Goal: Task Accomplishment & Management: Use online tool/utility

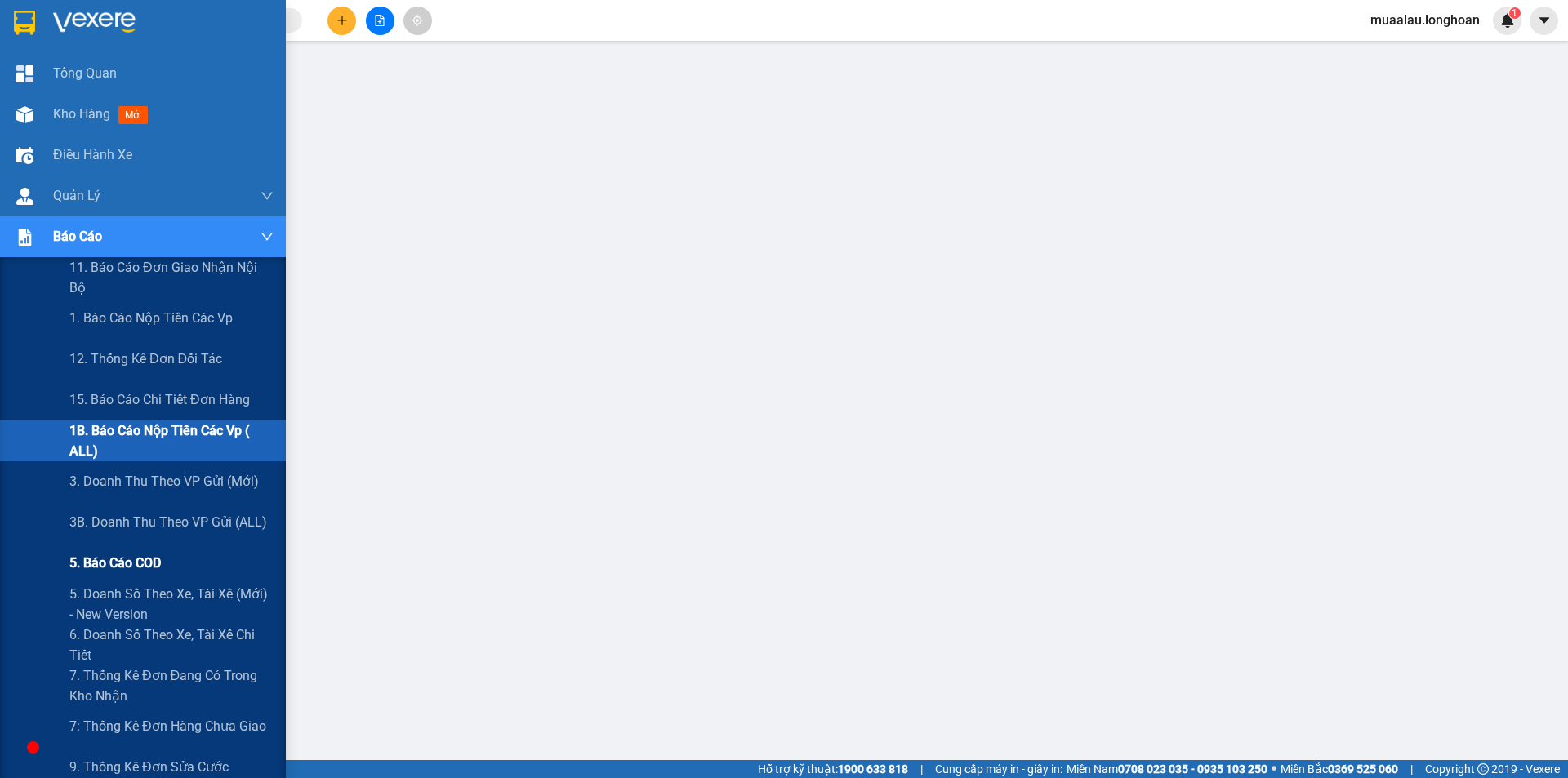
click at [143, 565] on span "5. Báo cáo COD" at bounding box center [115, 563] width 91 height 21
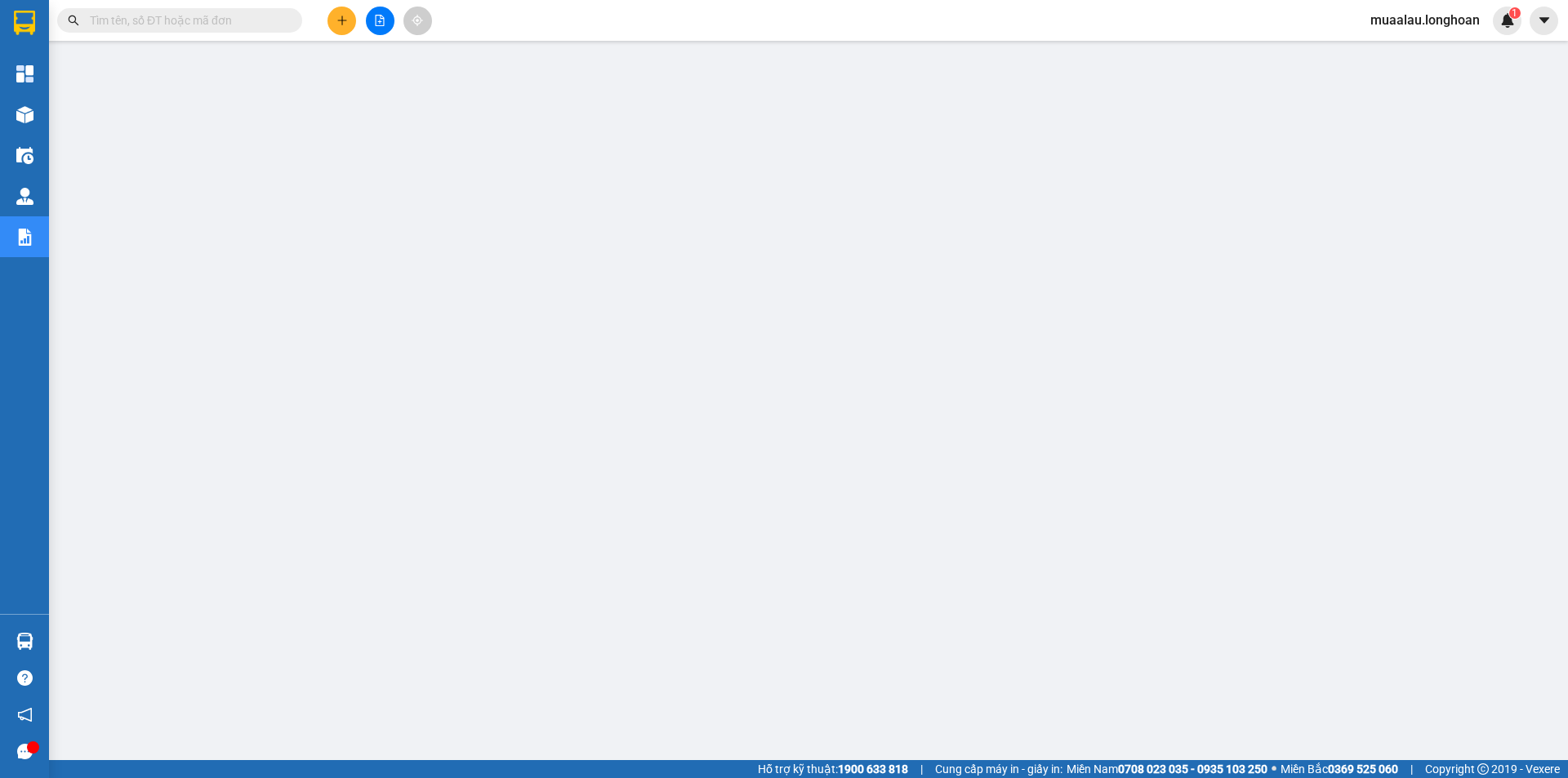
click at [267, 14] on input "text" at bounding box center [186, 21] width 193 height 18
paste input "HNHD0910250031"
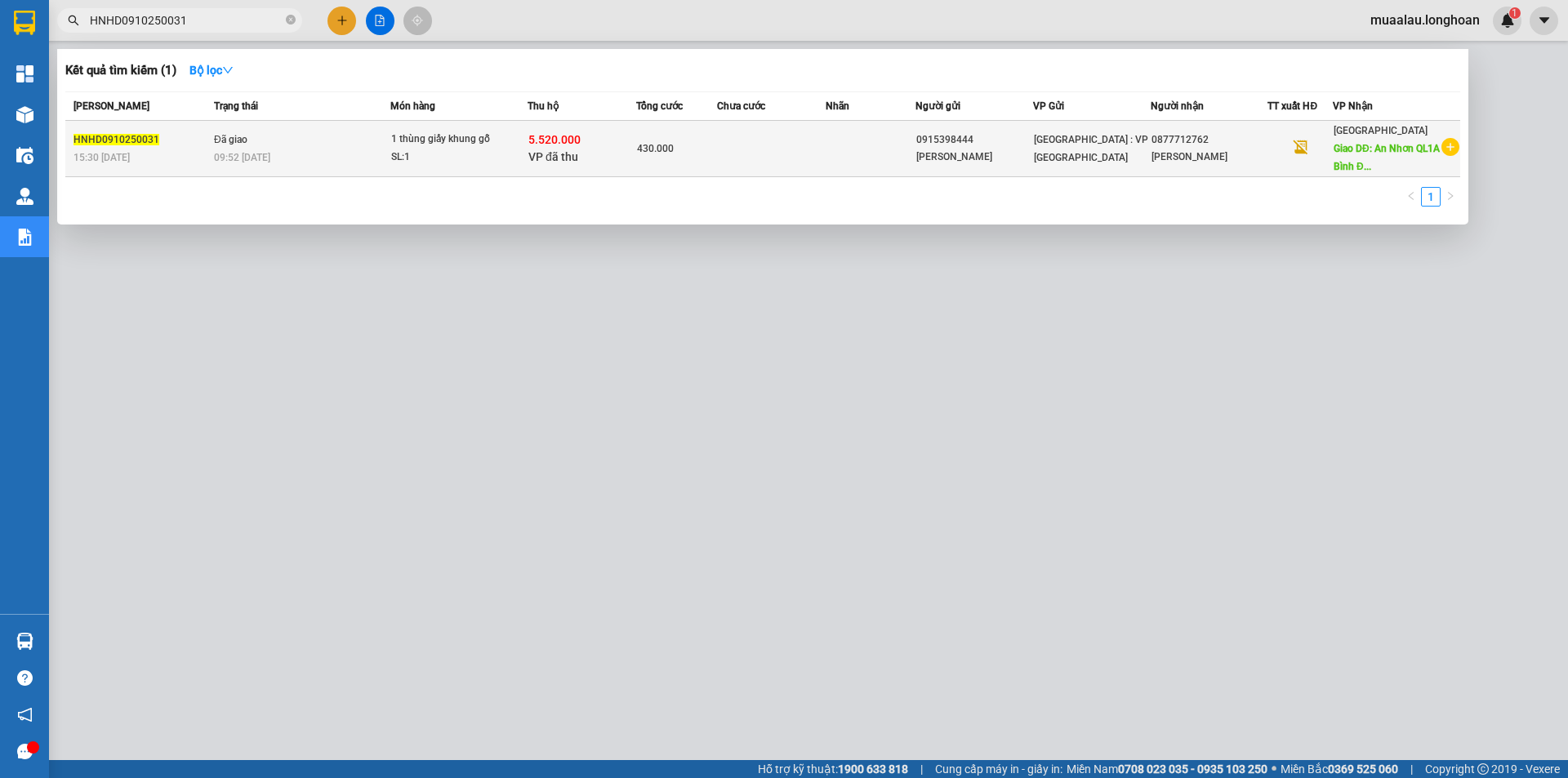
type input "HNHD0910250031"
click at [373, 155] on div "09:52 [DATE]" at bounding box center [302, 157] width 176 height 18
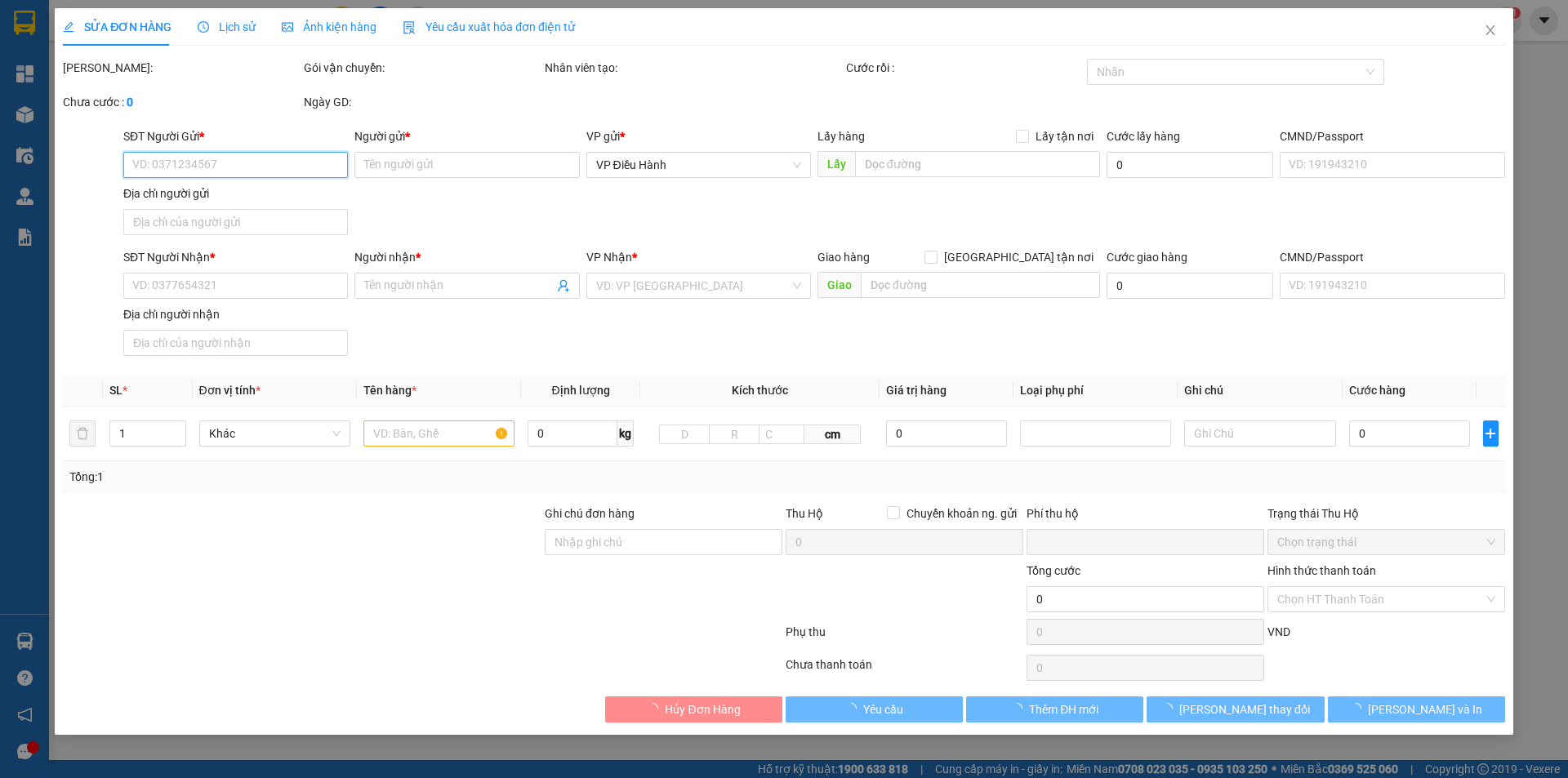
type input "0915398444"
type input "[PERSON_NAME]"
type input "0877712762"
type input "[PERSON_NAME]"
type input "An Nhơn QL1A [GEOGRAPHIC_DATA]"
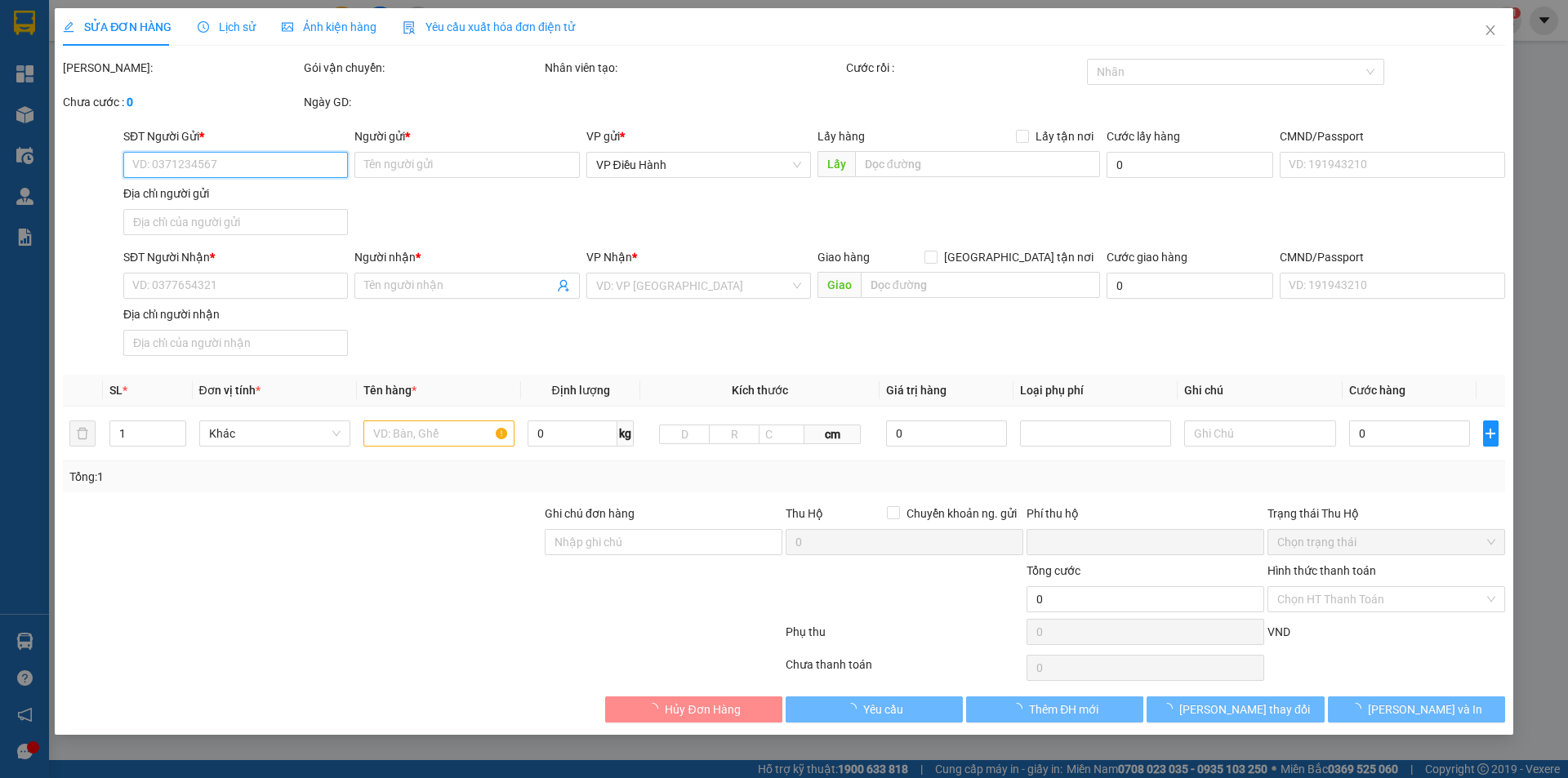
checkbox input "true"
type input "5.520.000"
type input "25.000"
type input "430.000"
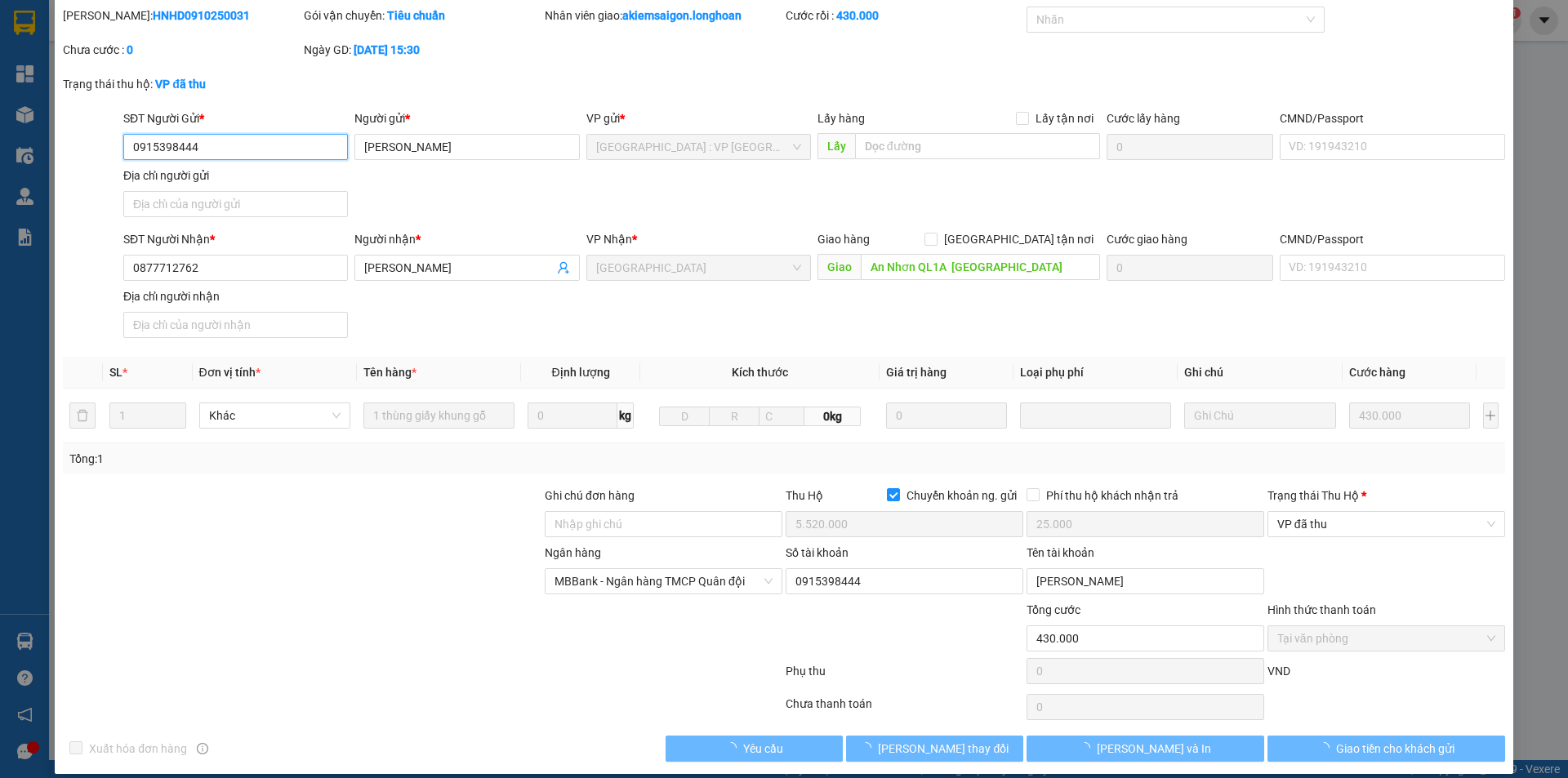
scroll to position [68, 0]
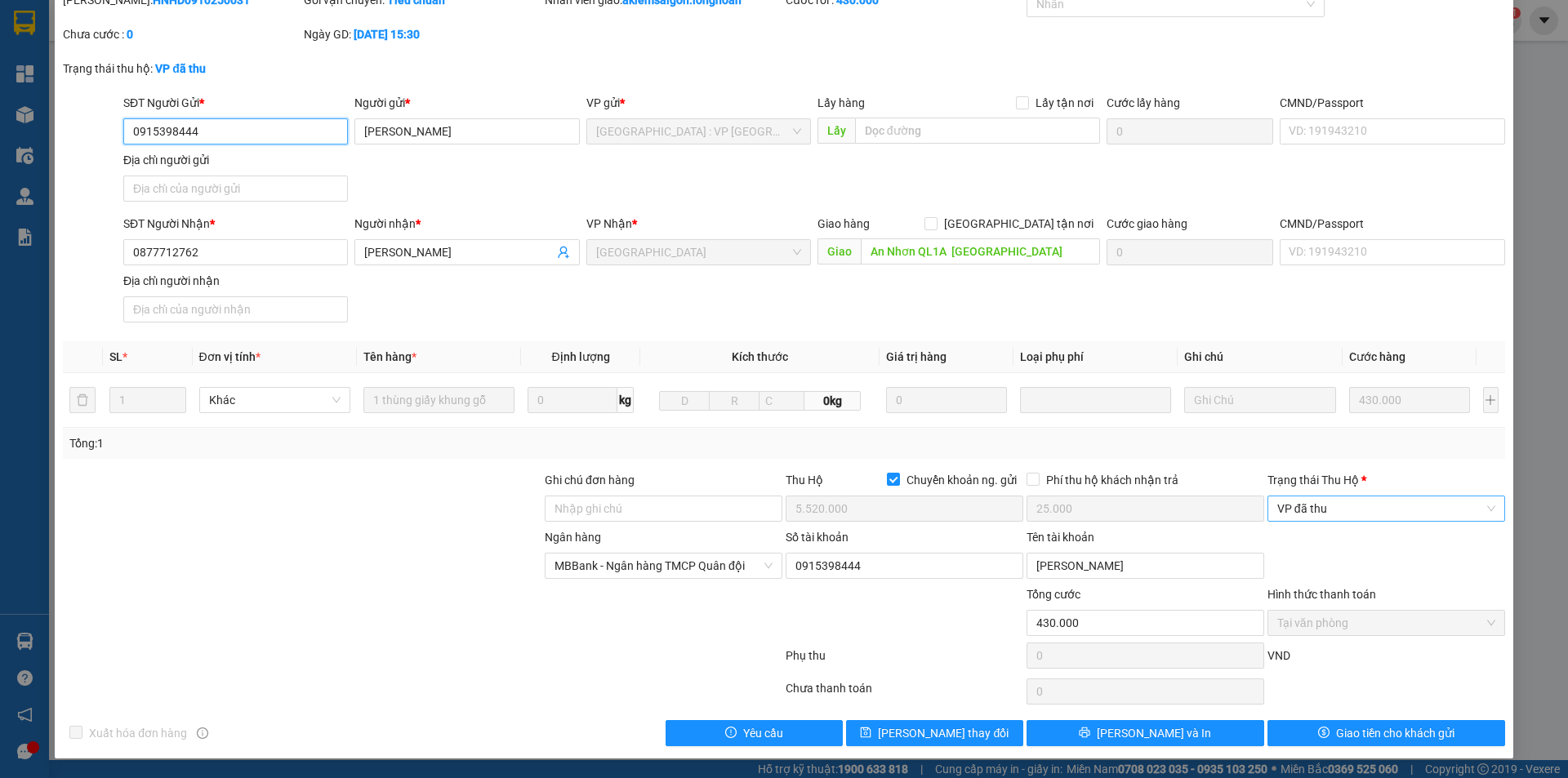
click at [1341, 516] on span "VP đã thu" at bounding box center [1386, 509] width 218 height 25
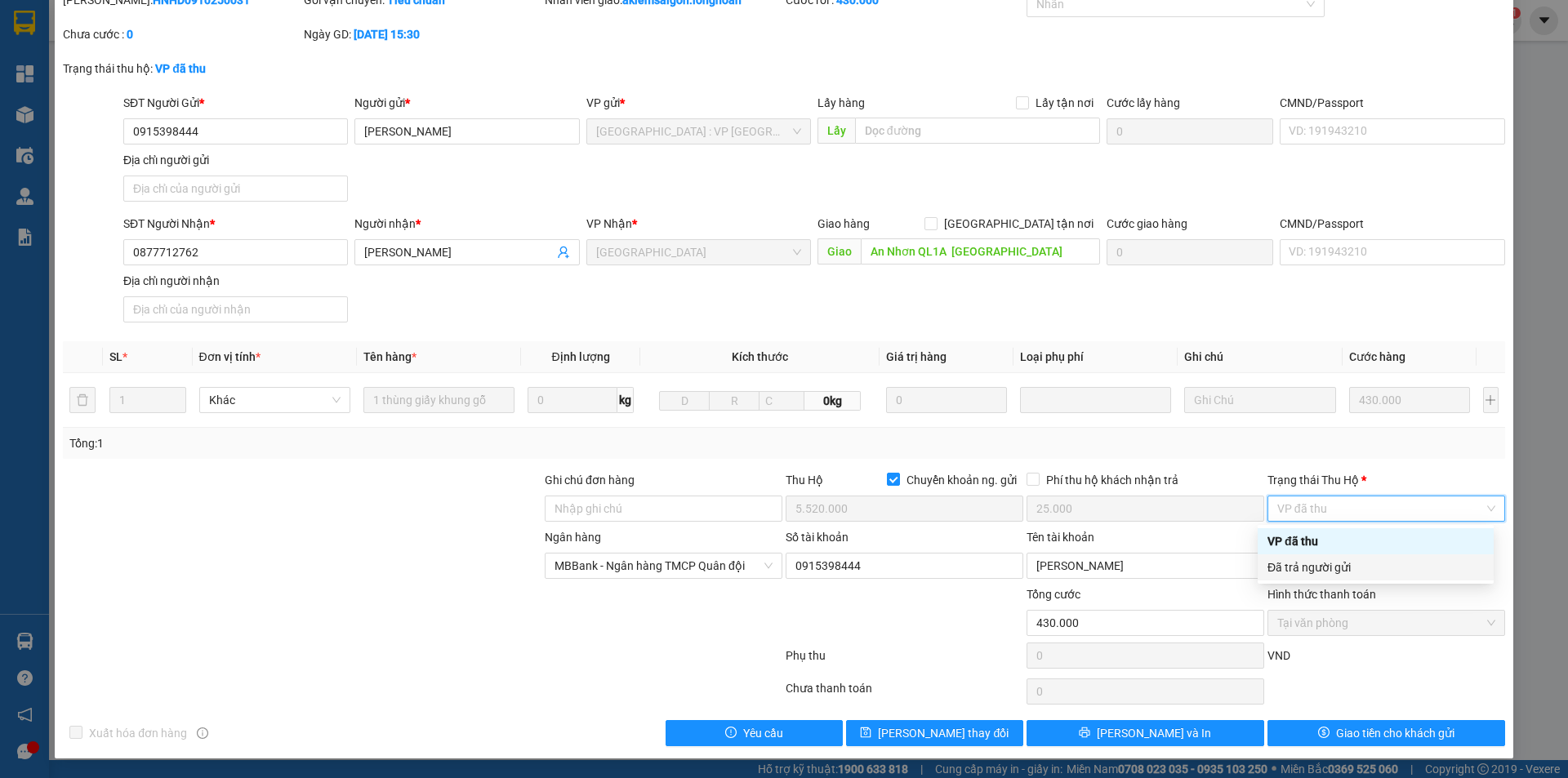
click at [1336, 575] on div "Đã trả người gửi" at bounding box center [1375, 568] width 216 height 18
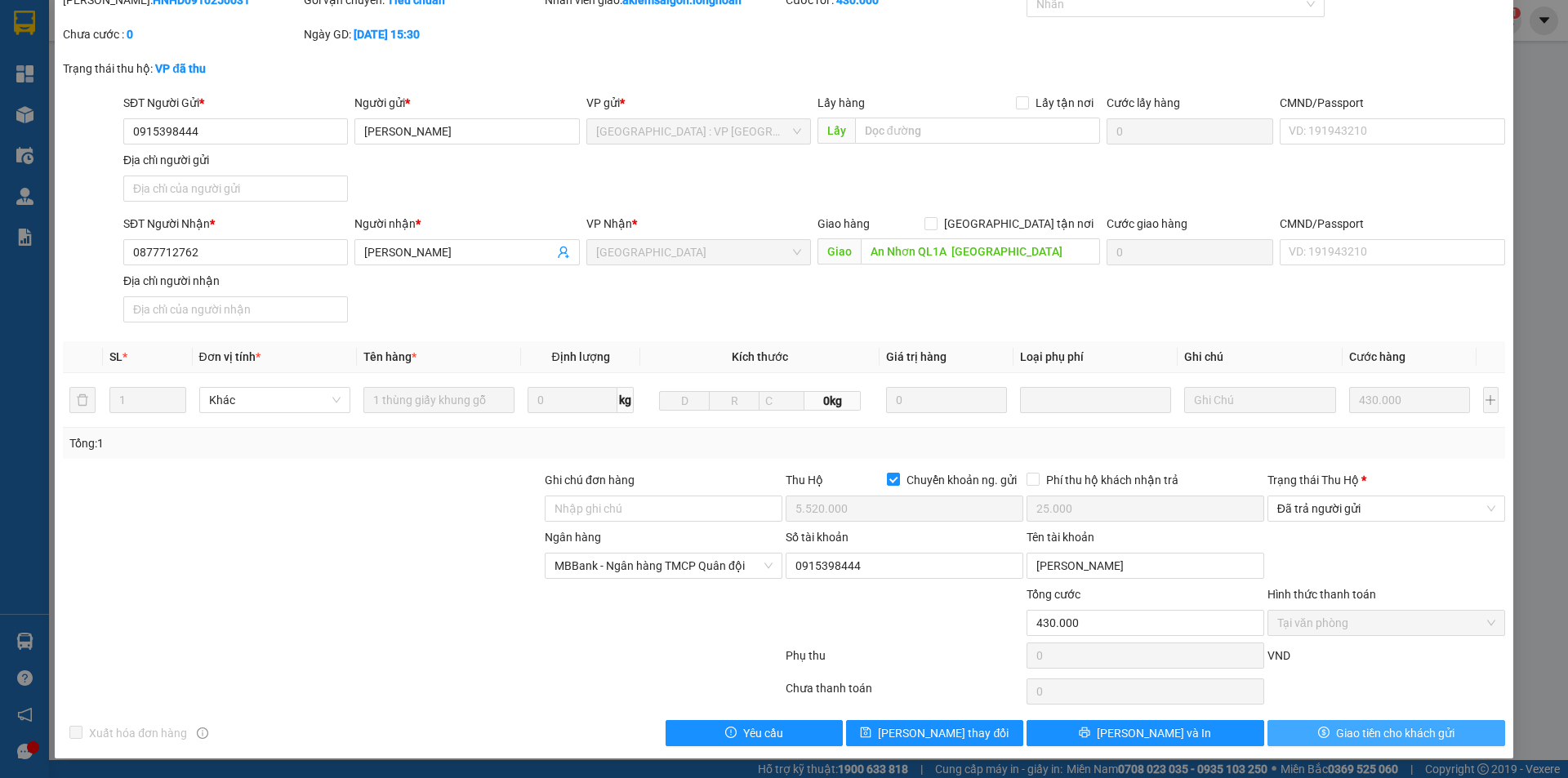
click at [1318, 734] on icon "dollar" at bounding box center [1324, 733] width 12 height 12
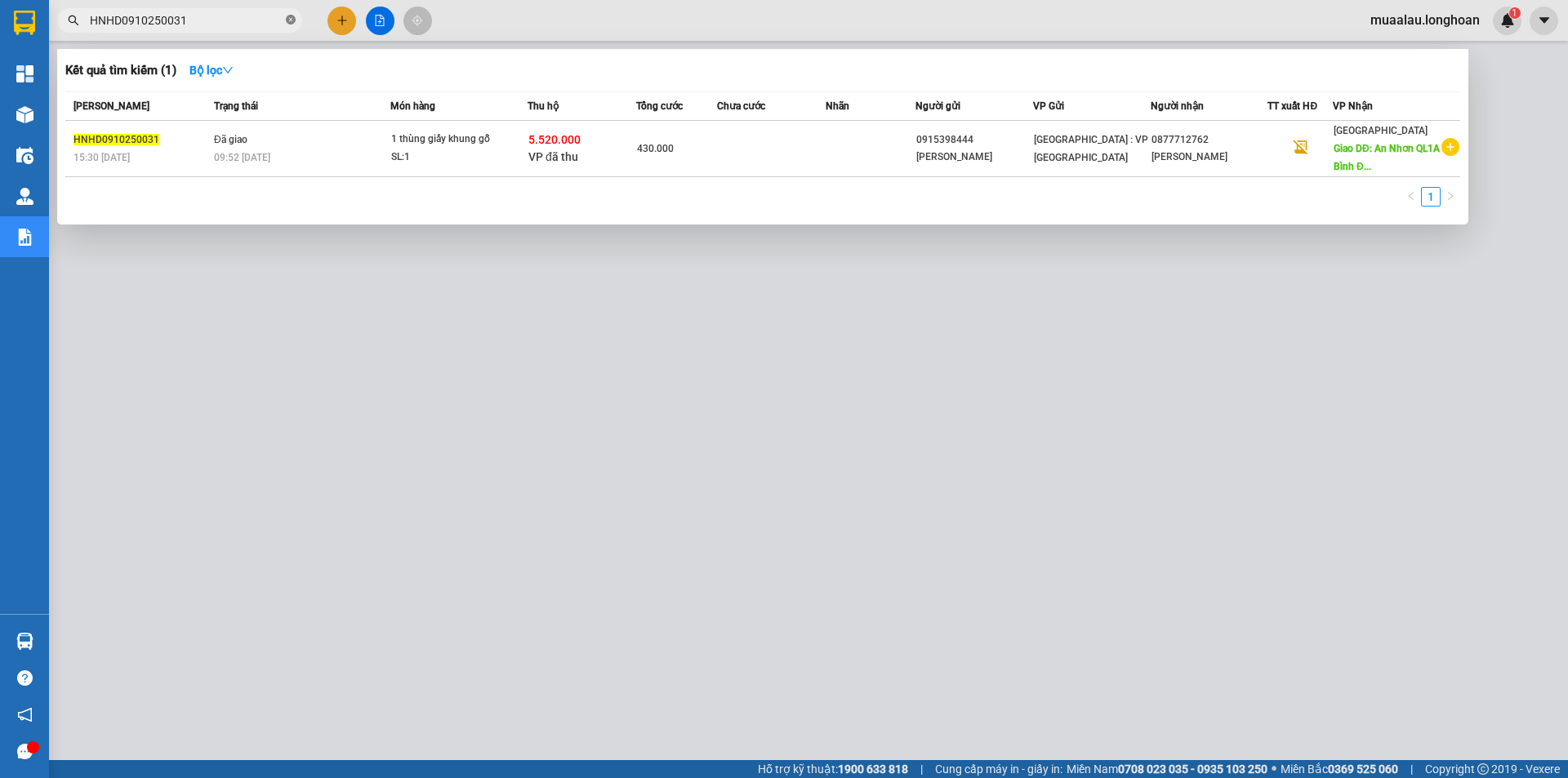
click at [289, 18] on icon "close-circle" at bounding box center [291, 20] width 10 height 10
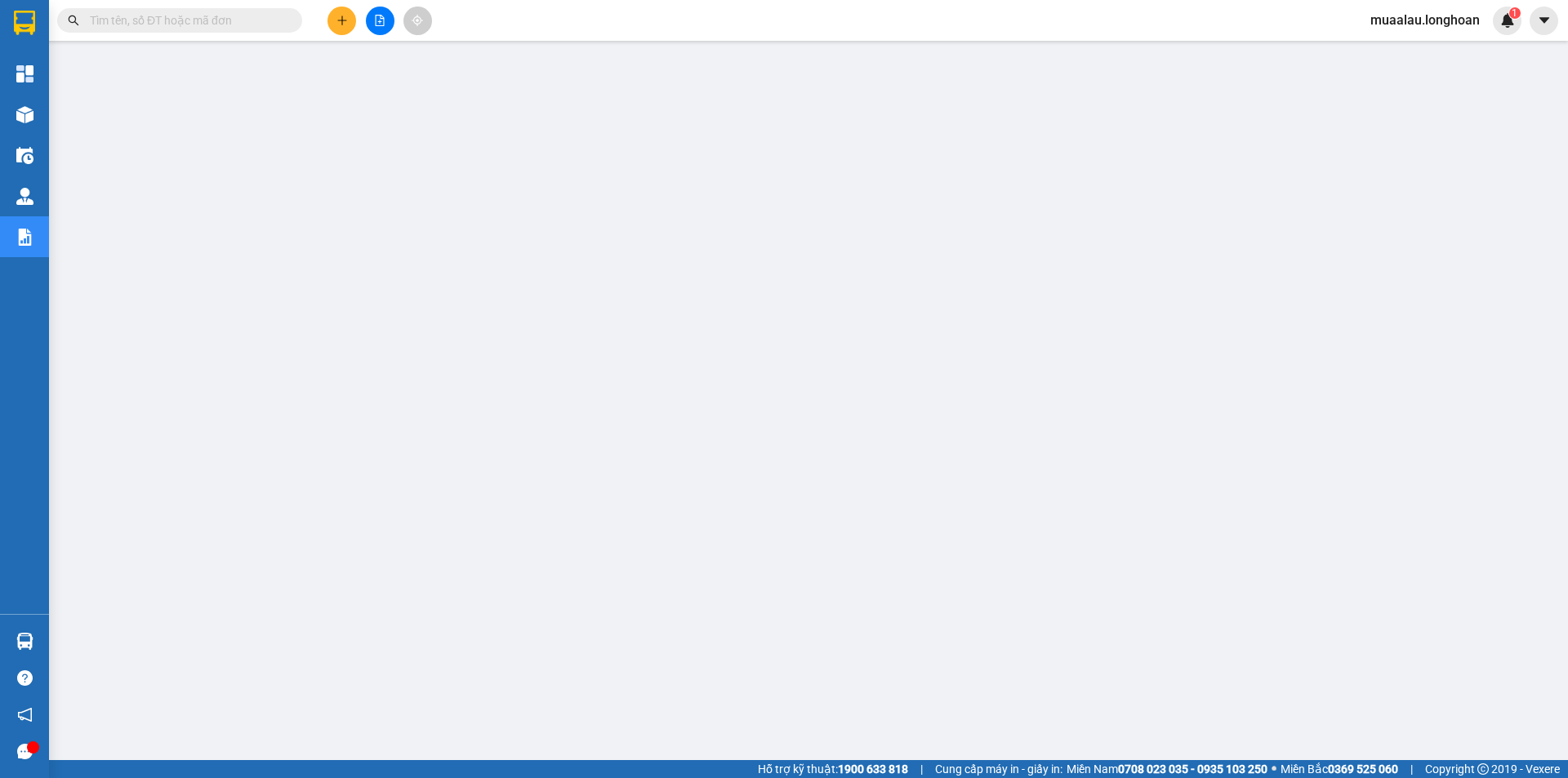
paste input "KQ121010250028"
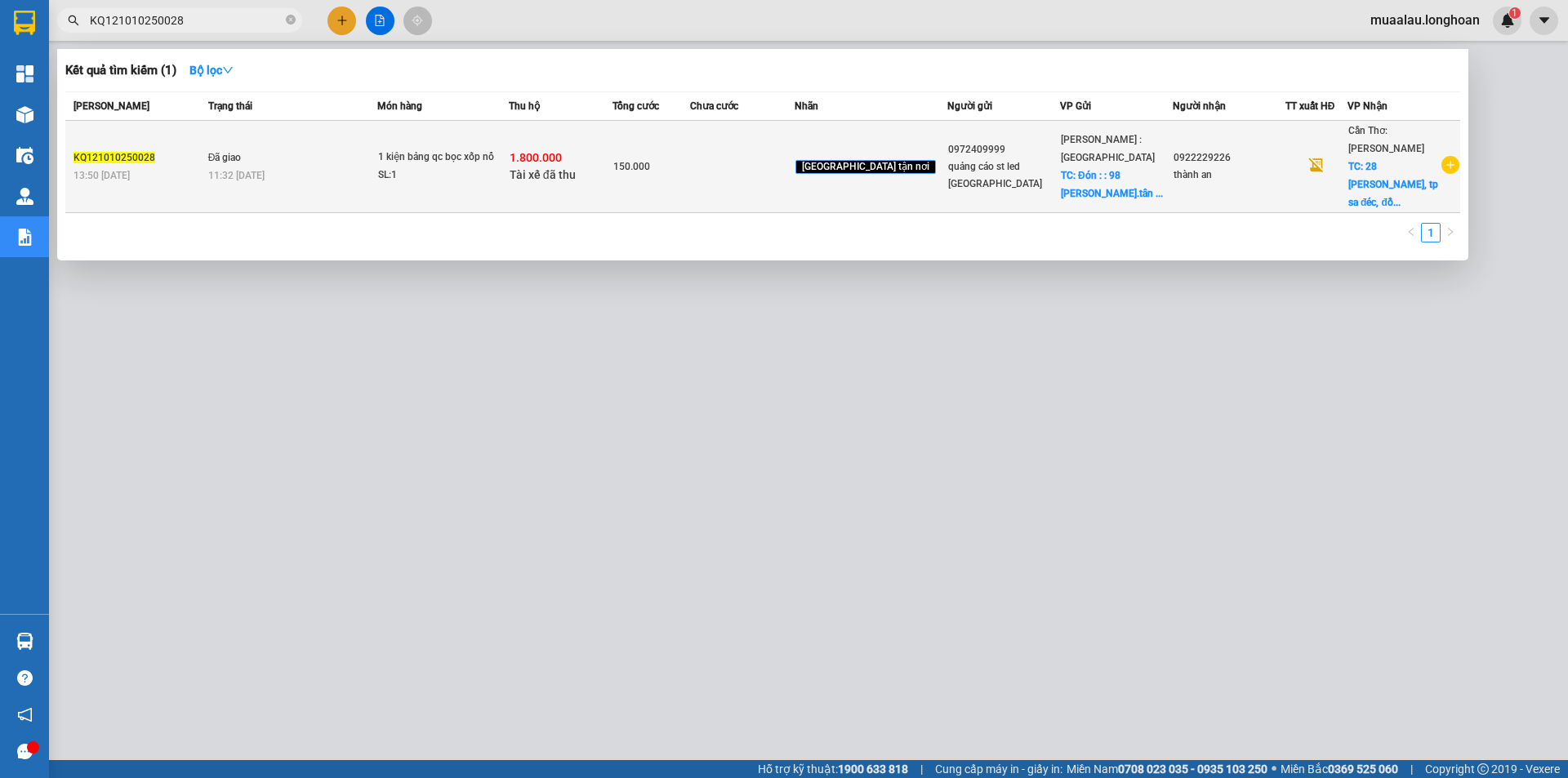
type input "KQ121010250028"
click at [793, 163] on td at bounding box center [743, 167] width 104 height 92
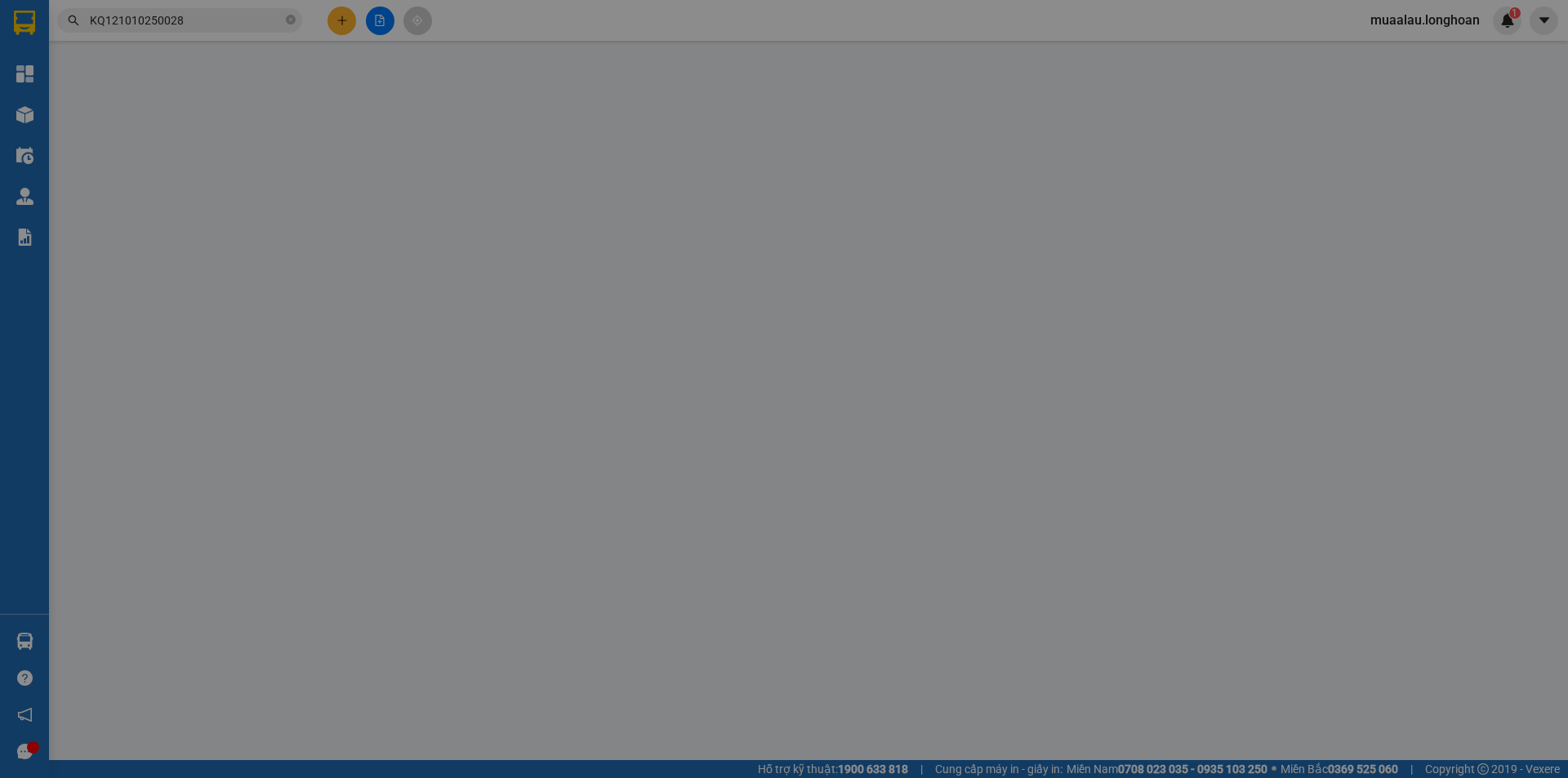
type input "0972409999"
type input "quảng cáo st led [GEOGRAPHIC_DATA]"
checkbox input "true"
type input "Đón : : 98 [PERSON_NAME].tân hiệp.hóc môn.hcm"
type input "30.000"
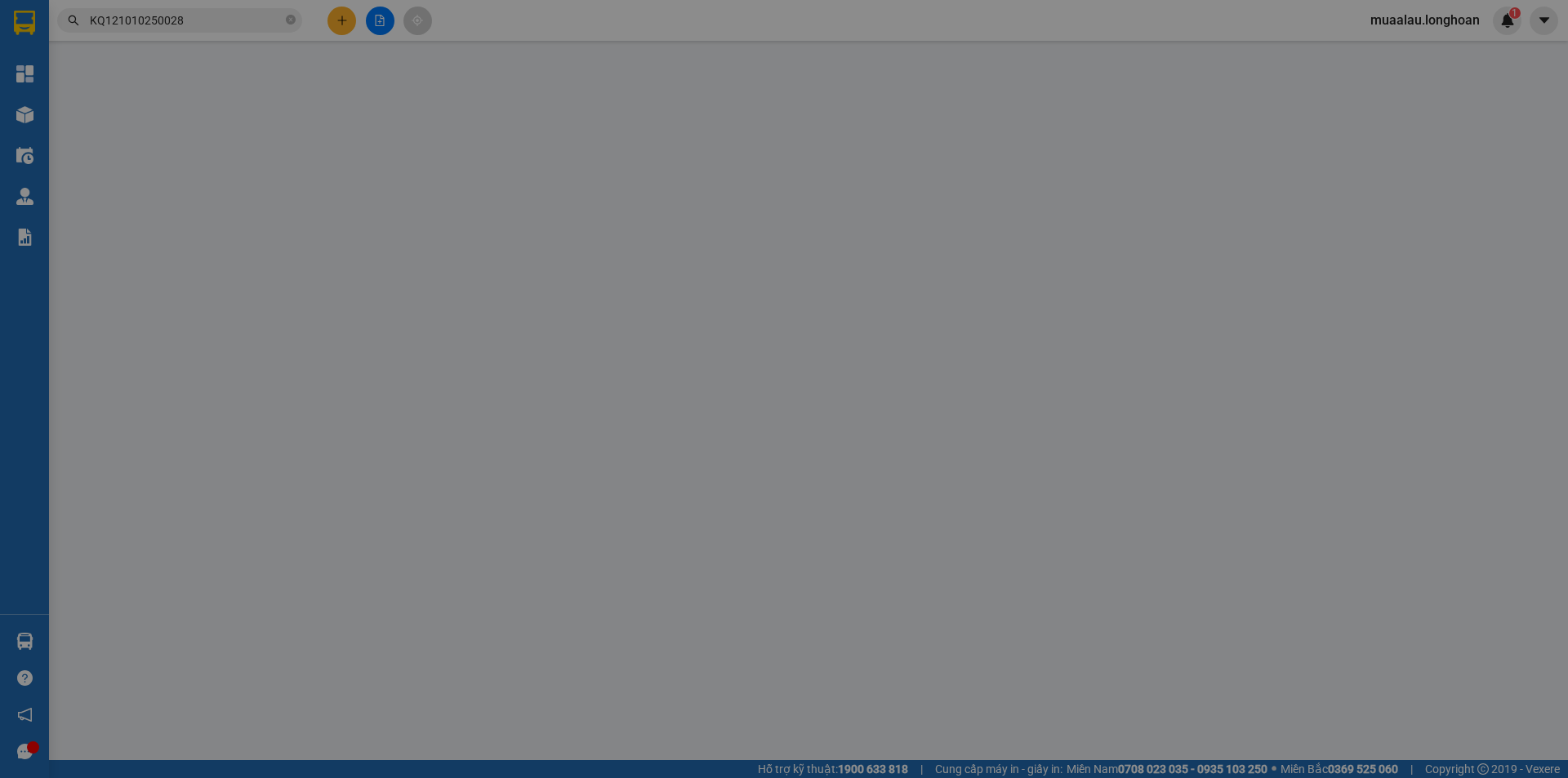
type input "0922229226"
type input "thành an"
checkbox input "true"
type input "28 [PERSON_NAME], [GEOGRAPHIC_DATA], [GEOGRAPHIC_DATA]"
type input "VẬN CHUYỂN NHẸ TAY - KHÔNG BAO HƯ VỠ"
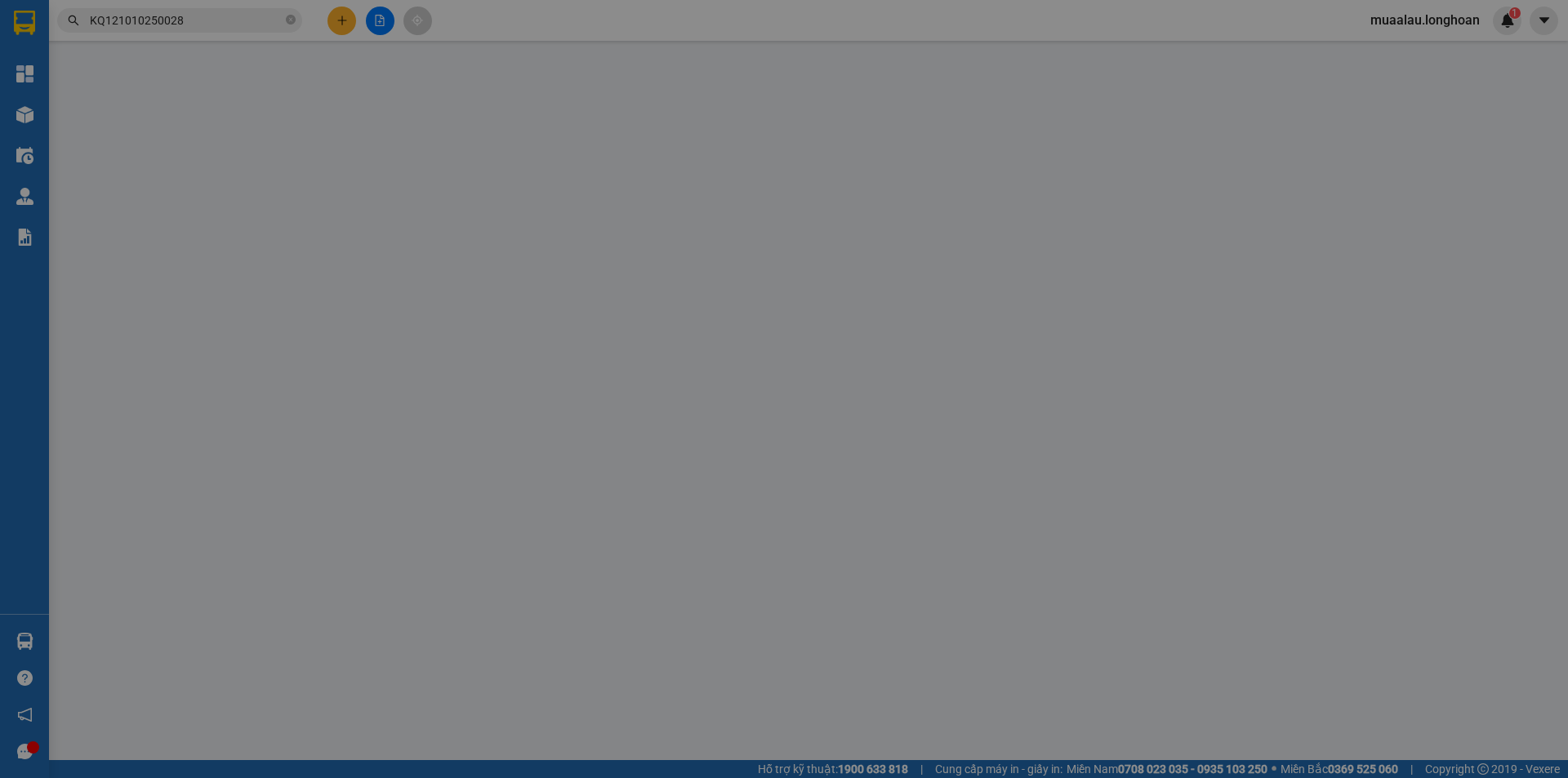
checkbox input "true"
type input "1.800.000"
type input "10.000"
type input "150.000"
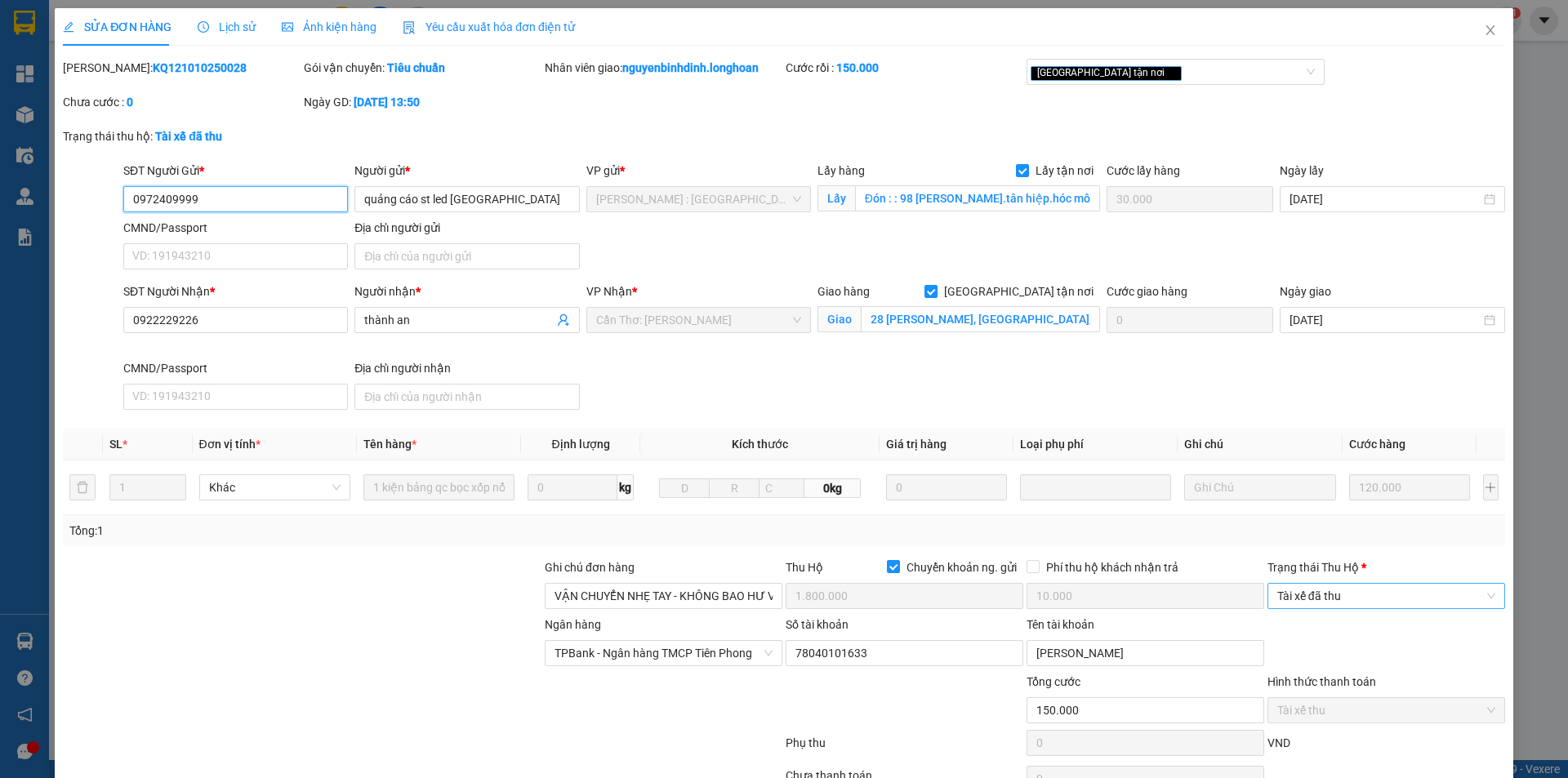
click at [1345, 602] on span "Tài xế đã thu" at bounding box center [1386, 595] width 218 height 25
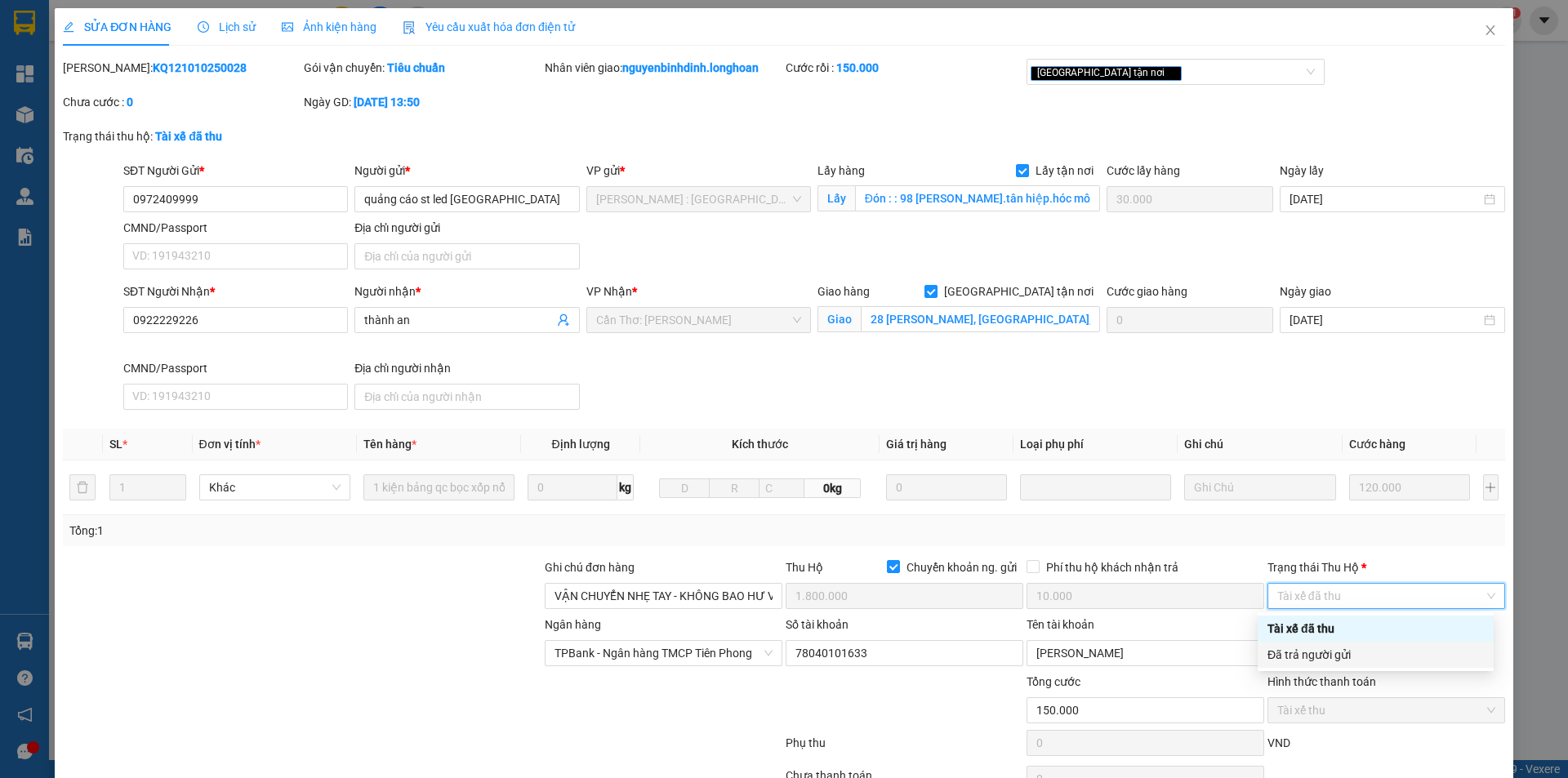
click at [1347, 656] on div "Đã trả người gửi" at bounding box center [1375, 655] width 216 height 18
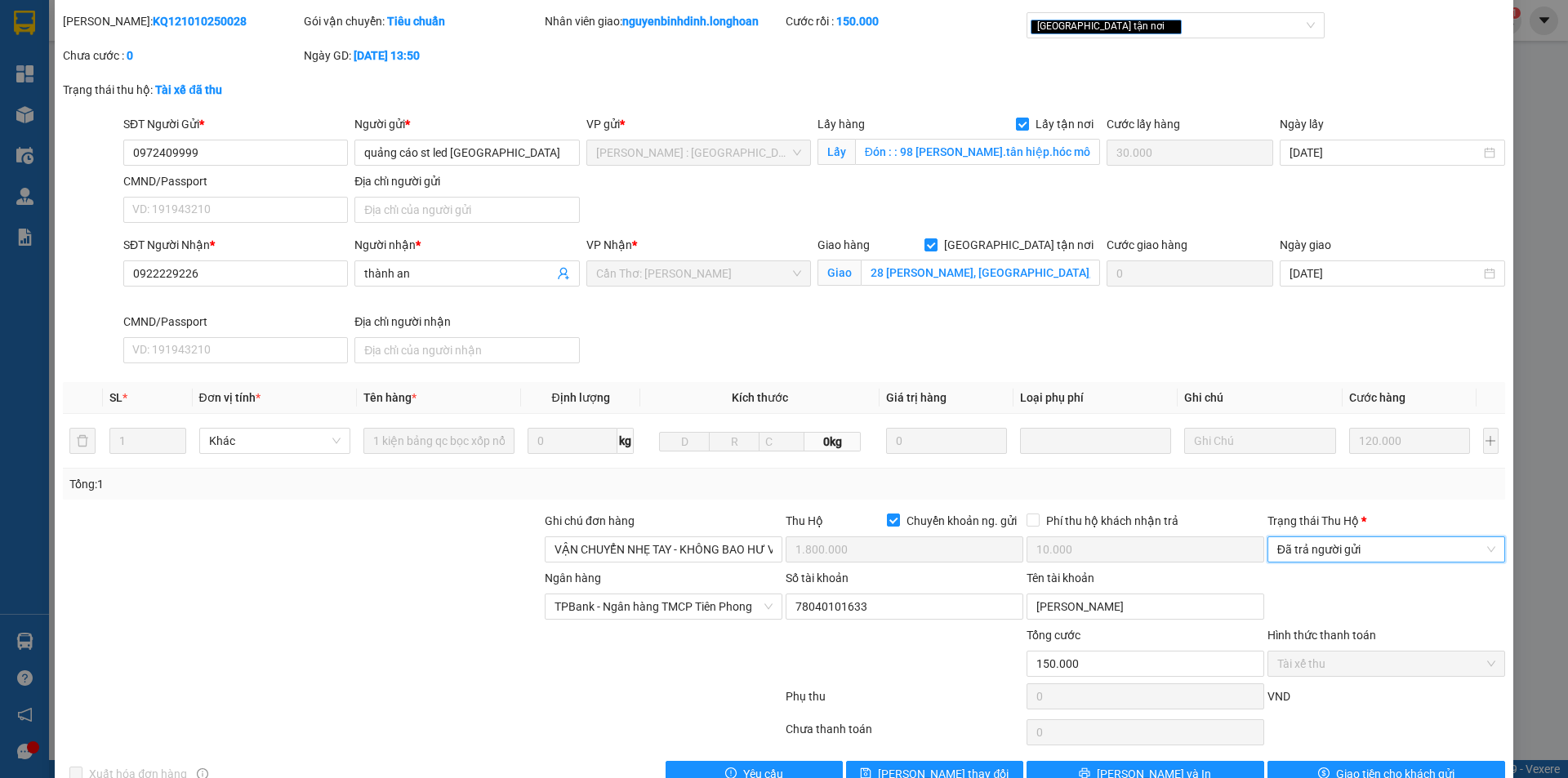
scroll to position [87, 0]
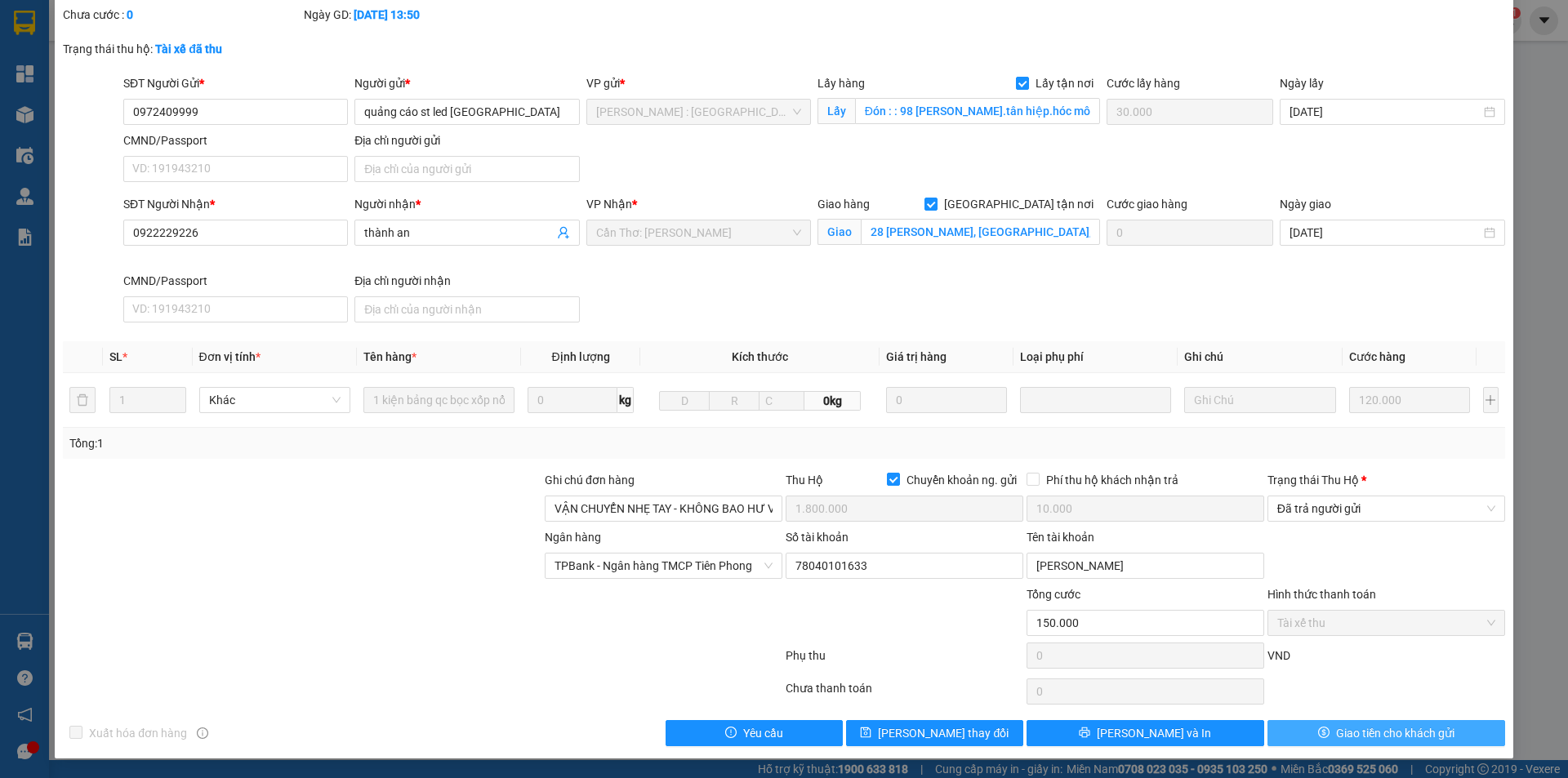
click at [1336, 728] on span "Giao tiền cho khách gửi" at bounding box center [1395, 733] width 119 height 18
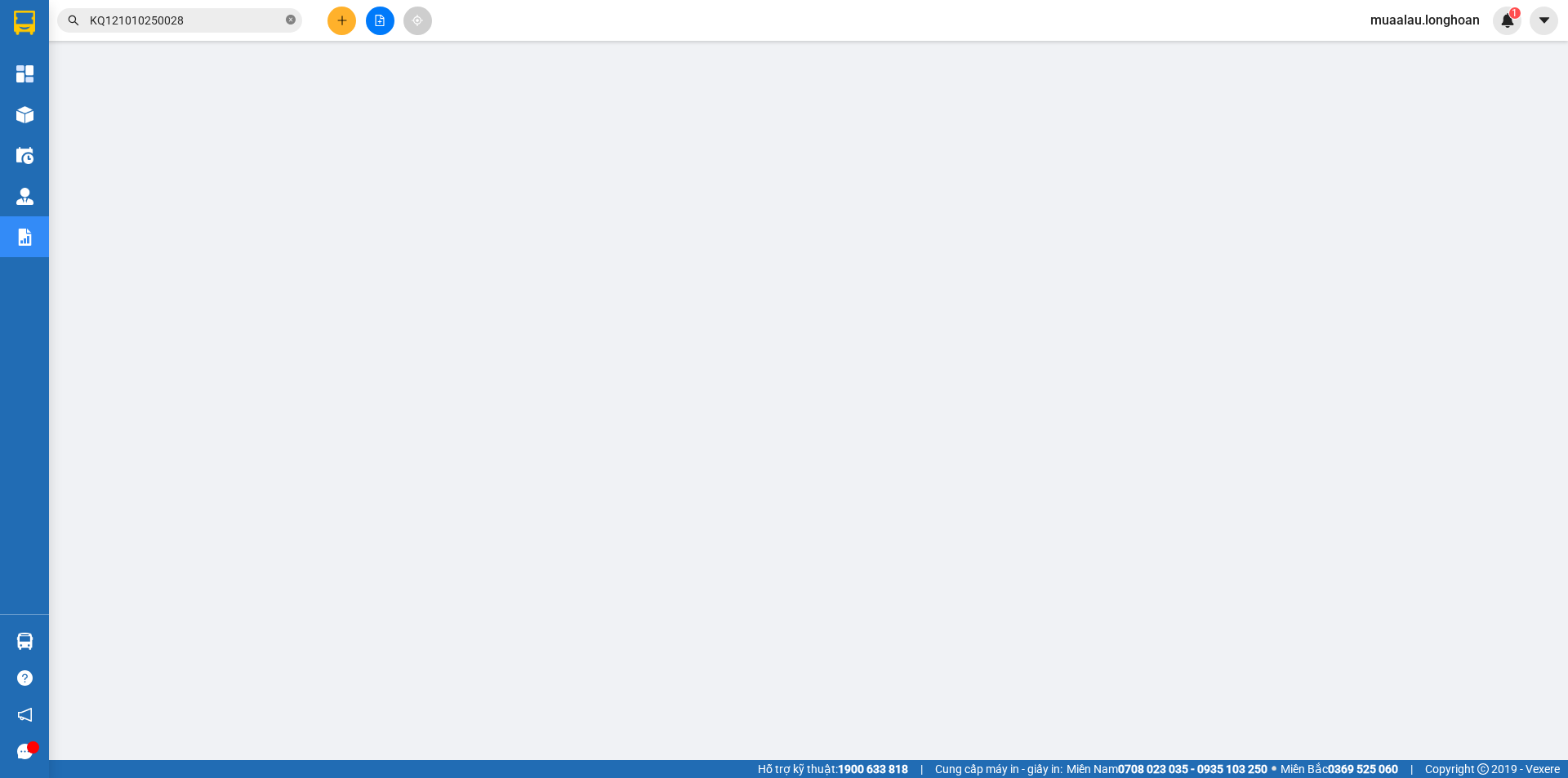
click at [289, 21] on icon "close-circle" at bounding box center [291, 20] width 10 height 10
paste input "QU121010250011"
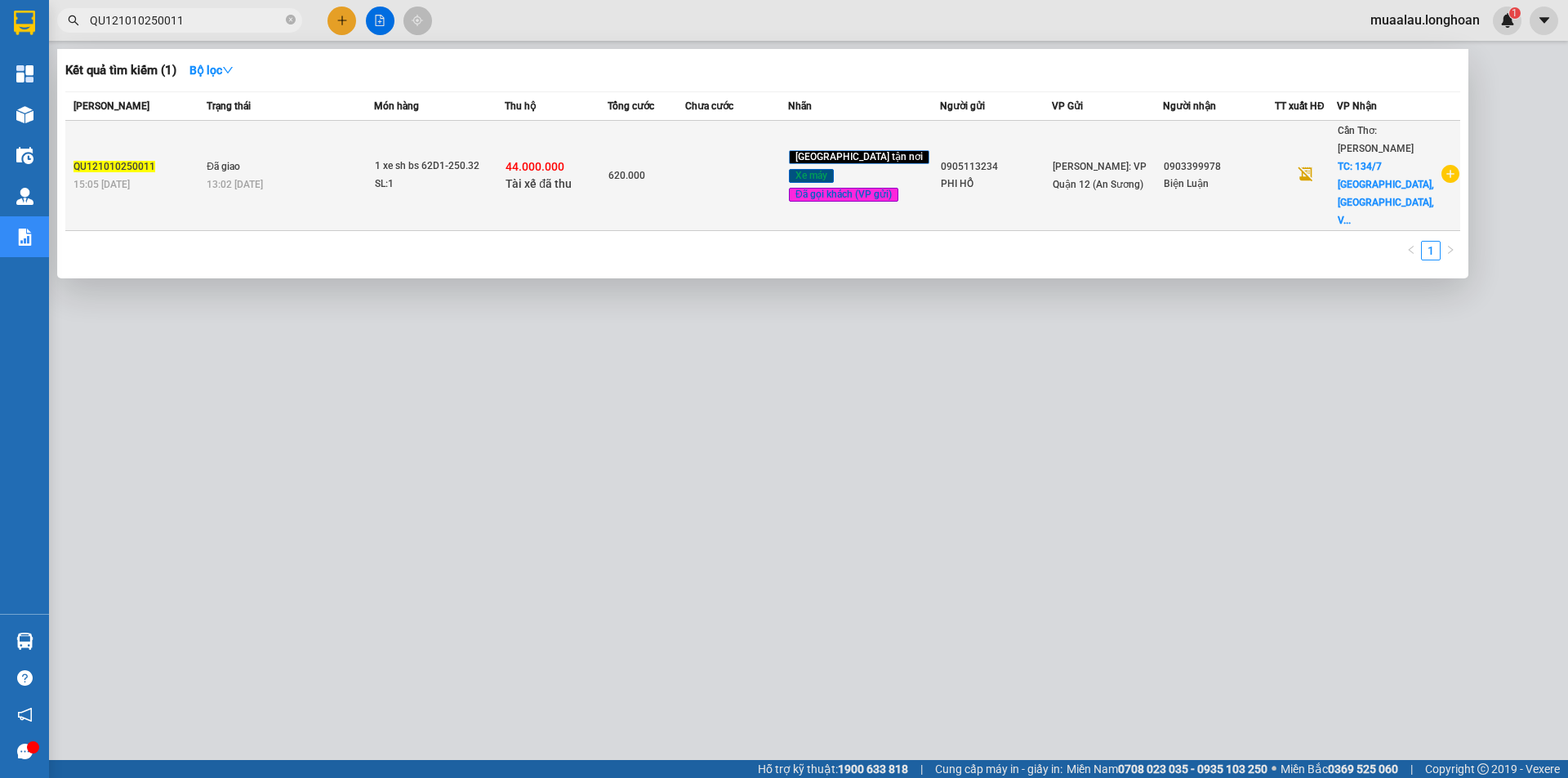
type input "QU121010250011"
click at [737, 185] on td at bounding box center [737, 176] width 103 height 110
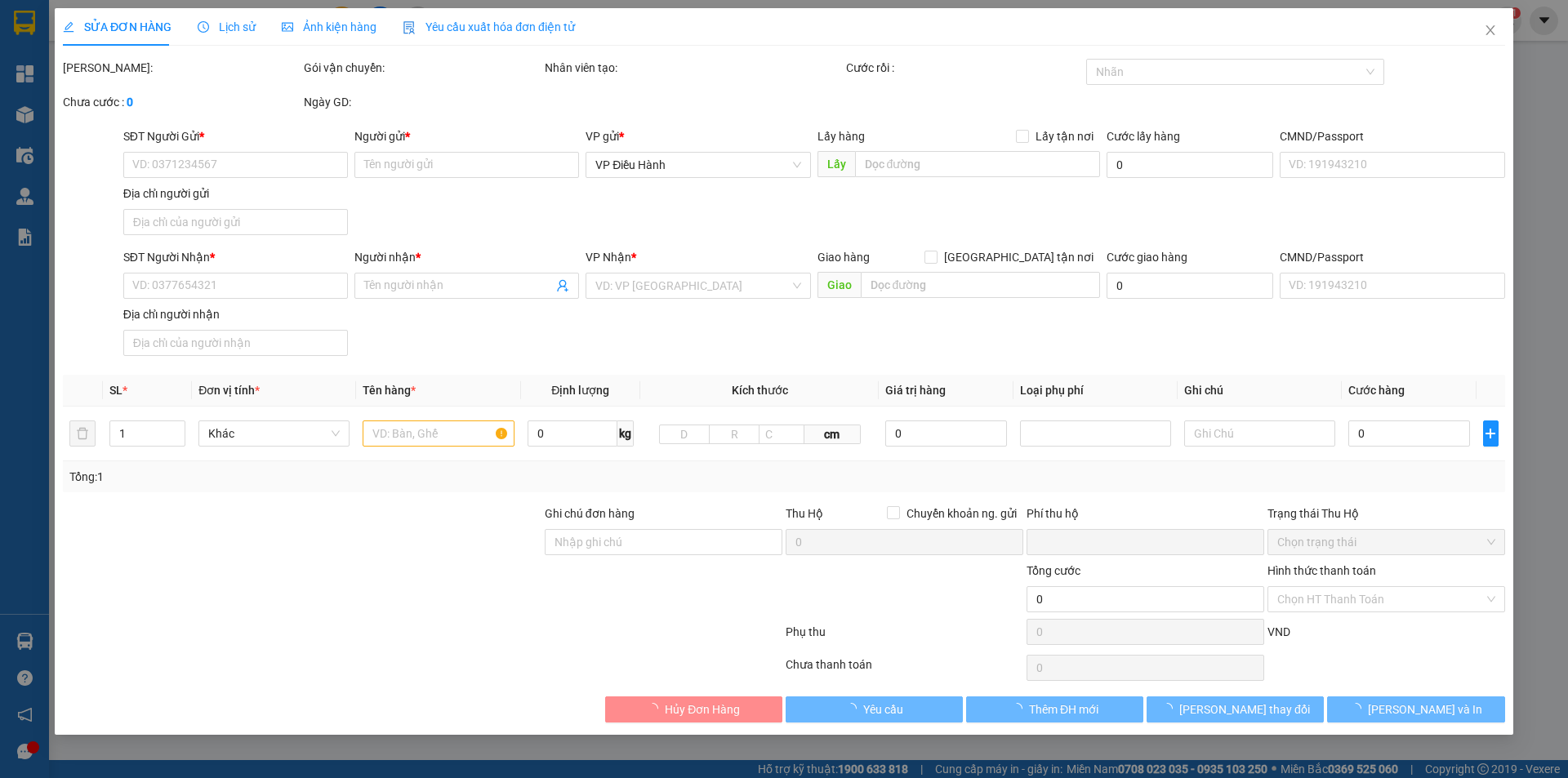
type input "0905113234"
type input "PHI HỔ"
type input "0903399978"
type input "Biện Luận"
checkbox input "true"
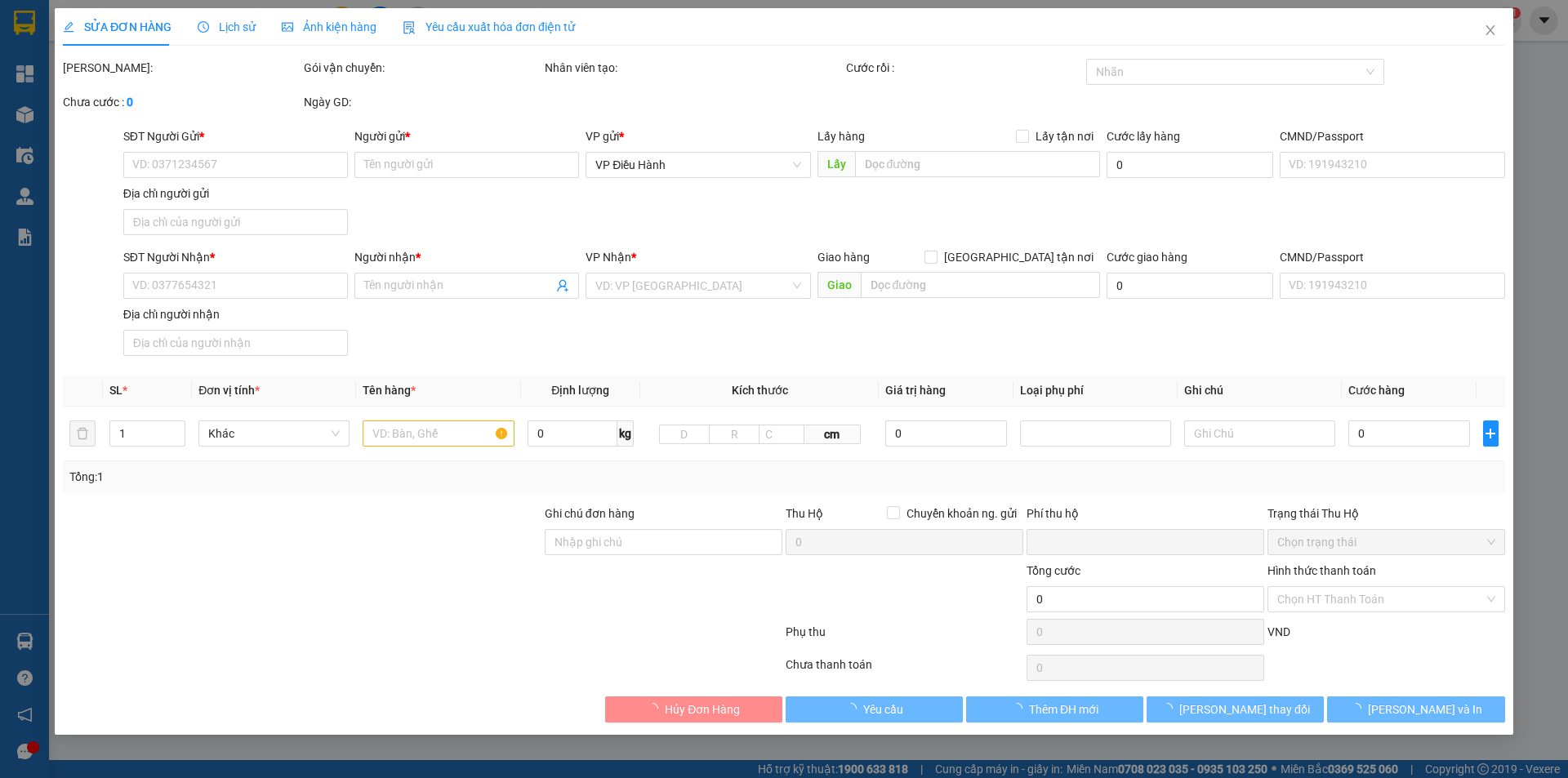
type input "134/7 [GEOGRAPHIC_DATA], [GEOGRAPHIC_DATA], [GEOGRAPHIC_DATA]"
type input "chìa khóa - cavet quấn tay lái"
checkbox input "true"
type input "44.000.000"
type input "90.000"
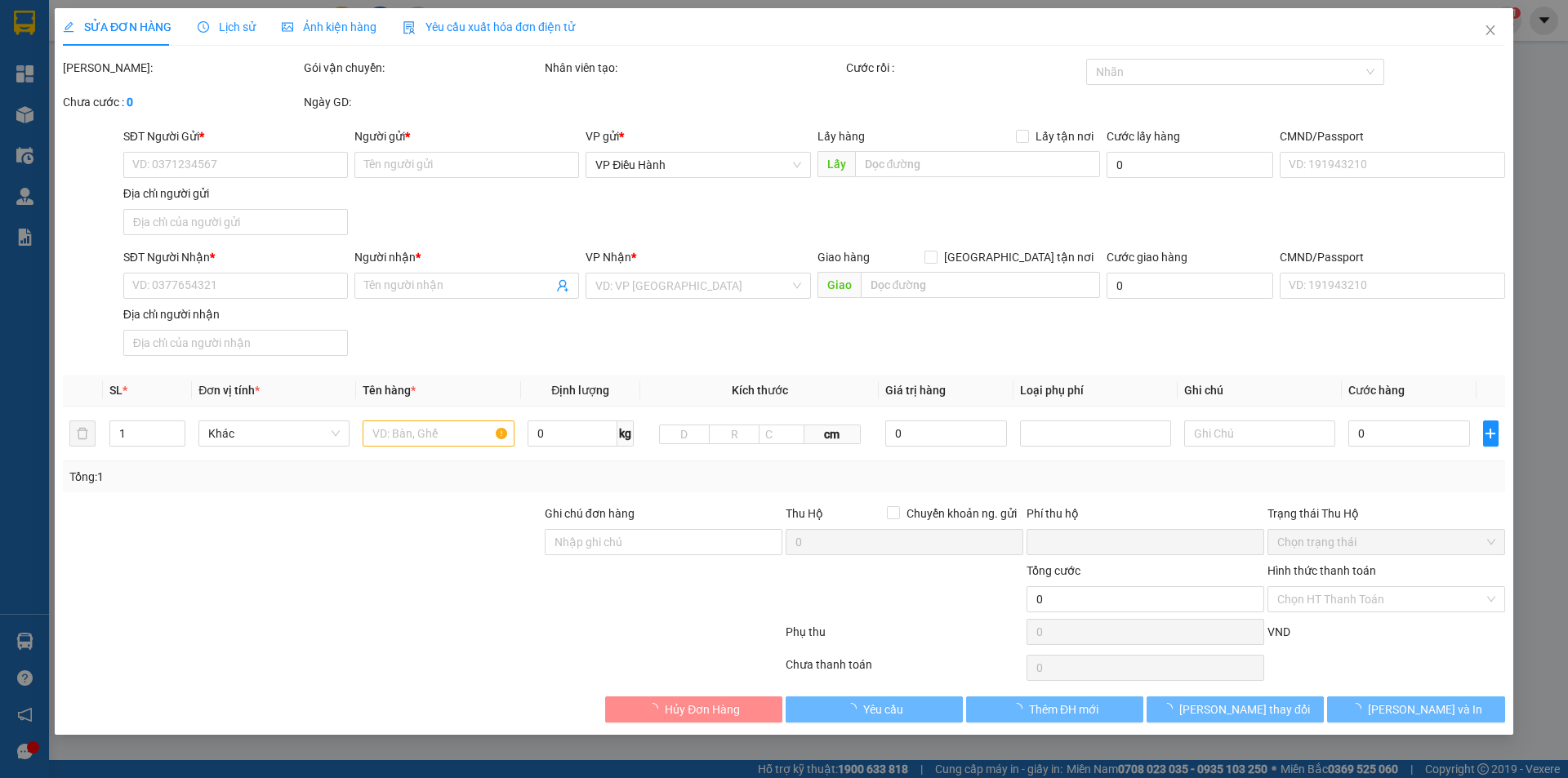
type input "620.000"
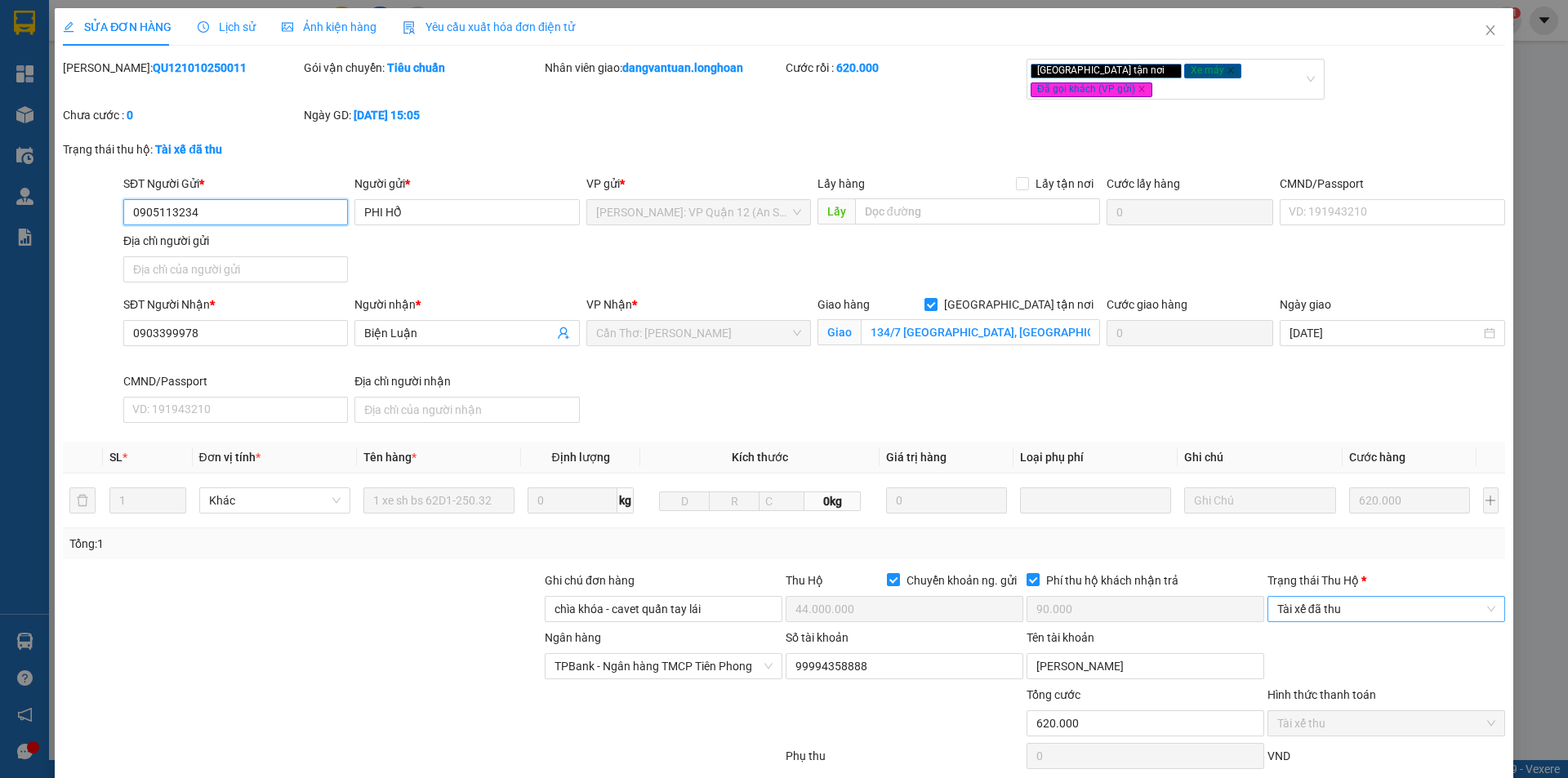
click at [1350, 597] on span "Tài xế đã thu" at bounding box center [1386, 609] width 218 height 25
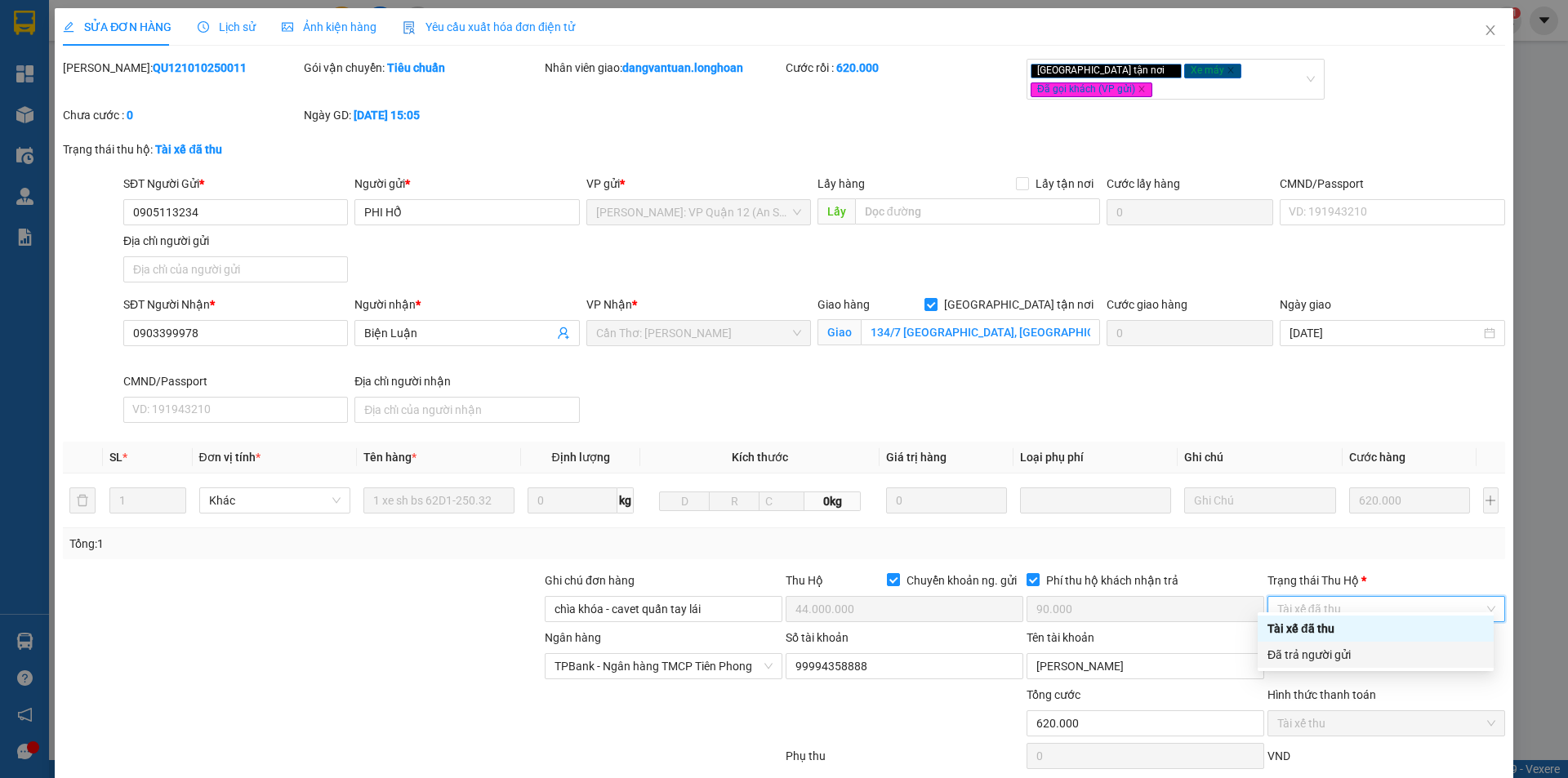
click at [1340, 651] on div "Đã trả người gửi" at bounding box center [1375, 655] width 216 height 18
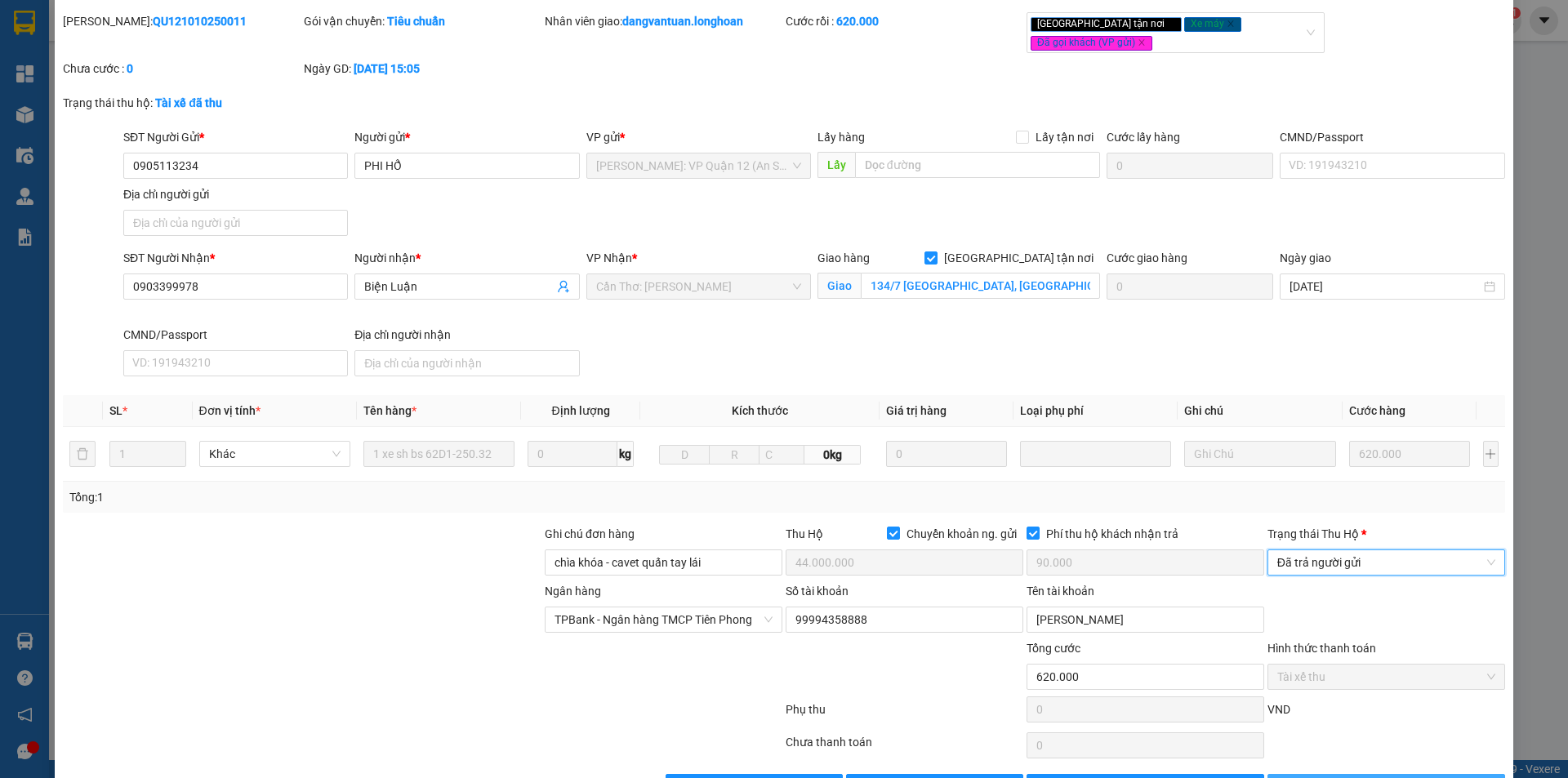
scroll to position [87, 0]
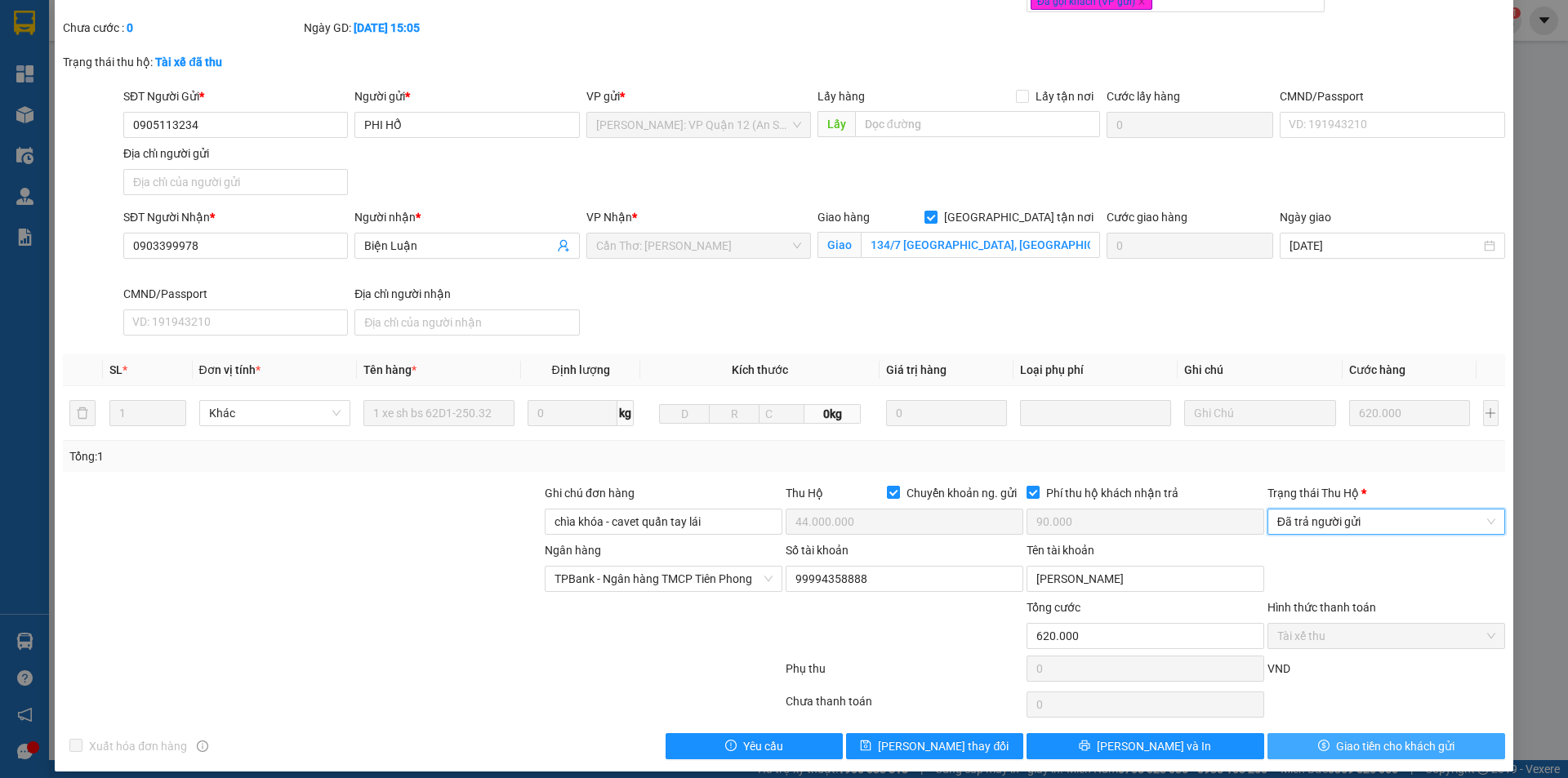
click at [1316, 734] on button "Giao tiền cho khách gửi" at bounding box center [1386, 747] width 238 height 27
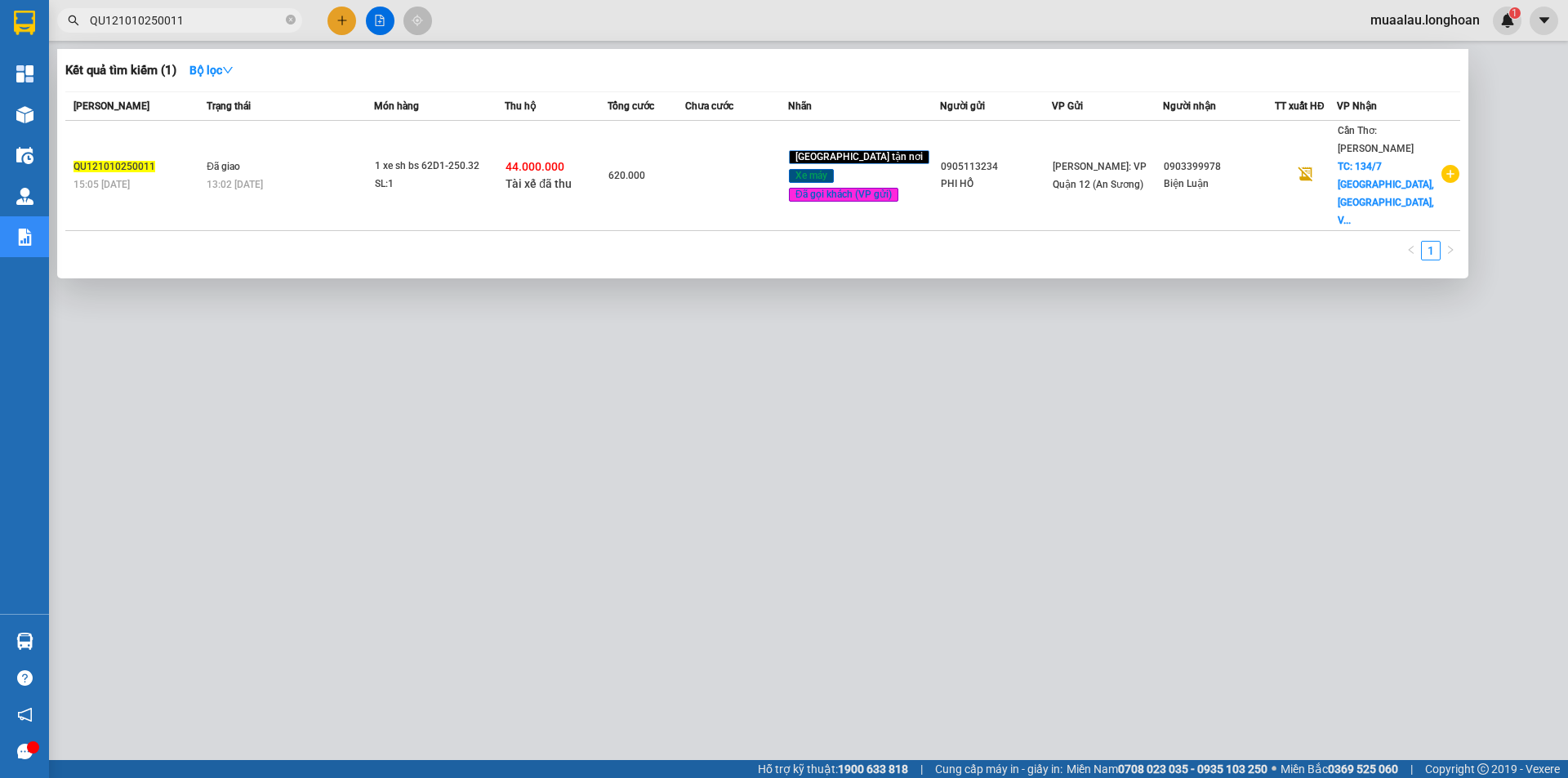
click at [183, 28] on input "QU121010250011" at bounding box center [186, 21] width 193 height 18
paste input "KQ121010250010"
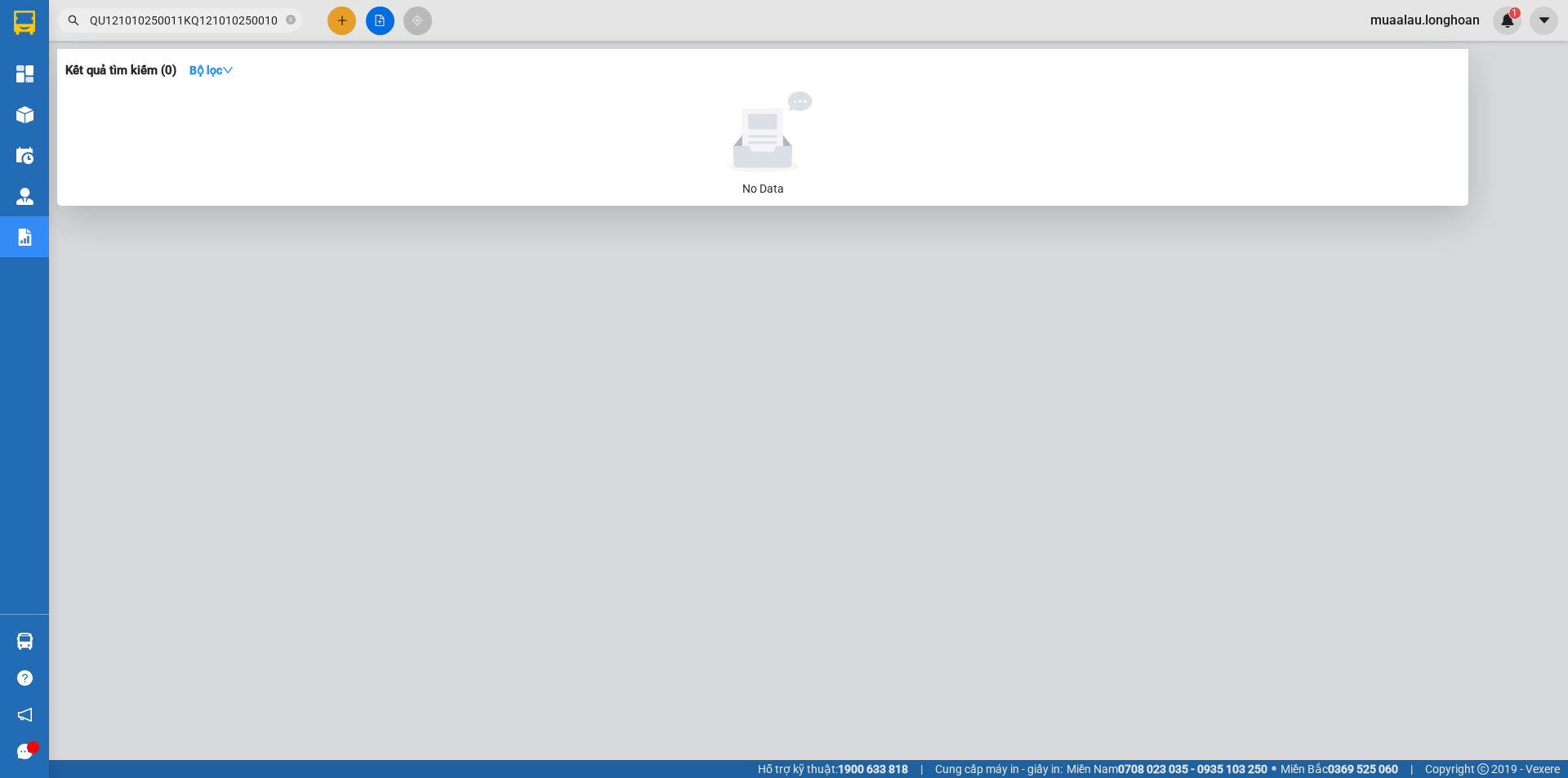
type input "QU121010250011KQ121010250010"
click at [284, 22] on span "QU121010250011KQ121010250010" at bounding box center [179, 20] width 245 height 25
click at [286, 19] on icon "close-circle" at bounding box center [291, 20] width 10 height 10
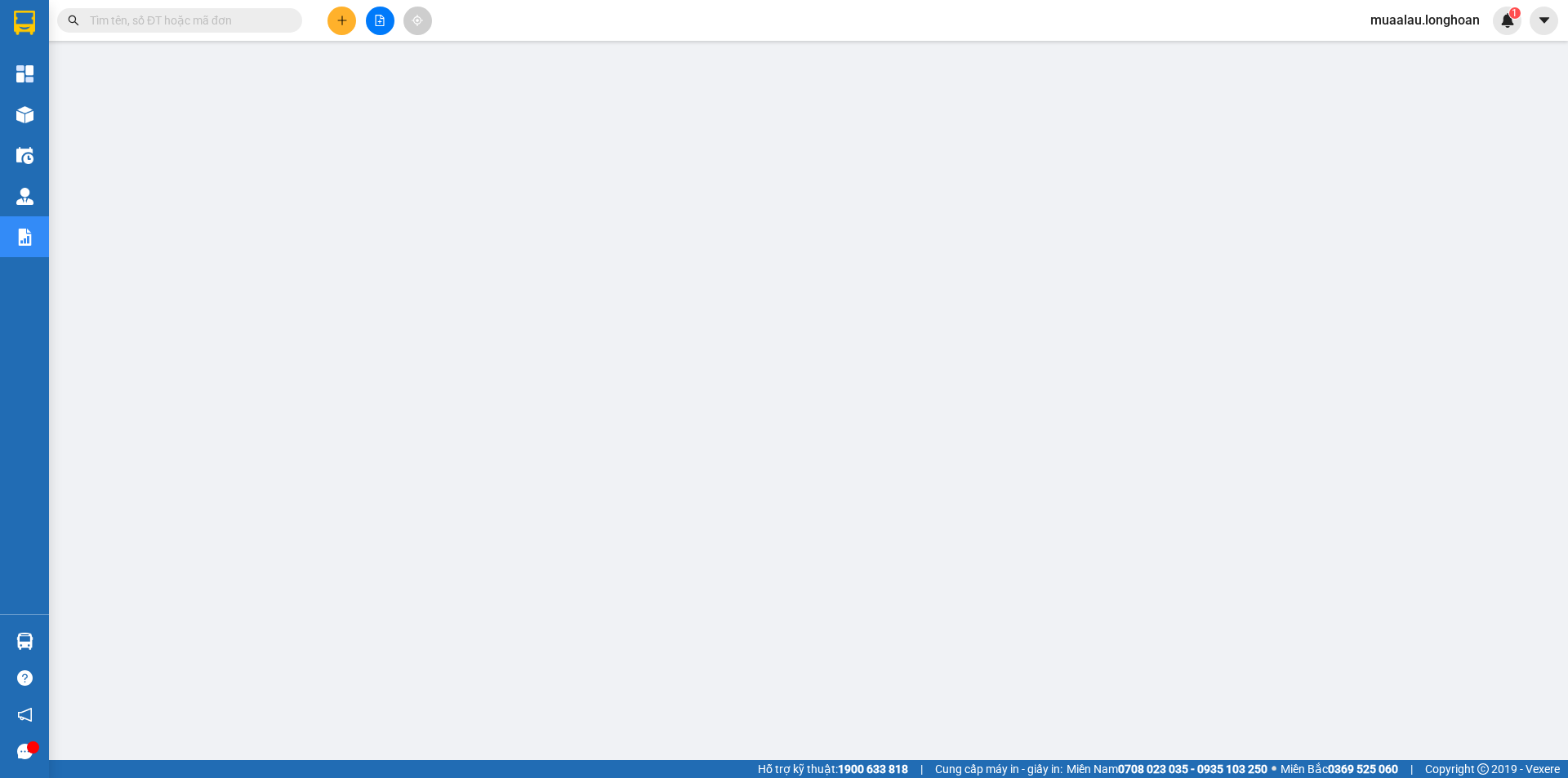
paste input "KQ121010250010"
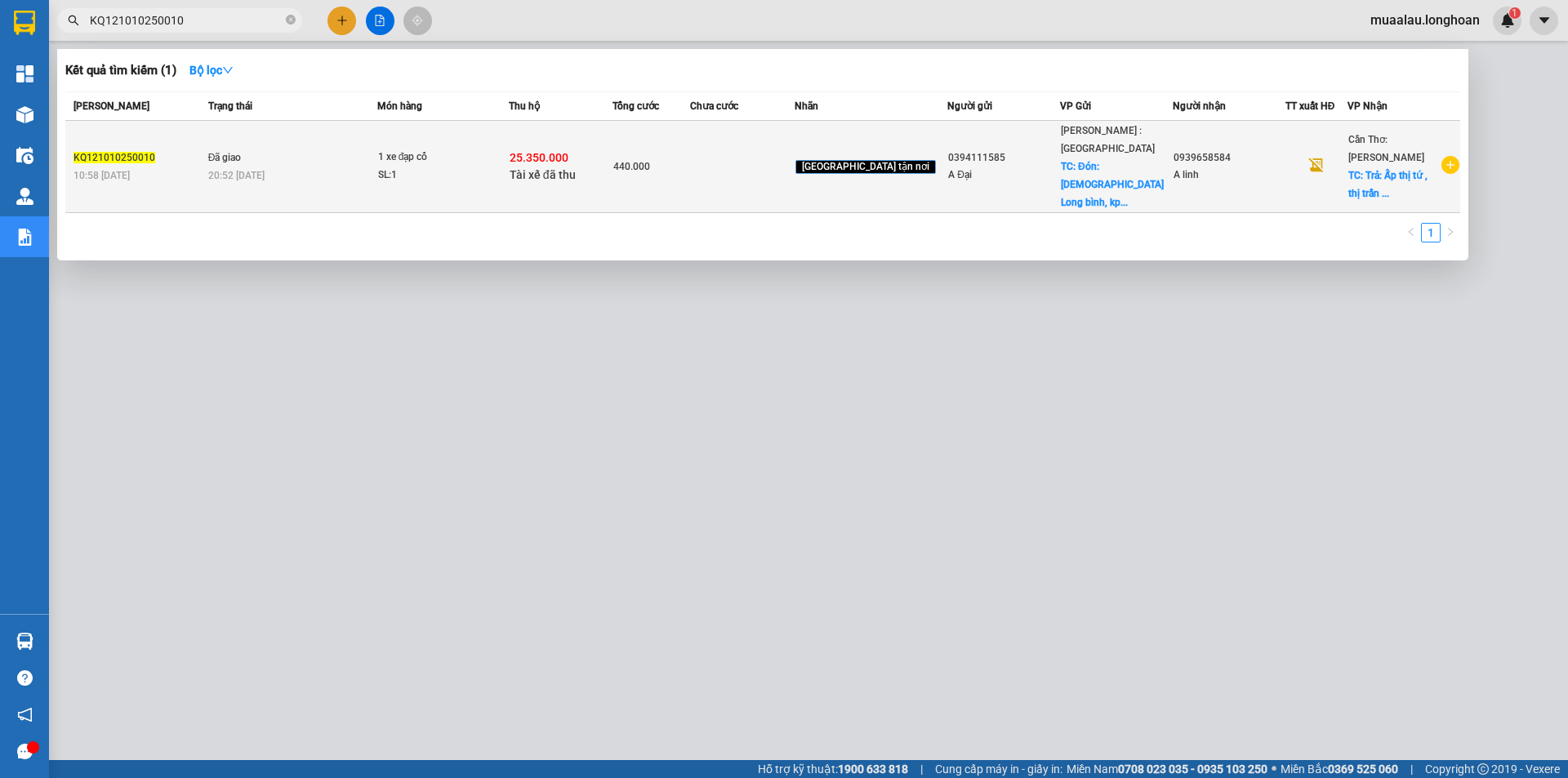
type input "KQ121010250010"
click at [555, 136] on td "25.350.000 Tài xế đã thu" at bounding box center [561, 167] width 104 height 92
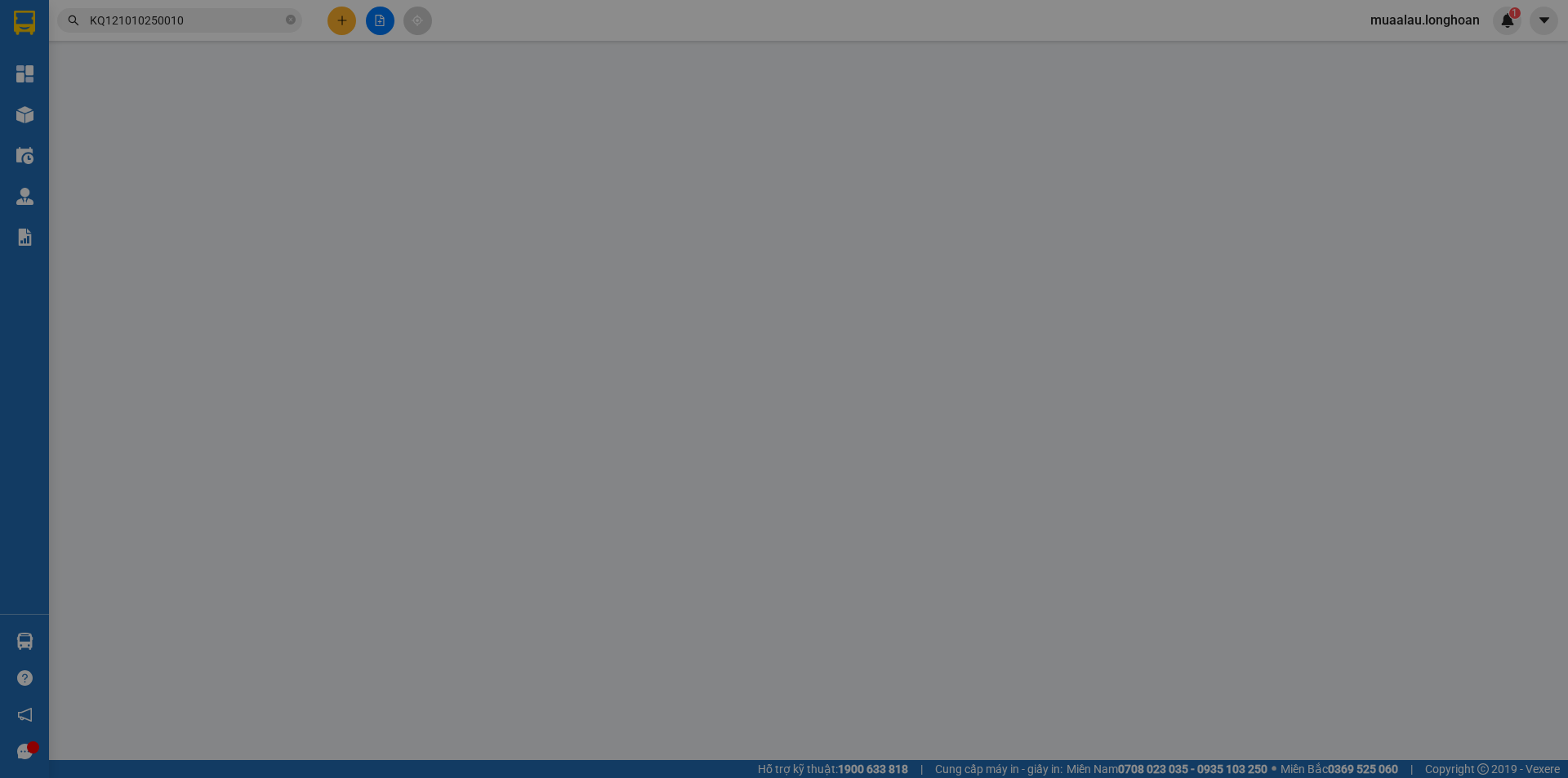
type input "0394111585"
type input "A Đại"
checkbox input "true"
type input "Đón: nhà thờ [GEOGRAPHIC_DATA], kp4 , [GEOGRAPHIC_DATA]: nhà thờ [GEOGRAPHIC_DA…"
type input "0939658584"
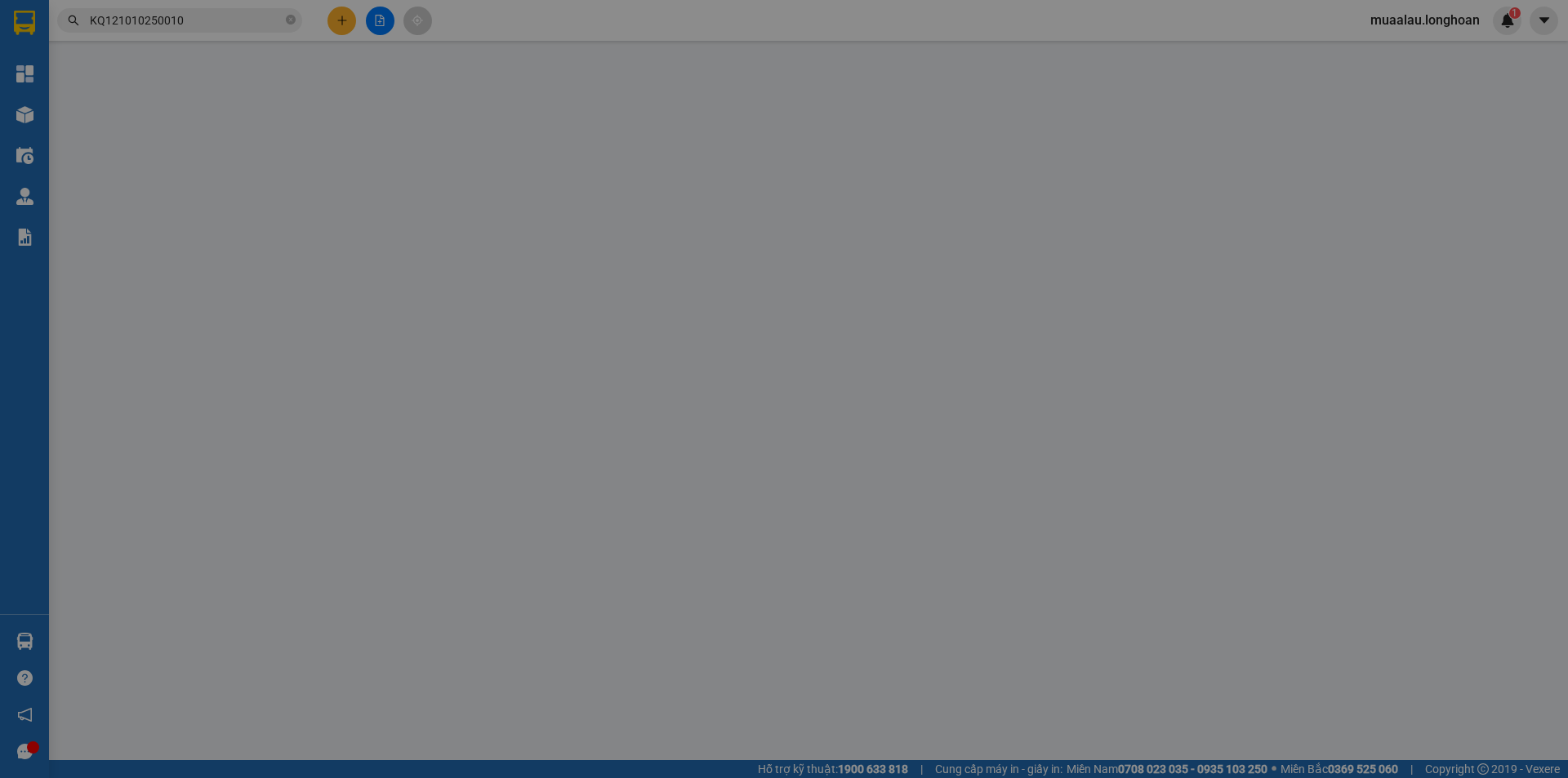
type input "A linh"
checkbox input "true"
type input "Trả: Ấp thị tứ , thị trấn một ngàn , [GEOGRAPHIC_DATA] a , [GEOGRAPHIC_DATA]"
checkbox input "true"
type input "25.350.000"
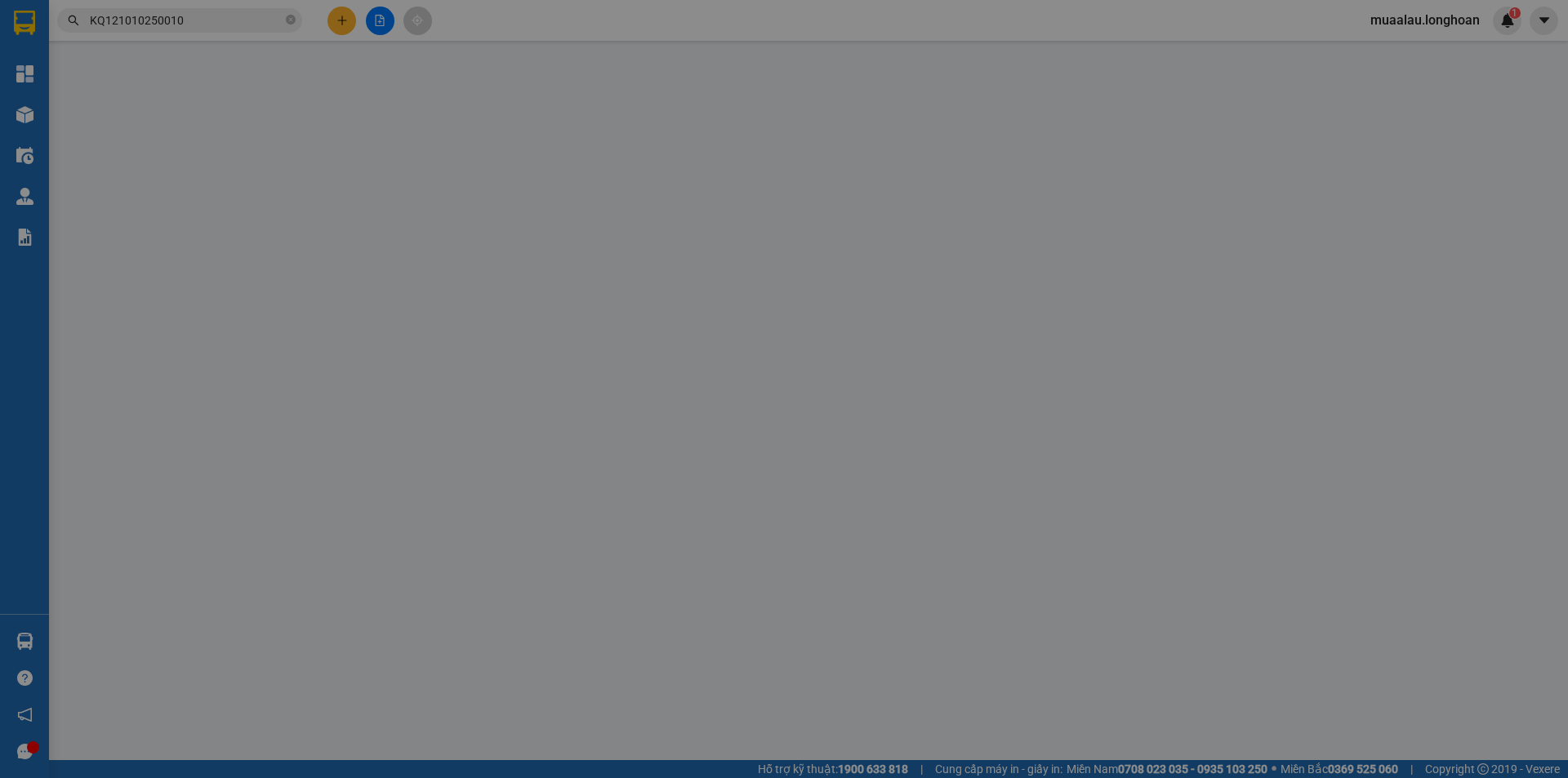
type input "60.000"
type input "440.000"
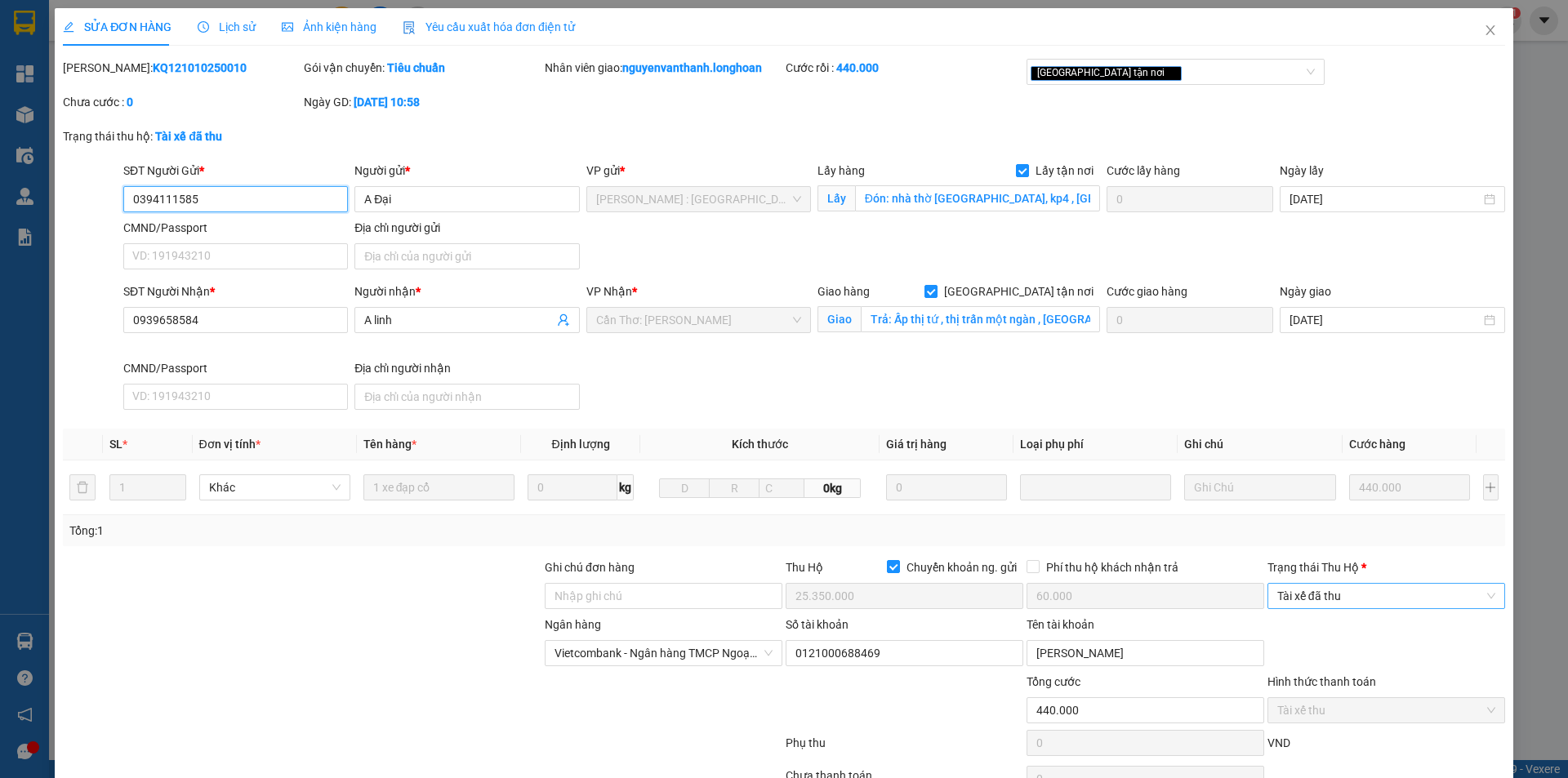
click at [1348, 586] on span "Tài xế đã thu" at bounding box center [1386, 595] width 218 height 25
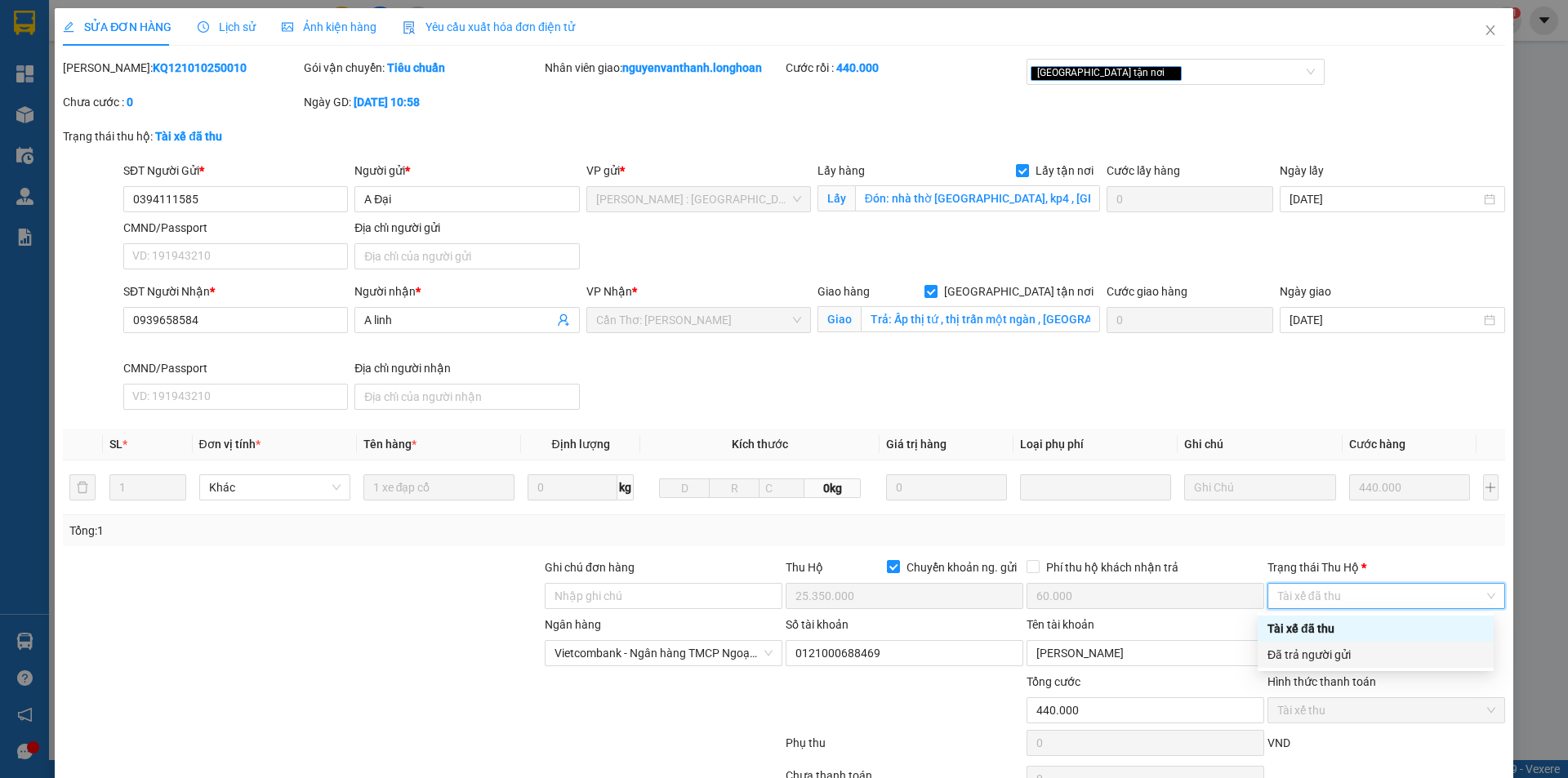
click at [1345, 651] on div "Đã trả người gửi" at bounding box center [1375, 655] width 216 height 18
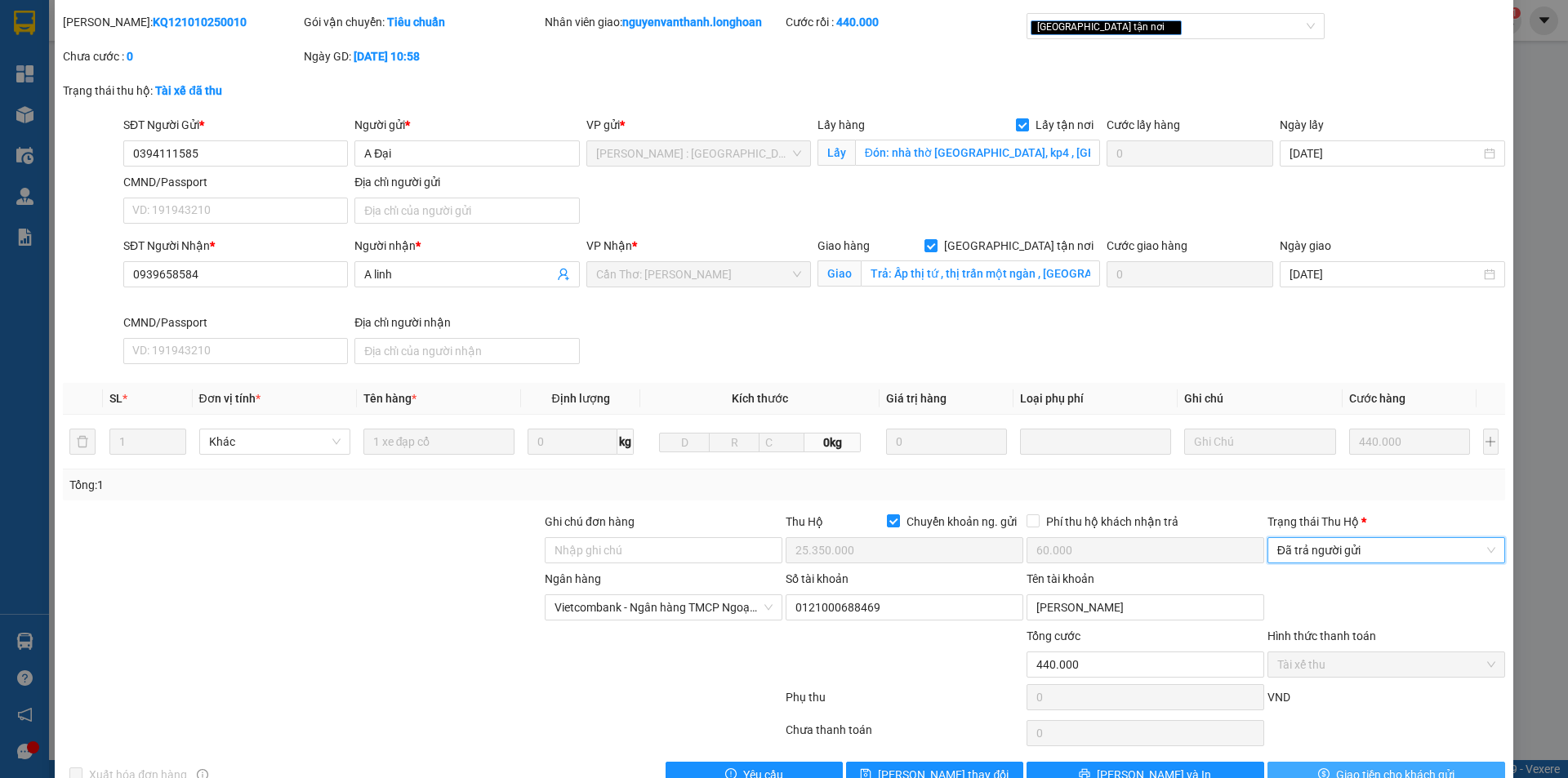
scroll to position [87, 0]
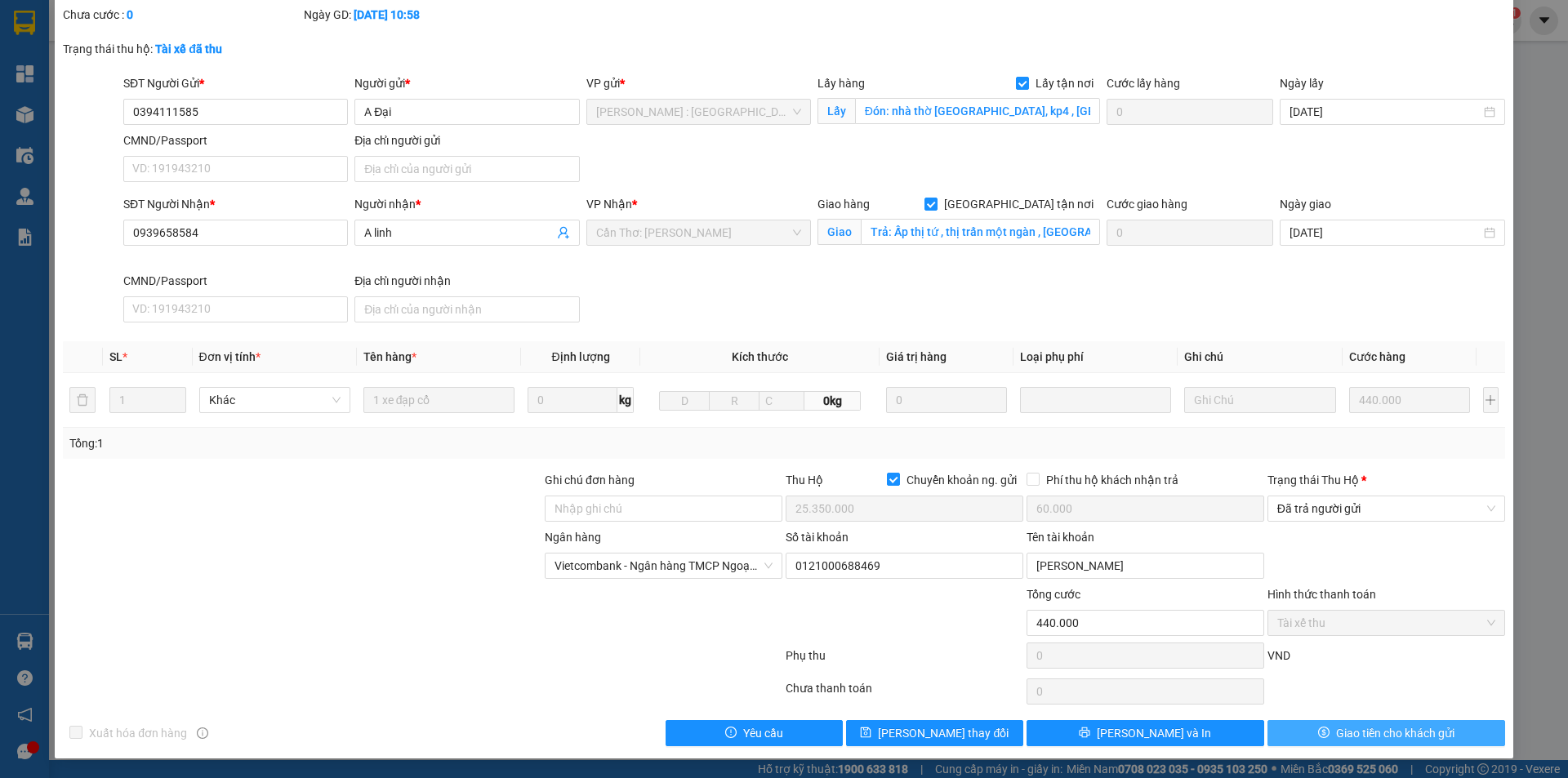
click at [1342, 739] on span "Giao tiền cho khách gửi" at bounding box center [1395, 733] width 119 height 18
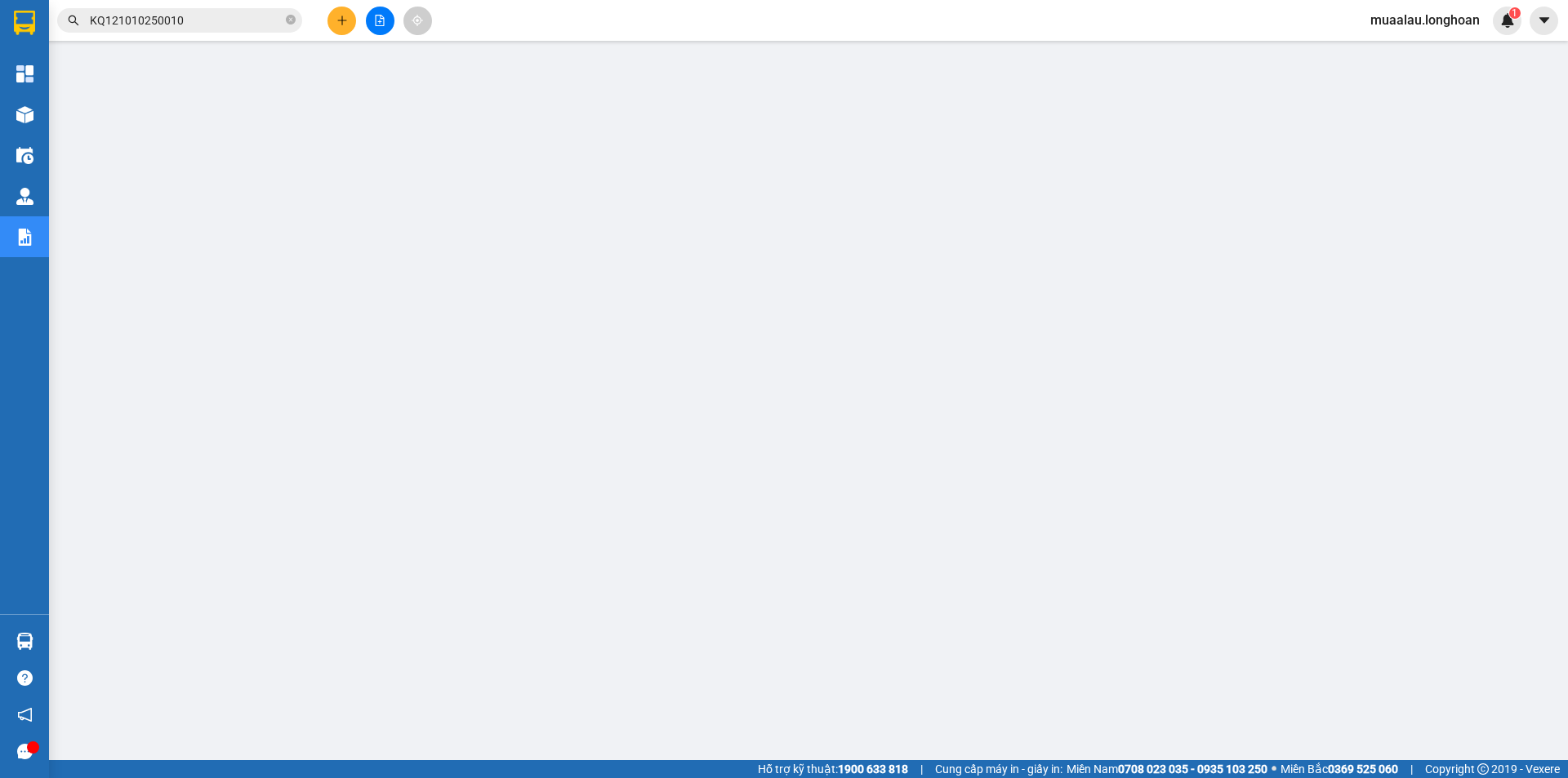
click at [219, 22] on input "KQ121010250010" at bounding box center [186, 21] width 193 height 18
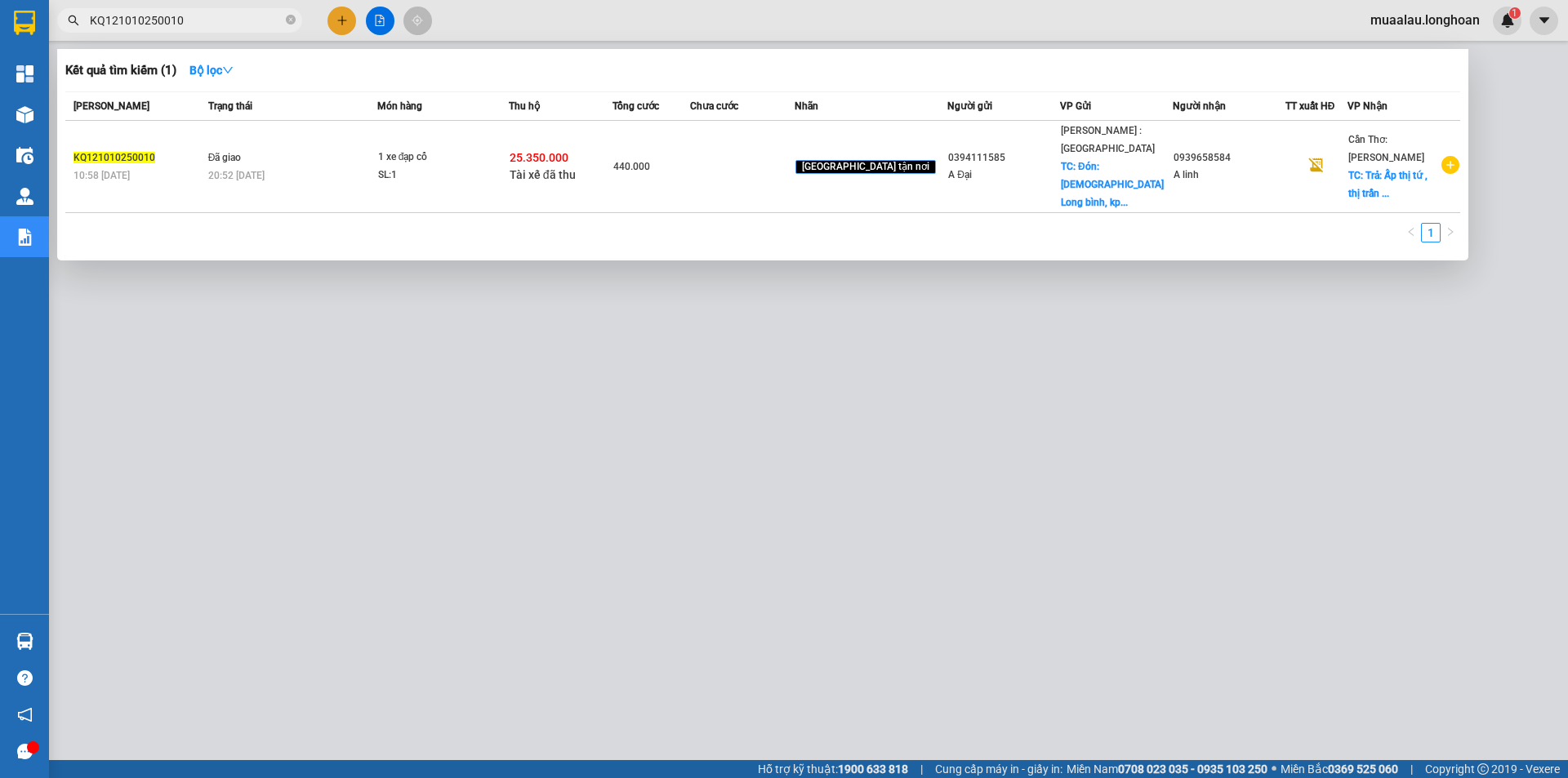
paste input "VPLB0810250030"
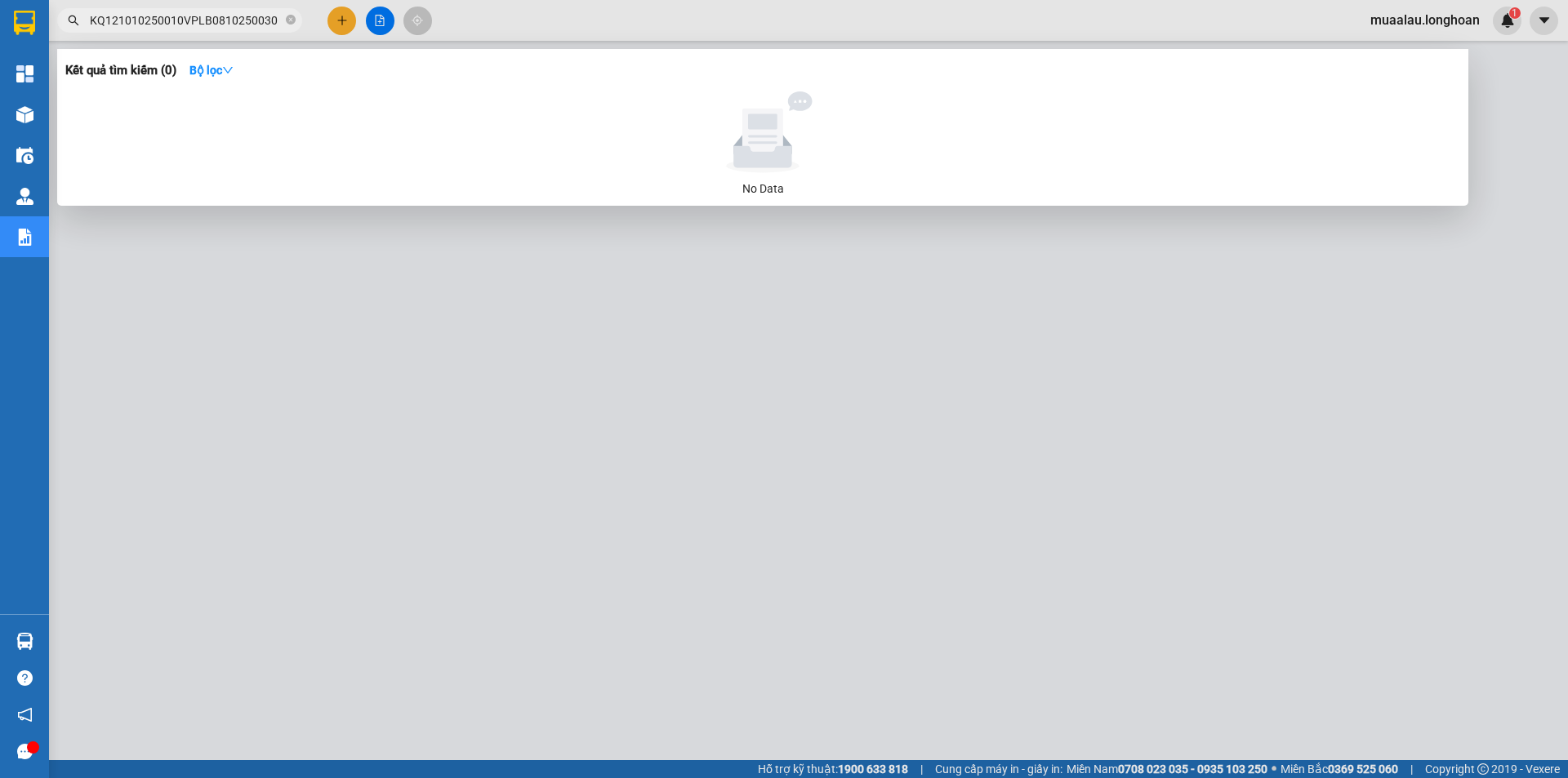
click at [219, 22] on input "KQ121010250010VPLB0810250030" at bounding box center [186, 21] width 193 height 18
paste input "text"
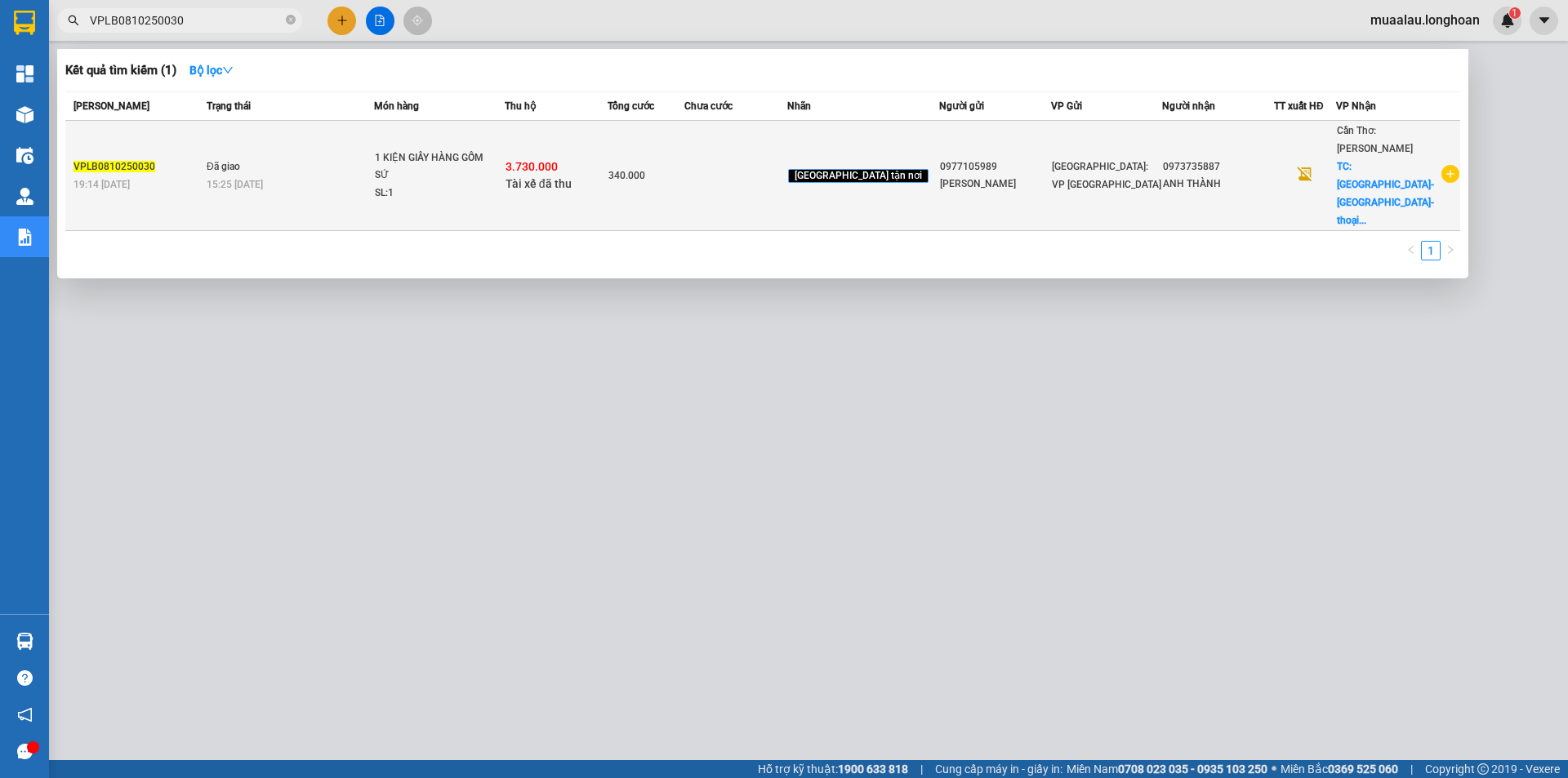
type input "VPLB0810250030"
click at [540, 138] on td "3.730.000 Tài xế đã thu" at bounding box center [556, 176] width 103 height 110
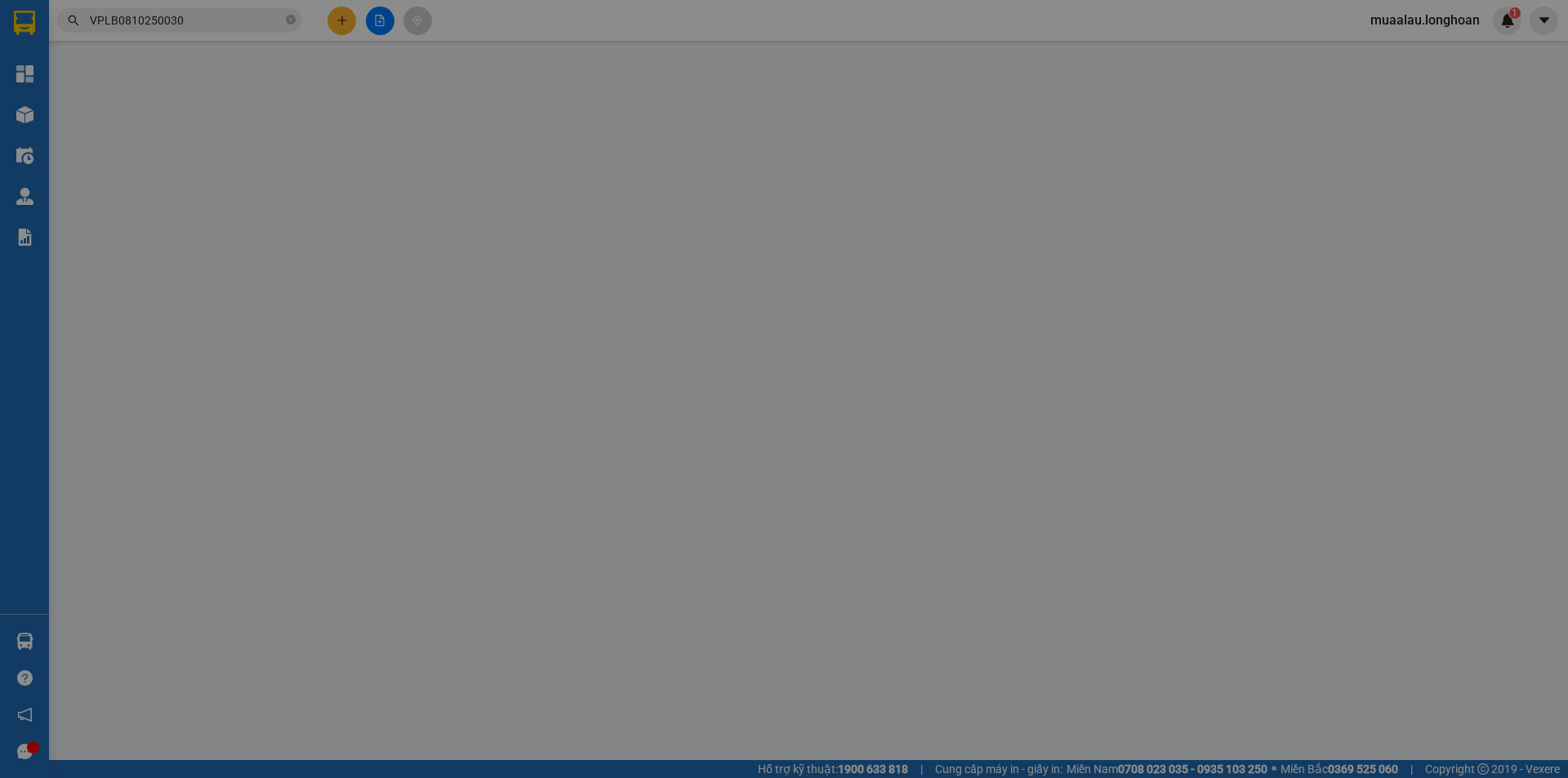
type input "0977105989"
type input "[PERSON_NAME]"
type input "0973735887"
type input "ANH THÀNH"
checkbox input "true"
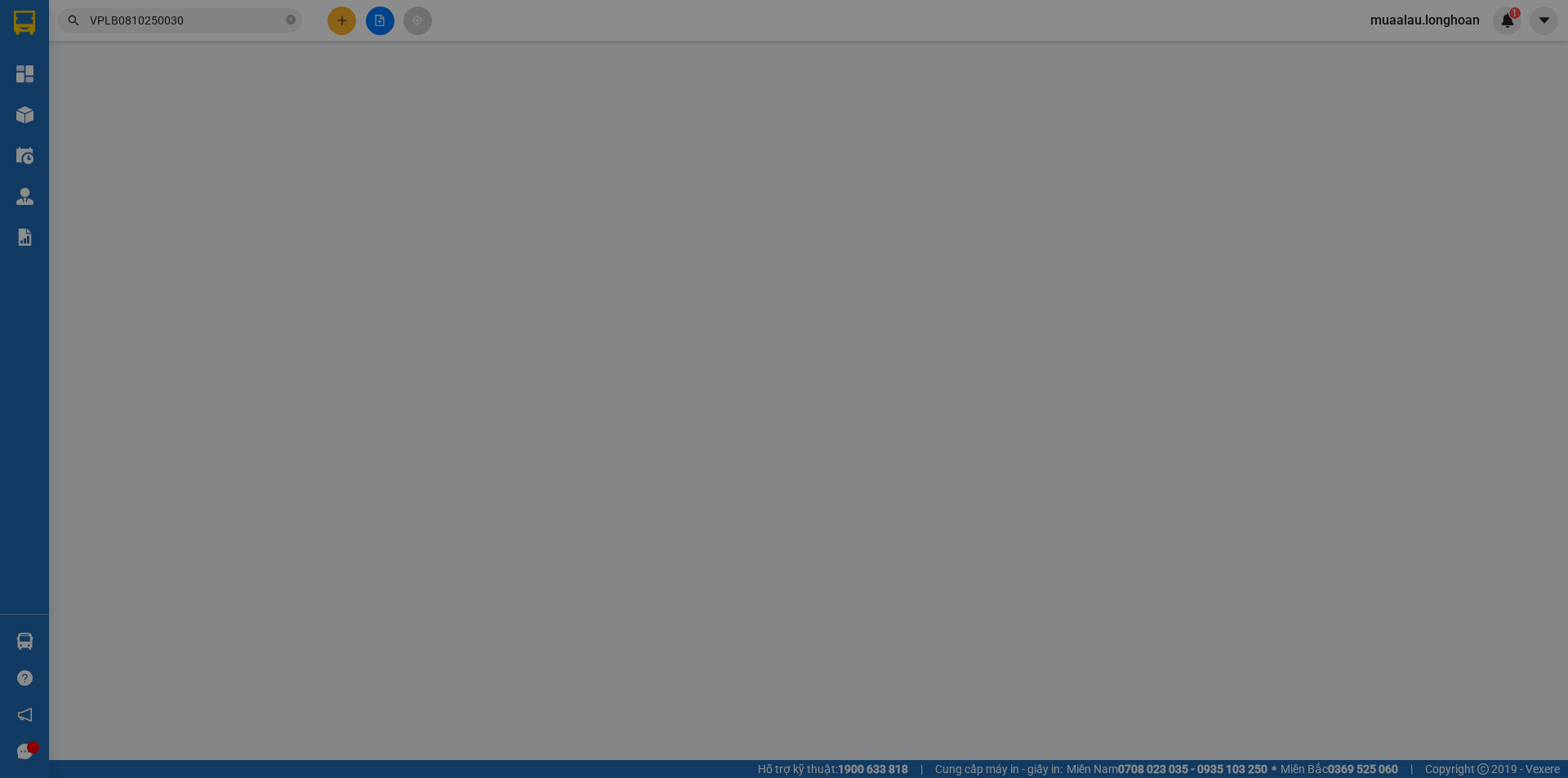
type input "[GEOGRAPHIC_DATA]- [GEOGRAPHIC_DATA]- [GEOGRAPHIC_DATA], [GEOGRAPHIC_DATA]"
type input "HÀNG DỄ VỠ, NHẸ TAY HƯ VỠ KHÔNG ĐỀN GIÁ TRỊ HÀNG"
checkbox input "true"
type input "3.730.000"
type input "20.000"
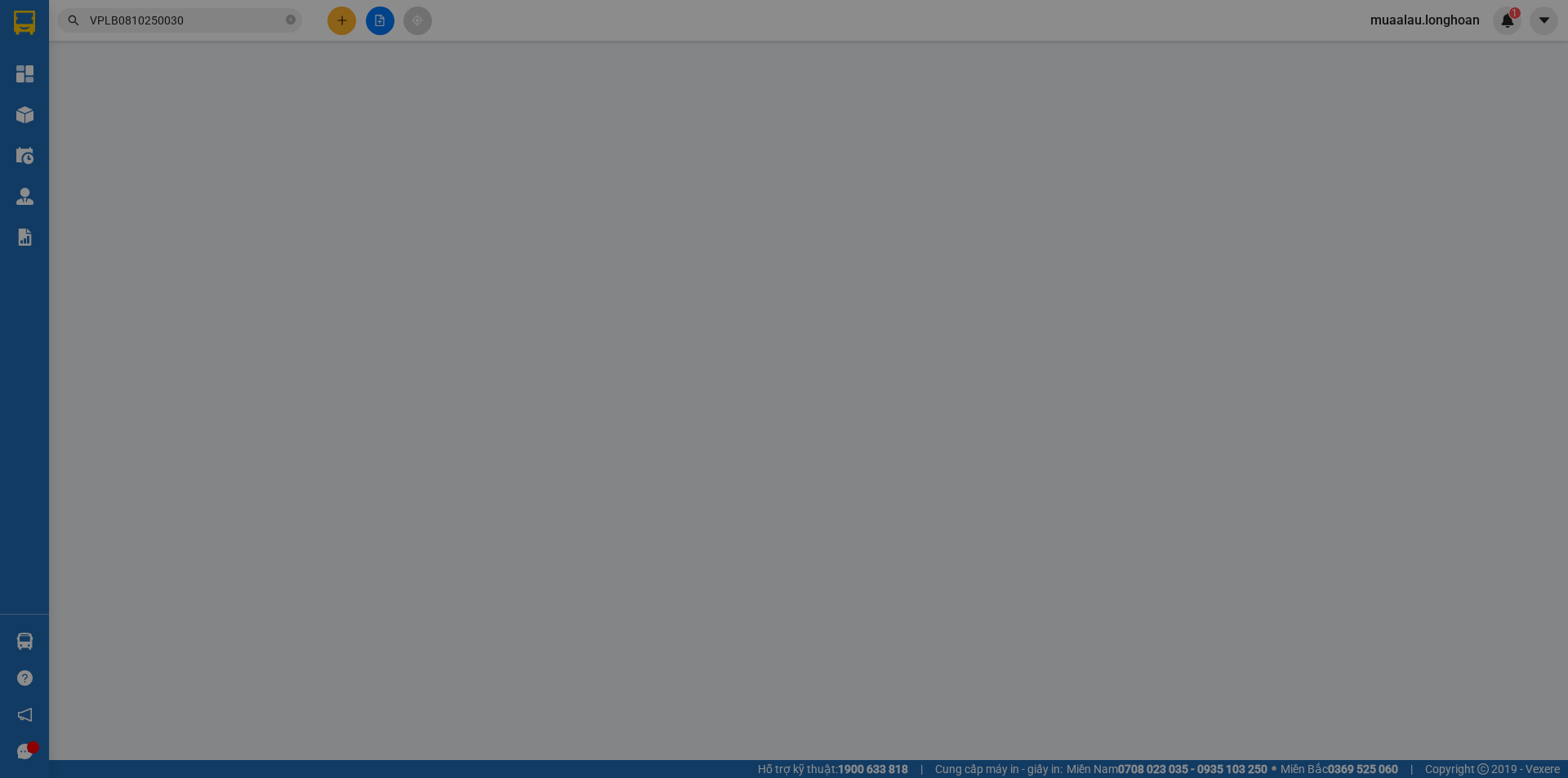
type input "340.000"
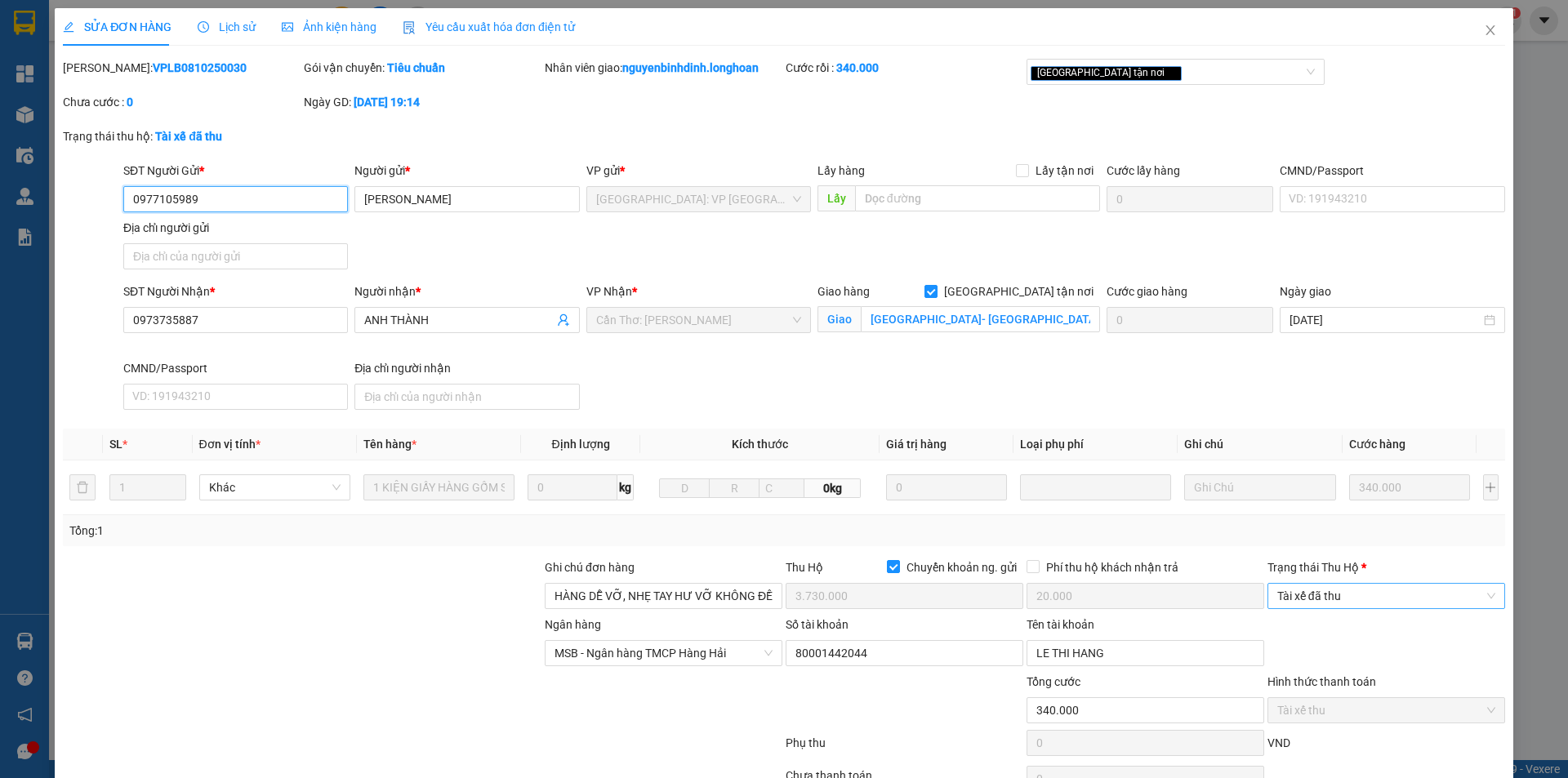
click at [1350, 594] on span "Tài xế đã thu" at bounding box center [1386, 595] width 218 height 25
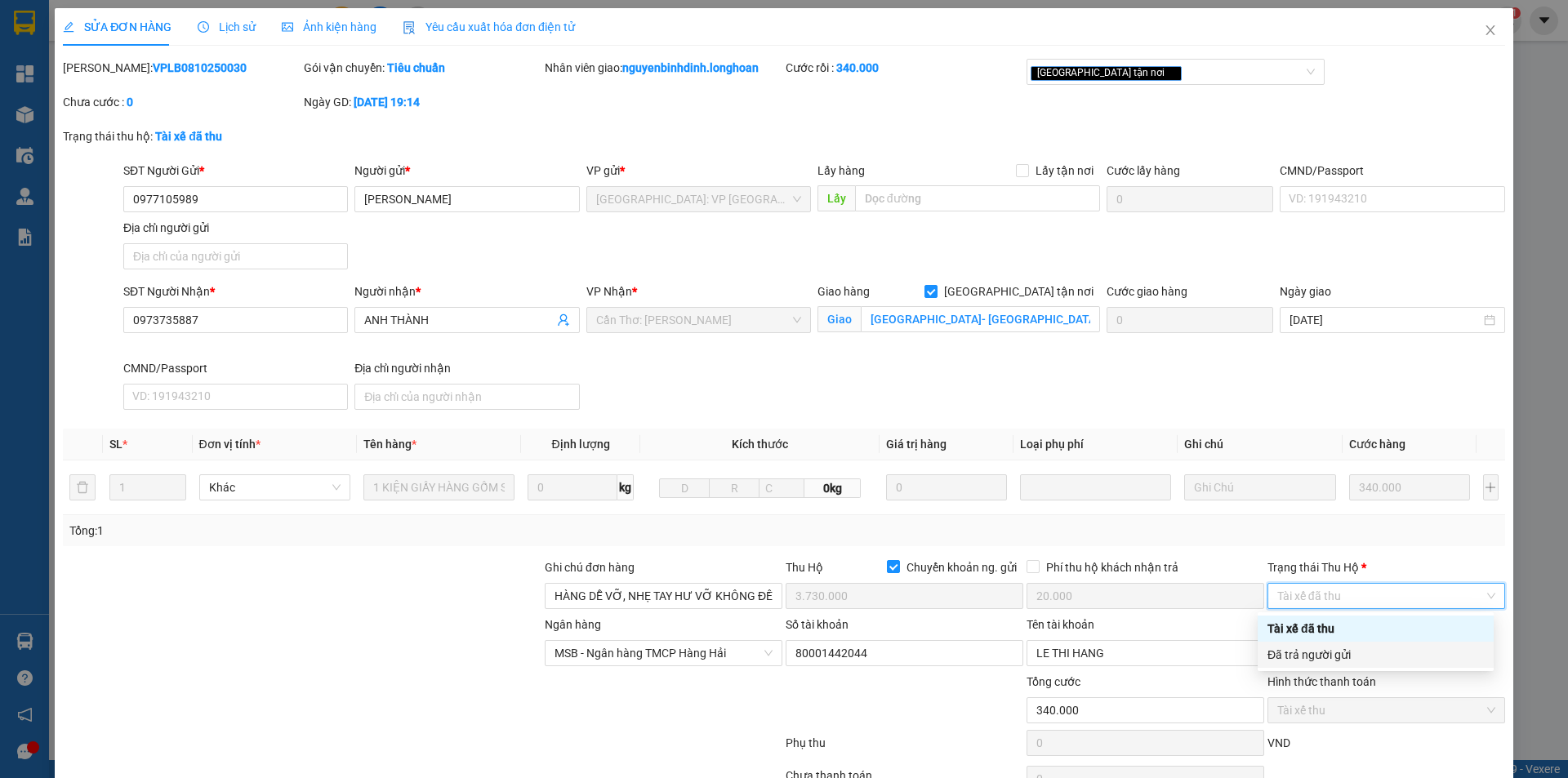
click at [1332, 662] on div "Đã trả người gửi" at bounding box center [1375, 655] width 216 height 18
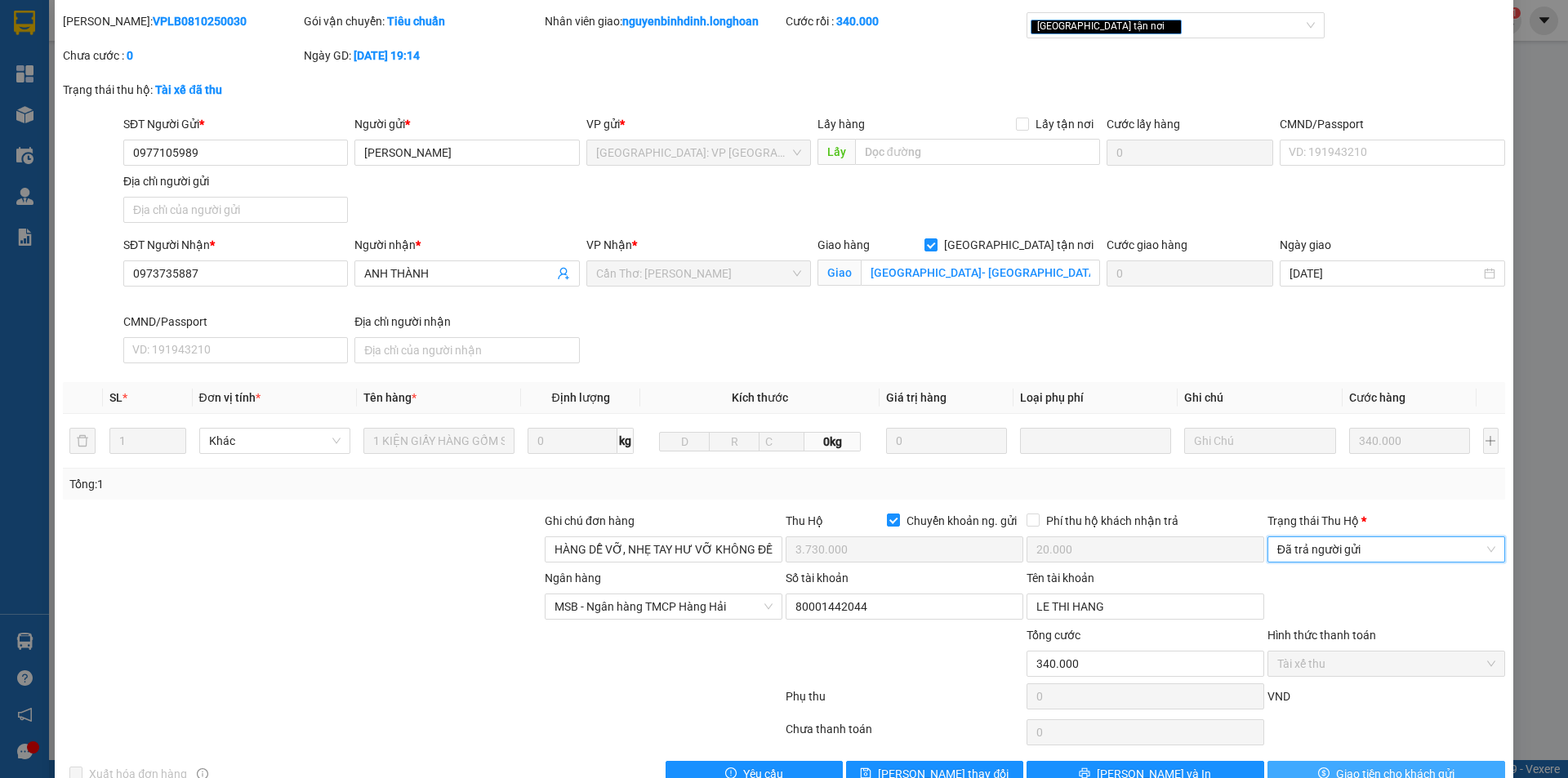
scroll to position [87, 0]
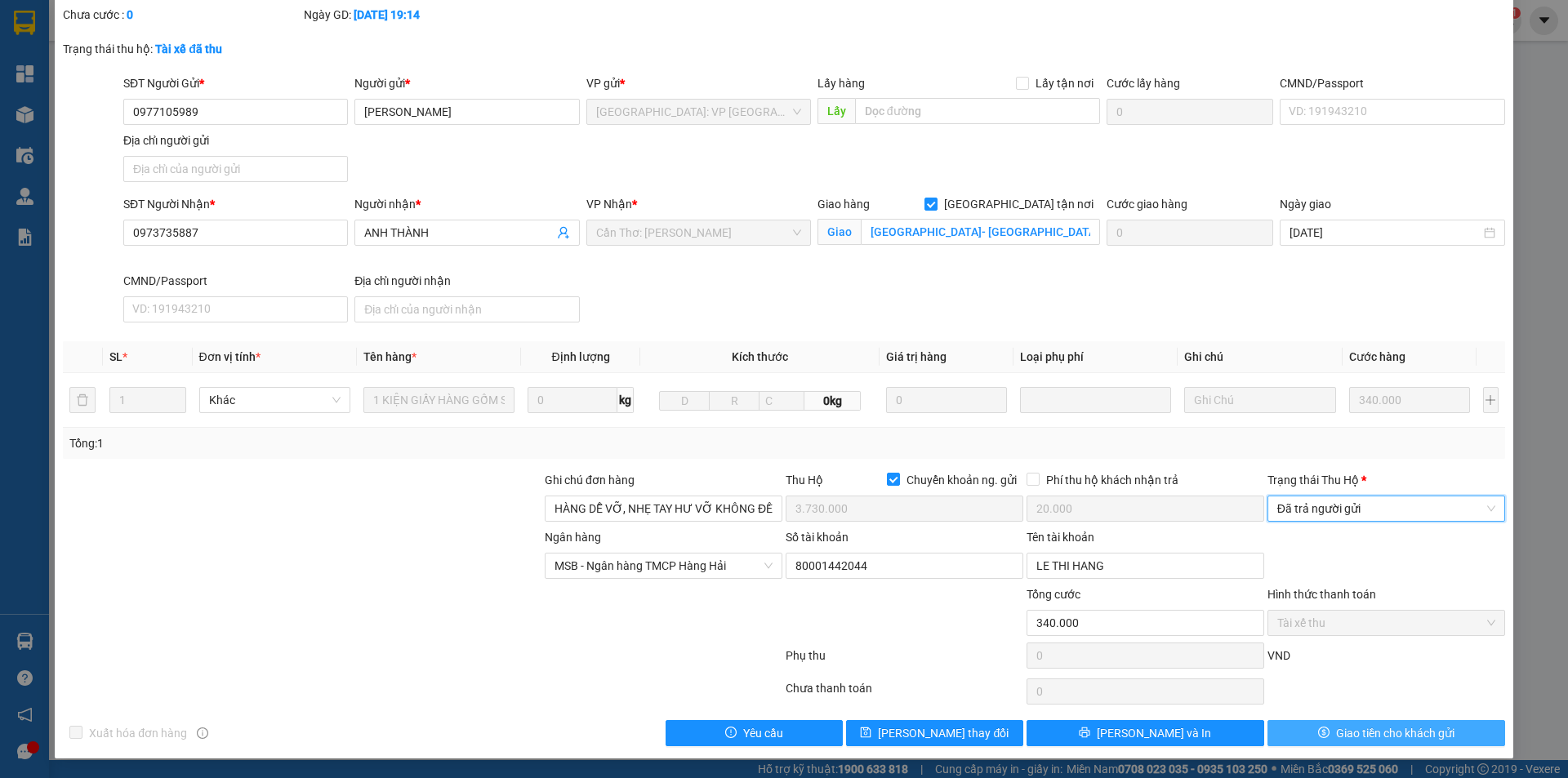
click at [1302, 742] on button "Giao tiền cho khách gửi" at bounding box center [1386, 733] width 238 height 27
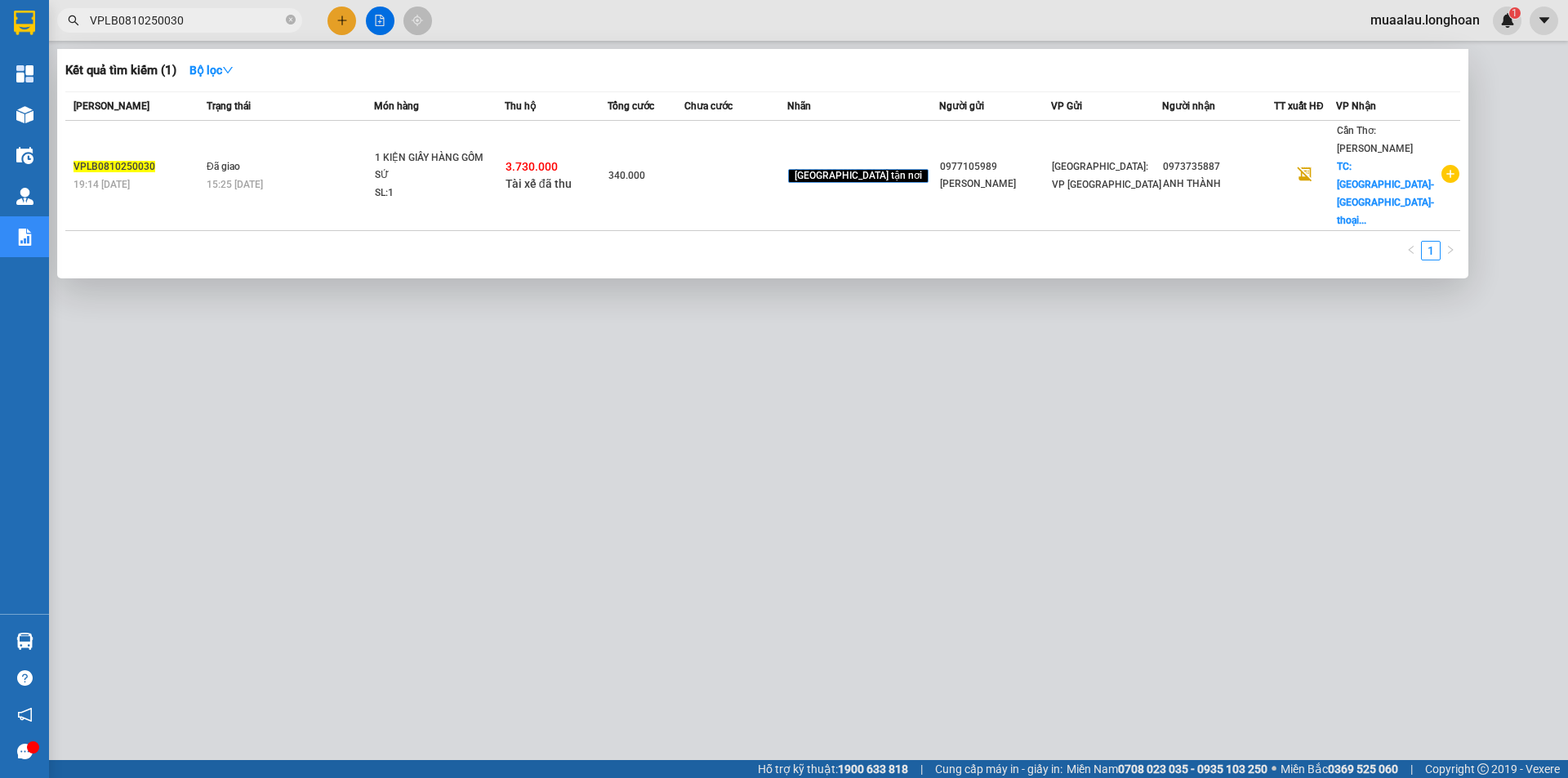
click at [182, 23] on input "VPLB0810250030" at bounding box center [186, 21] width 193 height 18
paste input "HM0910250029"
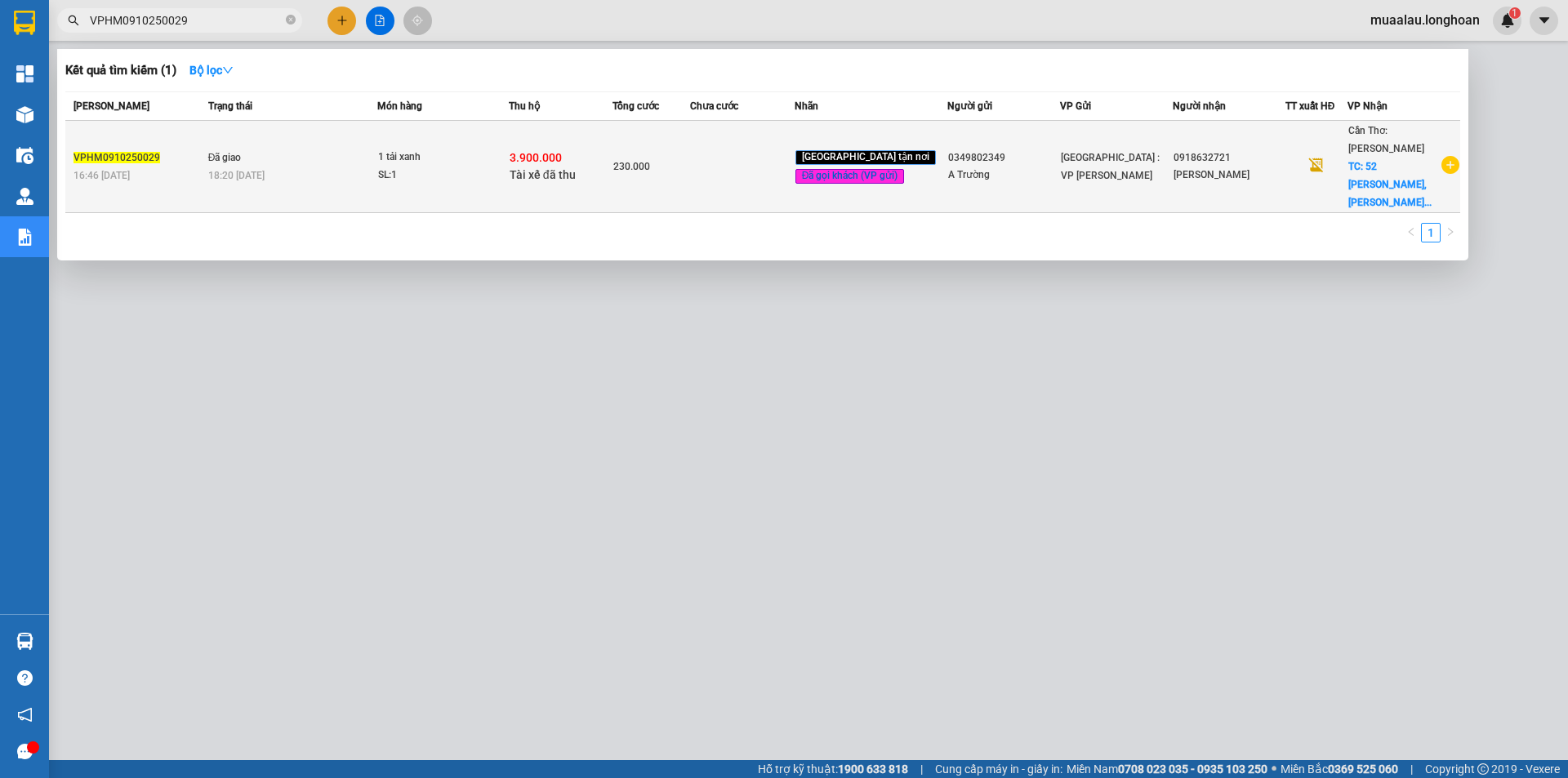
type input "VPHM0910250029"
click at [397, 169] on div "SL: 1" at bounding box center [439, 176] width 123 height 18
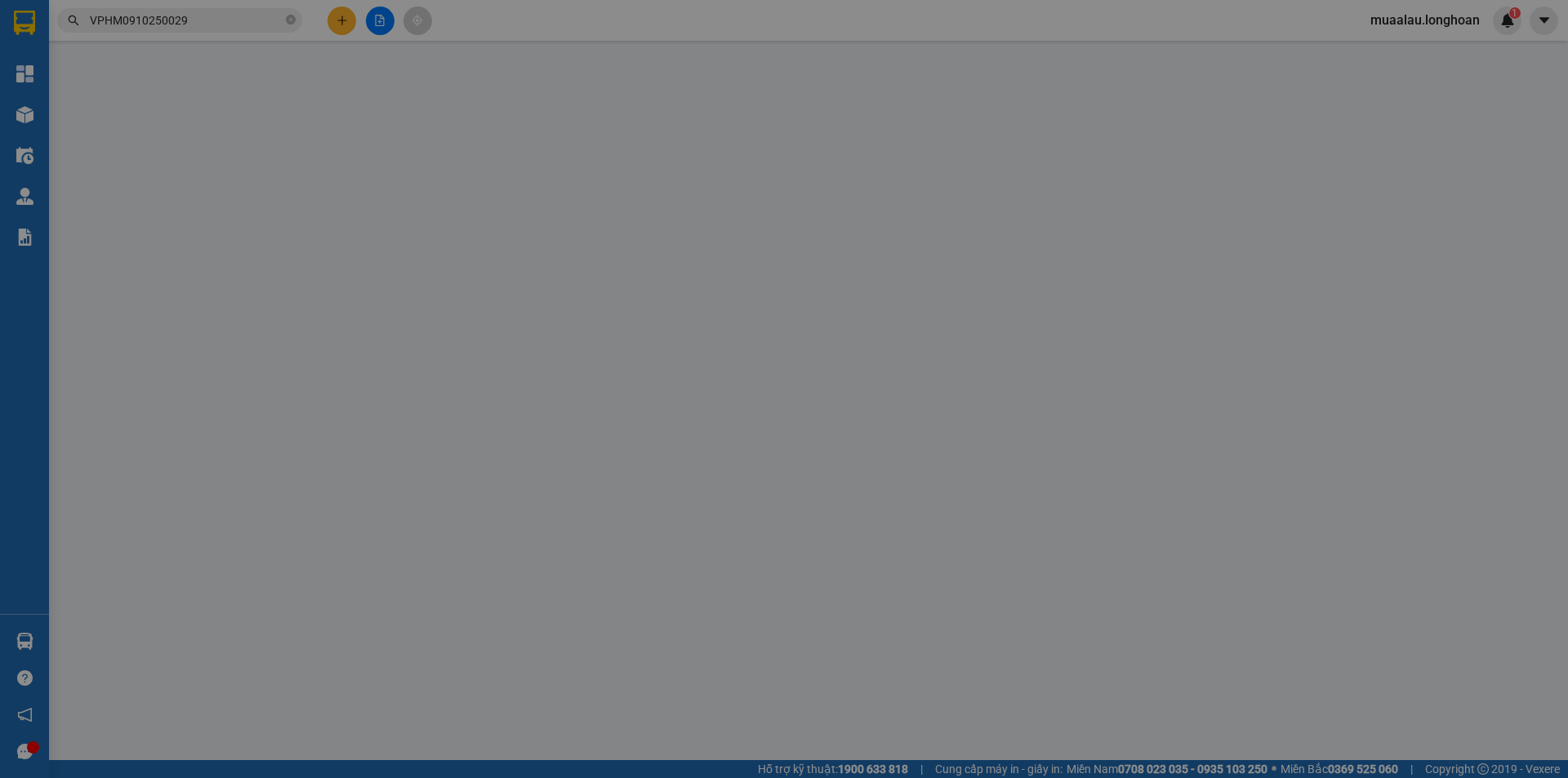
type input "0349802349"
type input "A Trường"
type input "0918632721"
type input "[PERSON_NAME]"
checkbox input "true"
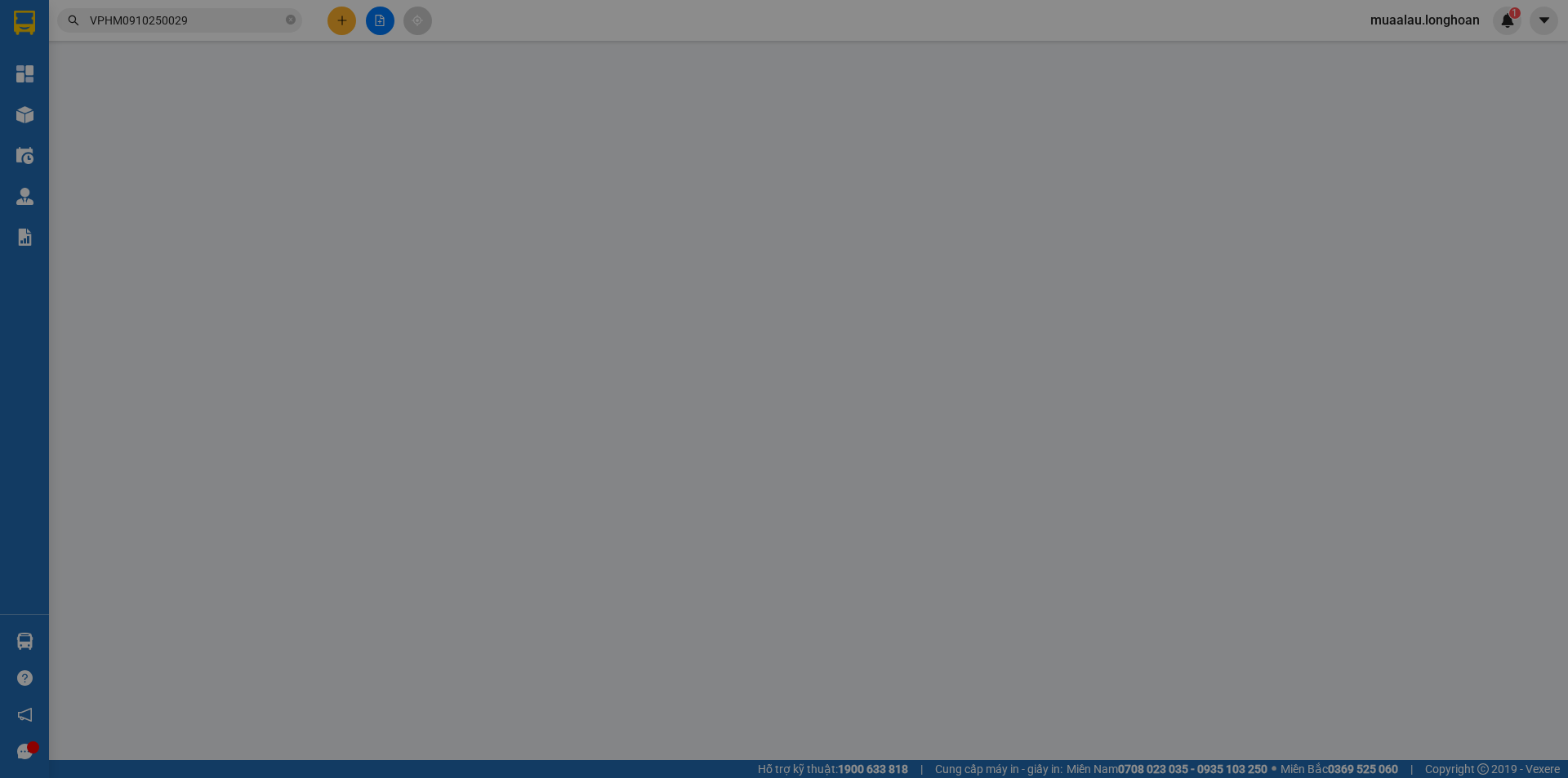
type input "52 [PERSON_NAME],[PERSON_NAME],[GEOGRAPHIC_DATA],[GEOGRAPHIC_DATA]"
checkbox input "true"
type input "3.900.000"
type input "20.000"
type input "230.000"
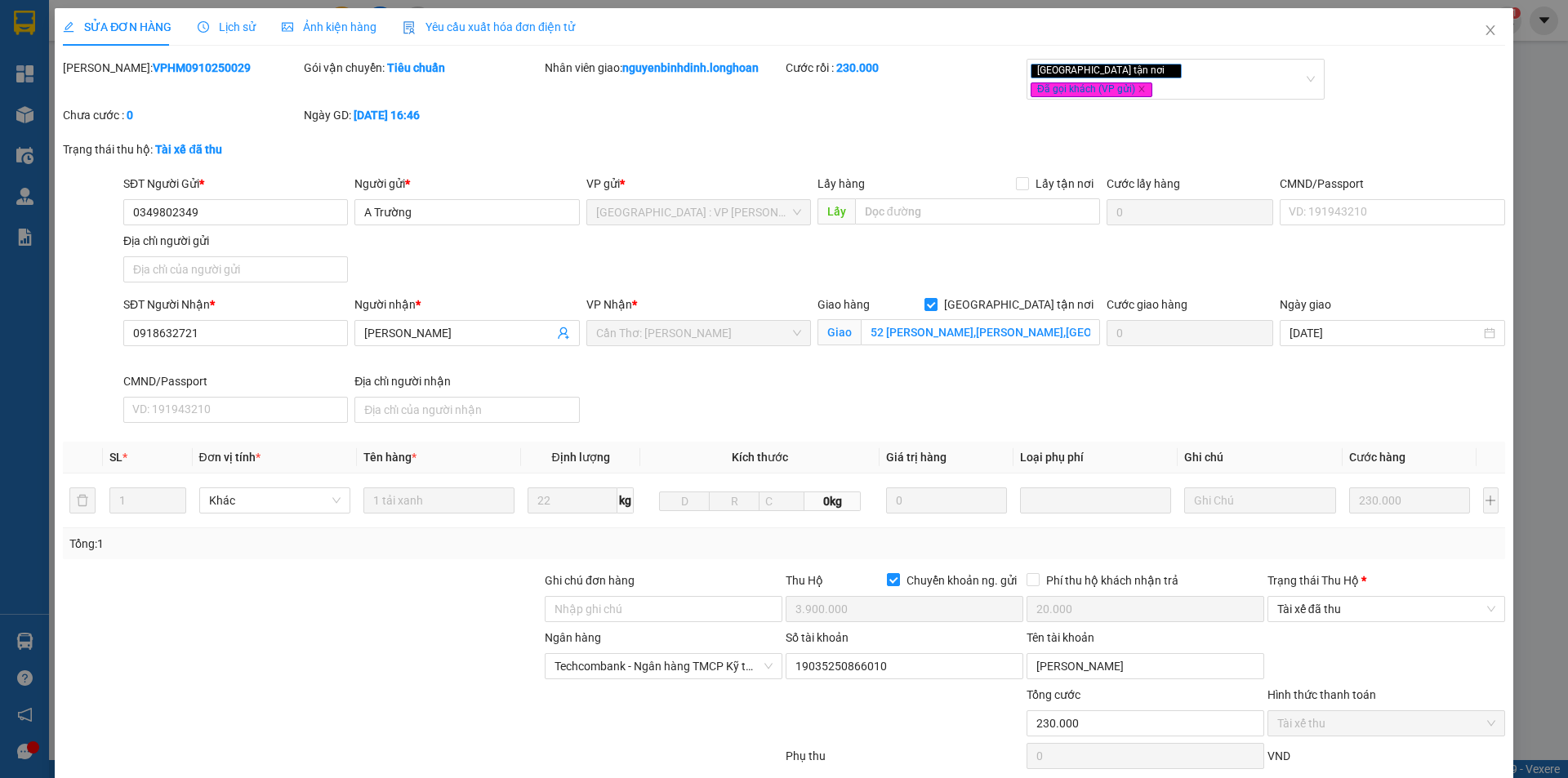
click at [1362, 575] on b "*" at bounding box center [1364, 581] width 5 height 13
click at [1354, 597] on input "Trạng thái [PERSON_NAME] *" at bounding box center [1380, 609] width 206 height 25
click at [1351, 601] on span "Tài xế đã thu" at bounding box center [1386, 609] width 218 height 25
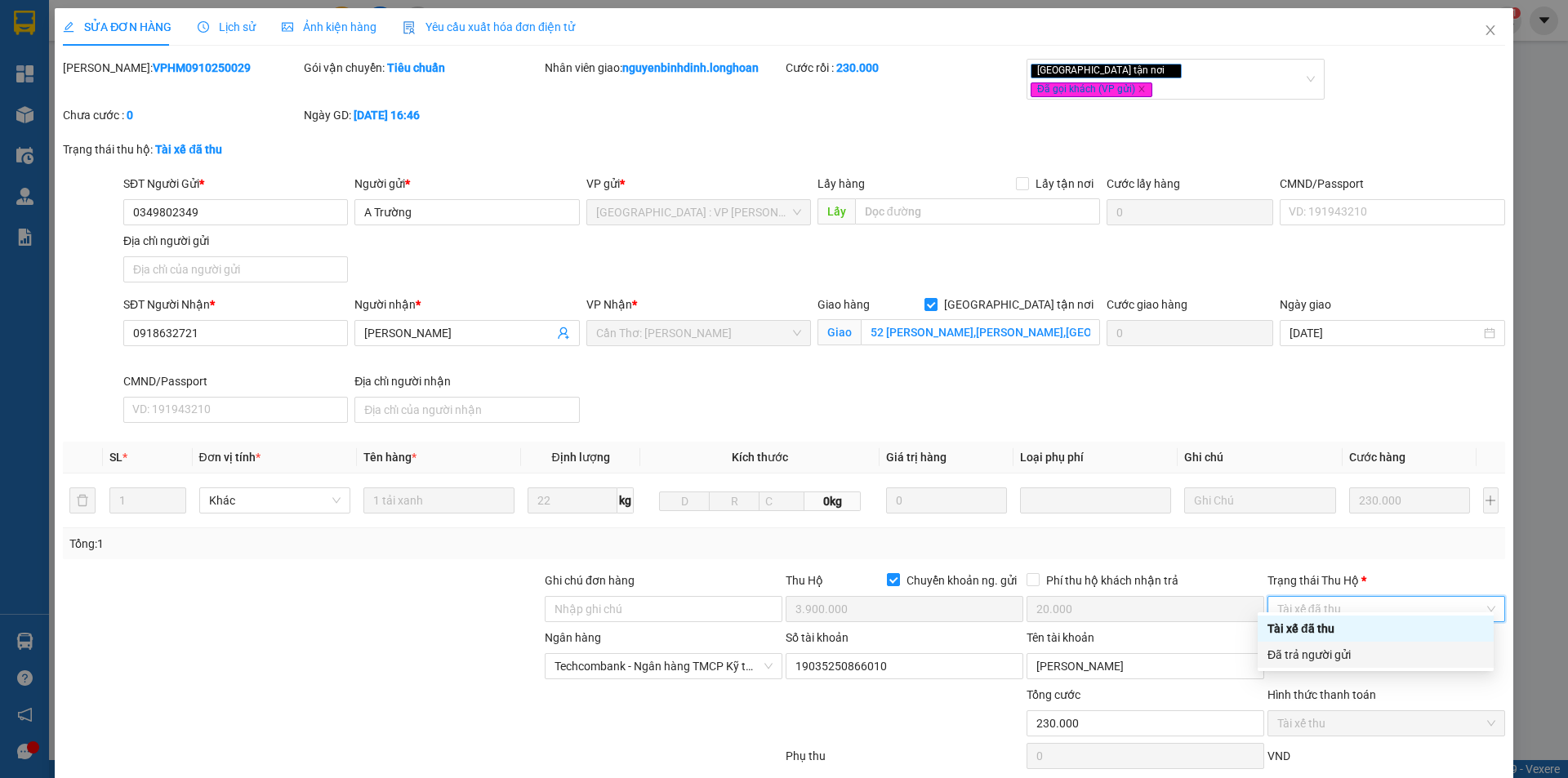
click at [1347, 654] on div "Đã trả người gửi" at bounding box center [1375, 655] width 216 height 18
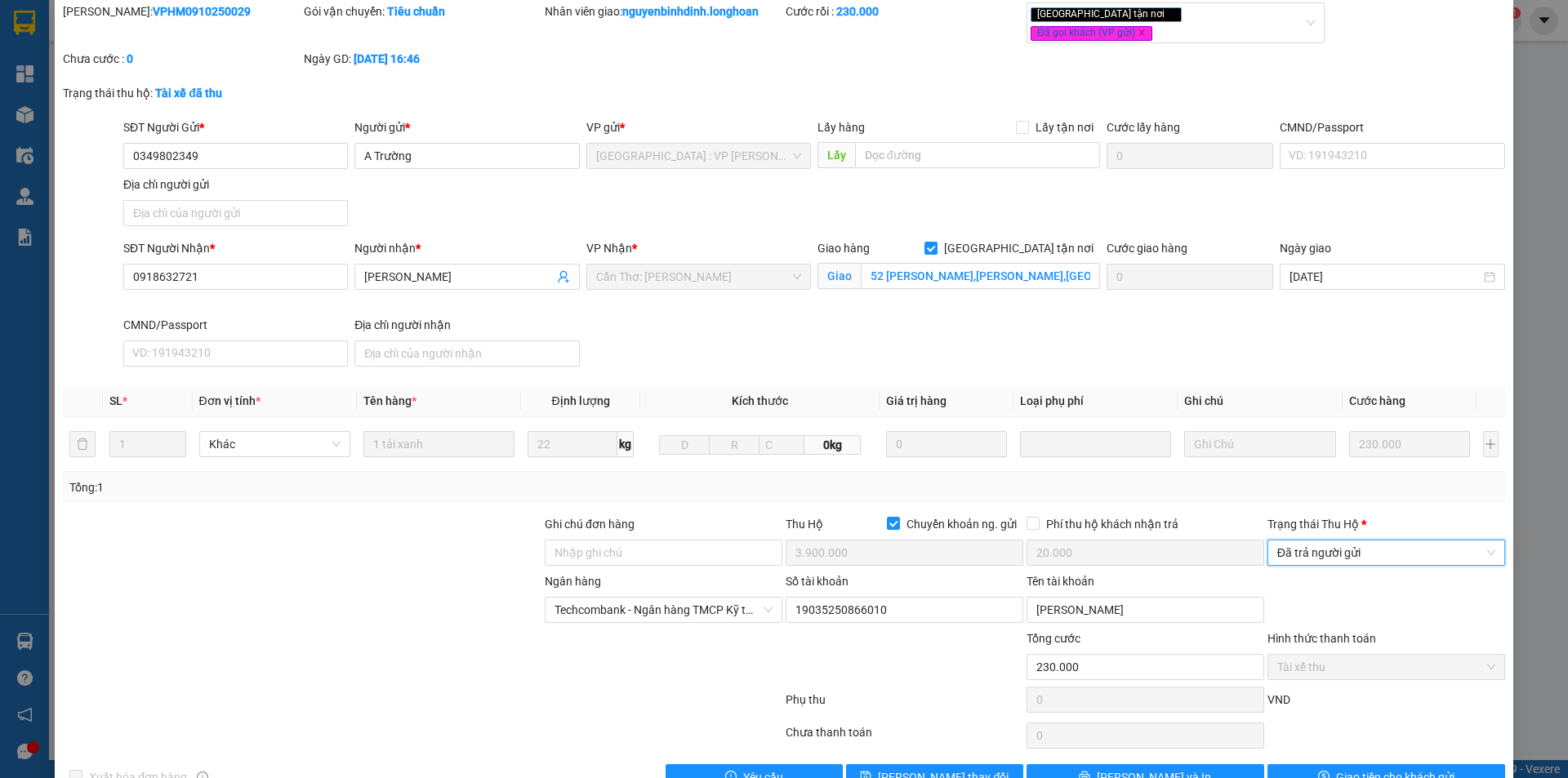
scroll to position [87, 0]
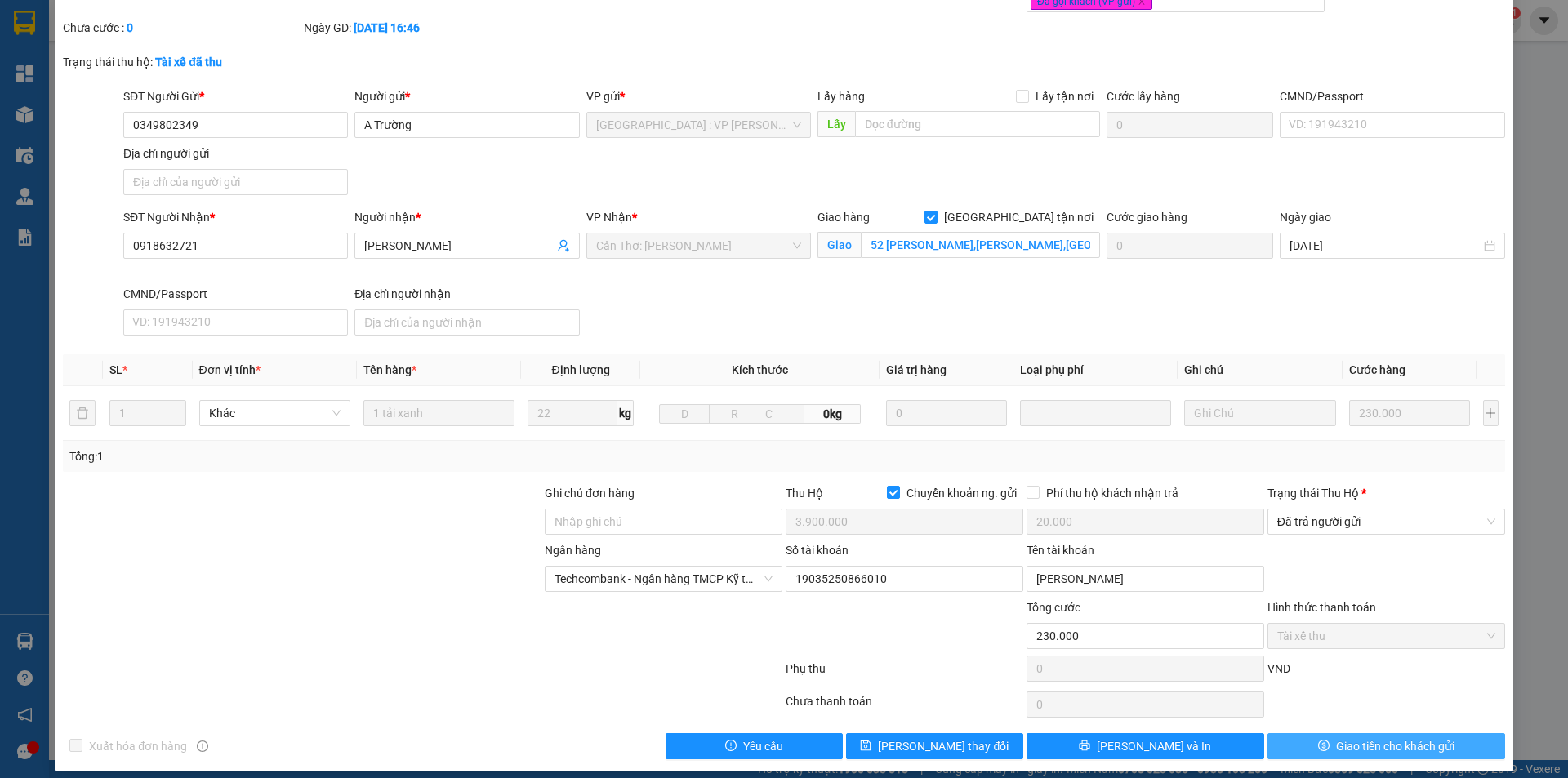
click at [1308, 734] on button "Giao tiền cho khách gửi" at bounding box center [1386, 747] width 238 height 27
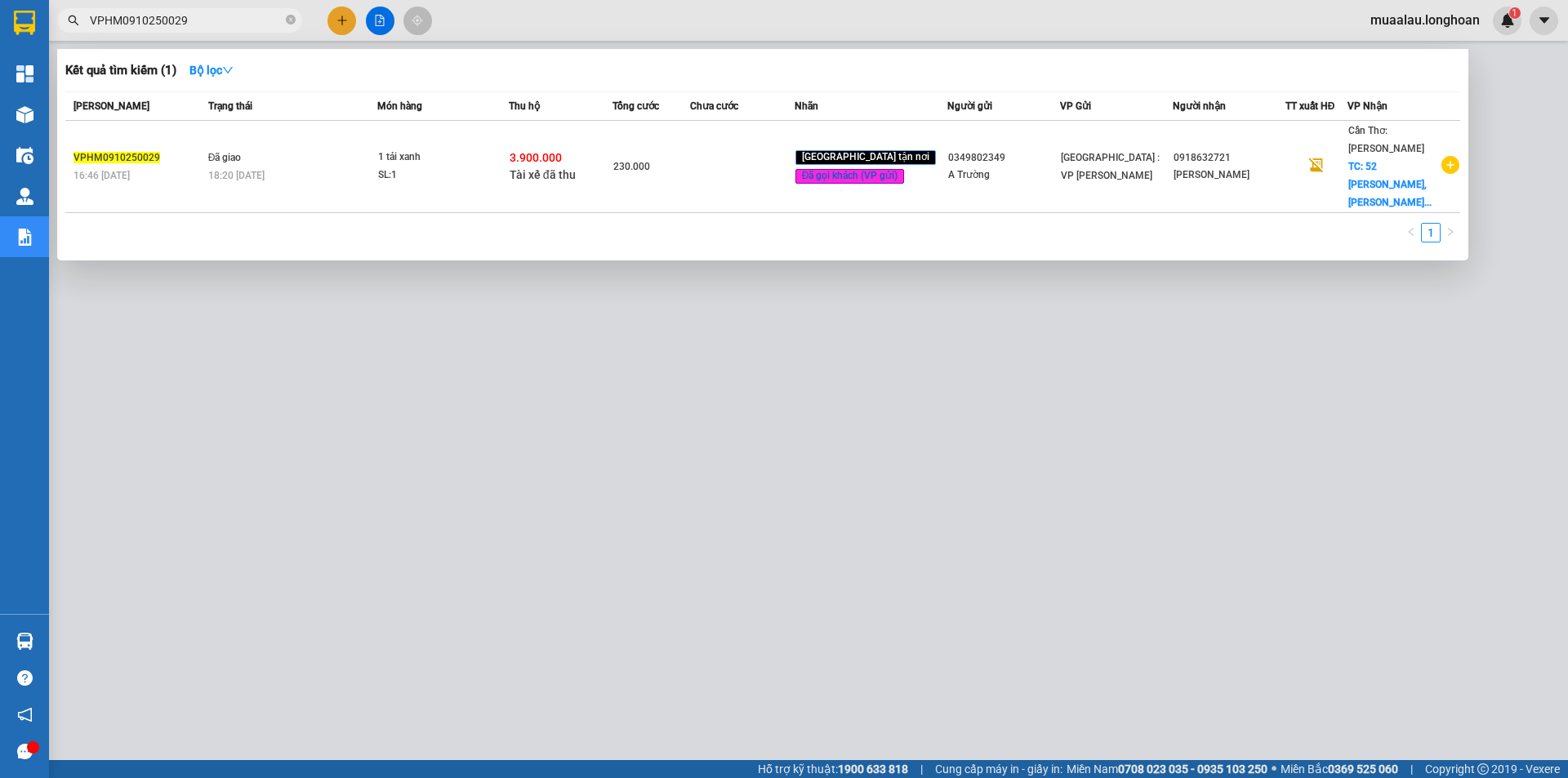
click at [267, 18] on input "VPHM0910250029" at bounding box center [186, 21] width 193 height 18
paste input "VPTX0910250032"
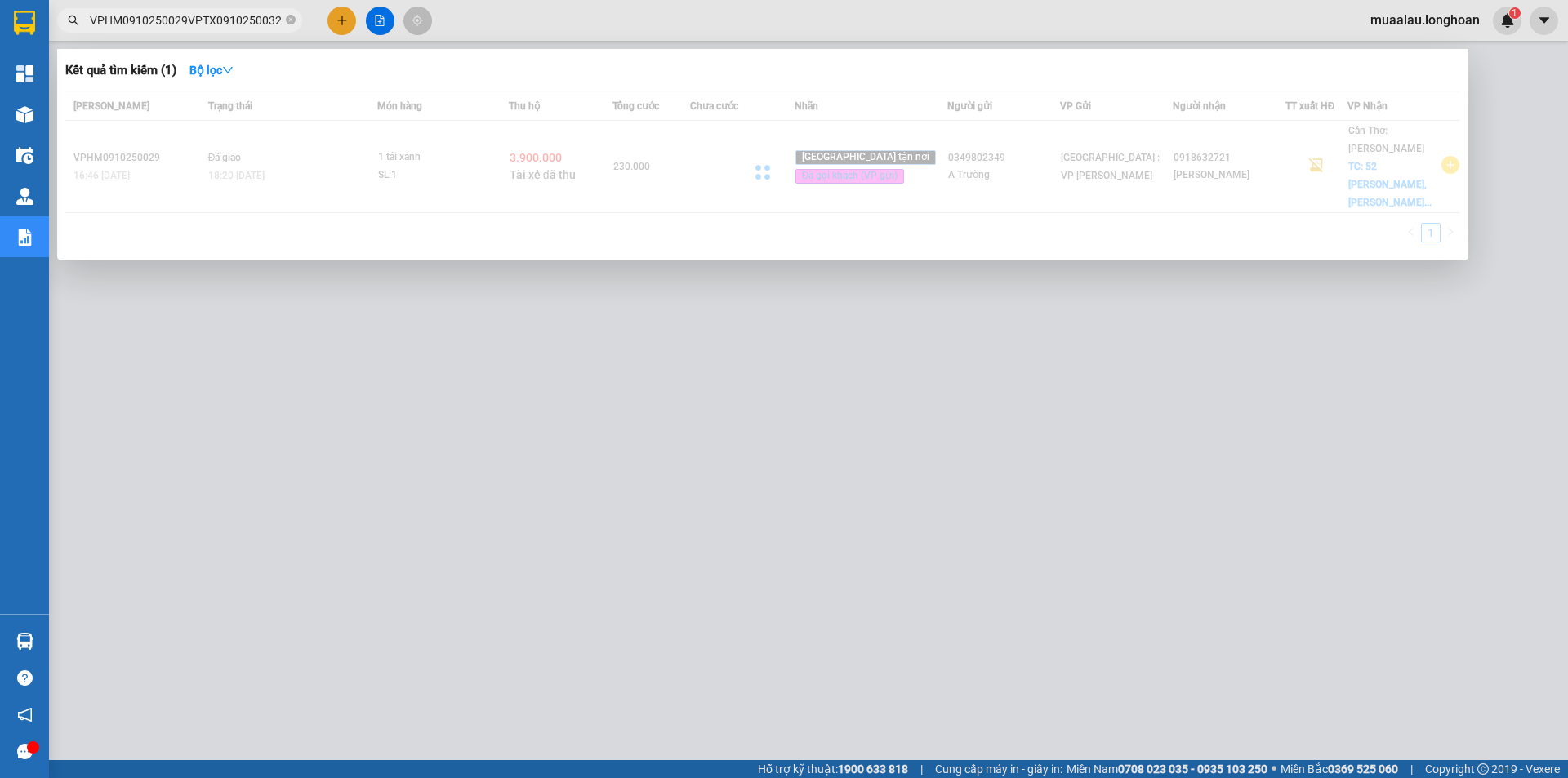
click at [267, 18] on input "VPHM0910250029VPTX0910250032" at bounding box center [186, 21] width 193 height 18
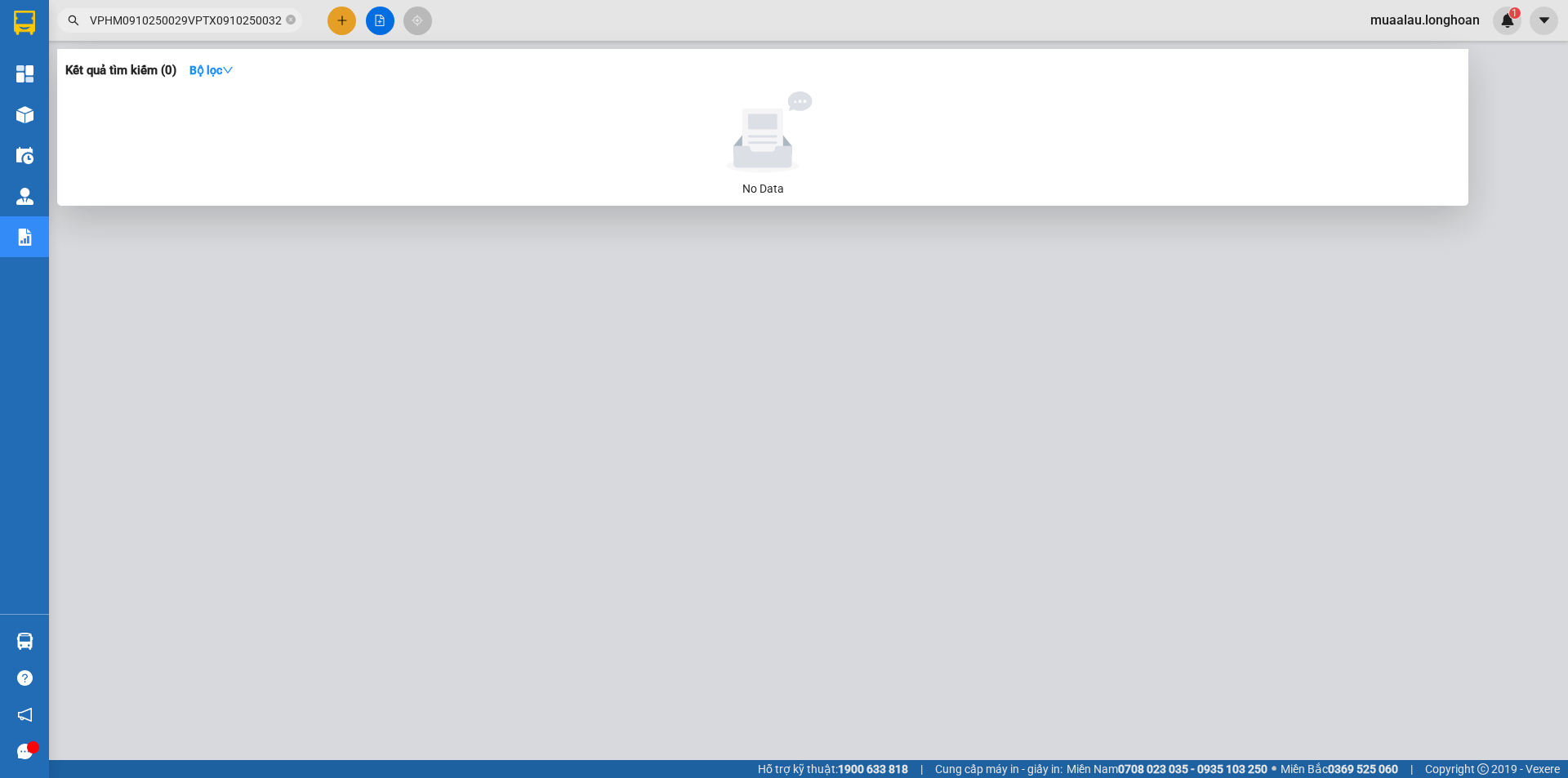
click at [267, 18] on input "VPHM0910250029VPTX0910250032" at bounding box center [186, 21] width 193 height 18
paste input "text"
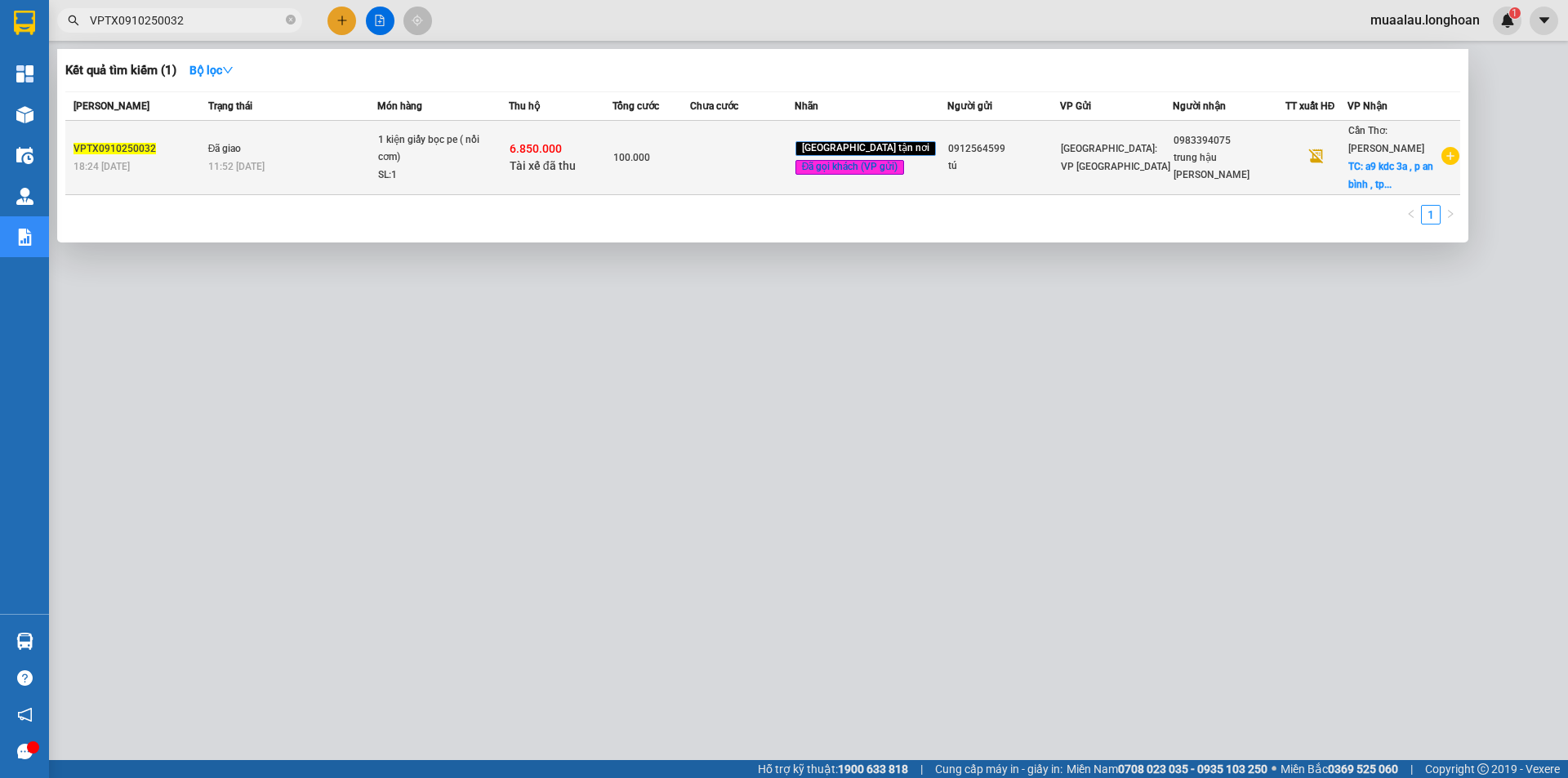
type input "VPTX0910250032"
click at [688, 157] on div "100.000" at bounding box center [650, 157] width 76 height 18
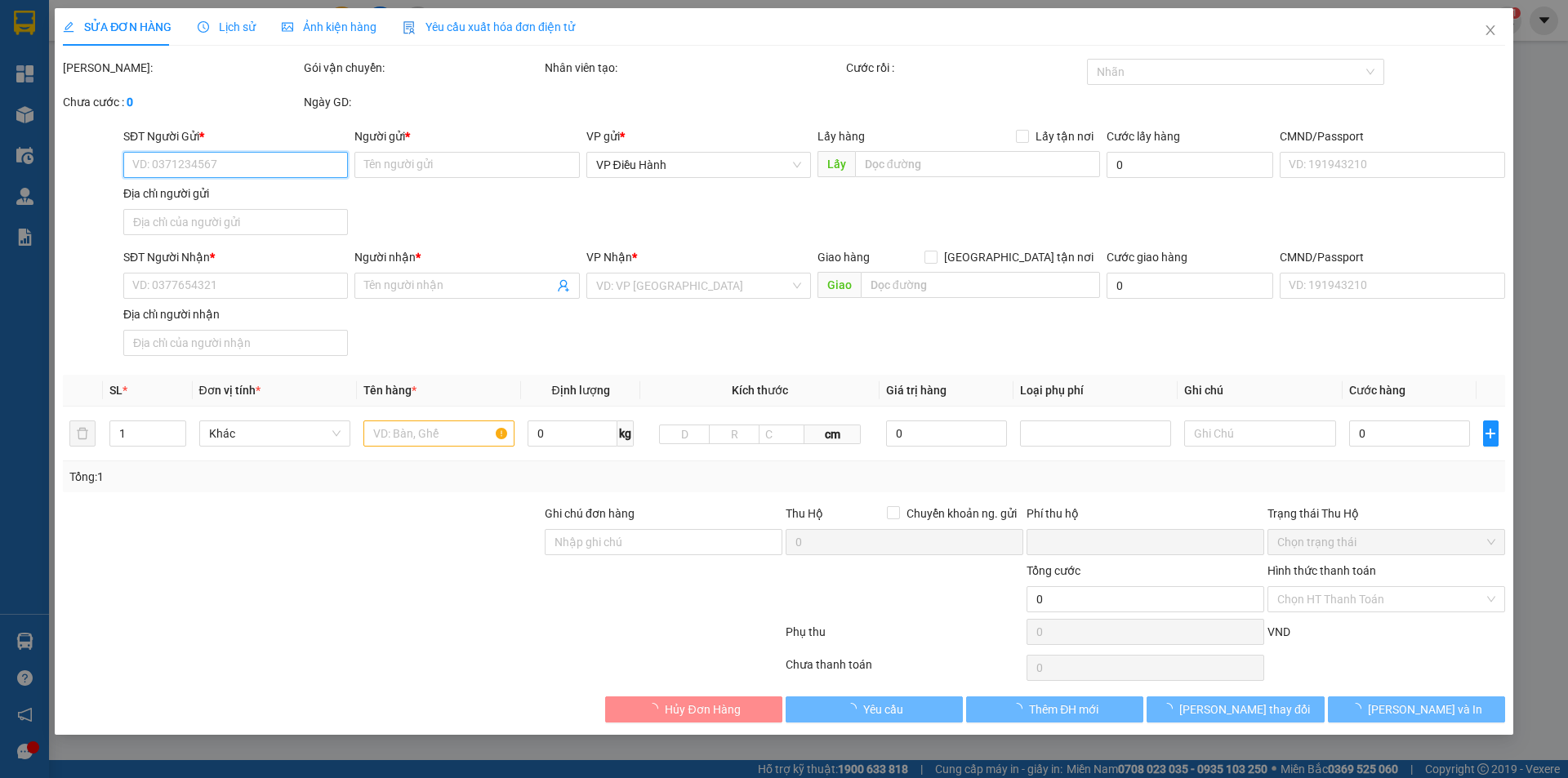
type input "0912564599"
type input "tú"
type input "0983394075"
type input "trung hậu [PERSON_NAME]"
checkbox input "true"
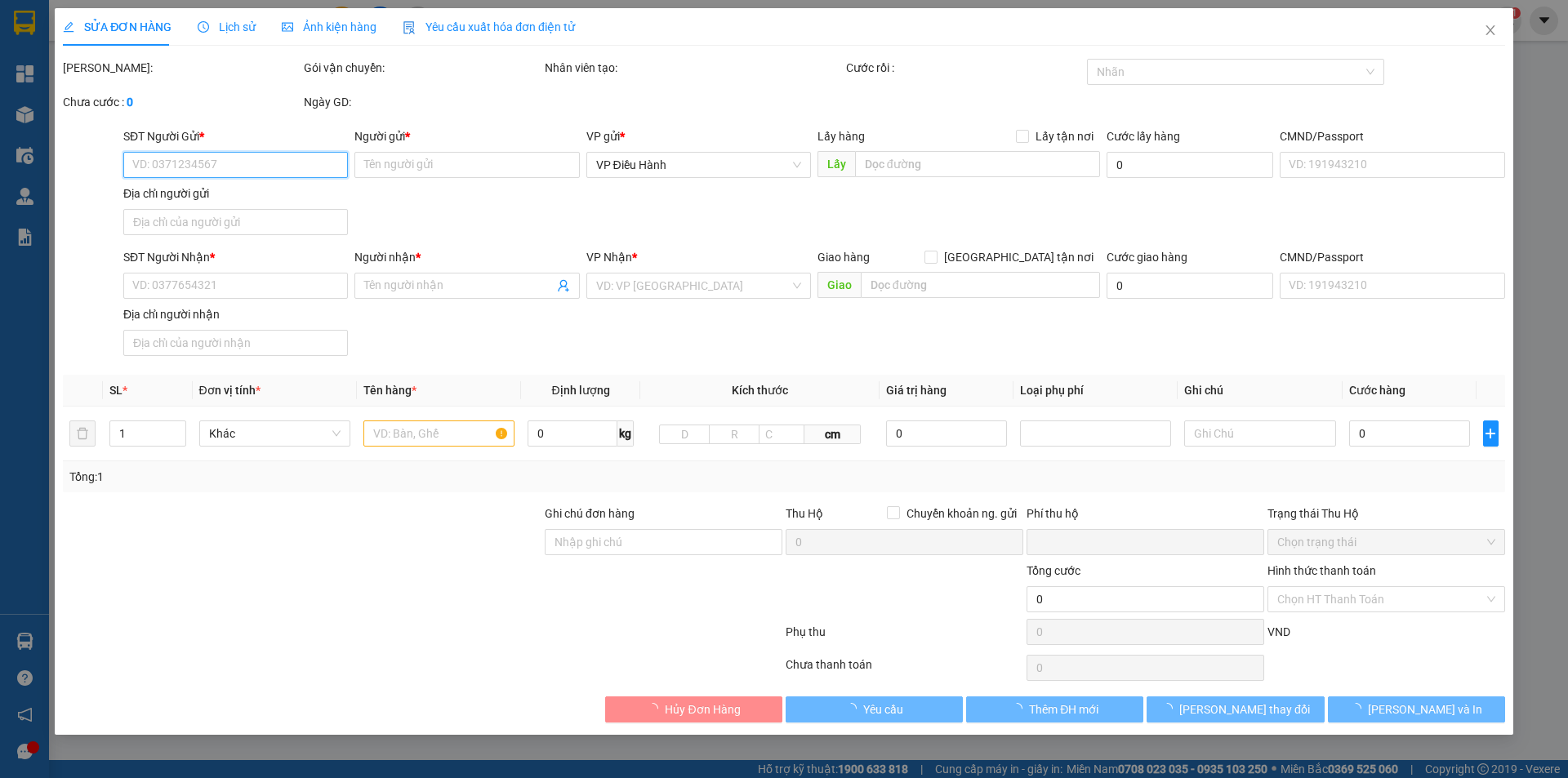
type input "a9 kdc 3a , p an bình , [GEOGRAPHIC_DATA]"
type input "nhận nguyên kiện bể vỡ không đền"
checkbox input "true"
type input "6.850.000"
type input "25.000"
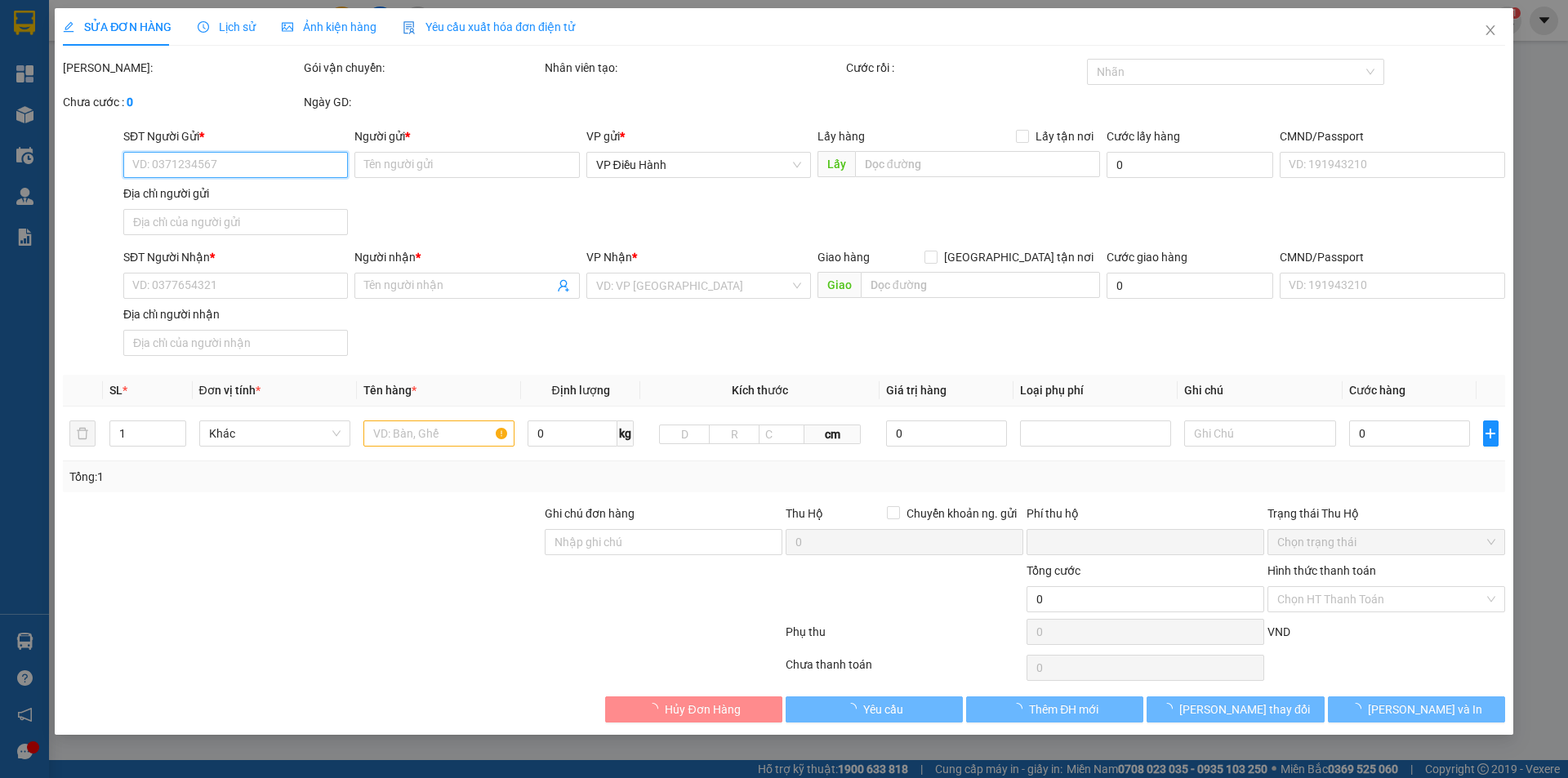
type input "100.000"
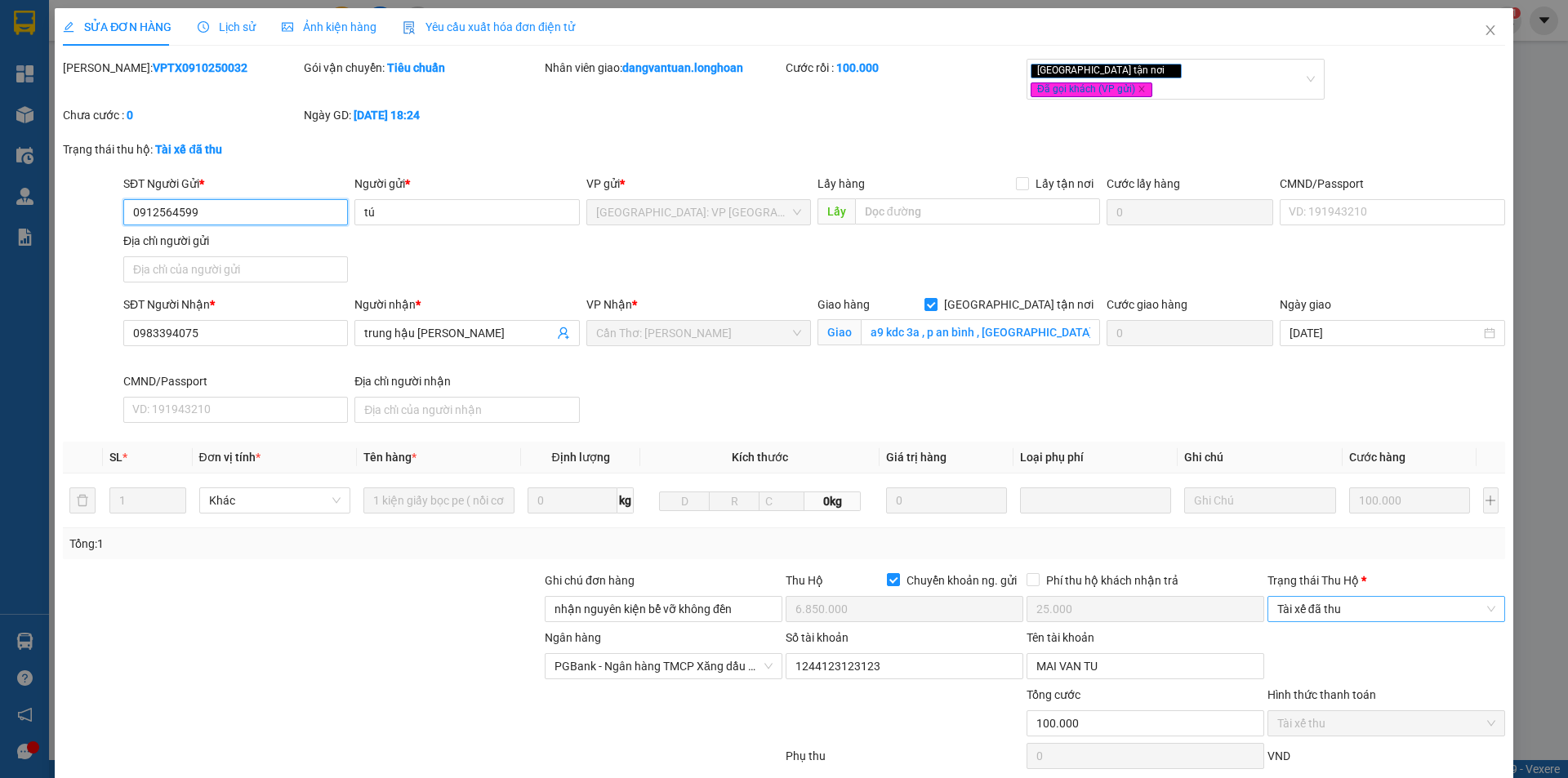
click at [1360, 597] on span "Tài xế đã thu" at bounding box center [1386, 609] width 218 height 25
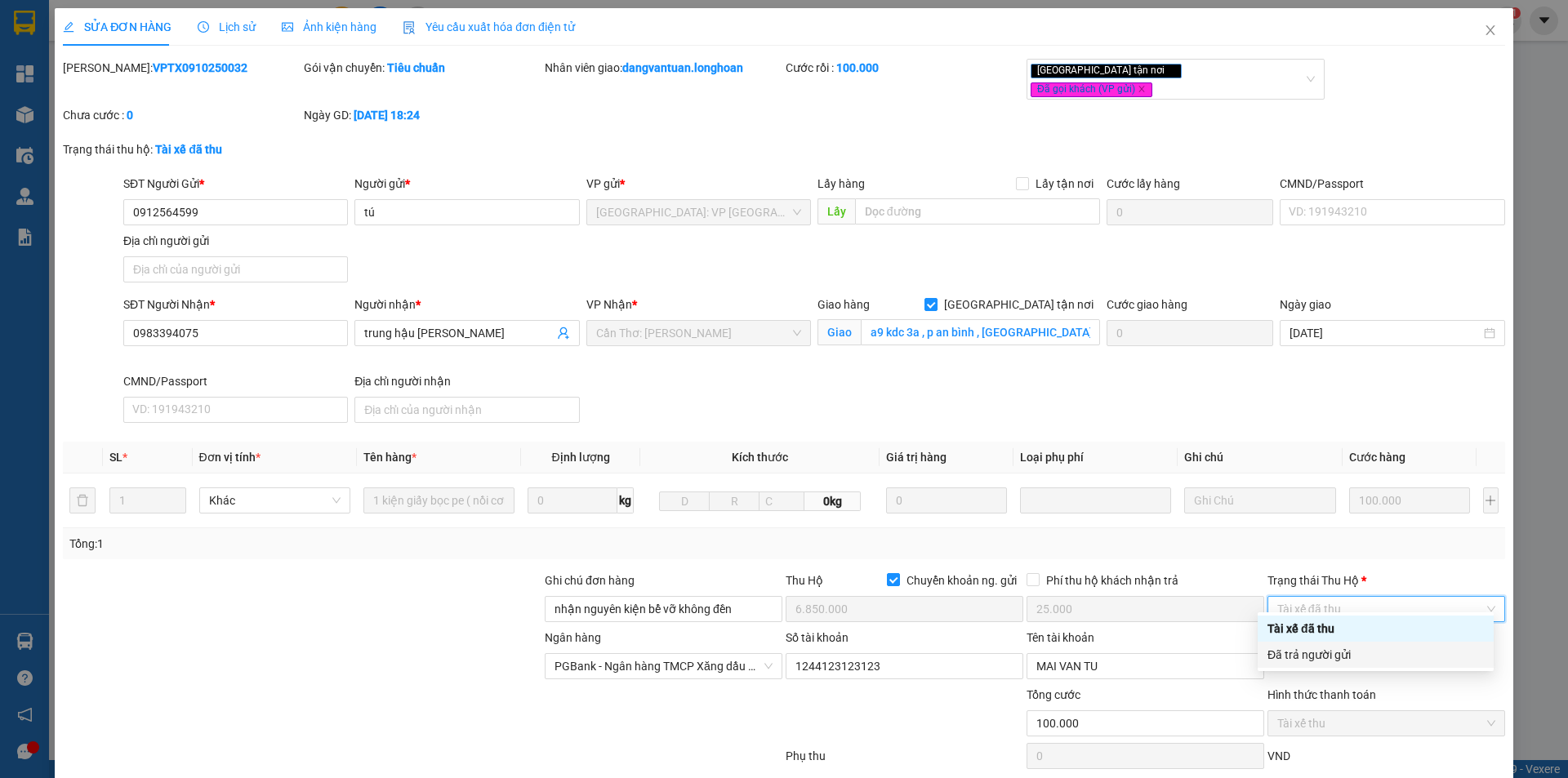
click at [1345, 648] on div "Đã trả người gửi" at bounding box center [1375, 655] width 216 height 18
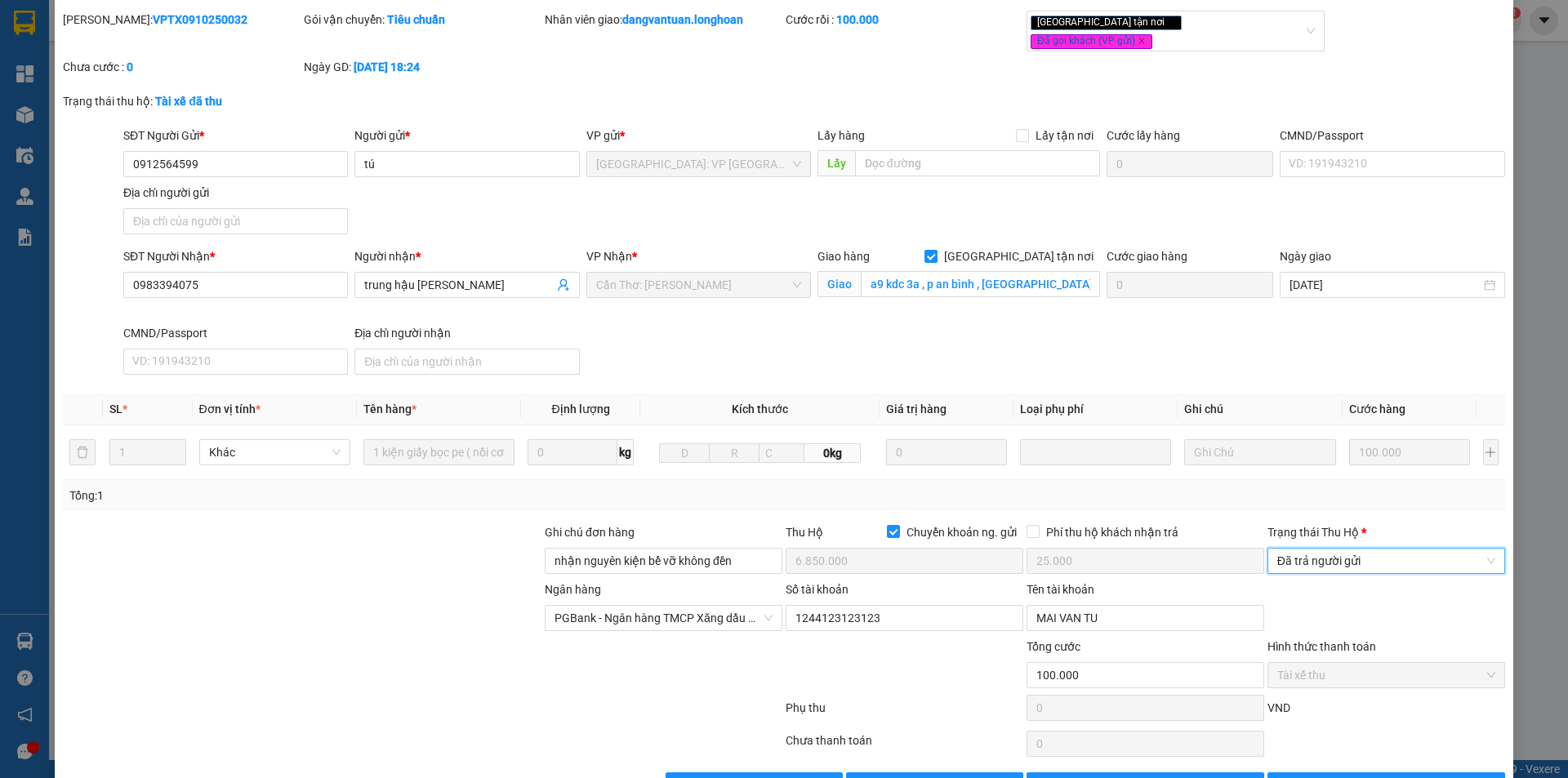
scroll to position [87, 0]
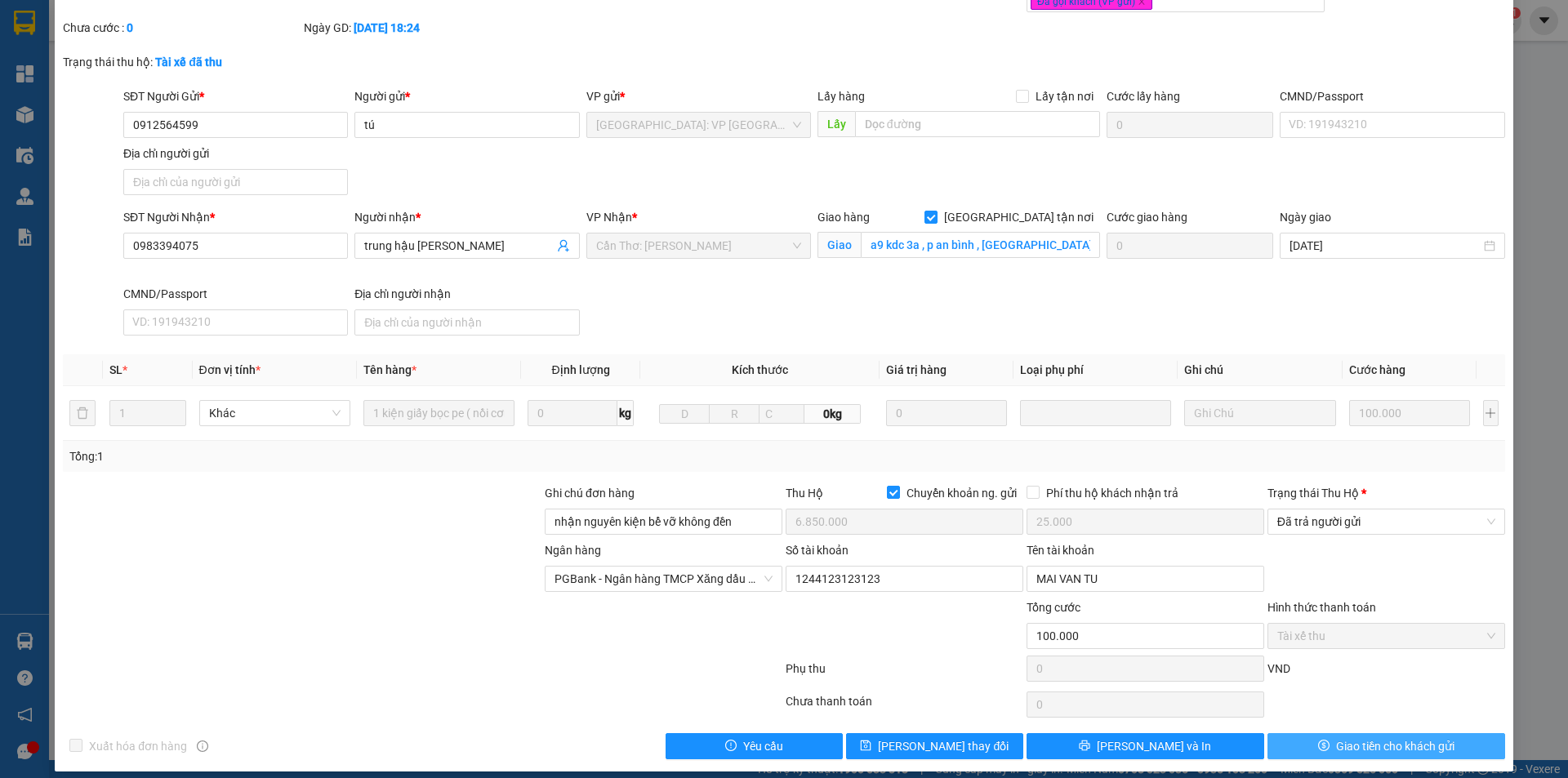
click at [1310, 734] on button "Giao tiền cho khách gửi" at bounding box center [1386, 747] width 238 height 27
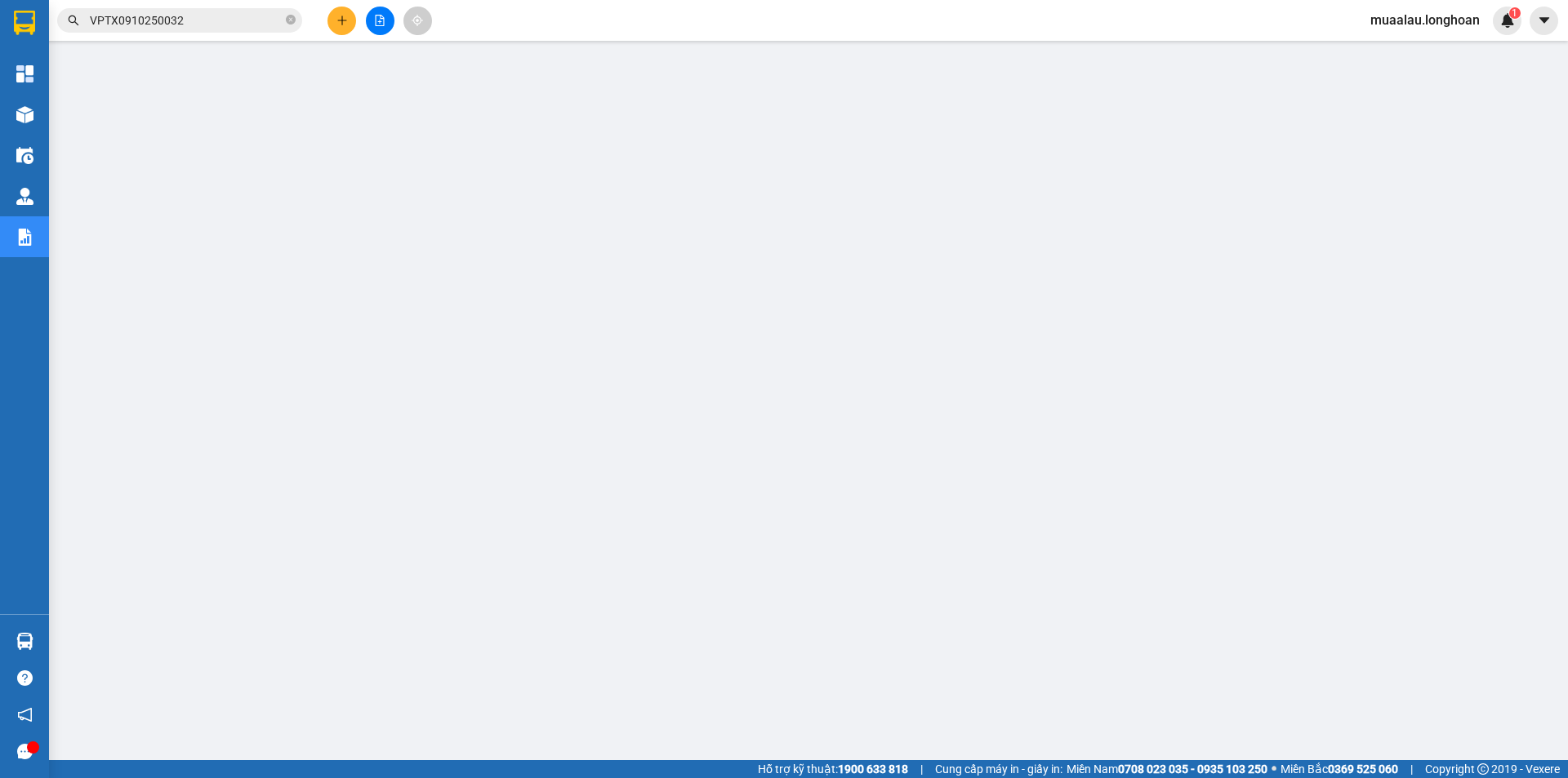
click at [199, 25] on input "VPTX0910250032" at bounding box center [186, 21] width 193 height 18
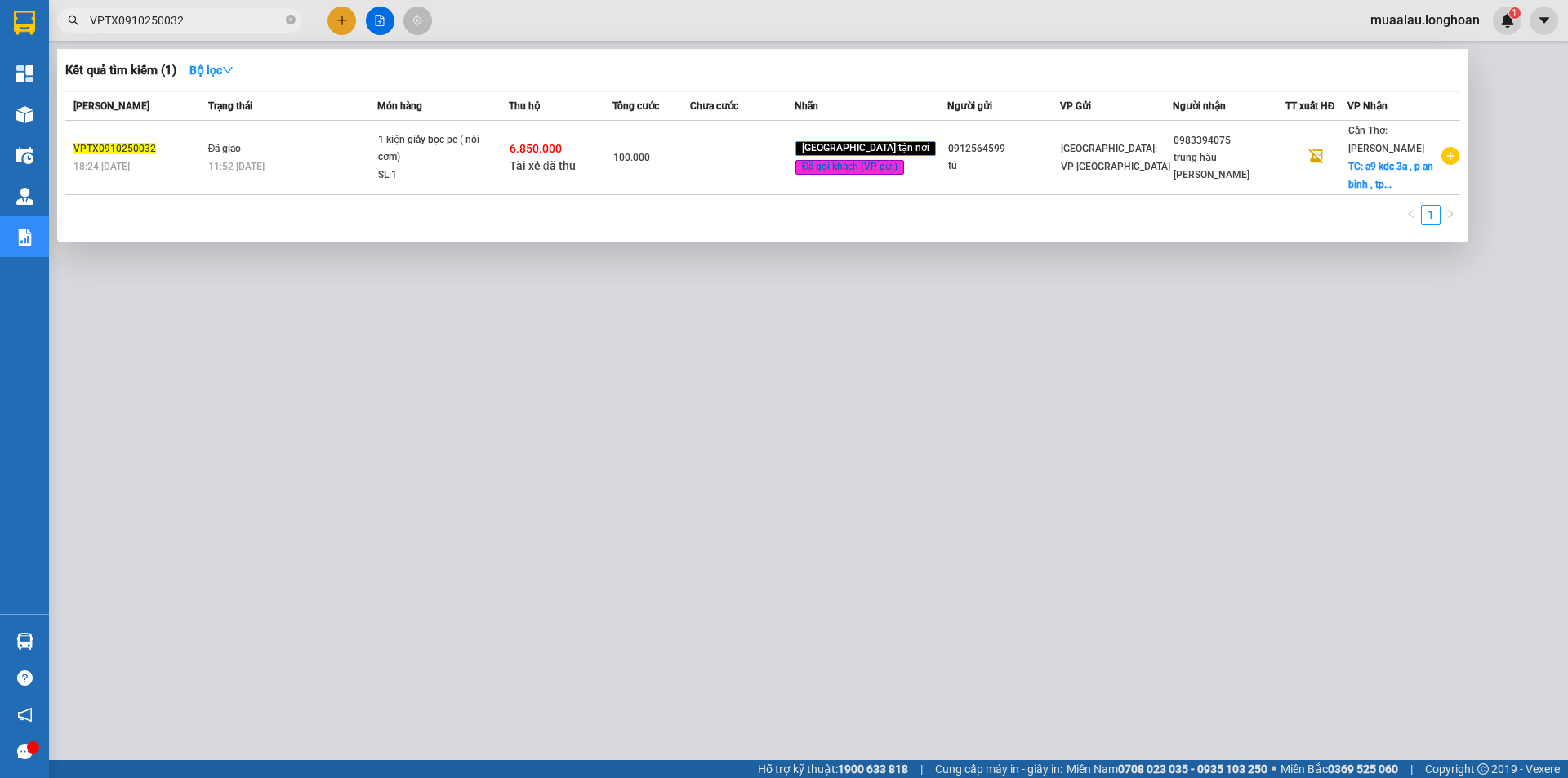
click at [199, 25] on input "VPTX0910250032" at bounding box center [186, 21] width 193 height 18
paste input "HNHD0810250050"
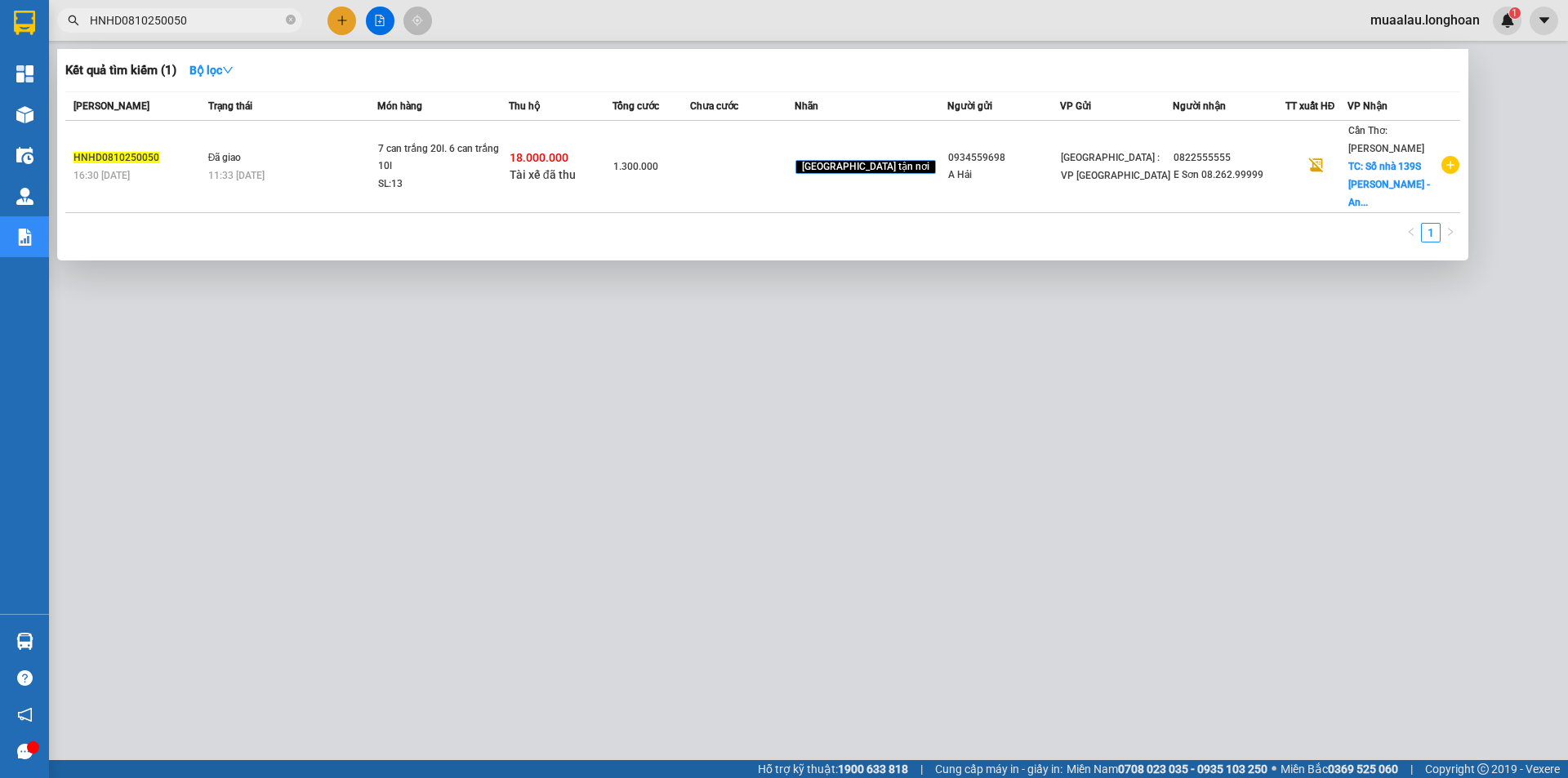
type input "HNHD0810250050"
click at [472, 182] on div "SL: 13" at bounding box center [439, 185] width 123 height 18
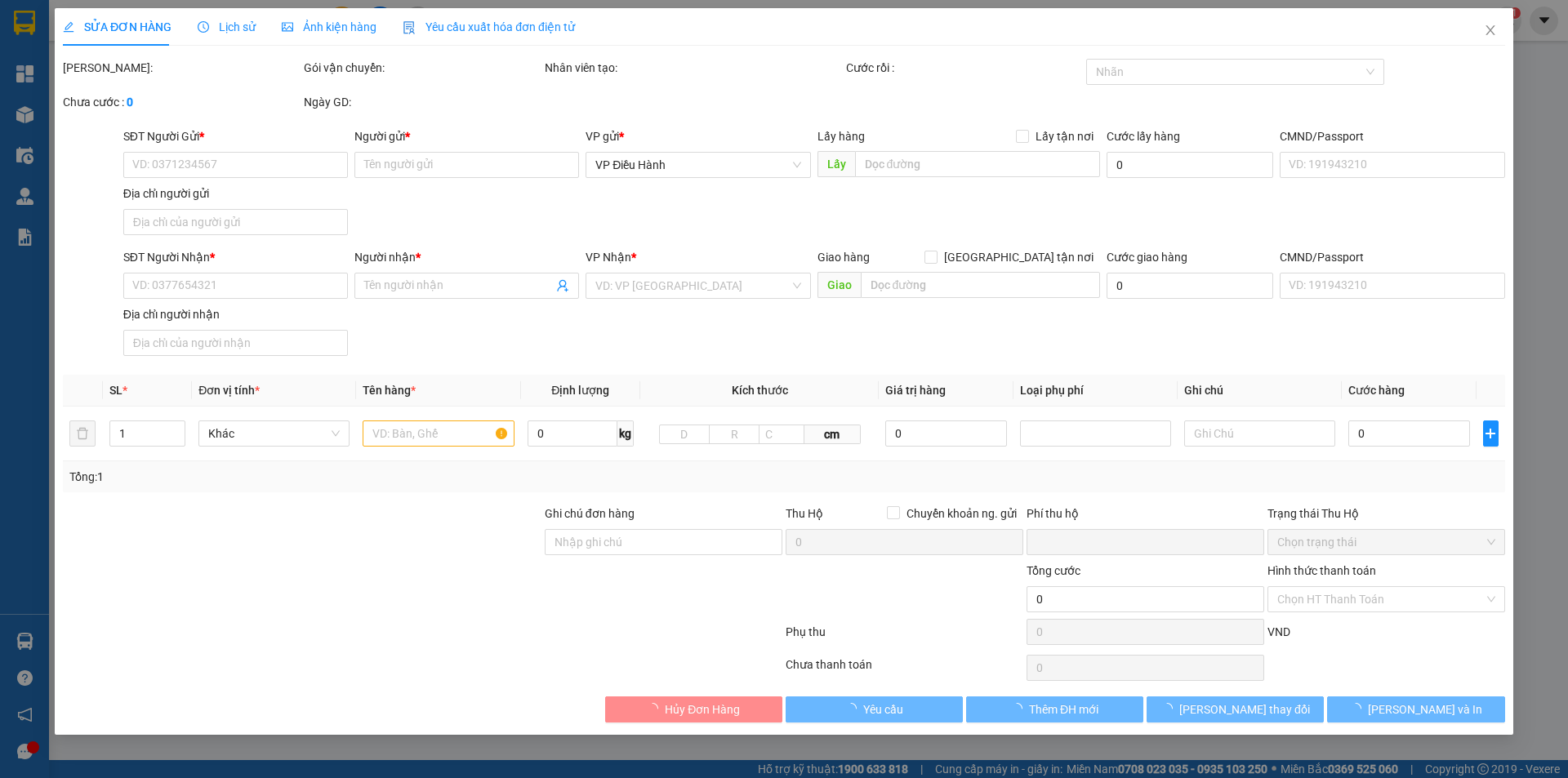
type input "0934559698"
type input "A Hải"
type input "0822555555"
type input "E Sơn 08.262.99999"
checkbox input "true"
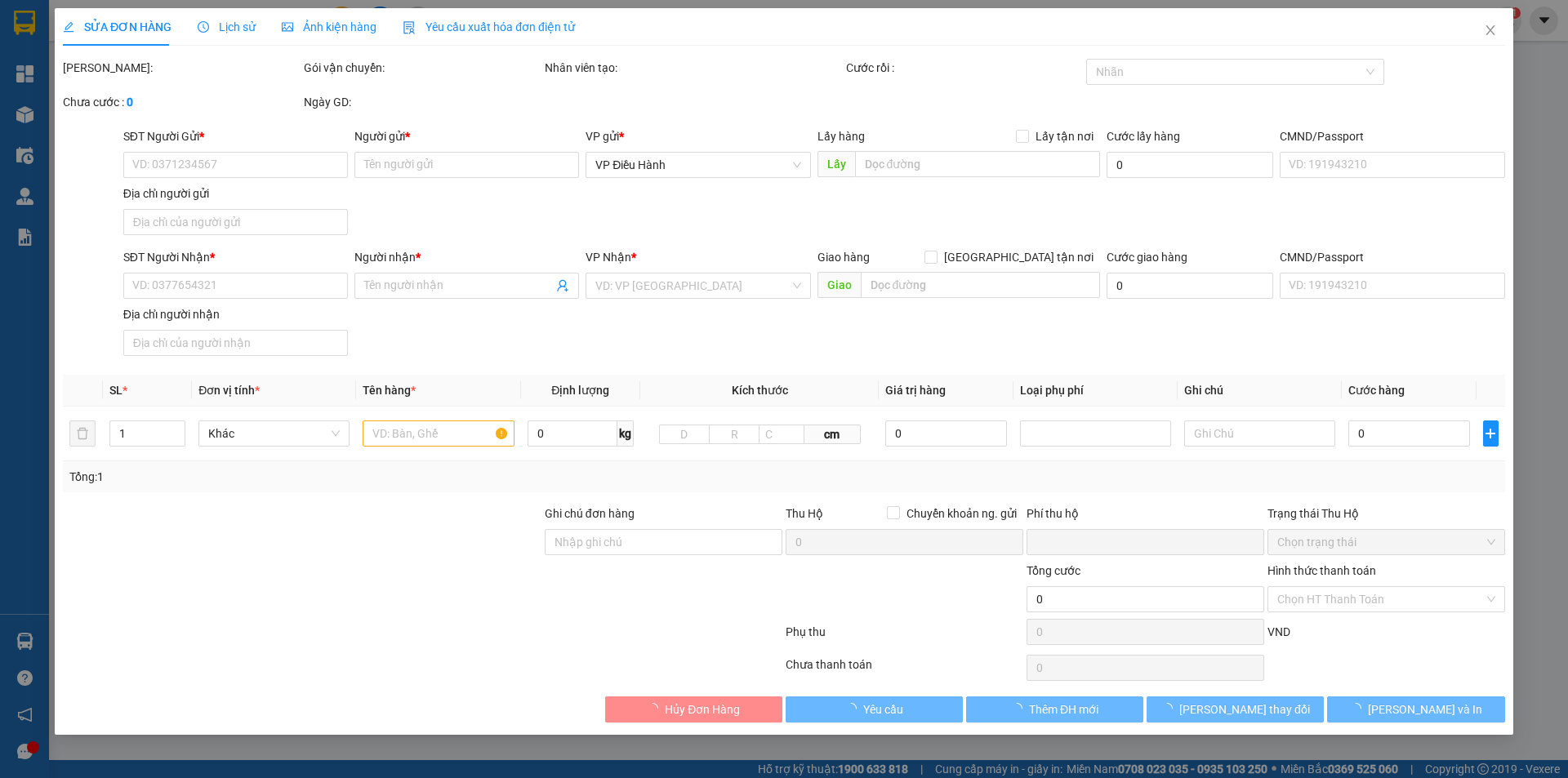
type input "Số nhà 139S [PERSON_NAME] -An Khánh-[GEOGRAPHIC_DATA]-[GEOGRAPHIC_DATA]"
checkbox input "true"
type input "18.000.000"
type input "35.000"
type input "1.300.000"
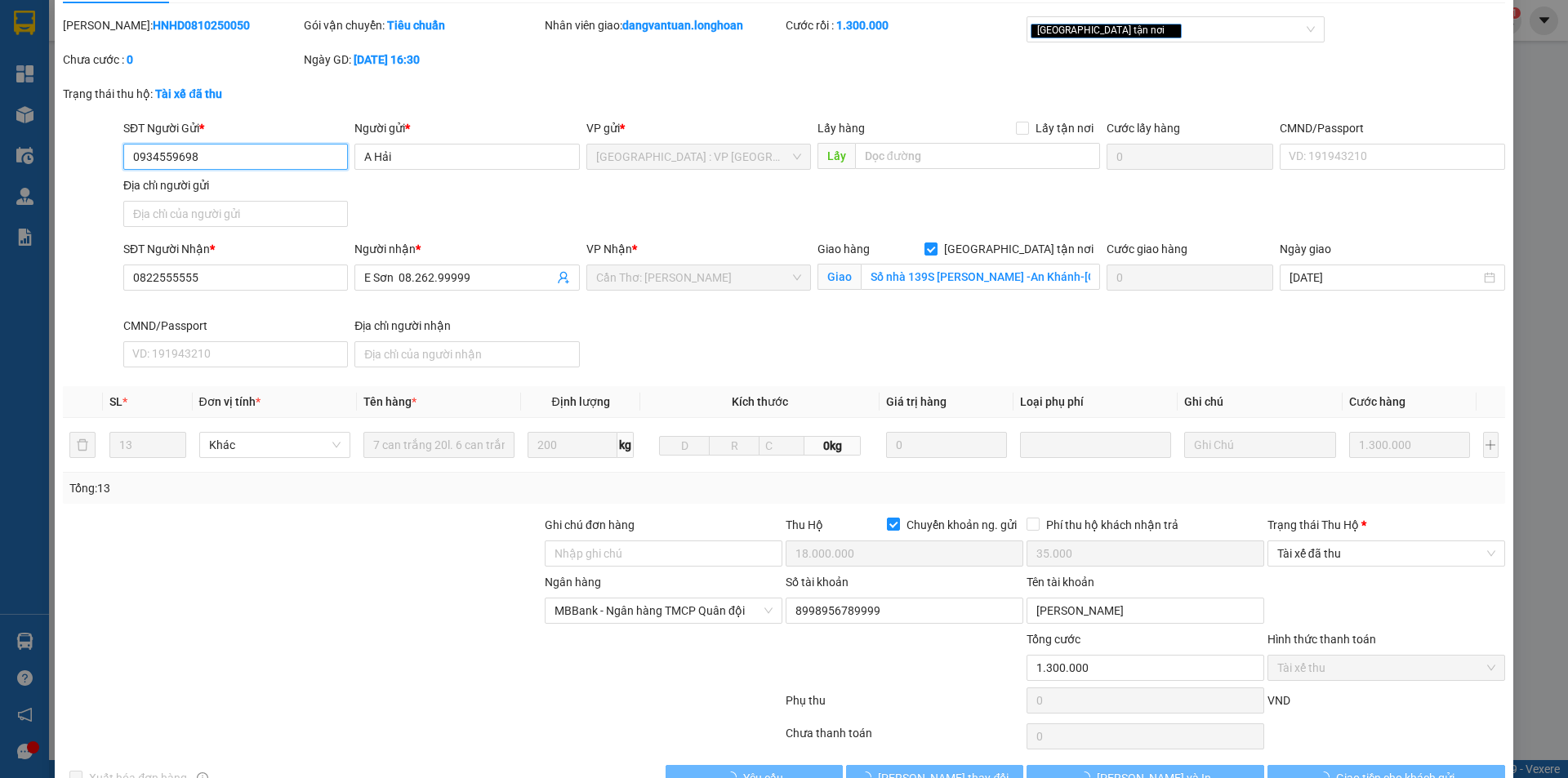
scroll to position [87, 0]
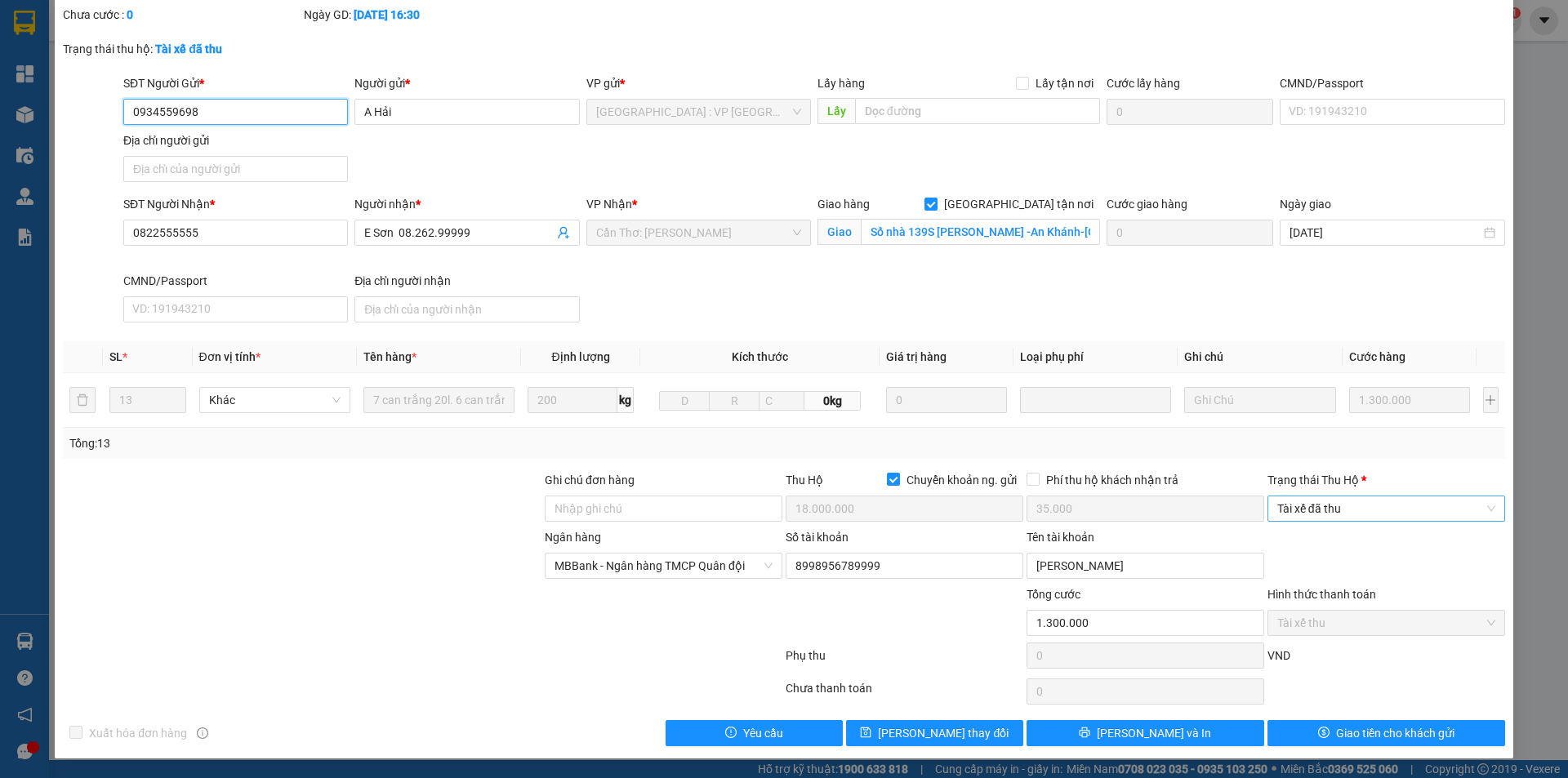
click at [1325, 516] on span "Tài xế đã thu" at bounding box center [1386, 509] width 218 height 25
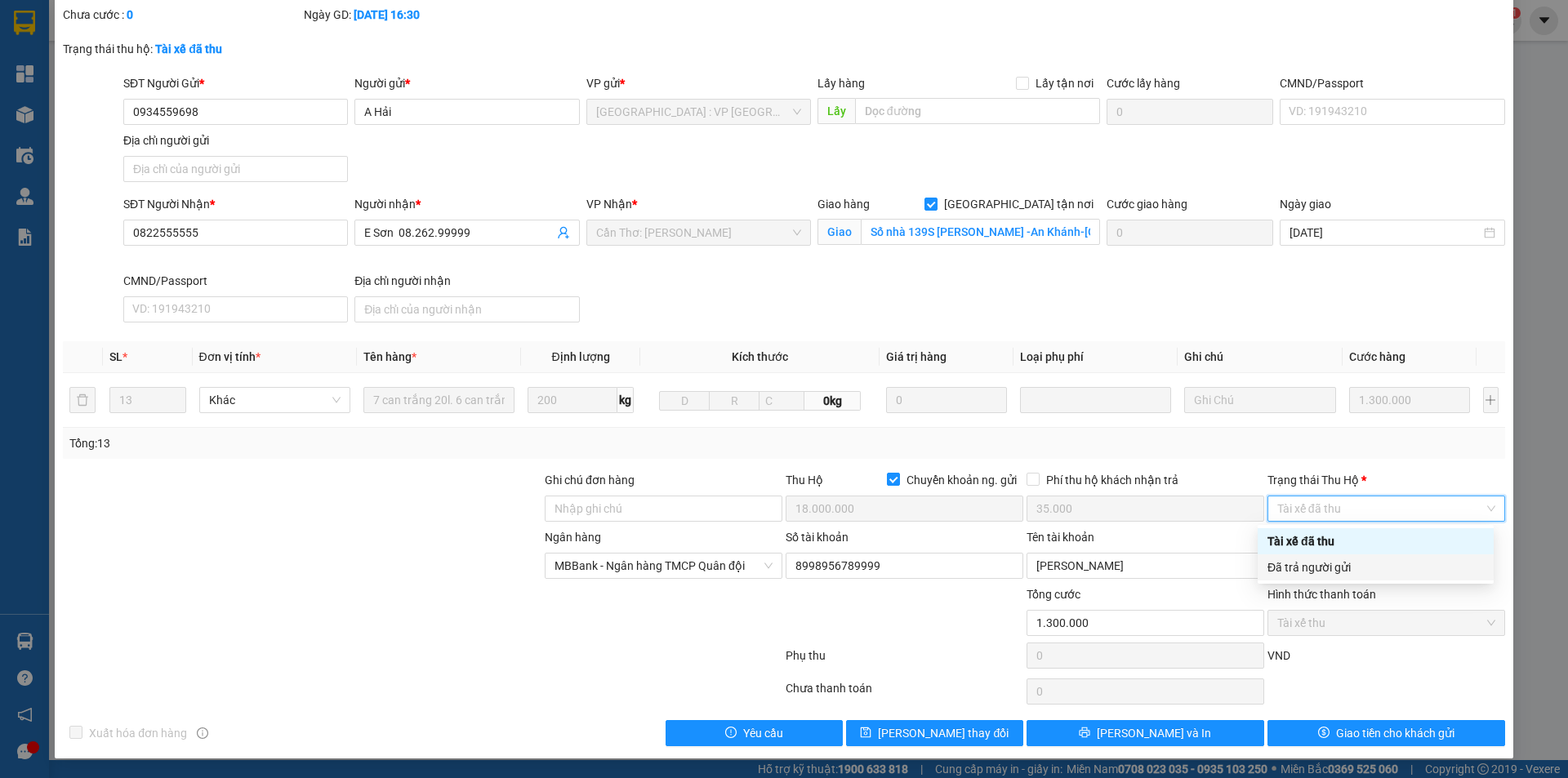
click at [1335, 555] on div "Đã trả người gửi" at bounding box center [1375, 568] width 236 height 27
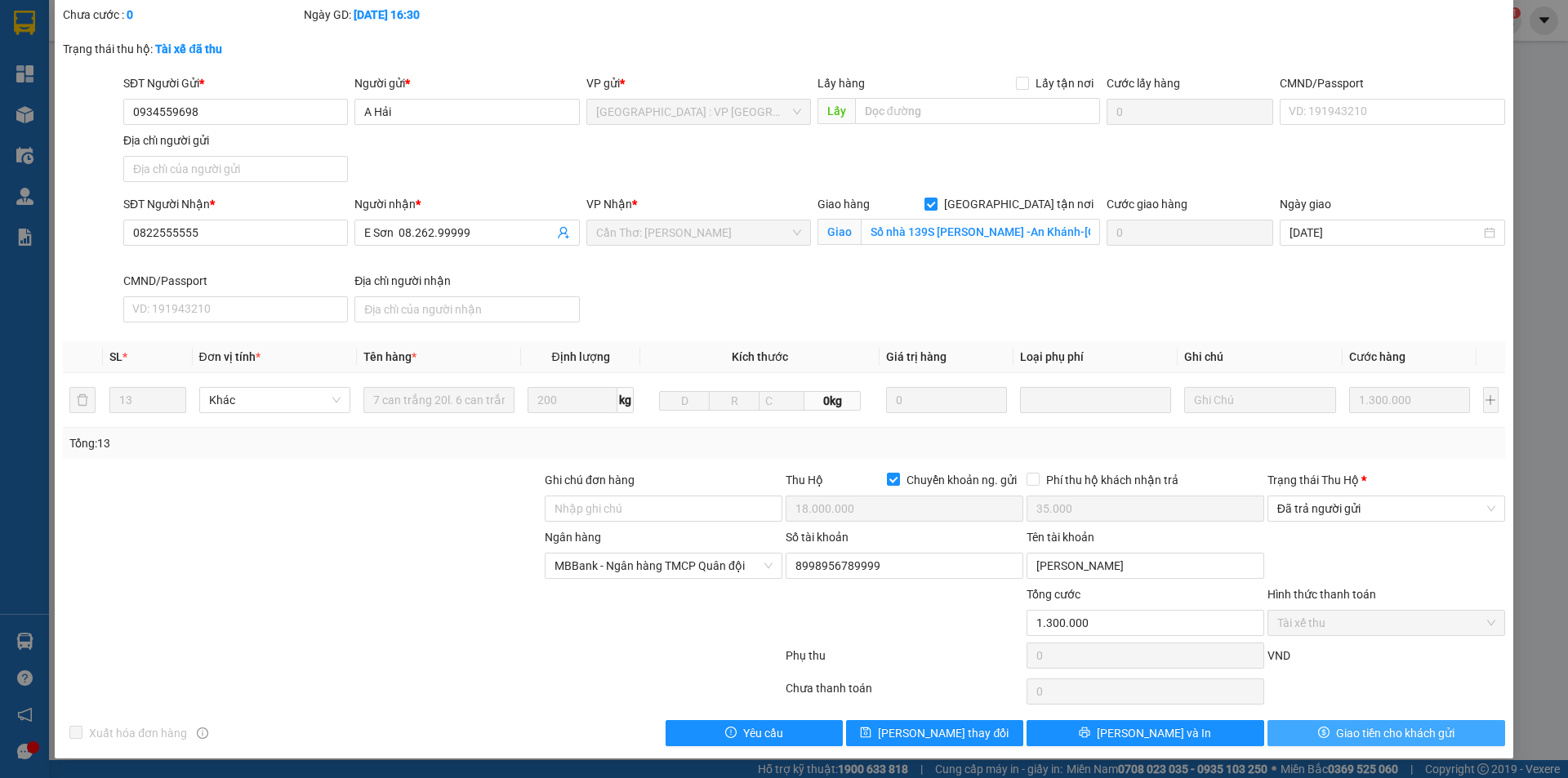
click at [1320, 722] on button "Giao tiền cho khách gửi" at bounding box center [1386, 733] width 238 height 27
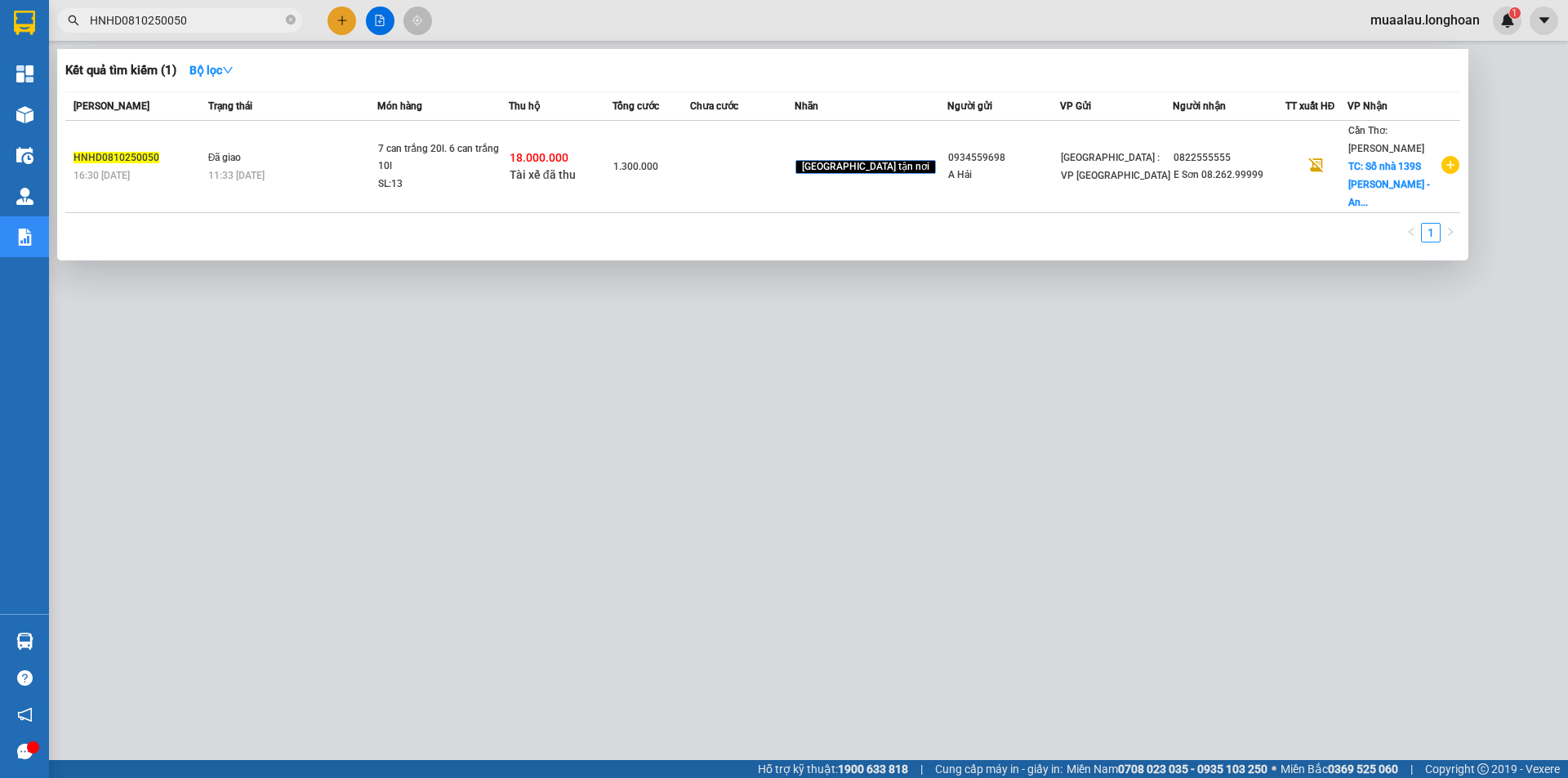
click at [201, 16] on input "HNHD0810250050" at bounding box center [186, 21] width 193 height 18
paste input "VP101110250019"
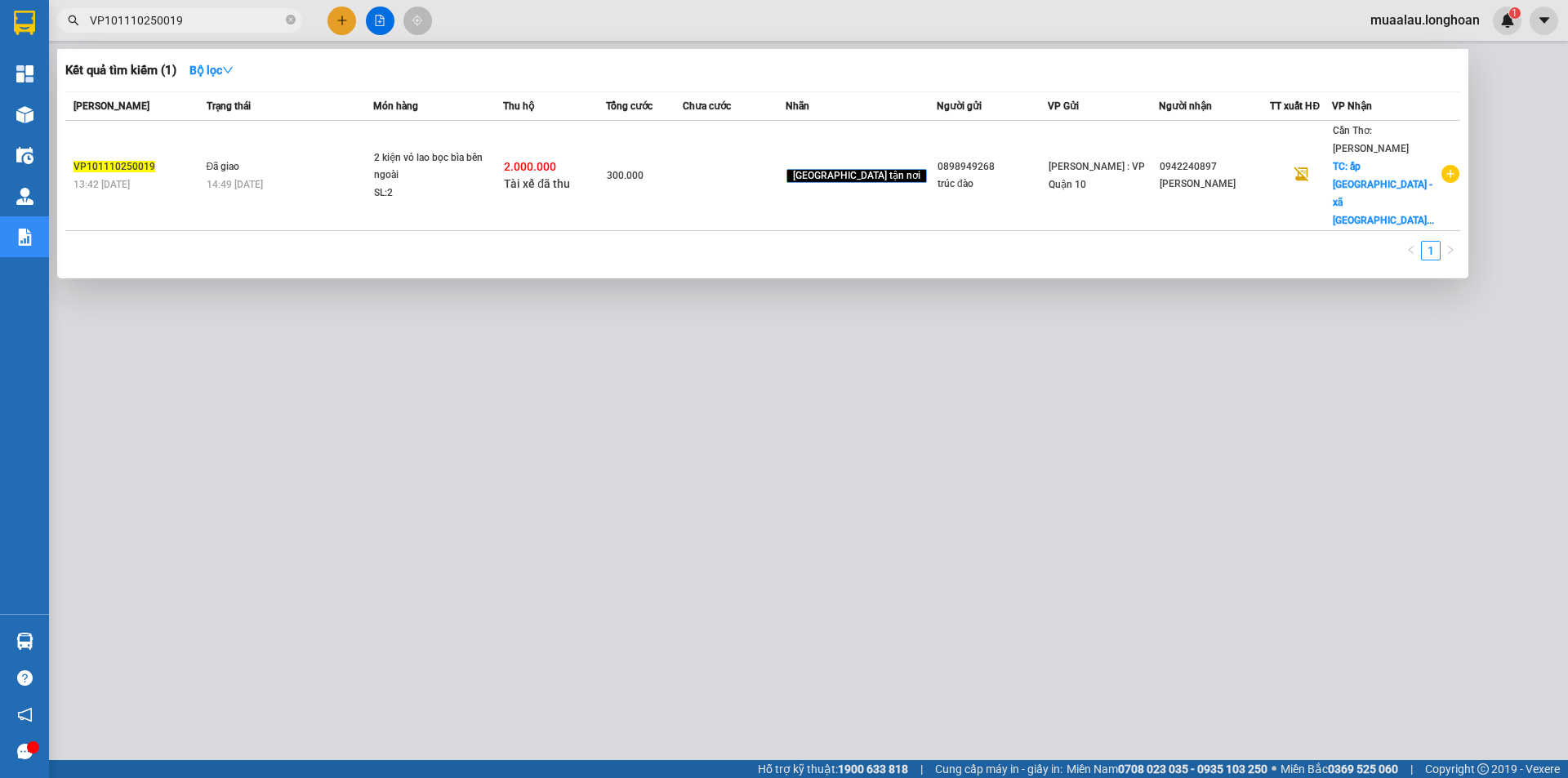
type input "VP101110250019"
click at [541, 177] on span "Tài xế đã thu" at bounding box center [536, 183] width 66 height 13
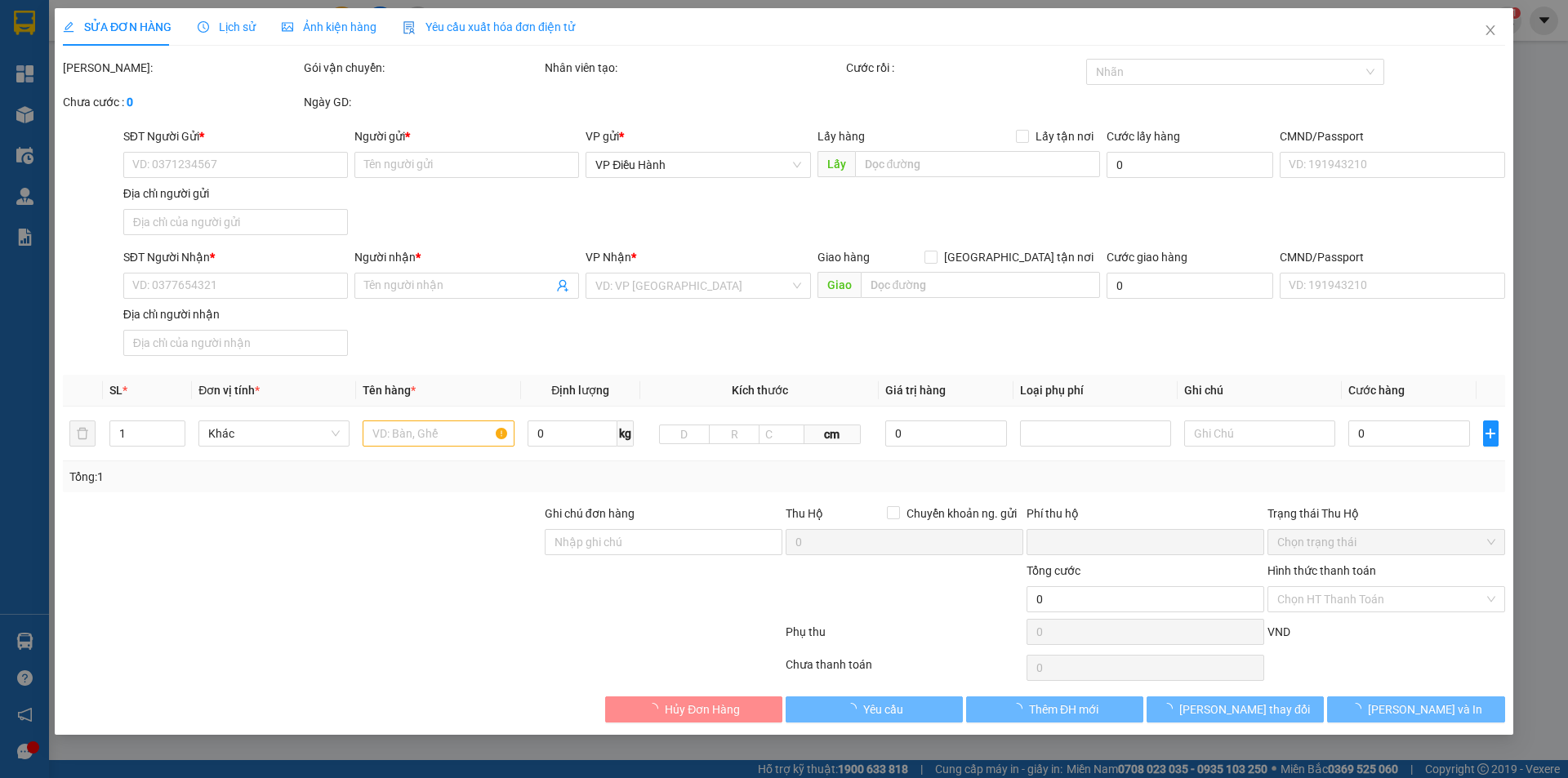
type input "0898949268"
type input "trúc đào"
type input "0942240897"
type input "[PERSON_NAME]"
checkbox input "true"
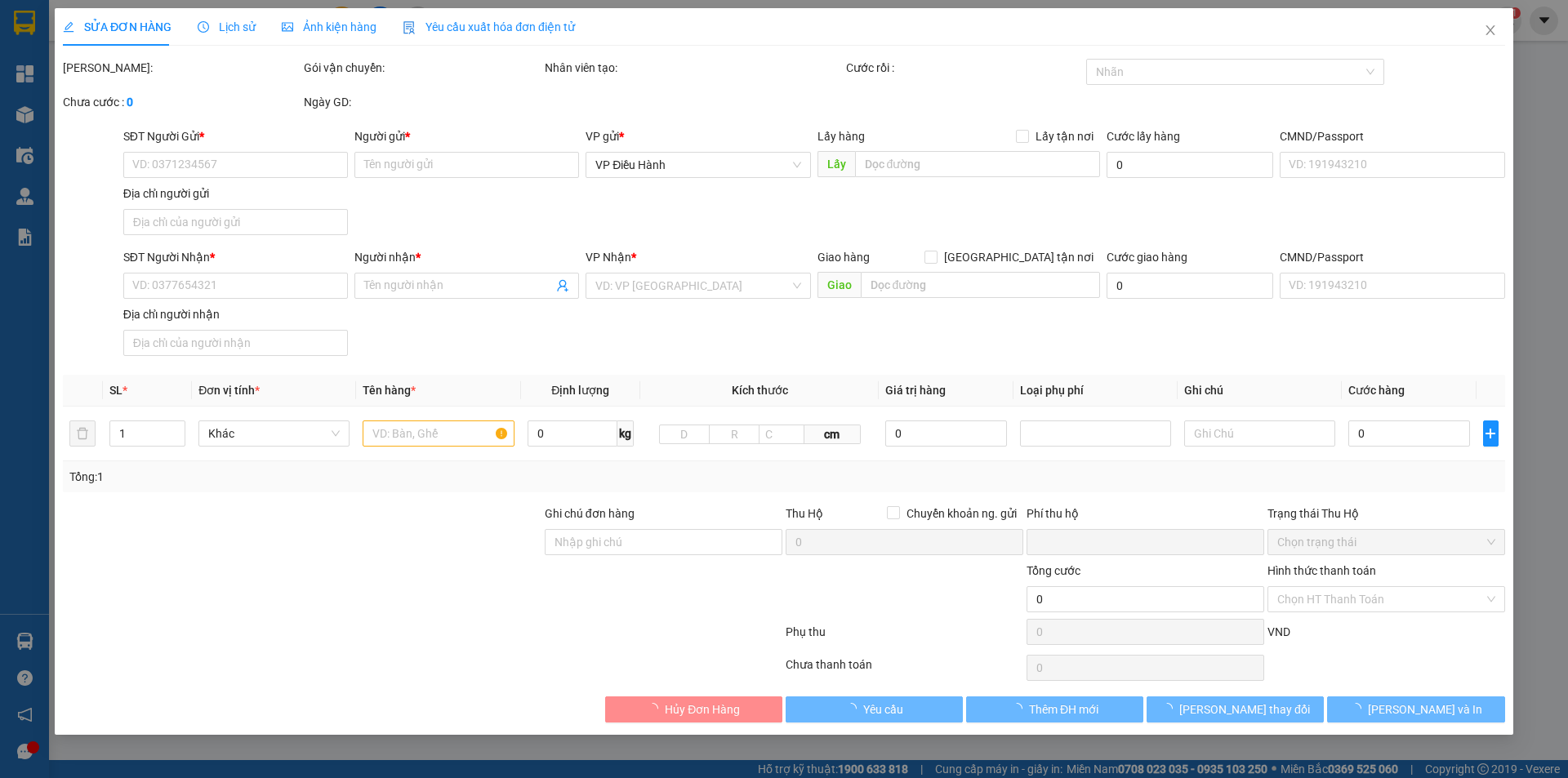
type input "ấp [GEOGRAPHIC_DATA] - xã [GEOGRAPHIC_DATA], [GEOGRAPHIC_DATA] - [GEOGRAPHIC_DA…"
type input "hàng k bao bể vỡ hư hỏng"
checkbox input "true"
type input "2.000.000"
type input "20.000"
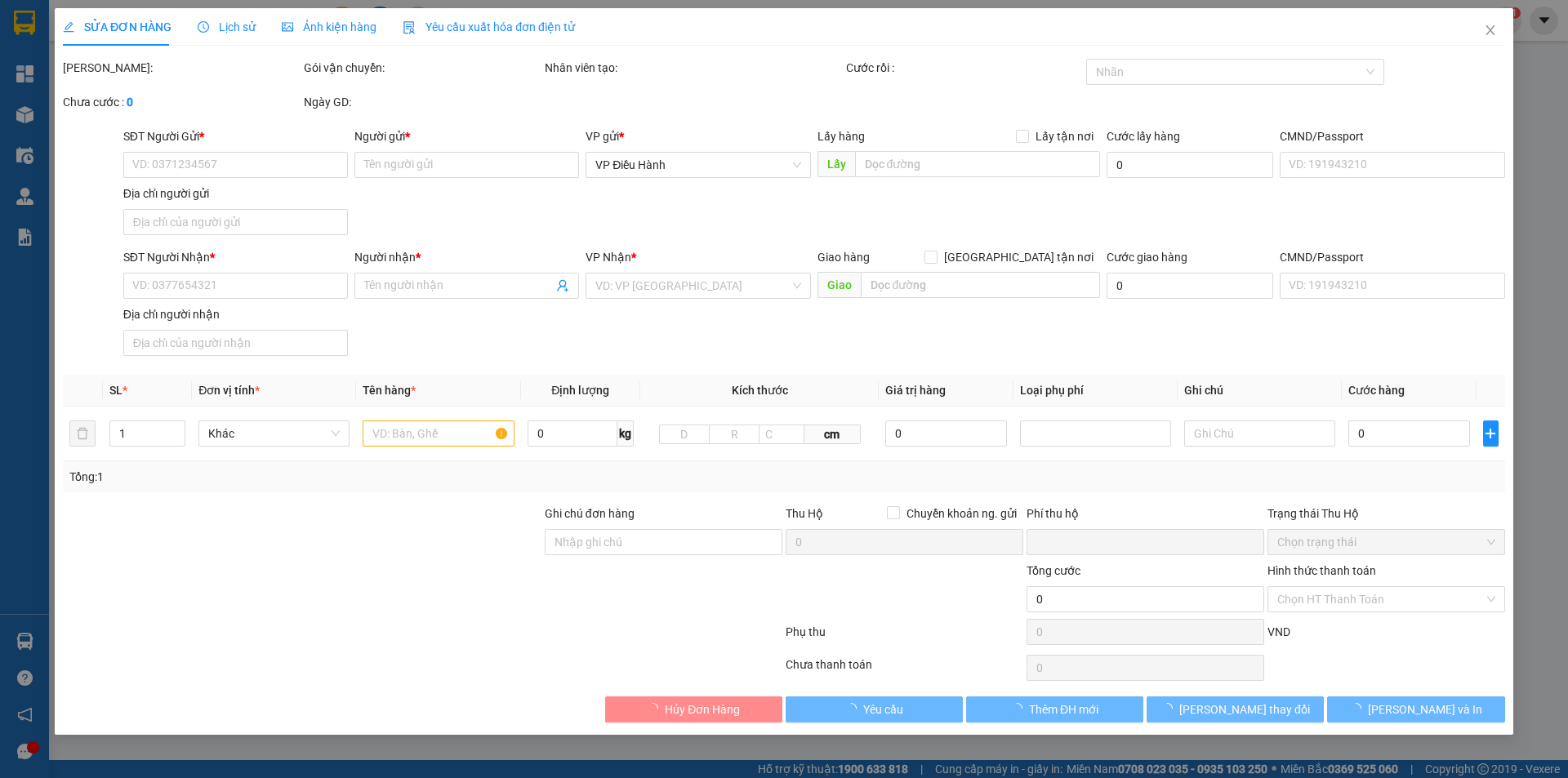
type input "300.000"
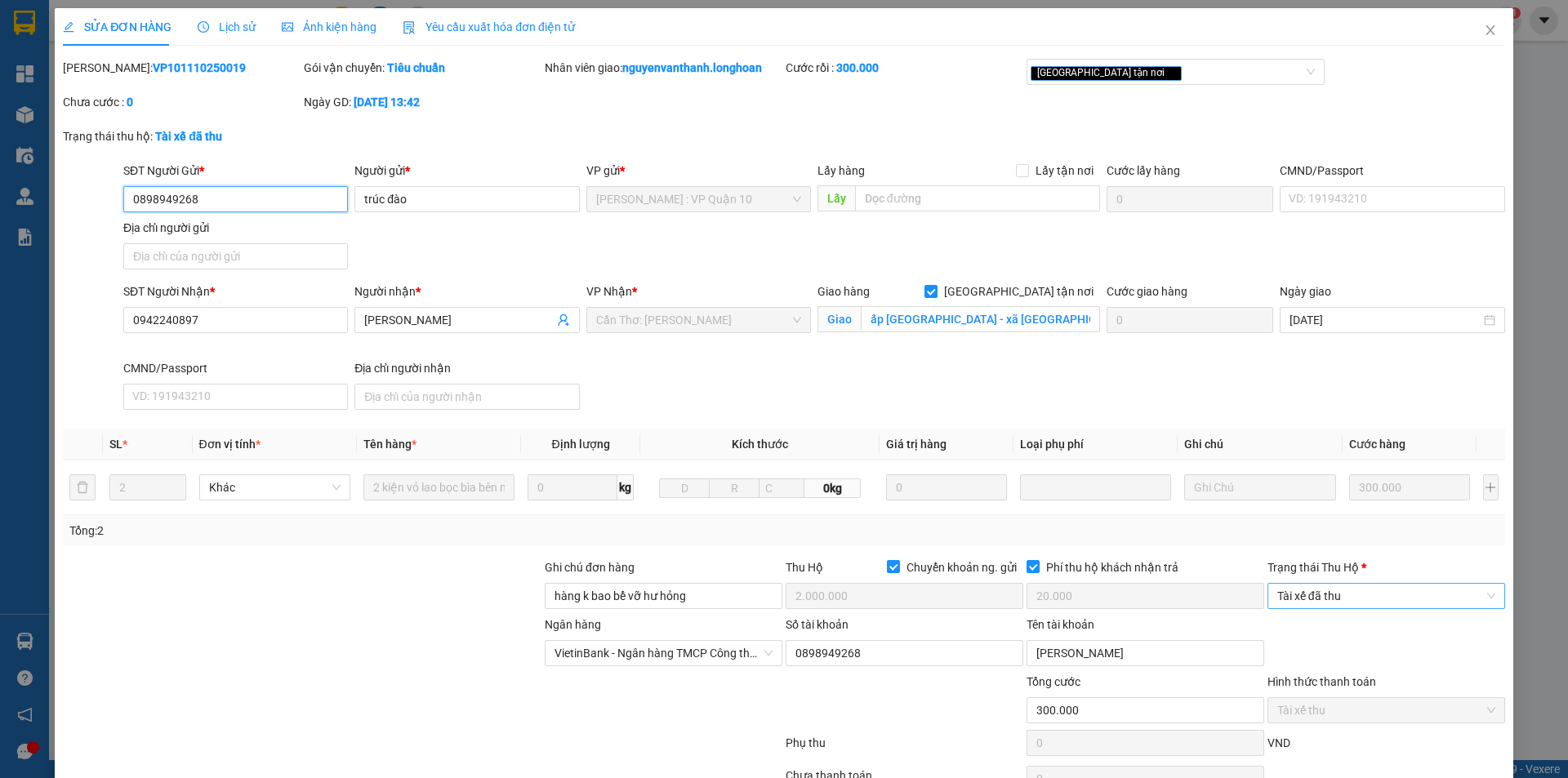
click at [1327, 588] on span "Tài xế đã thu" at bounding box center [1386, 595] width 218 height 25
click at [1312, 673] on div "Hình thức thanh toán" at bounding box center [1386, 685] width 238 height 25
click at [1323, 599] on span "Tài xế đã thu" at bounding box center [1386, 595] width 218 height 25
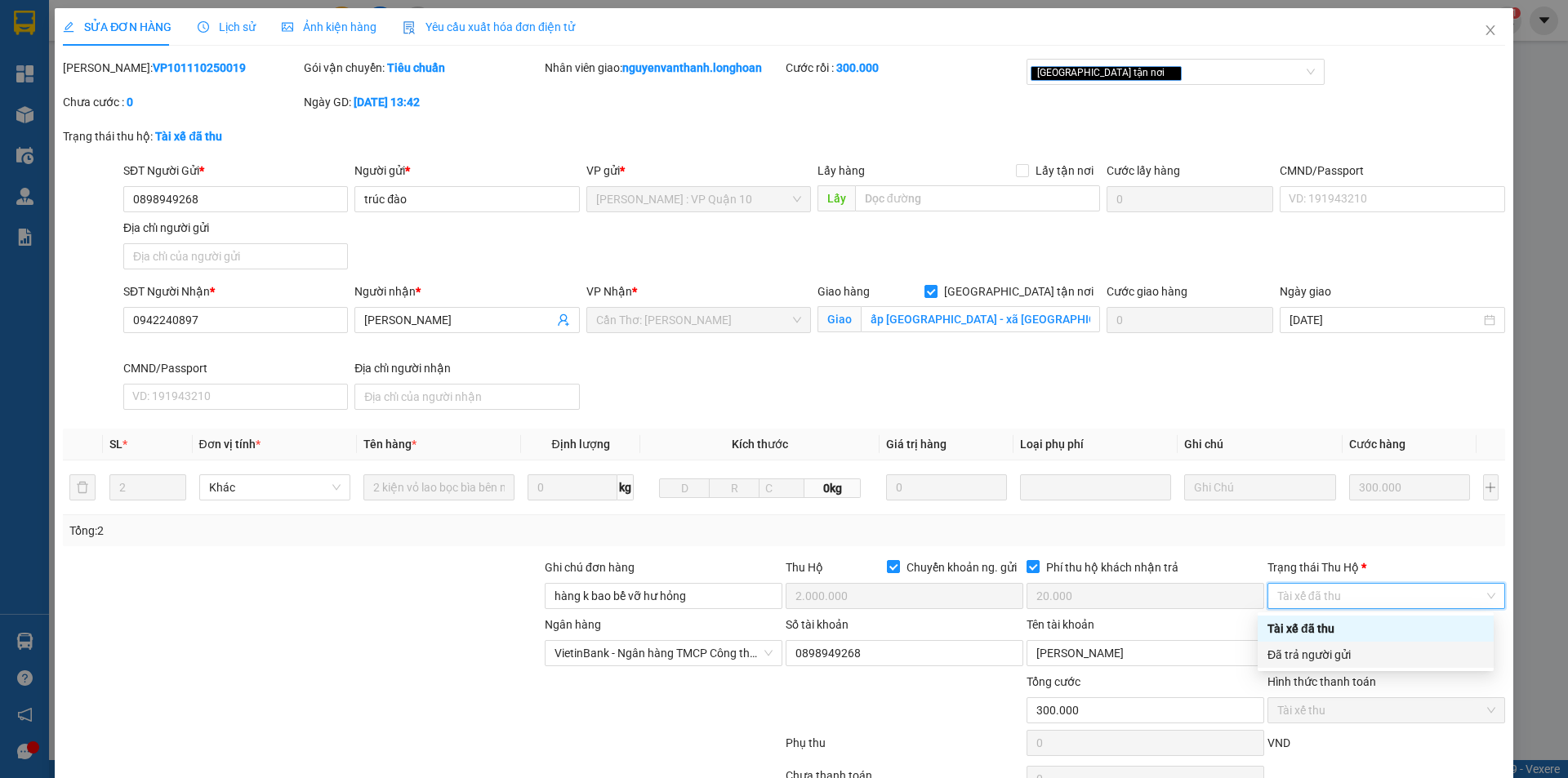
click at [1311, 657] on div "Đã trả người gửi" at bounding box center [1375, 655] width 216 height 18
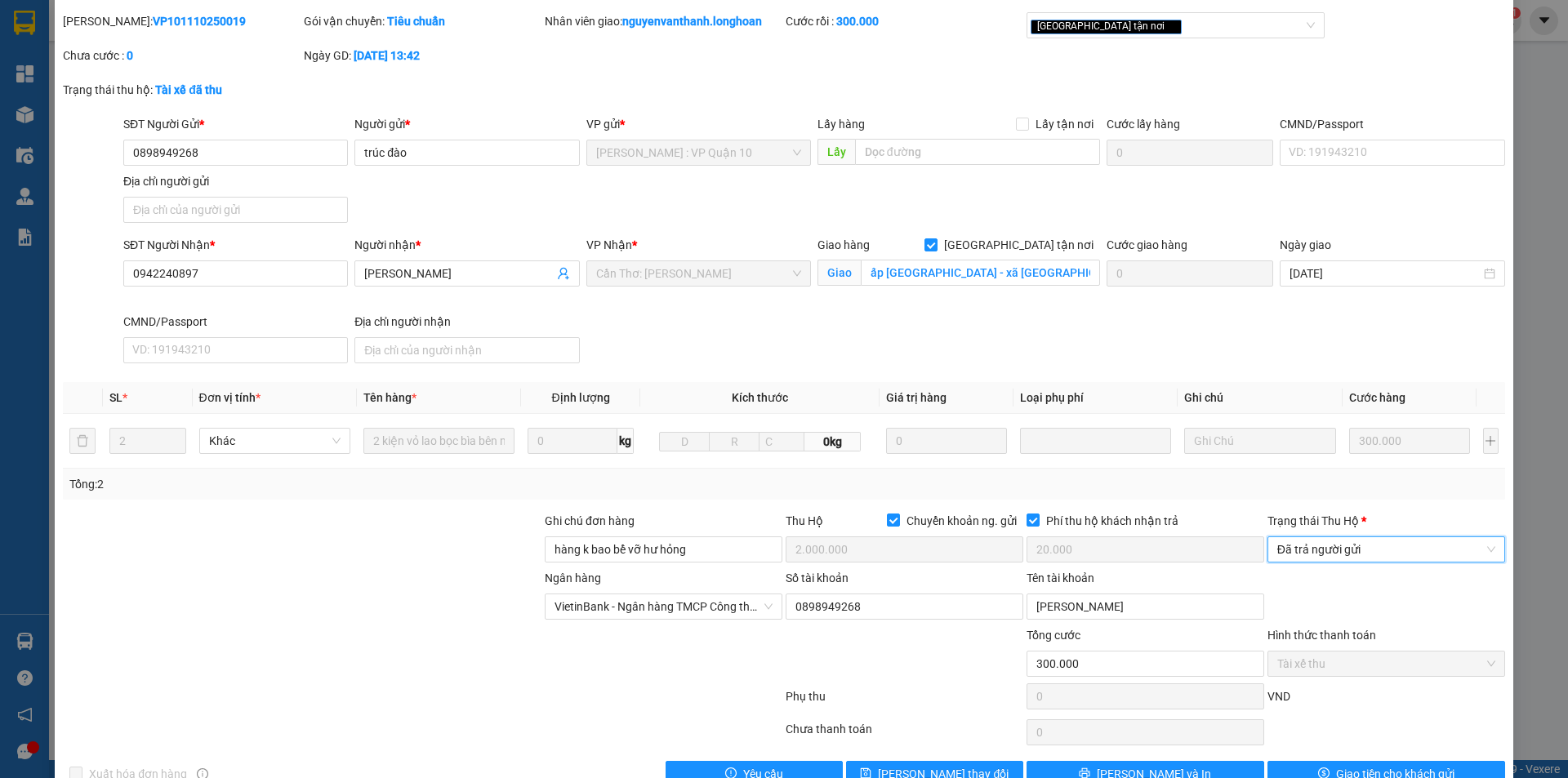
scroll to position [87, 0]
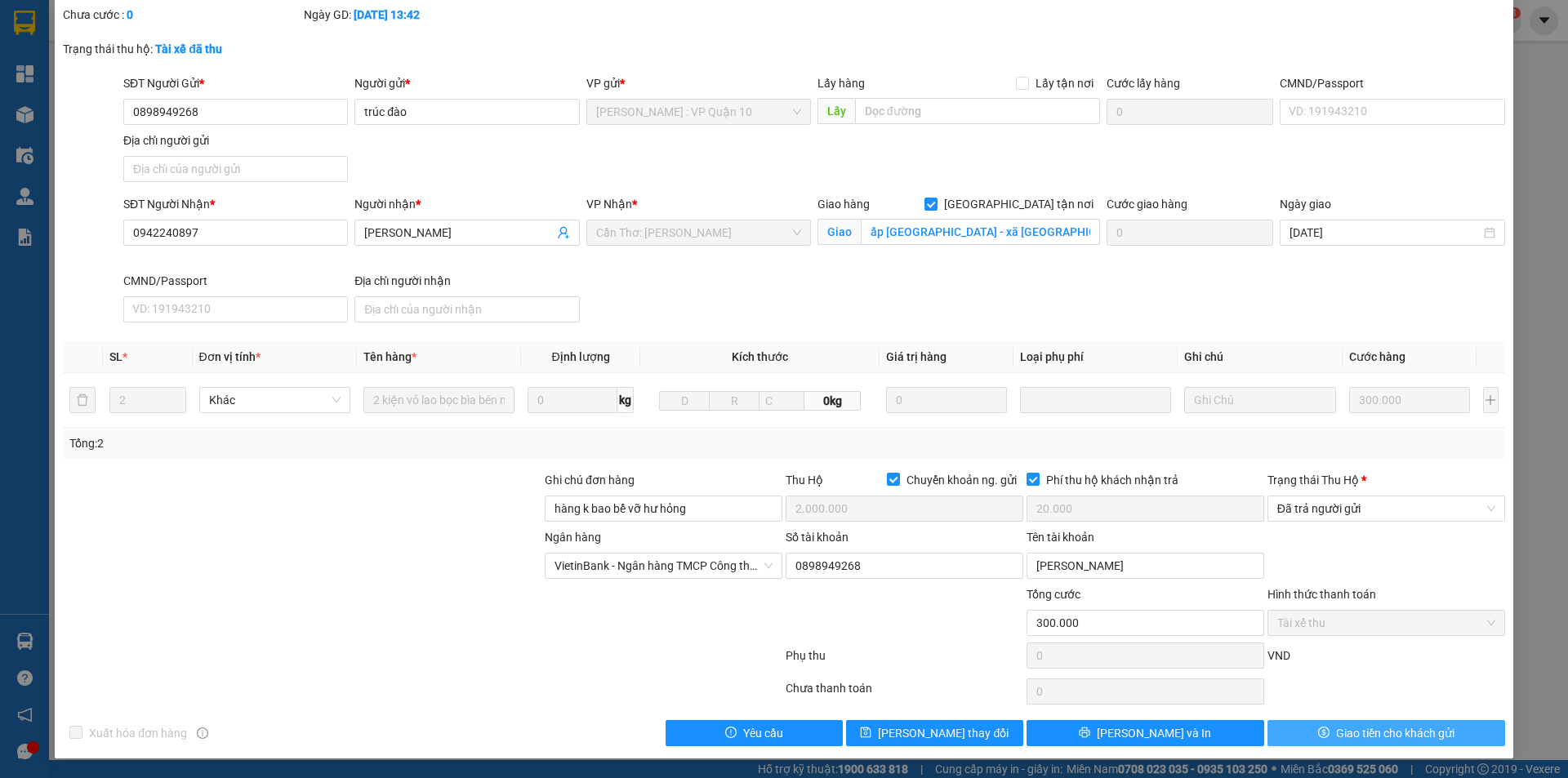
click at [1285, 728] on button "Giao tiền cho khách gửi" at bounding box center [1386, 733] width 238 height 27
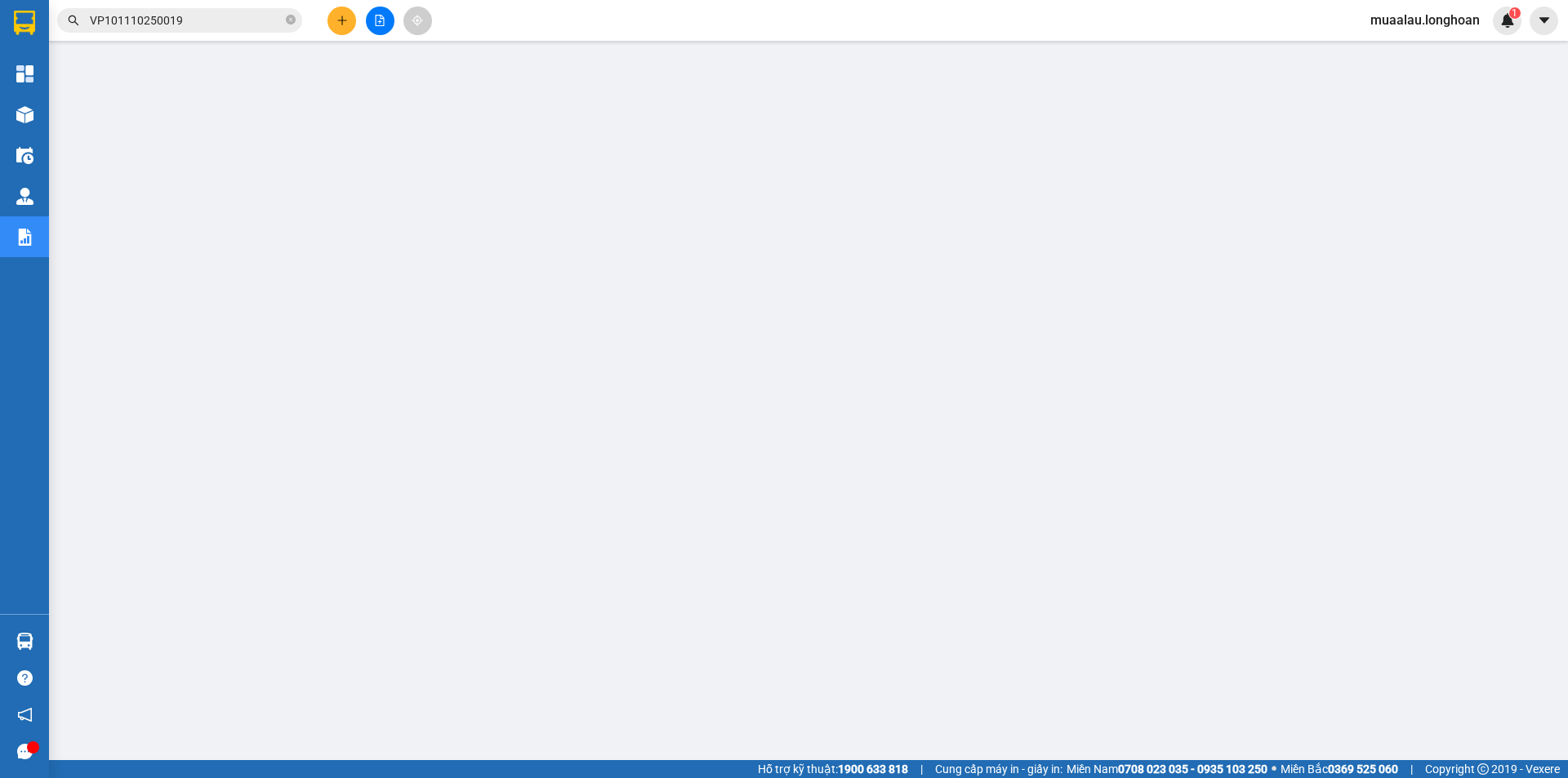
click at [216, 15] on input "VP101110250019" at bounding box center [186, 21] width 193 height 18
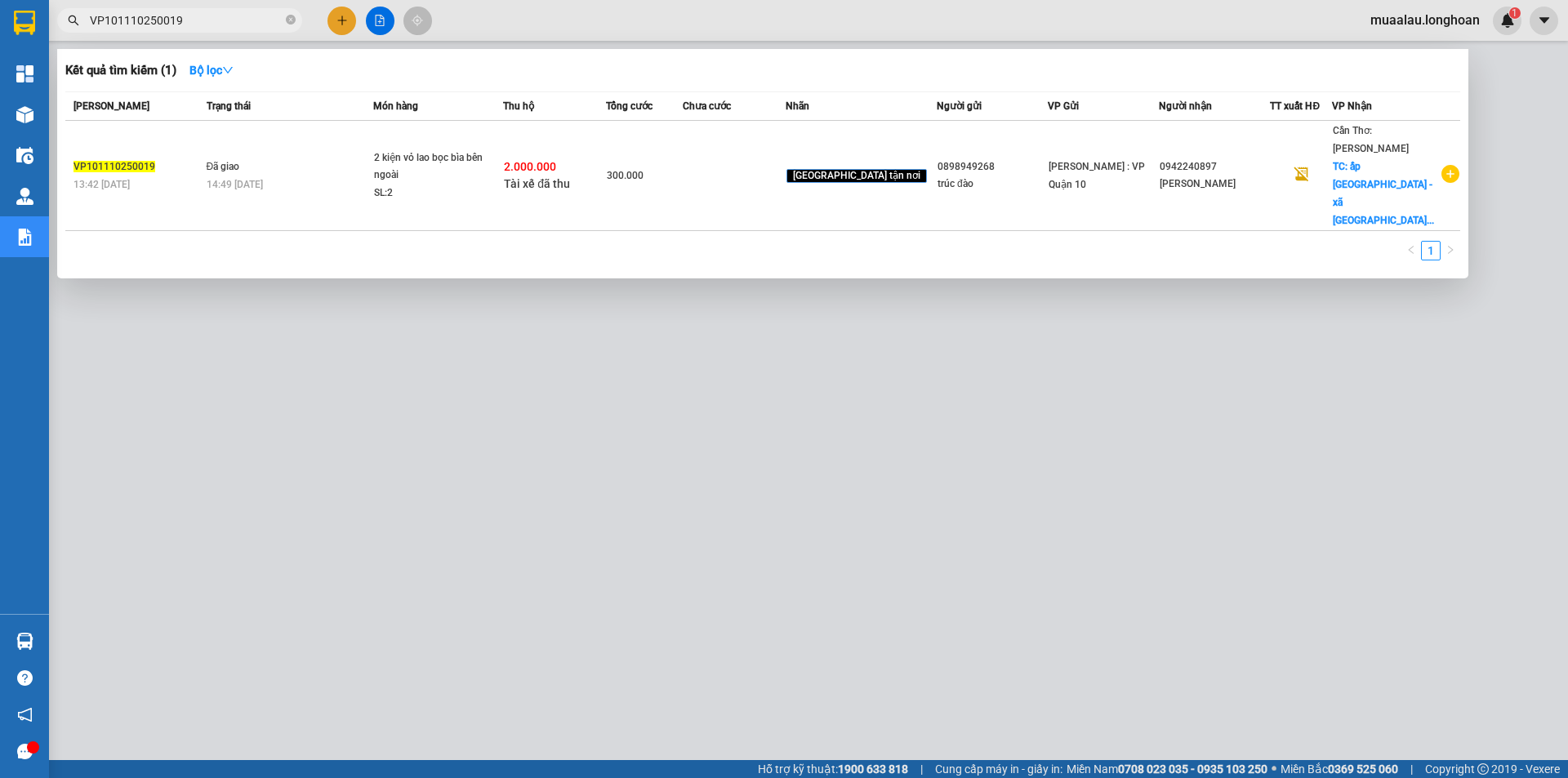
click at [216, 15] on input "VP101110250019" at bounding box center [186, 21] width 193 height 18
paste input "BXMT0910250005"
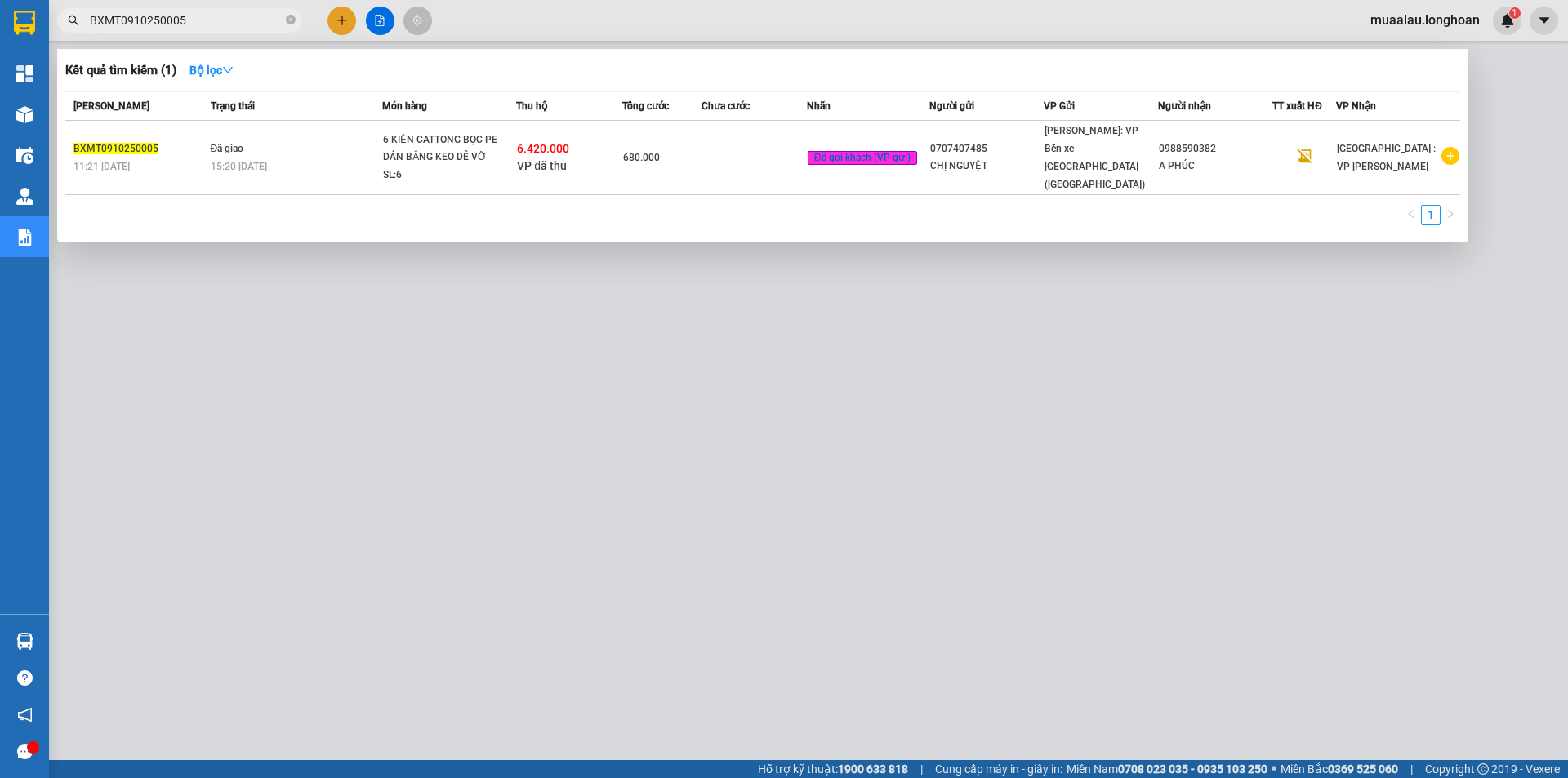
type input "BXMT0910250005"
click at [398, 154] on div "6 KIỆN CATTONG BỌC PE DÁN BĂNG KEO DỄ VỠ" at bounding box center [444, 149] width 123 height 35
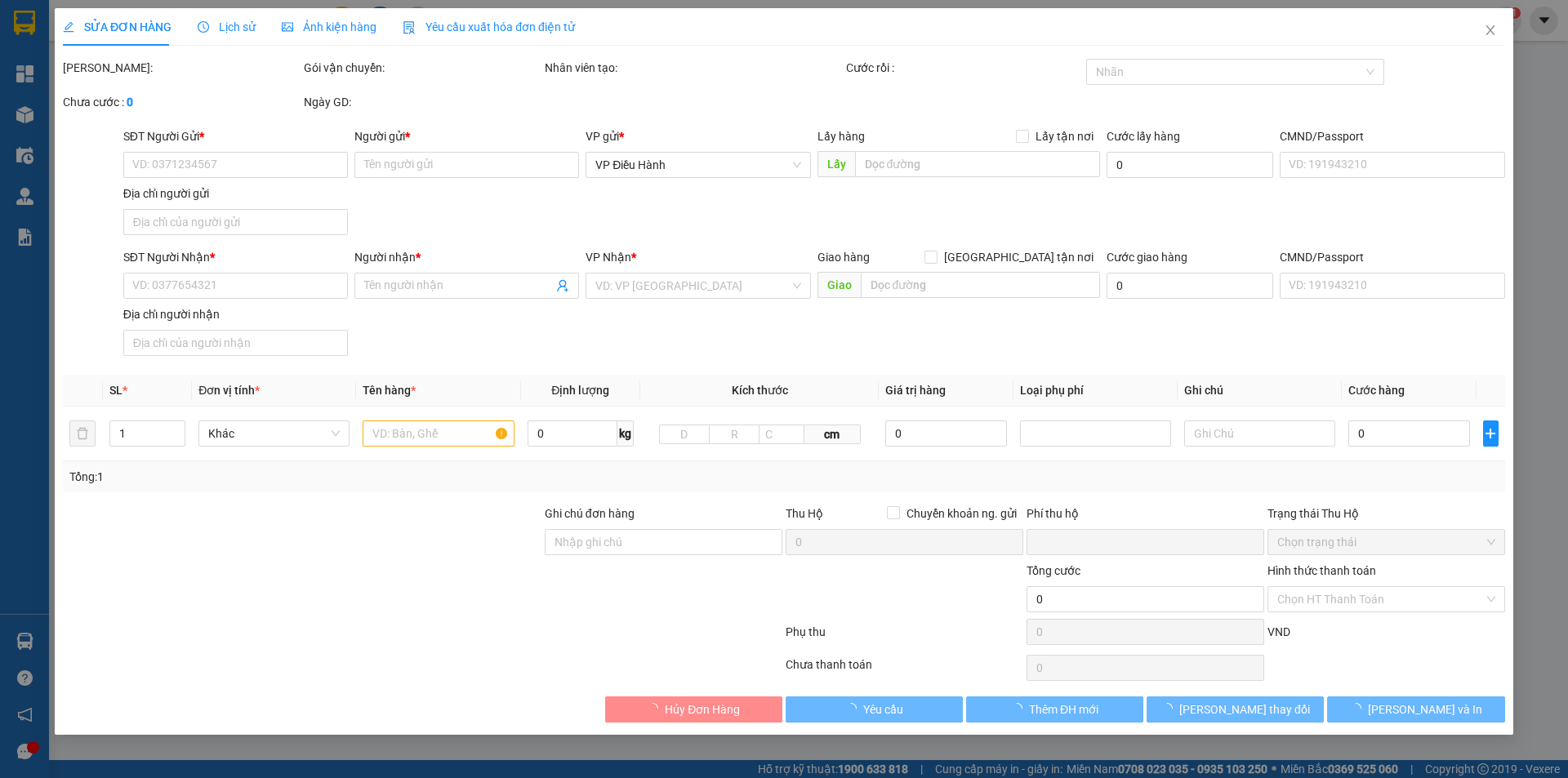
type input "0707407485"
type input "CHỊ NGUYỆT"
type input "0988590382"
type input "A PHÚC"
type input "HÀNG DỄ VỠ NHẸ TAY NHẬN NGUYÊN KIỆN GIAO NGUYÊN KIỆN, HƯ VỠ K ĐỀN"
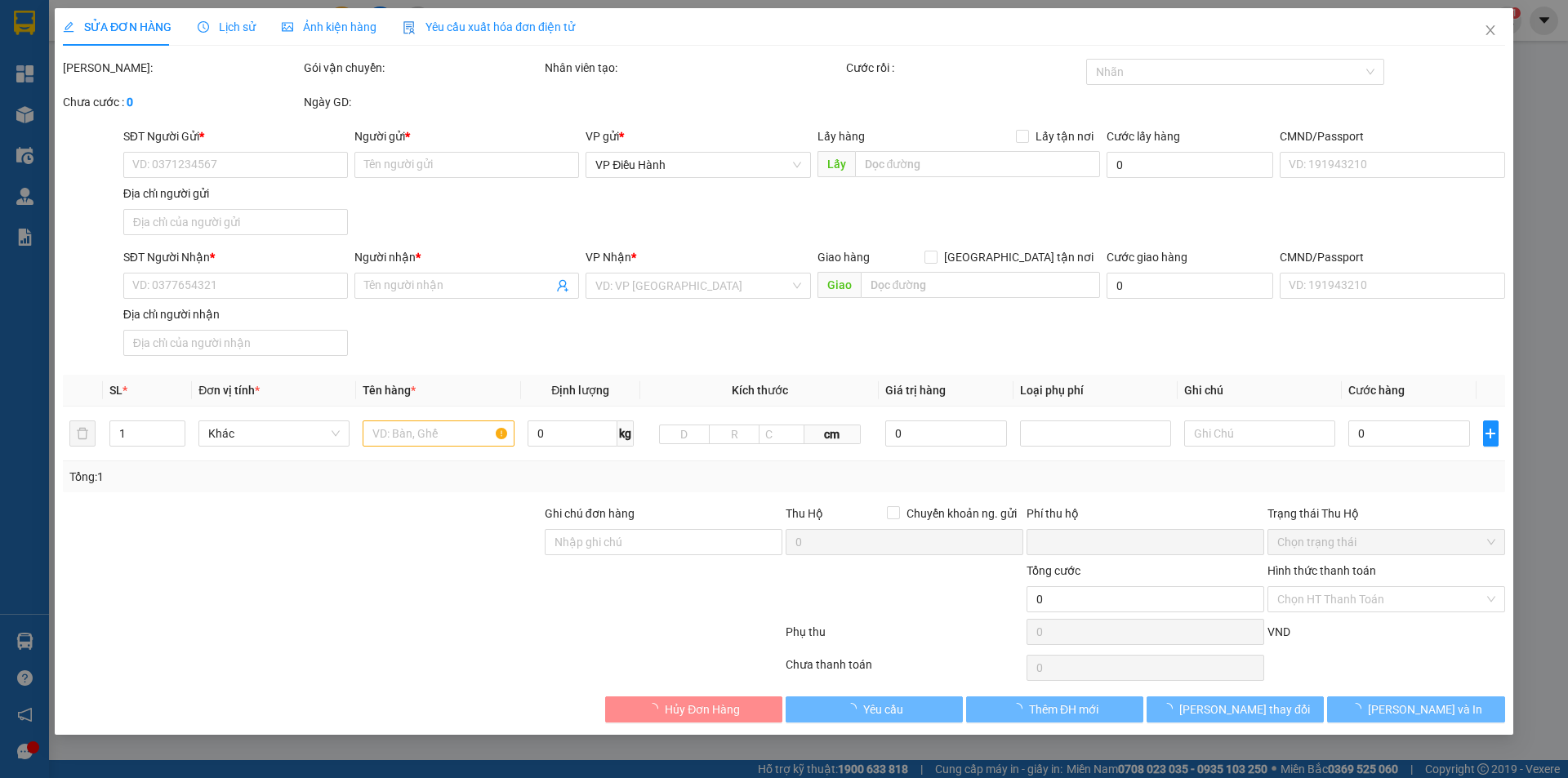
checkbox input "true"
type input "6.420.000"
type input "25.000"
type input "680.000"
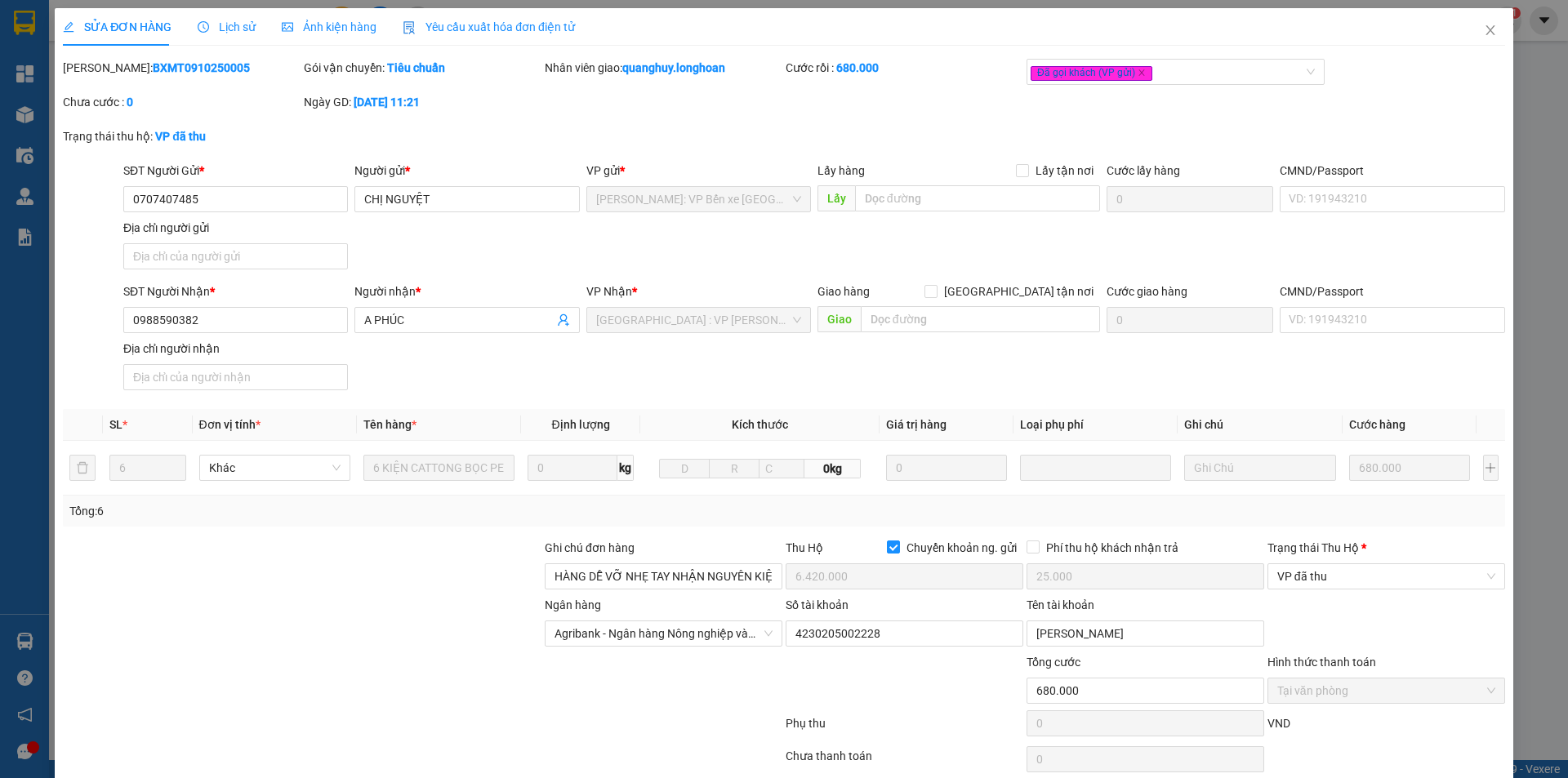
click at [1311, 591] on div "Trạng thái [PERSON_NAME] * VP đã thu" at bounding box center [1386, 568] width 238 height 57
click at [1311, 584] on span "VP đã thu" at bounding box center [1386, 577] width 218 height 25
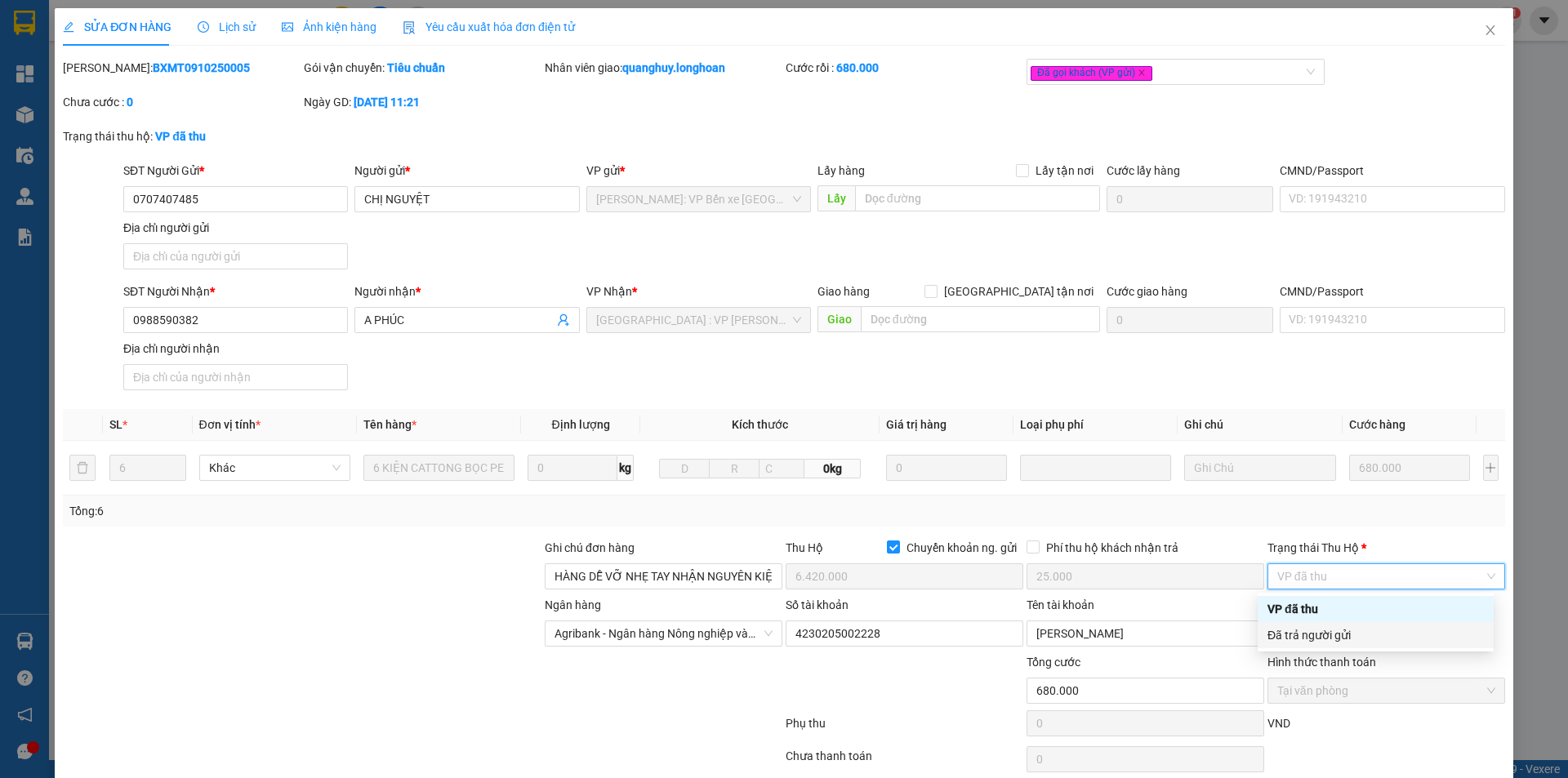
click at [1302, 642] on div "Đã trả người gửi" at bounding box center [1375, 636] width 216 height 18
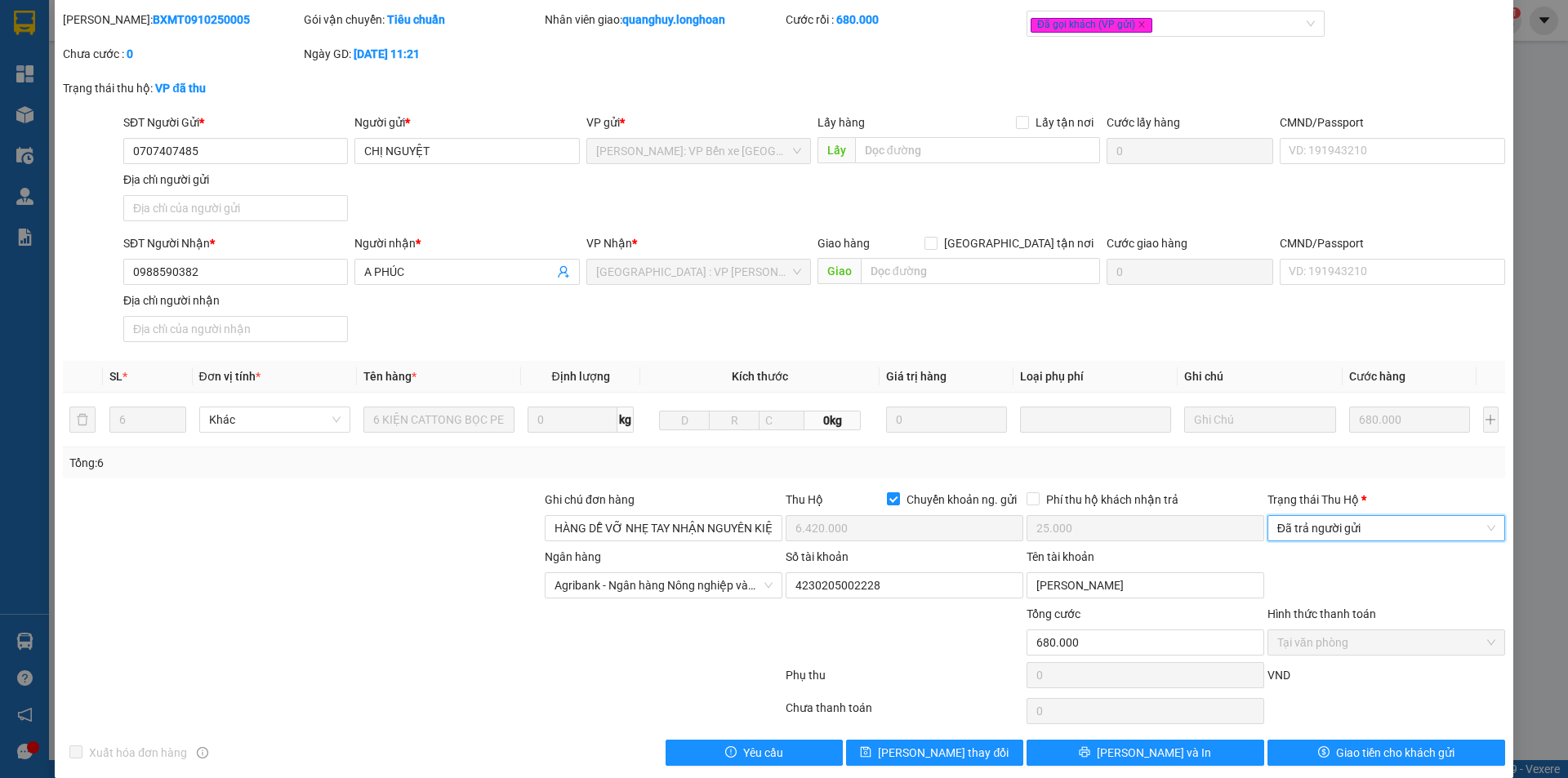
scroll to position [68, 0]
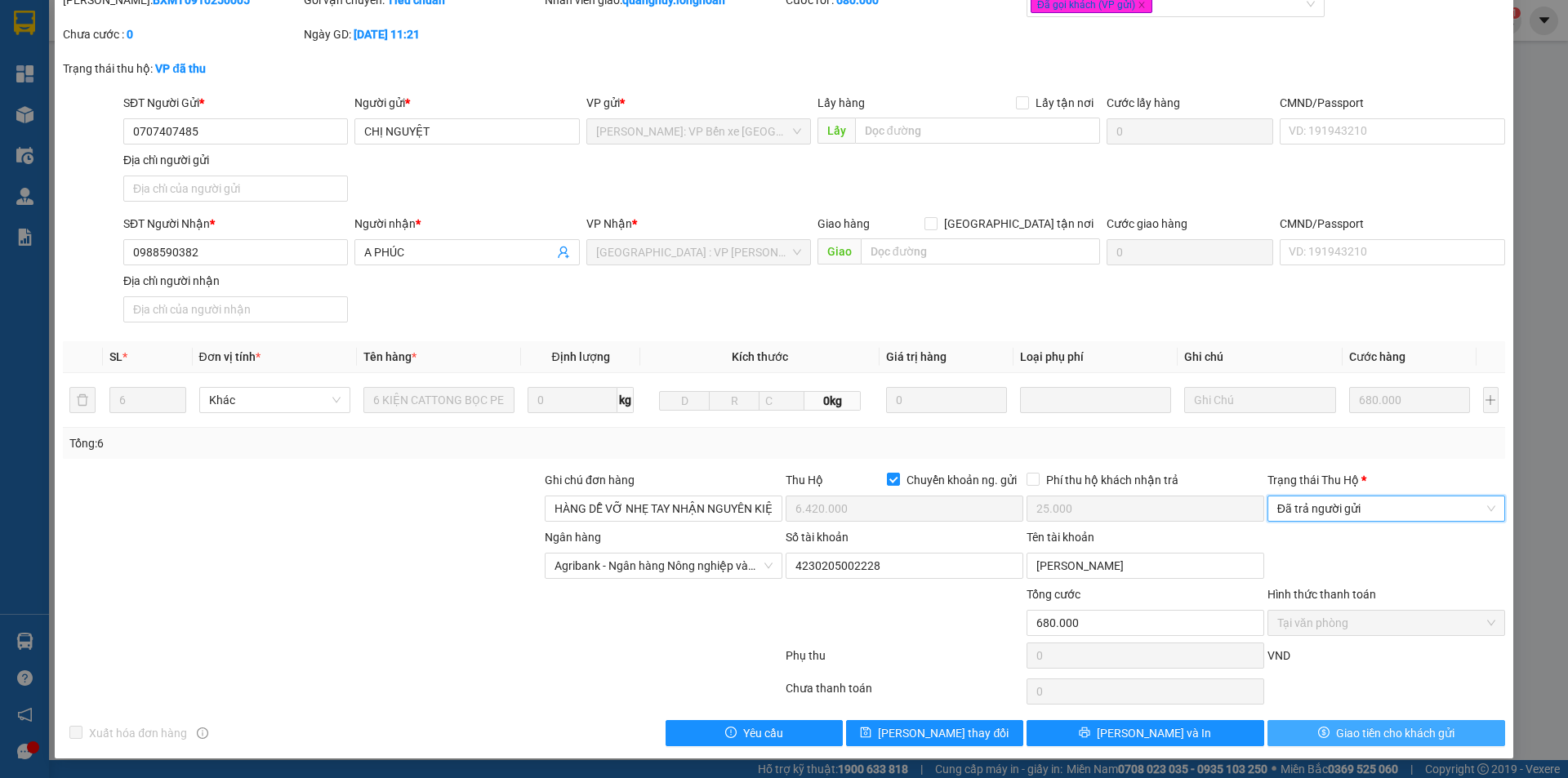
click at [1296, 724] on button "Giao tiền cho khách gửi" at bounding box center [1386, 733] width 238 height 27
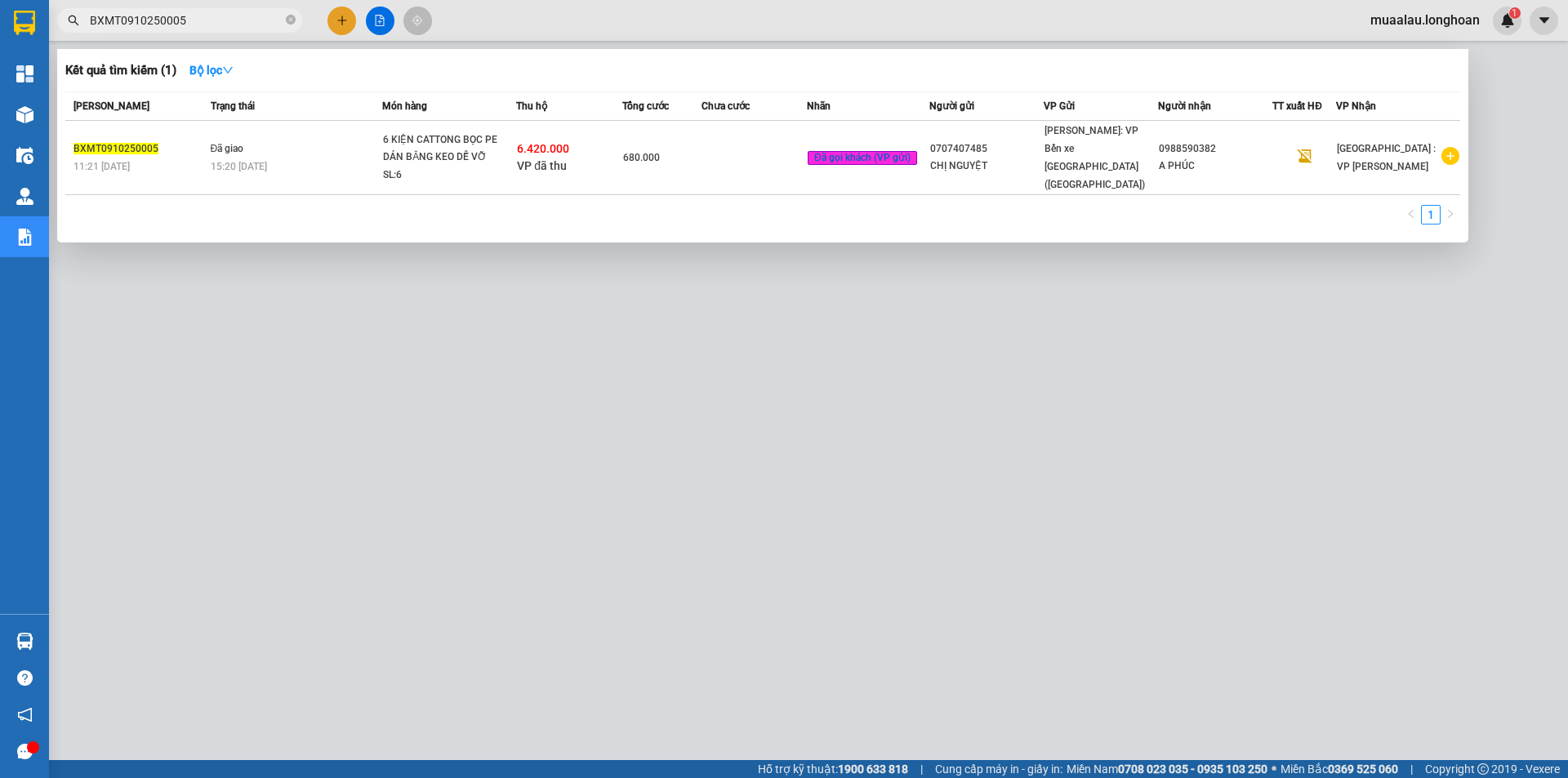
click at [196, 14] on input "BXMT0910250005" at bounding box center [186, 21] width 193 height 18
paste input "HNHD1110250033"
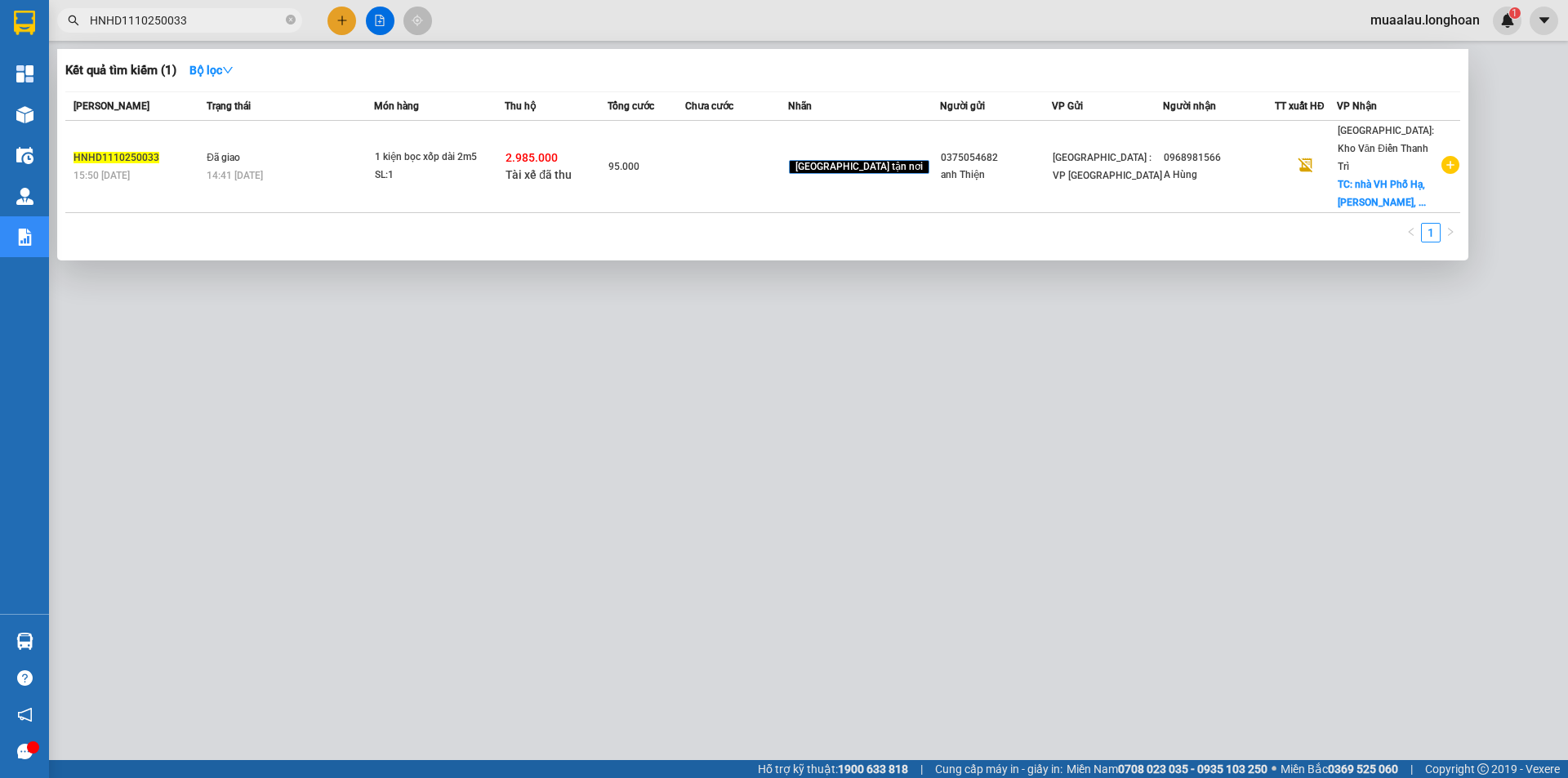
type input "HNHD1110250033"
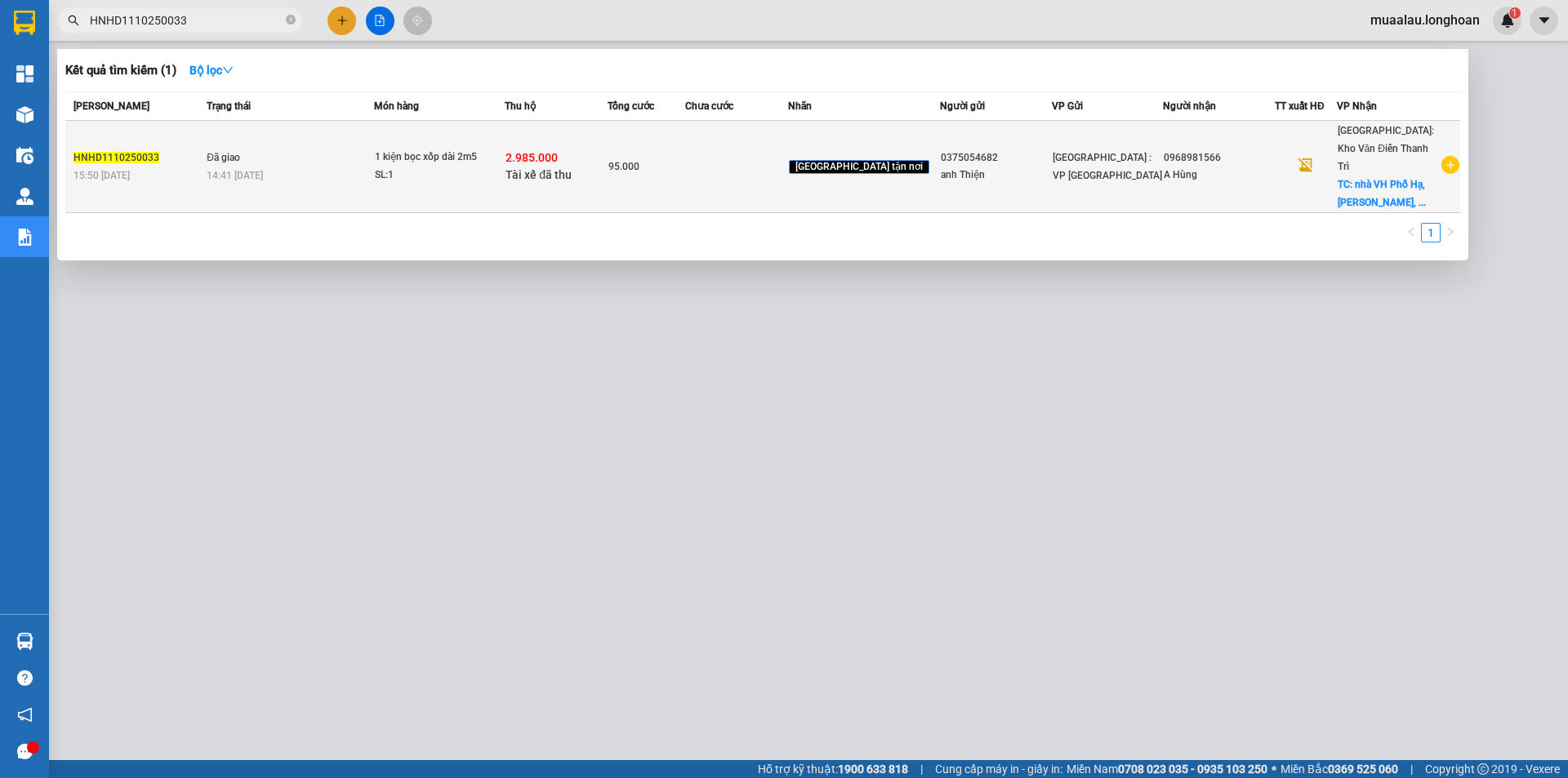
drag, startPoint x: 539, startPoint y: 178, endPoint x: 579, endPoint y: 170, distance: 40.8
click at [572, 170] on span "Tài xế đã thu" at bounding box center [538, 174] width 66 height 13
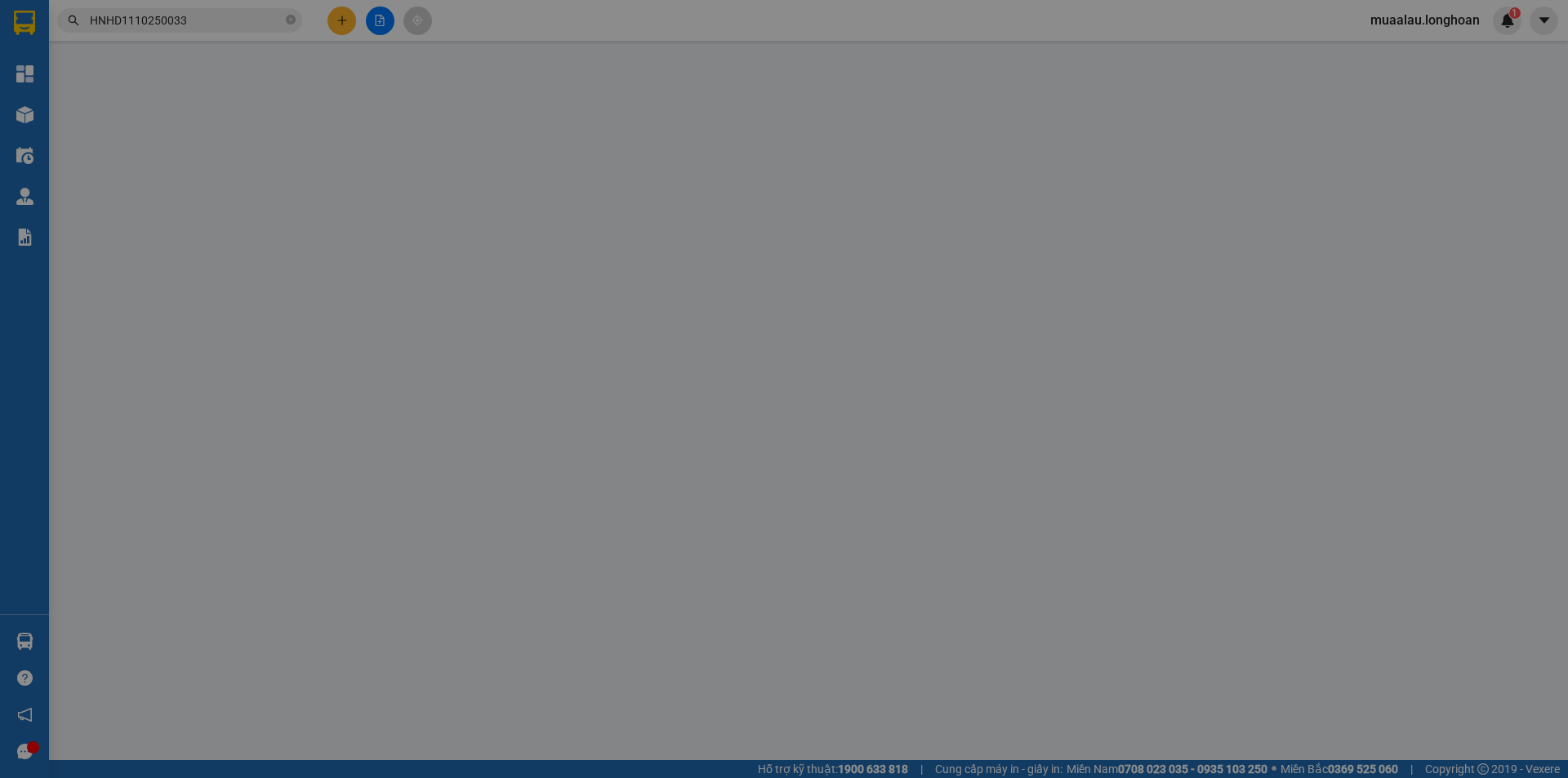
type input "0375054682"
type input "anh Thiện"
type input "0968981566"
type input "A Hùng"
checkbox input "true"
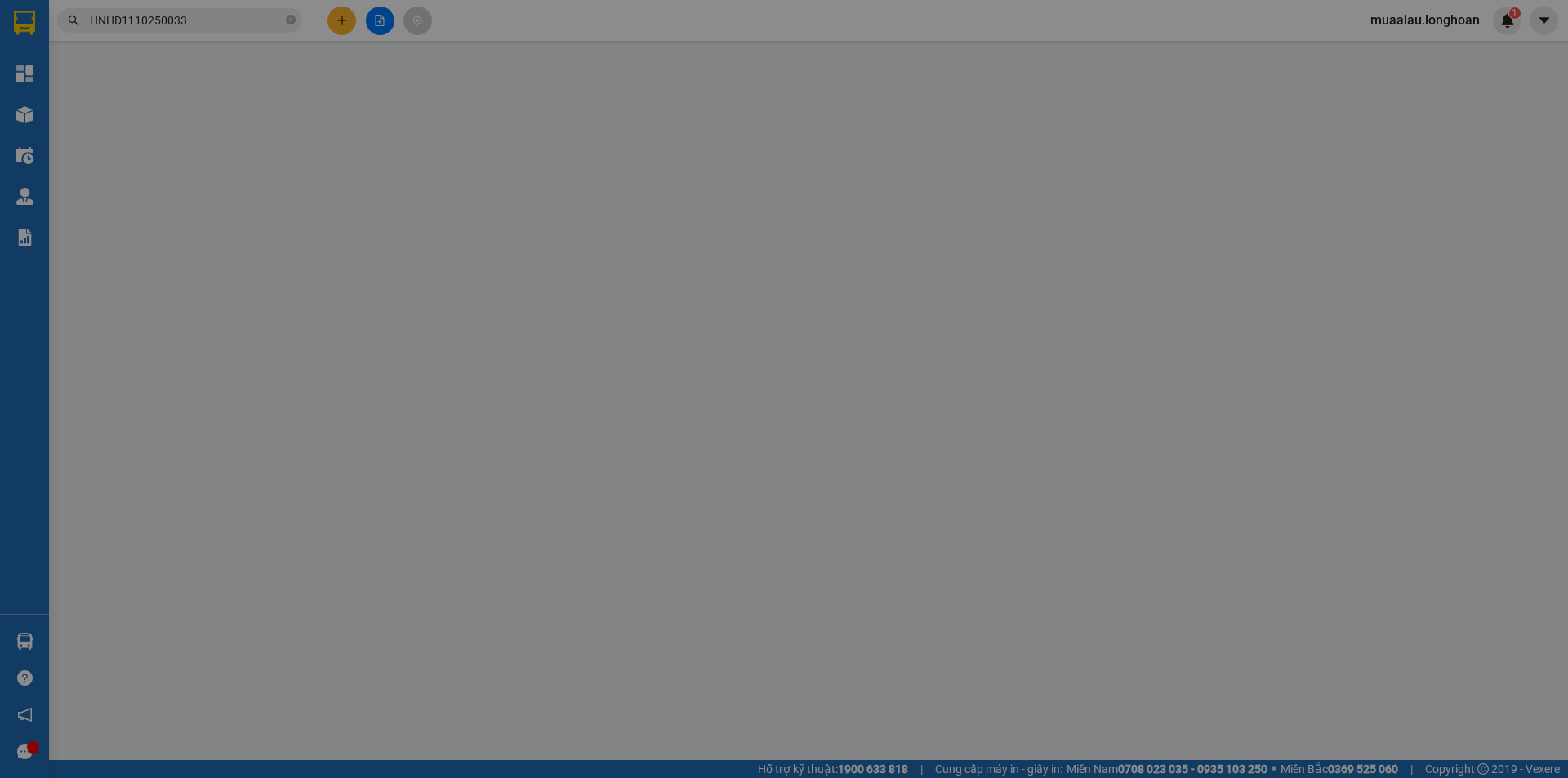
type input "nhà VH [GEOGRAPHIC_DATA], [GEOGRAPHIC_DATA], Từ SƠn, [GEOGRAPHIC_DATA]"
checkbox input "true"
type input "2.985.000"
type input "20.000"
type input "95.000"
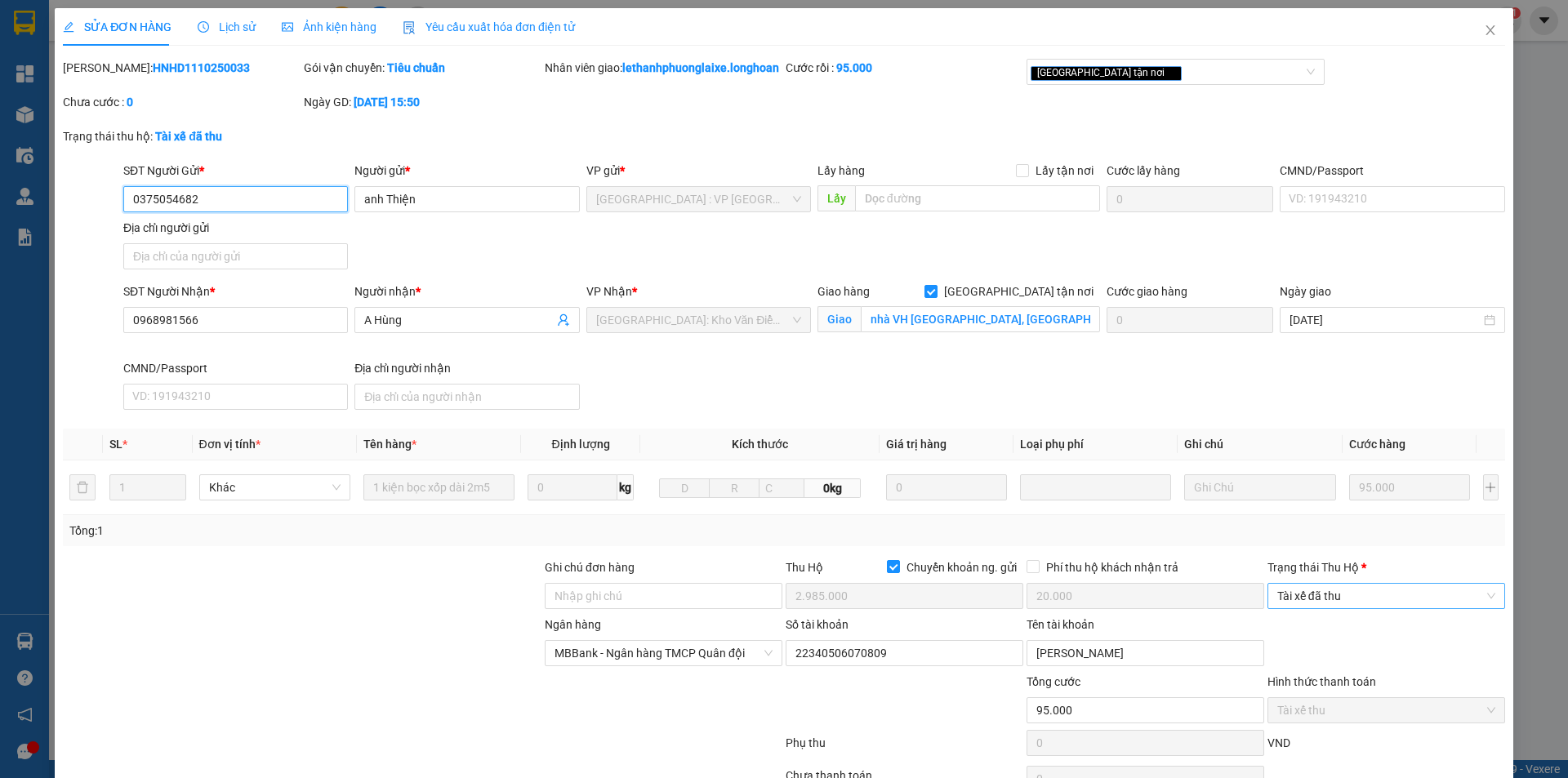
click at [1373, 608] on span "Tài xế đã thu" at bounding box center [1386, 595] width 218 height 25
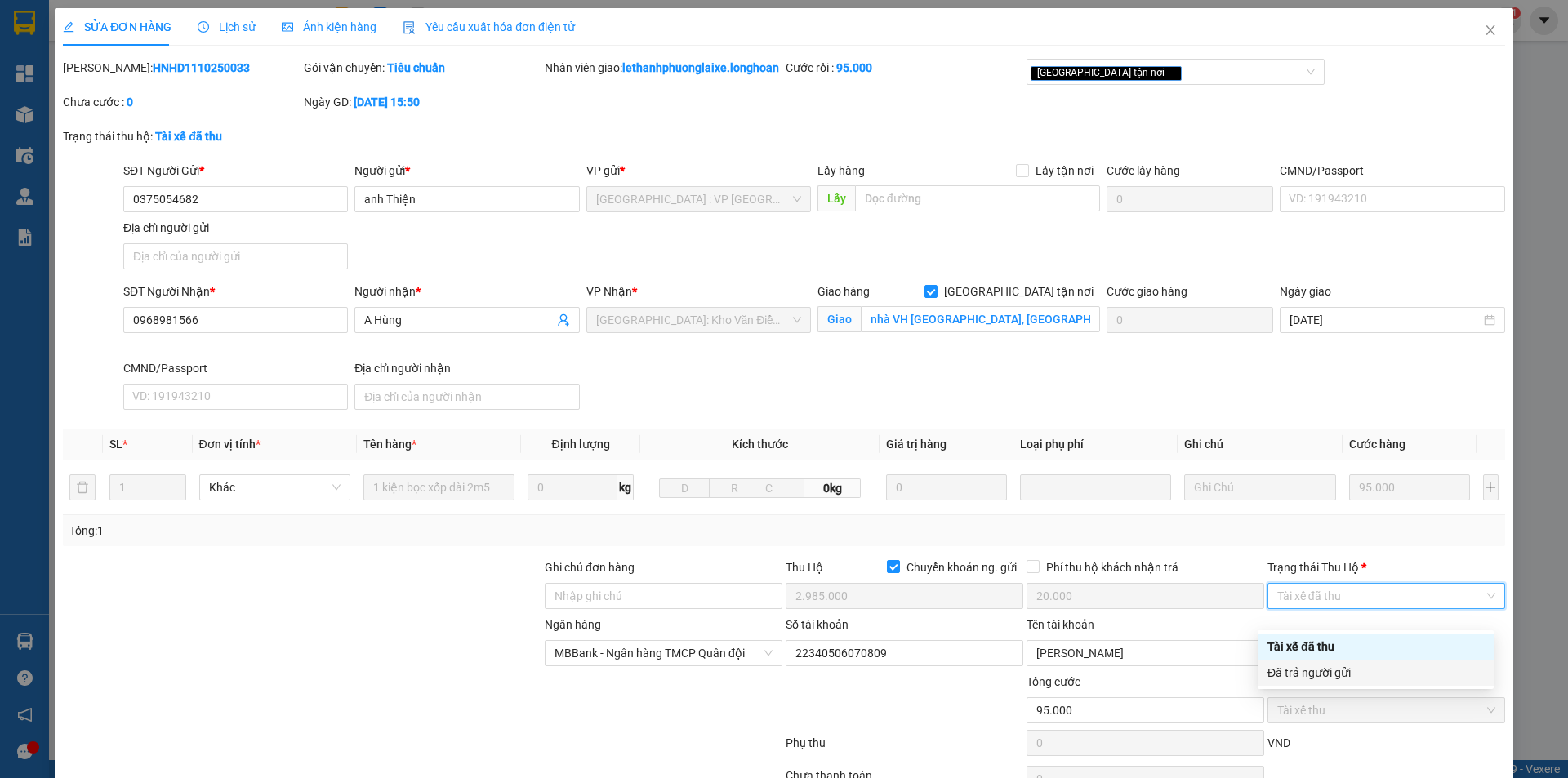
click at [1350, 659] on div "Tài xế đã thu" at bounding box center [1375, 646] width 236 height 27
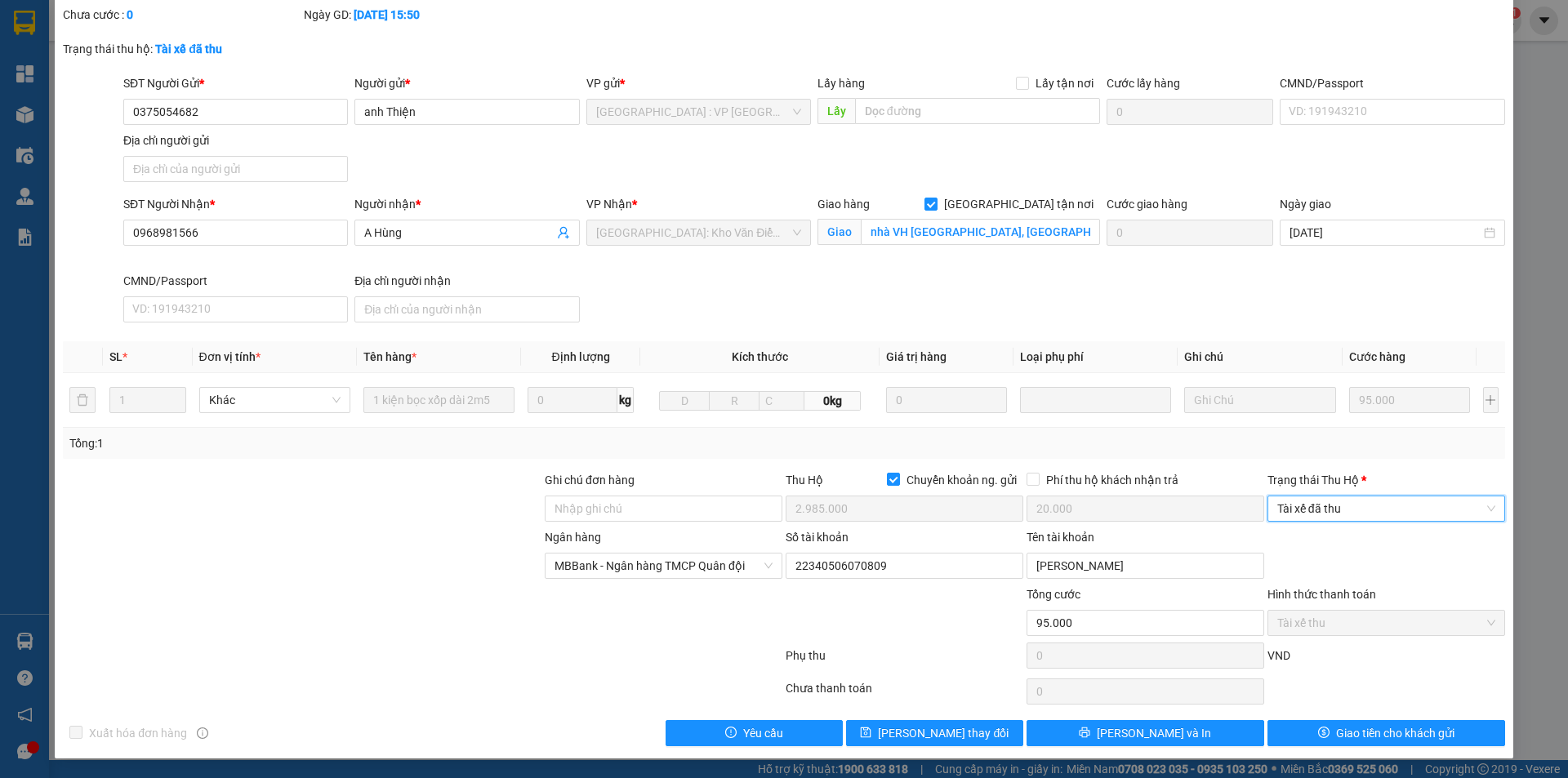
scroll to position [105, 0]
click at [1355, 493] on div "Trạng thái [PERSON_NAME] *" at bounding box center [1386, 483] width 238 height 25
click at [1355, 502] on span "Tài xế đã thu" at bounding box center [1386, 509] width 218 height 25
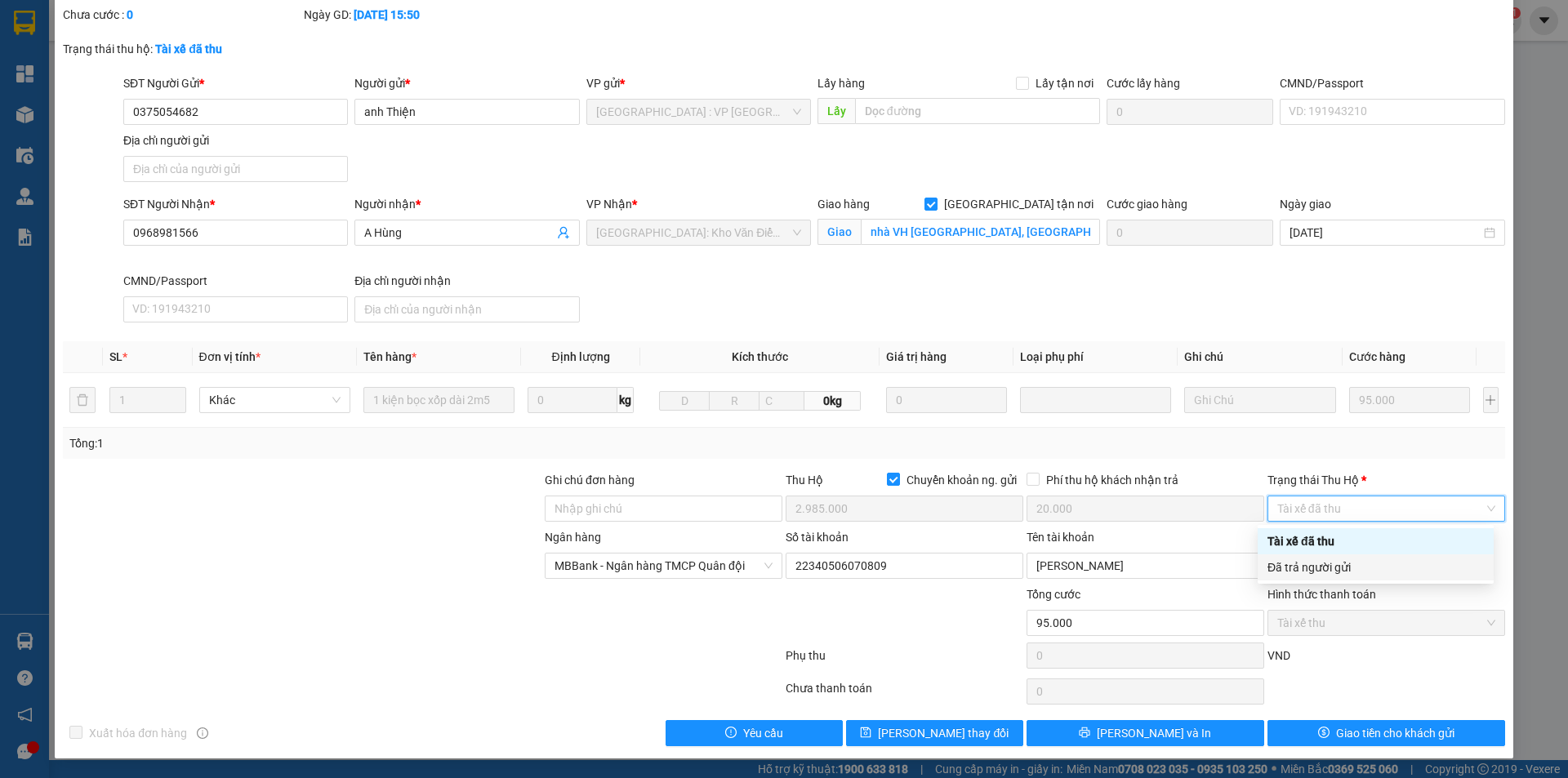
click at [1355, 571] on div "Đã trả người gửi" at bounding box center [1375, 568] width 216 height 18
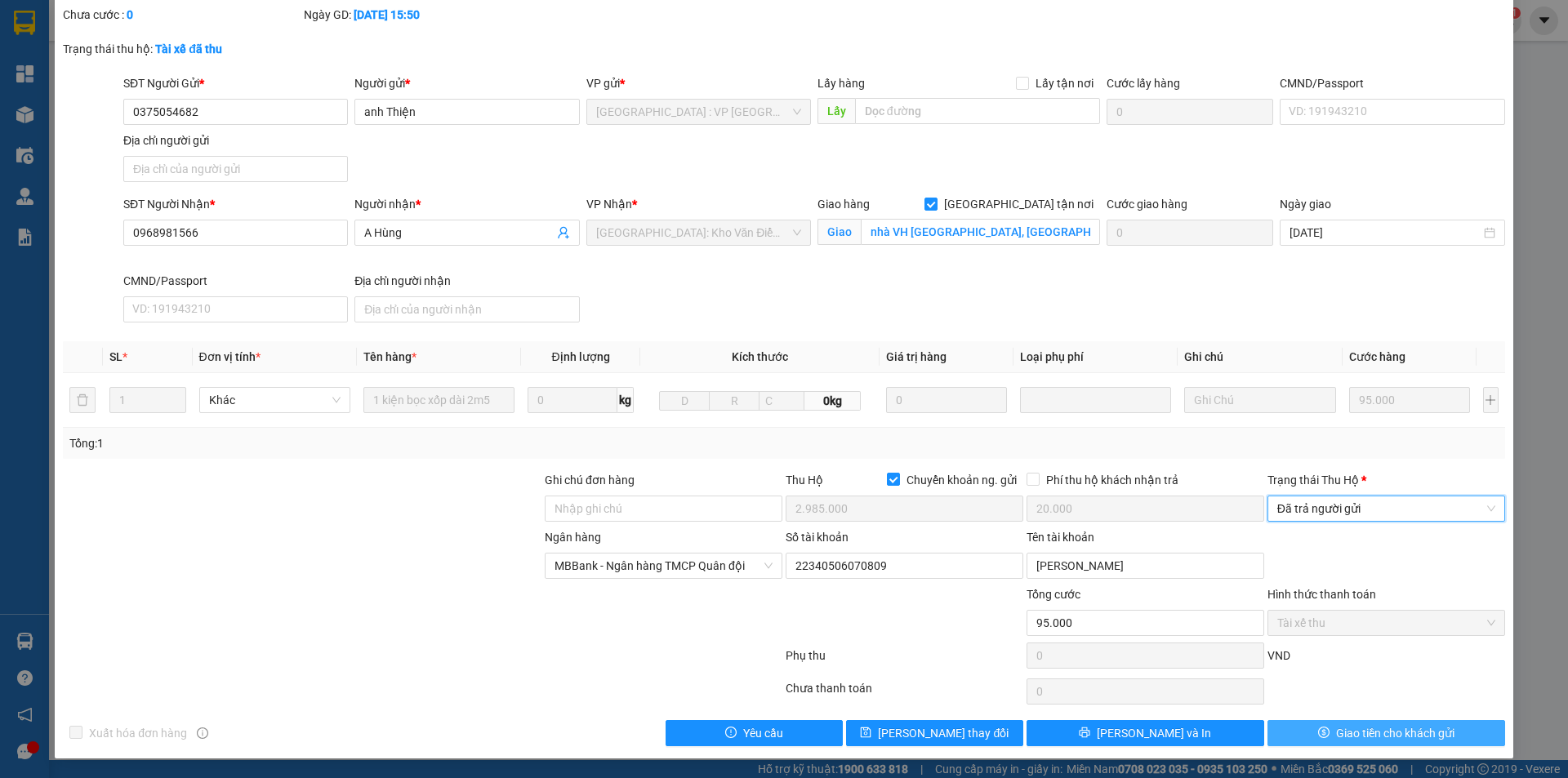
click at [1307, 724] on button "Giao tiền cho khách gửi" at bounding box center [1386, 733] width 238 height 27
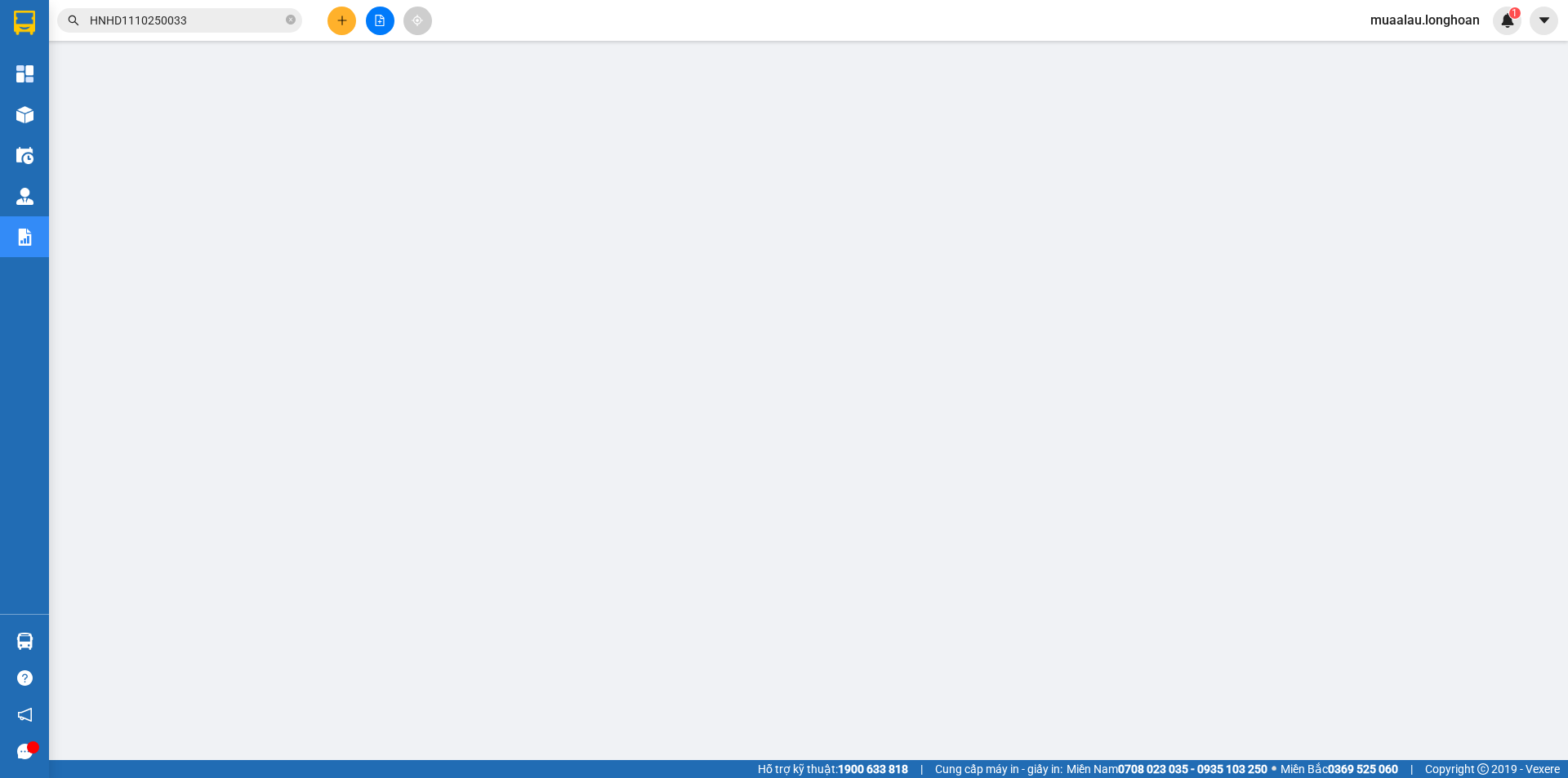
click at [205, 12] on input "HNHD1110250033" at bounding box center [186, 21] width 193 height 18
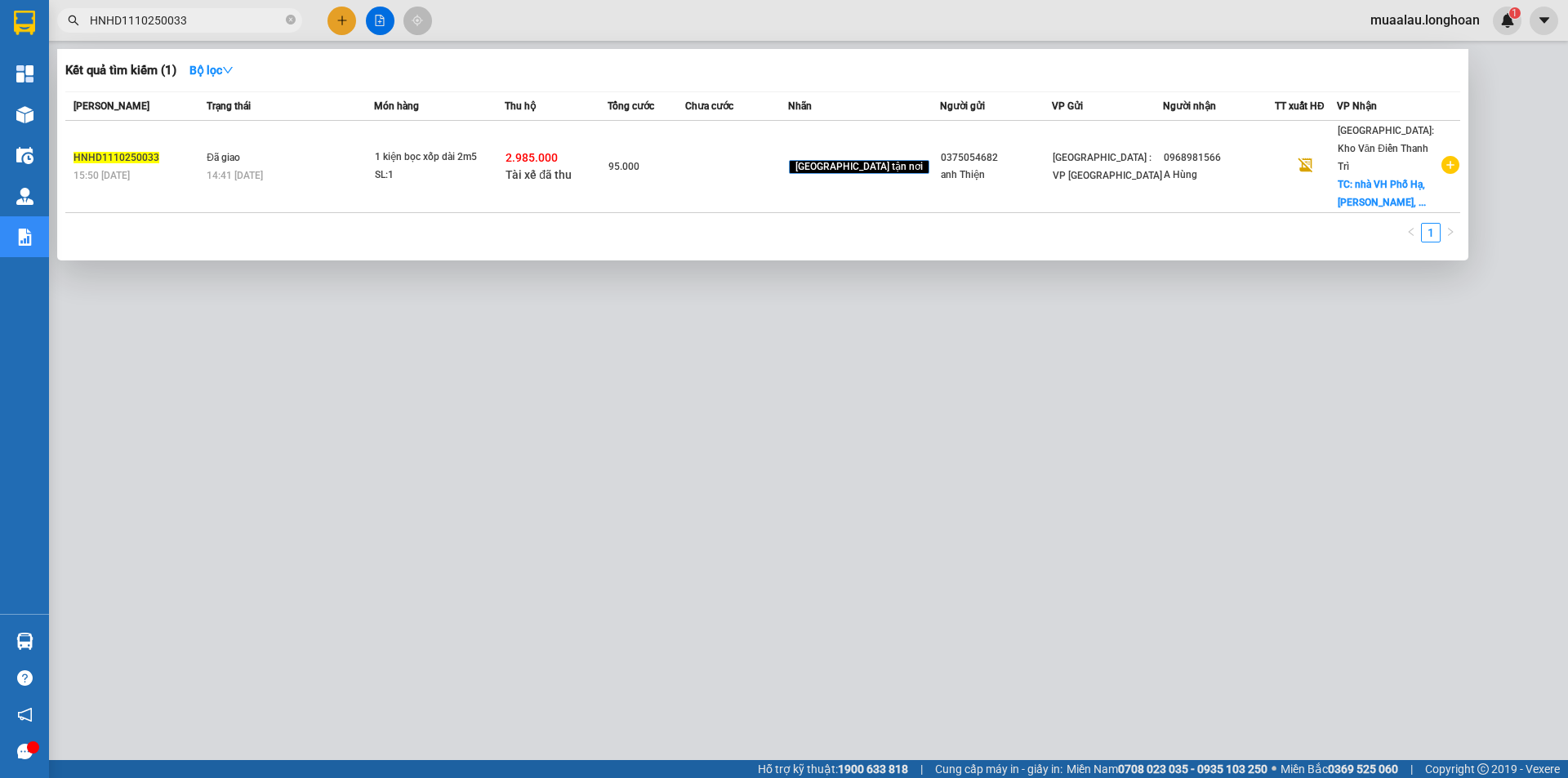
click at [204, 12] on input "HNHD1110250033" at bounding box center [186, 21] width 193 height 18
paste input "SGTB0310250018"
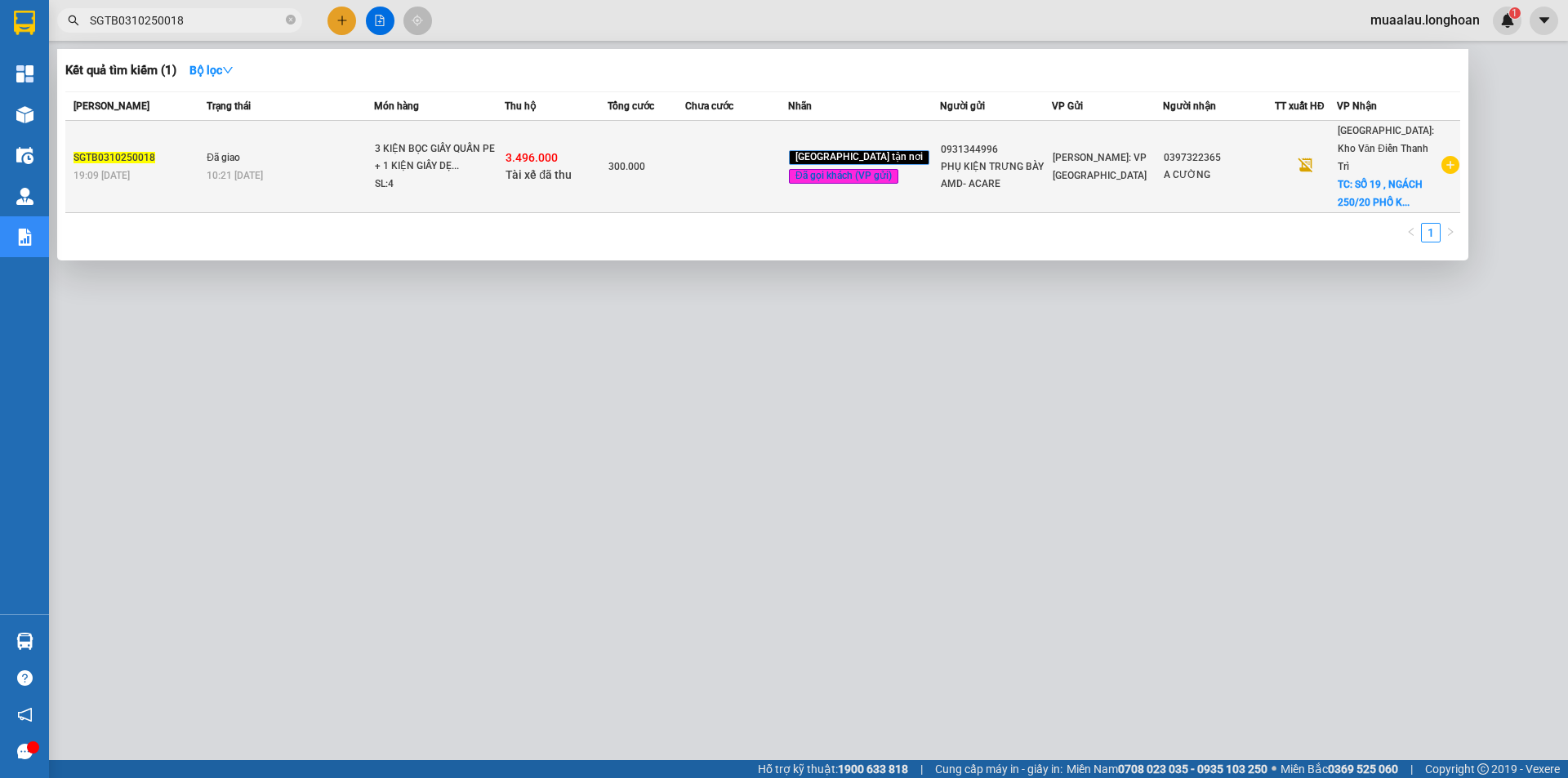
type input "SGTB0310250018"
click at [686, 186] on td "300.000" at bounding box center [646, 167] width 78 height 92
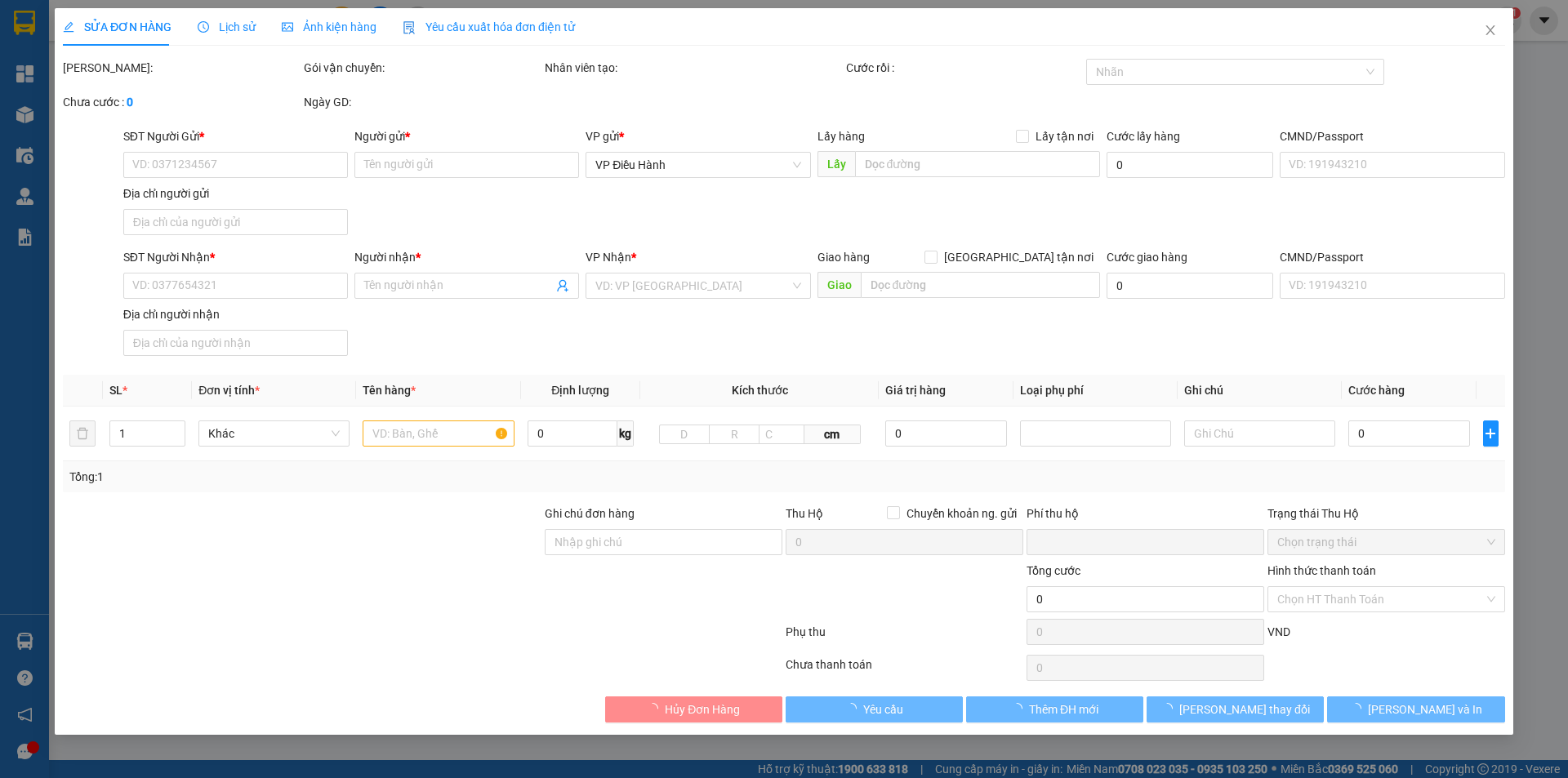
type input "0931344996"
type input "PHỤ KIỆN TRƯNG BÀY AMD- ACARE"
type input "0397322365"
type input "A CƯỜNG"
checkbox input "true"
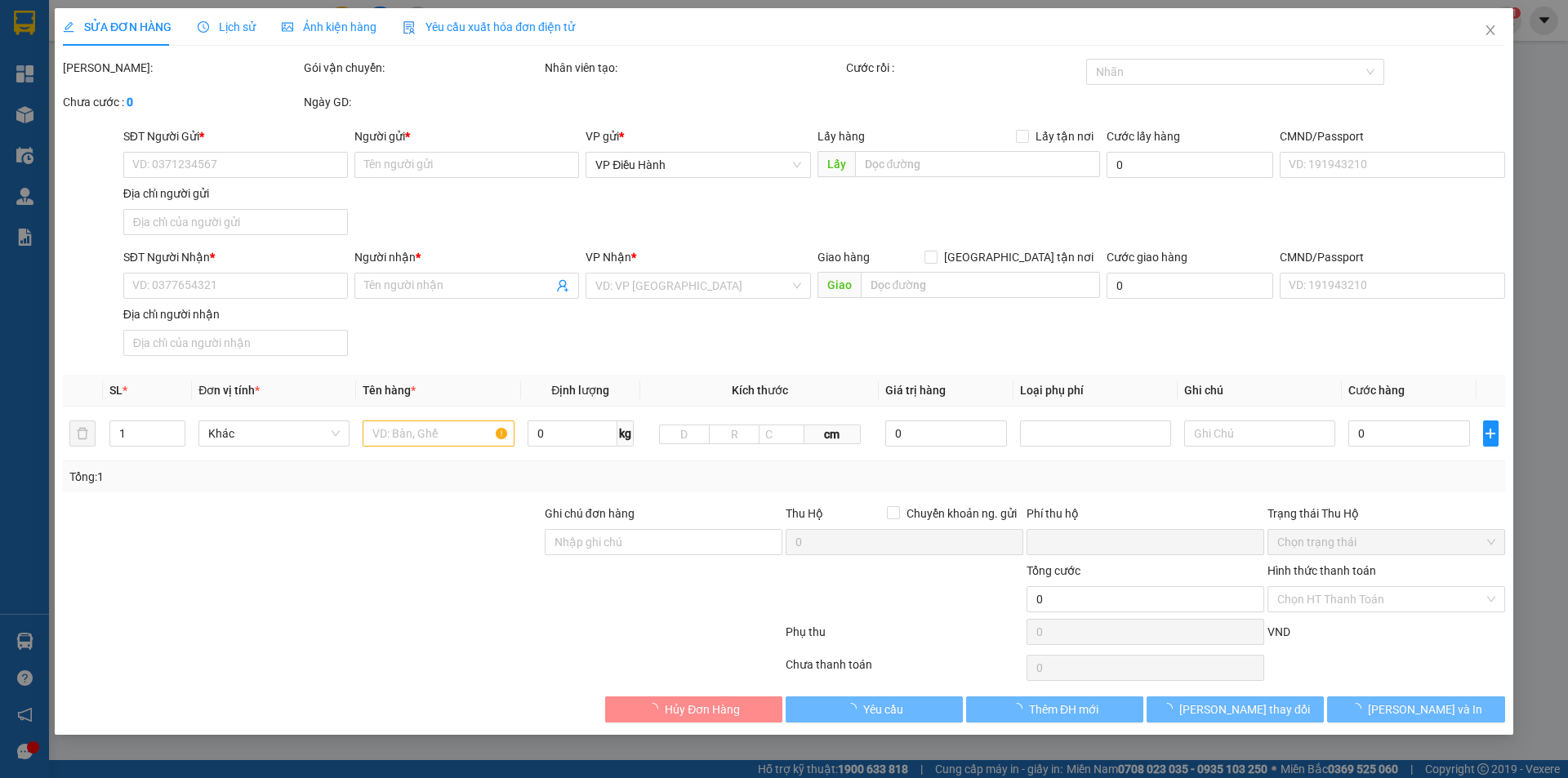
type input "[STREET_ADDRESS]"
type input "NHẬN NGUYÊN KIỆN GIAO NGUYÊN KIỆN, HƯ VỠ K ĐỀN"
checkbox input "true"
type input "3.496.000"
type input "20.000"
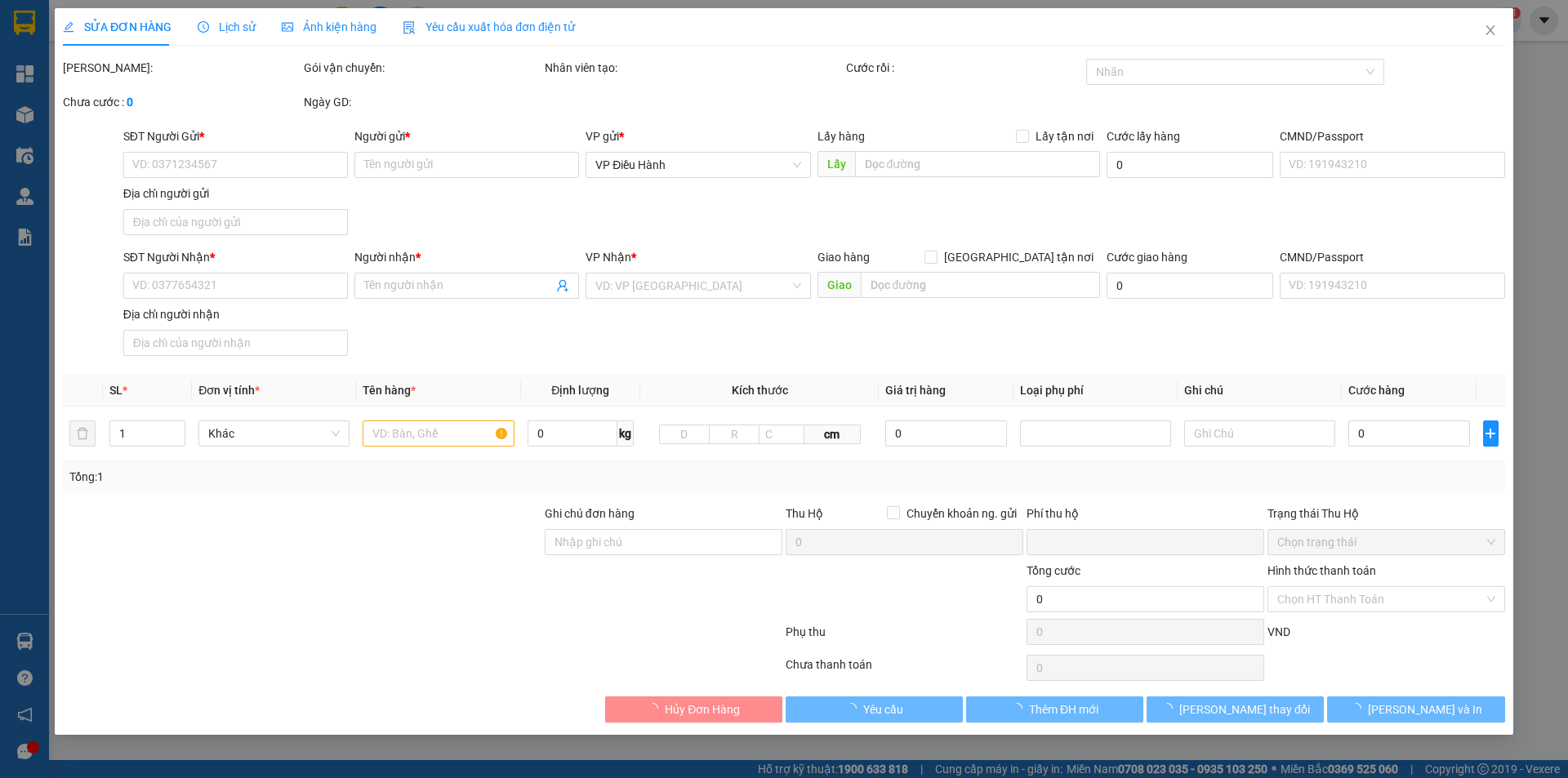
type input "300.000"
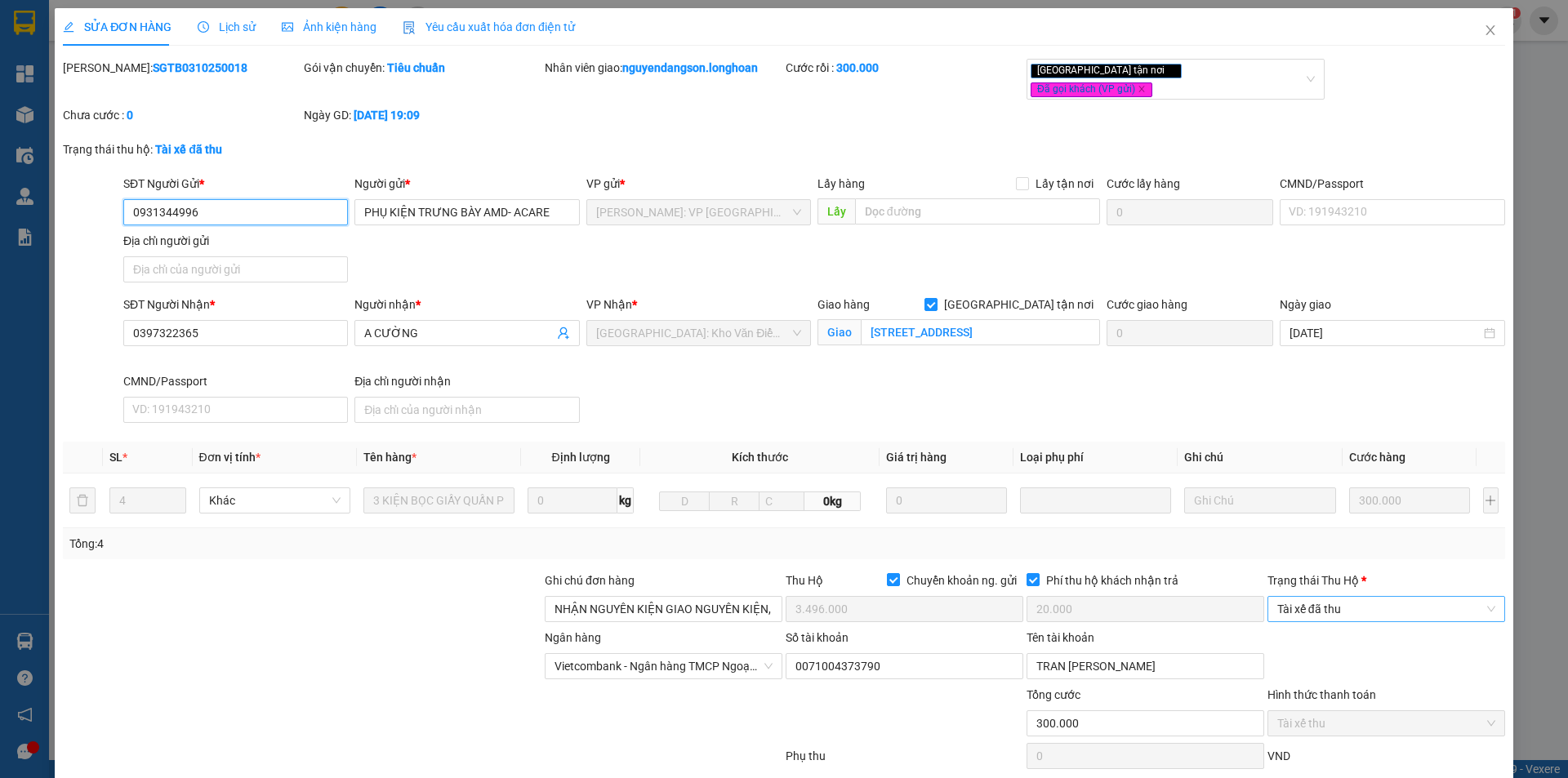
click at [1354, 600] on span "Tài xế đã thu" at bounding box center [1386, 609] width 218 height 25
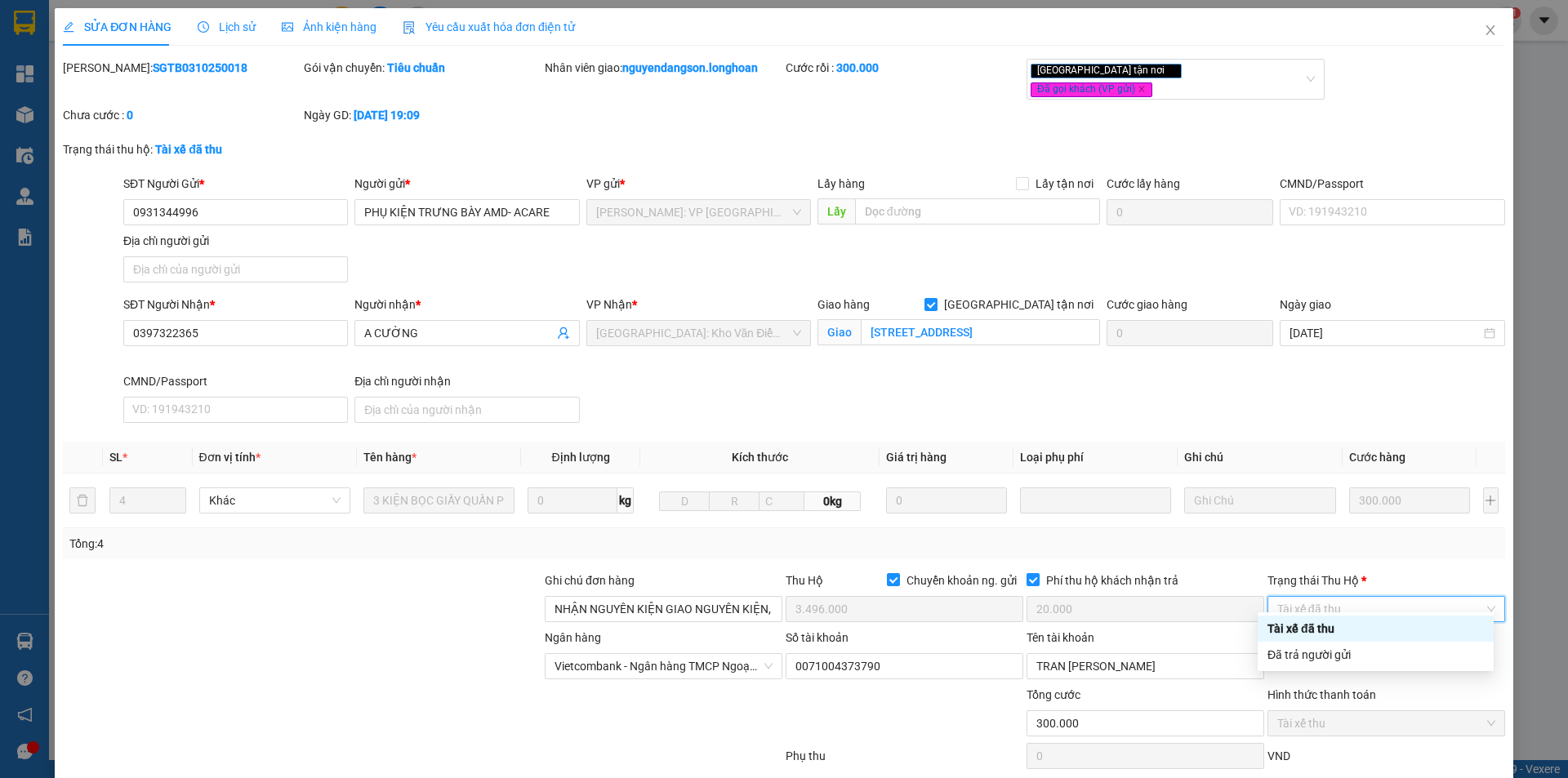
click at [1350, 639] on div "Tài xế đã thu" at bounding box center [1375, 629] width 236 height 27
click at [1348, 647] on div "Ngân hàng Vietcombank - Ngân hàng TMCP Ngoại Thương Việt Nam Số tài khoản 00…" at bounding box center [784, 657] width 1446 height 57
click at [1356, 597] on span "Tài xế đã thu" at bounding box center [1386, 609] width 218 height 25
click at [1347, 651] on div "Đã trả người gửi" at bounding box center [1375, 655] width 216 height 18
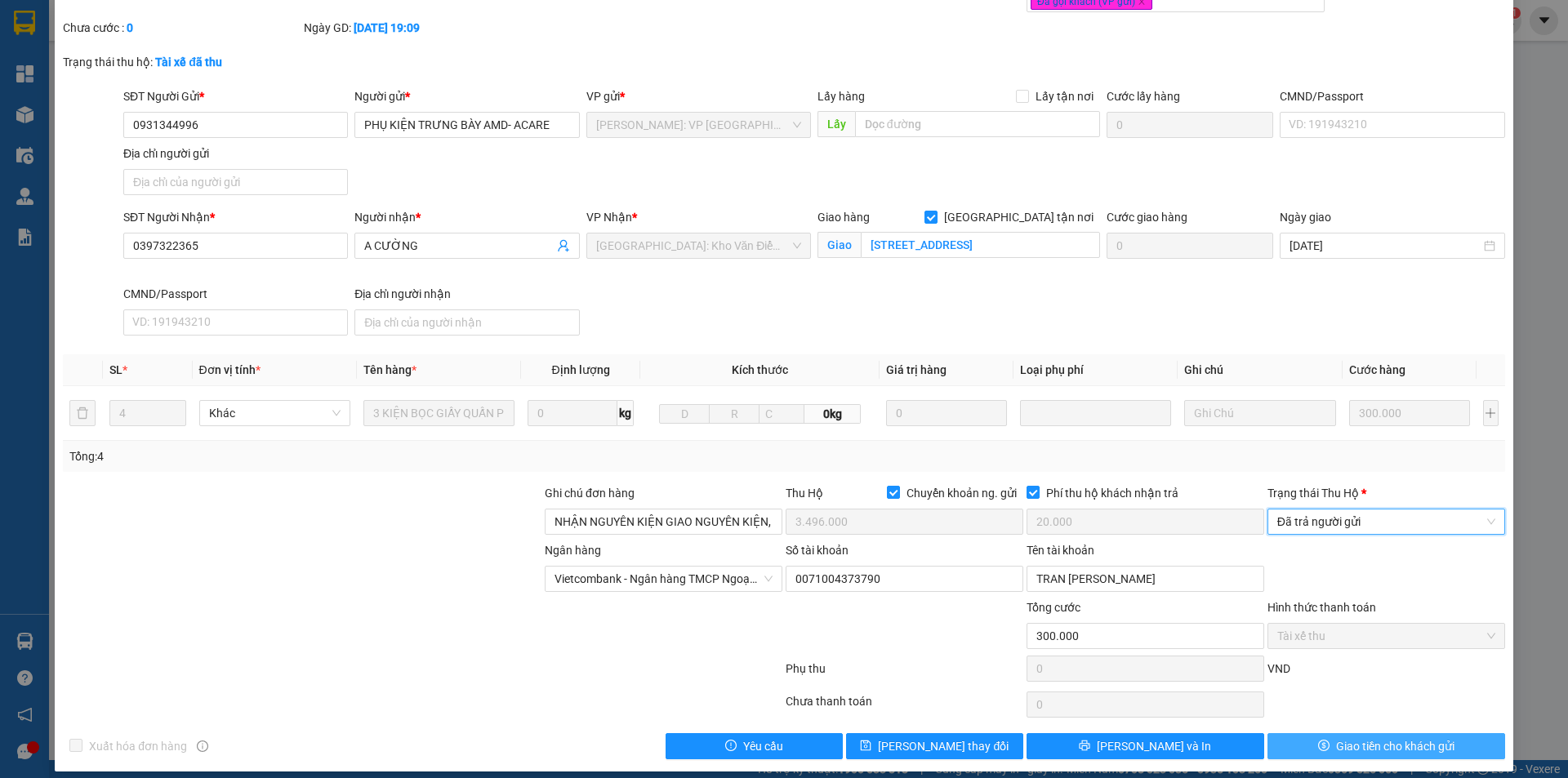
click at [1297, 734] on button "Giao tiền cho khách gửi" at bounding box center [1386, 747] width 238 height 27
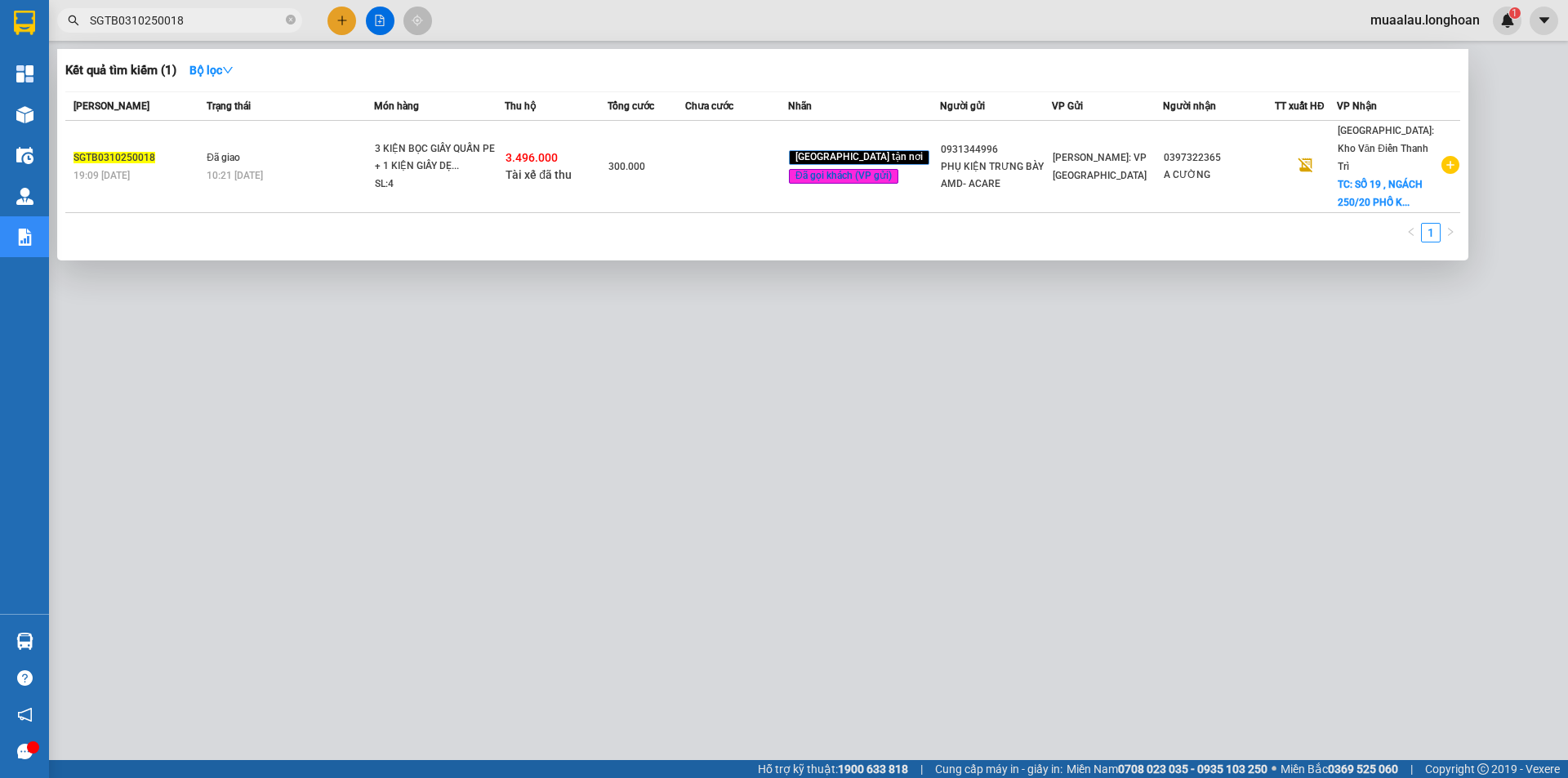
click at [187, 15] on input "SGTB0310250018" at bounding box center [186, 21] width 193 height 18
paste input "HQTP0810250020"
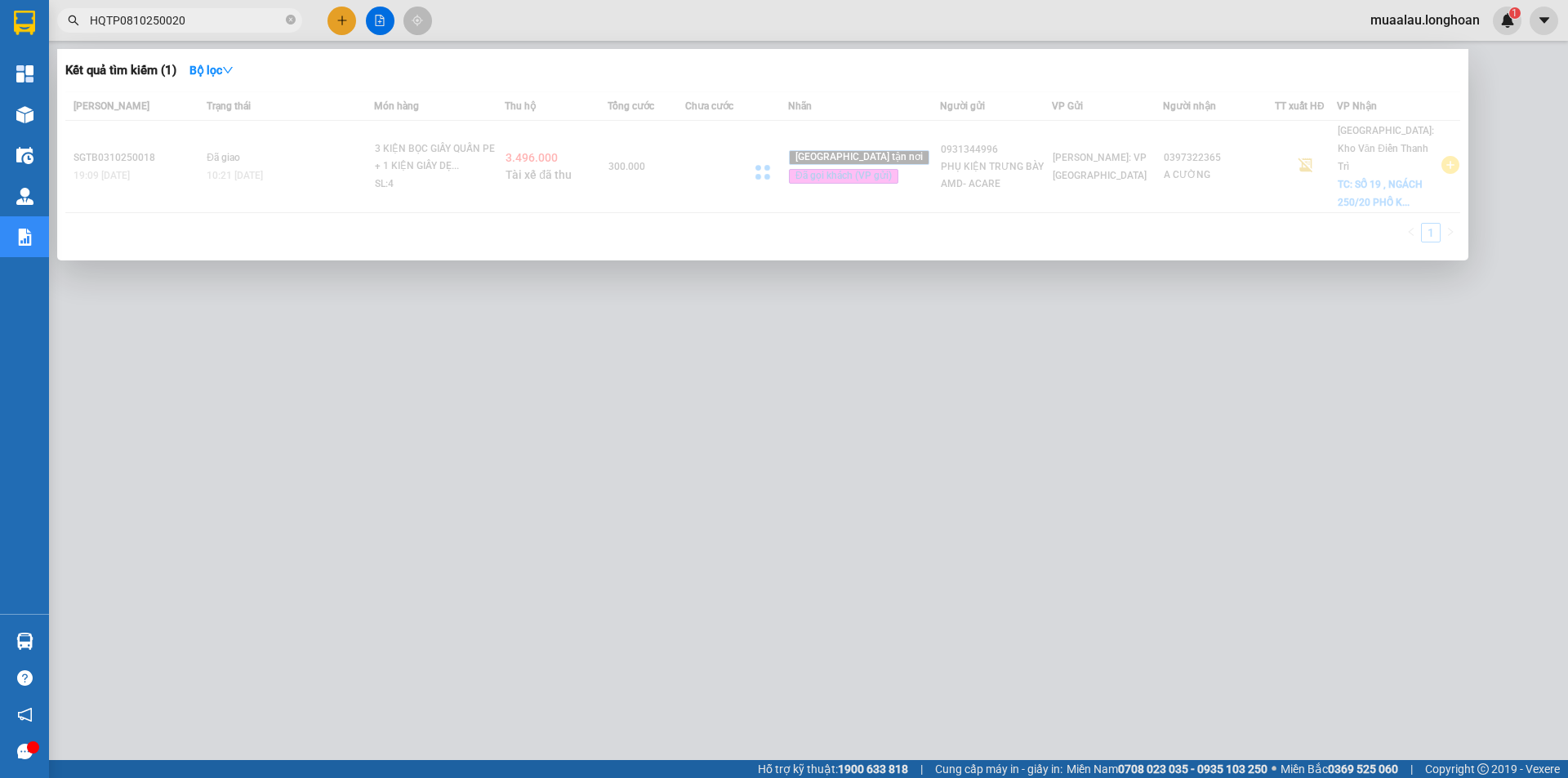
type input "HQTP0810250020"
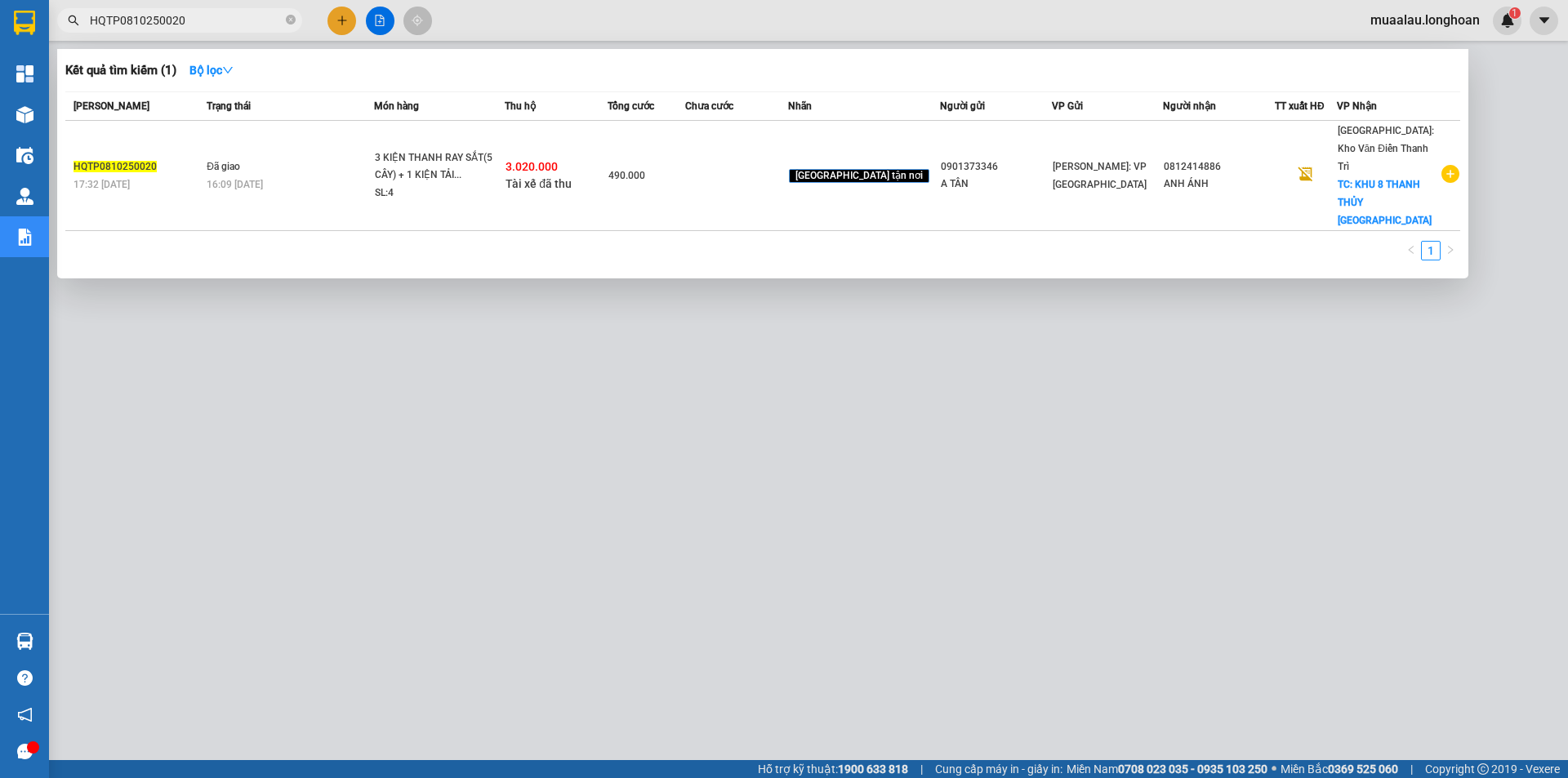
click at [686, 173] on td "490.000" at bounding box center [646, 176] width 78 height 110
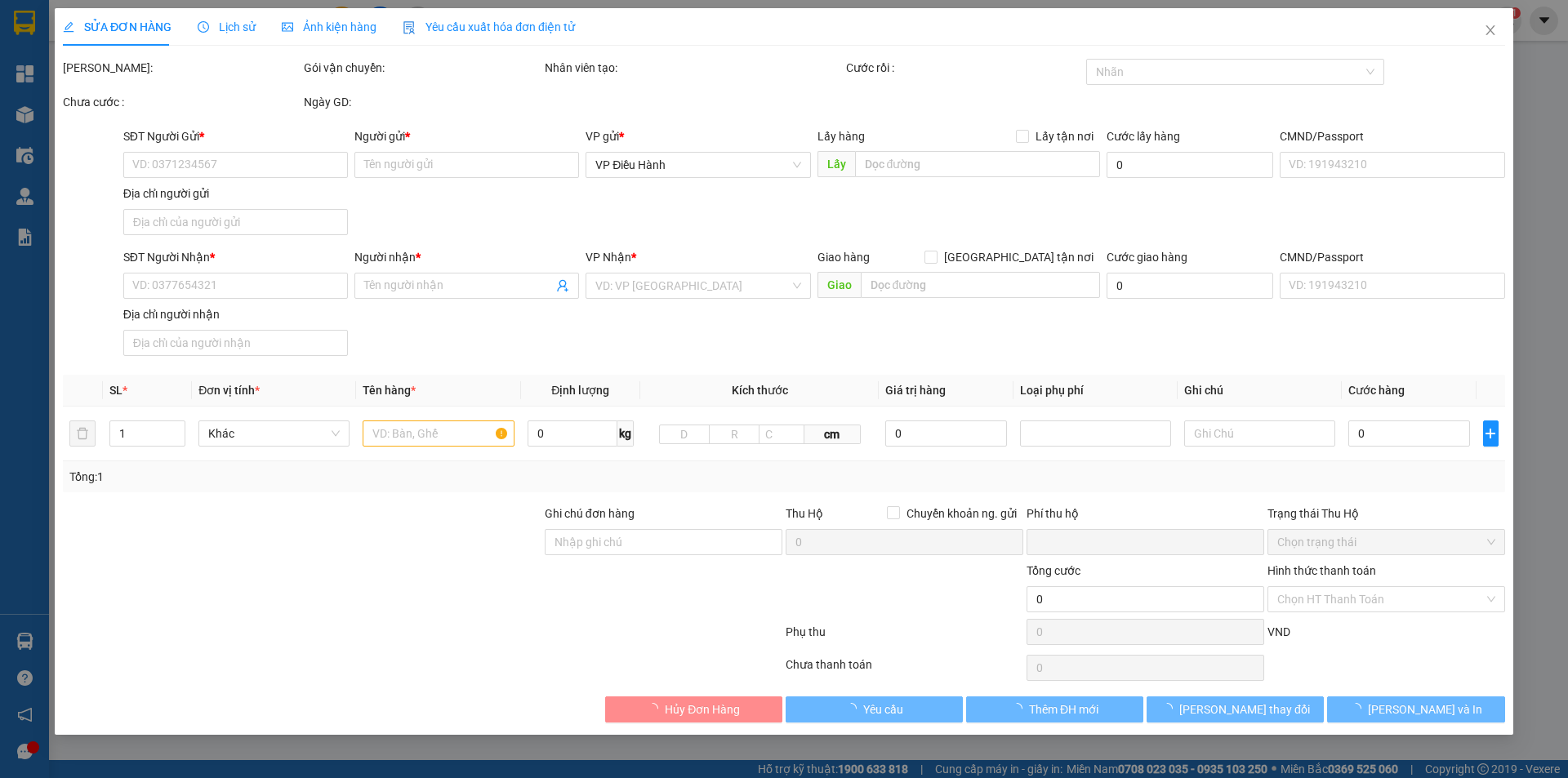
type input "0901373346"
type input "A TÂN"
type input "0812414886"
type input "ANH ÁNH"
checkbox input "true"
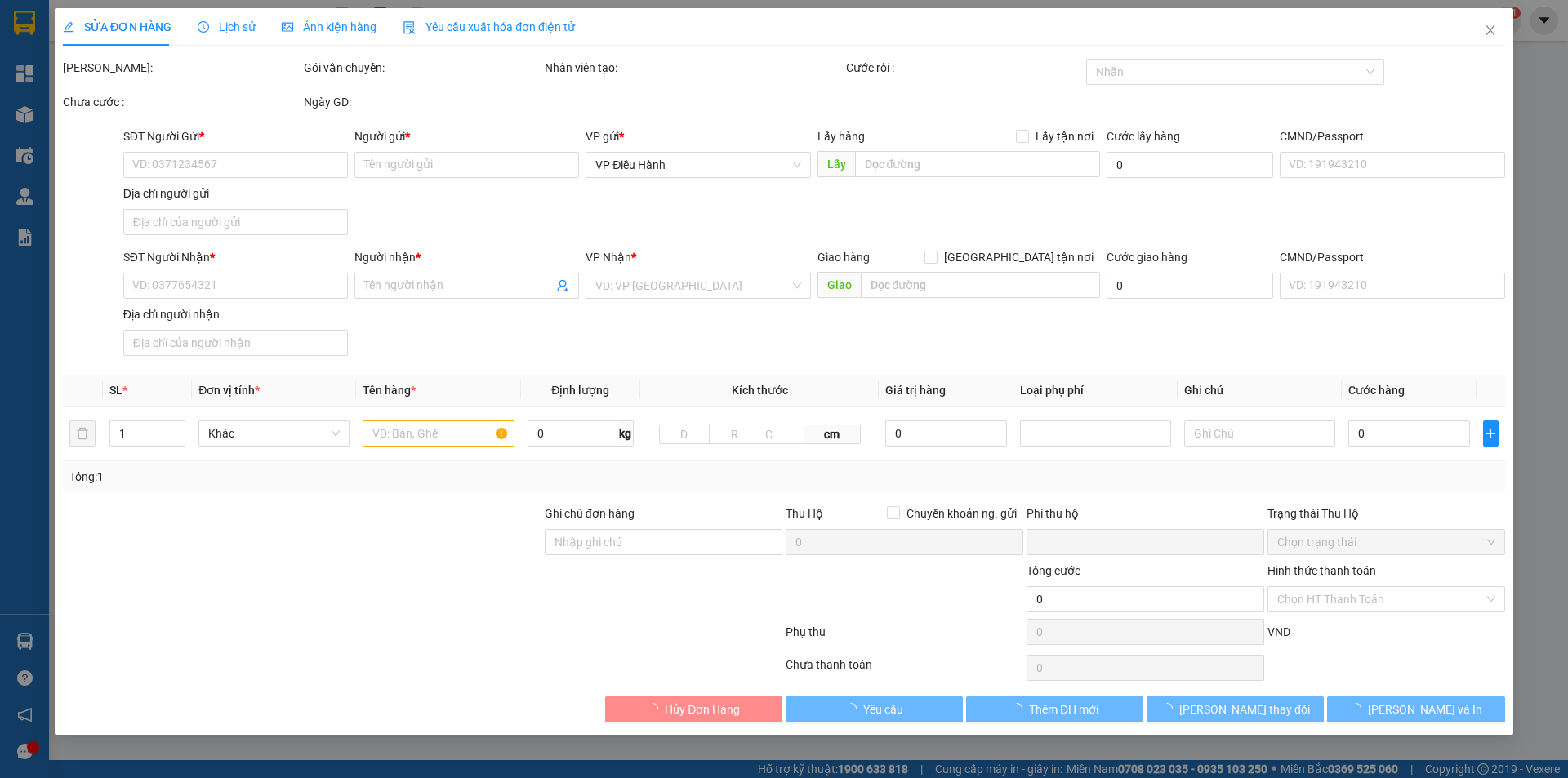
type input "KHU 8 THANH THỦY [GEOGRAPHIC_DATA]"
checkbox input "true"
type input "3.020.000"
type input "20.000"
type input "490.000"
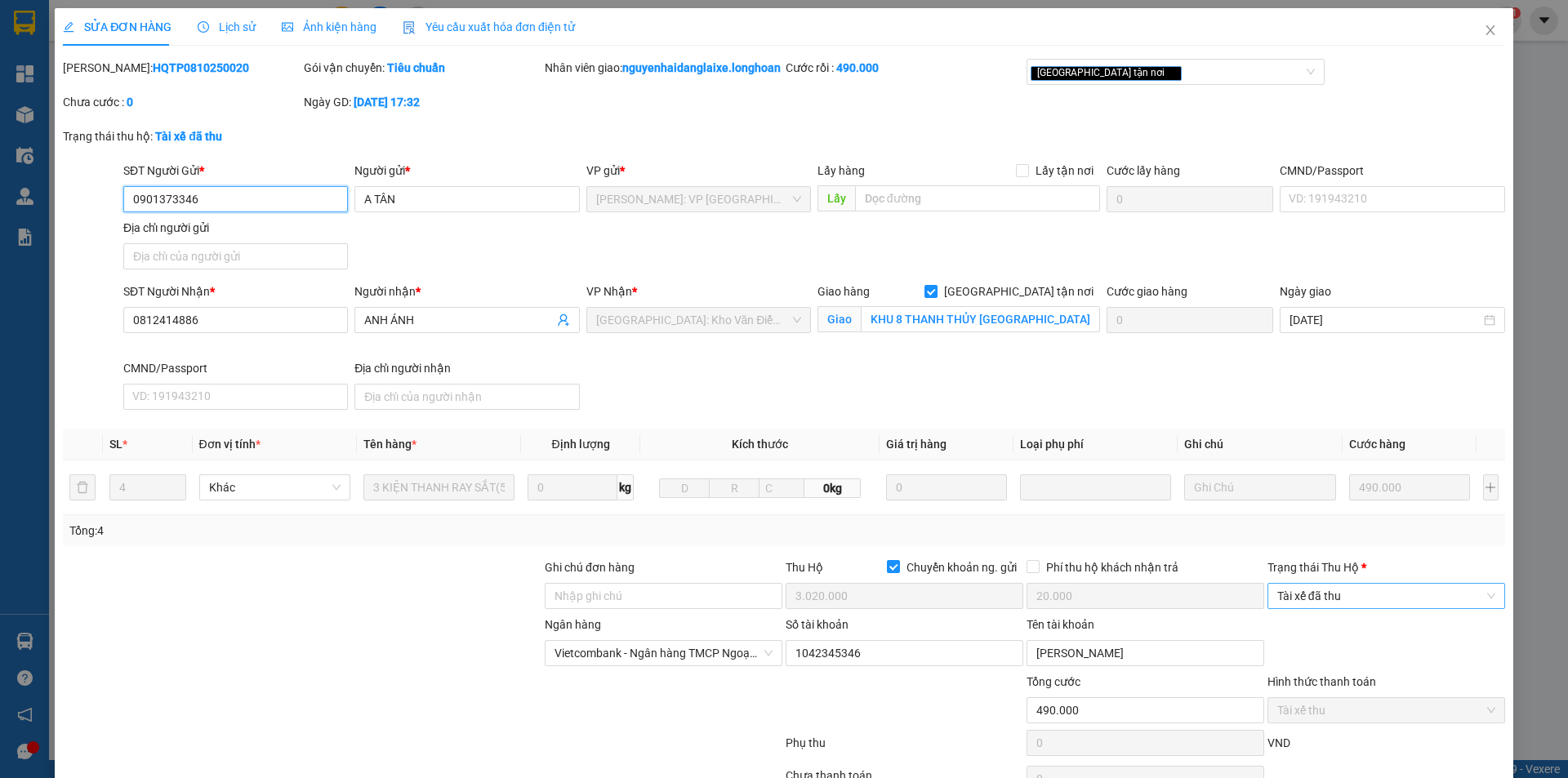
click at [1368, 608] on span "Tài xế đã thu" at bounding box center [1386, 595] width 218 height 25
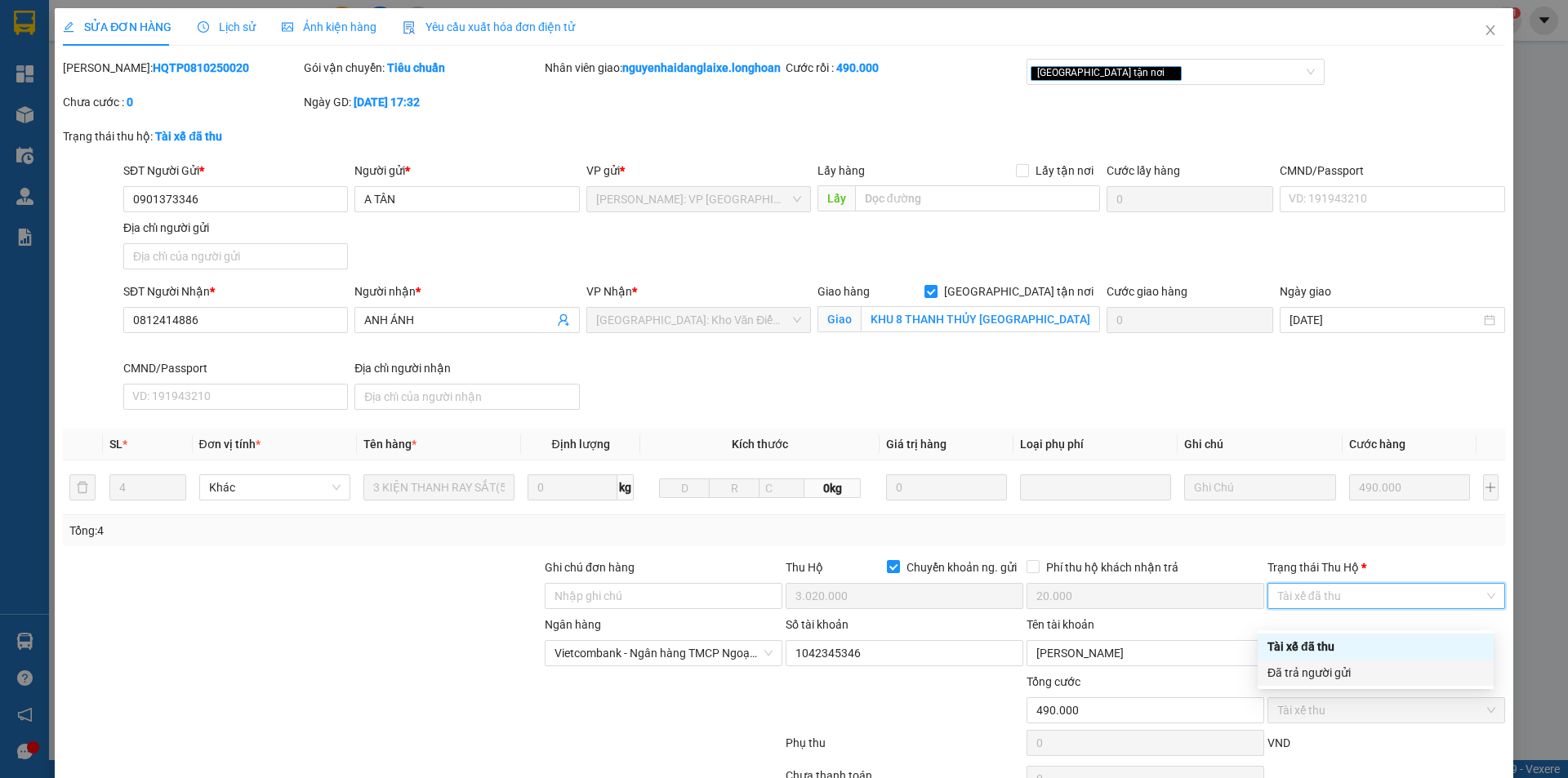
click at [1370, 678] on div "Đã trả người gửi" at bounding box center [1375, 673] width 216 height 18
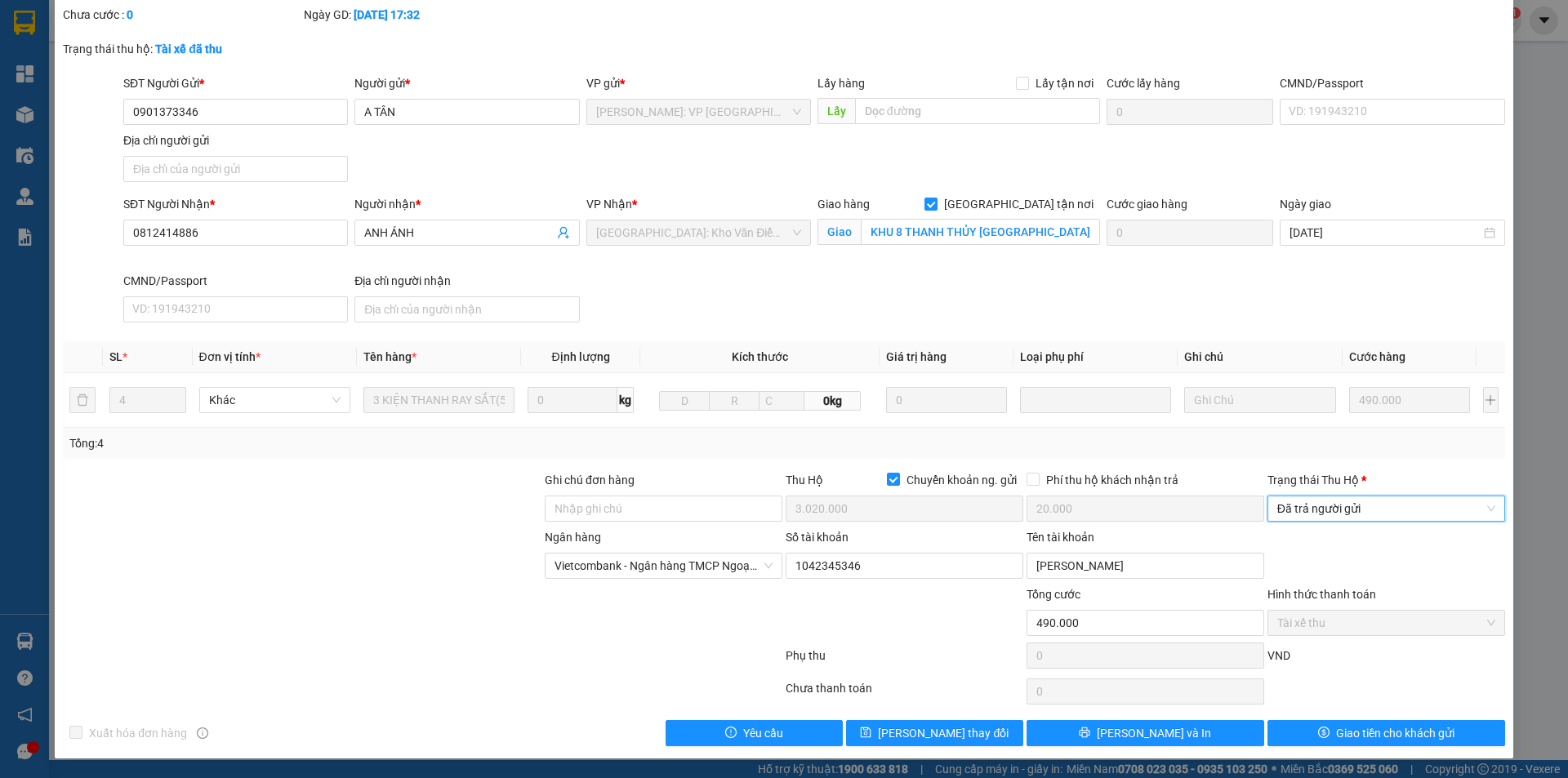
scroll to position [105, 0]
click at [1346, 737] on span "Giao tiền cho khách gửi" at bounding box center [1395, 733] width 119 height 18
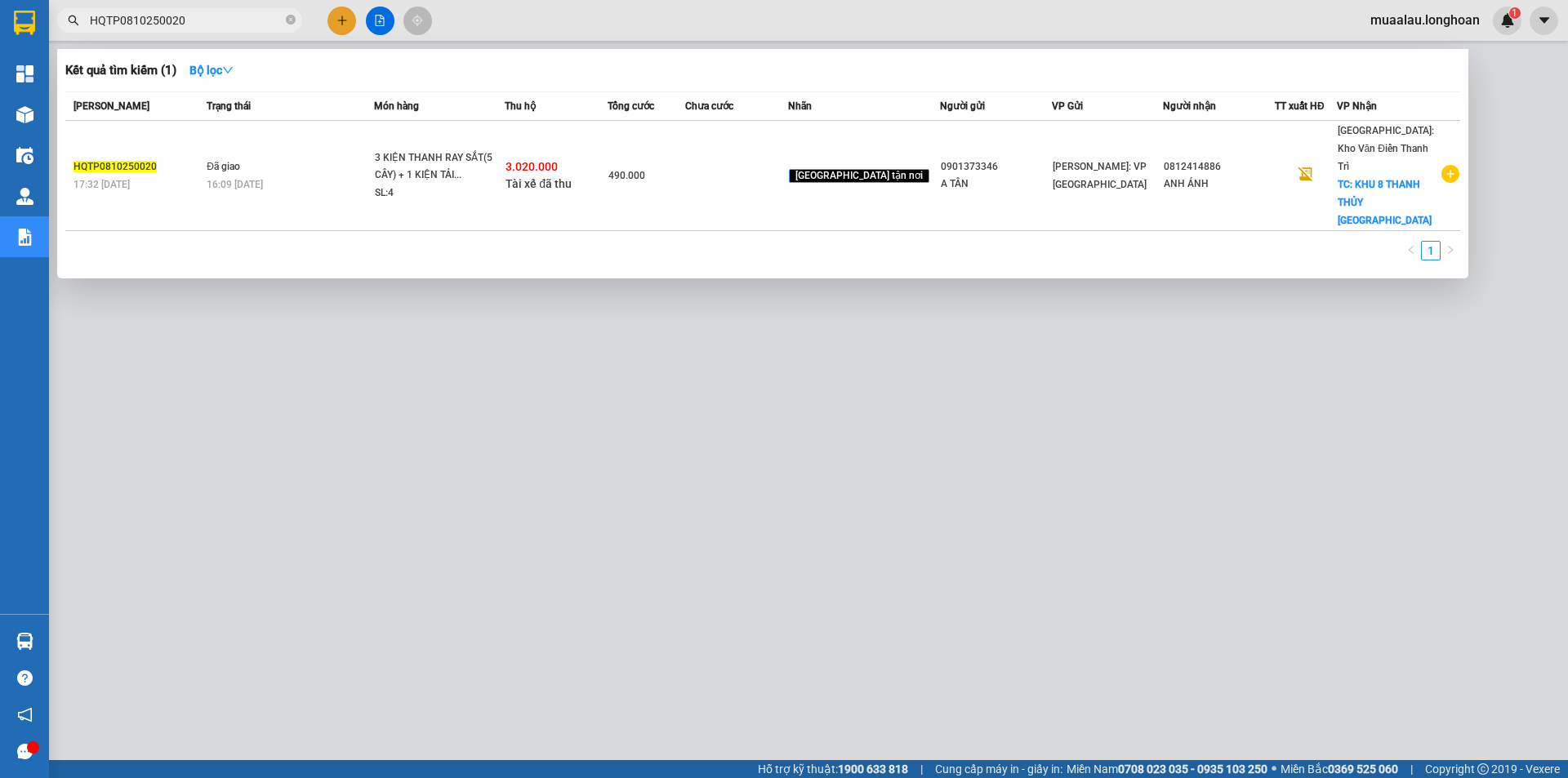
click at [205, 23] on input "HQTP0810250020" at bounding box center [186, 21] width 193 height 18
paste input "QU120510250008"
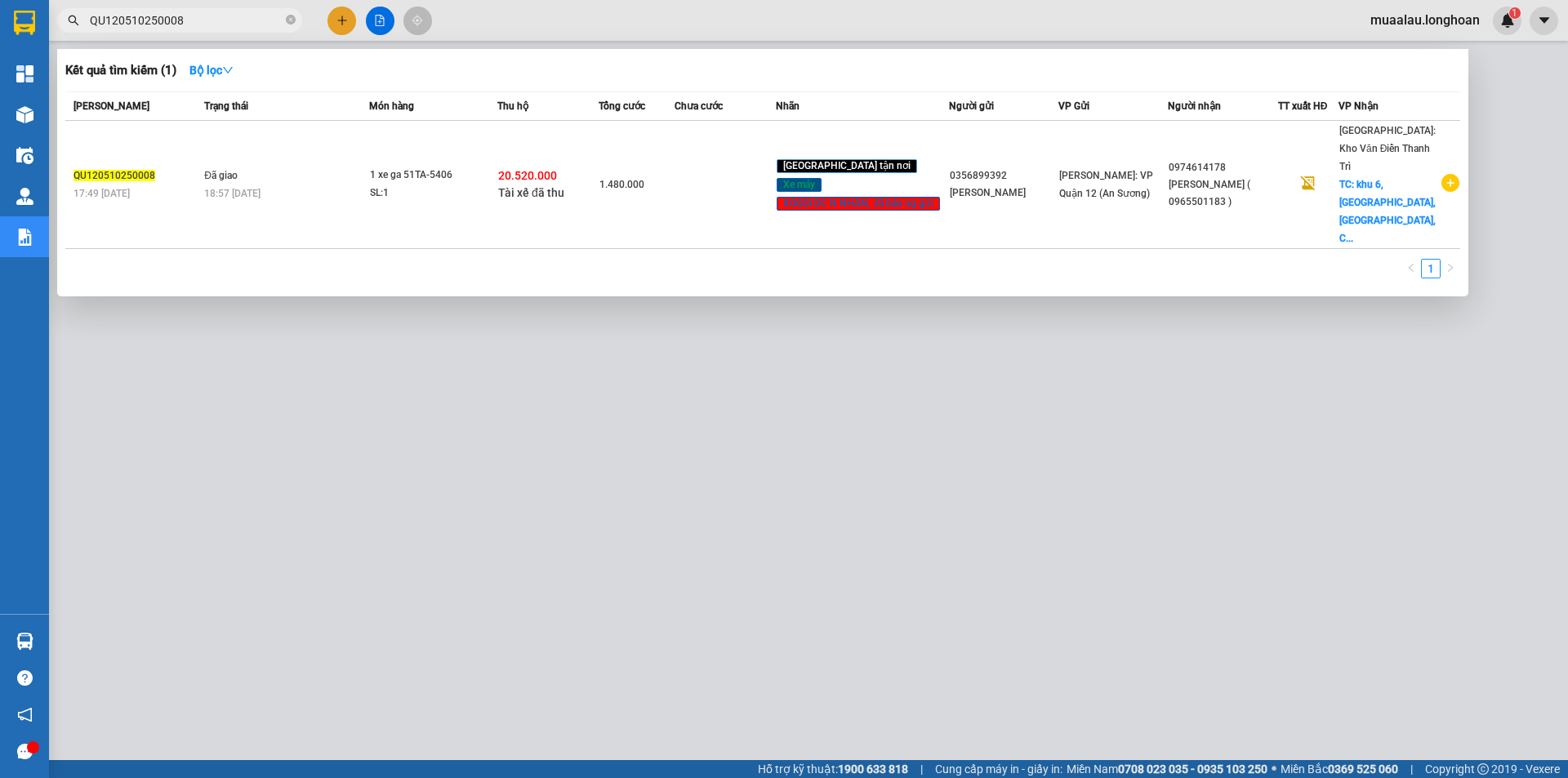
type input "QU120510250008"
click at [723, 183] on td at bounding box center [725, 185] width 101 height 129
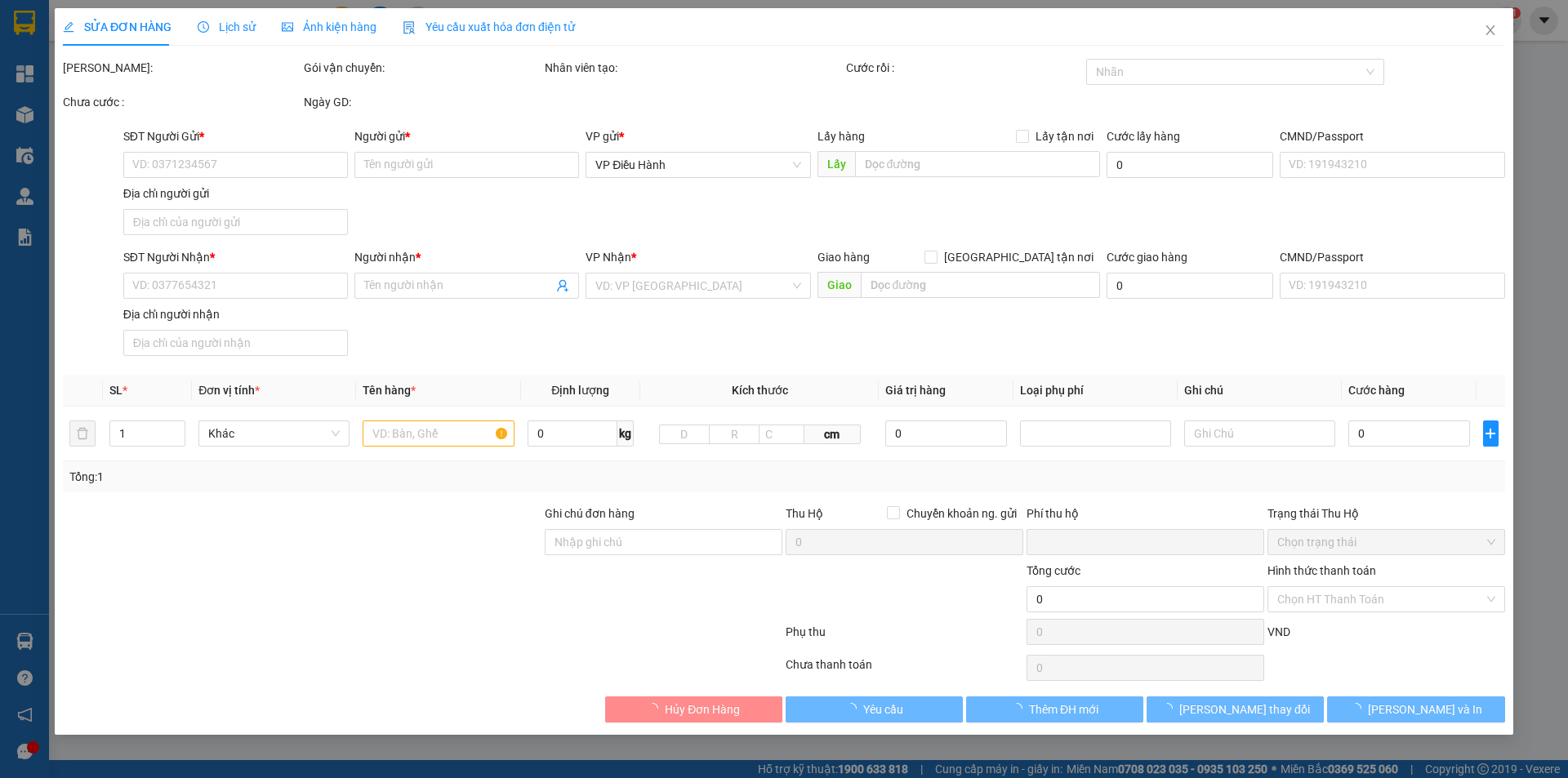
type input "0356899392"
type input "[PERSON_NAME]"
type input "0974614178"
type input "[PERSON_NAME] ( 0965501183 )"
checkbox input "true"
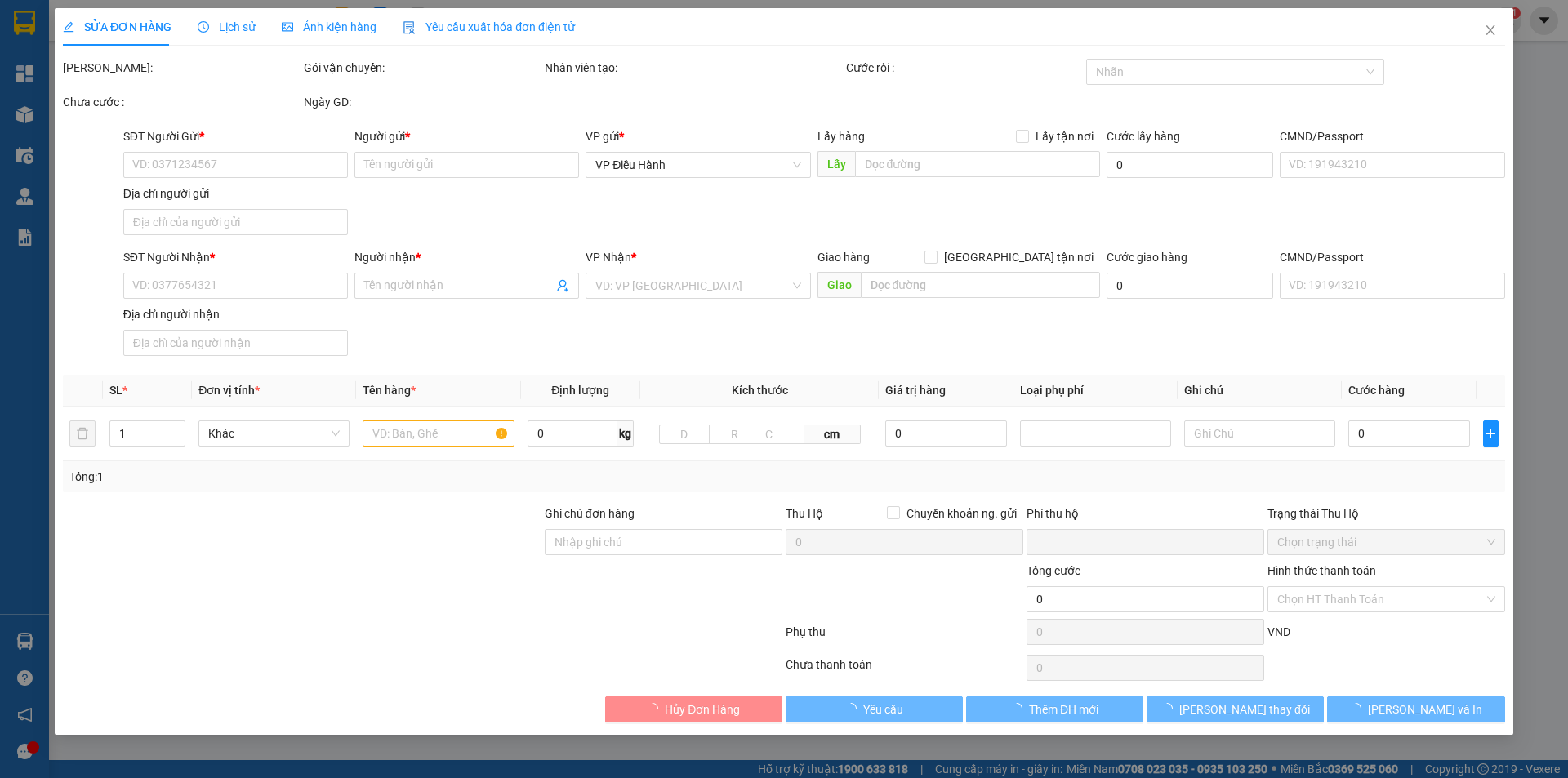
type input "khu 6, [GEOGRAPHIC_DATA], [GEOGRAPHIC_DATA], Chí Linh, [GEOGRAPHIC_DATA]"
type input "chìa khóa quấn tay lái - cavet trong cốp"
checkbox input "true"
type input "20.520.000"
type input "50.000"
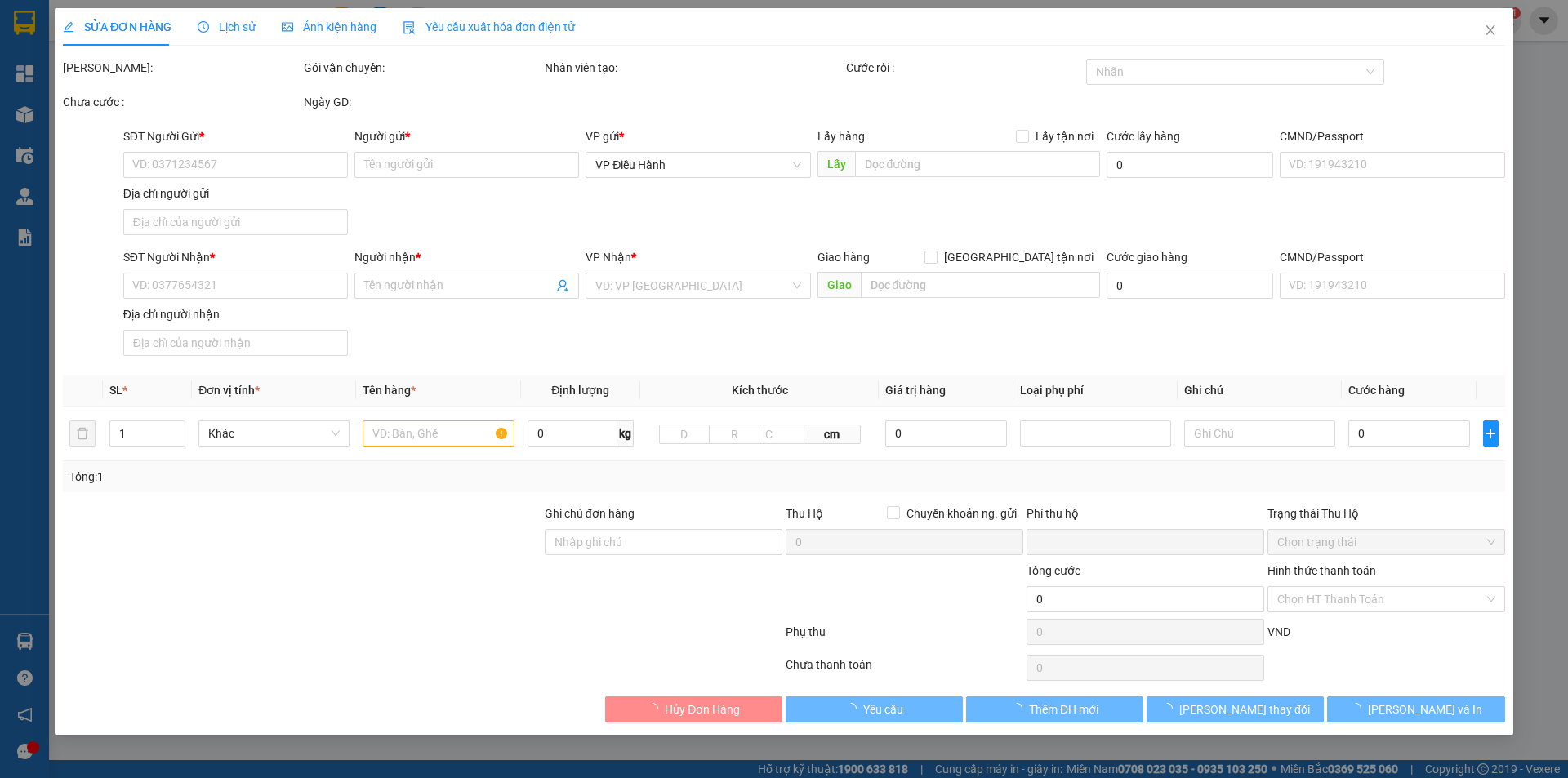
type input "1.480.000"
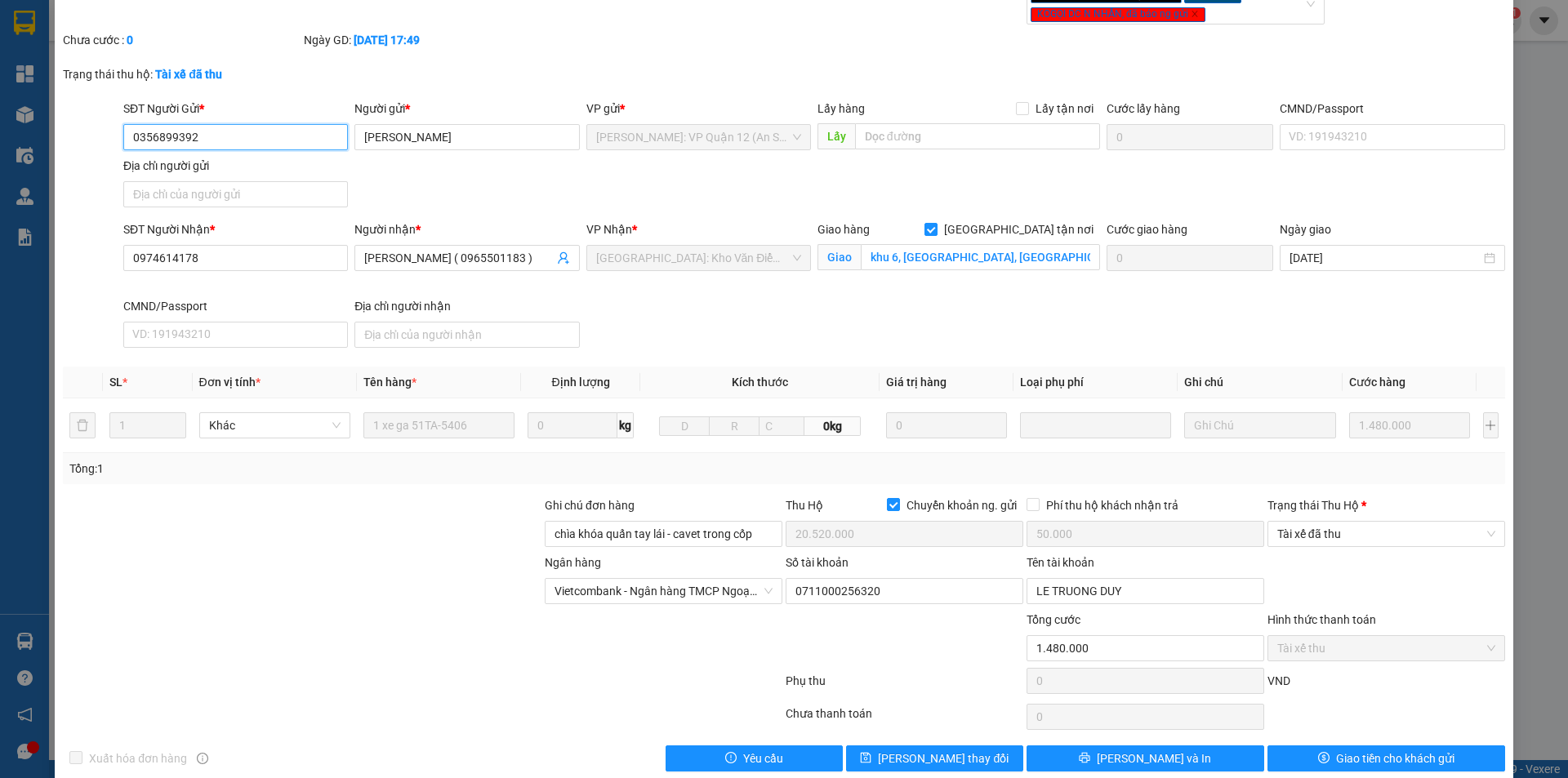
scroll to position [100, 0]
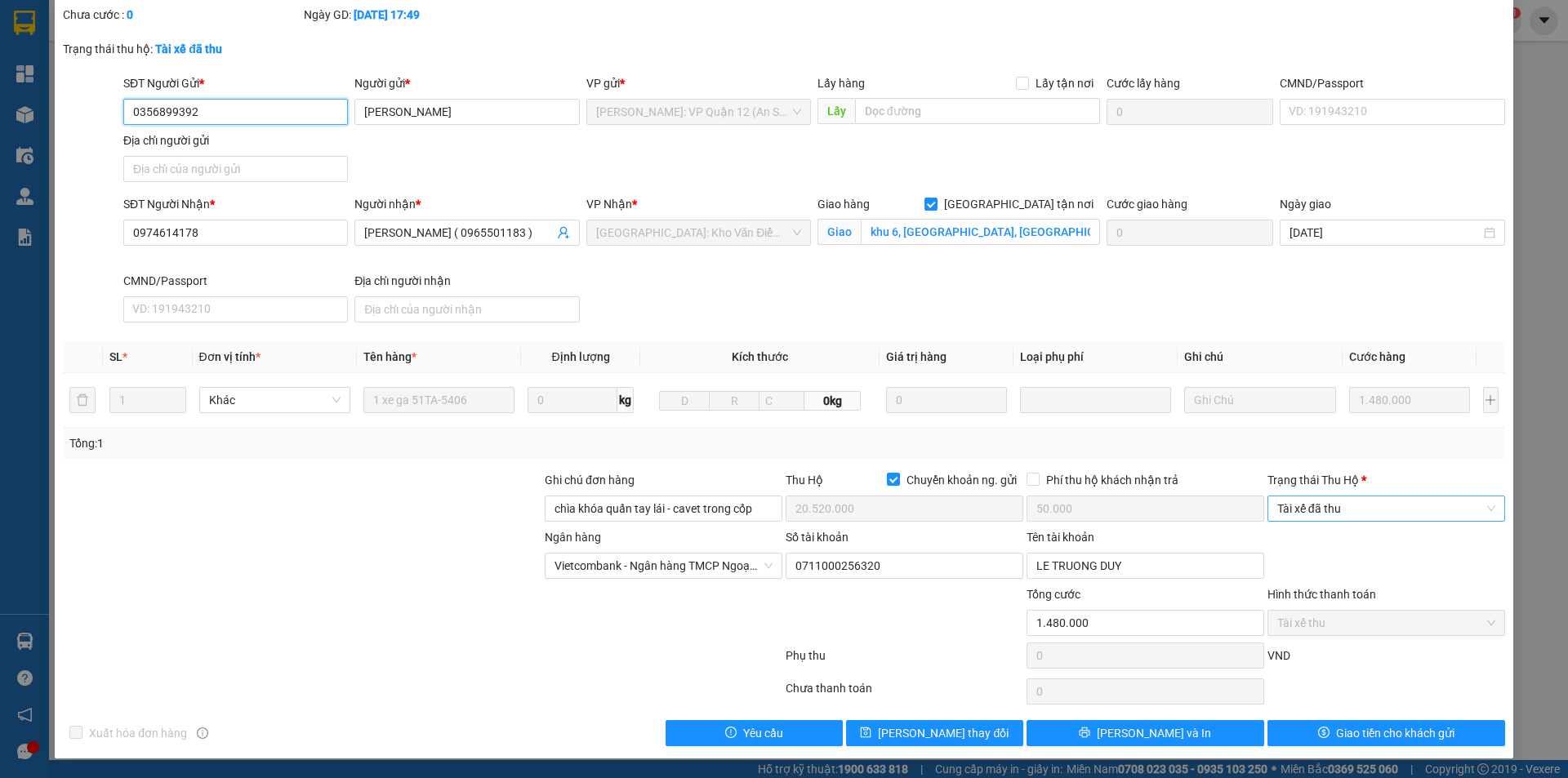
click at [1342, 518] on span "Tài xế đã thu" at bounding box center [1386, 509] width 218 height 25
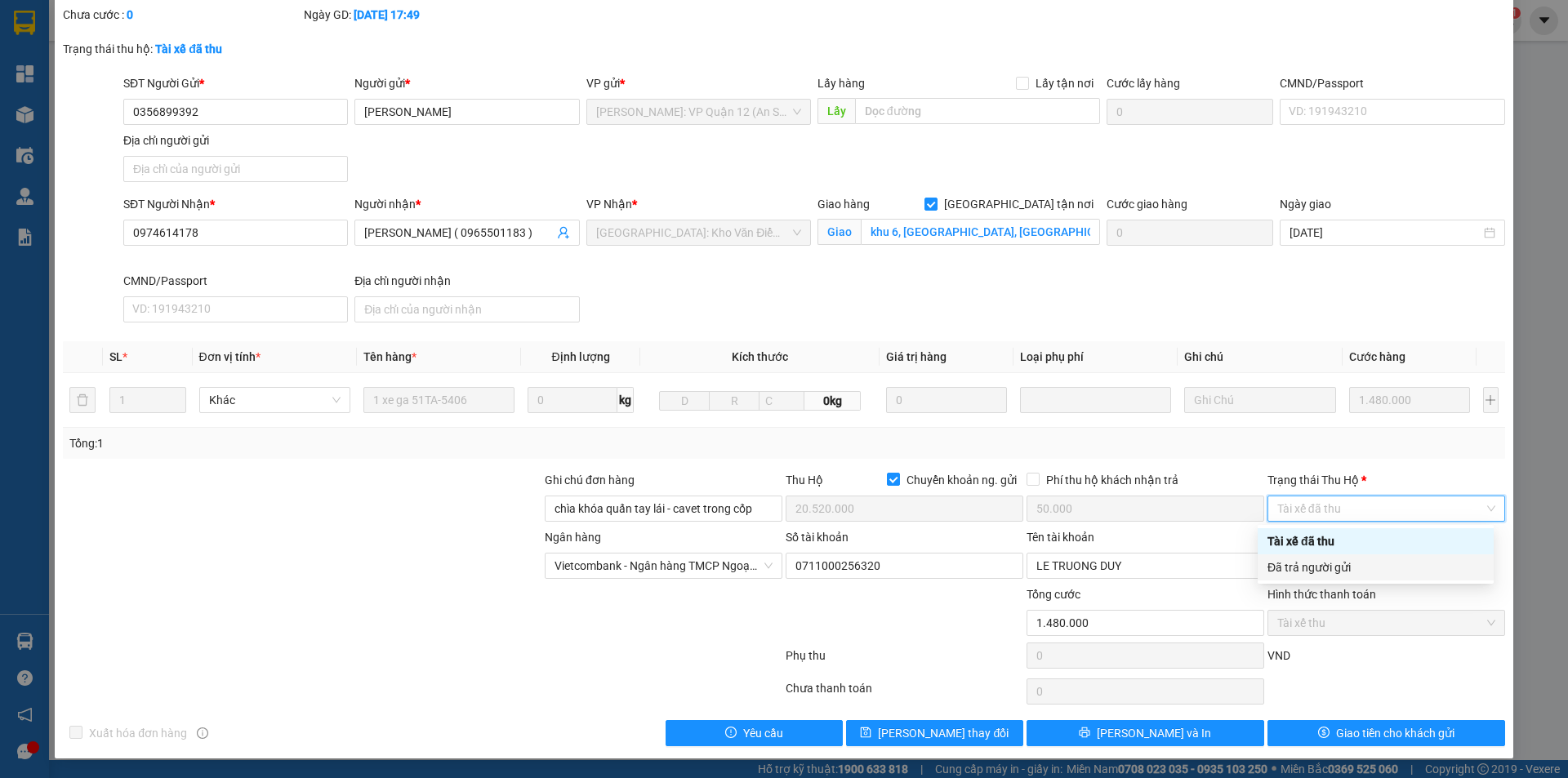
click at [1355, 580] on div "Đã trả người gửi" at bounding box center [1375, 568] width 236 height 27
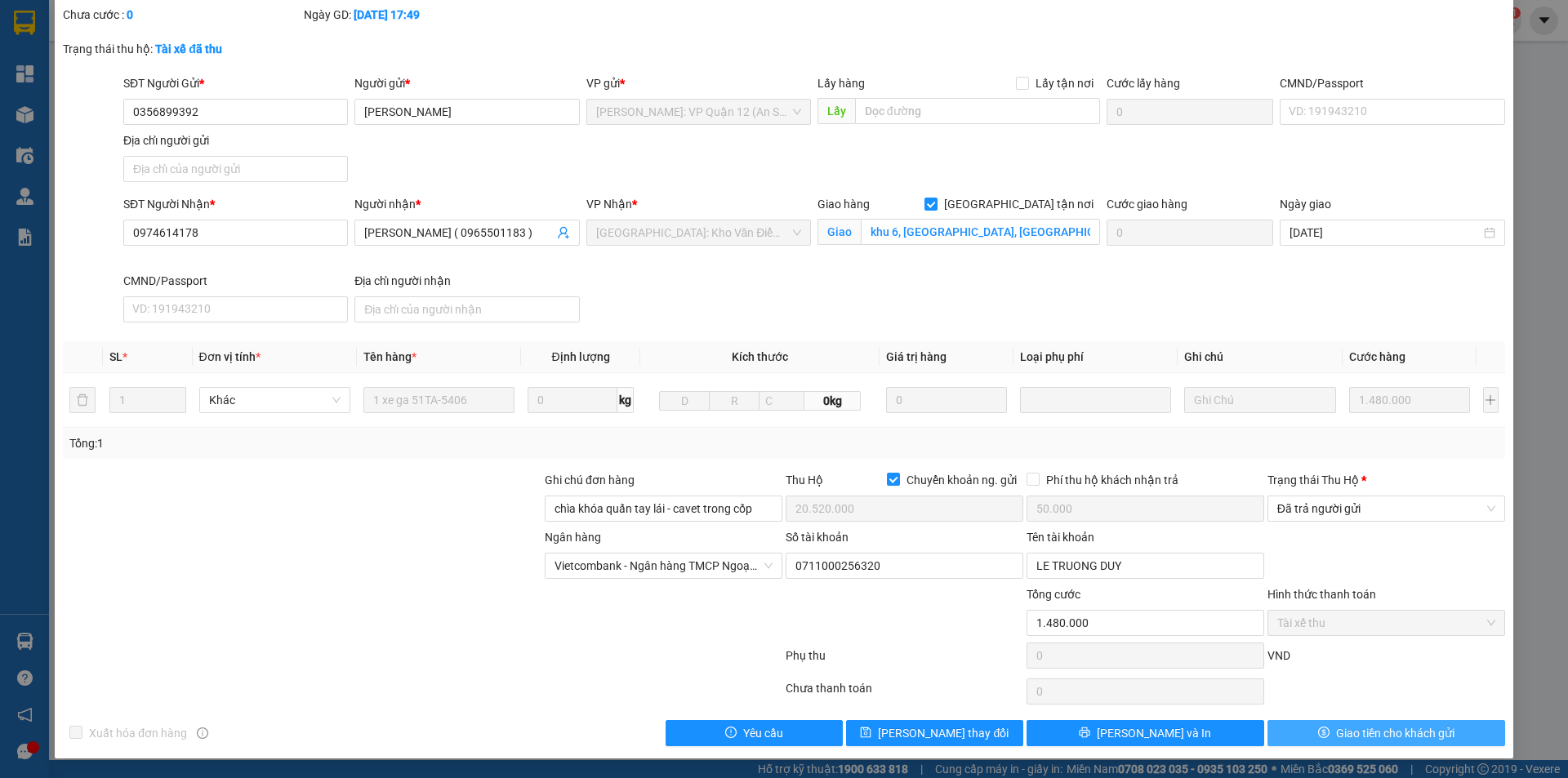
click at [1336, 731] on span "Giao tiền cho khách gửi" at bounding box center [1395, 733] width 119 height 18
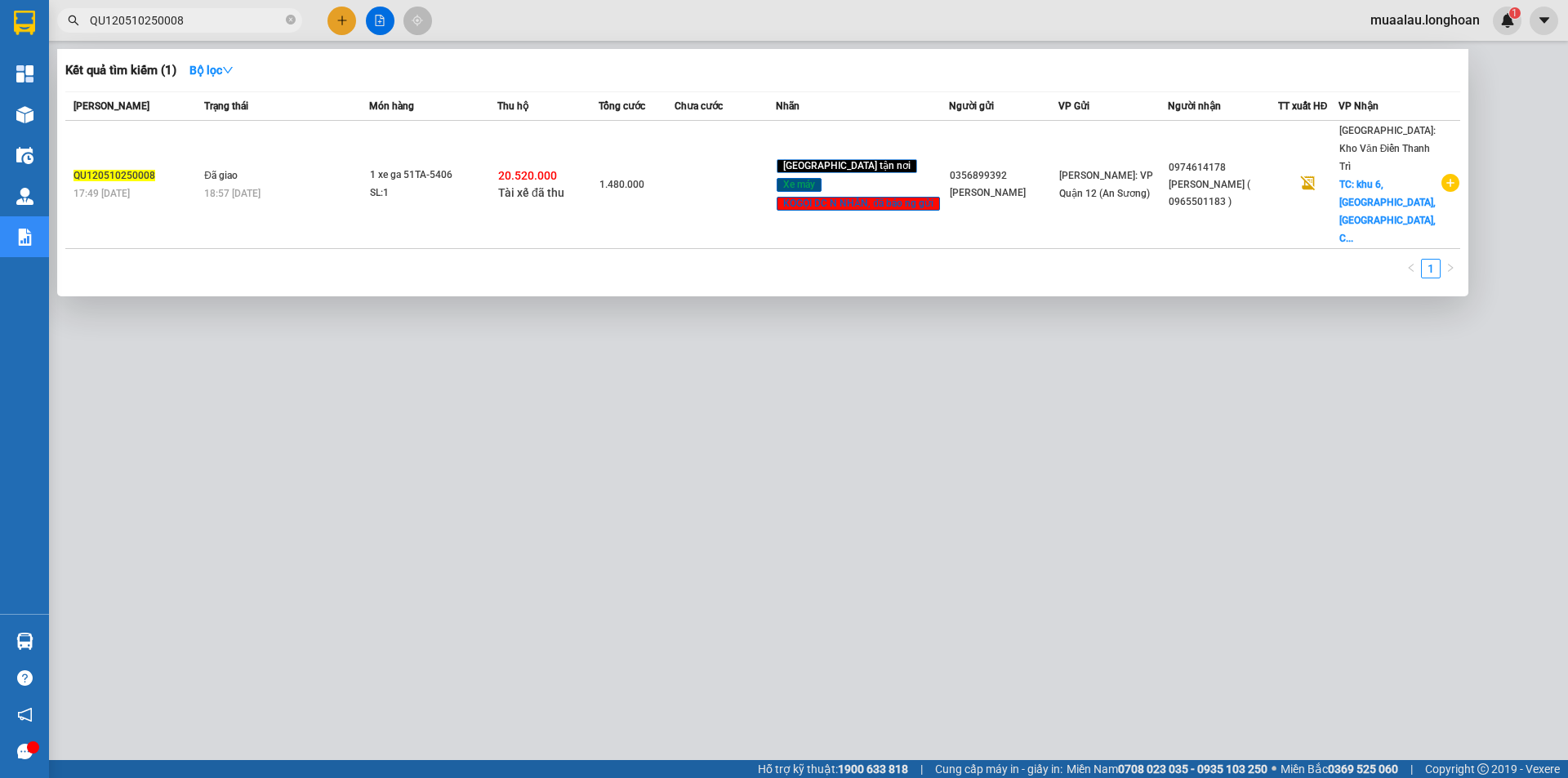
click at [192, 22] on input "QU120510250008" at bounding box center [186, 21] width 193 height 18
paste input "KQ120810250014"
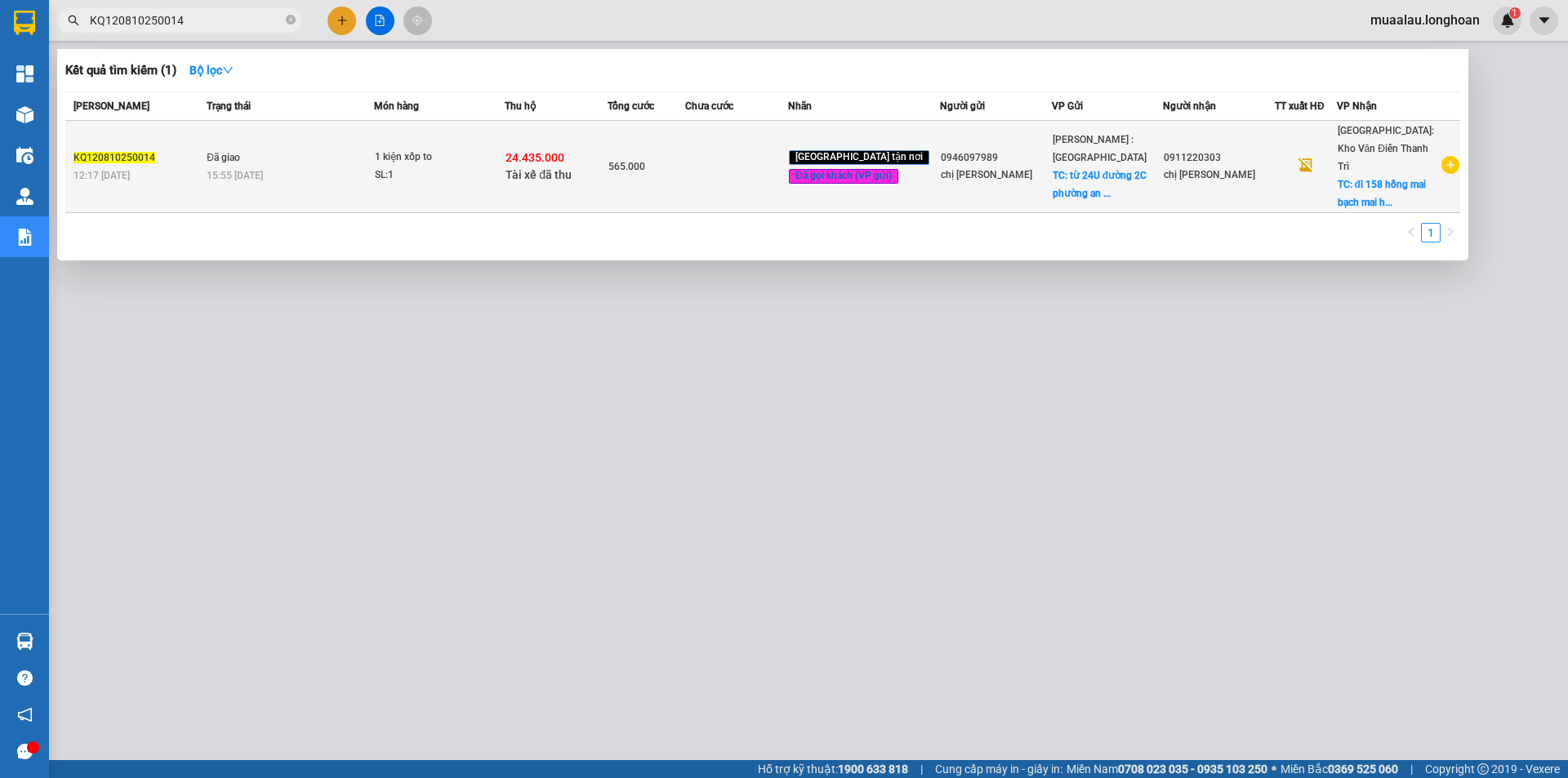
type input "KQ120810250014"
click at [674, 174] on td "565.000" at bounding box center [646, 167] width 78 height 92
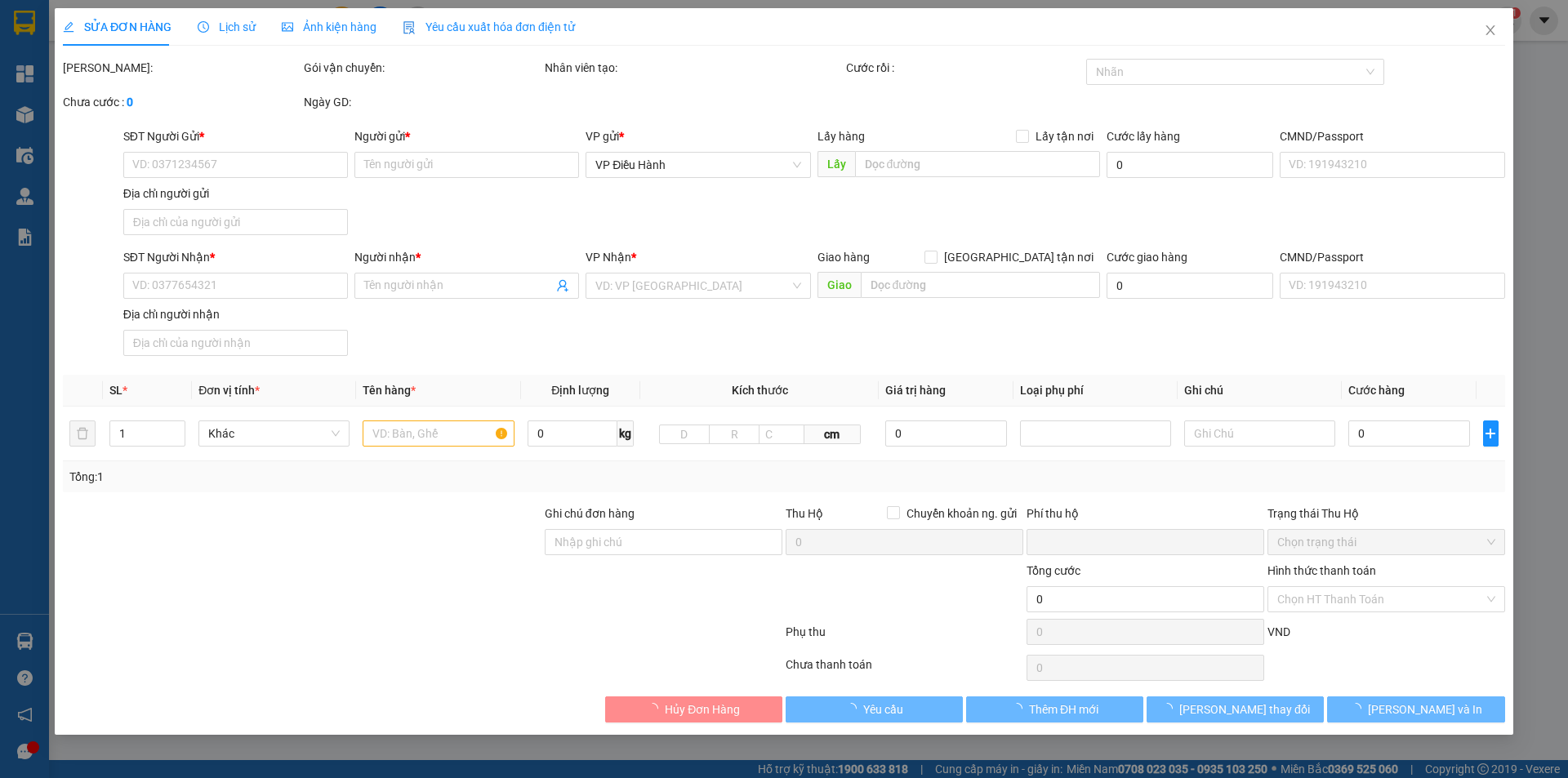
type input "0946097989"
type input "chị [PERSON_NAME]"
checkbox input "true"
type input "từ 24U đường 2C phường an lạc A quận [GEOGRAPHIC_DATA]."
type input "65.000"
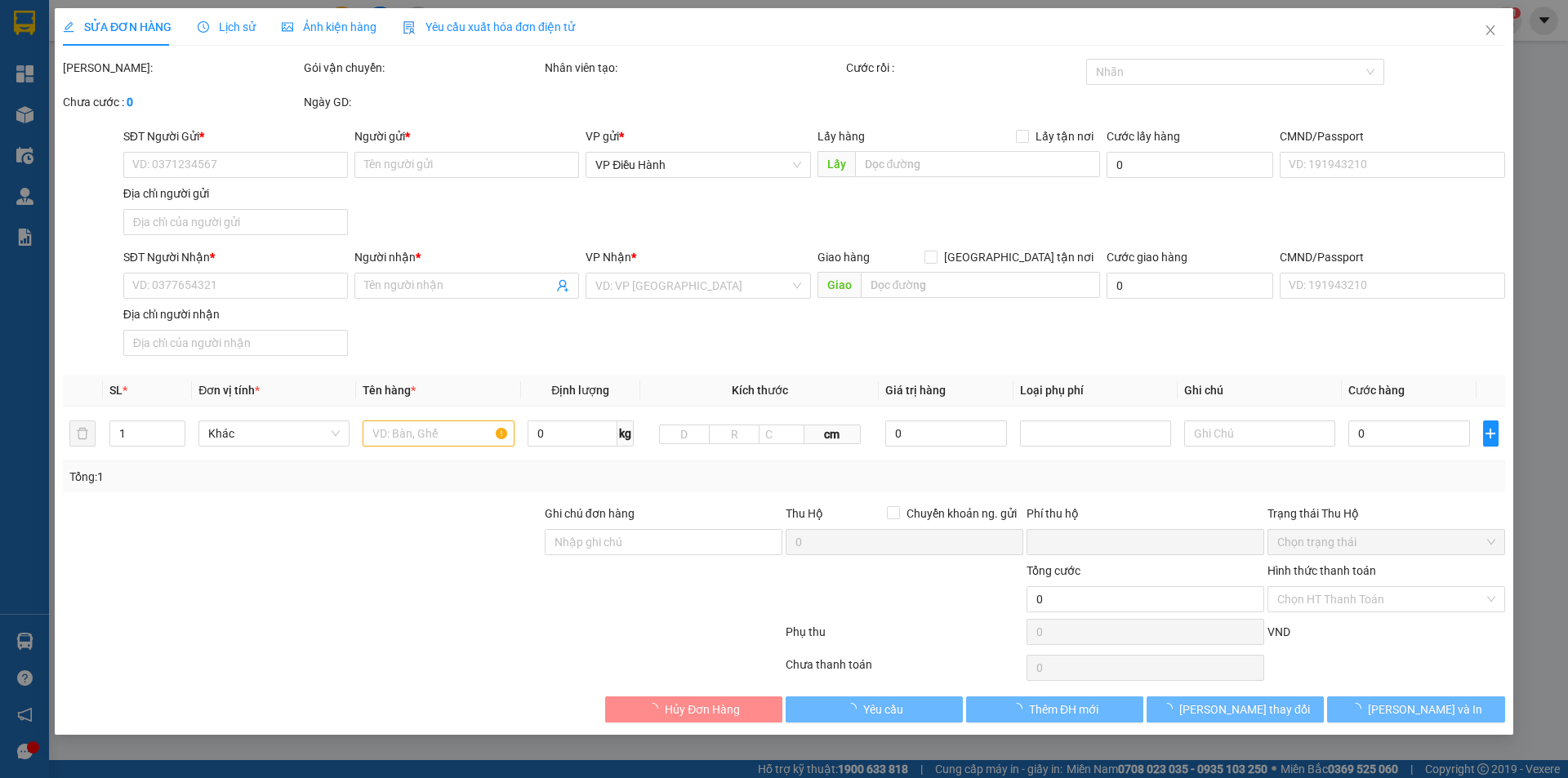
type input "0911220303"
type input "chị [PERSON_NAME]"
checkbox input "true"
type input "đi 158 hồng mai bạch mai [GEOGRAPHIC_DATA]"
checkbox input "true"
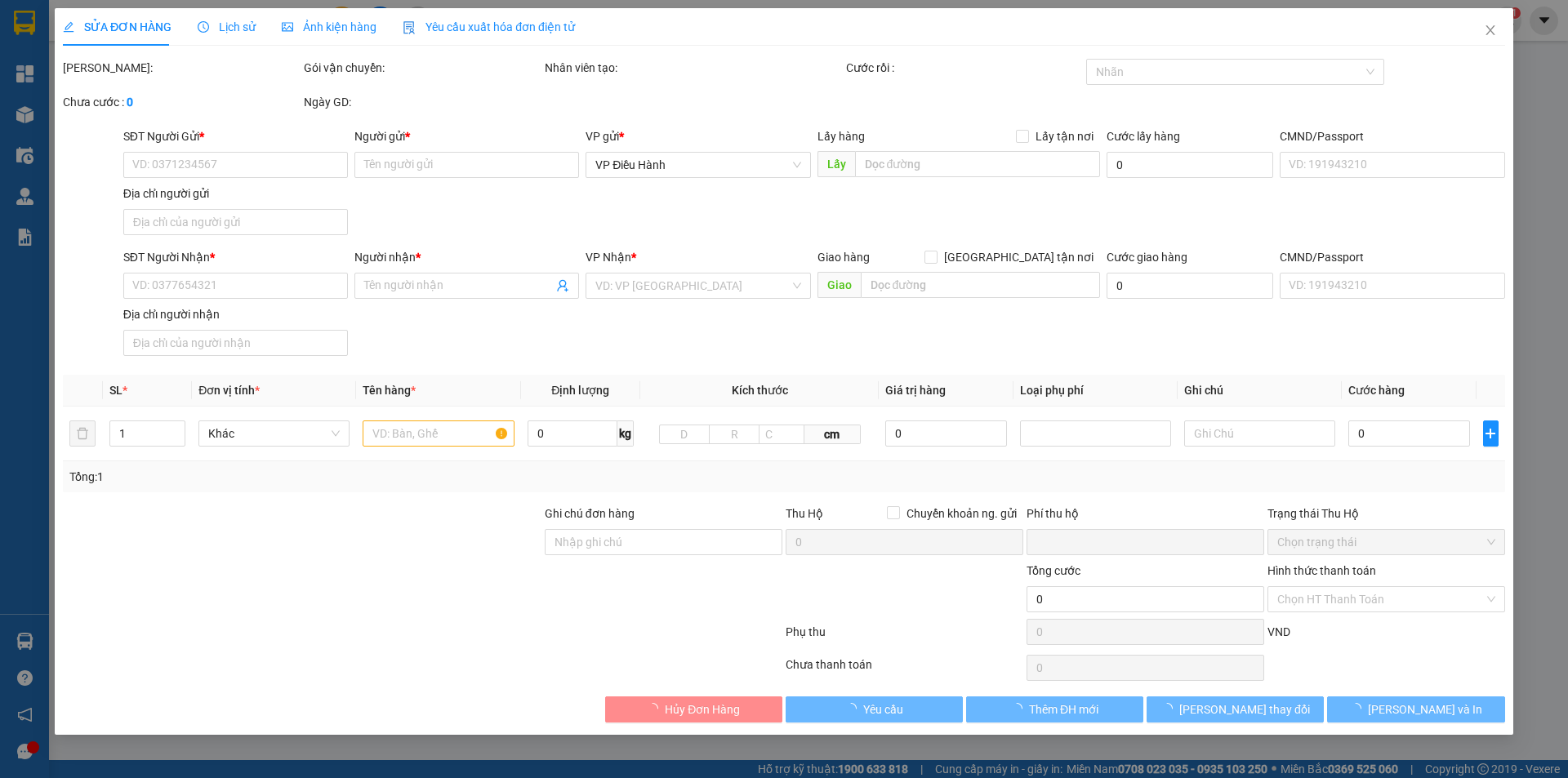
type input "24.435.000"
type input "50.000"
type input "565.000"
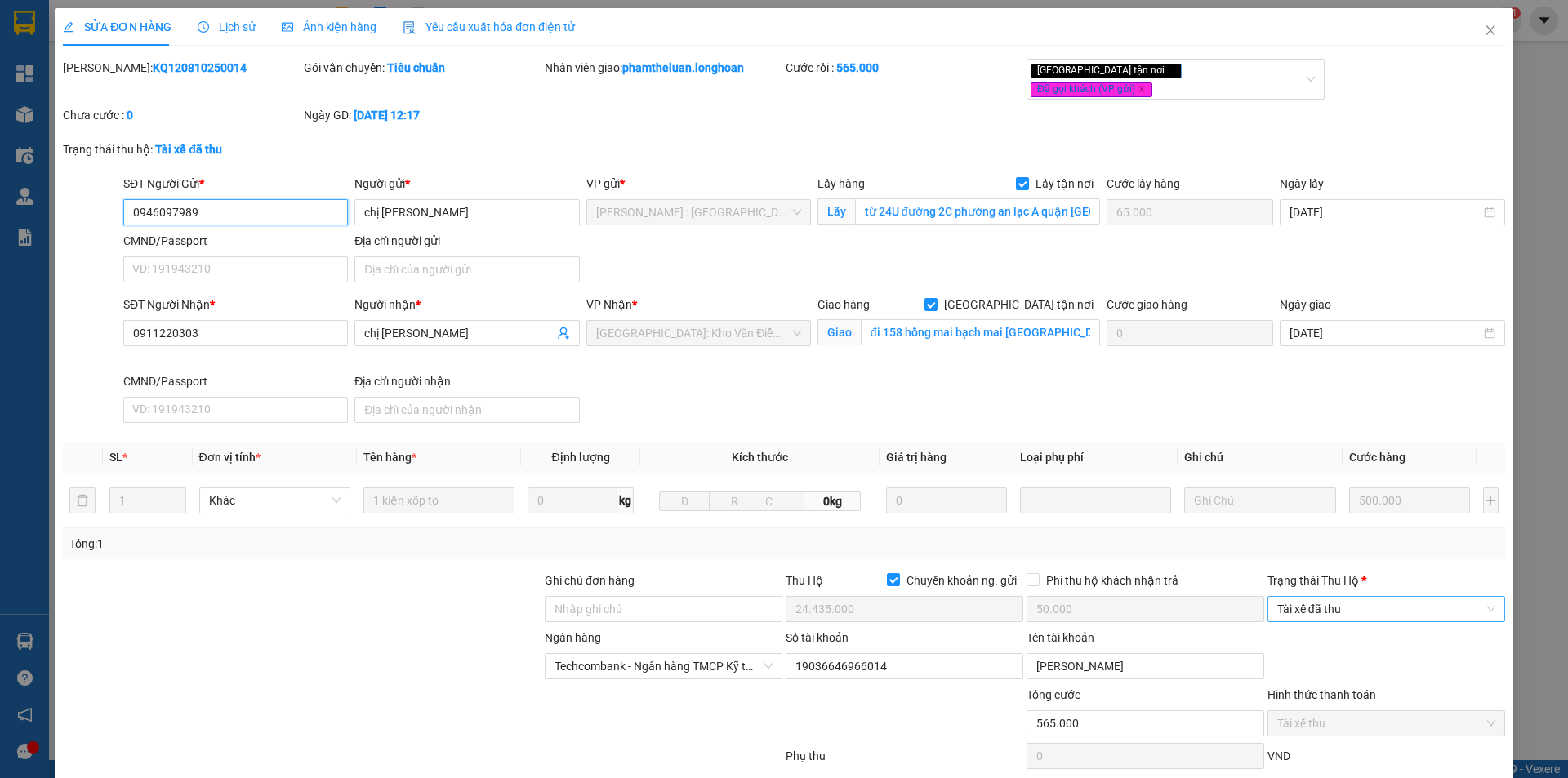
click at [1345, 597] on span "Tài xế đã thu" at bounding box center [1386, 609] width 218 height 25
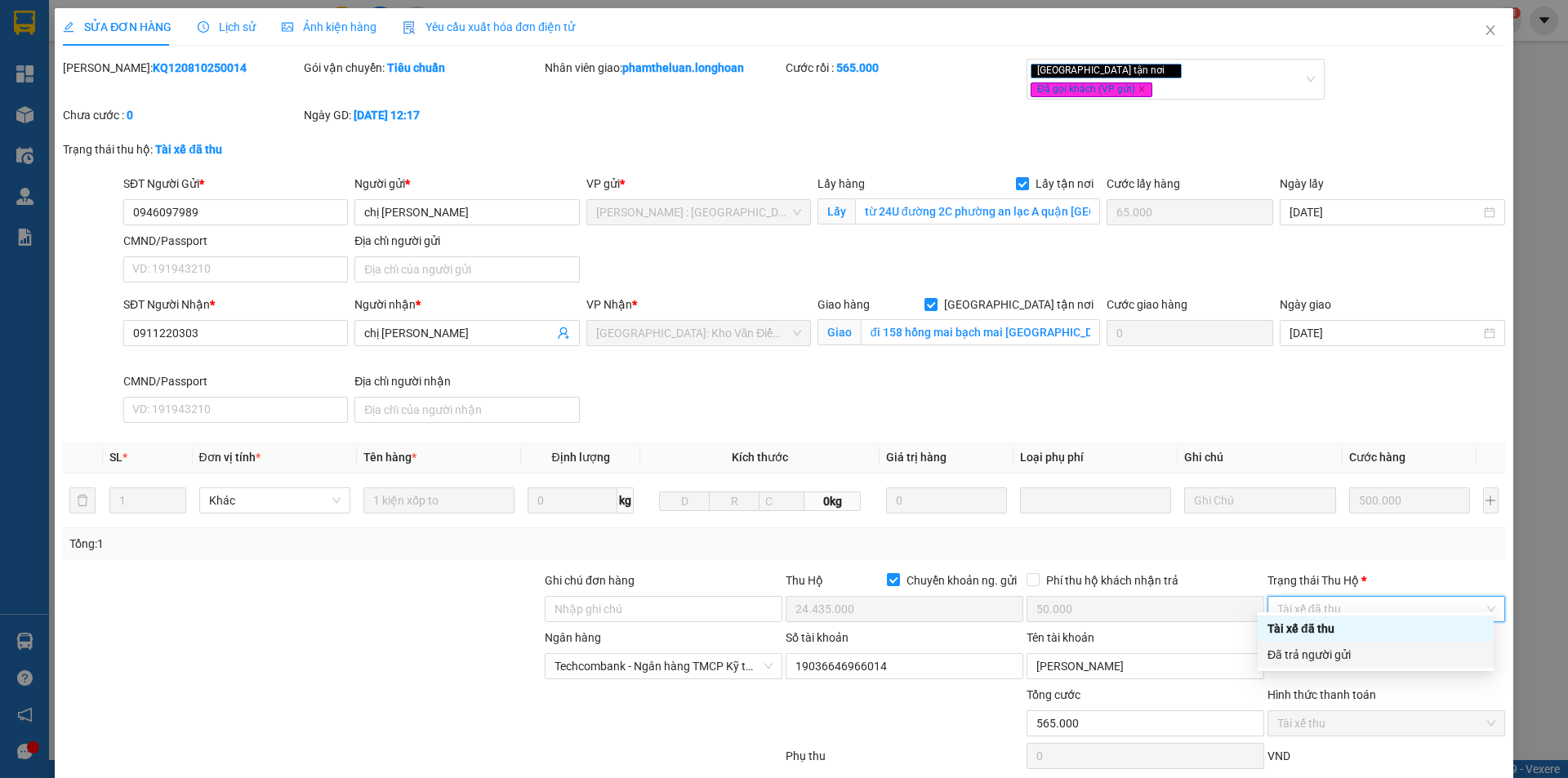
click at [1331, 646] on div "Đã trả người gửi" at bounding box center [1375, 655] width 216 height 18
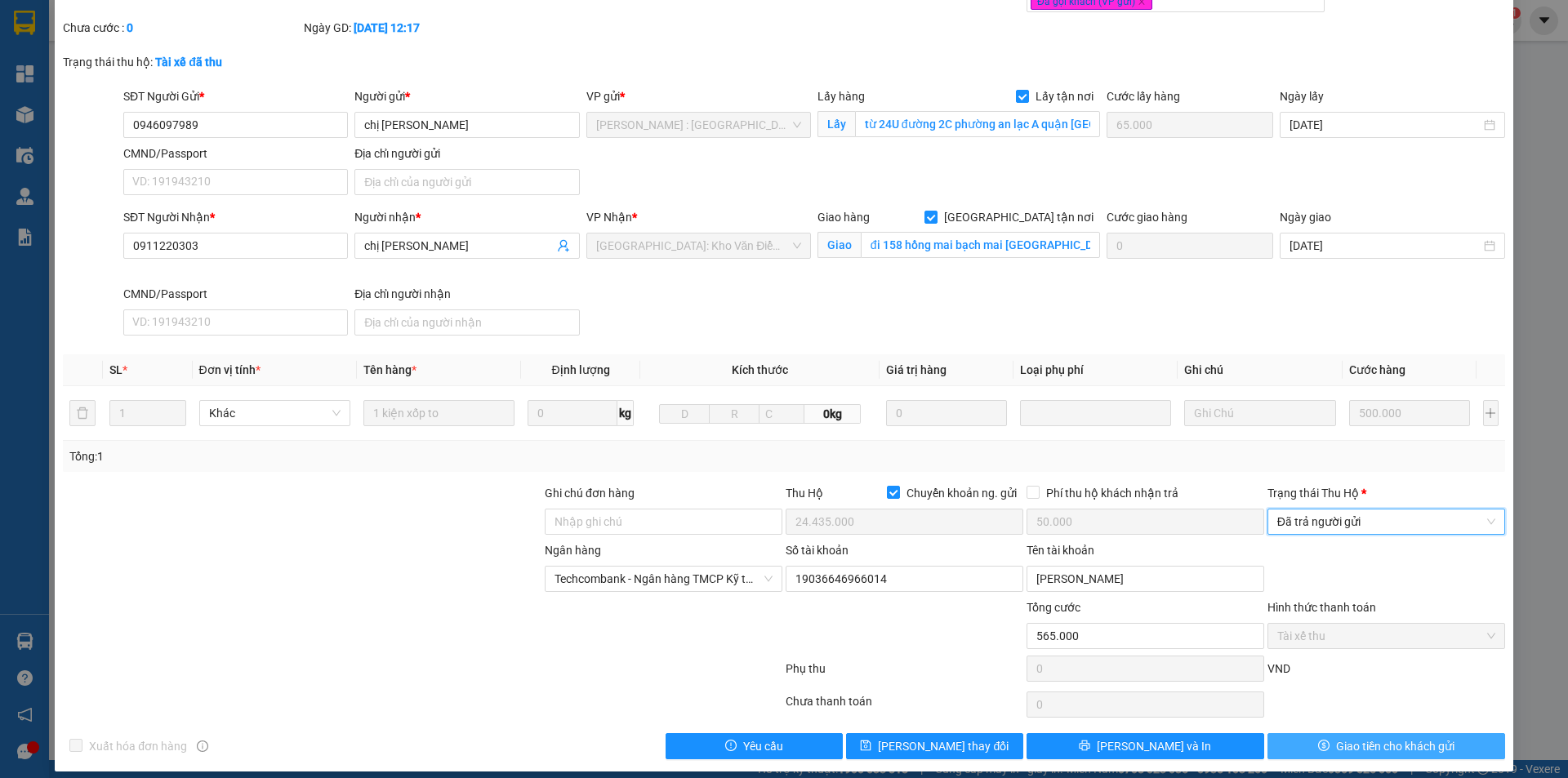
click at [1297, 740] on button "Giao tiền cho khách gửi" at bounding box center [1386, 747] width 238 height 27
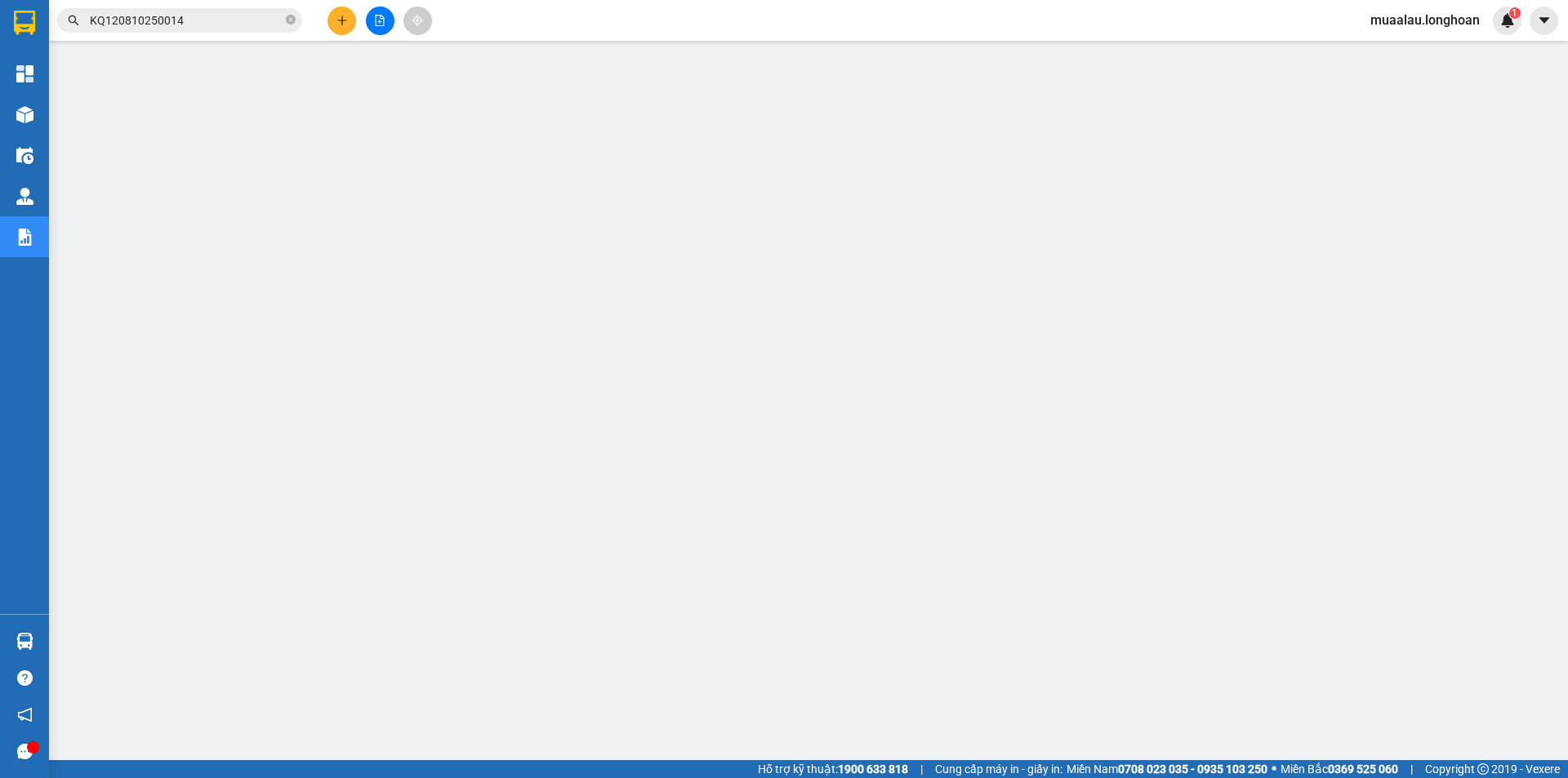
click at [189, 20] on input "KQ120810250014" at bounding box center [186, 21] width 193 height 18
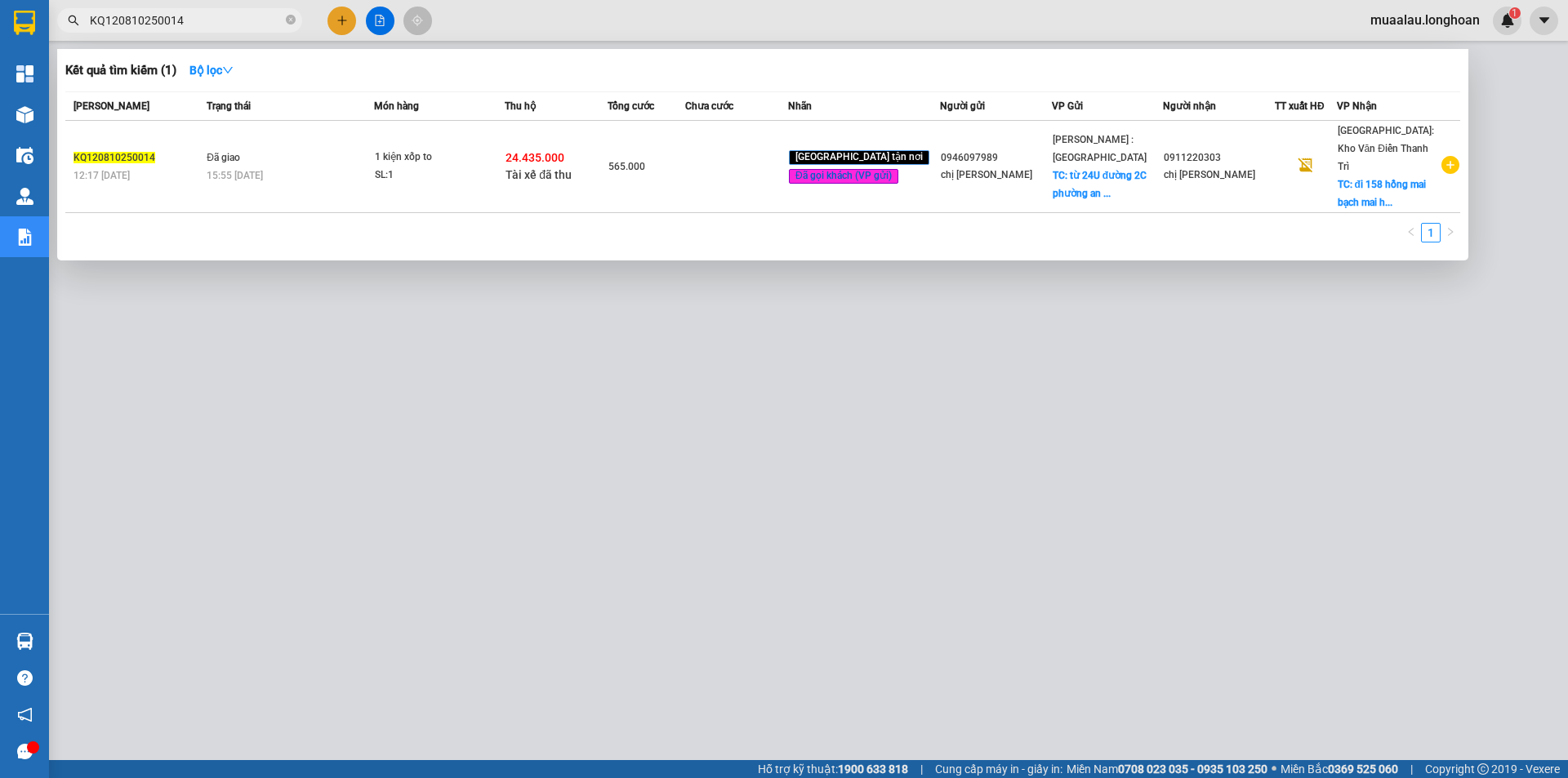
click at [187, 20] on input "KQ120810250014" at bounding box center [186, 21] width 193 height 18
paste input "QU120810250018"
type input "QU120810250018"
click at [645, 161] on span "150.000" at bounding box center [626, 167] width 36 height 12
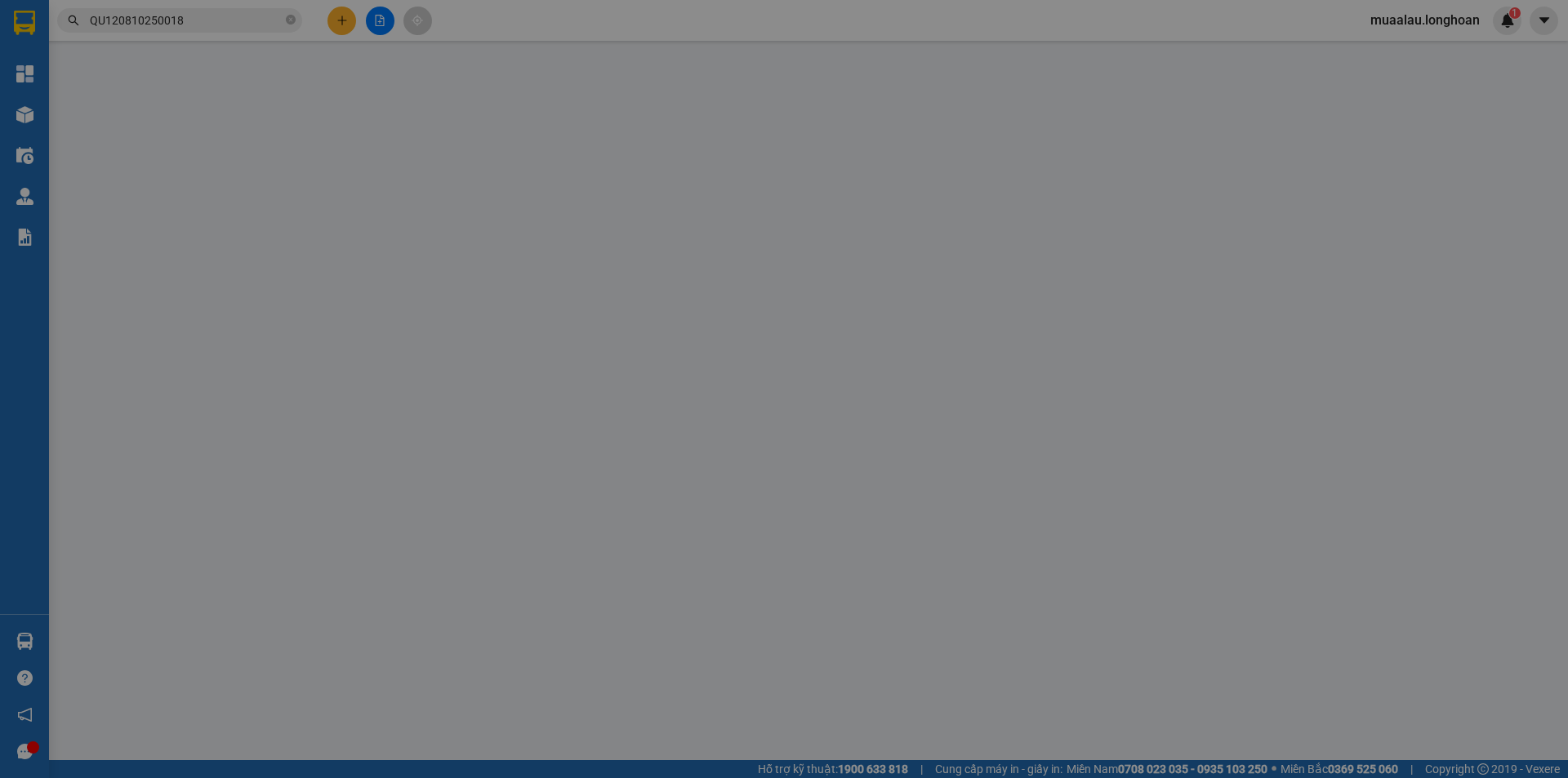
type input "0938967788"
type input "MẠNH"
type input "0989824810"
type input "nhàn"
checkbox input "true"
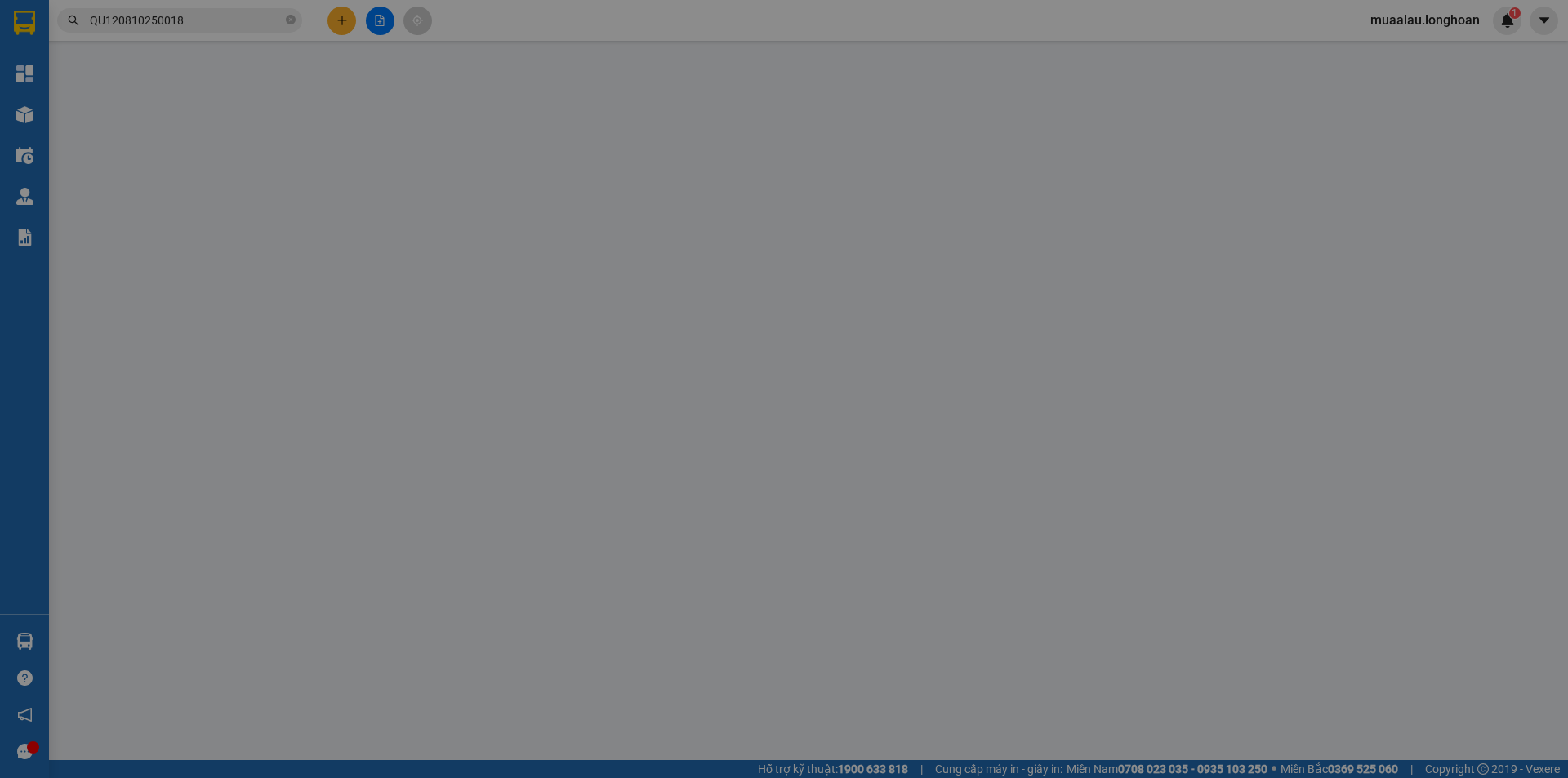
type input "NGÕ 148, THÔN [GEOGRAPHIC_DATA], XÃ [GEOGRAPHIC_DATA], [GEOGRAPHIC_DATA], [GEOG…"
type input "nhận theo kiện - hư hỏng không chịu trách nhiệm"
checkbox input "true"
type input "3.000.000"
type input "20.000"
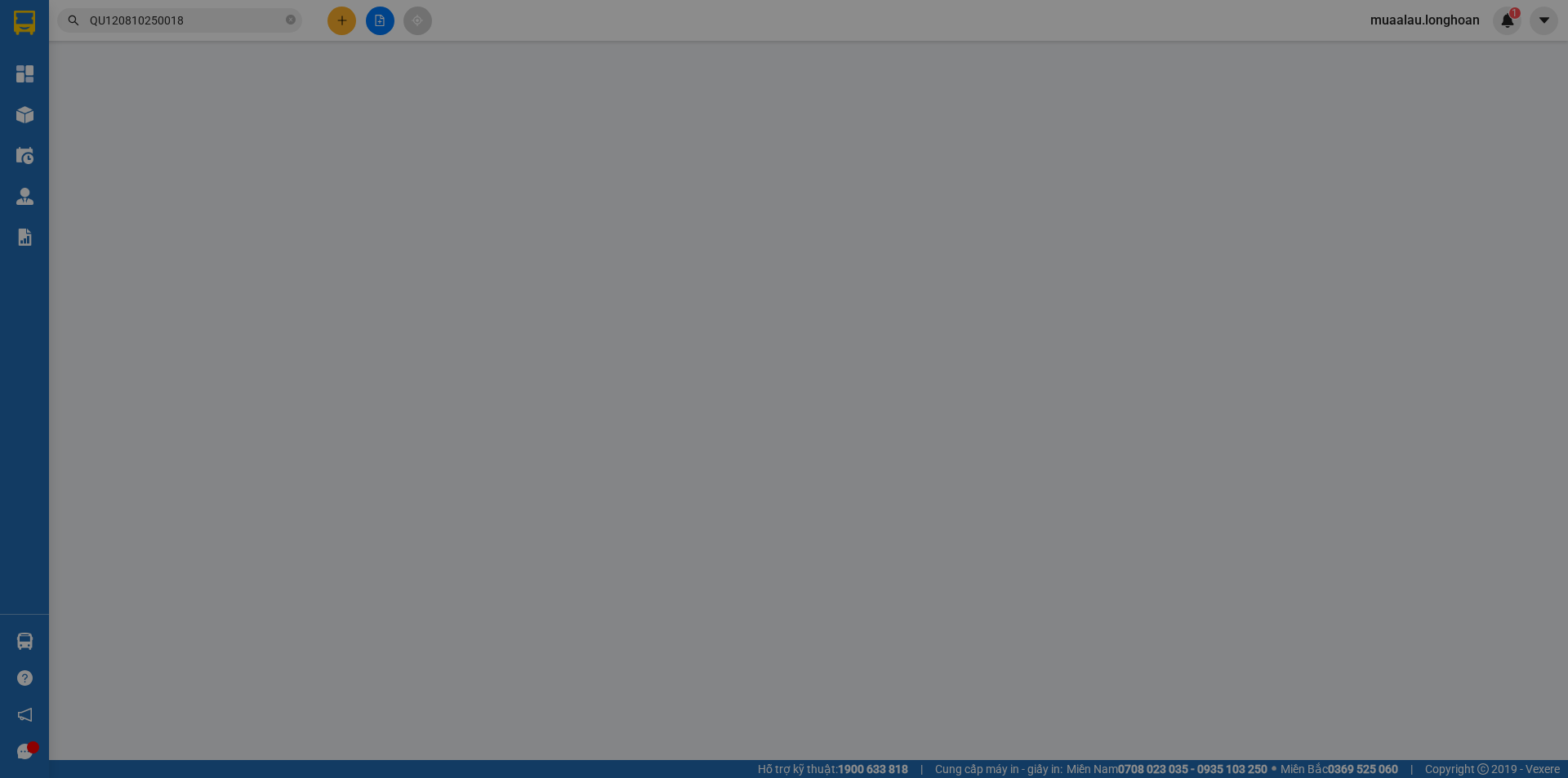
type input "150.000"
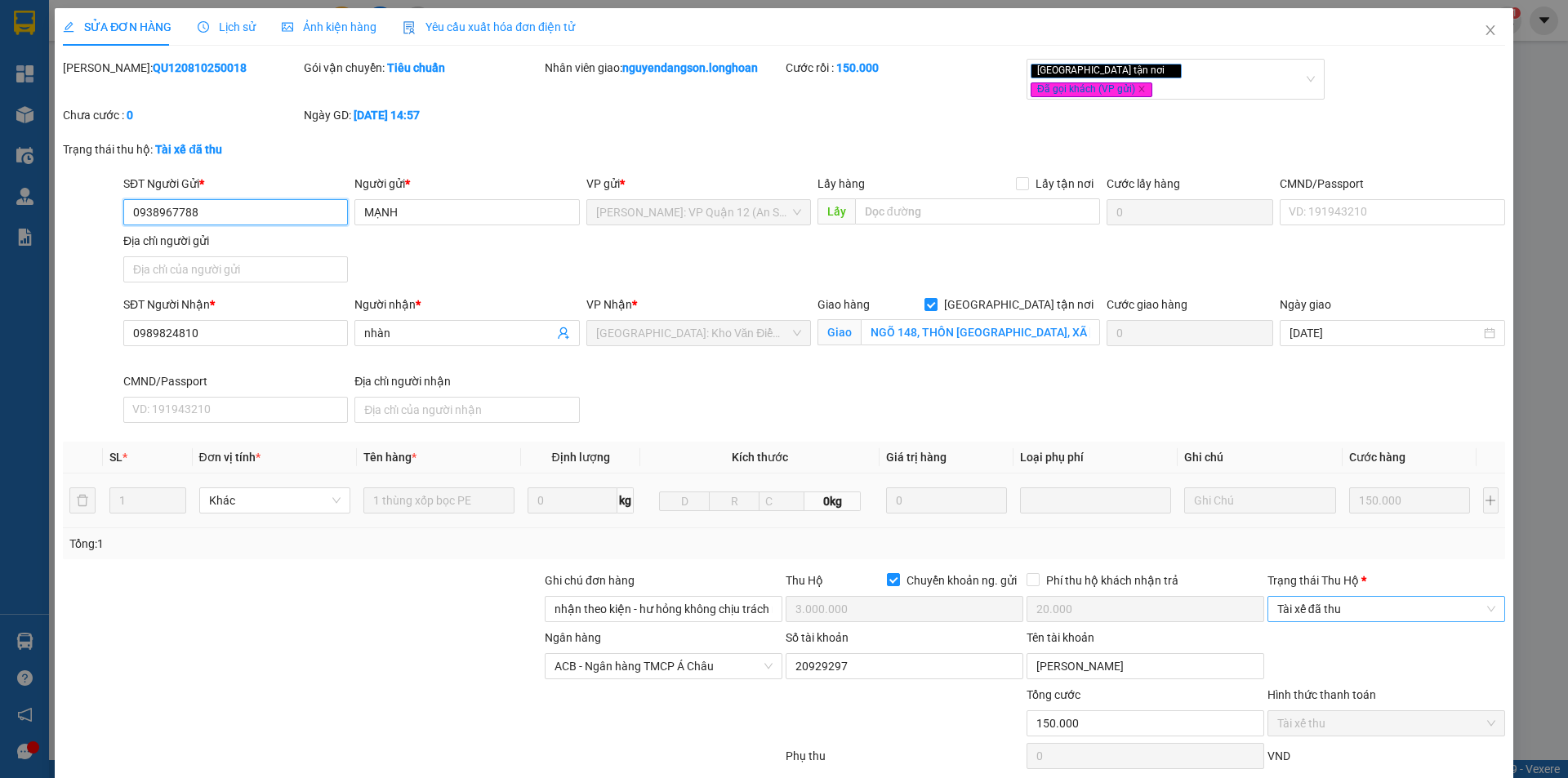
click at [1366, 597] on span "Tài xế đã thu" at bounding box center [1386, 609] width 218 height 25
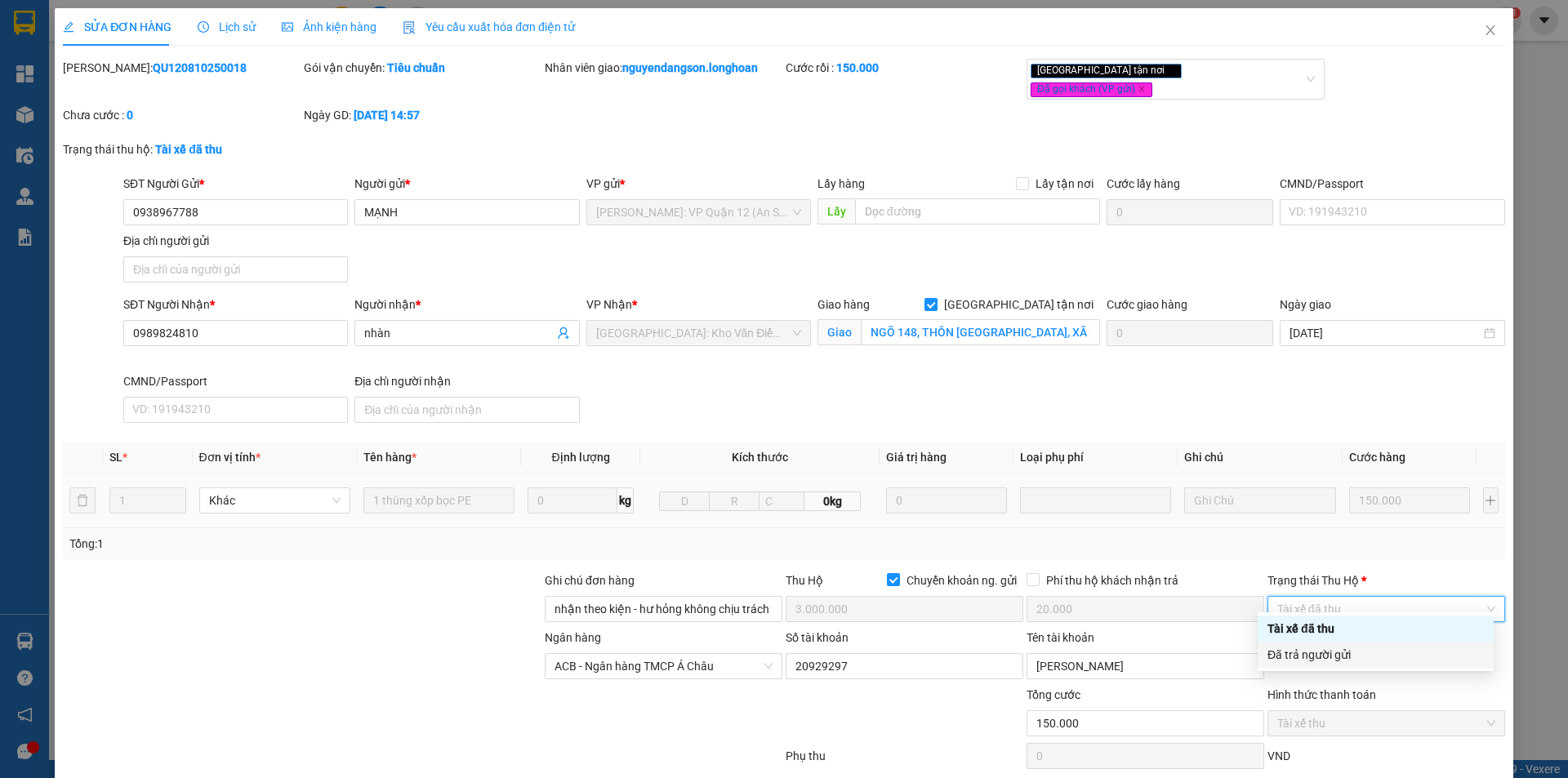
click at [1318, 661] on div "Đã trả người gửi" at bounding box center [1375, 655] width 216 height 18
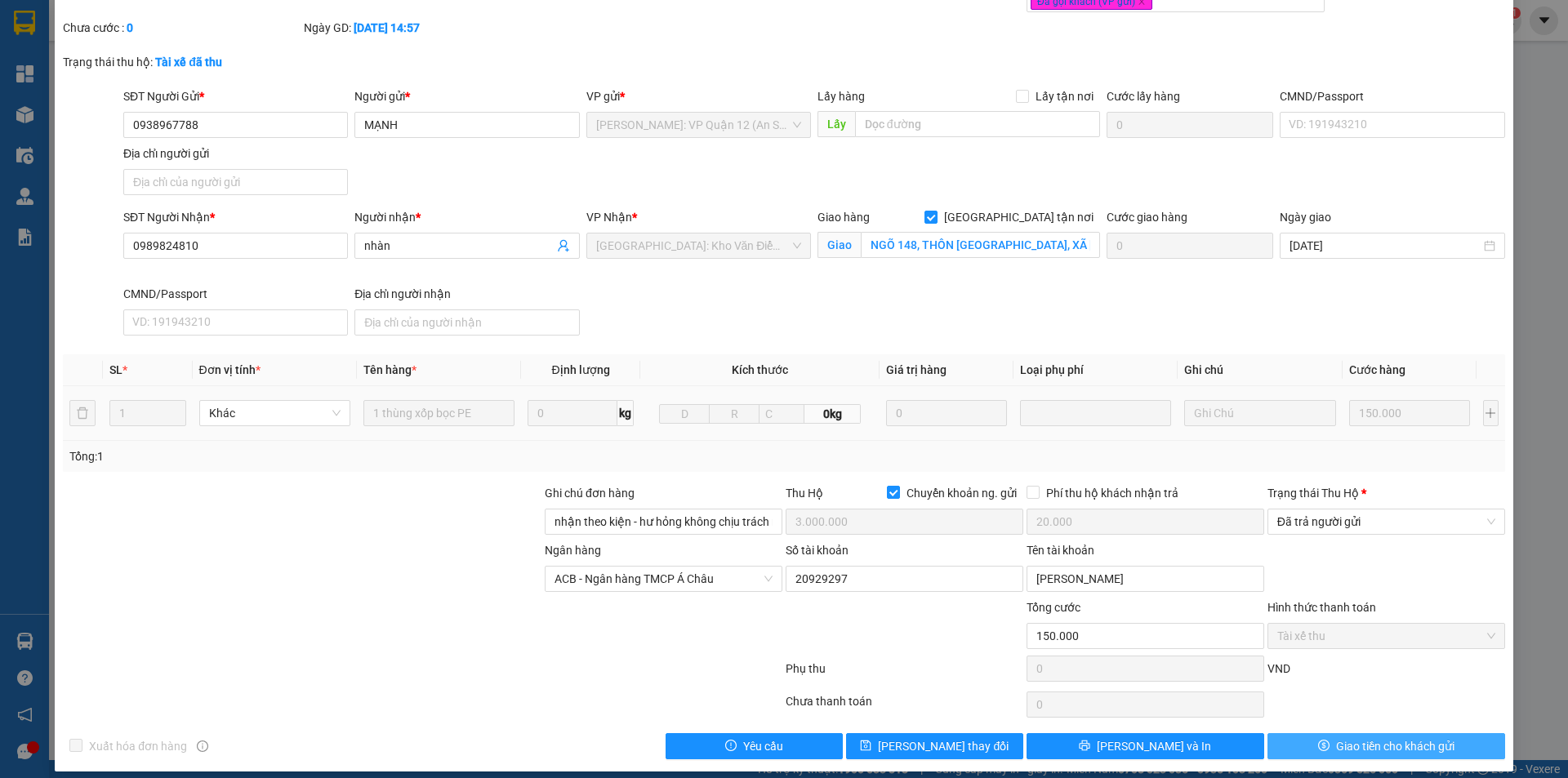
click at [1293, 734] on button "Giao tiền cho khách gửi" at bounding box center [1386, 747] width 238 height 27
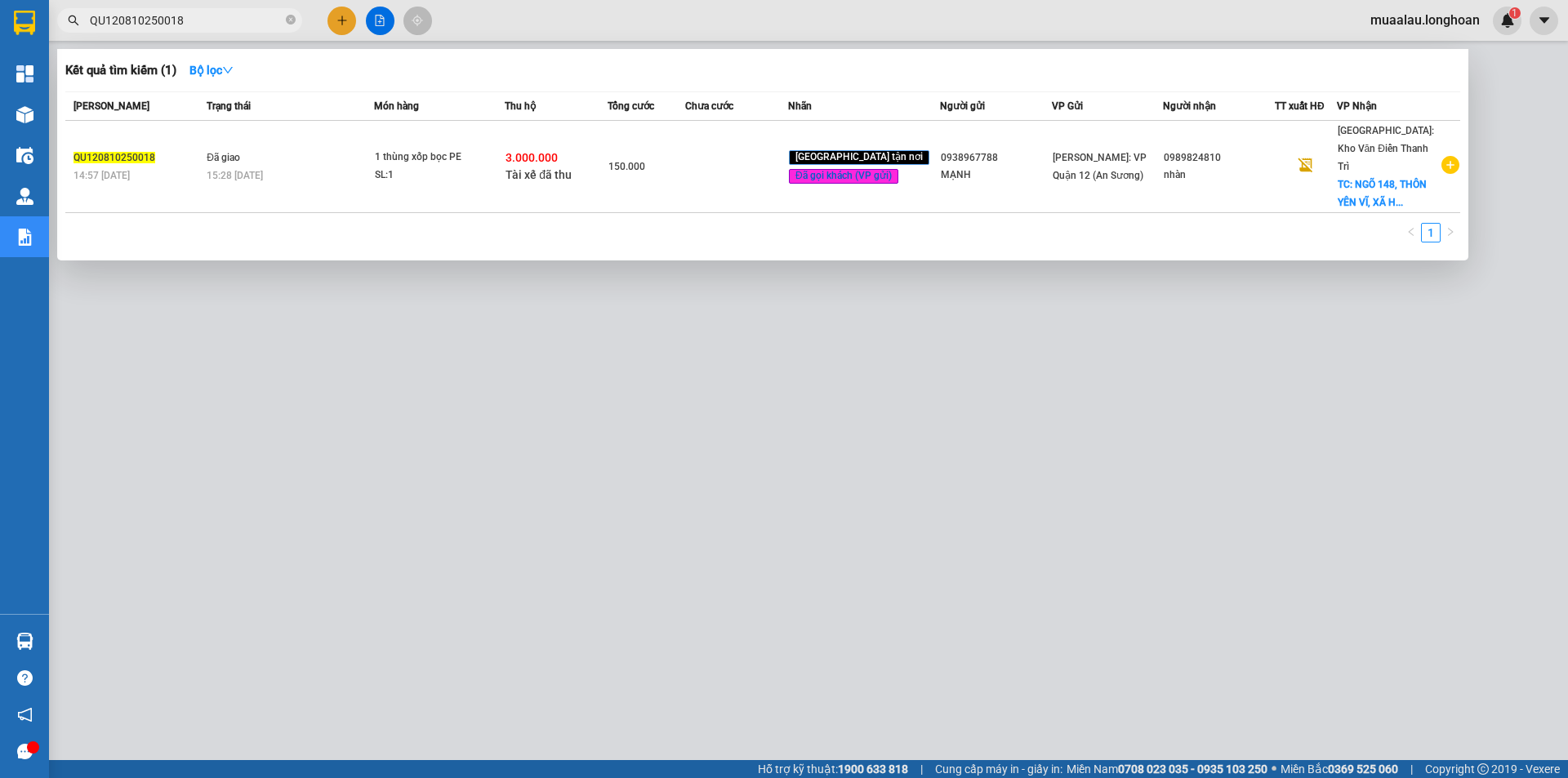
click at [204, 18] on input "QU120810250018" at bounding box center [186, 21] width 193 height 18
paste input "24"
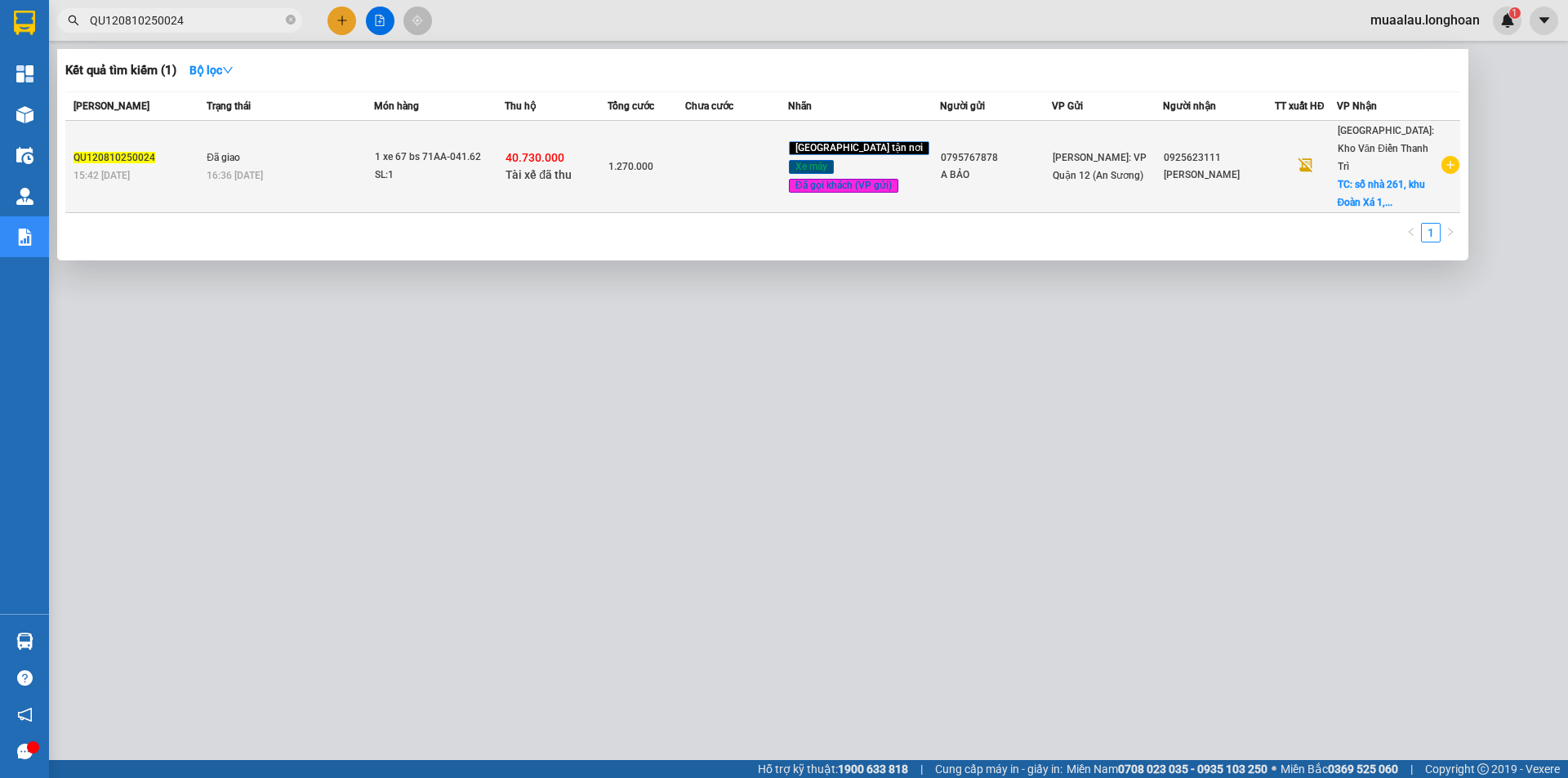
type input "QU120810250024"
click at [785, 168] on td at bounding box center [737, 167] width 103 height 92
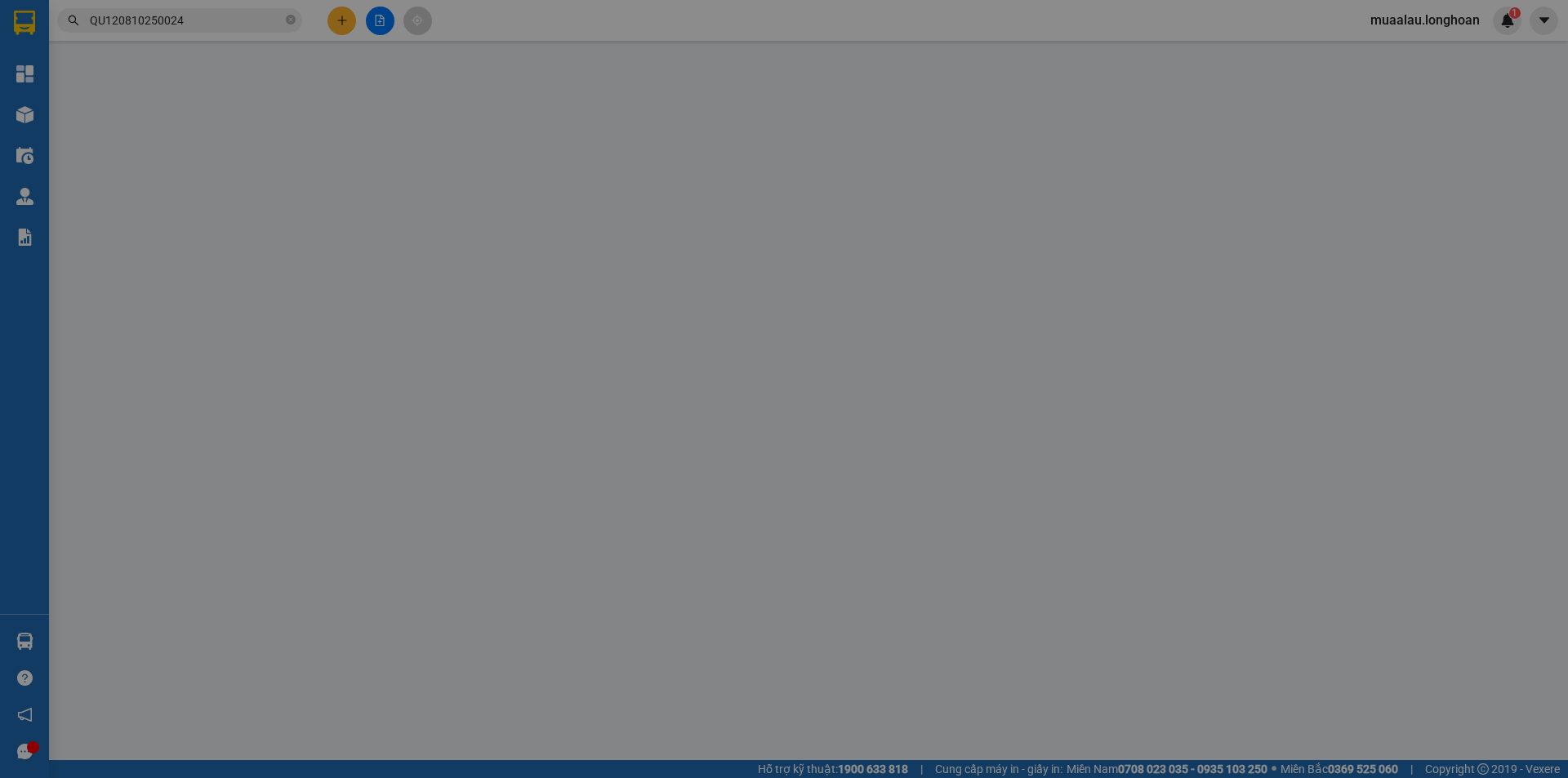
type input "0795767878"
type input "A BẢO"
type input "0925623111"
type input "[PERSON_NAME]"
checkbox input "true"
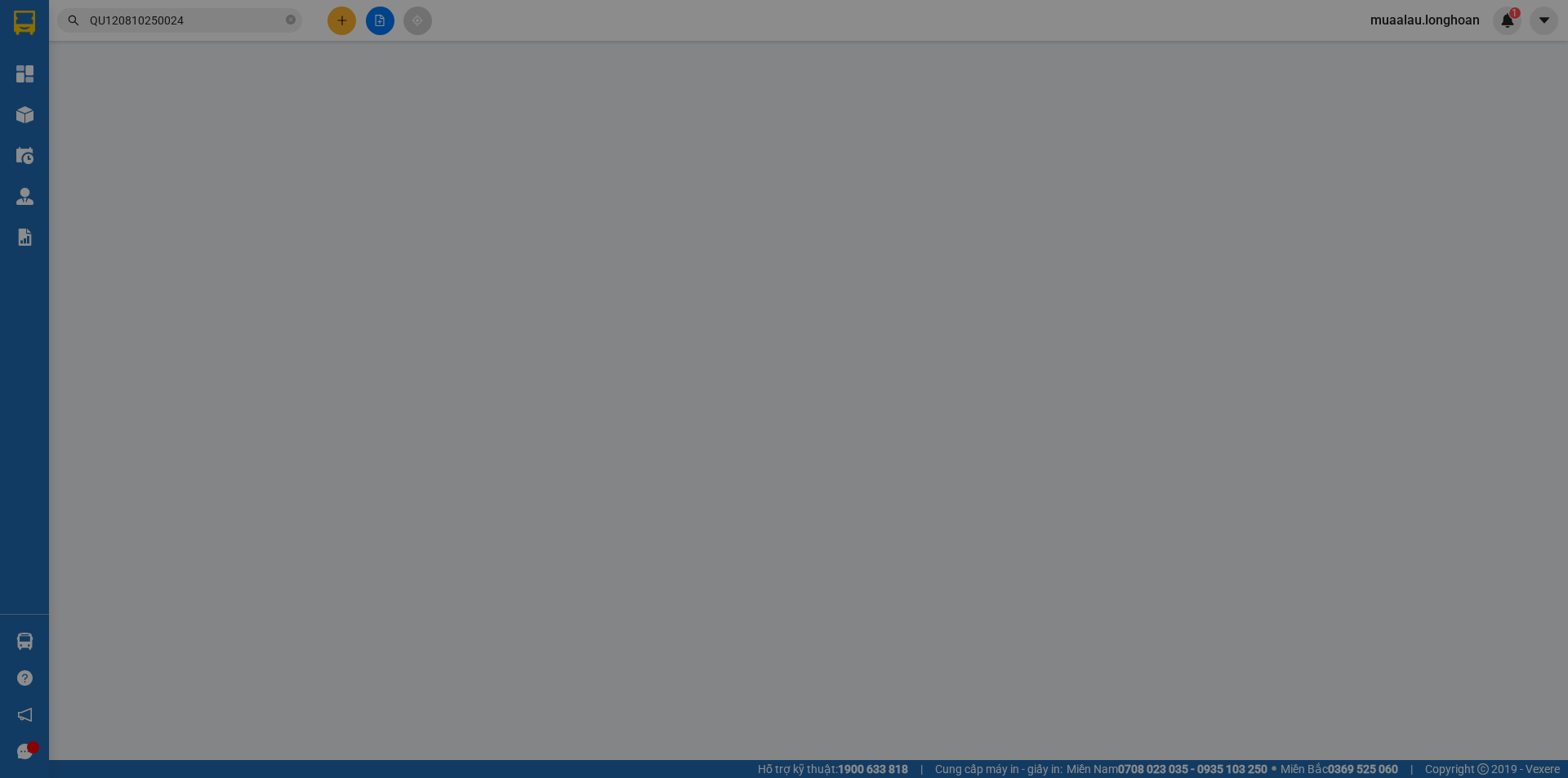
type input "số nhà 261, khu Đoàn Xá 1, [GEOGRAPHIC_DATA], [GEOGRAPHIC_DATA]"
type input "chìa khóa - cavet quấn tay lái"
checkbox input "true"
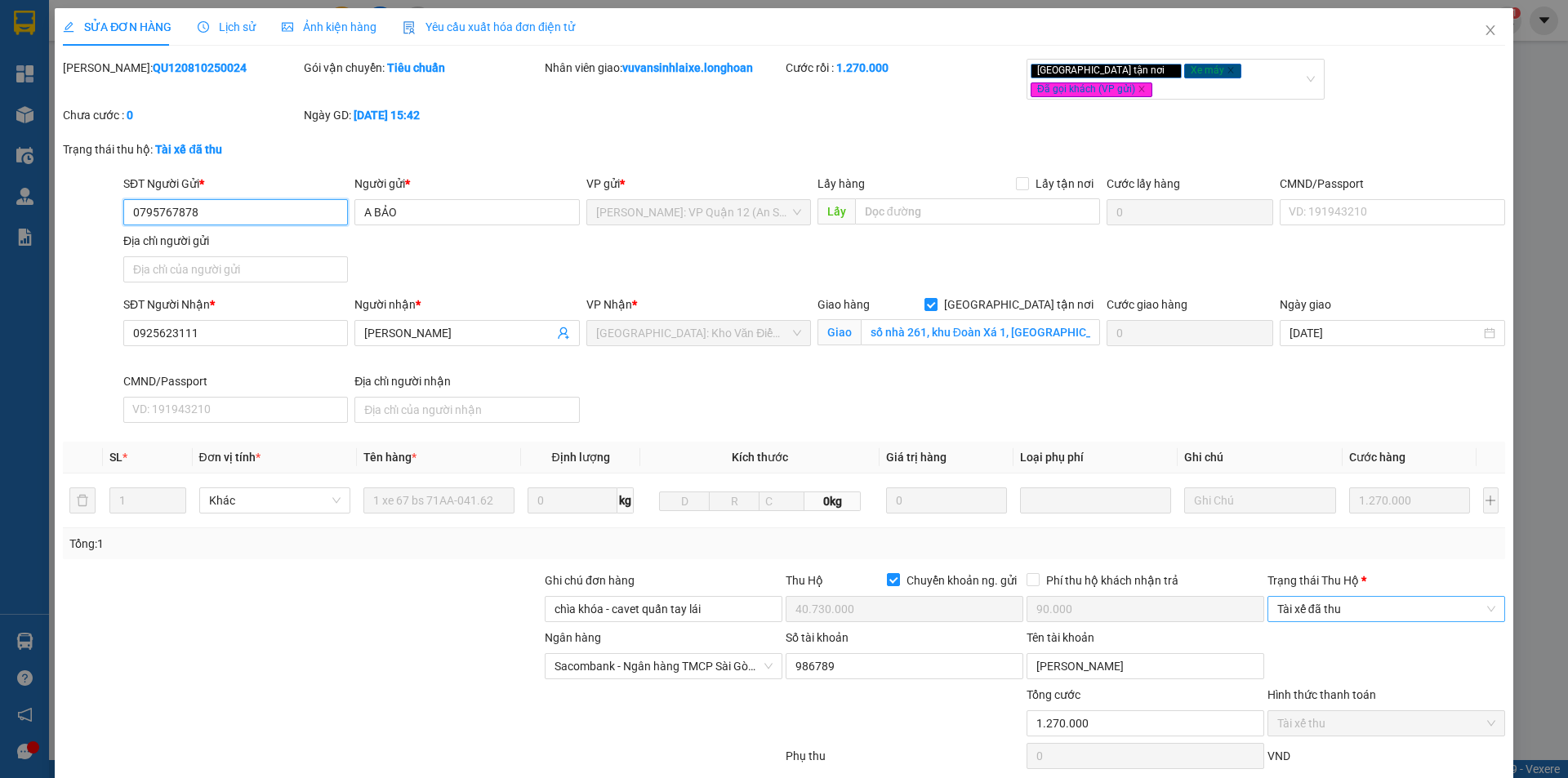
click at [1350, 604] on span "Tài xế đã thu" at bounding box center [1386, 609] width 218 height 25
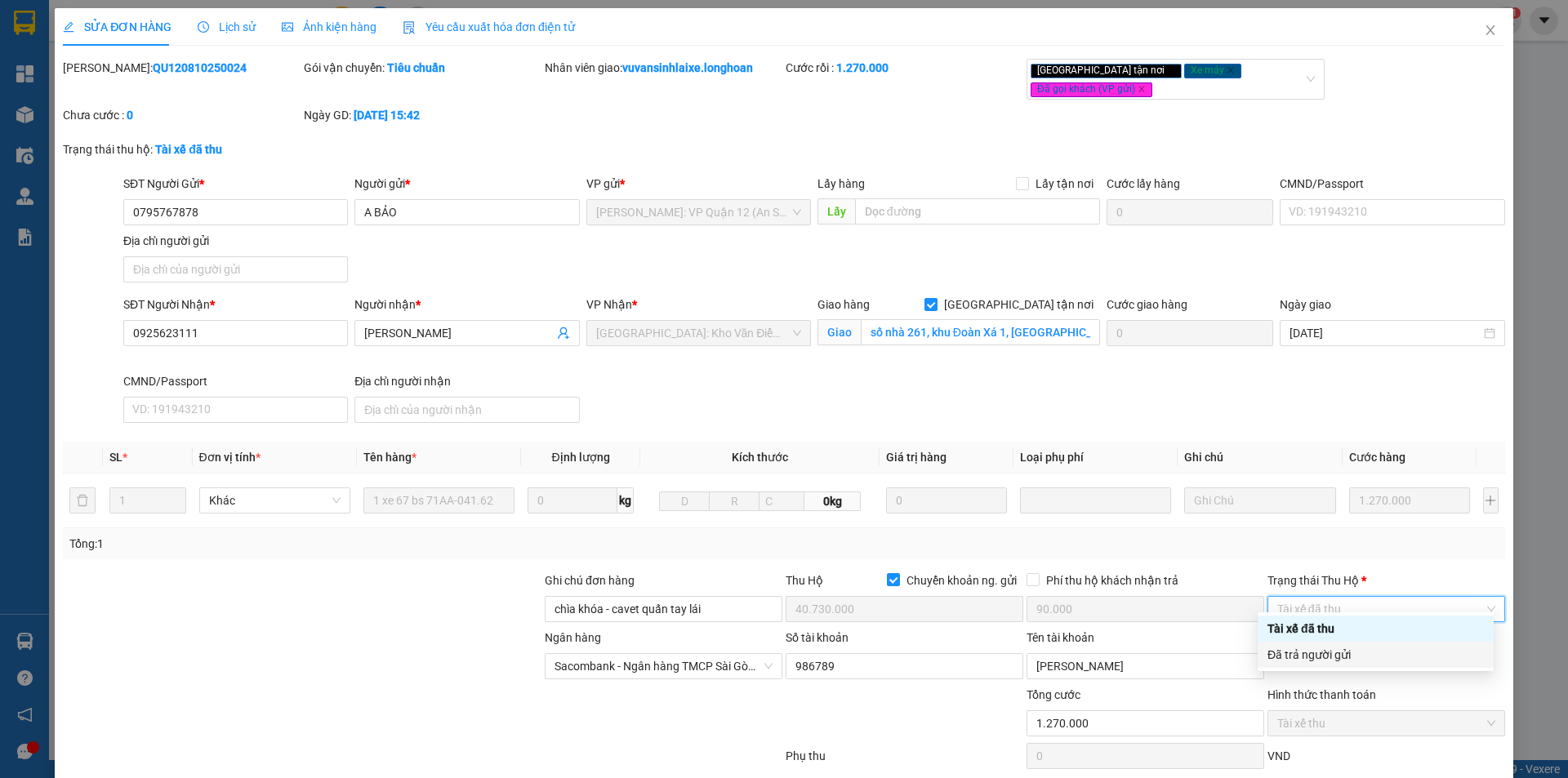
click at [1342, 654] on div "Đã trả người gửi" at bounding box center [1375, 655] width 216 height 18
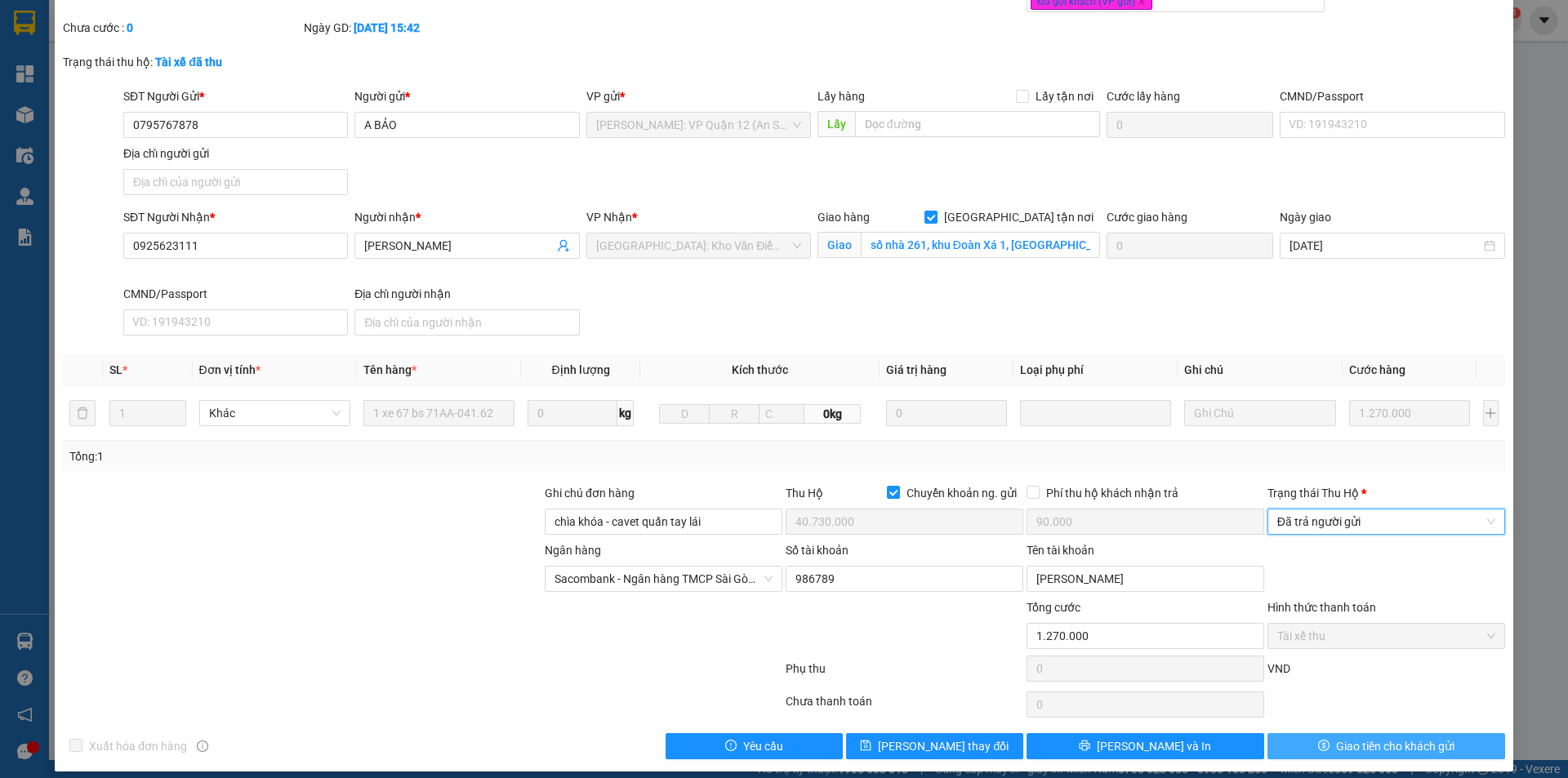
click at [1320, 740] on button "Giao tiền cho khách gửi" at bounding box center [1386, 747] width 238 height 27
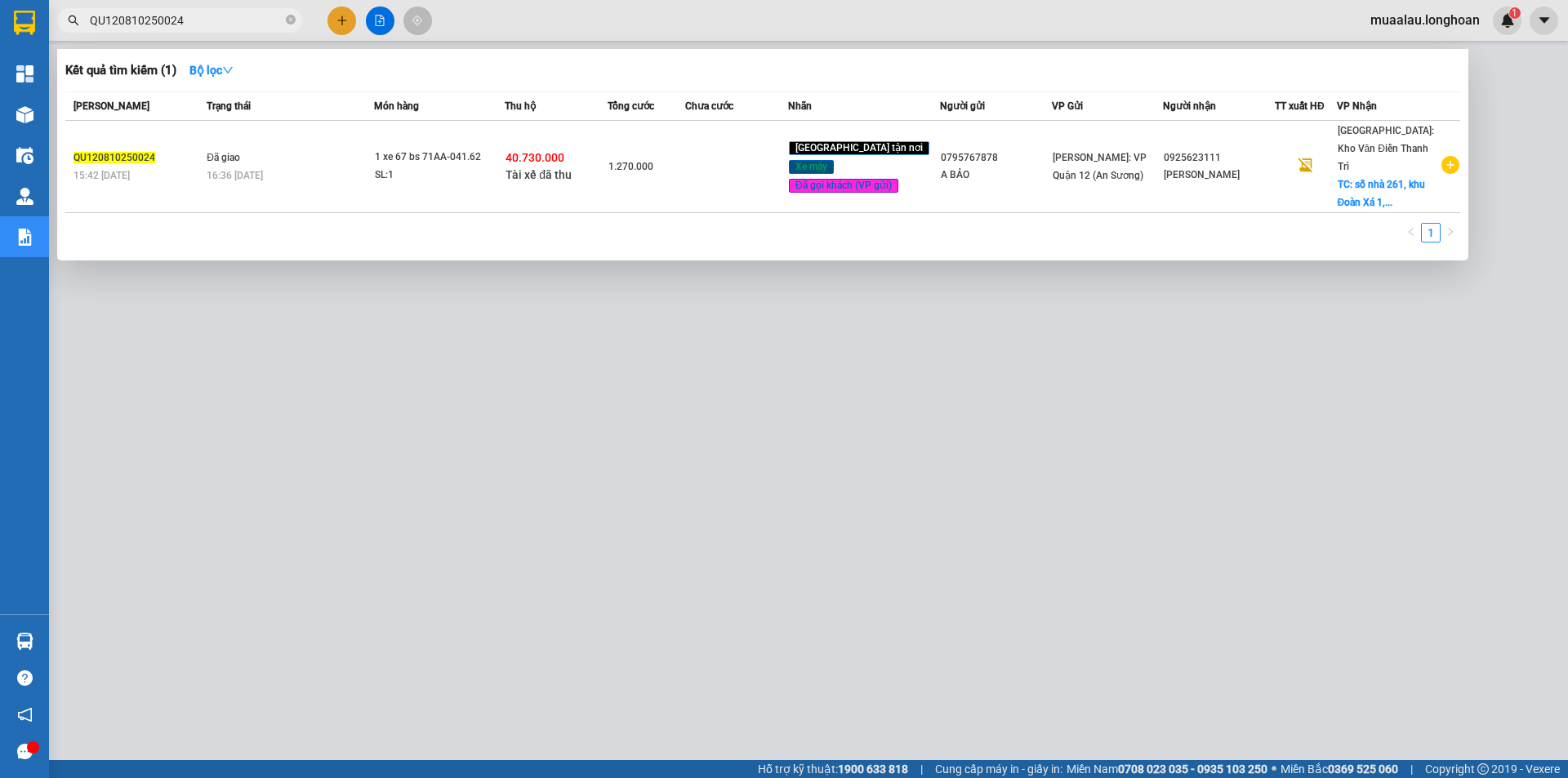
click at [186, 19] on input "QU120810250024" at bounding box center [186, 21] width 193 height 18
paste input "VP100810250030"
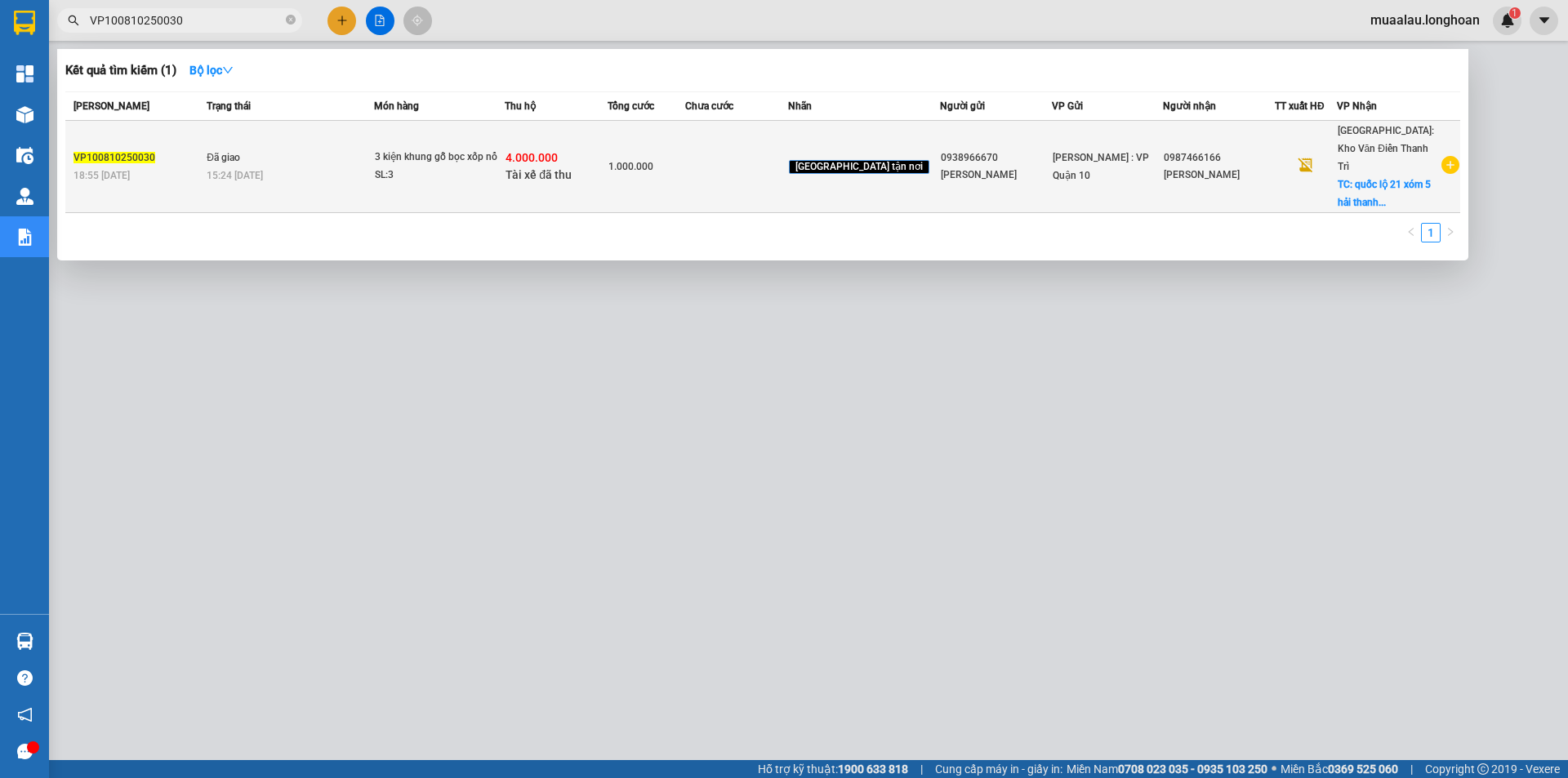
click at [473, 177] on div "SL: 3" at bounding box center [436, 176] width 123 height 18
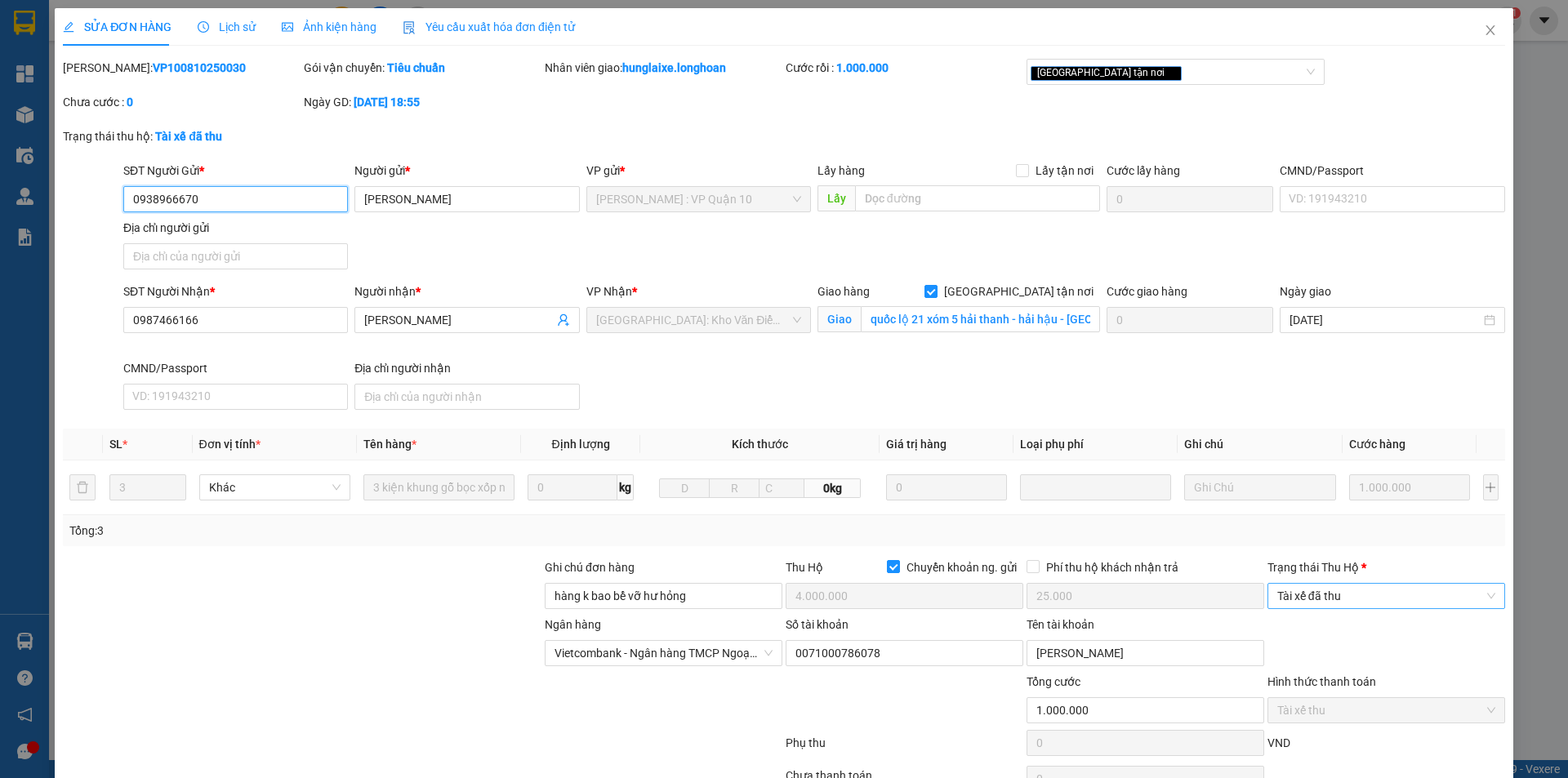
click at [1304, 608] on span "Tài xế đã thu" at bounding box center [1386, 595] width 218 height 25
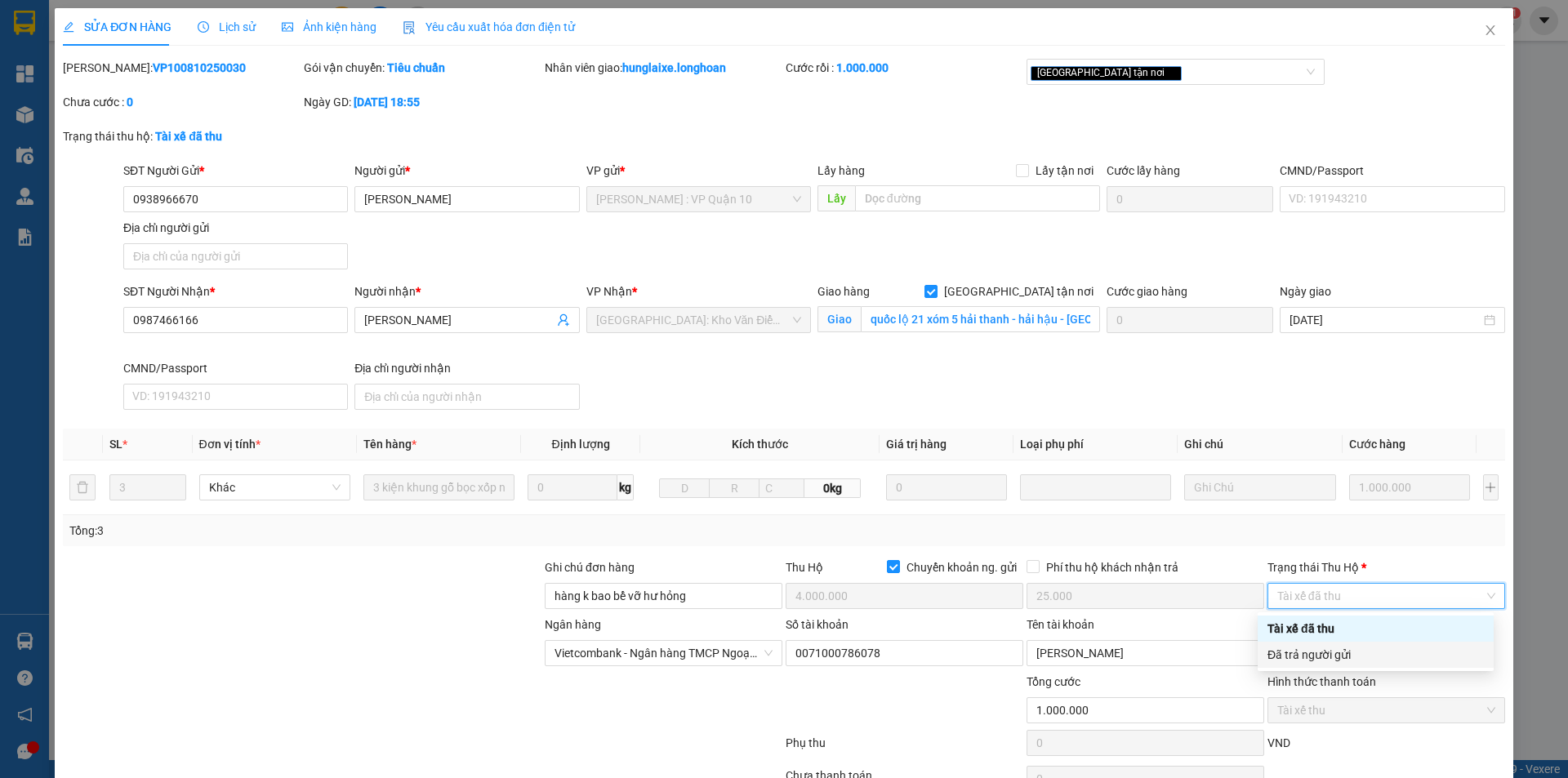
click at [1287, 663] on div "Đã trả người gửi" at bounding box center [1375, 655] width 216 height 18
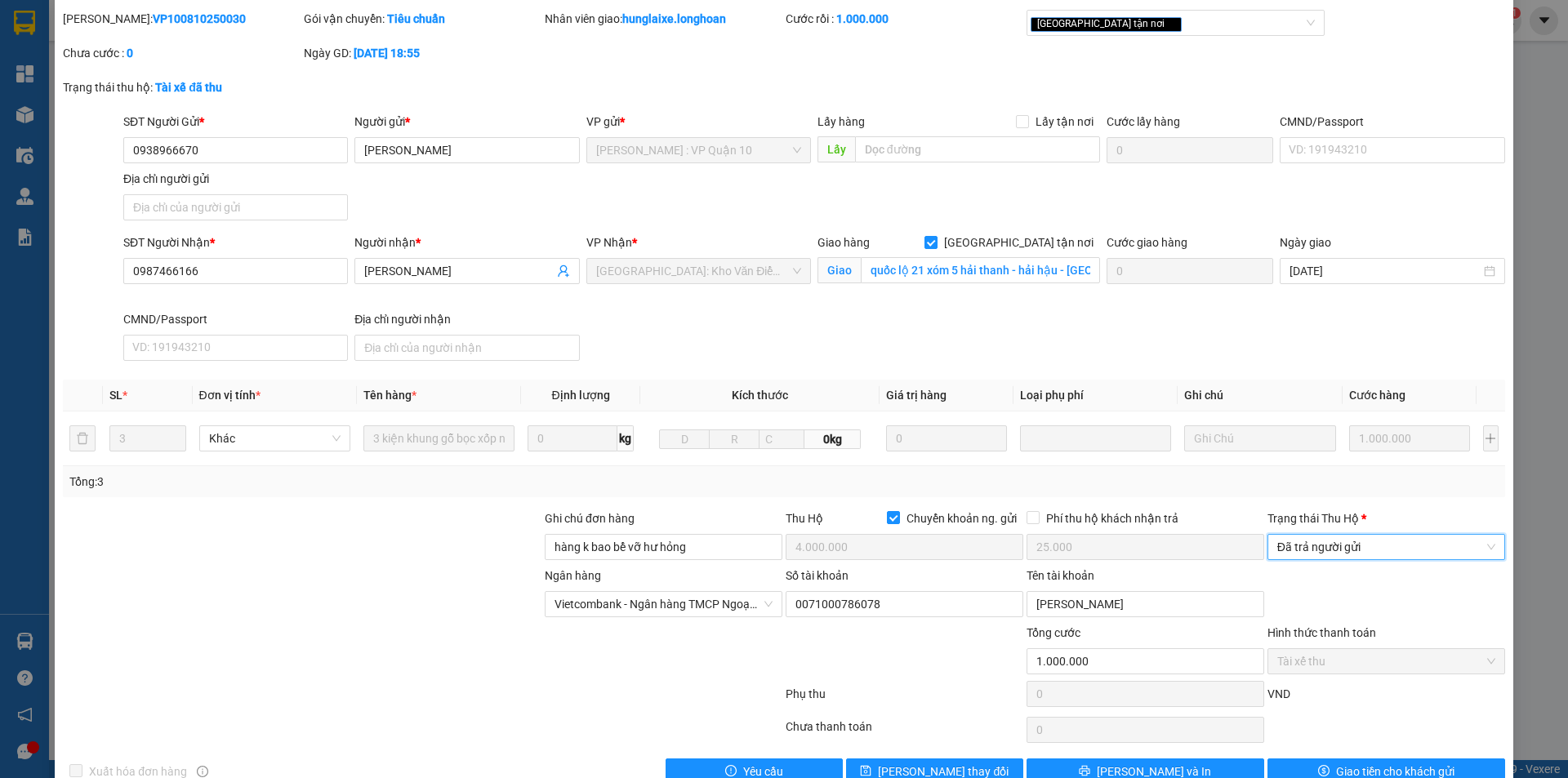
scroll to position [87, 0]
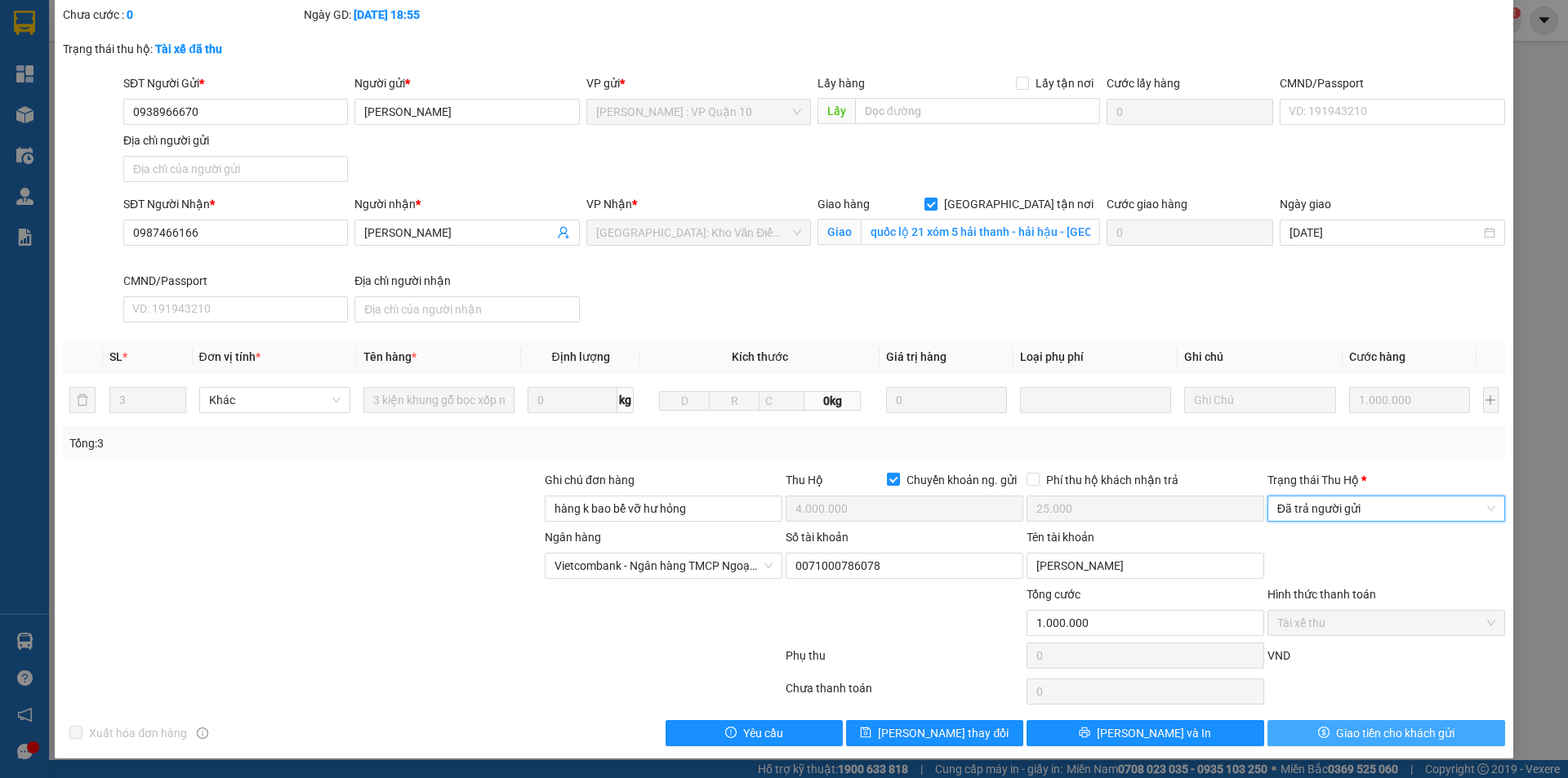
click at [1318, 734] on icon "dollar" at bounding box center [1324, 733] width 12 height 12
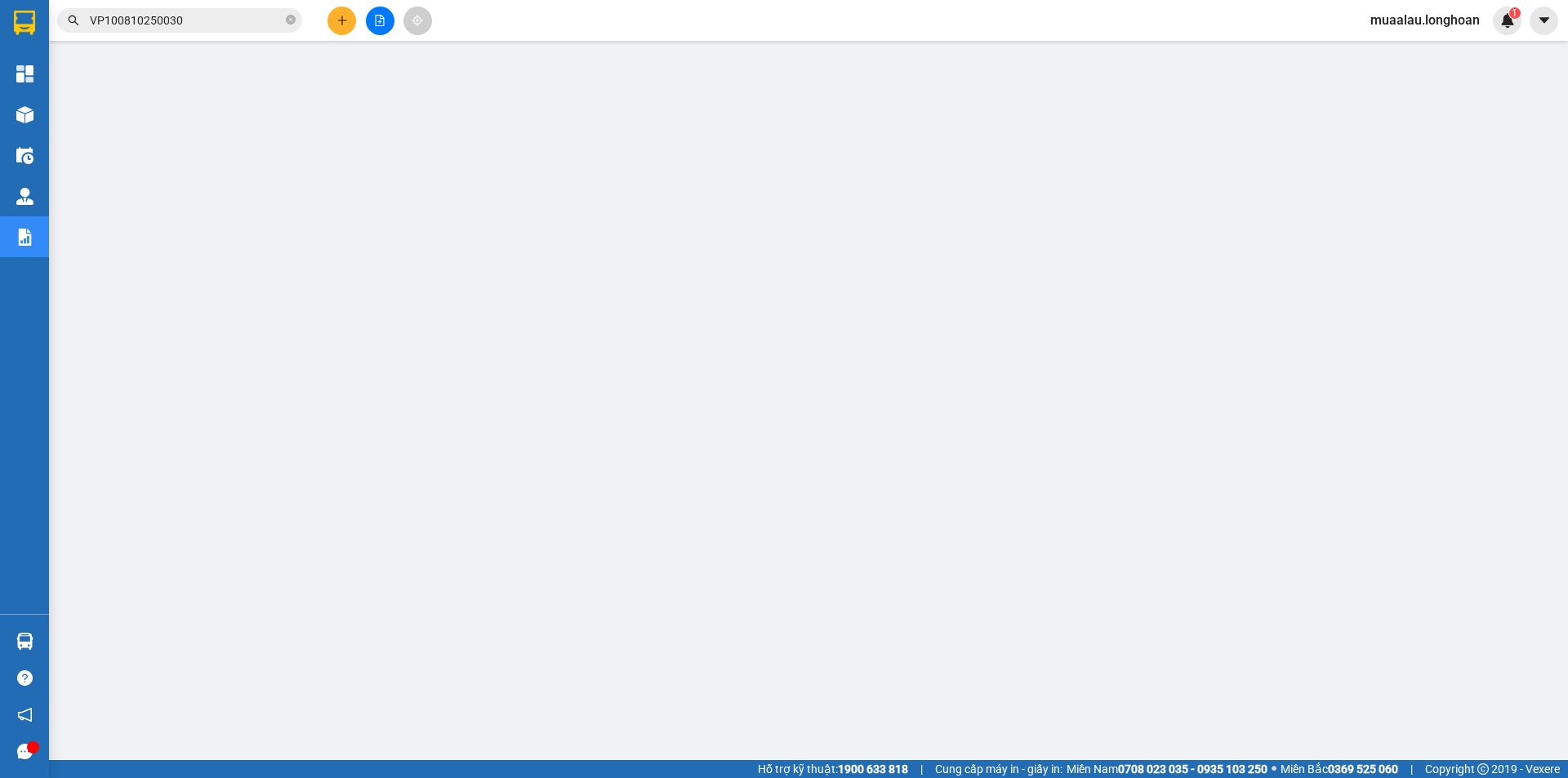
click at [240, 12] on input "VP100810250030" at bounding box center [186, 21] width 193 height 18
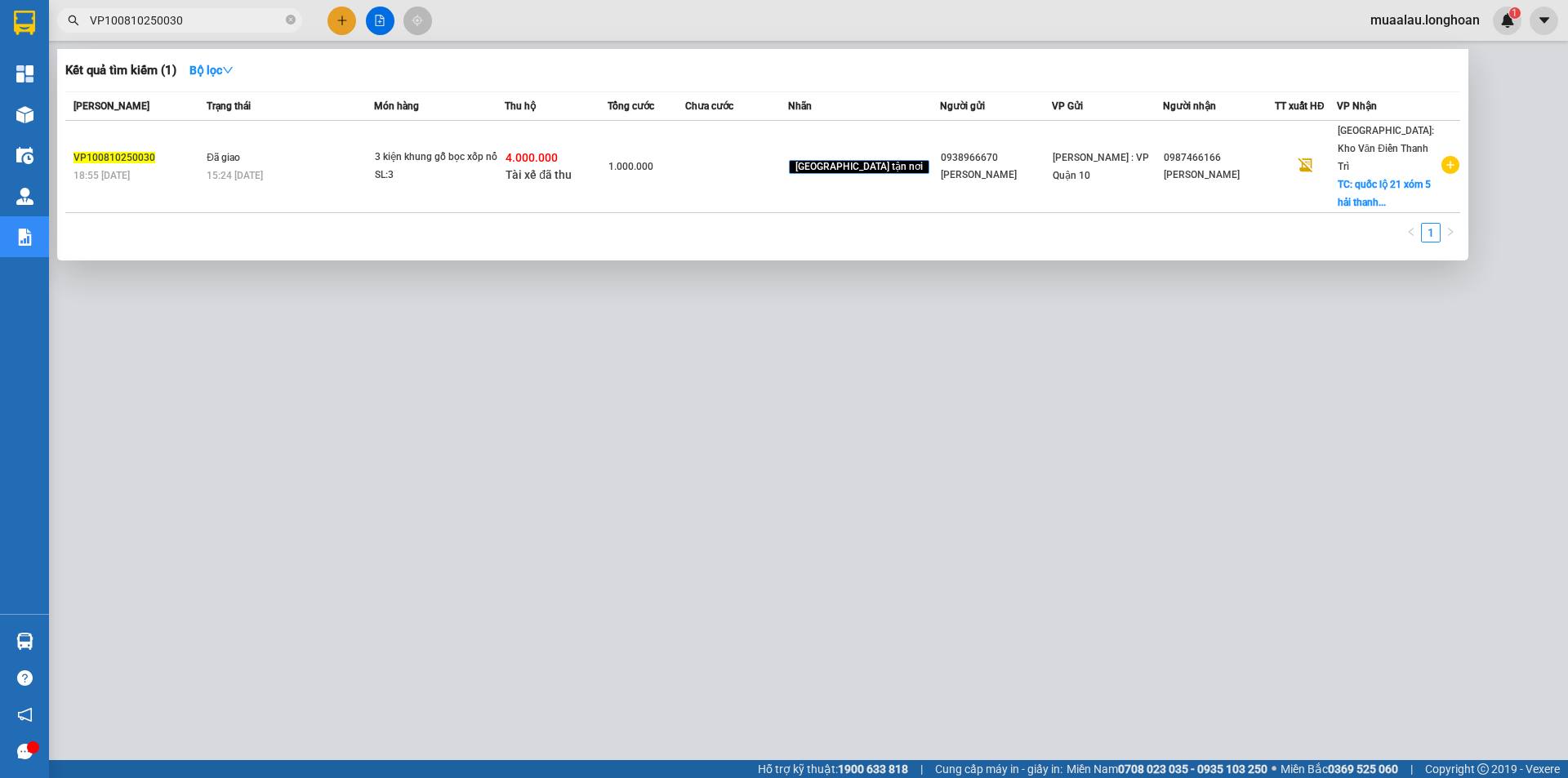
click at [240, 12] on input "VP100810250030" at bounding box center [186, 21] width 193 height 18
paste input "BT0910250004"
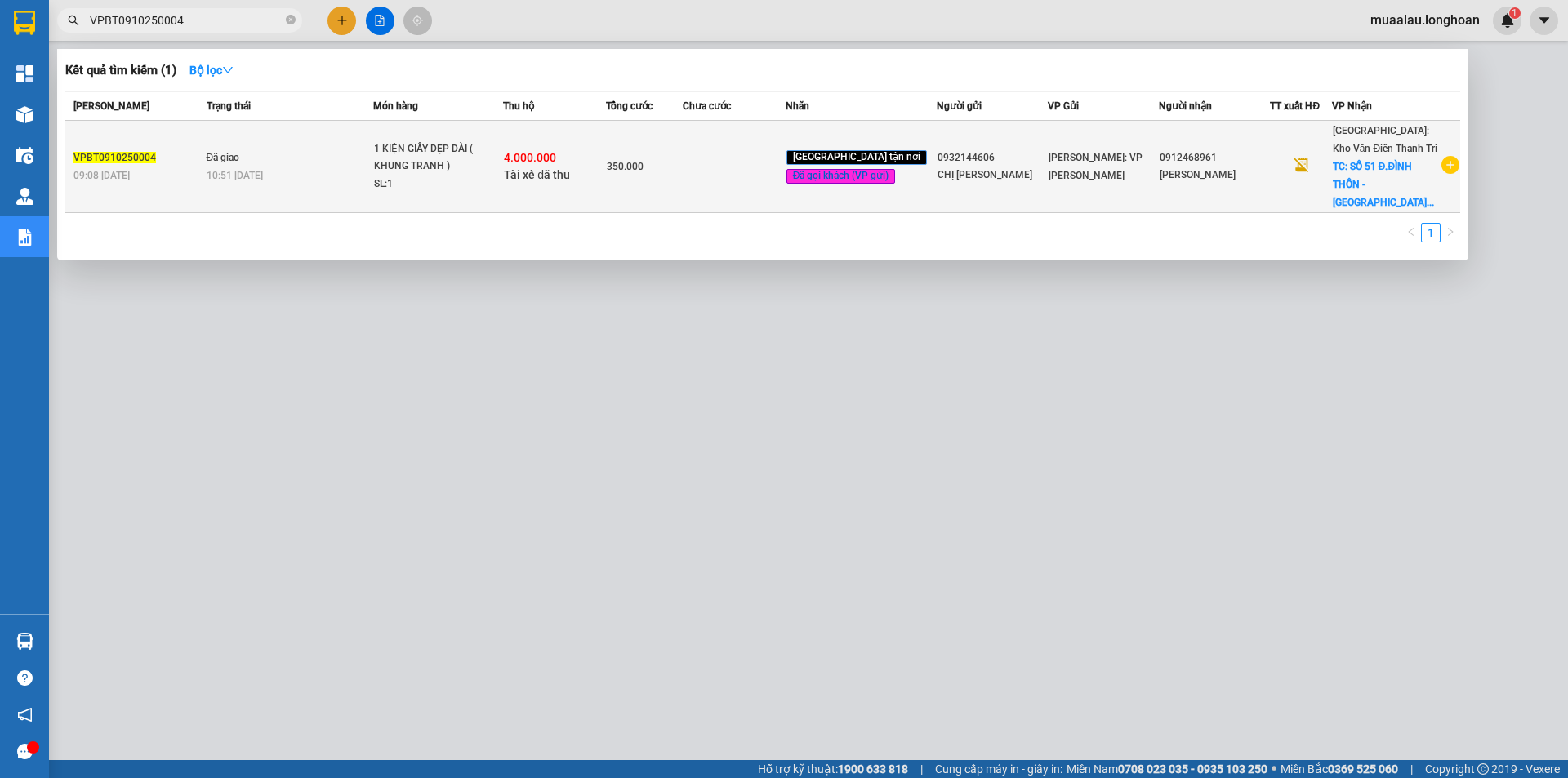
click at [752, 183] on td at bounding box center [734, 167] width 103 height 92
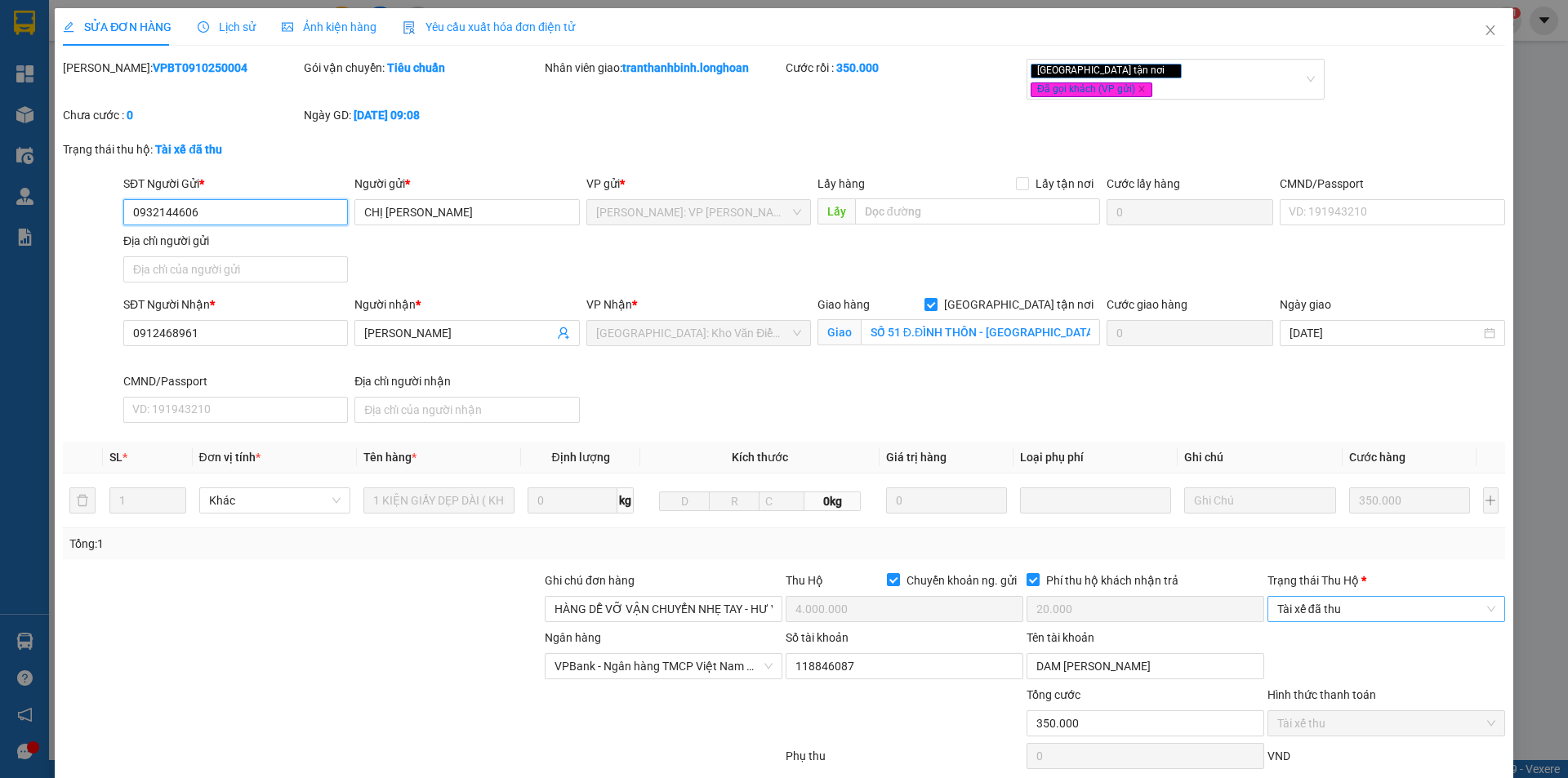
click at [1351, 597] on span "Tài xế đã thu" at bounding box center [1386, 609] width 218 height 25
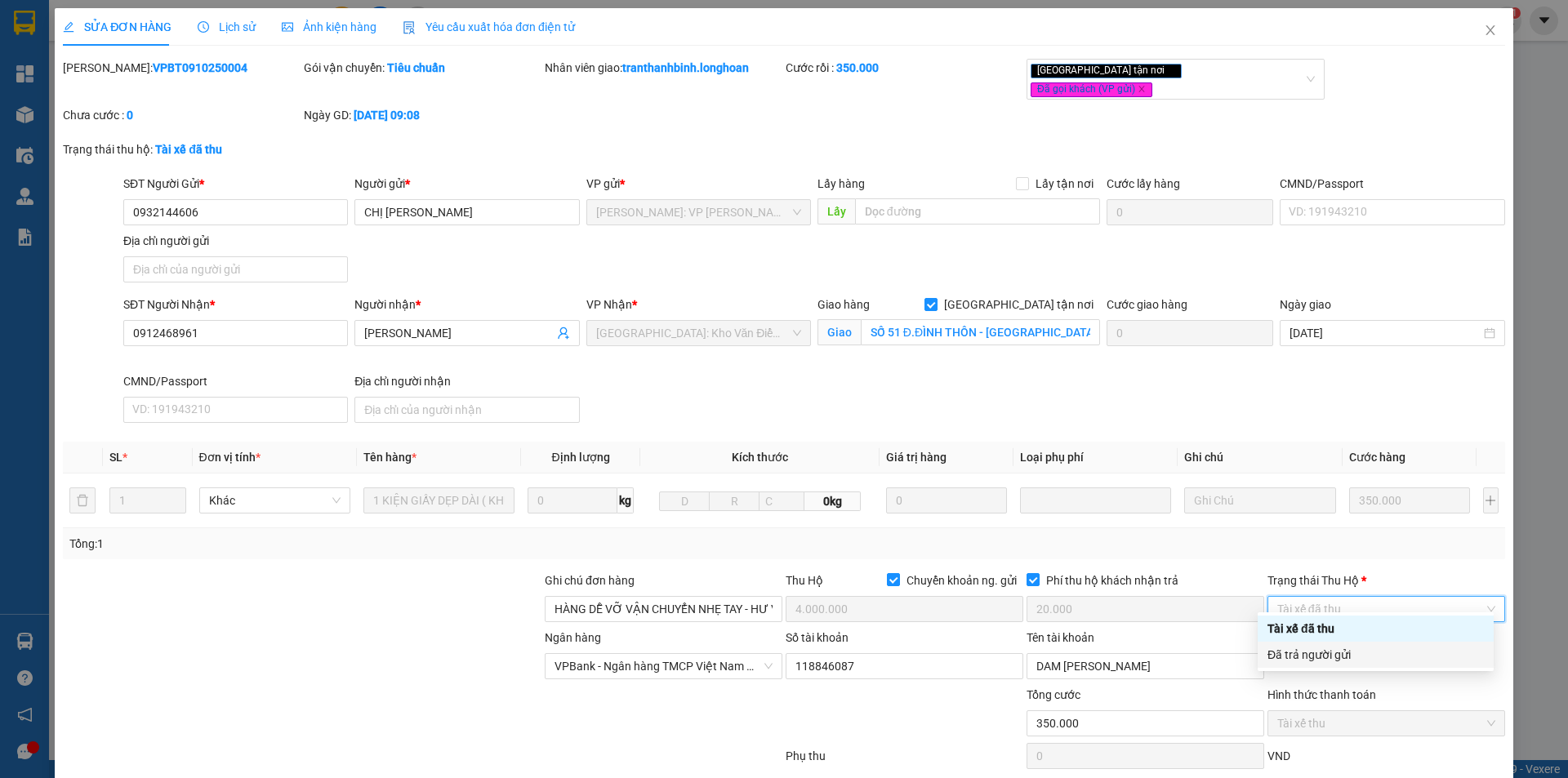
click at [1341, 647] on div "Đã trả người gửi" at bounding box center [1375, 655] width 216 height 18
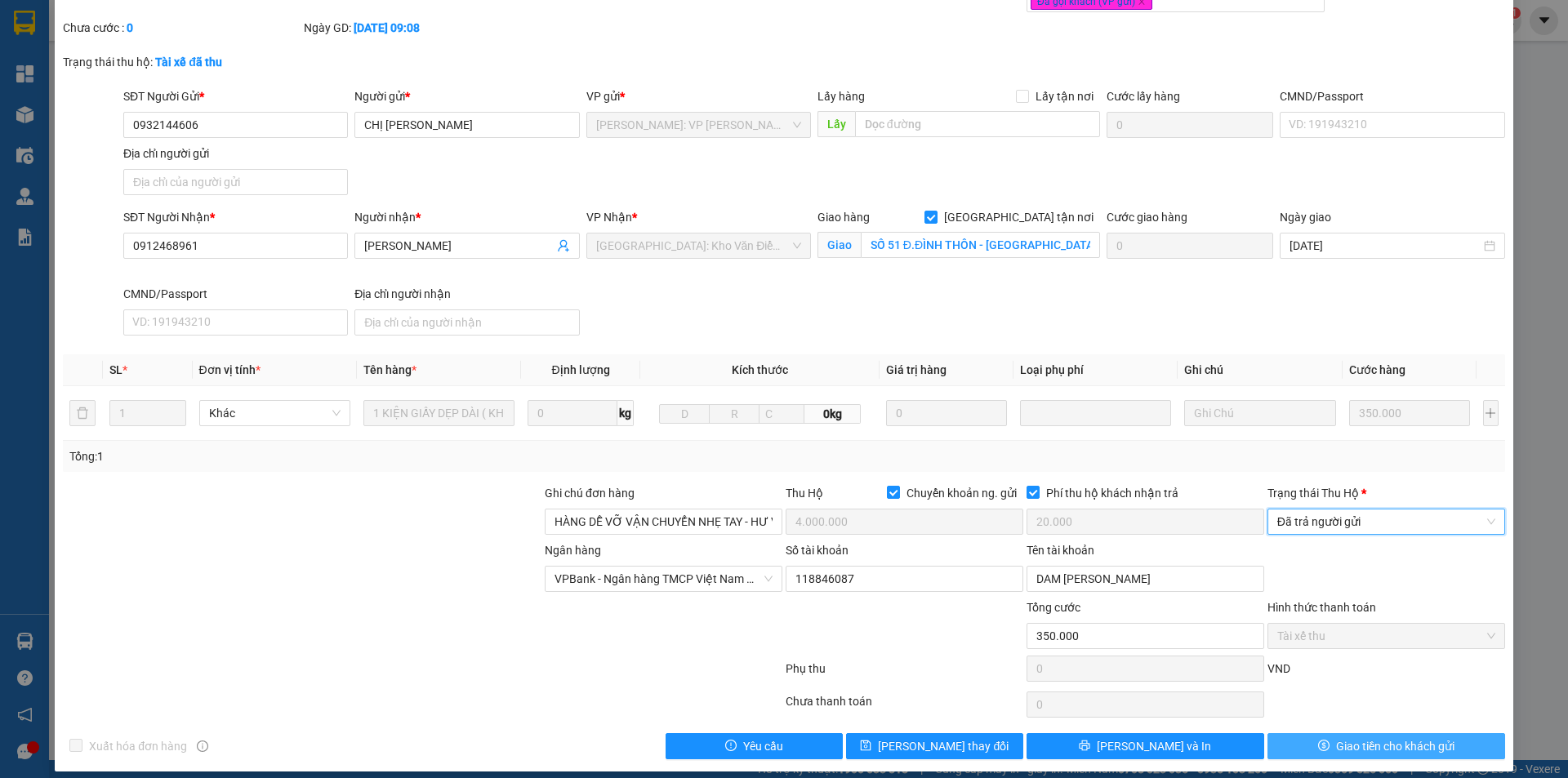
click at [1336, 738] on span "Giao tiền cho khách gửi" at bounding box center [1395, 747] width 119 height 18
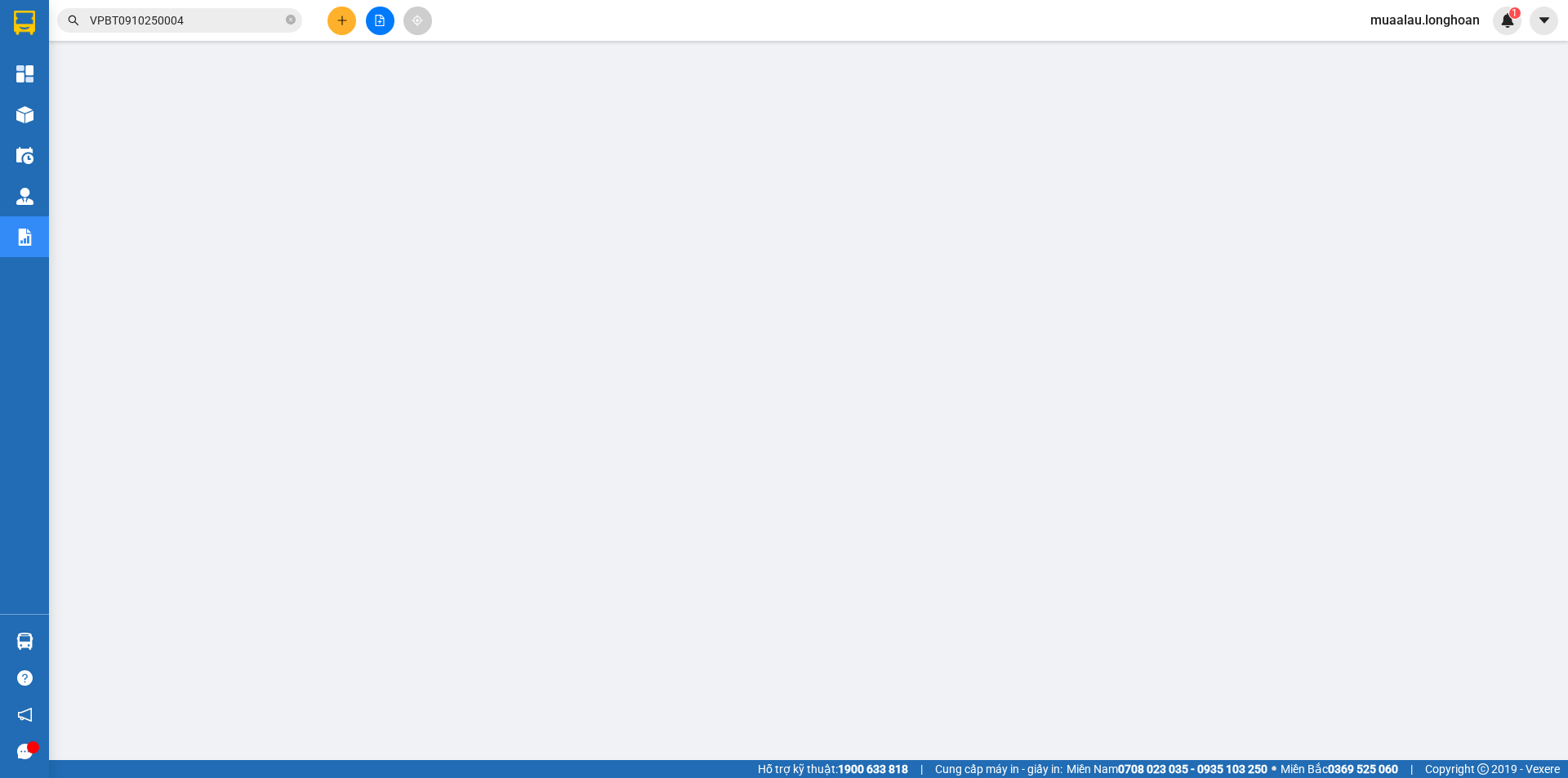
click at [189, 19] on input "VPBT0910250004" at bounding box center [186, 21] width 193 height 18
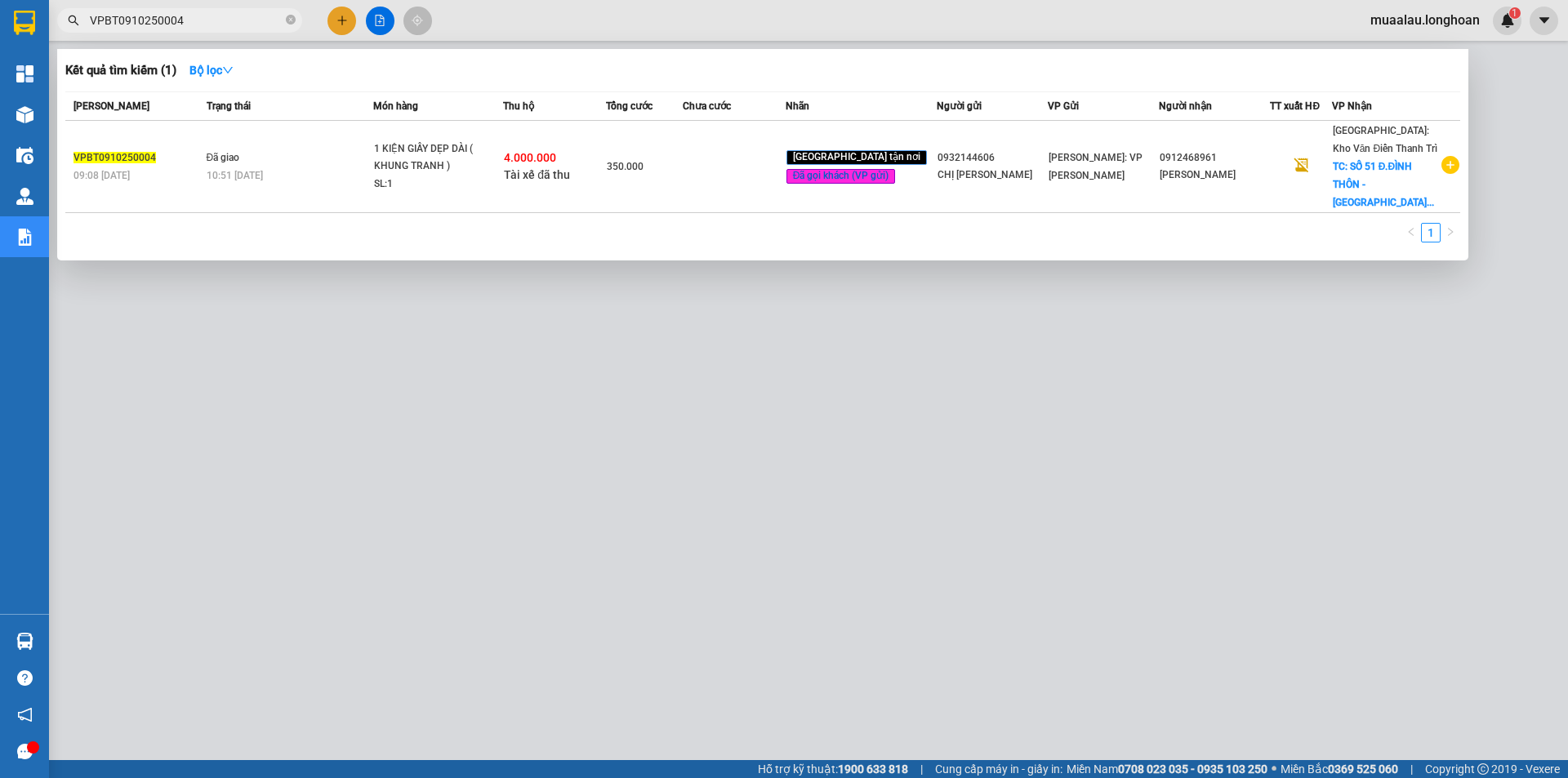
click at [189, 19] on input "VPBT0910250004" at bounding box center [186, 21] width 193 height 18
paste input "7"
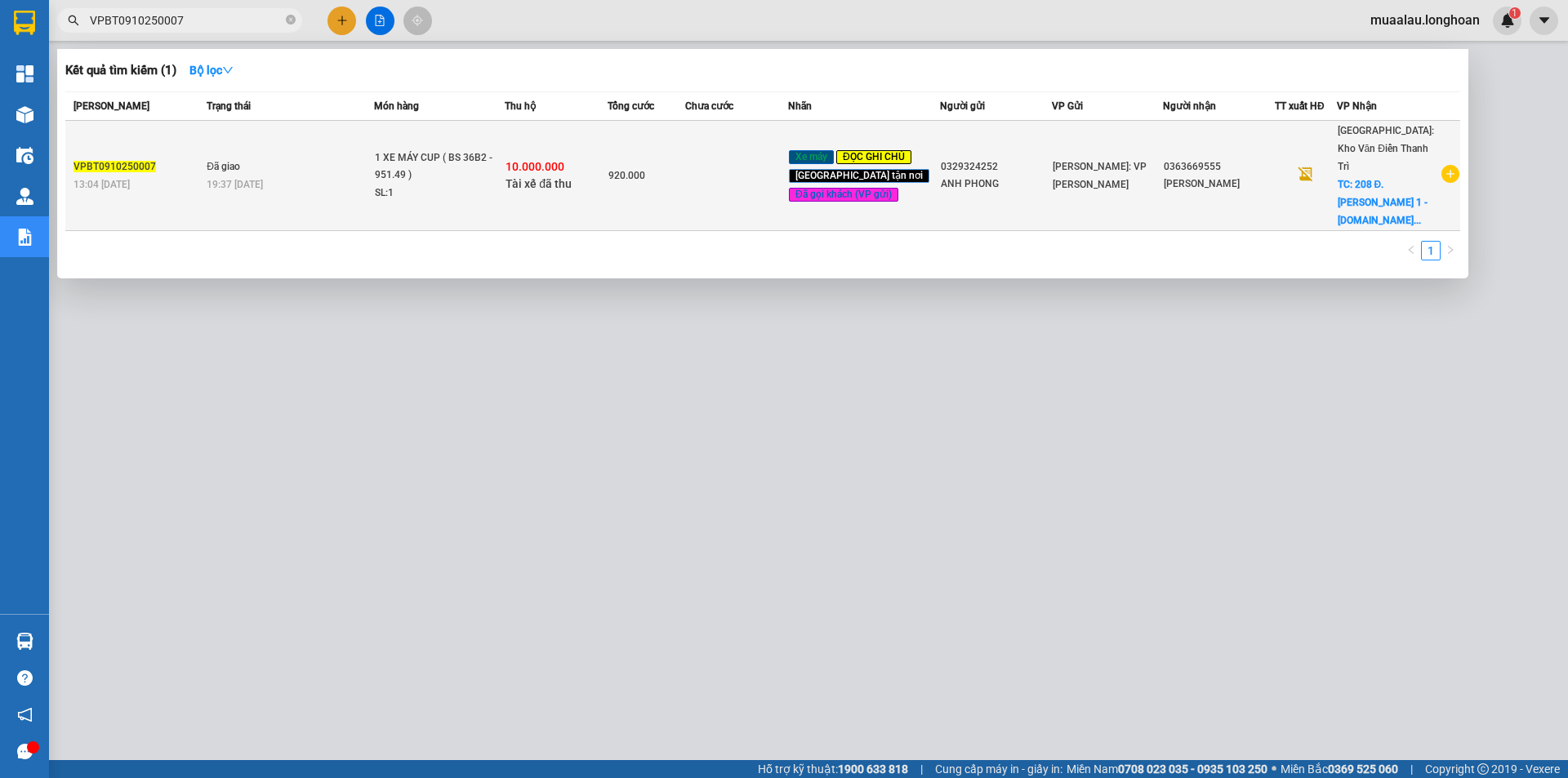
click at [645, 170] on span "920.000" at bounding box center [626, 176] width 36 height 12
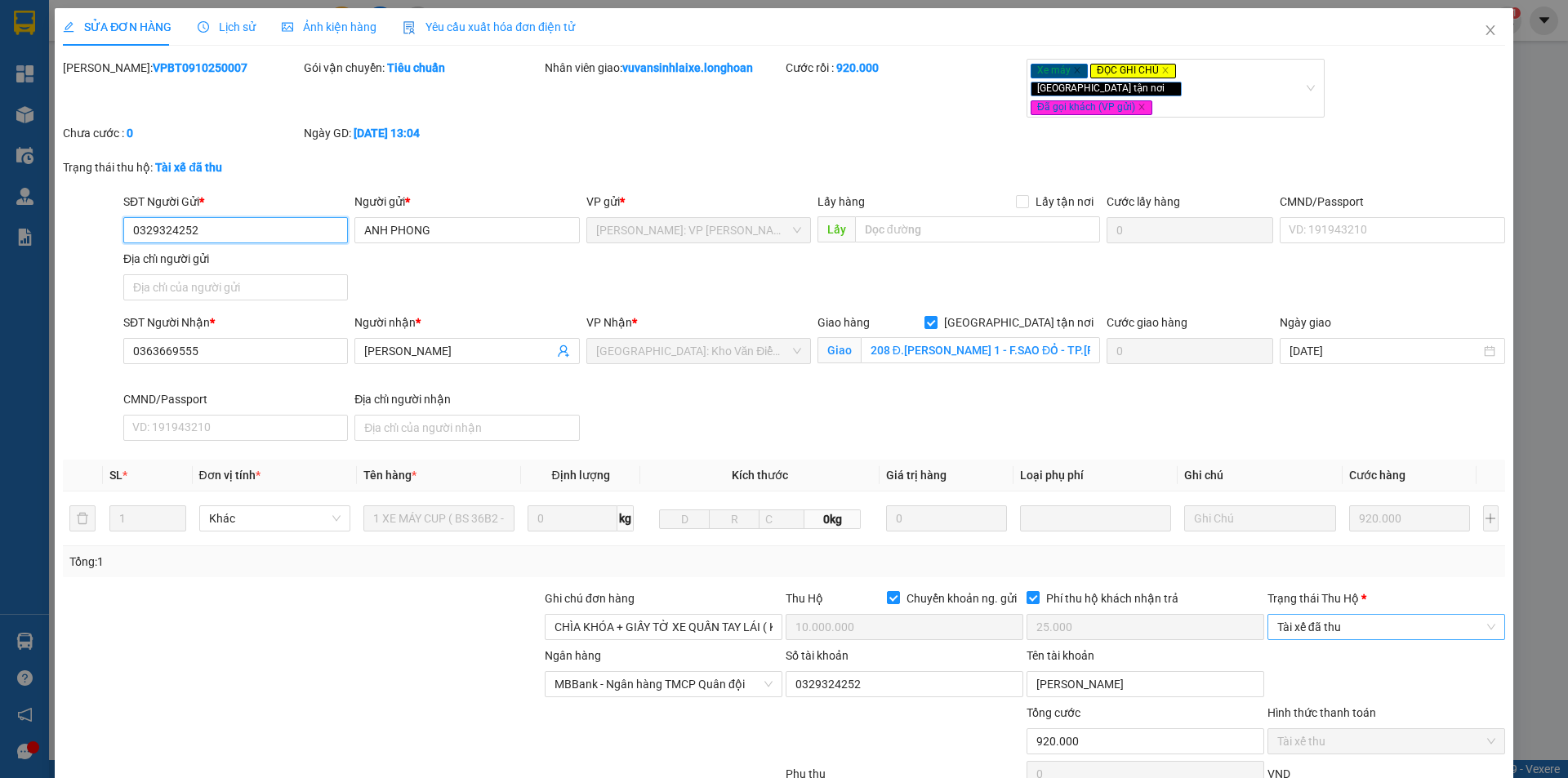
click at [1365, 615] on span "Tài xế đã thu" at bounding box center [1386, 627] width 218 height 25
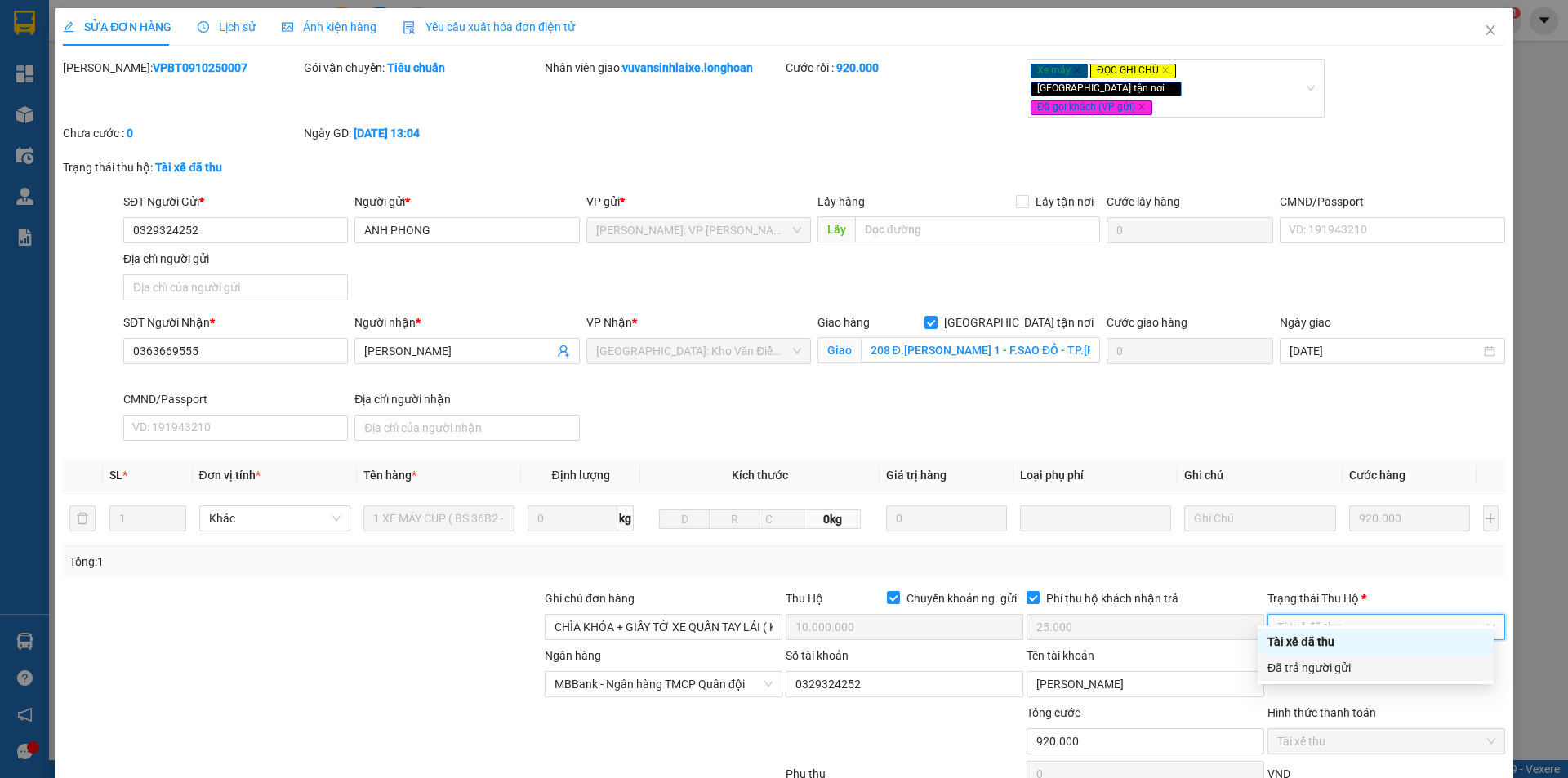
click at [1340, 672] on div "Đã trả người gửi" at bounding box center [1375, 668] width 216 height 18
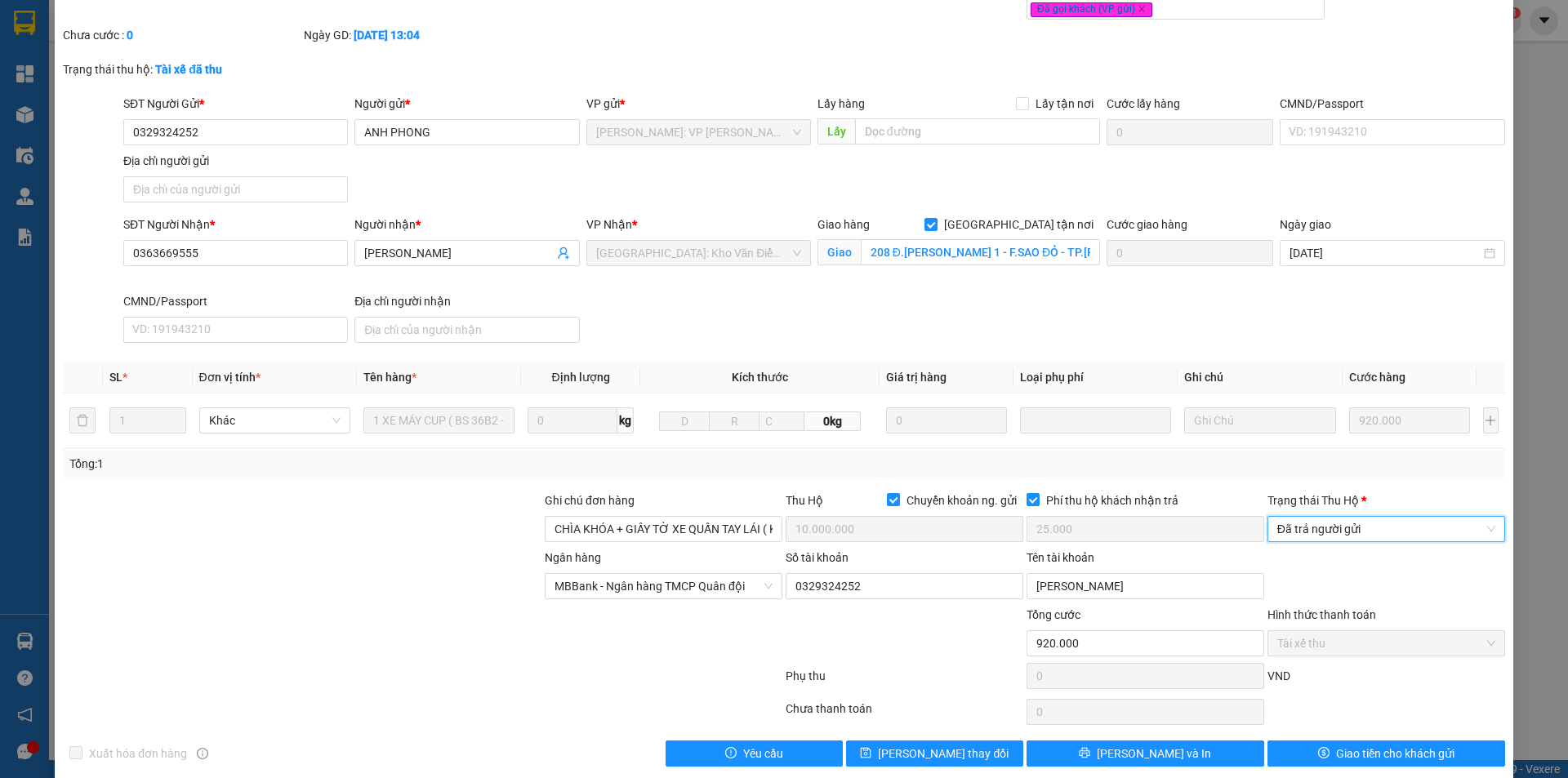
scroll to position [100, 0]
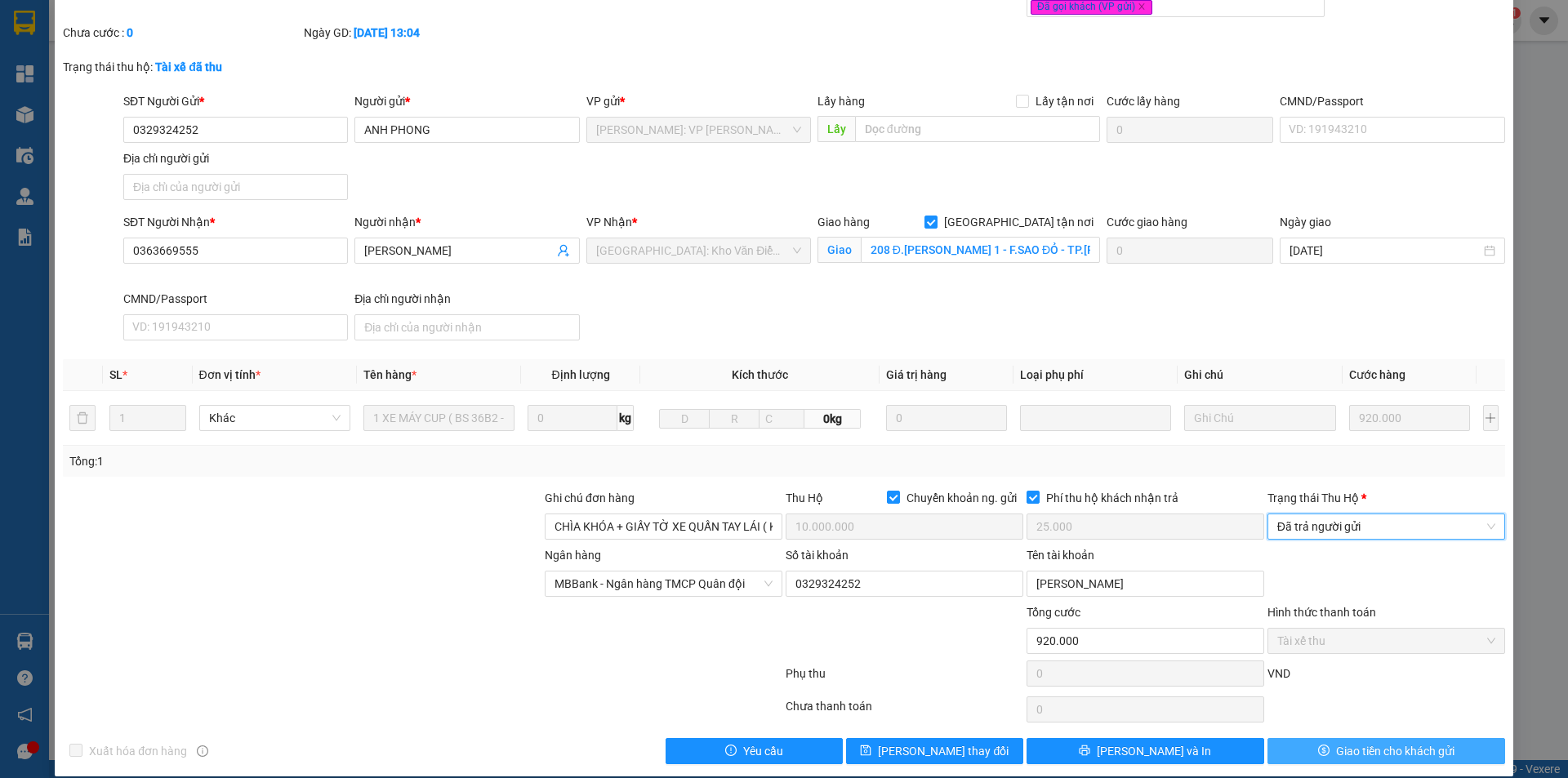
click at [1321, 739] on button "Giao tiền cho khách gửi" at bounding box center [1386, 751] width 238 height 27
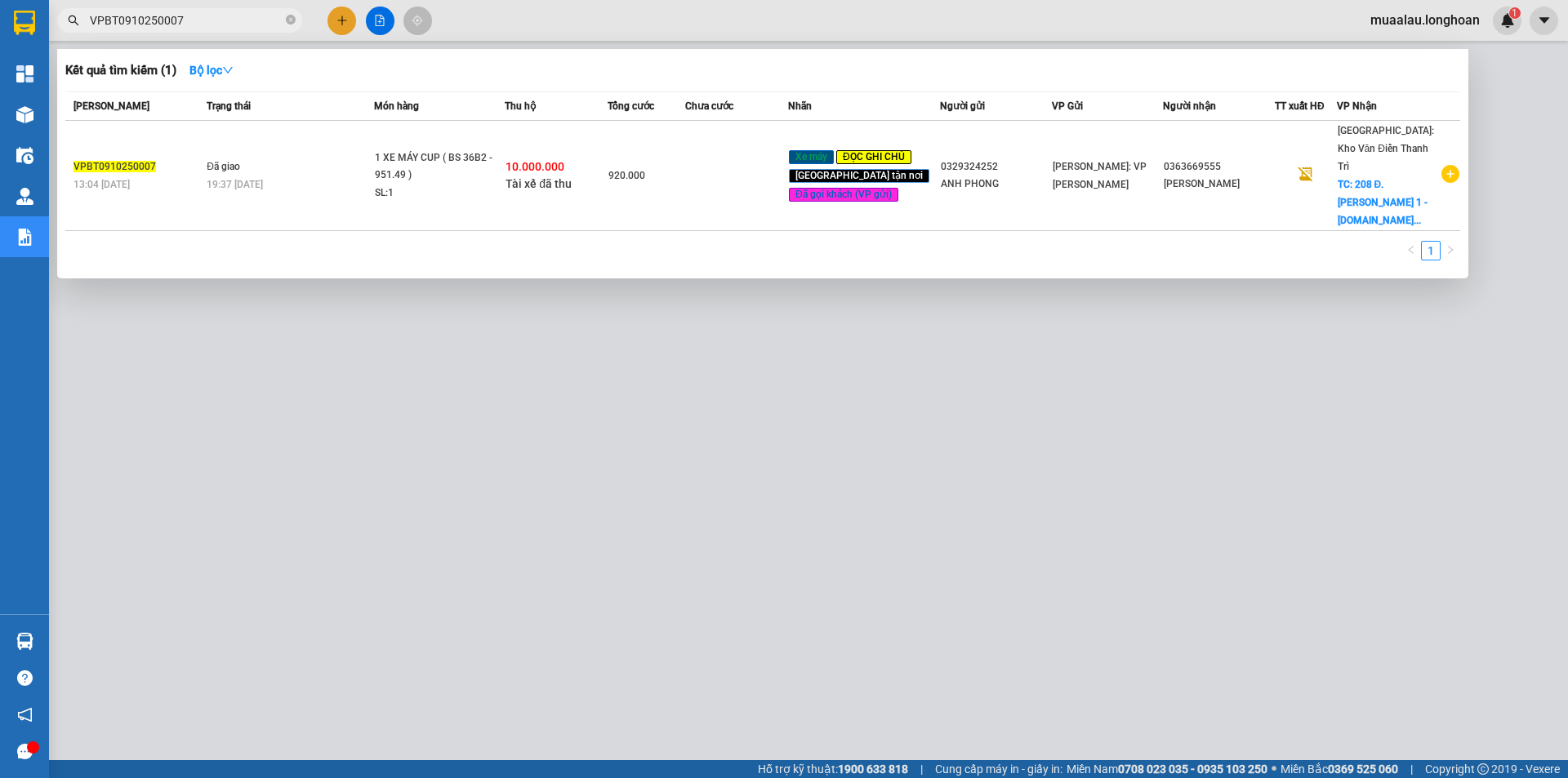
click at [210, 24] on input "VPBT0910250007" at bounding box center [186, 21] width 193 height 18
paste input "BXMT0910250012"
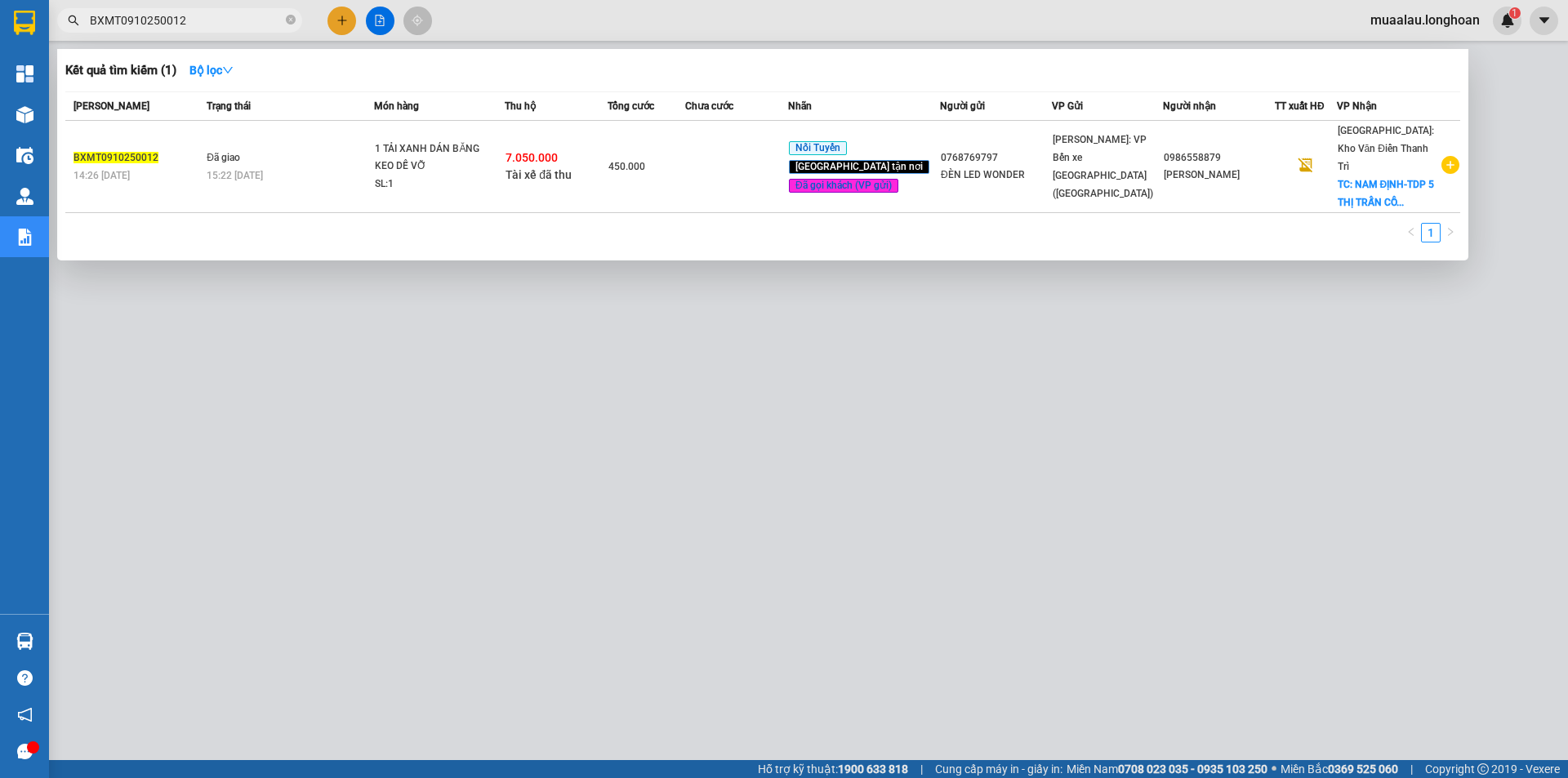
click at [647, 180] on td "450.000" at bounding box center [646, 167] width 78 height 92
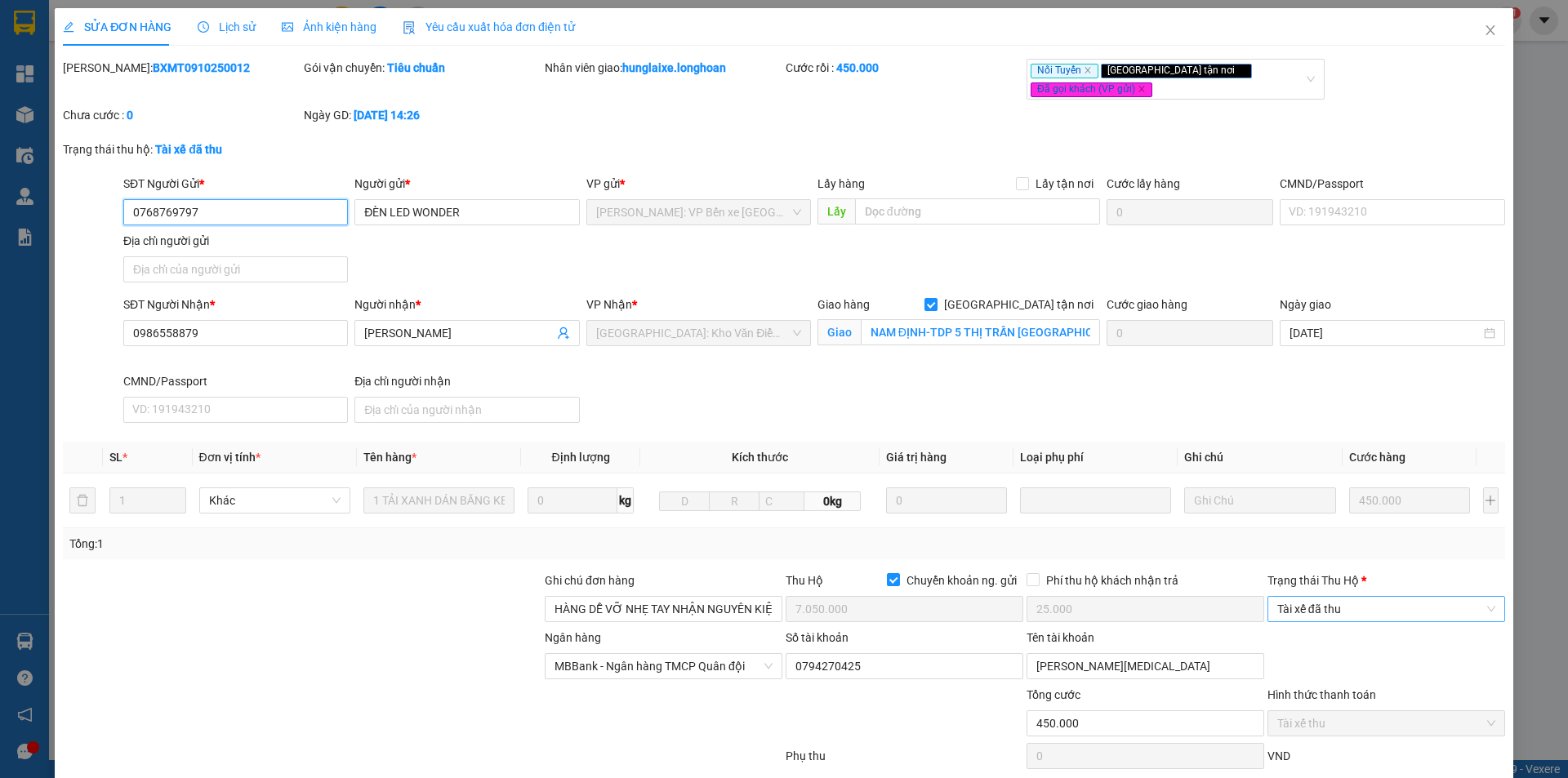
click at [1351, 604] on span "Tài xế đã thu" at bounding box center [1386, 609] width 218 height 25
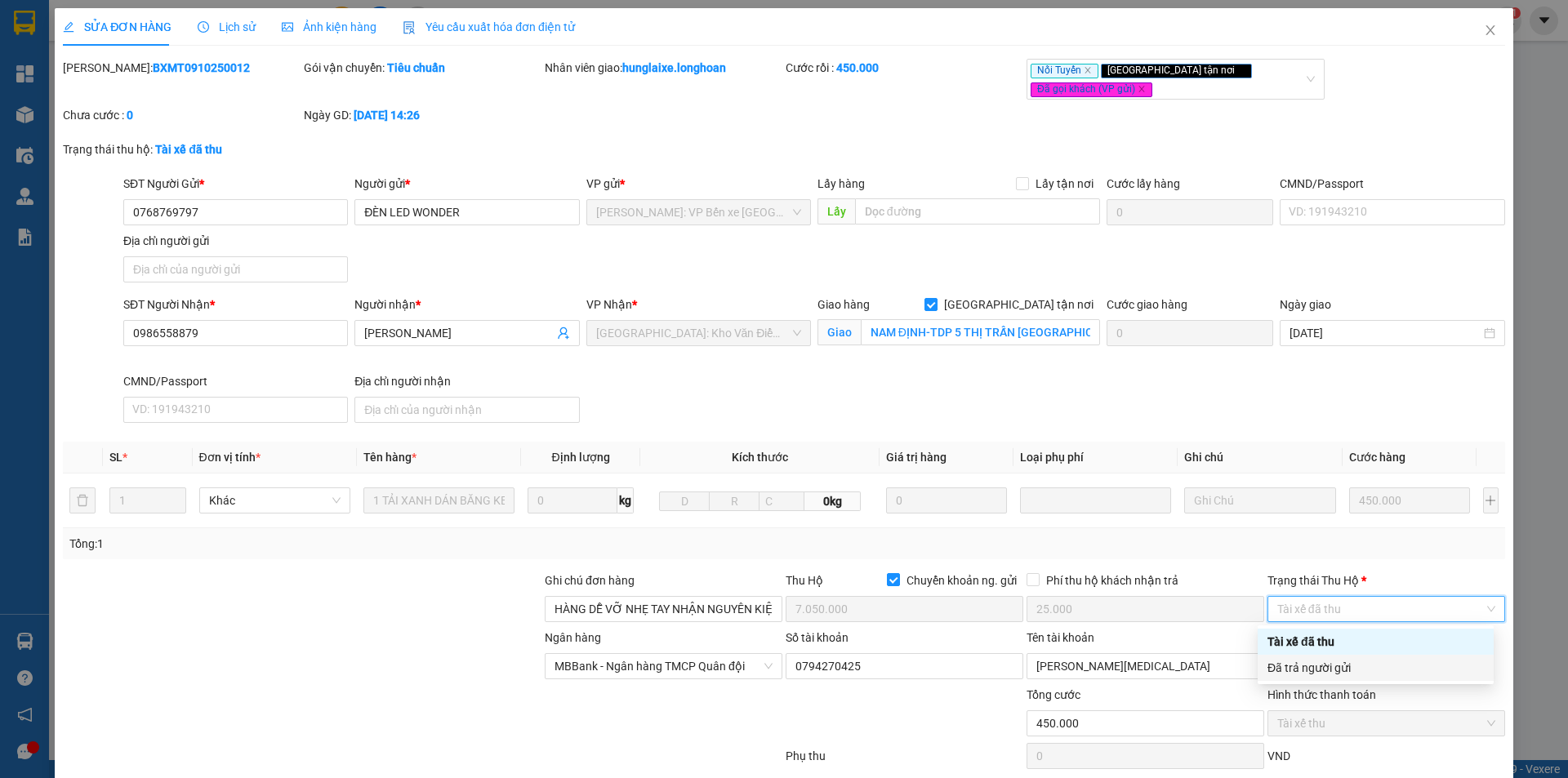
click at [1370, 667] on div "Đã trả người gửi" at bounding box center [1375, 668] width 216 height 18
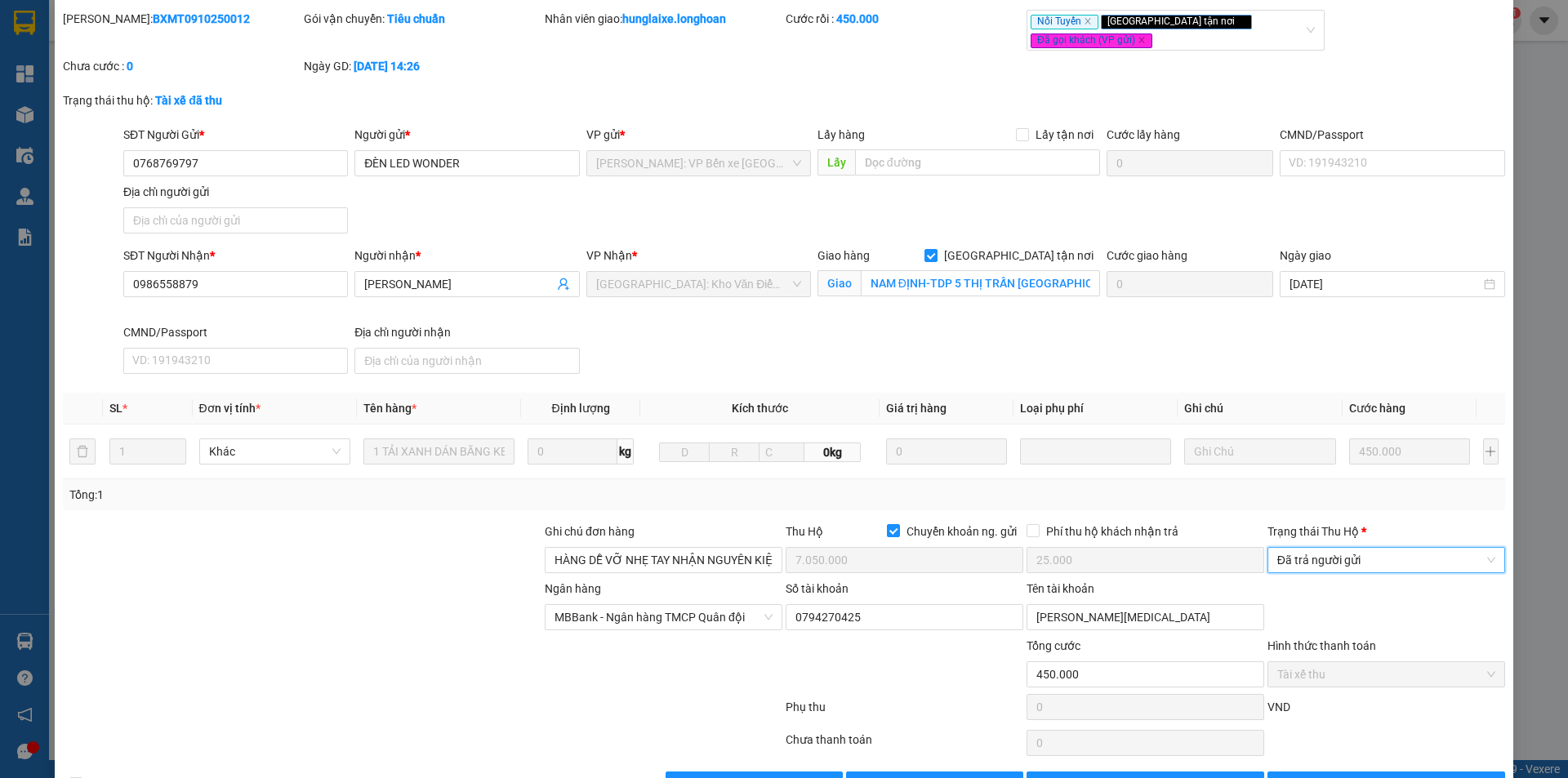
scroll to position [100, 0]
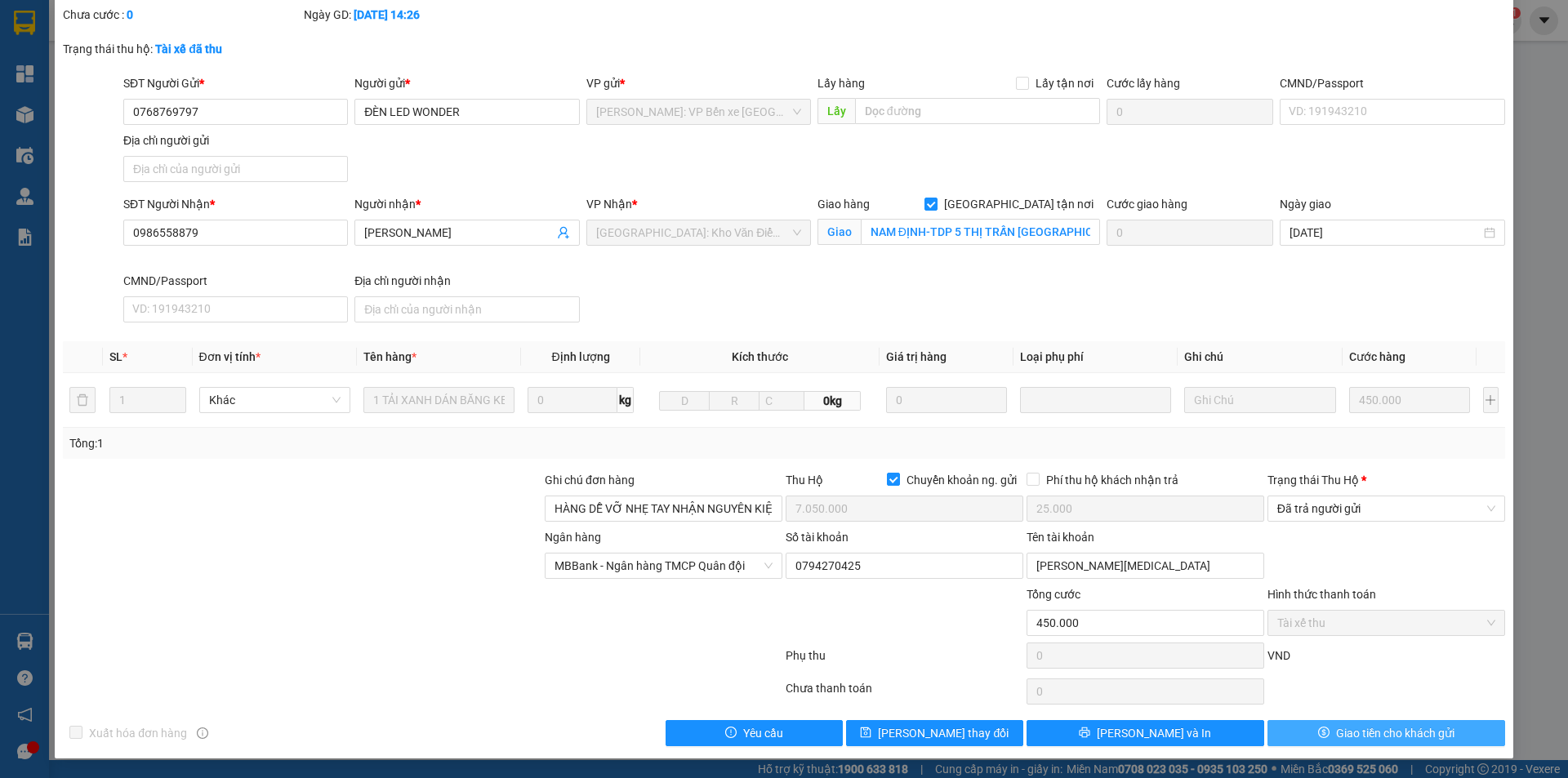
click at [1353, 726] on span "Giao tiền cho khách gửi" at bounding box center [1395, 733] width 119 height 18
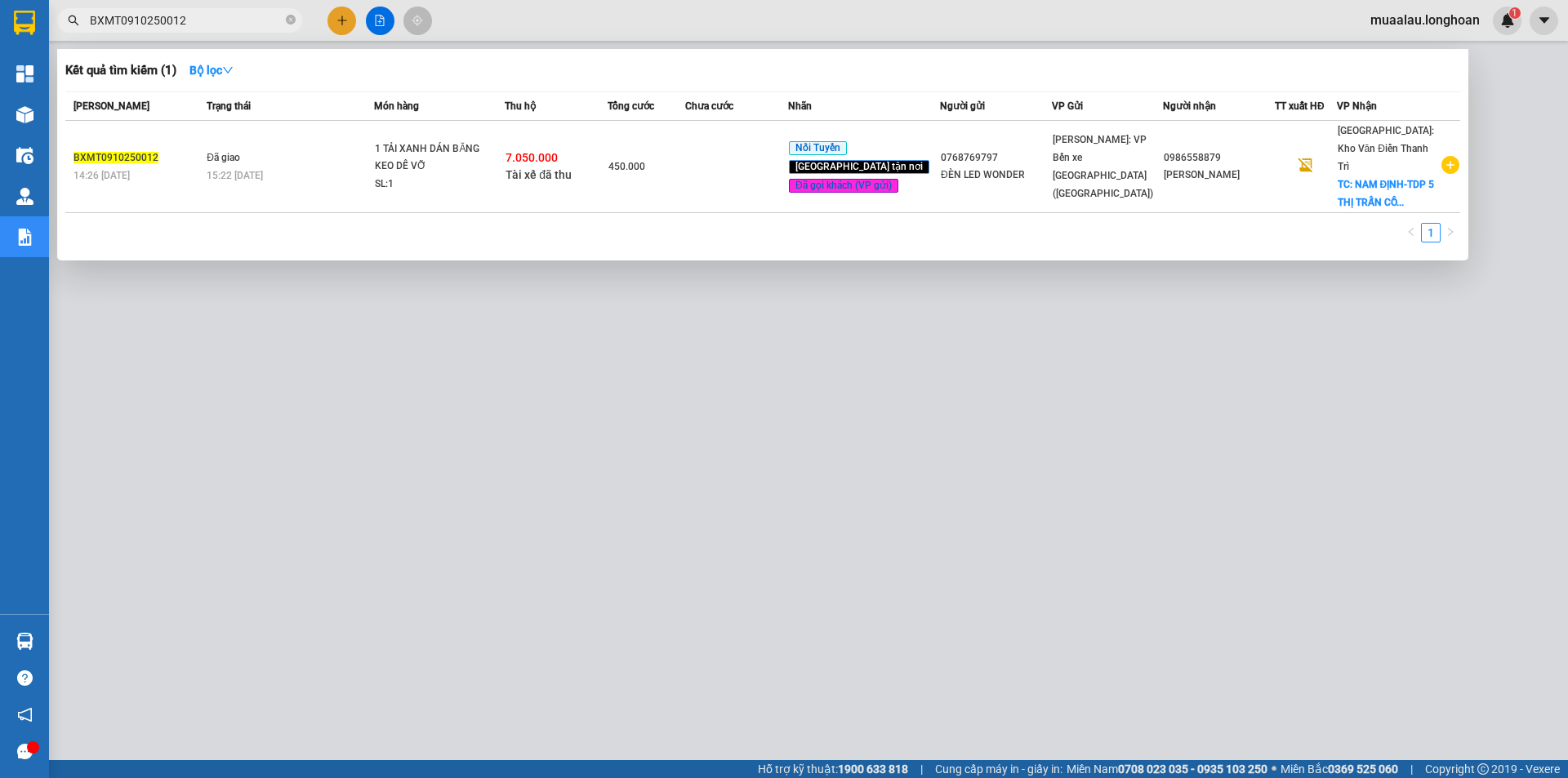
click at [196, 20] on input "BXMT0910250012" at bounding box center [186, 21] width 193 height 18
paste input "QU120910250017"
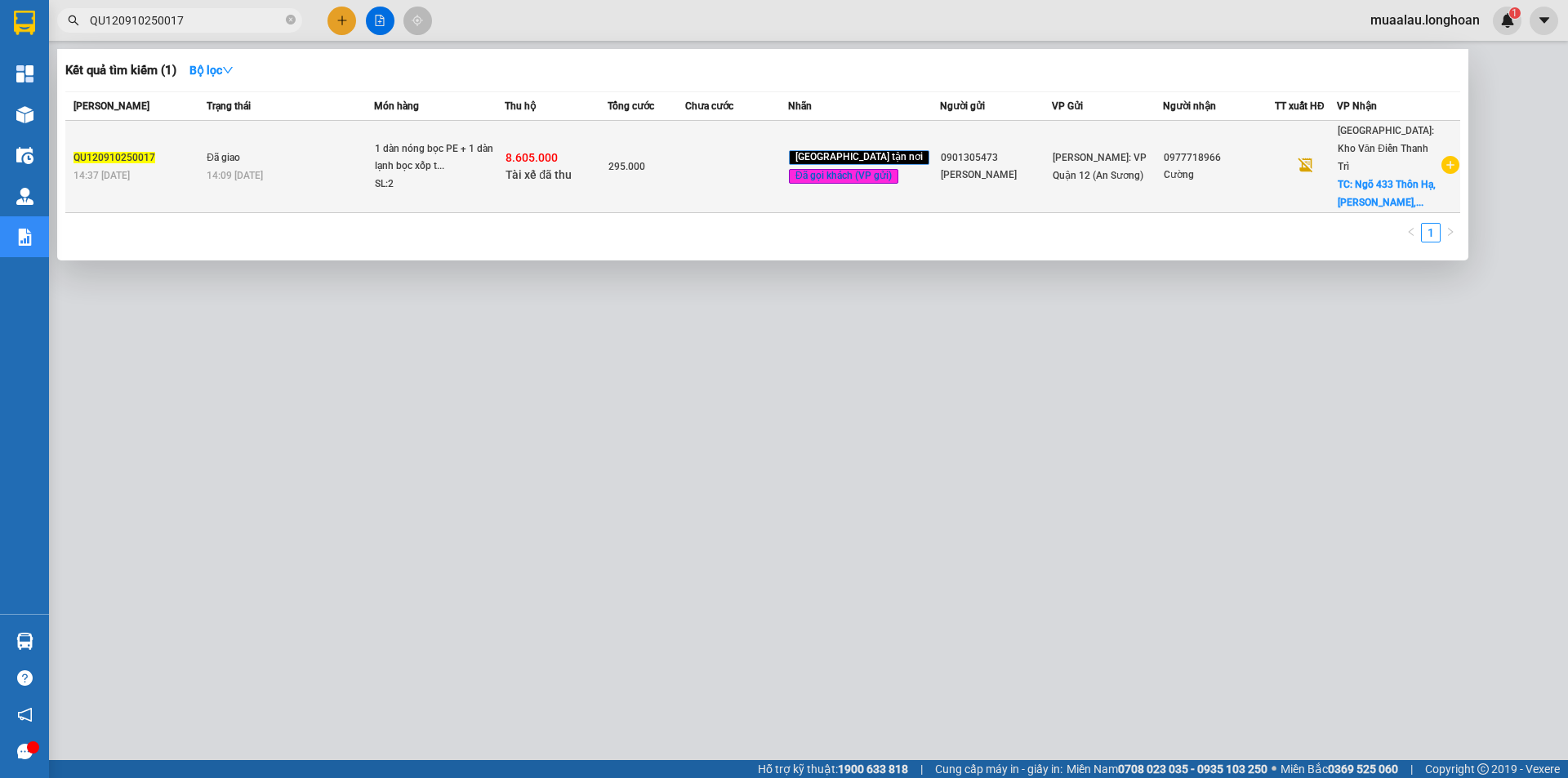
click at [654, 187] on td "295.000" at bounding box center [646, 167] width 78 height 92
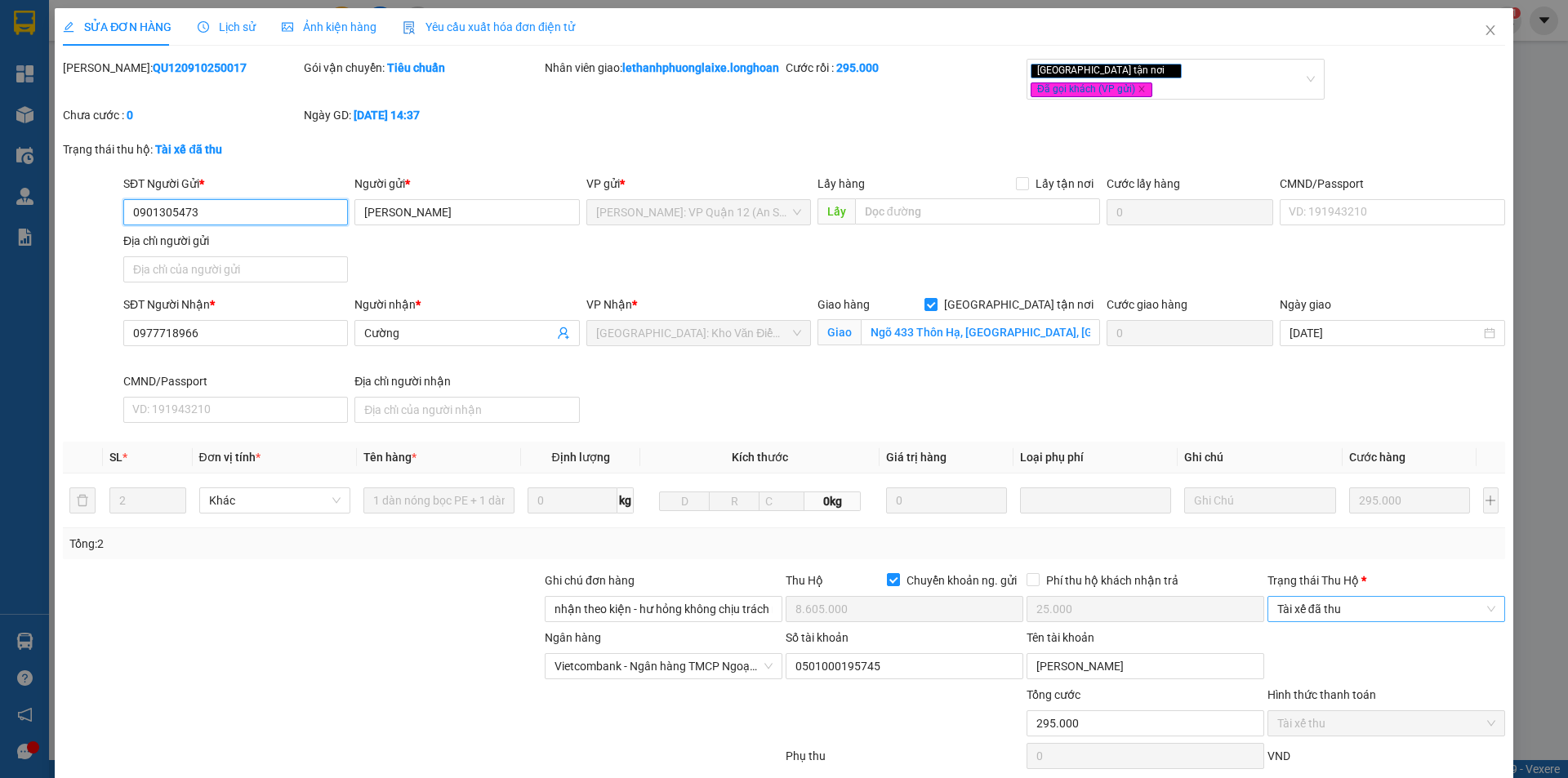
click at [1335, 610] on span "Tài xế đã thu" at bounding box center [1386, 609] width 218 height 25
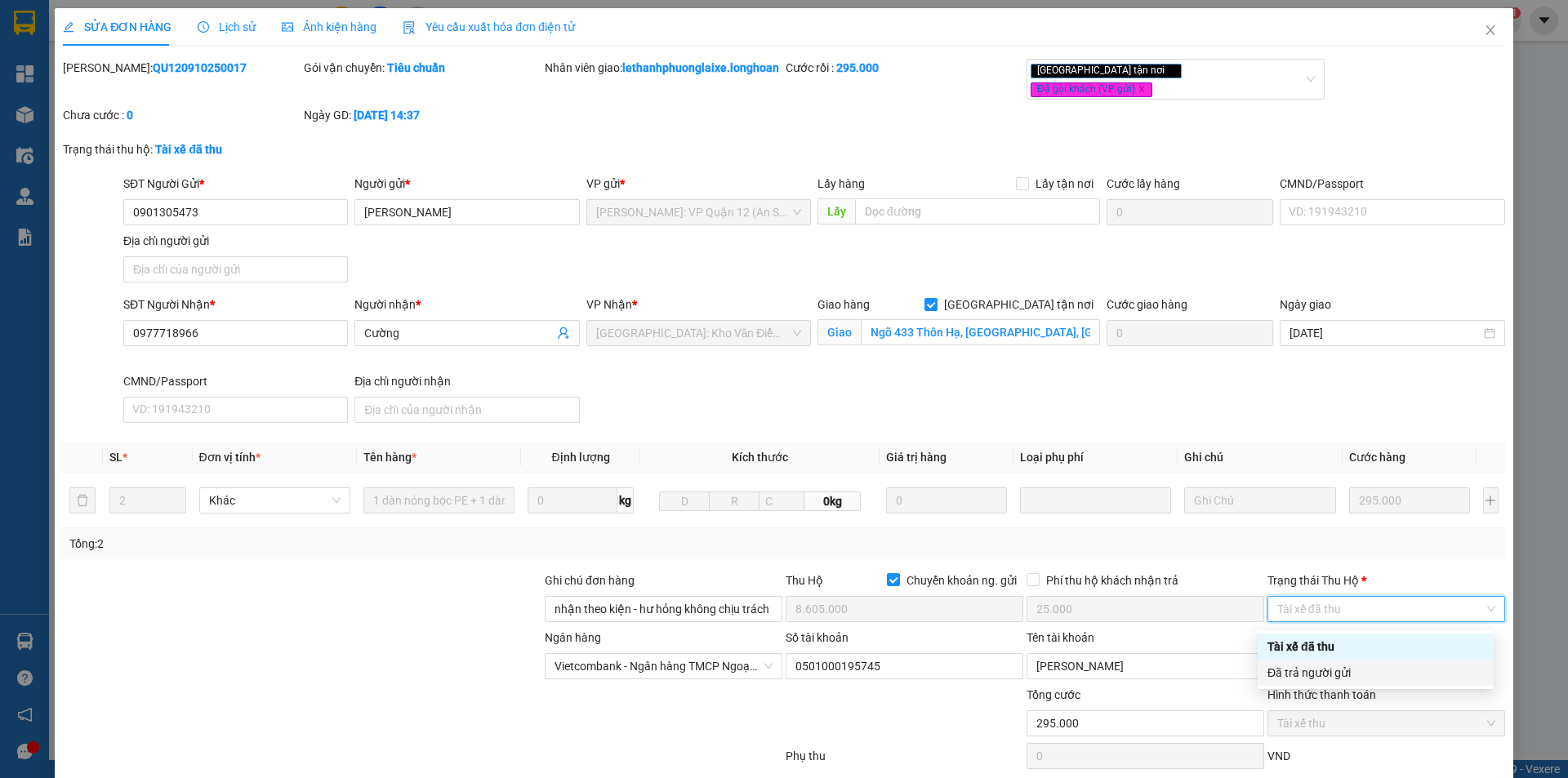
click at [1327, 667] on div "Đã trả người gửi" at bounding box center [1375, 673] width 216 height 18
click at [1339, 679] on div "Đã trả người gửi" at bounding box center [1375, 673] width 216 height 18
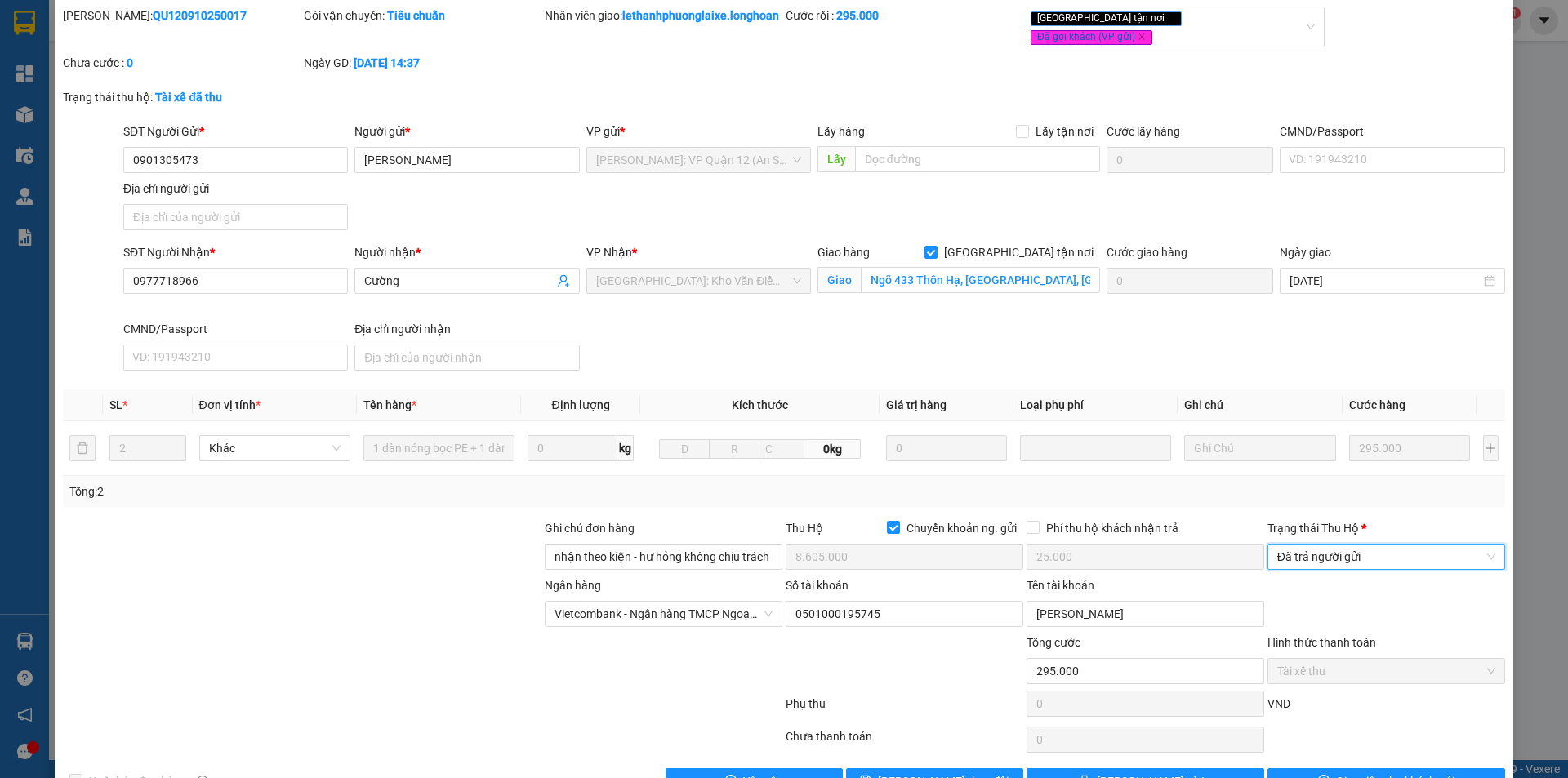
scroll to position [105, 0]
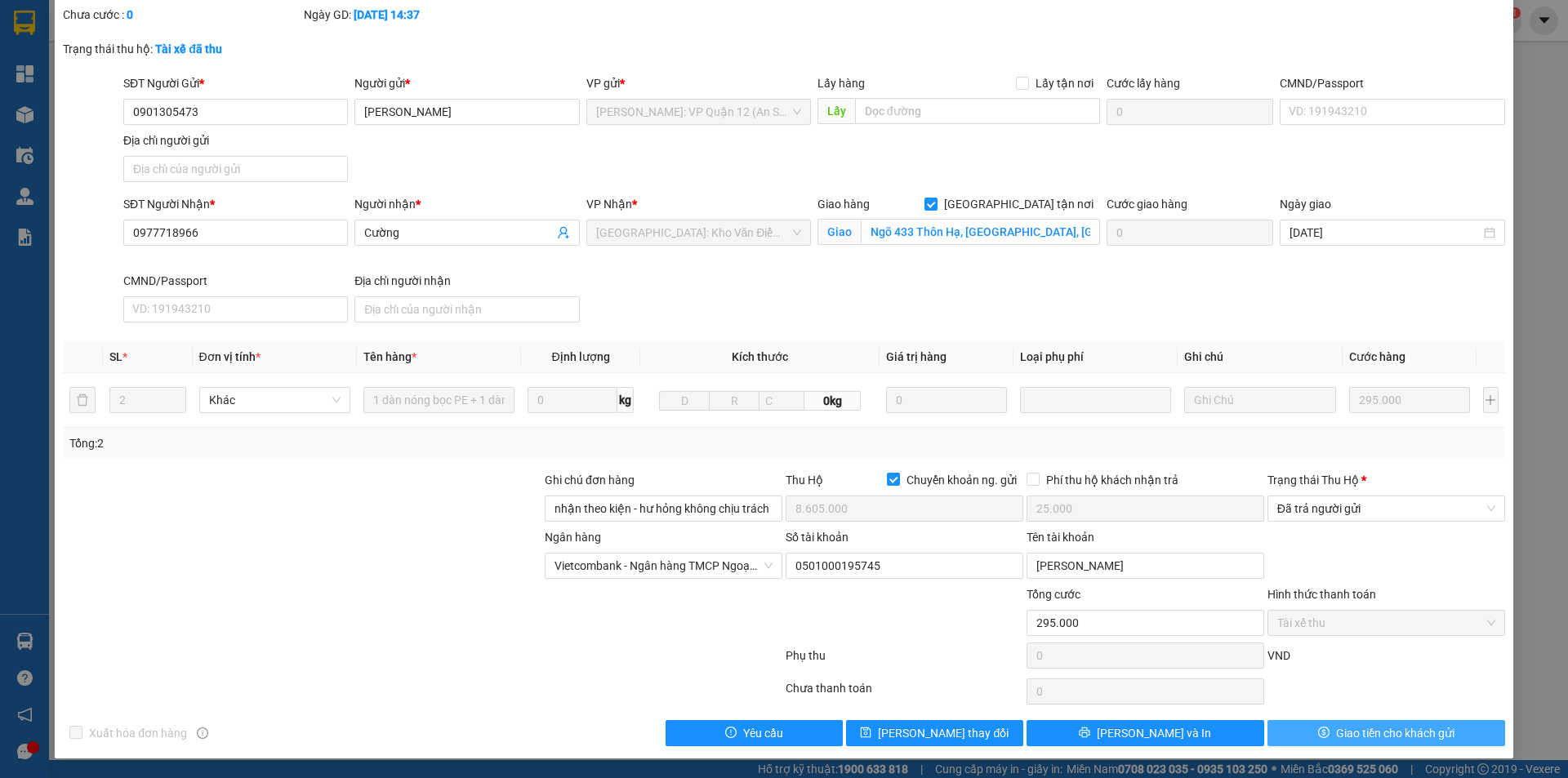
click at [1344, 731] on span "Giao tiền cho khách gửi" at bounding box center [1395, 733] width 119 height 18
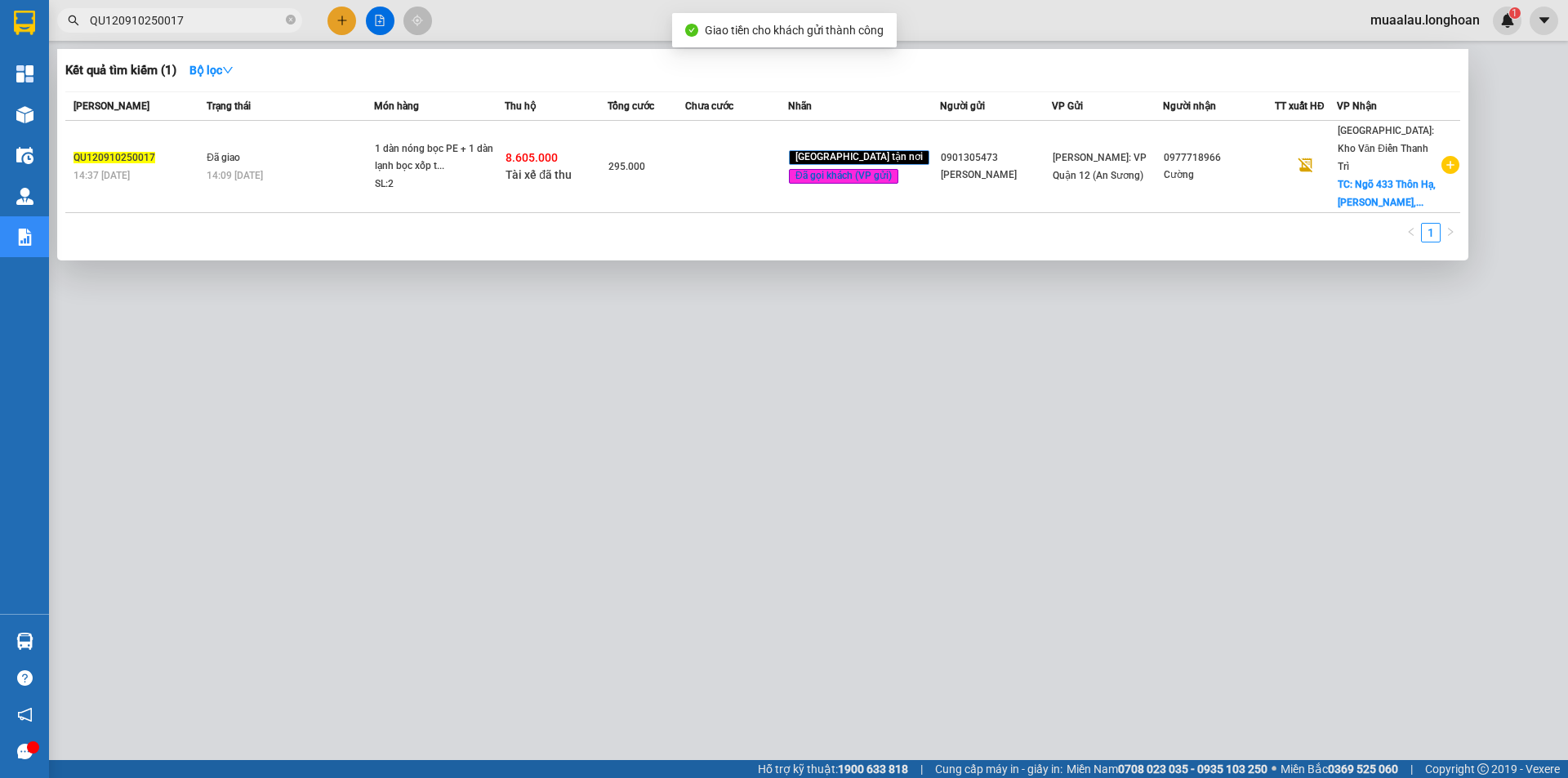
click at [193, 27] on input "QU120910250017" at bounding box center [186, 21] width 193 height 18
click at [192, 19] on input "QU120910250017" at bounding box center [186, 21] width 193 height 18
paste input "VPMD0910250051"
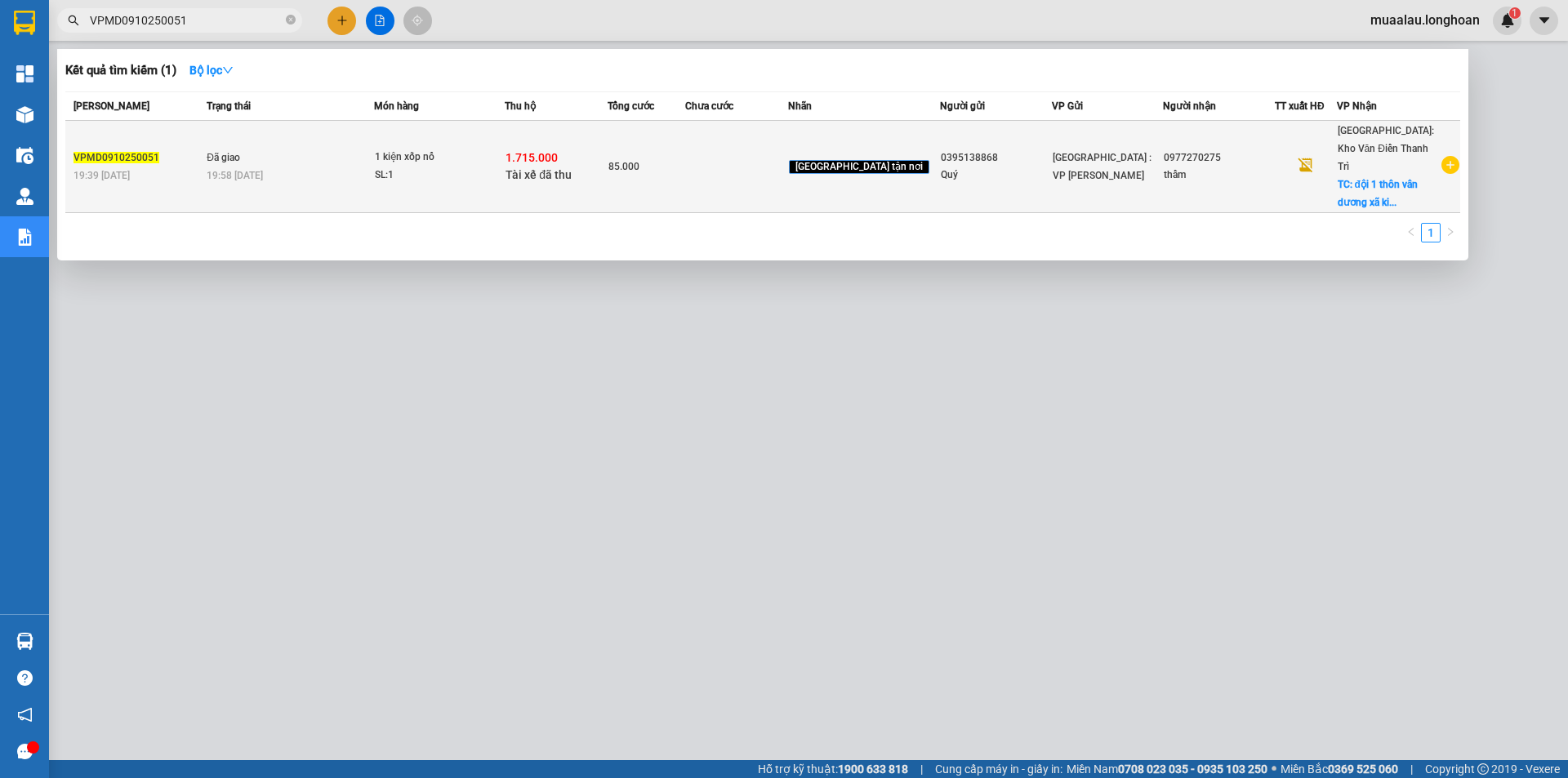
click at [684, 175] on td "85.000" at bounding box center [646, 167] width 78 height 92
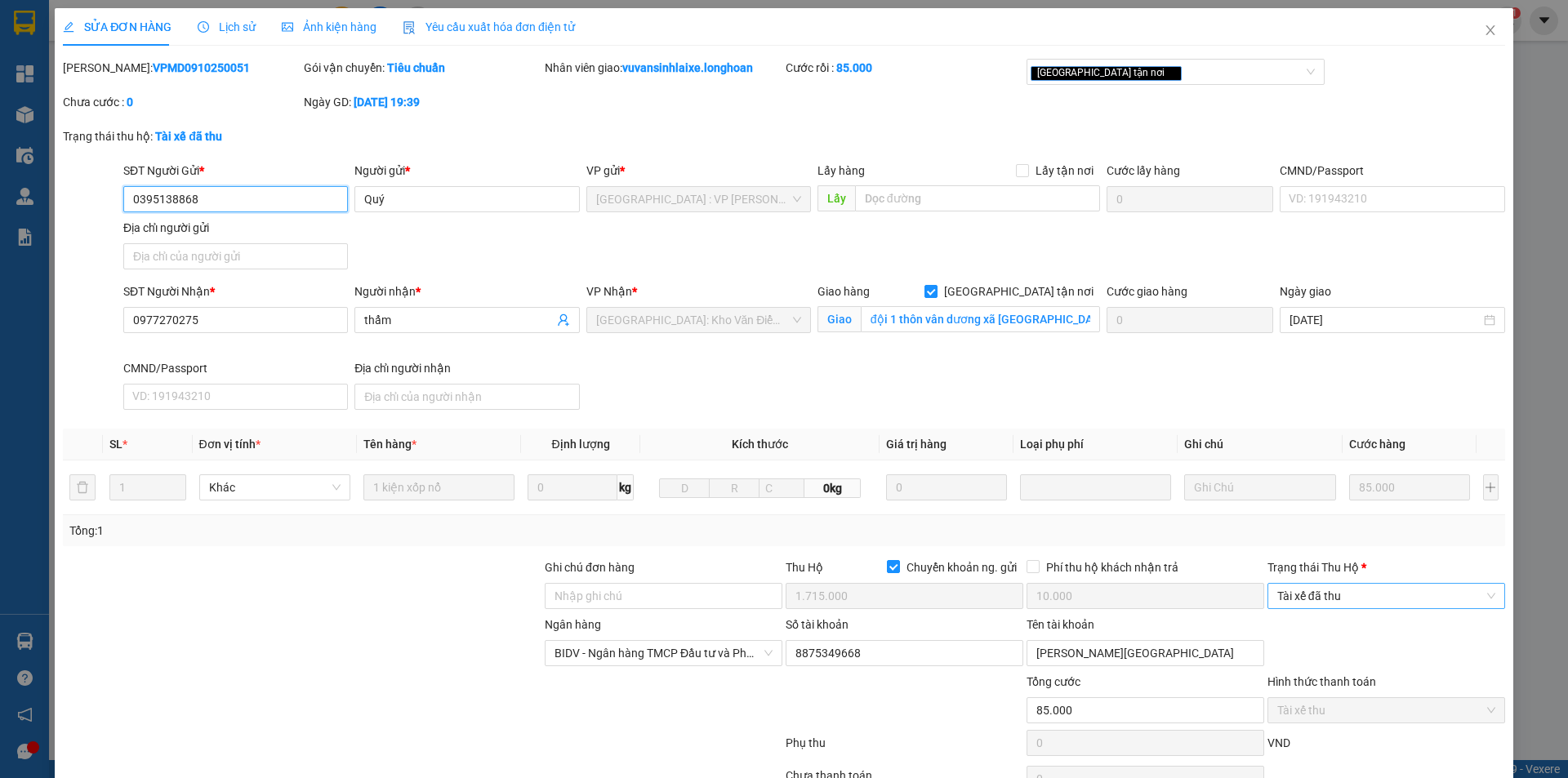
click at [1345, 603] on span "Tài xế đã thu" at bounding box center [1386, 595] width 218 height 25
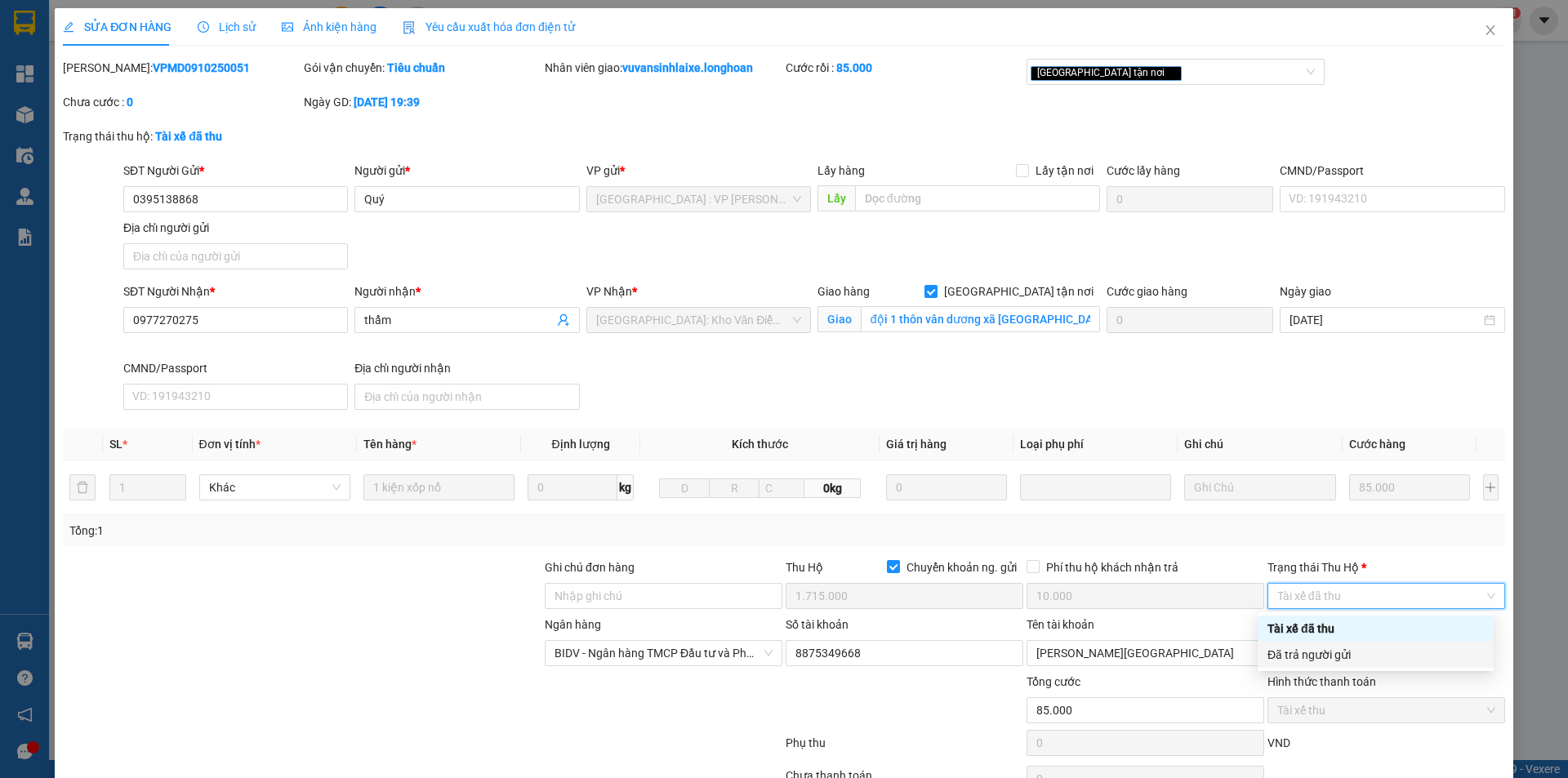
click at [1342, 650] on div "Đã trả người gửi" at bounding box center [1375, 655] width 216 height 18
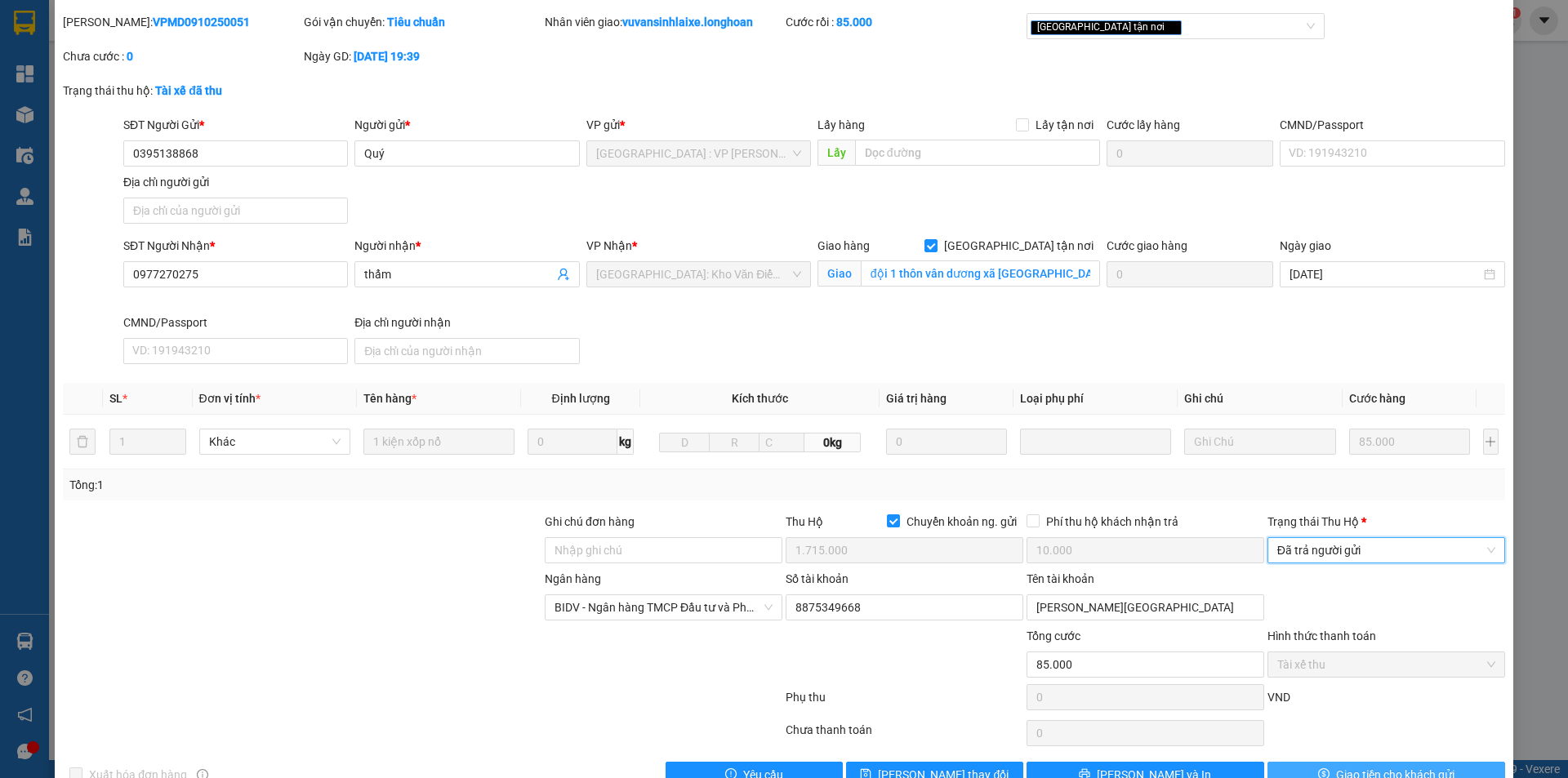
scroll to position [87, 0]
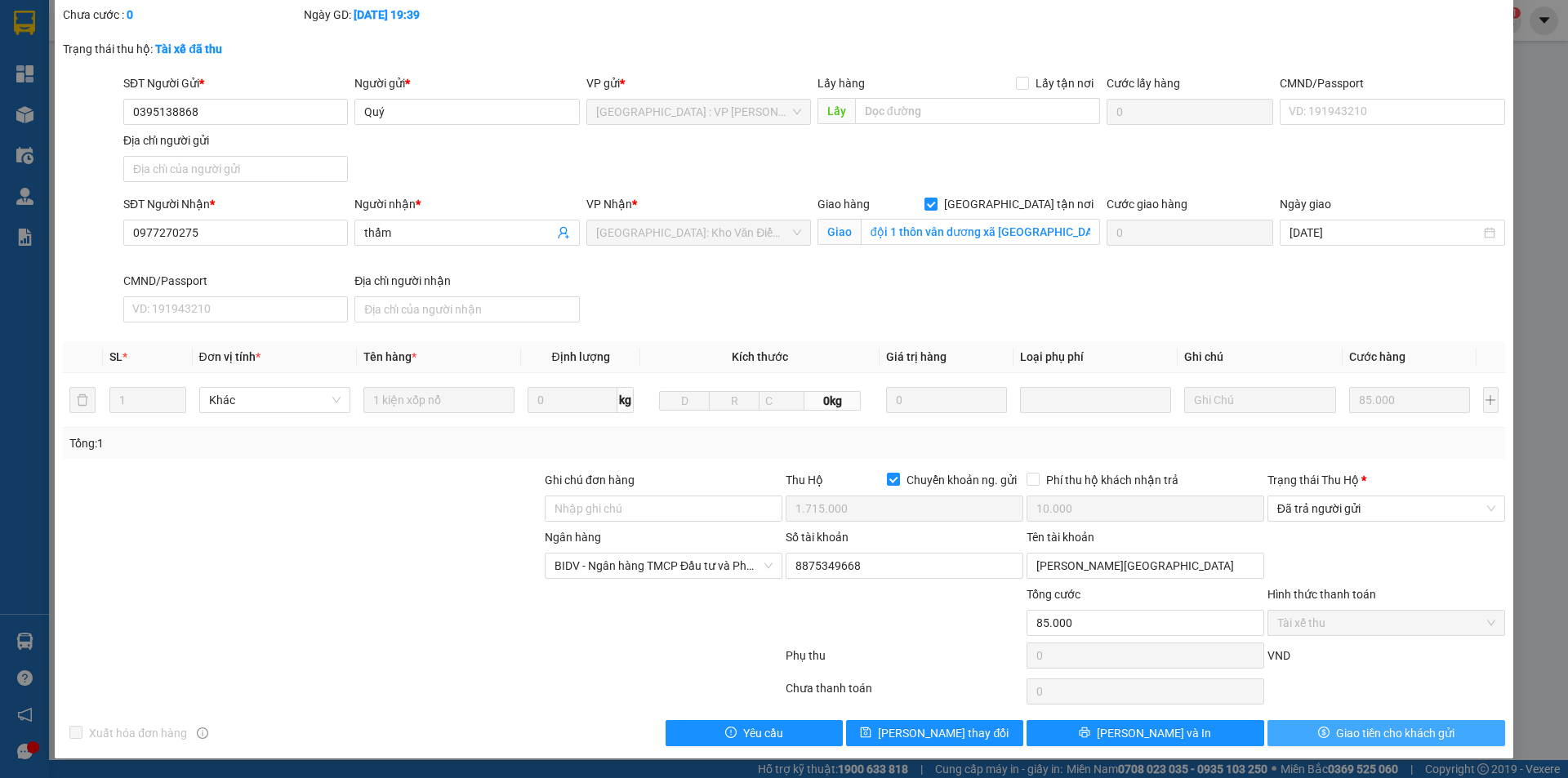
click at [1342, 738] on span "Giao tiền cho khách gửi" at bounding box center [1395, 733] width 119 height 18
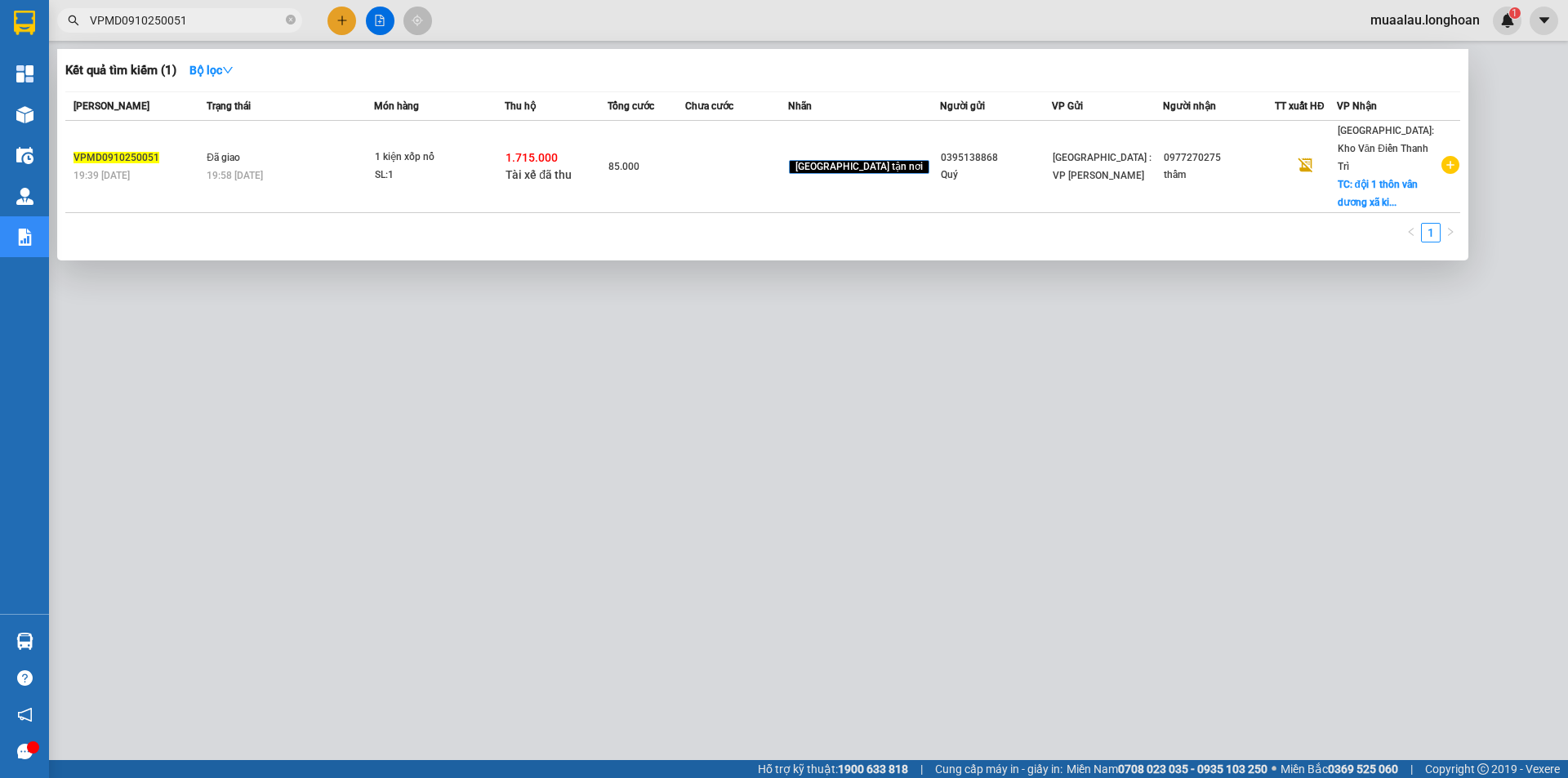
click at [214, 22] on input "VPMD0910250051" at bounding box center [186, 21] width 193 height 18
paste input "HQTP0810250026"
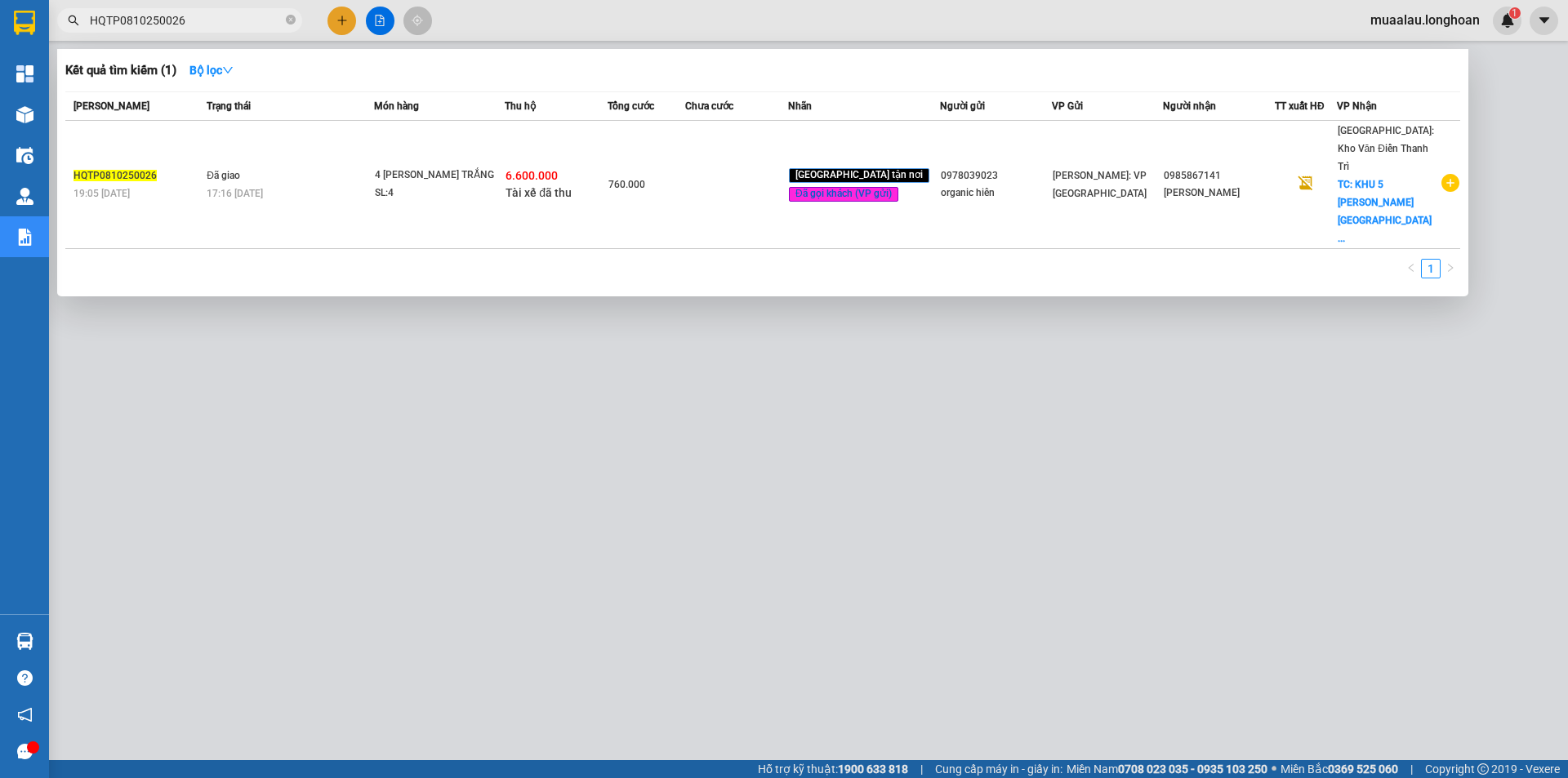
click at [686, 170] on td "760.000" at bounding box center [646, 185] width 78 height 129
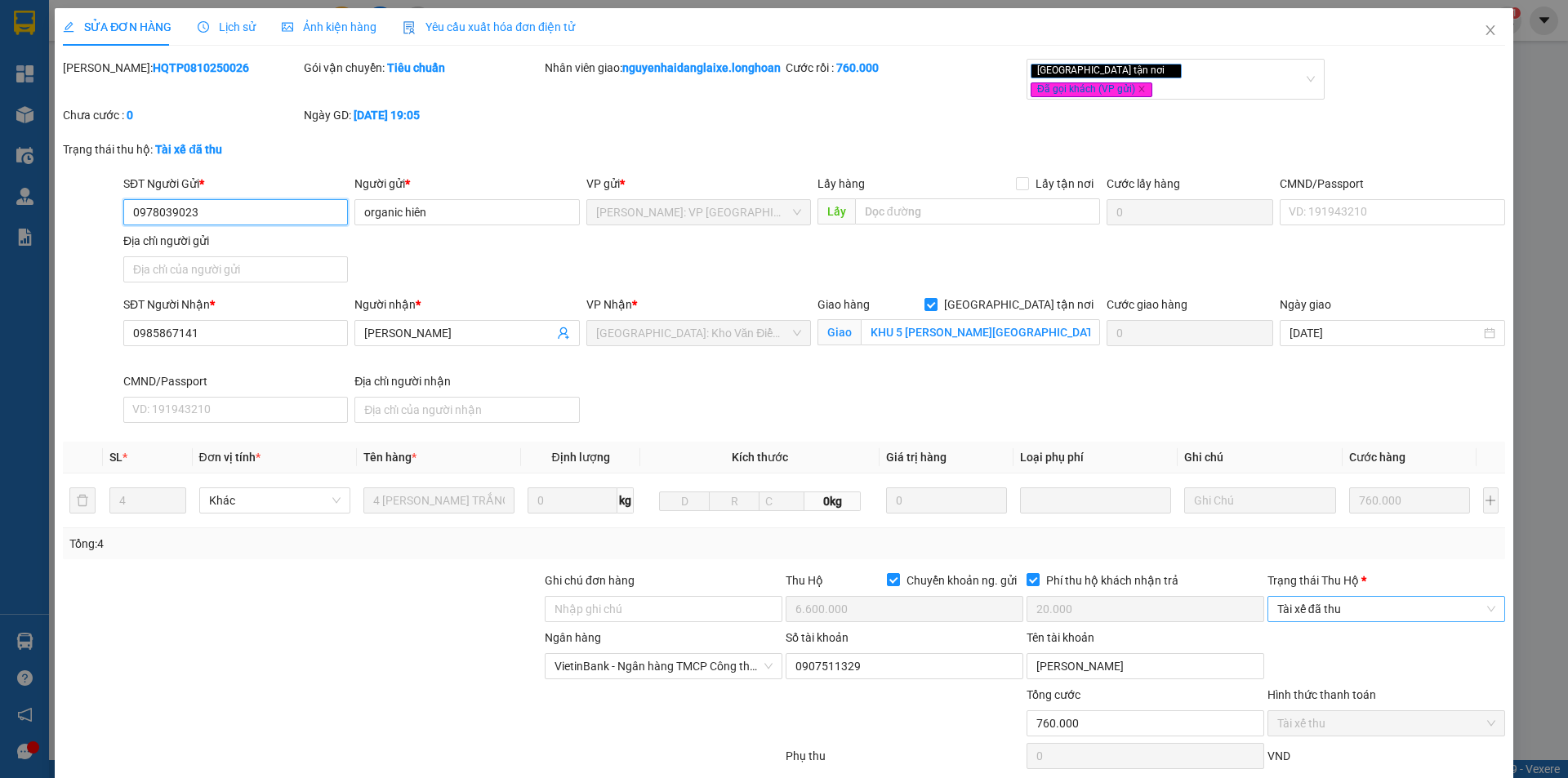
click at [1314, 614] on span "Tài xế đã thu" at bounding box center [1386, 609] width 218 height 25
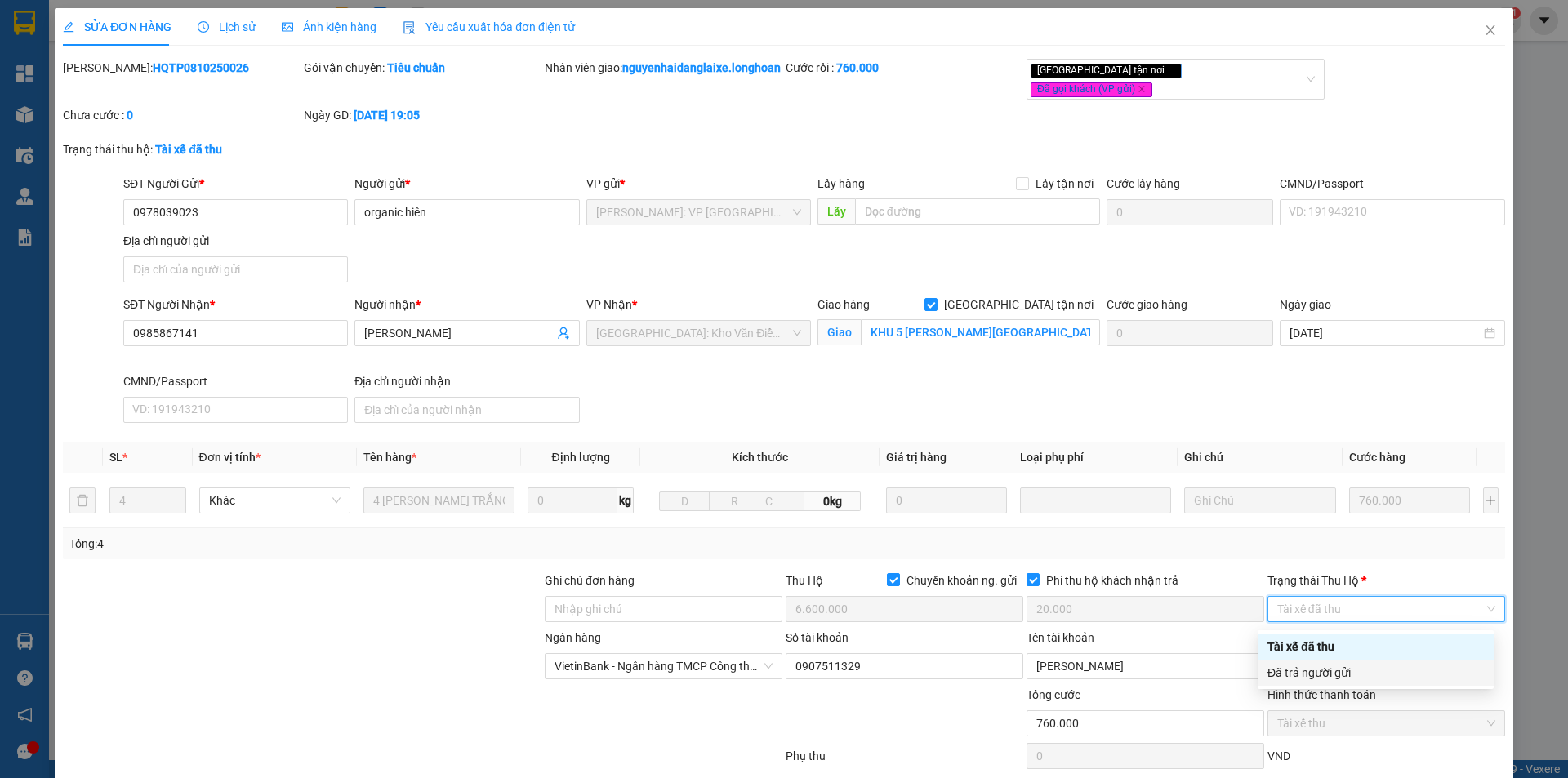
click at [1332, 683] on div "Đã trả người gửi" at bounding box center [1375, 673] width 236 height 27
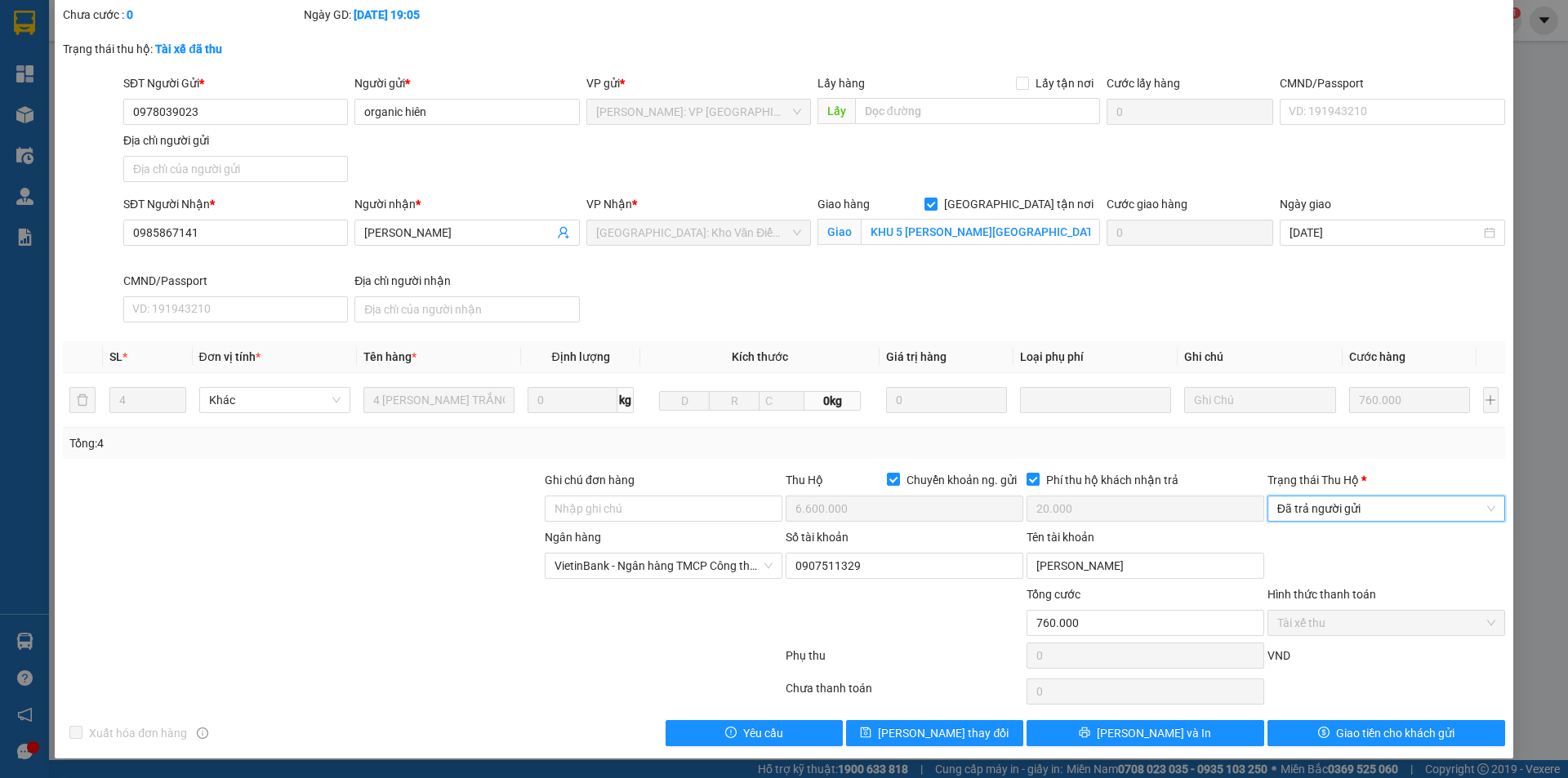
scroll to position [105, 0]
click at [1341, 737] on span "Giao tiền cho khách gửi" at bounding box center [1395, 733] width 119 height 18
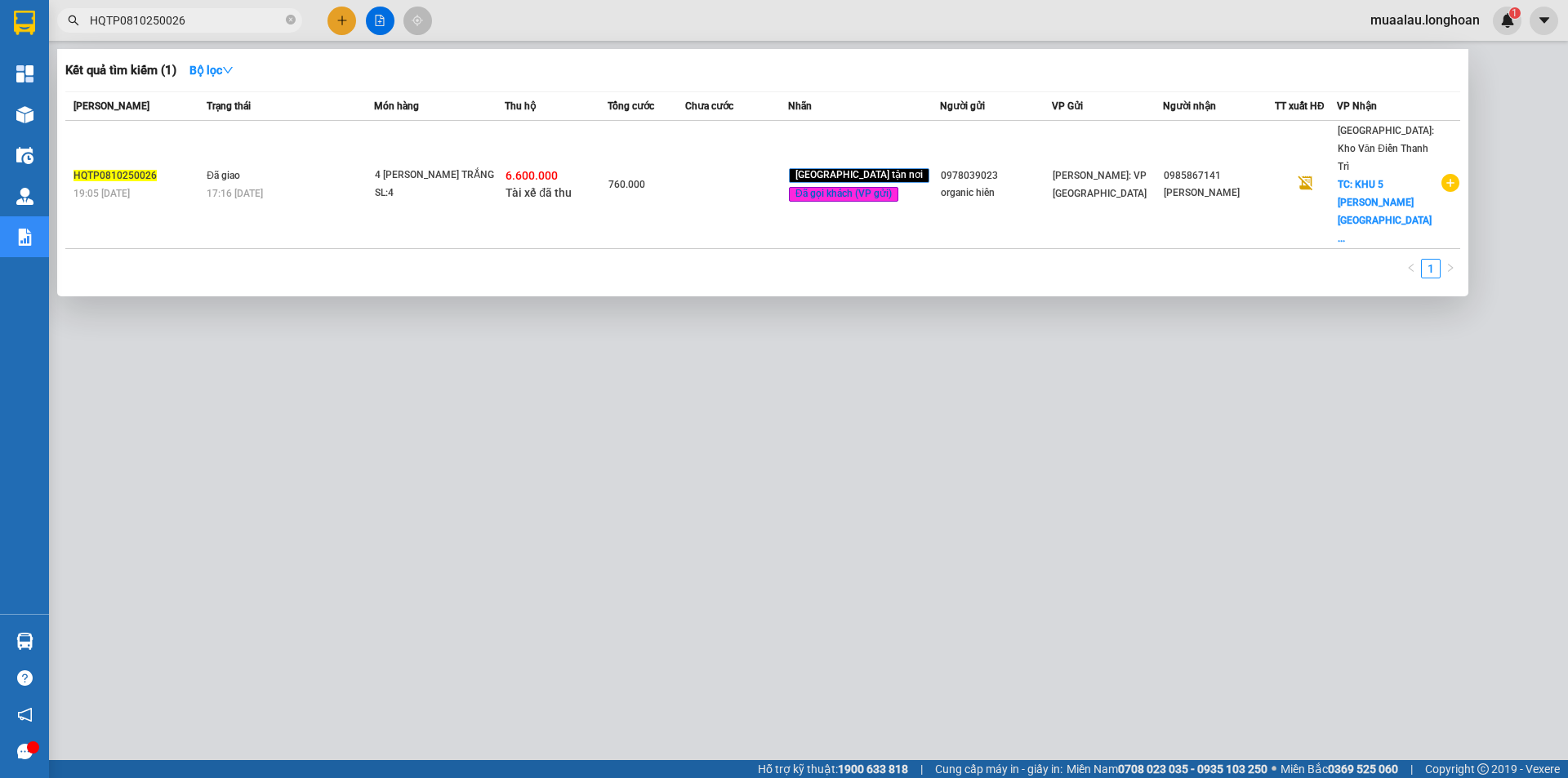
click at [197, 22] on input "HQTP0810250026" at bounding box center [186, 21] width 193 height 18
click at [196, 22] on input "HQTP0810250026" at bounding box center [186, 21] width 193 height 18
paste input "VP100810250010"
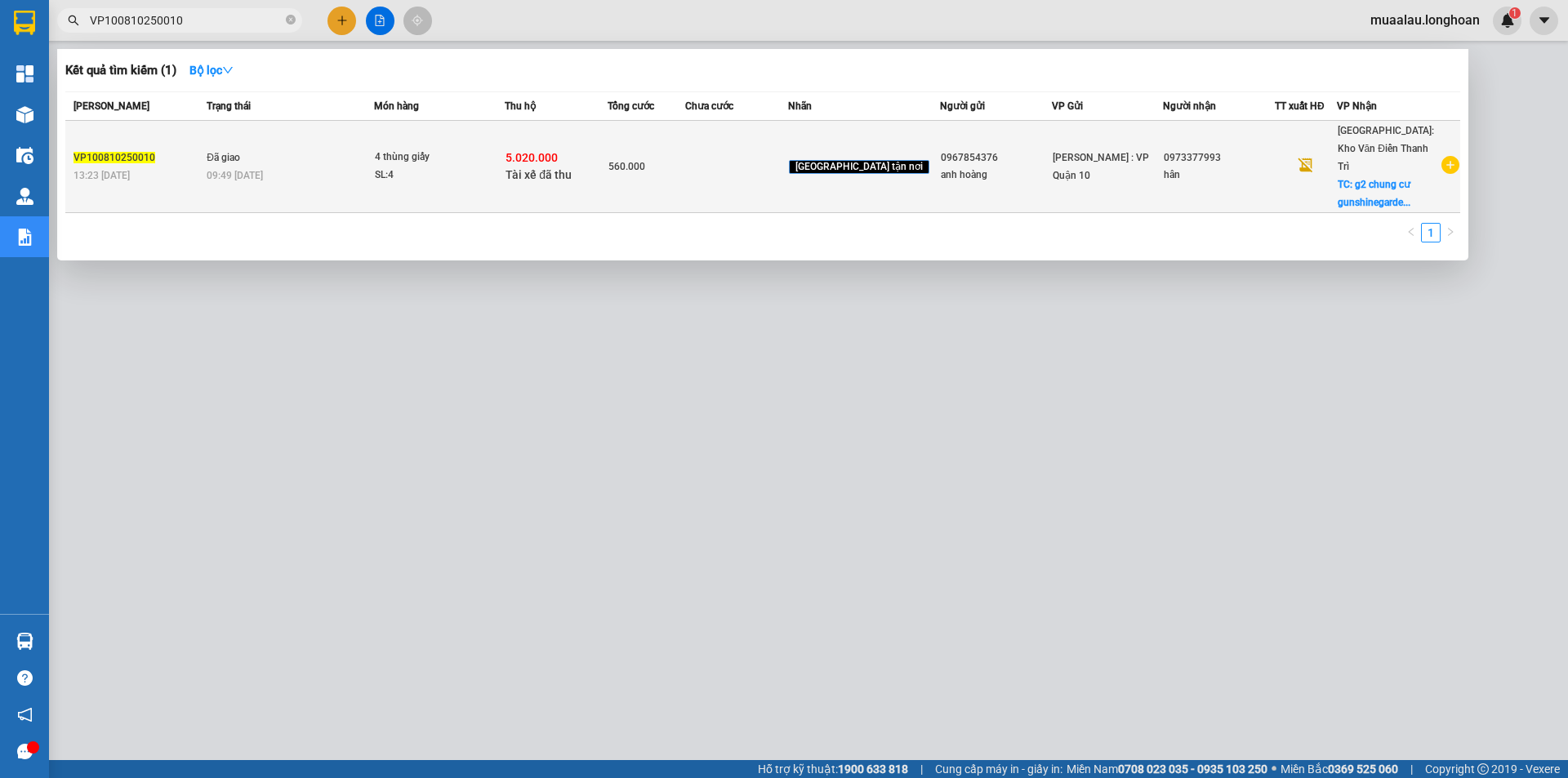
click at [686, 181] on td "560.000" at bounding box center [646, 167] width 78 height 92
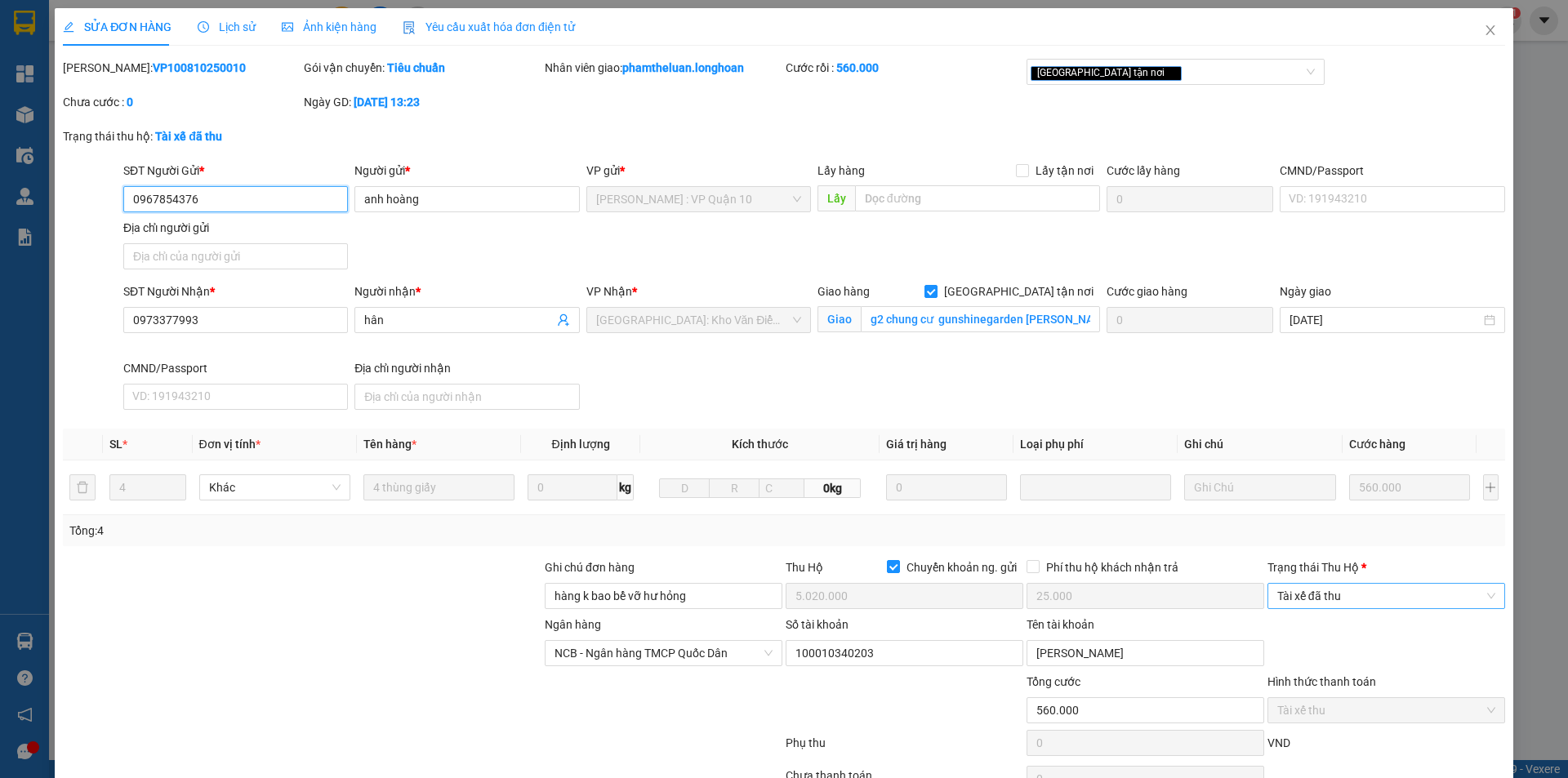
drag, startPoint x: 1361, startPoint y: 608, endPoint x: 1359, endPoint y: 600, distance: 8.2
click at [1360, 608] on div "Tài xế đã thu" at bounding box center [1386, 596] width 238 height 27
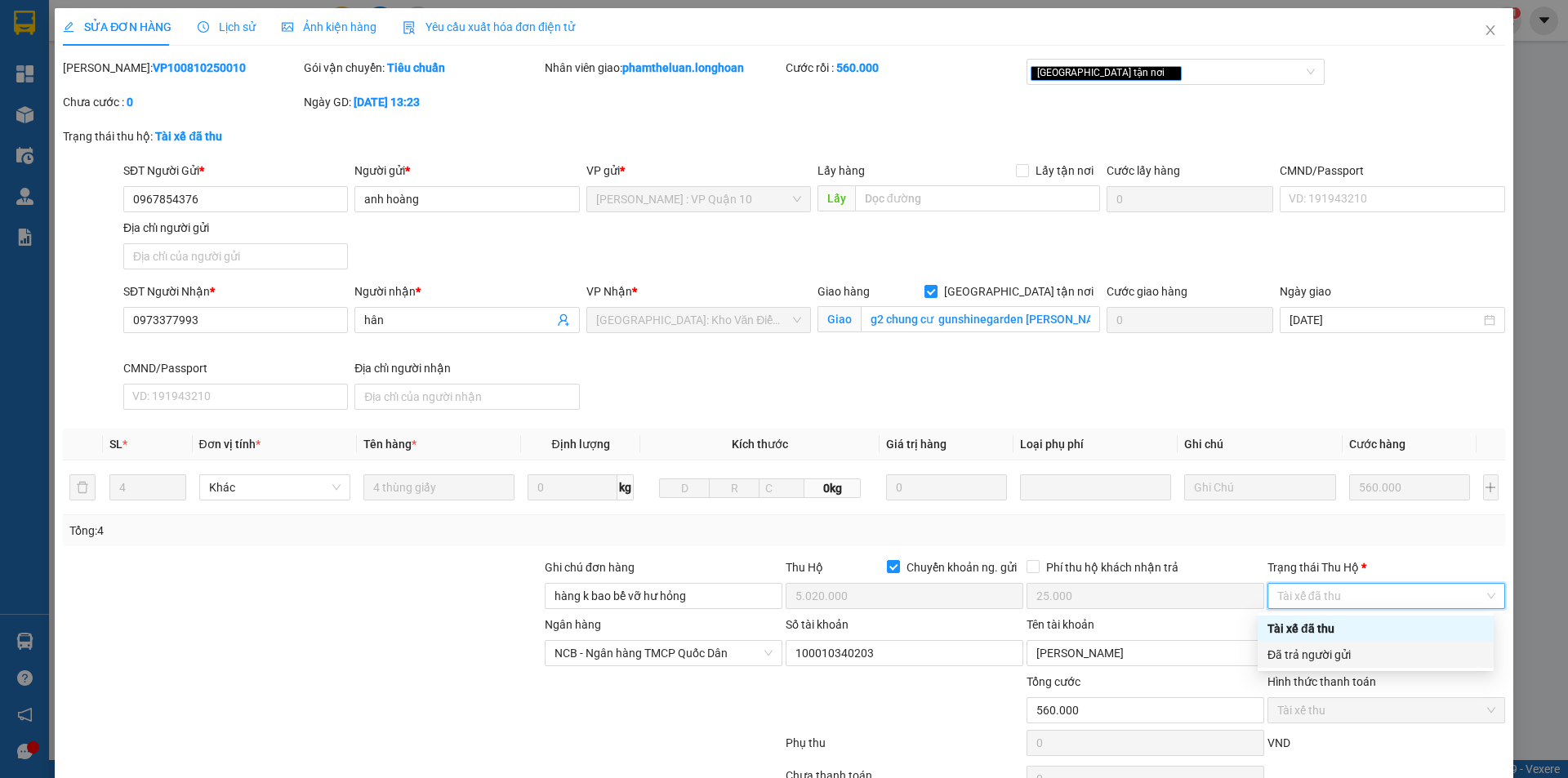
click at [1363, 661] on div "Đã trả người gửi" at bounding box center [1375, 655] width 216 height 18
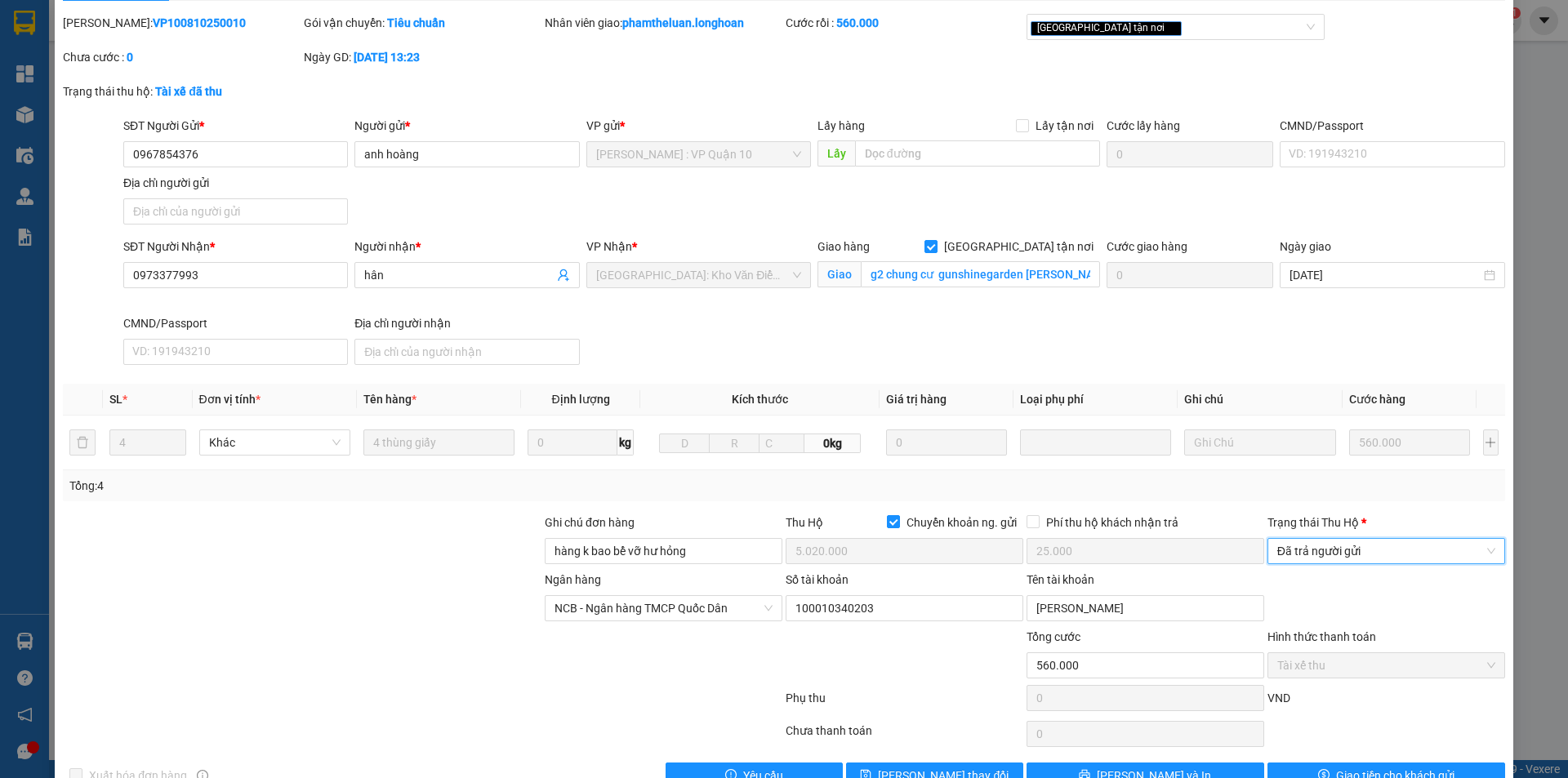
scroll to position [87, 0]
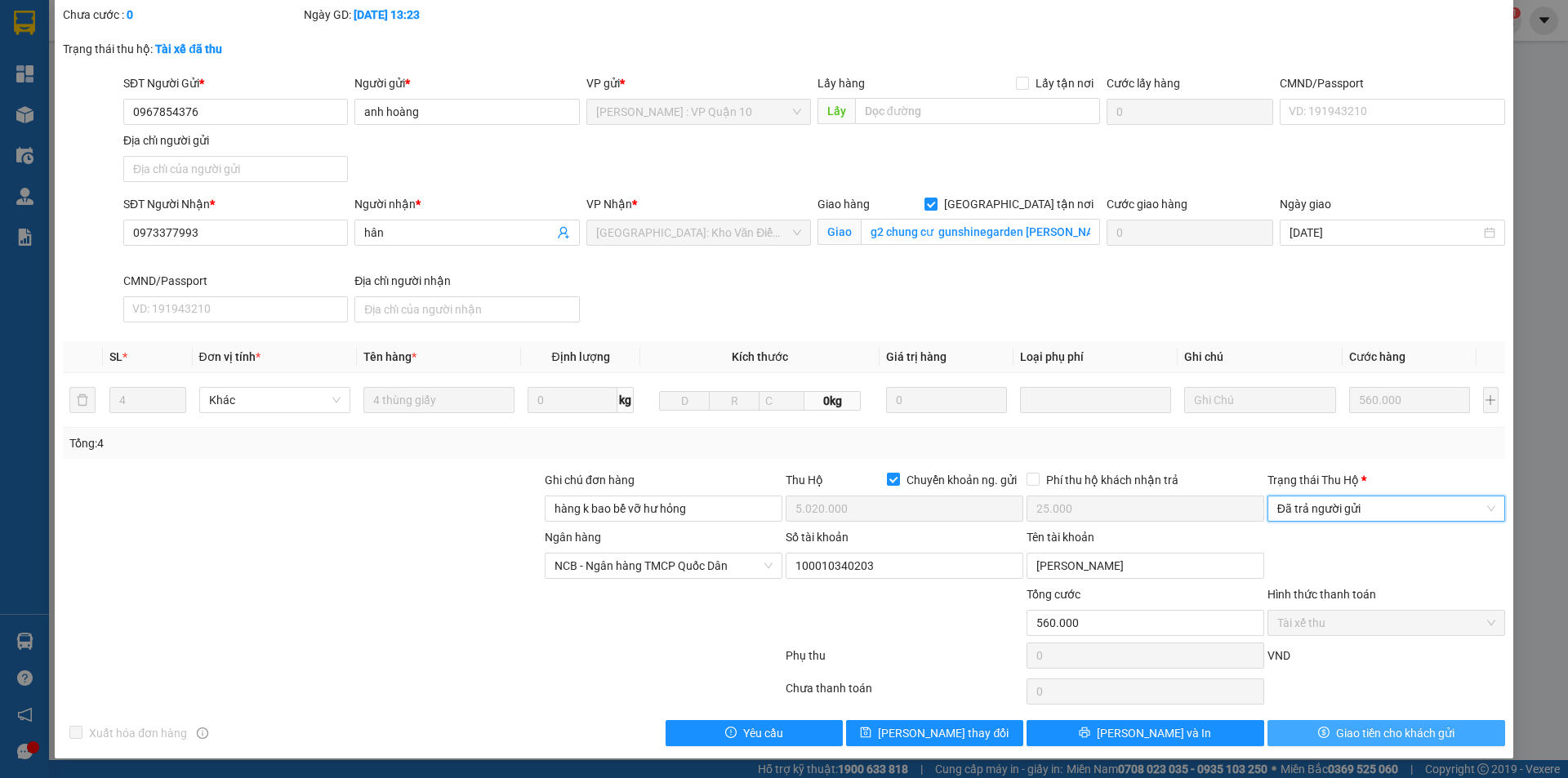
click at [1365, 730] on span "Giao tiền cho khách gửi" at bounding box center [1395, 733] width 119 height 18
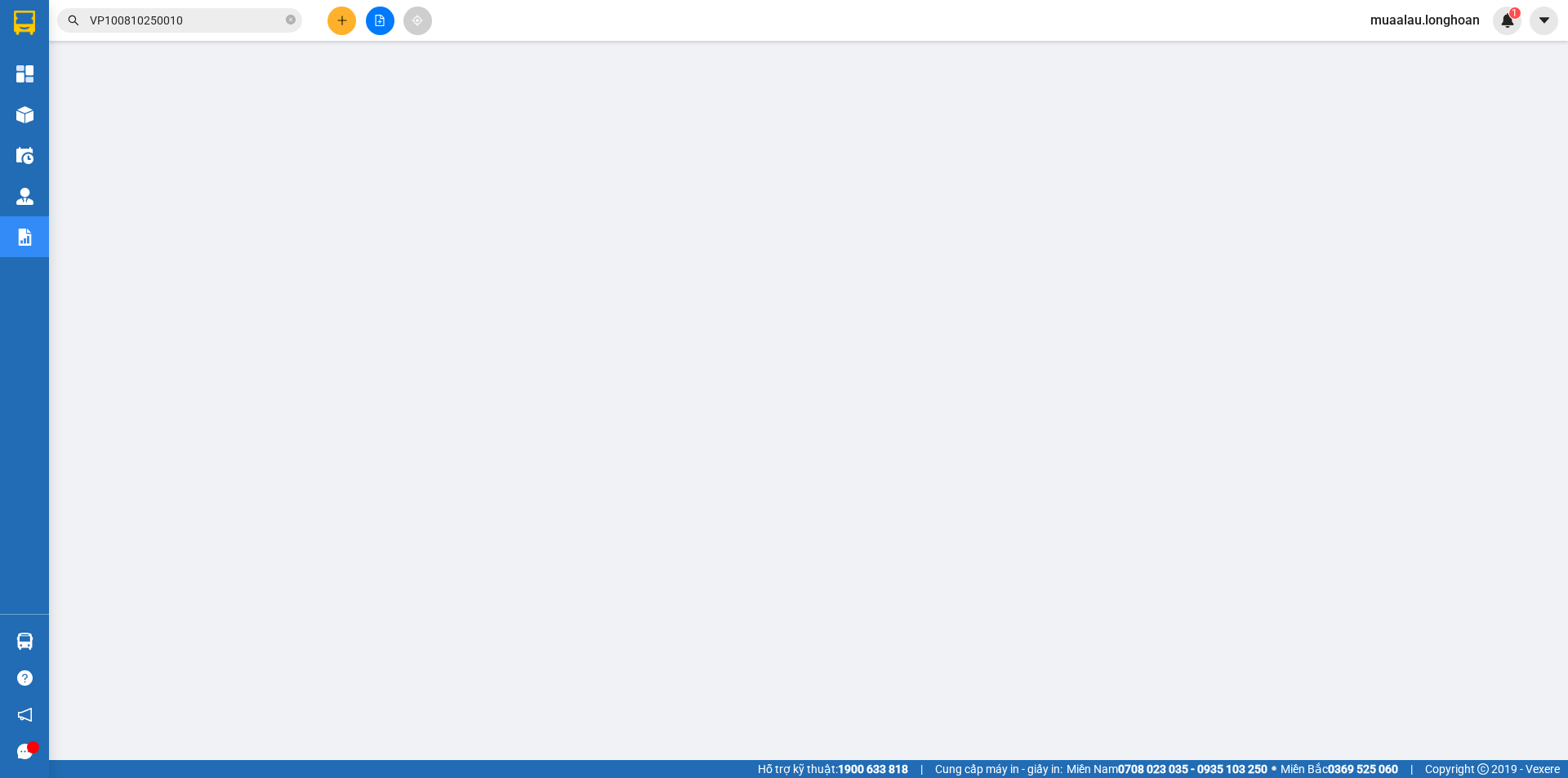
click at [191, 21] on input "VP100810250010" at bounding box center [186, 21] width 193 height 18
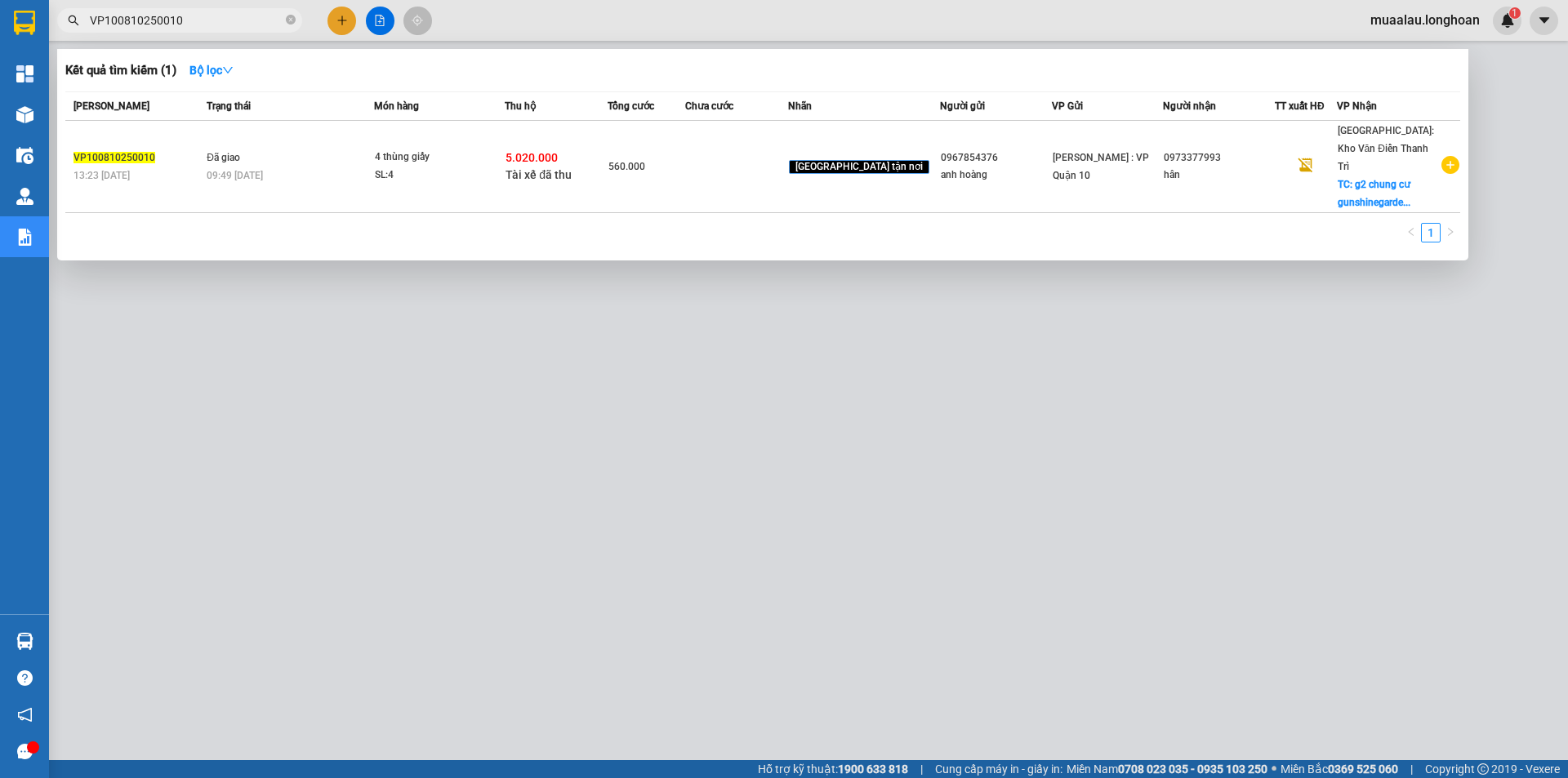
click at [191, 21] on input "VP100810250010" at bounding box center [186, 21] width 193 height 18
paste input "HM1110250003"
click at [685, 159] on div "200.000" at bounding box center [645, 166] width 76 height 18
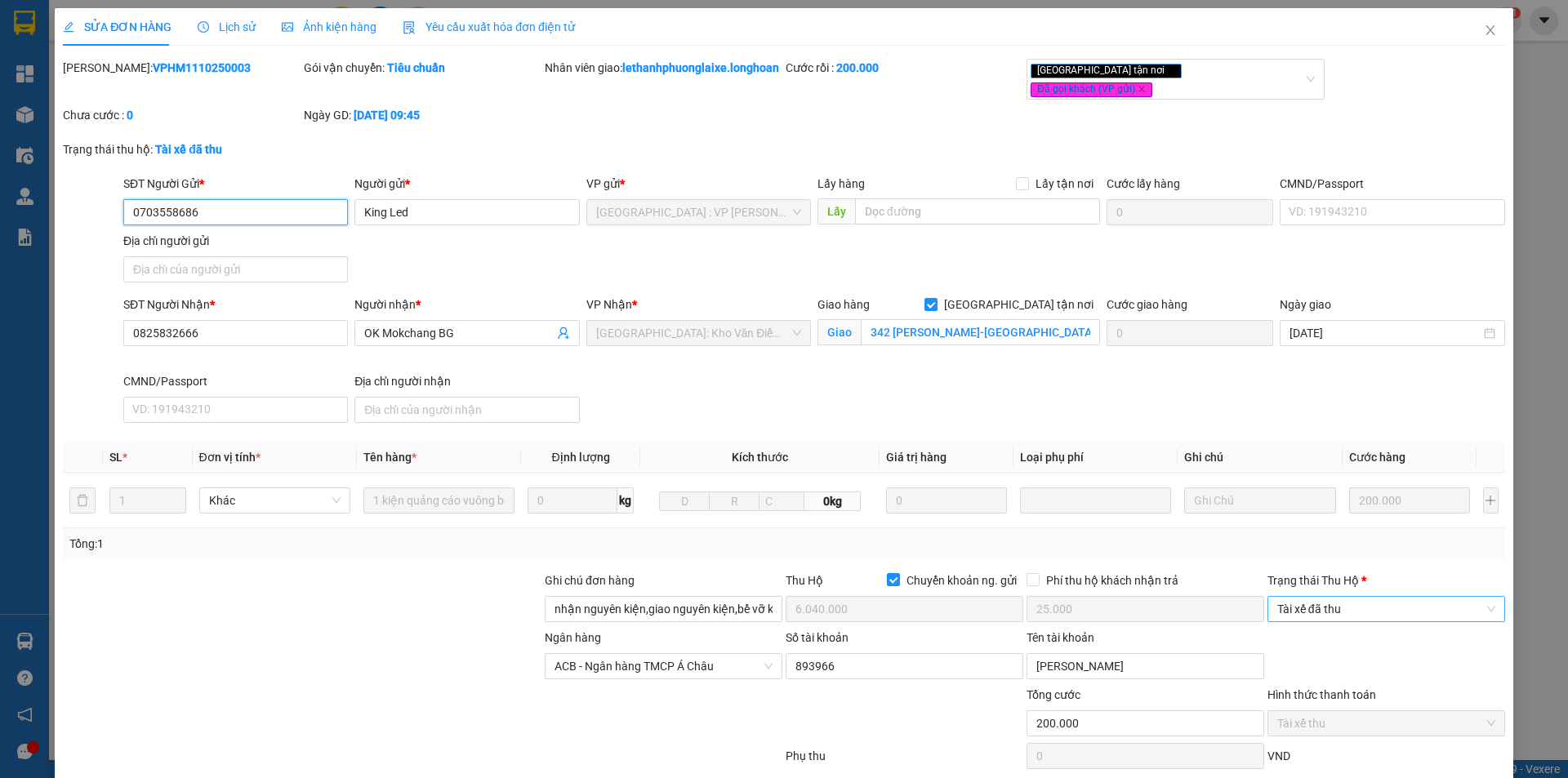
click at [1376, 613] on span "Tài xế đã thu" at bounding box center [1386, 609] width 218 height 25
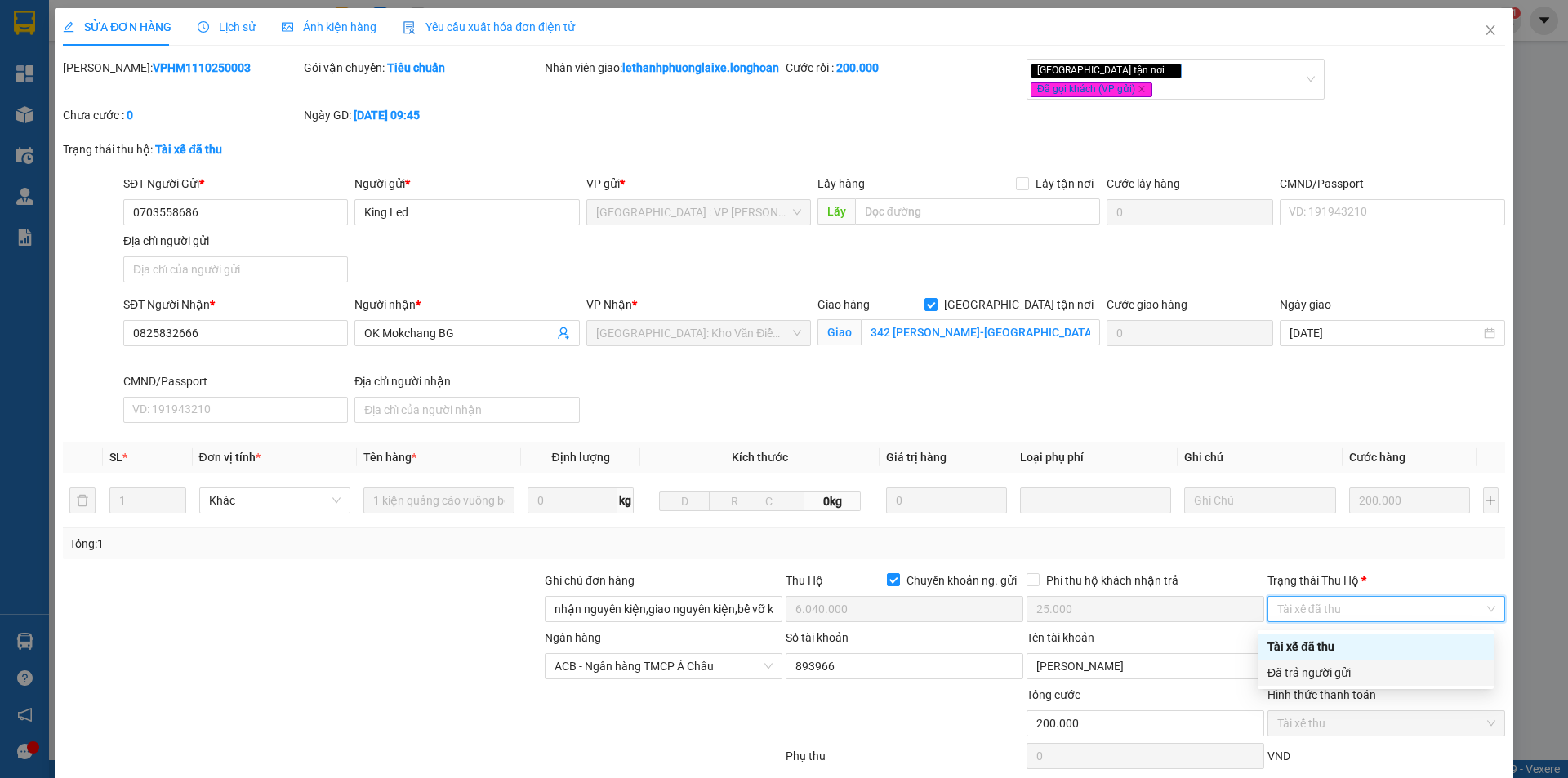
click at [1365, 663] on div "Đã trả người gửi" at bounding box center [1375, 673] width 236 height 27
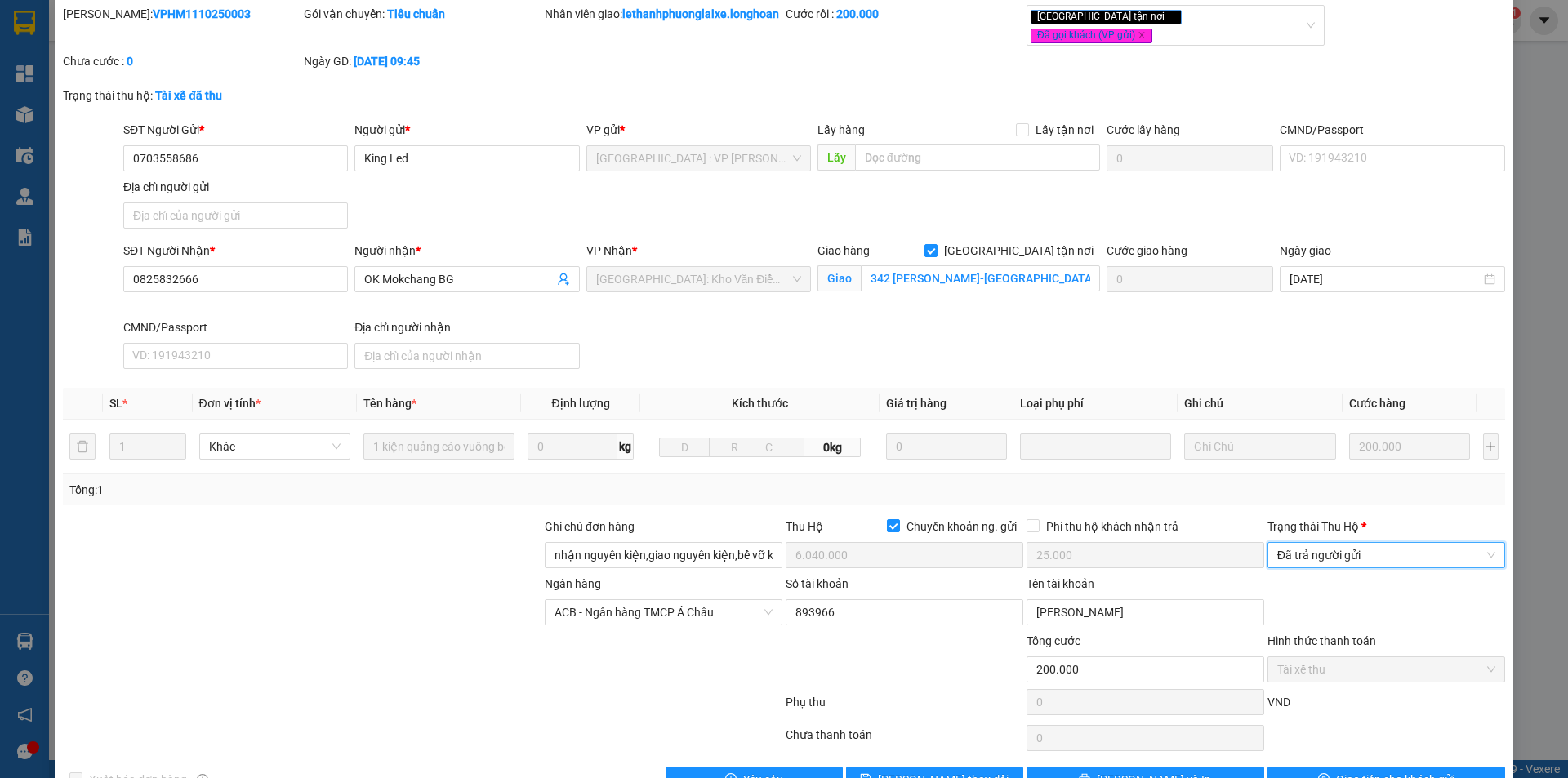
scroll to position [105, 0]
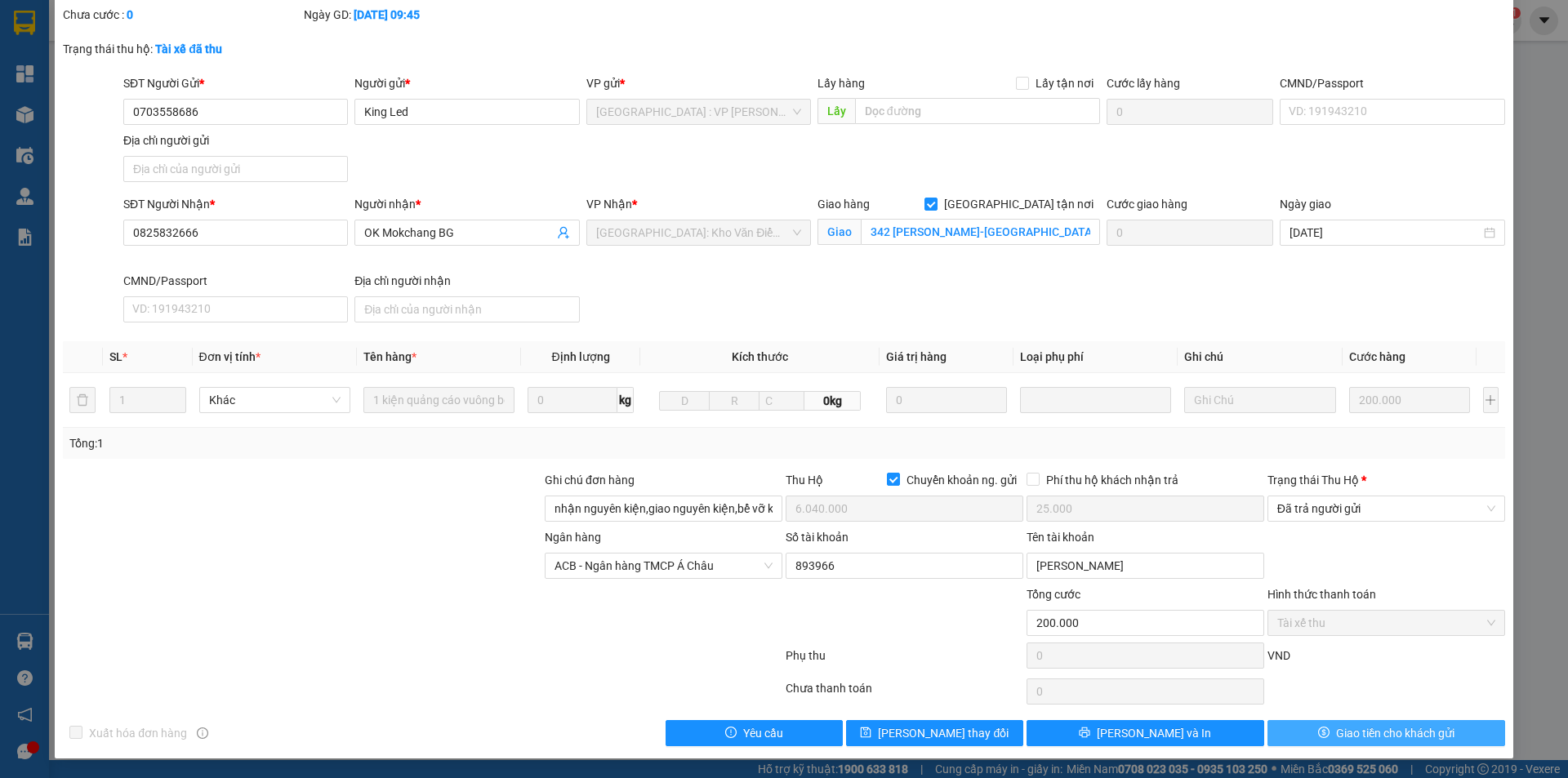
click at [1306, 730] on button "Giao tiền cho khách gửi" at bounding box center [1386, 733] width 238 height 27
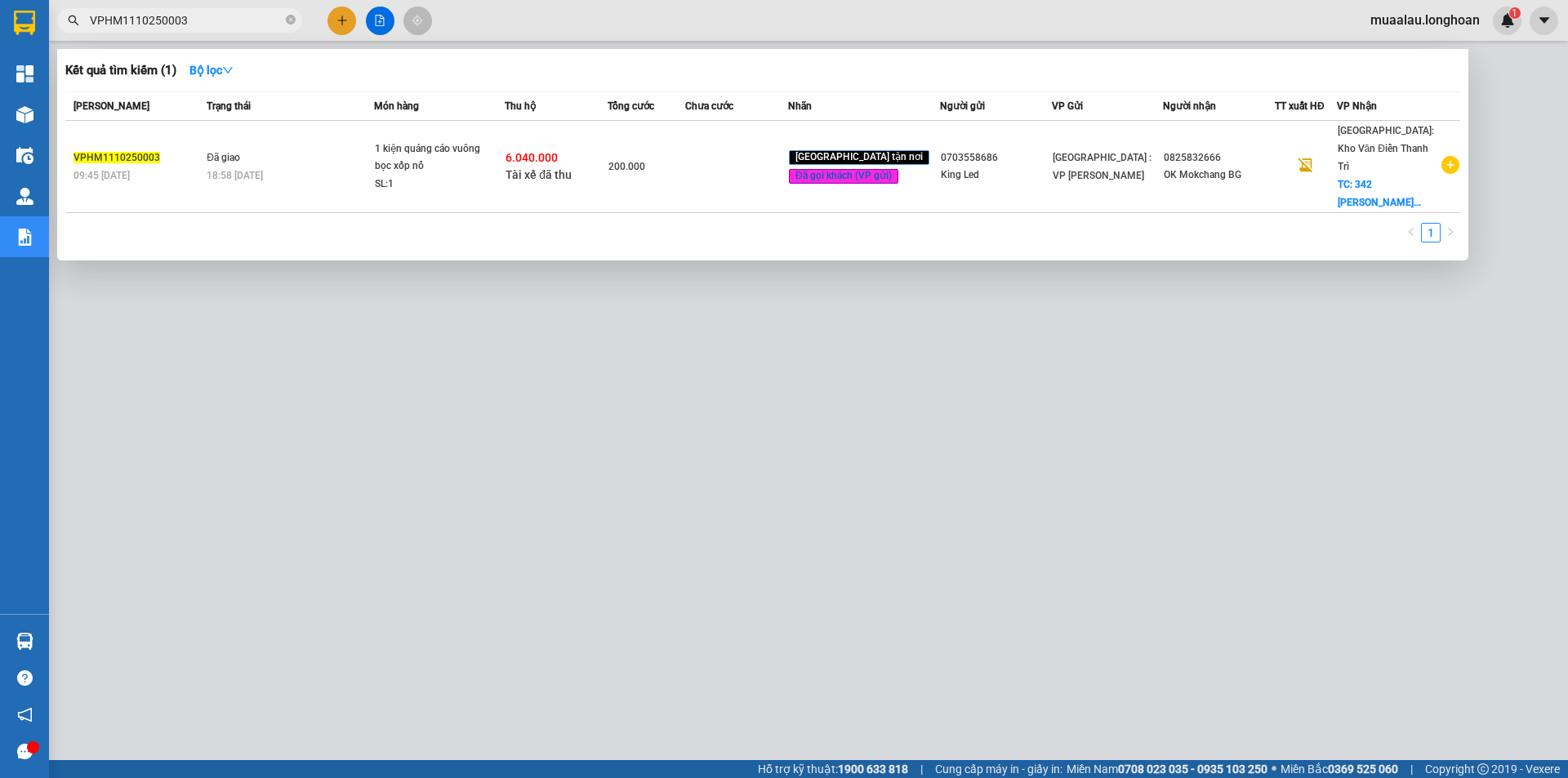
click at [182, 24] on input "VPHM1110250003" at bounding box center [186, 21] width 193 height 18
paste input "HNHD1110250019"
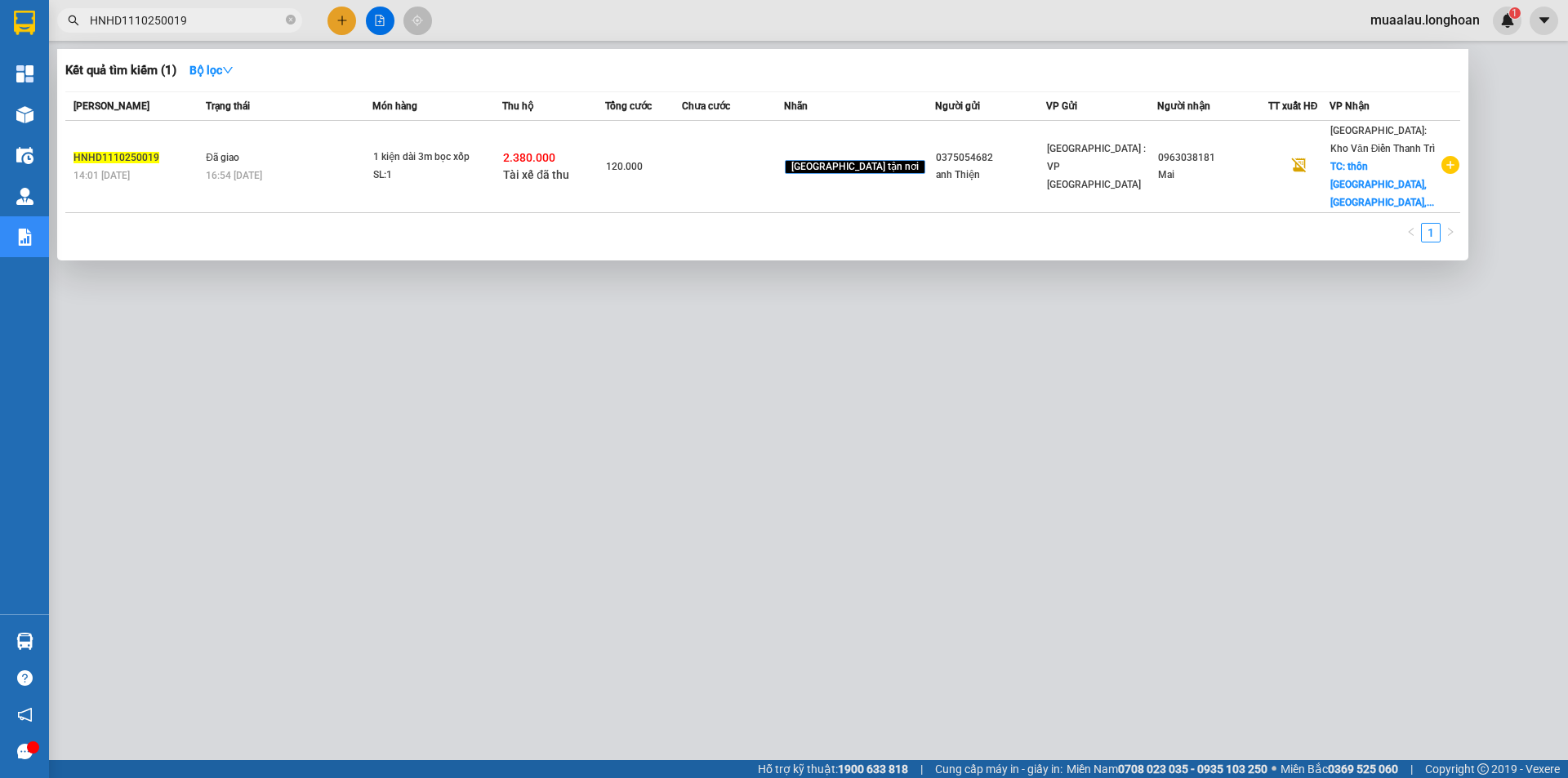
click at [682, 176] on td "120.000" at bounding box center [644, 167] width 77 height 92
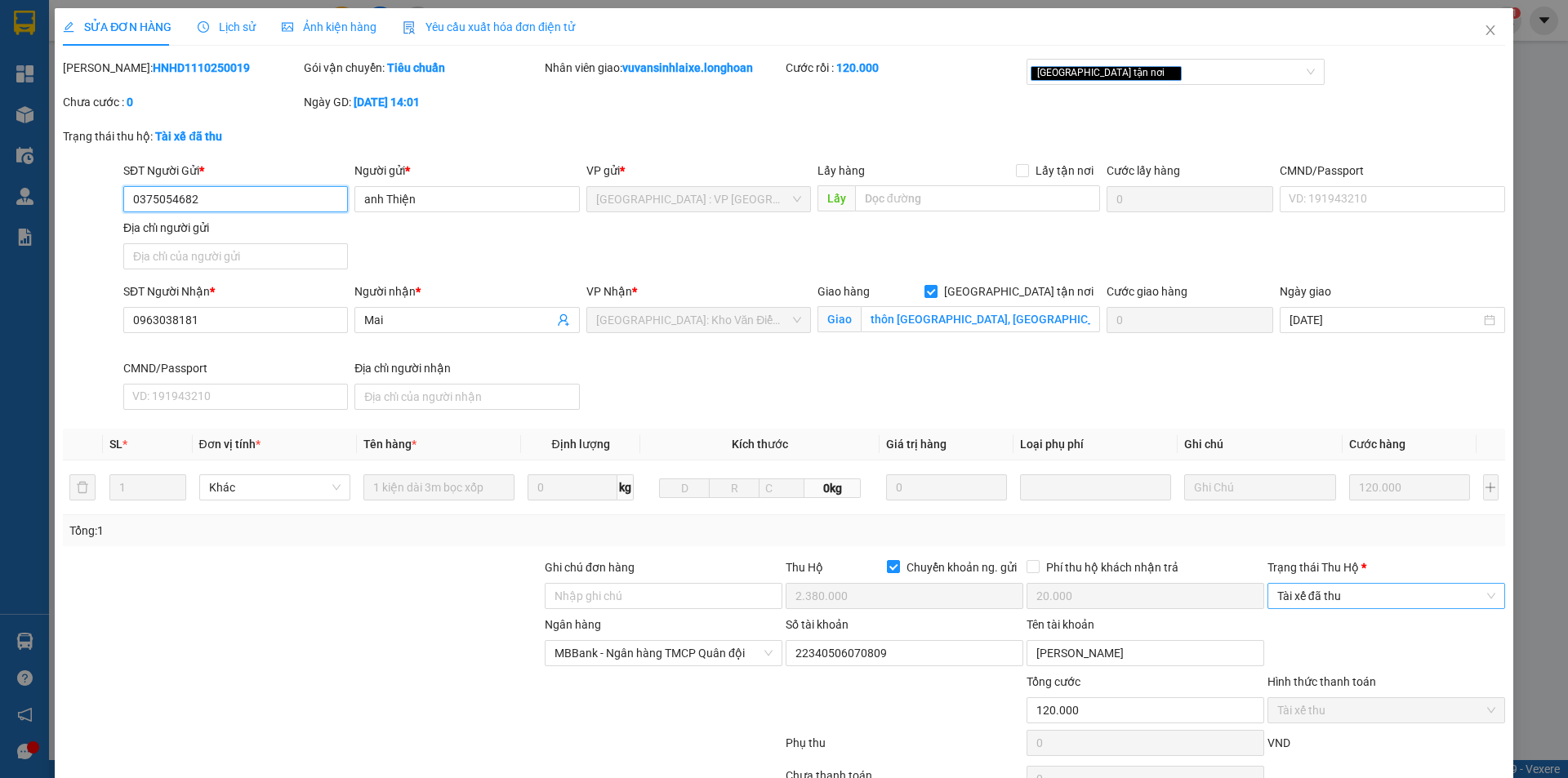
click at [1360, 594] on span "Tài xế đã thu" at bounding box center [1386, 595] width 218 height 25
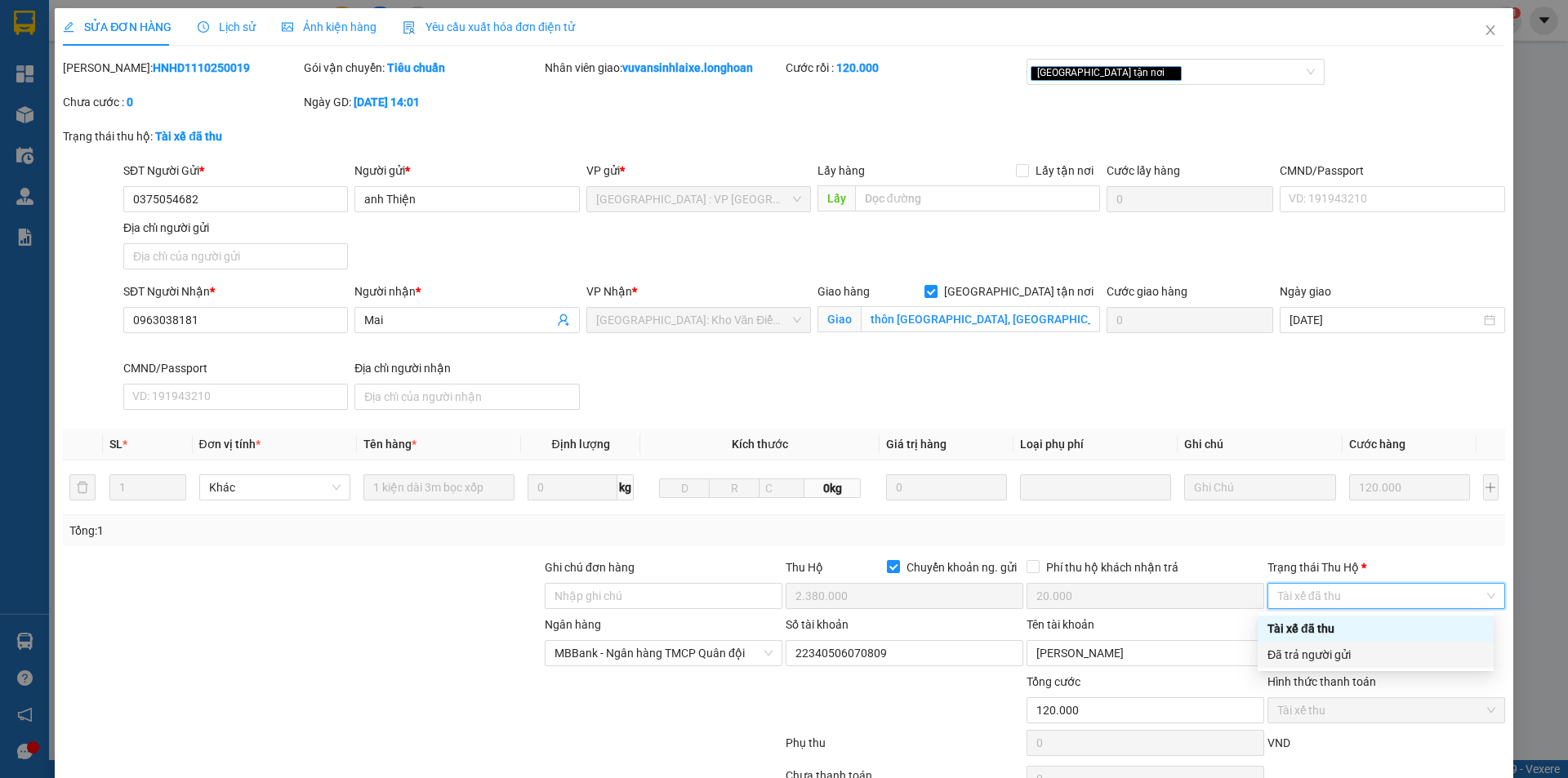
click at [1336, 677] on label "Hình thức thanh toán" at bounding box center [1321, 682] width 109 height 13
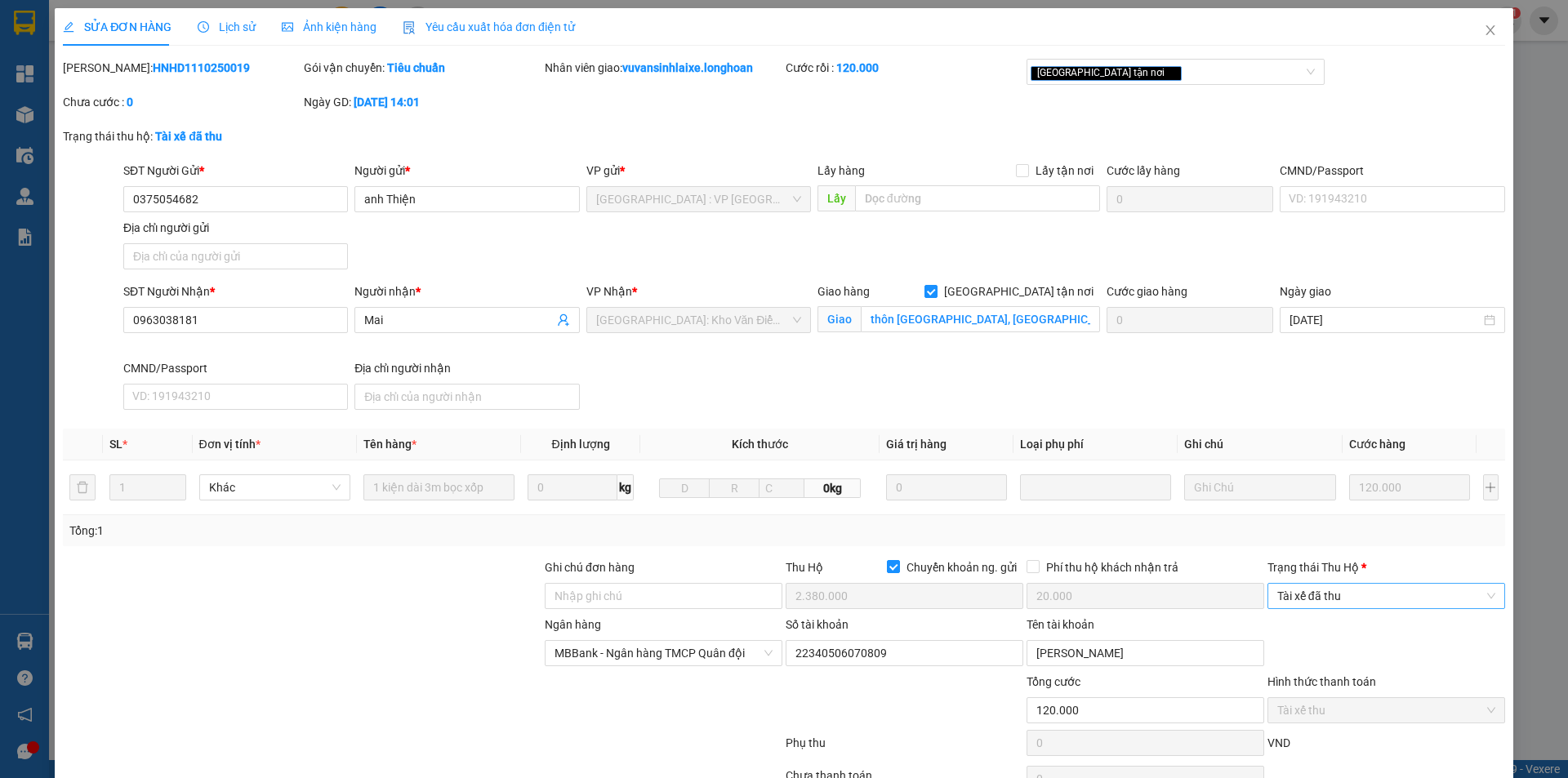
click at [1340, 585] on span "Tài xế đã thu" at bounding box center [1386, 595] width 218 height 25
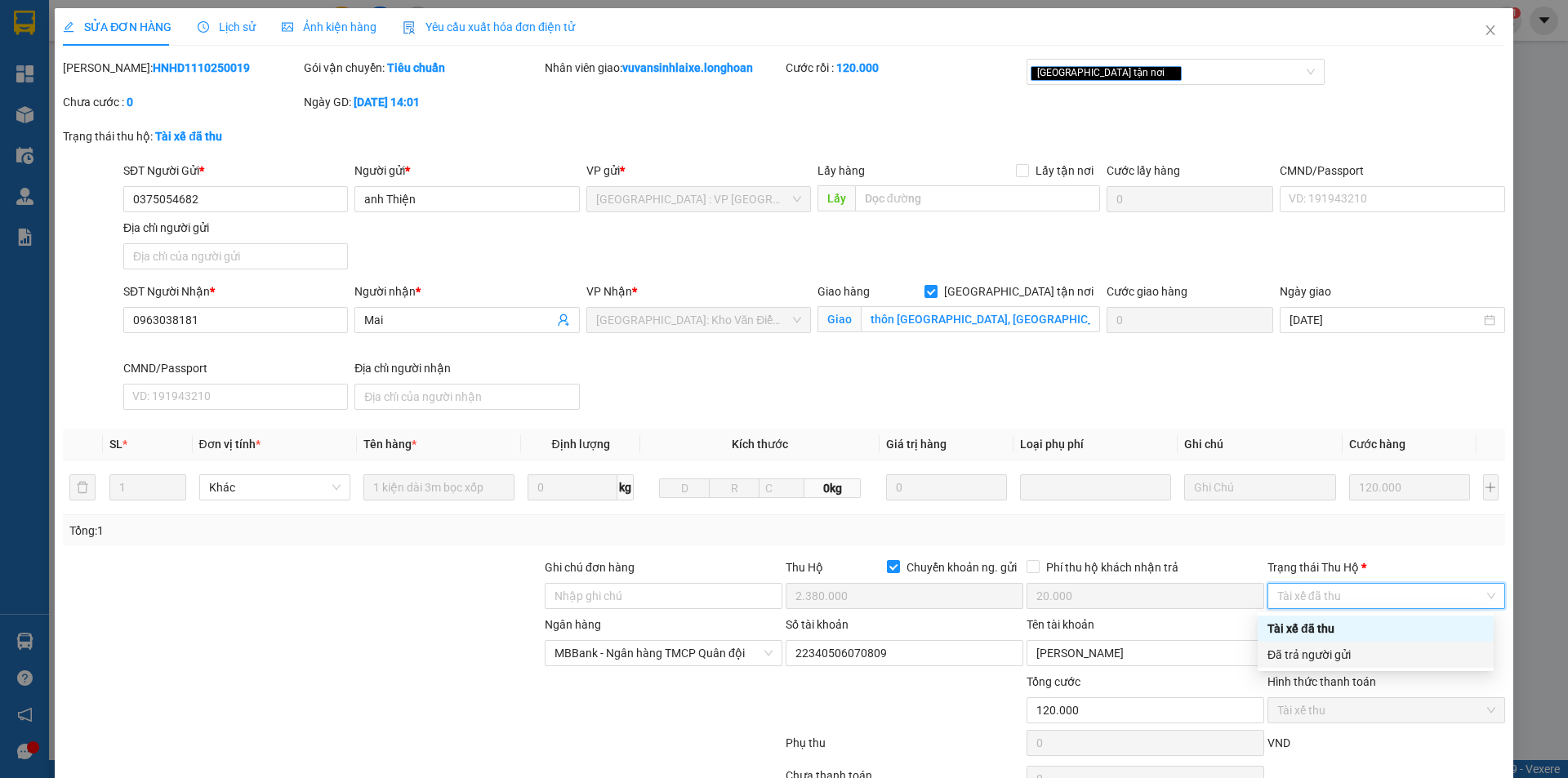
click at [1335, 645] on div "Đã trả người gửi" at bounding box center [1375, 655] width 236 height 27
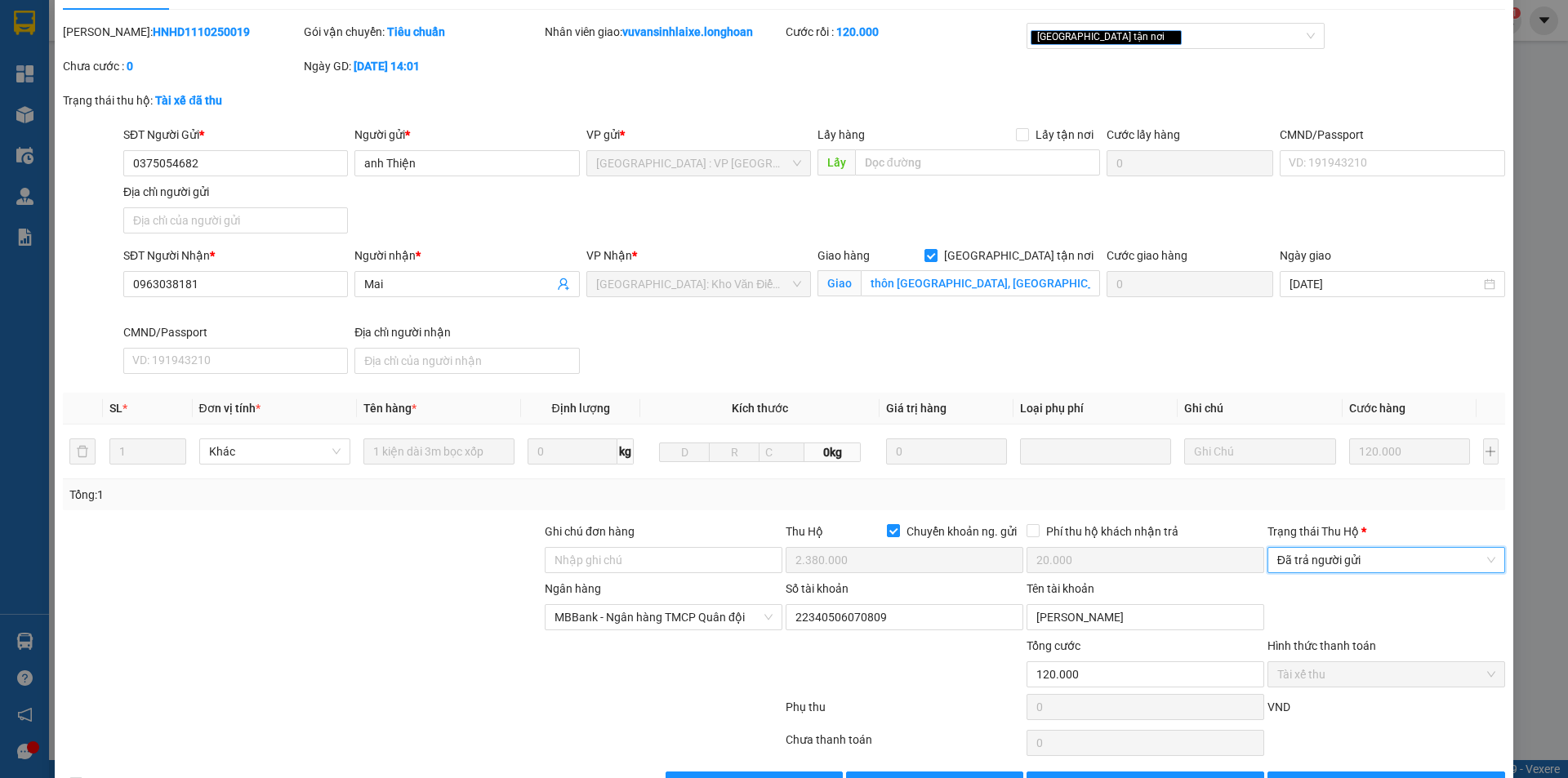
scroll to position [87, 0]
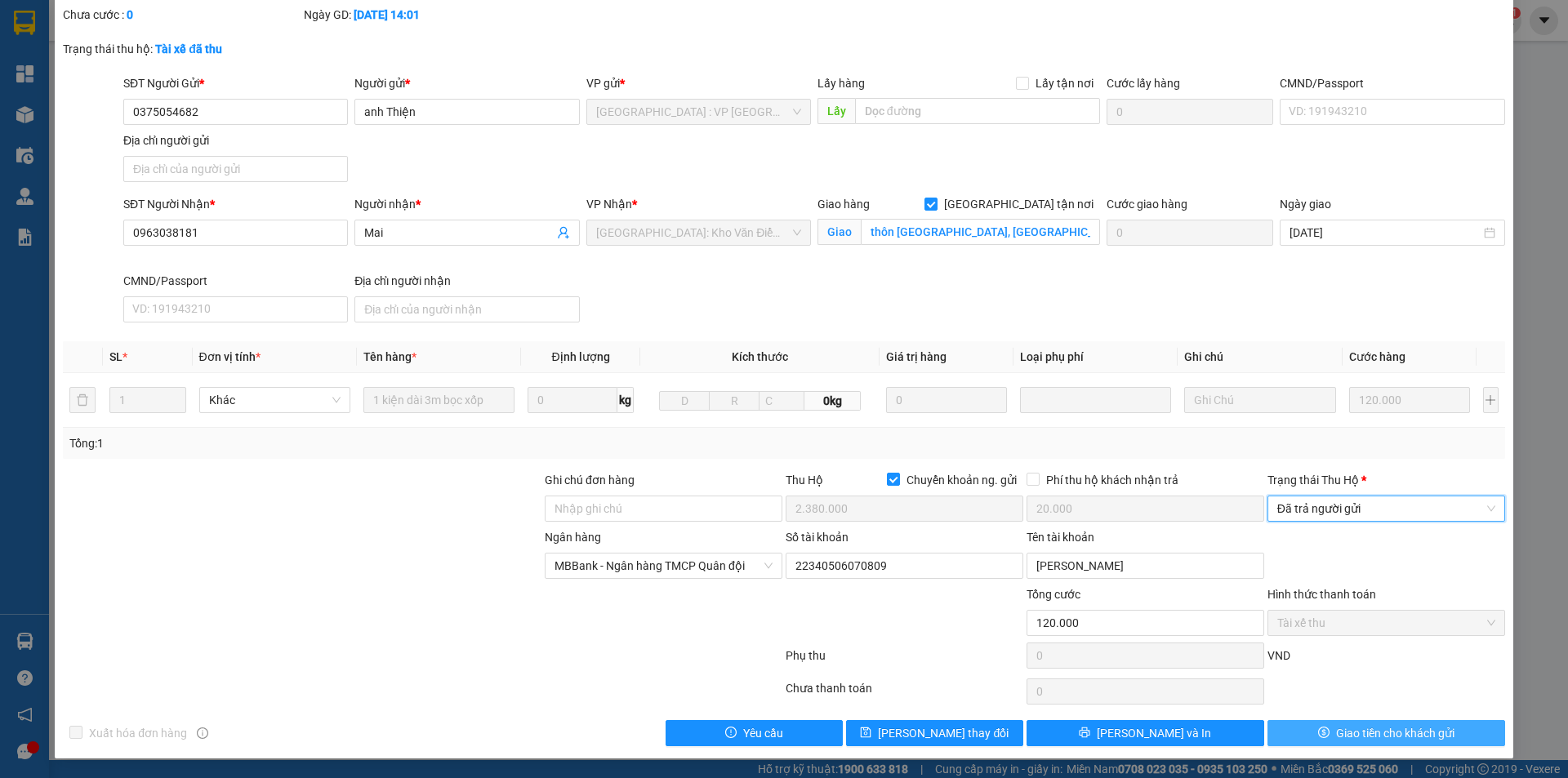
drag, startPoint x: 1322, startPoint y: 729, endPoint x: 1287, endPoint y: 729, distance: 35.0
click at [1322, 729] on button "Giao tiền cho khách gửi" at bounding box center [1386, 733] width 238 height 27
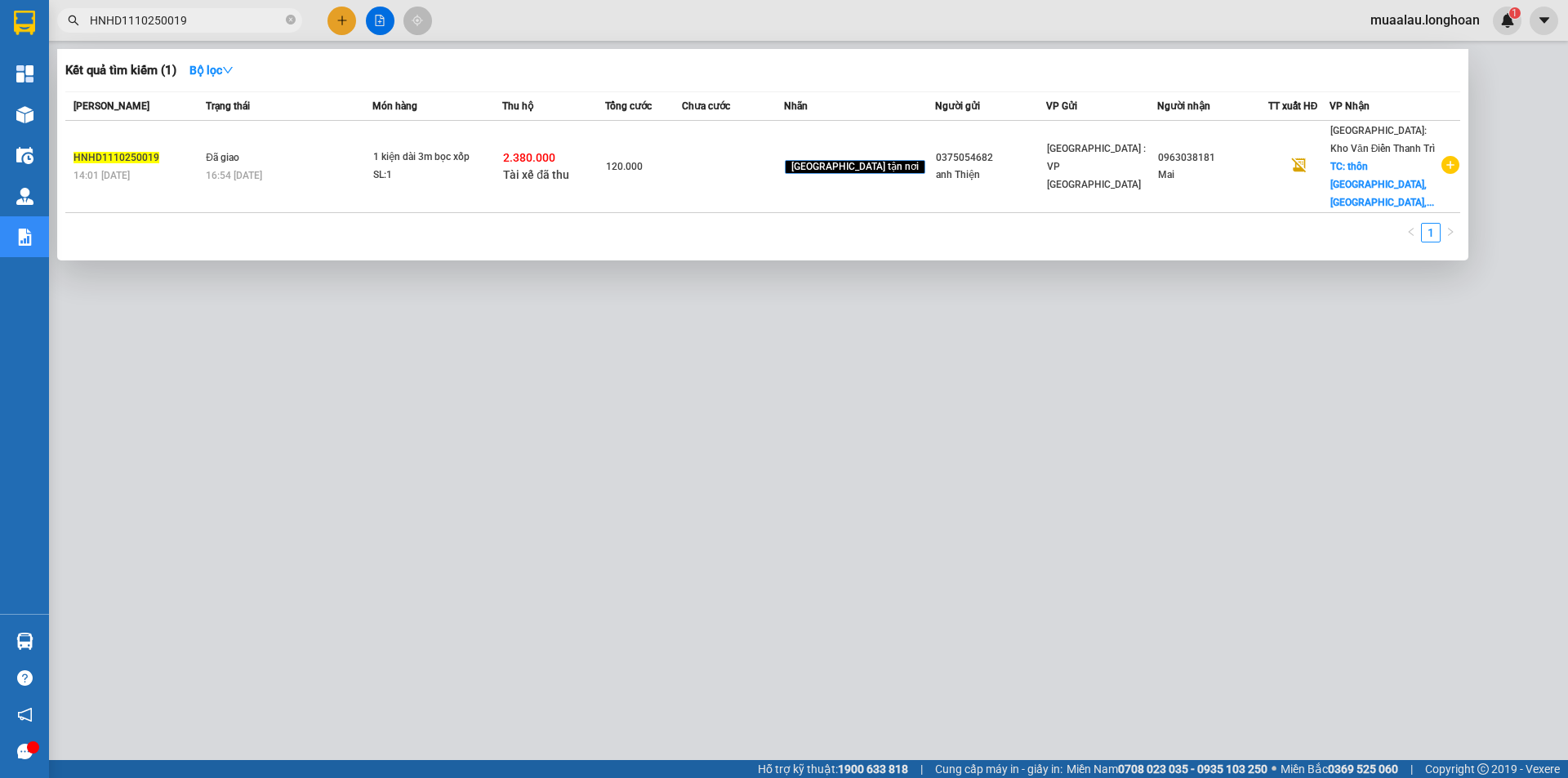
click at [210, 10] on span "HNHD1110250019" at bounding box center [179, 20] width 245 height 25
click at [208, 20] on input "HNHD1110250019" at bounding box center [186, 21] width 193 height 18
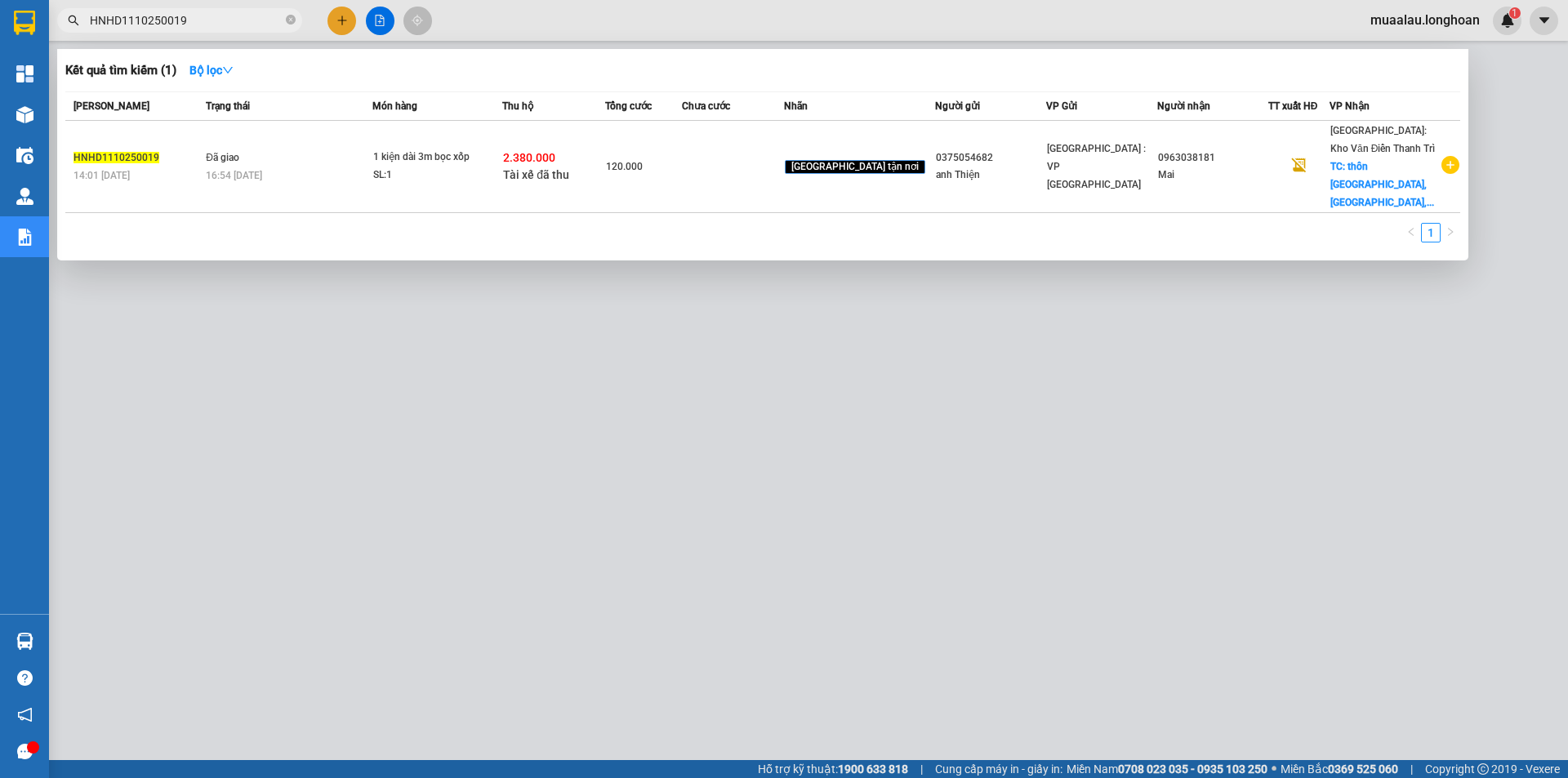
paste input "VPHM1110250020"
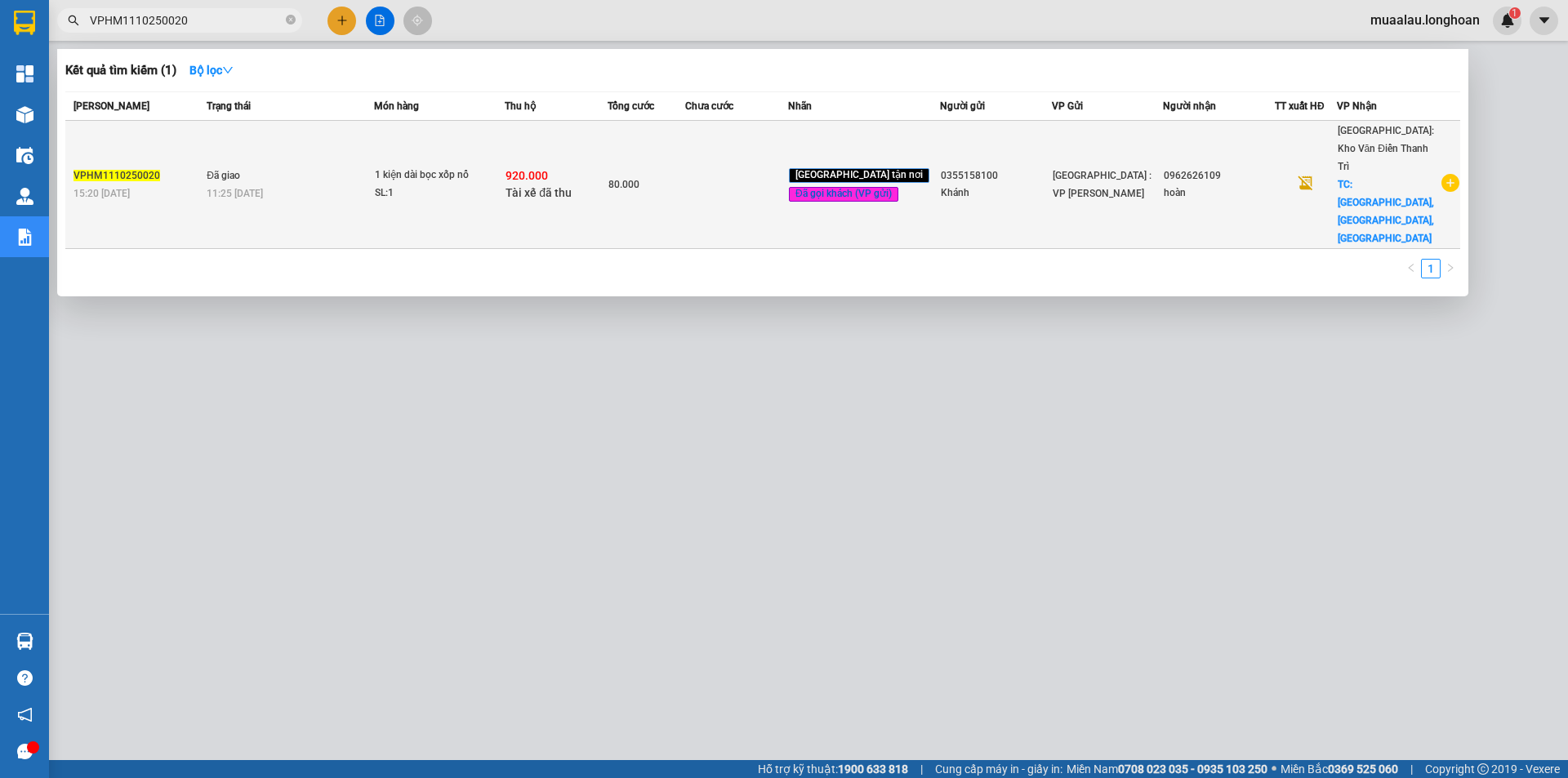
click at [490, 185] on div "SL: 1" at bounding box center [436, 194] width 123 height 18
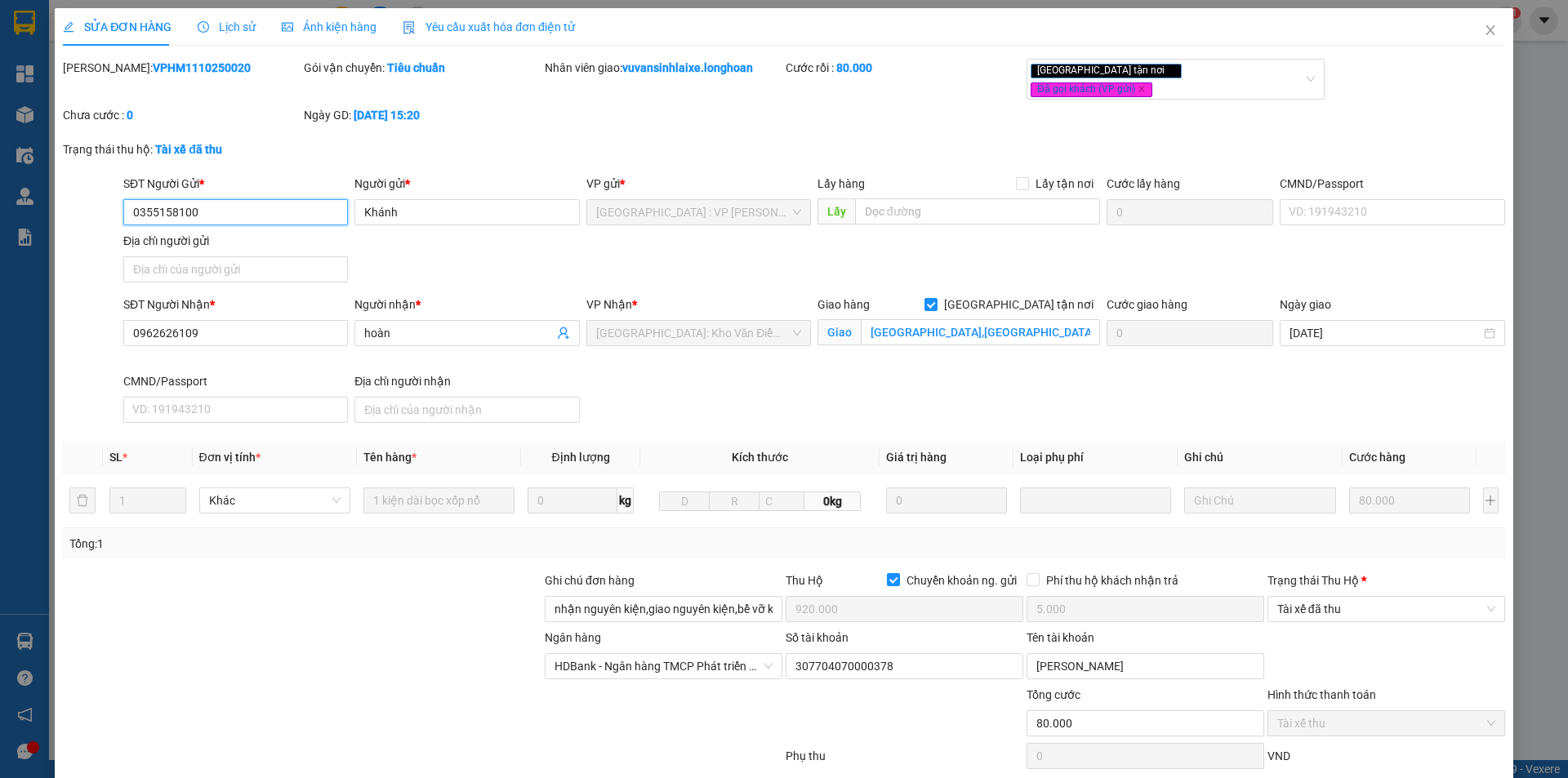
drag, startPoint x: 1327, startPoint y: 588, endPoint x: 1323, endPoint y: 610, distance: 22.4
click at [1327, 597] on span "Tài xế đã thu" at bounding box center [1386, 609] width 218 height 25
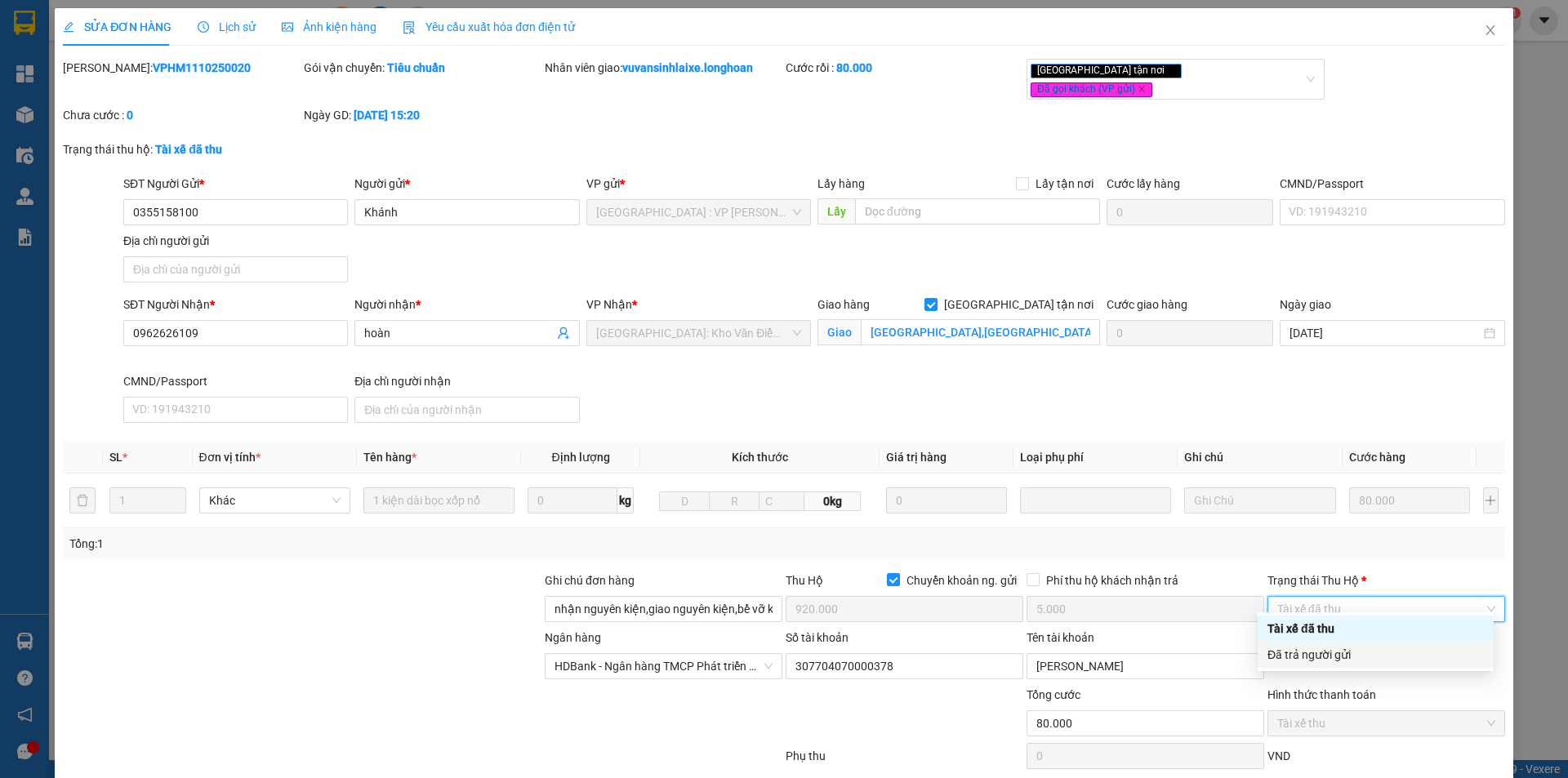
drag, startPoint x: 1316, startPoint y: 651, endPoint x: 1280, endPoint y: 754, distance: 109.1
click at [1315, 654] on div "Đã trả người gửi" at bounding box center [1375, 655] width 216 height 18
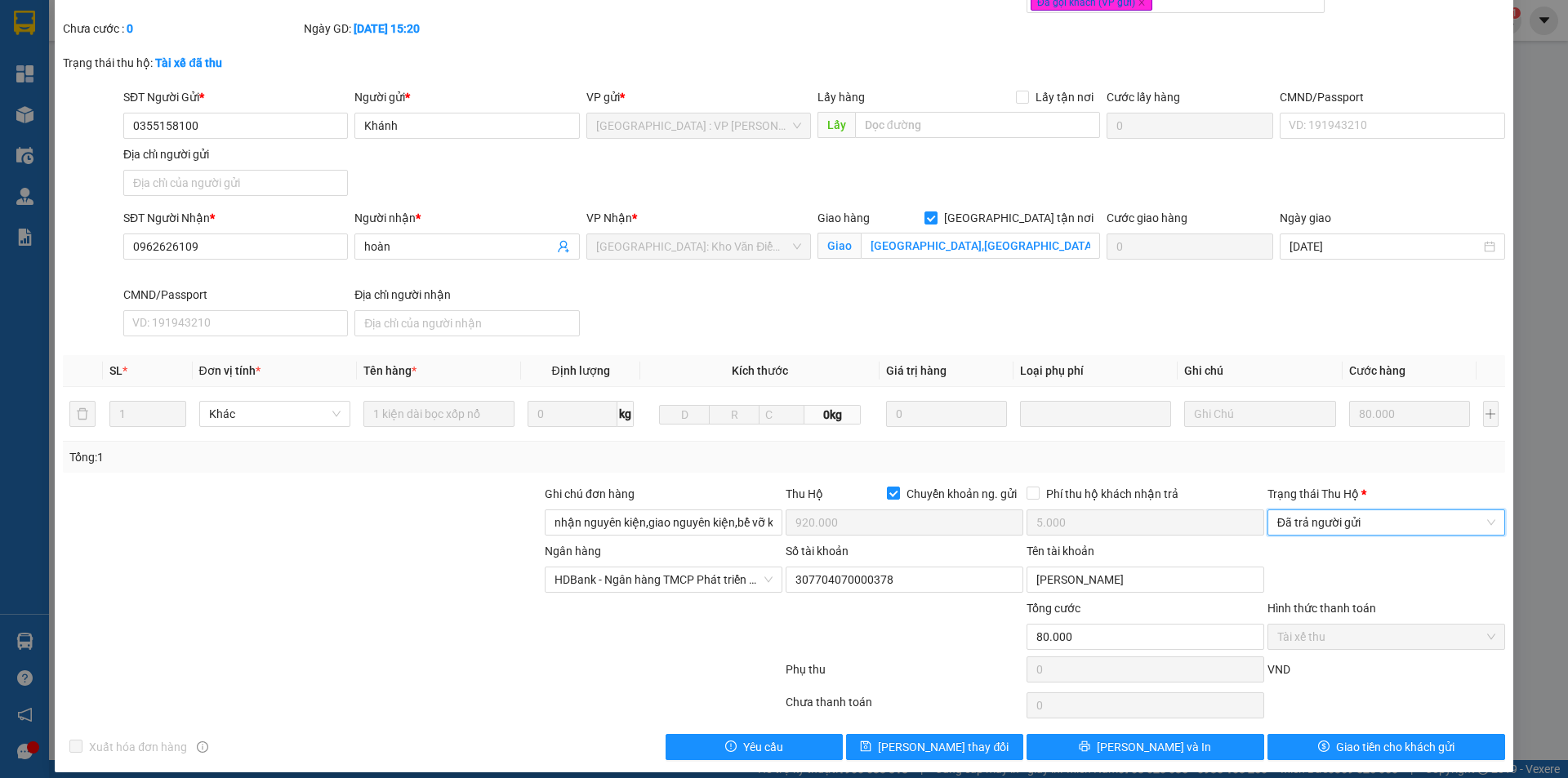
scroll to position [87, 0]
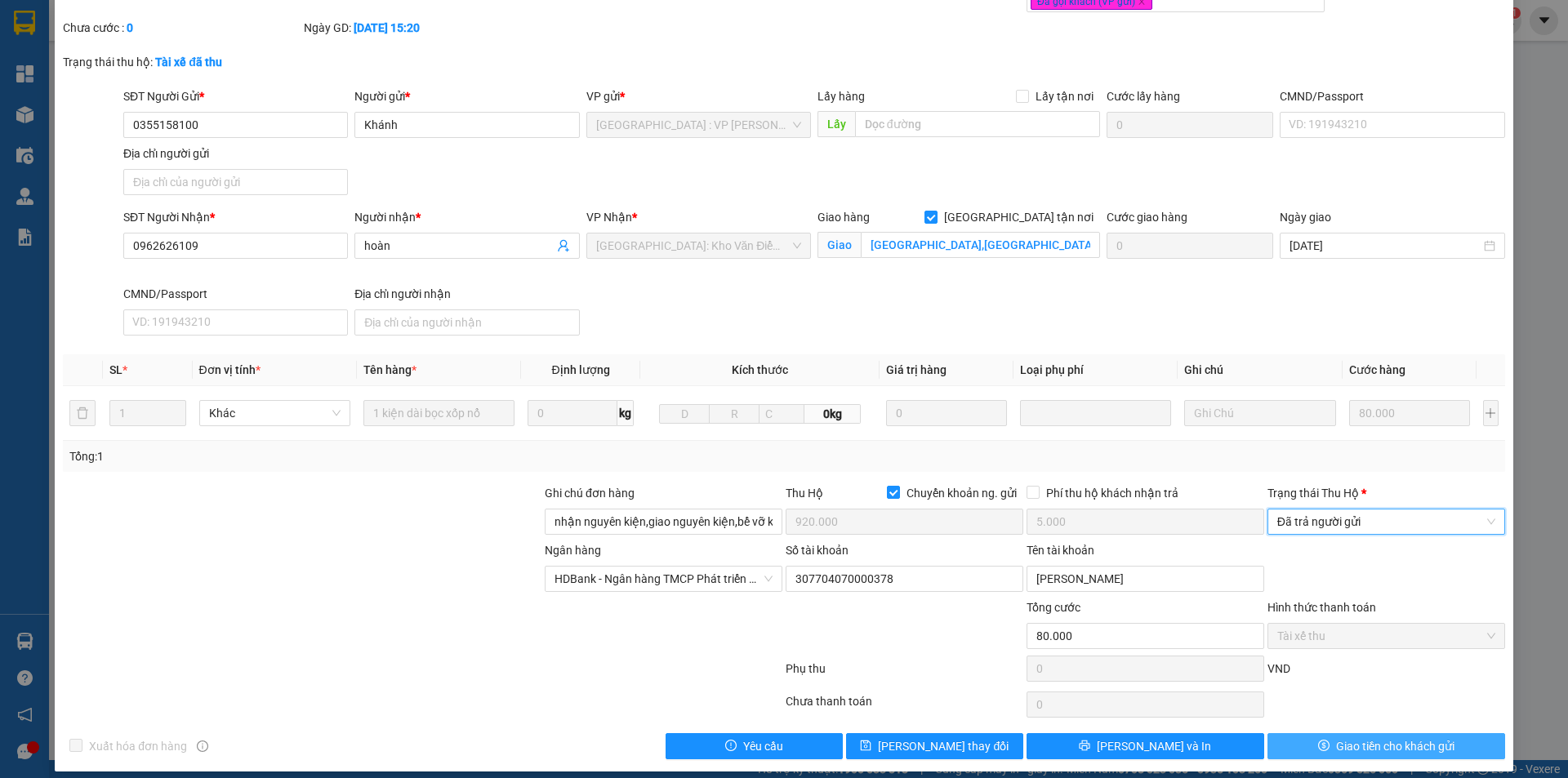
click at [1318, 740] on icon "dollar" at bounding box center [1324, 746] width 12 height 12
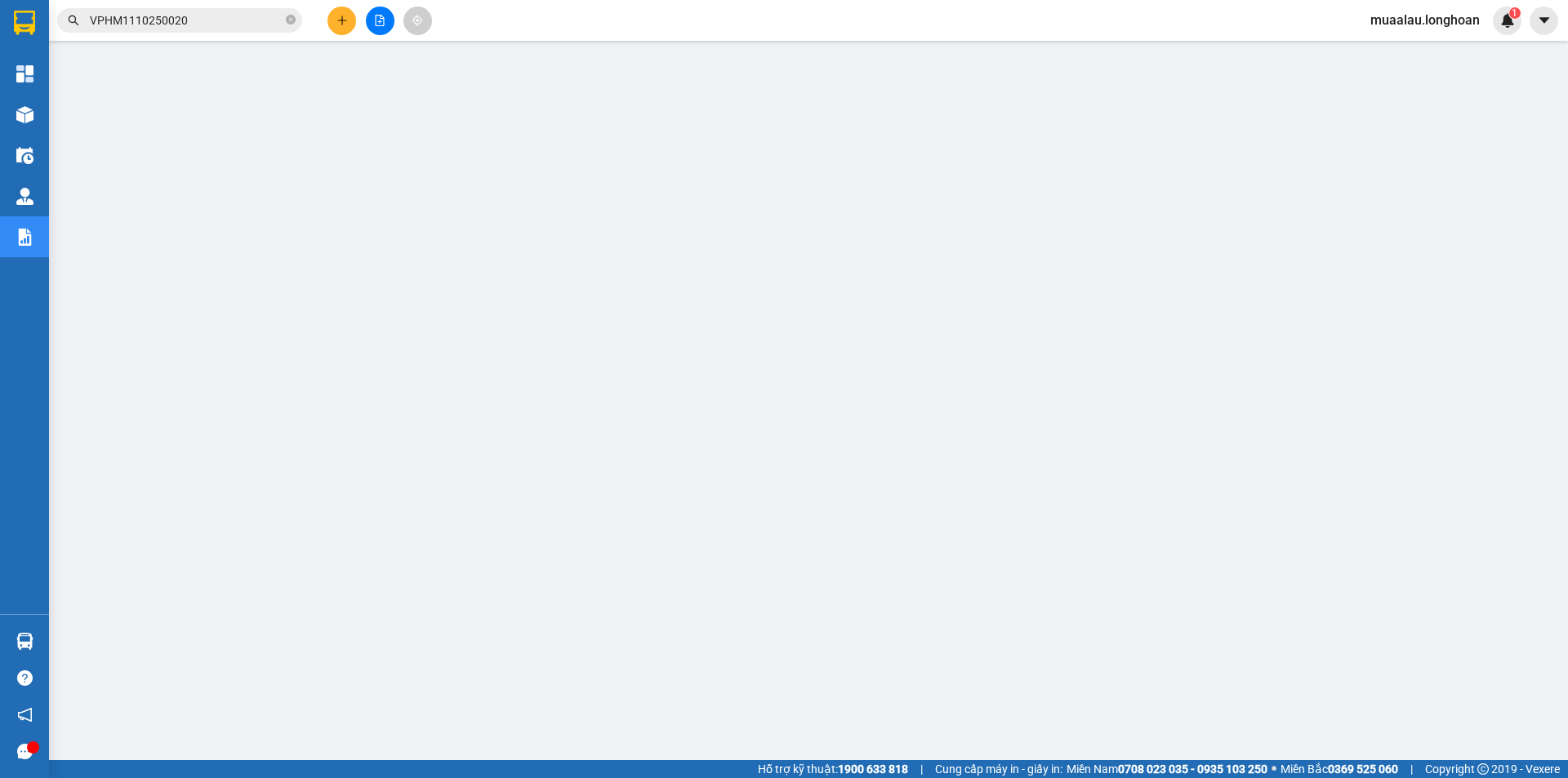
click at [204, 31] on span "VPHM1110250020" at bounding box center [179, 20] width 245 height 25
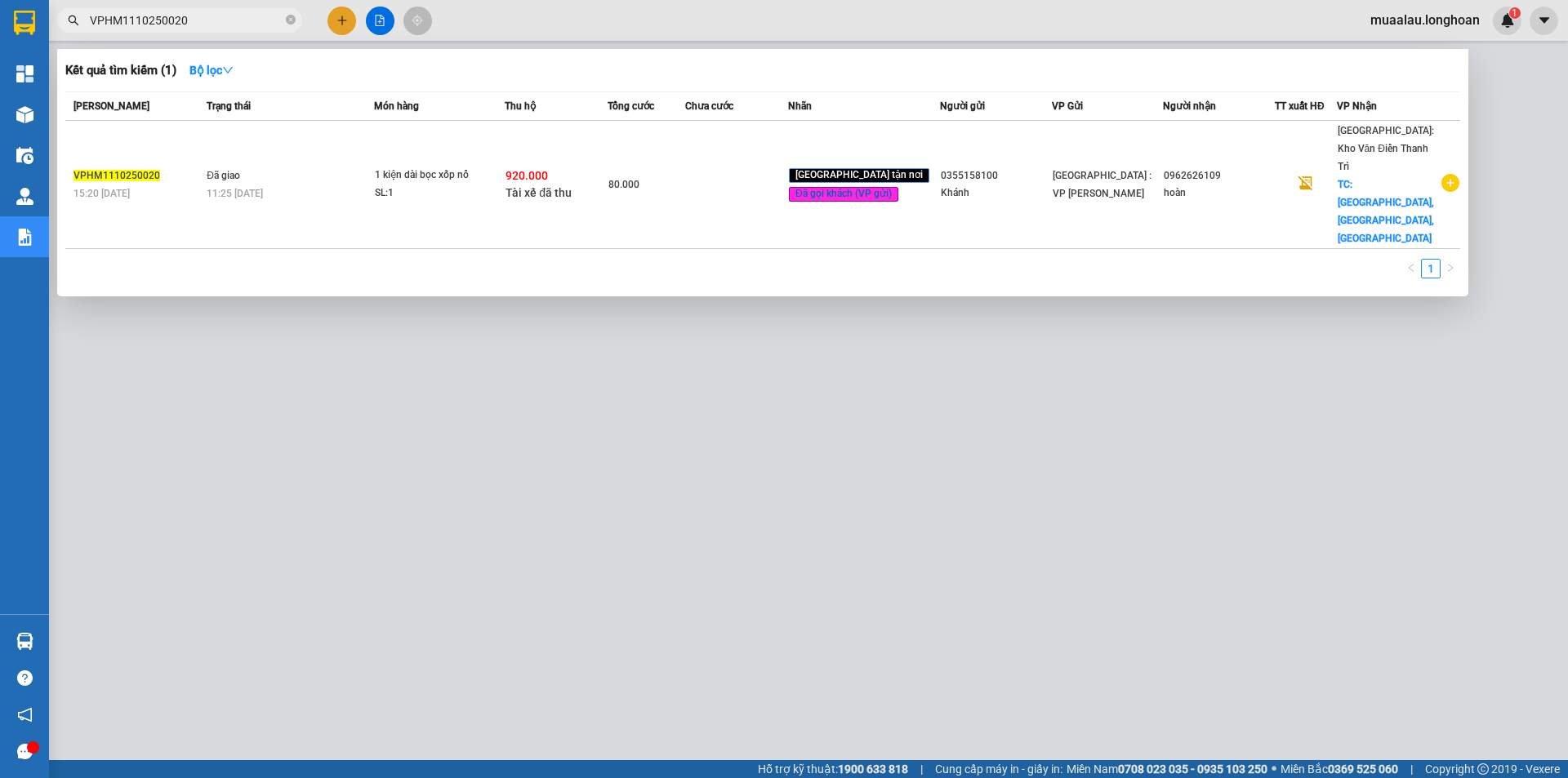
click at [204, 28] on input "VPHM1110250020" at bounding box center [186, 21] width 193 height 18
click at [202, 28] on input "VPHM1110250020" at bounding box center [186, 21] width 193 height 18
paste input "HNHD111025005"
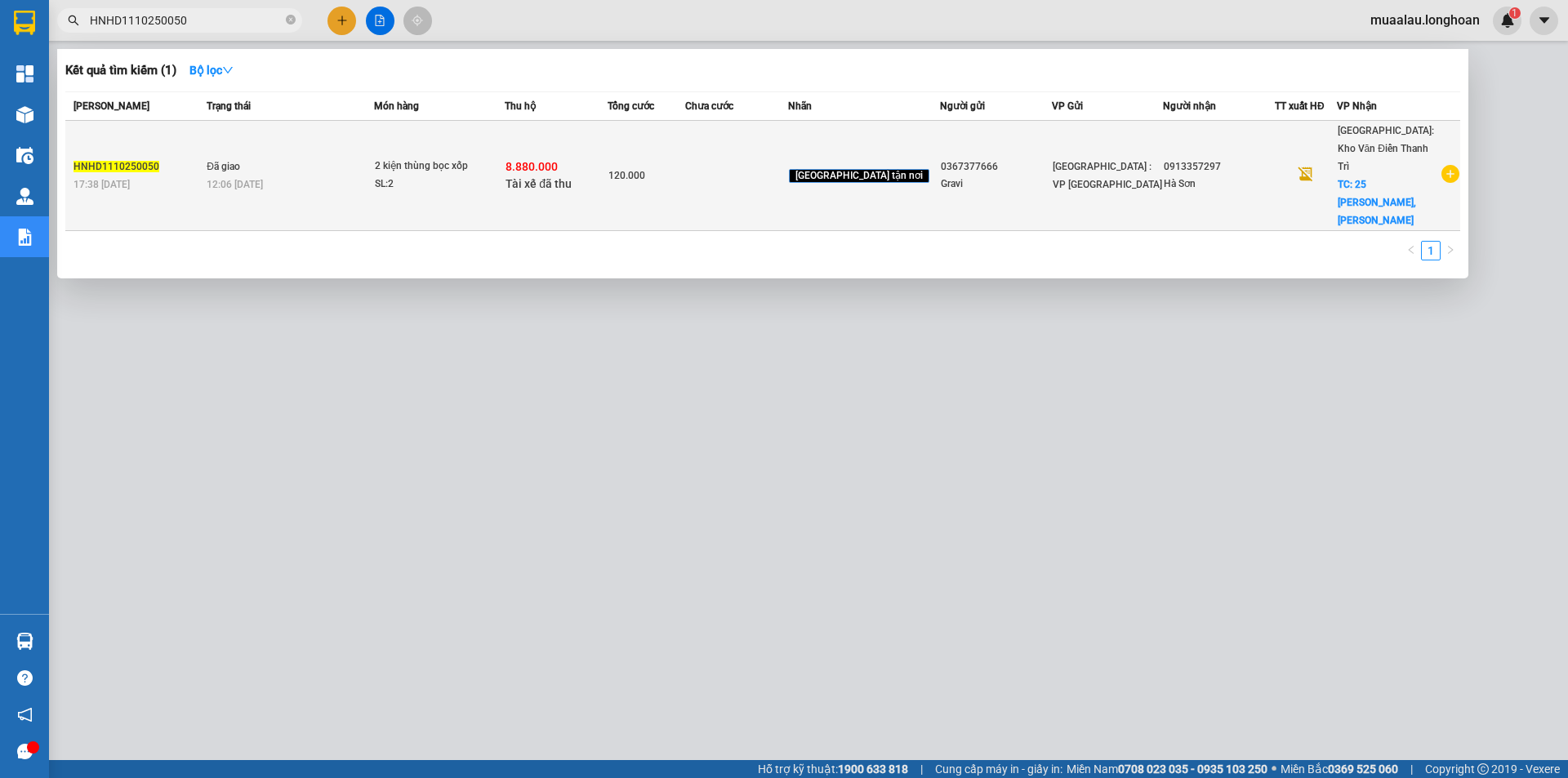
click at [679, 167] on div "120.000" at bounding box center [645, 176] width 76 height 18
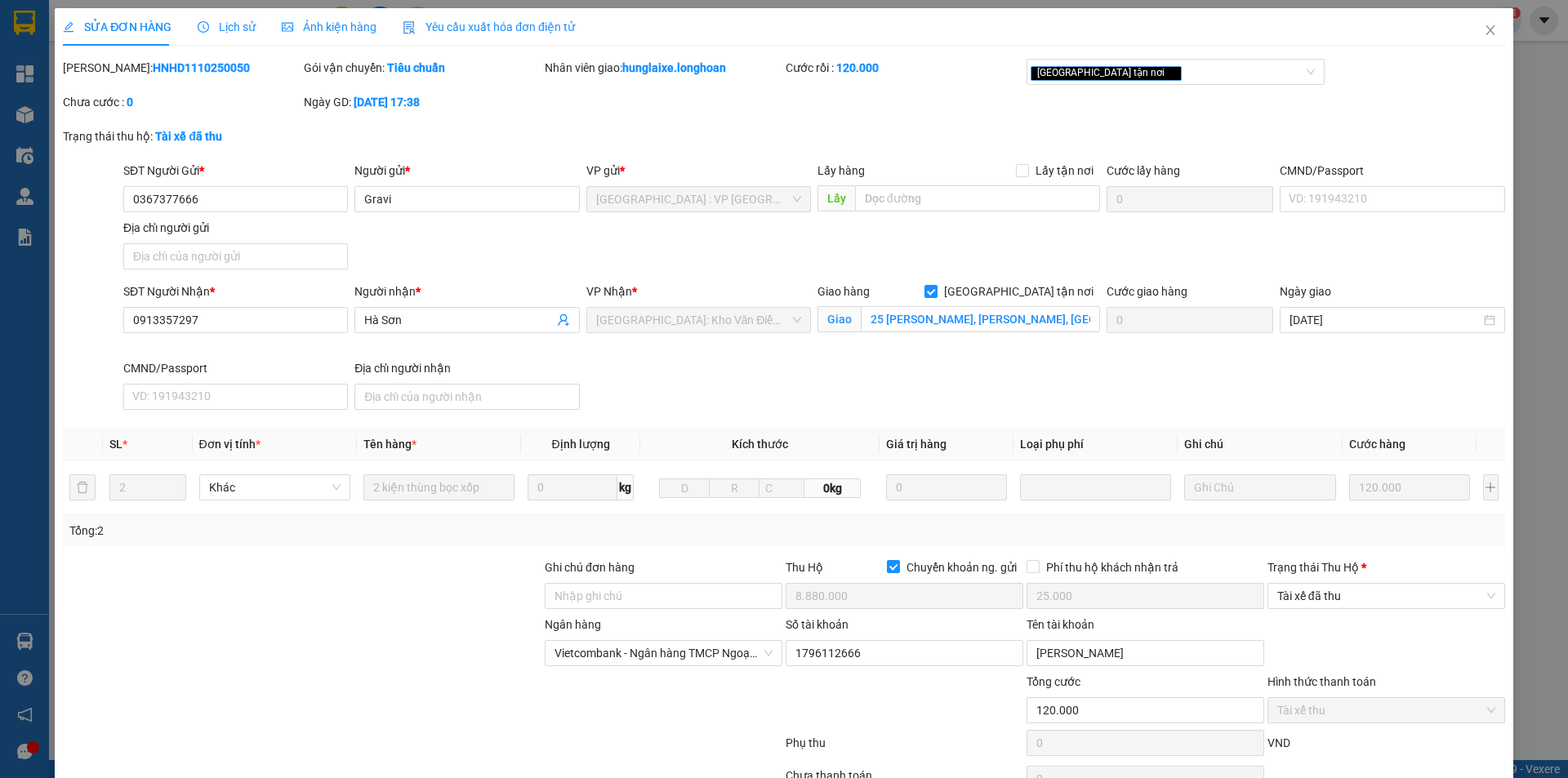
click at [1385, 579] on div "Trạng thái [PERSON_NAME] *" at bounding box center [1386, 571] width 238 height 25
click at [1383, 592] on span "Tài xế đã thu" at bounding box center [1386, 595] width 218 height 25
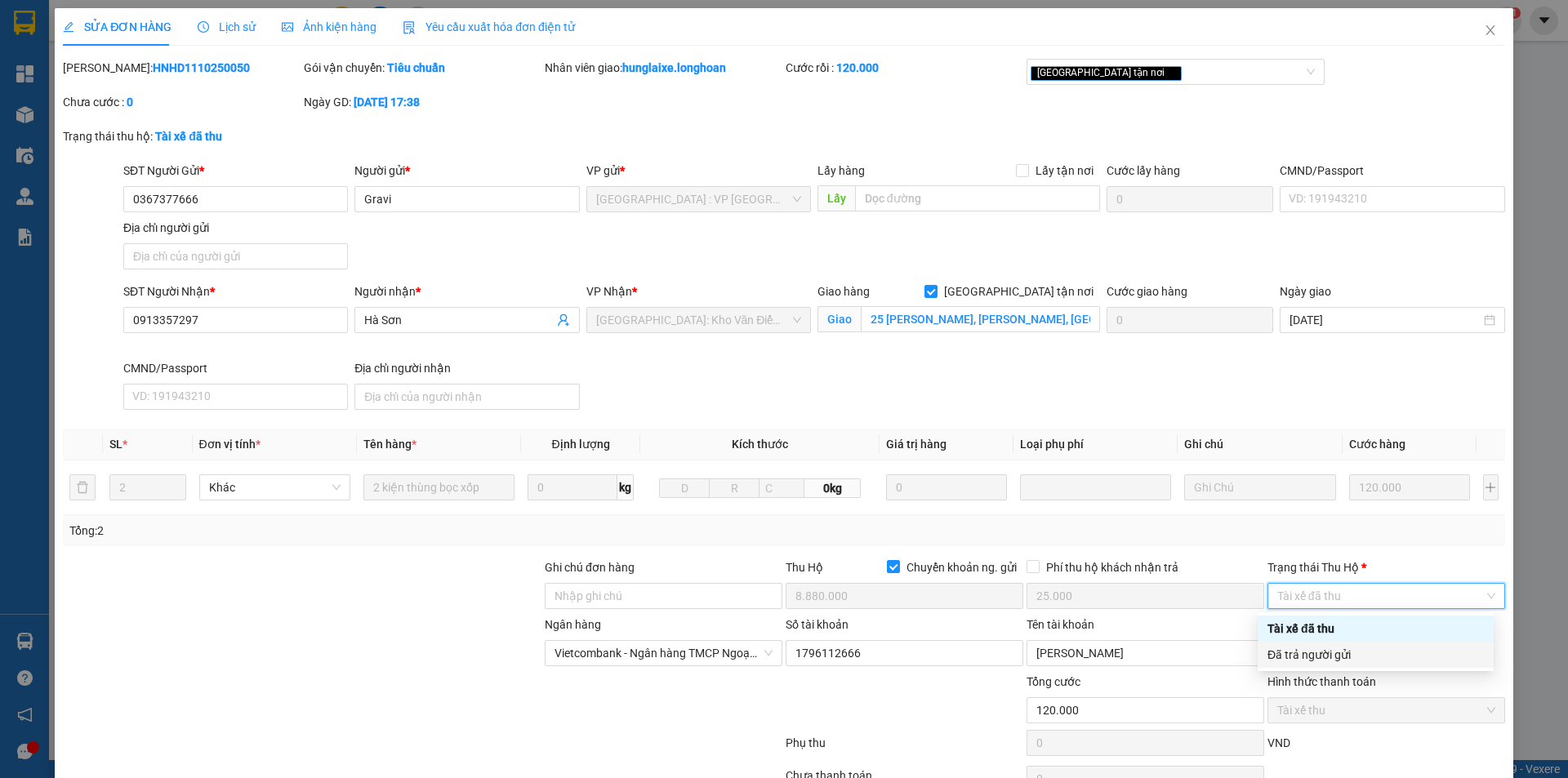
click at [1352, 649] on div "Đã trả người gửi" at bounding box center [1375, 655] width 216 height 18
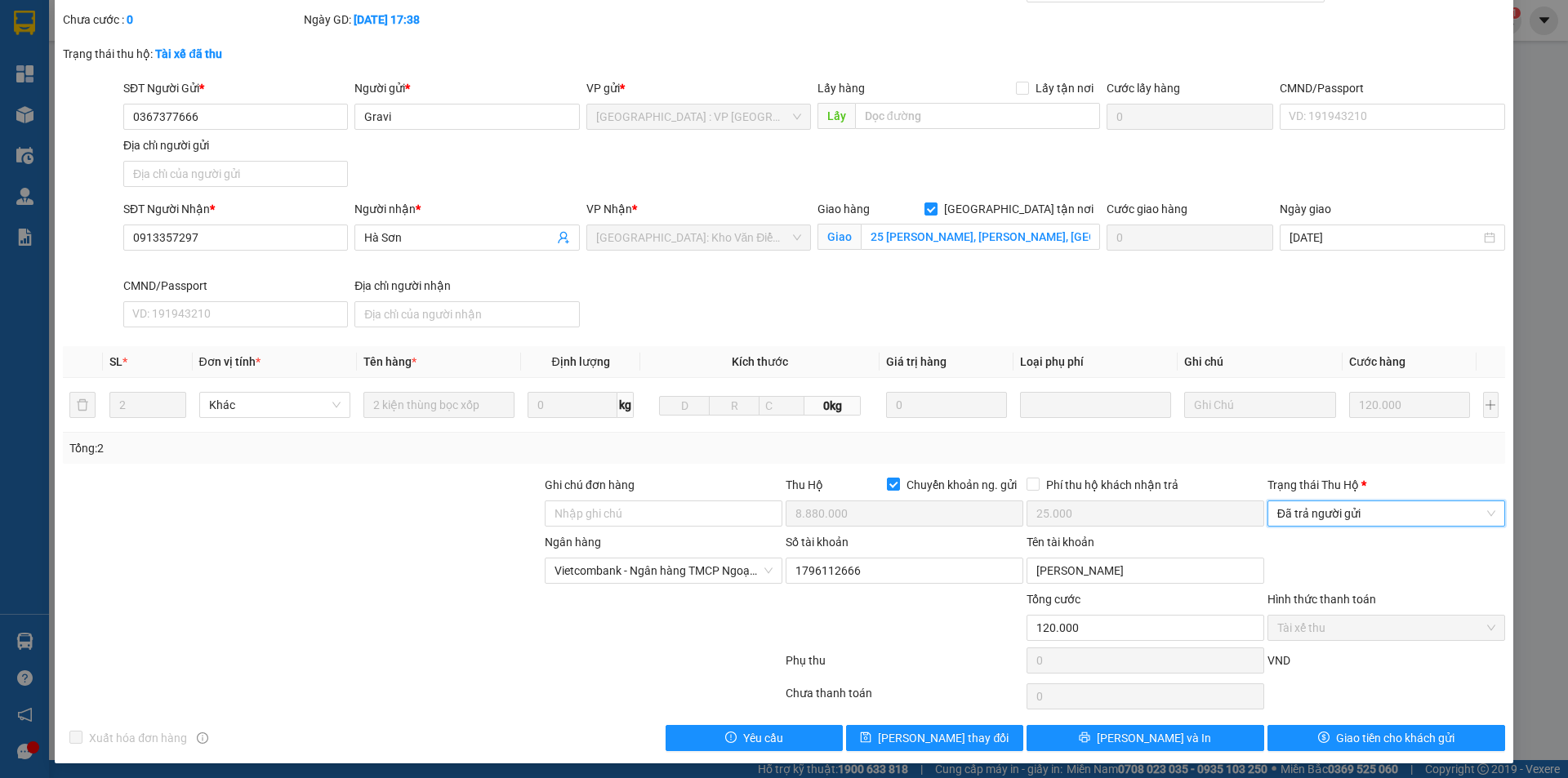
scroll to position [87, 0]
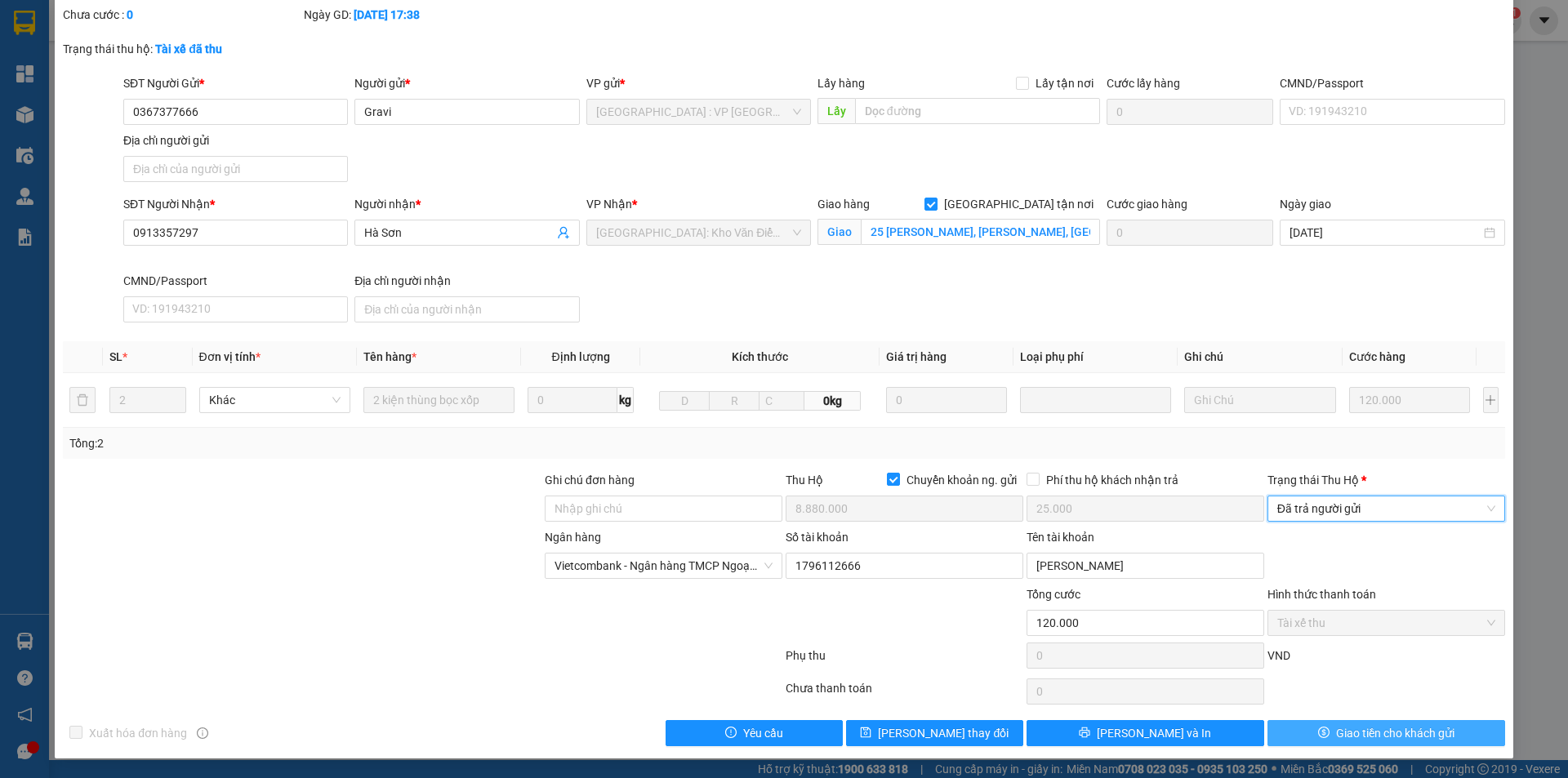
click at [1340, 739] on span "Giao tiền cho khách gửi" at bounding box center [1395, 733] width 119 height 18
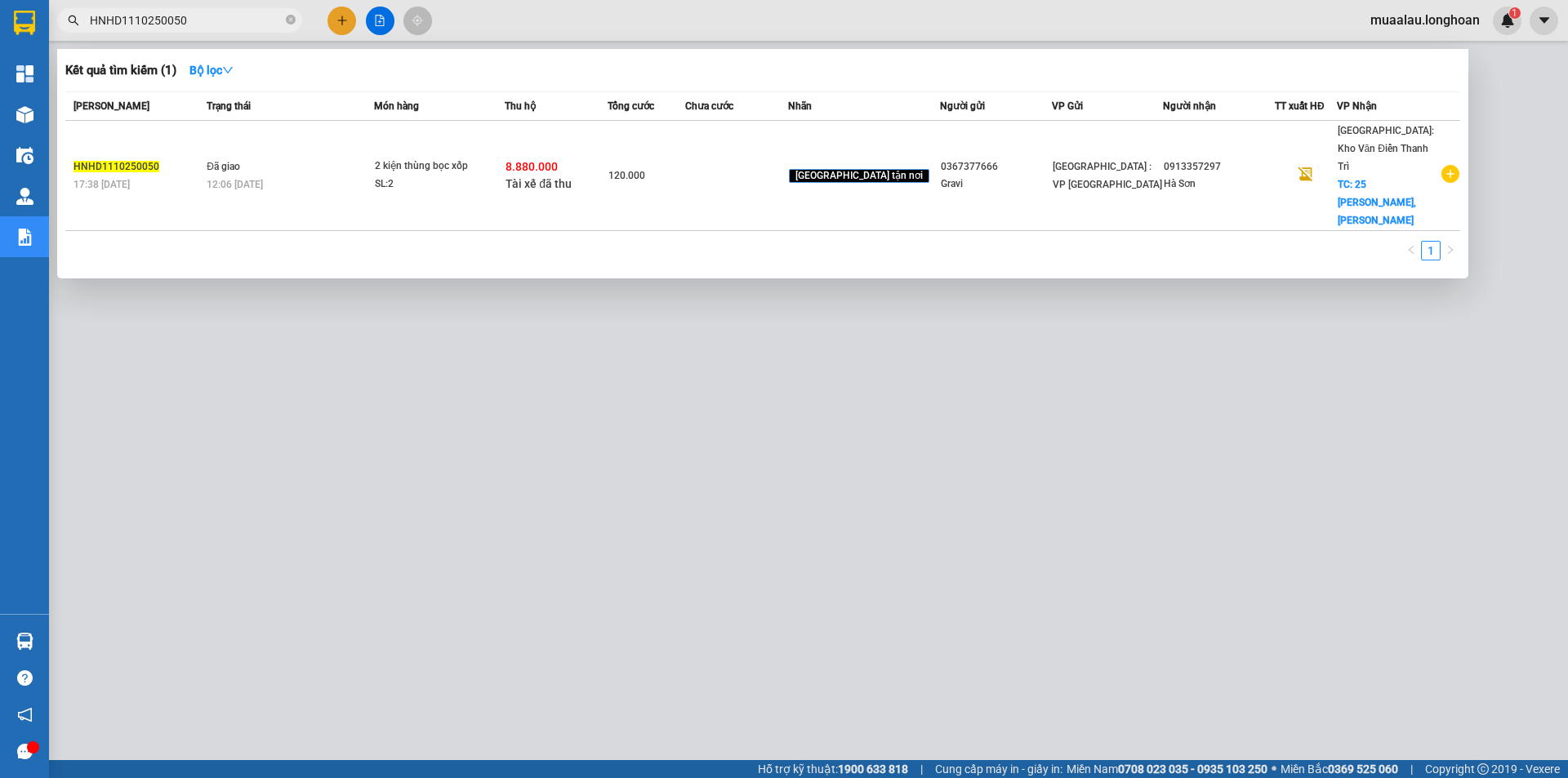
click at [250, 20] on input "HNHD1110250050" at bounding box center [186, 21] width 193 height 18
click at [219, 24] on input "HNHD1110250050" at bounding box center [186, 21] width 193 height 18
paste input "VPHM1110250032"
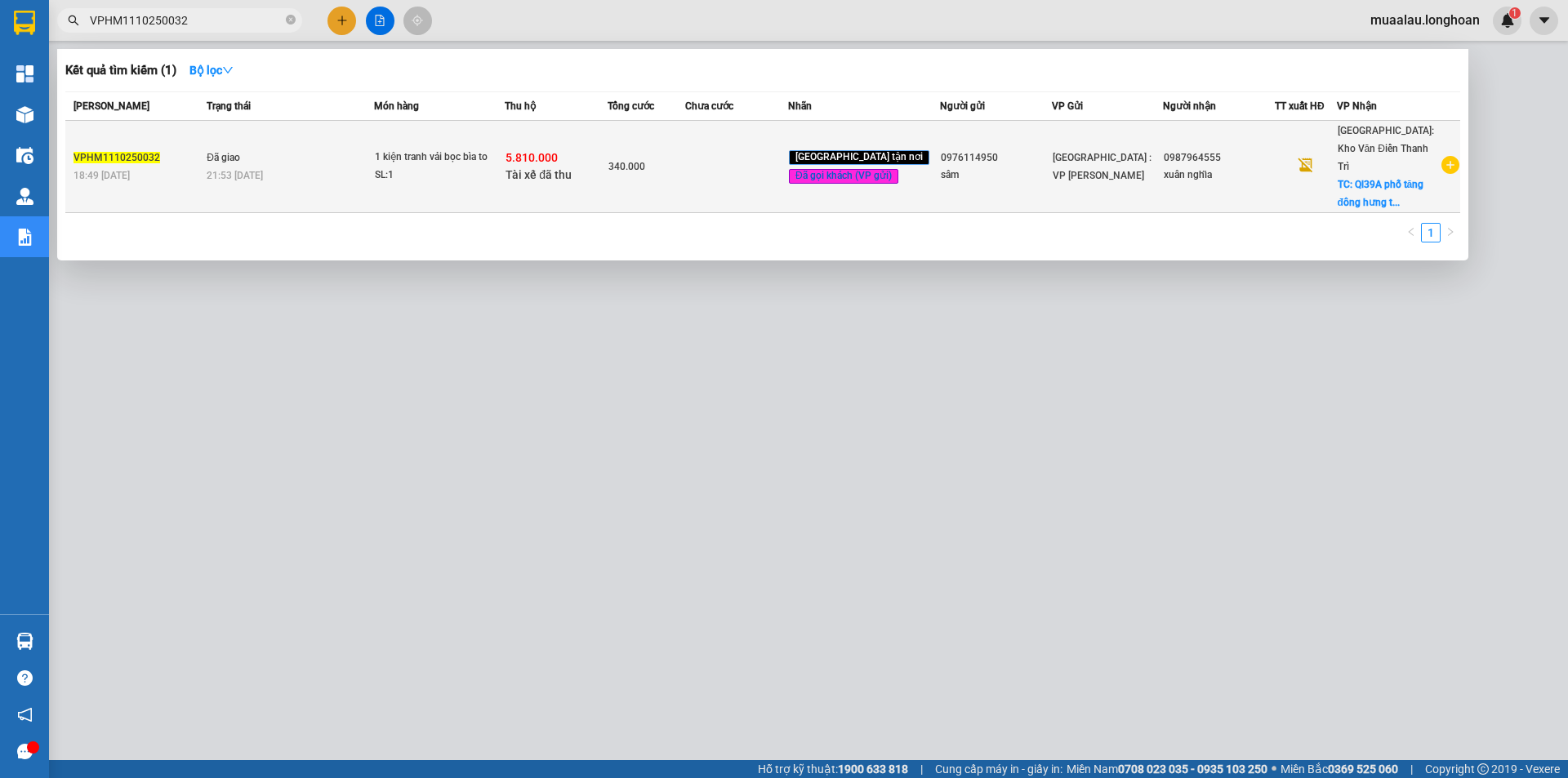
click at [558, 155] on span "5.810.000" at bounding box center [532, 157] width 52 height 13
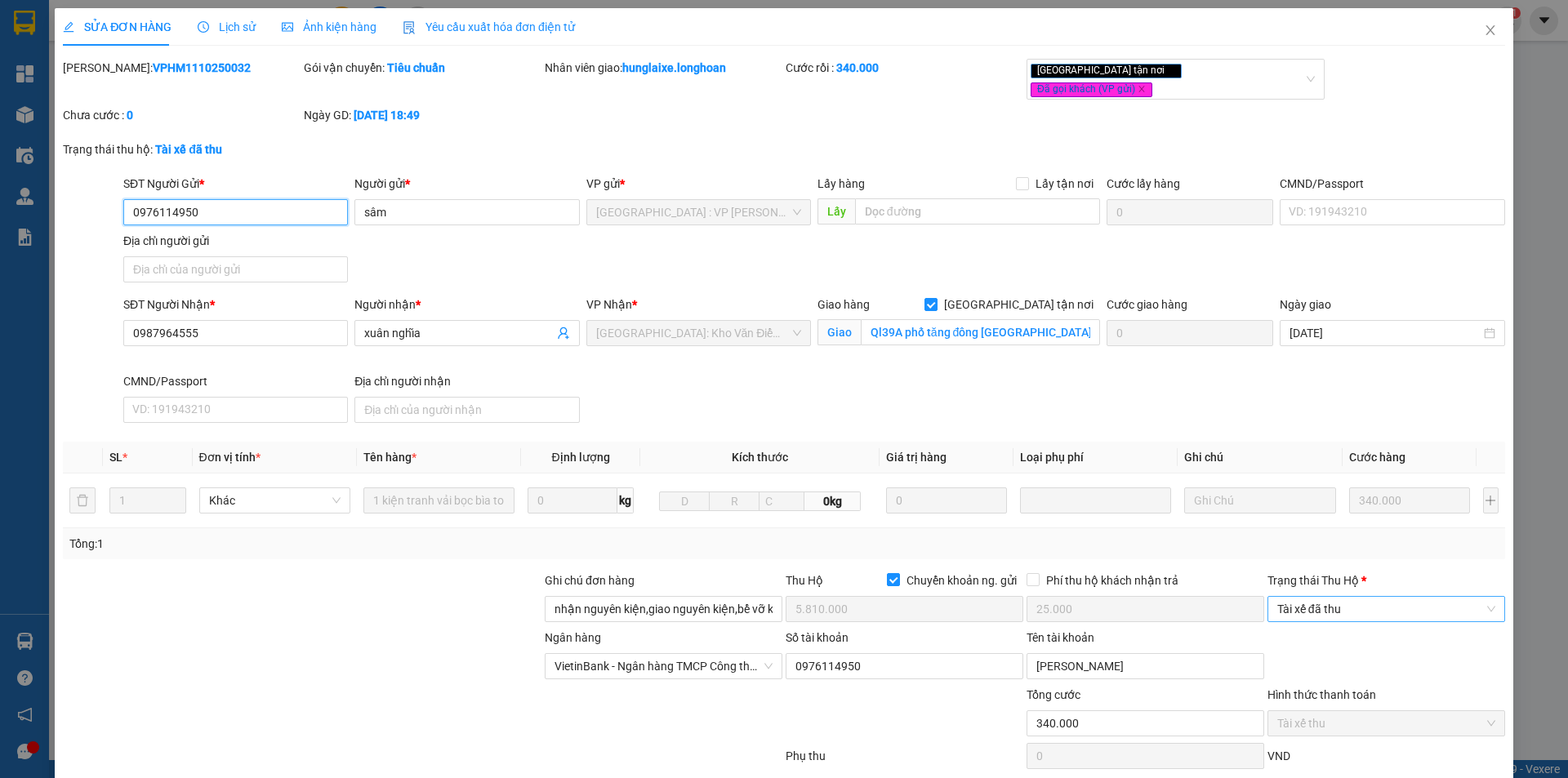
click at [1335, 602] on span "Tài xế đã thu" at bounding box center [1386, 609] width 218 height 25
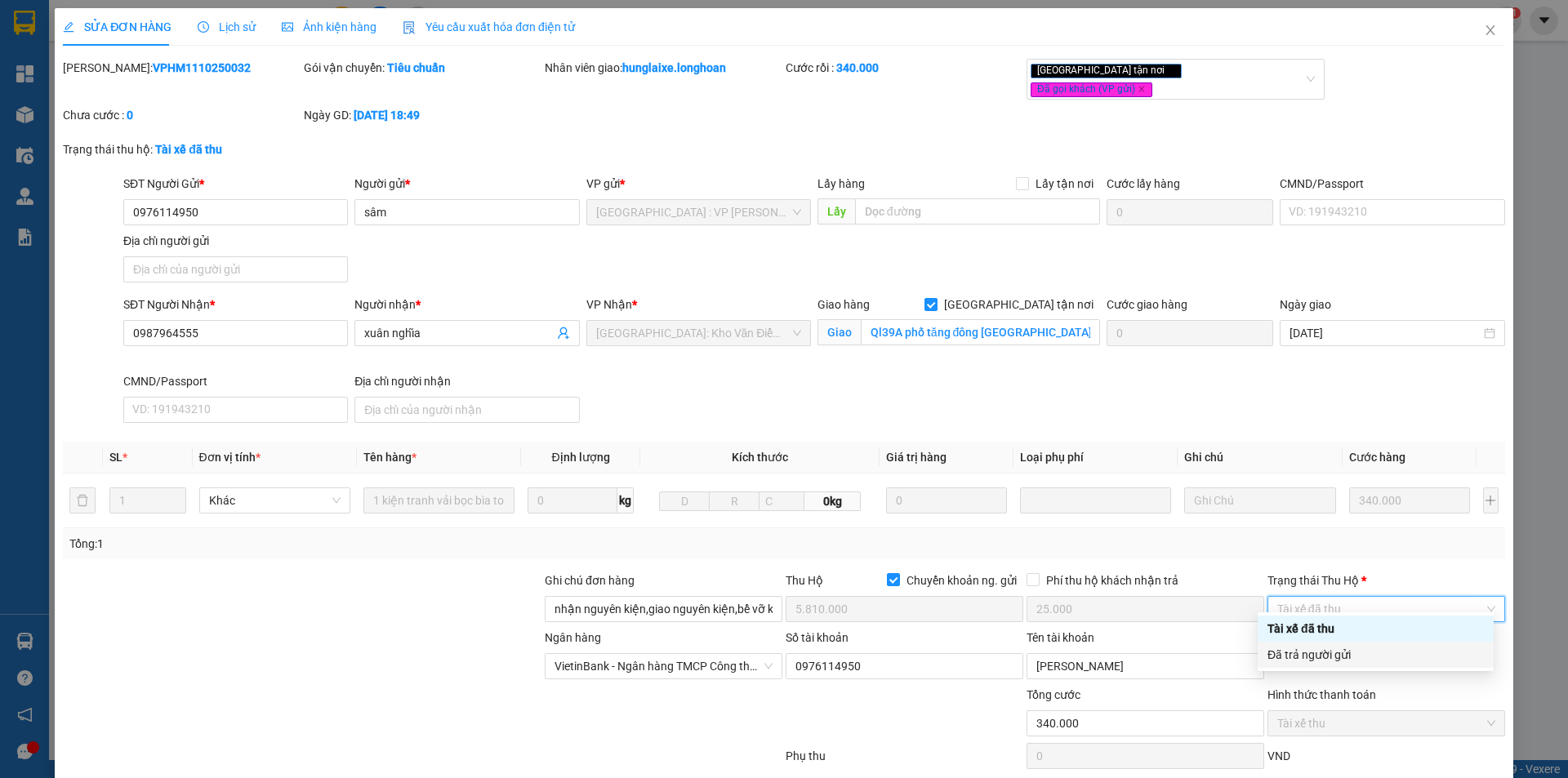
click at [1316, 653] on div "Đã trả người gửi" at bounding box center [1375, 655] width 216 height 18
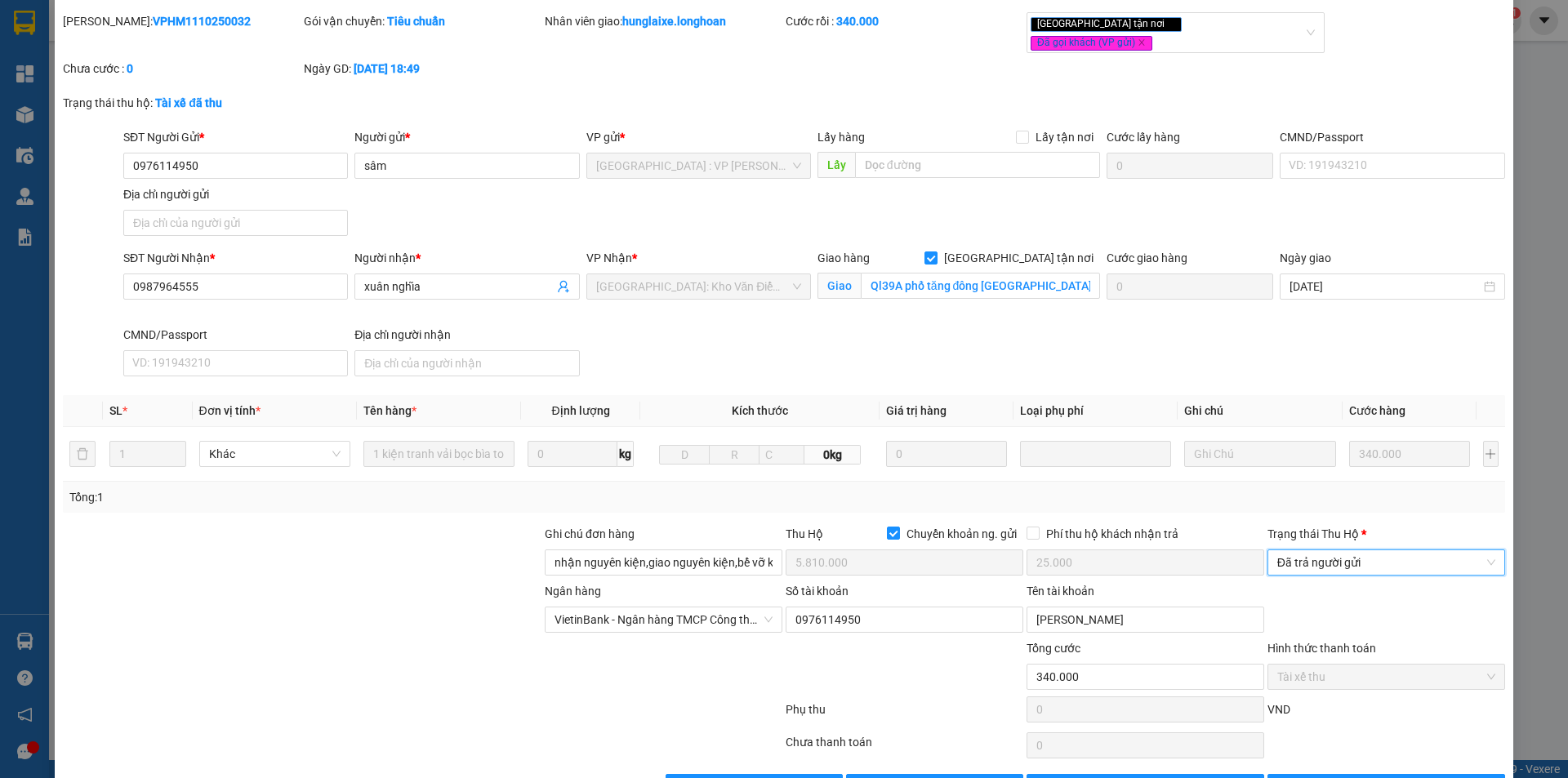
scroll to position [87, 0]
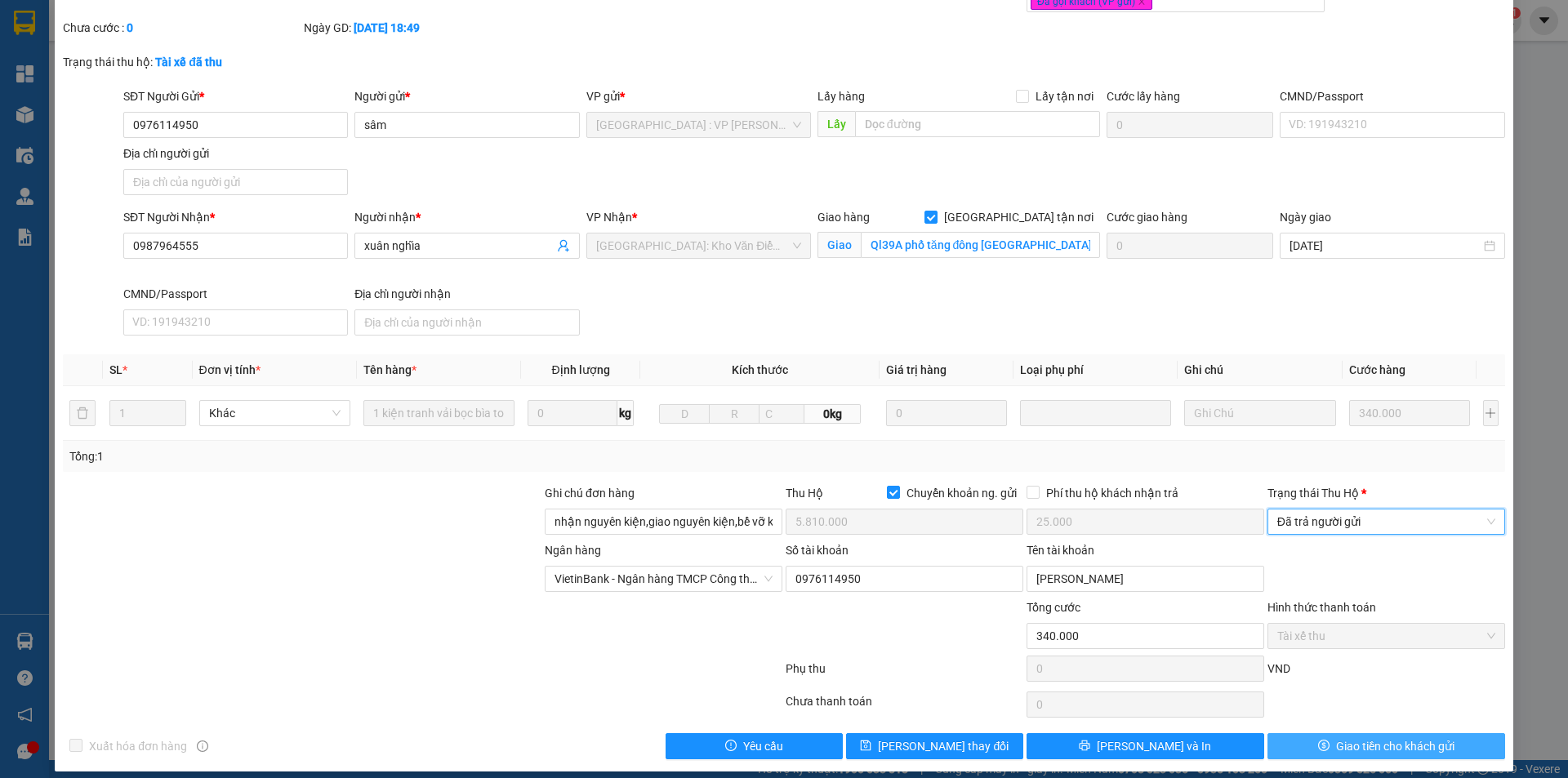
click at [1345, 740] on span "Giao tiền cho khách gửi" at bounding box center [1395, 747] width 119 height 18
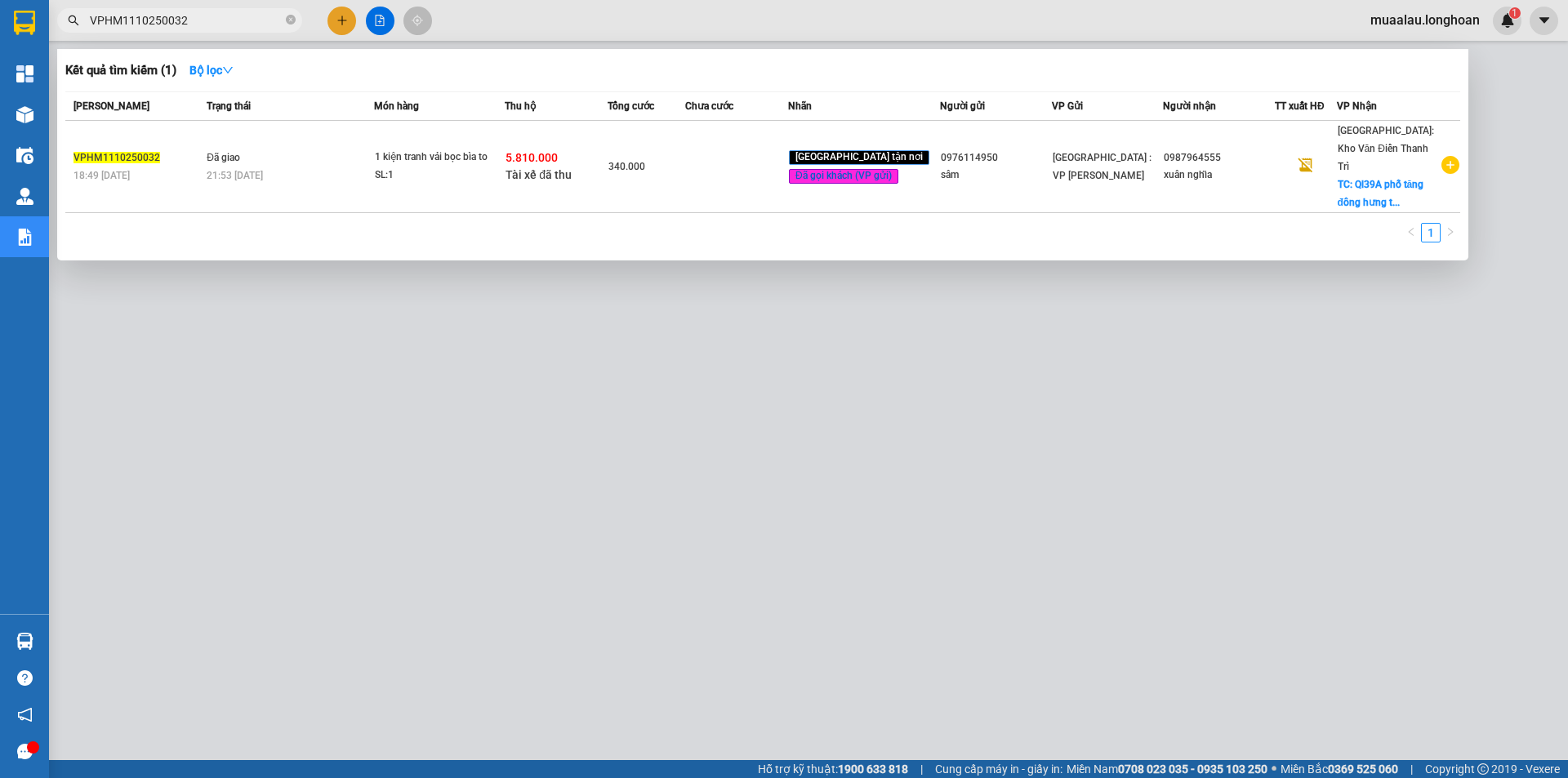
click at [195, 26] on input "VPHM1110250032" at bounding box center [186, 21] width 193 height 18
paste input "VD1110250047"
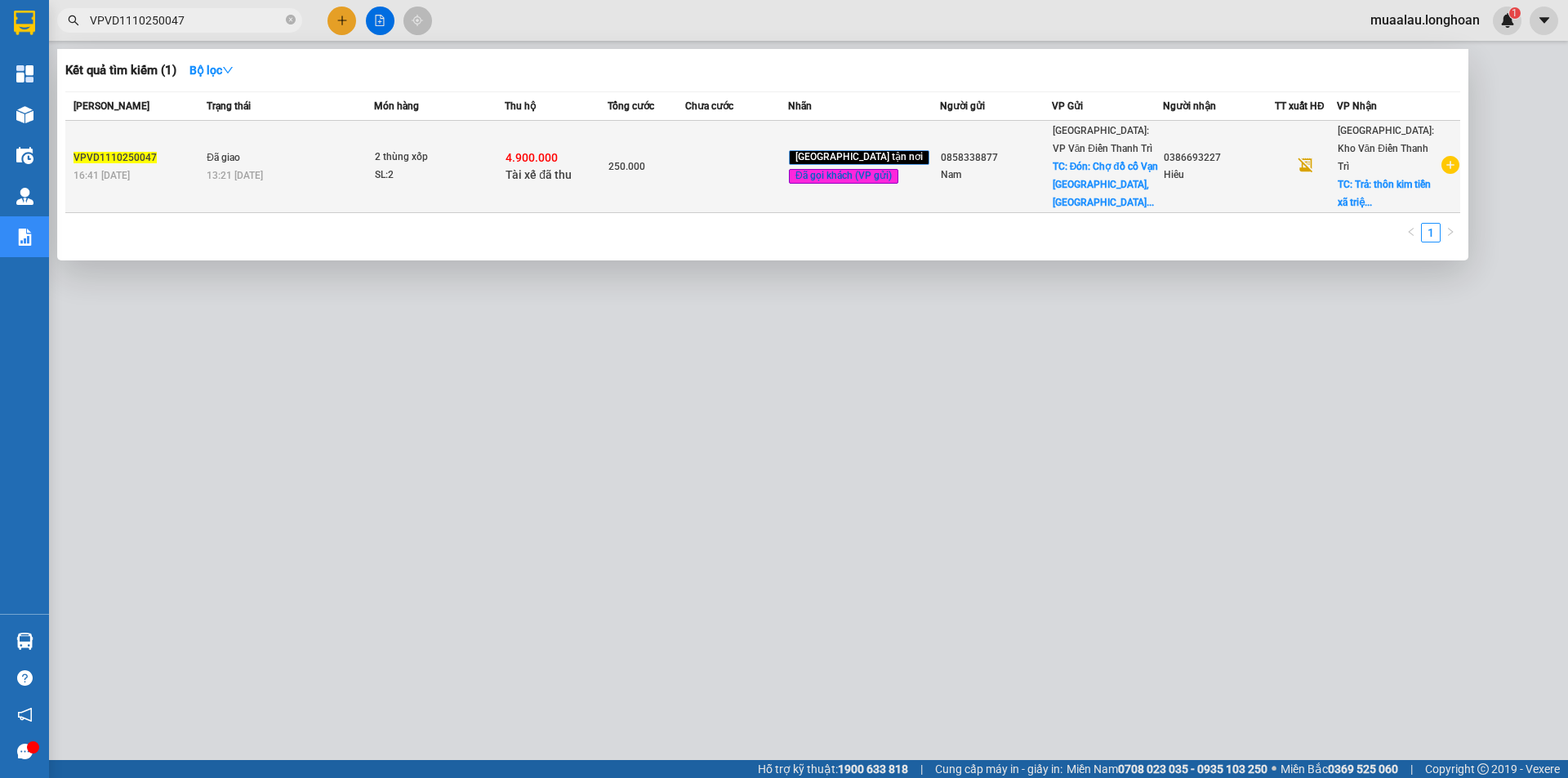
click at [373, 168] on div "13:21 [DATE]" at bounding box center [290, 176] width 167 height 18
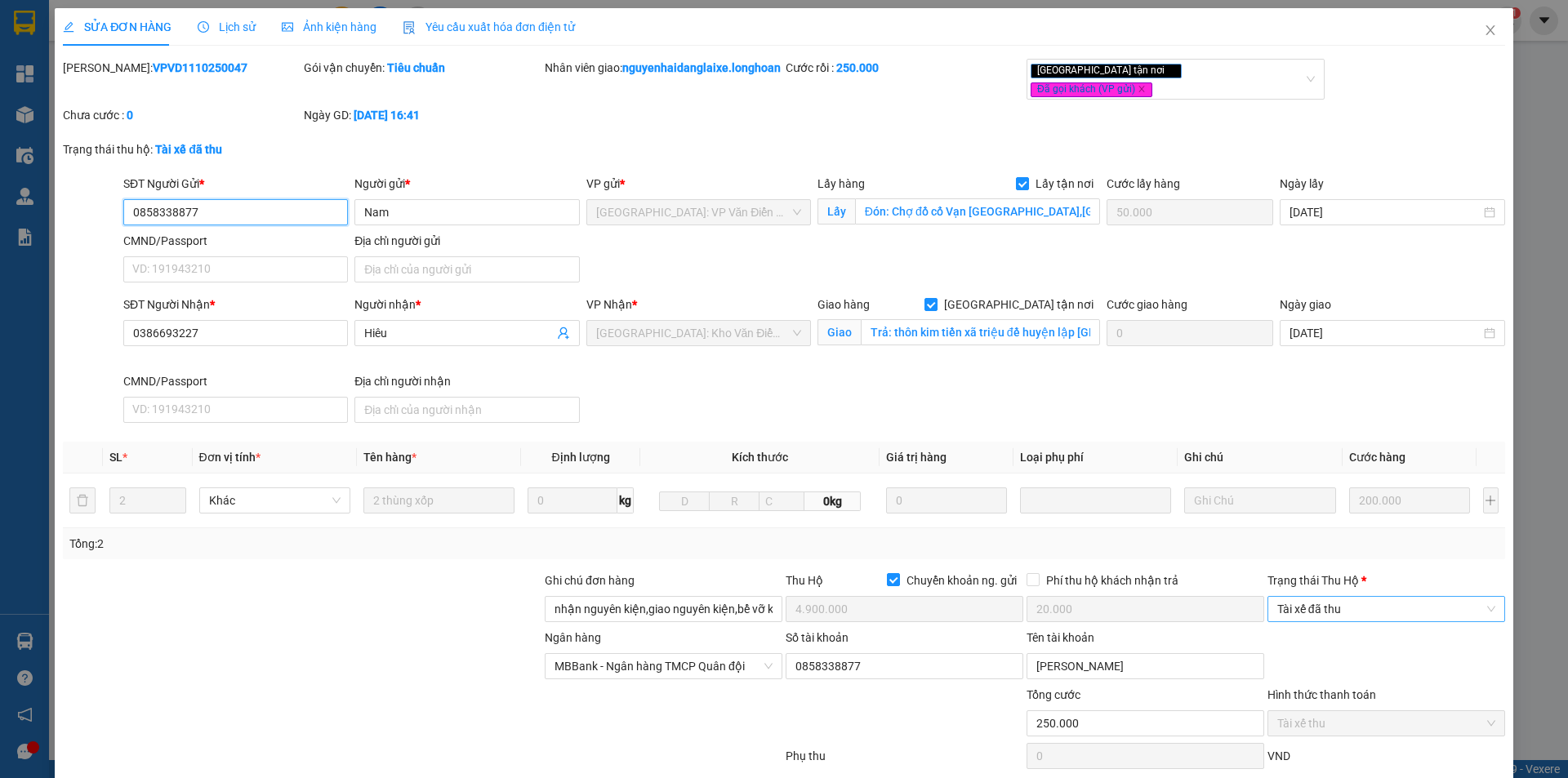
click at [1349, 609] on span "Tài xế đã thu" at bounding box center [1386, 609] width 218 height 25
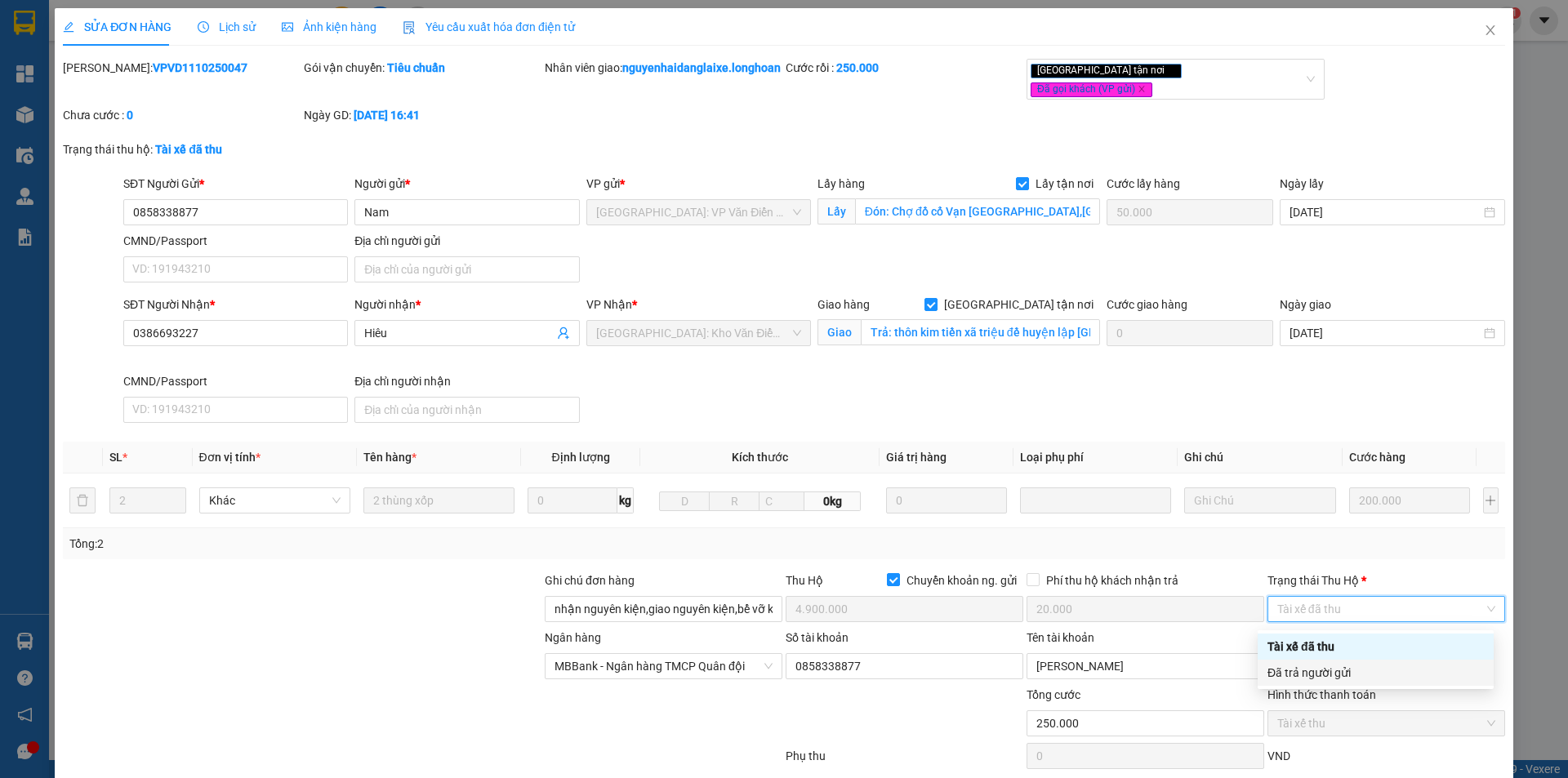
drag, startPoint x: 1349, startPoint y: 676, endPoint x: 1360, endPoint y: 673, distance: 11.4
click at [1350, 676] on div "Đã trả người gửi" at bounding box center [1375, 673] width 216 height 18
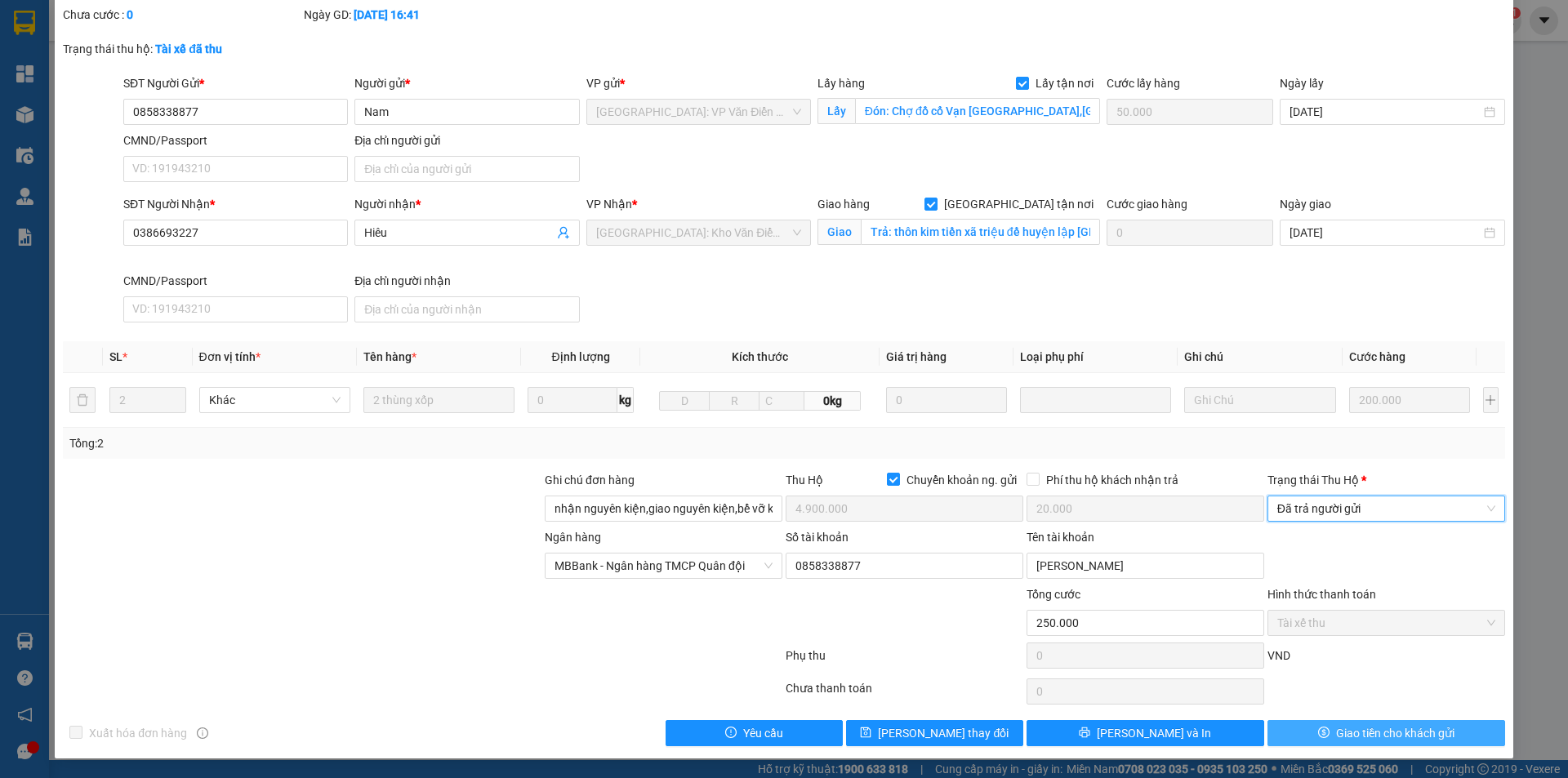
click at [1318, 740] on span "dollar" at bounding box center [1324, 733] width 12 height 13
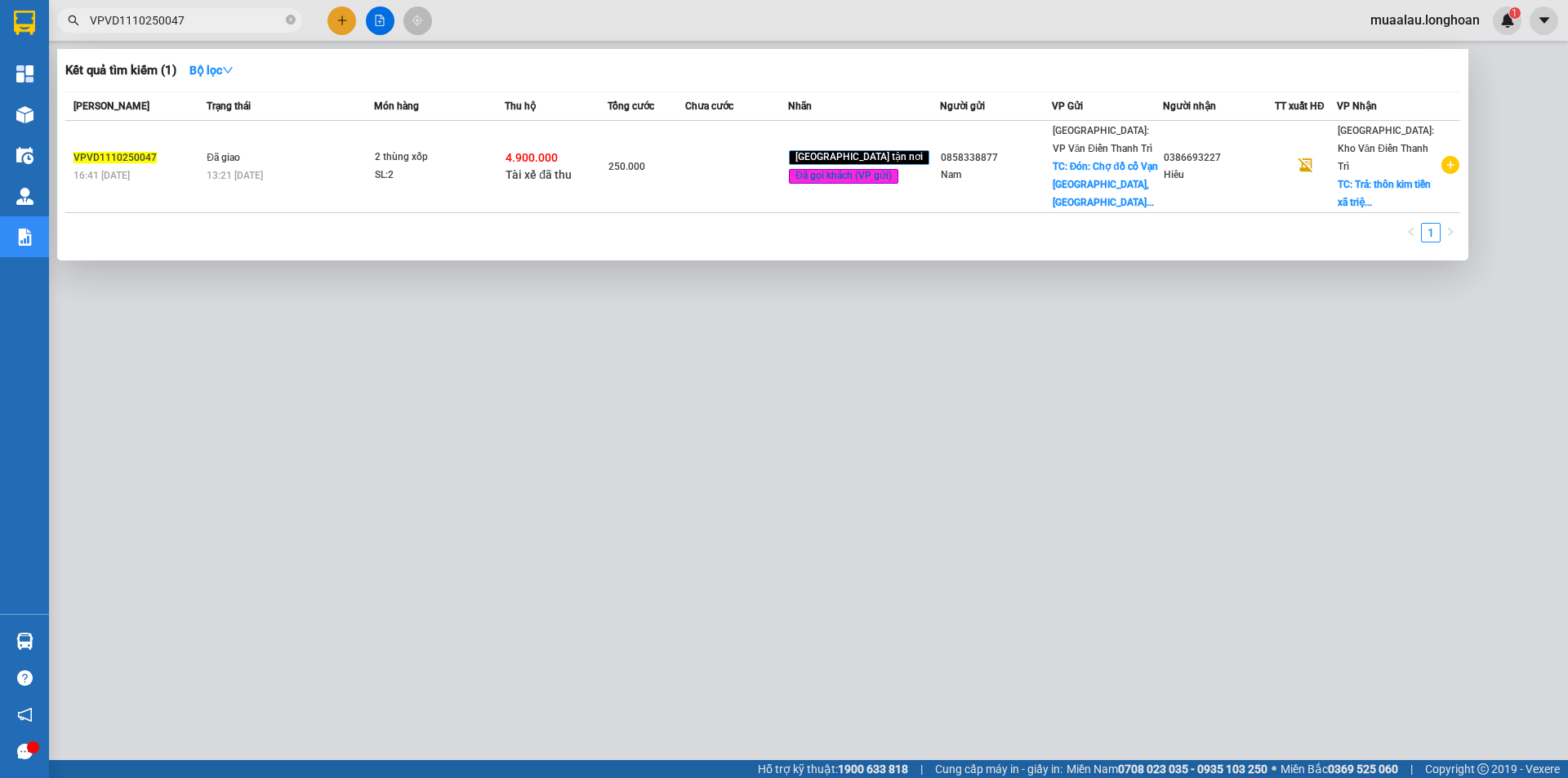
click at [198, 25] on input "VPVD1110250047" at bounding box center [186, 21] width 193 height 18
paste input "8"
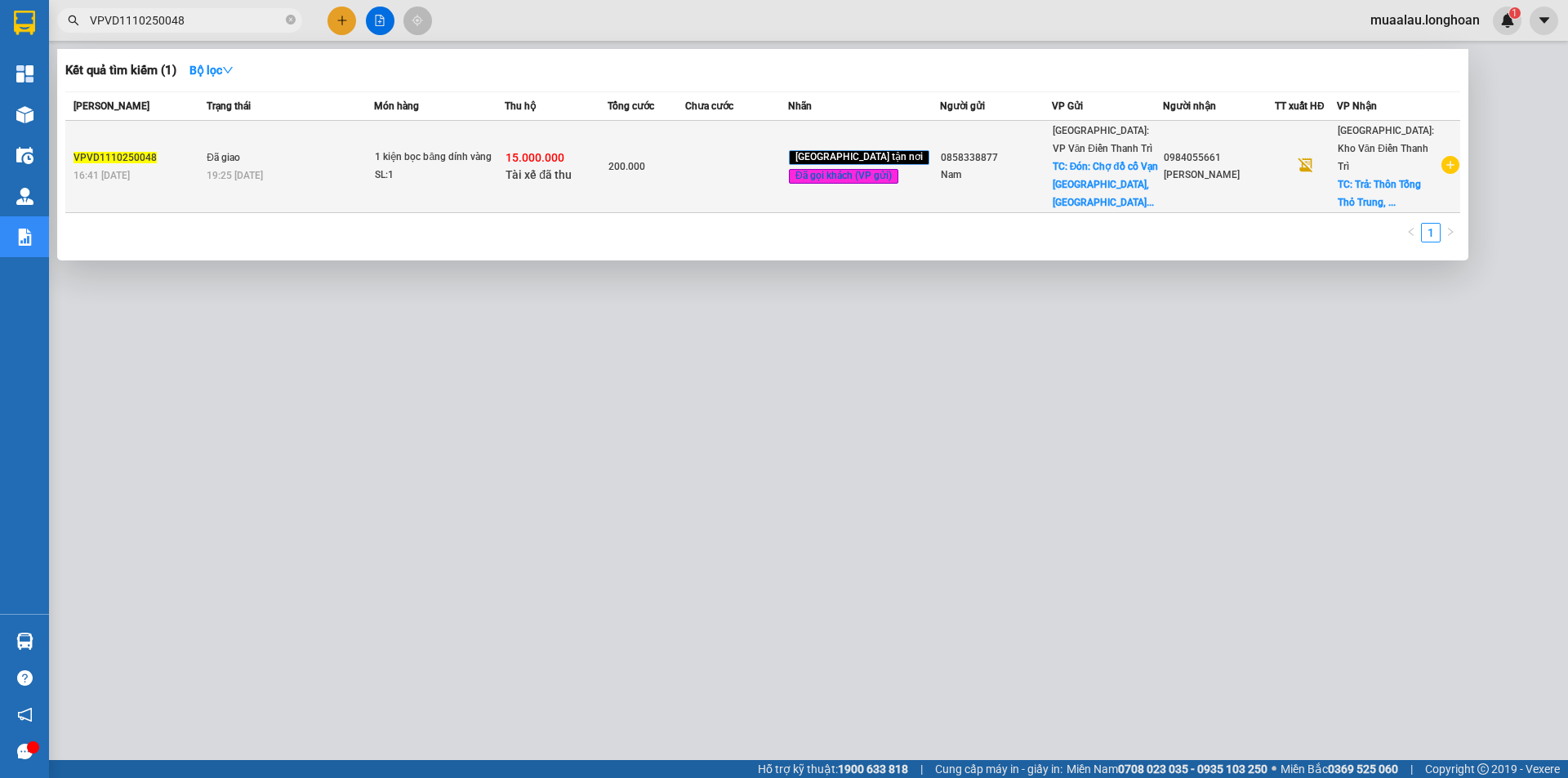
click at [686, 172] on td "200.000" at bounding box center [646, 167] width 78 height 92
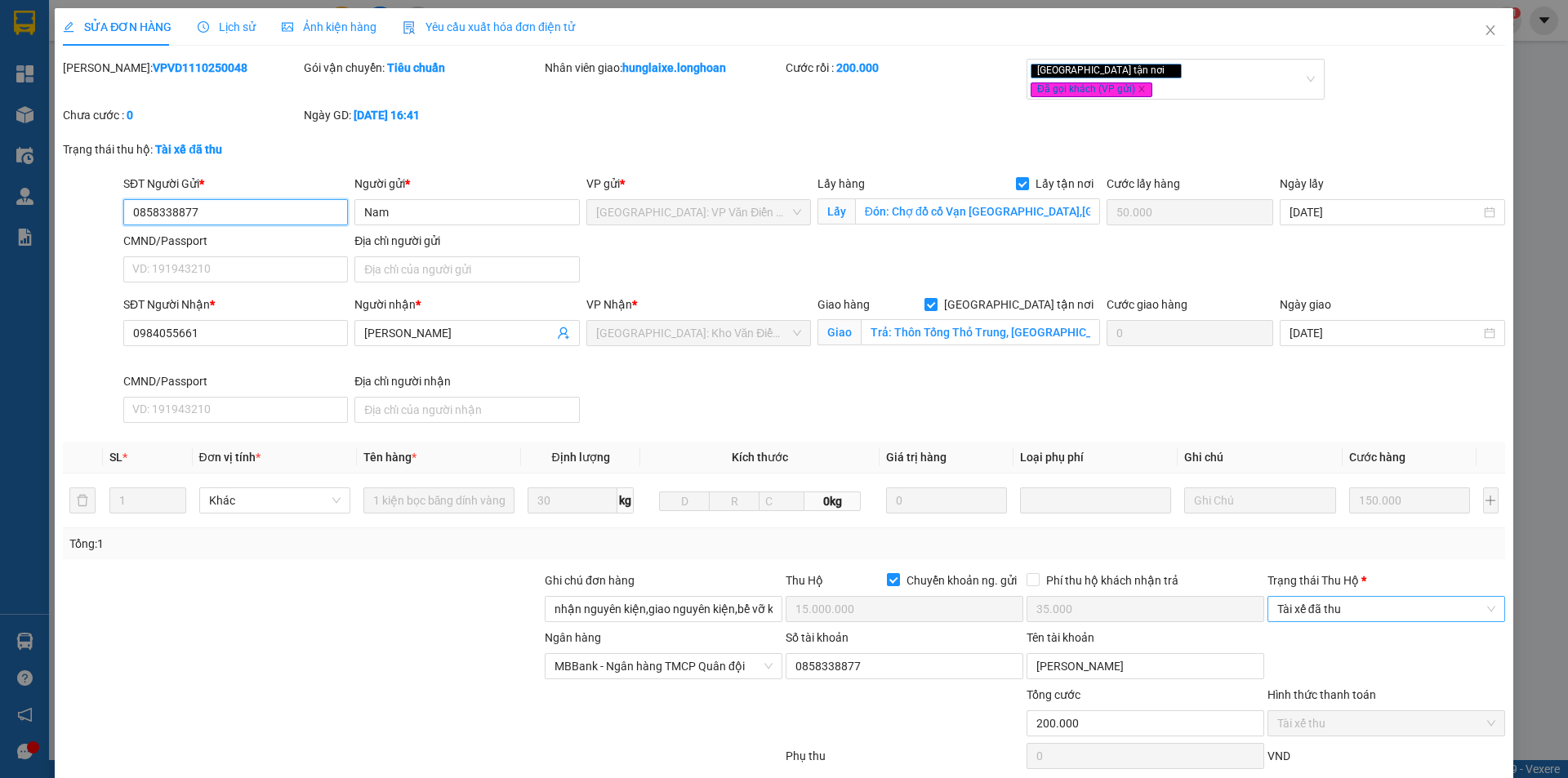
click at [1370, 601] on span "Tài xế đã thu" at bounding box center [1386, 609] width 218 height 25
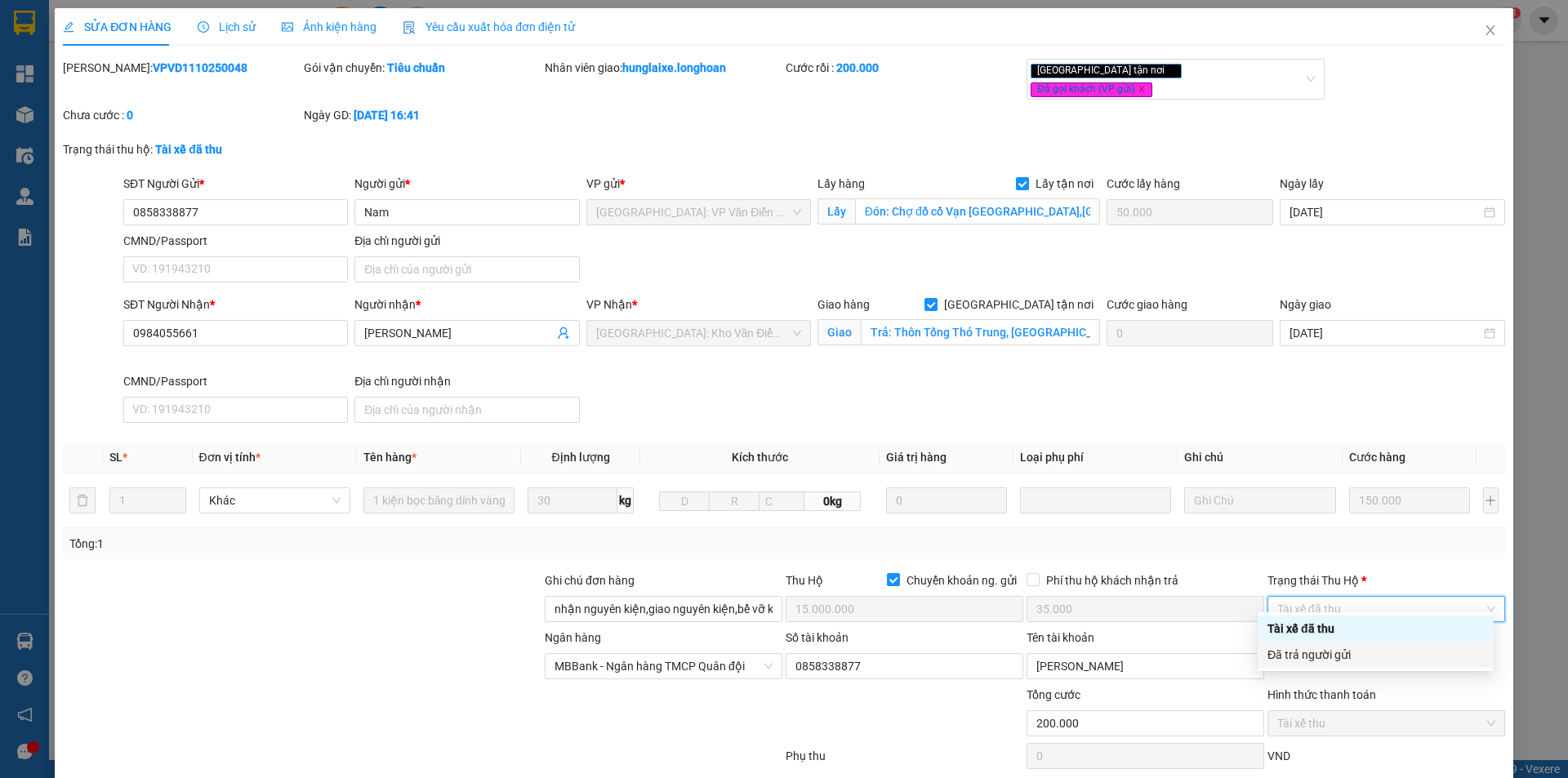
click at [1339, 656] on div "Đã trả người gửi" at bounding box center [1375, 655] width 216 height 18
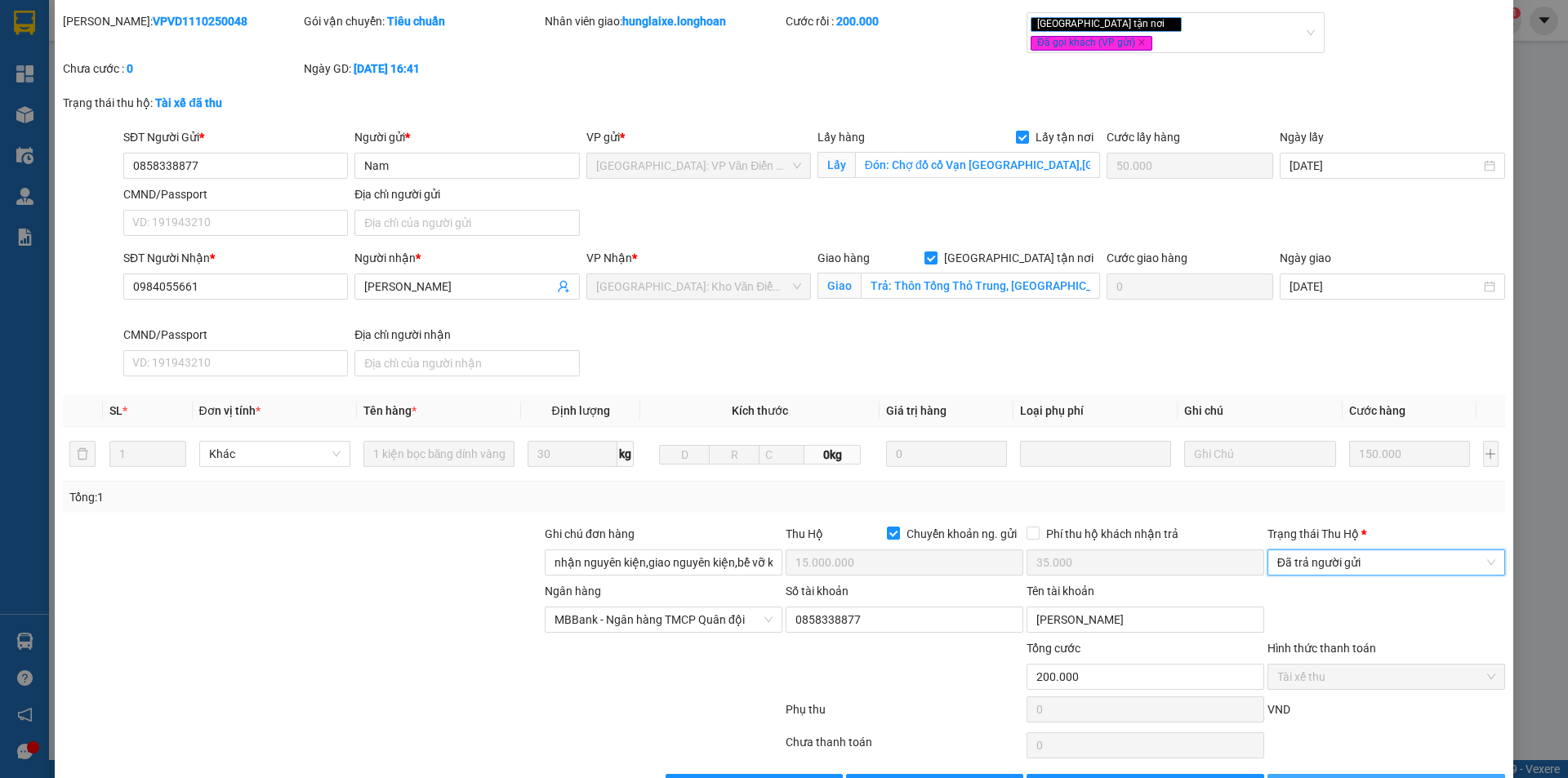
scroll to position [87, 0]
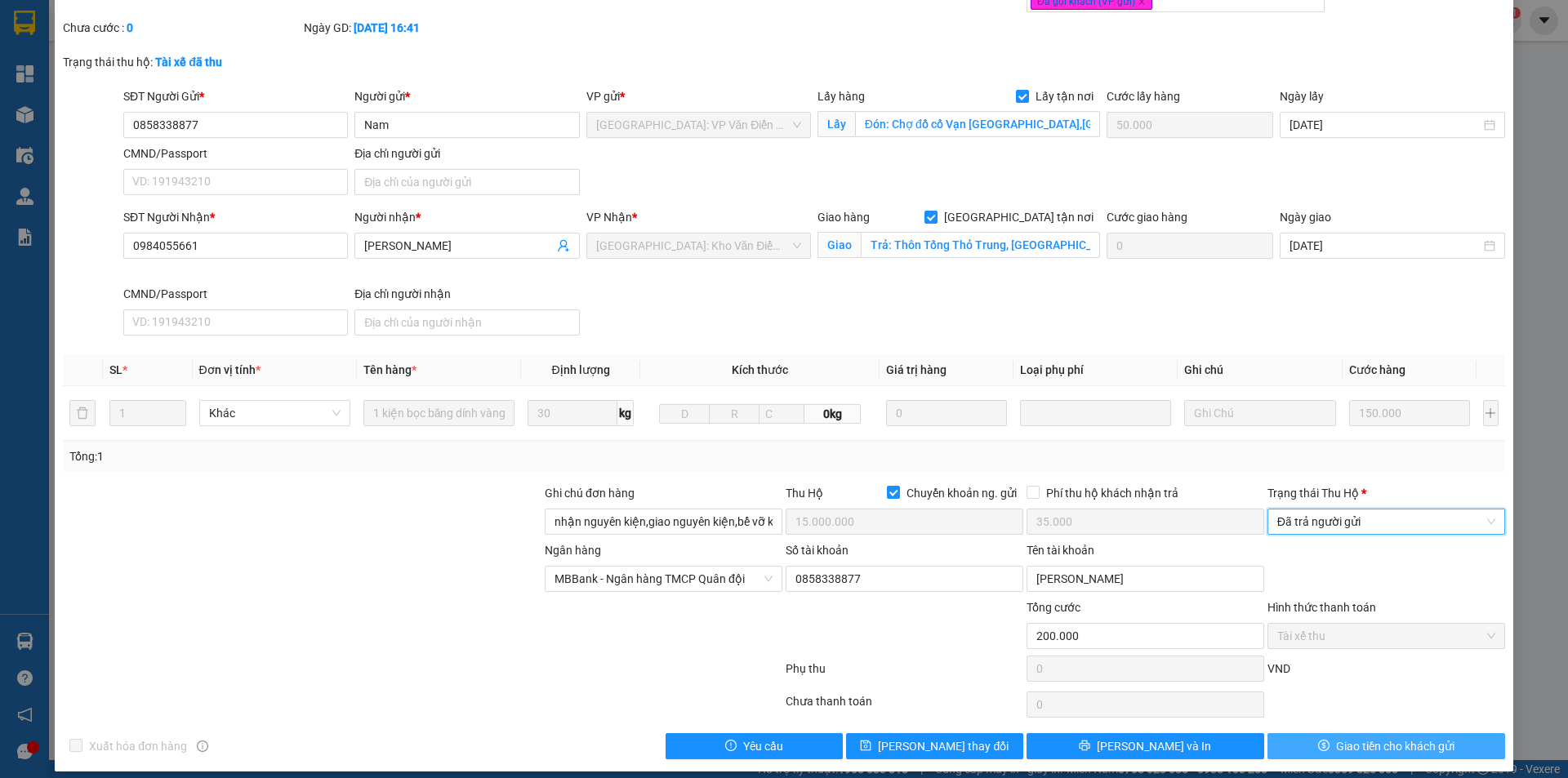
click at [1290, 737] on button "Giao tiền cho khách gửi" at bounding box center [1386, 747] width 238 height 27
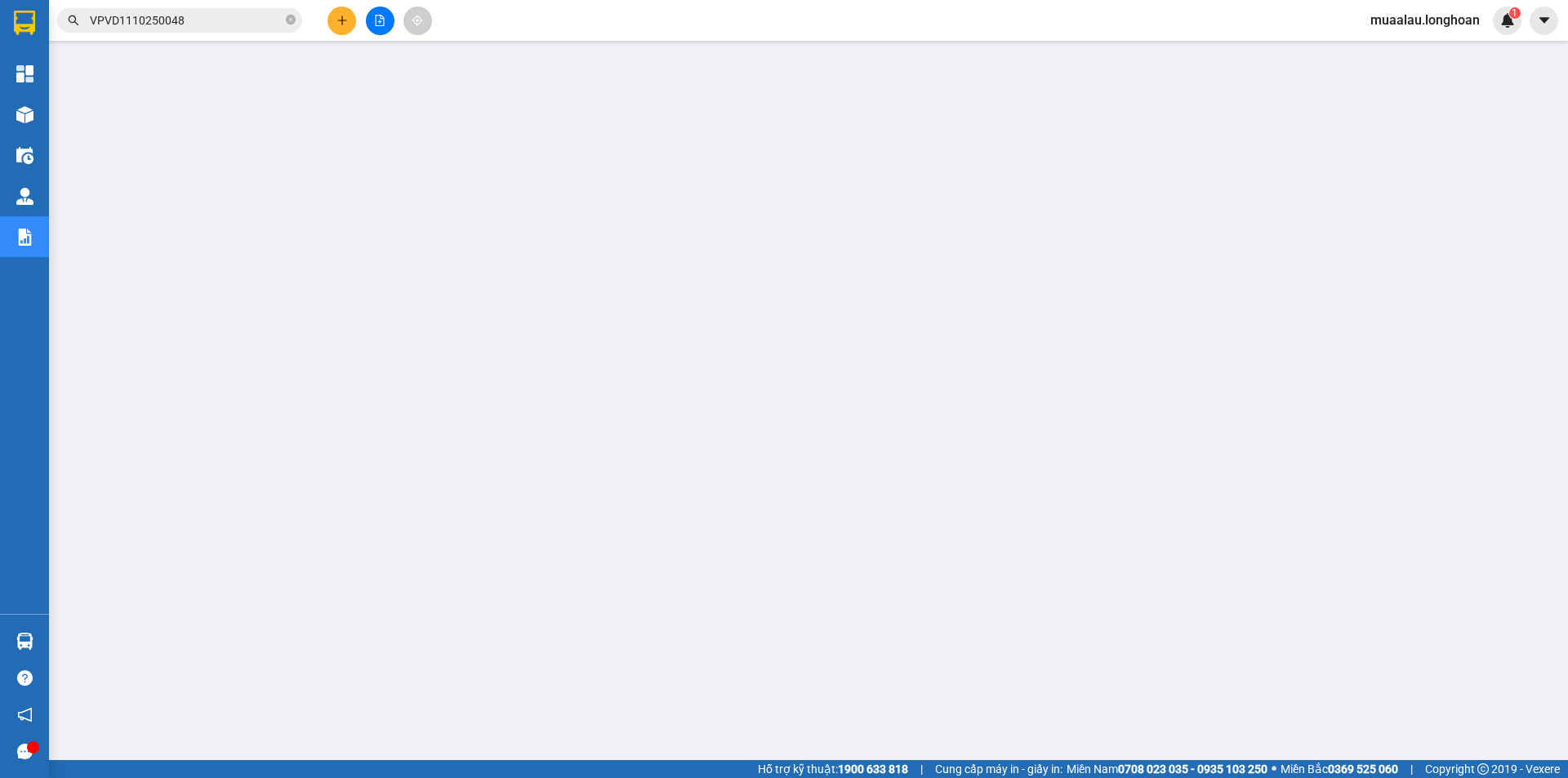
click at [190, 13] on input "VPVD1110250048" at bounding box center [186, 21] width 193 height 18
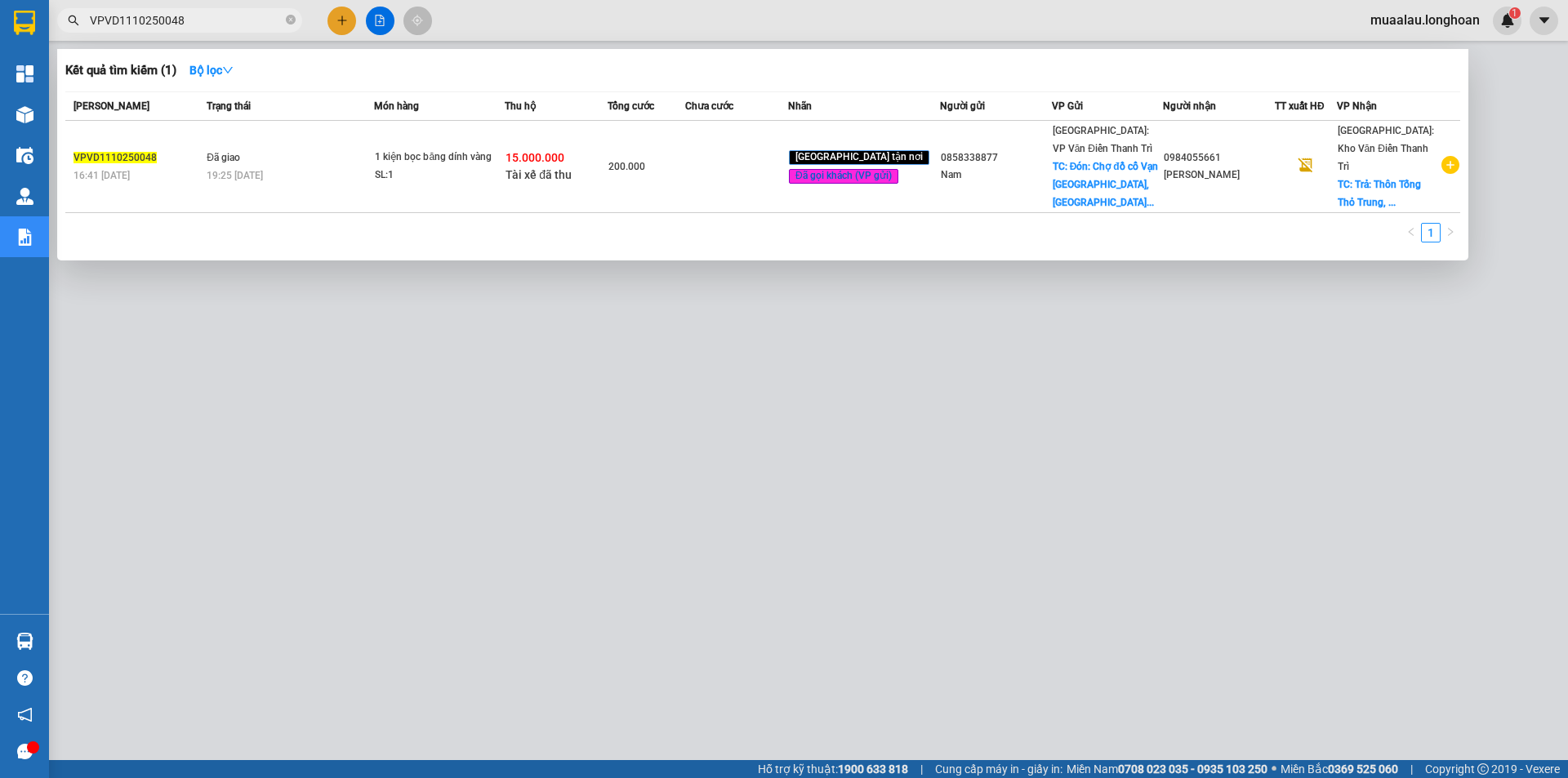
click at [190, 13] on input "VPVD1110250048" at bounding box center [186, 21] width 193 height 18
paste input "HQTP0810250025"
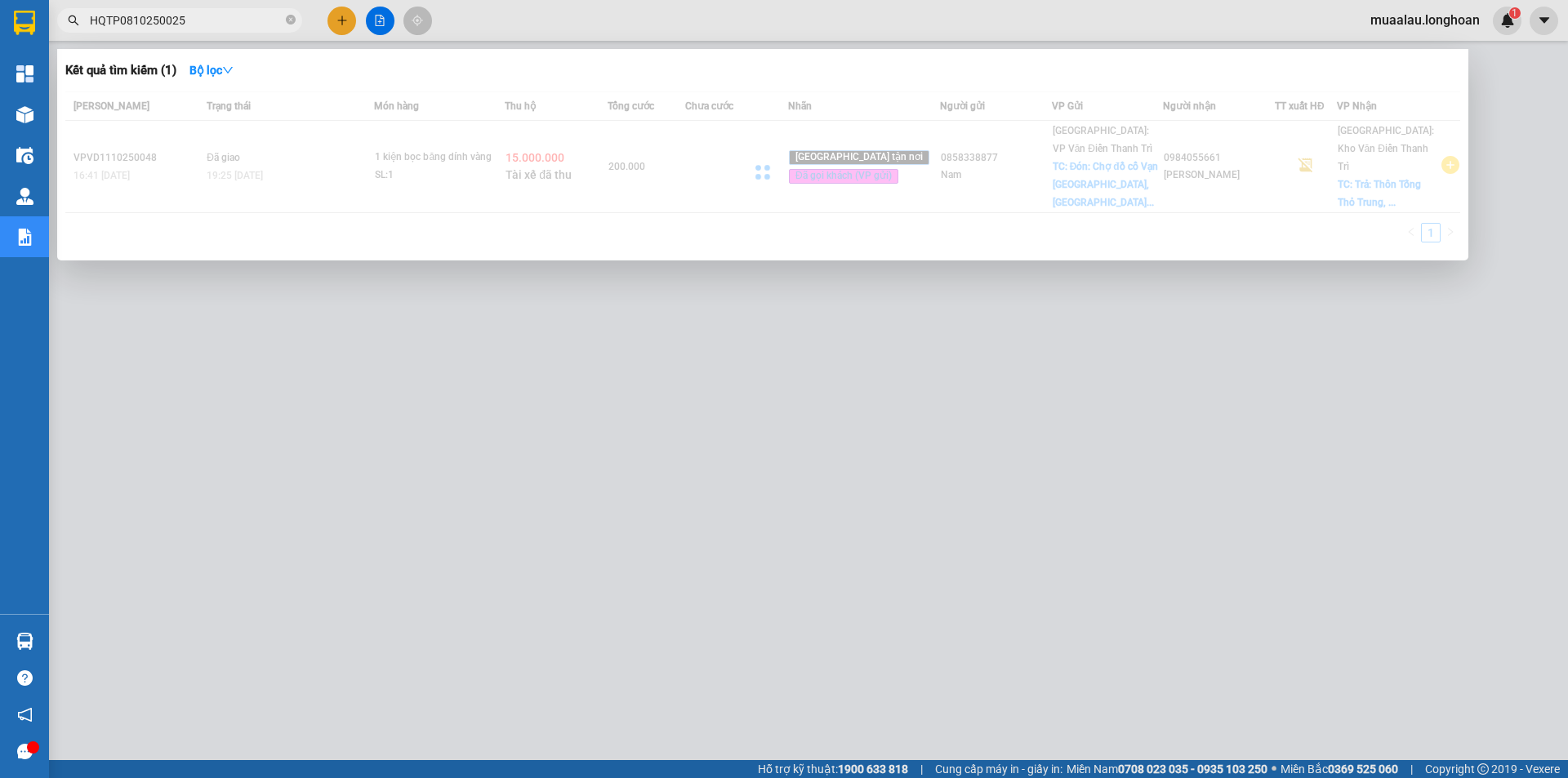
click at [676, 186] on div at bounding box center [763, 172] width 1395 height 161
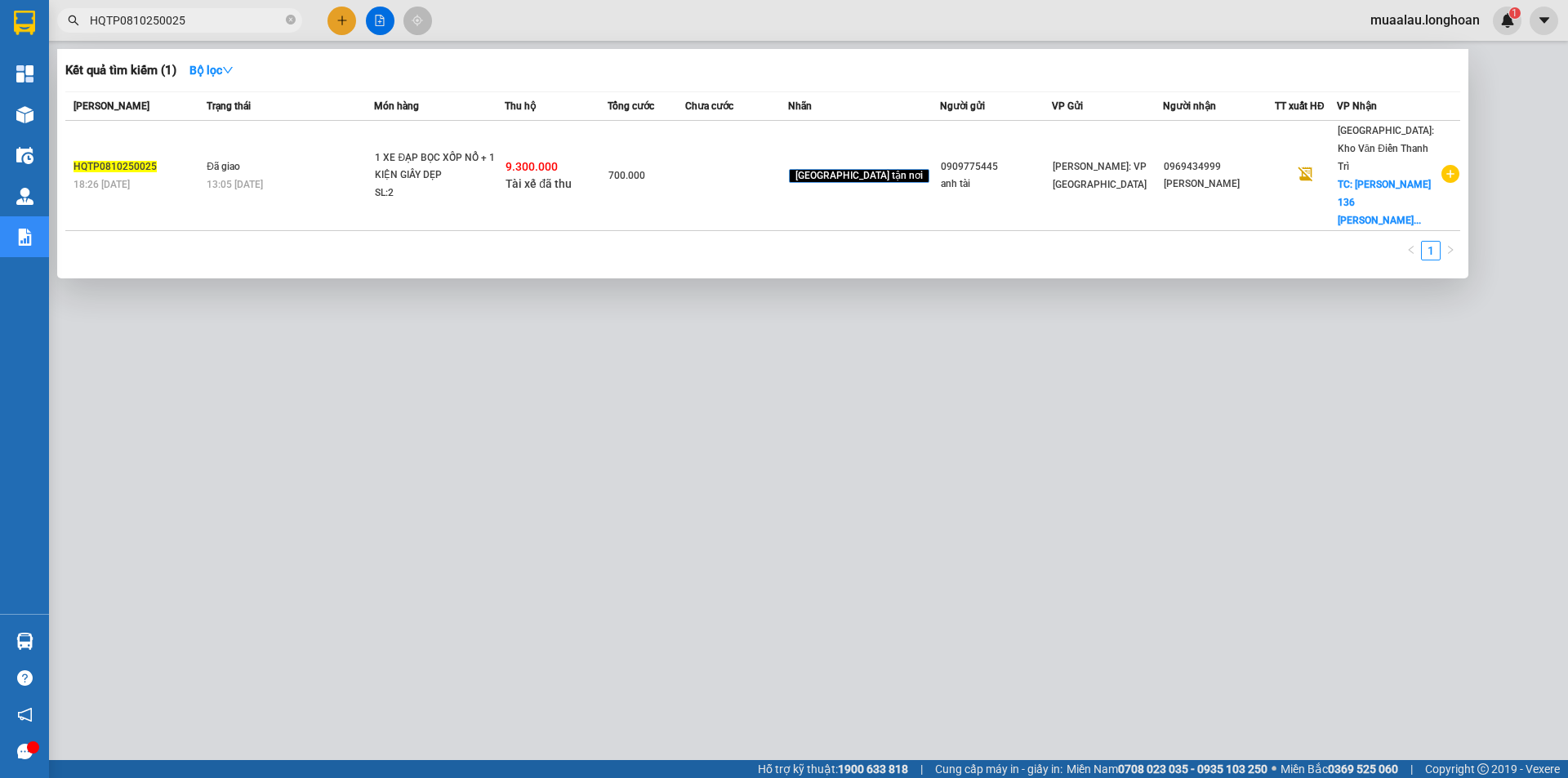
click at [676, 186] on td "700.000" at bounding box center [646, 176] width 78 height 110
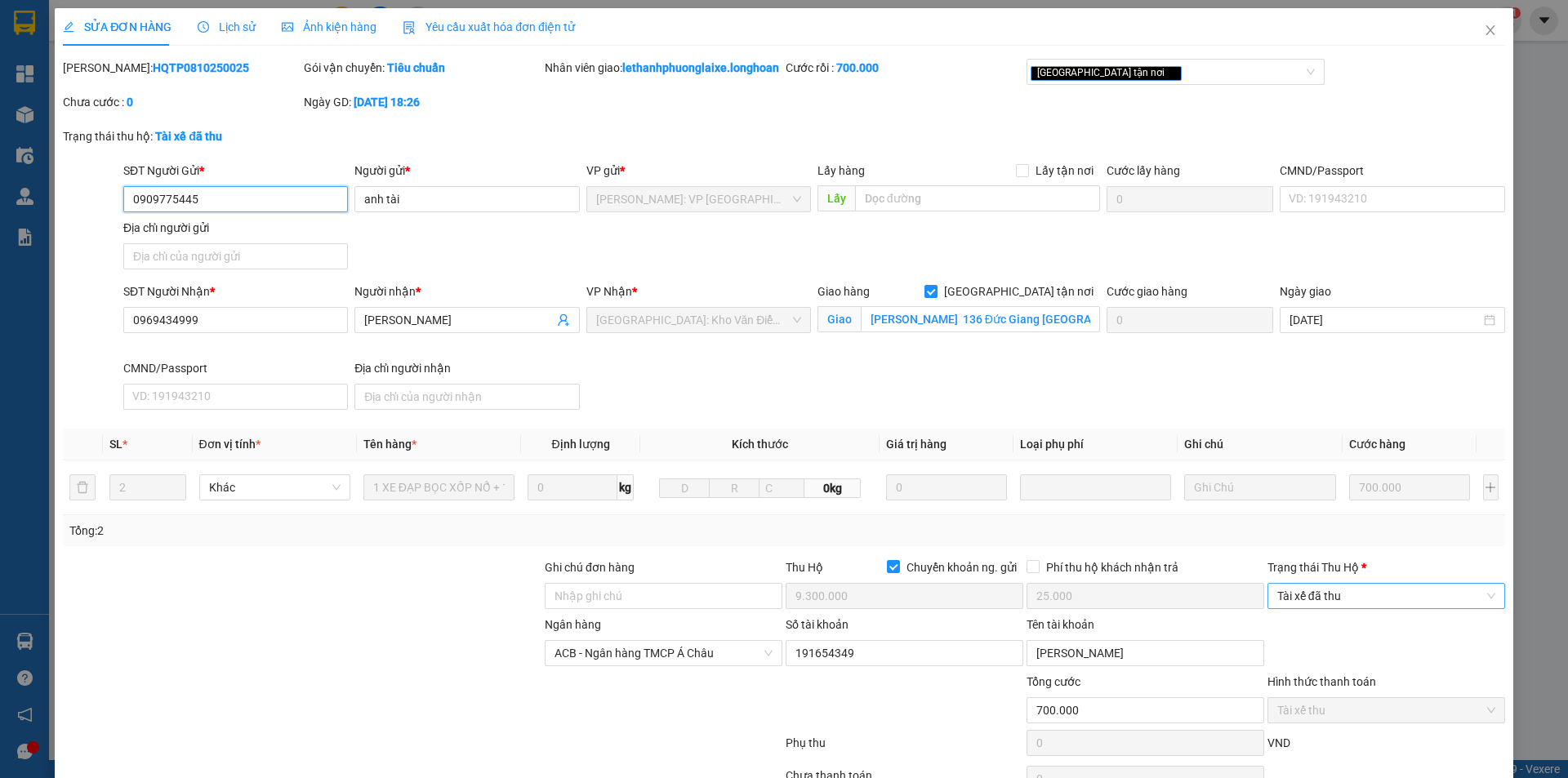
click at [1324, 603] on span "Tài xế đã thu" at bounding box center [1386, 595] width 218 height 25
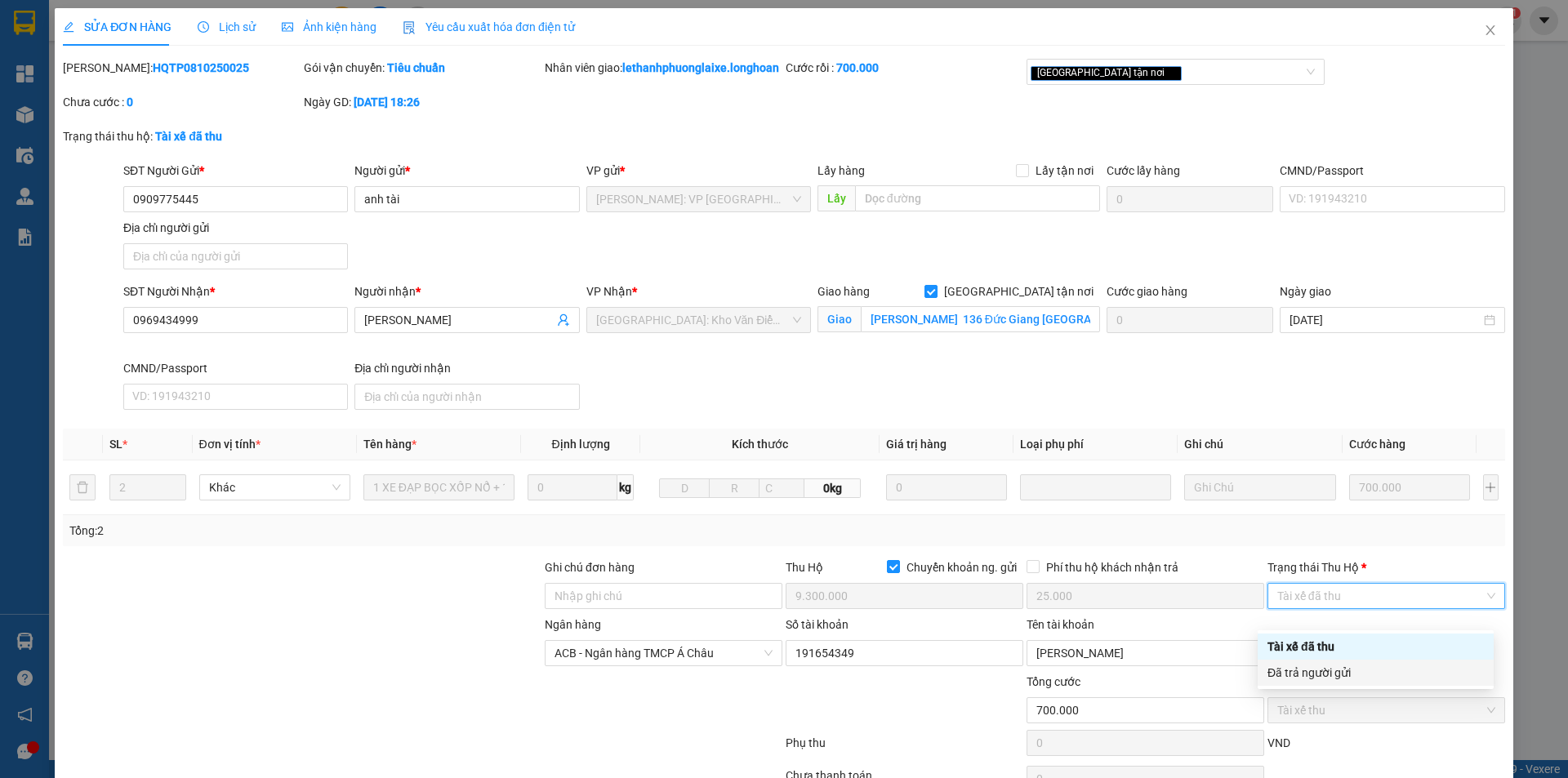
click at [1310, 671] on div "Đã trả người gửi" at bounding box center [1375, 673] width 216 height 18
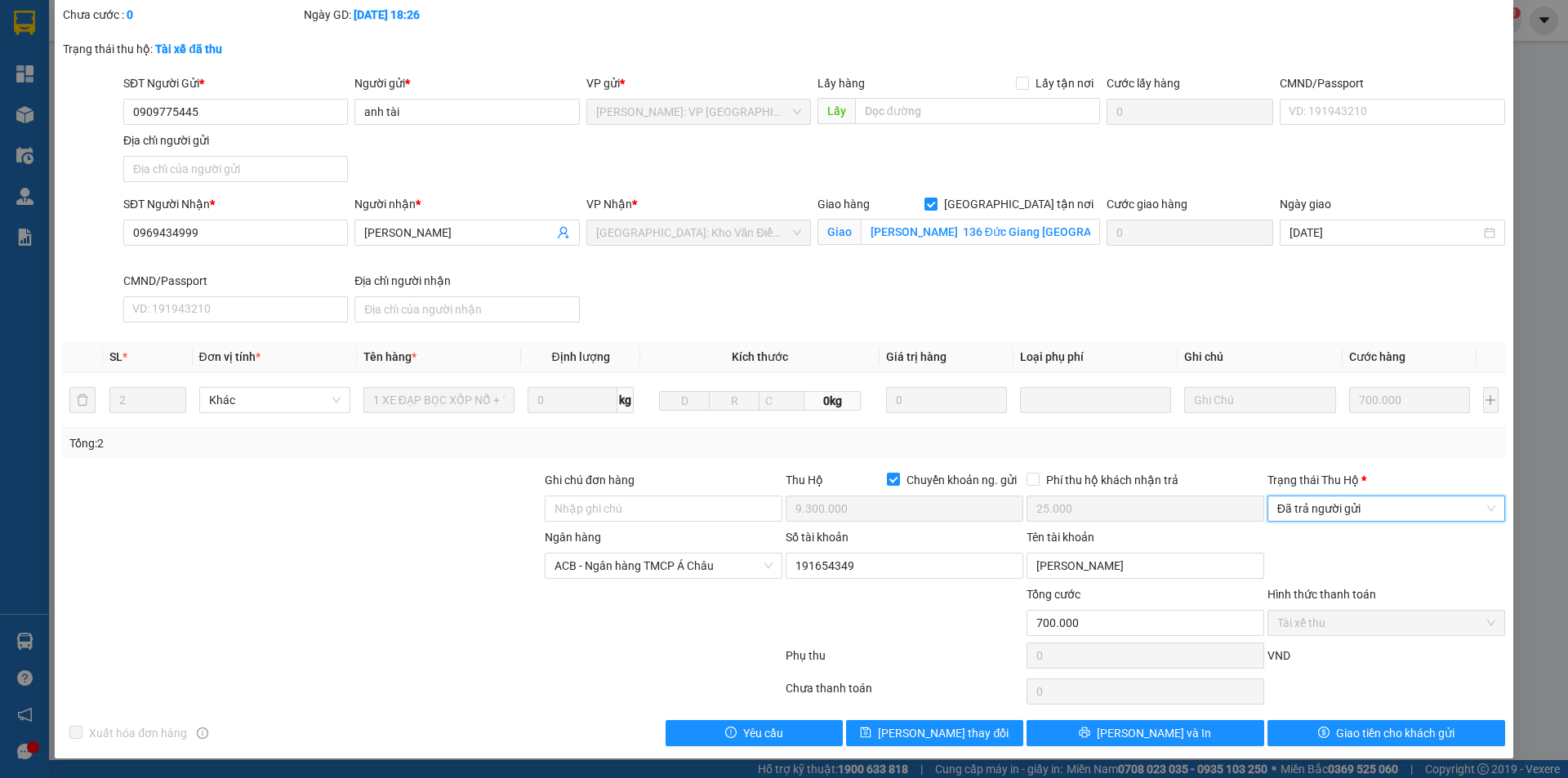
scroll to position [105, 0]
click at [1297, 729] on button "Giao tiền cho khách gửi" at bounding box center [1386, 733] width 238 height 27
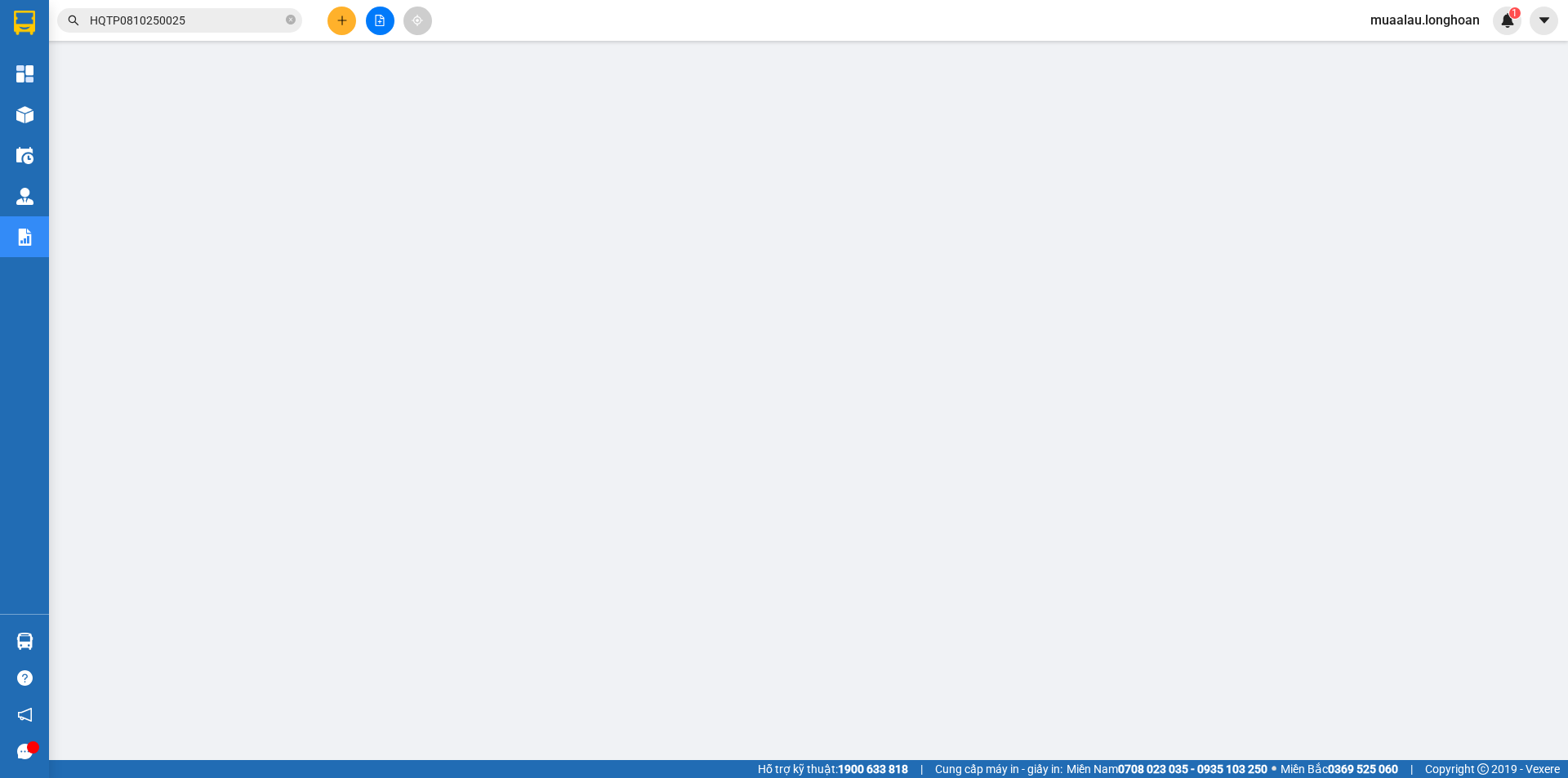
click at [205, 17] on input "HQTP0810250025" at bounding box center [186, 21] width 193 height 18
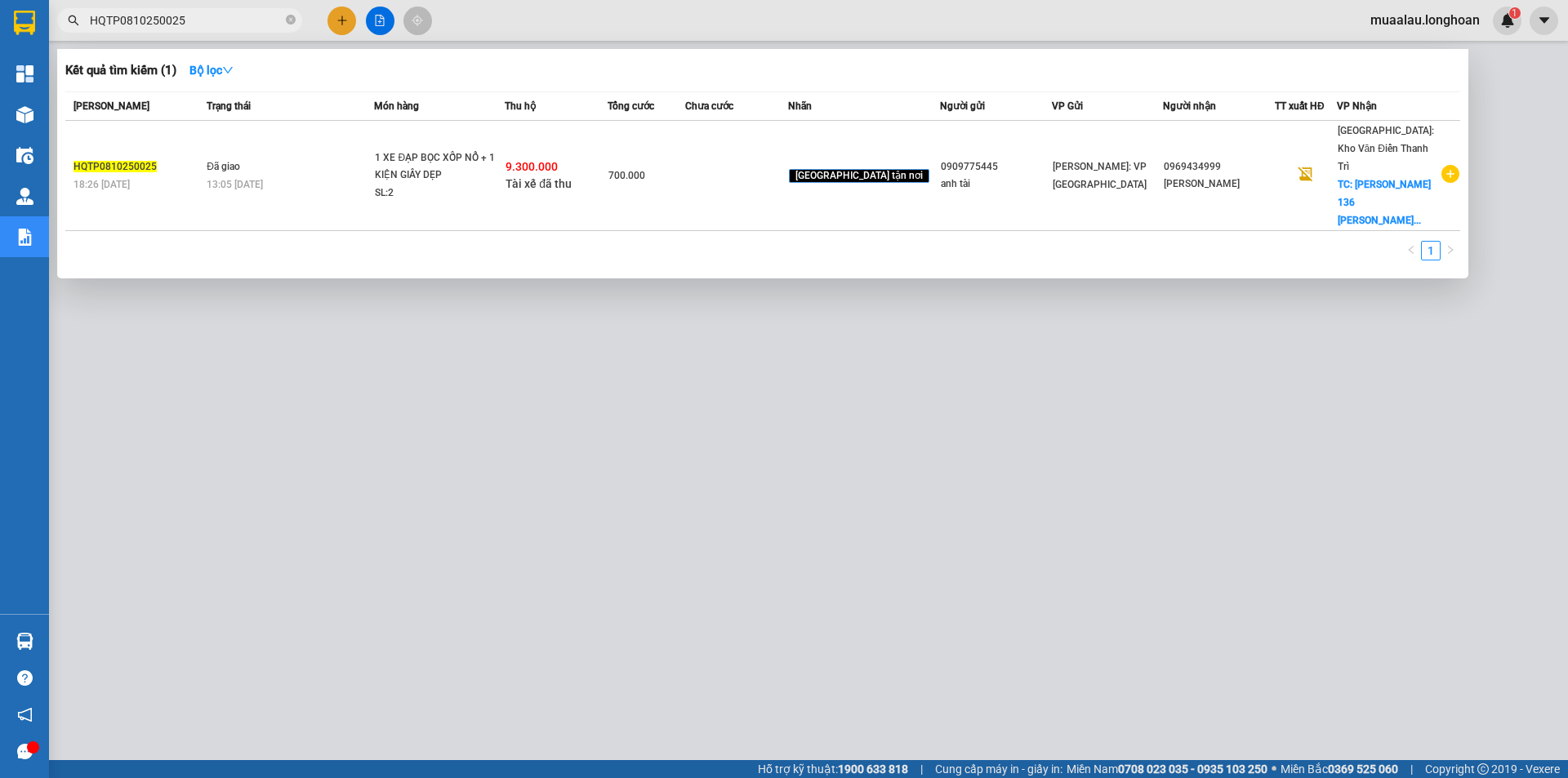
click at [205, 17] on input "HQTP0810250025" at bounding box center [186, 21] width 193 height 18
paste input "SGTB0910250004"
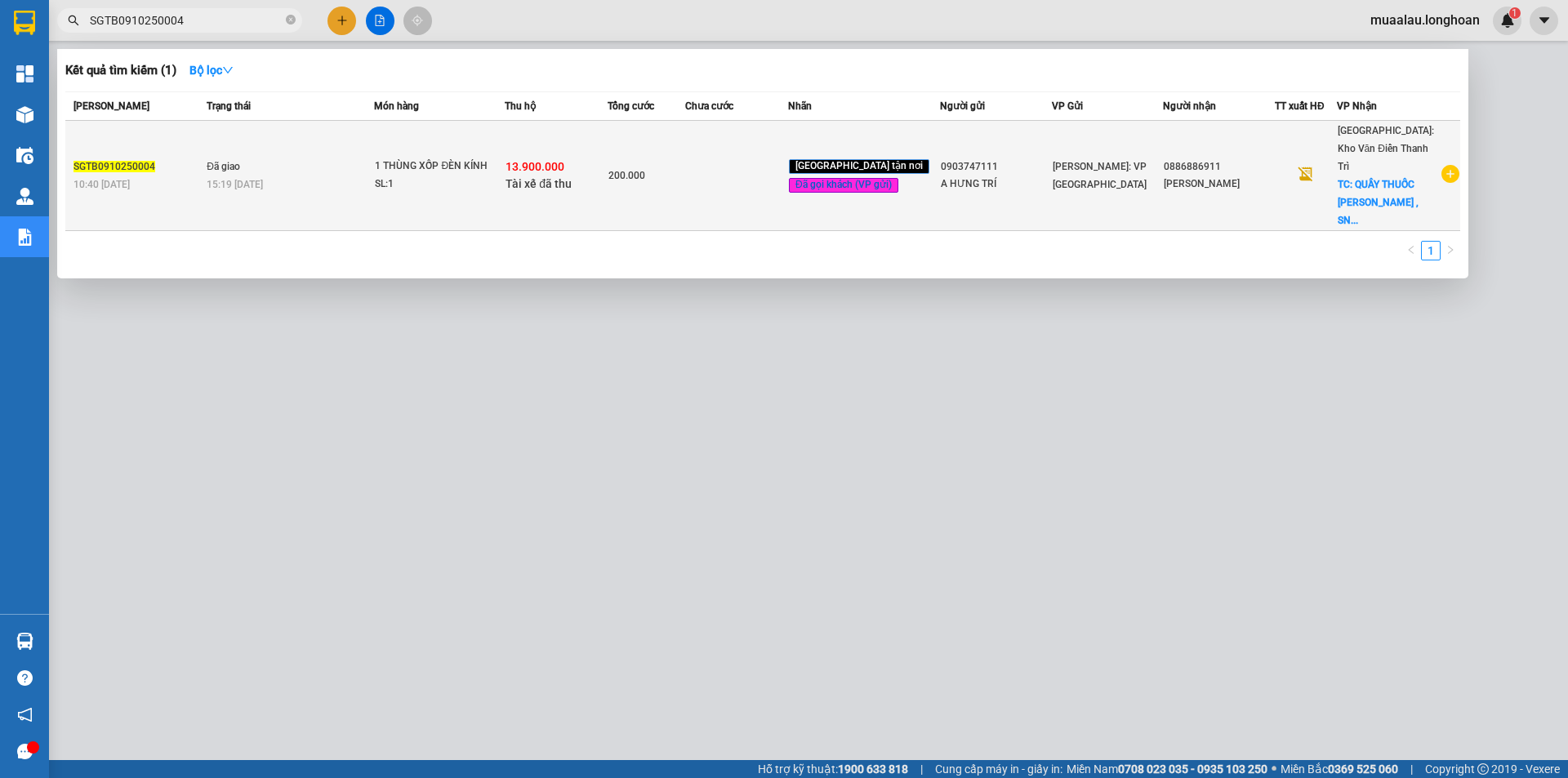
click at [749, 155] on td at bounding box center [737, 176] width 103 height 110
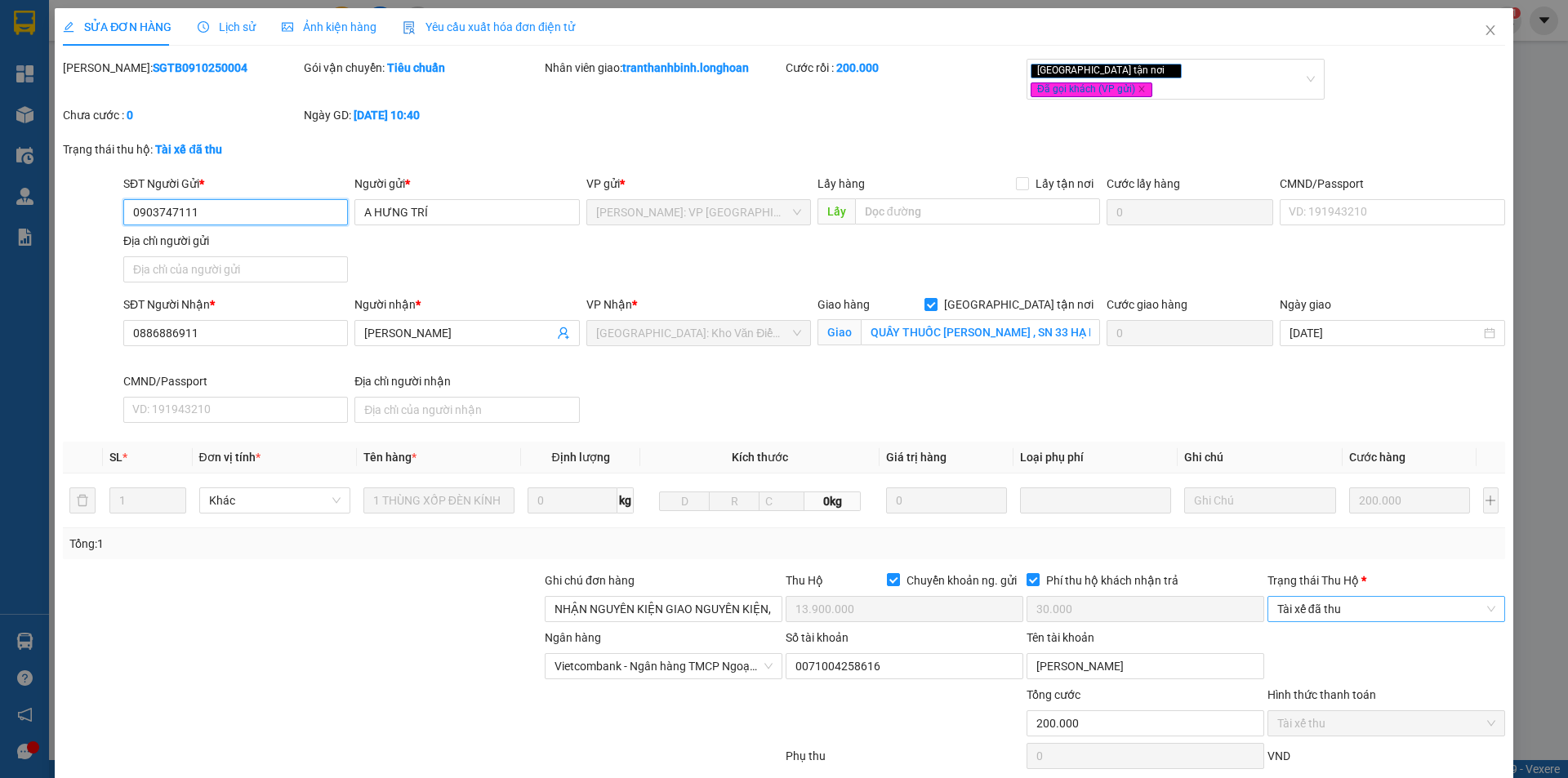
click at [1309, 601] on span "Tài xế đã thu" at bounding box center [1386, 609] width 218 height 25
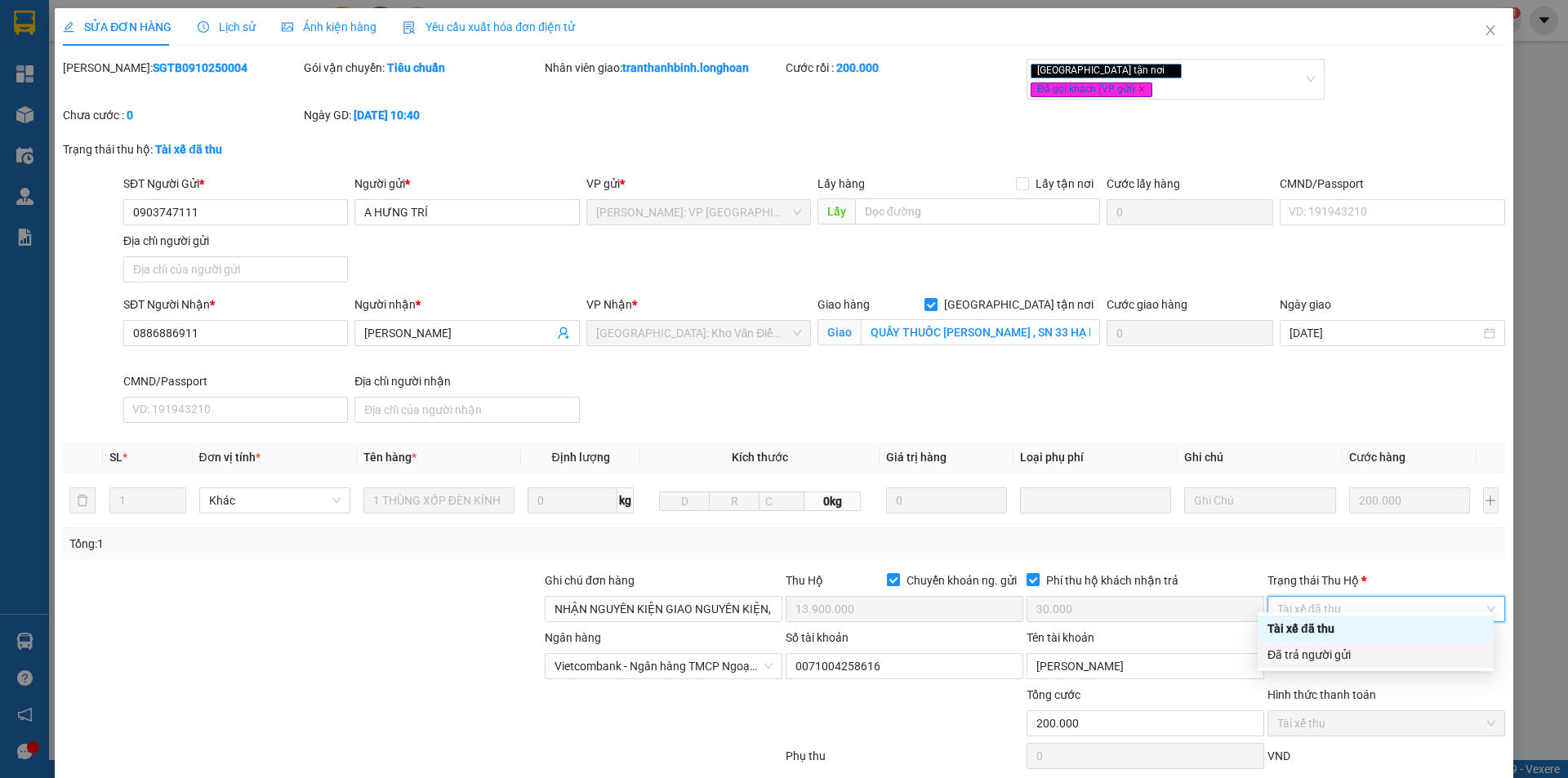
click at [1307, 653] on div "Đã trả người gửi" at bounding box center [1375, 655] width 216 height 18
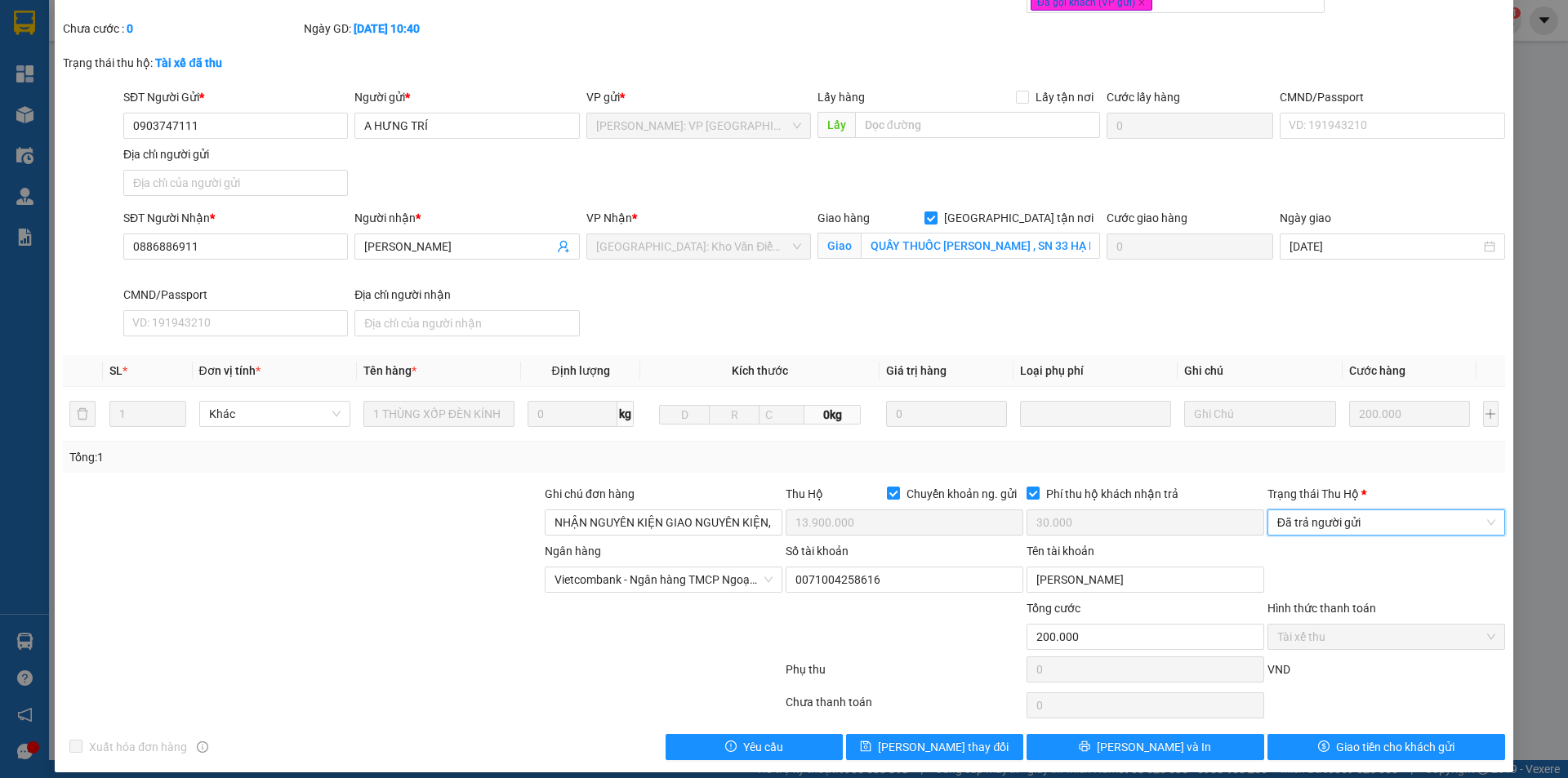
scroll to position [87, 0]
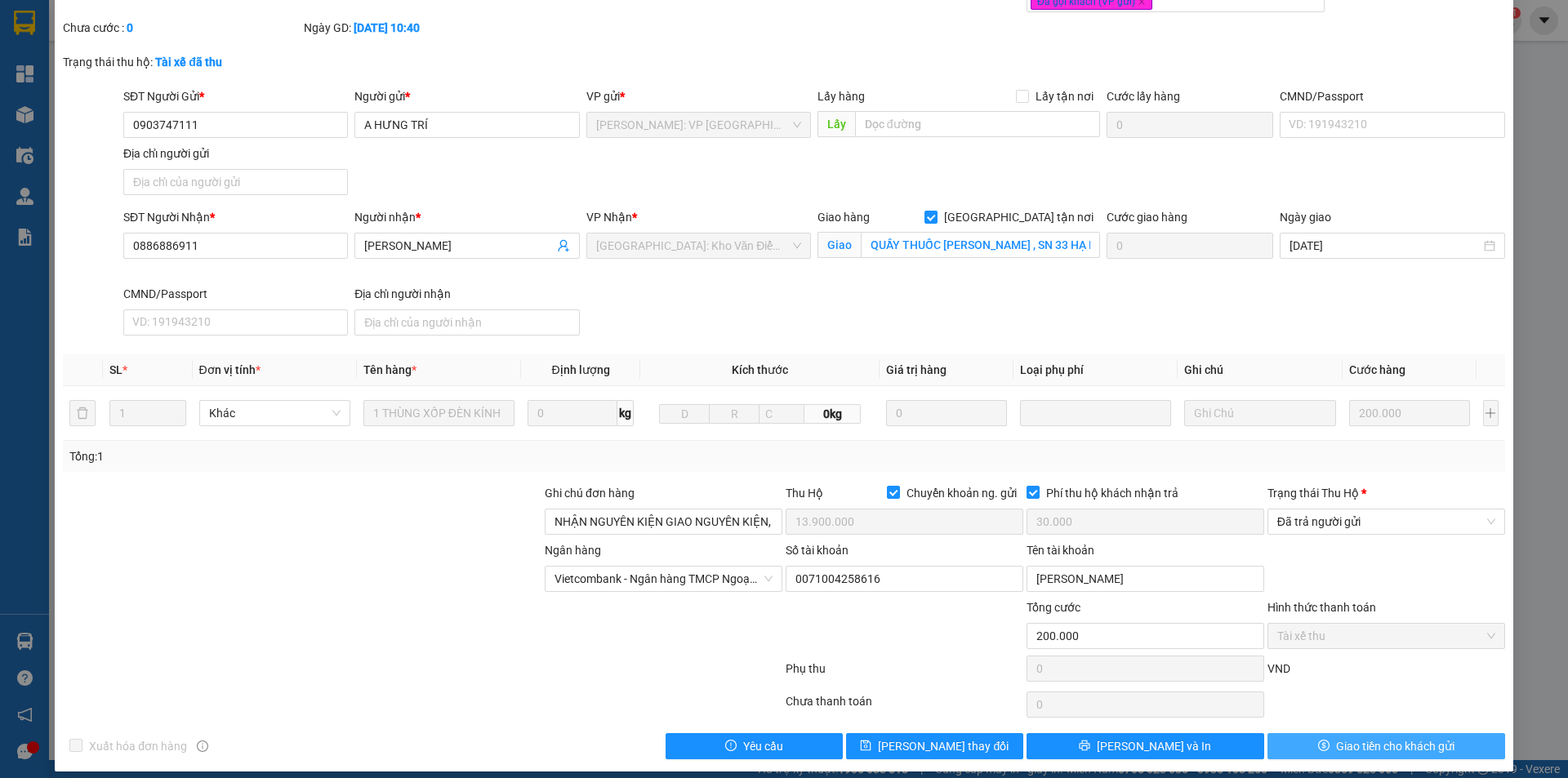
click at [1278, 734] on button "Giao tiền cho khách gửi" at bounding box center [1386, 747] width 238 height 27
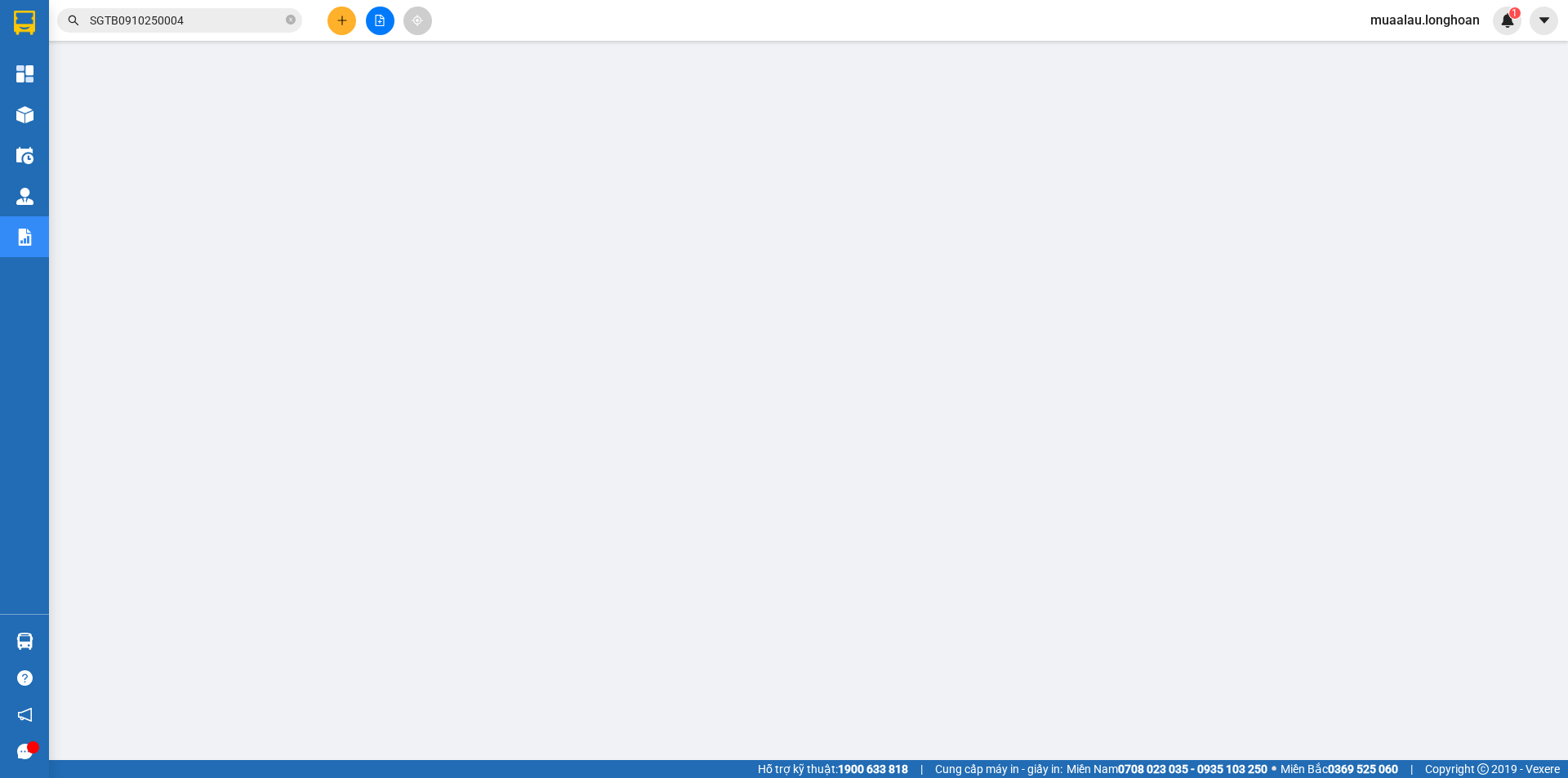
click at [281, 16] on input "SGTB0910250004" at bounding box center [186, 21] width 193 height 18
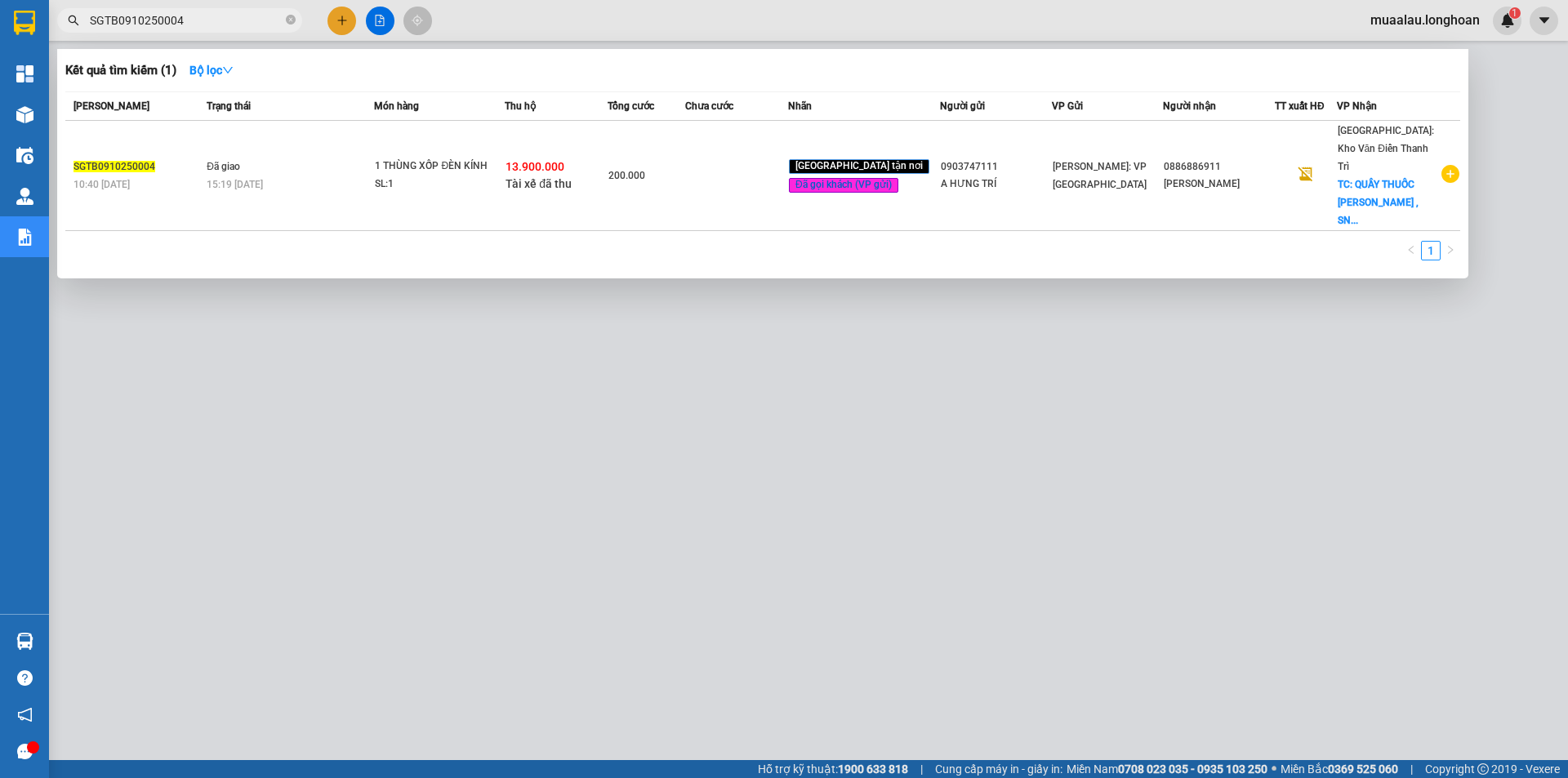
click at [281, 16] on input "SGTB0910250004" at bounding box center [186, 21] width 193 height 18
paste input "VPTX0910250017"
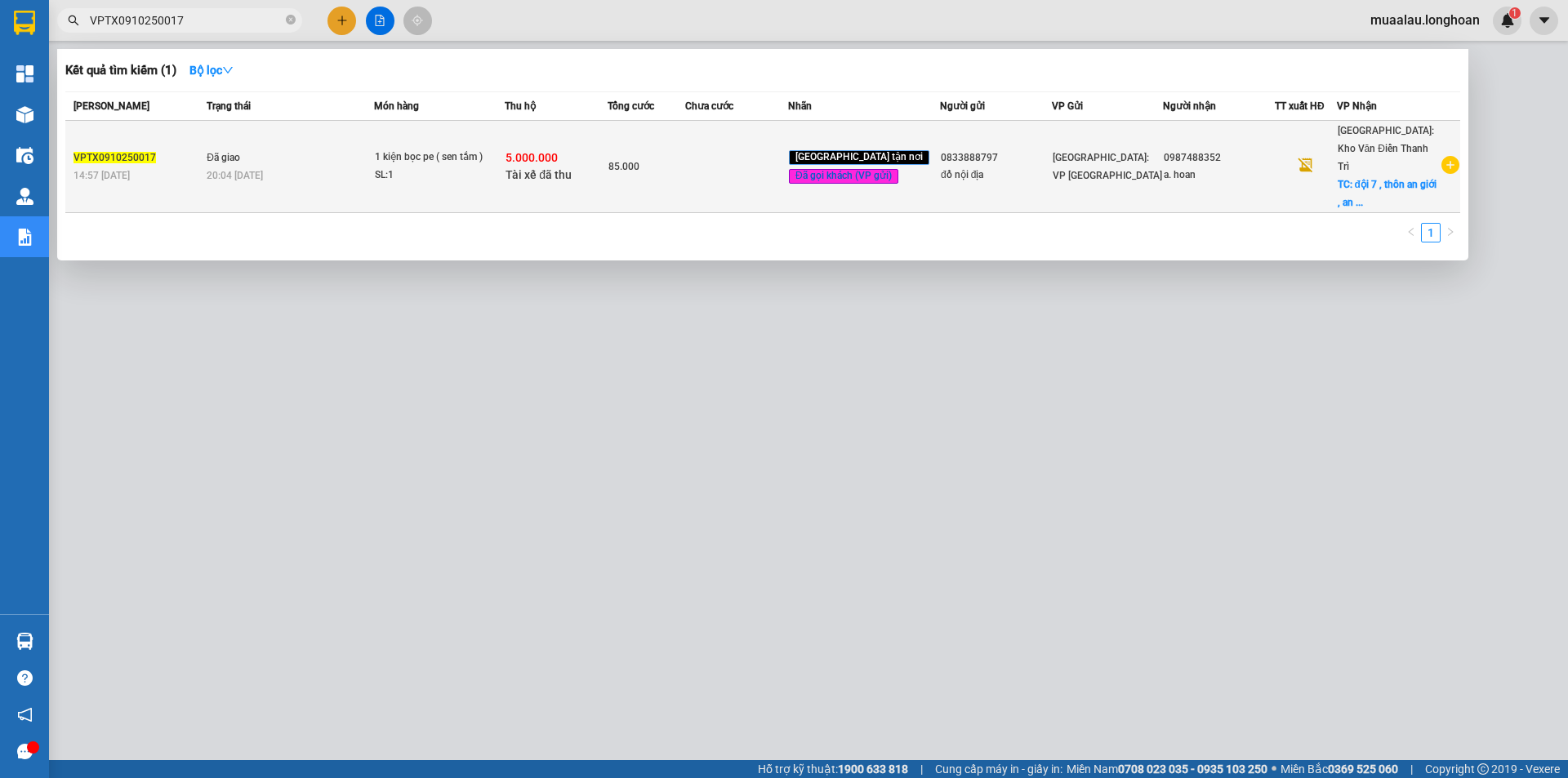
click at [720, 181] on td at bounding box center [737, 167] width 103 height 92
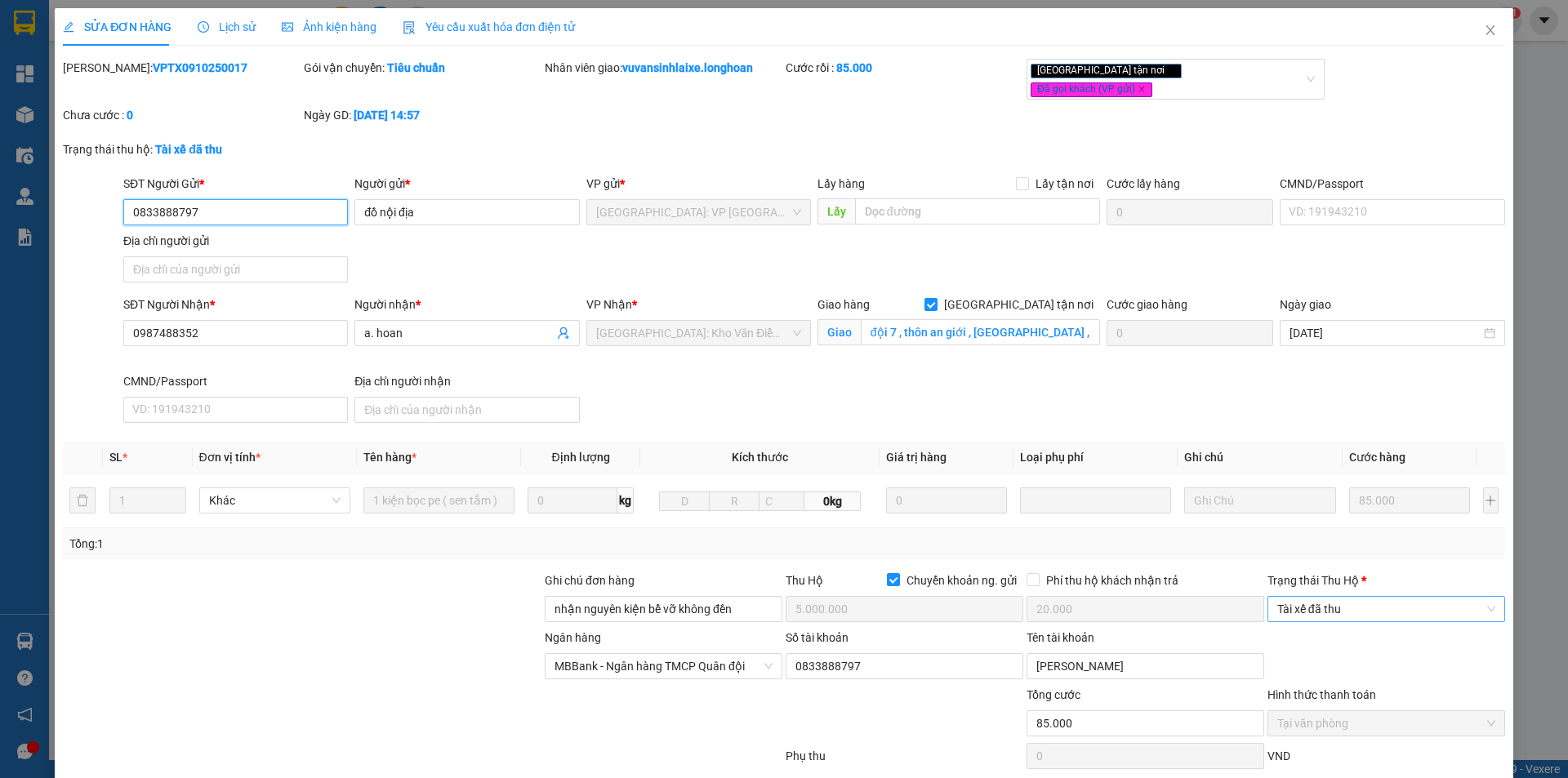
click at [1366, 596] on div "Tài xế đã thu" at bounding box center [1386, 609] width 238 height 27
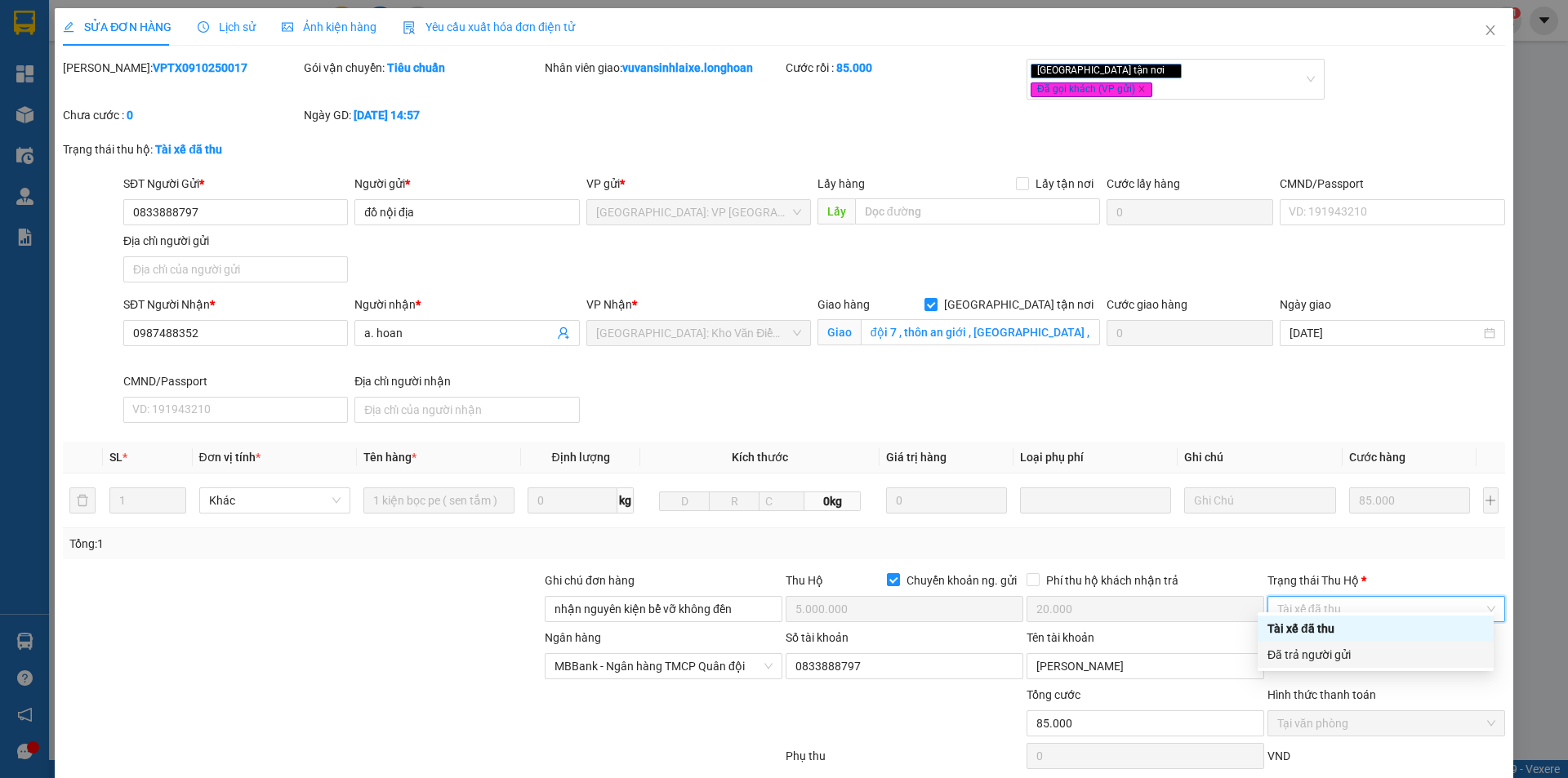
click at [1369, 652] on div "Đã trả người gửi" at bounding box center [1375, 655] width 216 height 18
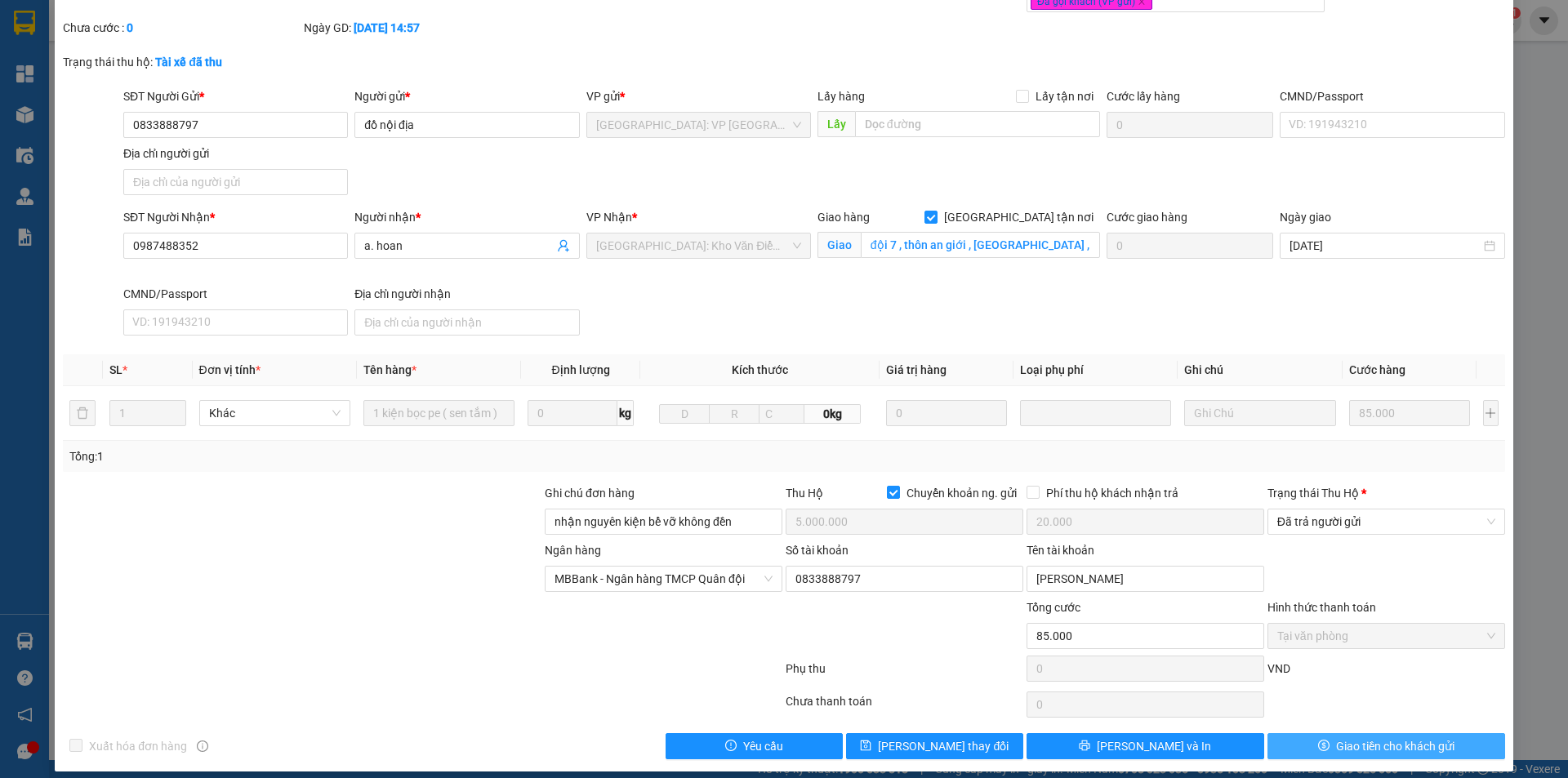
click at [1336, 738] on span "Giao tiền cho khách gửi" at bounding box center [1395, 747] width 119 height 18
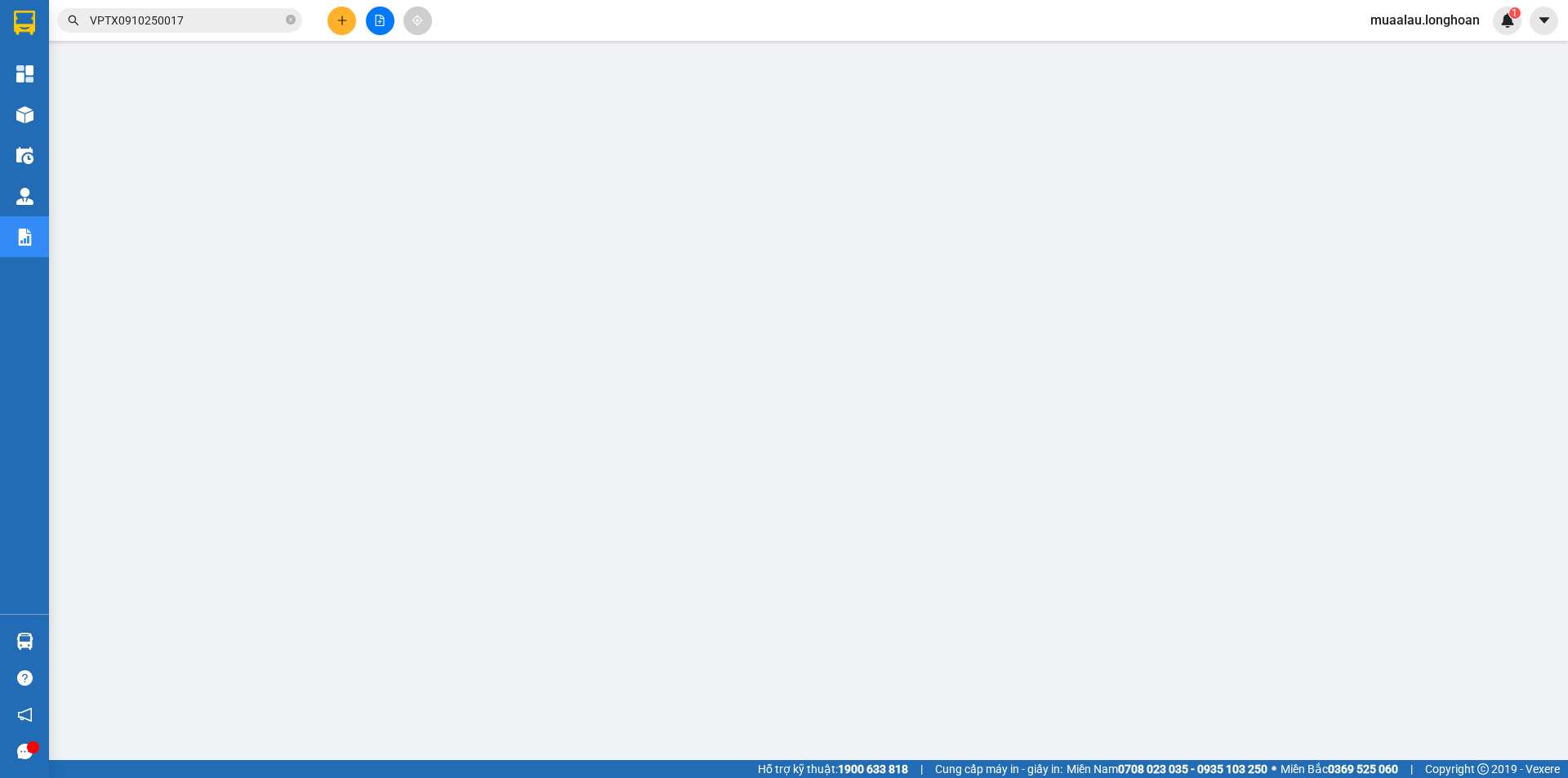
click at [196, 14] on input "VPTX0910250017" at bounding box center [186, 21] width 193 height 18
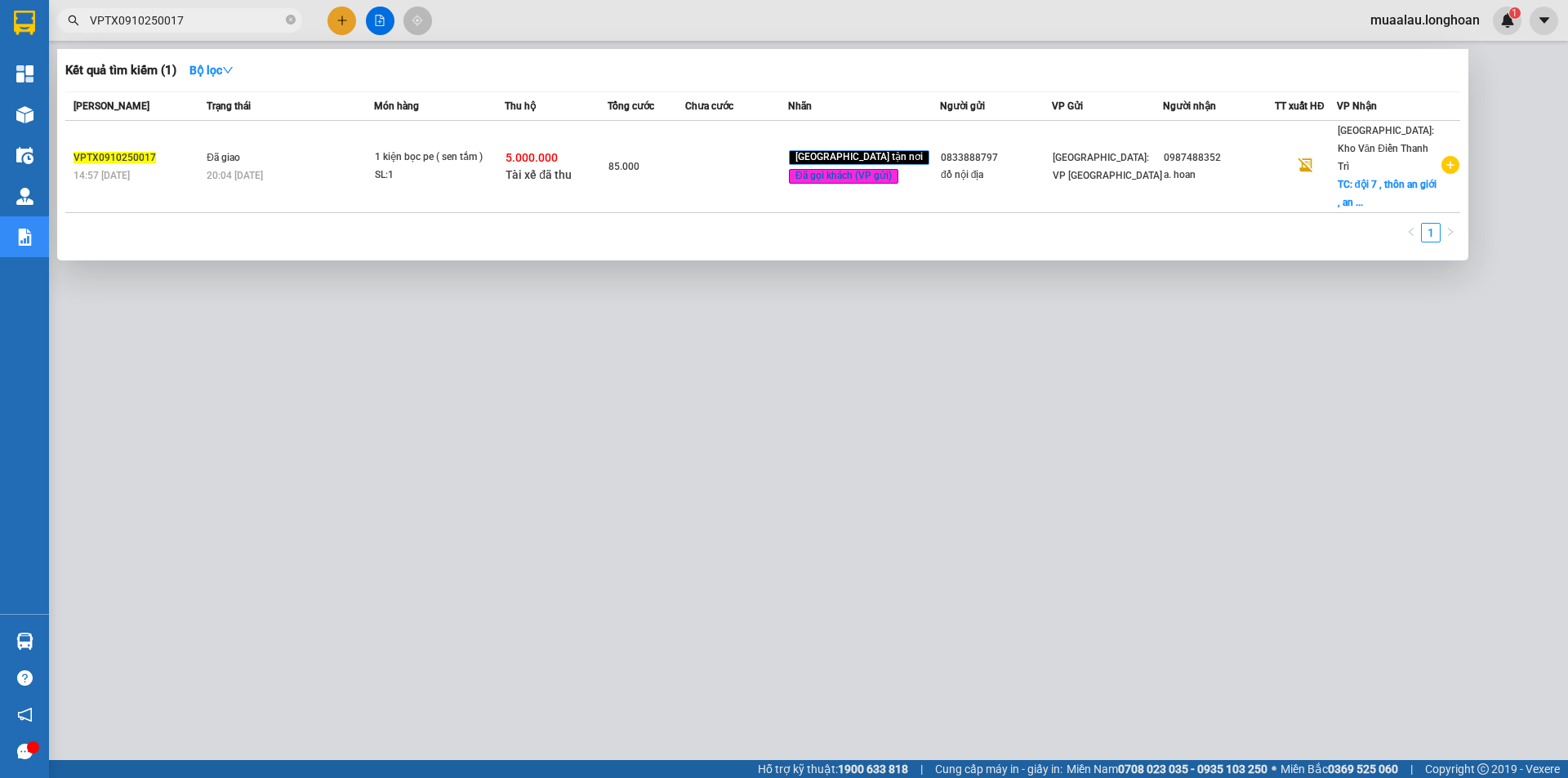
click at [196, 14] on input "VPTX0910250017" at bounding box center [186, 21] width 193 height 18
paste input "VD0910250053"
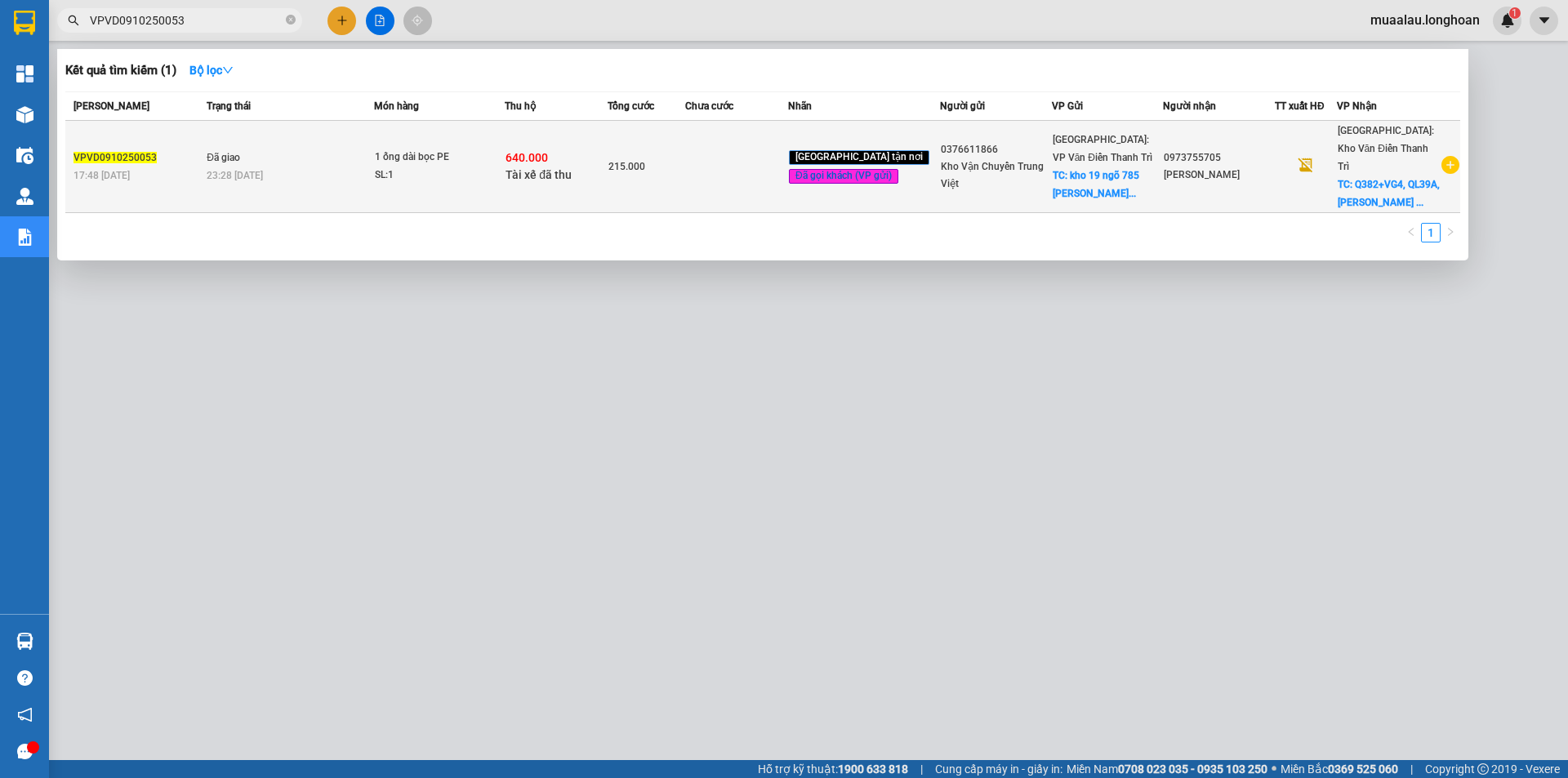
click at [717, 177] on td at bounding box center [737, 167] width 103 height 92
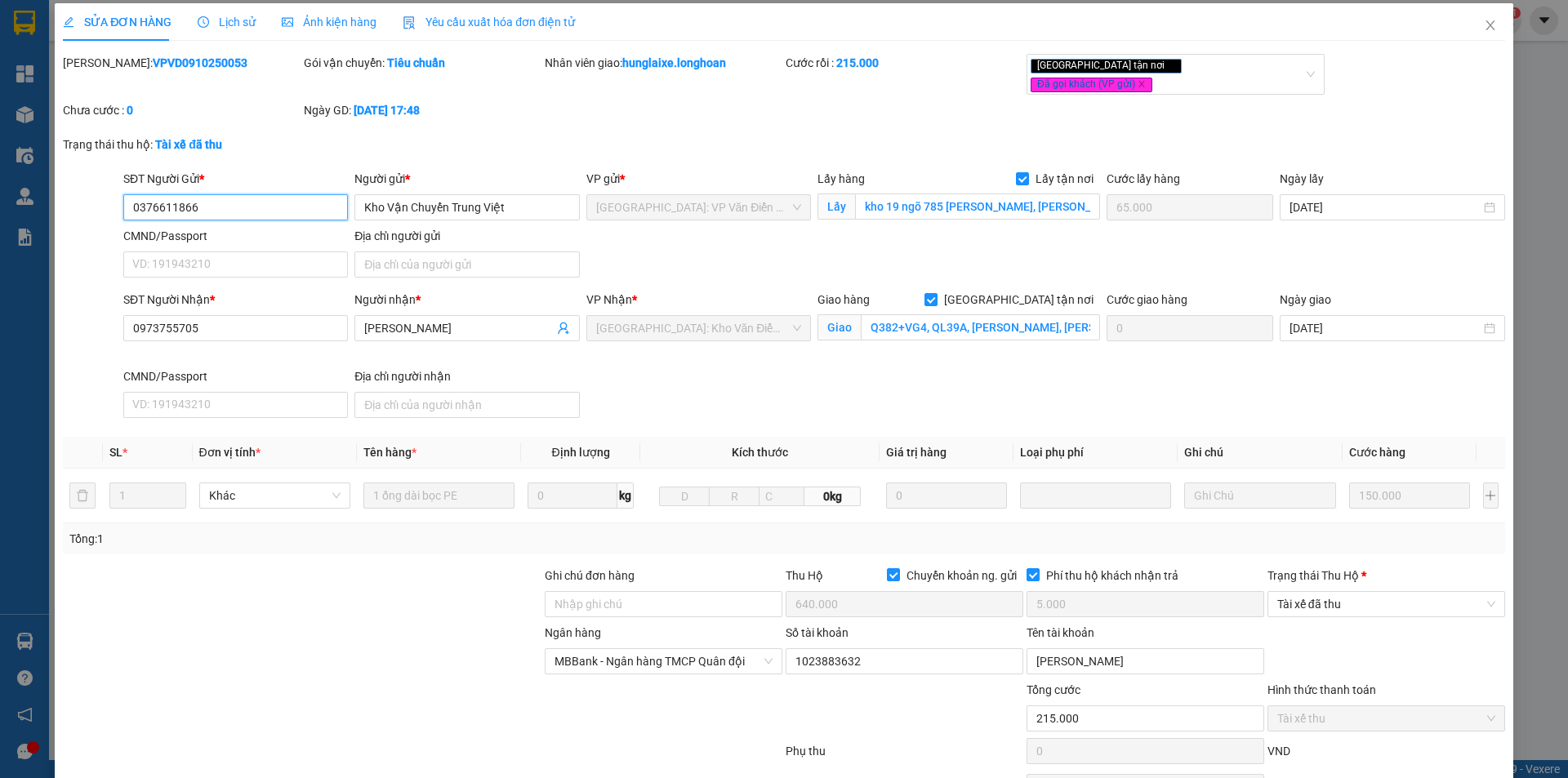
scroll to position [87, 0]
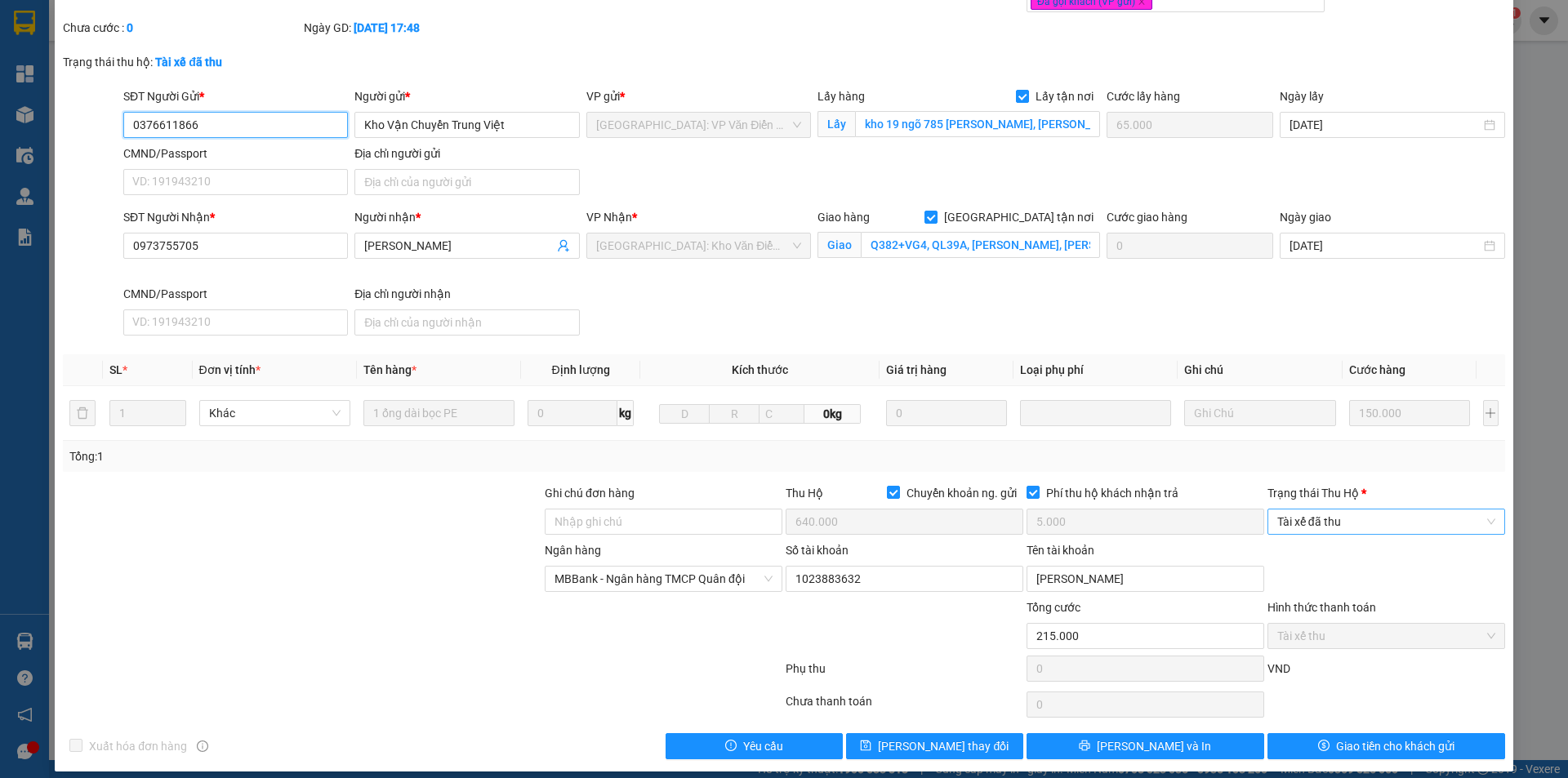
click at [1353, 513] on span "Tài xế đã thu" at bounding box center [1386, 522] width 218 height 25
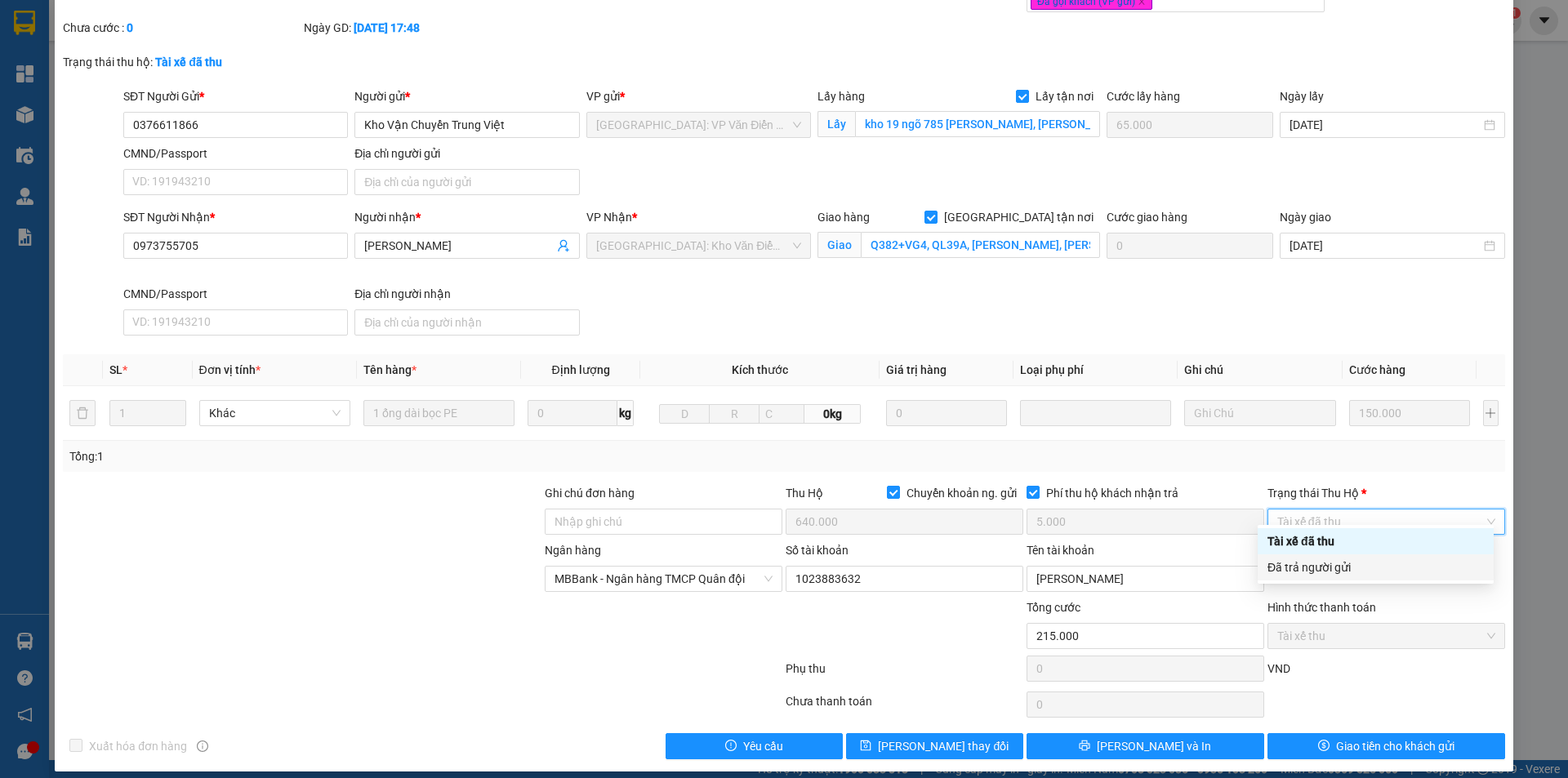
click at [1361, 570] on div "Đã trả người gửi" at bounding box center [1375, 568] width 216 height 18
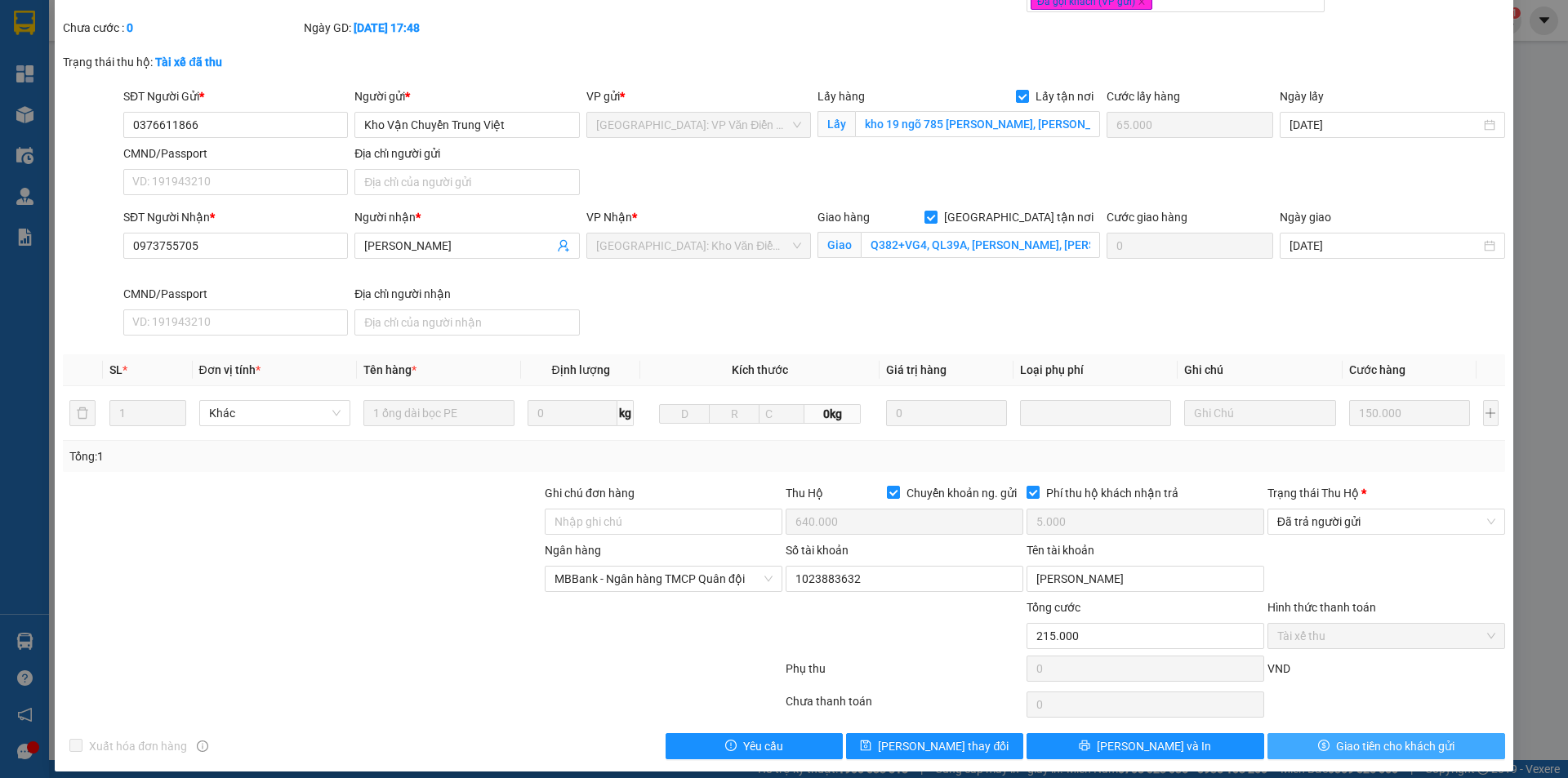
click at [1341, 738] on span "Giao tiền cho khách gửi" at bounding box center [1395, 747] width 119 height 18
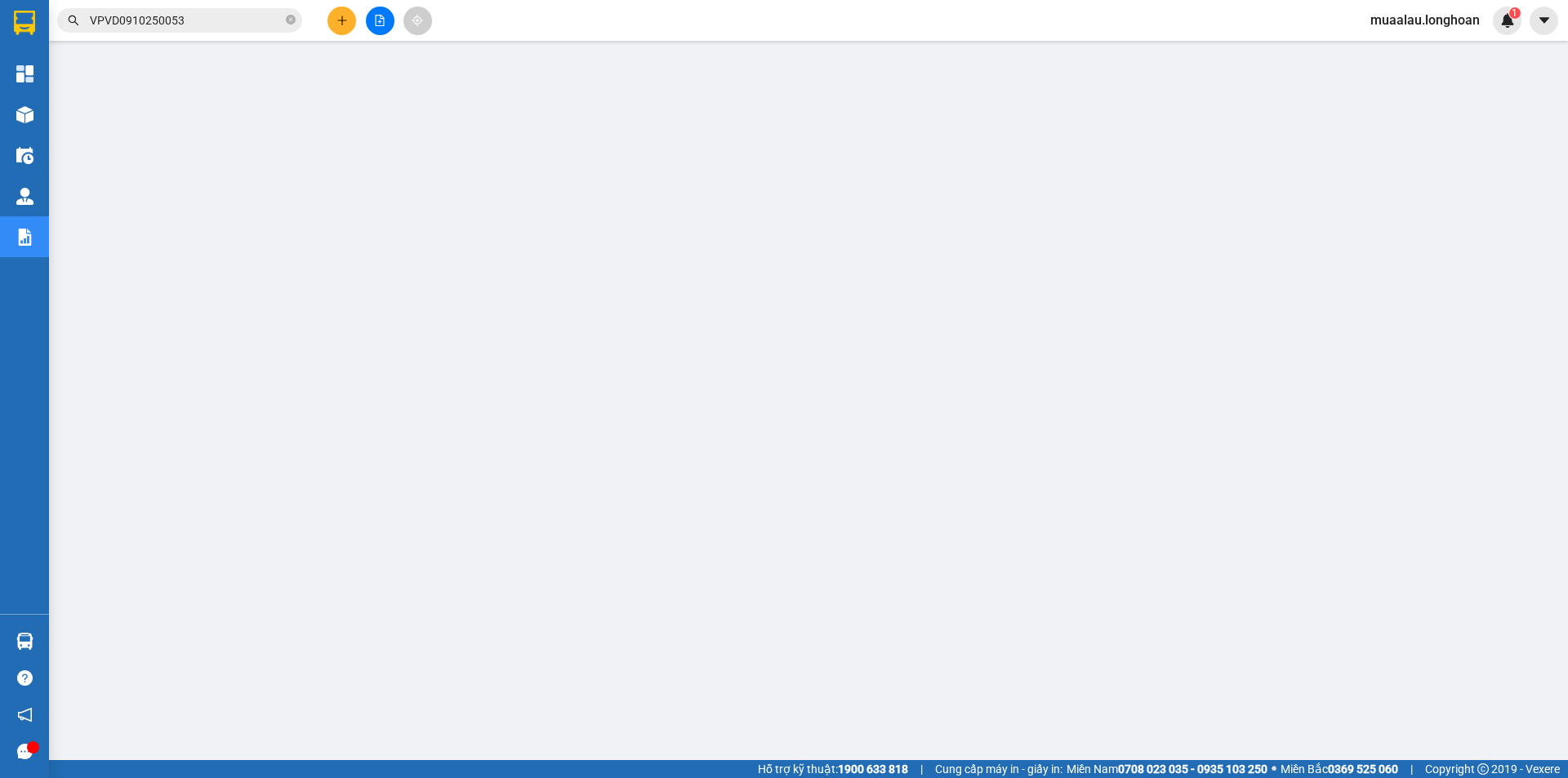
click at [201, 25] on input "VPVD0910250053" at bounding box center [186, 21] width 193 height 18
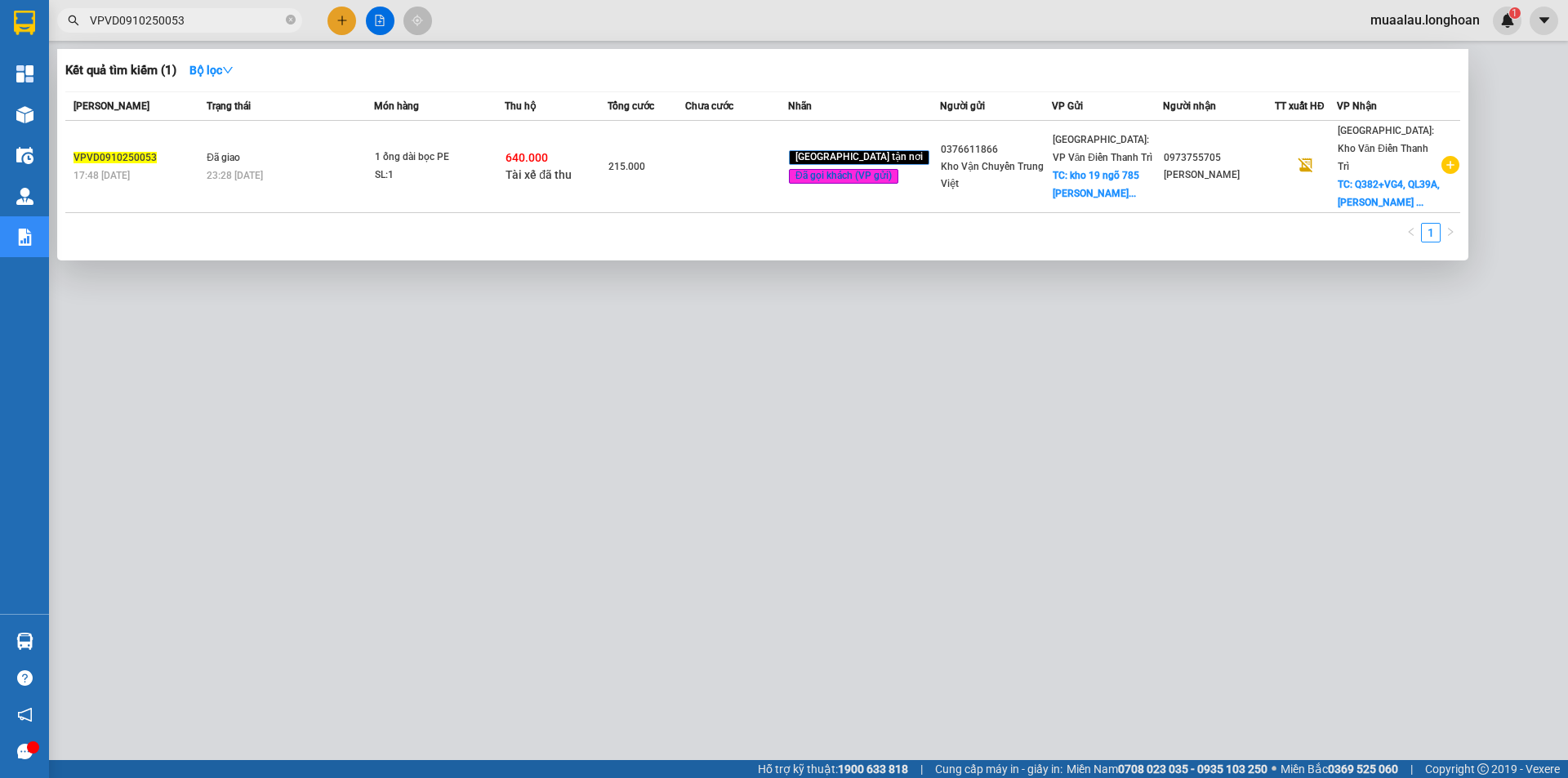
click at [201, 25] on input "VPVD0910250053" at bounding box center [186, 21] width 193 height 18
paste input "QU120910250011"
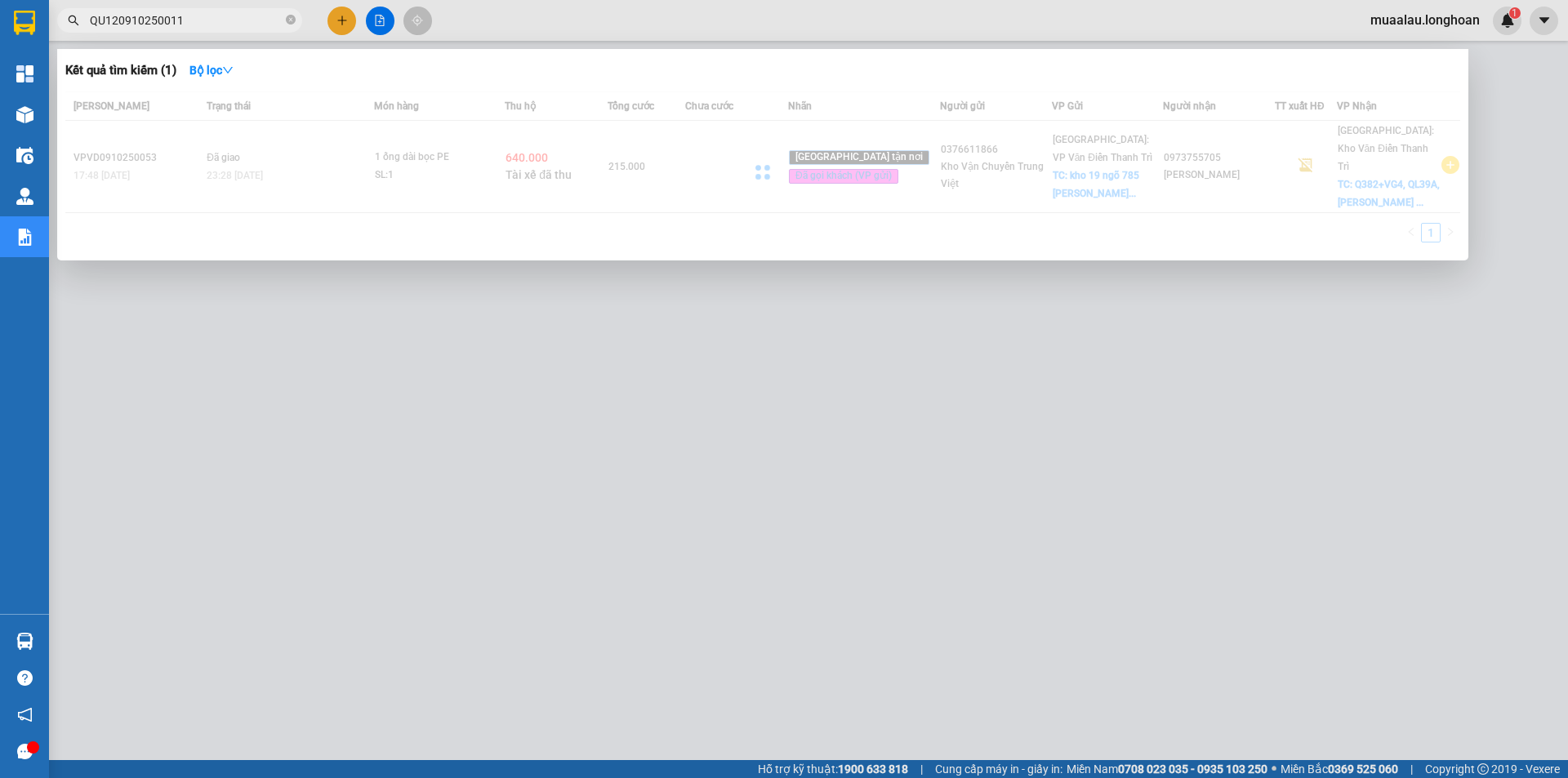
click at [754, 147] on div at bounding box center [763, 172] width 1395 height 161
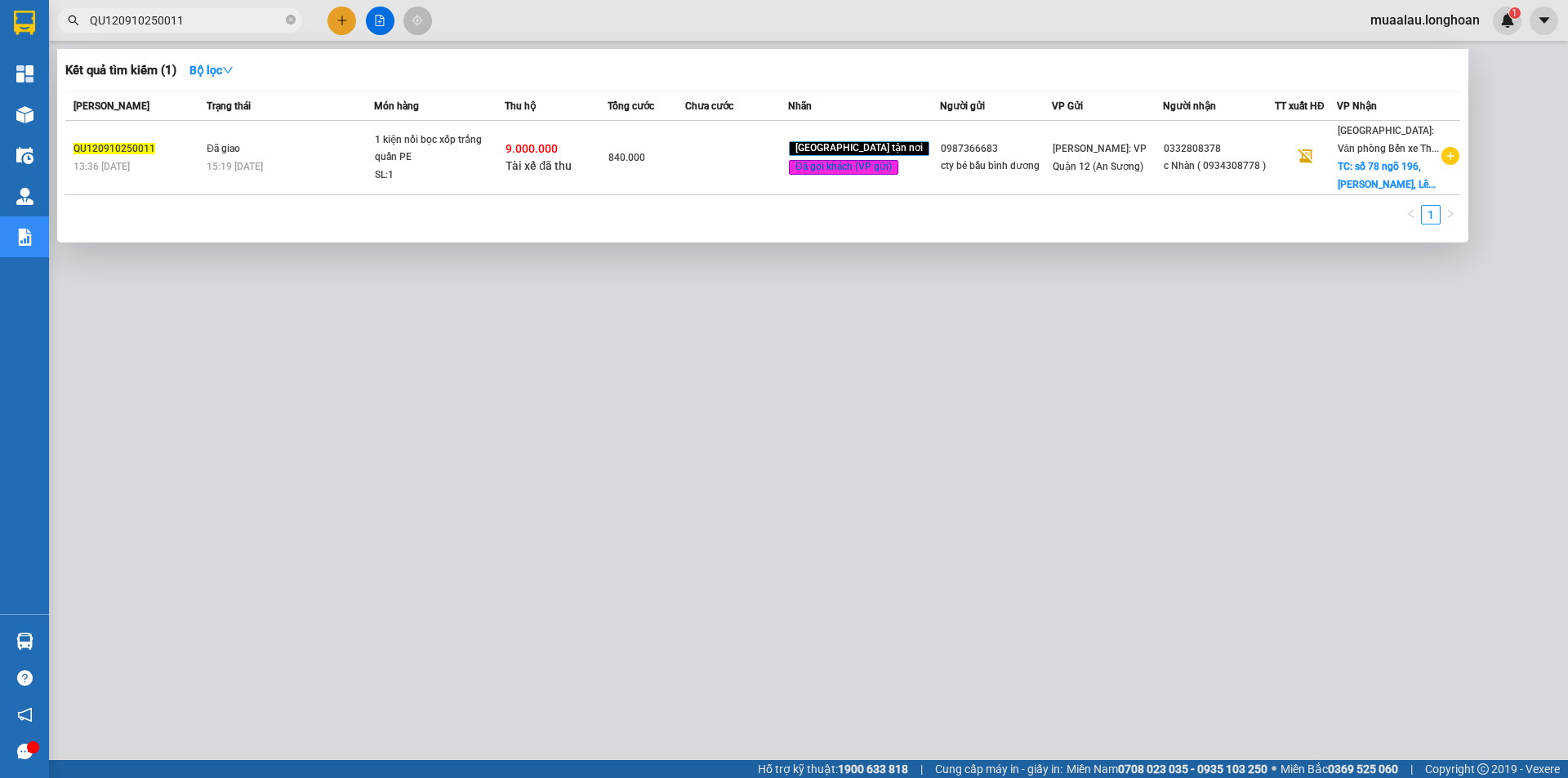
click at [754, 147] on td at bounding box center [737, 158] width 103 height 75
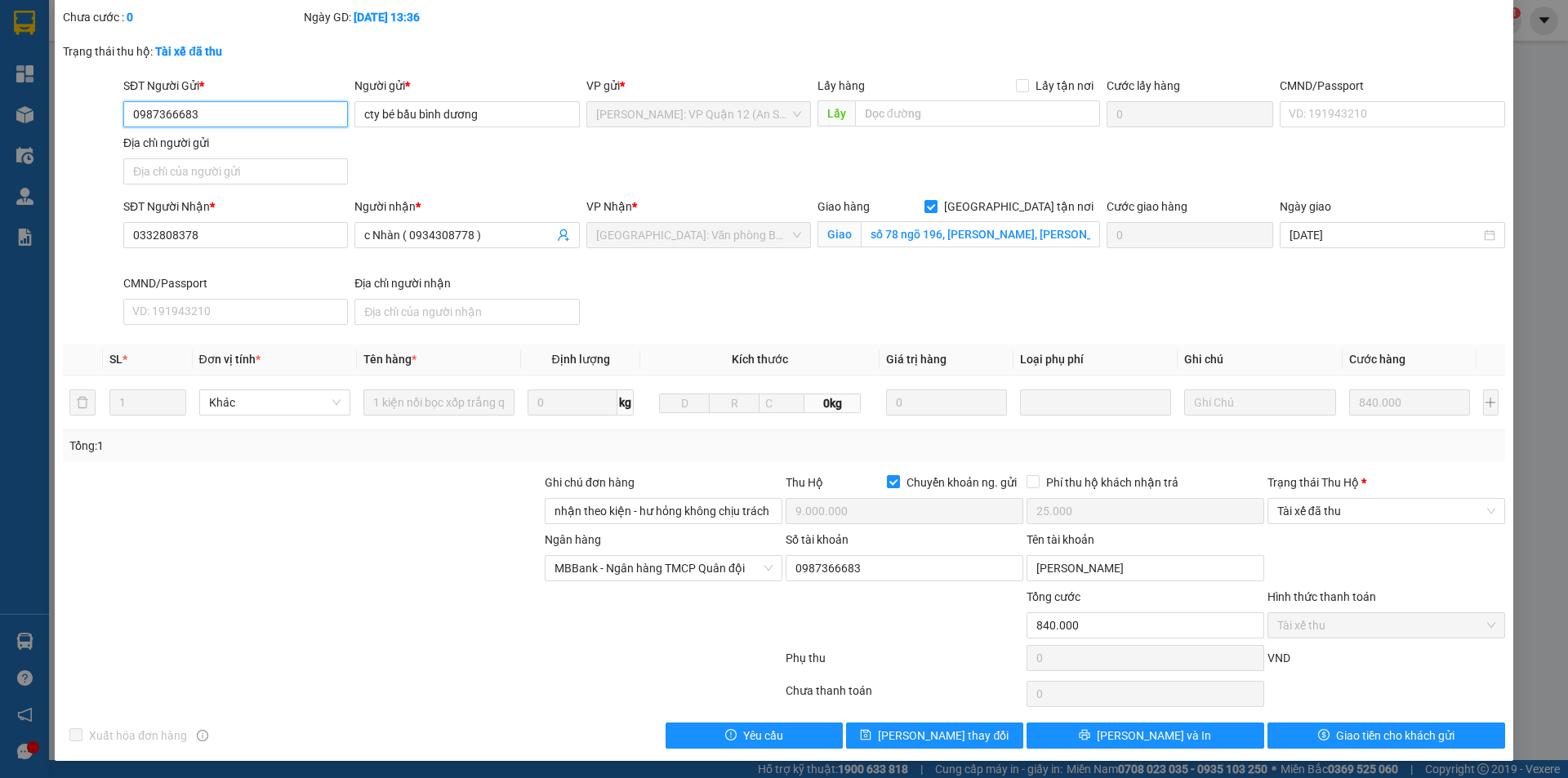
scroll to position [105, 0]
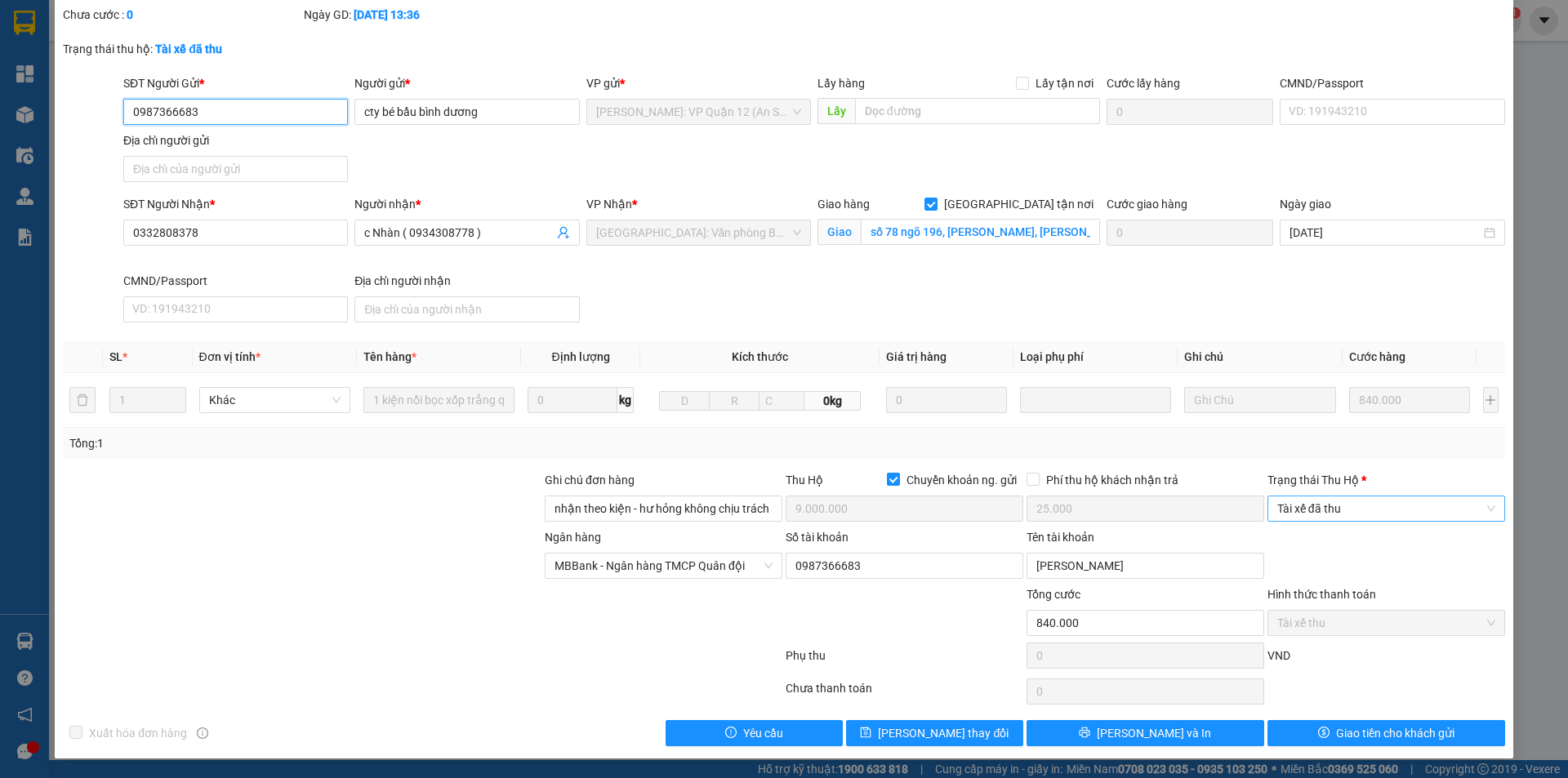
click at [1311, 512] on span "Tài xế đã thu" at bounding box center [1386, 509] width 218 height 25
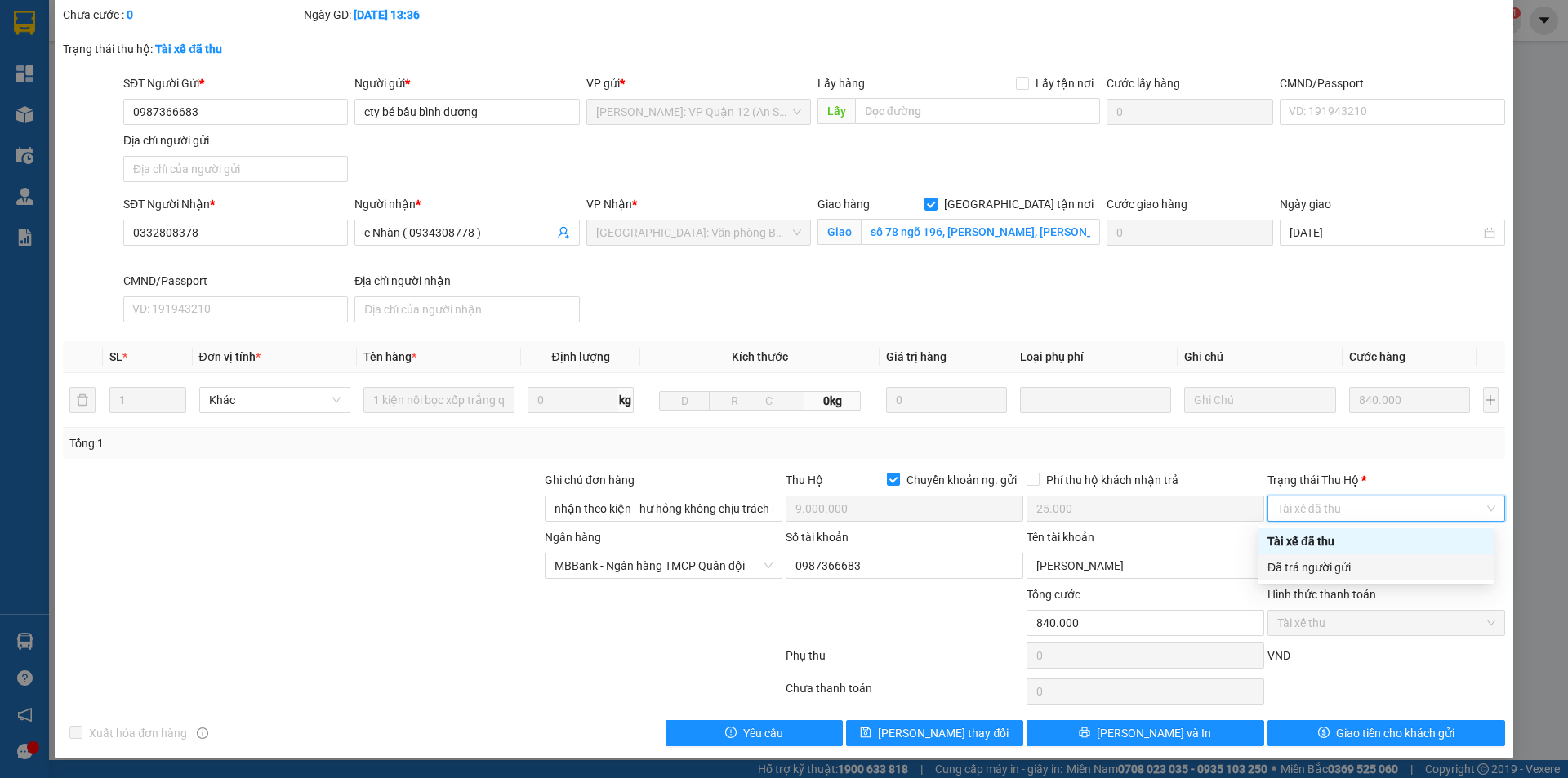
click at [1346, 571] on div "Đã trả người gửi" at bounding box center [1375, 568] width 216 height 18
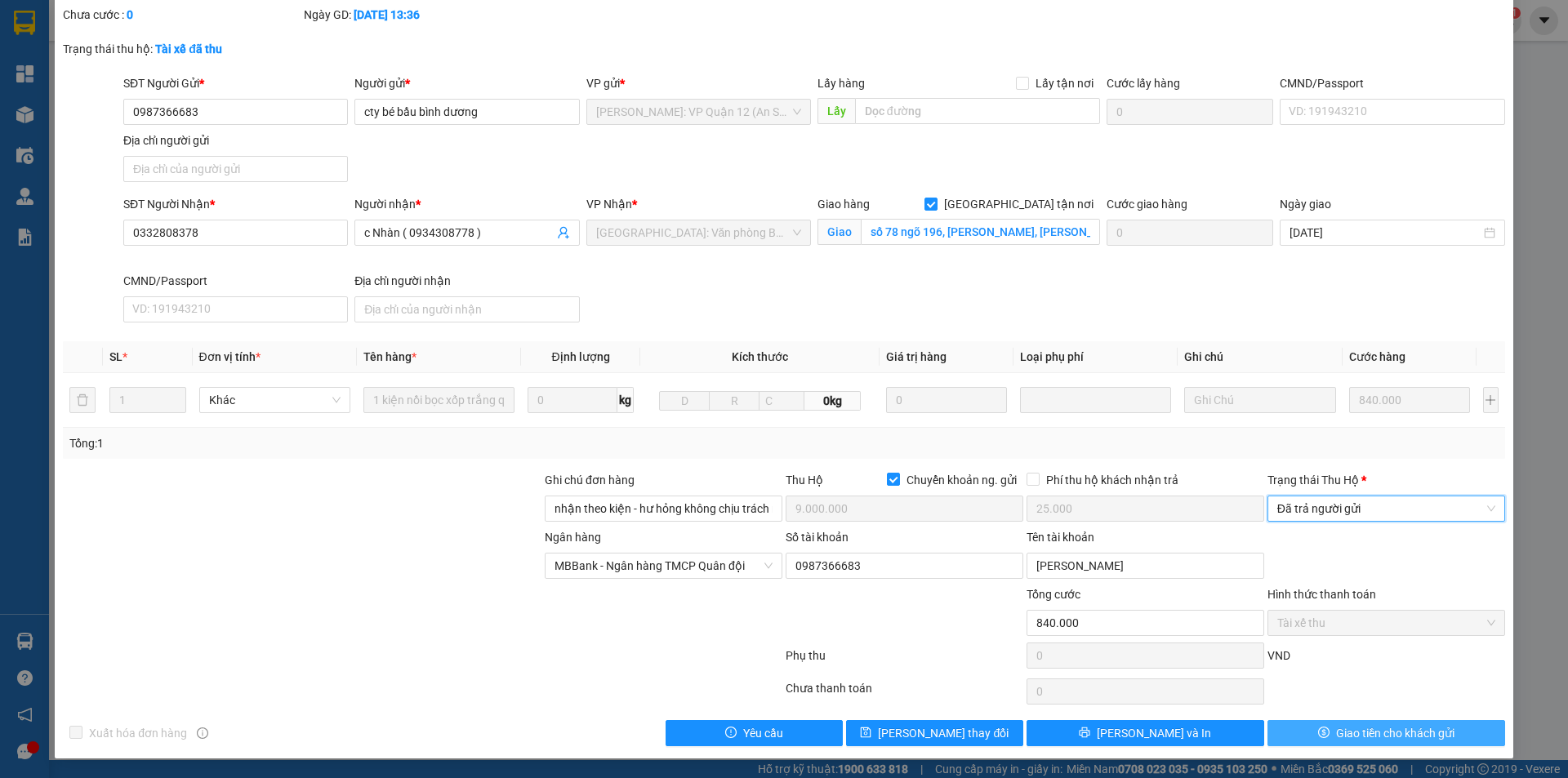
drag, startPoint x: 1324, startPoint y: 736, endPoint x: 1269, endPoint y: 735, distance: 55.0
click at [1323, 735] on button "Giao tiền cho khách gửi" at bounding box center [1386, 733] width 238 height 27
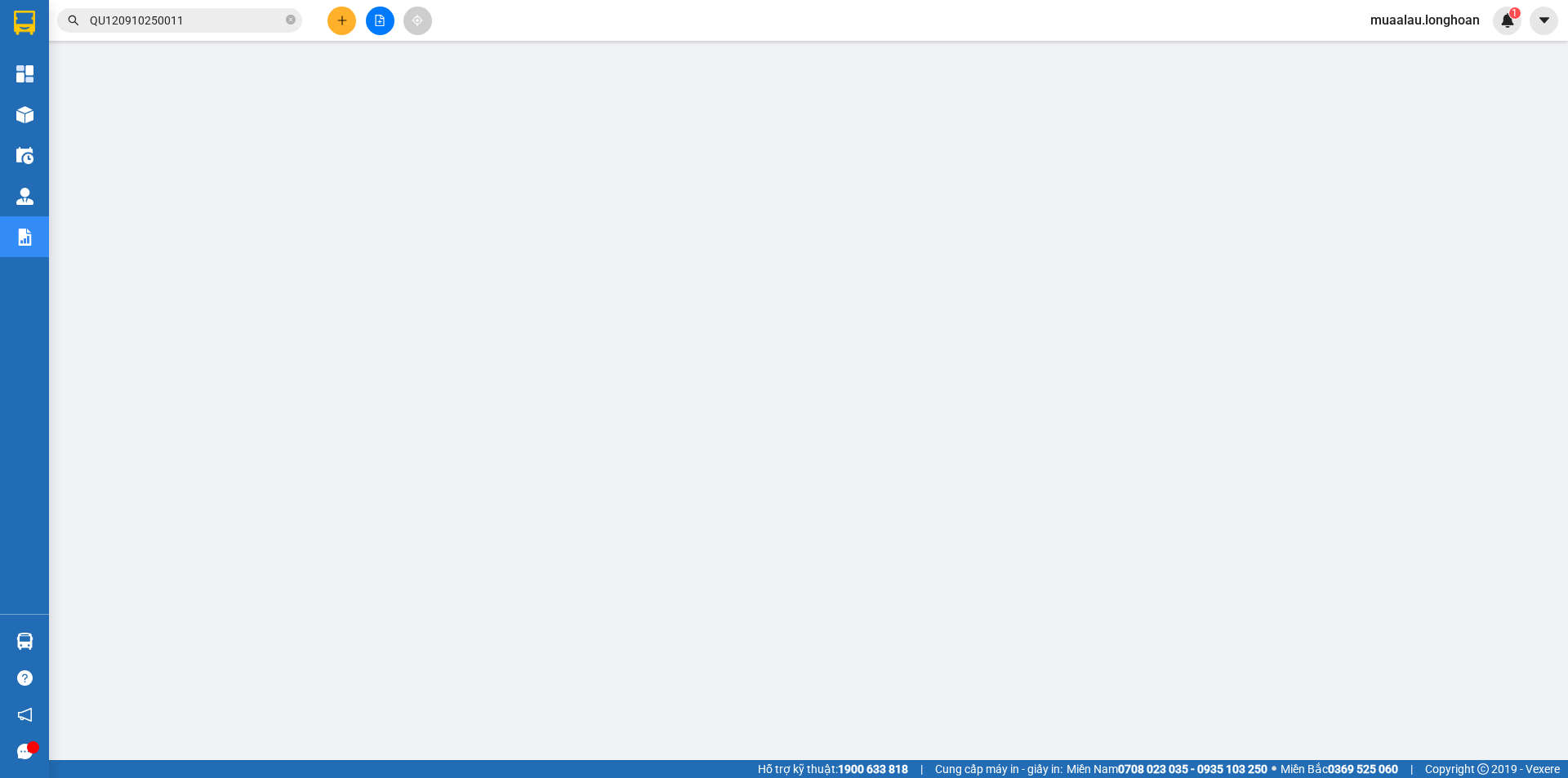
click at [230, 22] on input "QU120910250011" at bounding box center [186, 21] width 193 height 18
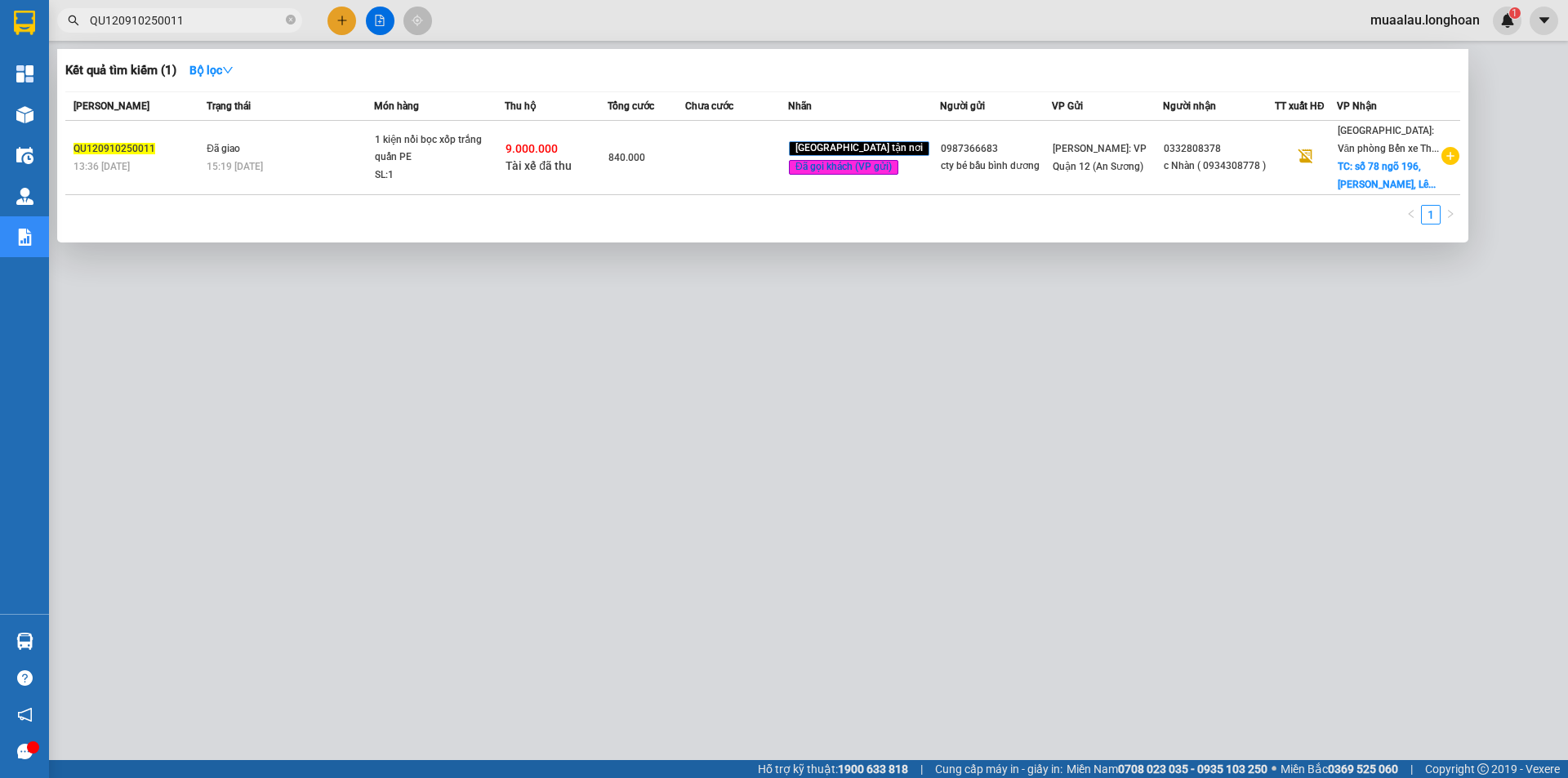
click at [229, 22] on input "QU120910250011" at bounding box center [186, 21] width 193 height 18
paste input "VPHM0910250016"
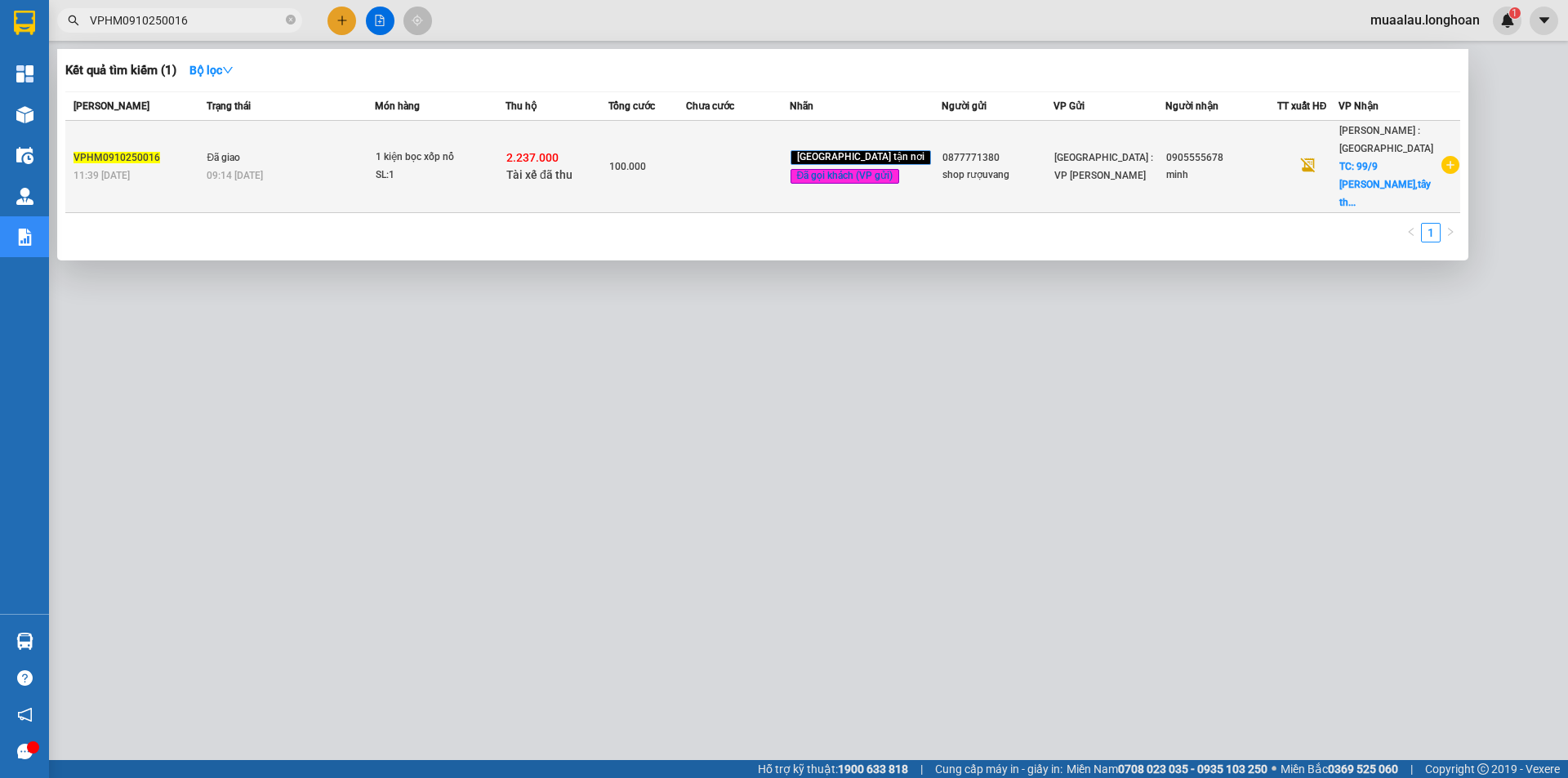
click at [741, 173] on td at bounding box center [737, 167] width 103 height 92
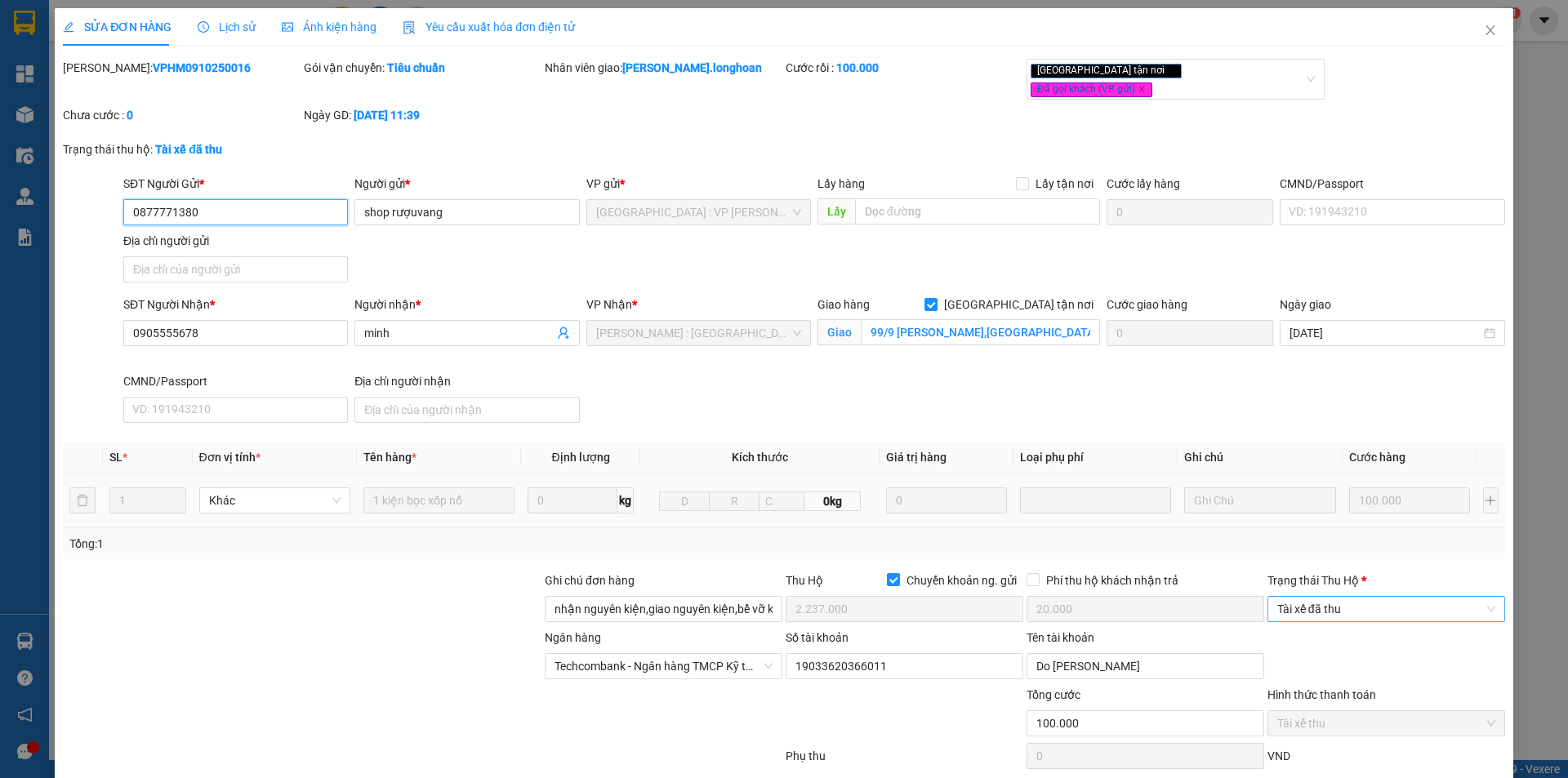
click at [1369, 597] on span "Tài xế đã thu" at bounding box center [1386, 609] width 218 height 25
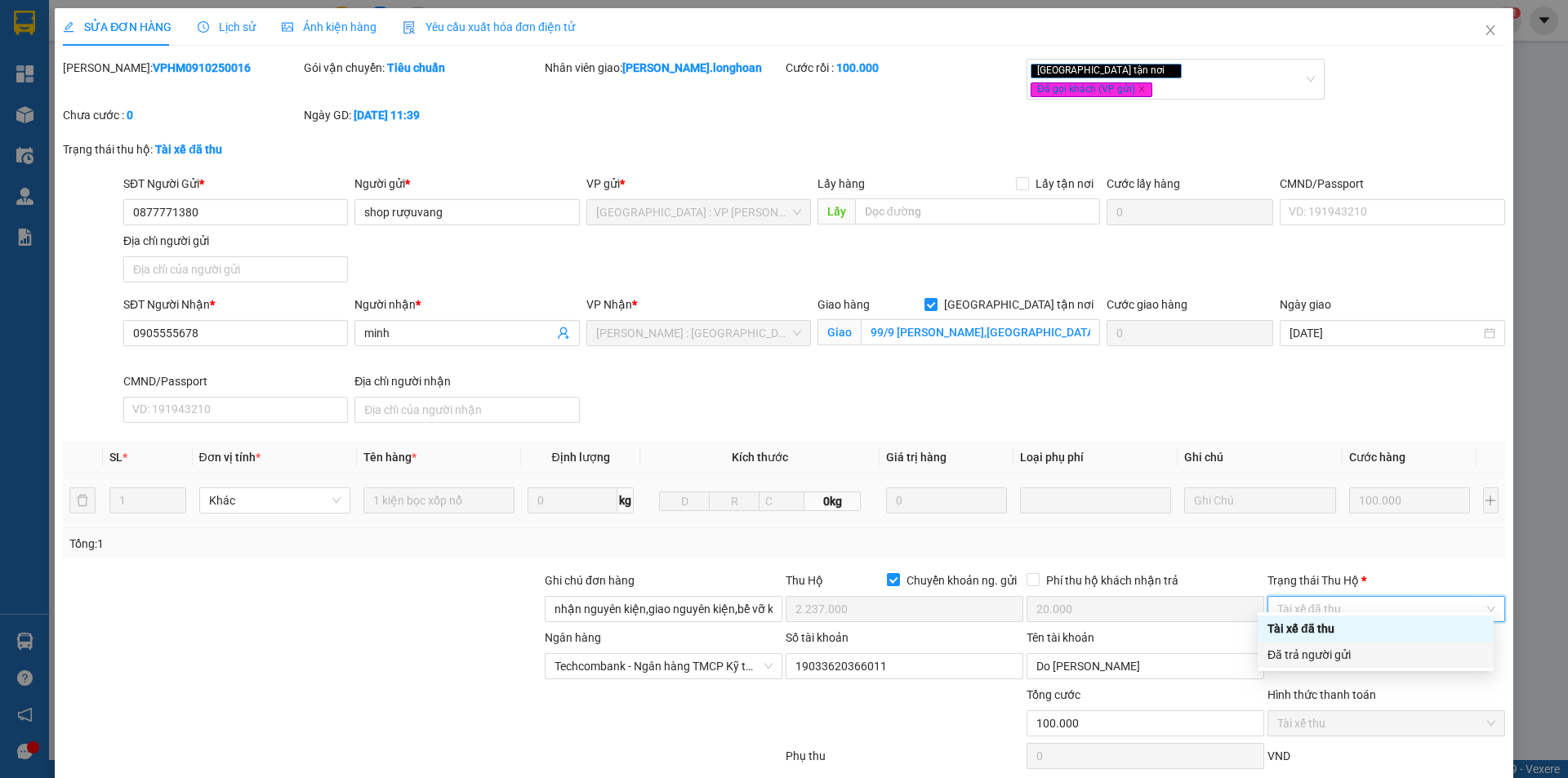
click at [1362, 662] on div "Đã trả người gửi" at bounding box center [1375, 655] width 216 height 18
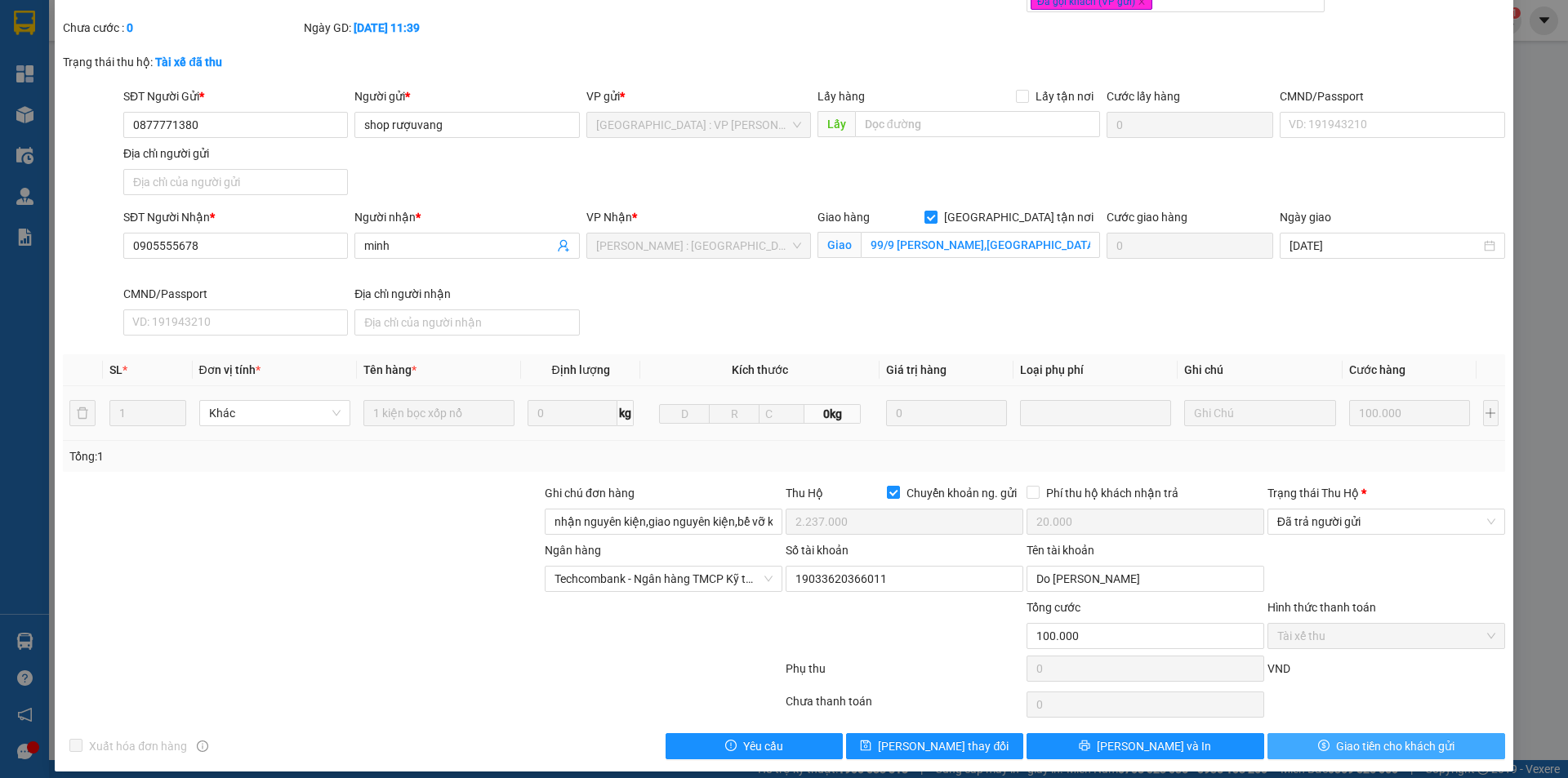
click at [1337, 739] on span "Giao tiền cho khách gửi" at bounding box center [1395, 747] width 119 height 18
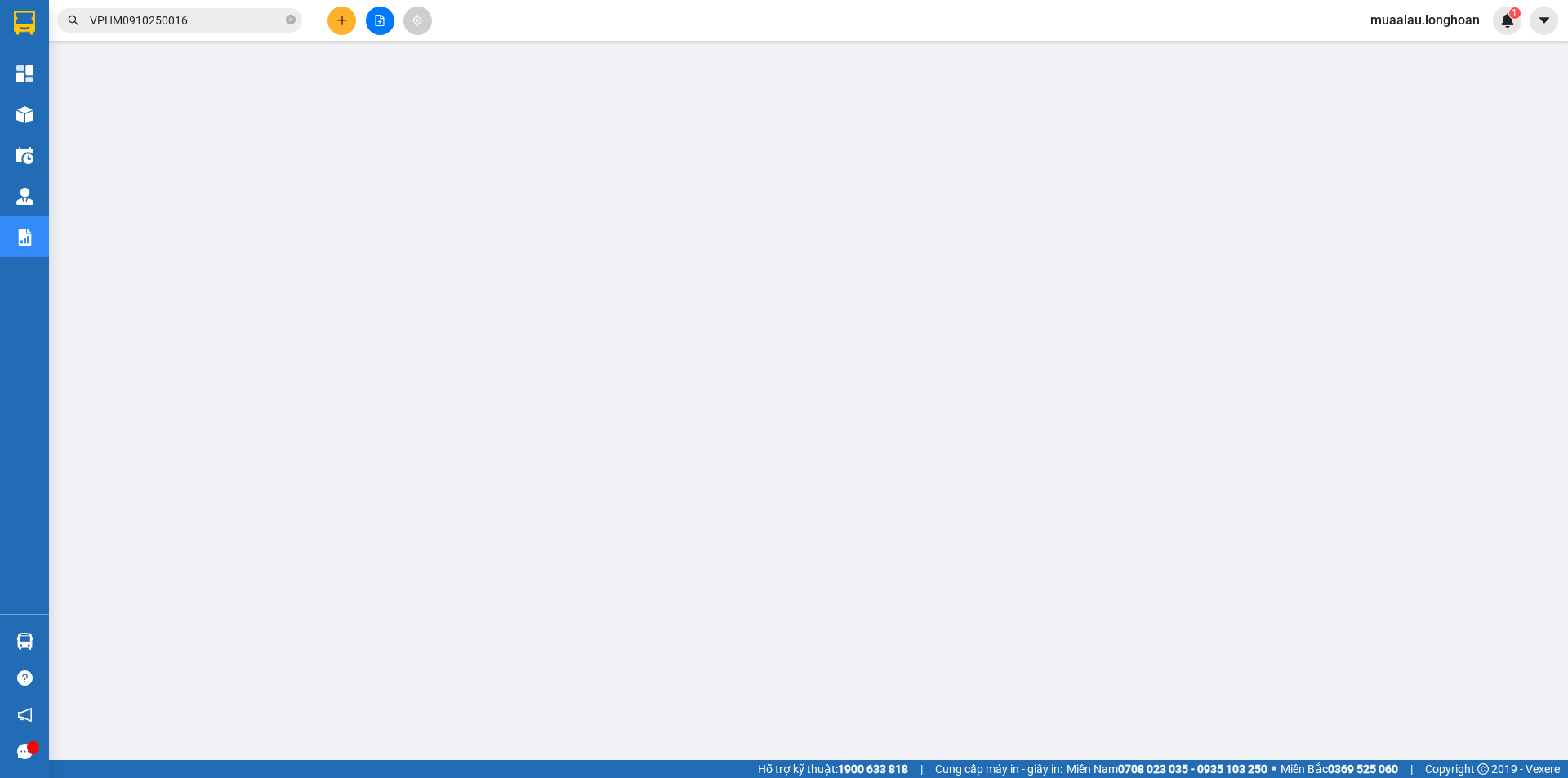
click at [221, 5] on div "Kết quả tìm kiếm ( 1 ) Bộ lọc Mã ĐH Trạng thái Món hàng Thu hộ Tổng cước Chưa c…" at bounding box center [784, 21] width 1568 height 41
click at [210, 24] on input "VPHM0910250016" at bounding box center [186, 21] width 193 height 18
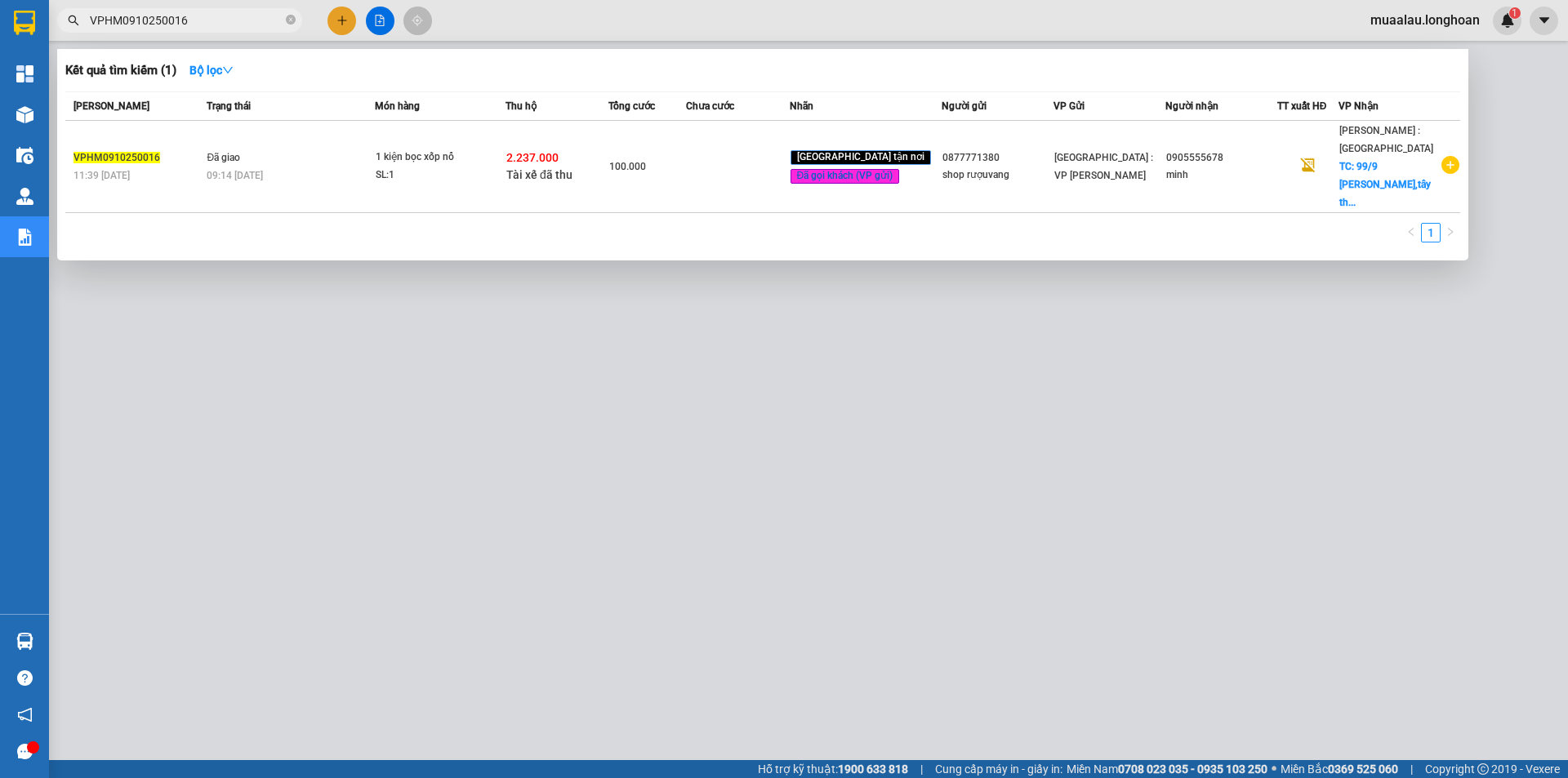
click at [210, 24] on input "VPHM0910250016" at bounding box center [186, 21] width 193 height 18
paste input "VD0810250003"
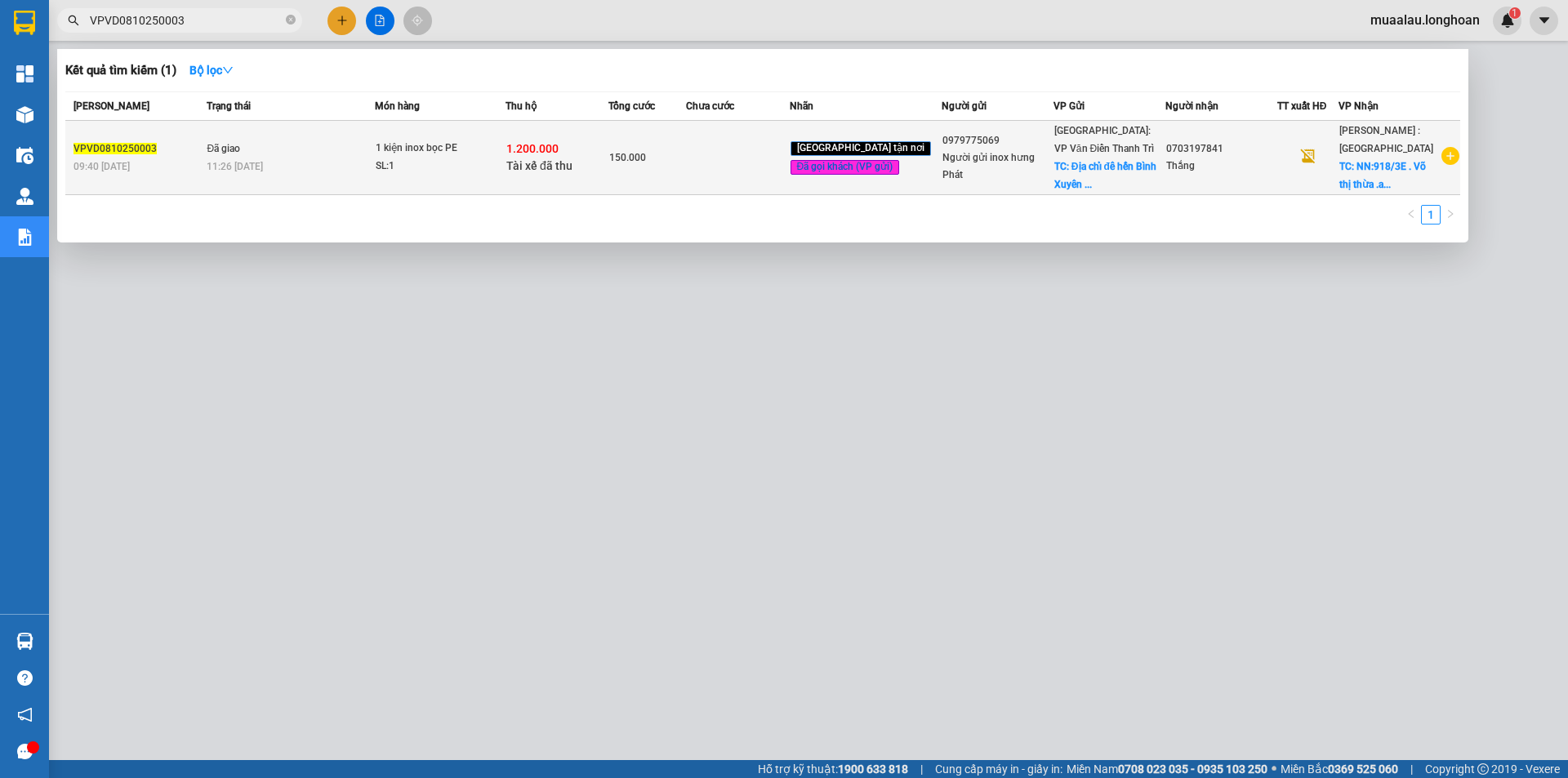
click at [758, 174] on td at bounding box center [737, 158] width 103 height 75
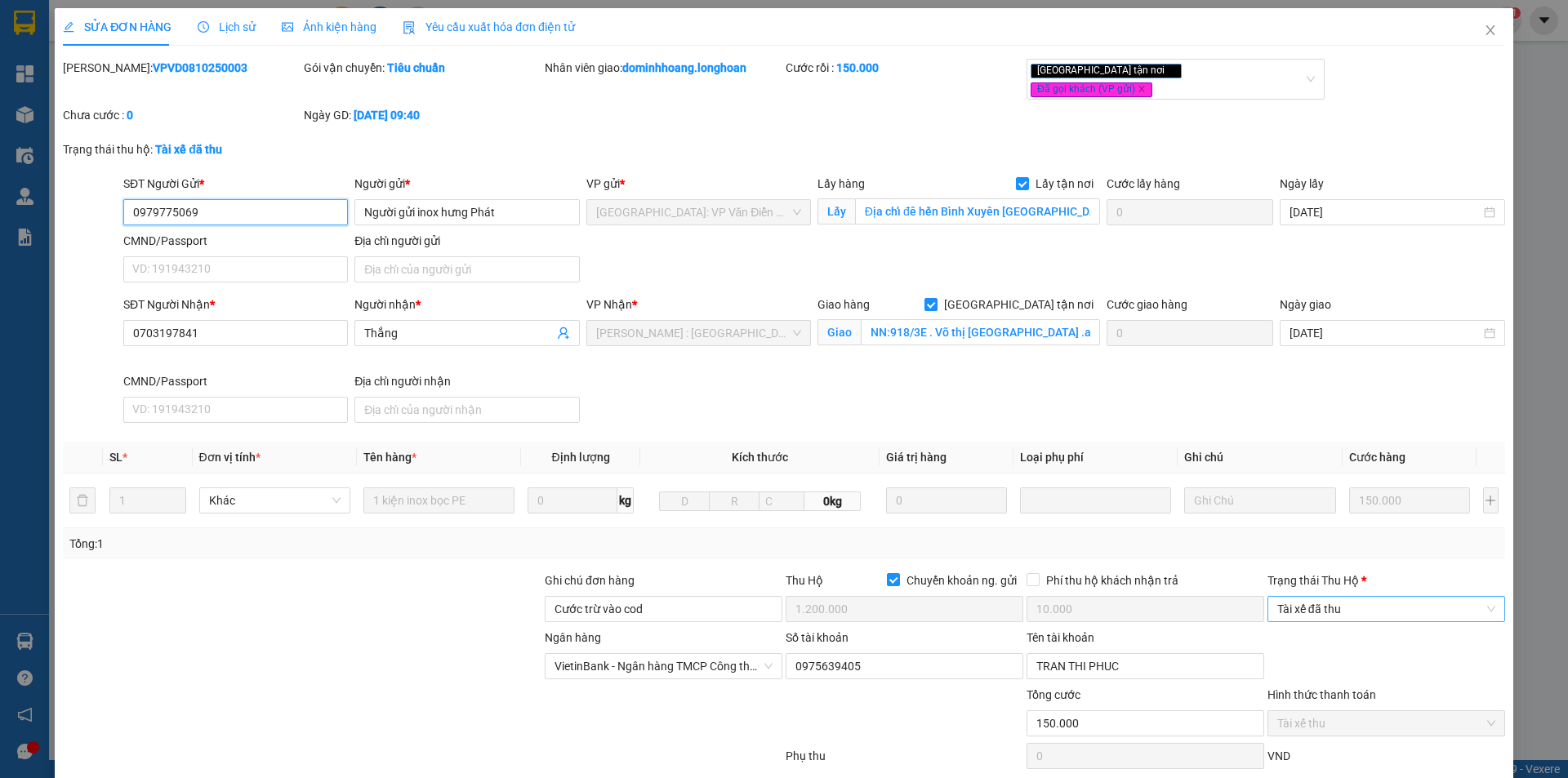
click at [1360, 597] on span "Tài xế đã thu" at bounding box center [1386, 609] width 218 height 25
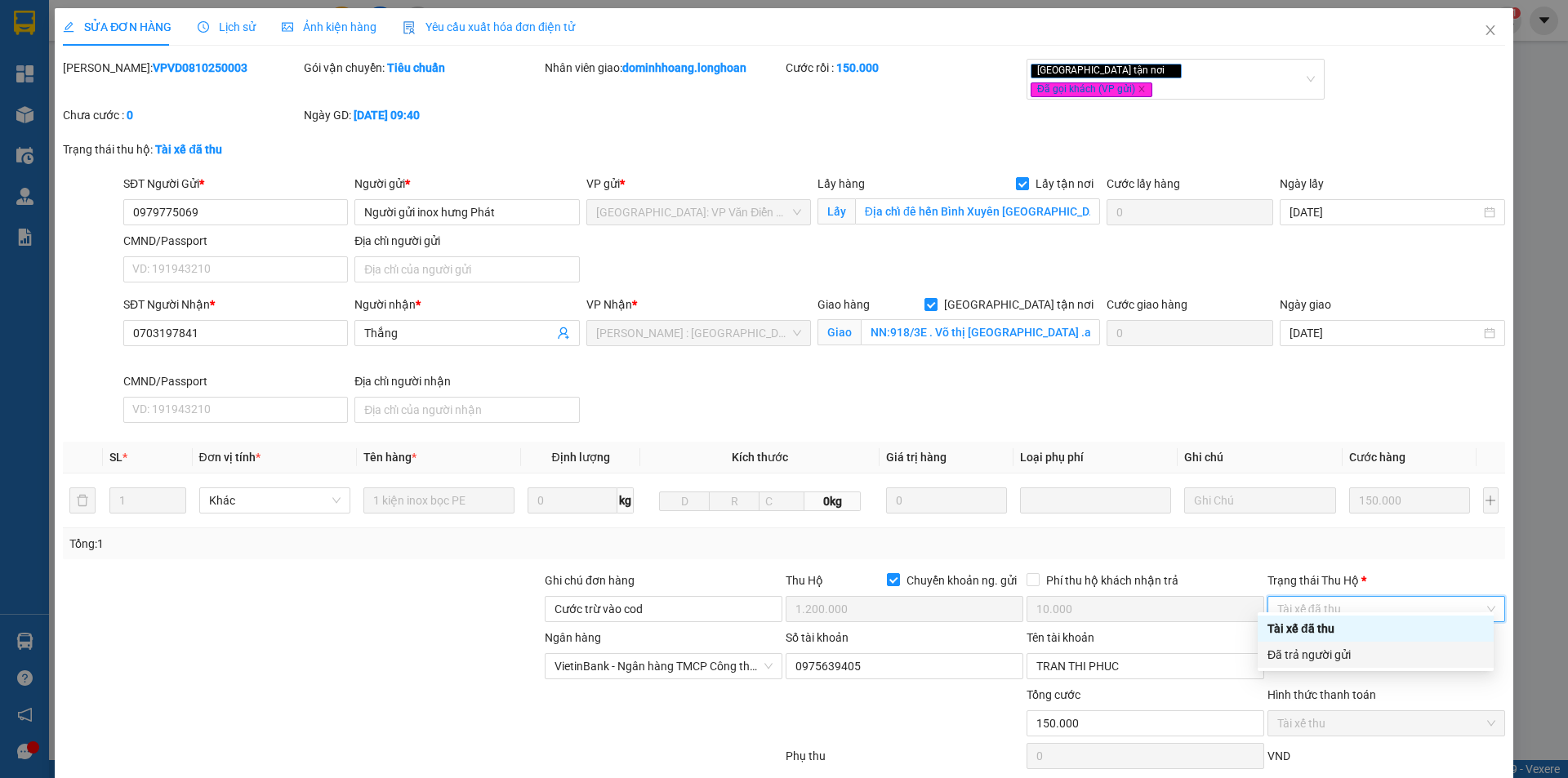
click at [1364, 654] on div "Đã trả người gửi" at bounding box center [1375, 655] width 216 height 18
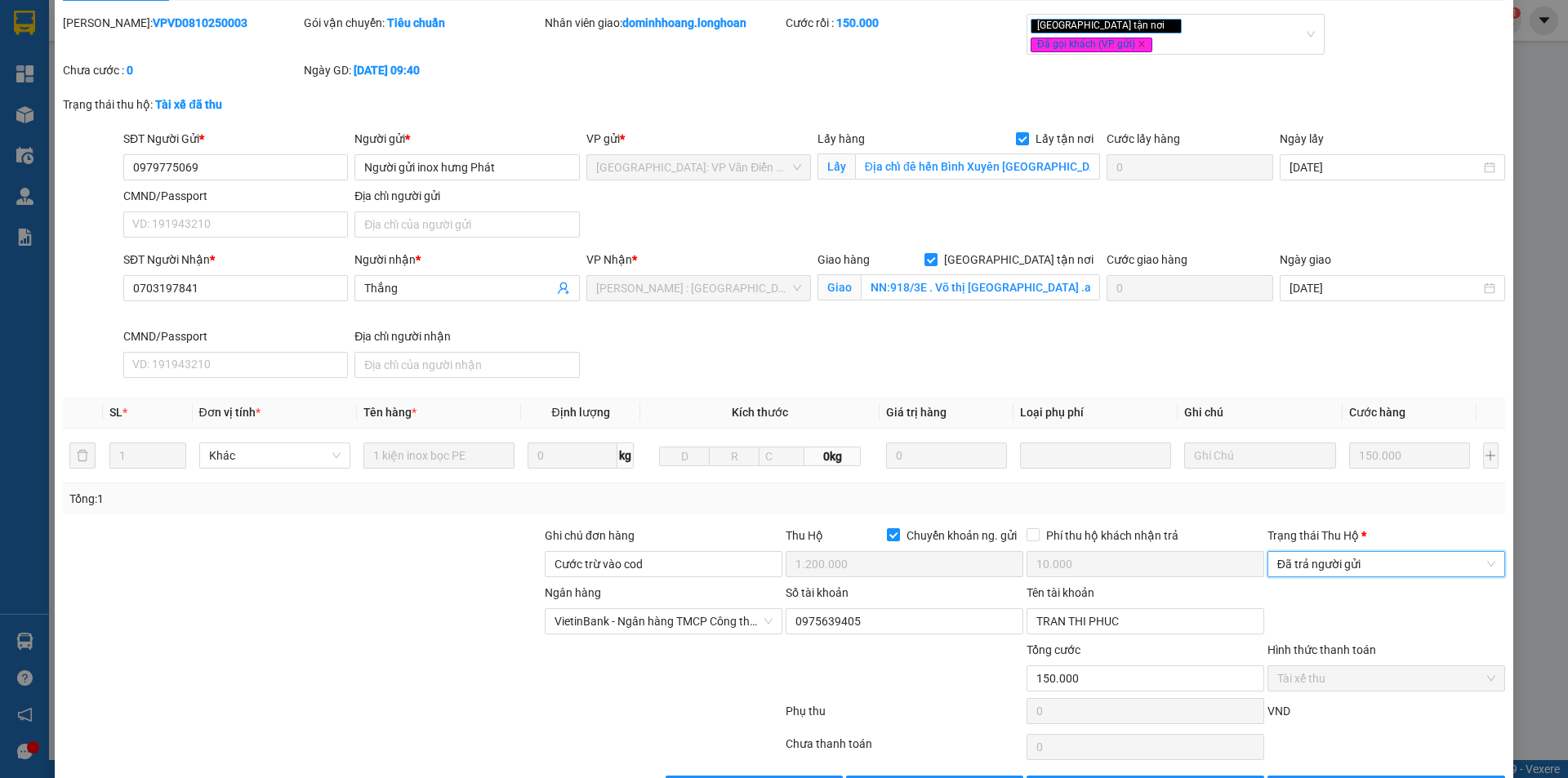
scroll to position [87, 0]
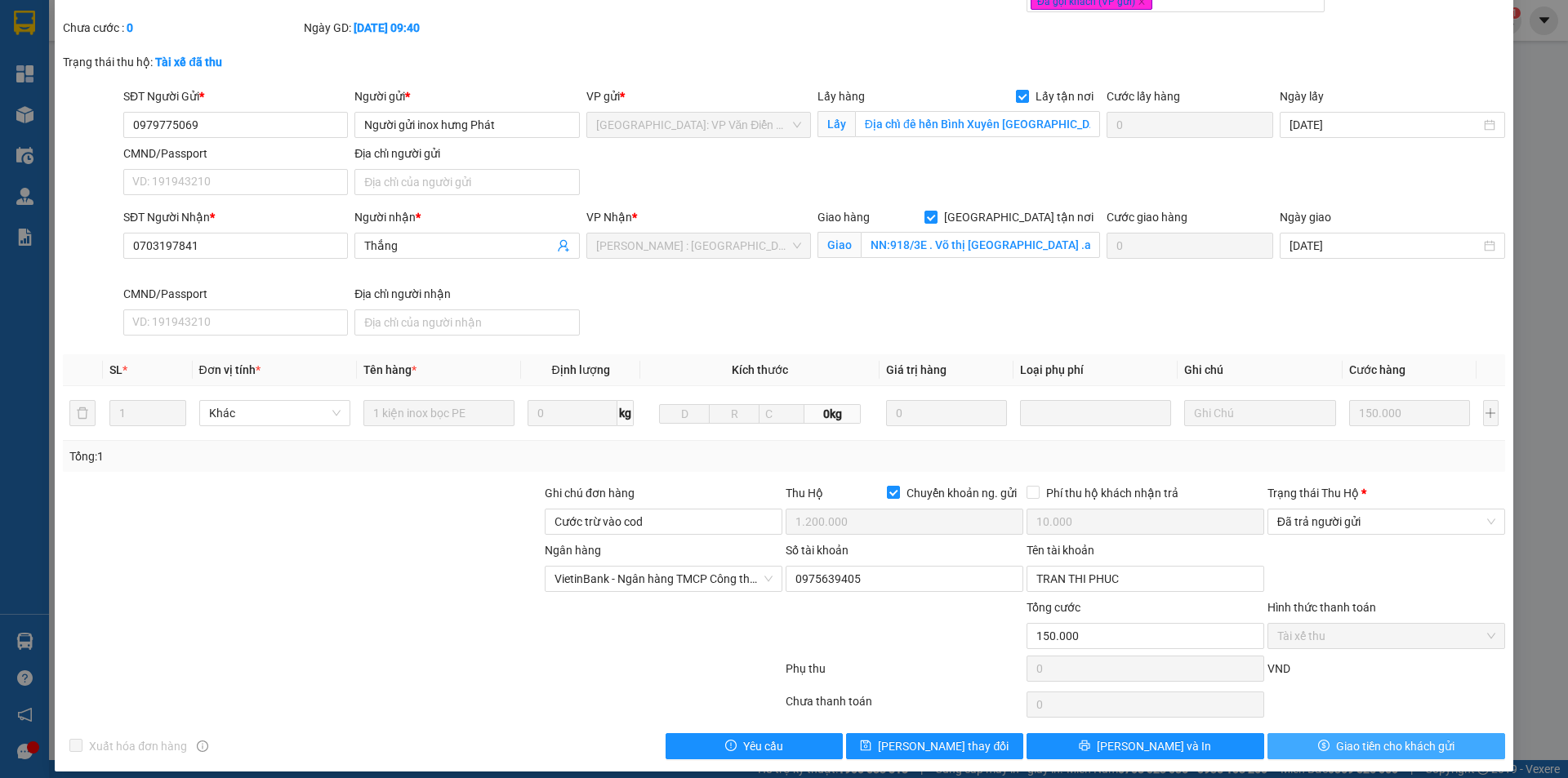
click at [1336, 738] on span "Giao tiền cho khách gửi" at bounding box center [1395, 747] width 119 height 18
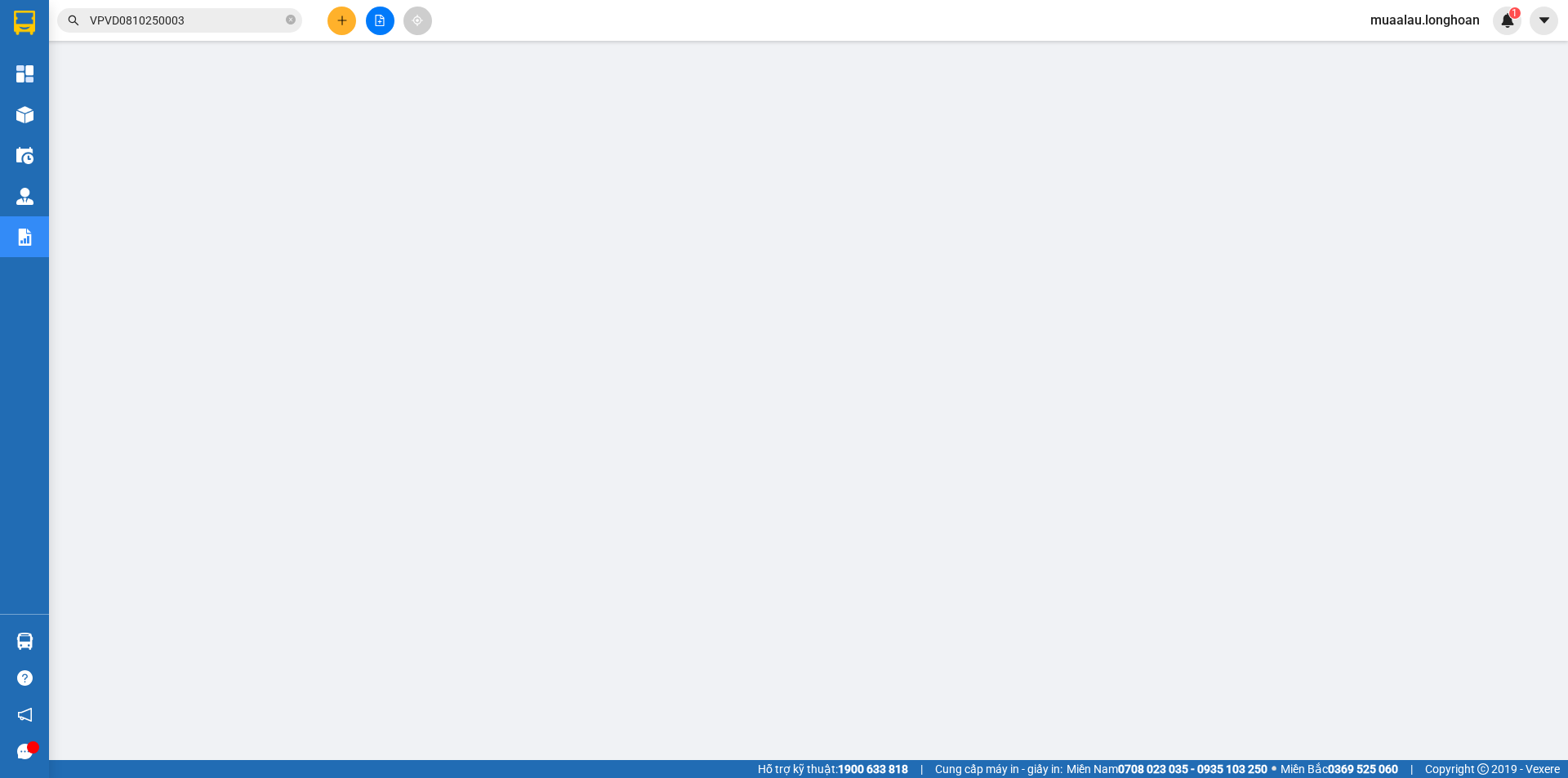
click at [206, 20] on input "VPVD0810250003" at bounding box center [186, 21] width 193 height 18
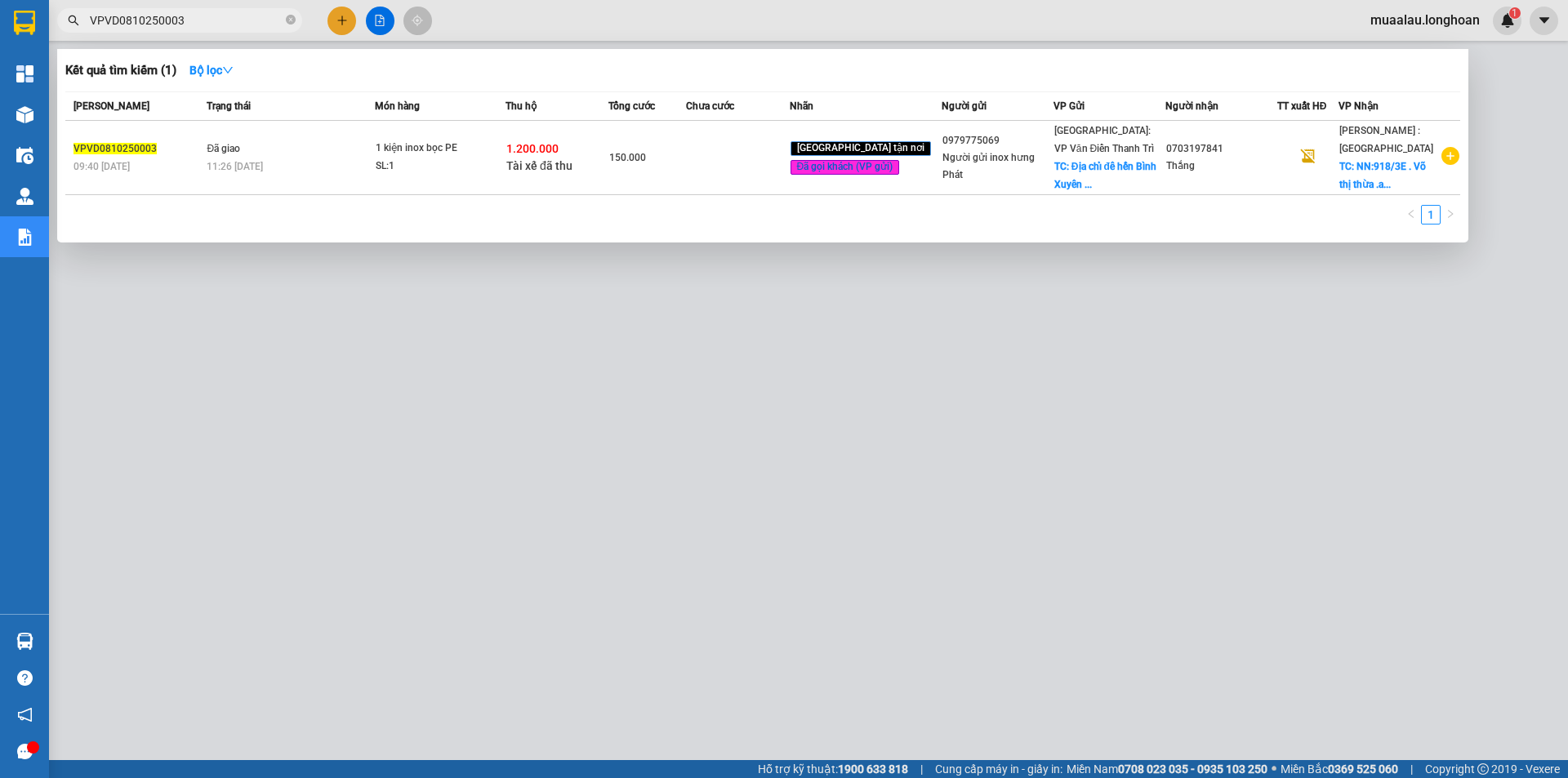
click at [206, 20] on input "VPVD0810250003" at bounding box center [186, 21] width 193 height 18
paste input "AKHD0810250004"
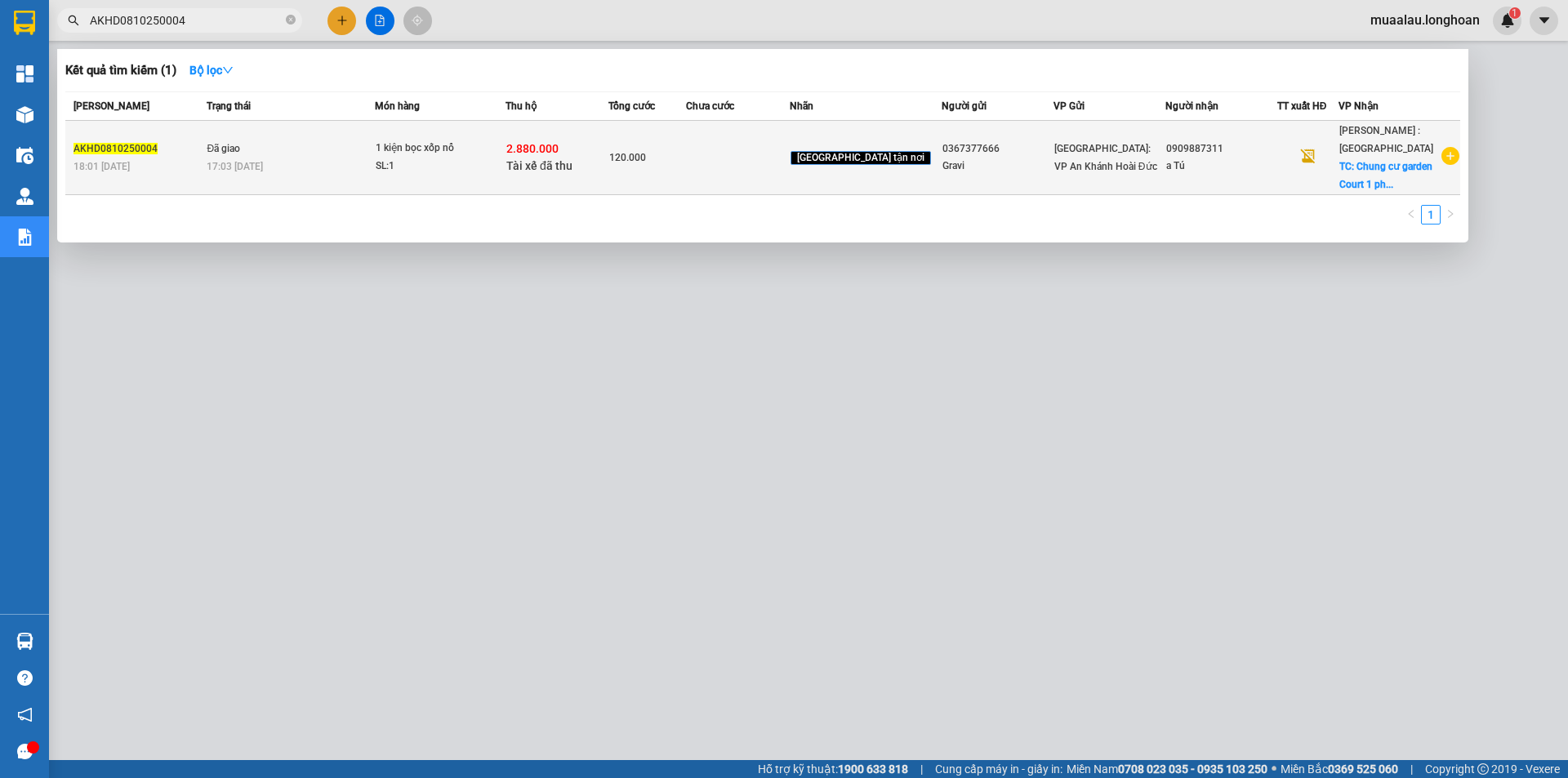
click at [763, 176] on td at bounding box center [737, 158] width 103 height 75
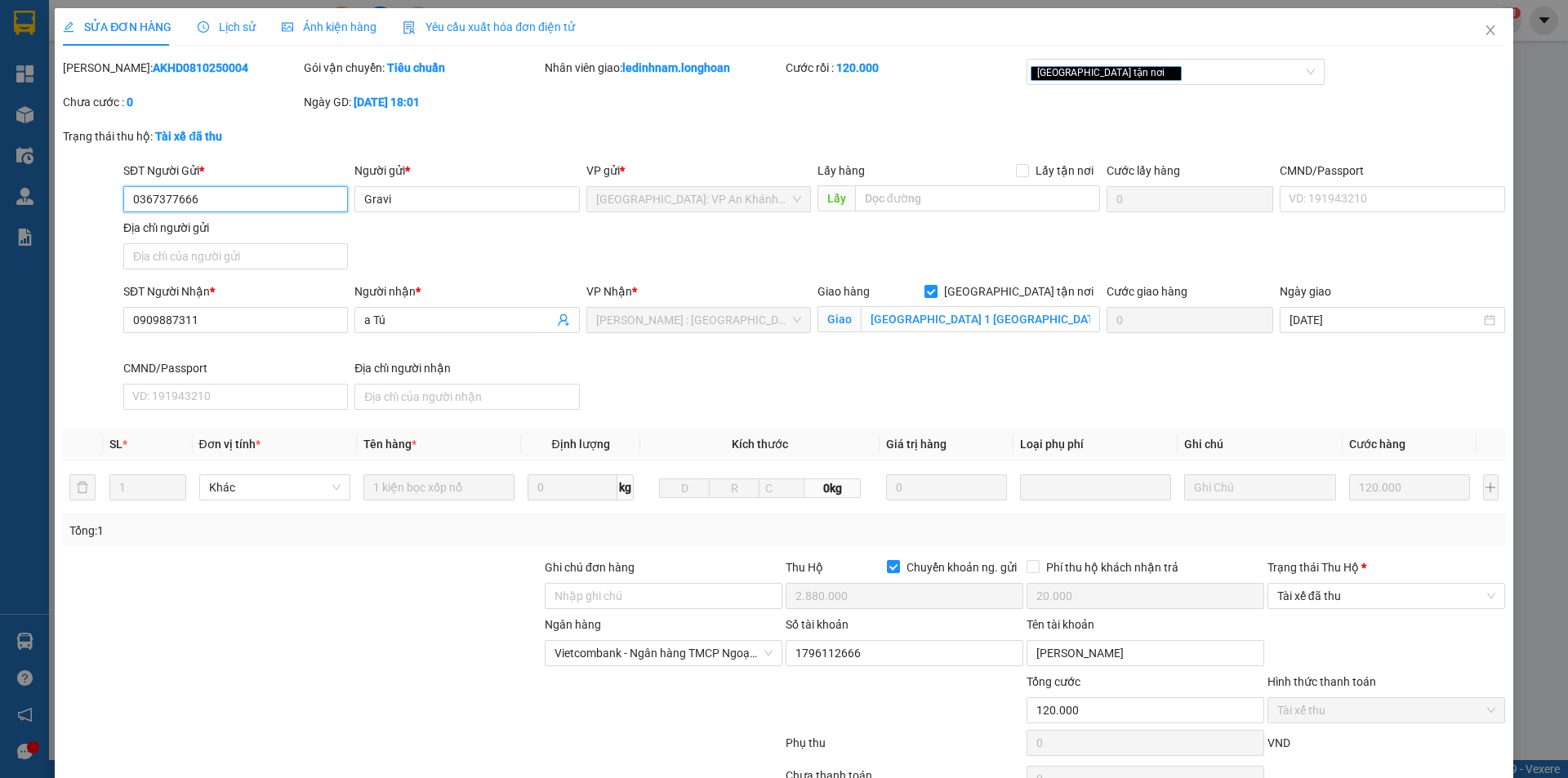
drag, startPoint x: 1377, startPoint y: 599, endPoint x: 1374, endPoint y: 611, distance: 12.4
click at [1374, 600] on span "Tài xế đã thu" at bounding box center [1386, 595] width 218 height 25
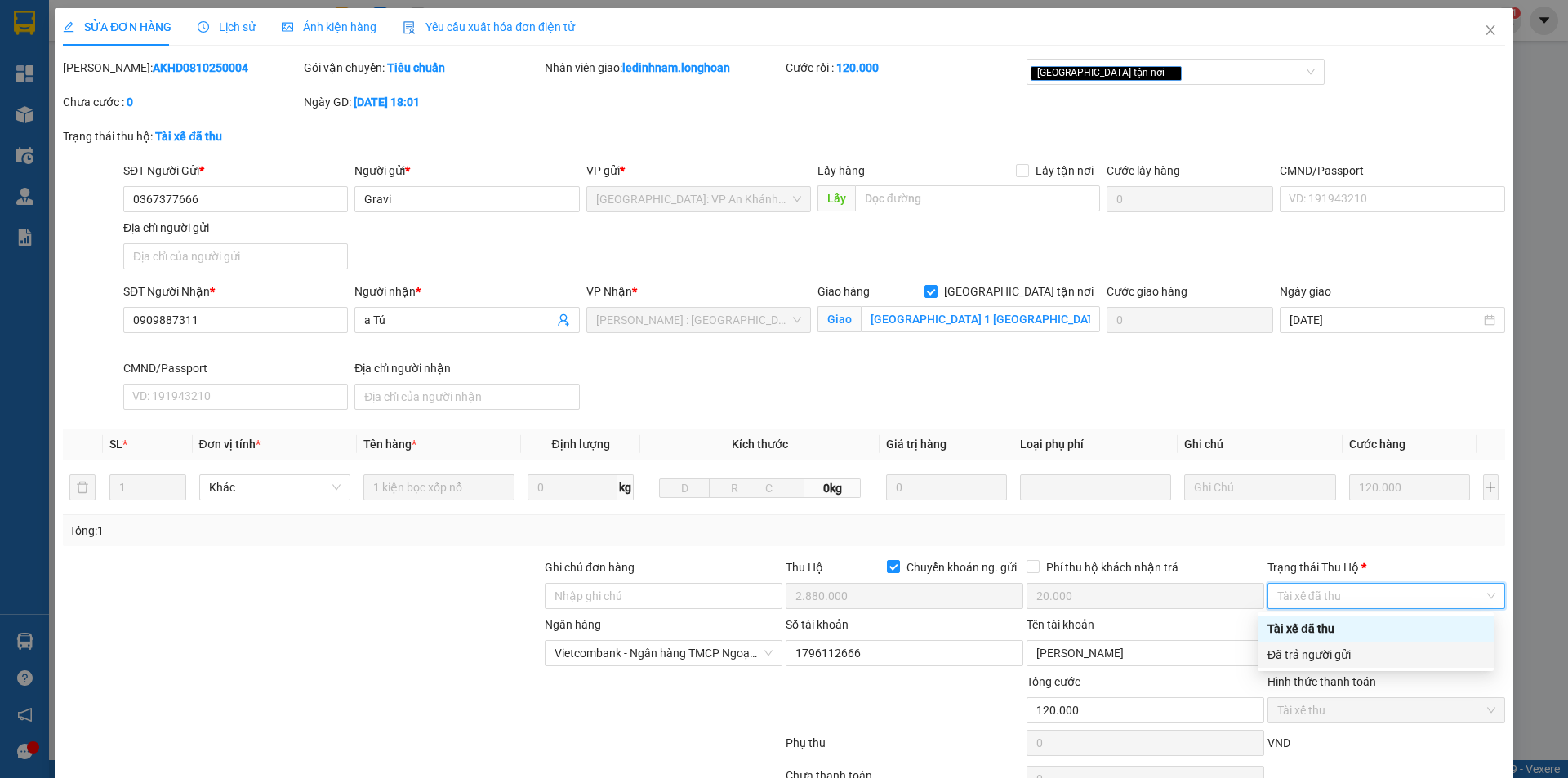
click at [1378, 651] on div "Đã trả người gửi" at bounding box center [1375, 655] width 216 height 18
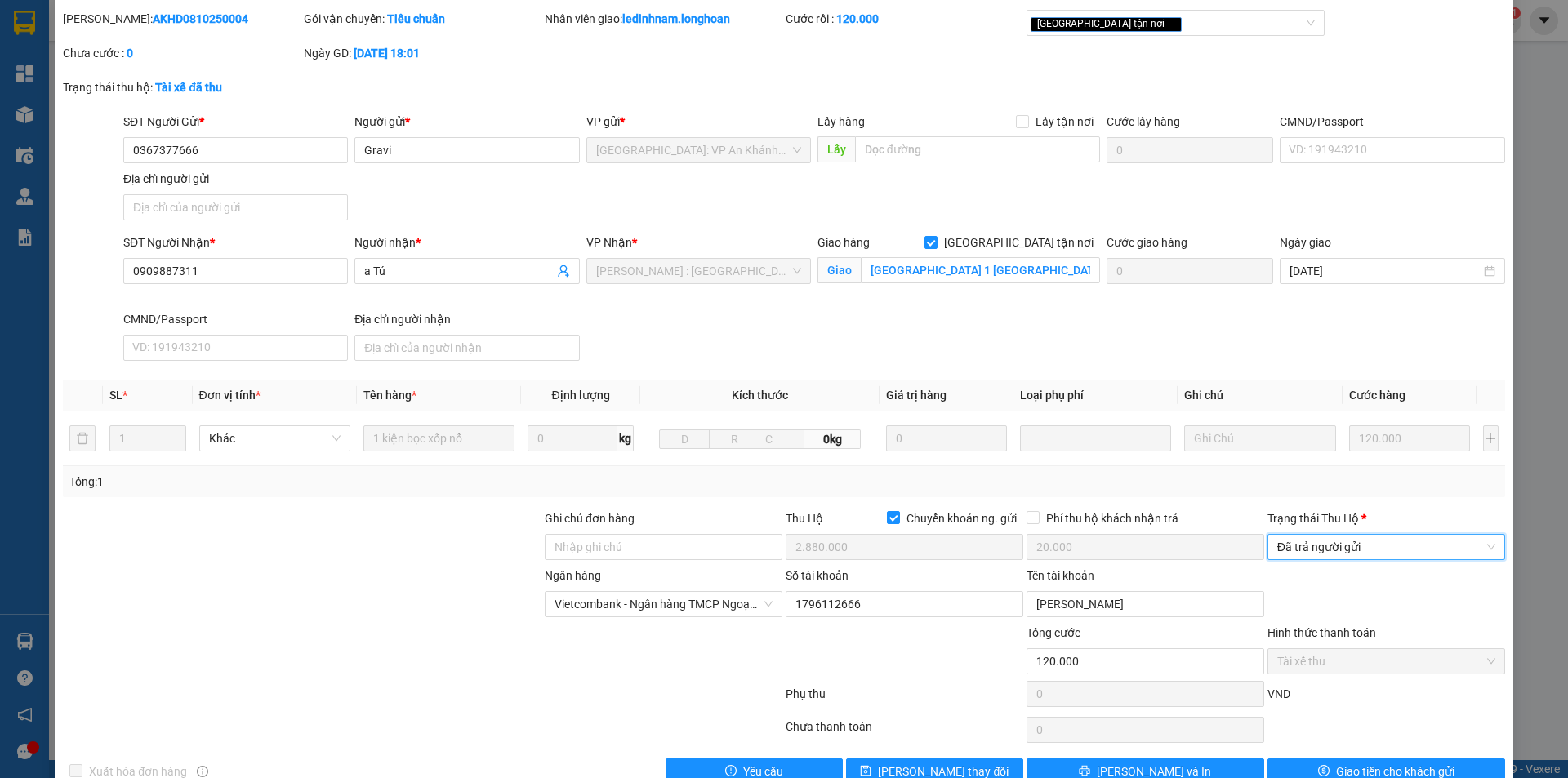
scroll to position [87, 0]
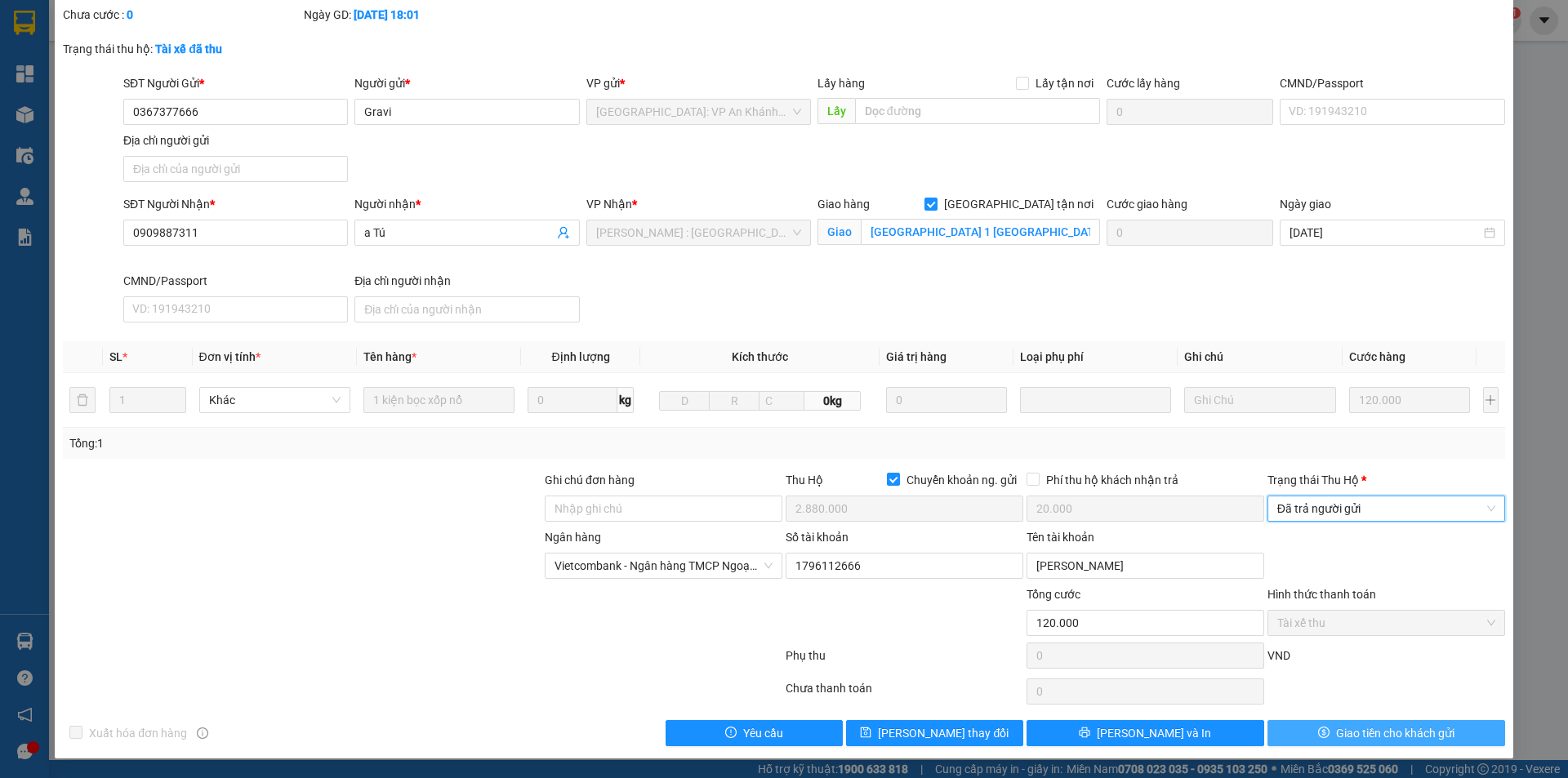
click at [1351, 733] on span "Giao tiền cho khách gửi" at bounding box center [1395, 733] width 119 height 18
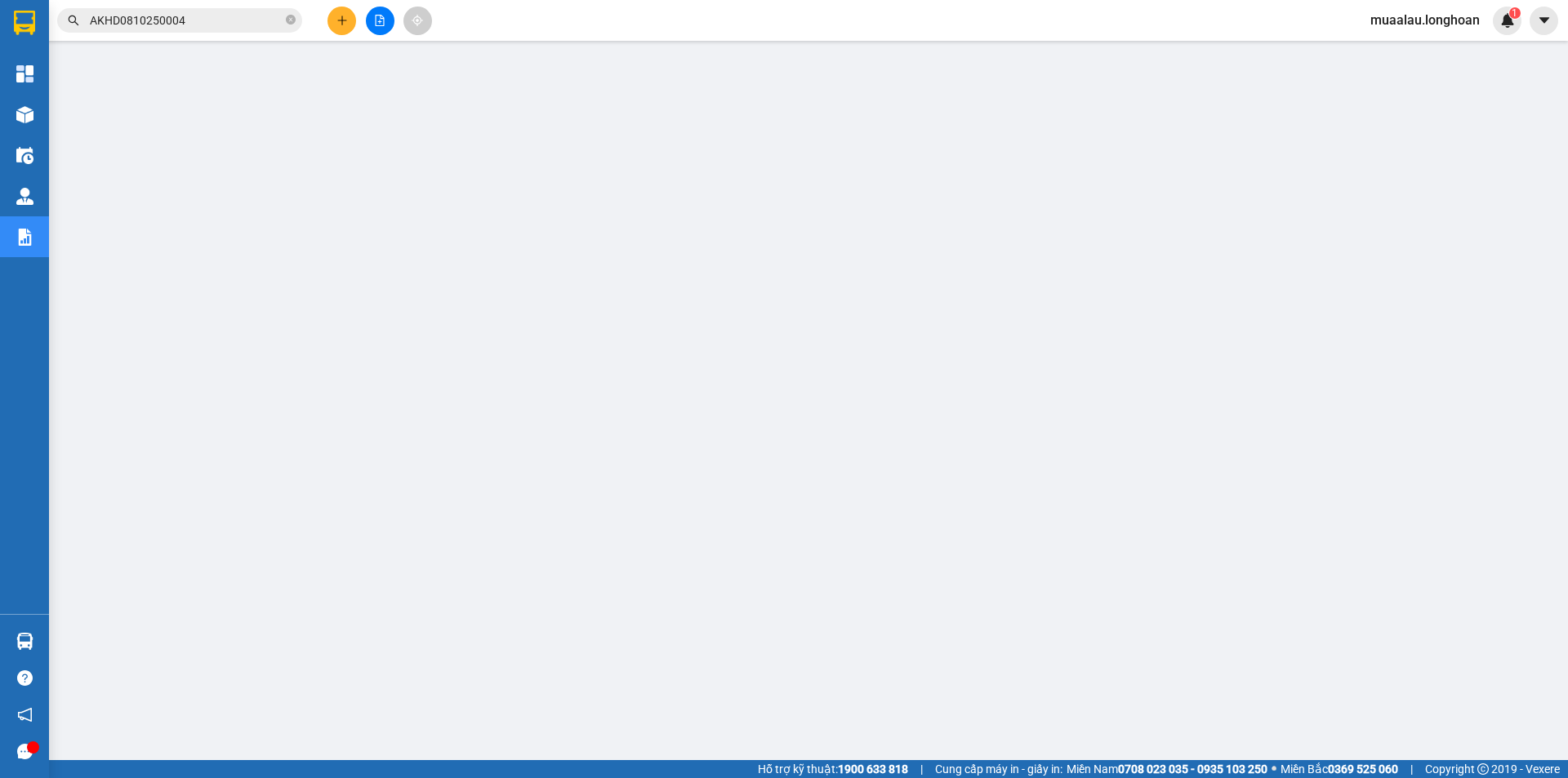
click at [222, 26] on input "AKHD0810250004" at bounding box center [186, 21] width 193 height 18
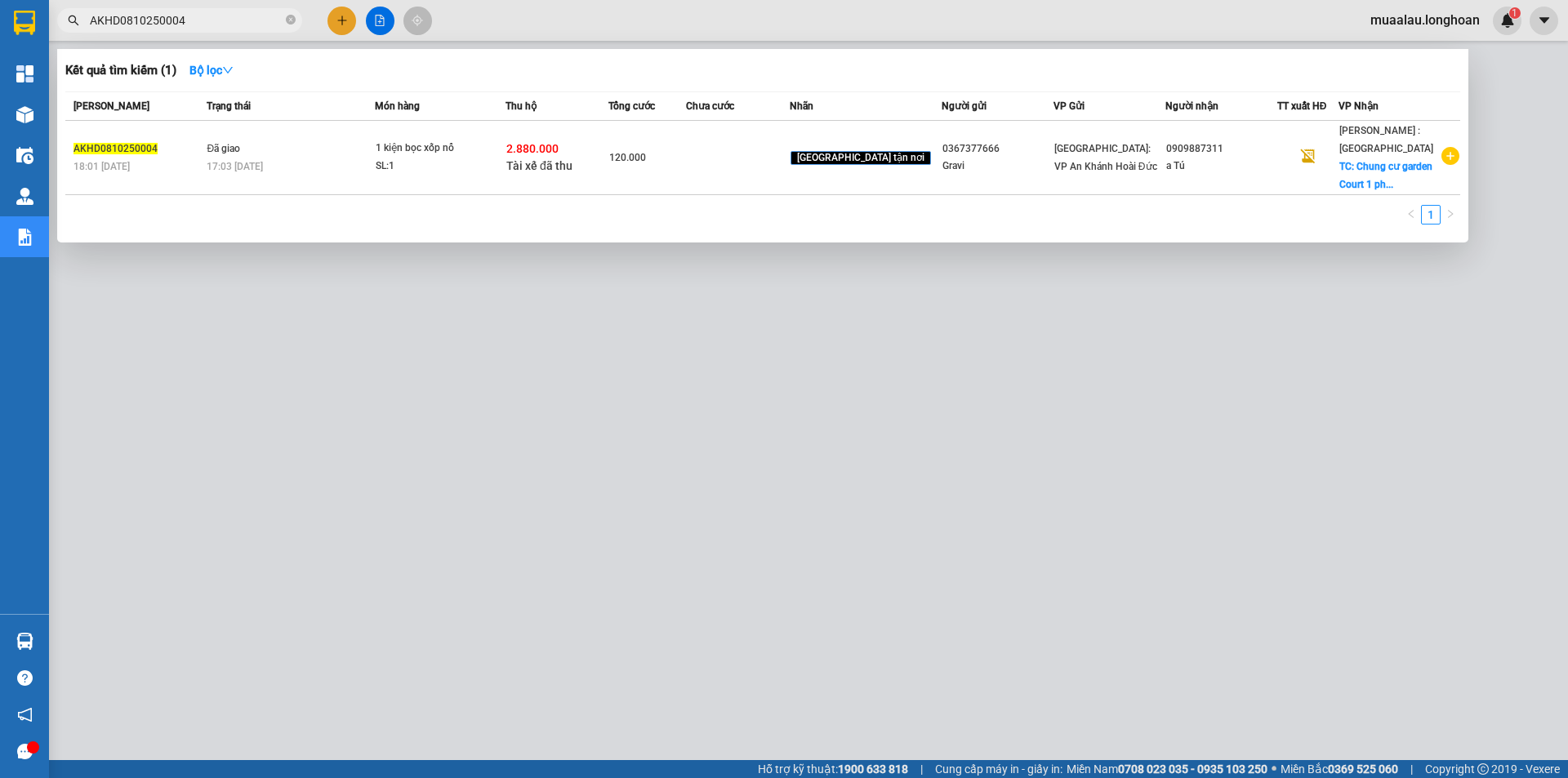
click at [222, 26] on input "AKHD0810250004" at bounding box center [186, 21] width 193 height 18
paste input "VP101010250005"
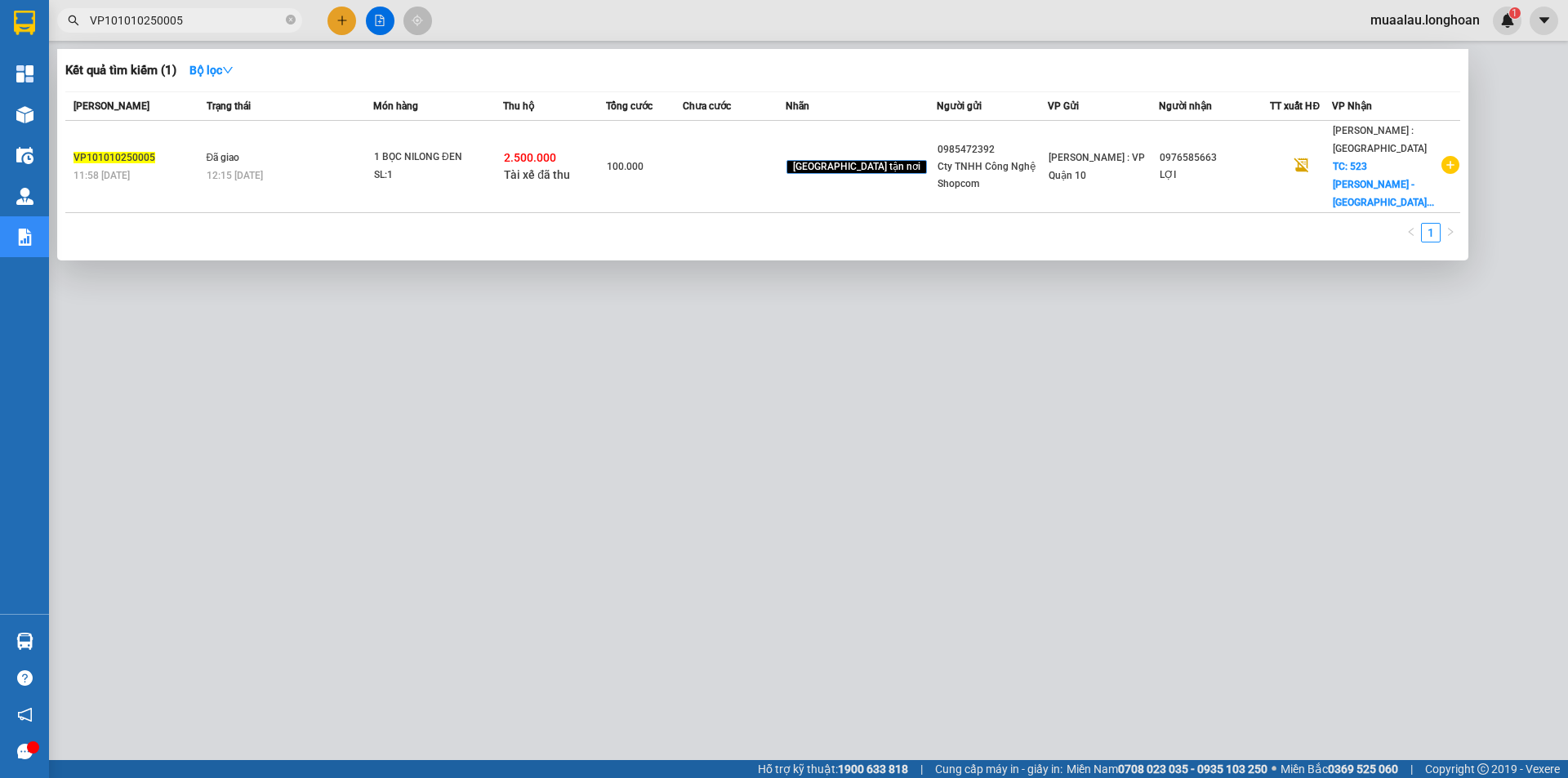
click at [749, 172] on td at bounding box center [734, 167] width 103 height 92
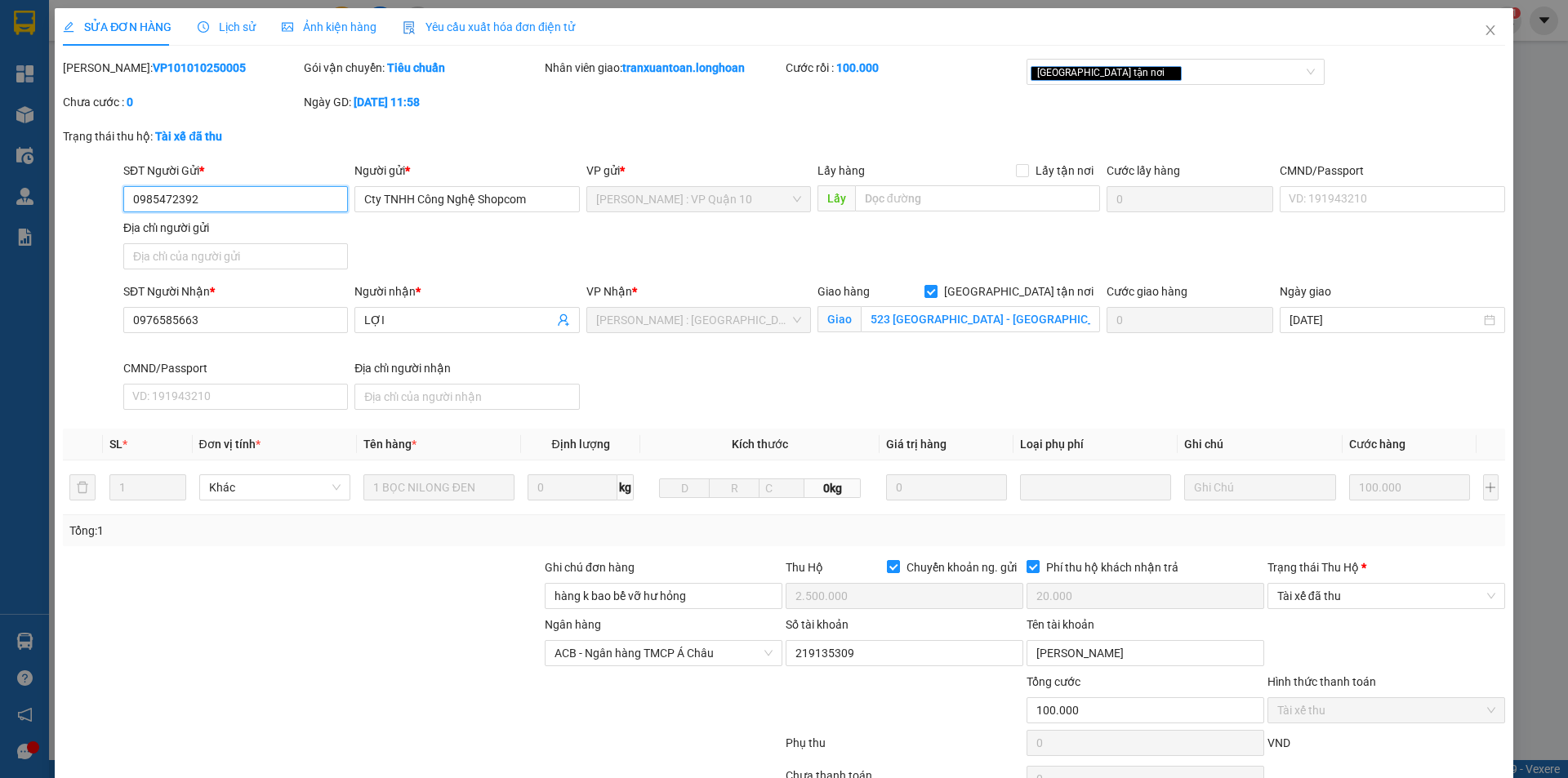
scroll to position [87, 0]
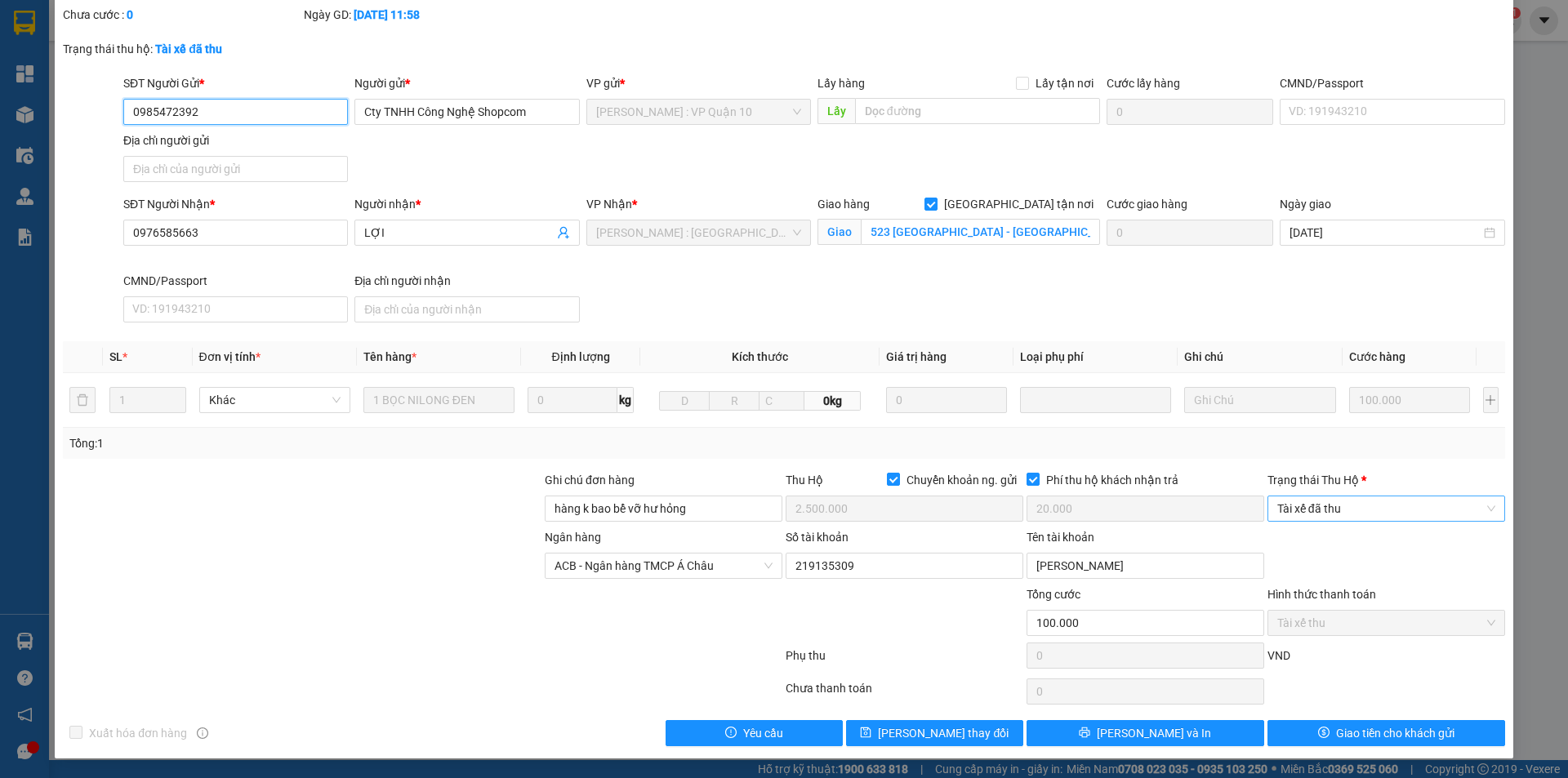
click at [1358, 512] on span "Tài xế đã thu" at bounding box center [1386, 509] width 218 height 25
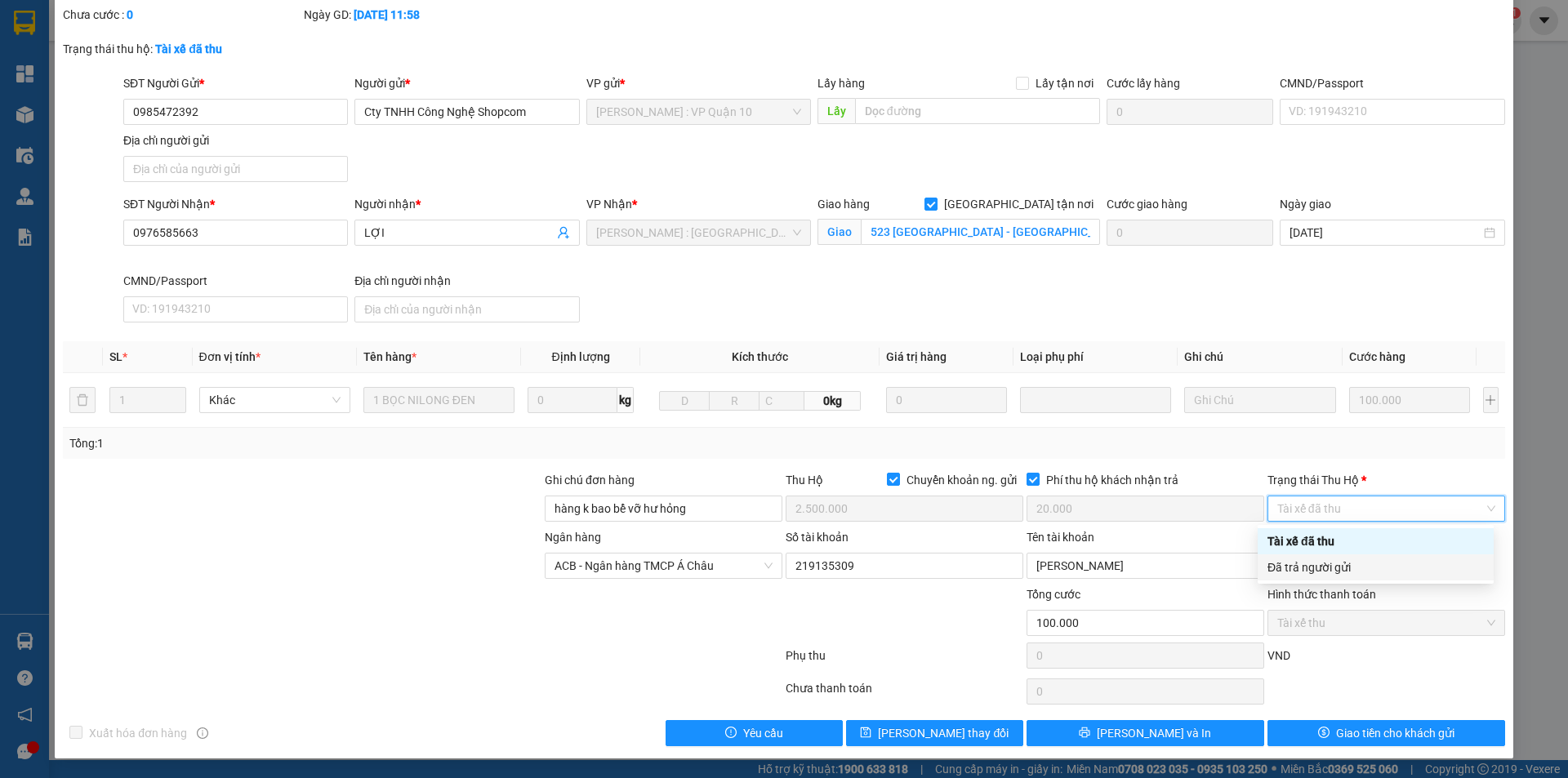
click at [1355, 565] on div "Đã trả người gửi" at bounding box center [1375, 568] width 216 height 18
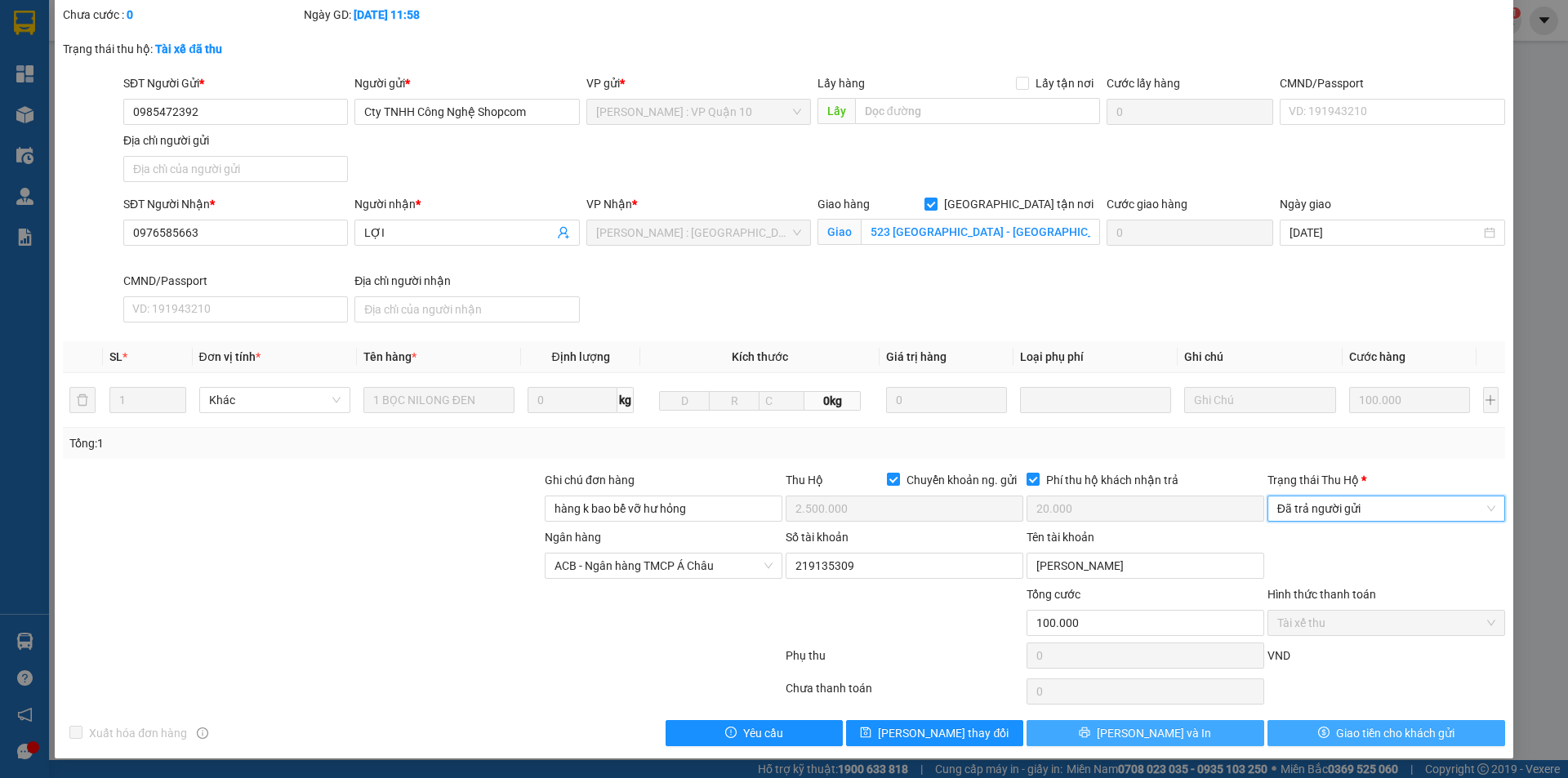
drag, startPoint x: 1323, startPoint y: 733, endPoint x: 1239, endPoint y: 725, distance: 84.4
click at [1322, 732] on button "Giao tiền cho khách gửi" at bounding box center [1386, 733] width 238 height 27
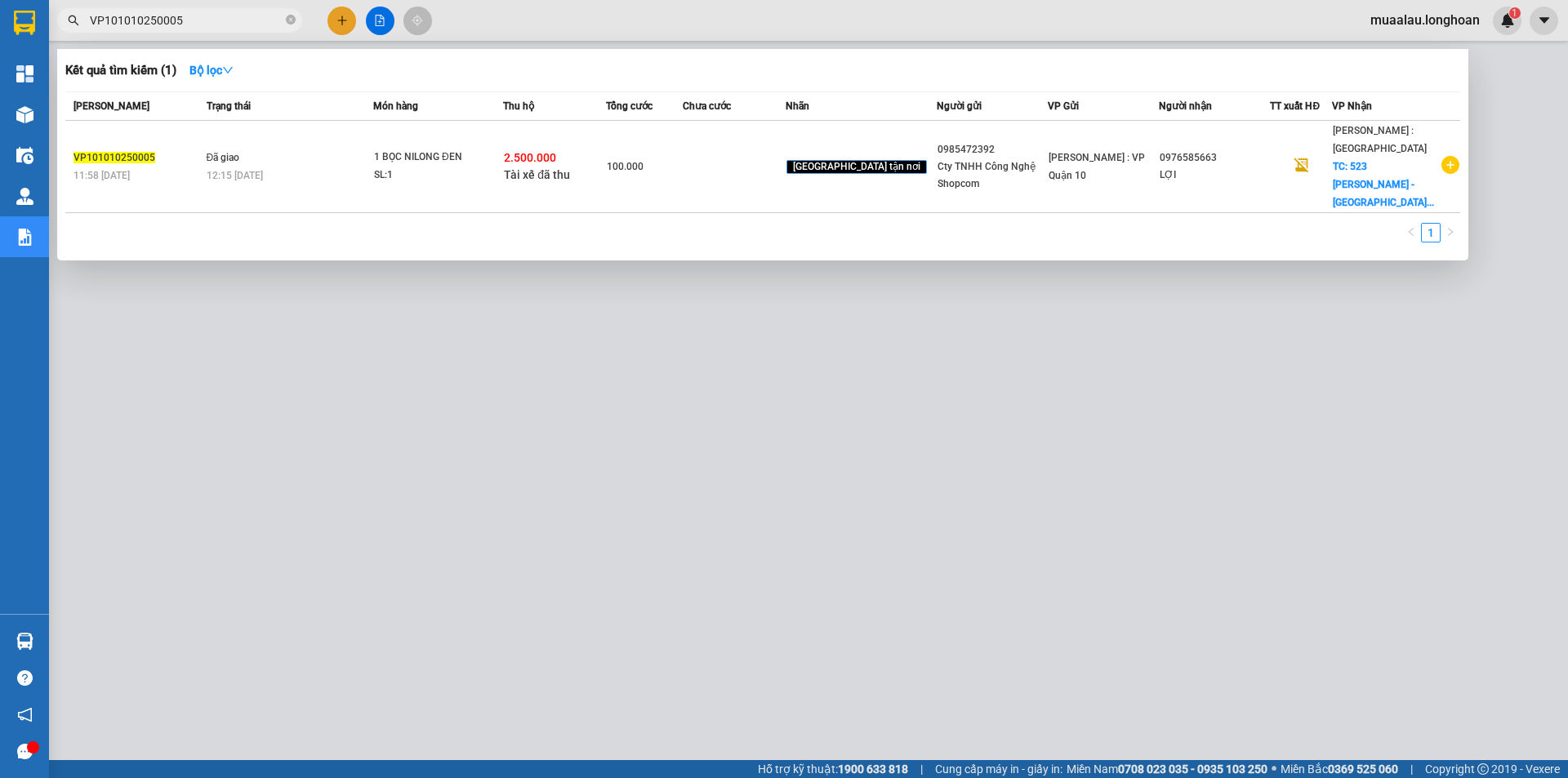
click at [191, 25] on input "VP101010250005" at bounding box center [186, 21] width 193 height 18
paste input "BXMT1110250001"
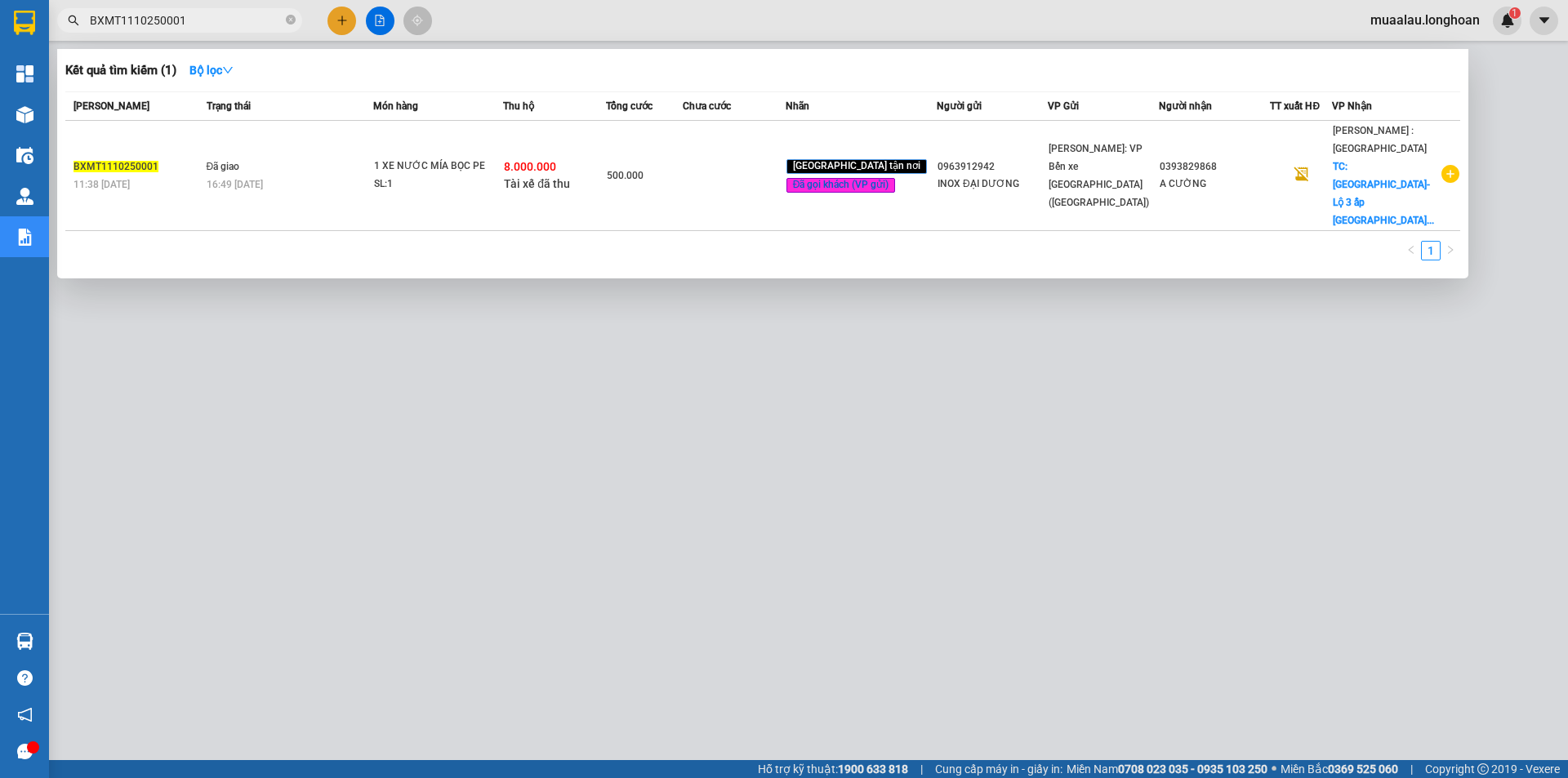
click at [714, 187] on td at bounding box center [734, 176] width 103 height 110
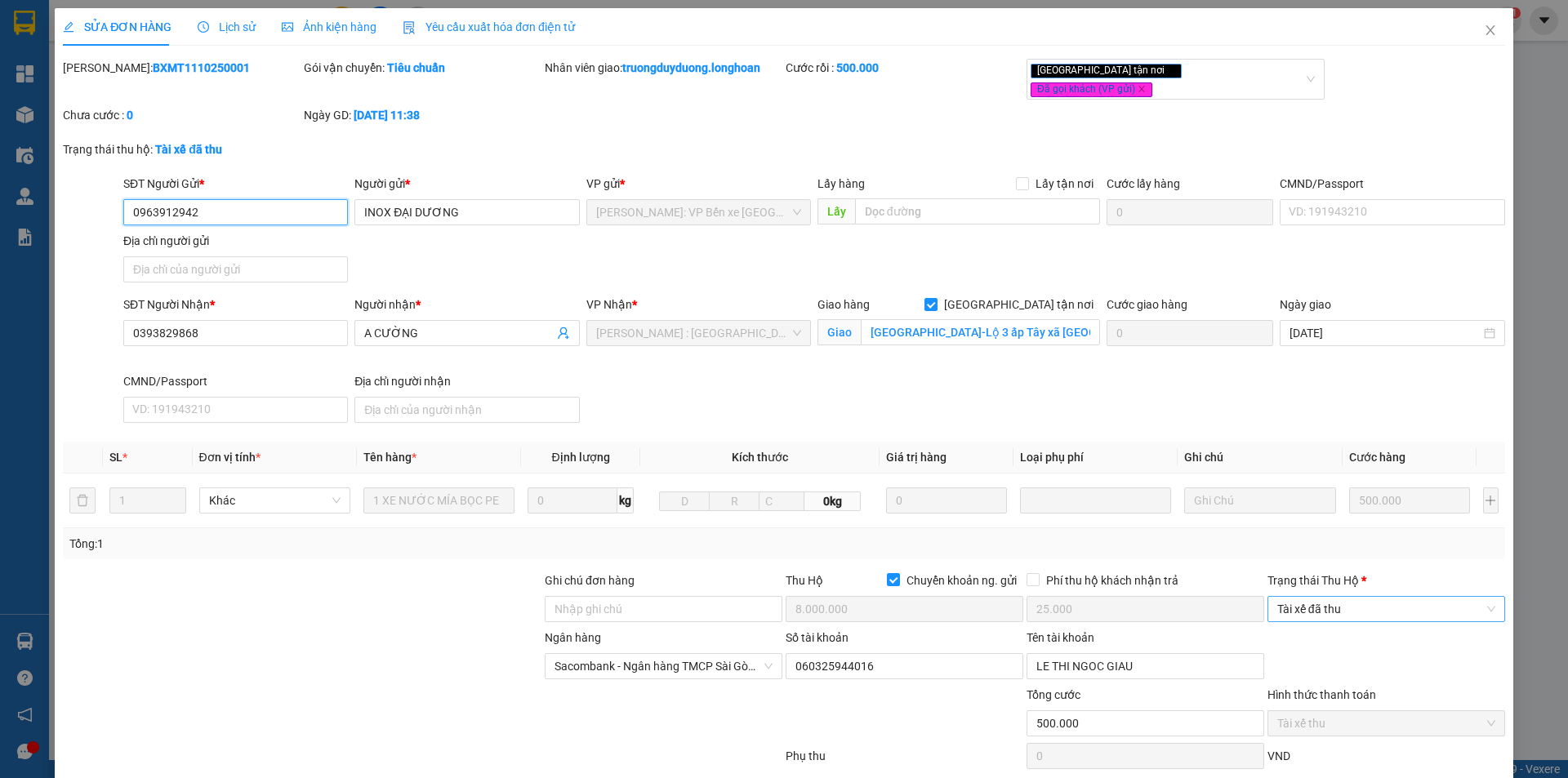
click at [1370, 602] on span "Tài xế đã thu" at bounding box center [1386, 609] width 218 height 25
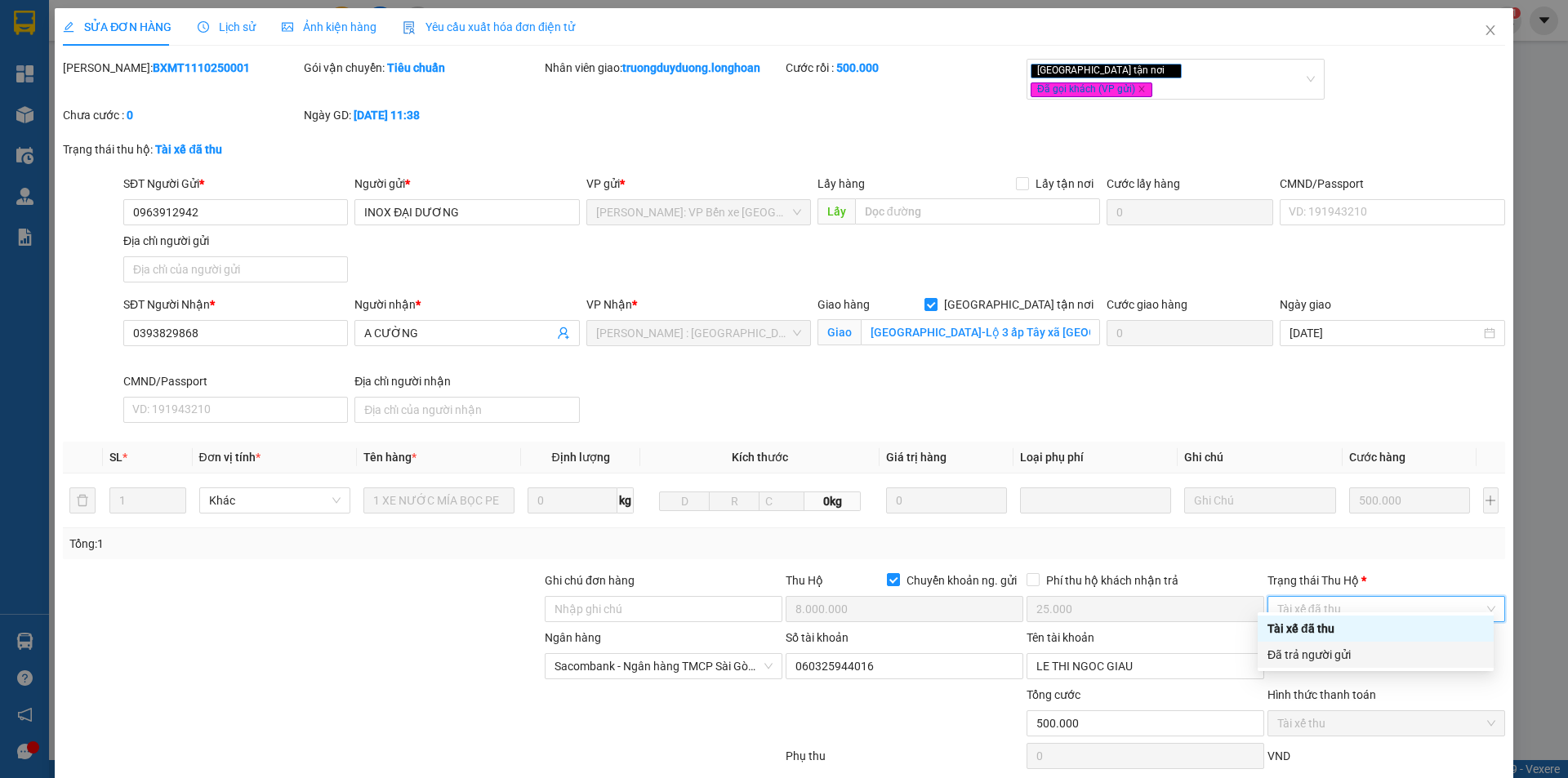
click at [1366, 667] on div "Đã trả người gửi" at bounding box center [1375, 655] width 236 height 27
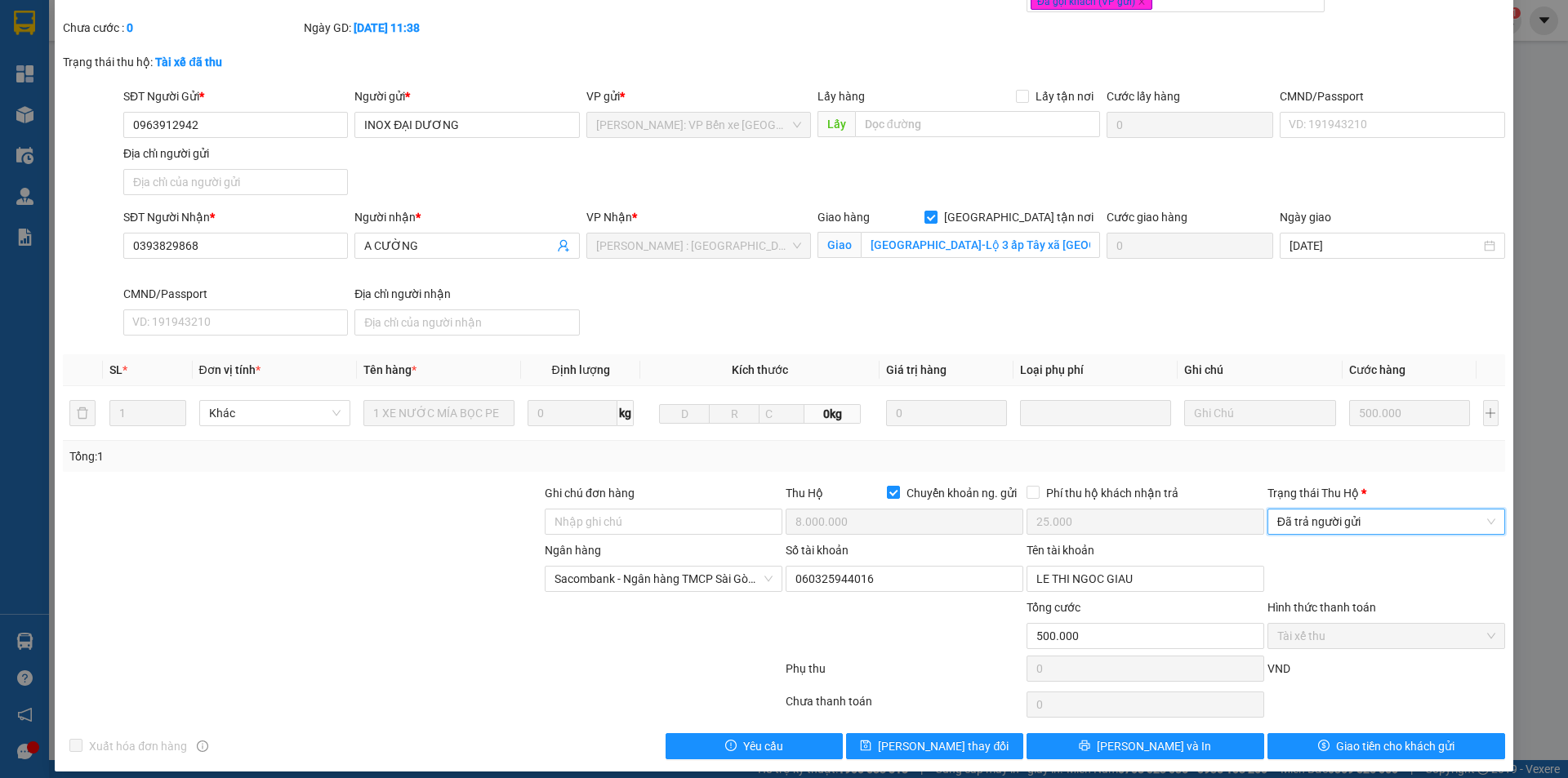
click at [1337, 713] on div "Total Paid Fee 500.000 Total UnPaid Fee 0 Cash Collection Total Fee Mã ĐH: BXMT…" at bounding box center [784, 365] width 1442 height 788
click at [1336, 738] on span "Giao tiền cho khách gửi" at bounding box center [1395, 747] width 119 height 18
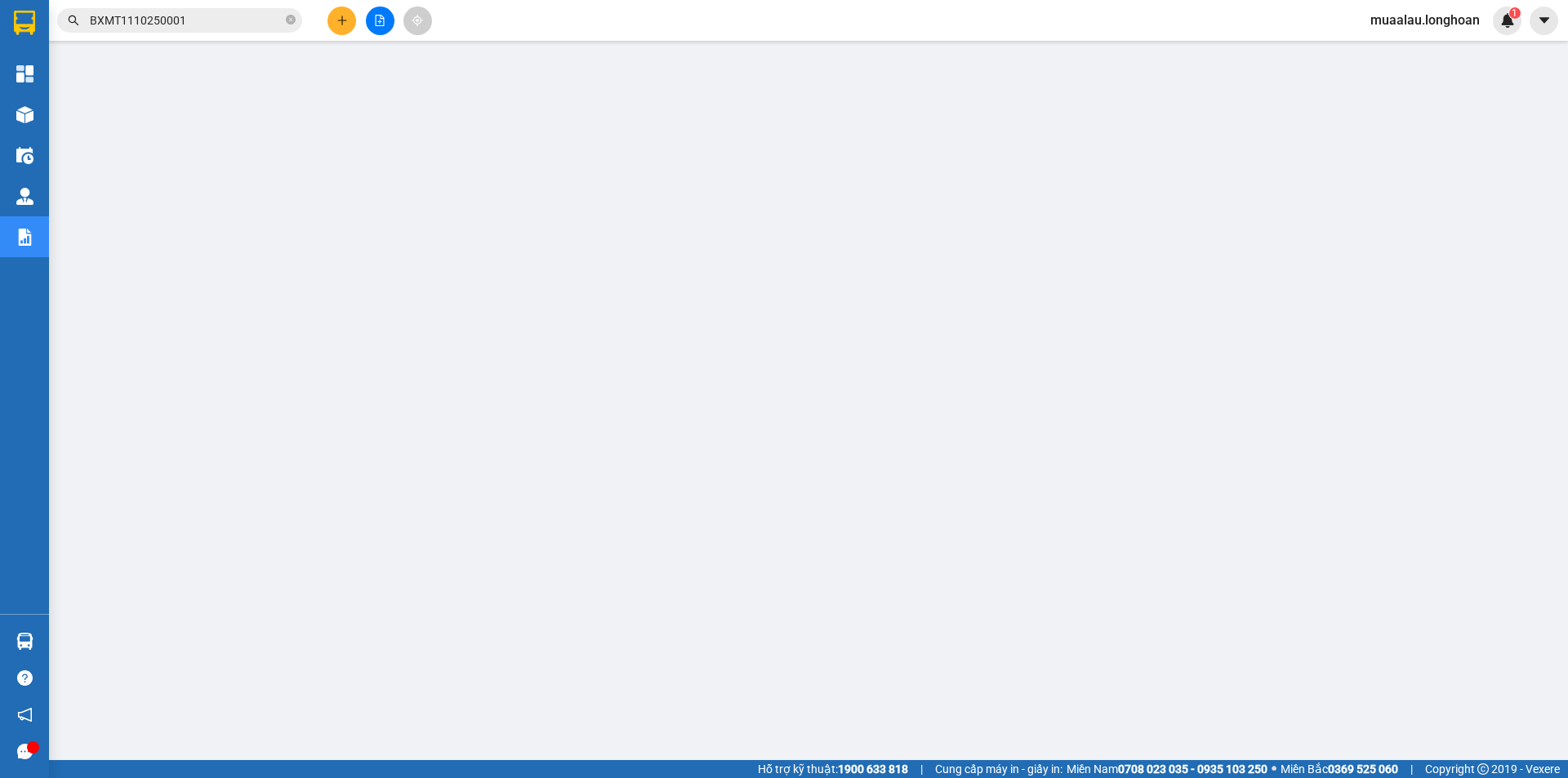
click at [191, 25] on input "BXMT1110250001" at bounding box center [186, 21] width 193 height 18
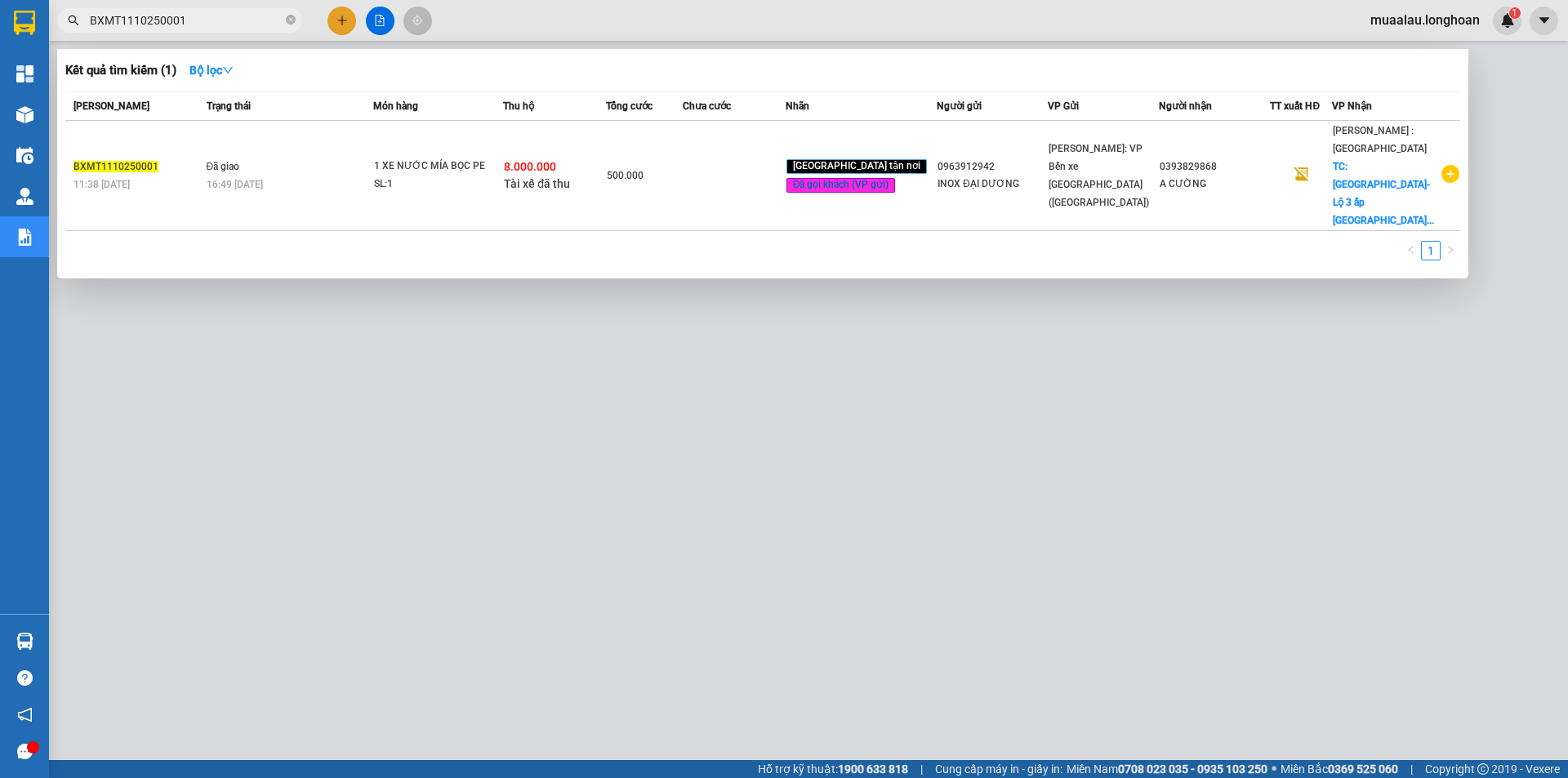
click at [191, 25] on input "BXMT1110250001" at bounding box center [186, 21] width 193 height 18
paste input "VPMD0910250023"
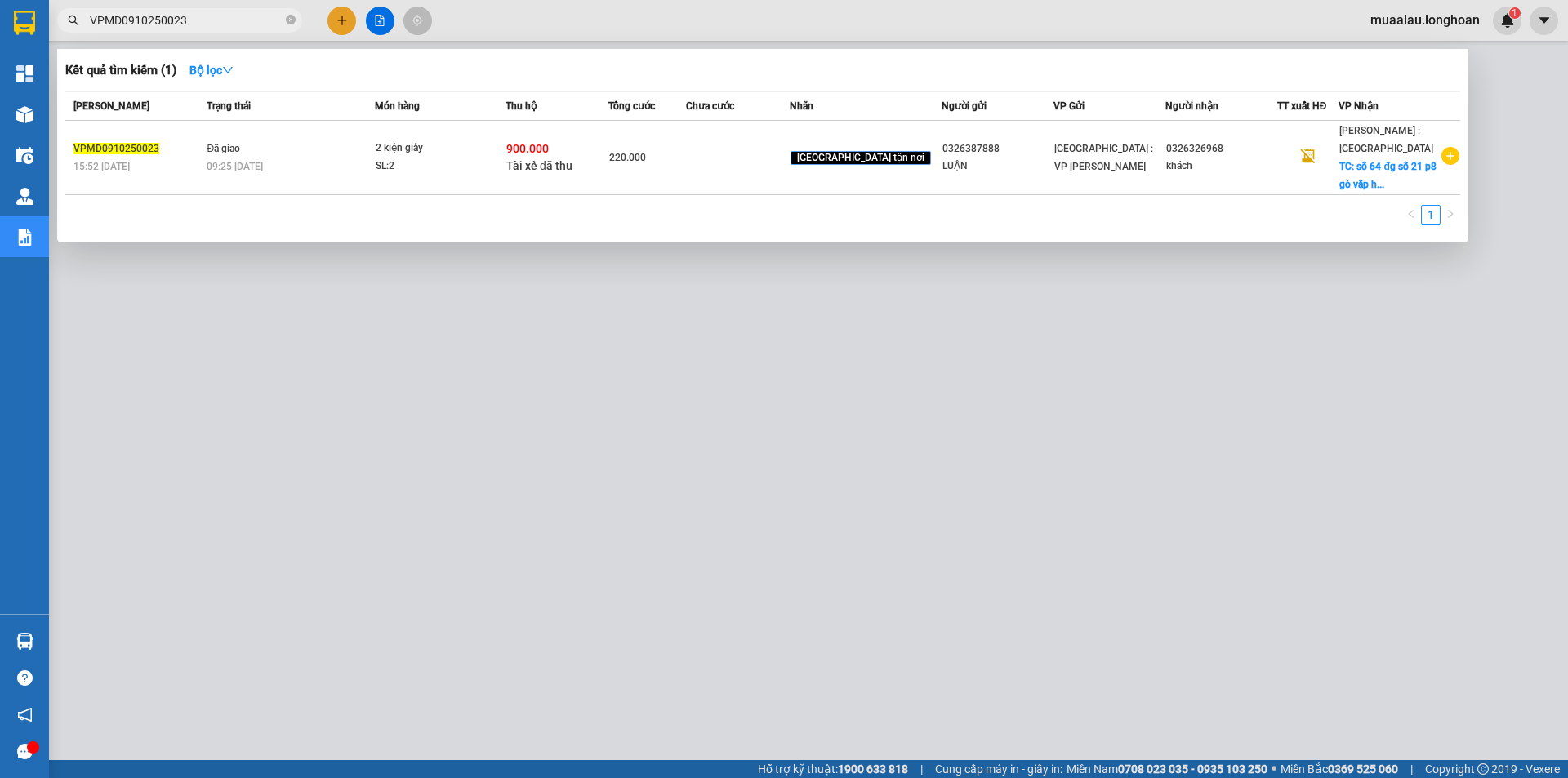
click at [732, 153] on td at bounding box center [737, 158] width 103 height 75
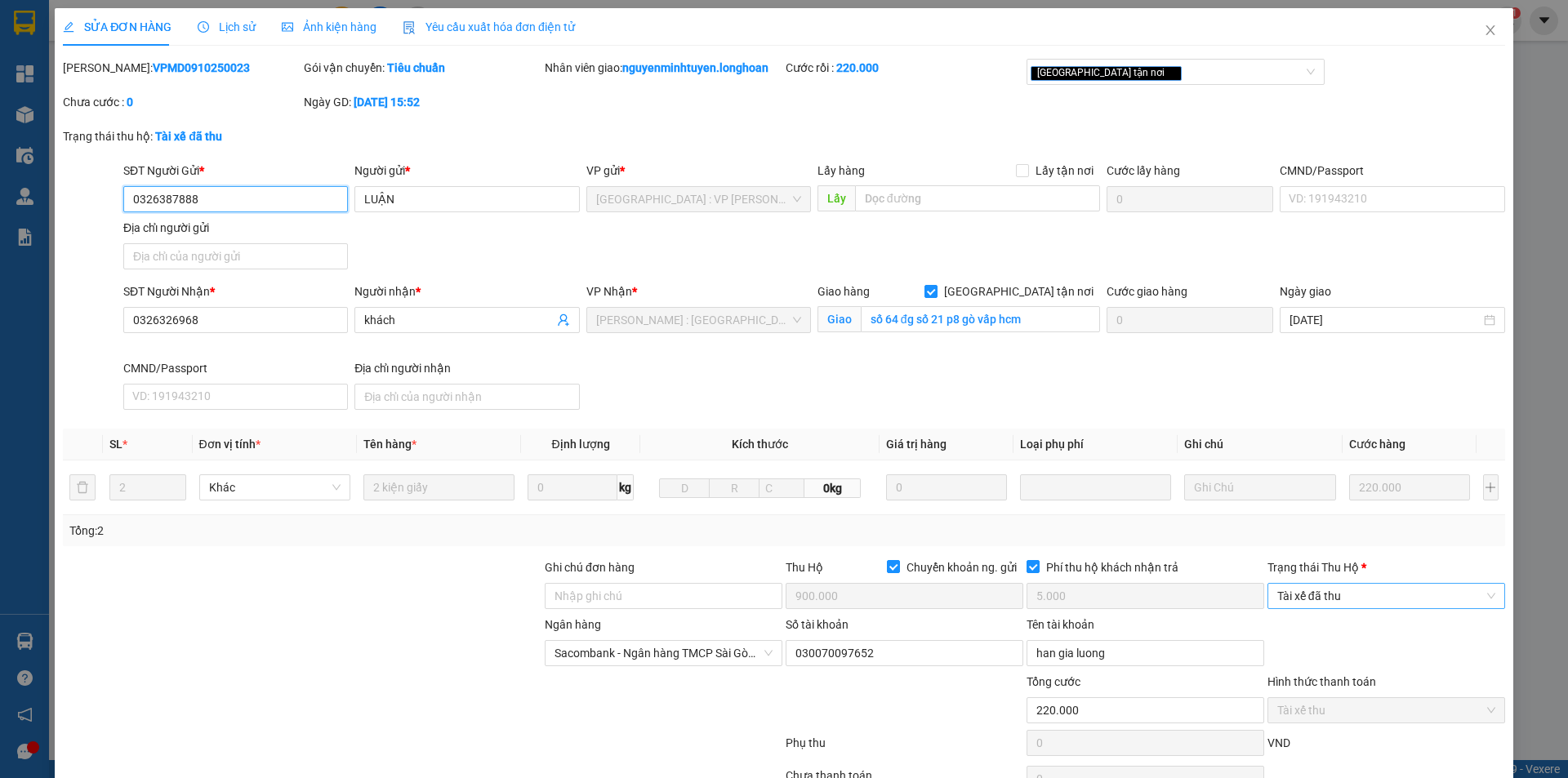
drag, startPoint x: 1347, startPoint y: 593, endPoint x: 1351, endPoint y: 608, distance: 15.5
click at [1348, 593] on span "Tài xế đã thu" at bounding box center [1386, 595] width 218 height 25
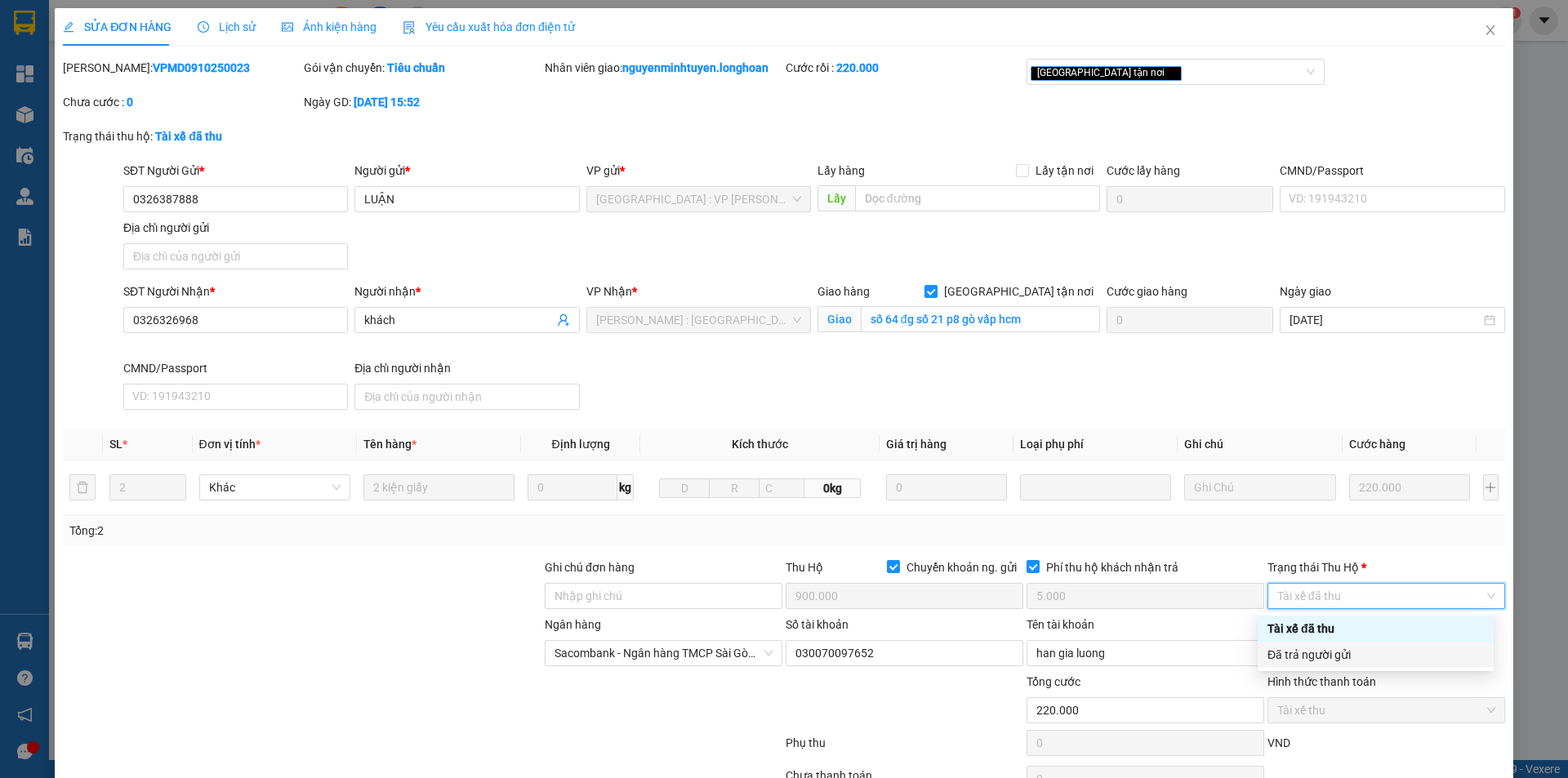
click at [1355, 662] on div "Đã trả người gửi" at bounding box center [1375, 655] width 216 height 18
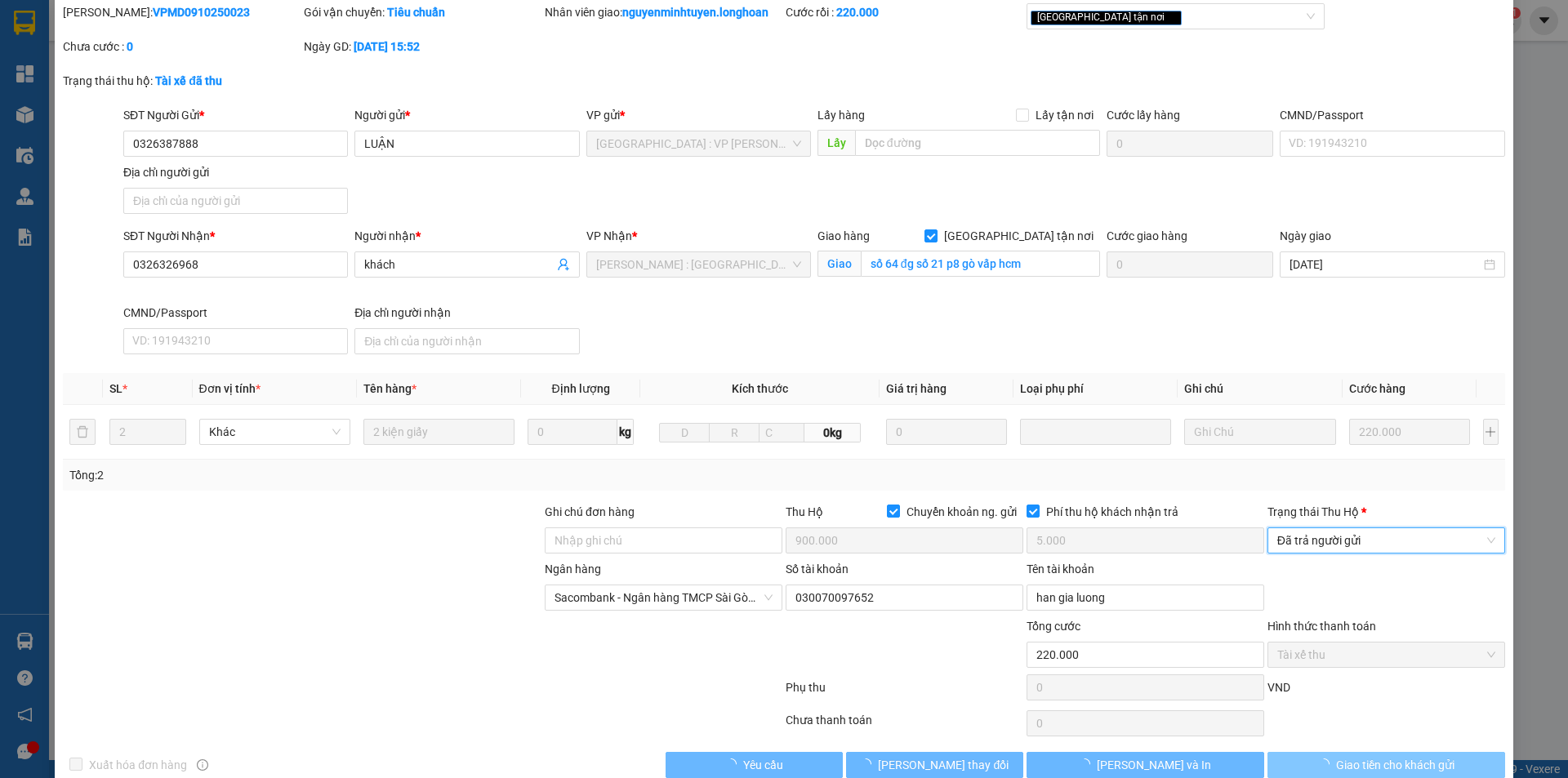
scroll to position [87, 0]
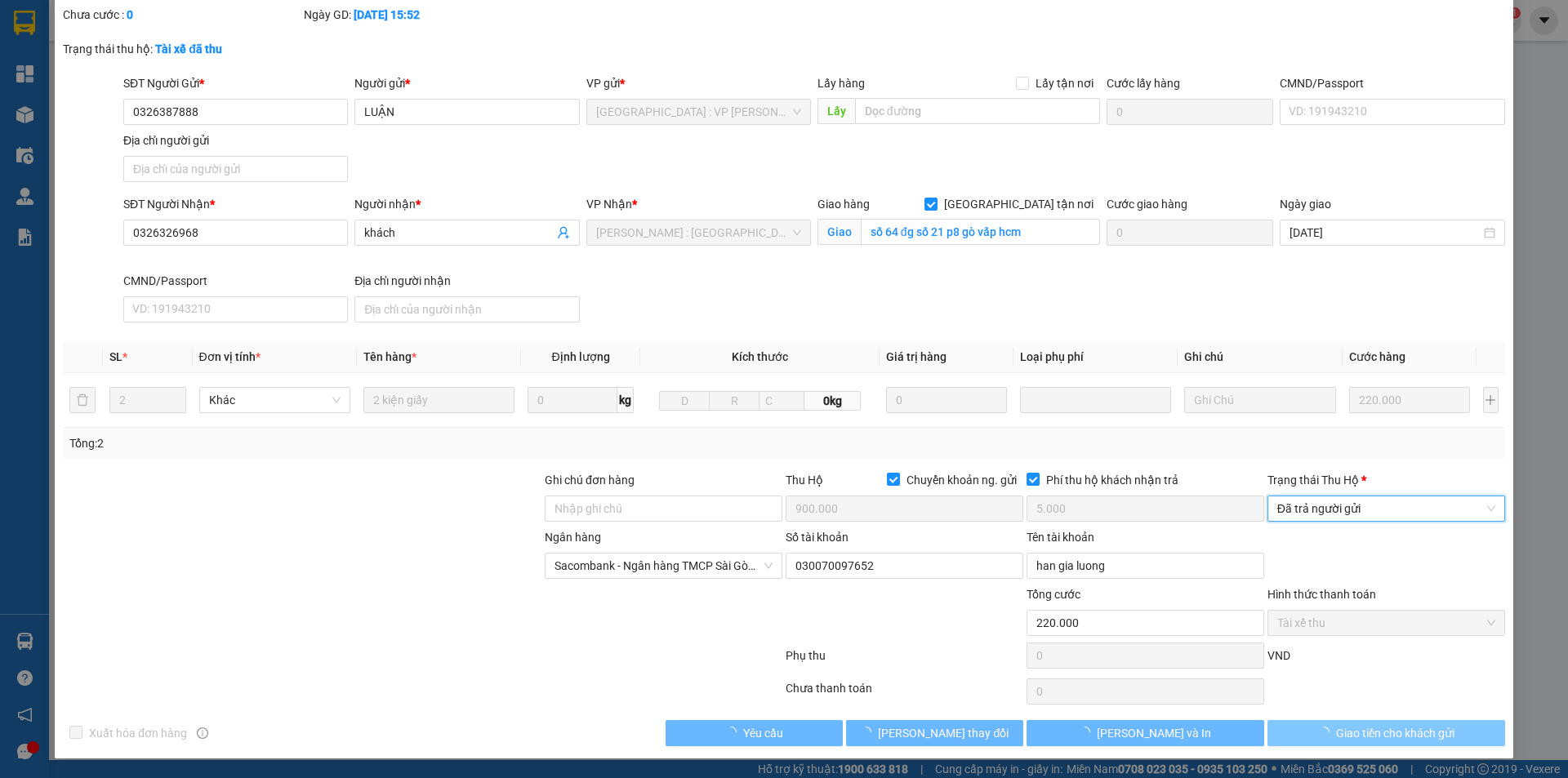
click at [1318, 731] on icon "loading" at bounding box center [1324, 733] width 12 height 12
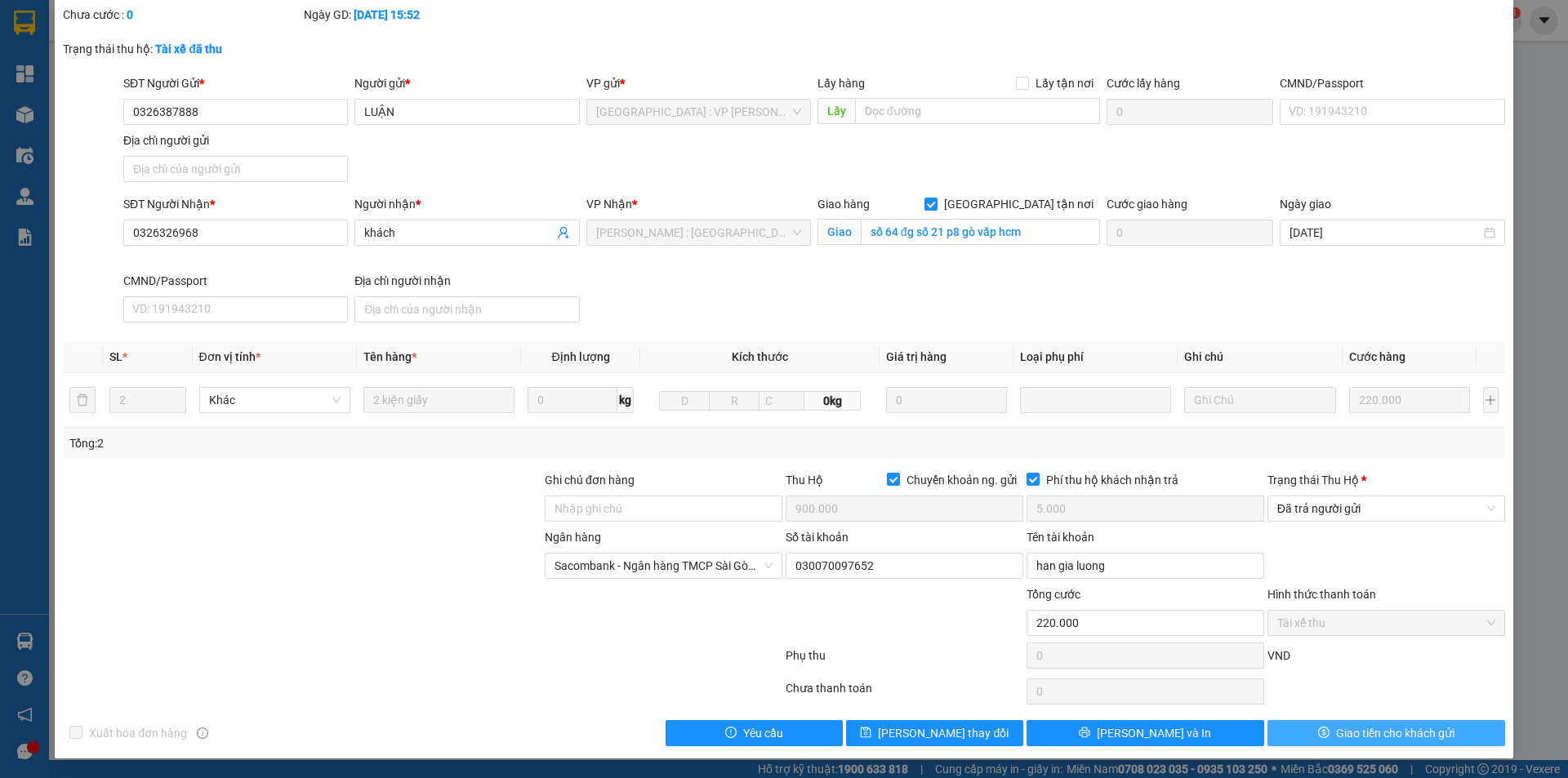
click at [1336, 734] on span "Giao tiền cho khách gửi" at bounding box center [1395, 733] width 119 height 18
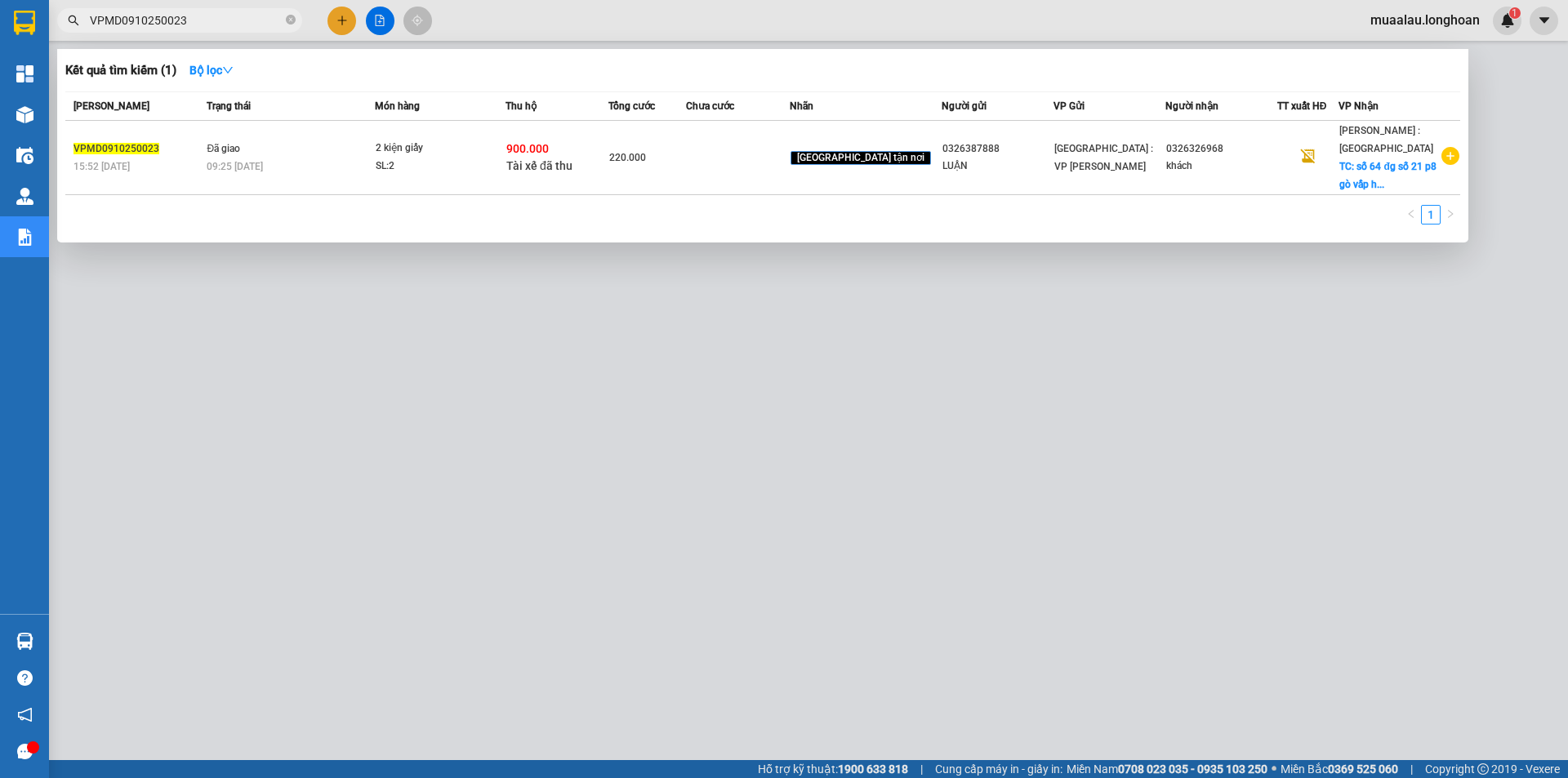
click at [207, 27] on input "VPMD0910250023" at bounding box center [186, 21] width 193 height 18
paste input "LB0910250018"
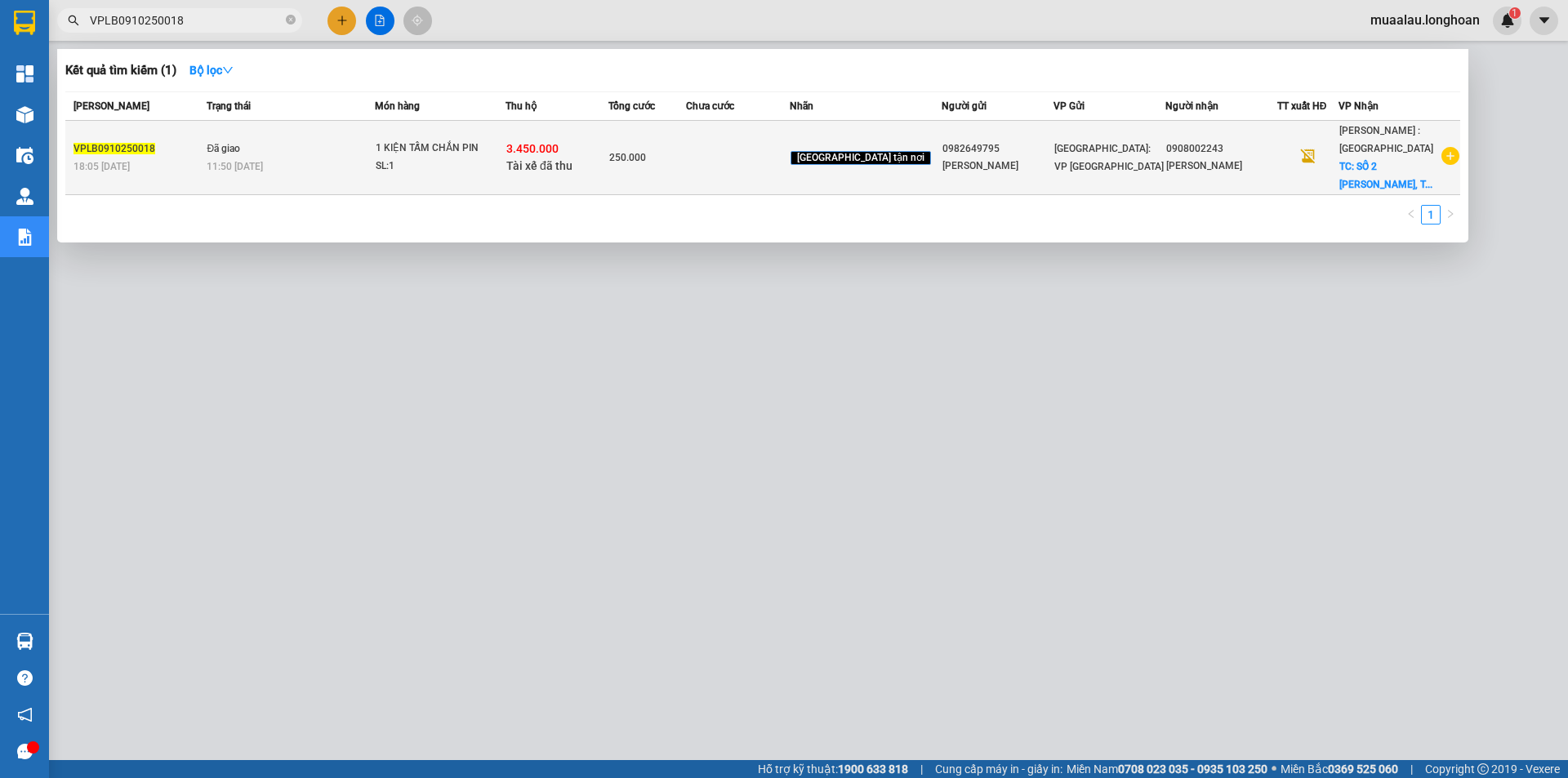
click at [757, 168] on td at bounding box center [737, 158] width 103 height 75
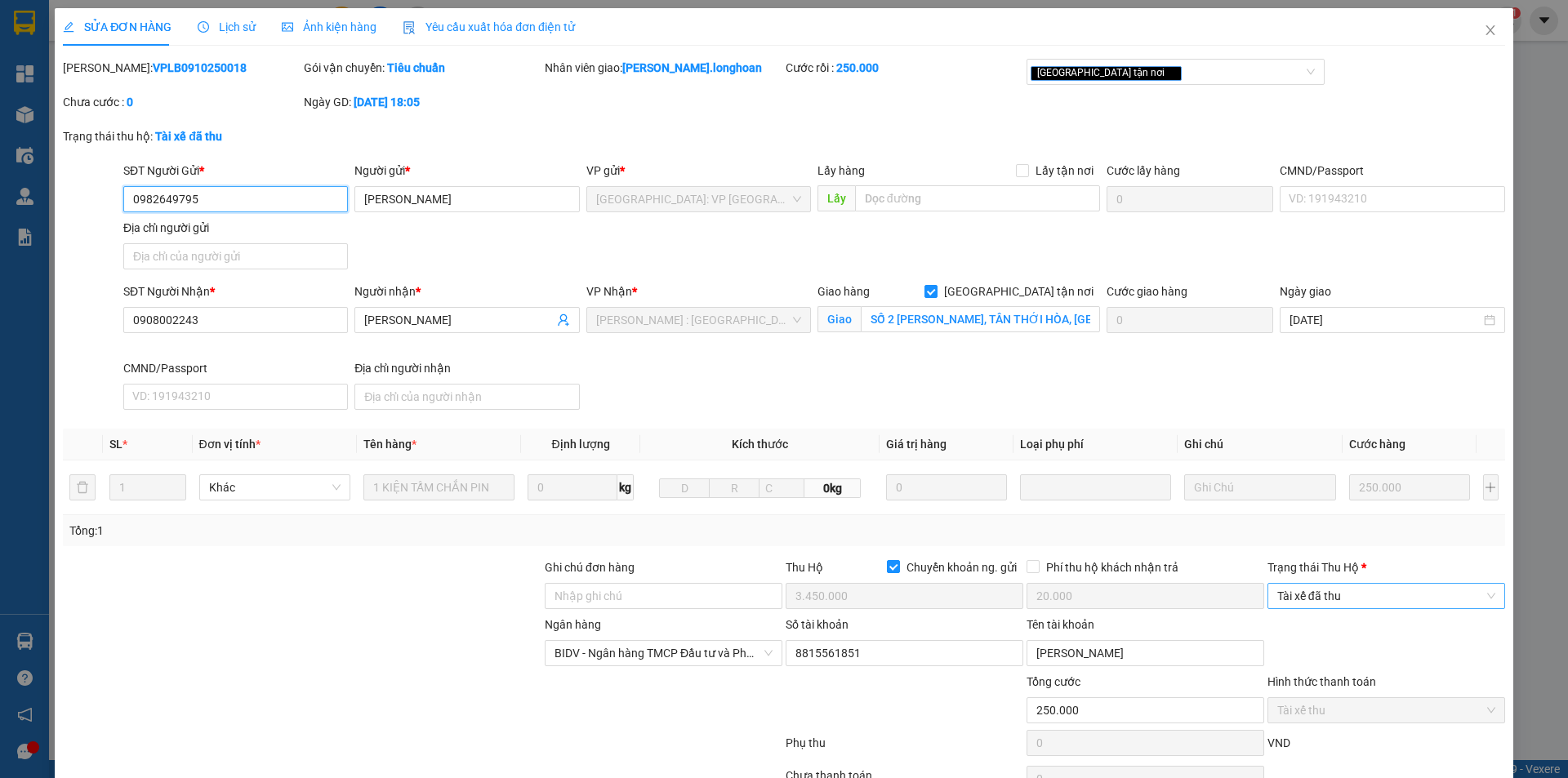
click at [1337, 584] on span "Tài xế đã thu" at bounding box center [1386, 595] width 218 height 25
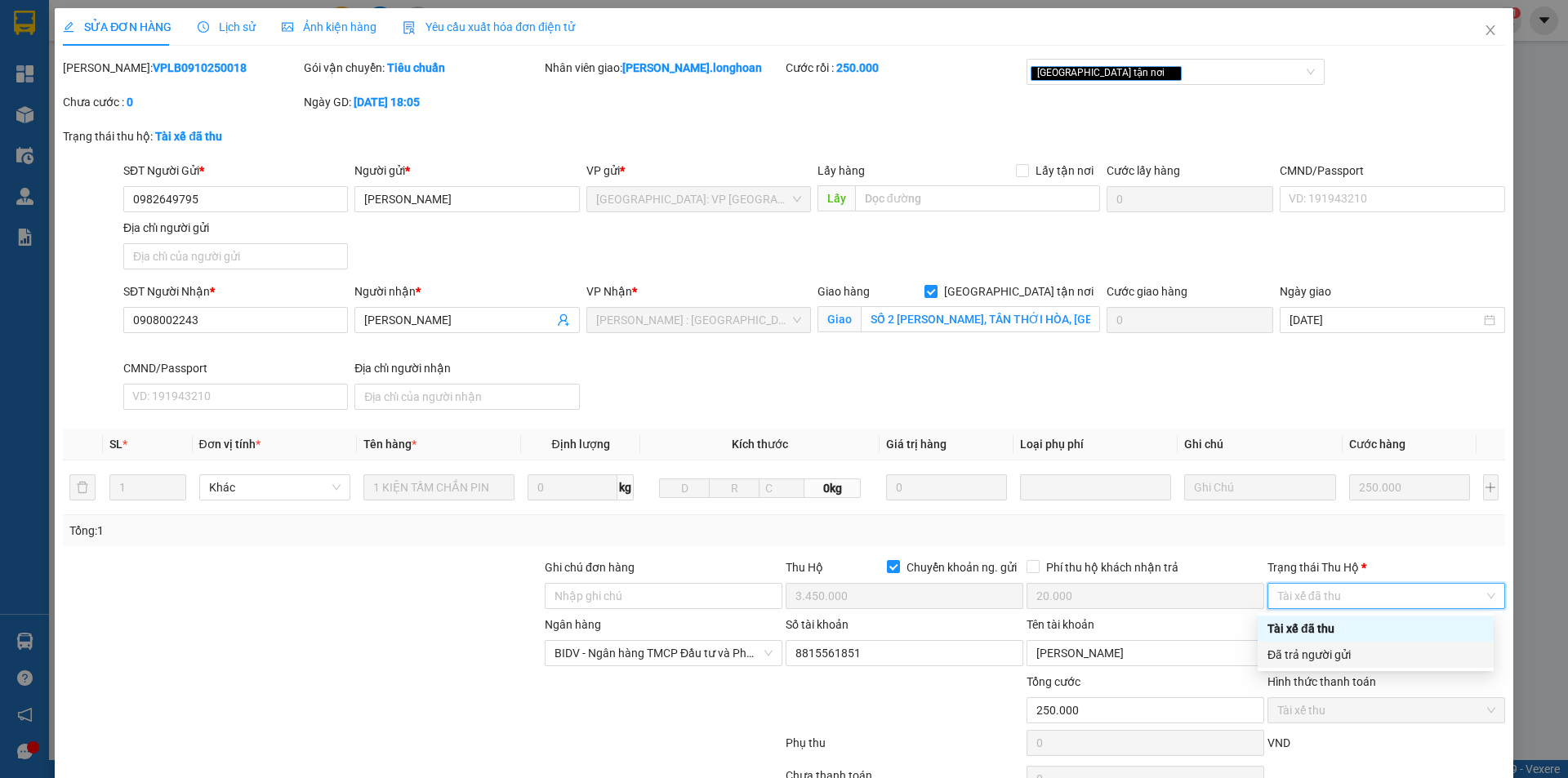
click at [1323, 671] on div "Ngân hàng BIDV - Ngân hàng TMCP Đầu tư và Phát triển Việt Nam Số tài khoản 8815…" at bounding box center [784, 644] width 1446 height 57
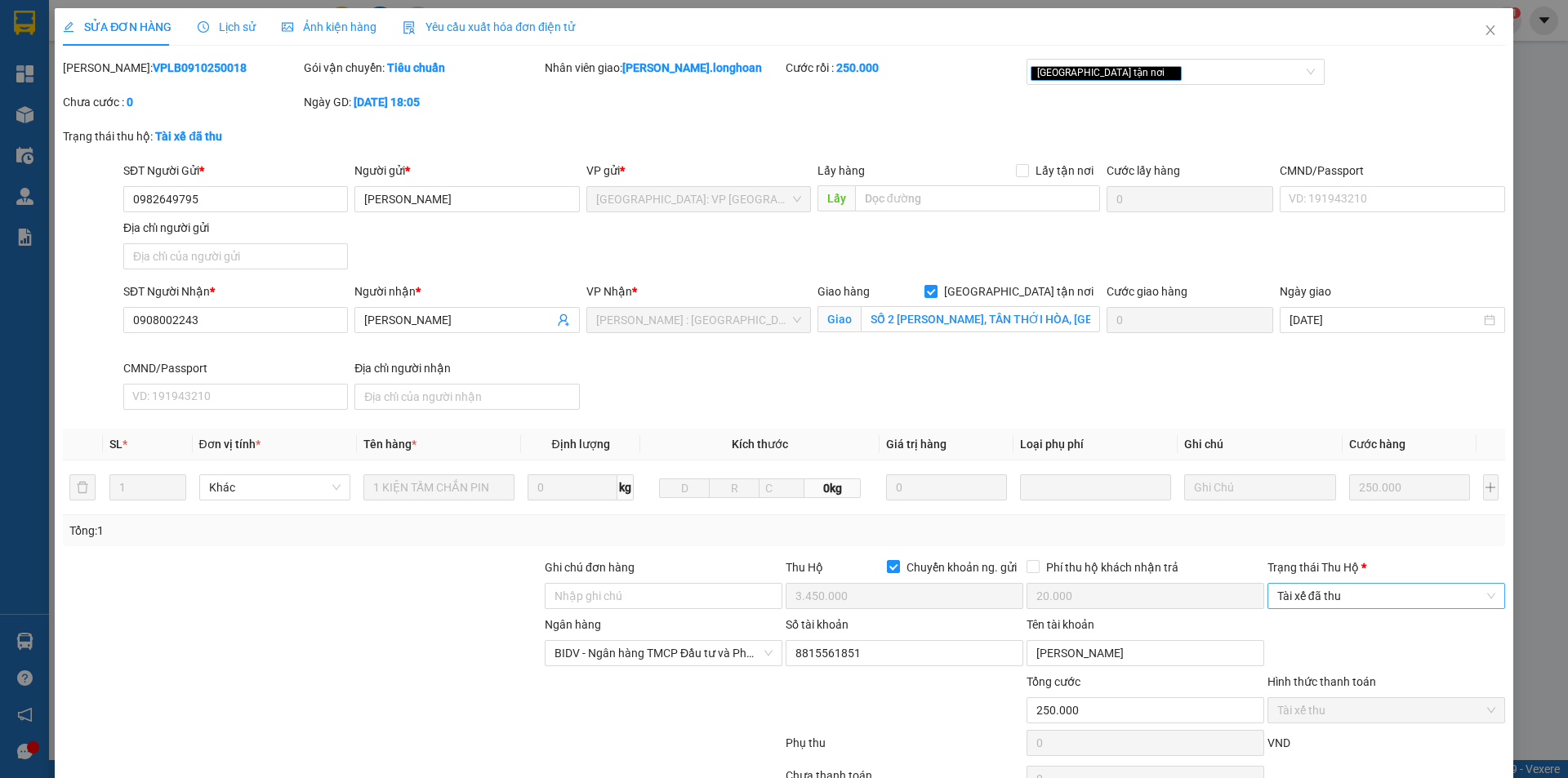
click at [1316, 589] on span "Tài xế đã thu" at bounding box center [1386, 595] width 218 height 25
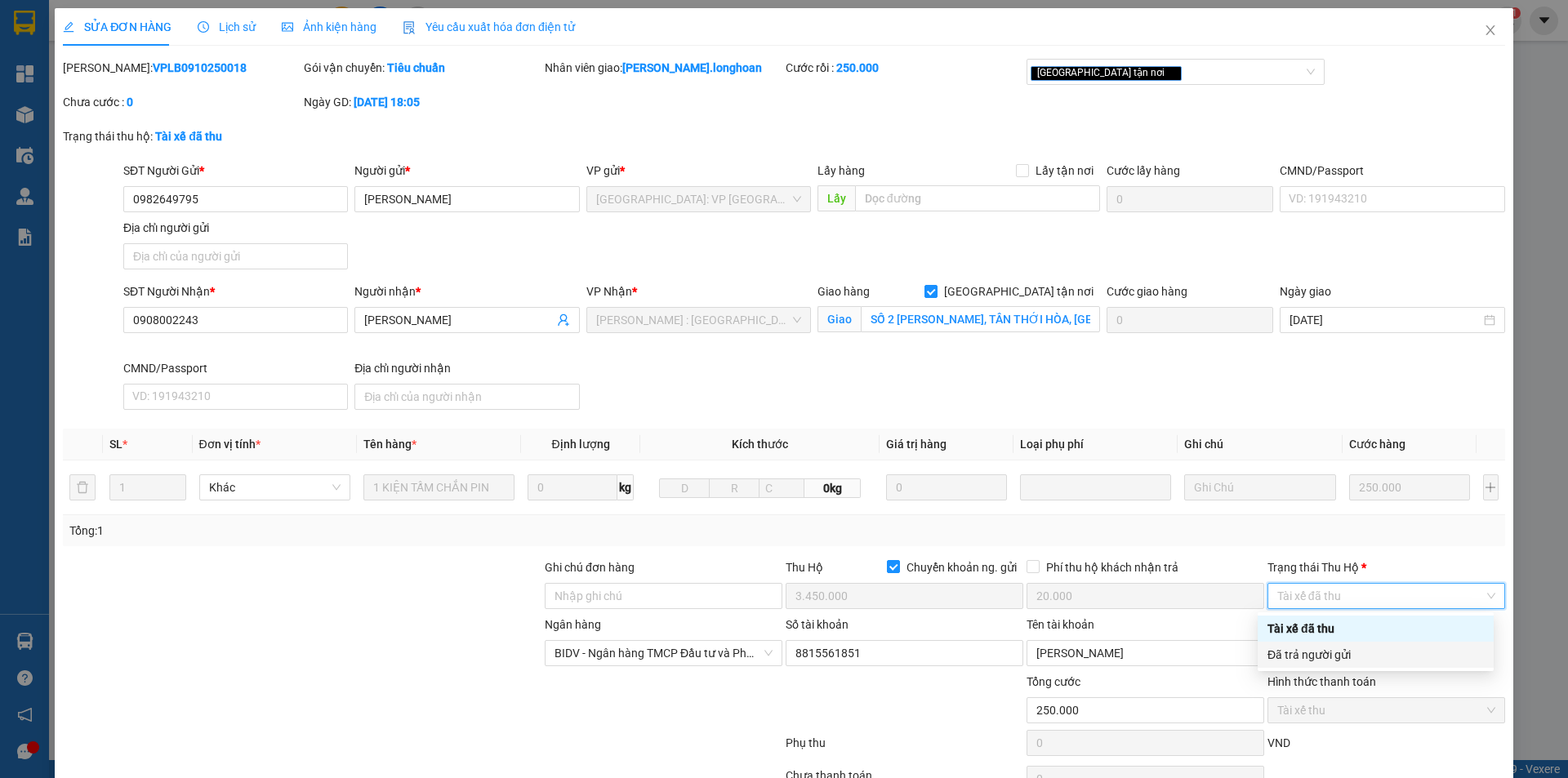
click at [1297, 649] on div "Đã trả người gửi" at bounding box center [1375, 655] width 216 height 18
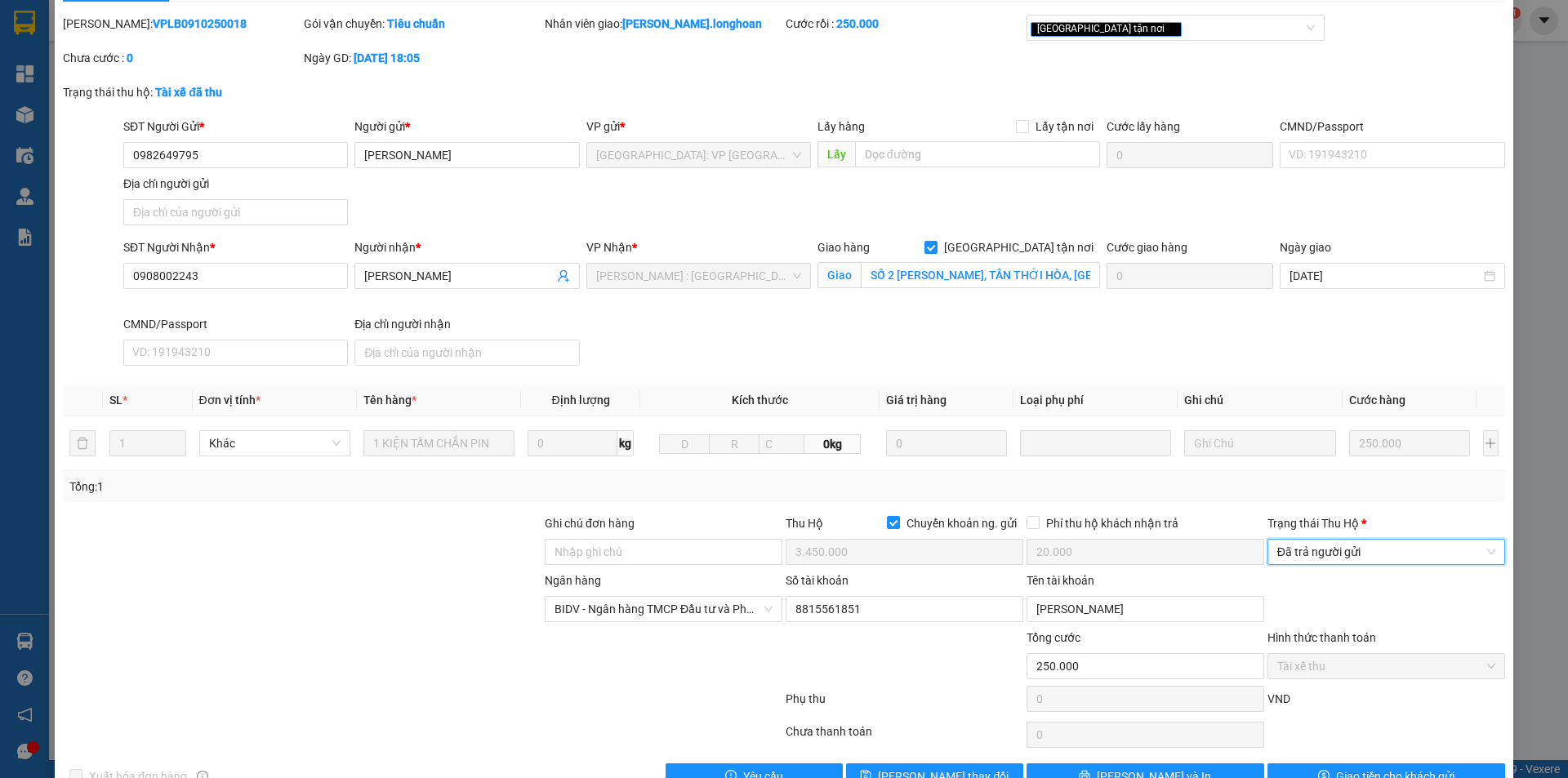
scroll to position [87, 0]
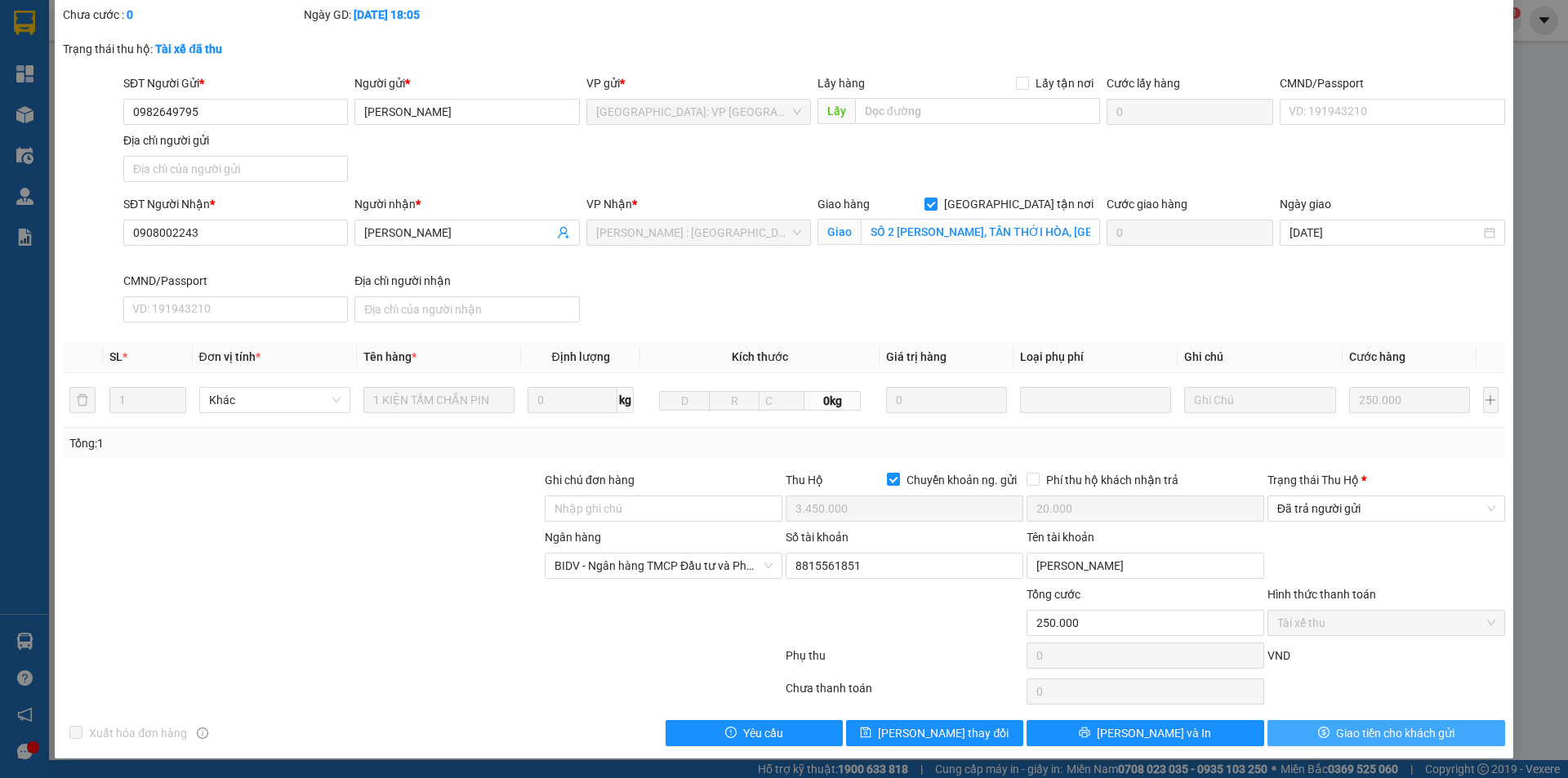
click at [1268, 739] on button "Giao tiền cho khách gửi" at bounding box center [1386, 733] width 238 height 27
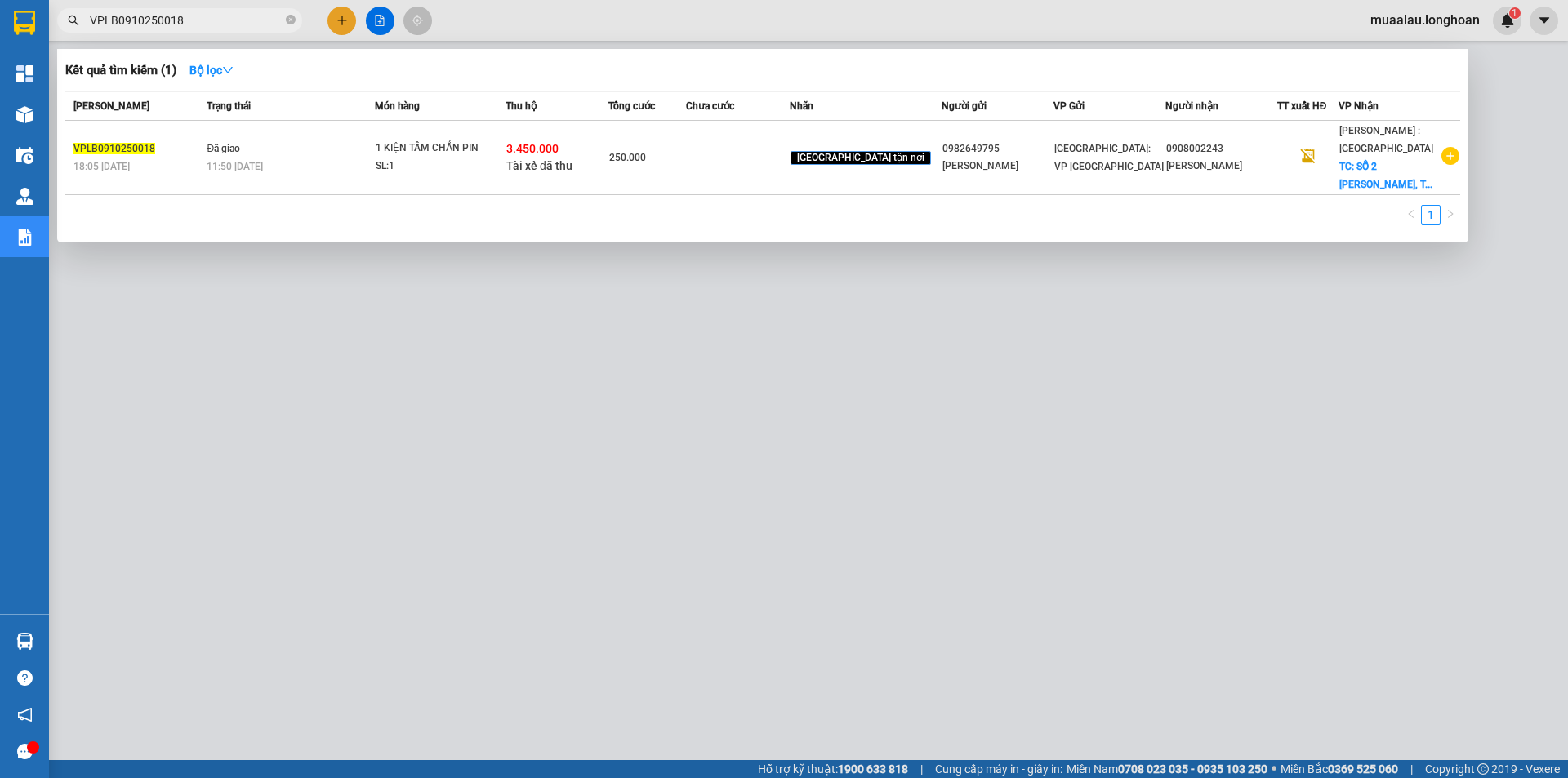
click at [212, 27] on input "VPLB0910250018" at bounding box center [186, 21] width 193 height 18
paste input "HM0910250025"
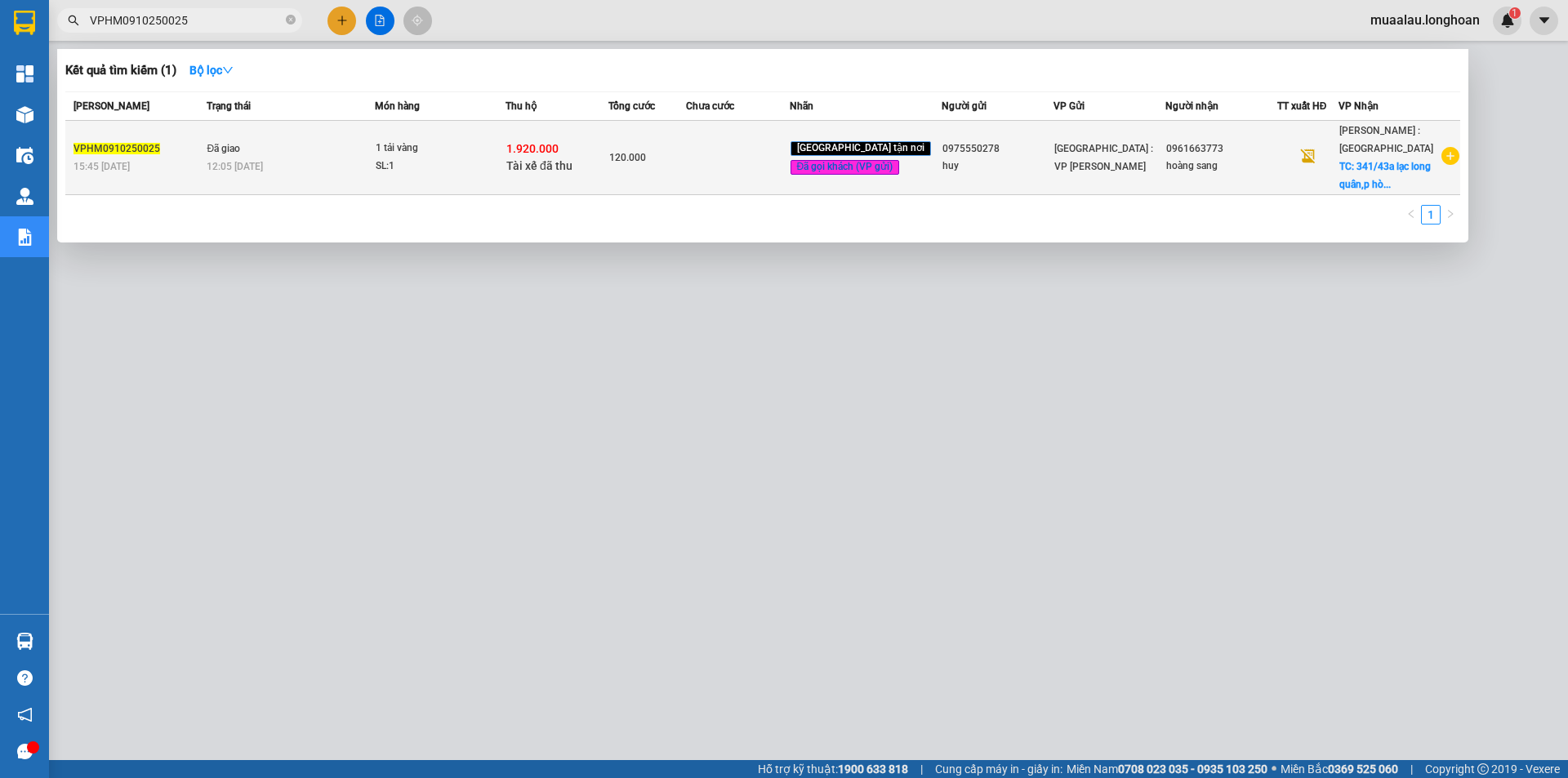
click at [683, 172] on td "120.000" at bounding box center [646, 158] width 78 height 75
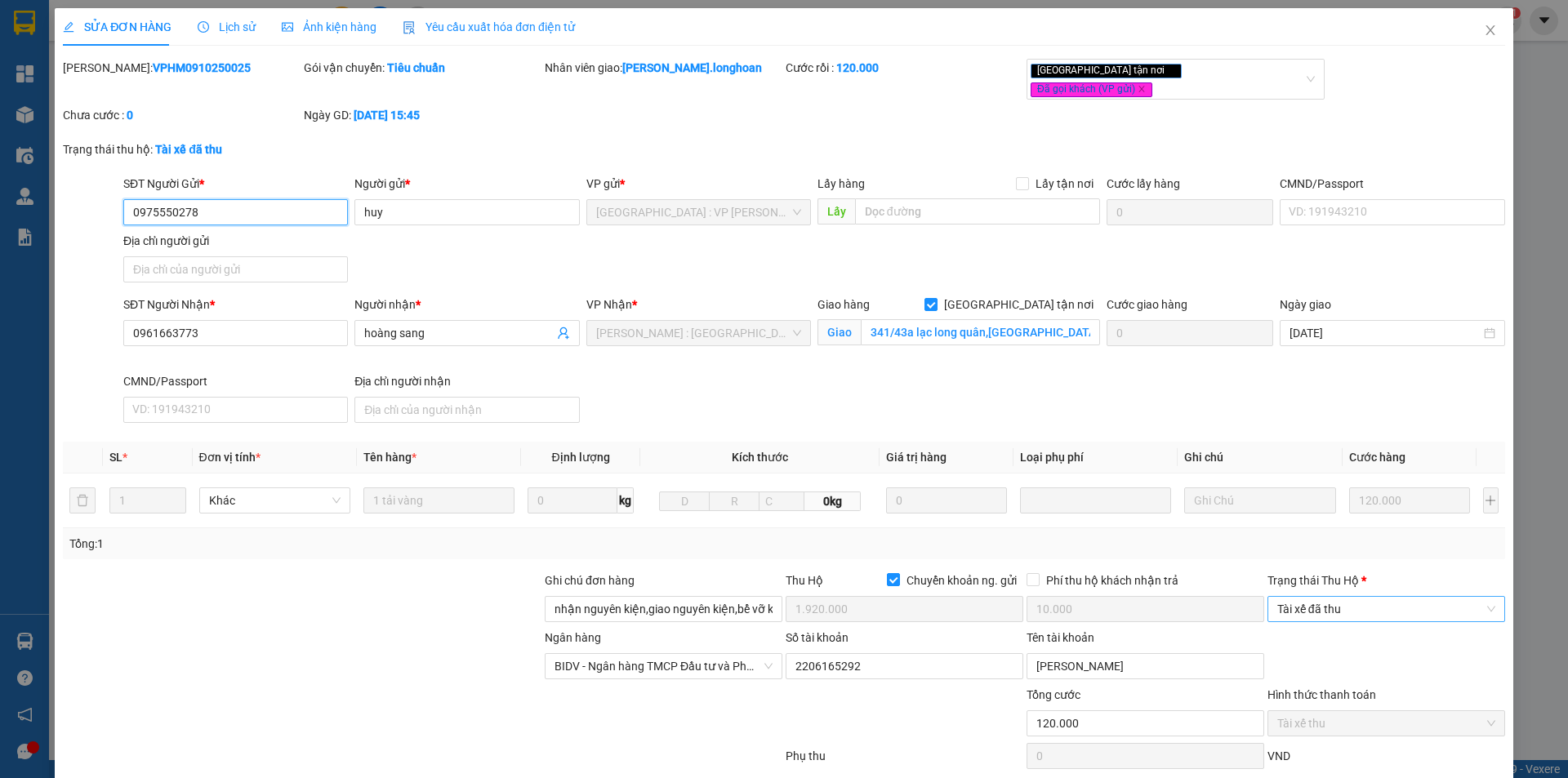
click at [1336, 598] on span "Tài xế đã thu" at bounding box center [1386, 609] width 218 height 25
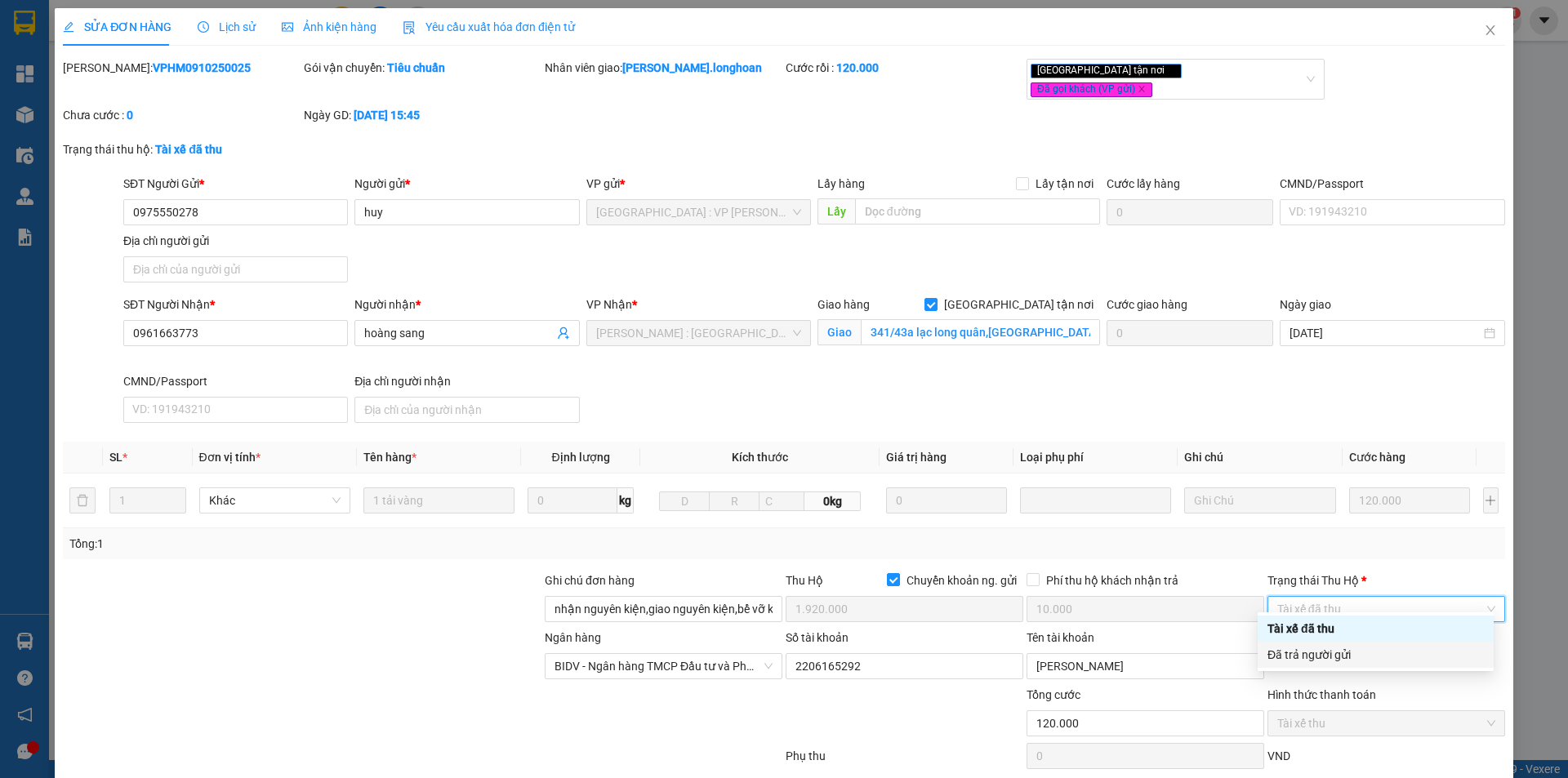
click at [1342, 659] on div "Đã trả người gửi" at bounding box center [1375, 655] width 216 height 18
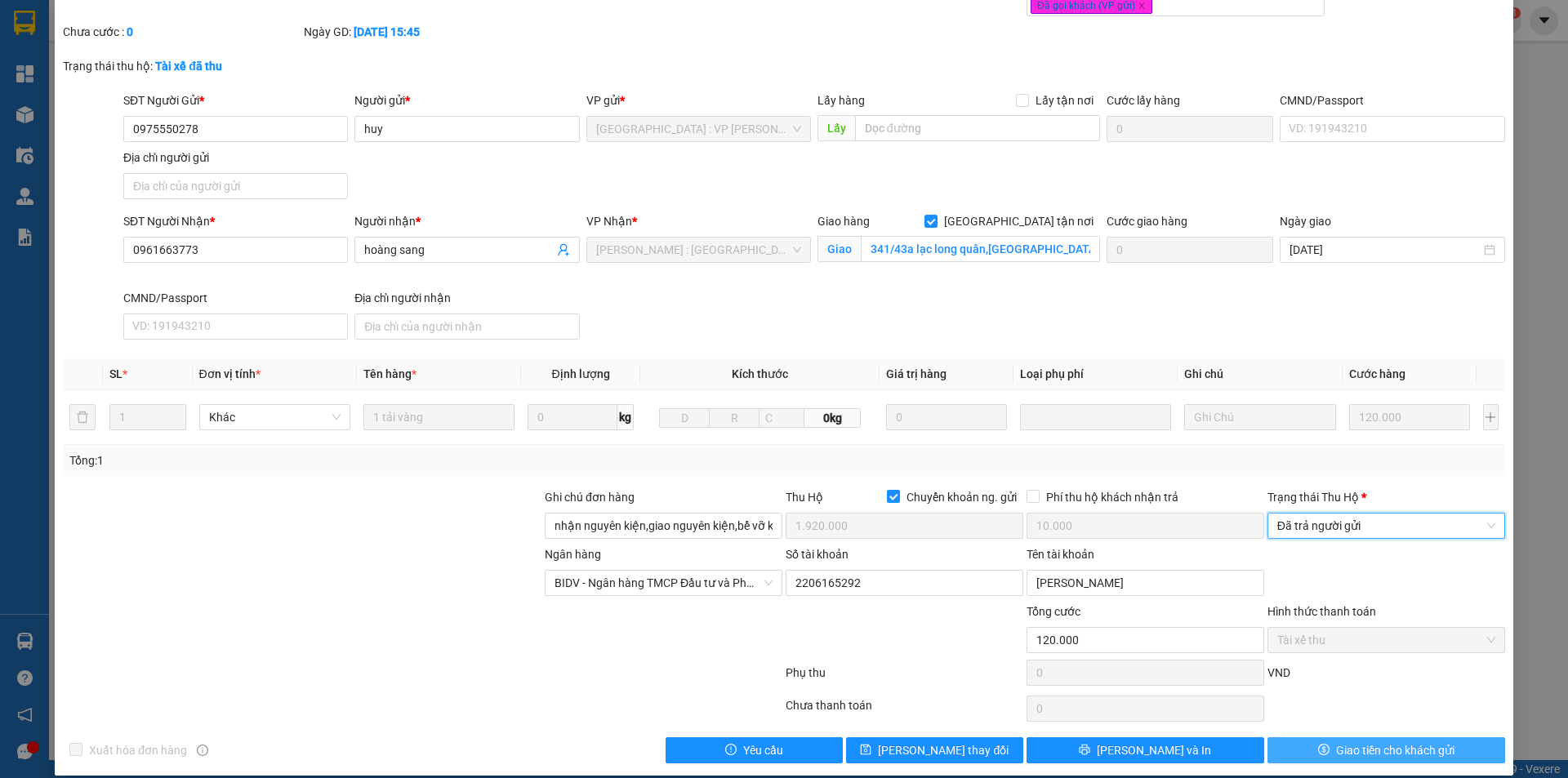
scroll to position [87, 0]
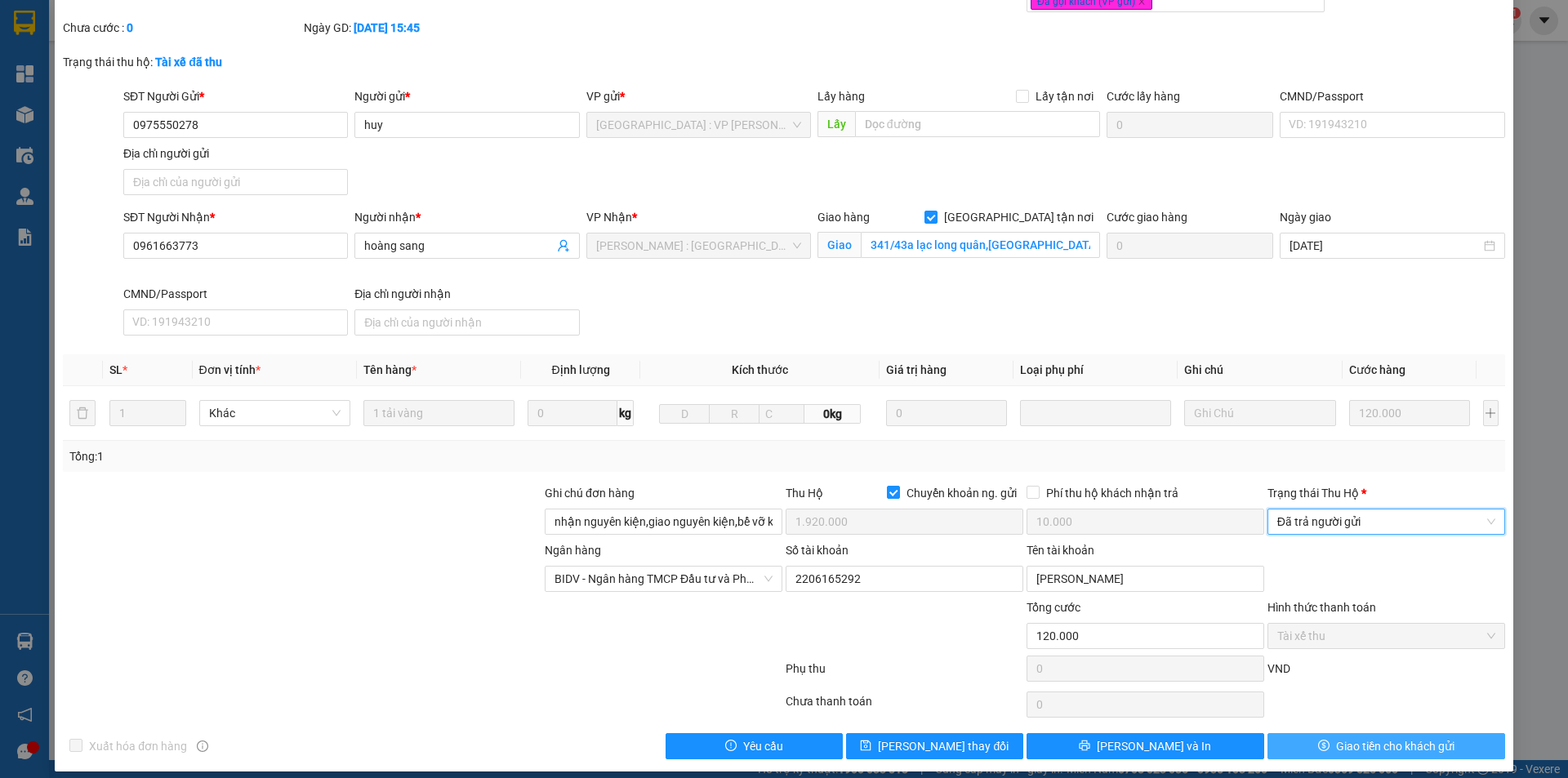
click at [1320, 734] on button "Giao tiền cho khách gửi" at bounding box center [1386, 747] width 238 height 27
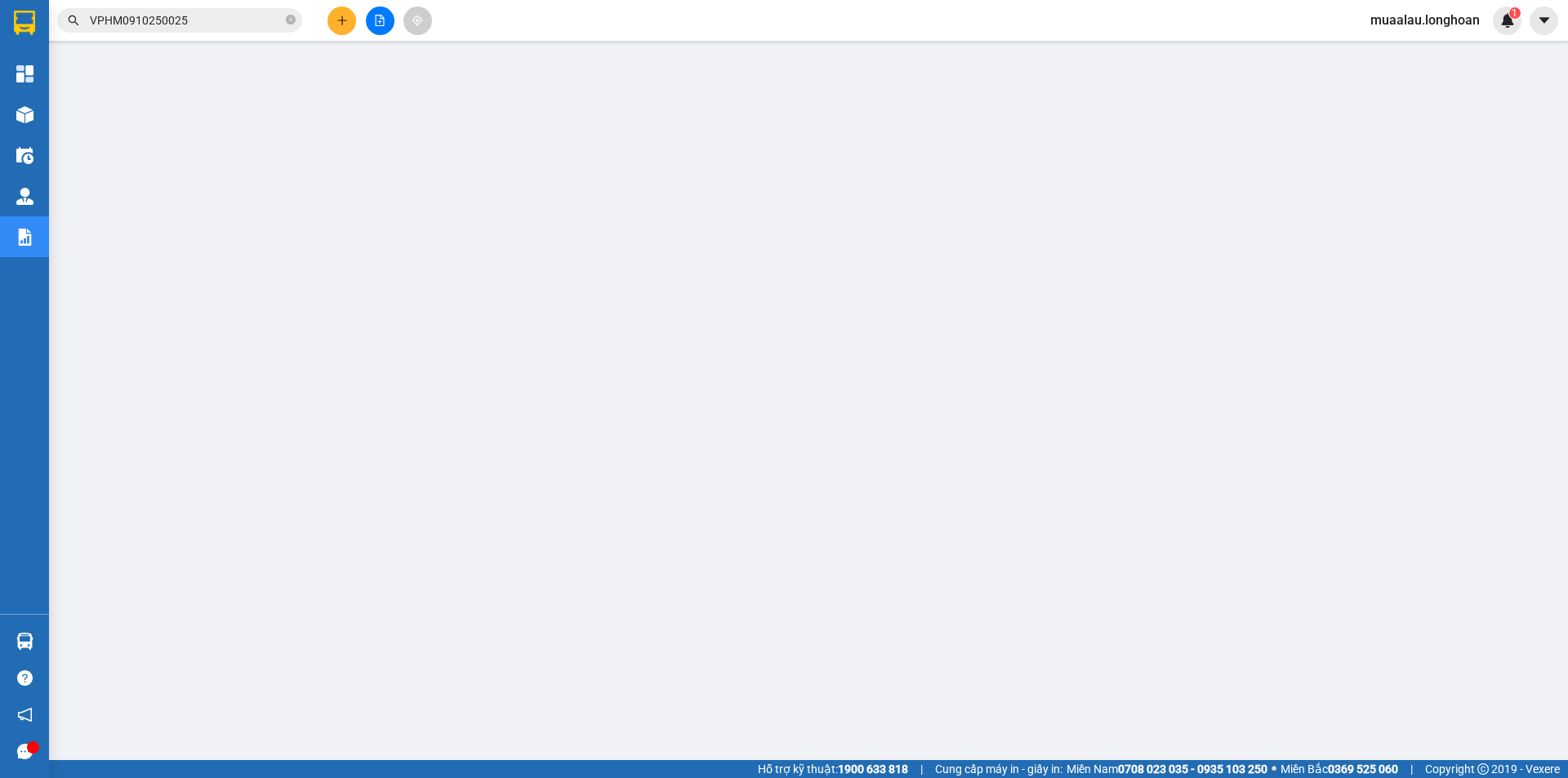
click at [210, 25] on input "VPHM0910250025" at bounding box center [186, 21] width 193 height 18
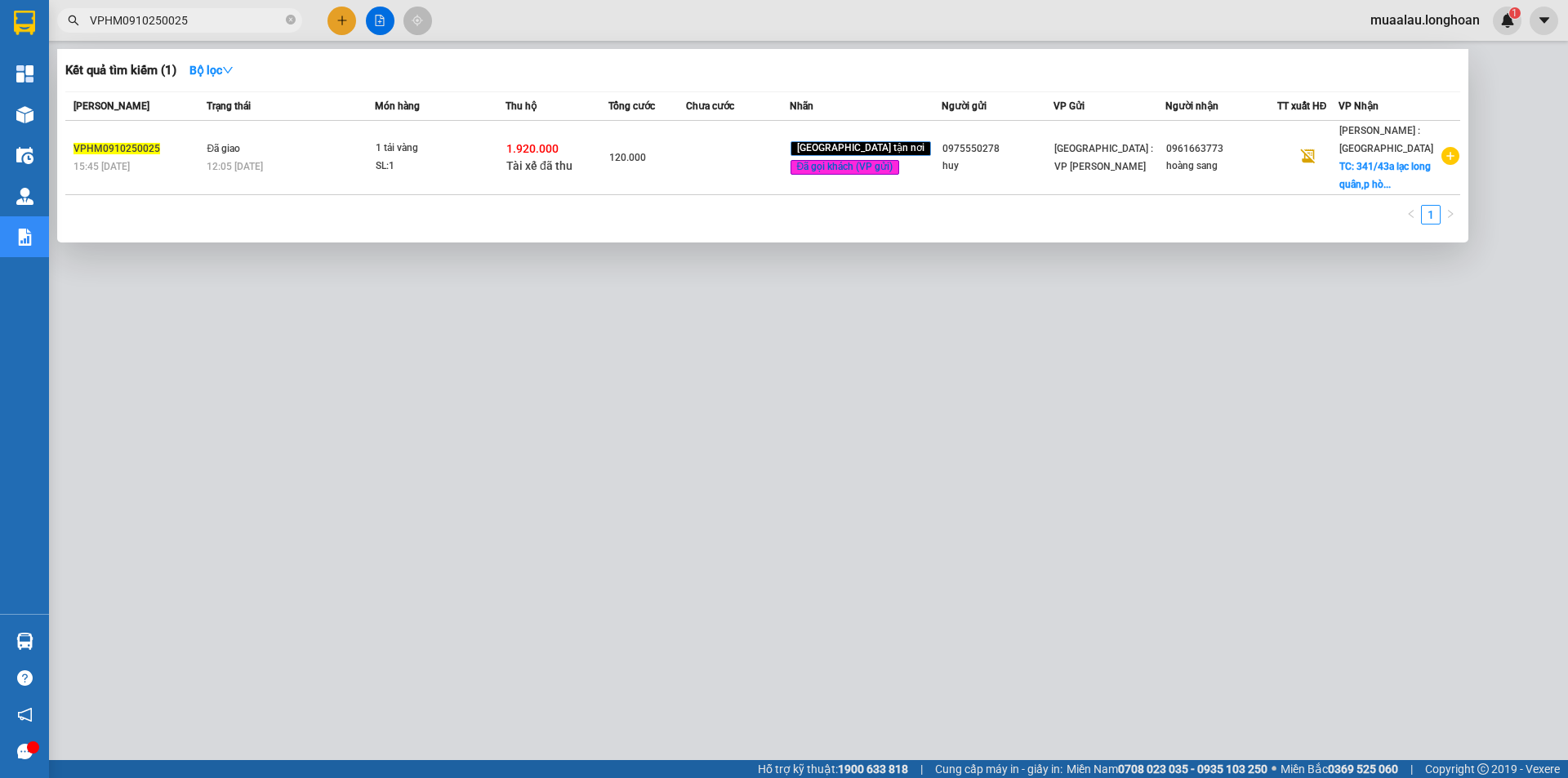
click at [210, 25] on input "VPHM0910250025" at bounding box center [186, 21] width 193 height 18
paste input "7"
click at [756, 157] on td at bounding box center [737, 158] width 103 height 75
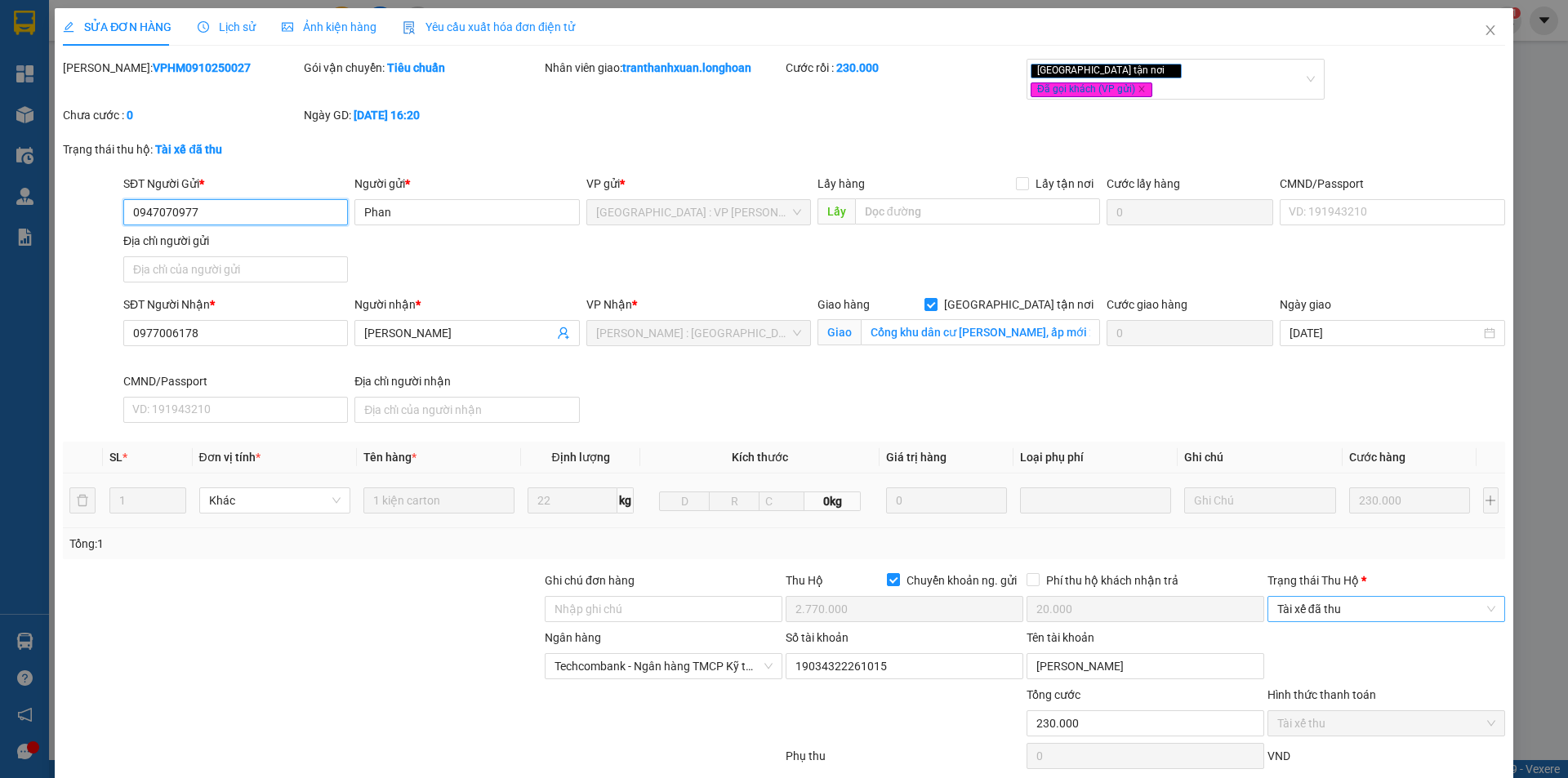
click at [1337, 597] on span "Tài xế đã thu" at bounding box center [1386, 609] width 218 height 25
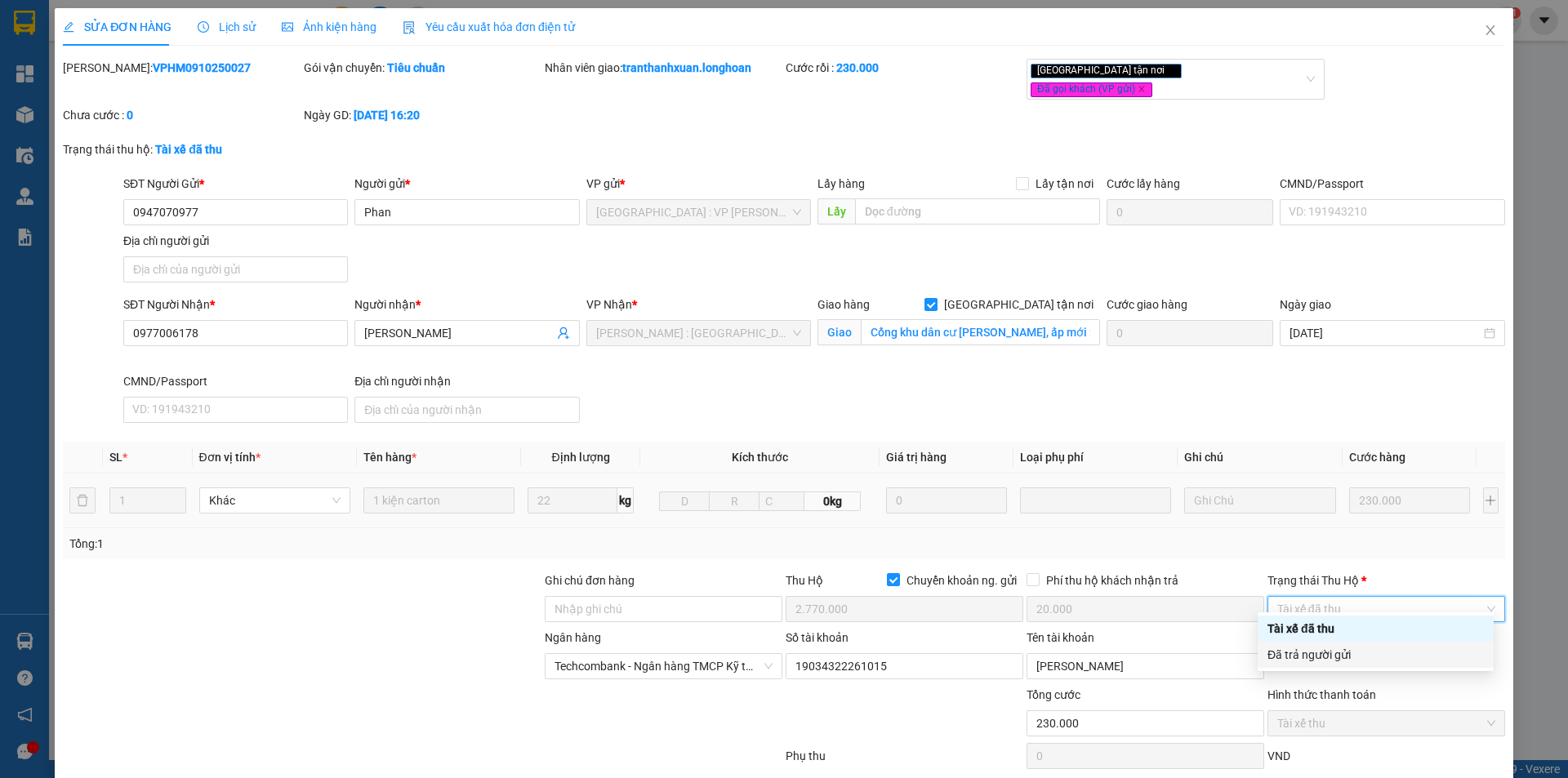
click at [1345, 658] on div "Đã trả người gửi" at bounding box center [1375, 655] width 216 height 18
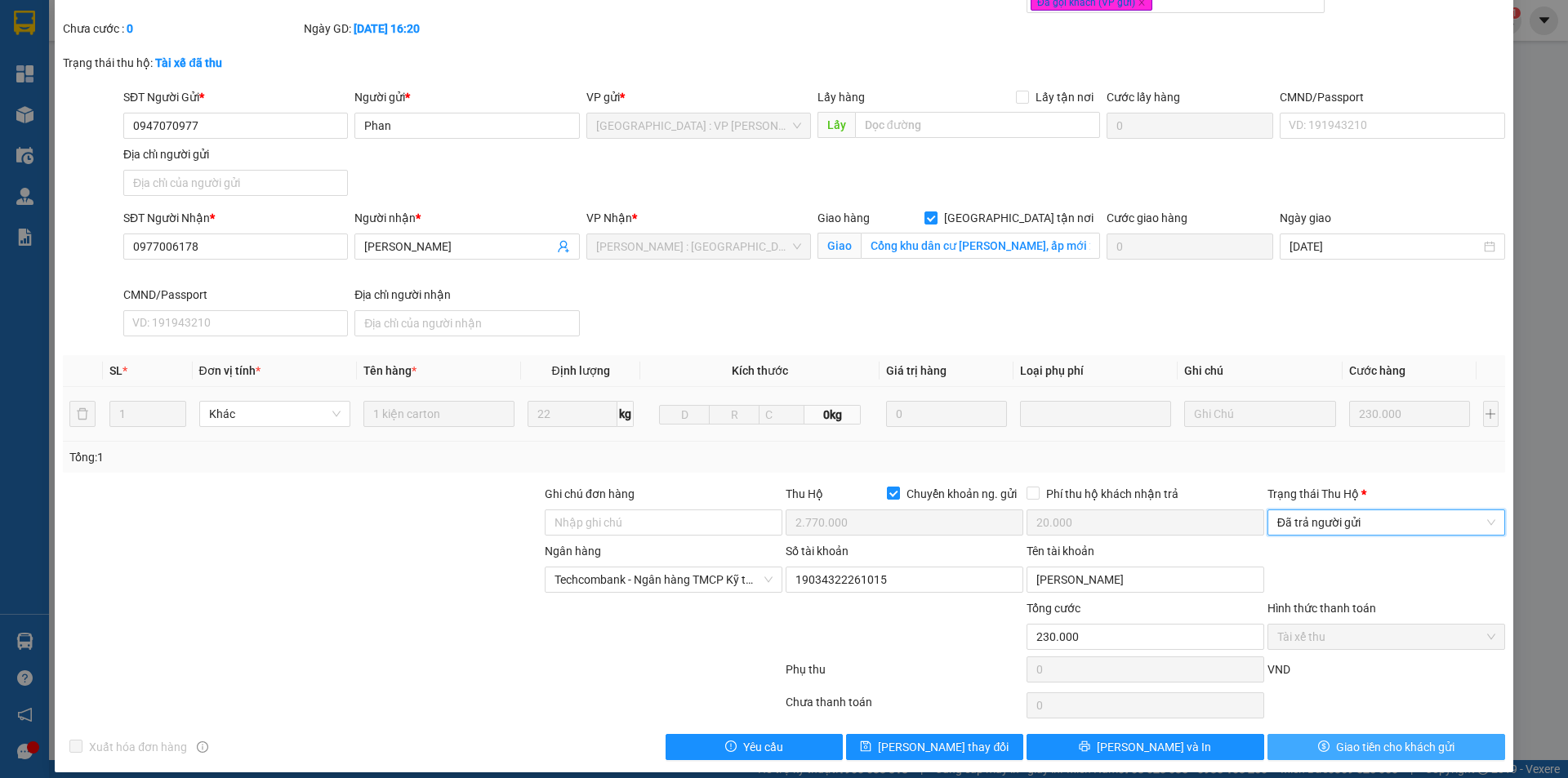
scroll to position [87, 0]
click at [1355, 738] on span "Giao tiền cho khách gửi" at bounding box center [1395, 747] width 119 height 18
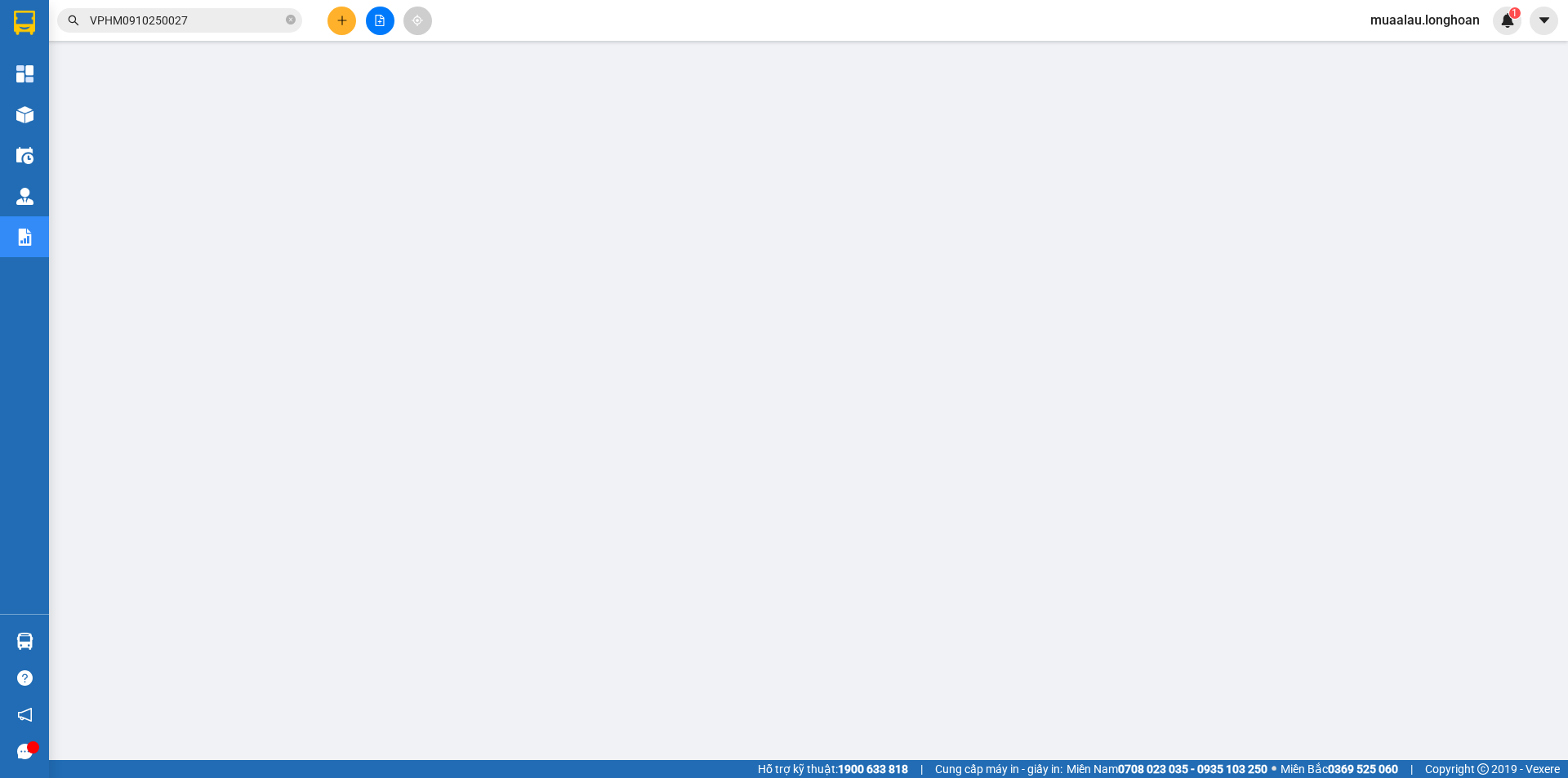
drag, startPoint x: 197, startPoint y: 9, endPoint x: 196, endPoint y: 36, distance: 27.0
click at [197, 27] on span "VPHM0910250027" at bounding box center [179, 20] width 245 height 25
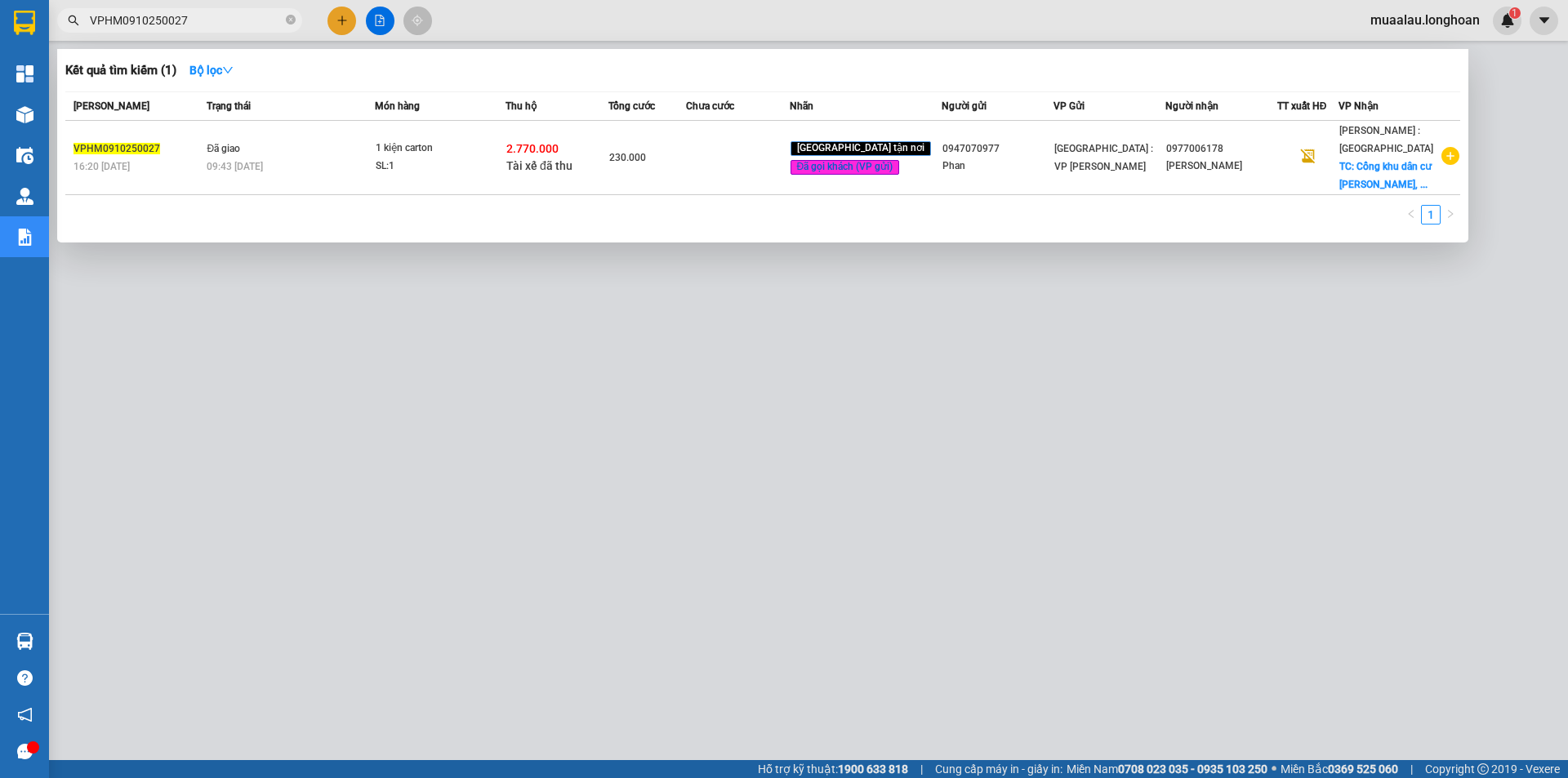
click at [196, 36] on div at bounding box center [784, 389] width 1568 height 778
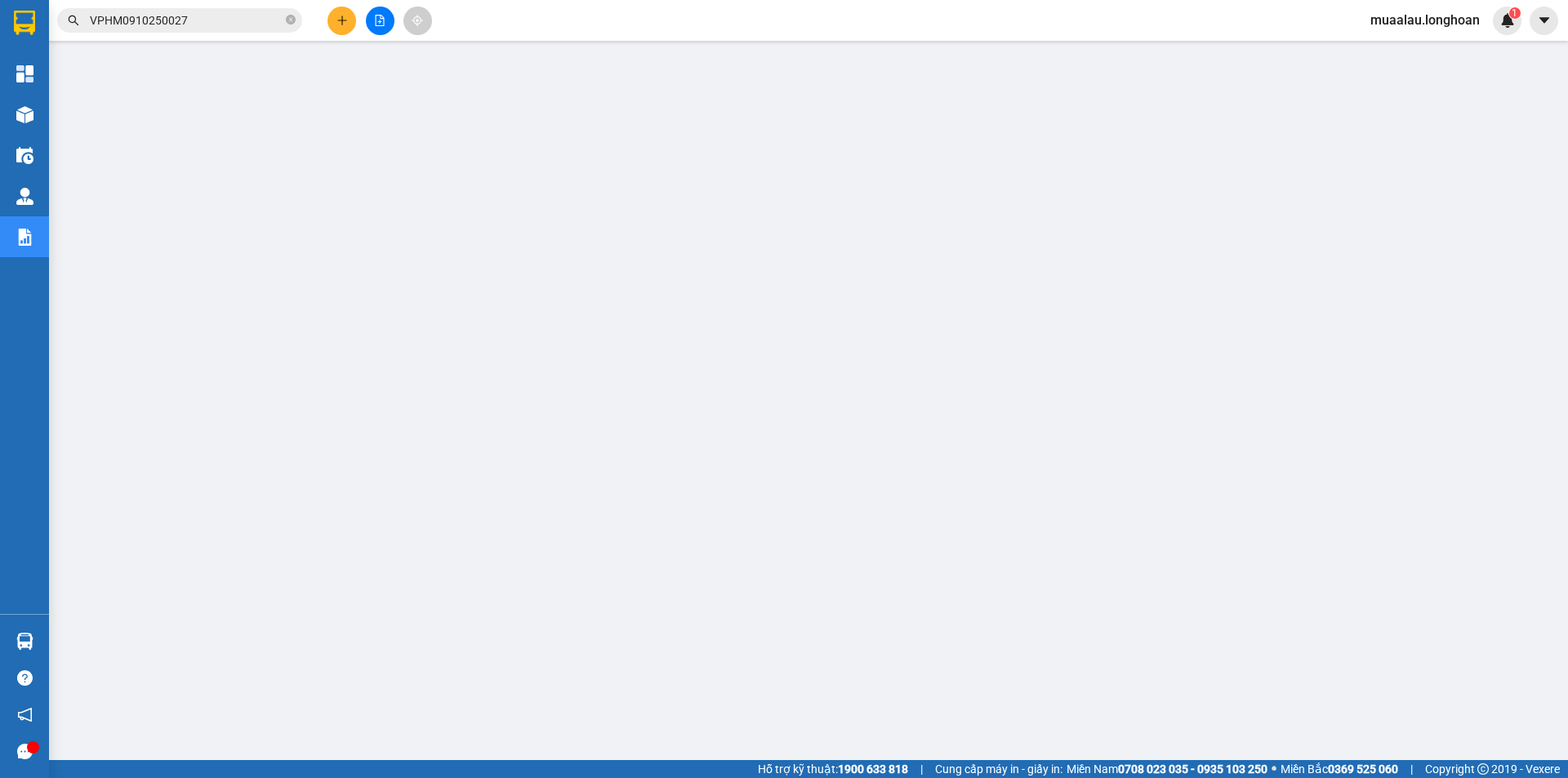
click at [197, 24] on input "VPHM0910250027" at bounding box center [186, 21] width 193 height 18
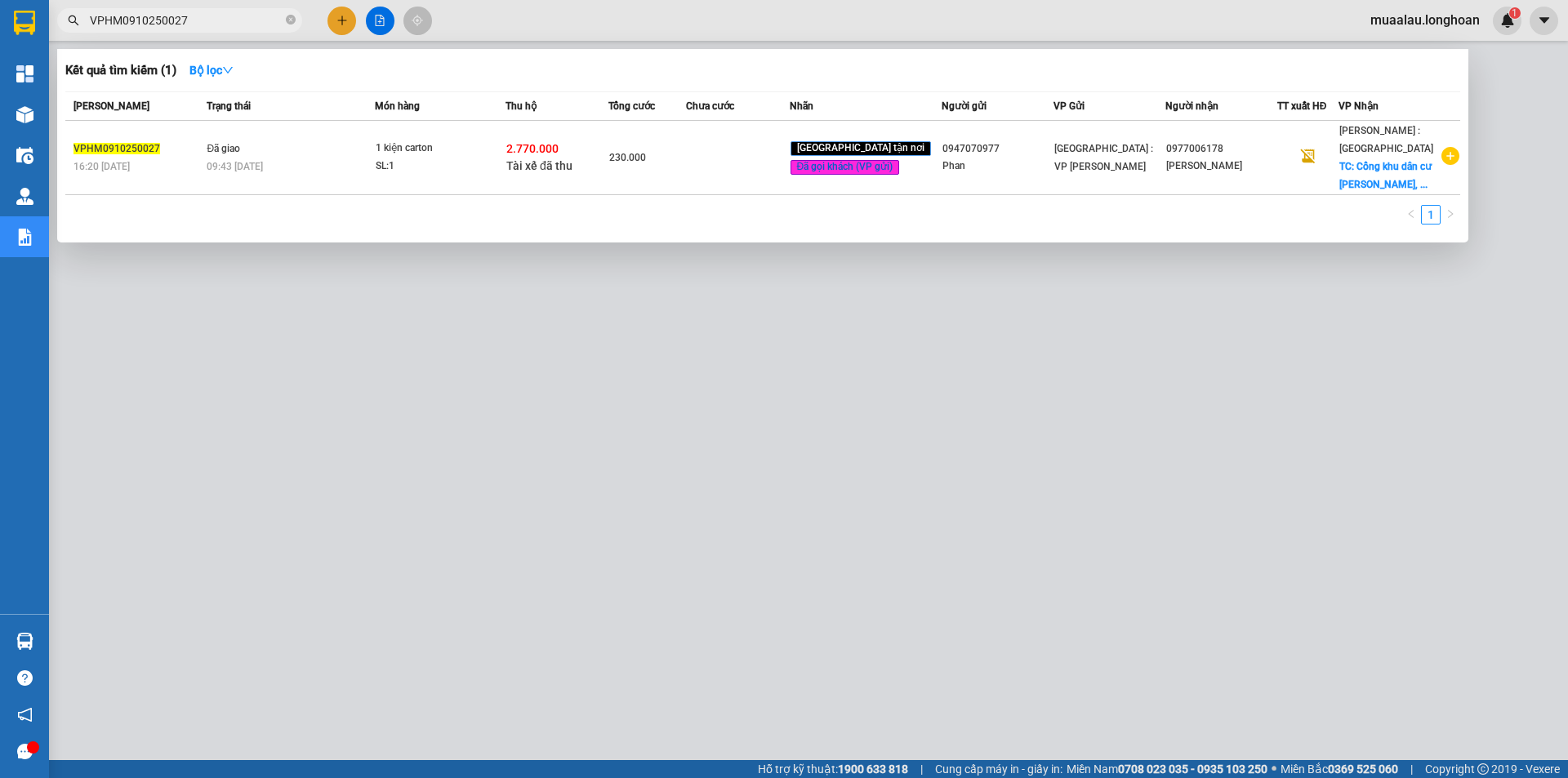
click at [197, 24] on input "VPHM0910250027" at bounding box center [186, 21] width 193 height 18
paste input "MD0910250039"
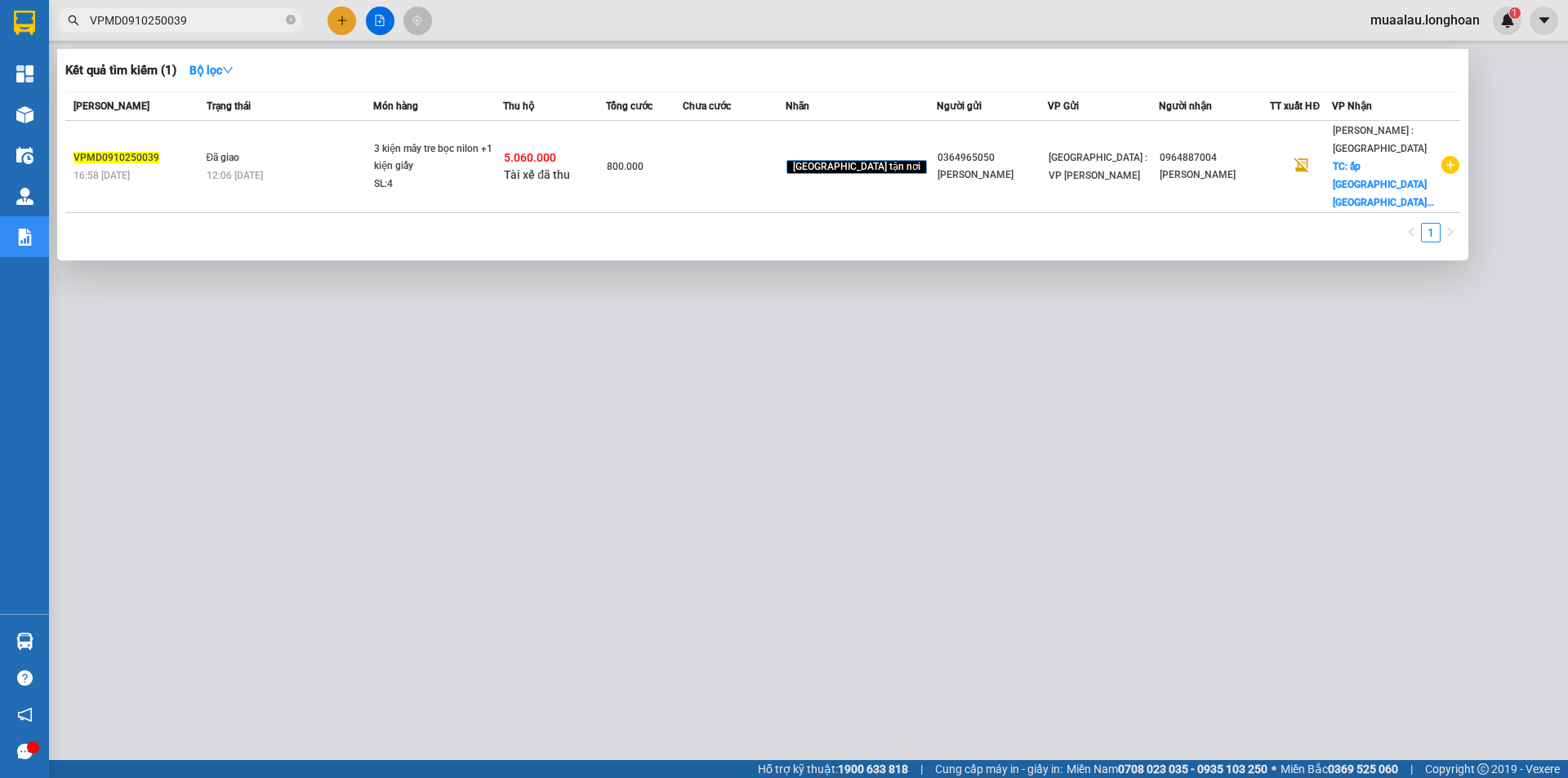
click at [738, 178] on td at bounding box center [734, 167] width 103 height 92
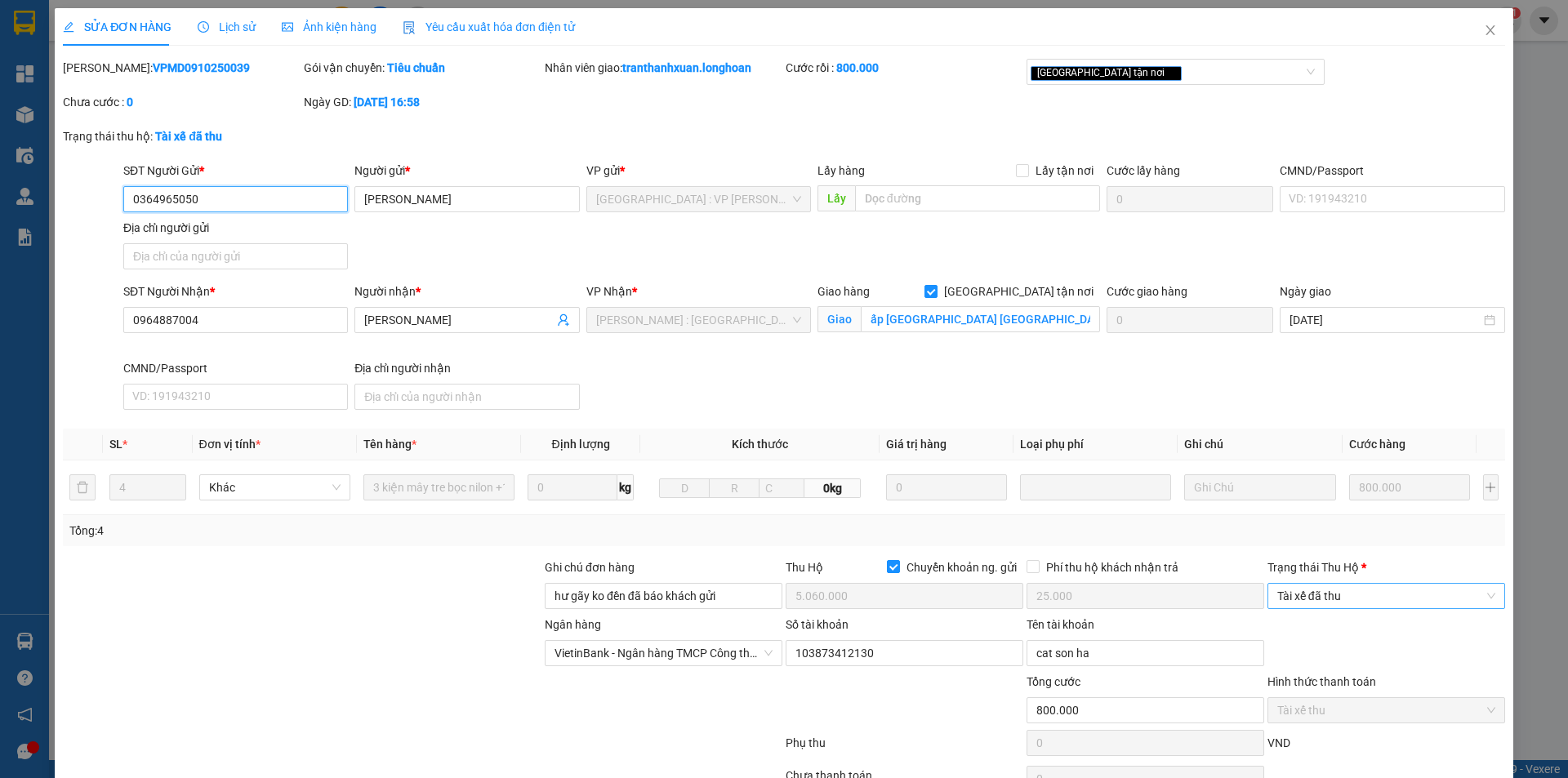
click at [1356, 606] on span "Tài xế đã thu" at bounding box center [1386, 595] width 218 height 25
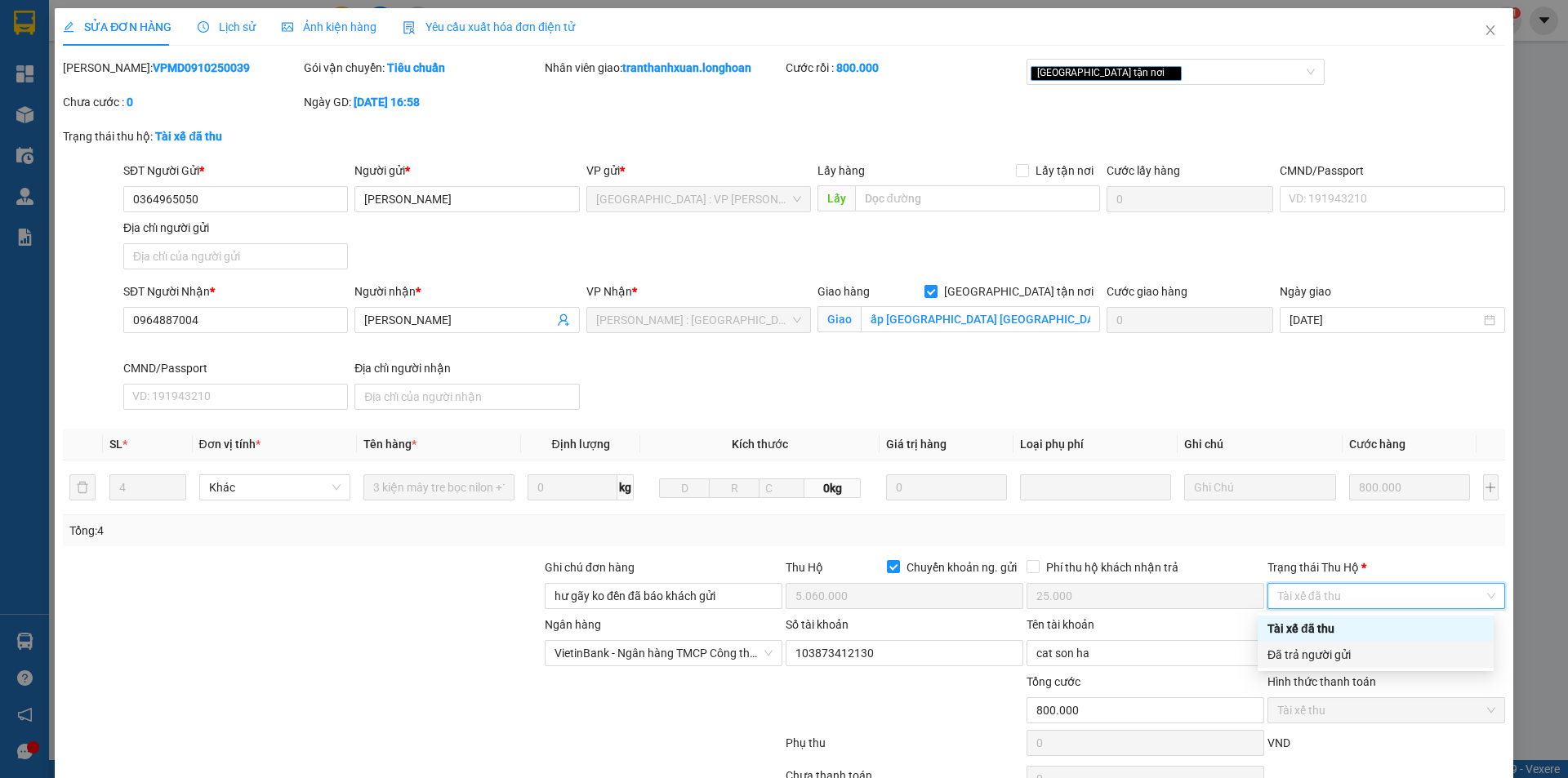
click at [1355, 651] on div "Đã trả người gửi" at bounding box center [1375, 655] width 216 height 18
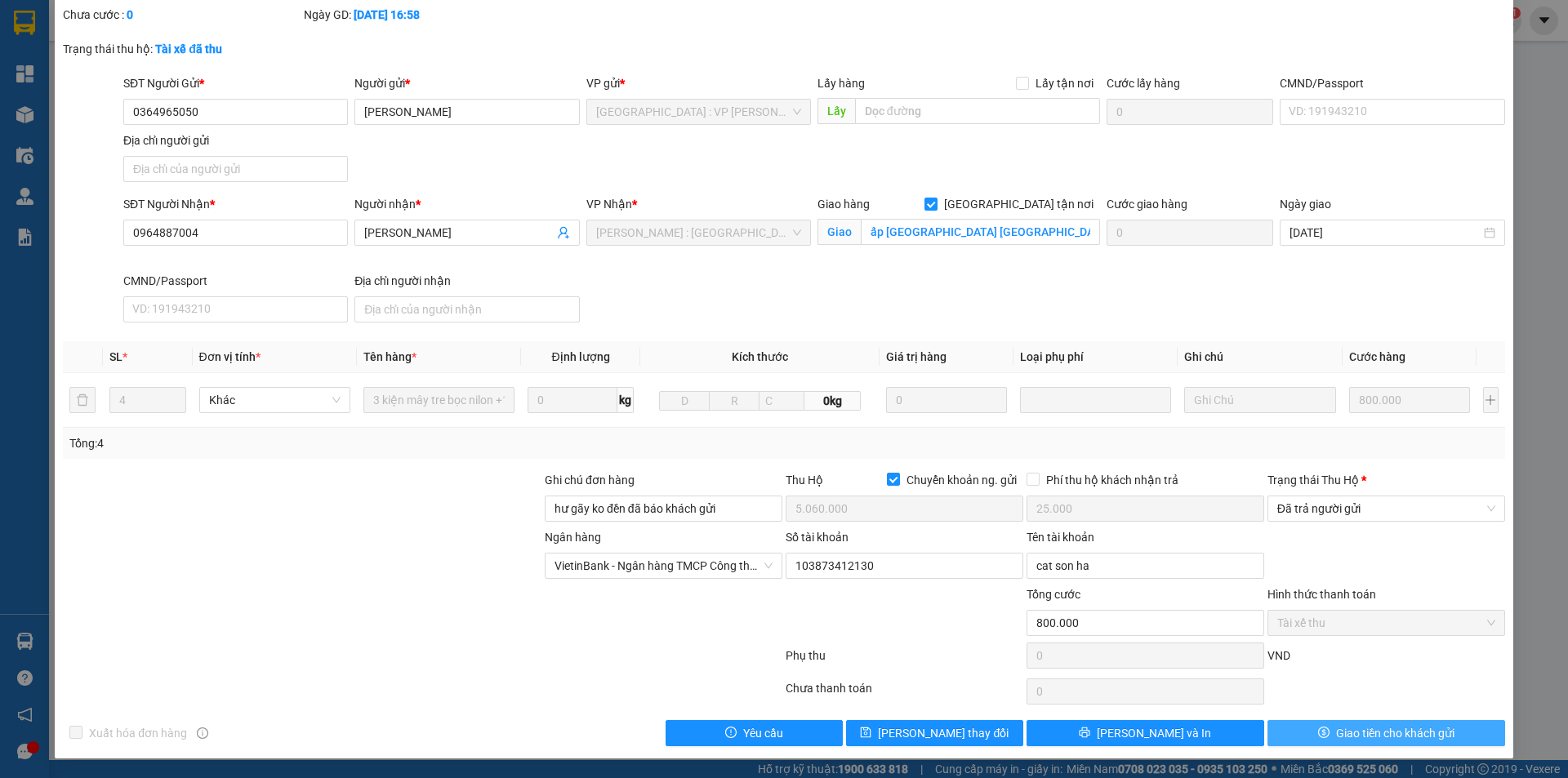
click at [1359, 736] on span "Giao tiền cho khách gửi" at bounding box center [1395, 733] width 119 height 18
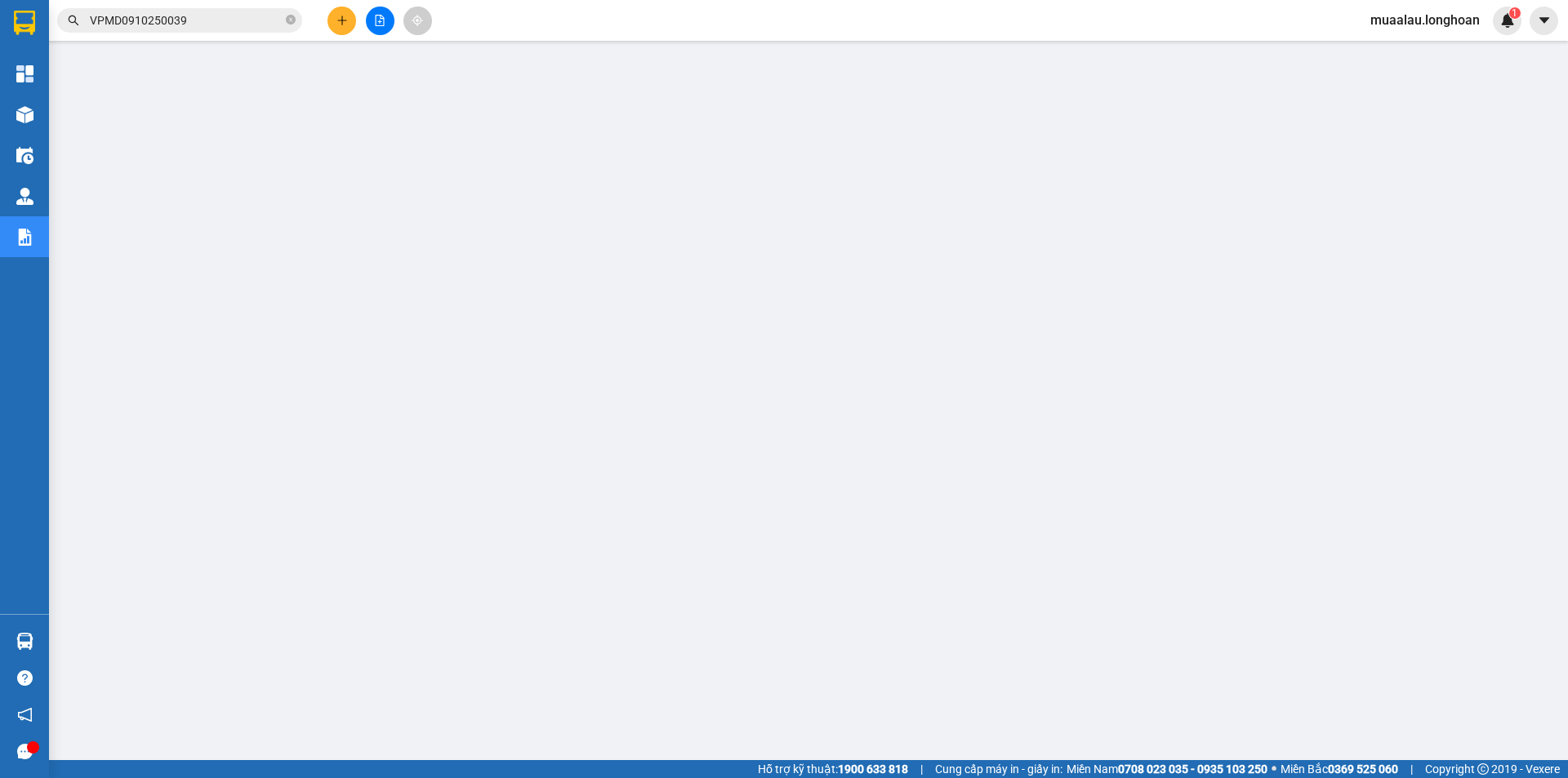
click at [216, 22] on input "VPMD0910250039" at bounding box center [186, 21] width 193 height 18
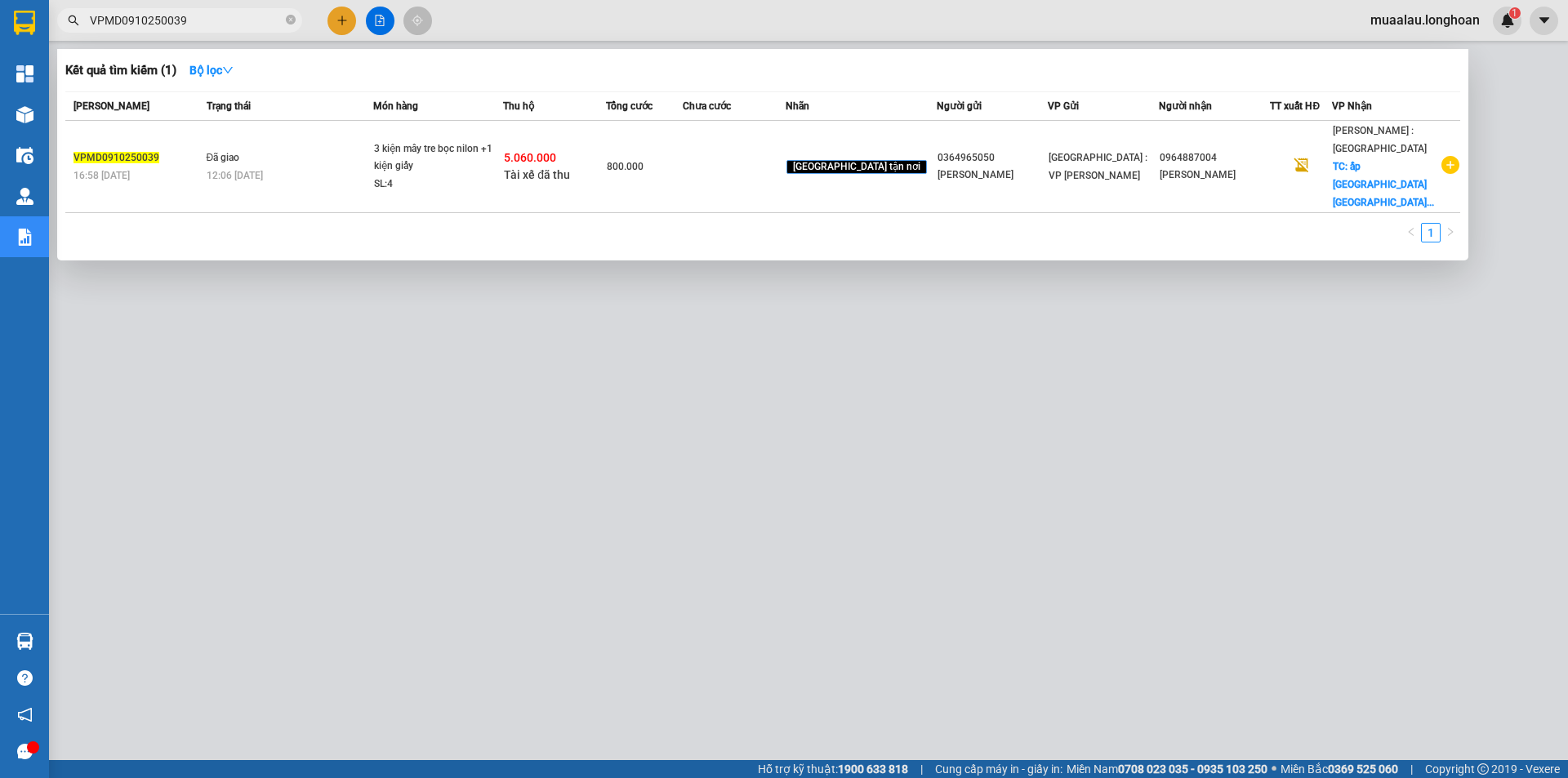
click at [216, 22] on input "VPMD0910250039" at bounding box center [186, 21] width 193 height 18
paste input "2909250033"
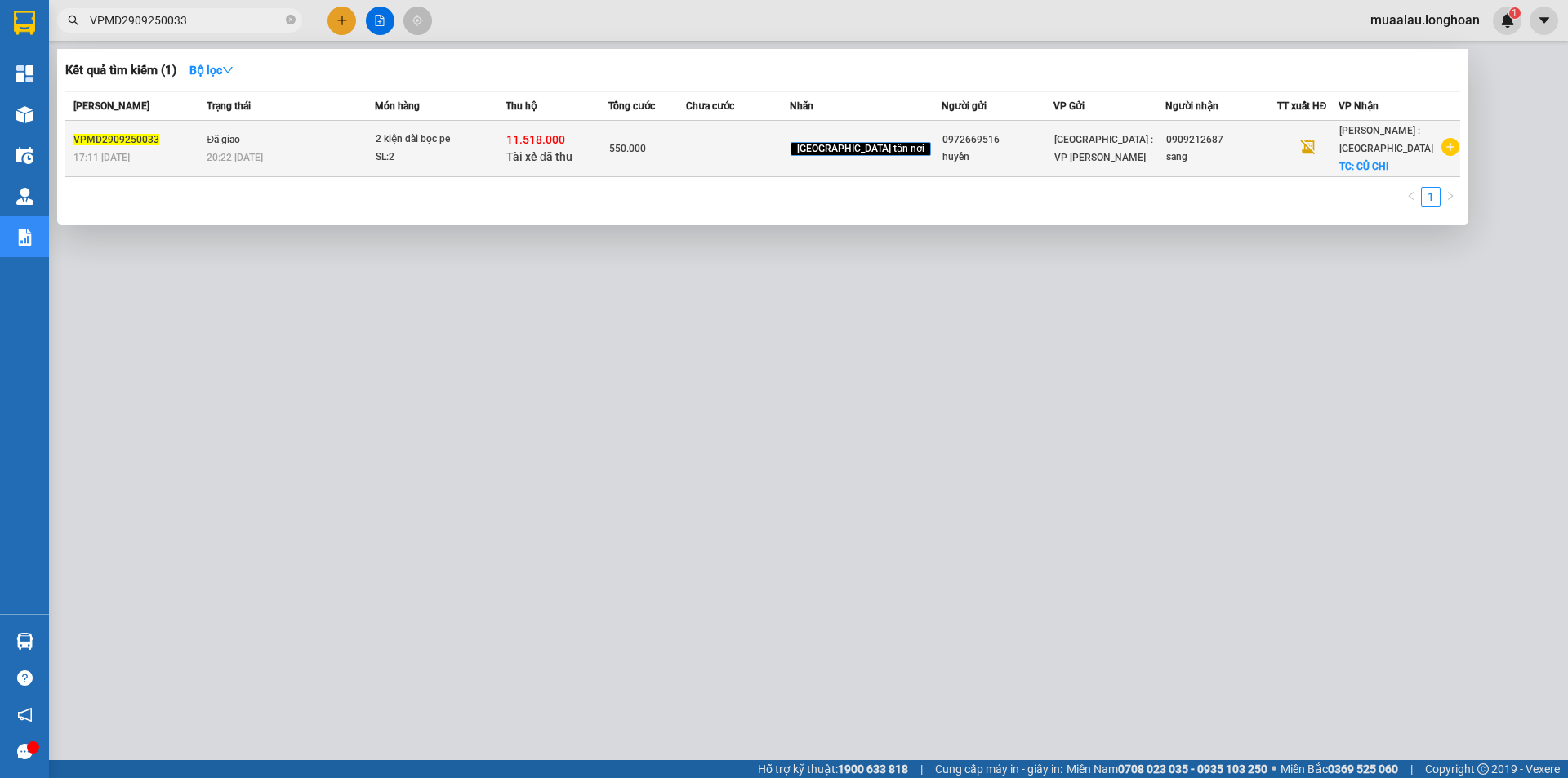
click at [761, 161] on td at bounding box center [737, 148] width 103 height 56
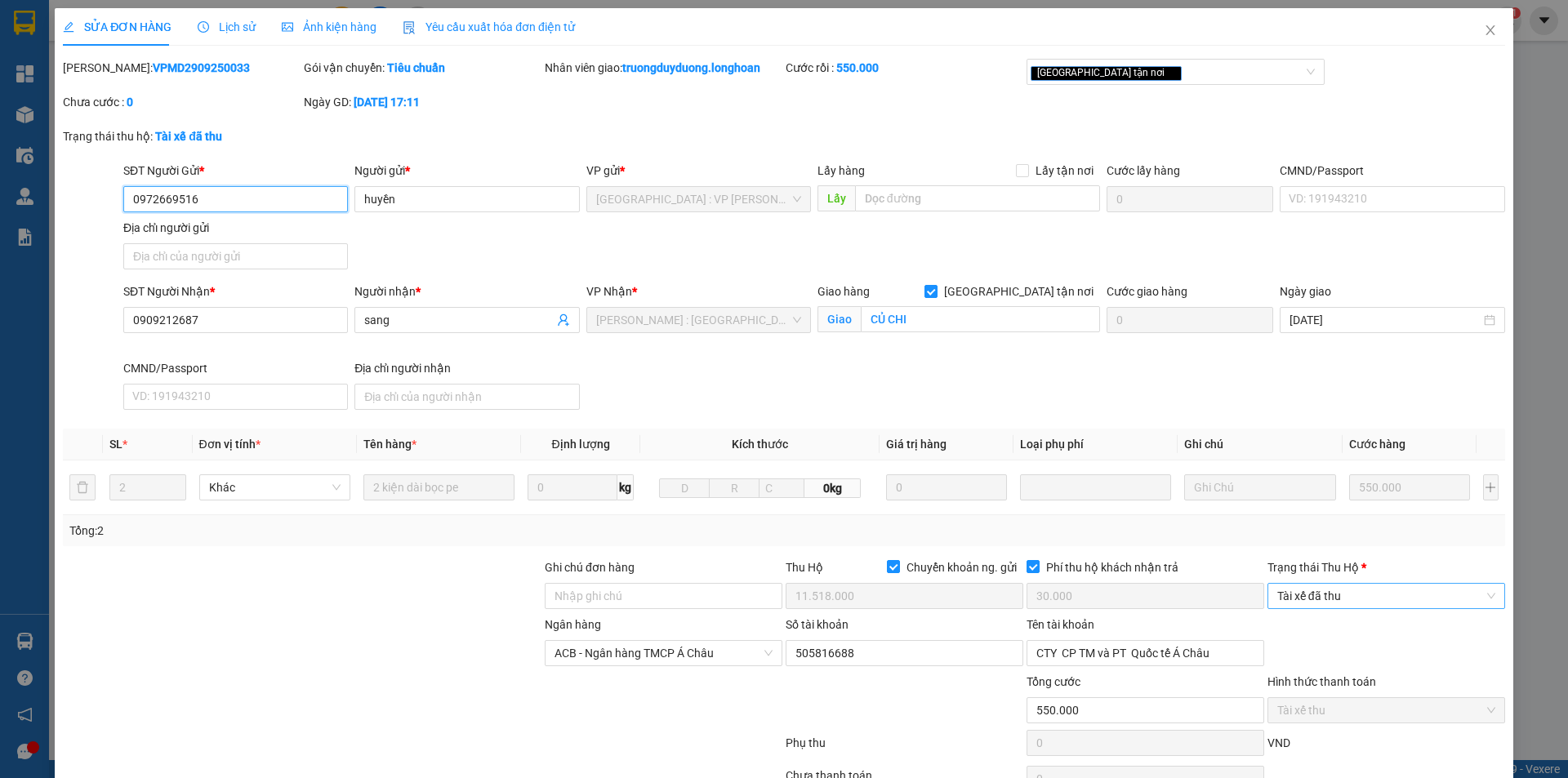
click at [1335, 596] on span "Tài xế đã thu" at bounding box center [1386, 595] width 218 height 25
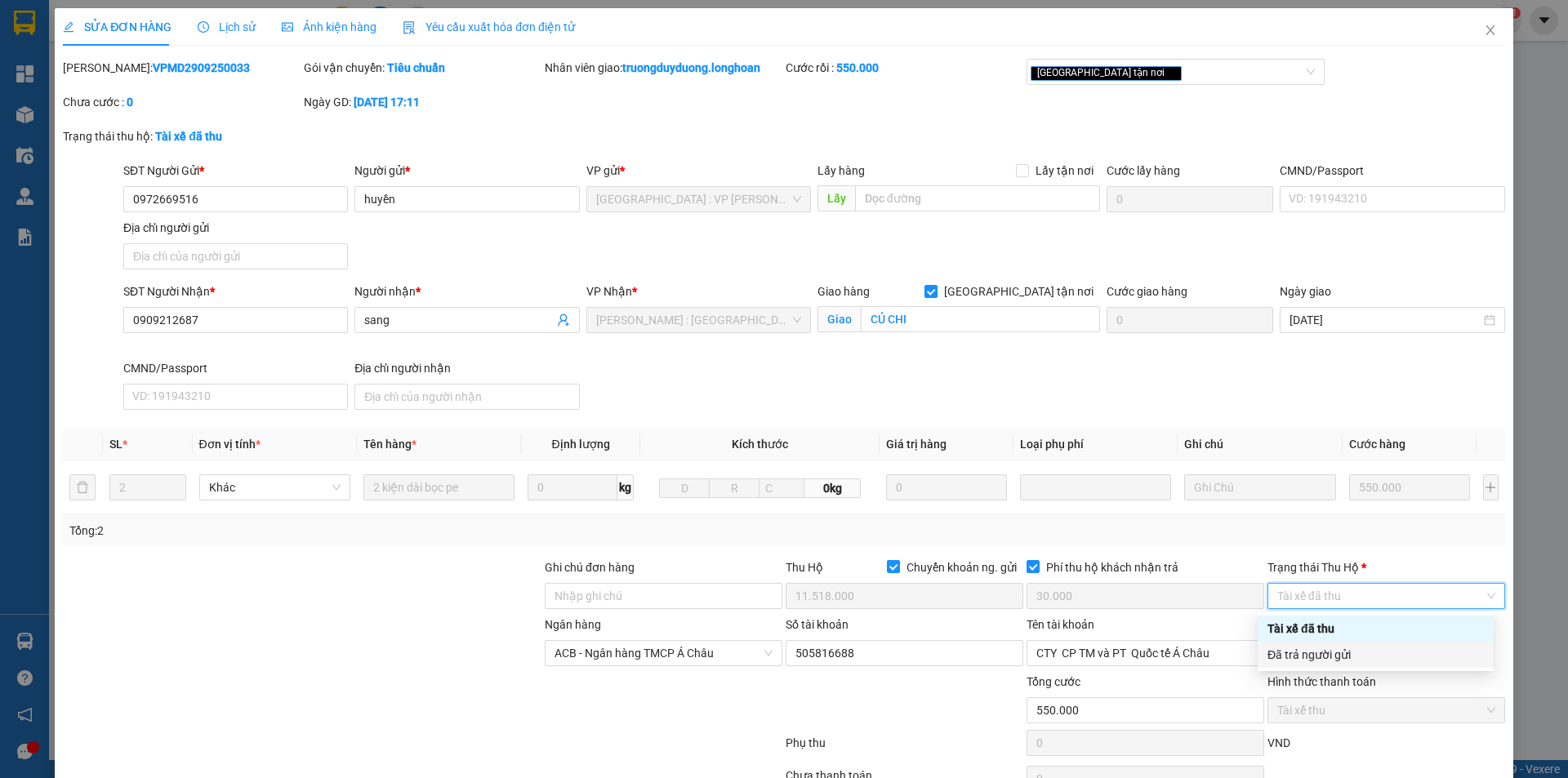
click at [1320, 662] on div "Đã trả người gửi" at bounding box center [1375, 655] width 216 height 18
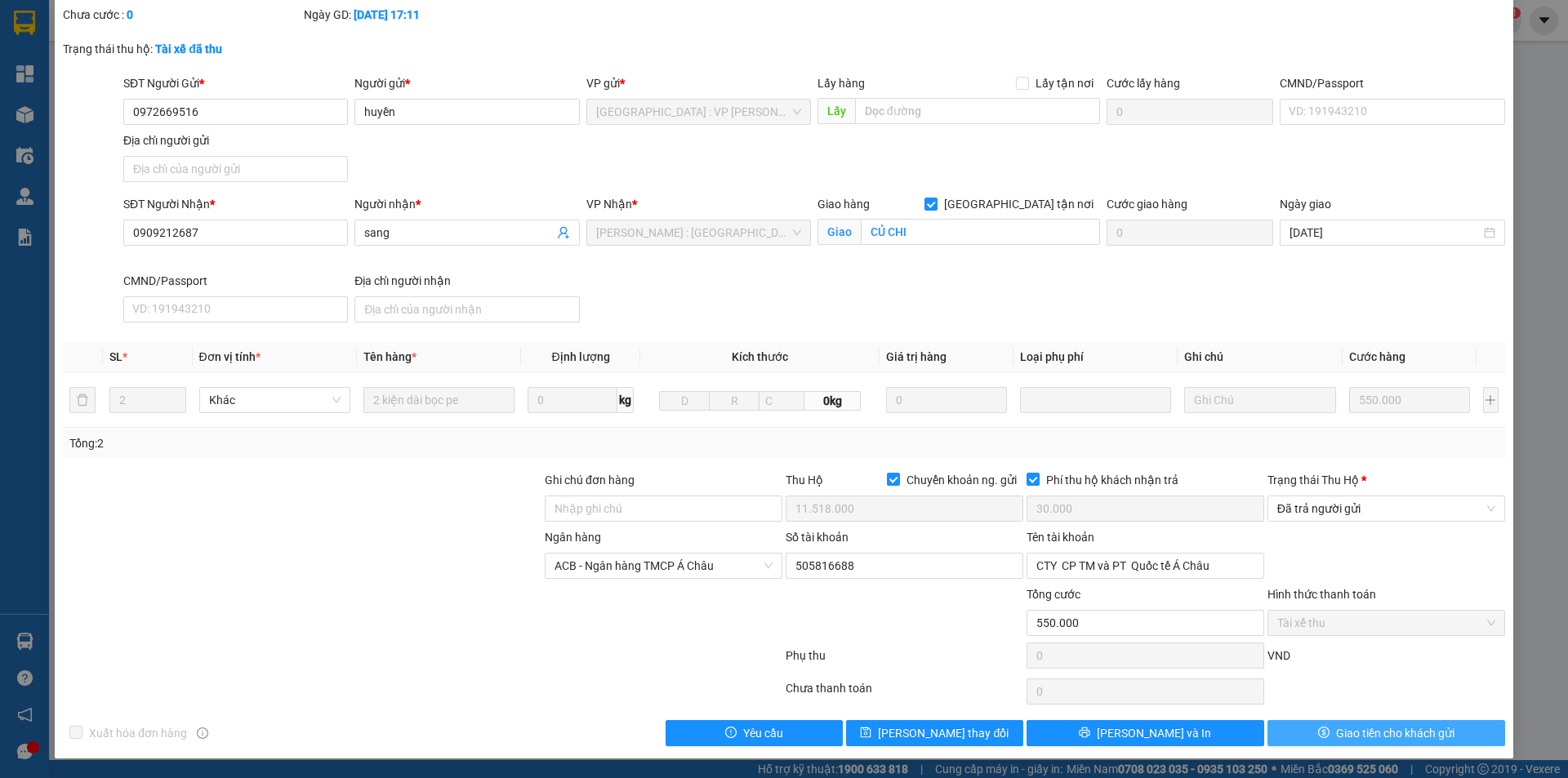
click at [1318, 729] on icon "dollar" at bounding box center [1324, 733] width 12 height 12
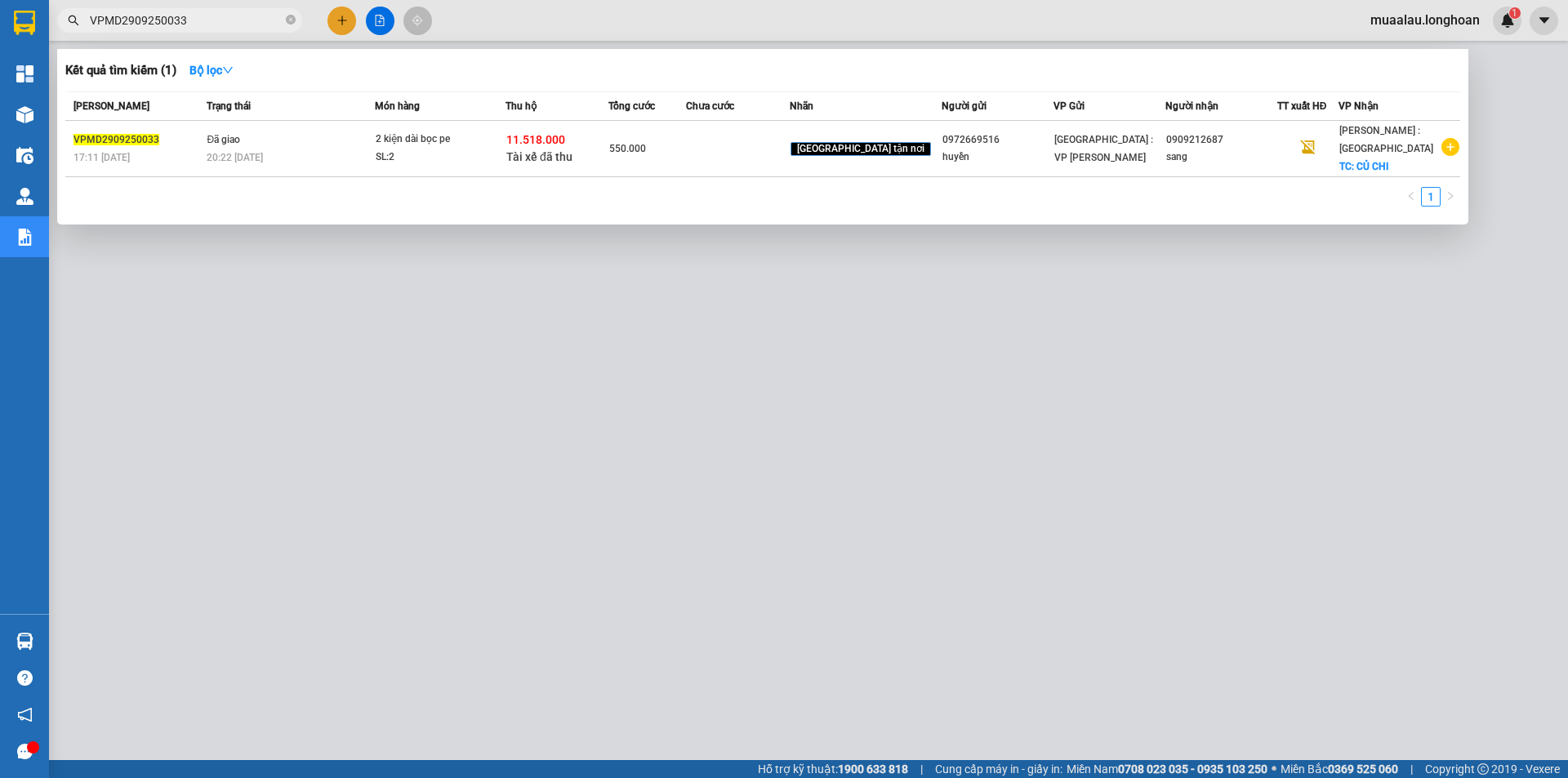
click at [198, 19] on input "VPMD2909250033" at bounding box center [186, 21] width 193 height 18
paste input "LB0810250019"
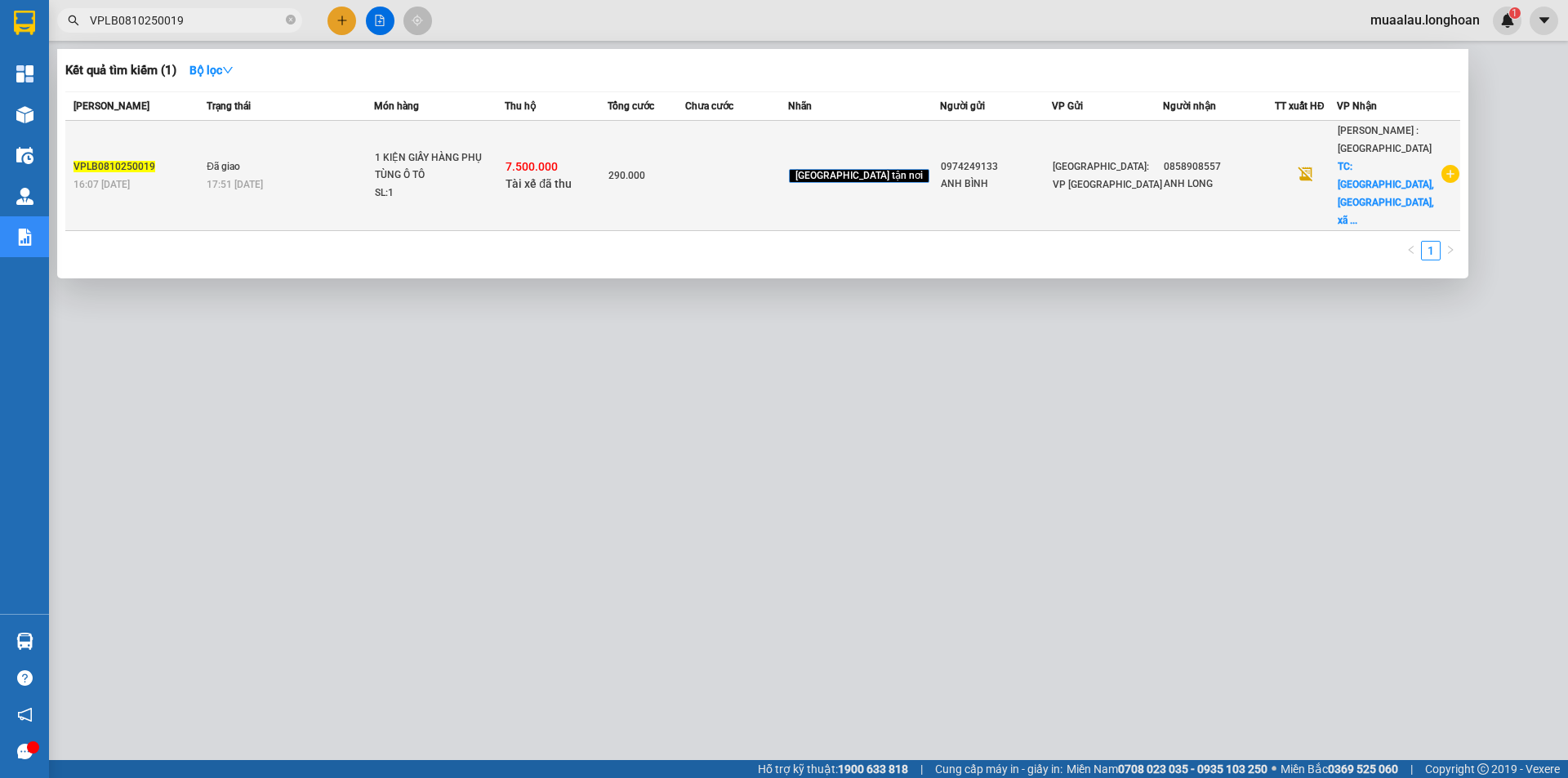
click at [755, 160] on td at bounding box center [737, 176] width 103 height 110
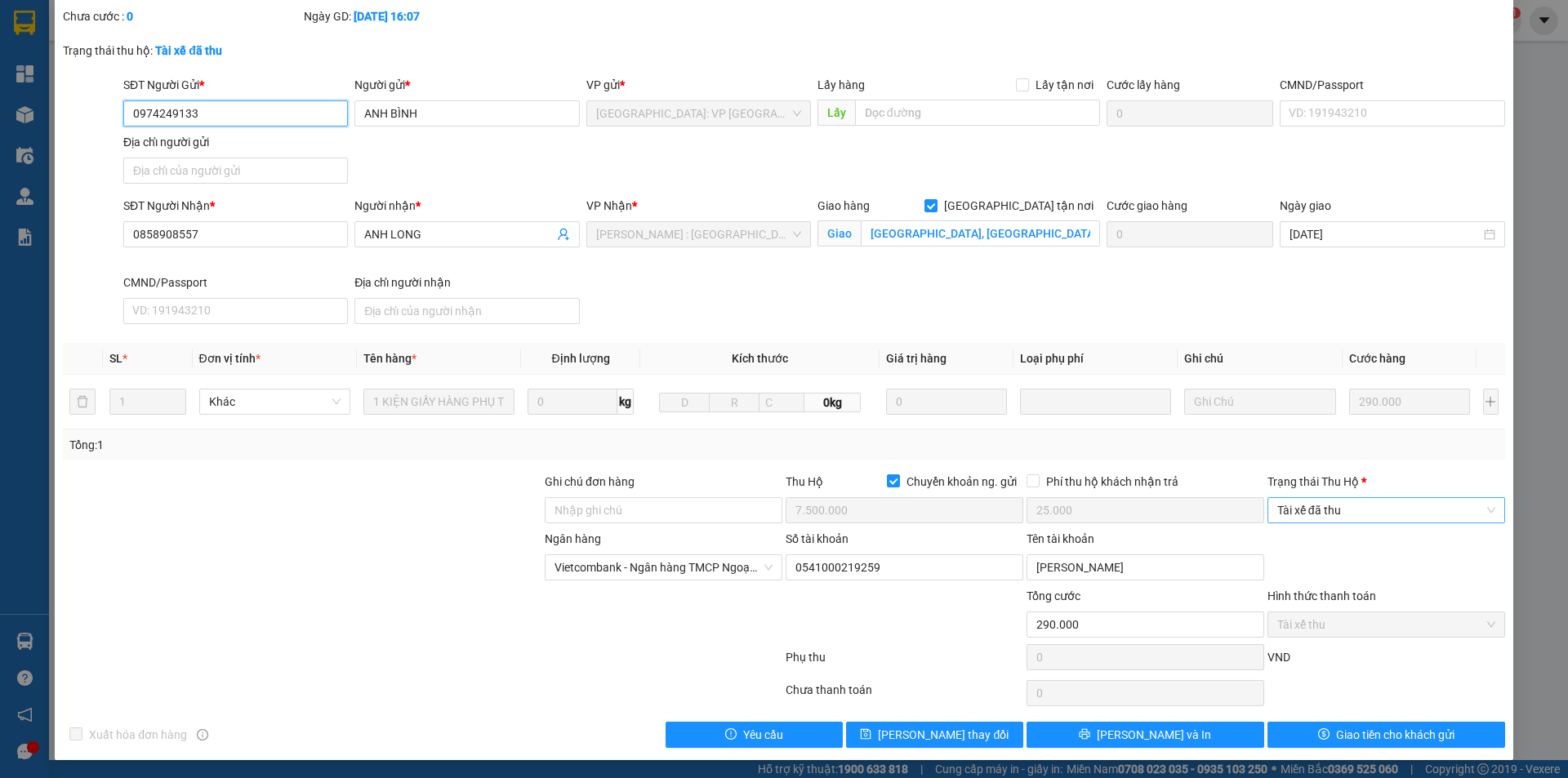
scroll to position [87, 0]
click at [1349, 504] on span "Tài xế đã thu" at bounding box center [1386, 509] width 218 height 25
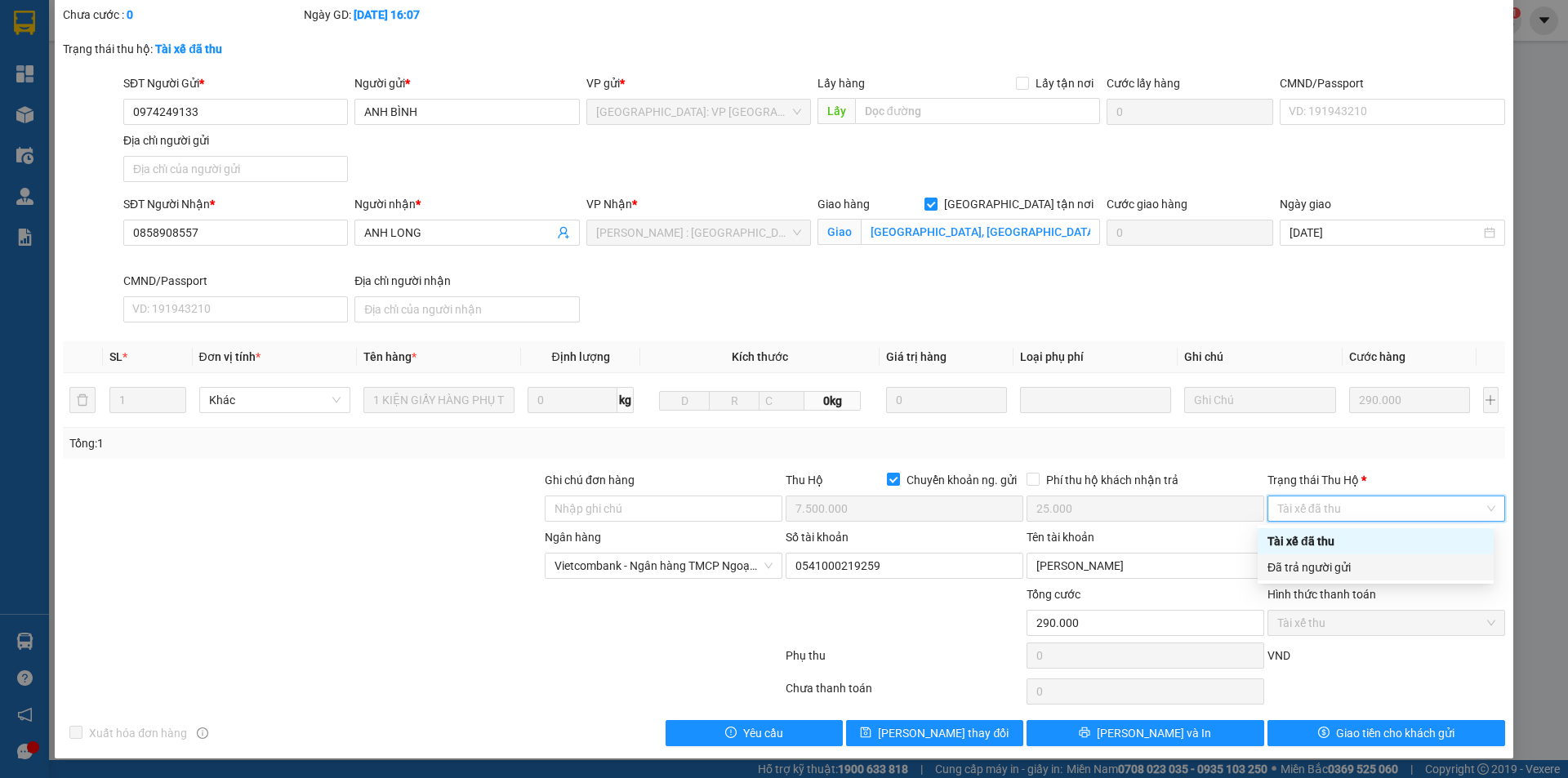
click at [1371, 565] on div "Đã trả người gửi" at bounding box center [1375, 568] width 216 height 18
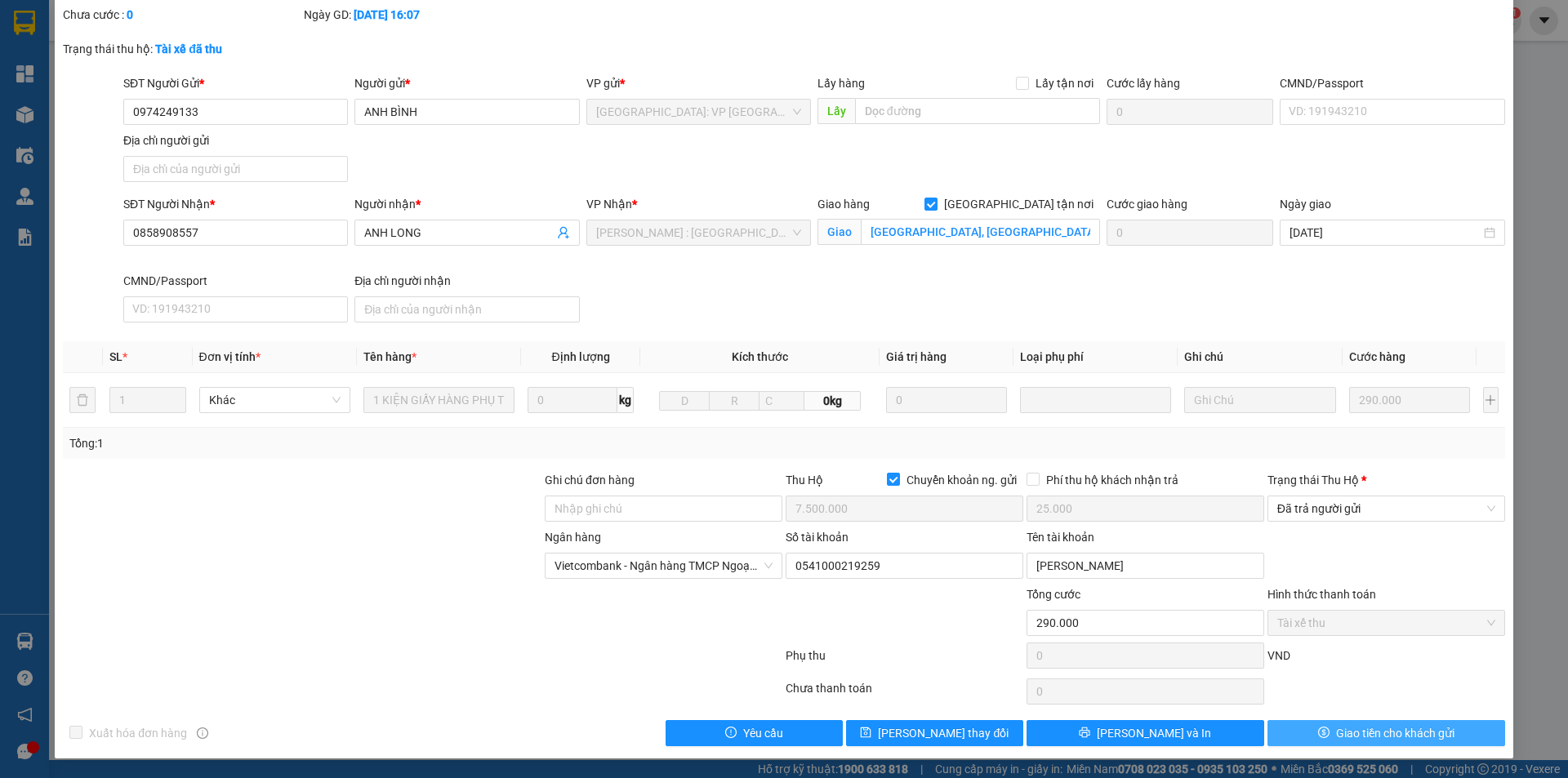
click at [1362, 734] on span "Giao tiền cho khách gửi" at bounding box center [1395, 733] width 119 height 18
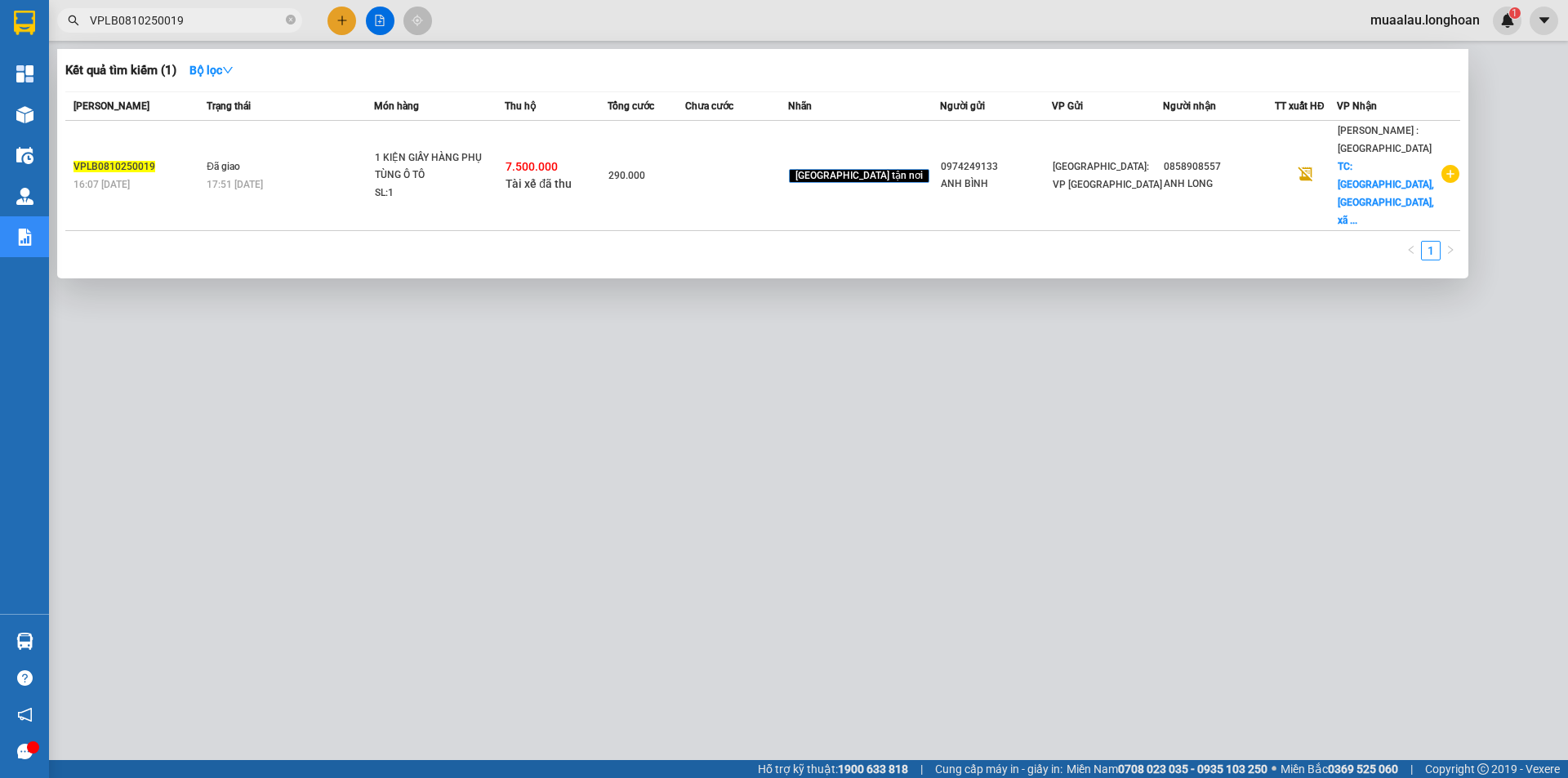
click at [215, 27] on input "VPLB0810250019" at bounding box center [186, 21] width 193 height 18
paste input "HNHD0810250002"
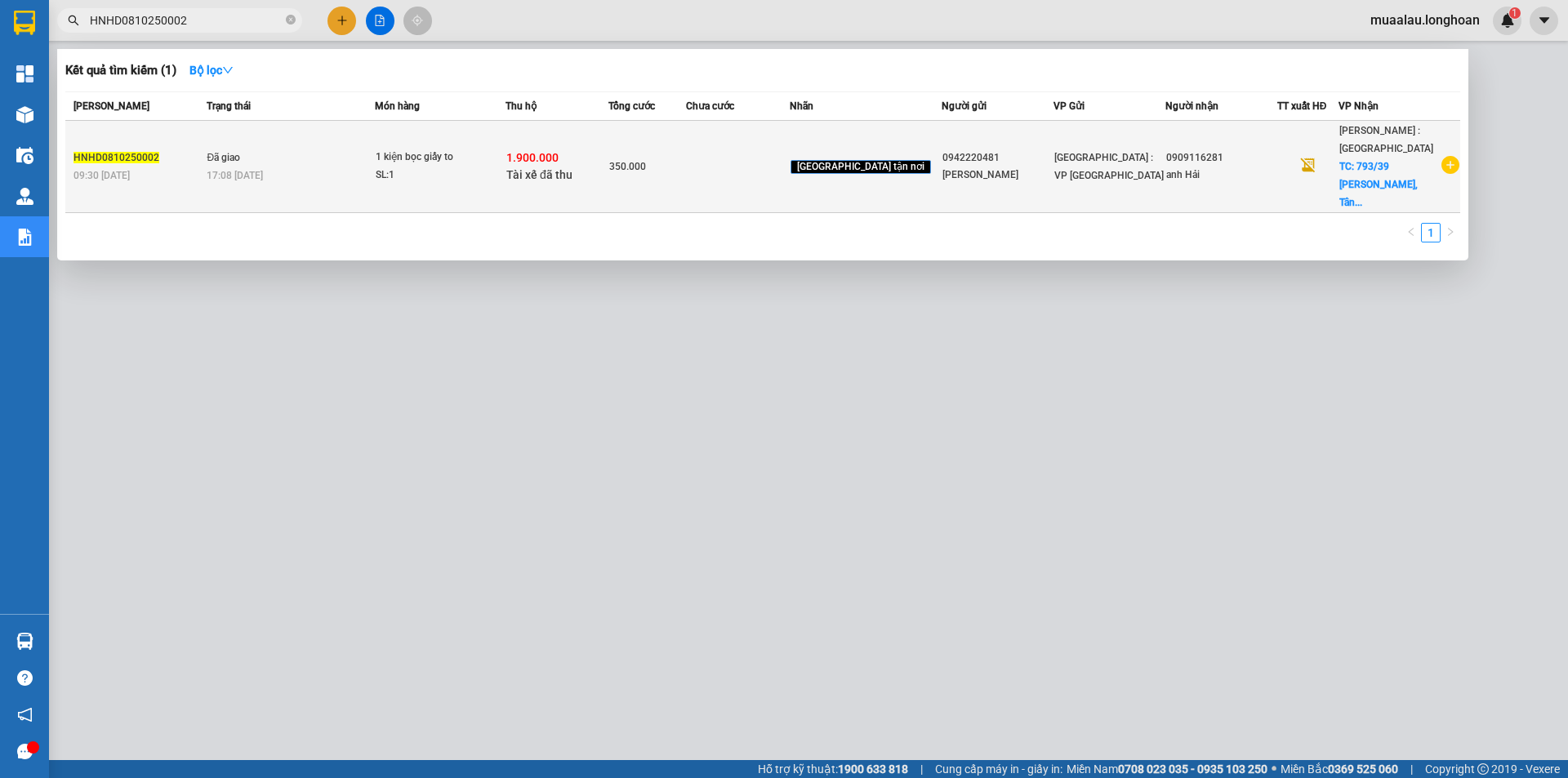
click at [737, 172] on td at bounding box center [737, 167] width 103 height 92
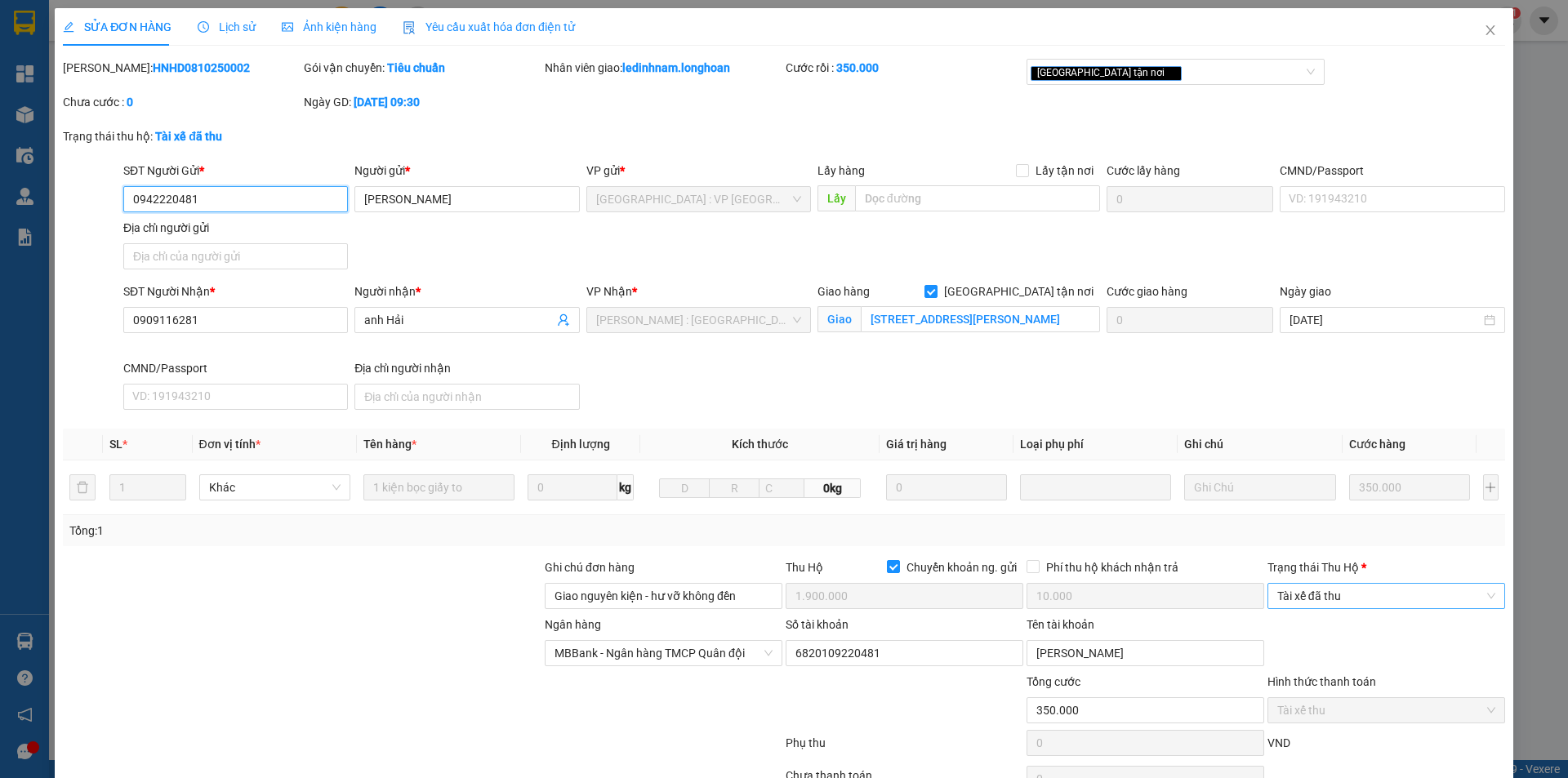
click at [1346, 594] on span "Tài xế đã thu" at bounding box center [1386, 595] width 218 height 25
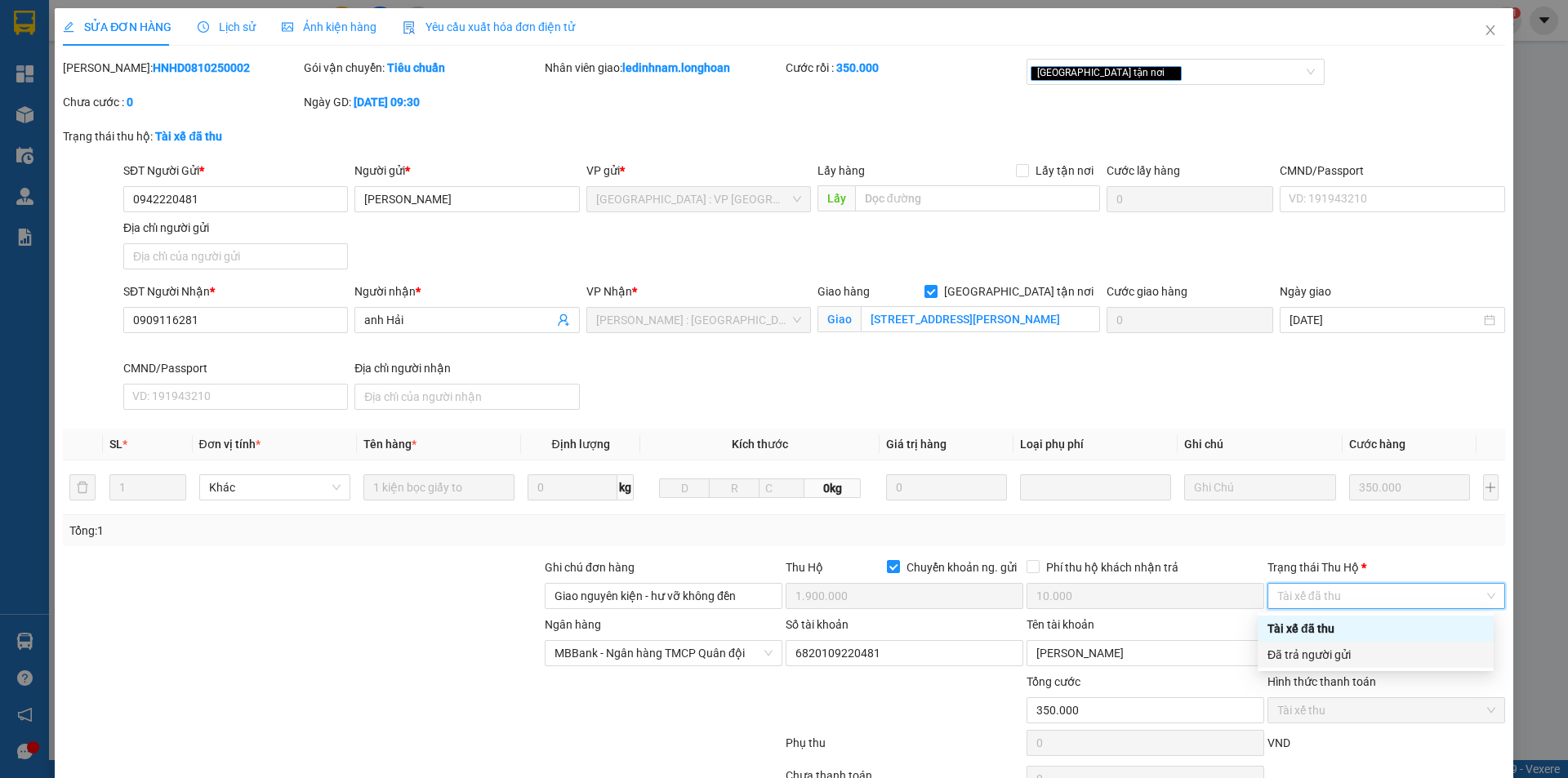
click at [1342, 648] on div "Đã trả người gửi" at bounding box center [1375, 655] width 216 height 18
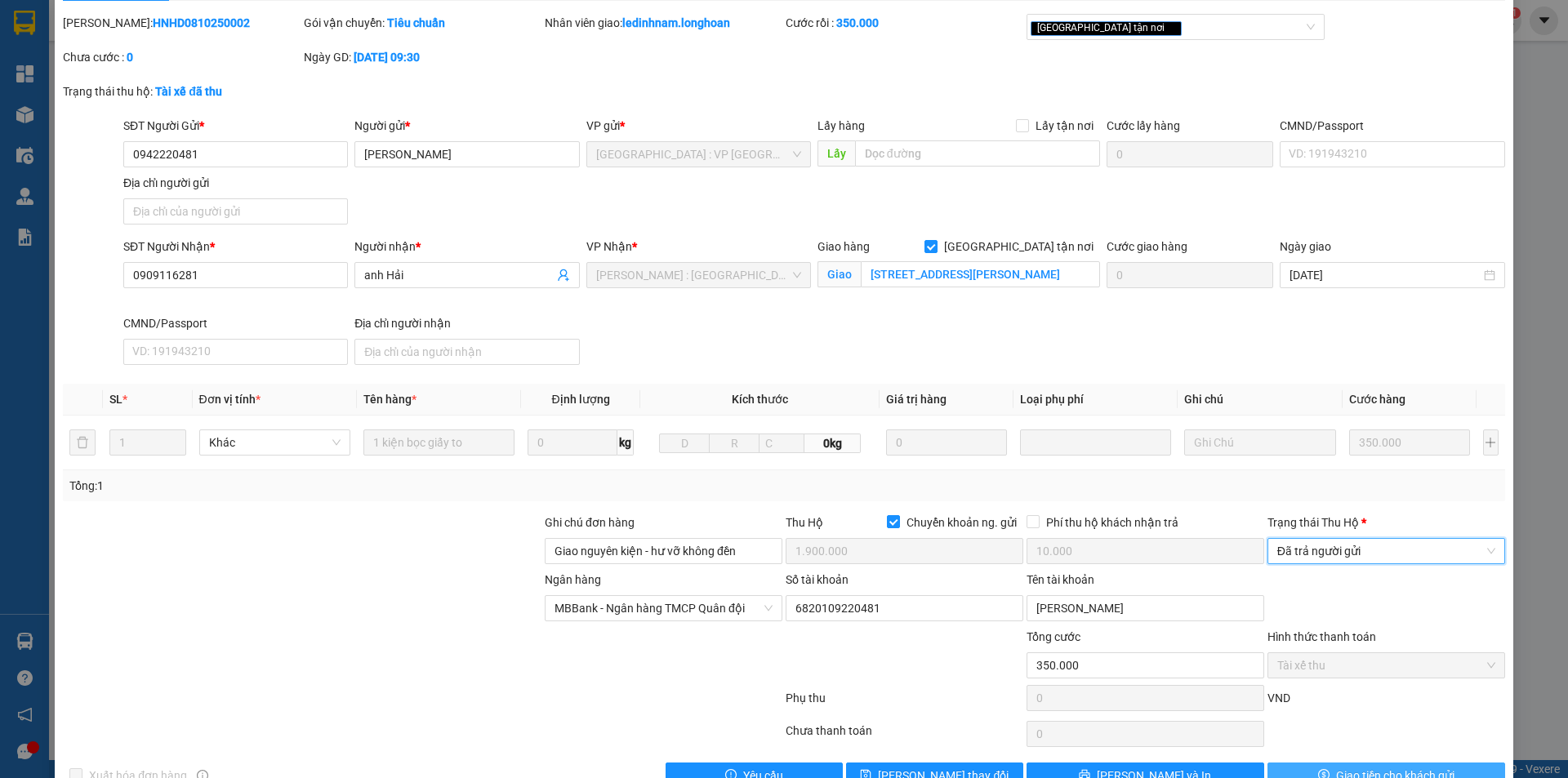
scroll to position [87, 0]
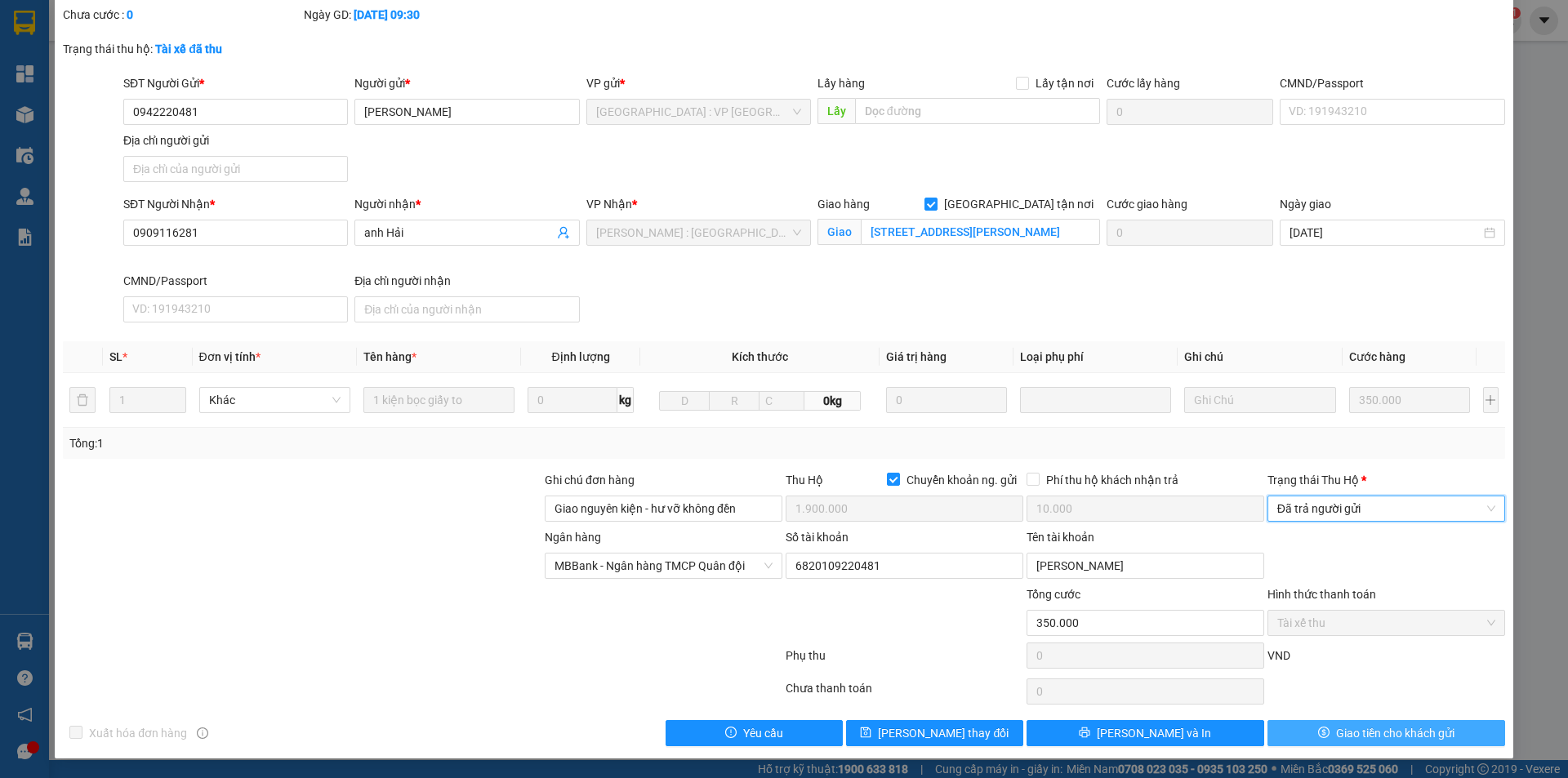
click at [1356, 729] on span "Giao tiền cho khách gửi" at bounding box center [1395, 733] width 119 height 18
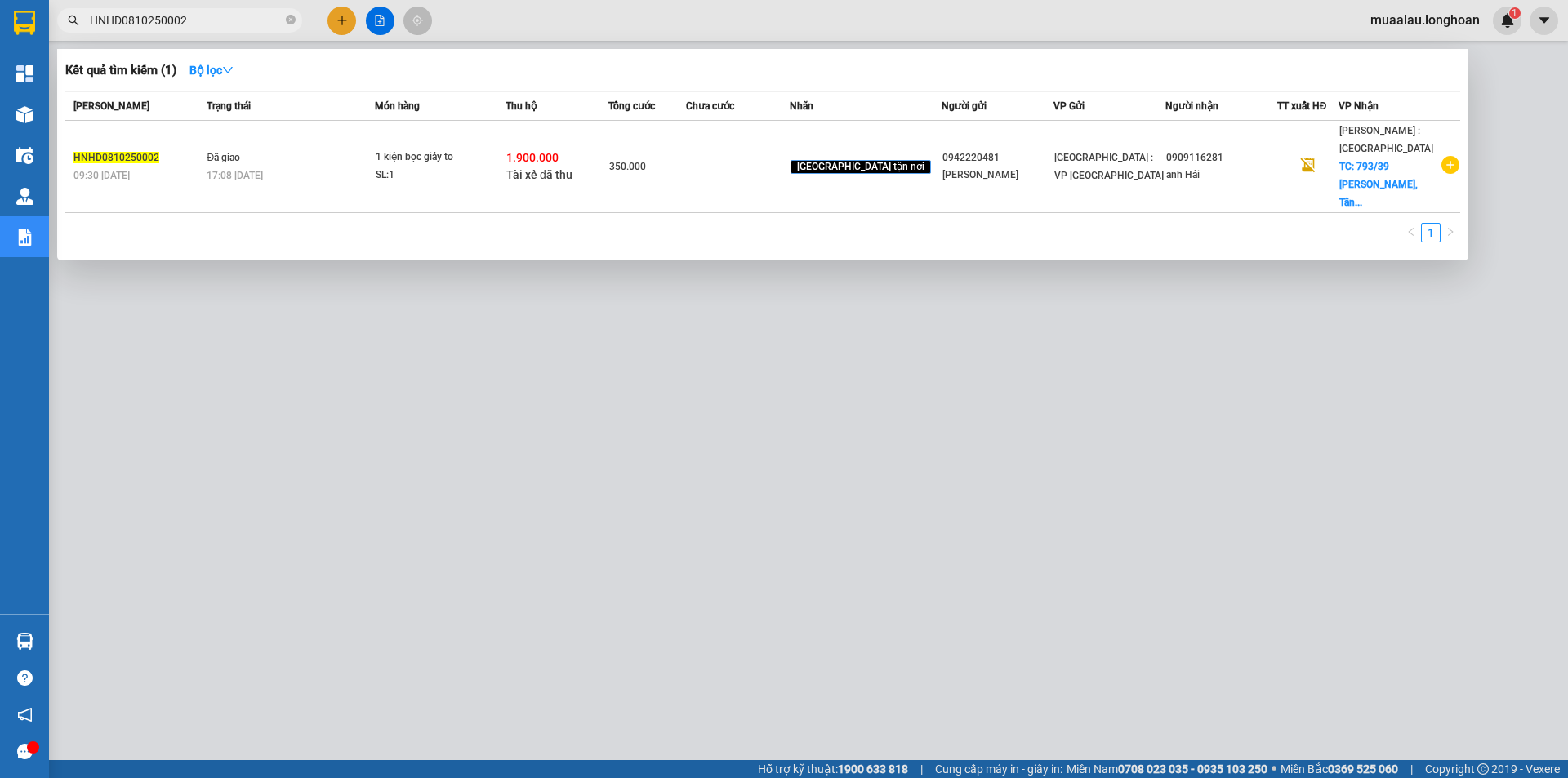
click at [188, 12] on input "HNHD0810250002" at bounding box center [186, 21] width 193 height 18
paste input "TH0910250001"
click at [756, 155] on td at bounding box center [734, 167] width 103 height 92
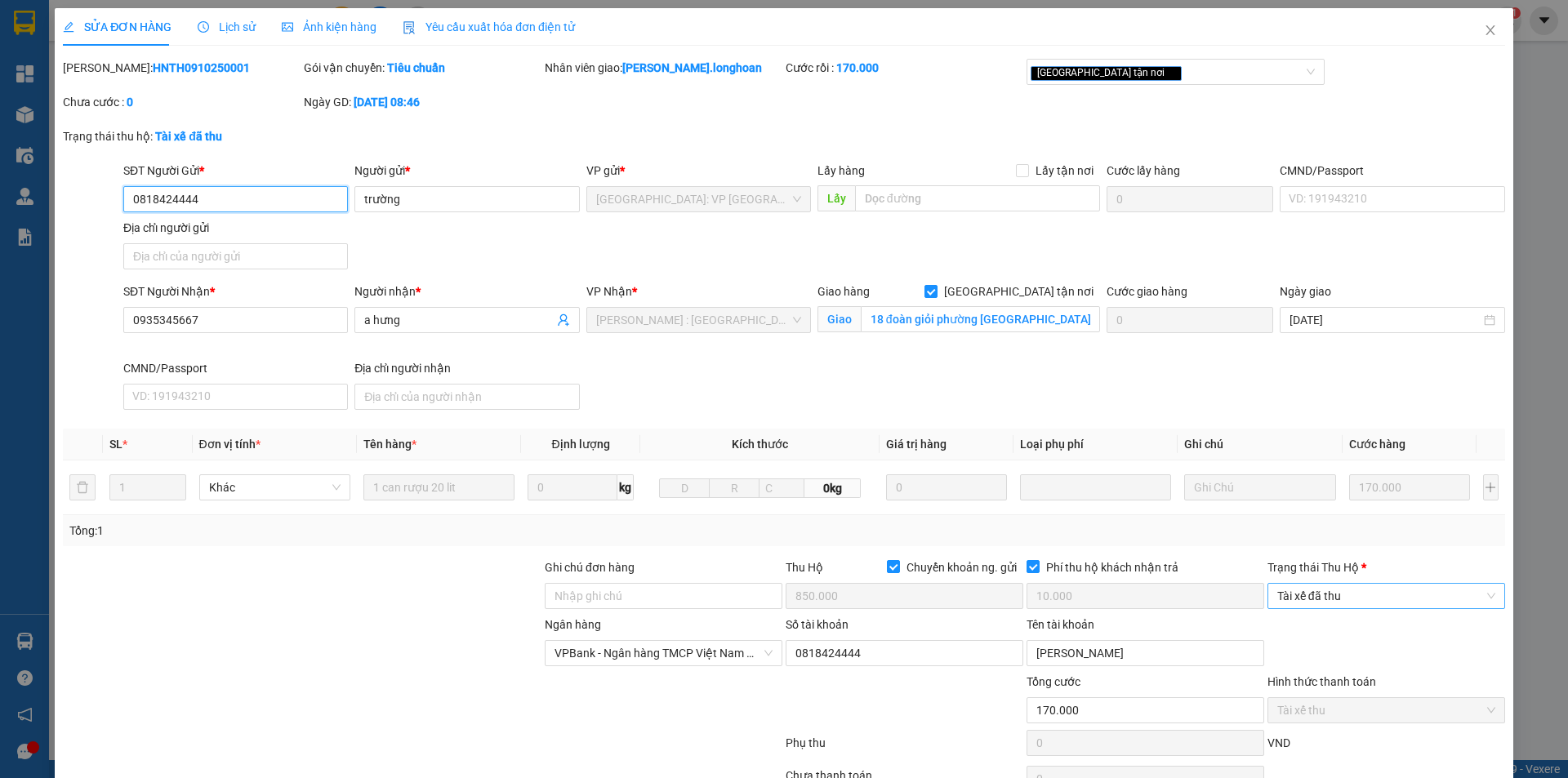
click at [1359, 601] on span "Tài xế đã thu" at bounding box center [1386, 595] width 218 height 25
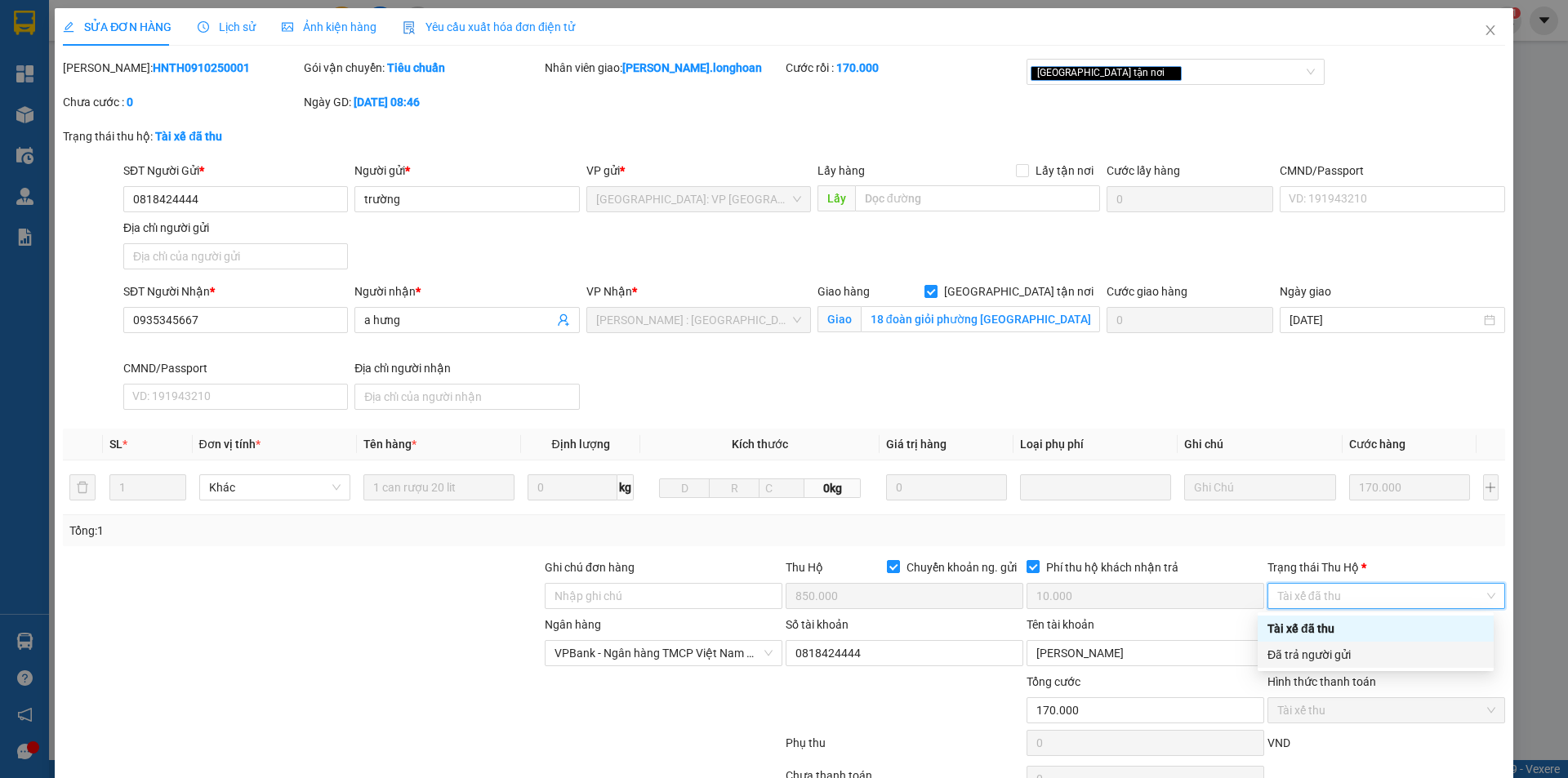
click at [1365, 653] on div "Đã trả người gửi" at bounding box center [1375, 655] width 216 height 18
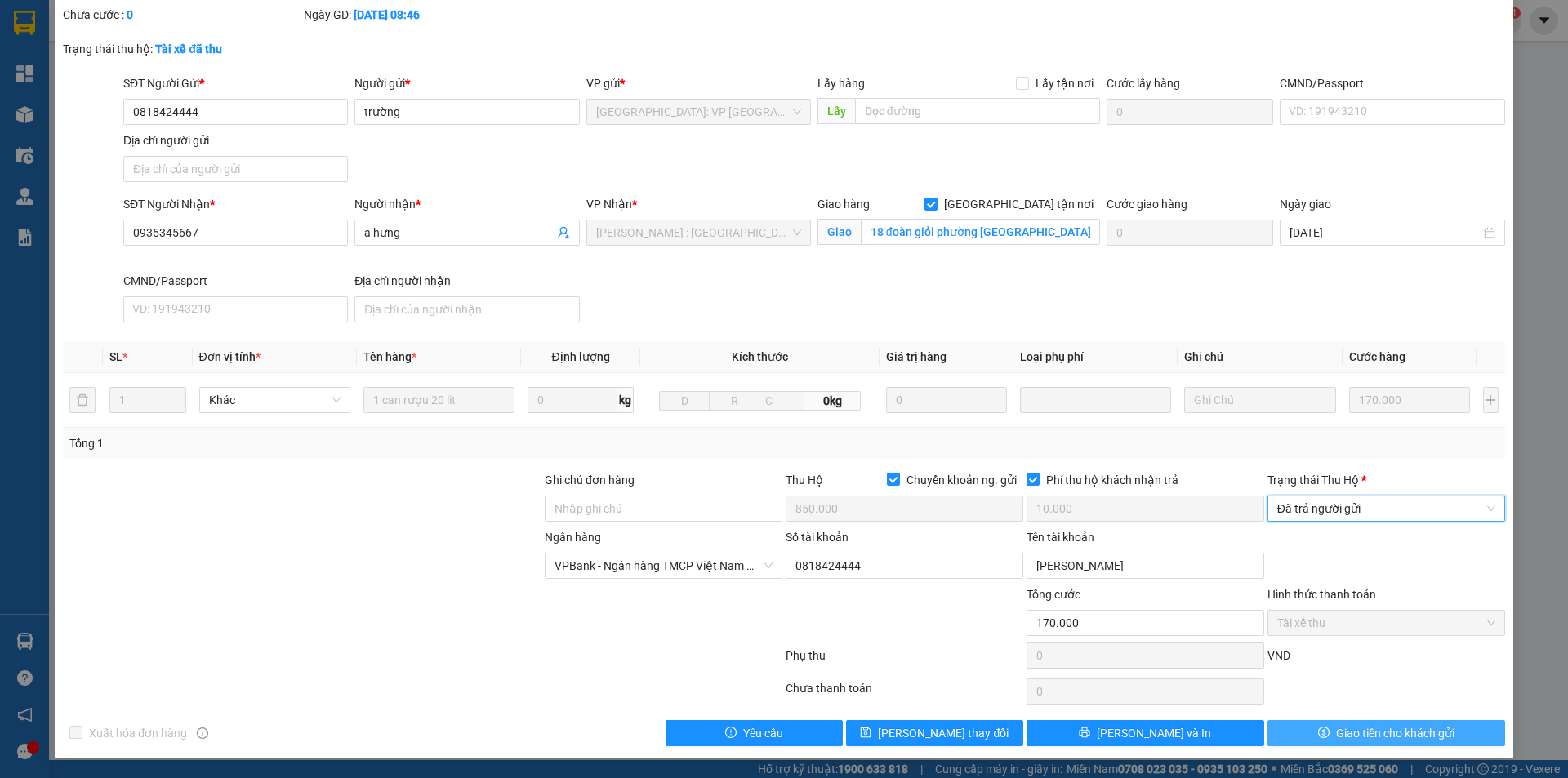
click at [1339, 731] on span "Giao tiền cho khách gửi" at bounding box center [1395, 733] width 119 height 18
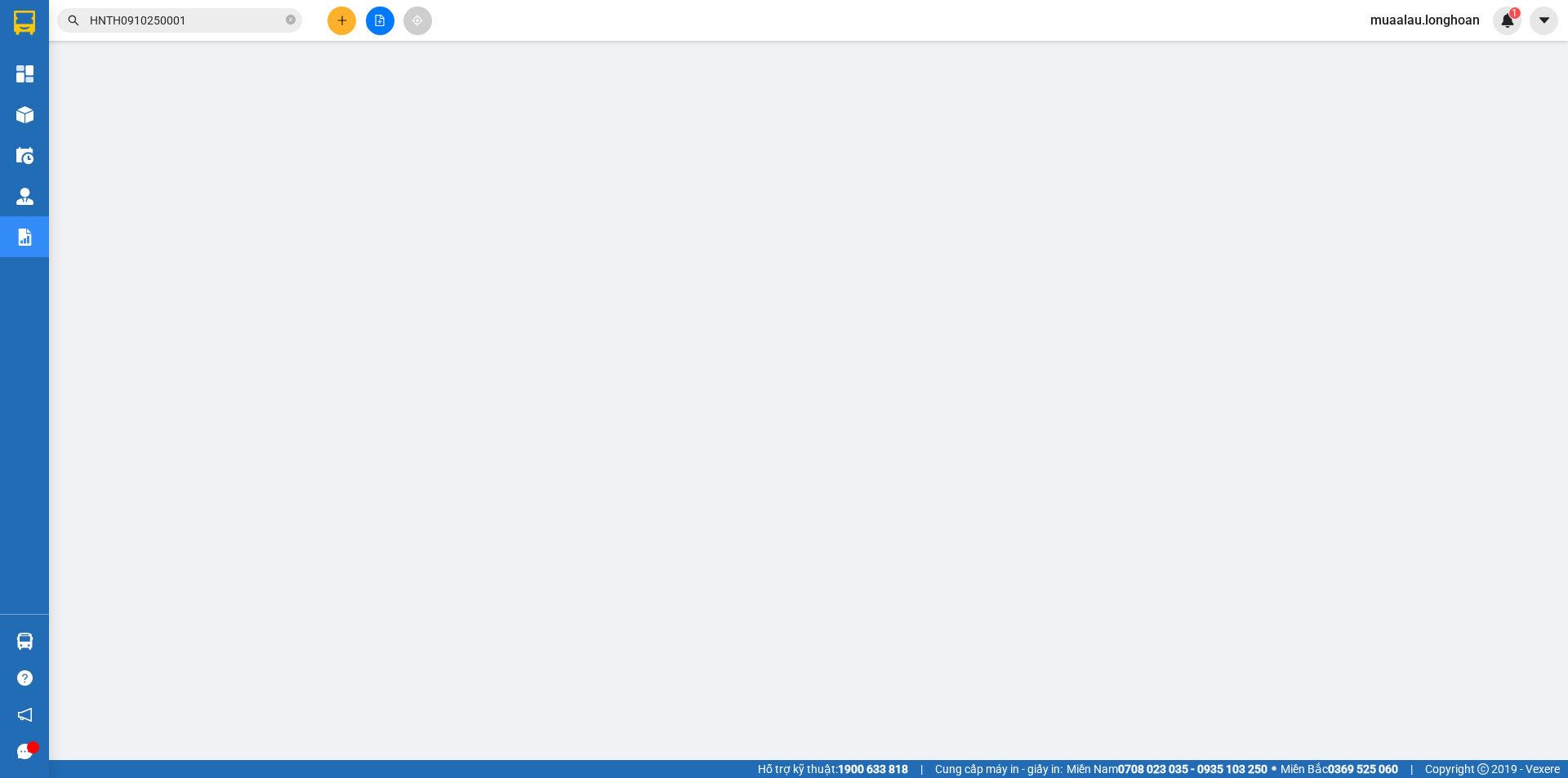
click at [230, 19] on input "HNTH0910250001" at bounding box center [186, 21] width 193 height 18
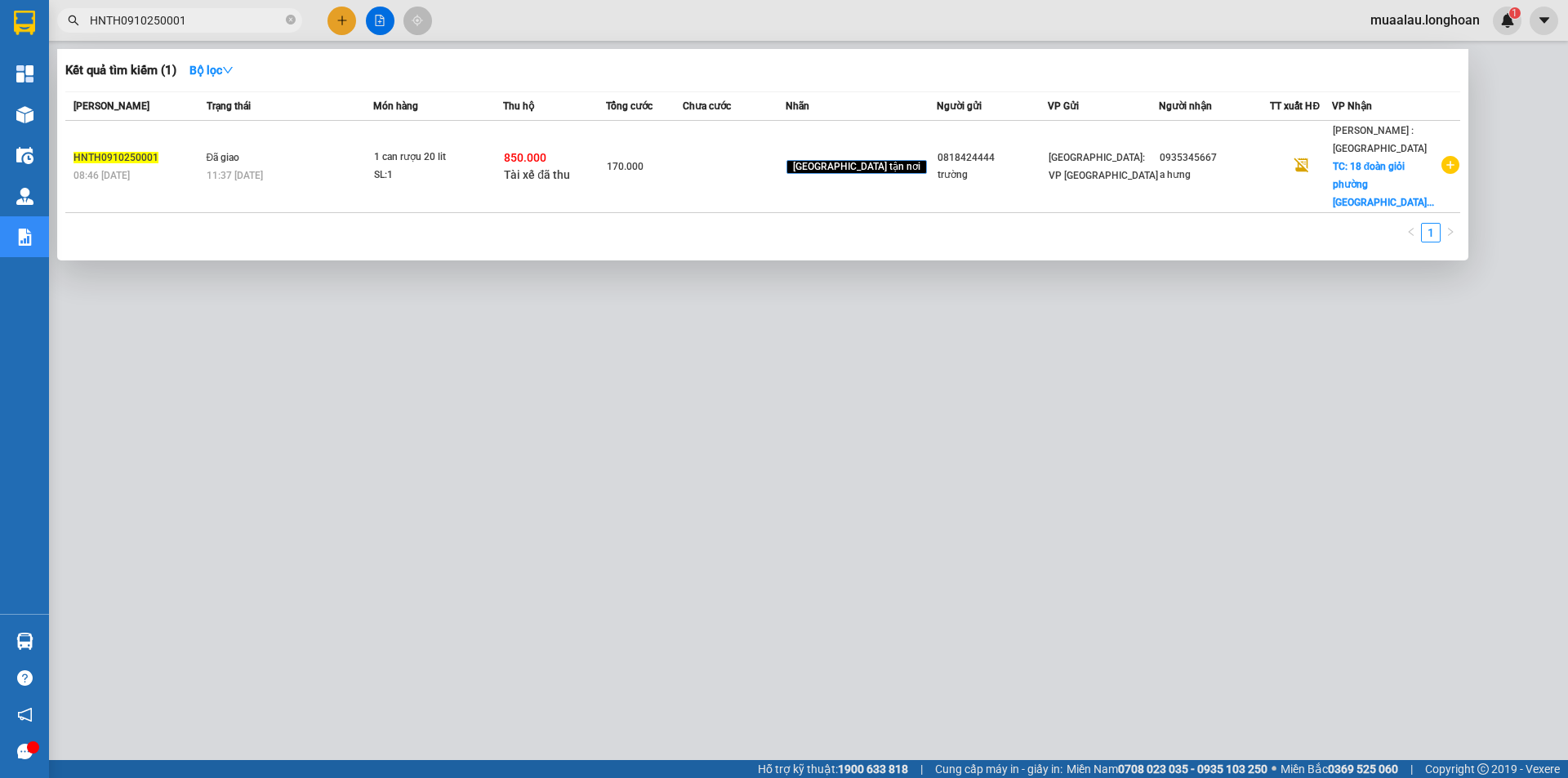
click at [230, 19] on input "HNTH0910250001" at bounding box center [186, 21] width 193 height 18
paste input "HD0910250005"
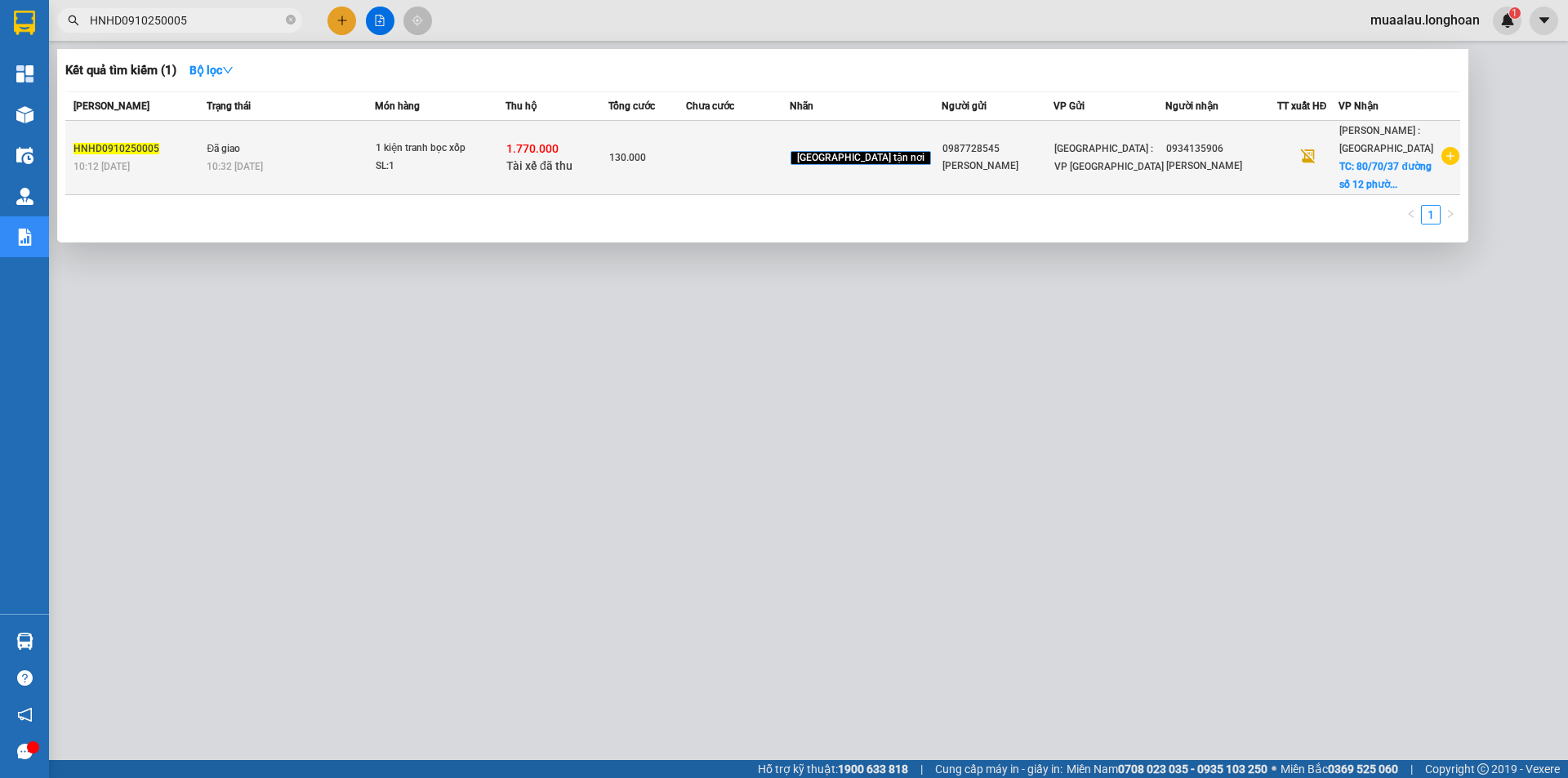
click at [730, 184] on td at bounding box center [737, 158] width 103 height 75
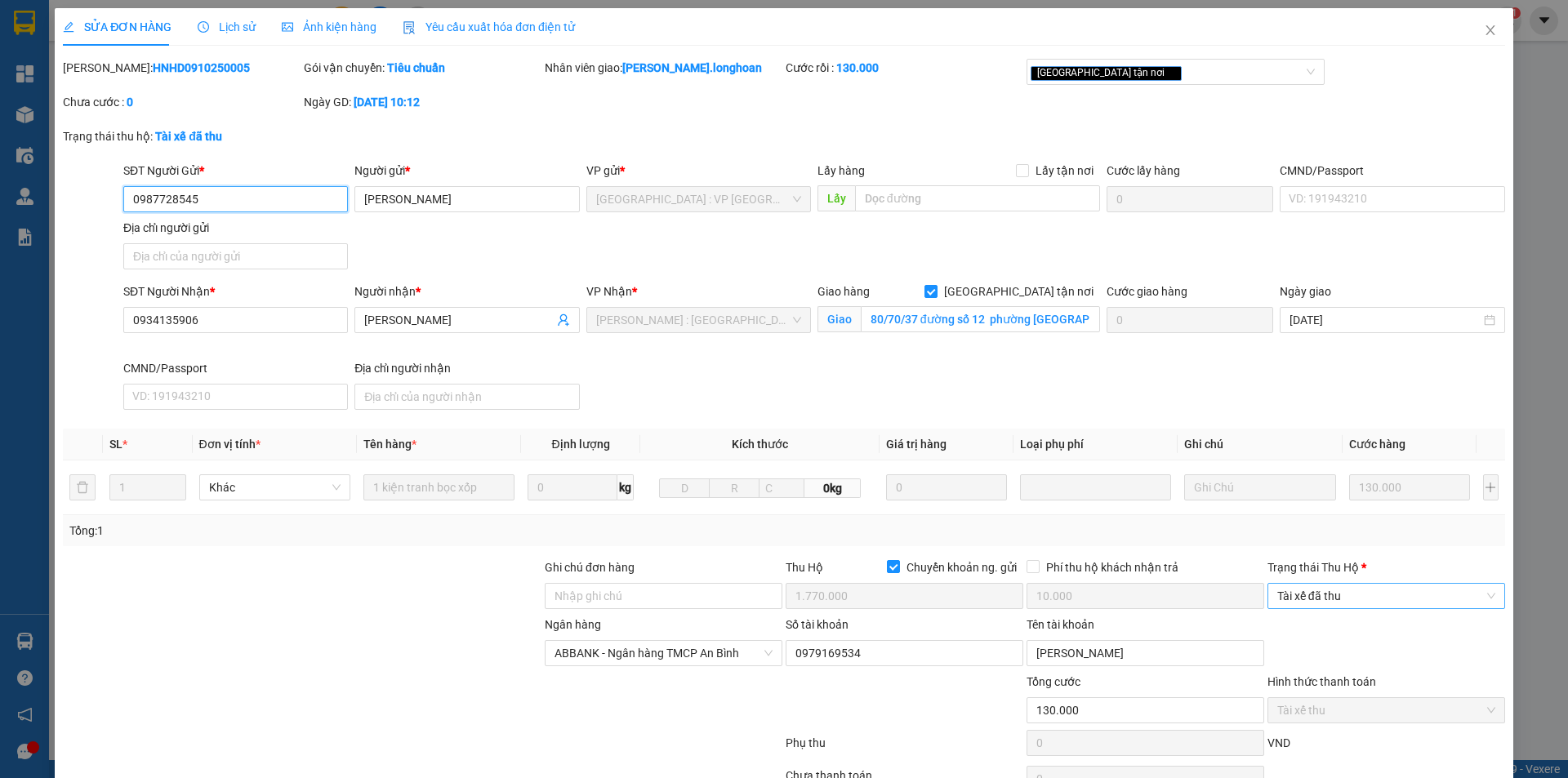
click at [1332, 606] on span "Tài xế đã thu" at bounding box center [1386, 595] width 218 height 25
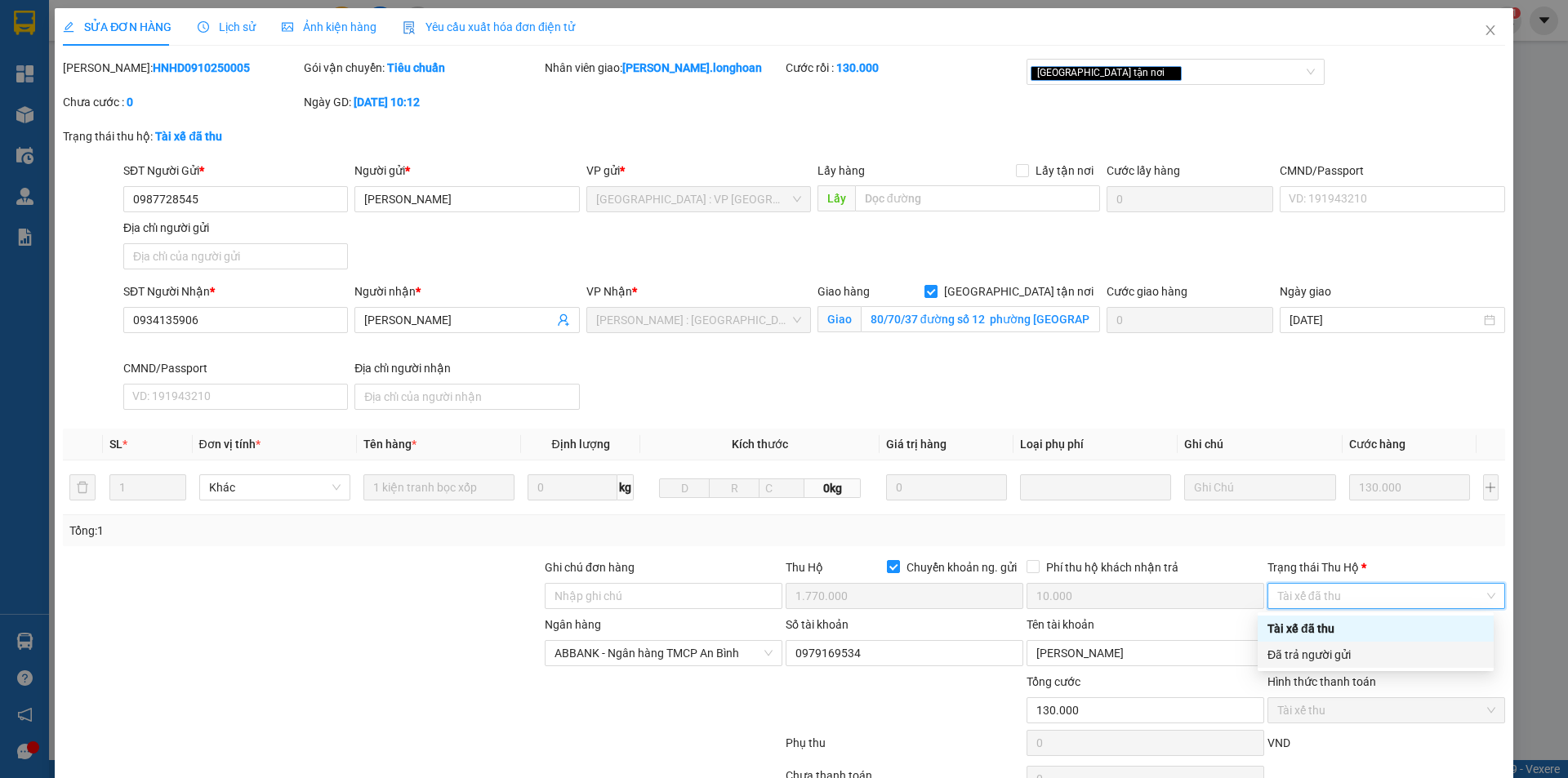
click at [1348, 651] on div "Đã trả người gửi" at bounding box center [1375, 655] width 216 height 18
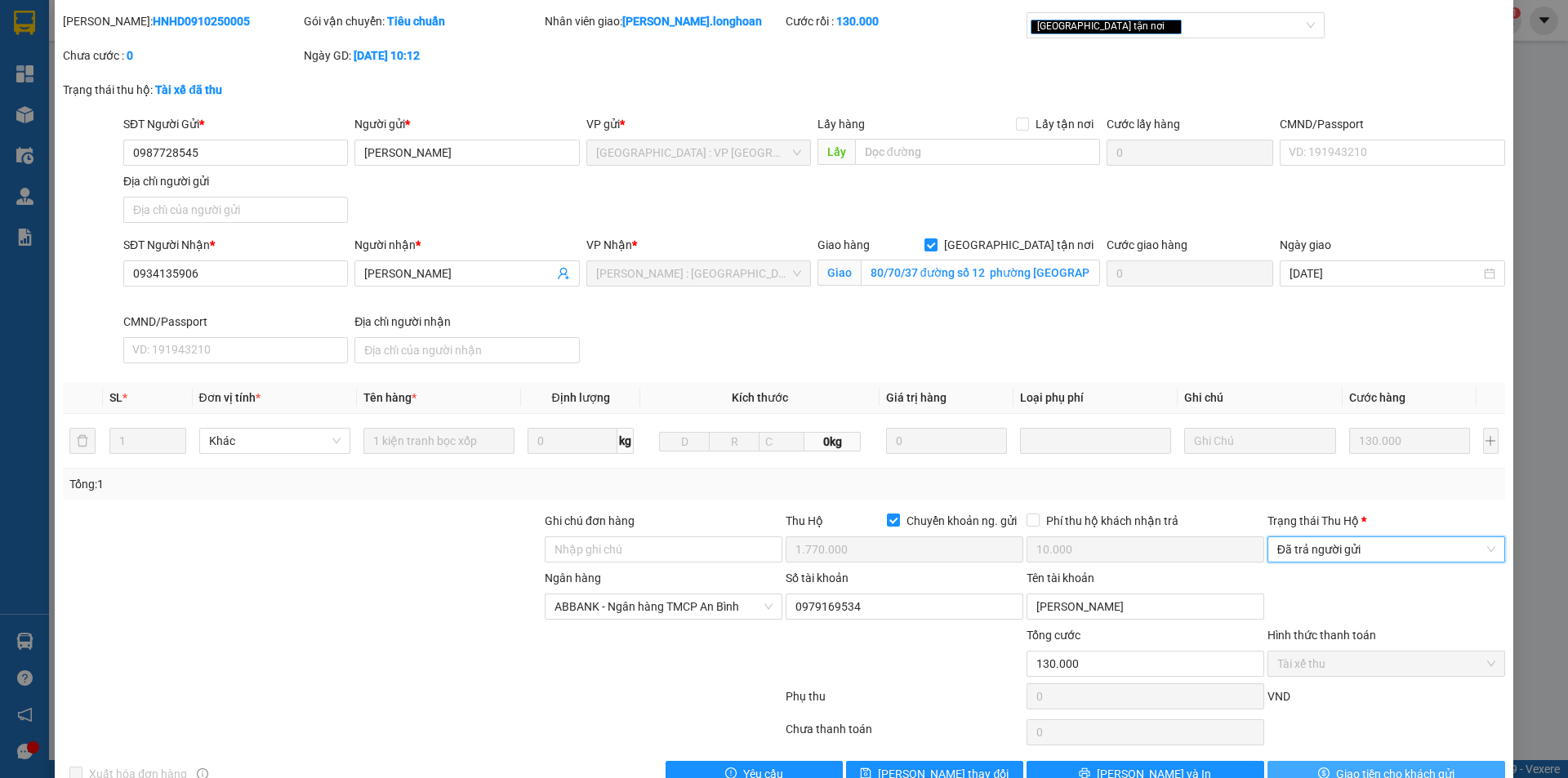
scroll to position [87, 0]
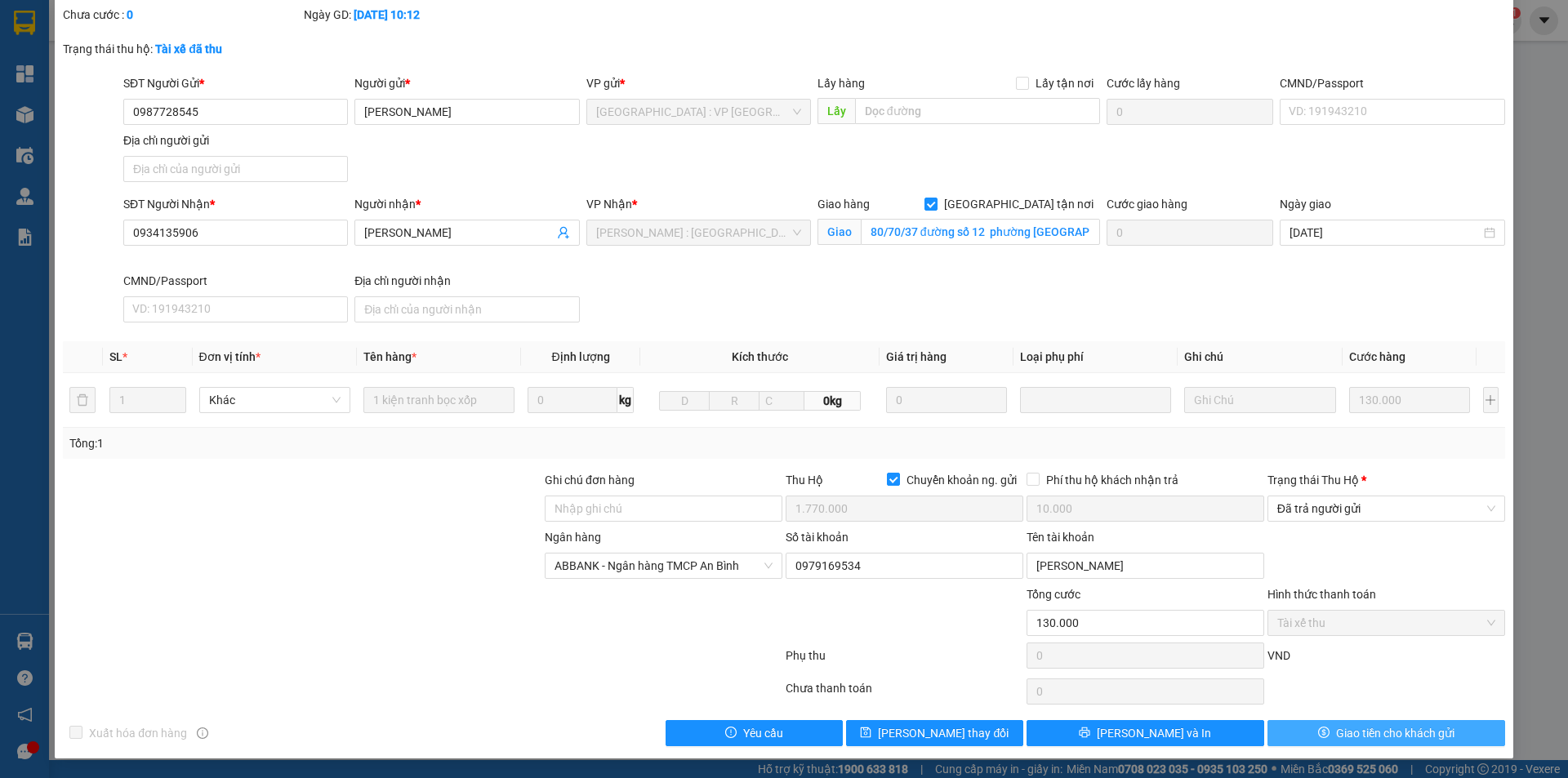
click at [1336, 734] on span "Giao tiền cho khách gửi" at bounding box center [1395, 733] width 119 height 18
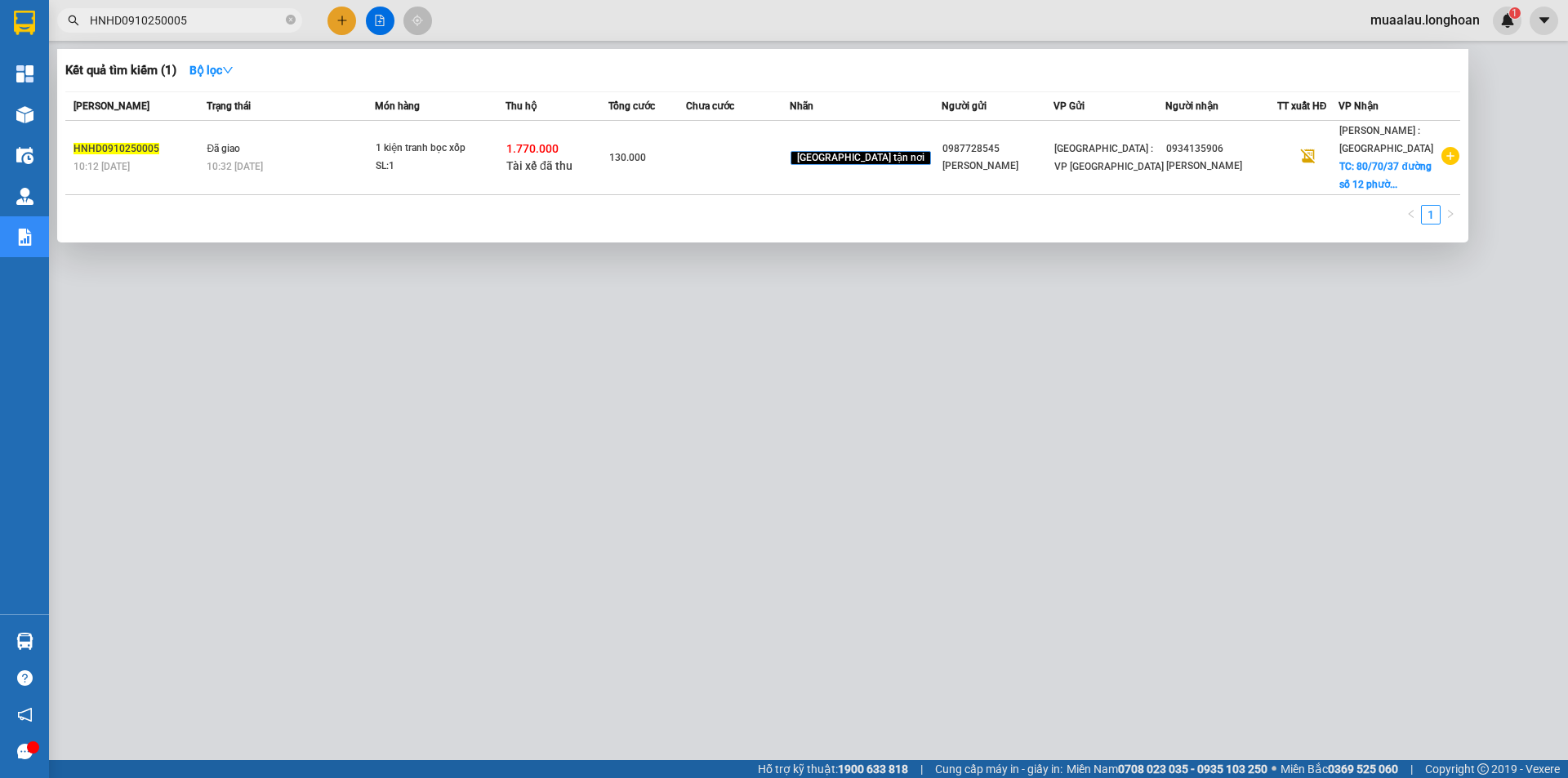
click at [203, 21] on input "HNHD0910250005" at bounding box center [186, 21] width 193 height 18
paste input "9"
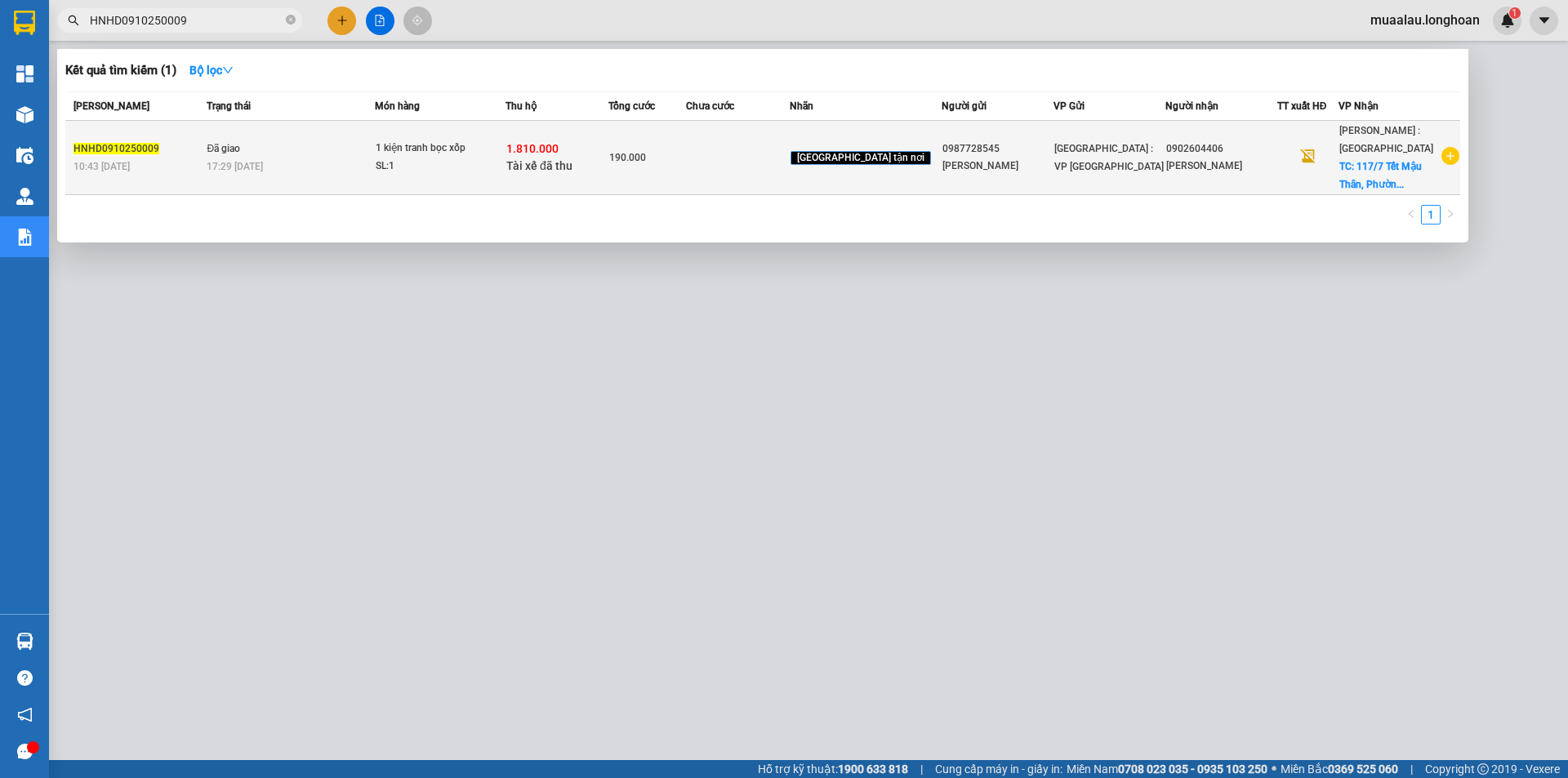
click at [736, 177] on td at bounding box center [737, 158] width 103 height 75
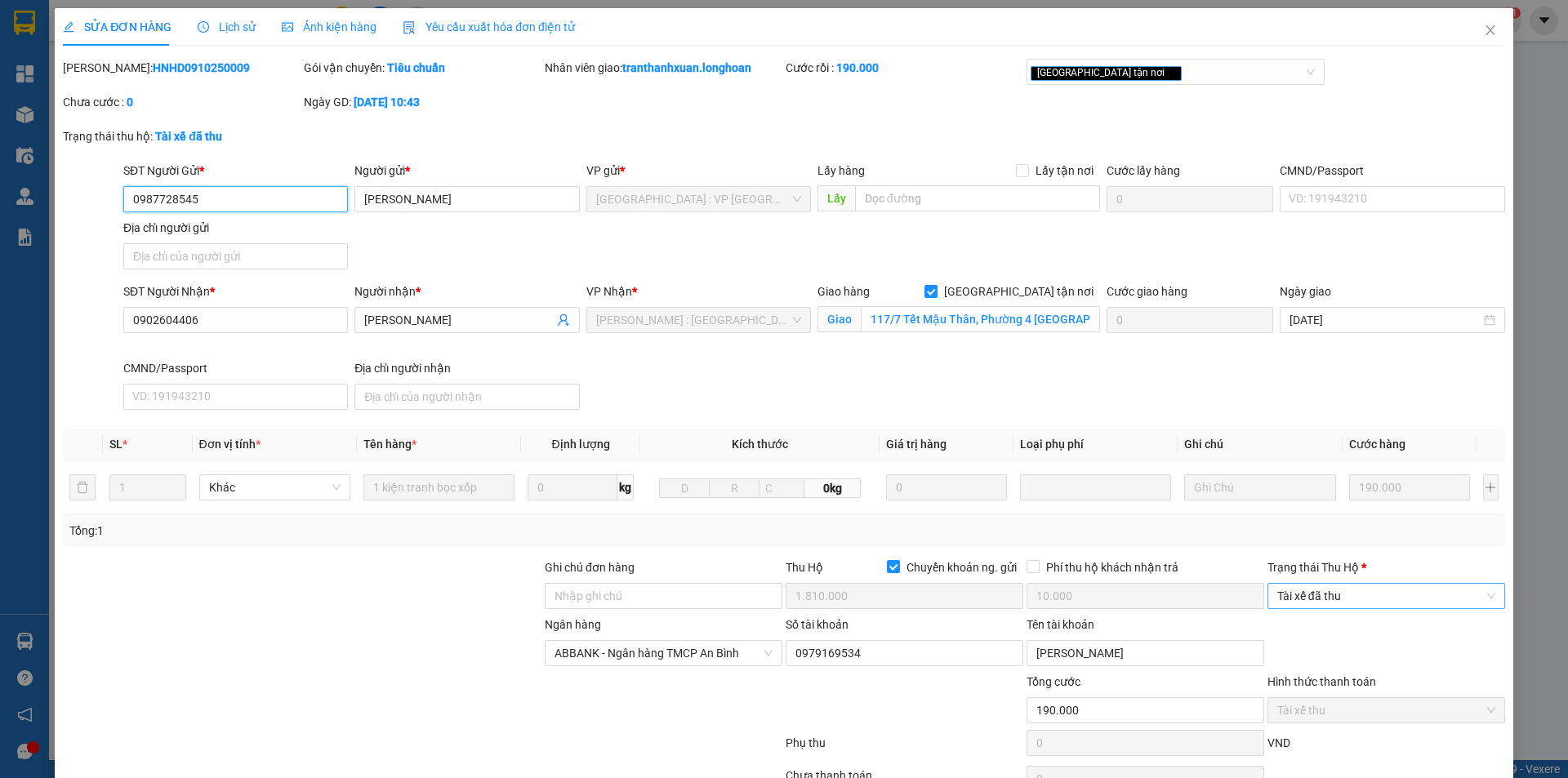
click at [1334, 600] on span "Tài xế đã thu" at bounding box center [1386, 595] width 218 height 25
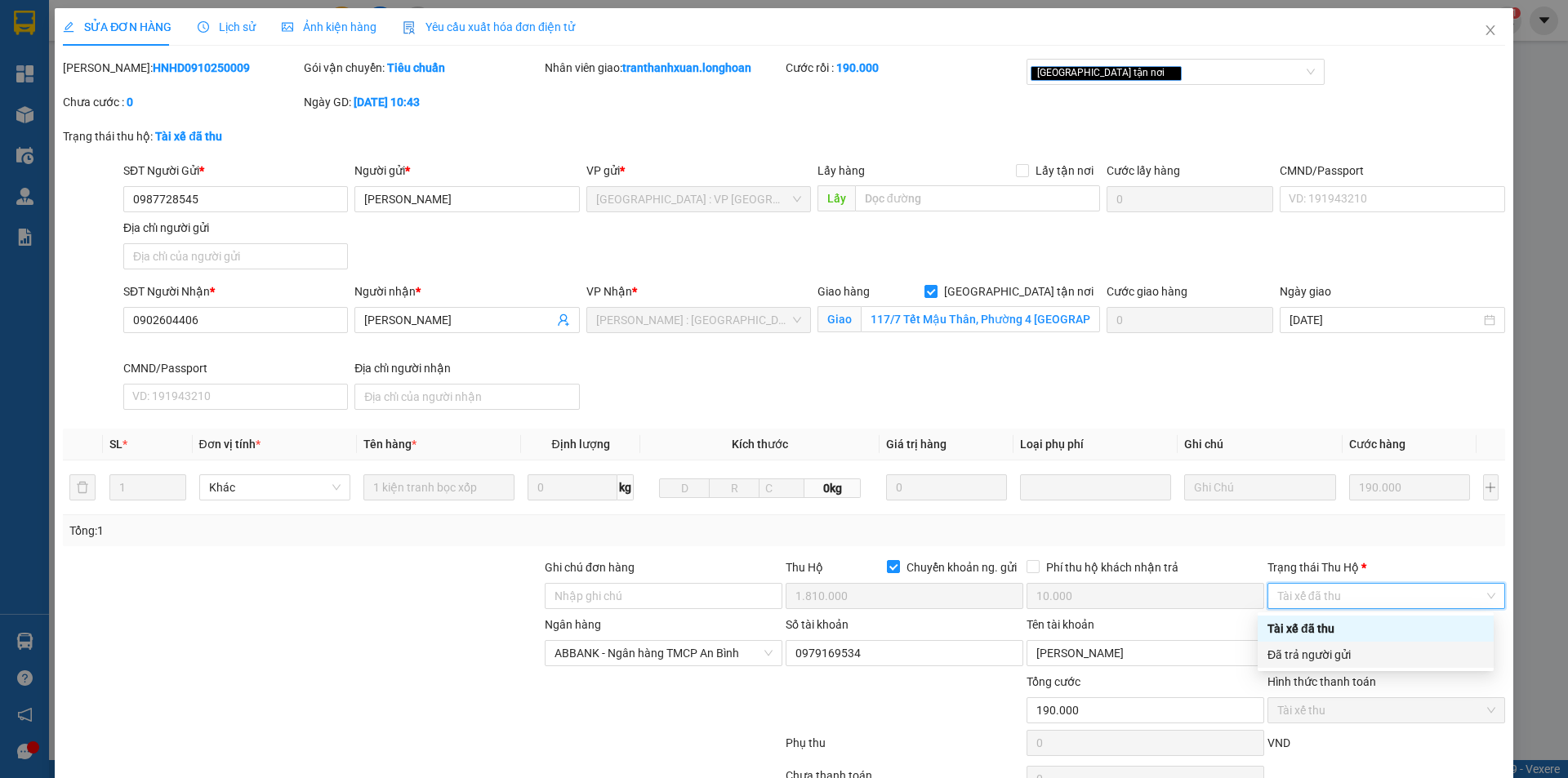
click at [1329, 653] on div "Đã trả người gửi" at bounding box center [1375, 655] width 216 height 18
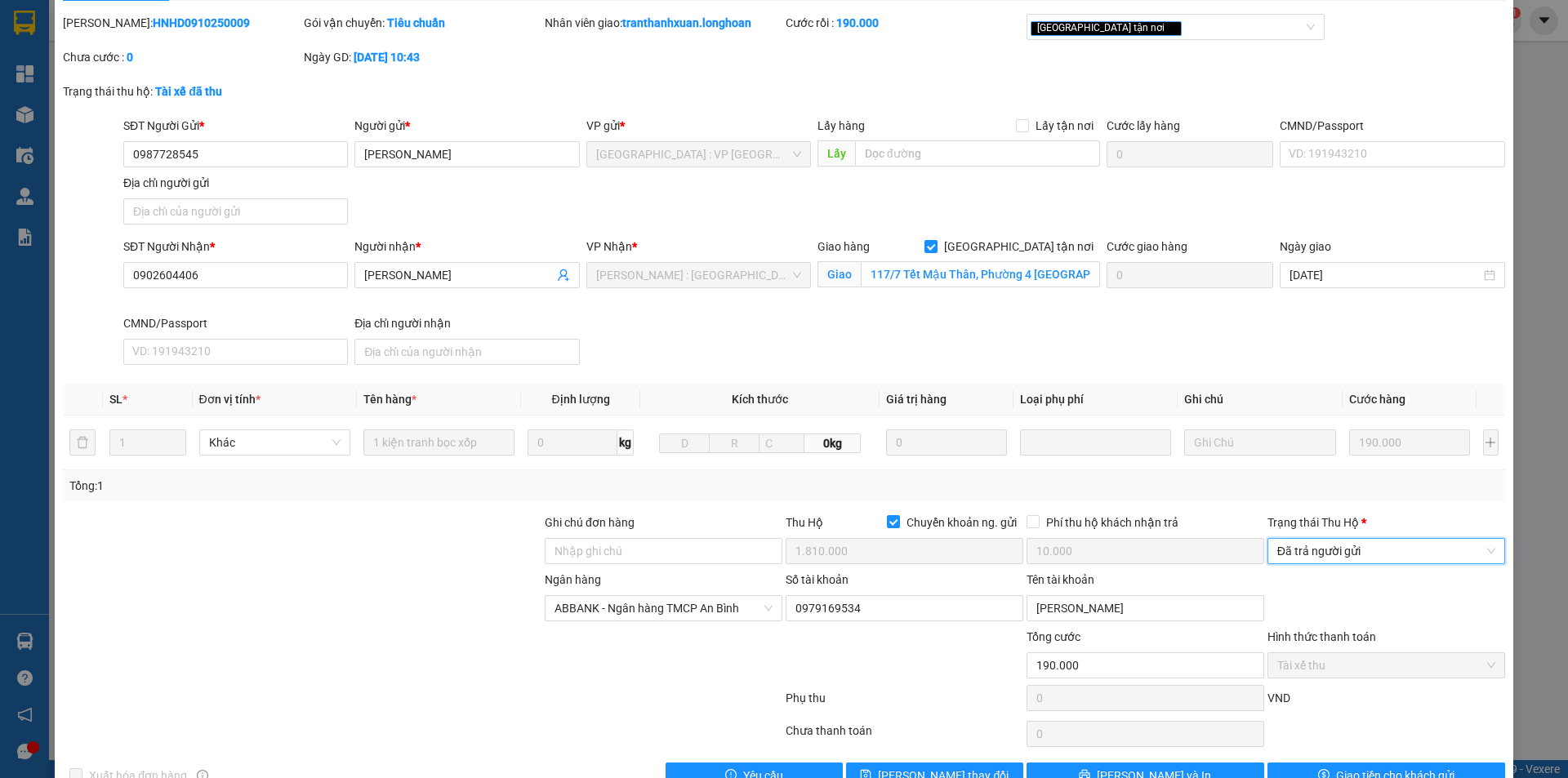
scroll to position [87, 0]
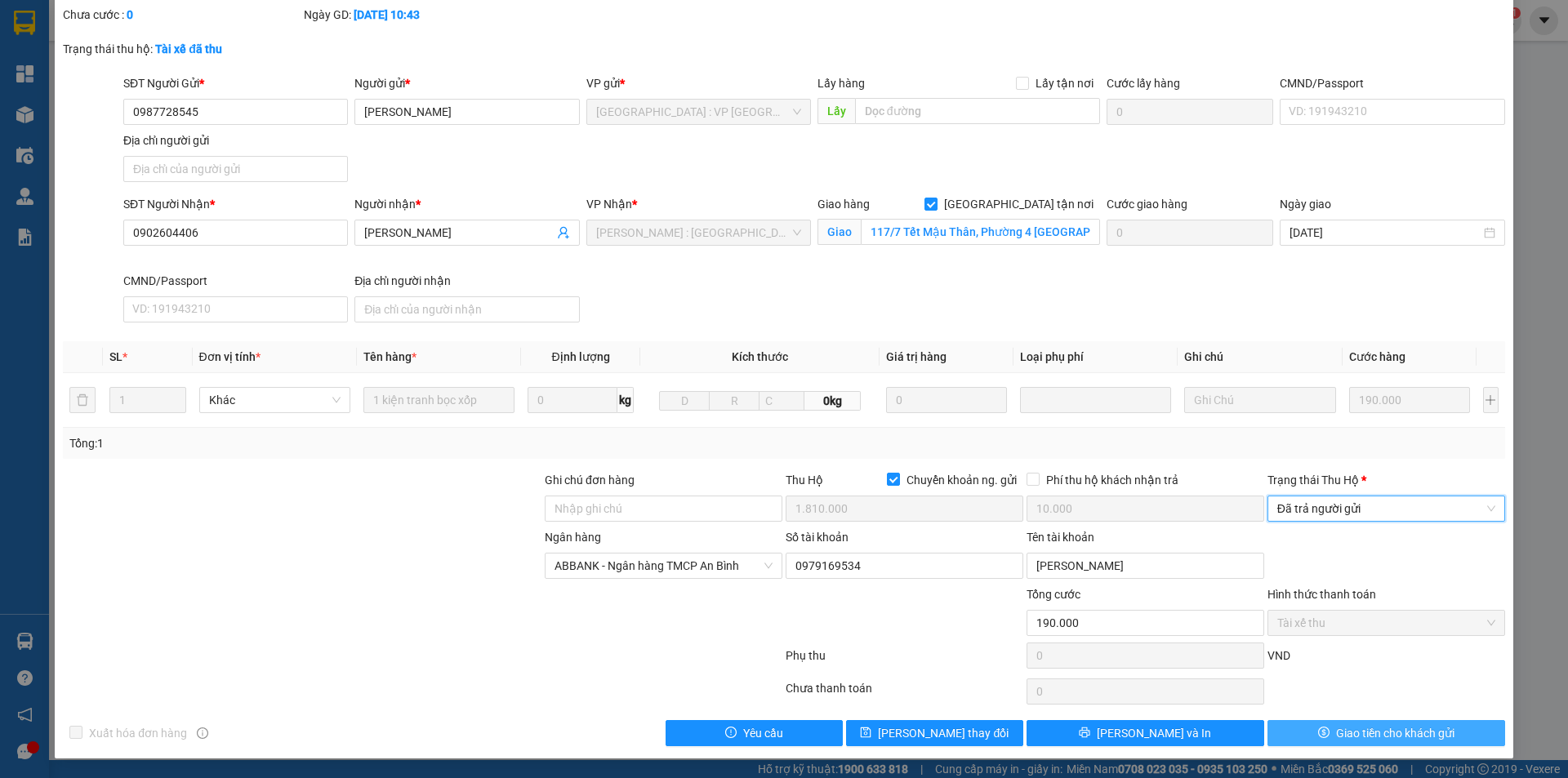
click at [1304, 728] on button "Giao tiền cho khách gửi" at bounding box center [1386, 733] width 238 height 27
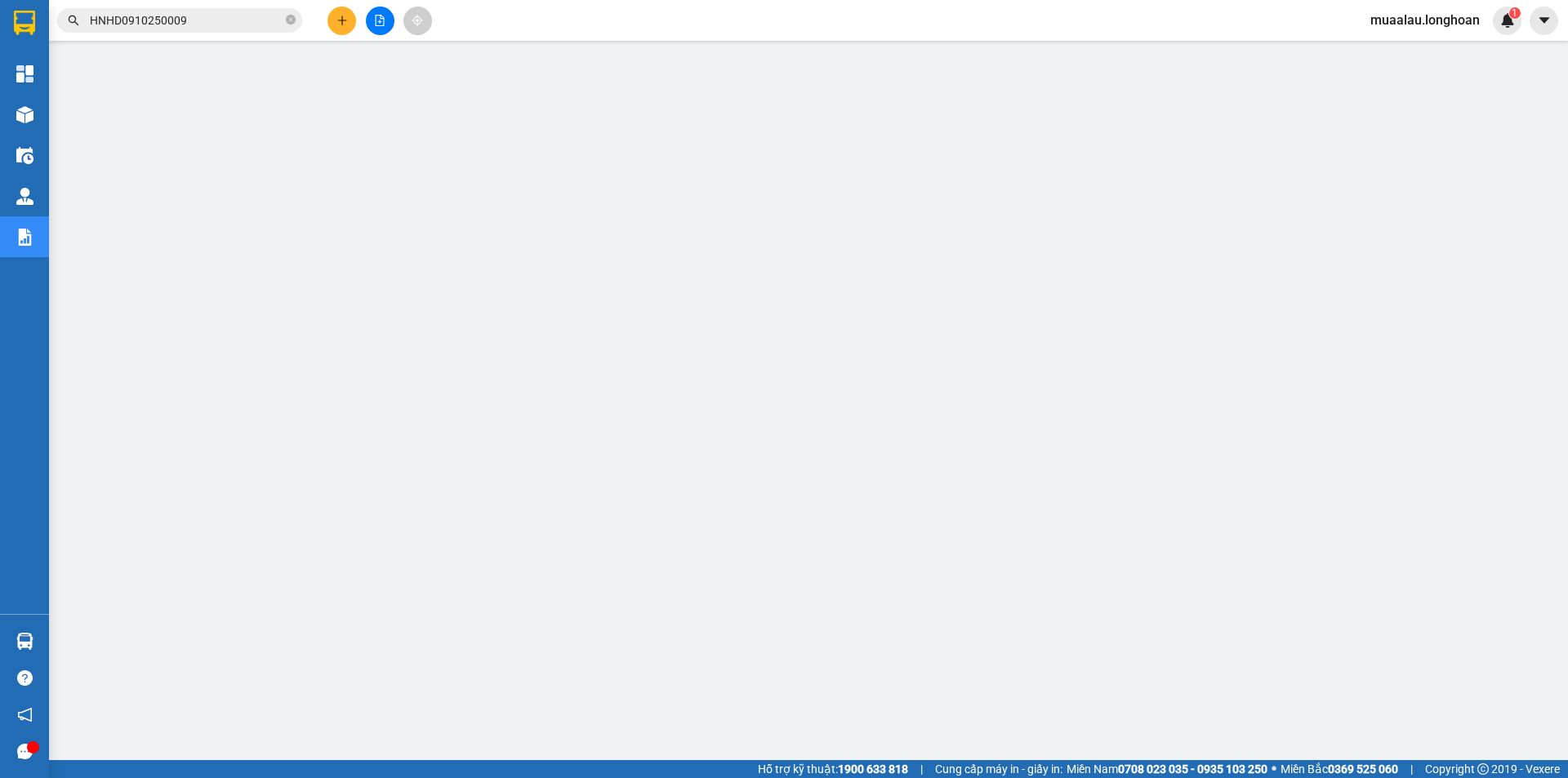
click at [212, 32] on div "Kết quả tìm kiếm ( 1 ) Bộ lọc Mã ĐH Trạng thái Món hàng Thu hộ Tổng cước Chưa c…" at bounding box center [159, 21] width 318 height 28
click at [213, 27] on input "HNHD0910250009" at bounding box center [186, 21] width 193 height 18
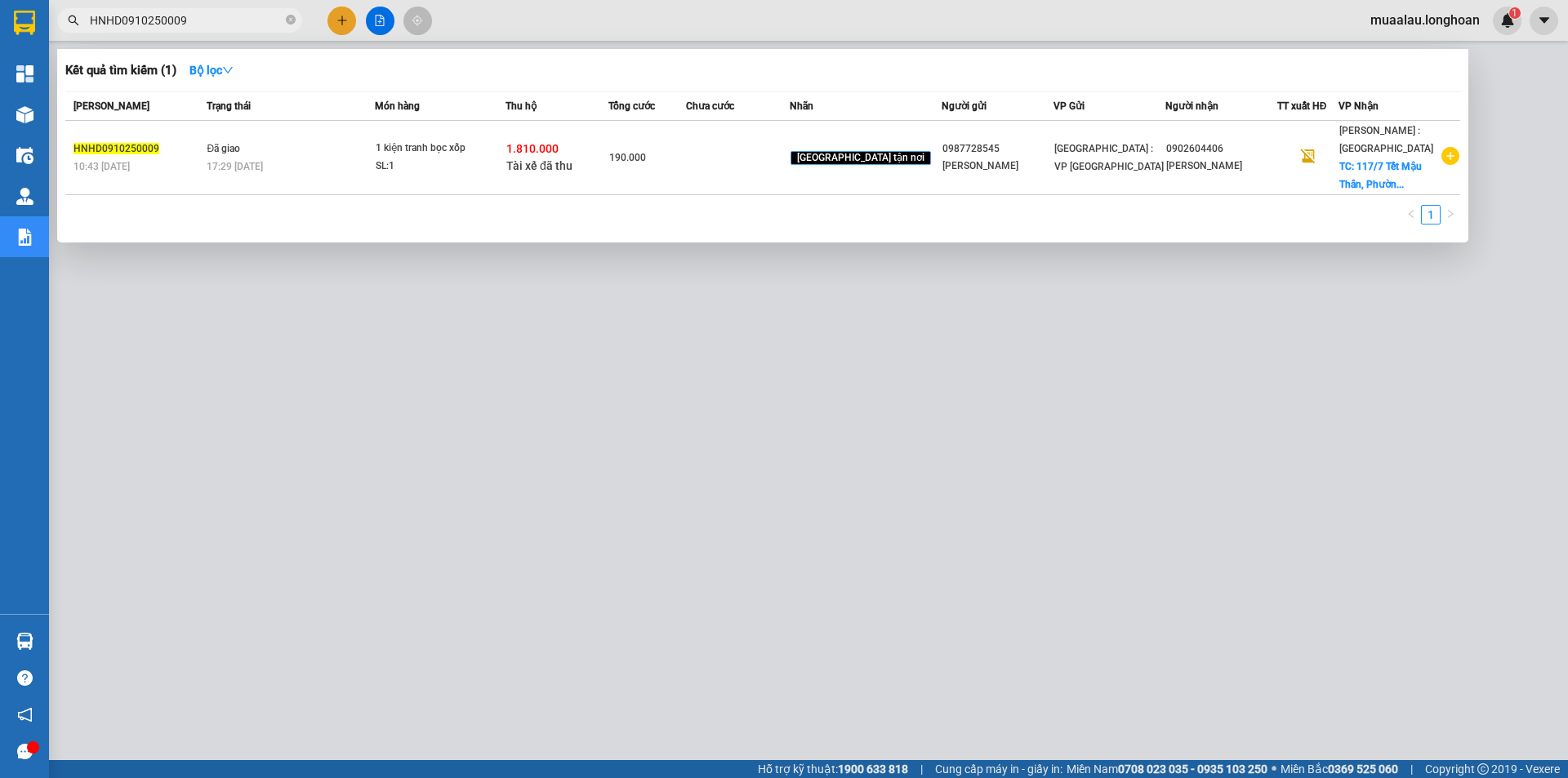
click at [213, 27] on input "HNHD0910250009" at bounding box center [186, 21] width 193 height 18
paste input "VPHM0810250020"
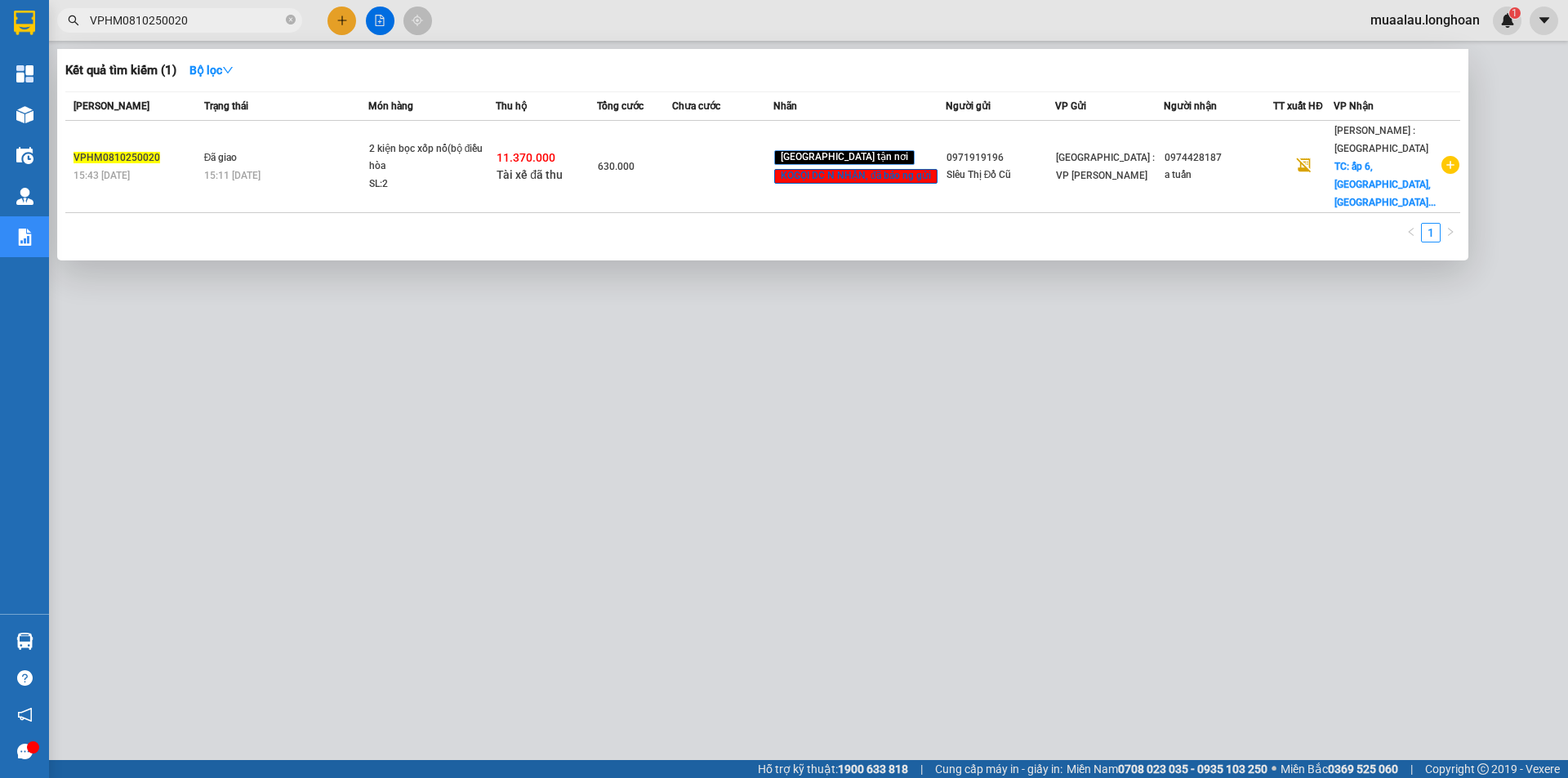
click at [738, 170] on td at bounding box center [722, 167] width 101 height 92
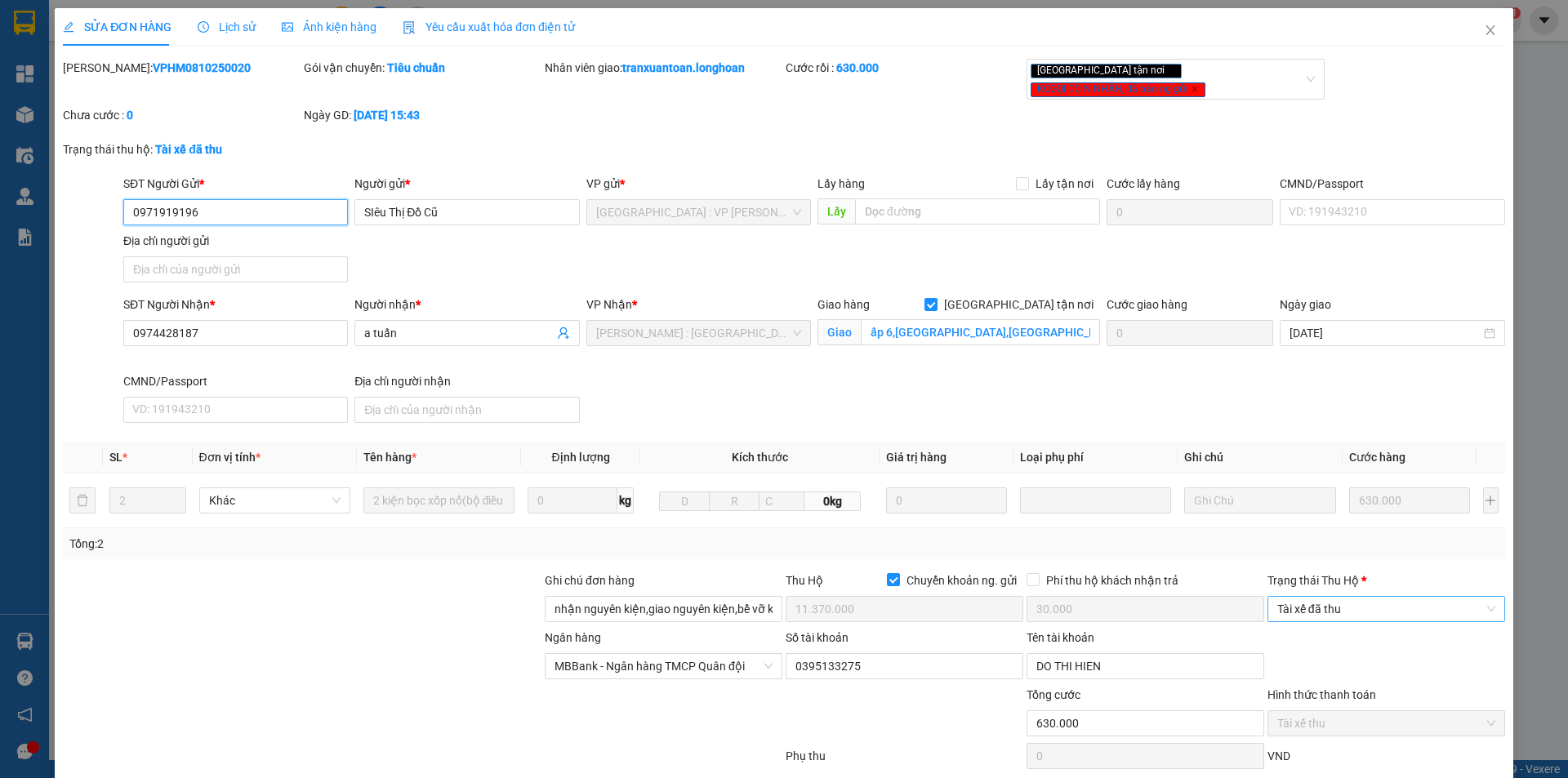
click at [1305, 597] on span "Tài xế đã thu" at bounding box center [1386, 609] width 218 height 25
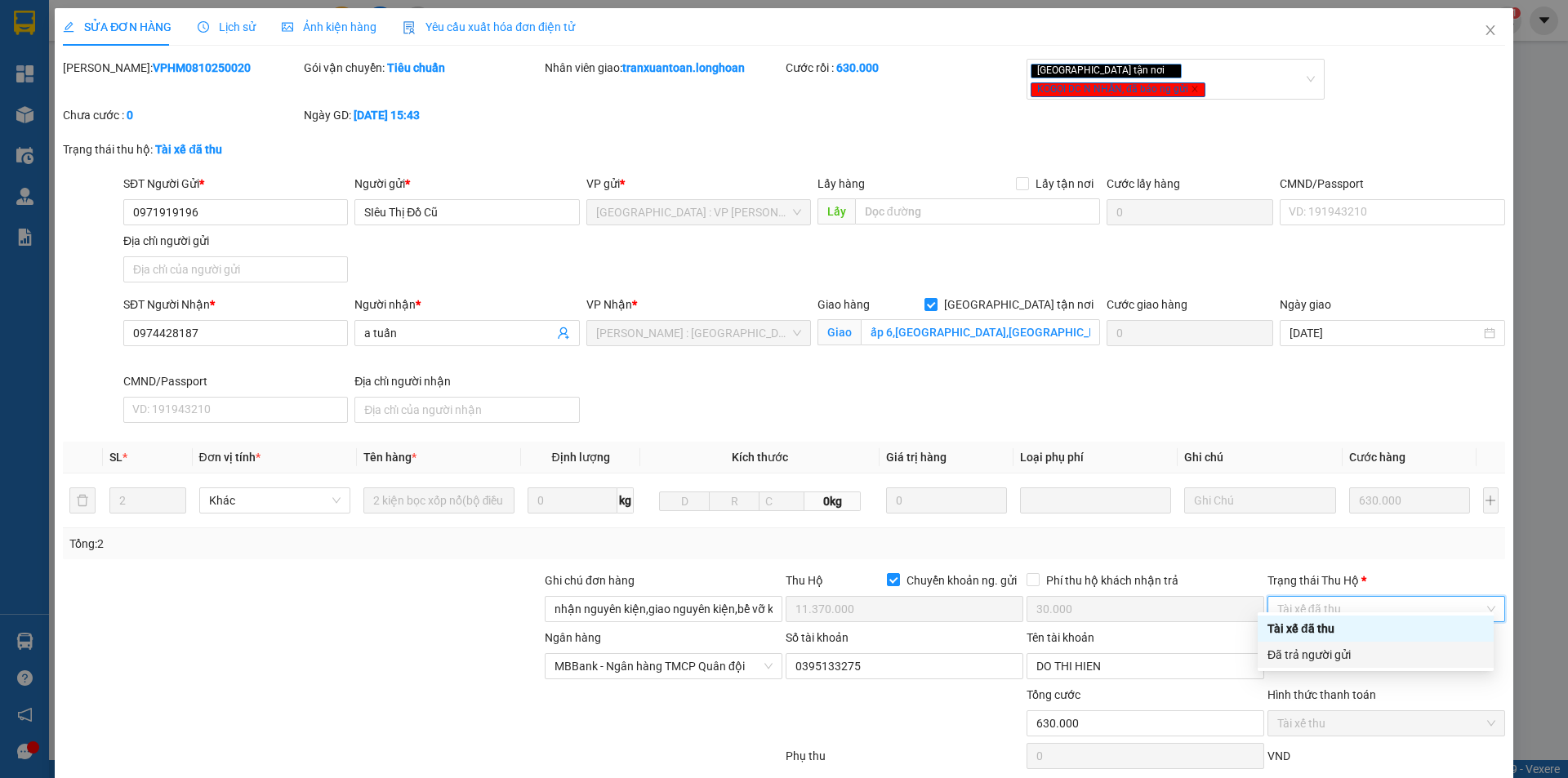
click at [1292, 651] on div "Đã trả người gửi" at bounding box center [1375, 655] width 216 height 18
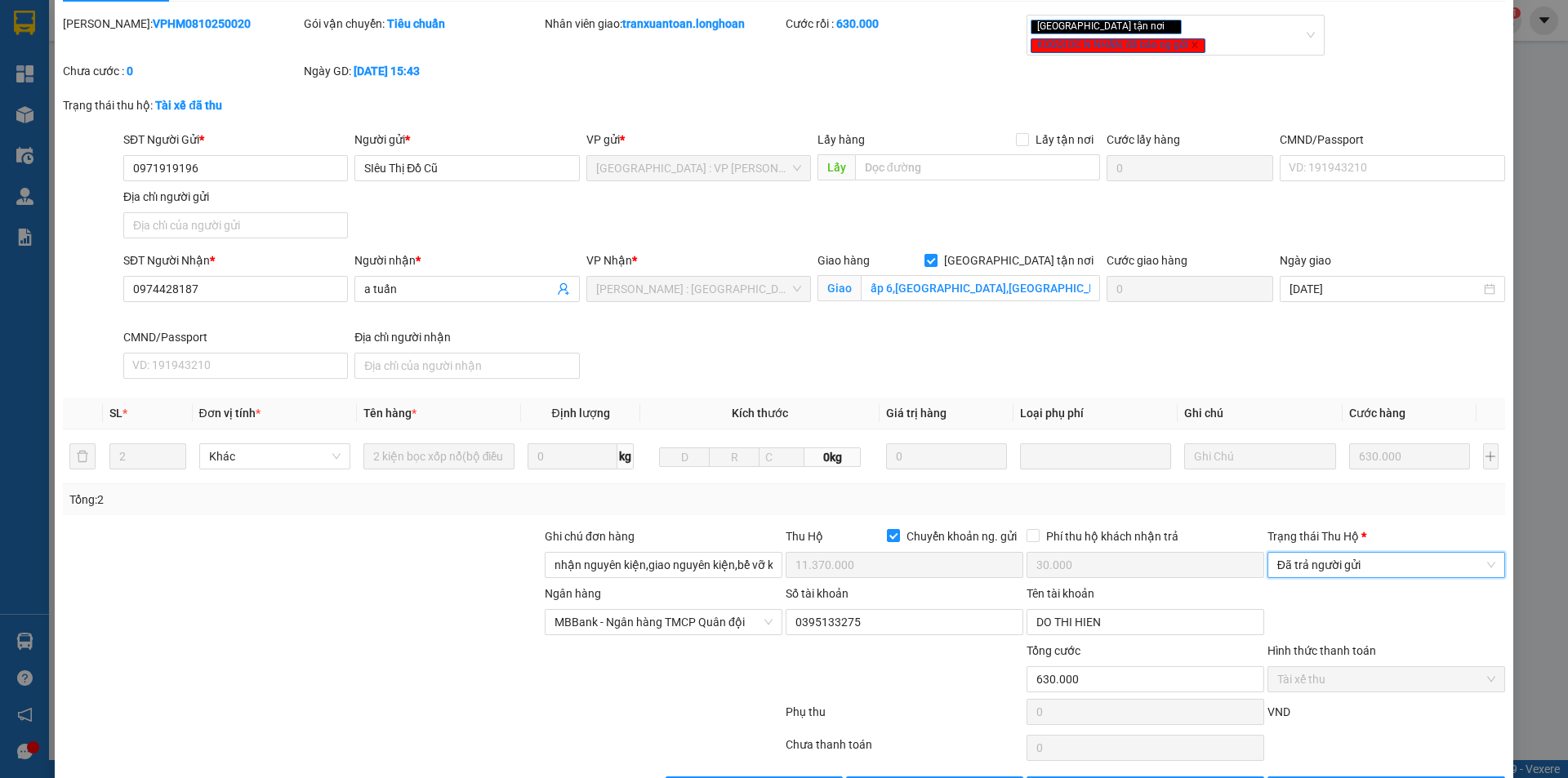
scroll to position [87, 0]
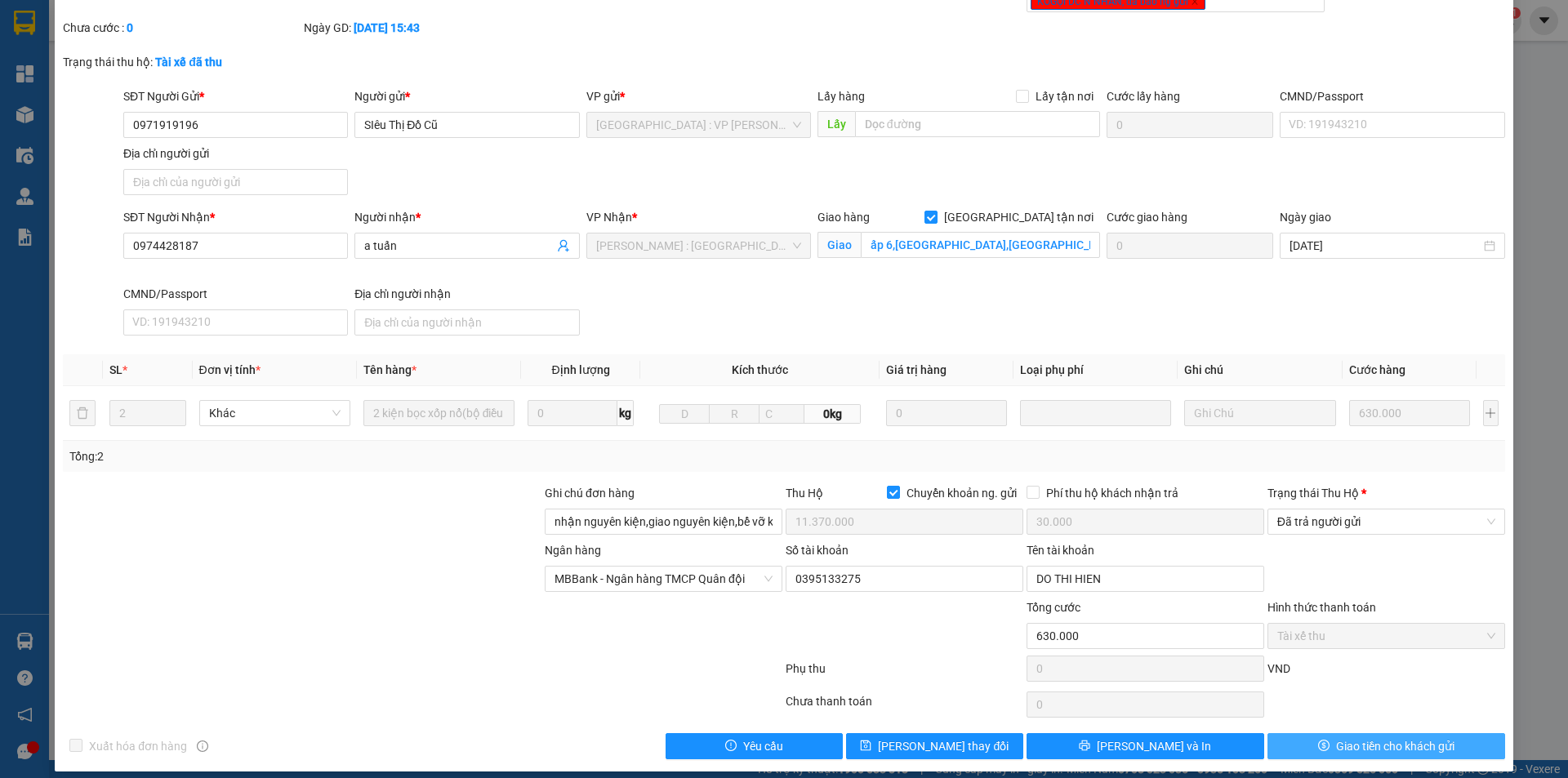
click at [1348, 738] on span "Giao tiền cho khách gửi" at bounding box center [1395, 747] width 119 height 18
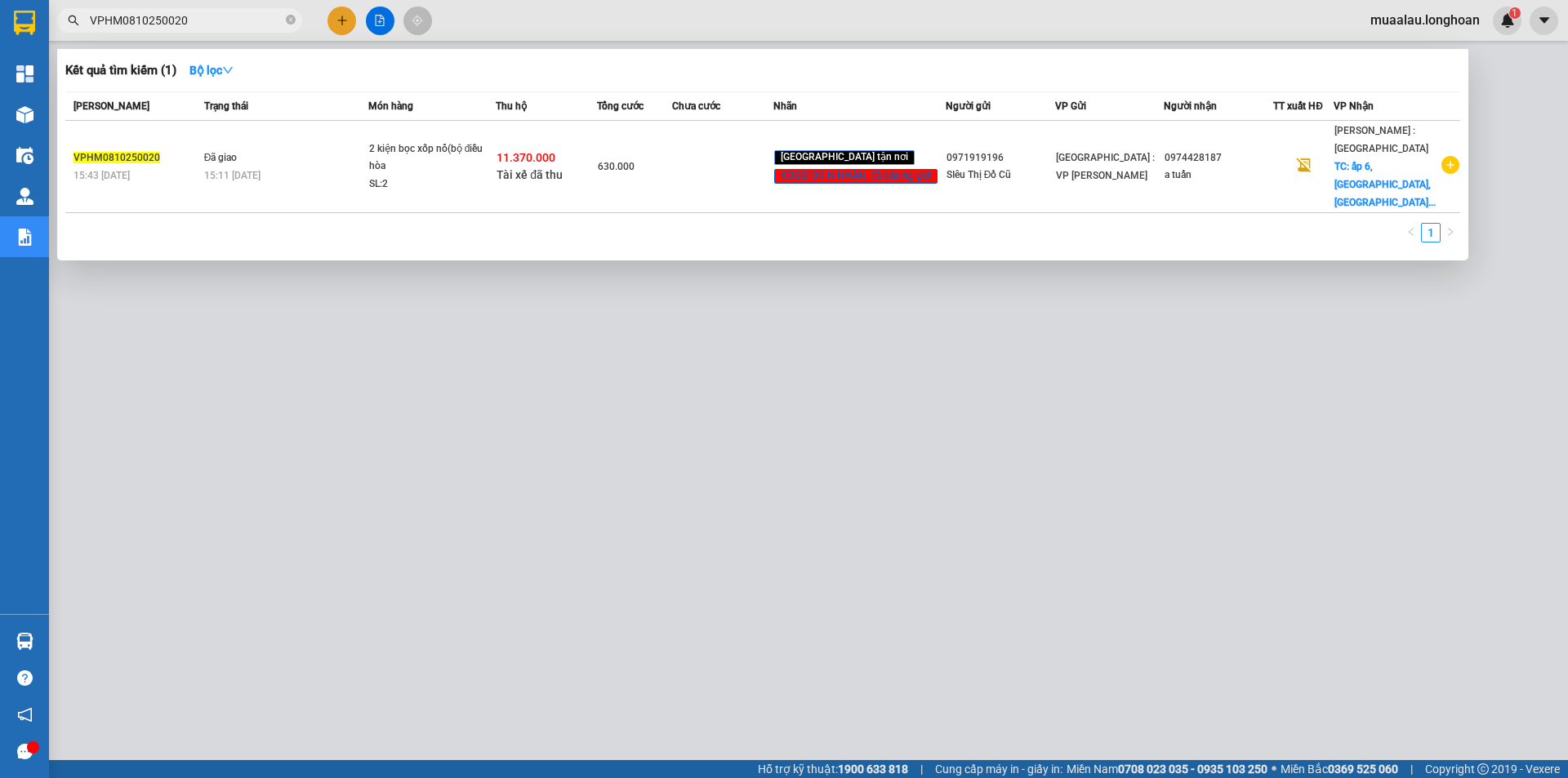
click at [192, 21] on input "VPHM0810250020" at bounding box center [186, 21] width 193 height 18
paste input "HBT0910250021"
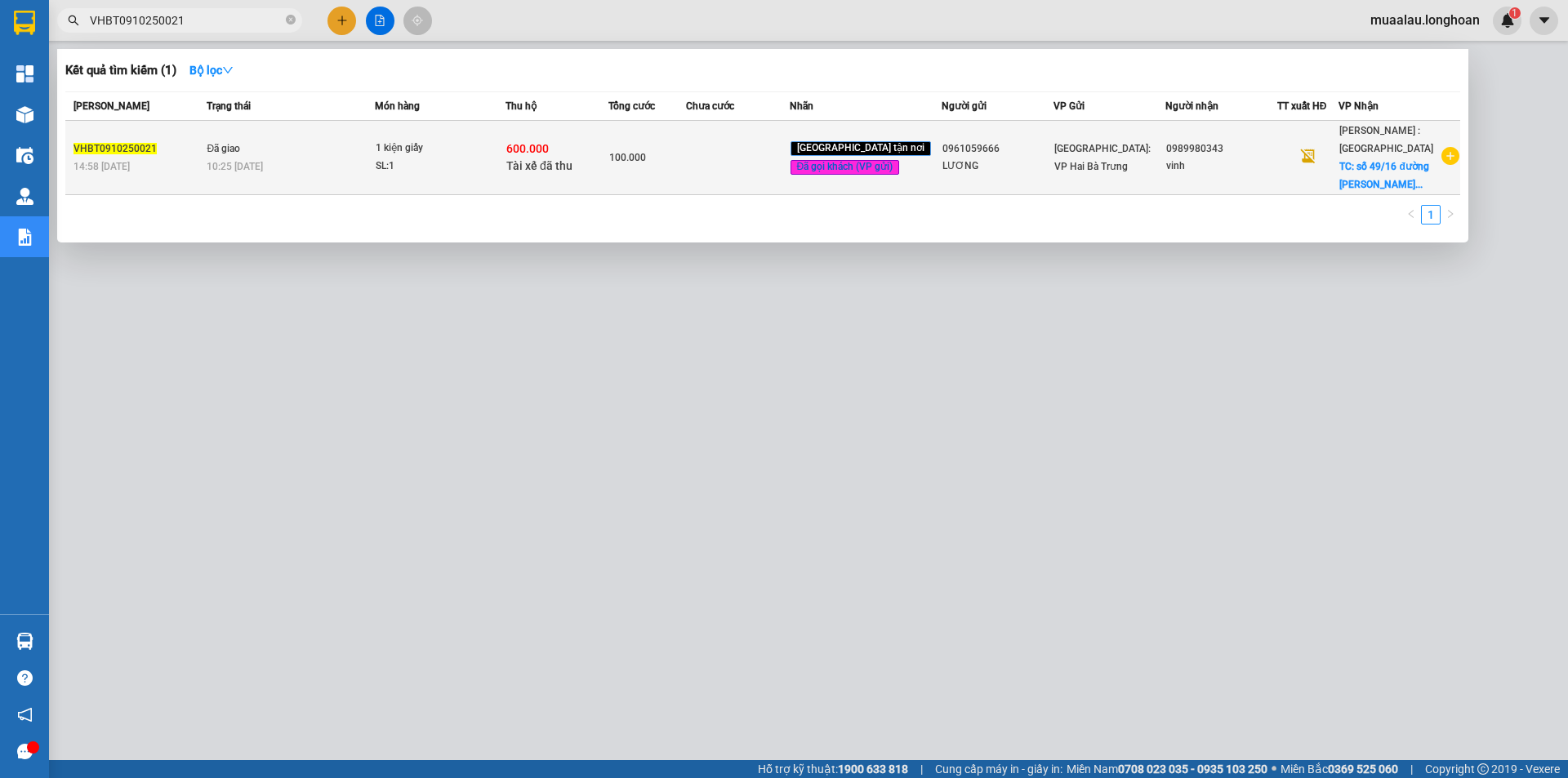
click at [731, 188] on td at bounding box center [737, 158] width 103 height 75
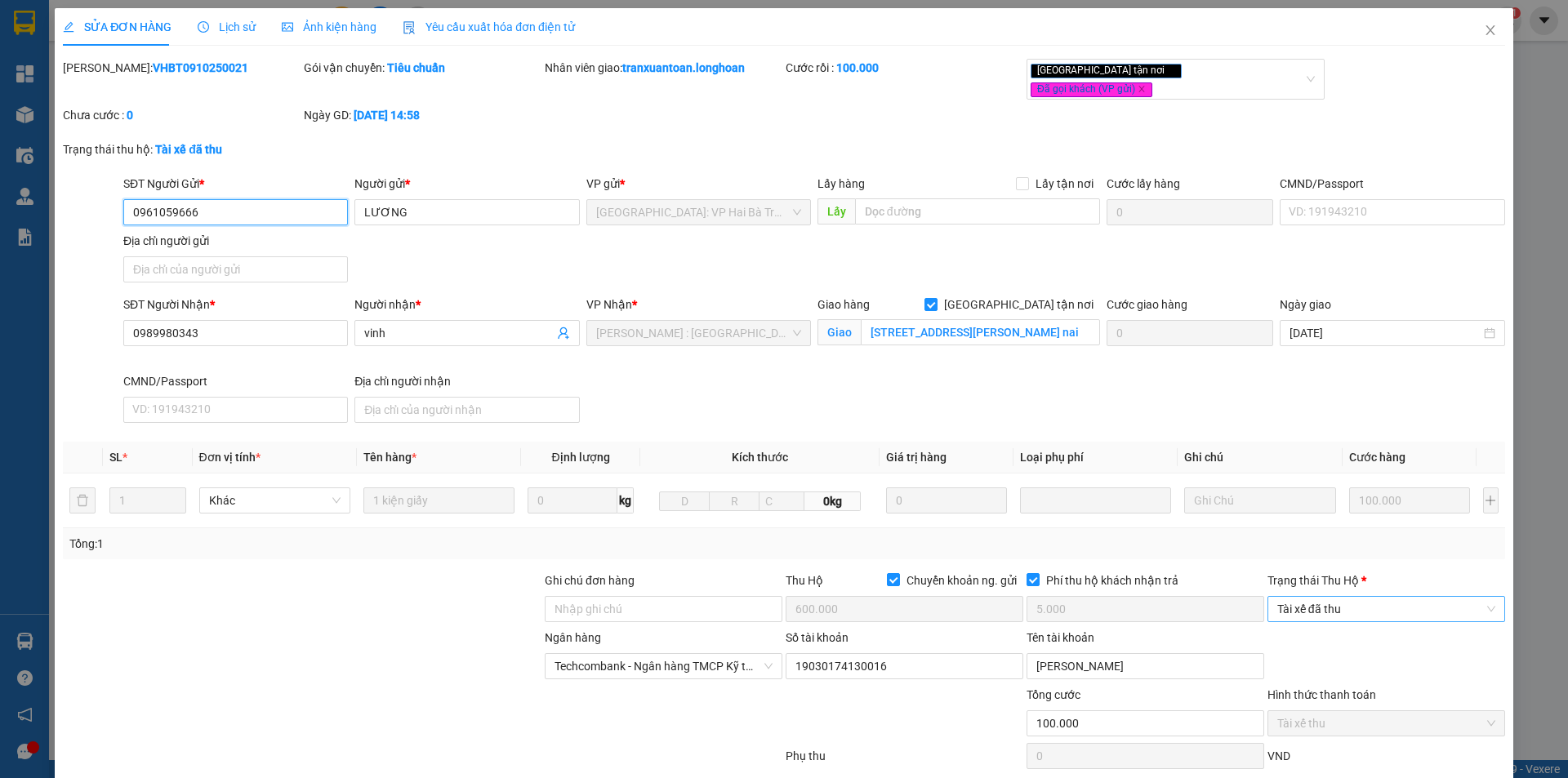
click at [1340, 597] on span "Tài xế đã thu" at bounding box center [1386, 609] width 218 height 25
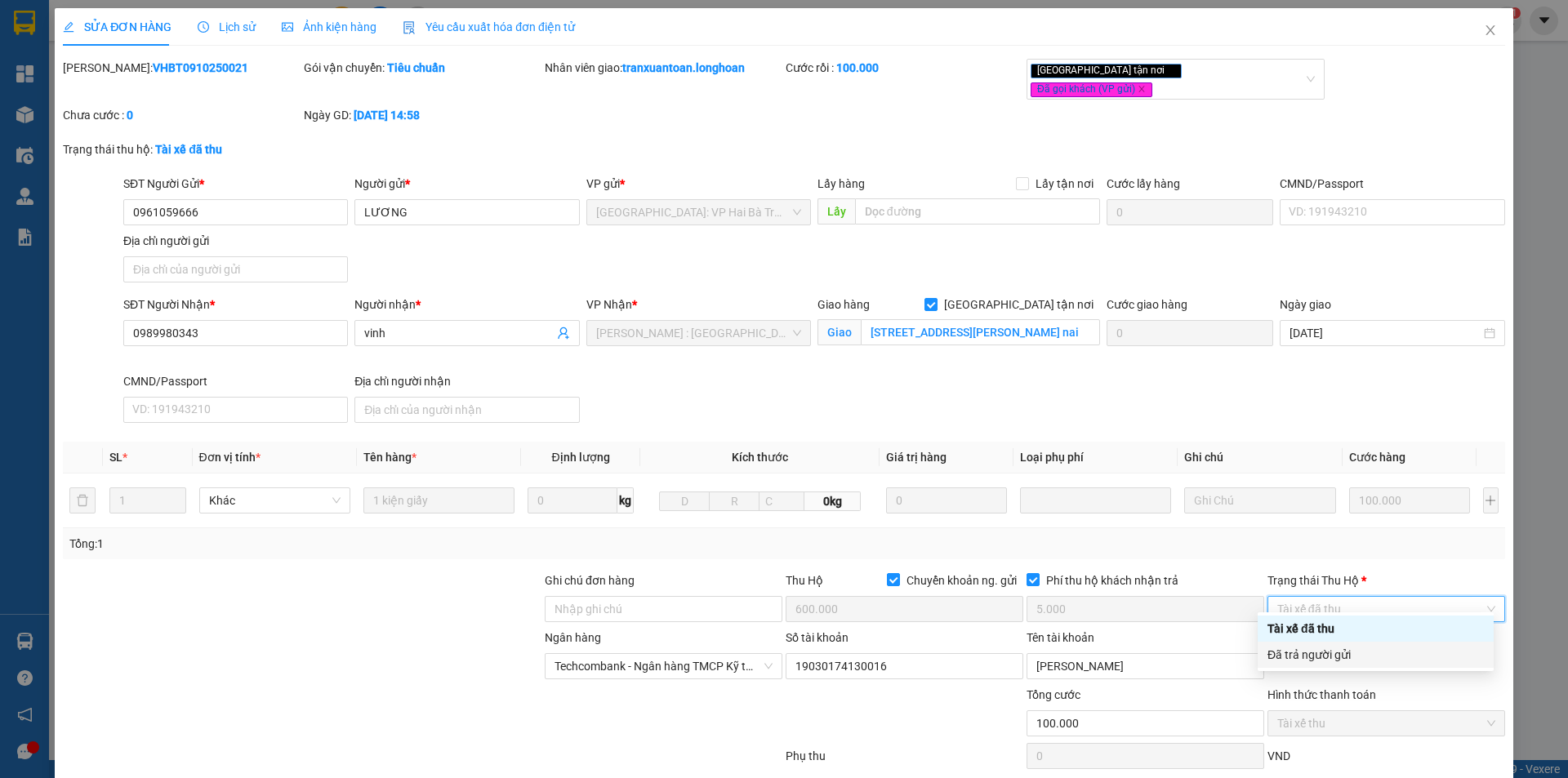
click at [1335, 657] on div "Đã trả người gửi" at bounding box center [1375, 655] width 216 height 18
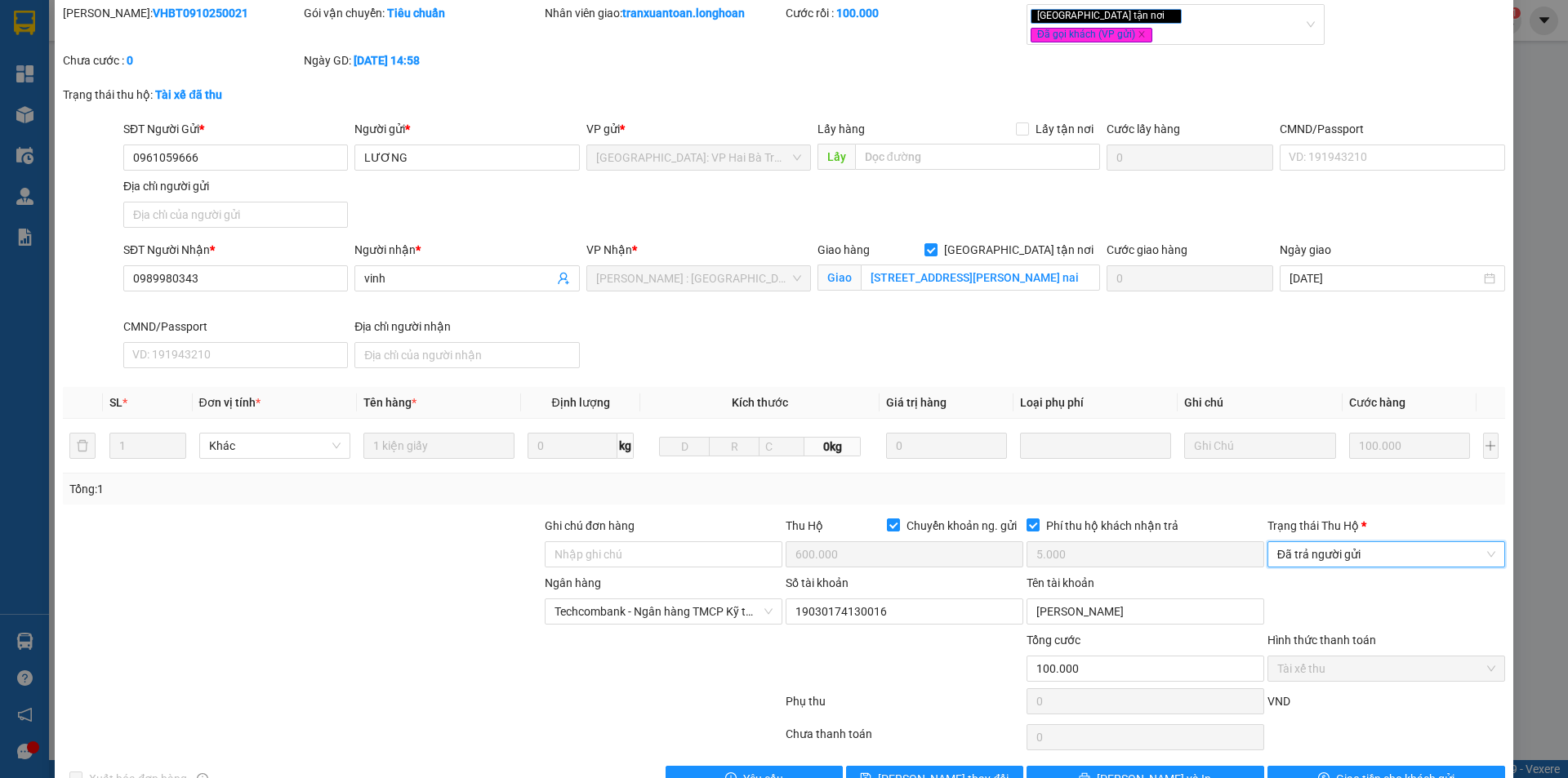
scroll to position [87, 0]
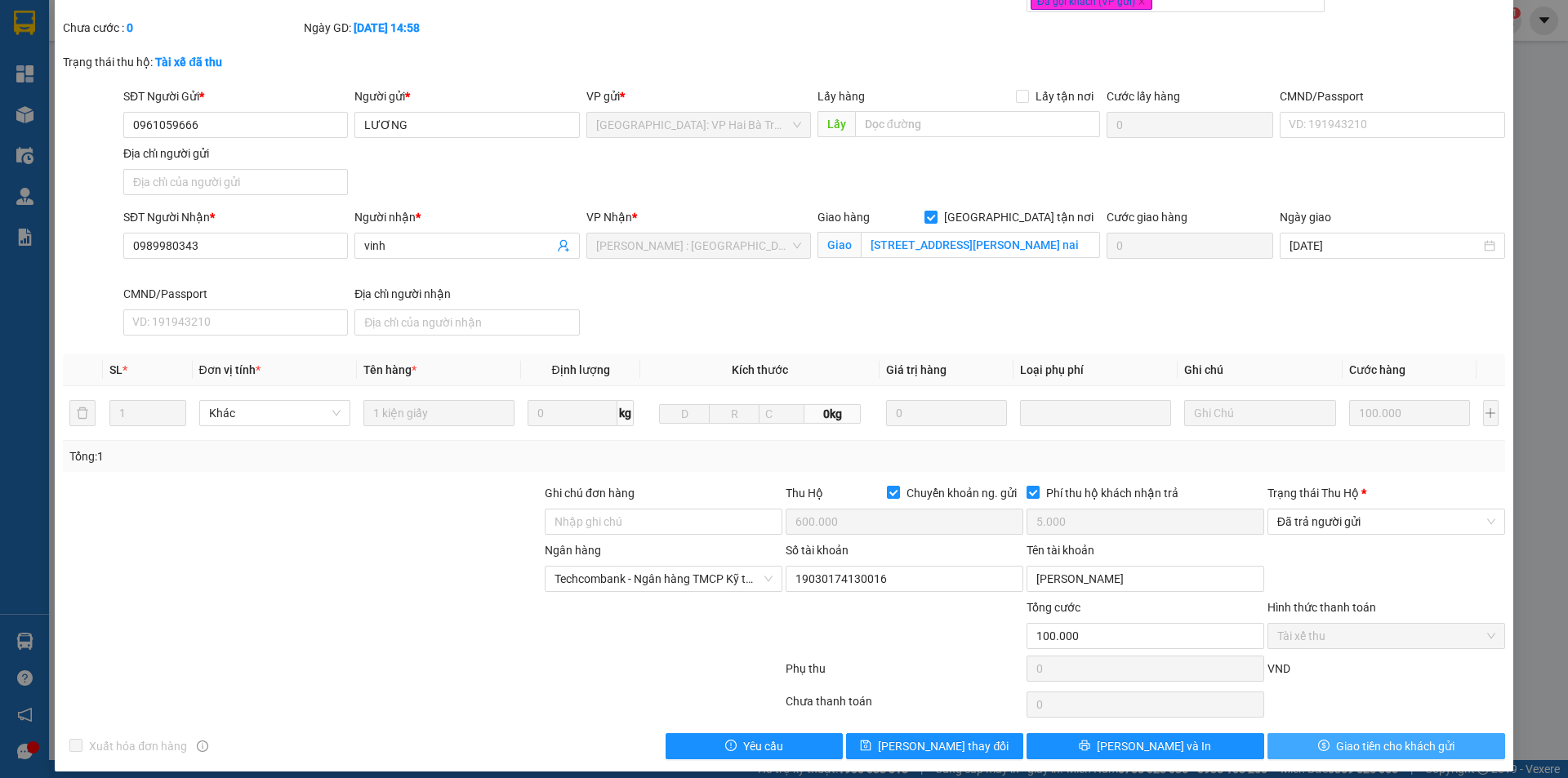
click at [1336, 738] on span "Giao tiền cho khách gửi" at bounding box center [1395, 747] width 119 height 18
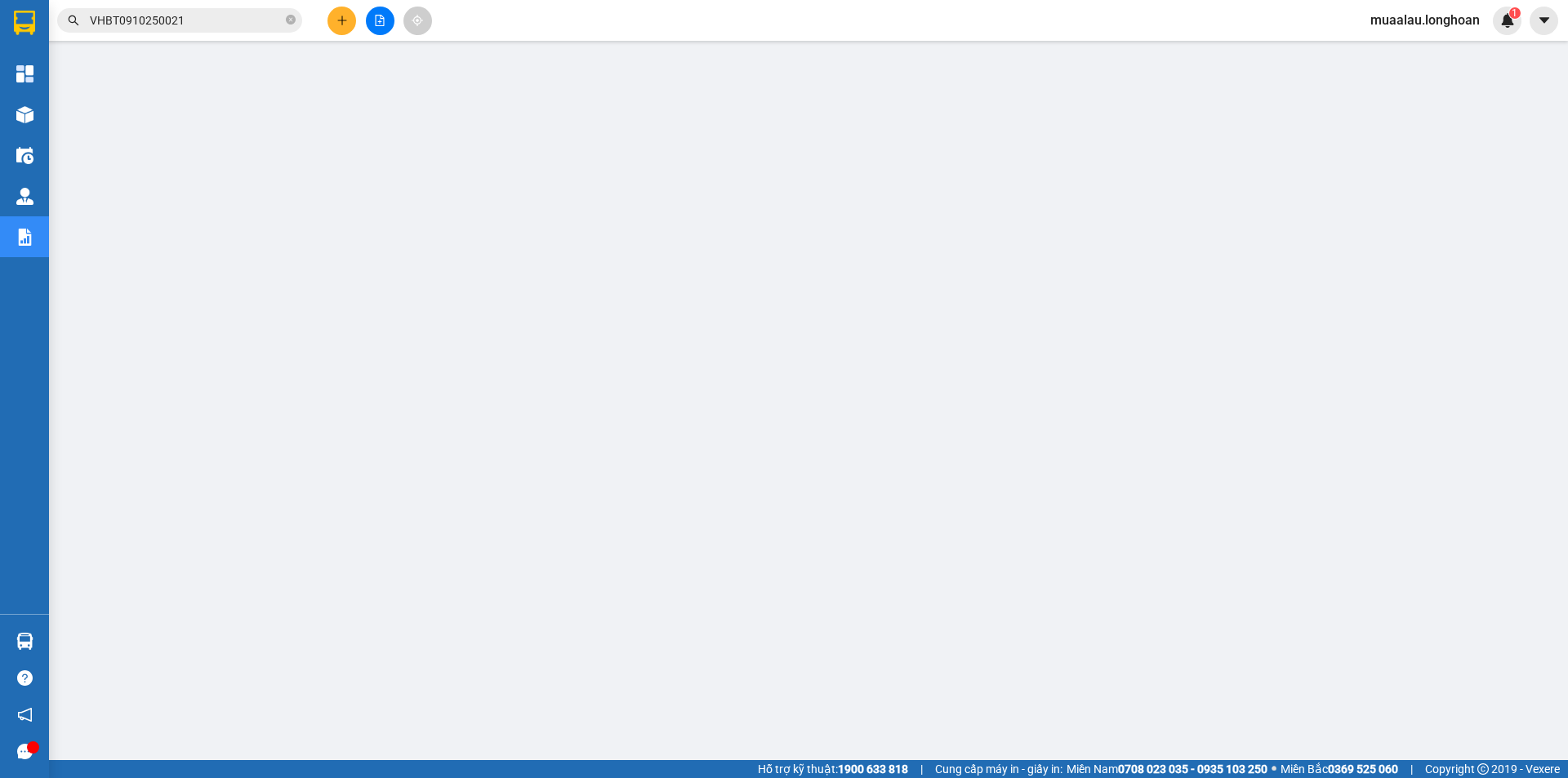
click at [184, 17] on input "VHBT0910250021" at bounding box center [186, 21] width 193 height 18
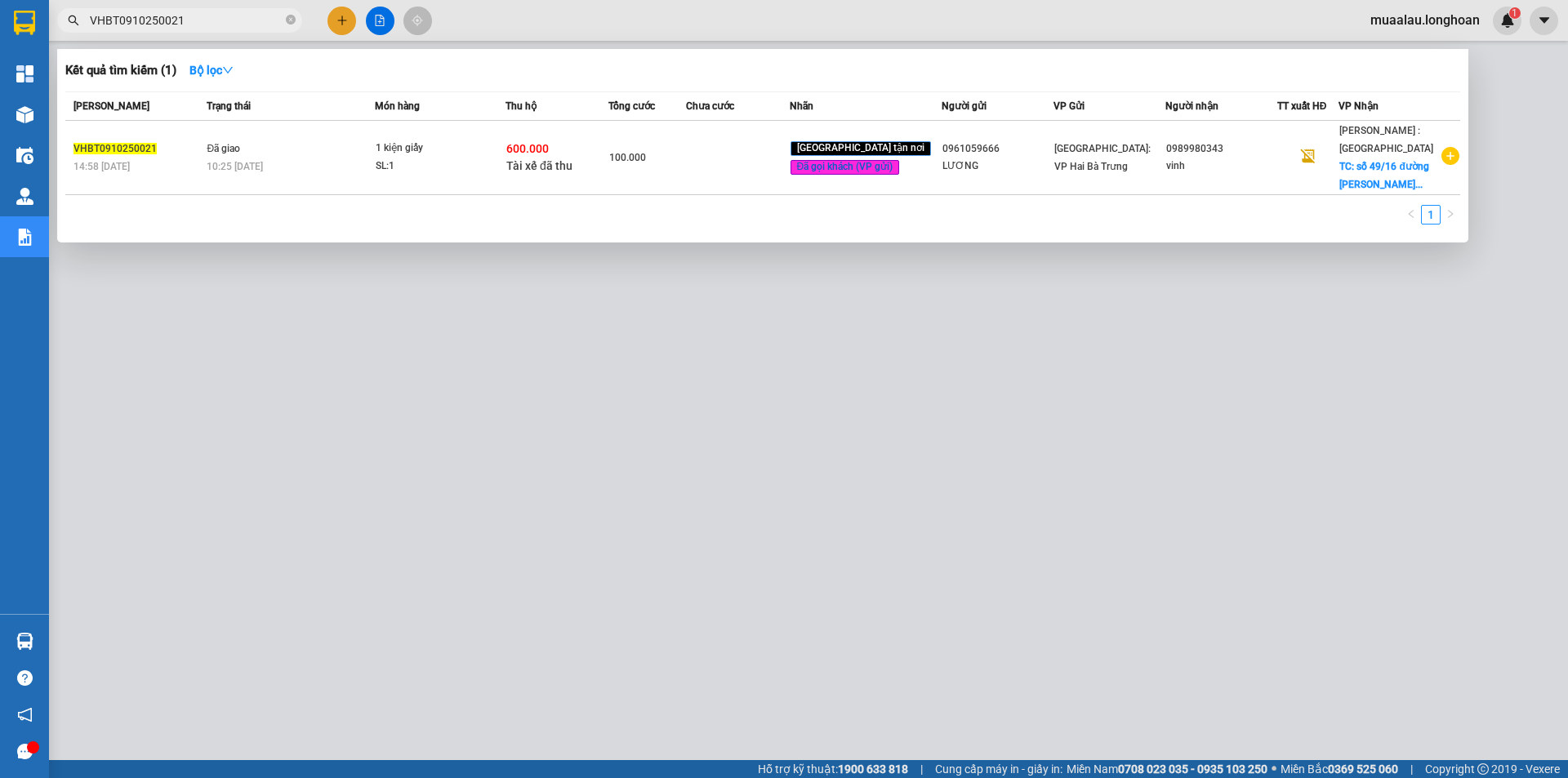
click at [184, 17] on input "VHBT0910250021" at bounding box center [186, 21] width 193 height 18
paste input "PHM0910250024"
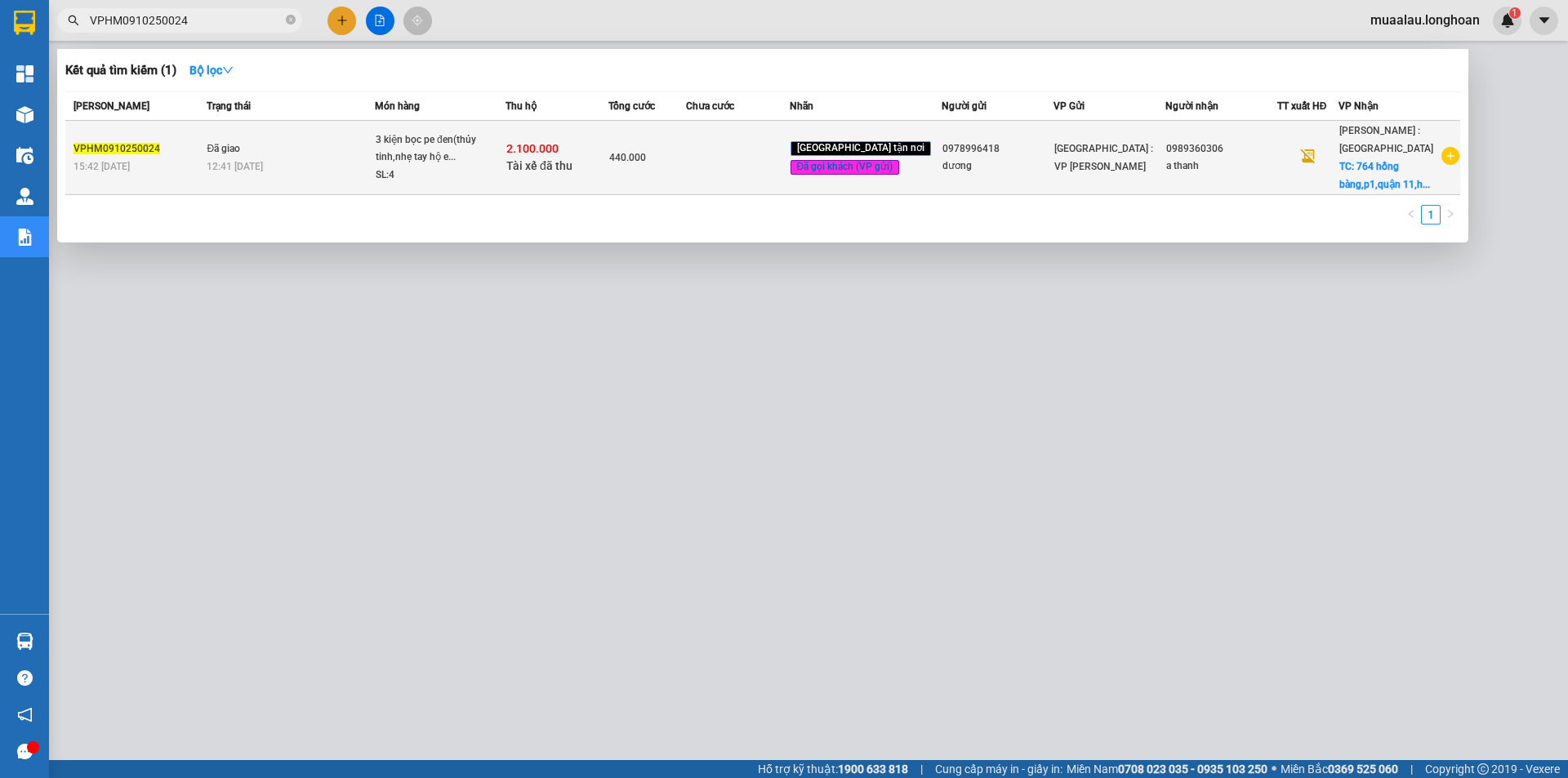
click at [686, 193] on td "440.000" at bounding box center [646, 158] width 78 height 75
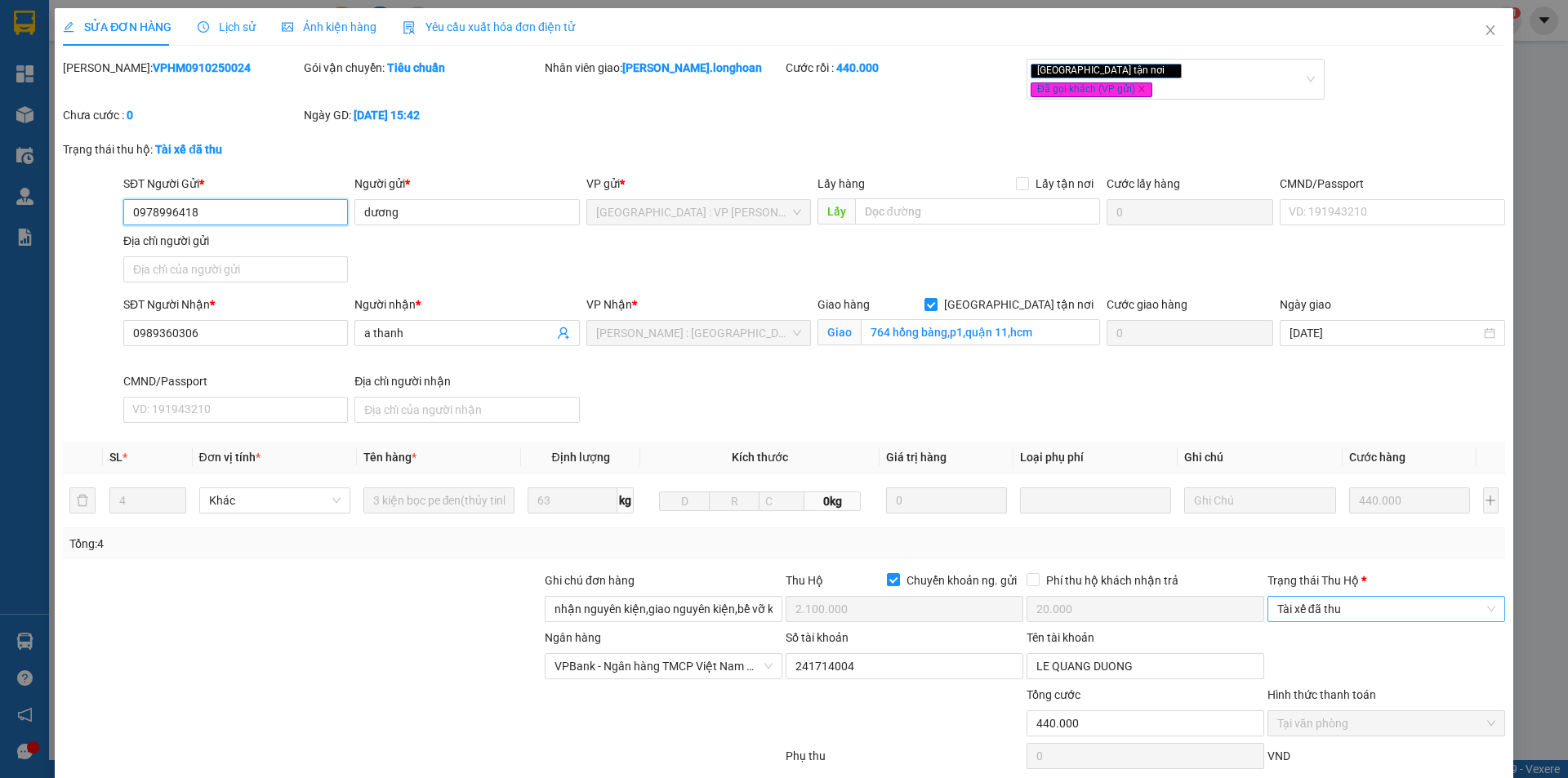
click at [1315, 597] on span "Tài xế đã thu" at bounding box center [1386, 609] width 218 height 25
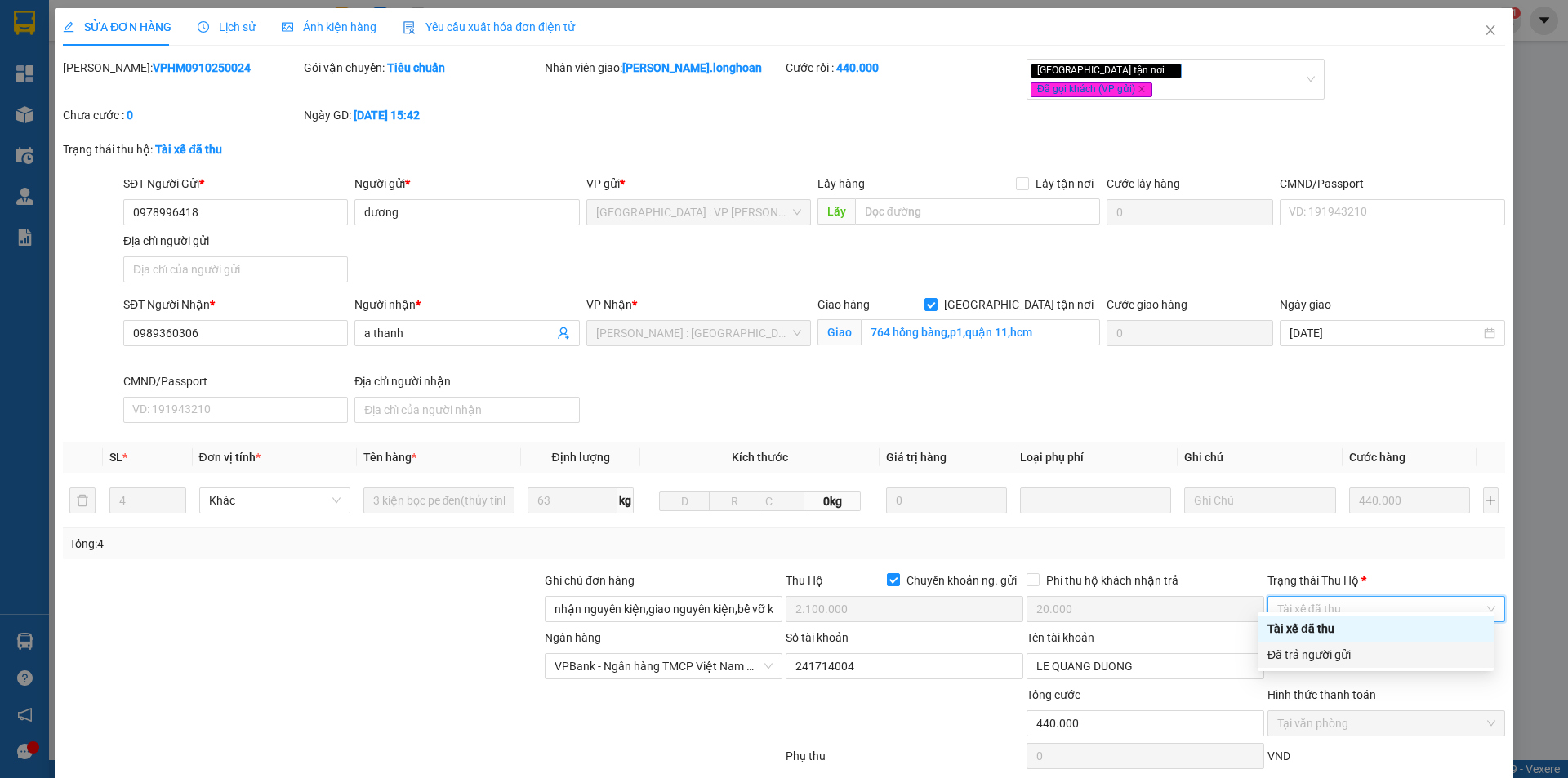
click at [1339, 657] on div "Đã trả người gửi" at bounding box center [1375, 655] width 216 height 18
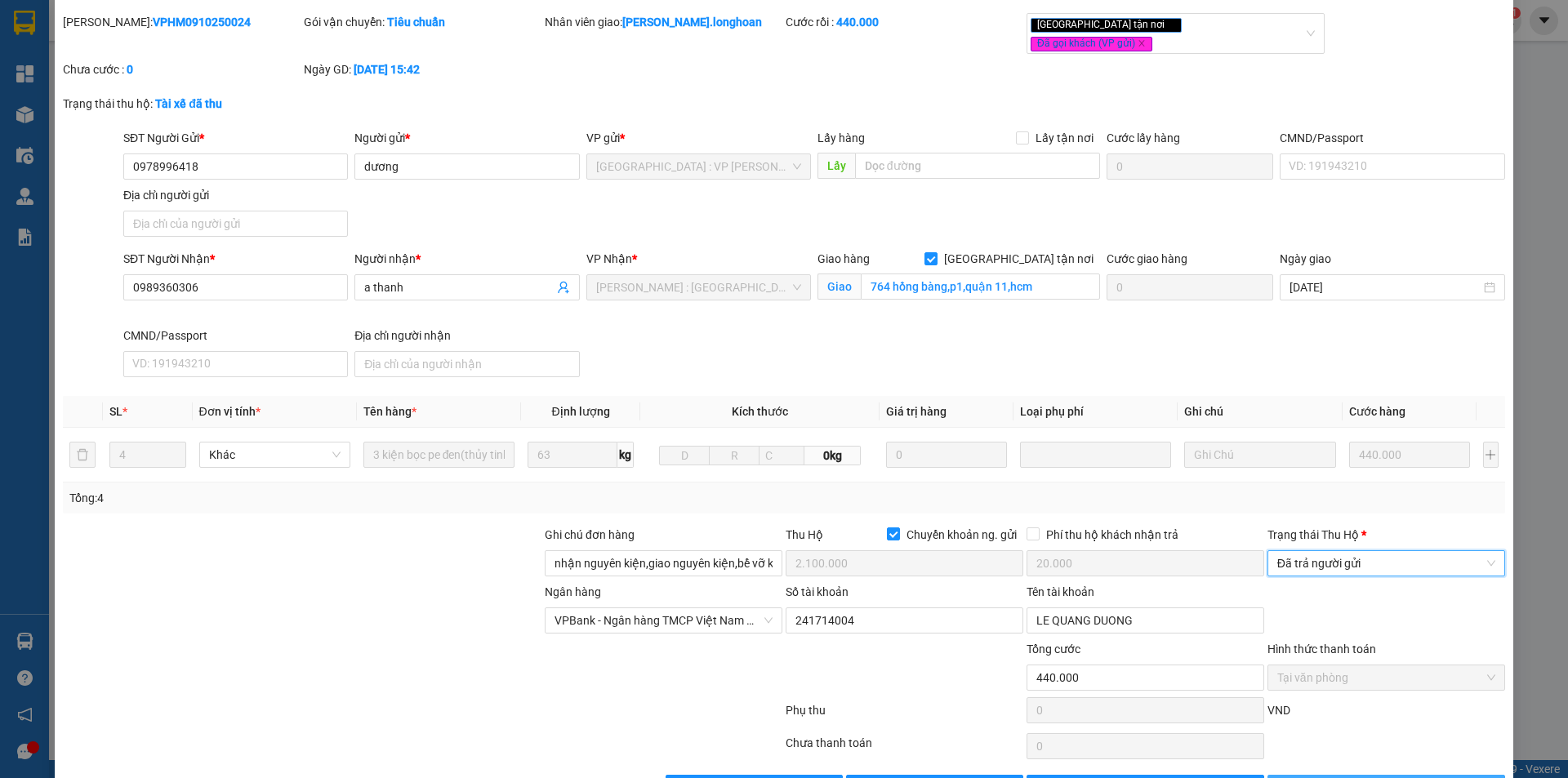
scroll to position [87, 0]
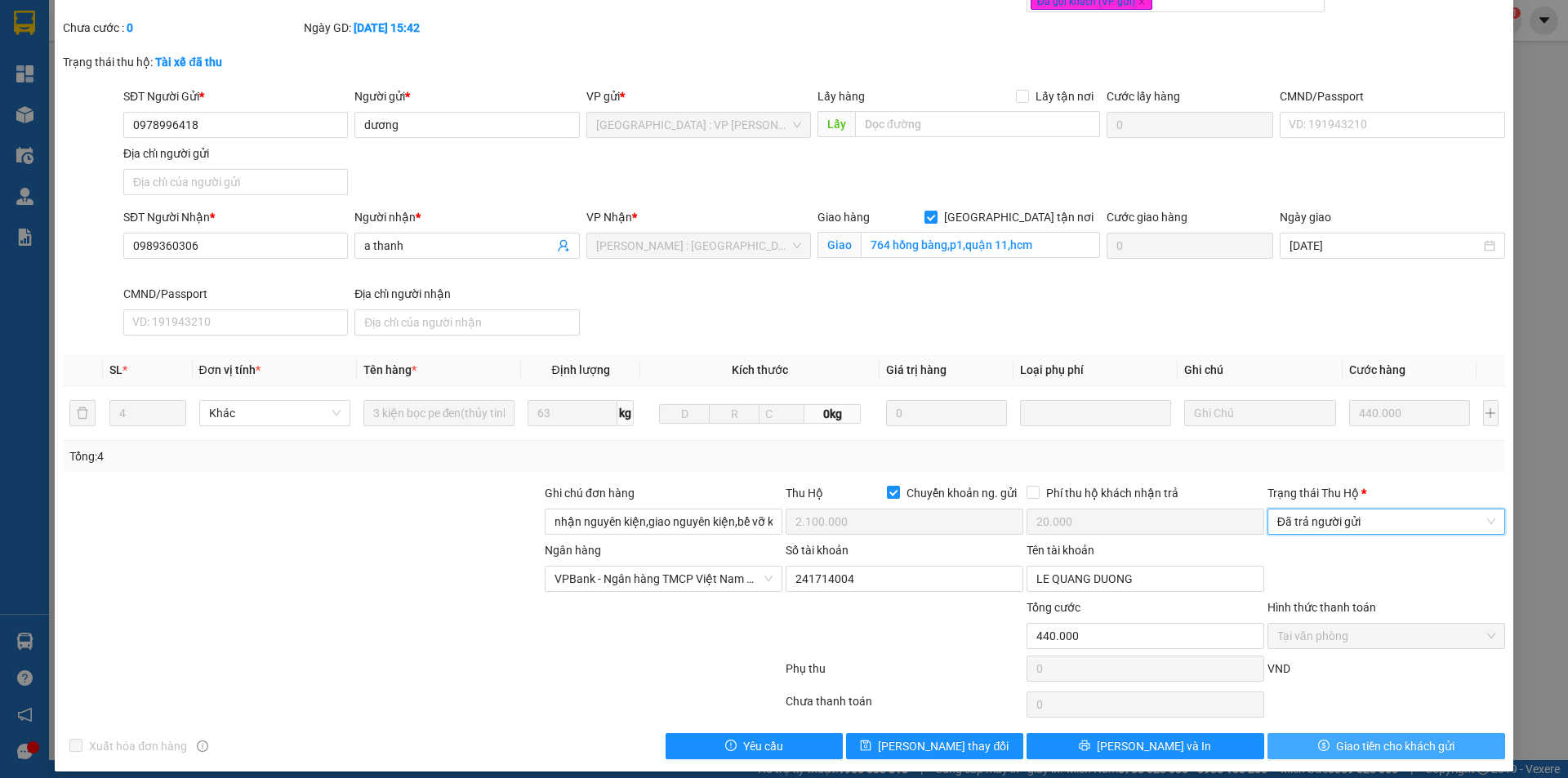
click at [1348, 741] on span "Giao tiền cho khách gửi" at bounding box center [1395, 747] width 119 height 18
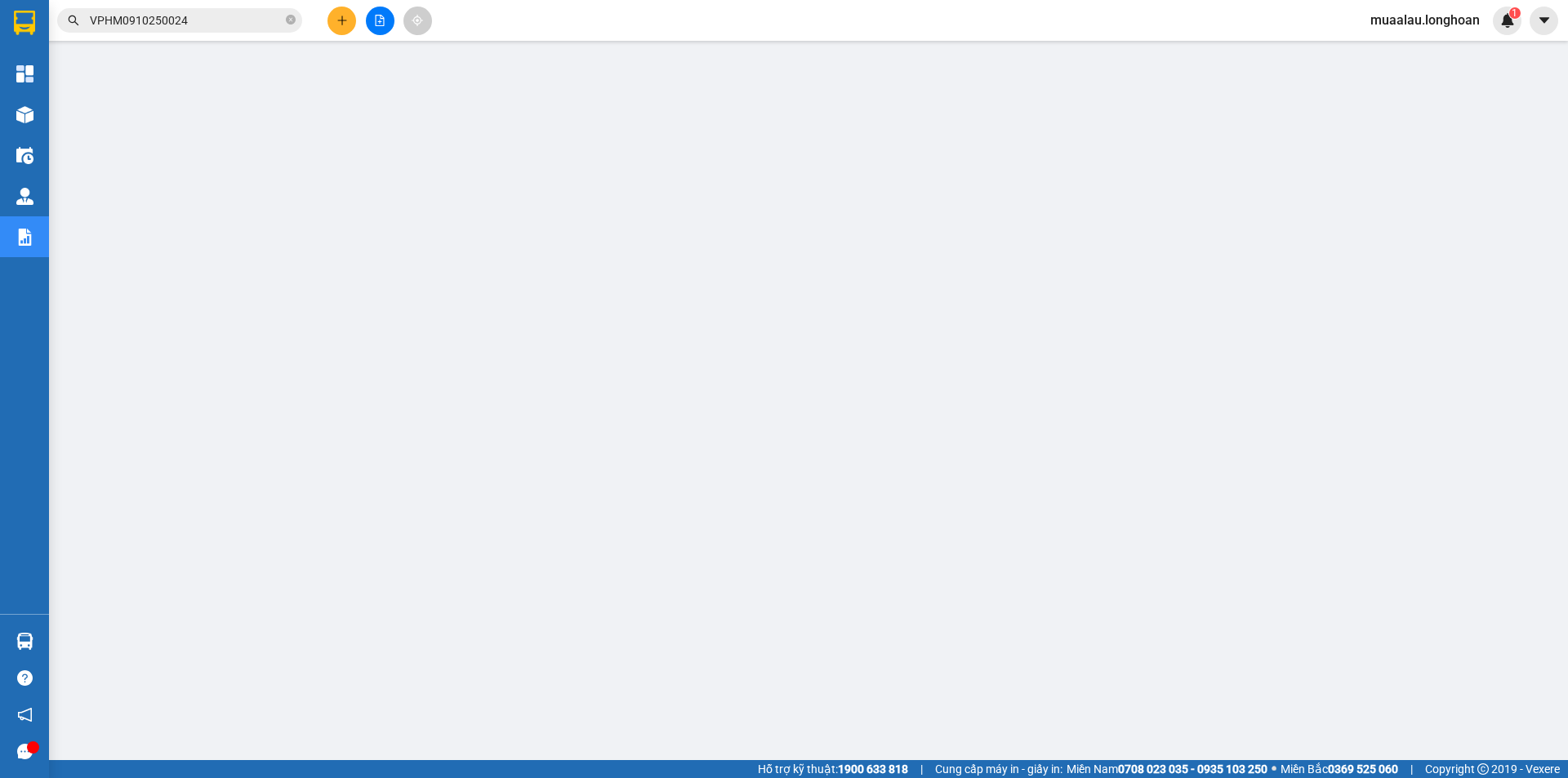
click at [198, 31] on span "VPHM0910250024" at bounding box center [179, 20] width 245 height 25
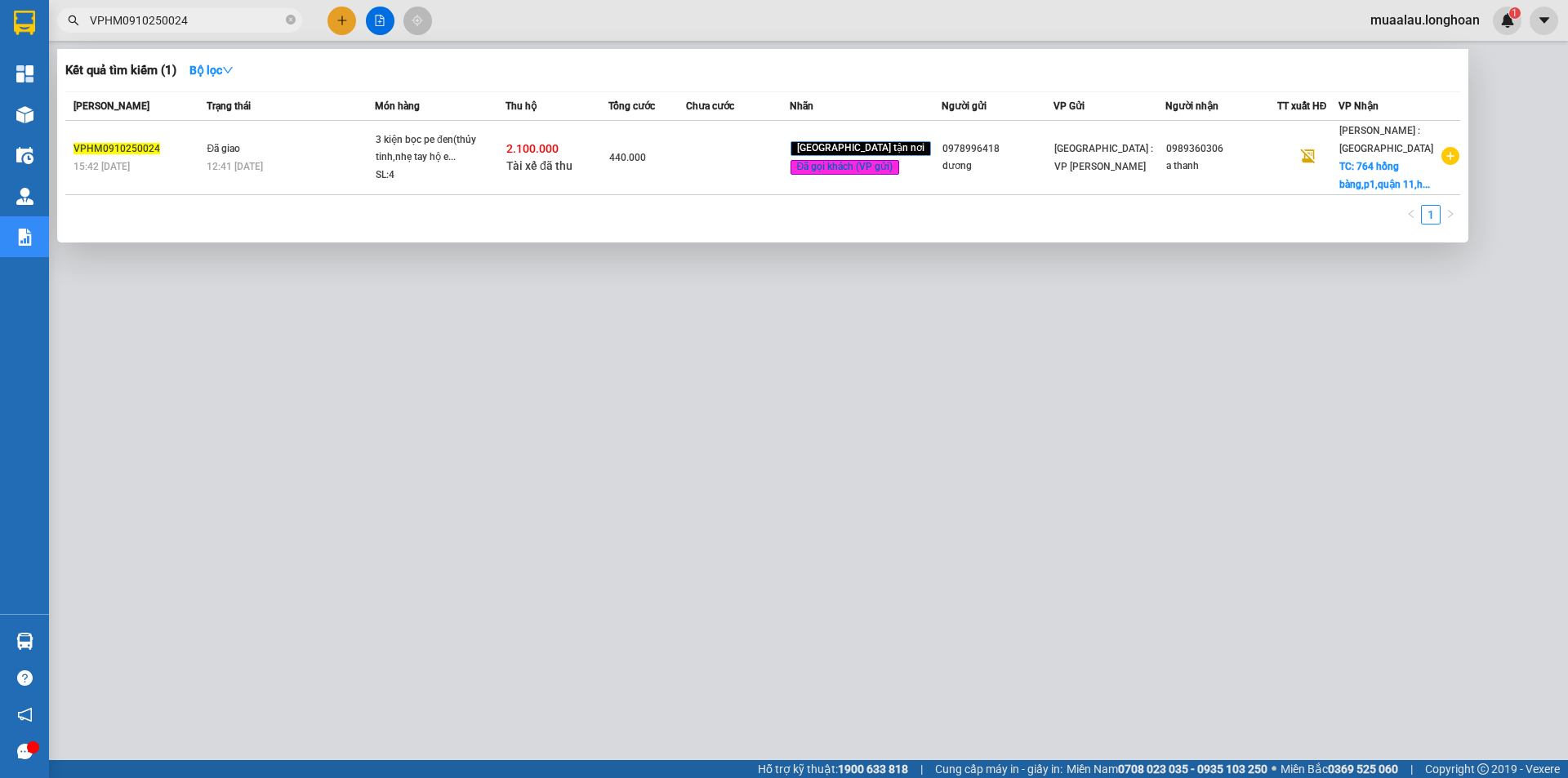
click at [197, 26] on input "VPHM0910250024" at bounding box center [186, 21] width 193 height 18
paste input "MD0810250006"
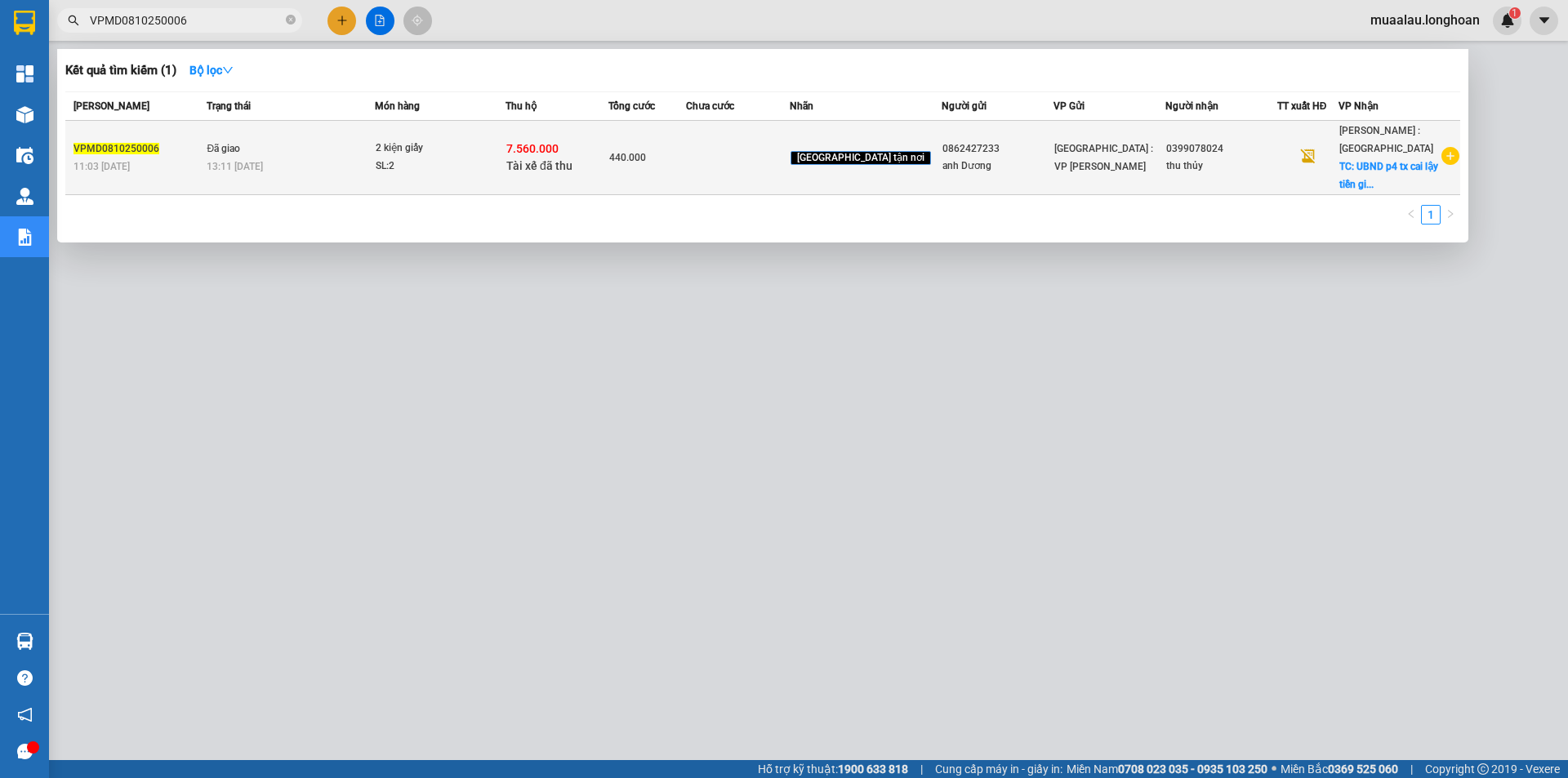
click at [761, 169] on td at bounding box center [737, 158] width 103 height 75
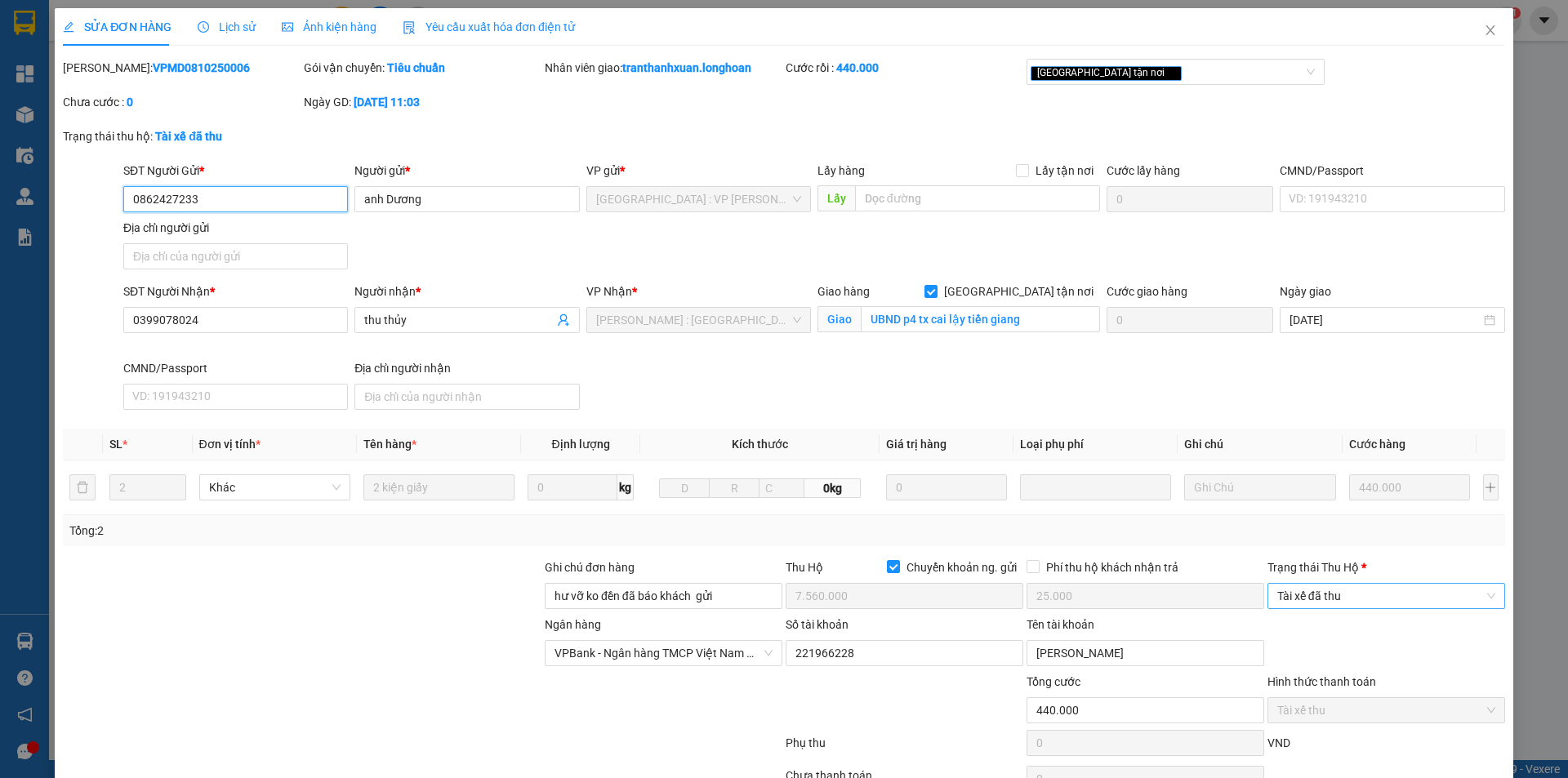
click at [1329, 590] on span "Tài xế đã thu" at bounding box center [1386, 595] width 218 height 25
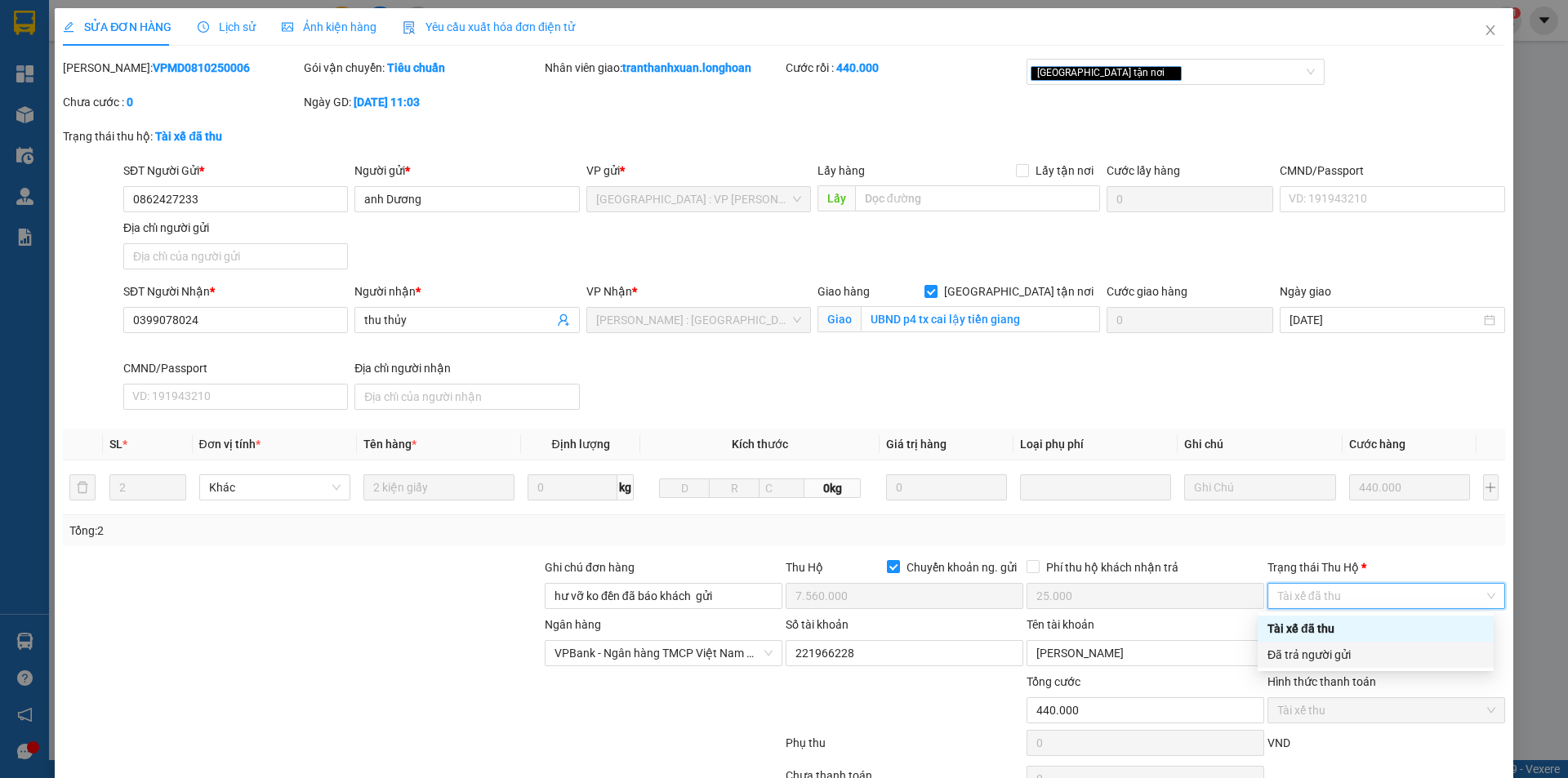
click at [1345, 659] on div "Đã trả người gửi" at bounding box center [1375, 655] width 216 height 18
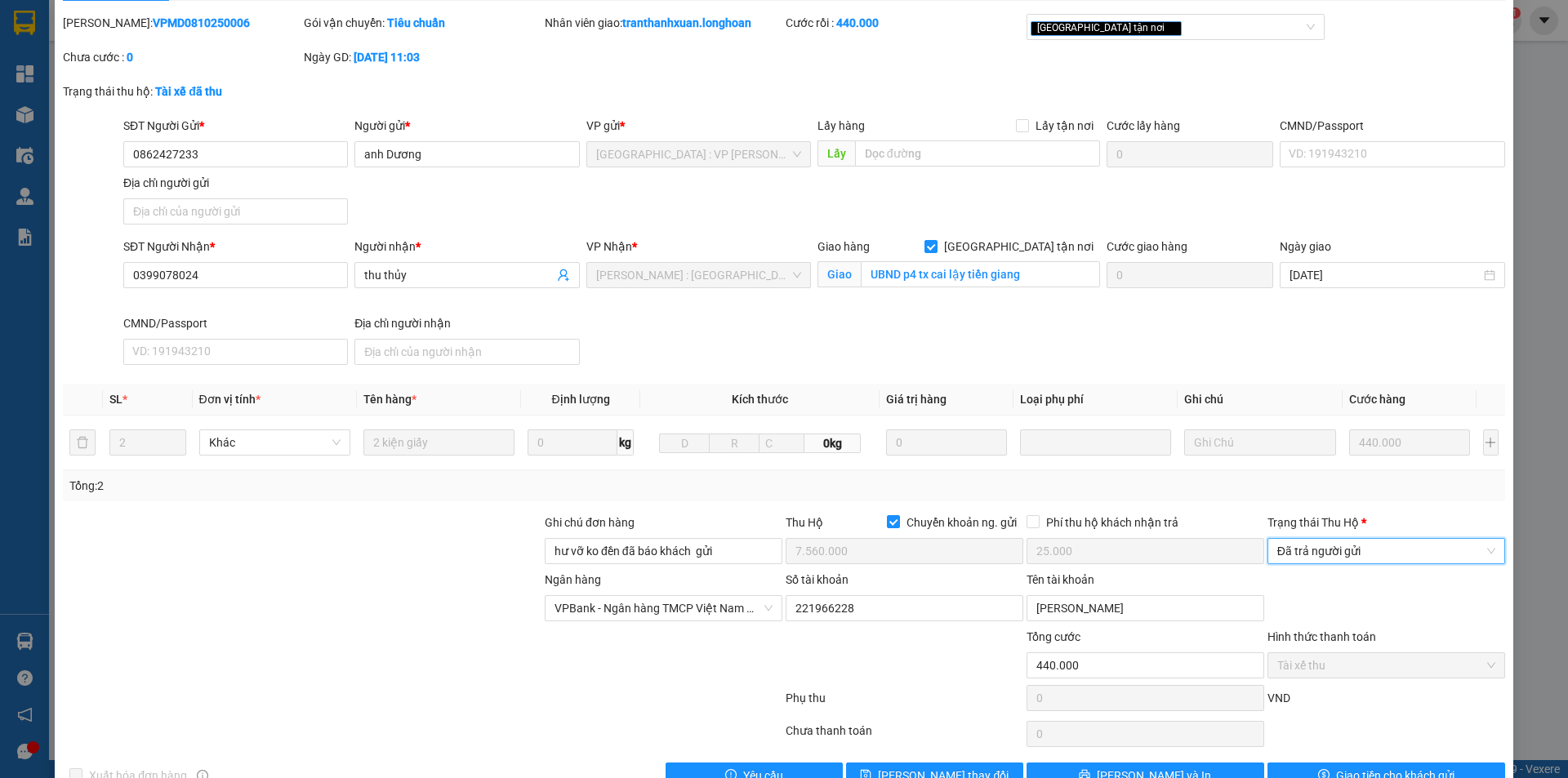
scroll to position [87, 0]
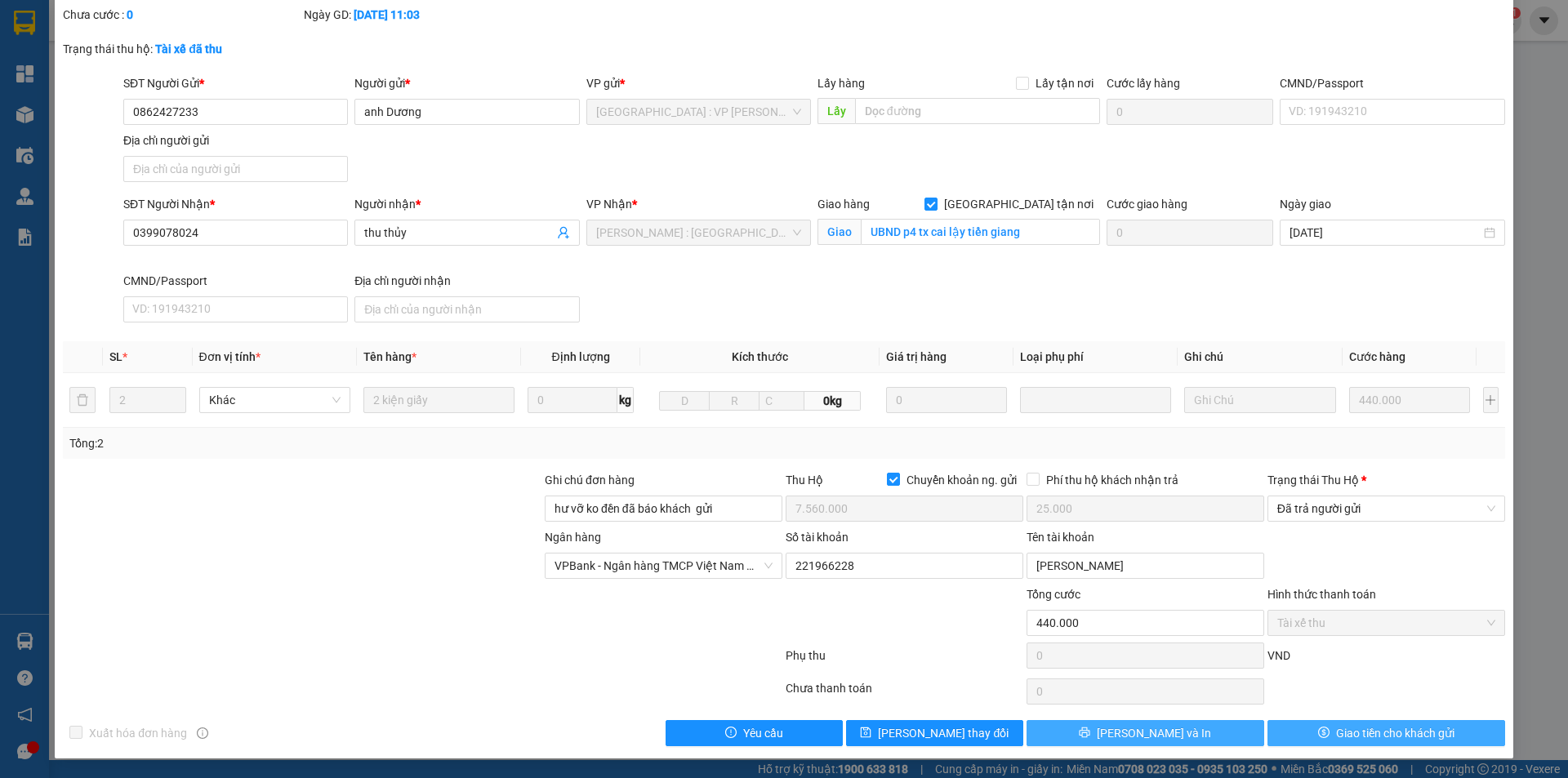
drag, startPoint x: 1369, startPoint y: 738, endPoint x: 1249, endPoint y: 737, distance: 120.0
click at [1369, 737] on span "Giao tiền cho khách gửi" at bounding box center [1395, 733] width 119 height 18
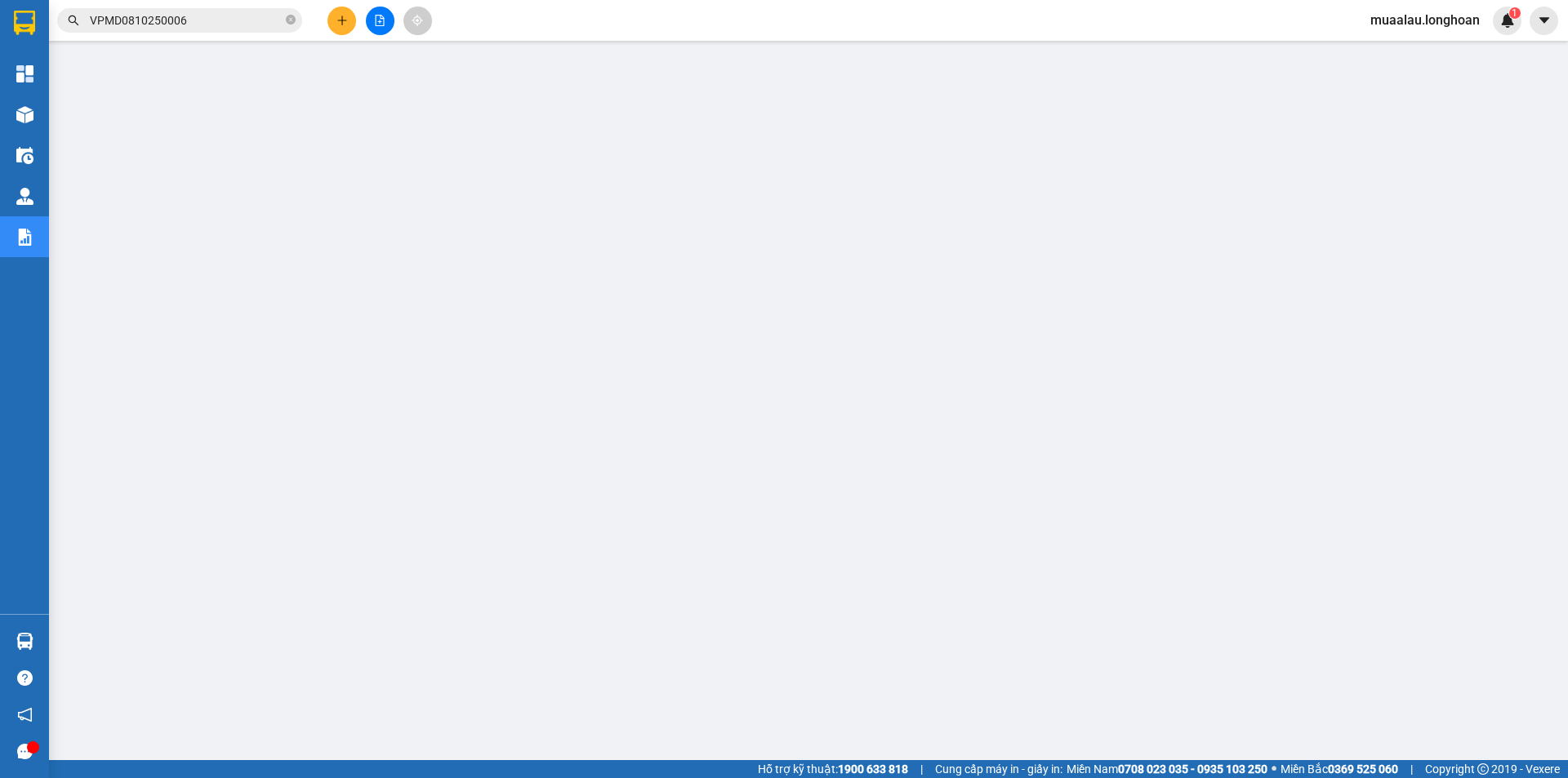
click at [224, 24] on input "VPMD0810250006" at bounding box center [186, 21] width 193 height 18
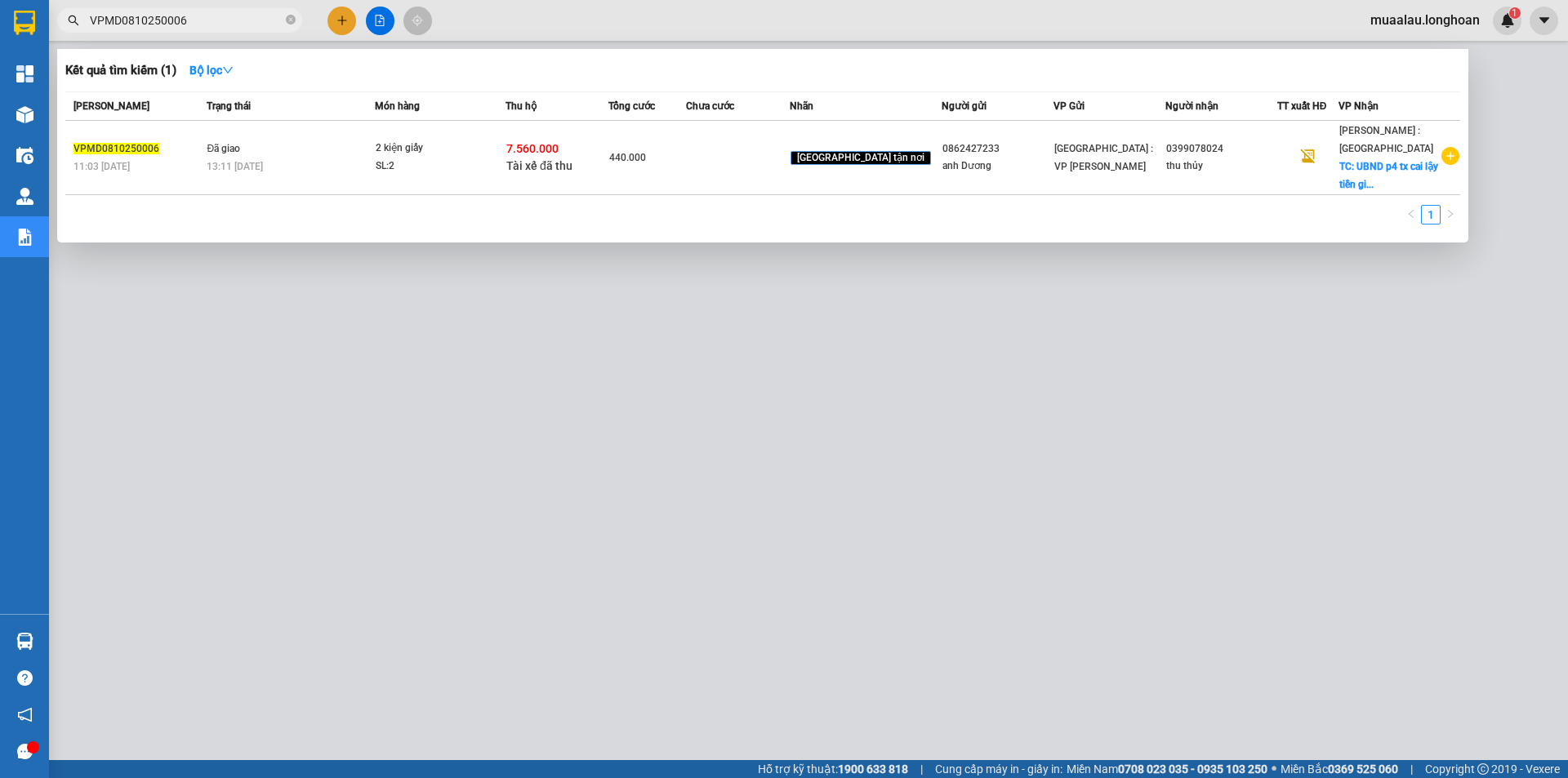
click at [224, 24] on input "VPMD0810250006" at bounding box center [186, 21] width 193 height 18
paste input "HNHD081025002"
click at [789, 176] on td at bounding box center [737, 158] width 103 height 75
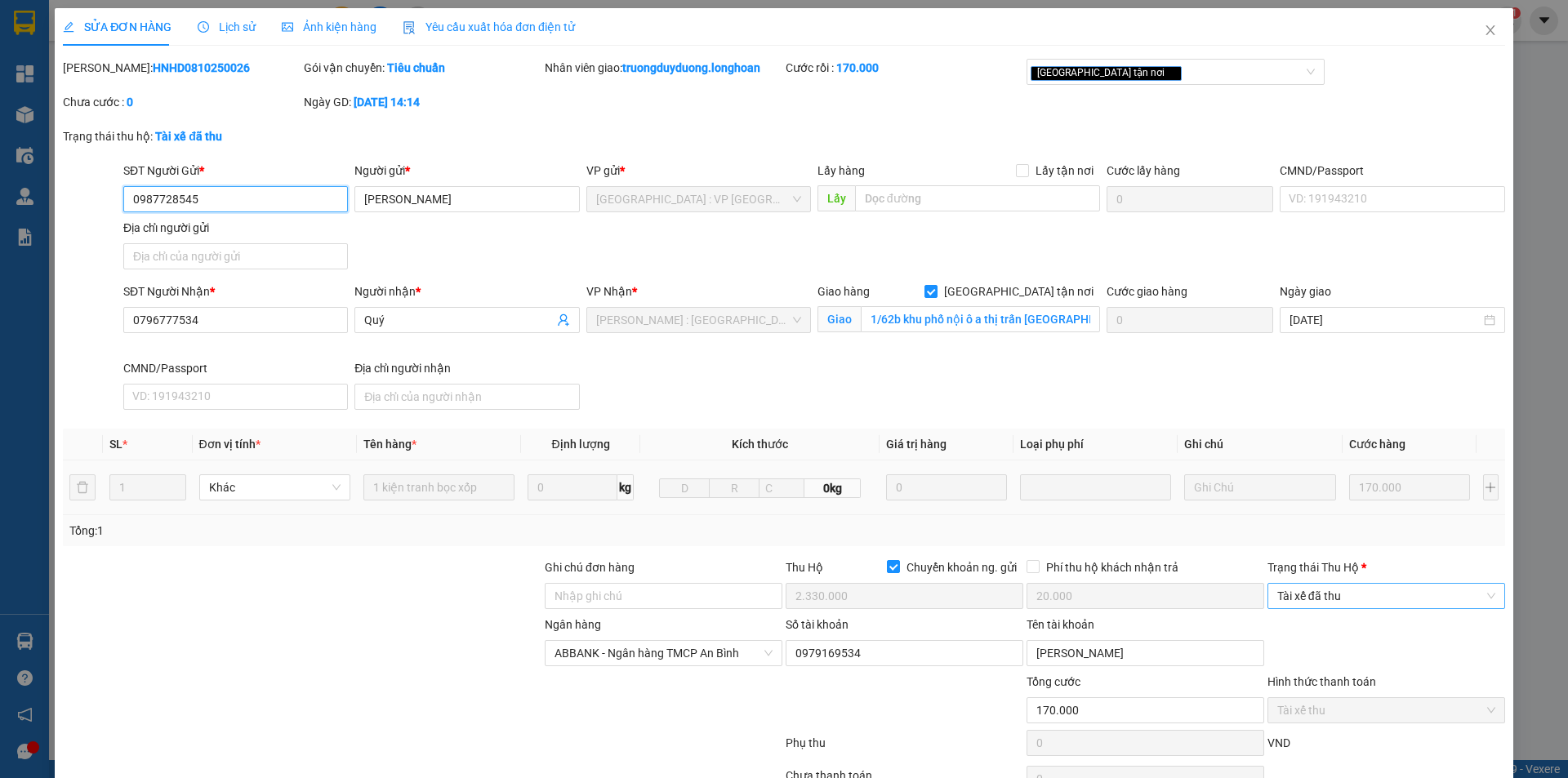
click at [1330, 598] on span "Tài xế đã thu" at bounding box center [1386, 595] width 218 height 25
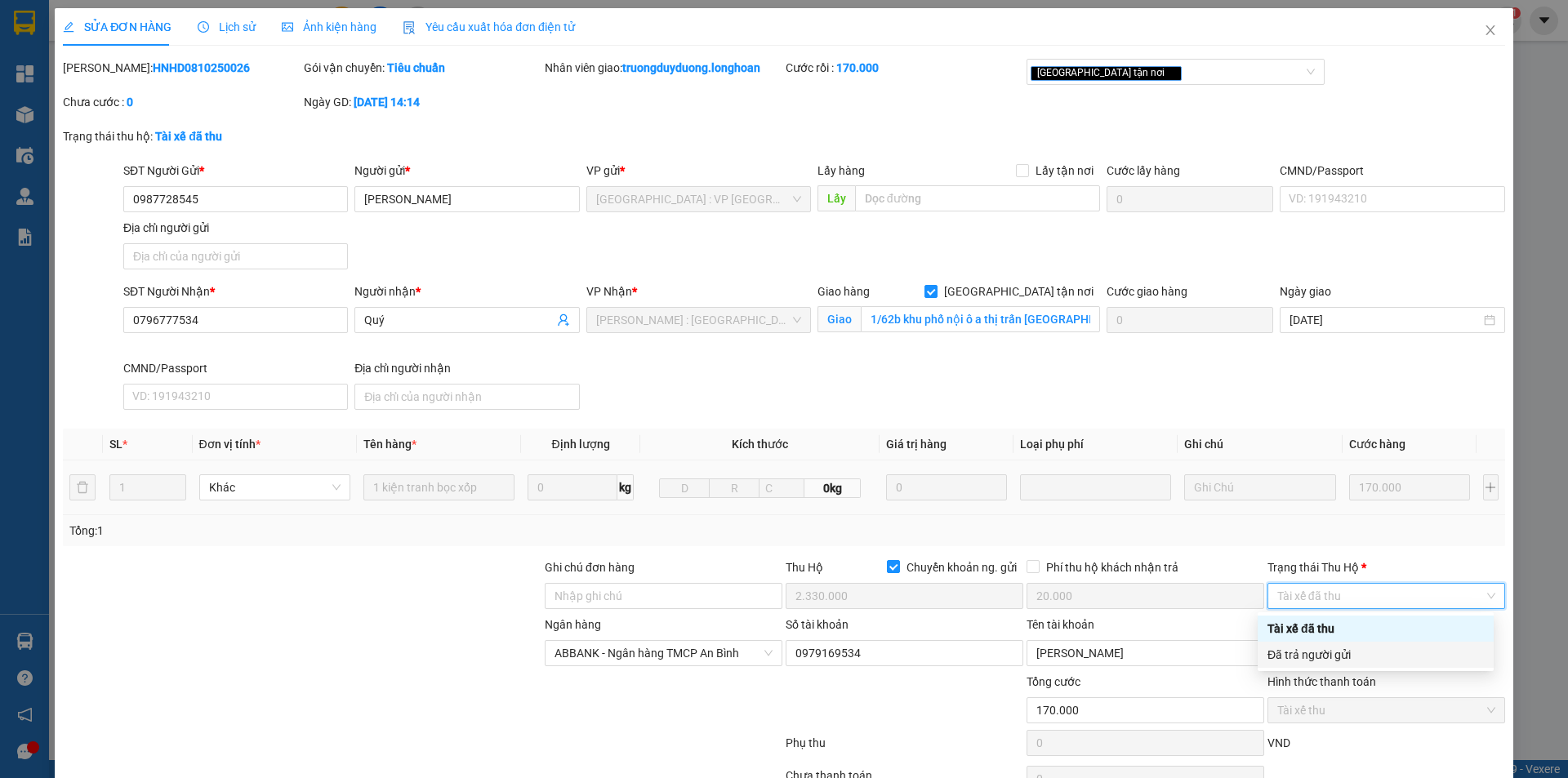
click at [1326, 653] on div "Đã trả người gửi" at bounding box center [1375, 655] width 216 height 18
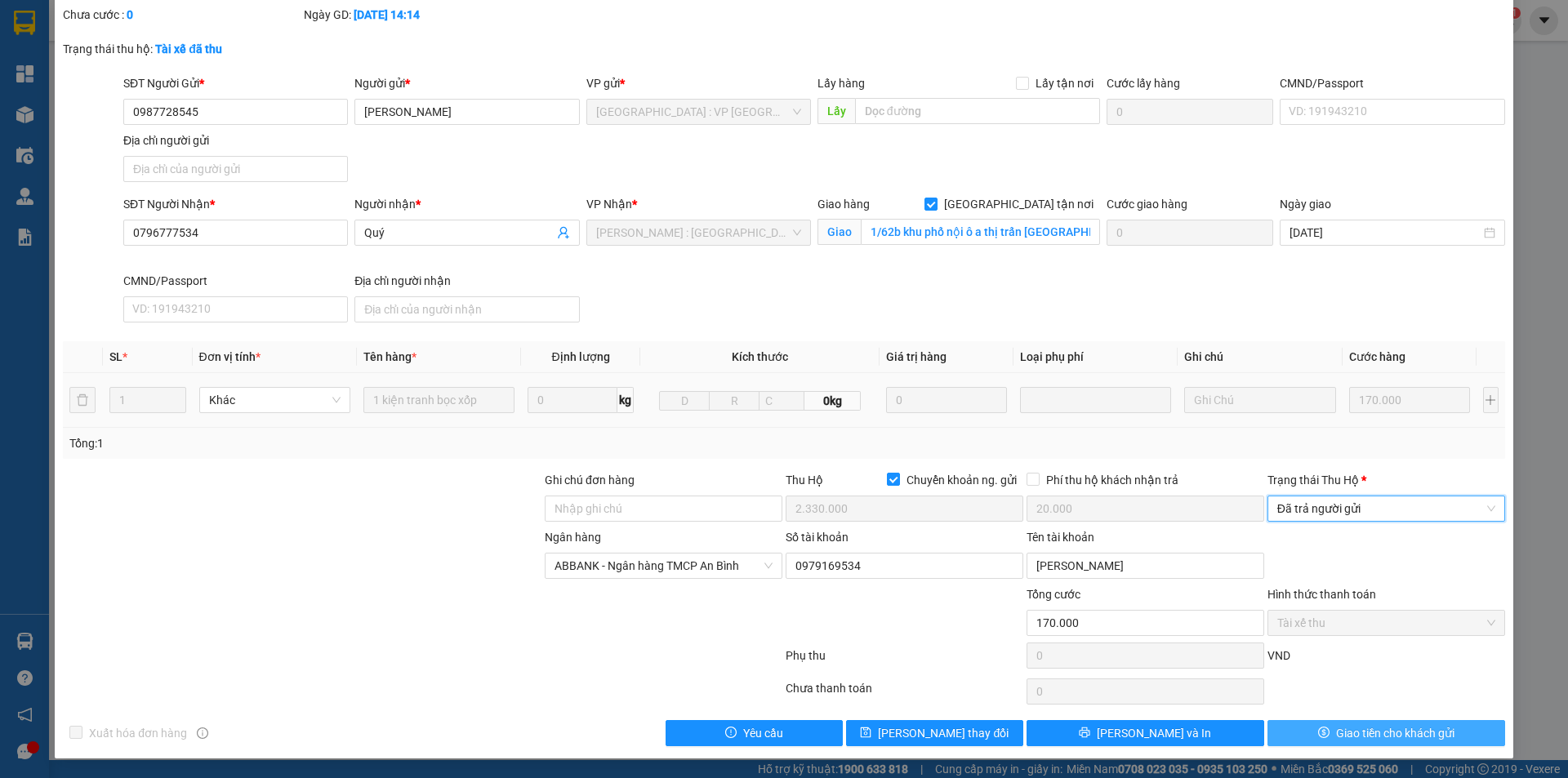
click at [1302, 732] on button "Giao tiền cho khách gửi" at bounding box center [1386, 733] width 238 height 27
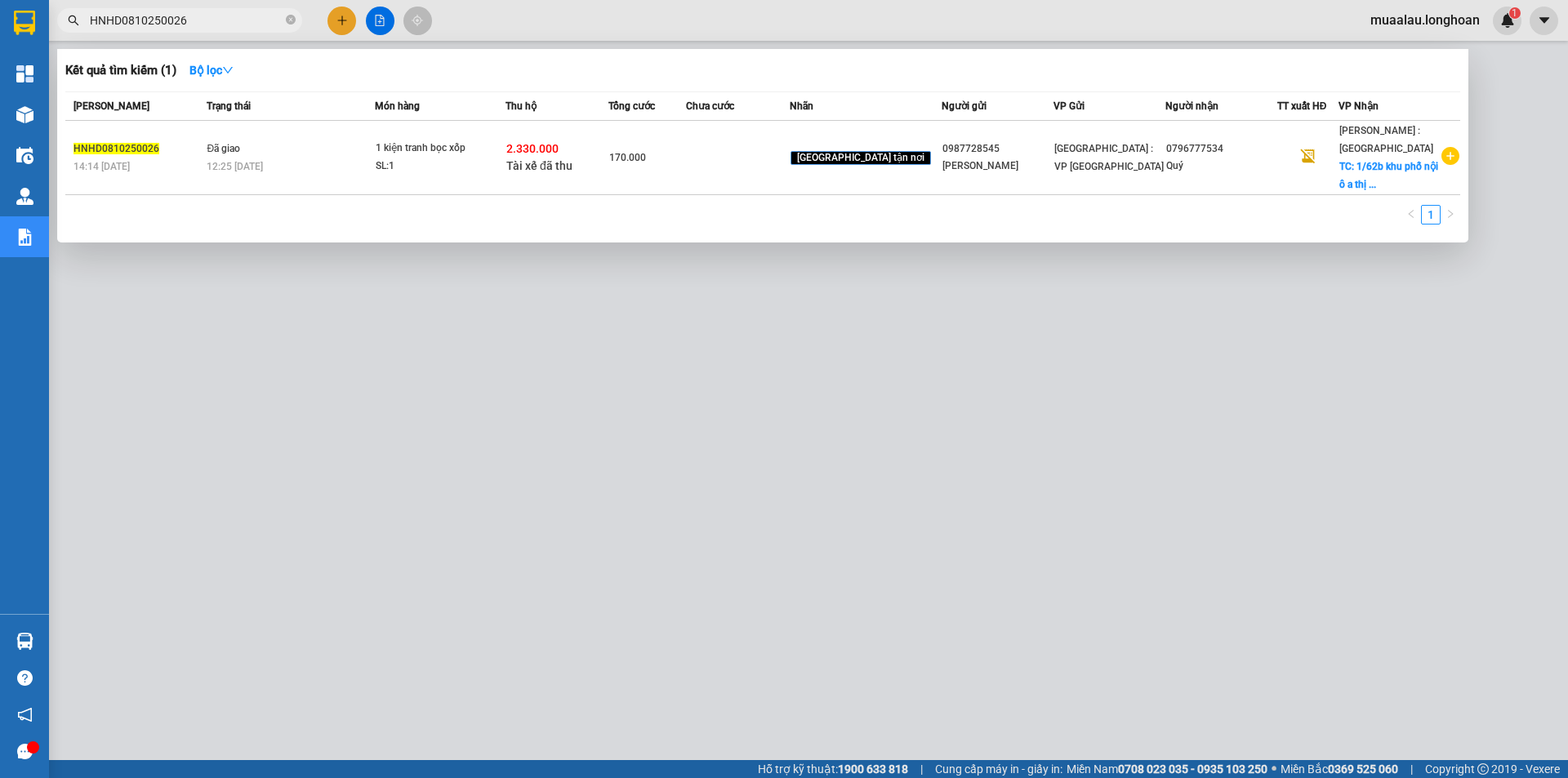
click at [195, 28] on input "HNHD0810250026" at bounding box center [186, 21] width 193 height 18
paste input "VPTX0910250018"
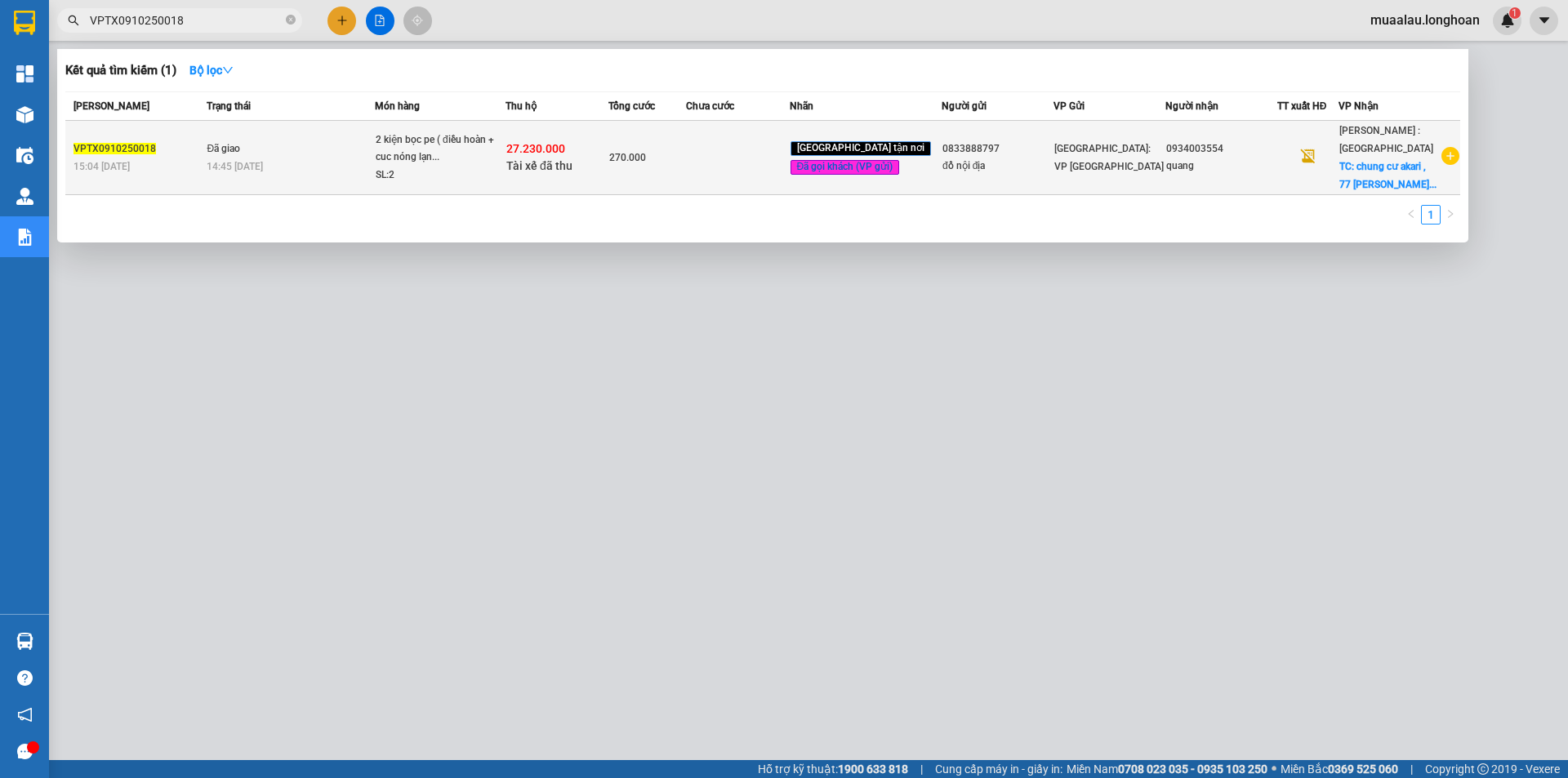
click at [715, 184] on td at bounding box center [737, 158] width 103 height 75
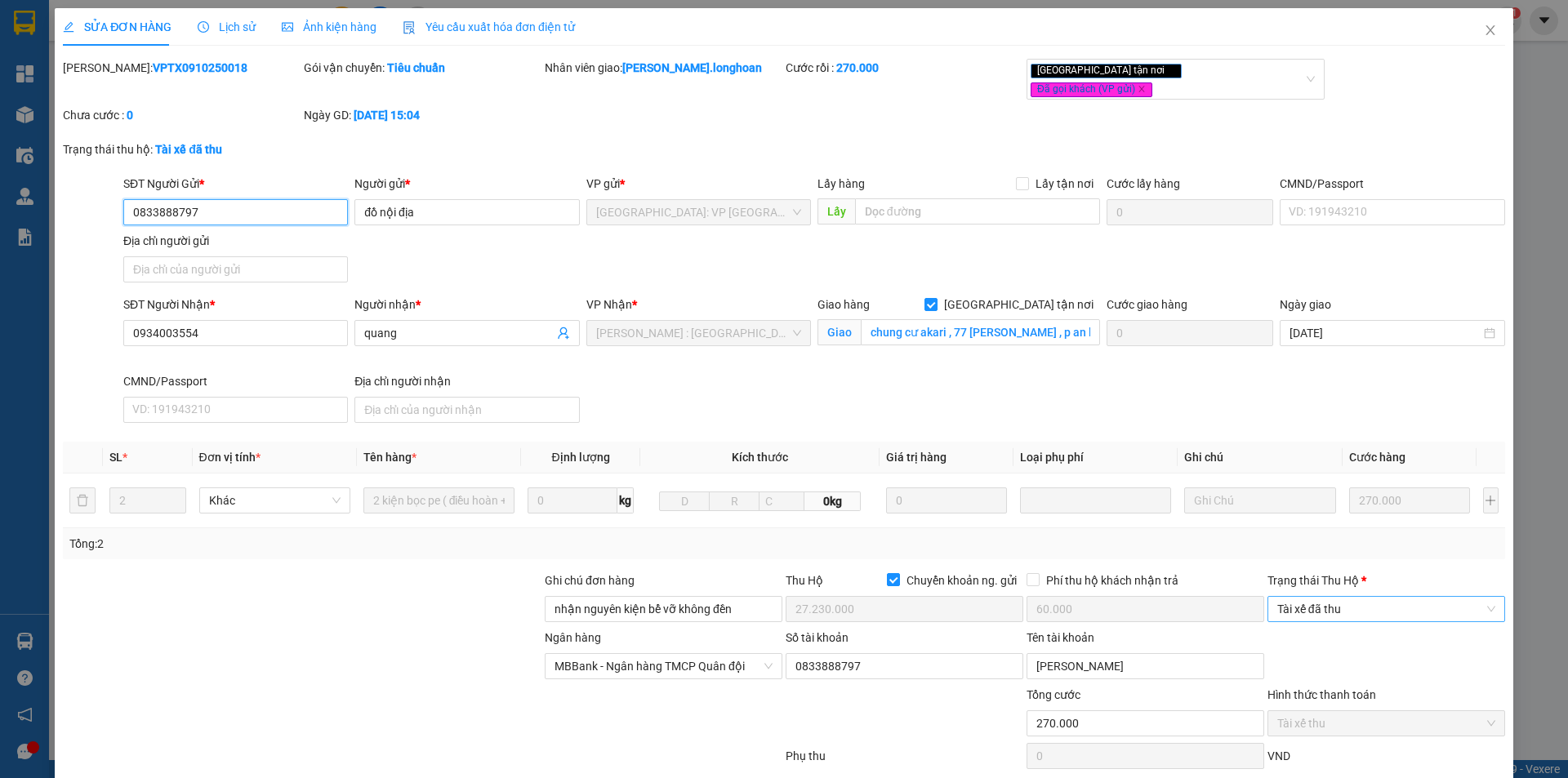
click at [1320, 597] on span "Tài xế đã thu" at bounding box center [1386, 609] width 218 height 25
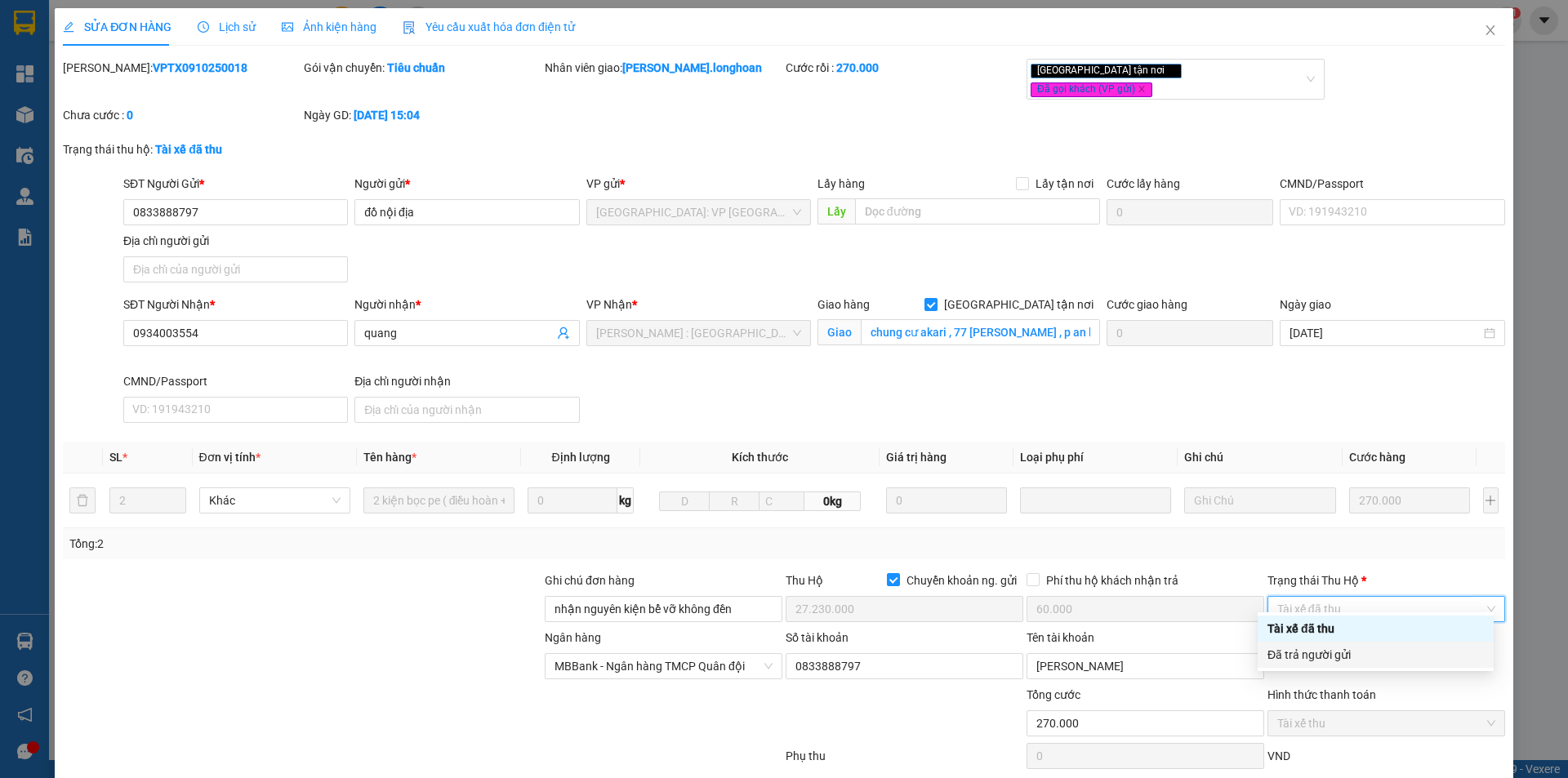
click at [1337, 666] on div "Đã trả người gửi" at bounding box center [1375, 655] width 236 height 27
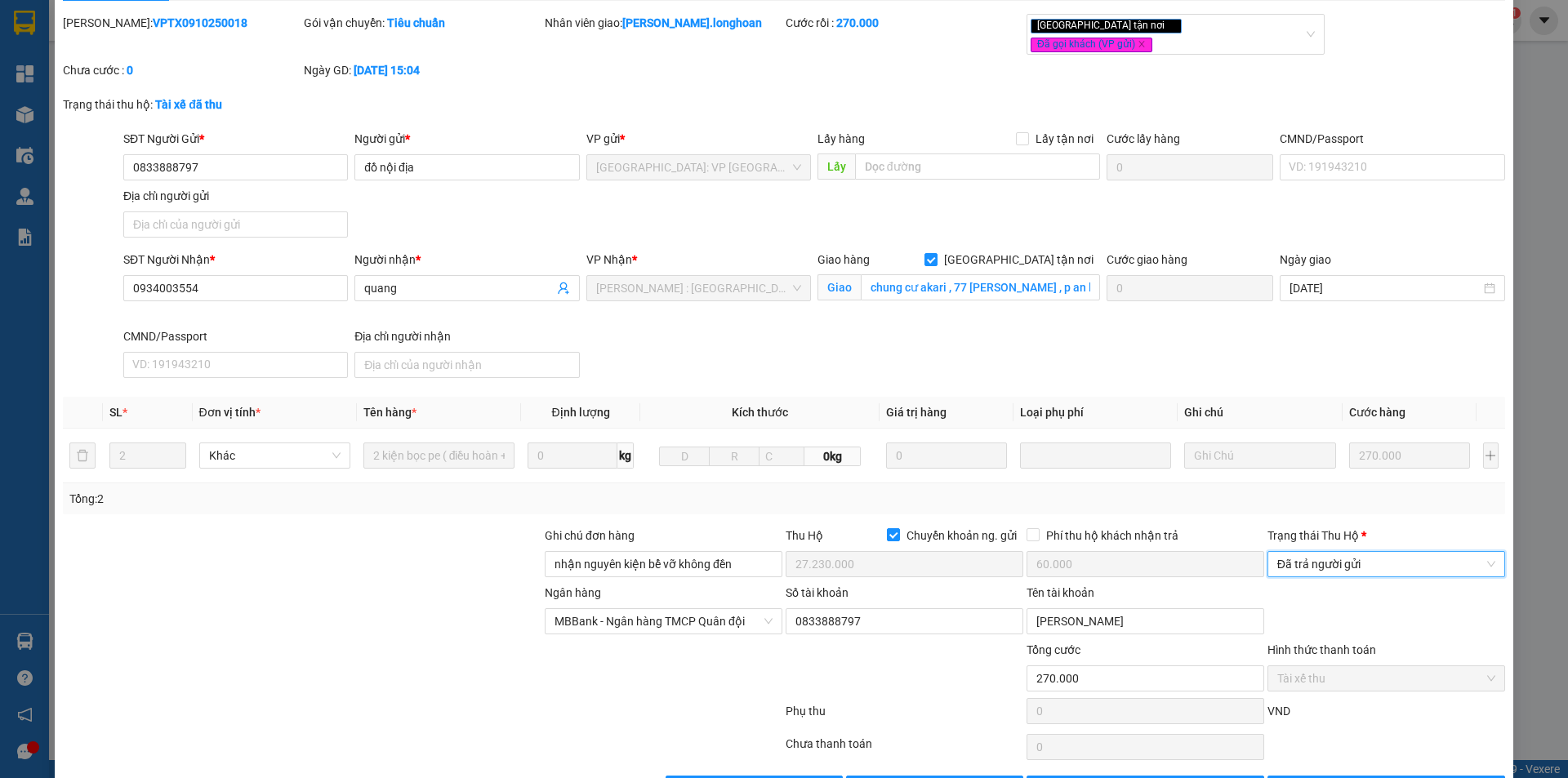
scroll to position [87, 0]
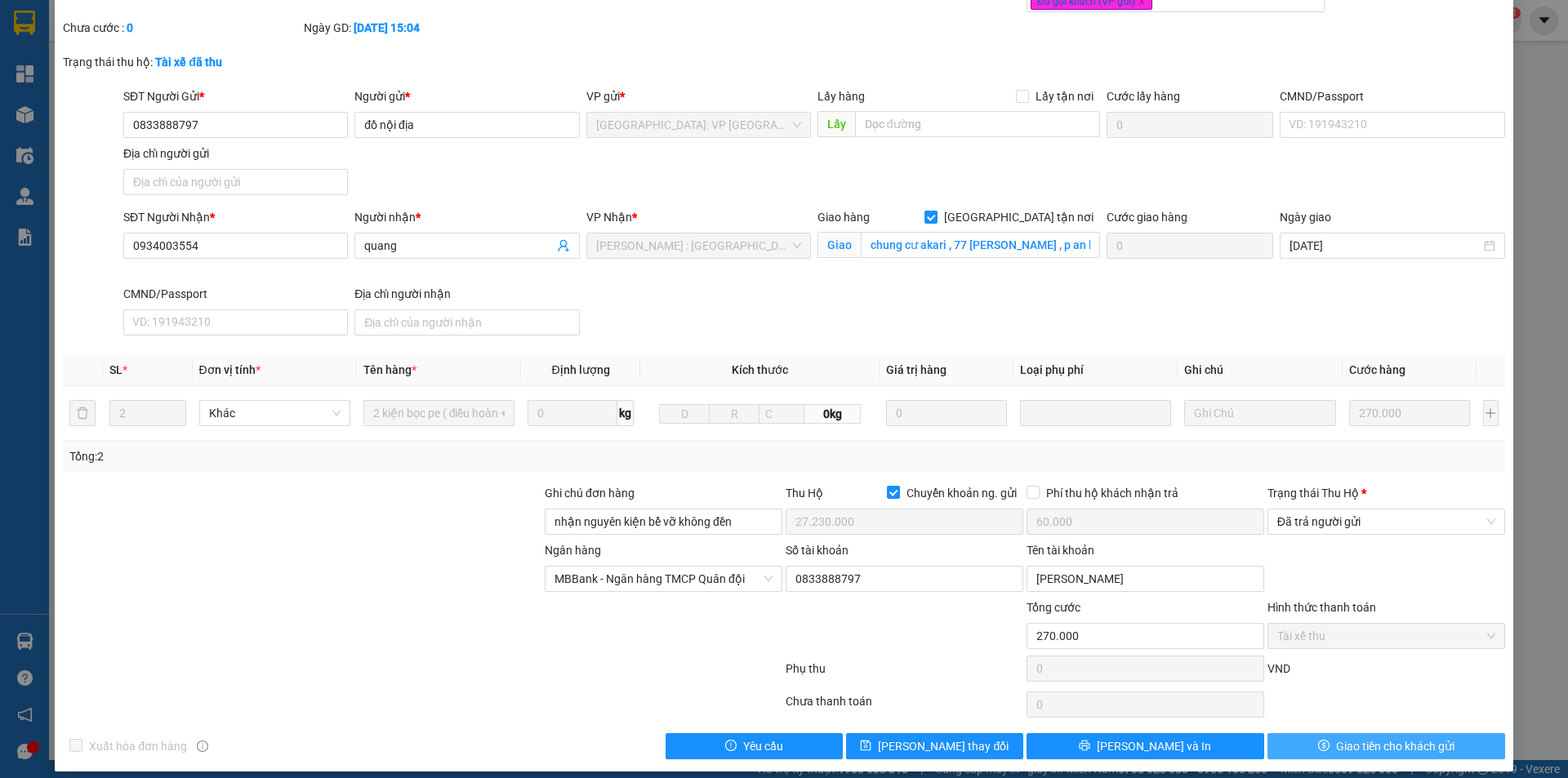
click at [1318, 740] on icon "dollar" at bounding box center [1324, 746] width 12 height 12
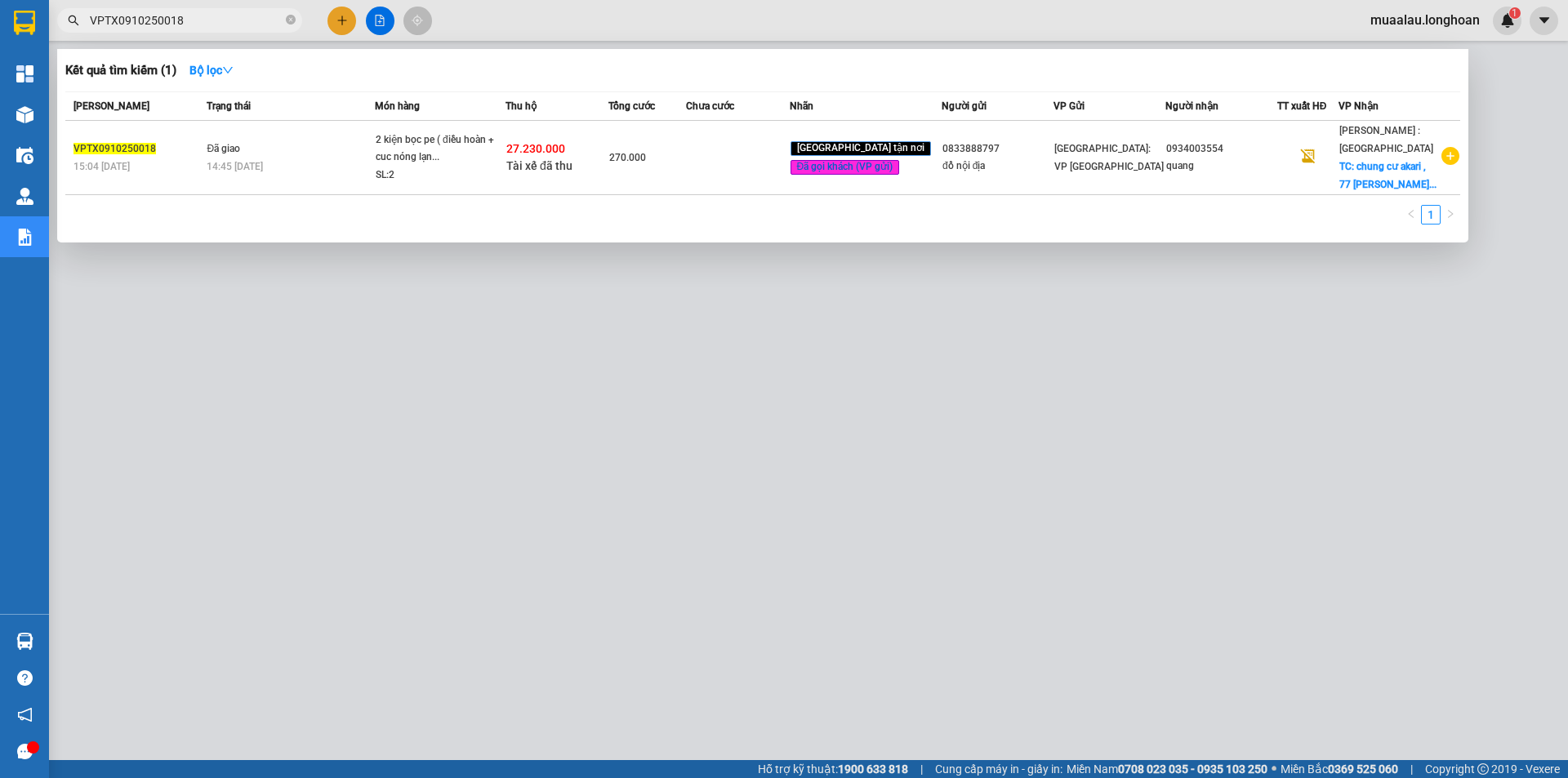
click at [187, 23] on input "VPTX0910250018" at bounding box center [186, 21] width 193 height 18
paste input "MD0810250030"
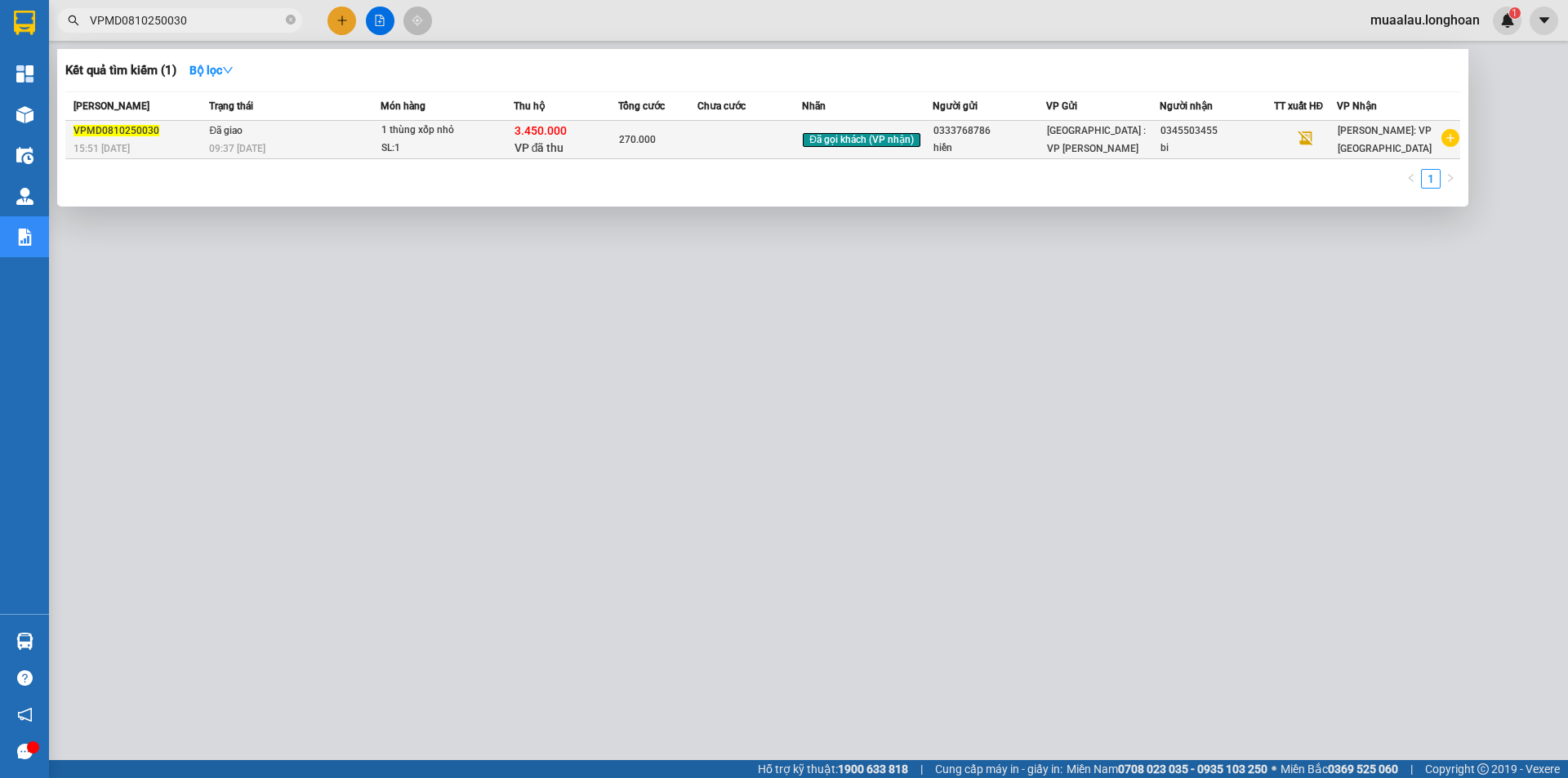
click at [689, 140] on div "270.000" at bounding box center [657, 139] width 77 height 18
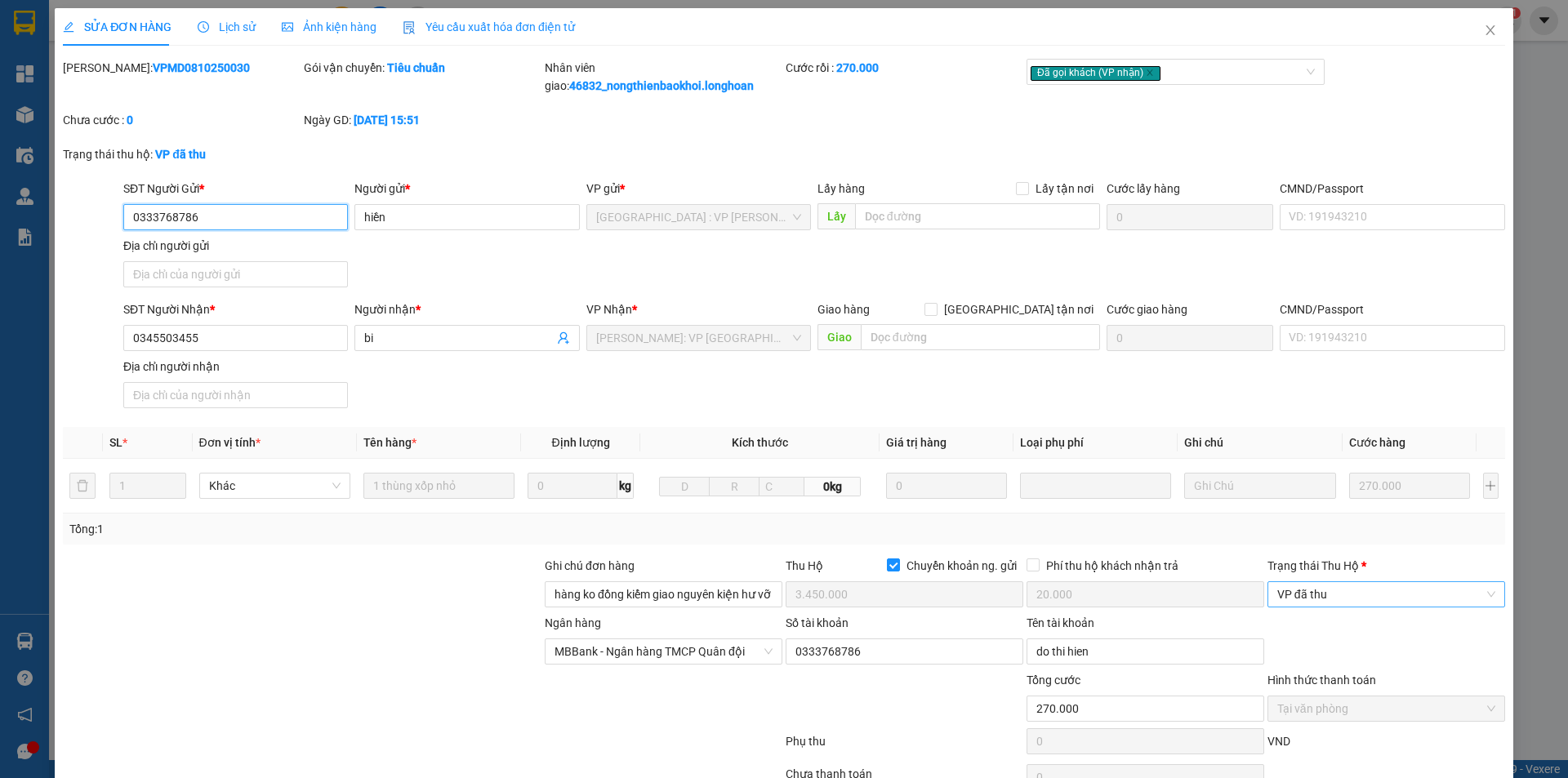
click at [1329, 588] on span "VP đã thu" at bounding box center [1386, 594] width 218 height 25
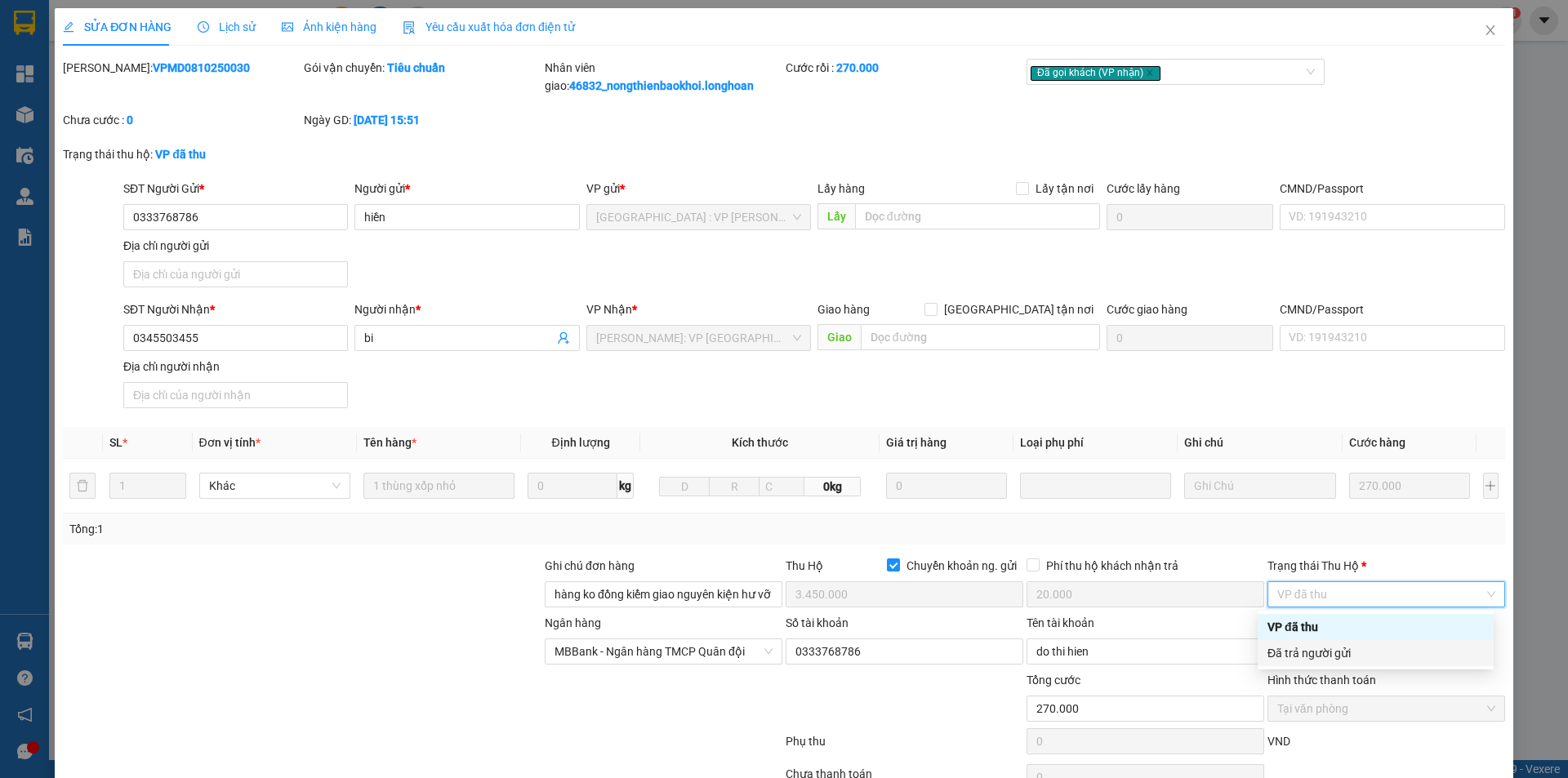
click at [1345, 650] on div "Đã trả người gửi" at bounding box center [1375, 653] width 216 height 18
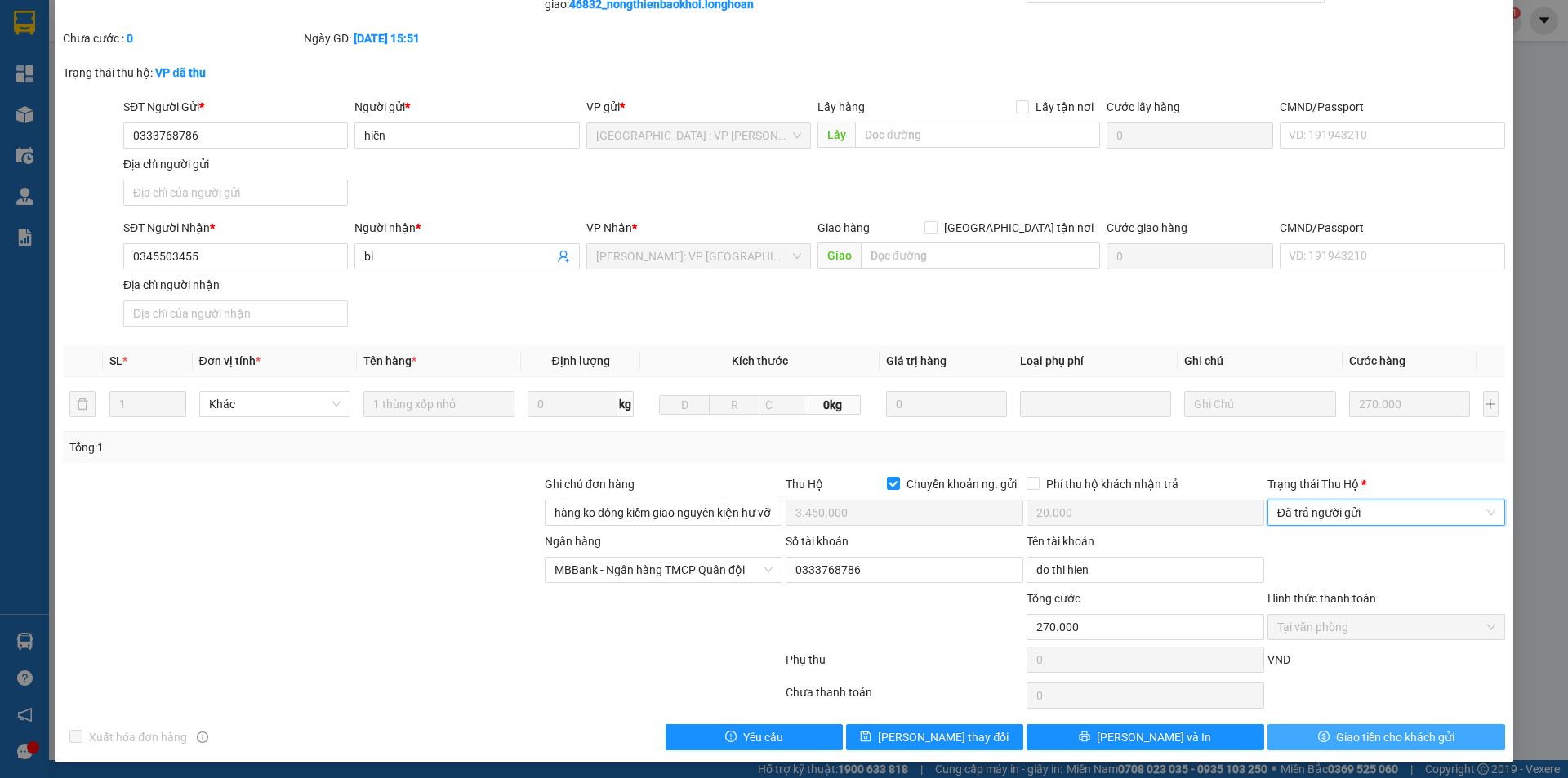
scroll to position [85, 0]
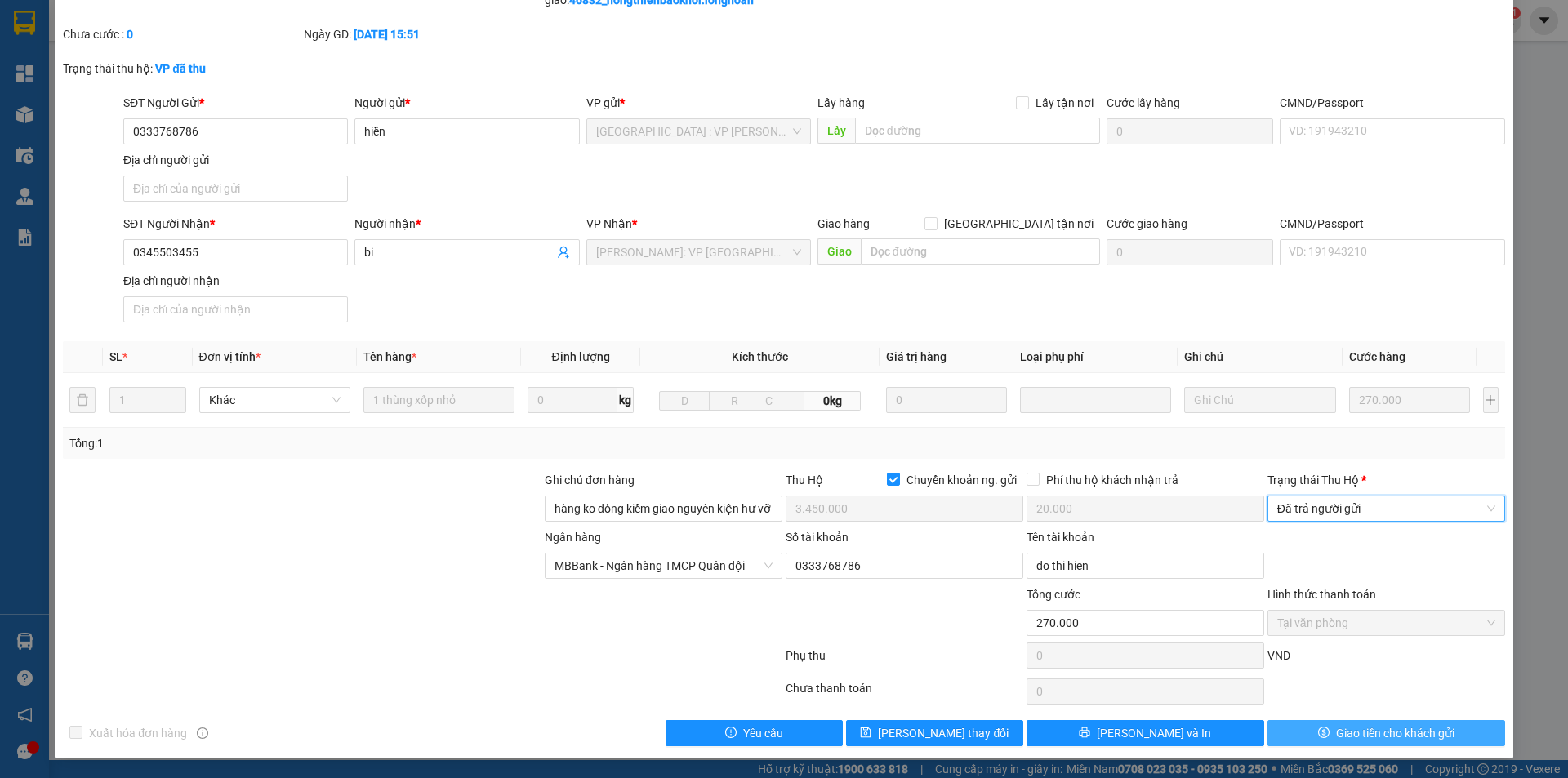
click at [1336, 734] on span "Giao tiền cho khách gửi" at bounding box center [1395, 733] width 119 height 18
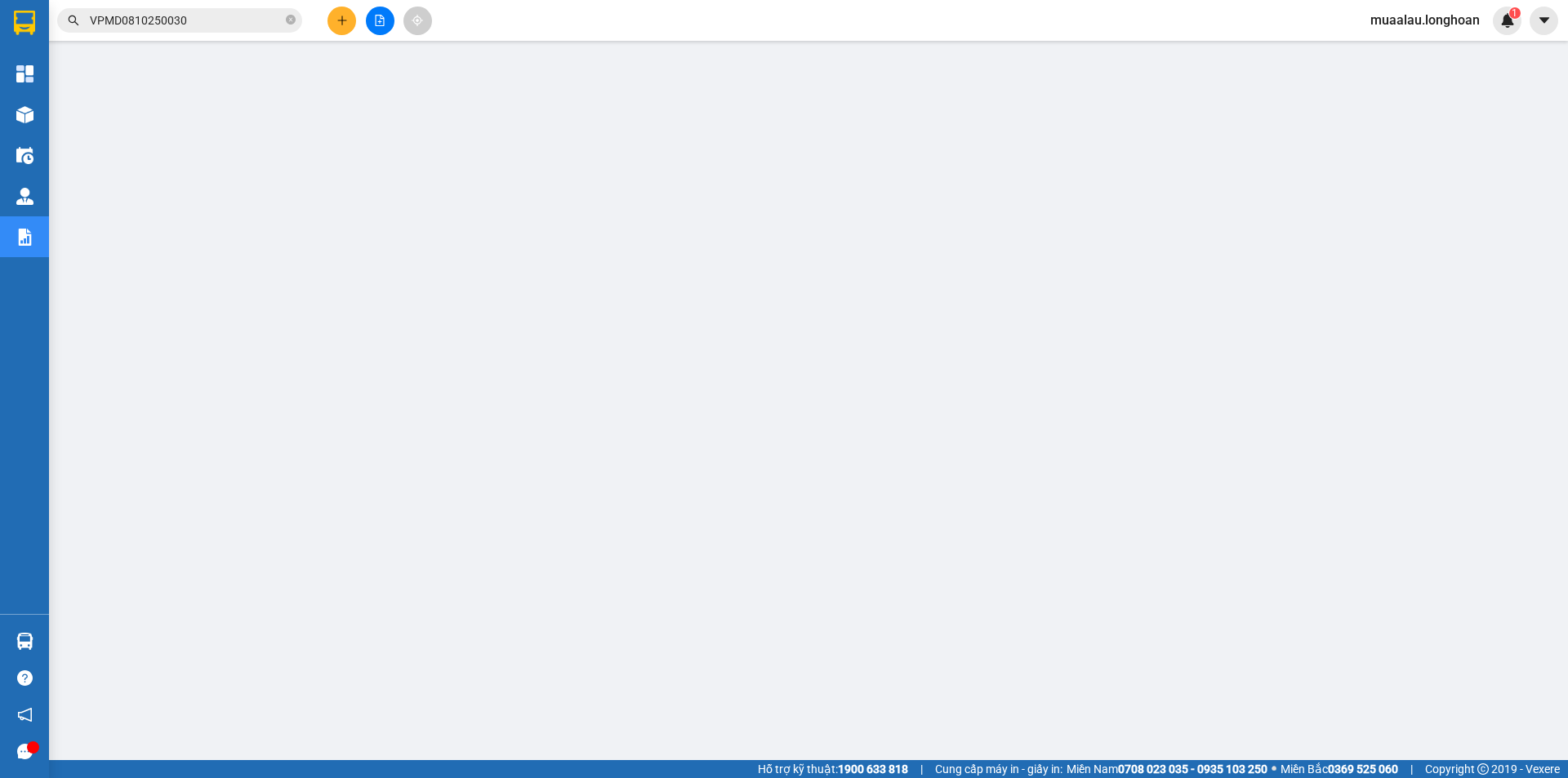
click at [194, 21] on input "VPMD0810250030" at bounding box center [186, 21] width 193 height 18
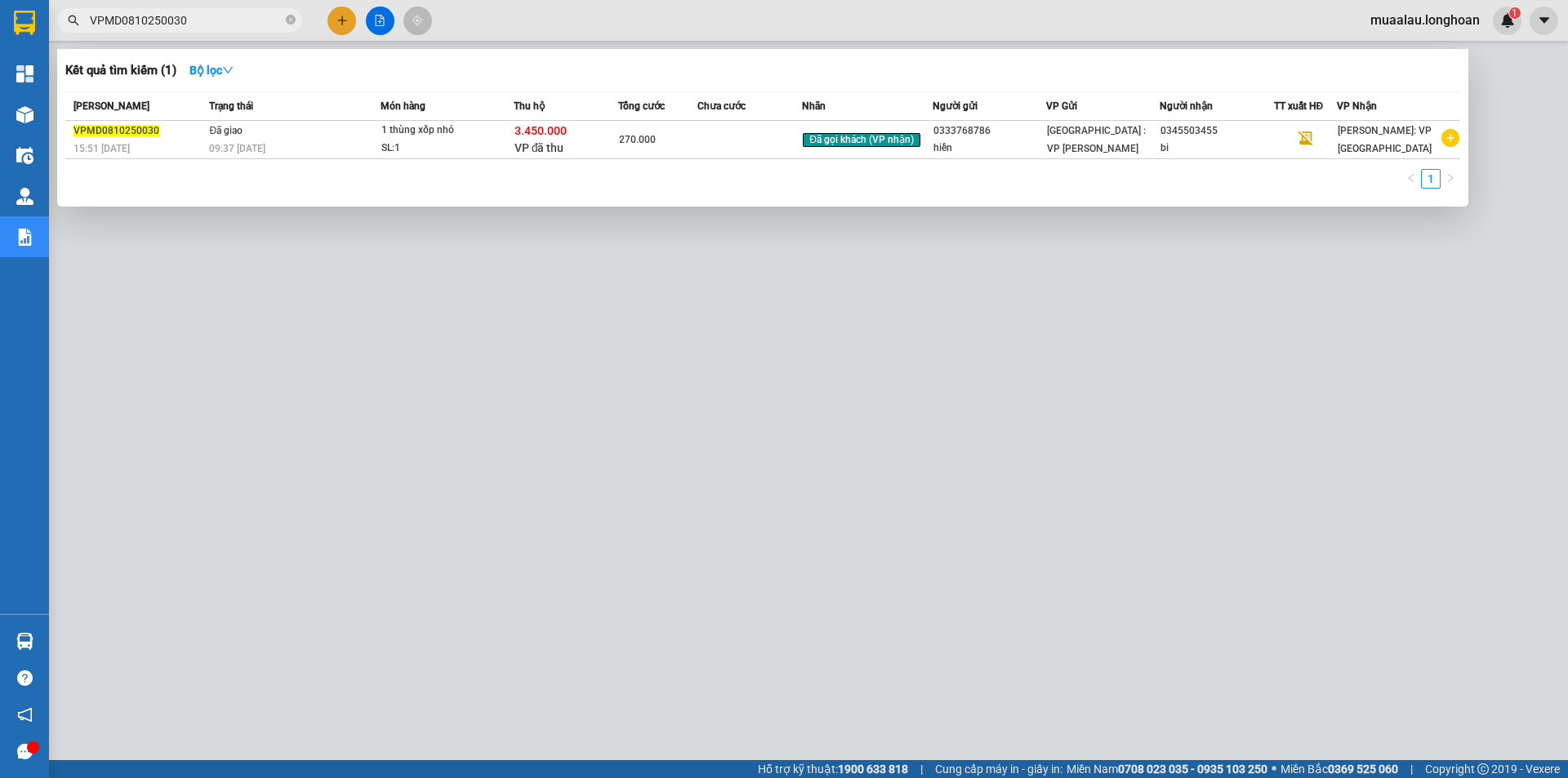
click at [194, 21] on input "VPMD0810250030" at bounding box center [186, 21] width 193 height 18
paste input "HCM91010250011"
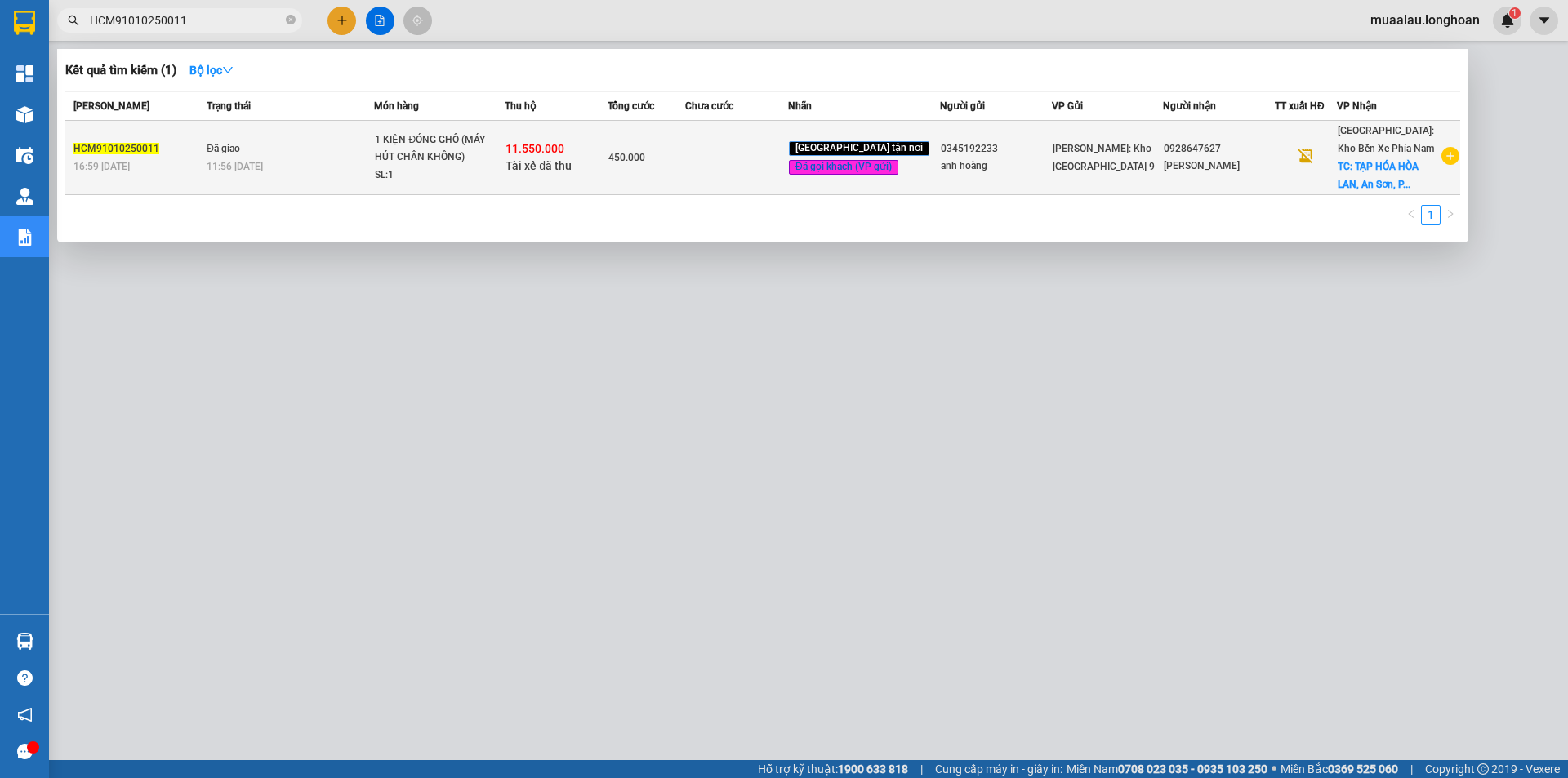
click at [686, 187] on td "450.000" at bounding box center [646, 158] width 78 height 75
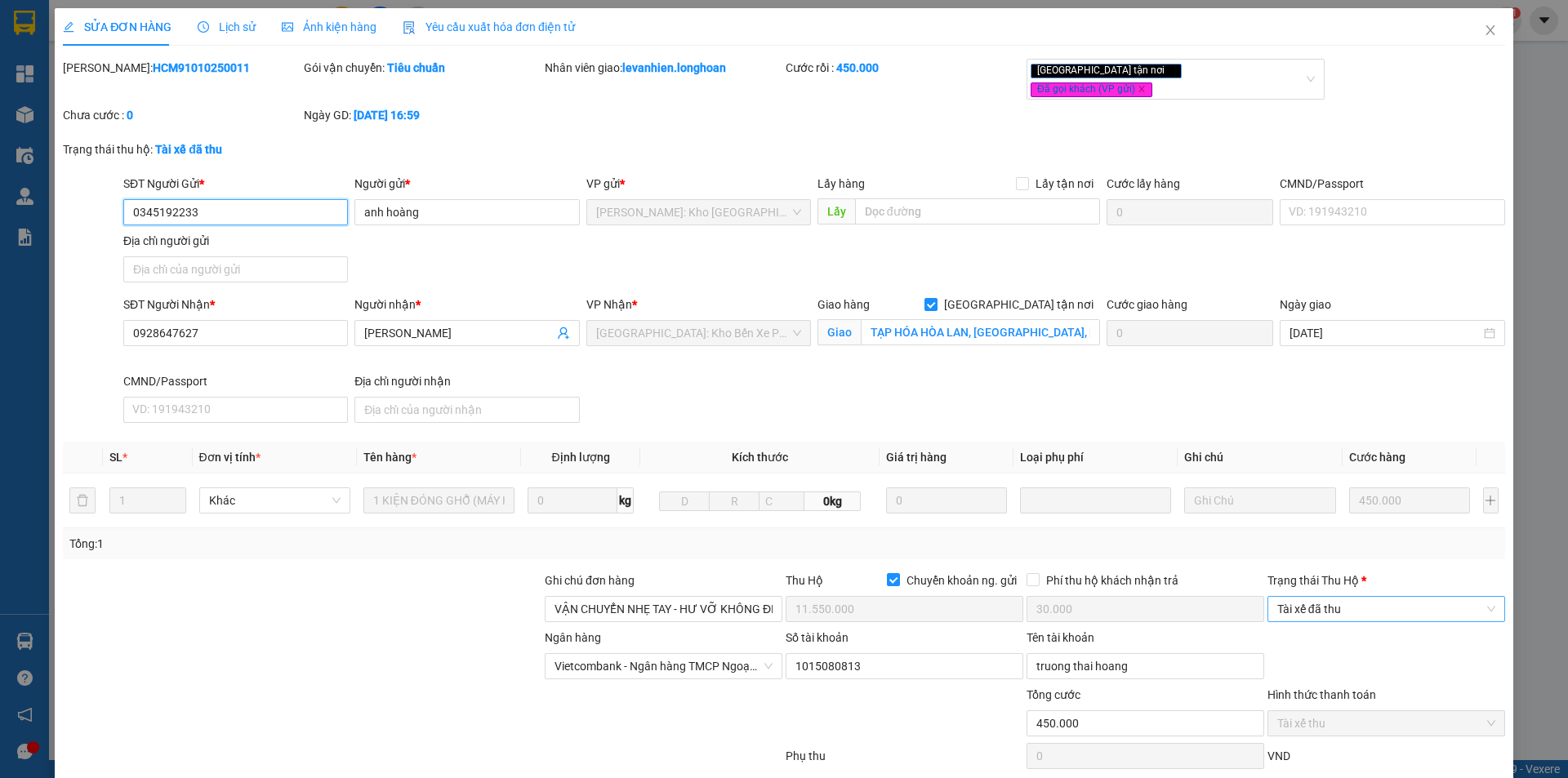
click at [1360, 597] on span "Tài xế đã thu" at bounding box center [1386, 609] width 218 height 25
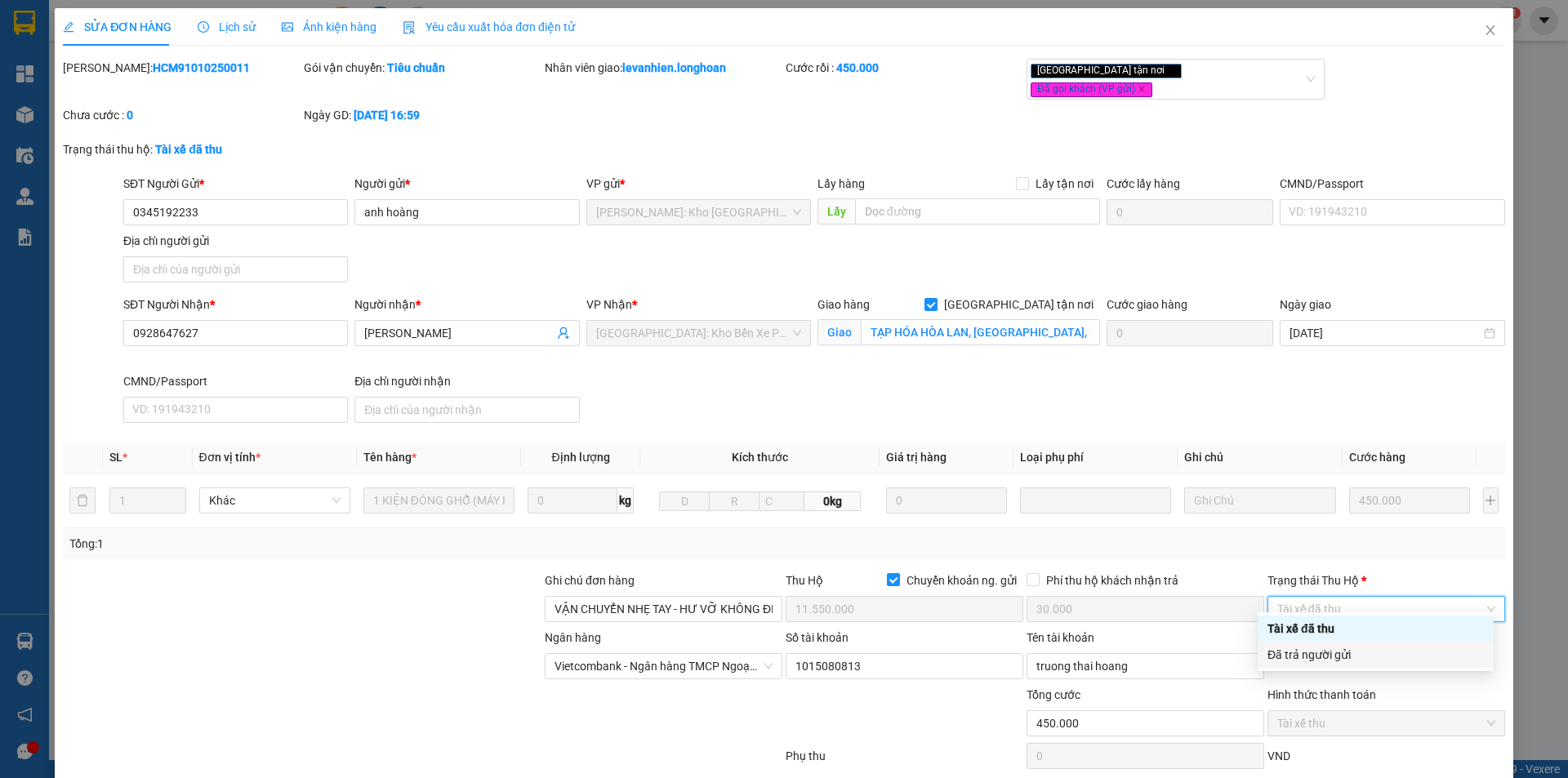
click at [1320, 651] on div "Đã trả người gửi" at bounding box center [1375, 655] width 216 height 18
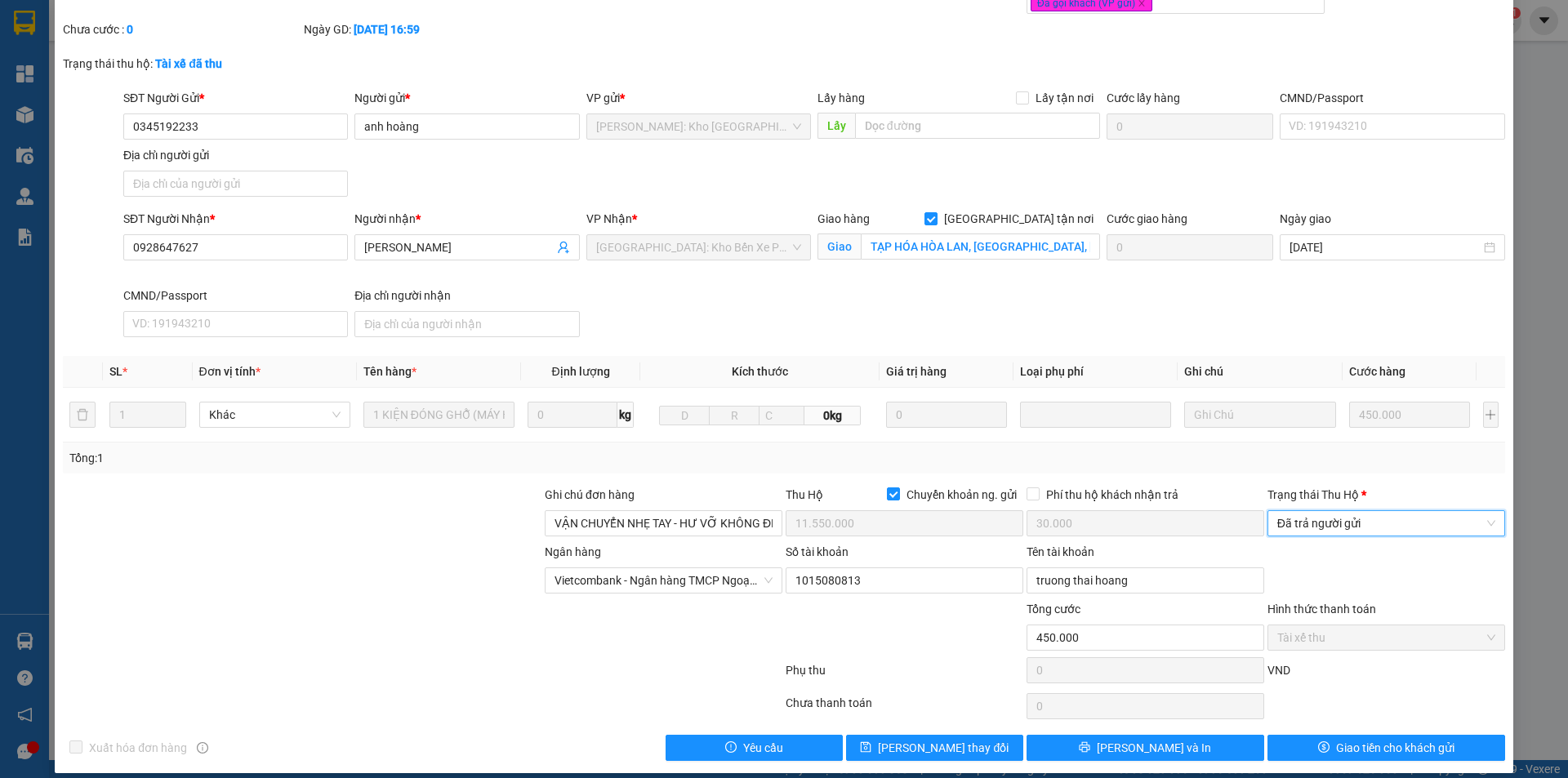
scroll to position [87, 0]
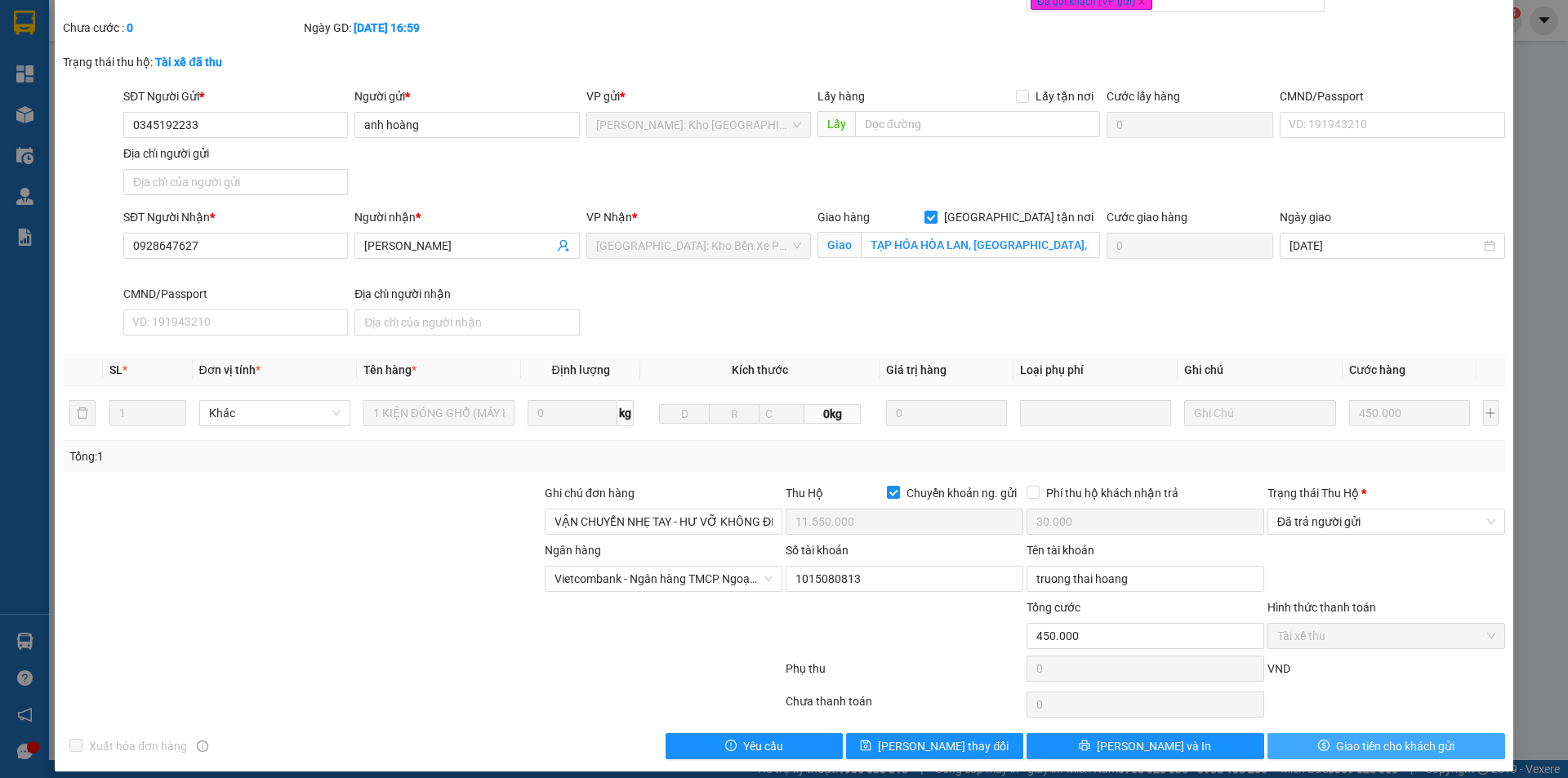
drag, startPoint x: 1339, startPoint y: 725, endPoint x: 1341, endPoint y: 627, distance: 98.0
click at [1339, 738] on span "Giao tiền cho khách gửi" at bounding box center [1395, 747] width 119 height 18
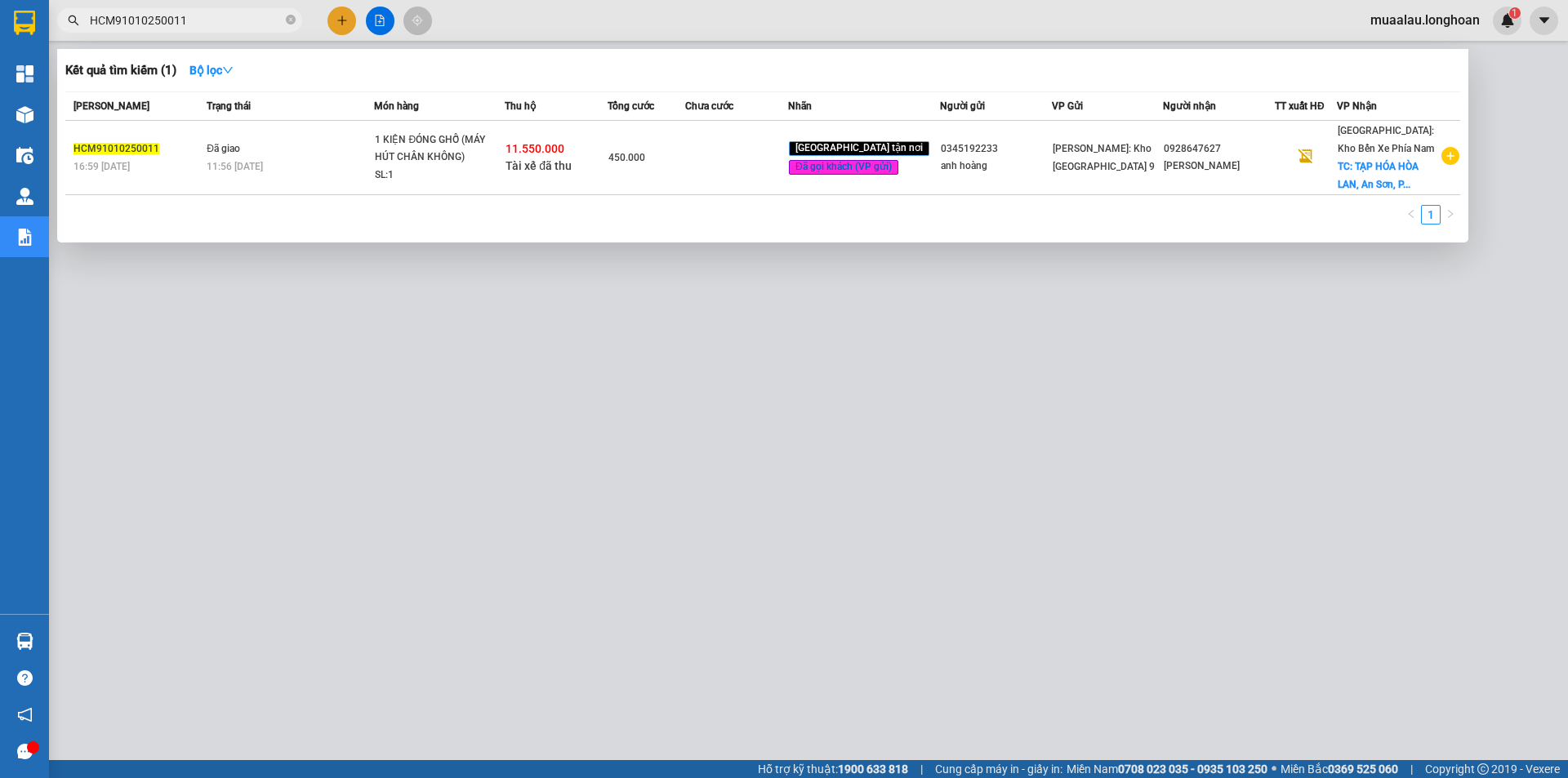
click at [201, 16] on input "HCM91010250011" at bounding box center [186, 21] width 193 height 18
paste input "NHD0910250058"
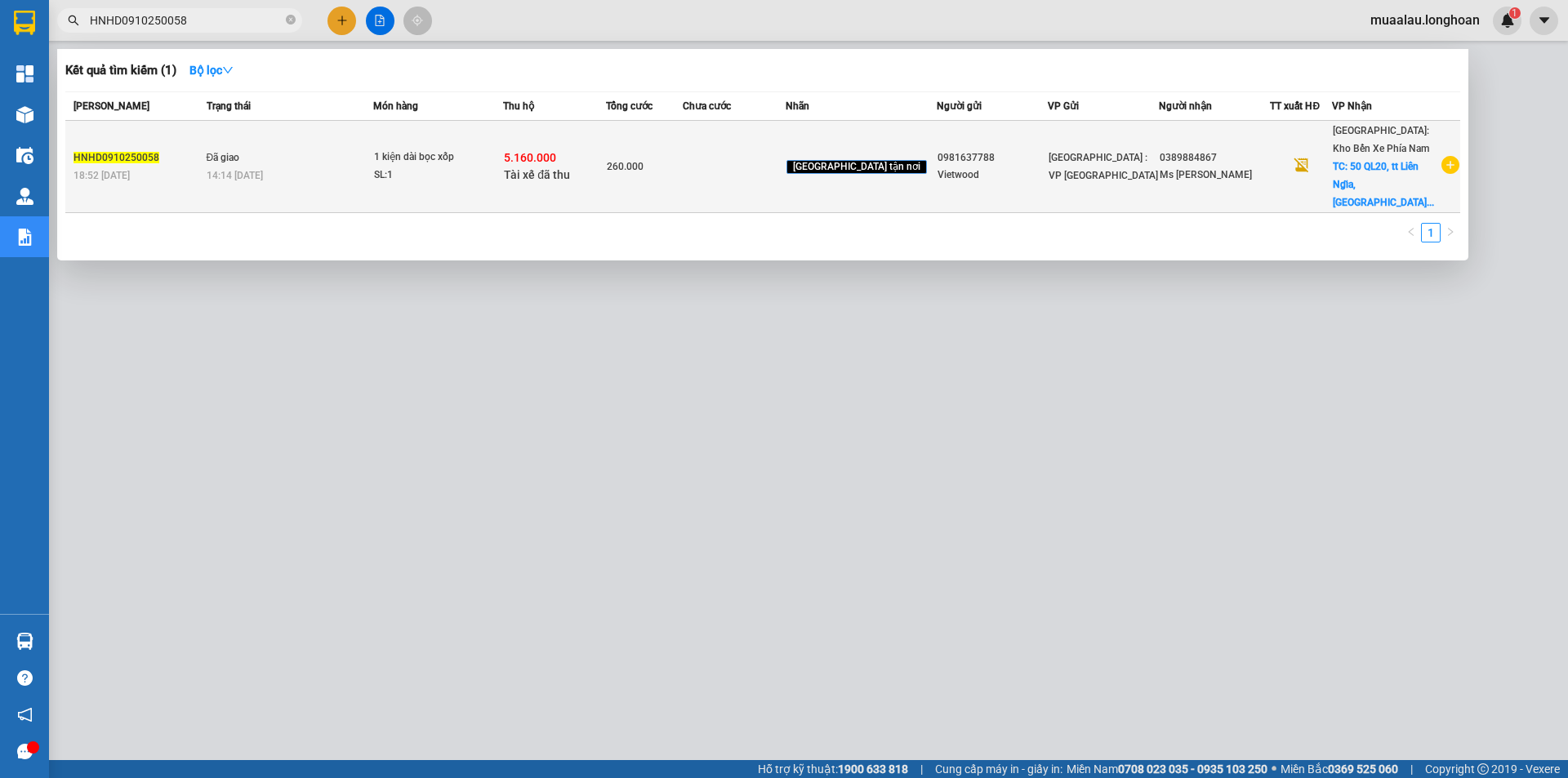
click at [750, 177] on td at bounding box center [734, 167] width 103 height 92
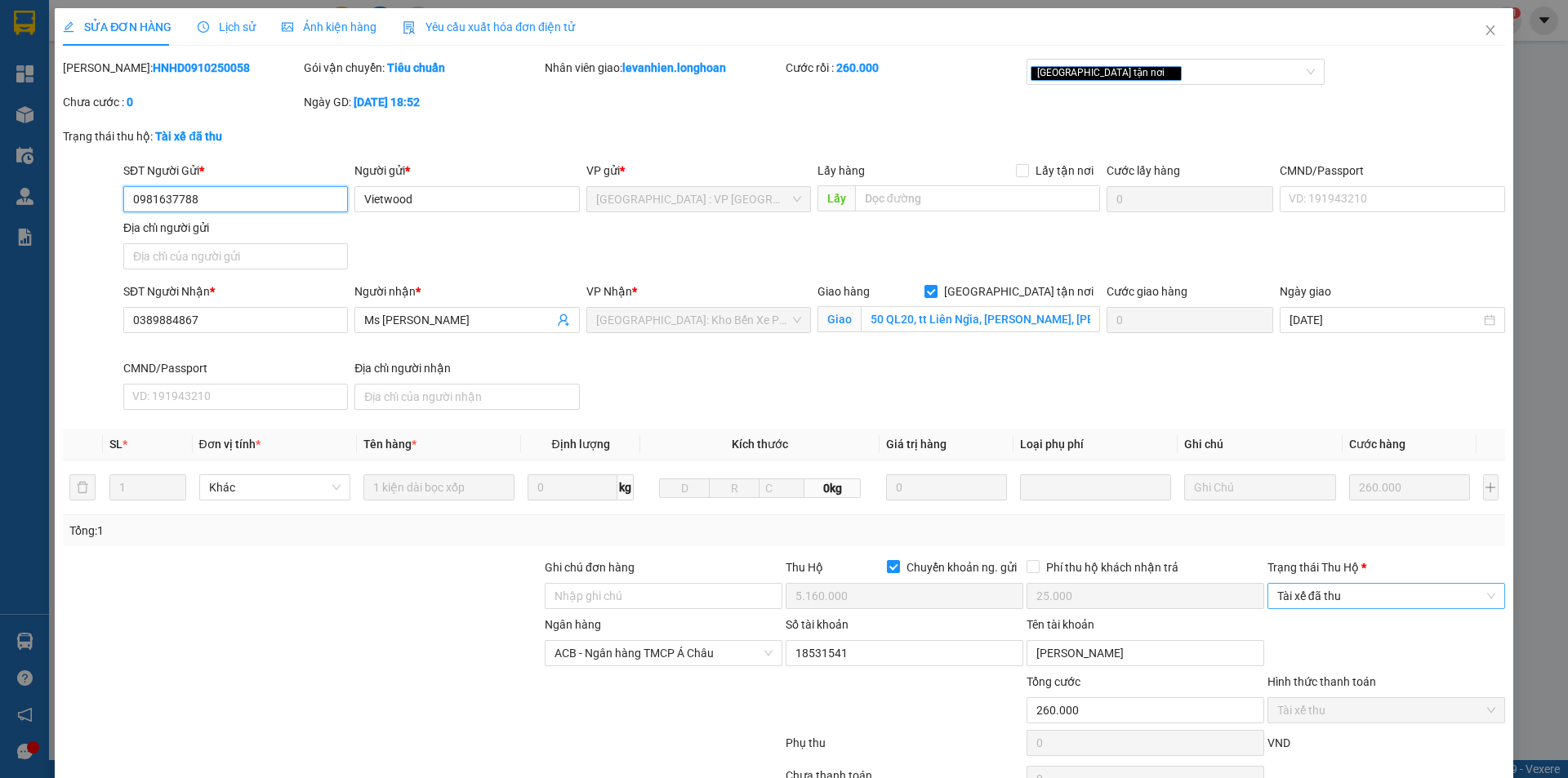
scroll to position [87, 0]
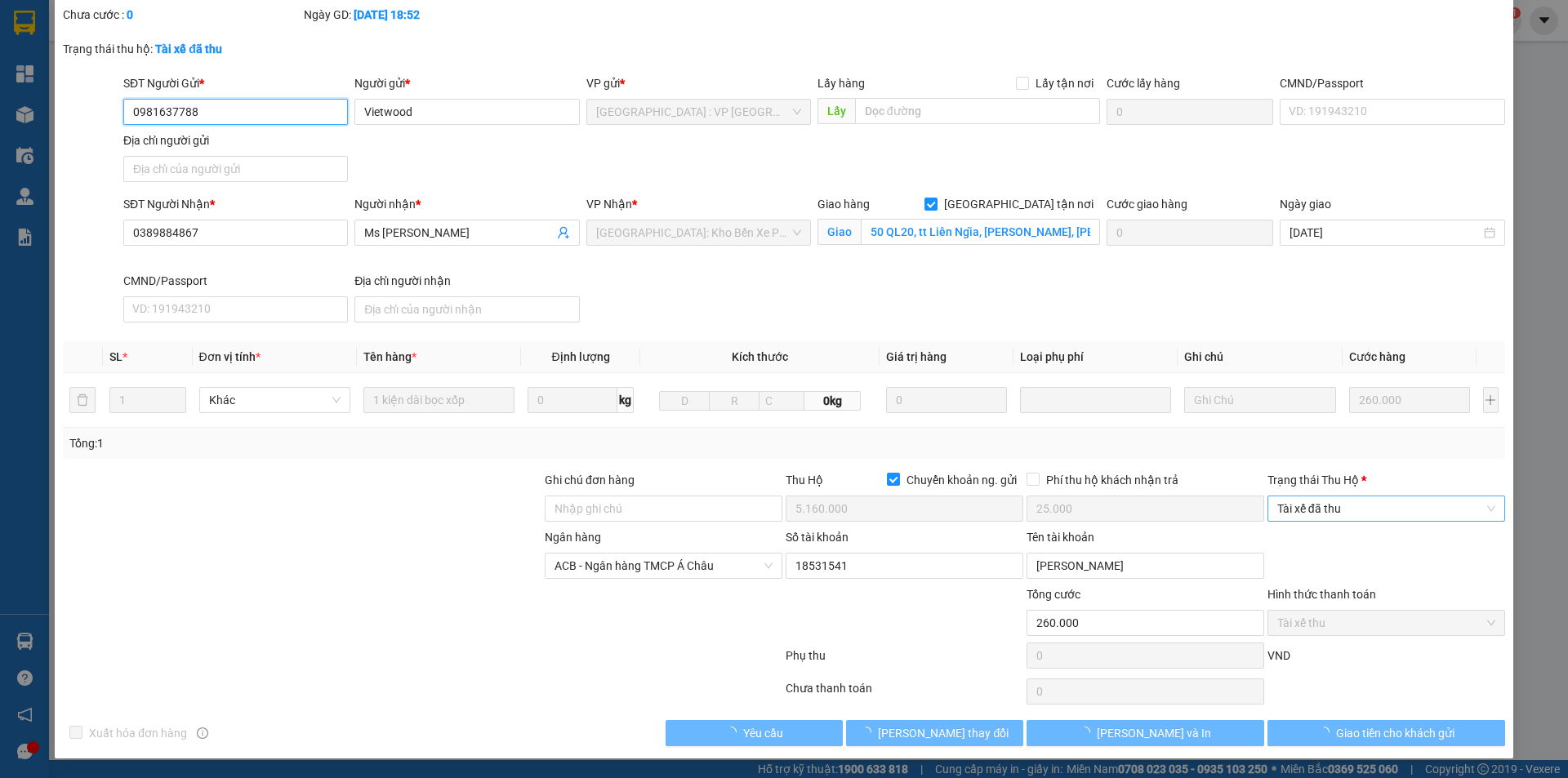
click at [1329, 517] on span "Tài xế đã thu" at bounding box center [1386, 509] width 218 height 25
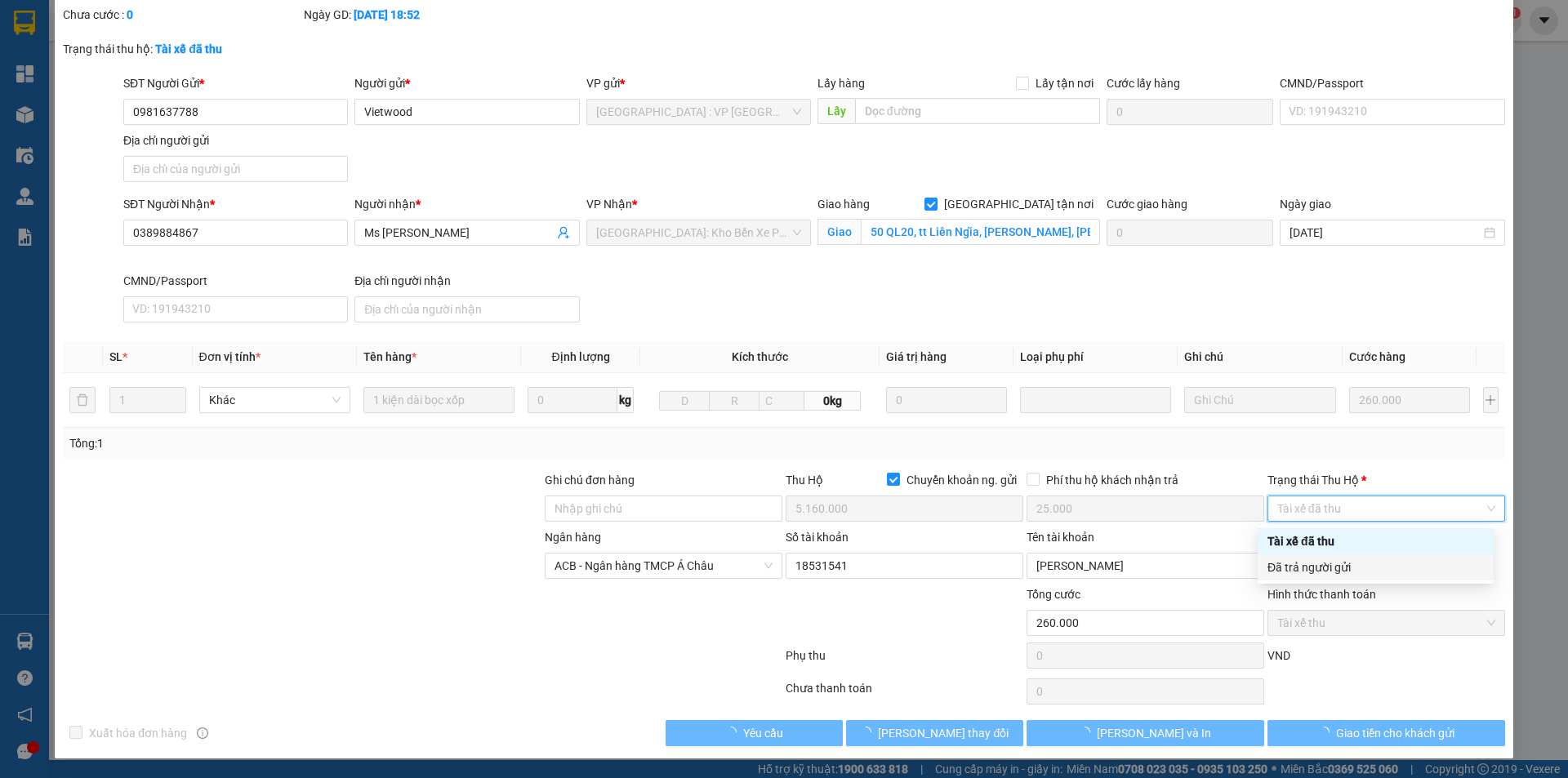
click at [1334, 565] on div "Đã trả người gửi" at bounding box center [1375, 568] width 216 height 18
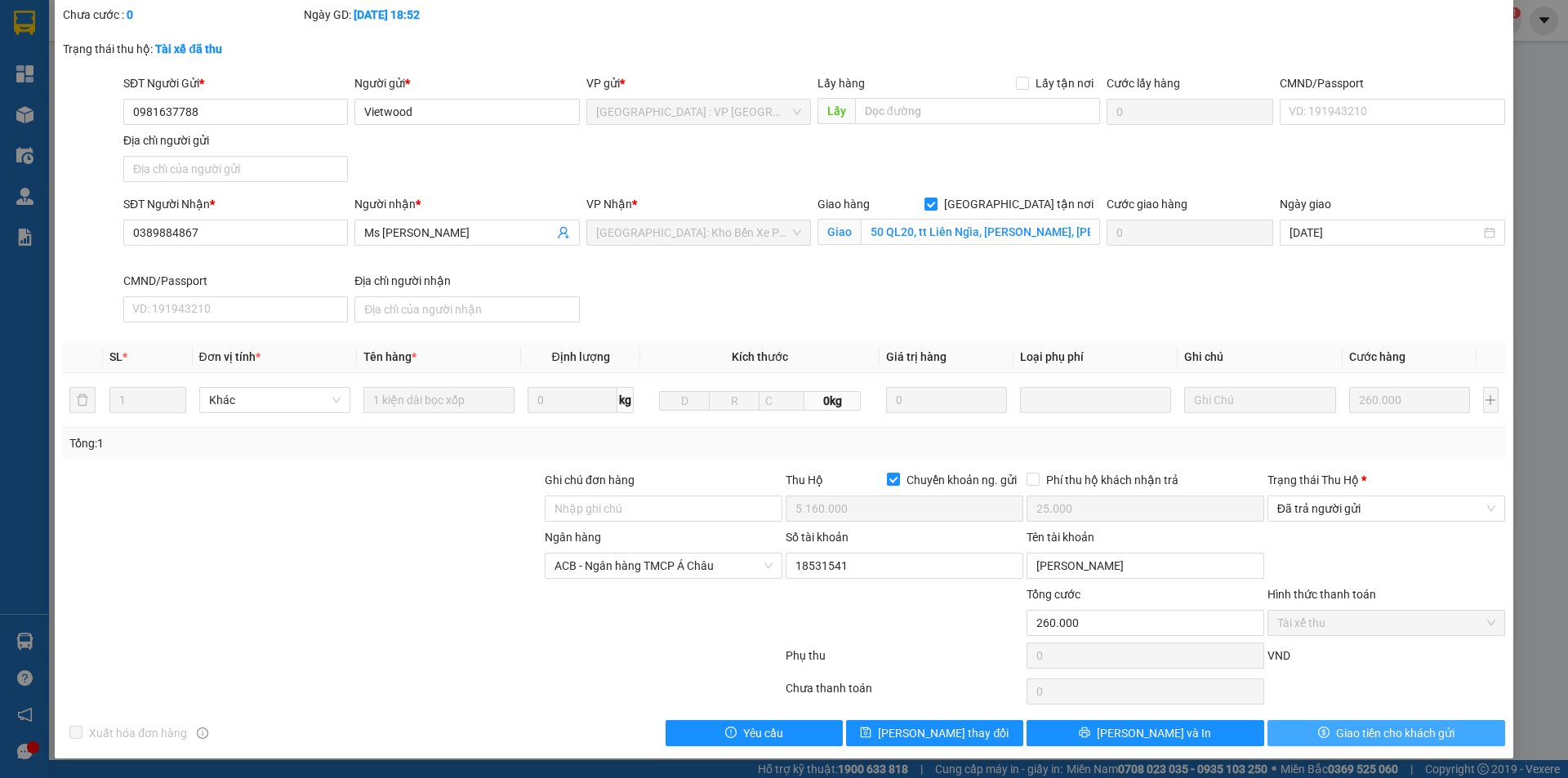
click at [1329, 720] on button "Giao tiền cho khách gửi" at bounding box center [1386, 733] width 238 height 27
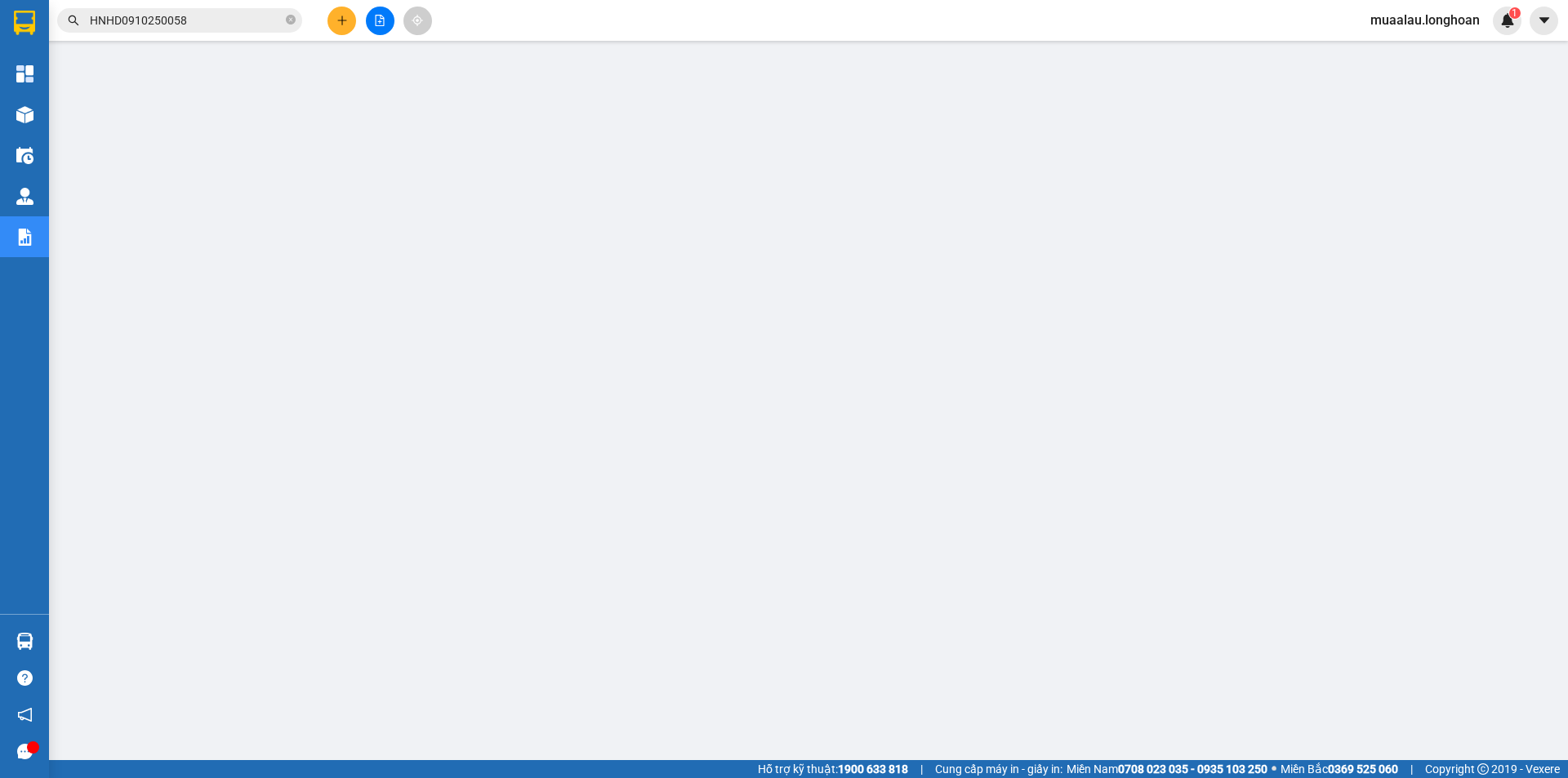
click at [206, 20] on input "HNHD0910250058" at bounding box center [186, 21] width 193 height 18
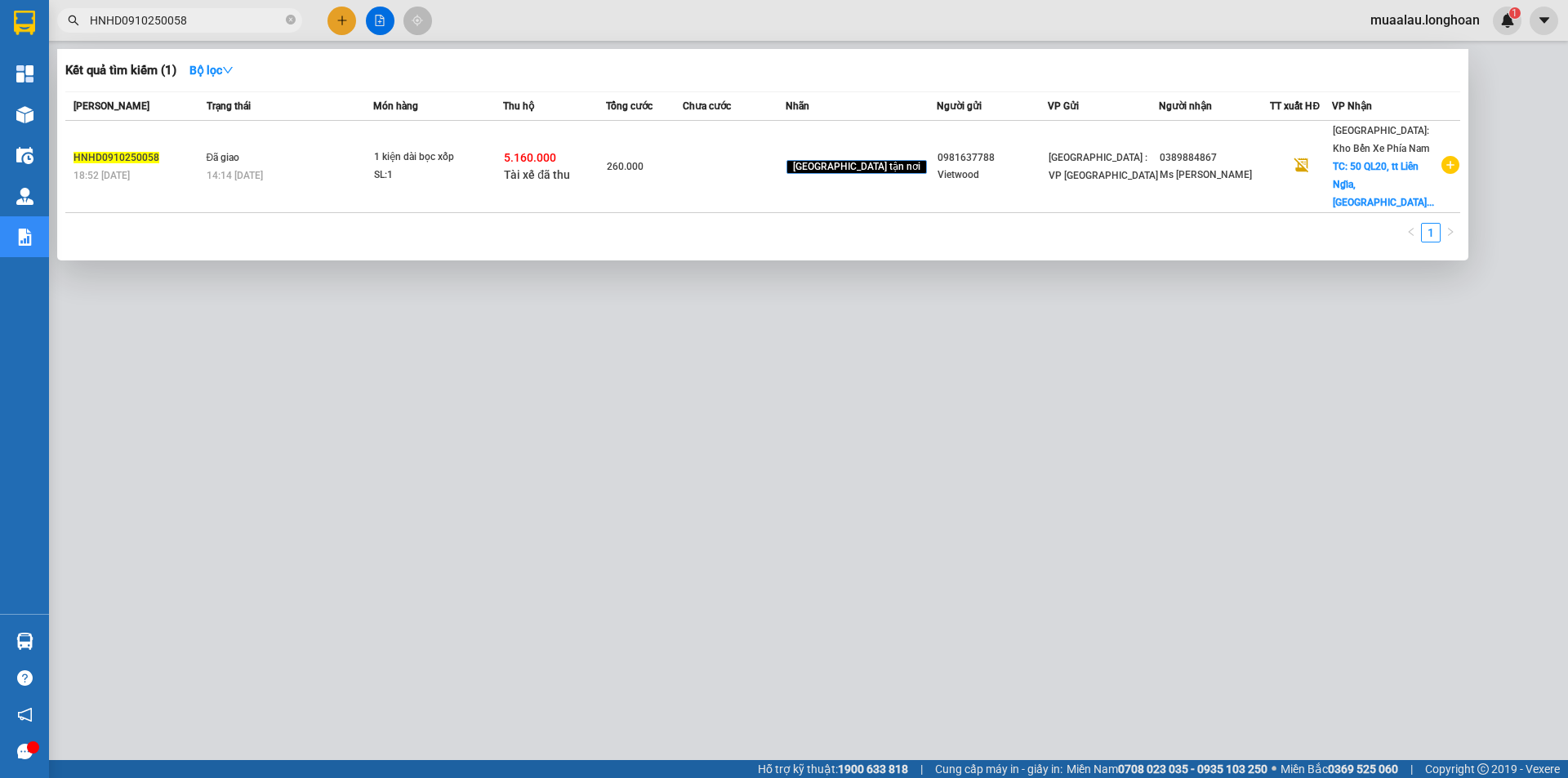
click at [206, 20] on input "HNHD0910250058" at bounding box center [186, 21] width 193 height 18
paste input "VPMD1010250016"
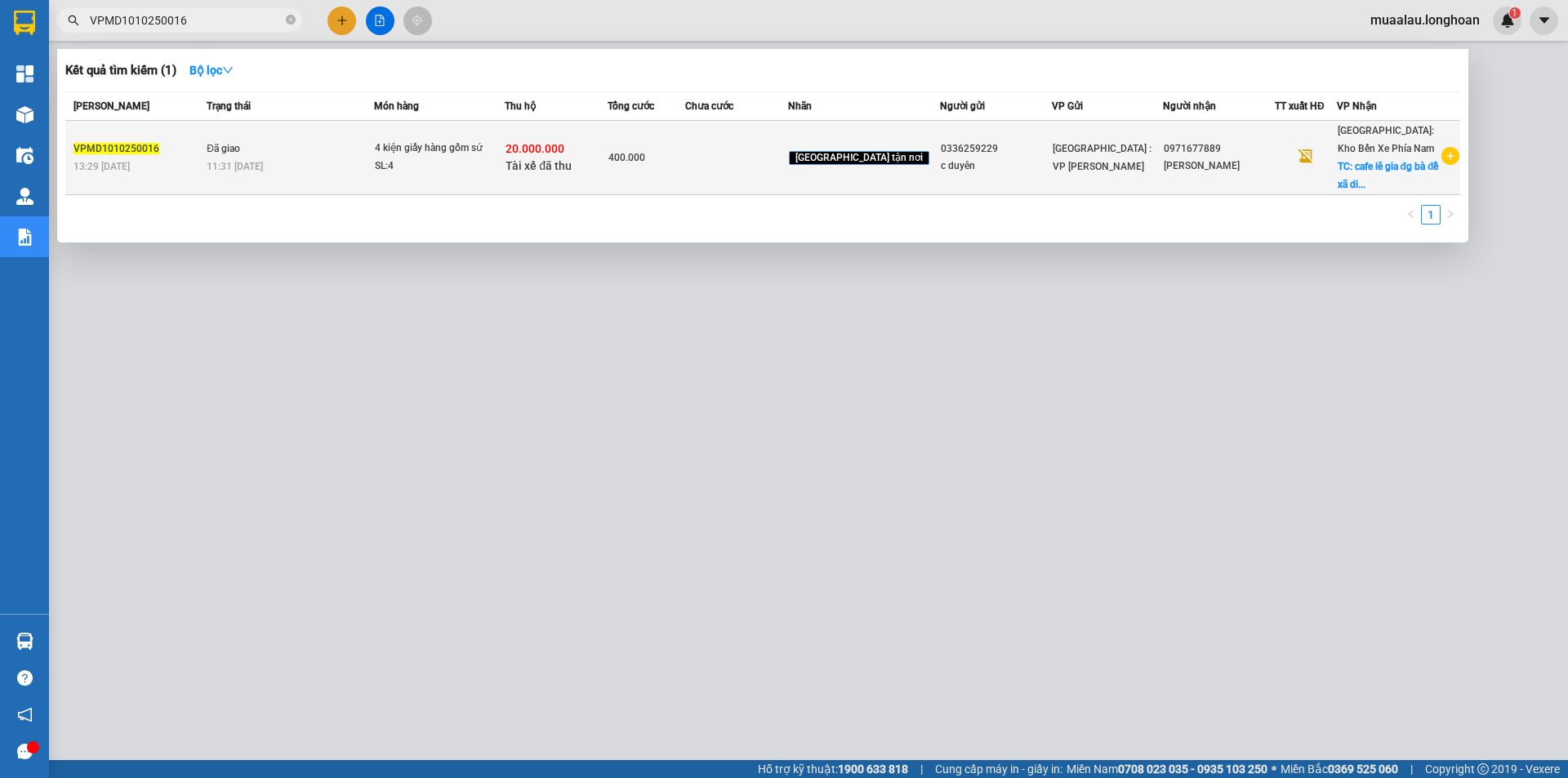
click at [739, 184] on td at bounding box center [737, 158] width 103 height 75
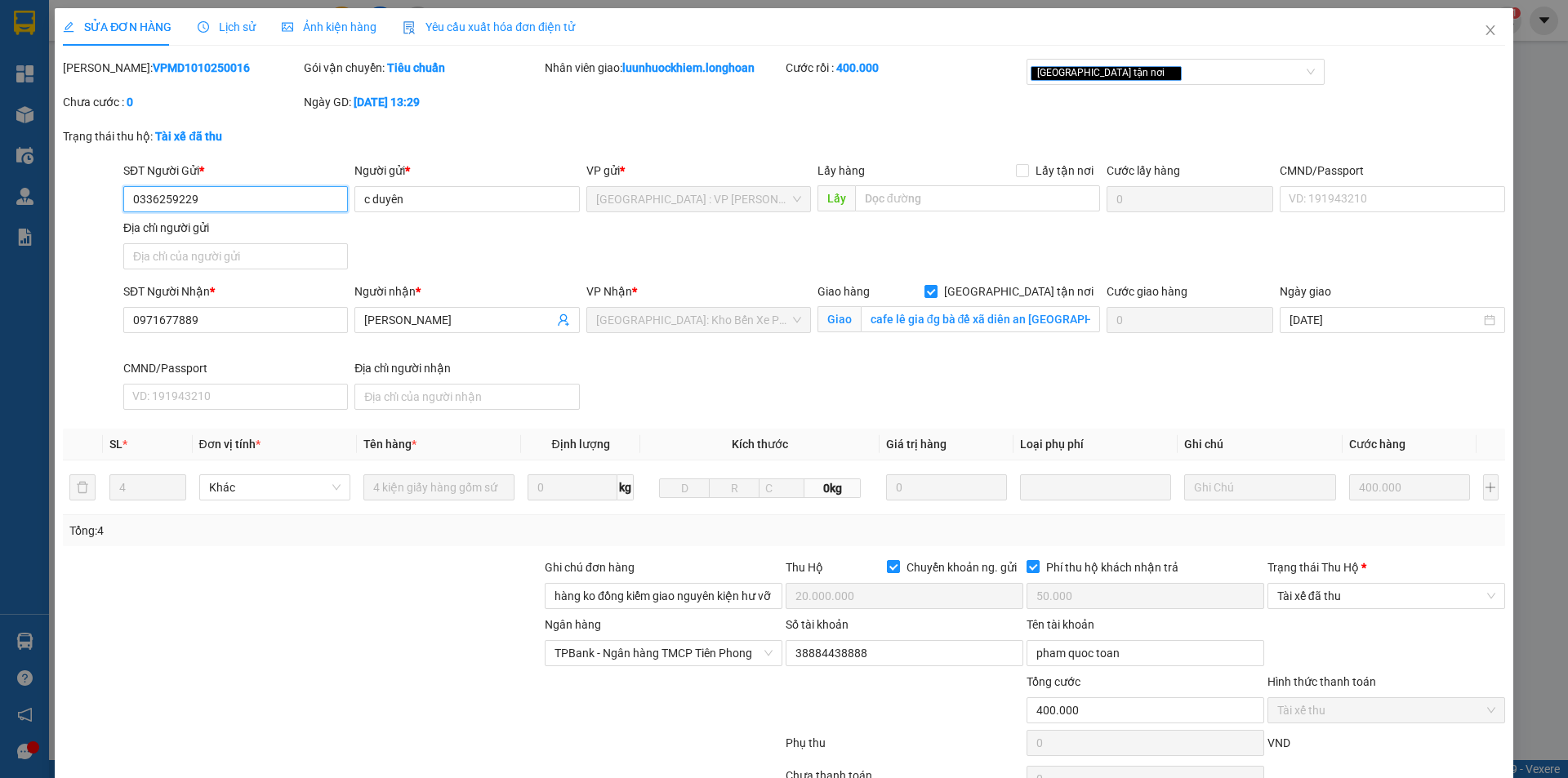
drag, startPoint x: 1328, startPoint y: 597, endPoint x: 1331, endPoint y: 619, distance: 22.2
click at [1328, 598] on span "Tài xế đã thu" at bounding box center [1386, 595] width 218 height 25
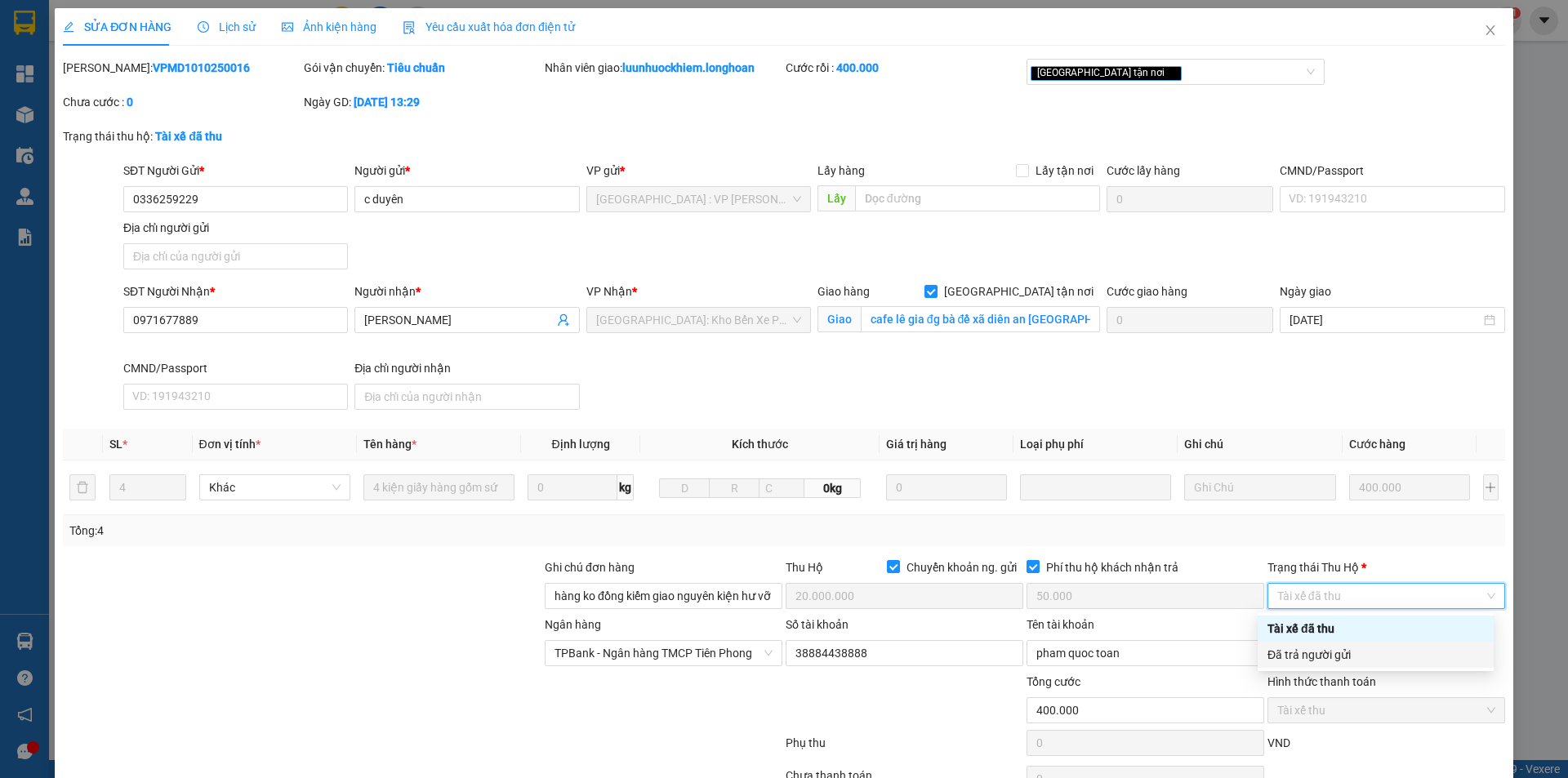
click at [1334, 658] on div "Đã trả người gửi" at bounding box center [1375, 655] width 216 height 18
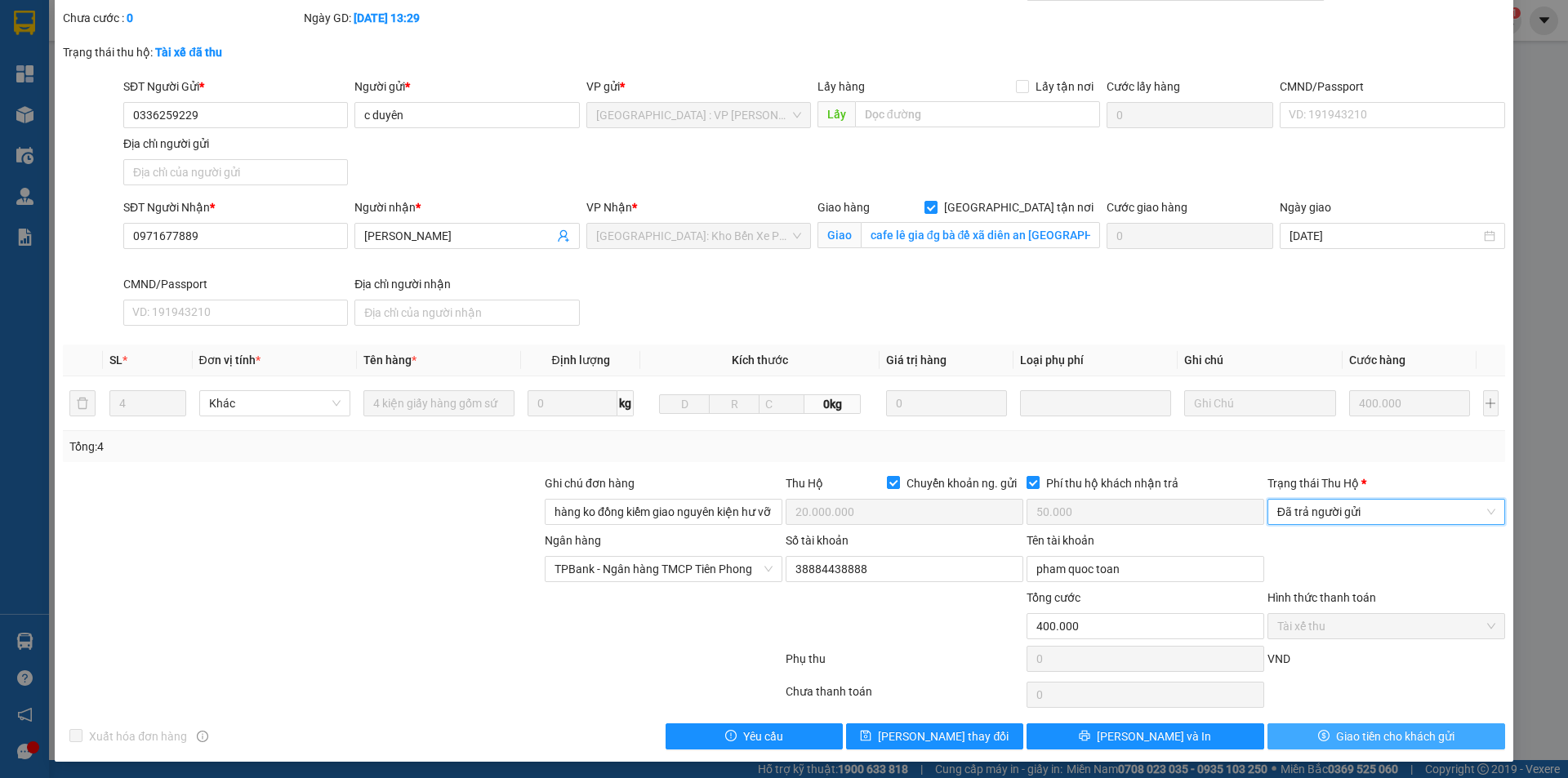
scroll to position [87, 0]
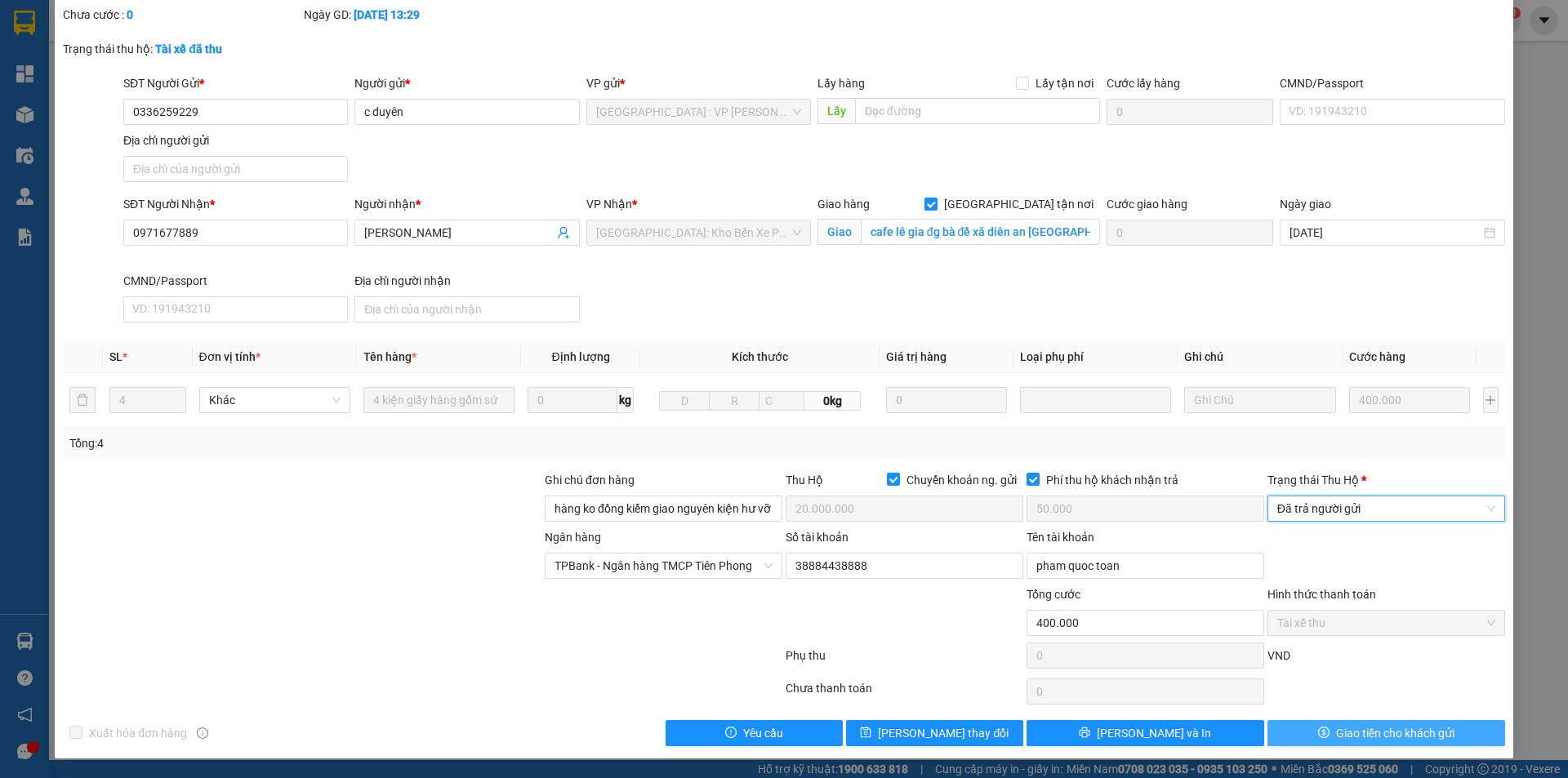
click at [1311, 720] on button "Giao tiền cho khách gửi" at bounding box center [1386, 733] width 238 height 27
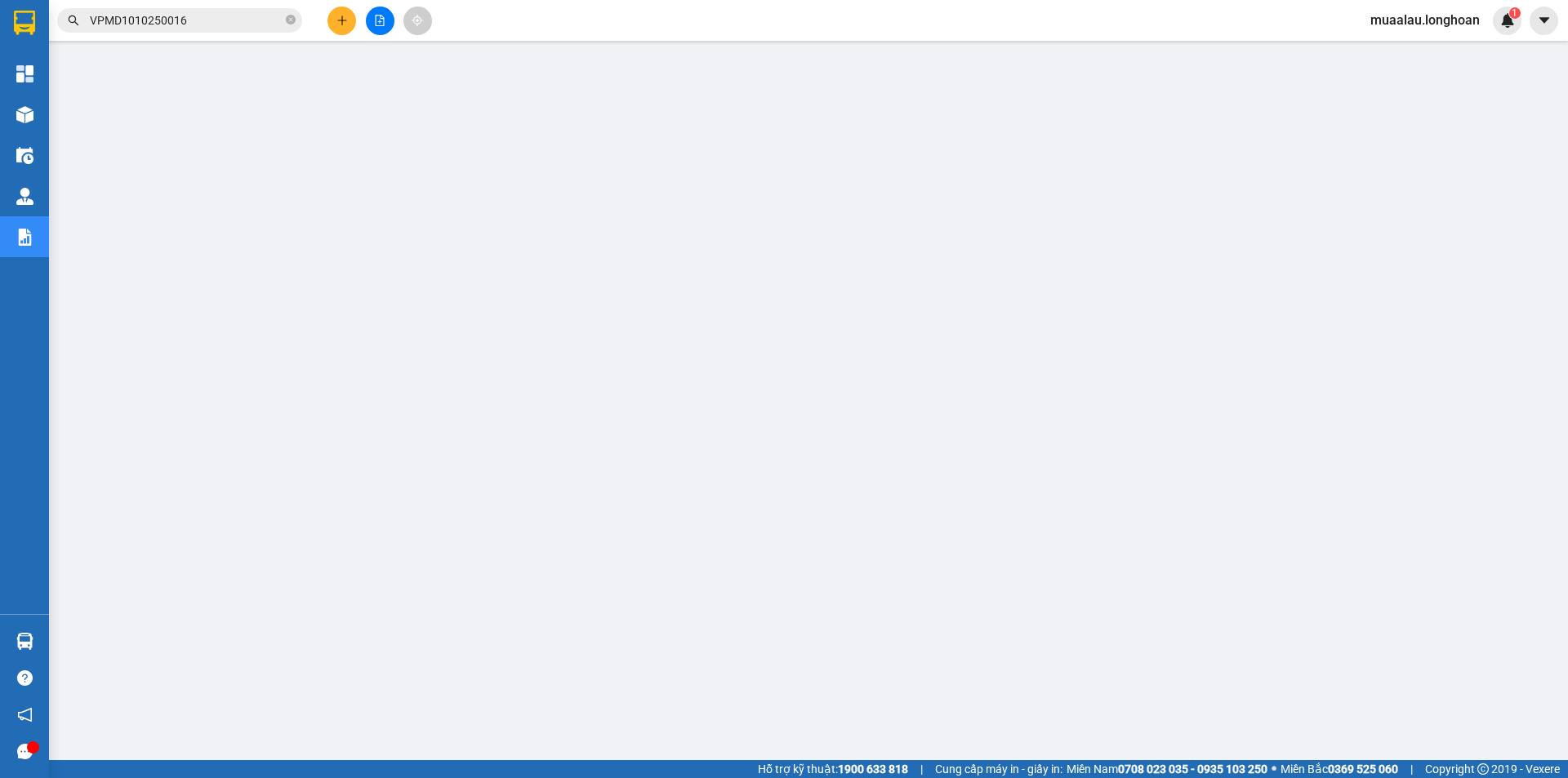
click at [227, 18] on input "VPMD1010250016" at bounding box center [186, 21] width 193 height 18
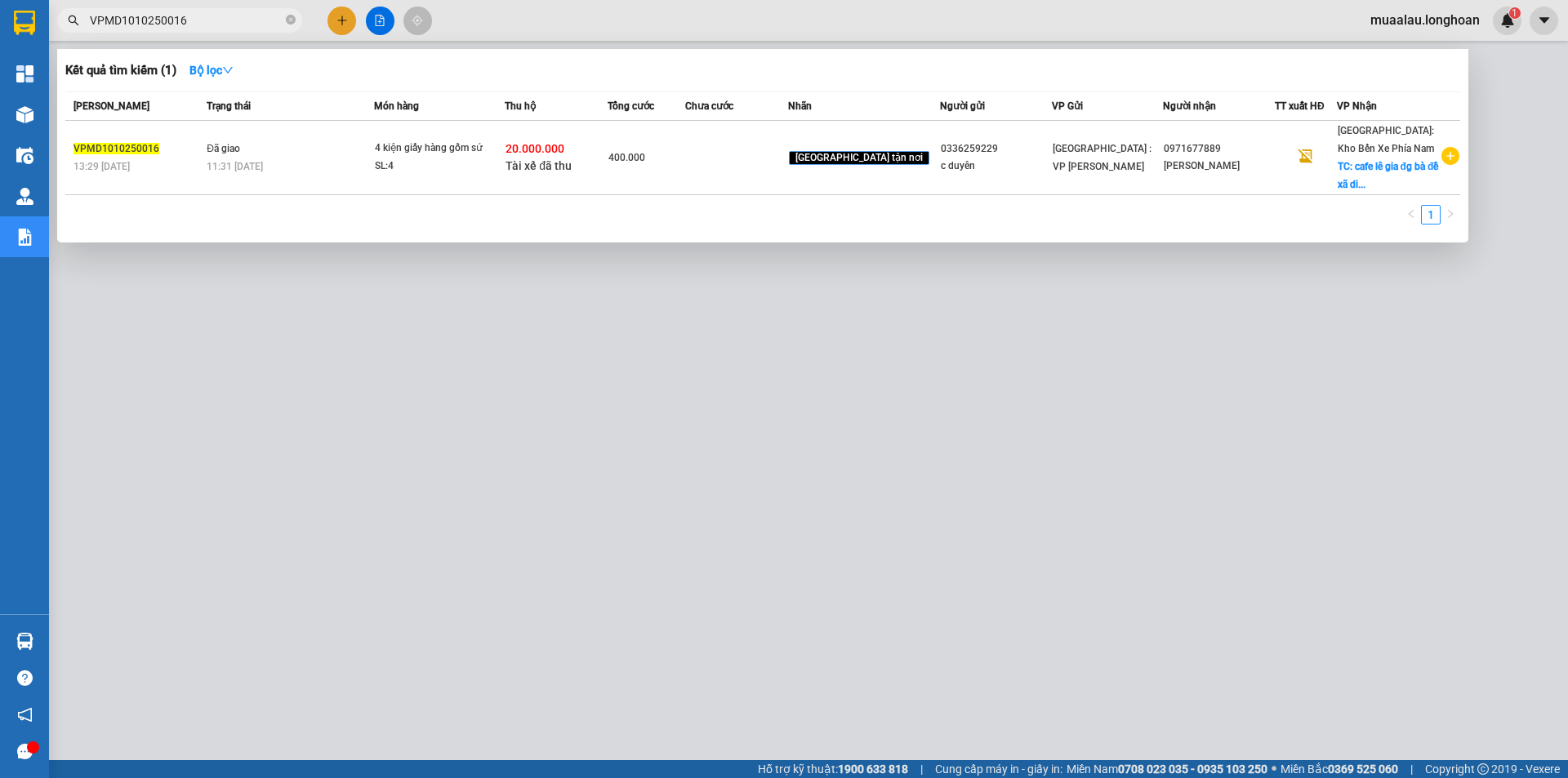
click at [227, 18] on input "VPMD1010250016" at bounding box center [186, 21] width 193 height 18
paste input "VD0710250037"
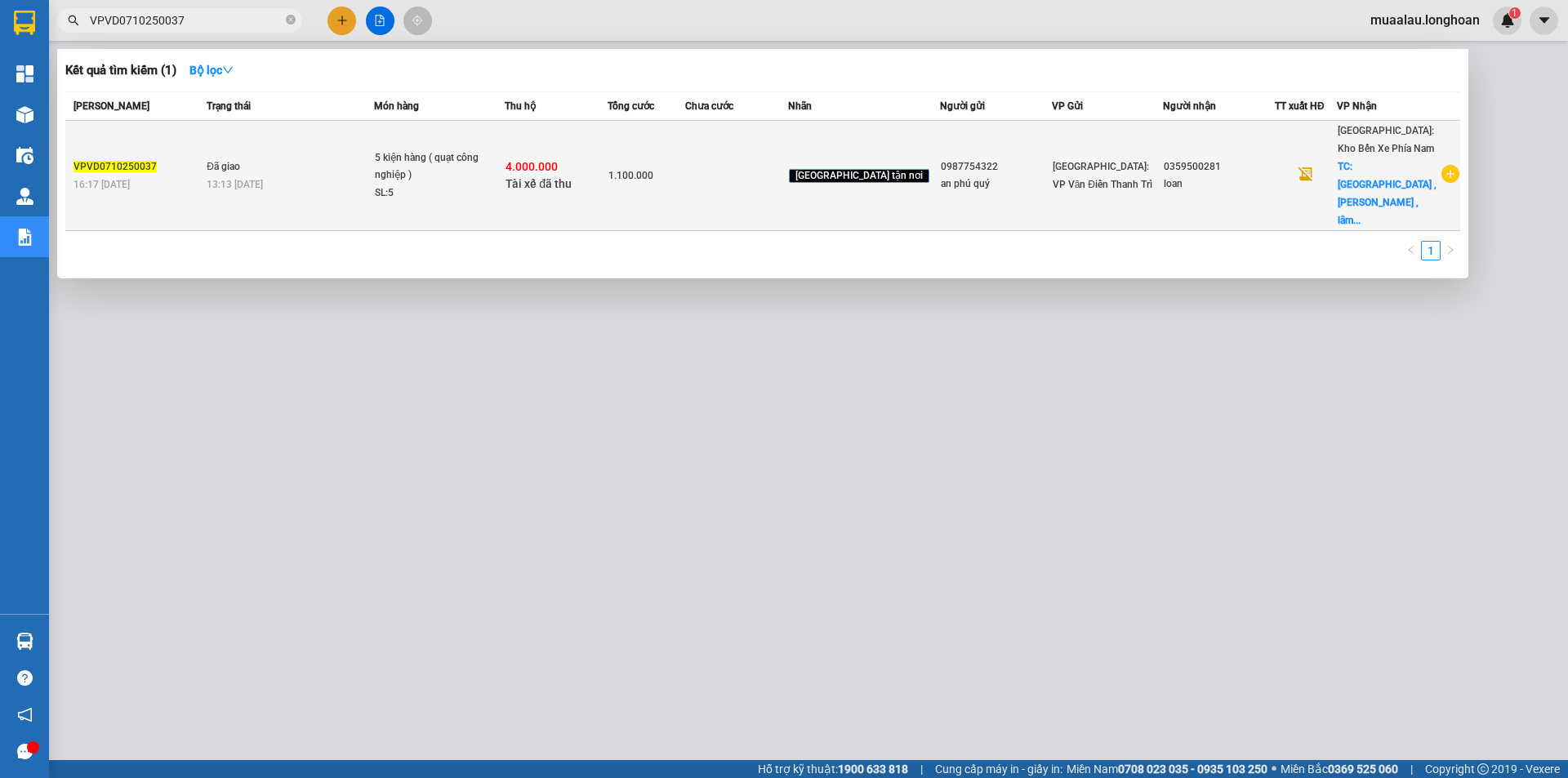
click at [753, 177] on td at bounding box center [737, 176] width 103 height 110
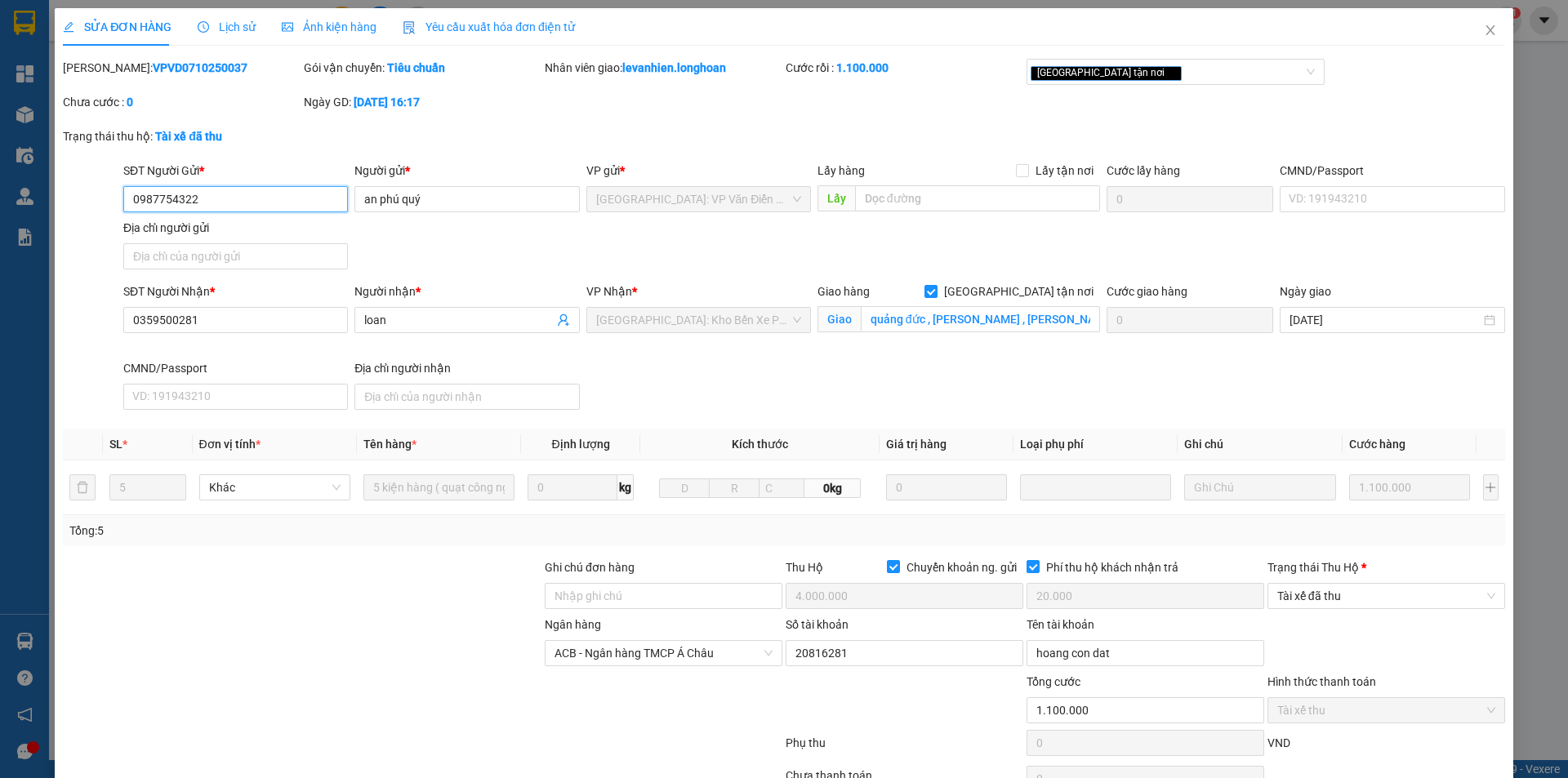
scroll to position [87, 0]
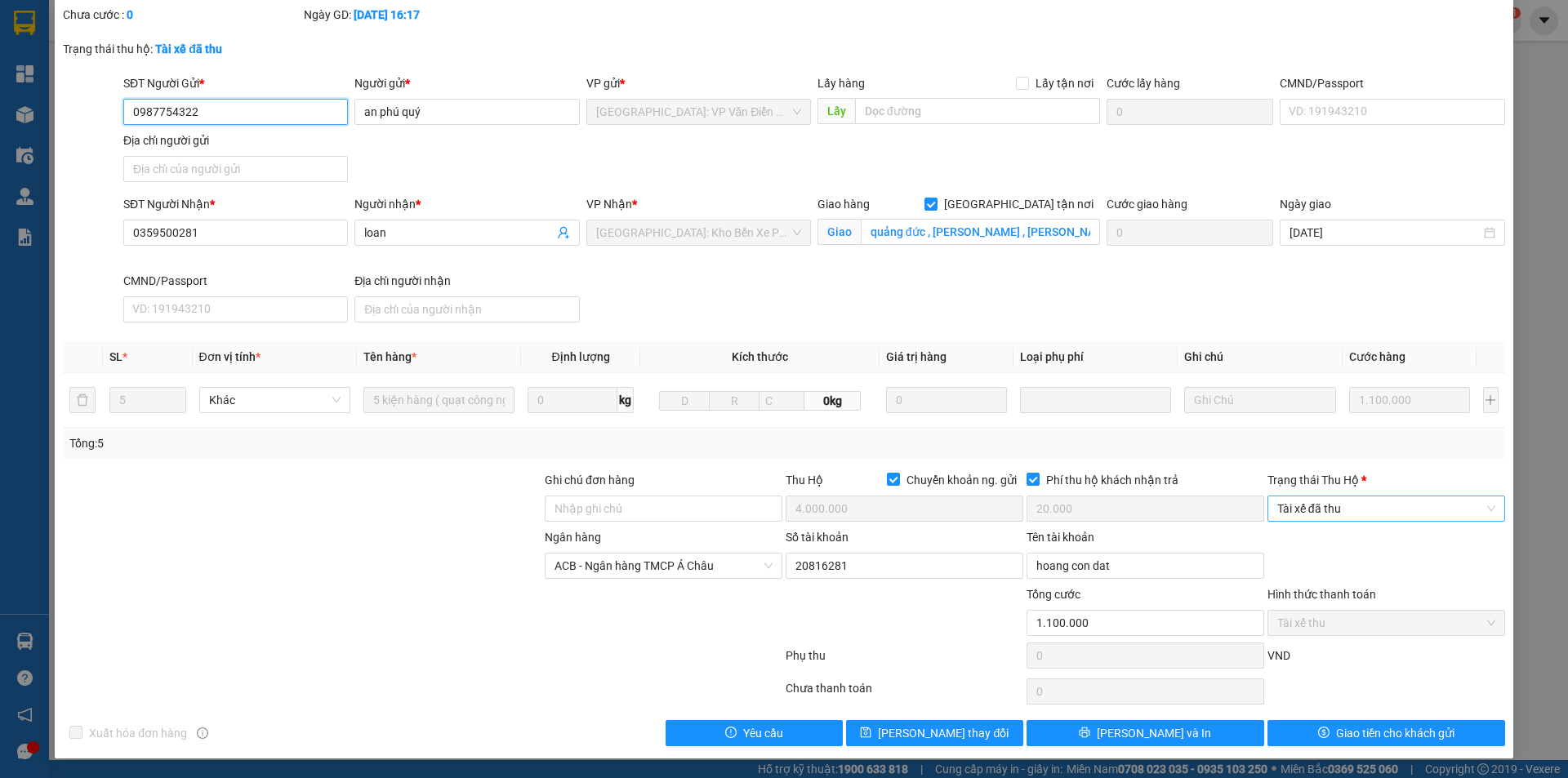
click at [1344, 507] on span "Tài xế đã thu" at bounding box center [1386, 509] width 218 height 25
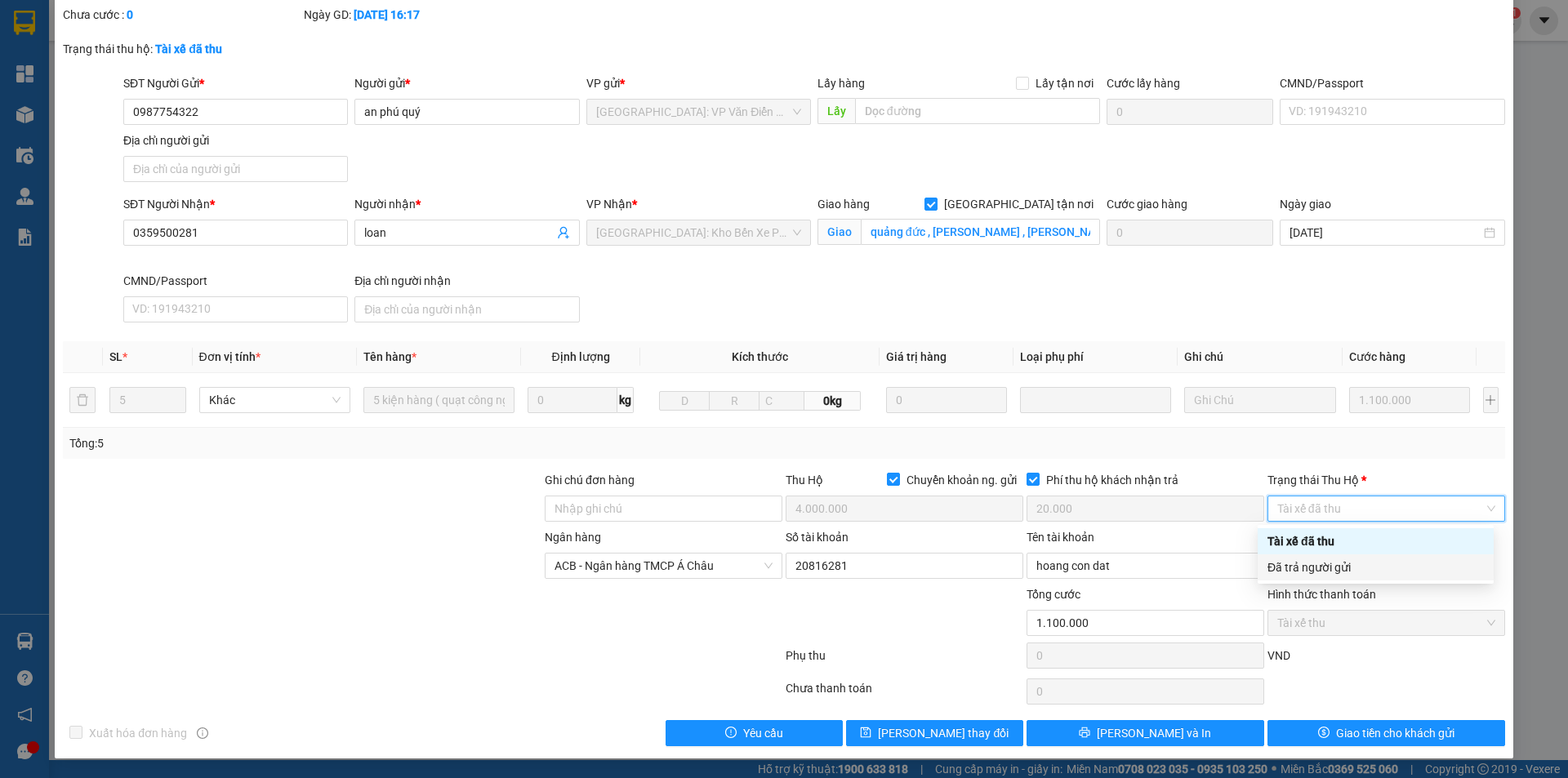
click at [1359, 568] on div "Đã trả người gửi" at bounding box center [1375, 568] width 216 height 18
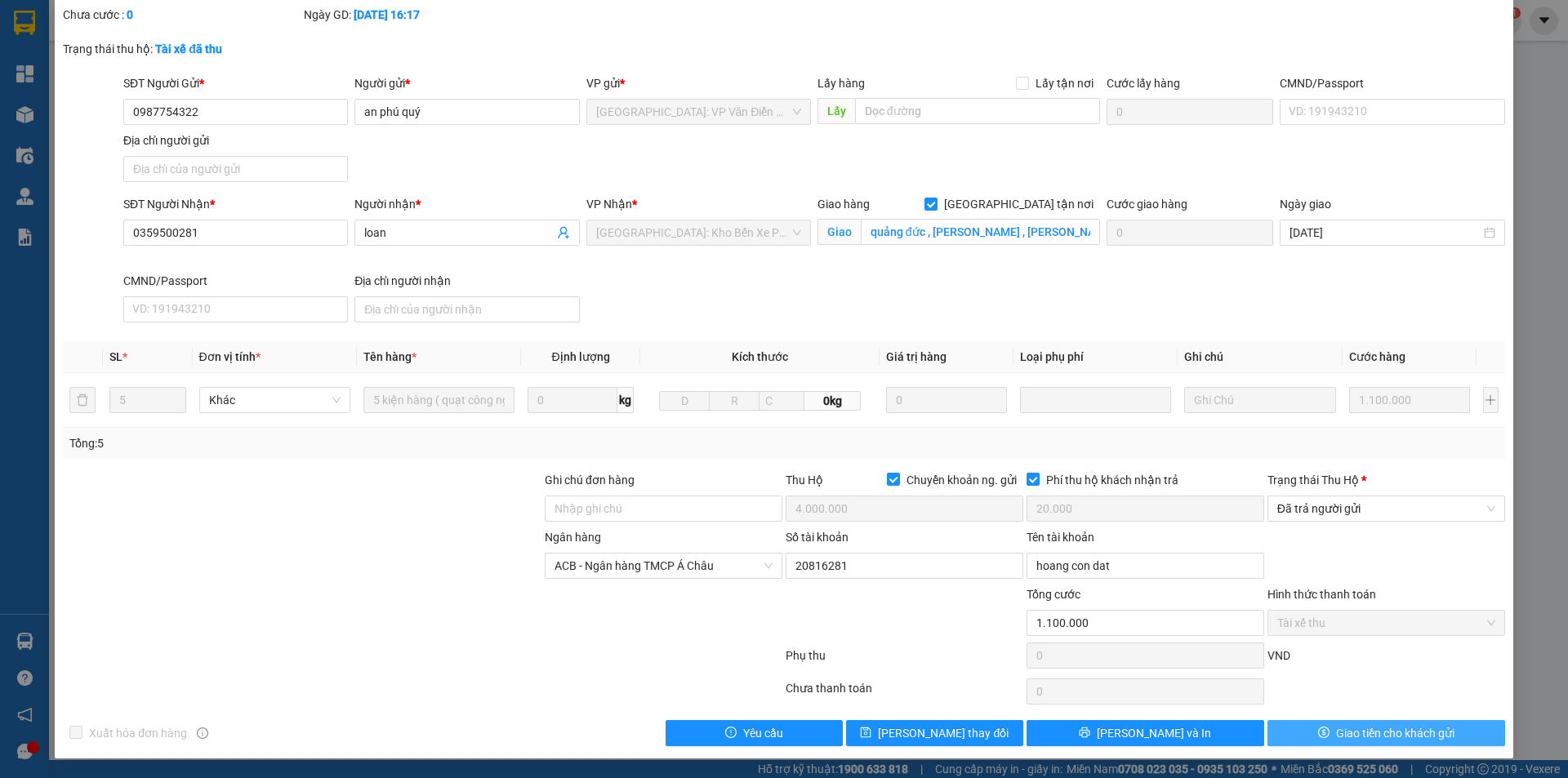
drag, startPoint x: 1318, startPoint y: 729, endPoint x: 1153, endPoint y: 737, distance: 165.2
click at [1318, 728] on icon "dollar" at bounding box center [1324, 733] width 12 height 12
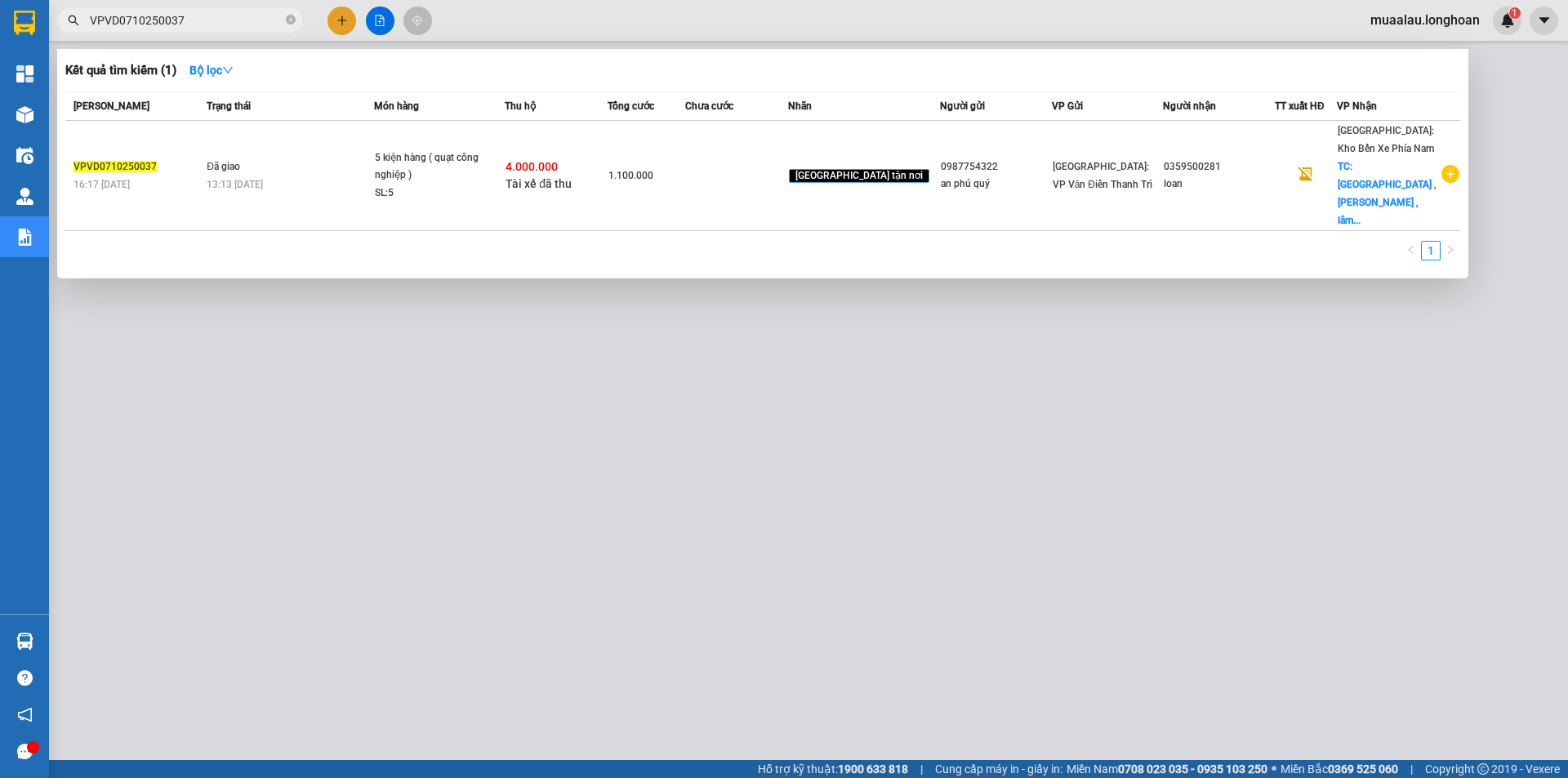
click at [181, 13] on input "VPVD0710250037" at bounding box center [186, 21] width 193 height 18
paste input "SGTB1110250015"
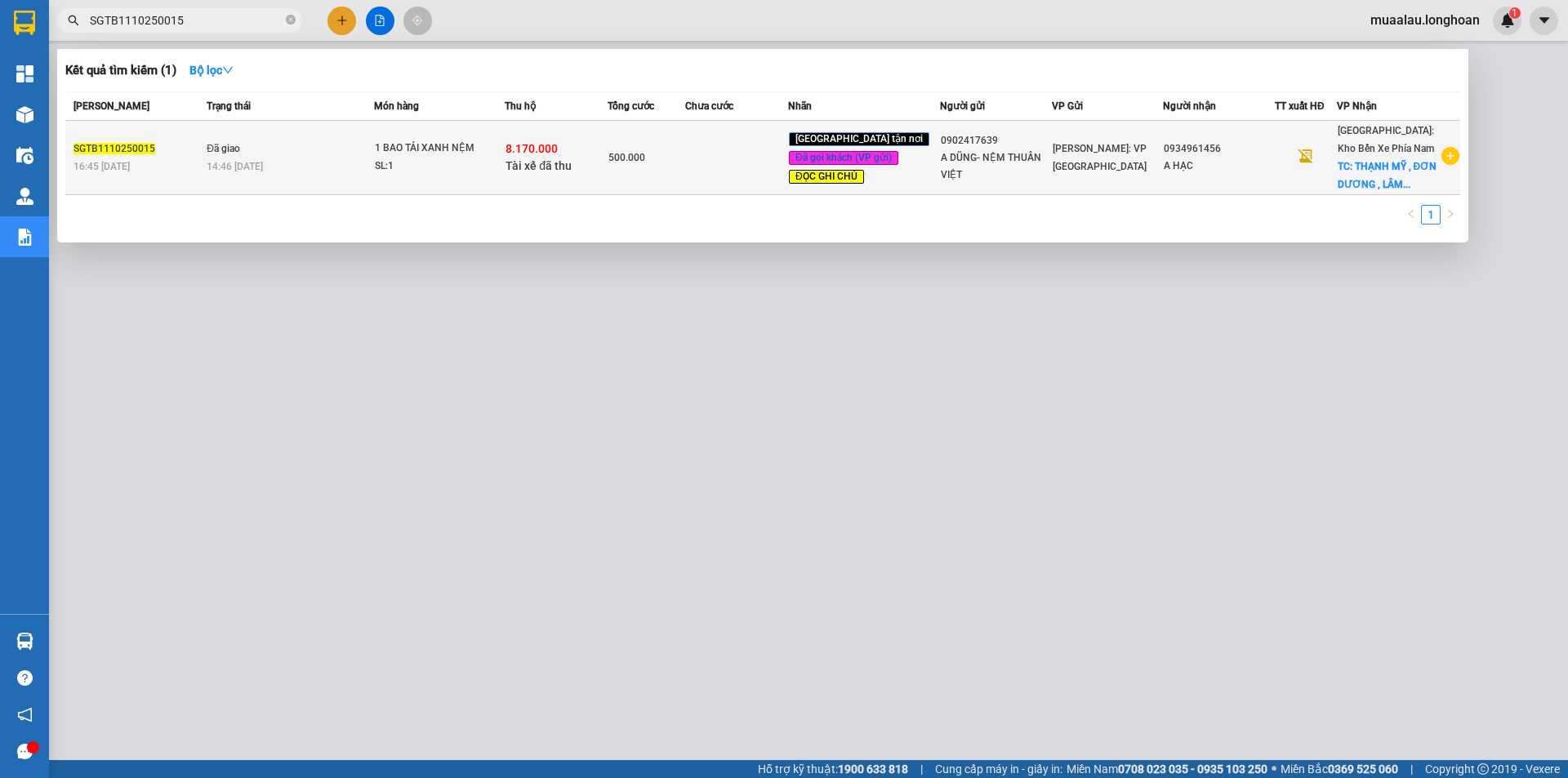
click at [732, 162] on td at bounding box center [737, 158] width 103 height 75
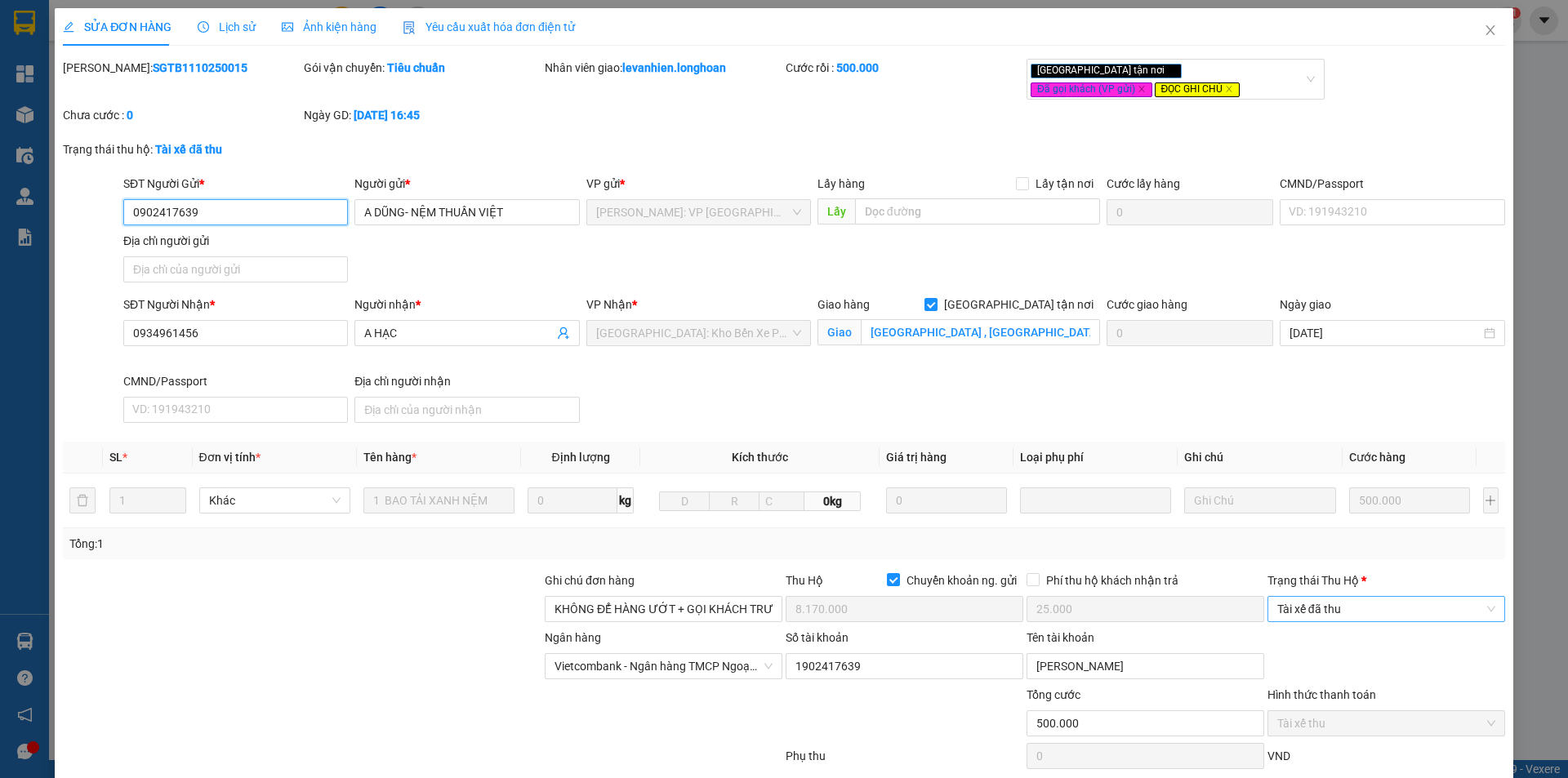
click at [1374, 613] on span "Tài xế đã thu" at bounding box center [1386, 609] width 218 height 25
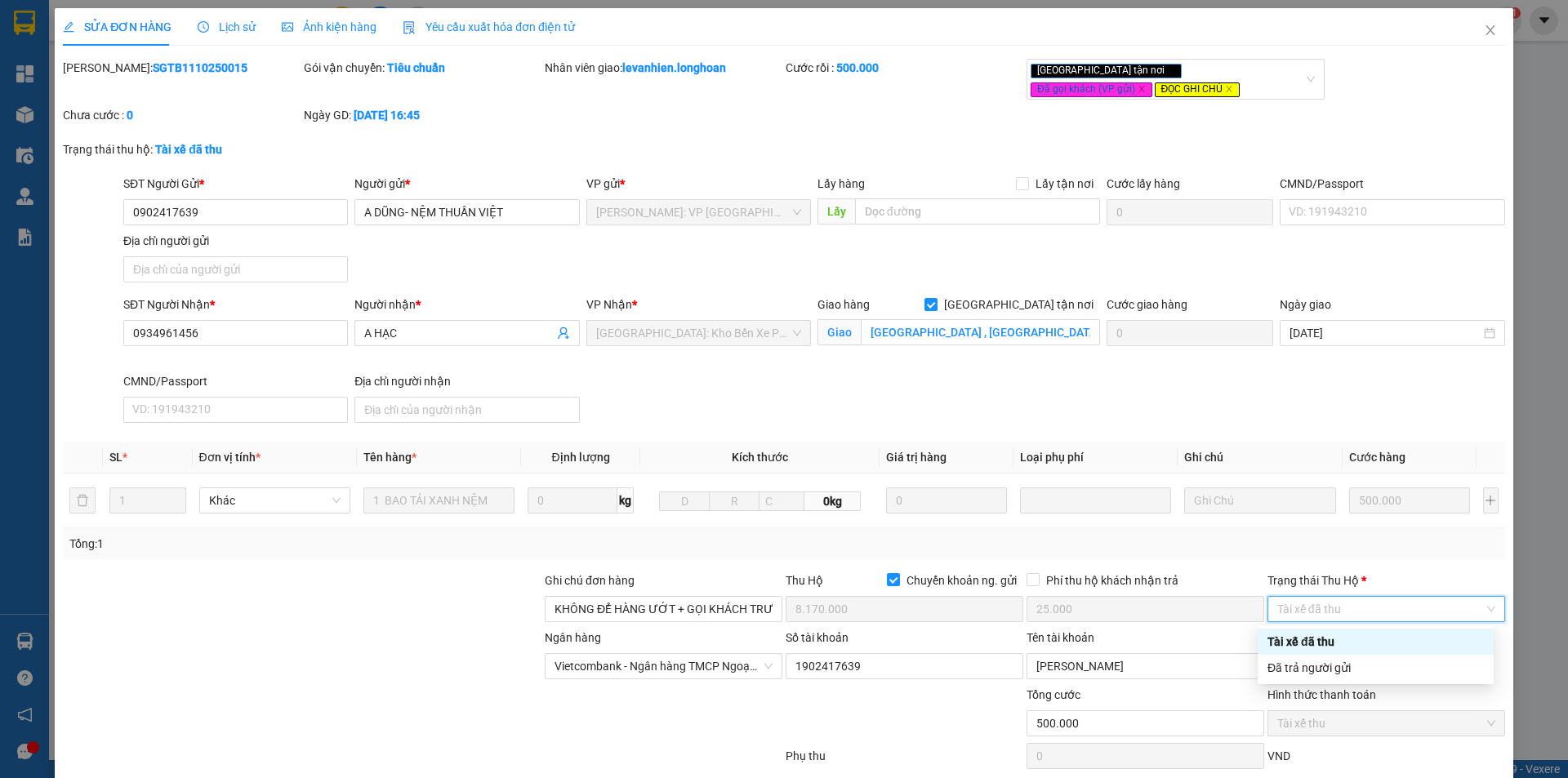
click at [1378, 652] on div "Tài xế đã thu" at bounding box center [1375, 641] width 236 height 27
click at [1383, 662] on div "Ngân hàng Vietcombank - Ngân hàng TMCP Ngoại Thương Việt Nam Số tài khoản 19…" at bounding box center [784, 657] width 1446 height 57
click at [1373, 613] on span "Tài xế đã thu" at bounding box center [1386, 609] width 218 height 25
click at [1369, 674] on div "Đã trả người gửi" at bounding box center [1375, 668] width 216 height 18
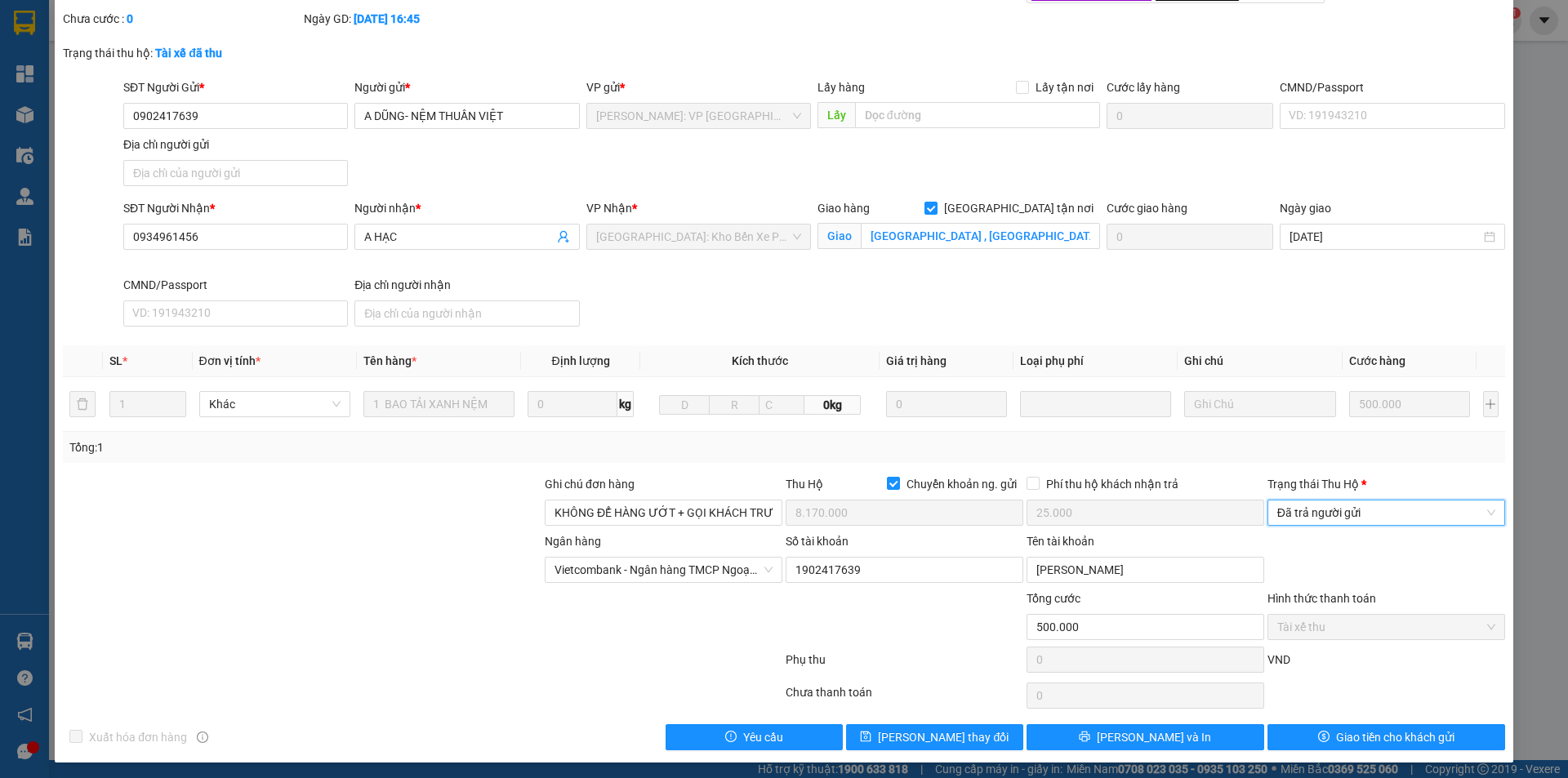
scroll to position [100, 0]
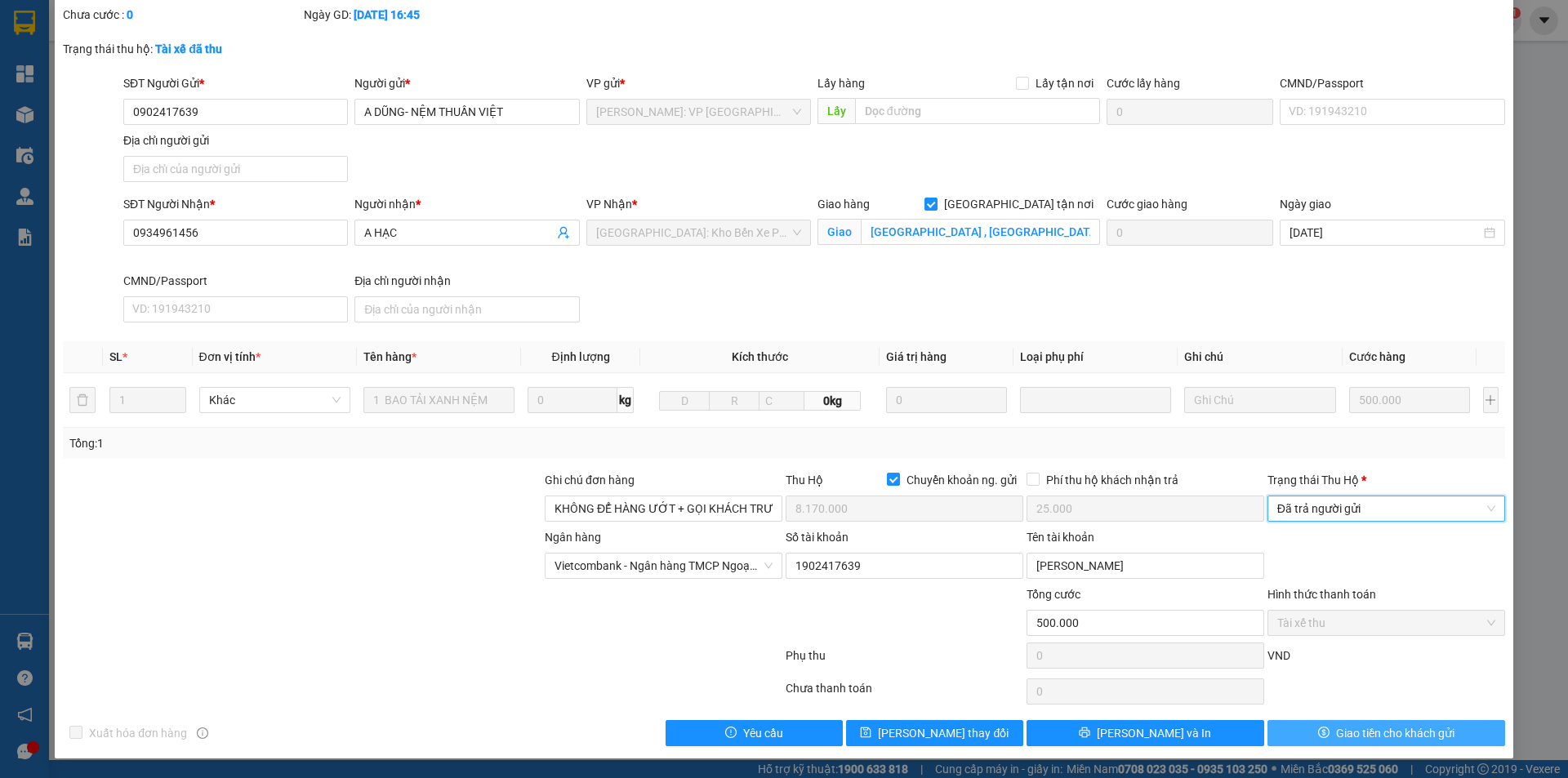
click at [1360, 725] on span "Giao tiền cho khách gửi" at bounding box center [1395, 733] width 119 height 18
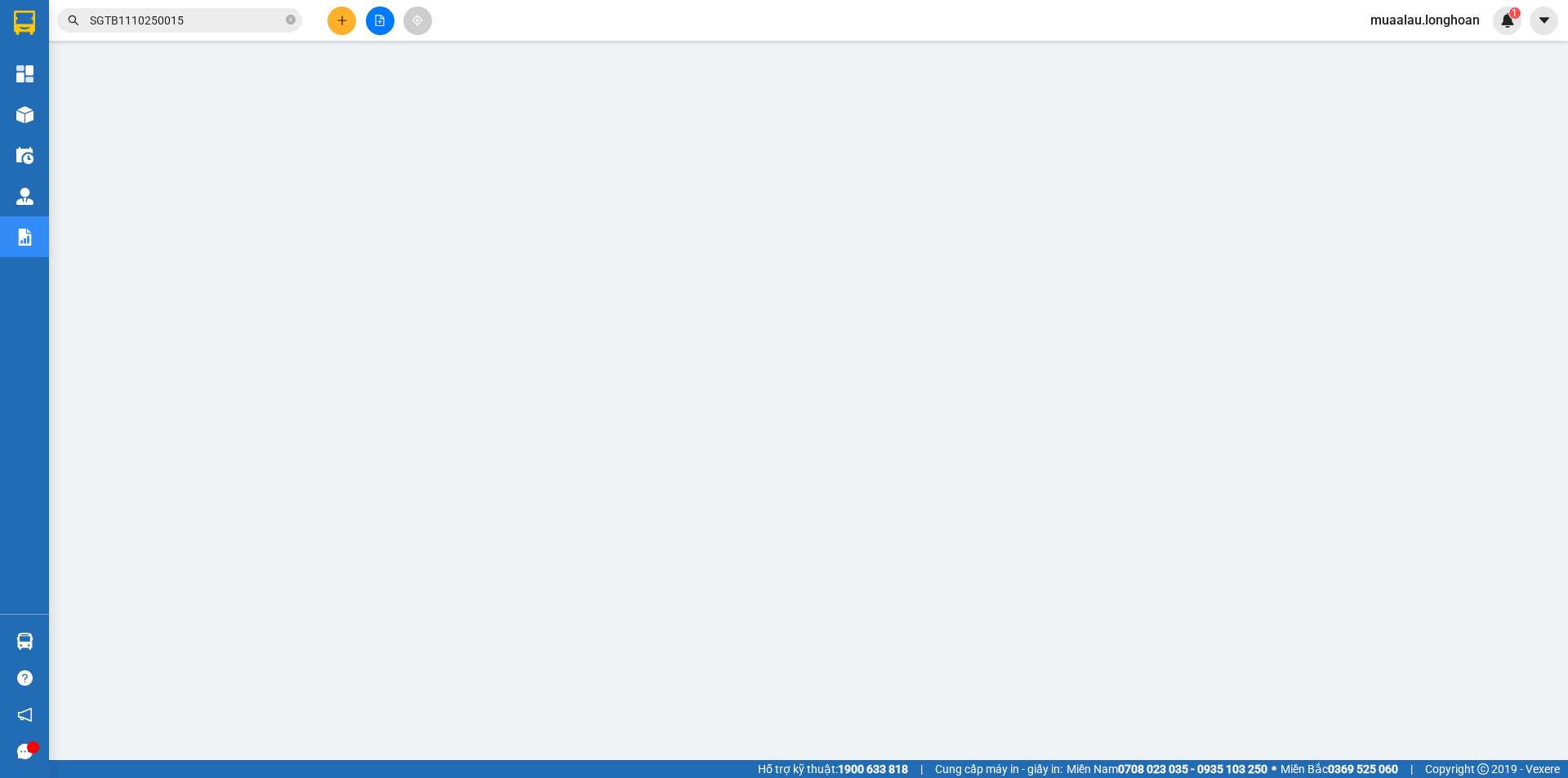
click at [209, 24] on input "SGTB1110250015" at bounding box center [186, 21] width 193 height 18
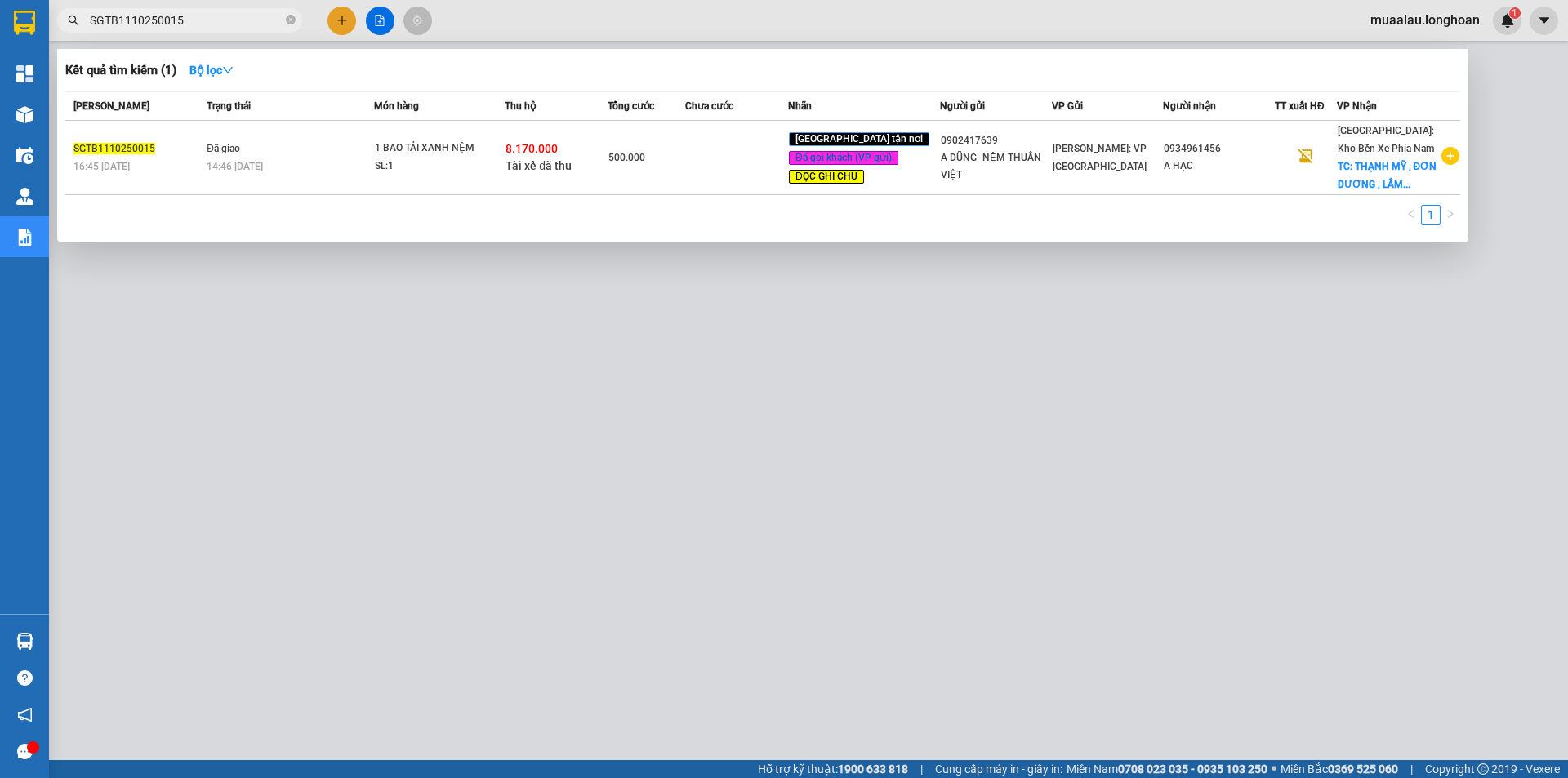
click at [209, 24] on input "SGTB1110250015" at bounding box center [186, 21] width 193 height 18
paste input "KQ120910250002"
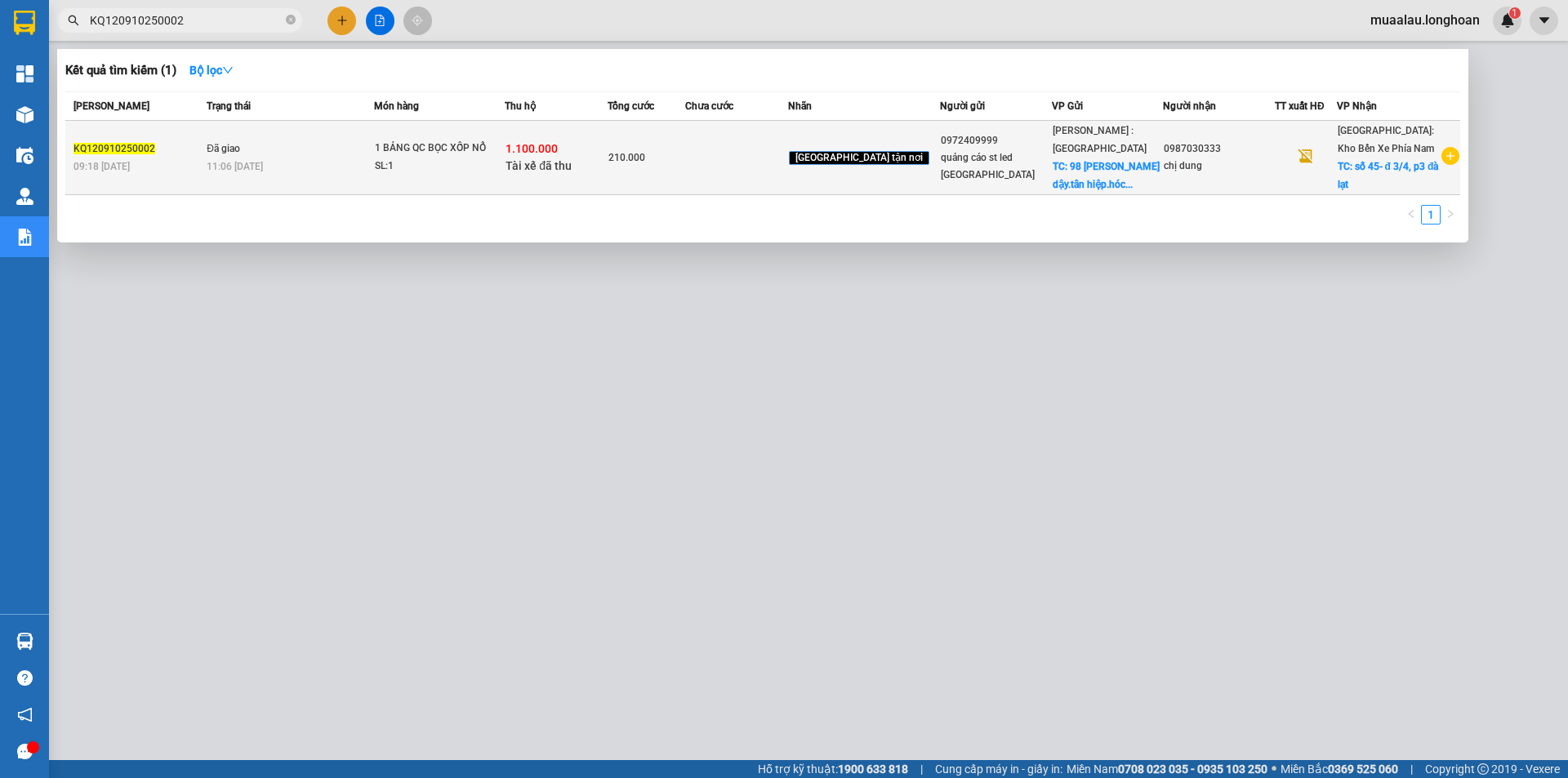
click at [731, 160] on td at bounding box center [737, 158] width 103 height 75
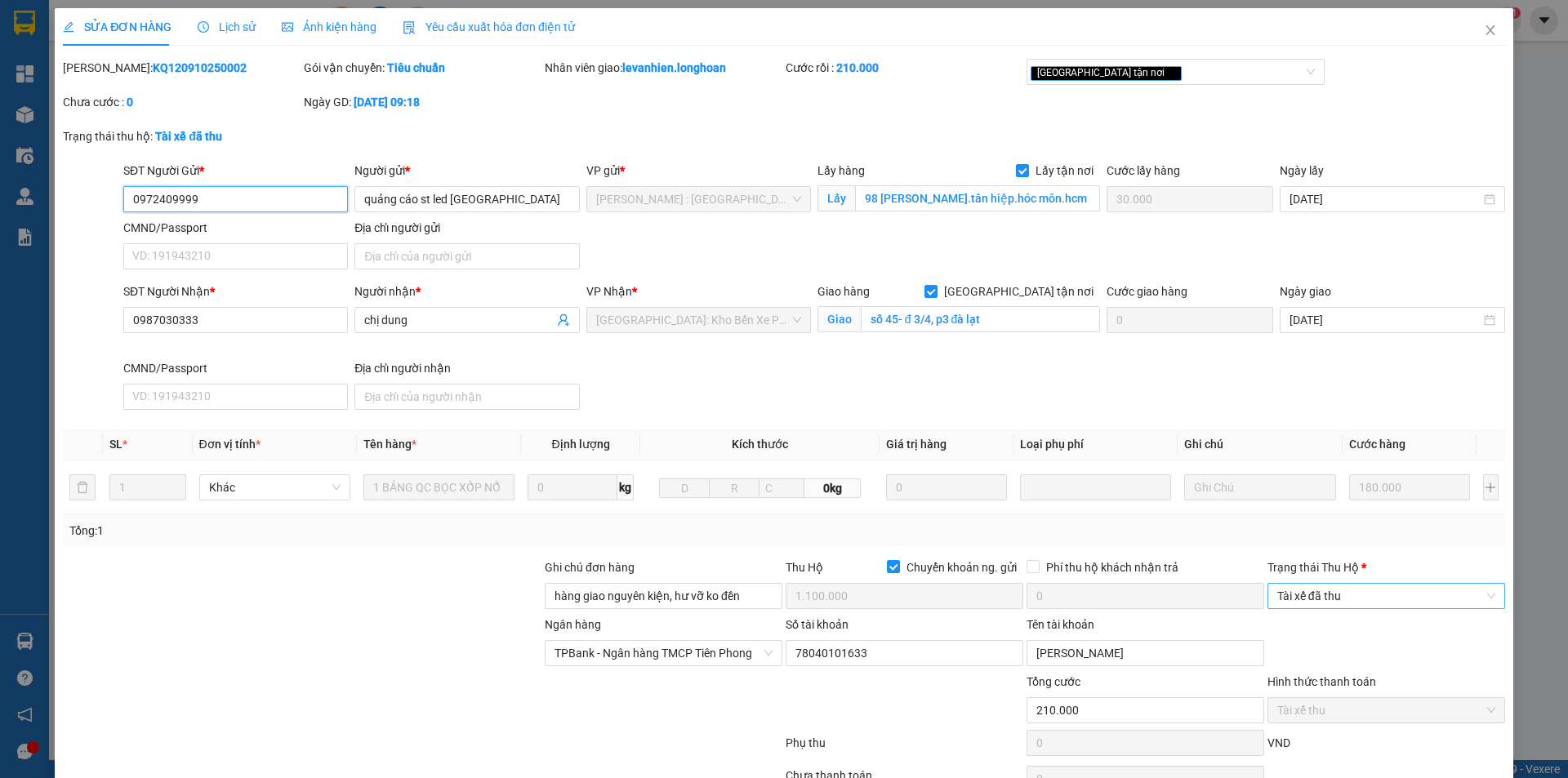
click at [1376, 600] on span "Tài xế đã thu" at bounding box center [1386, 595] width 218 height 25
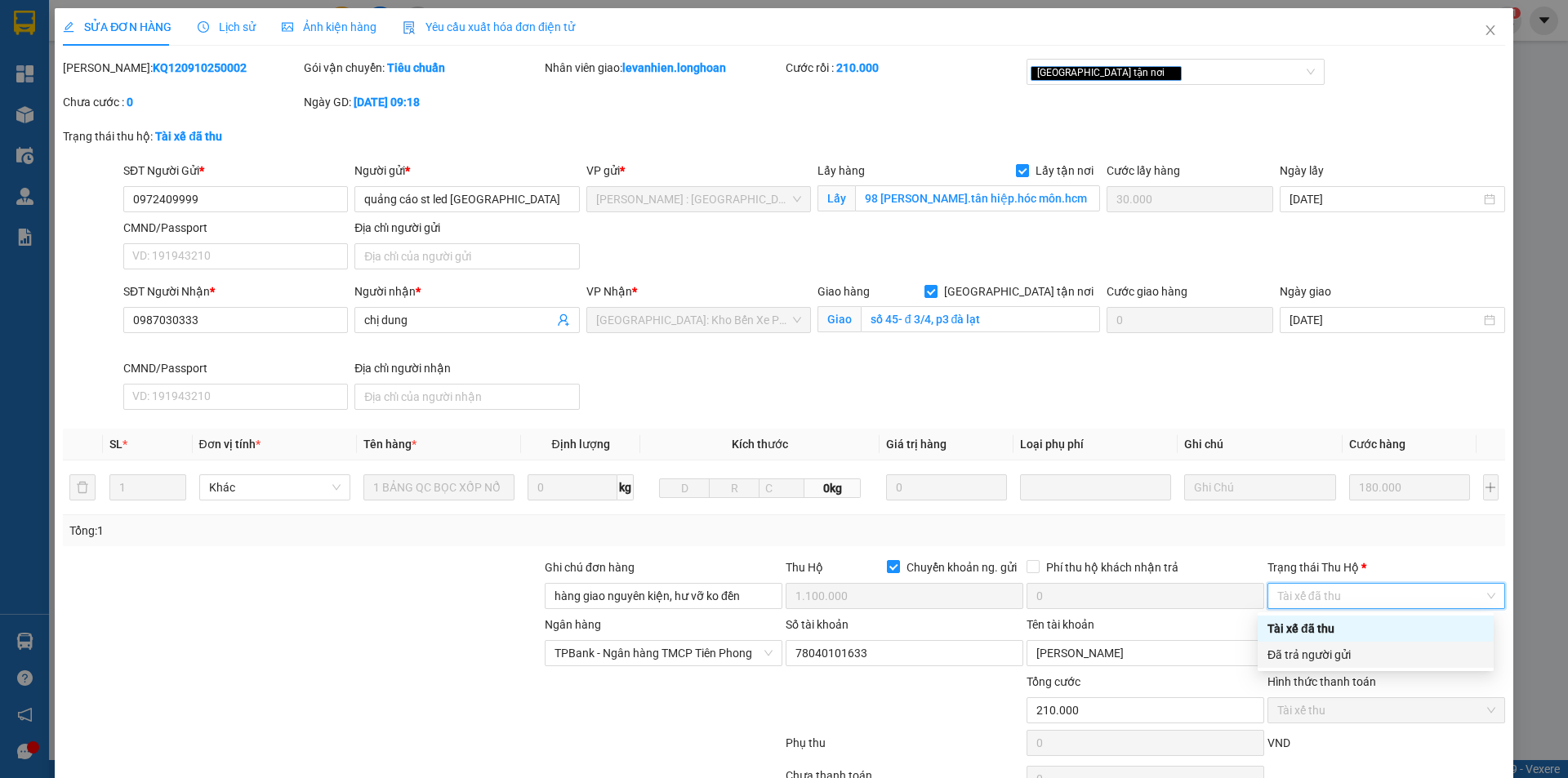
click at [1382, 658] on div "Đã trả người gửi" at bounding box center [1375, 655] width 216 height 18
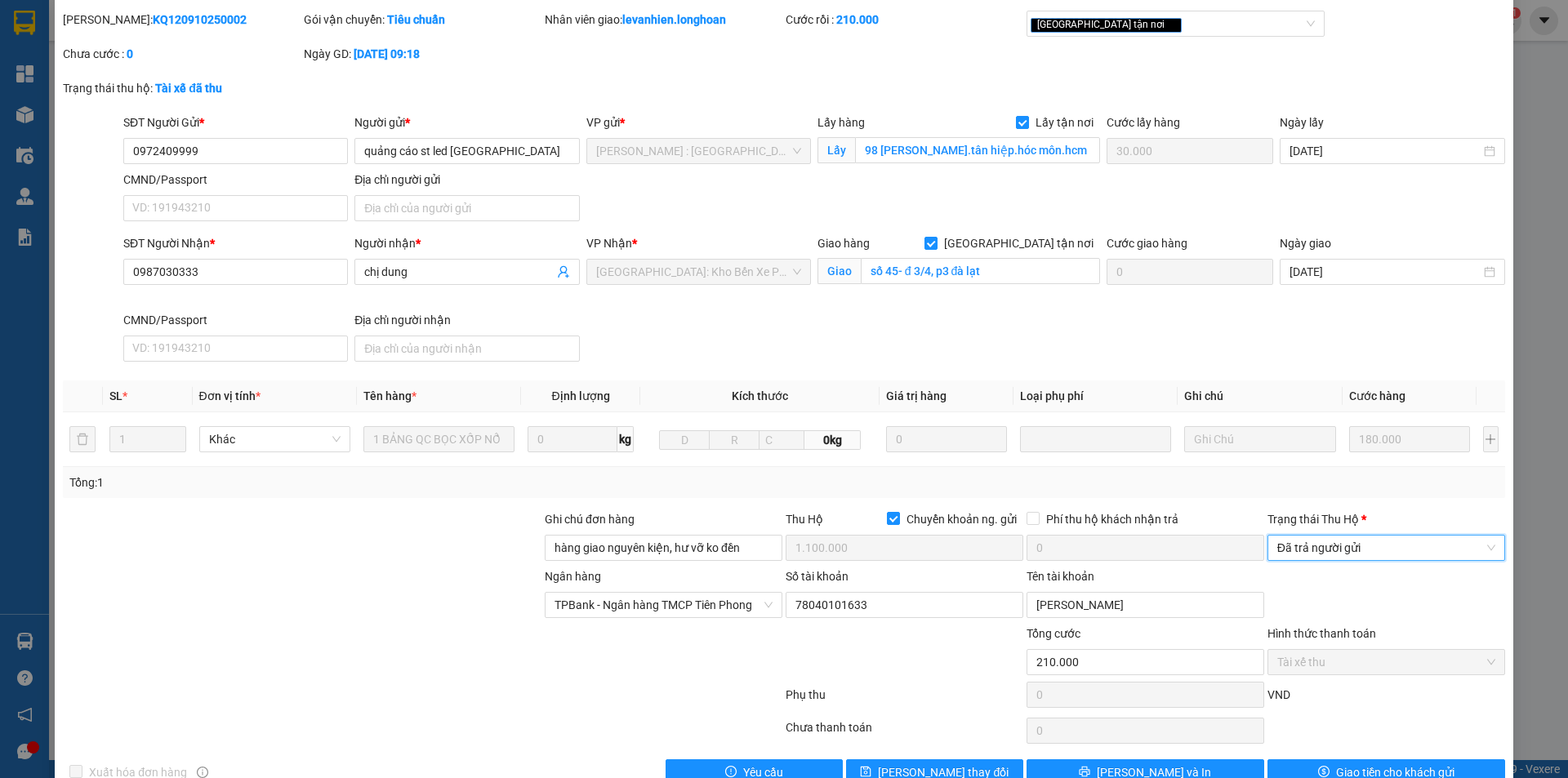
scroll to position [87, 0]
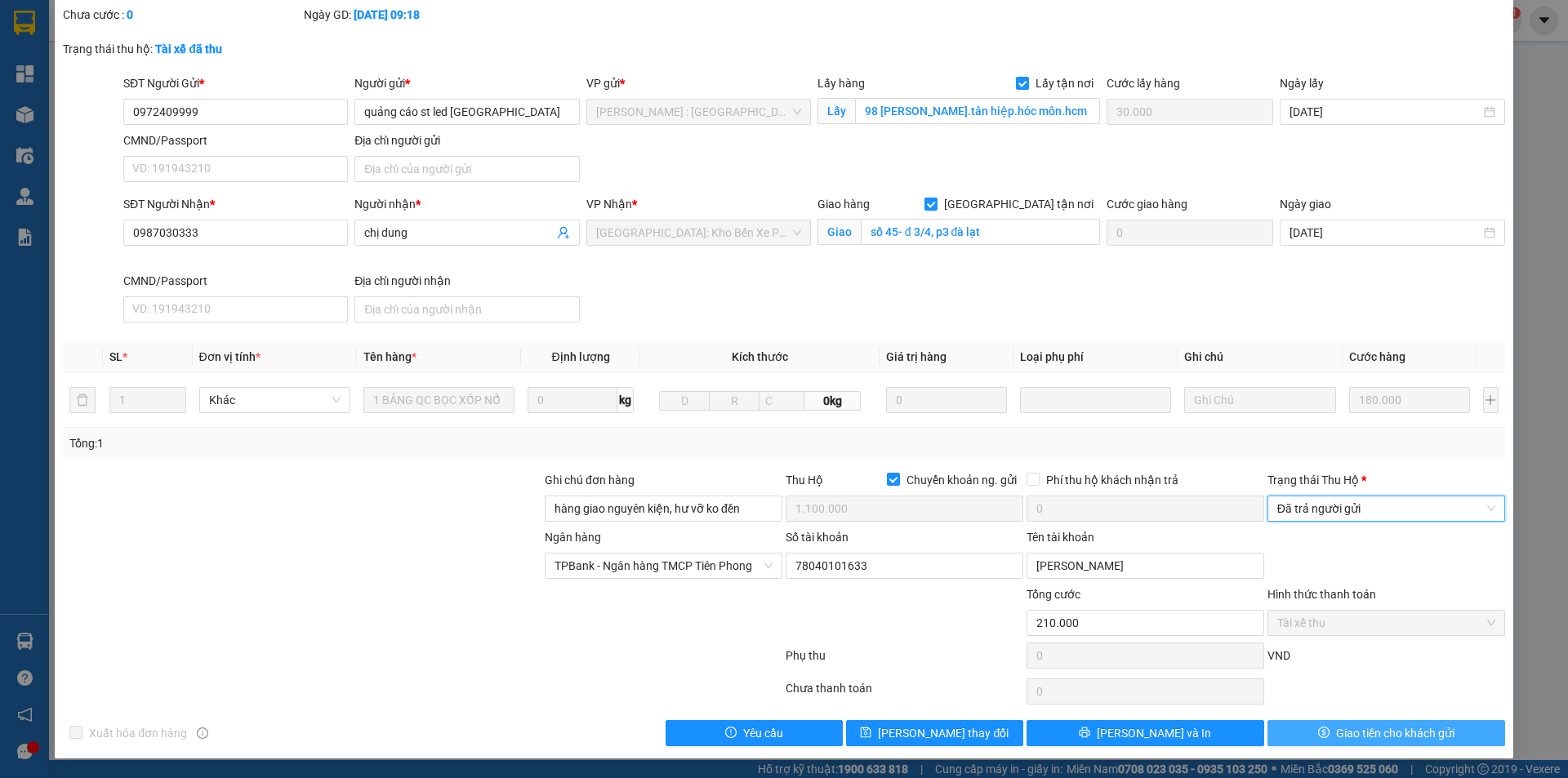
click at [1337, 736] on span "Giao tiền cho khách gửi" at bounding box center [1395, 733] width 119 height 18
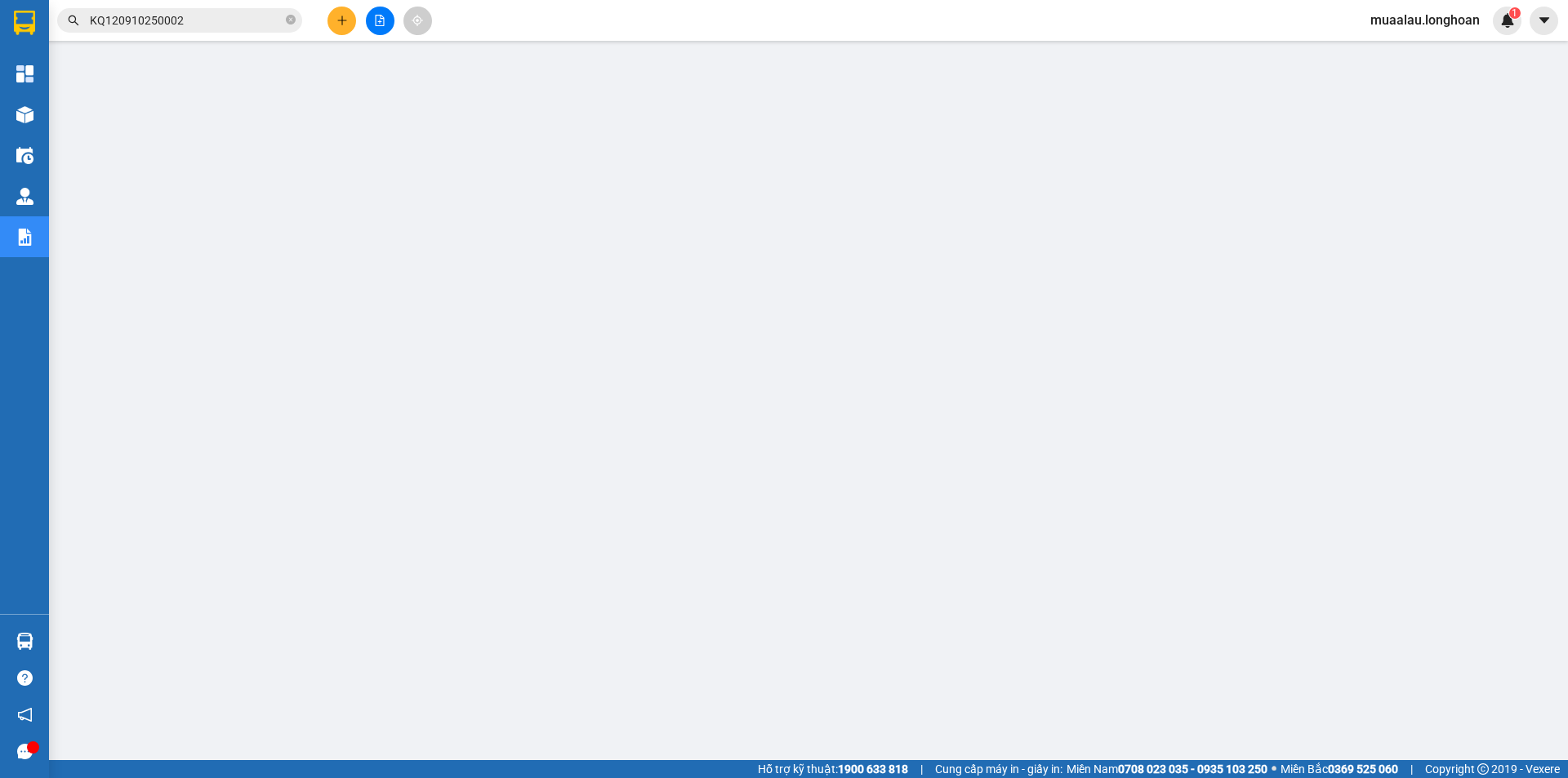
click at [222, 14] on input "KQ120910250002" at bounding box center [186, 21] width 193 height 18
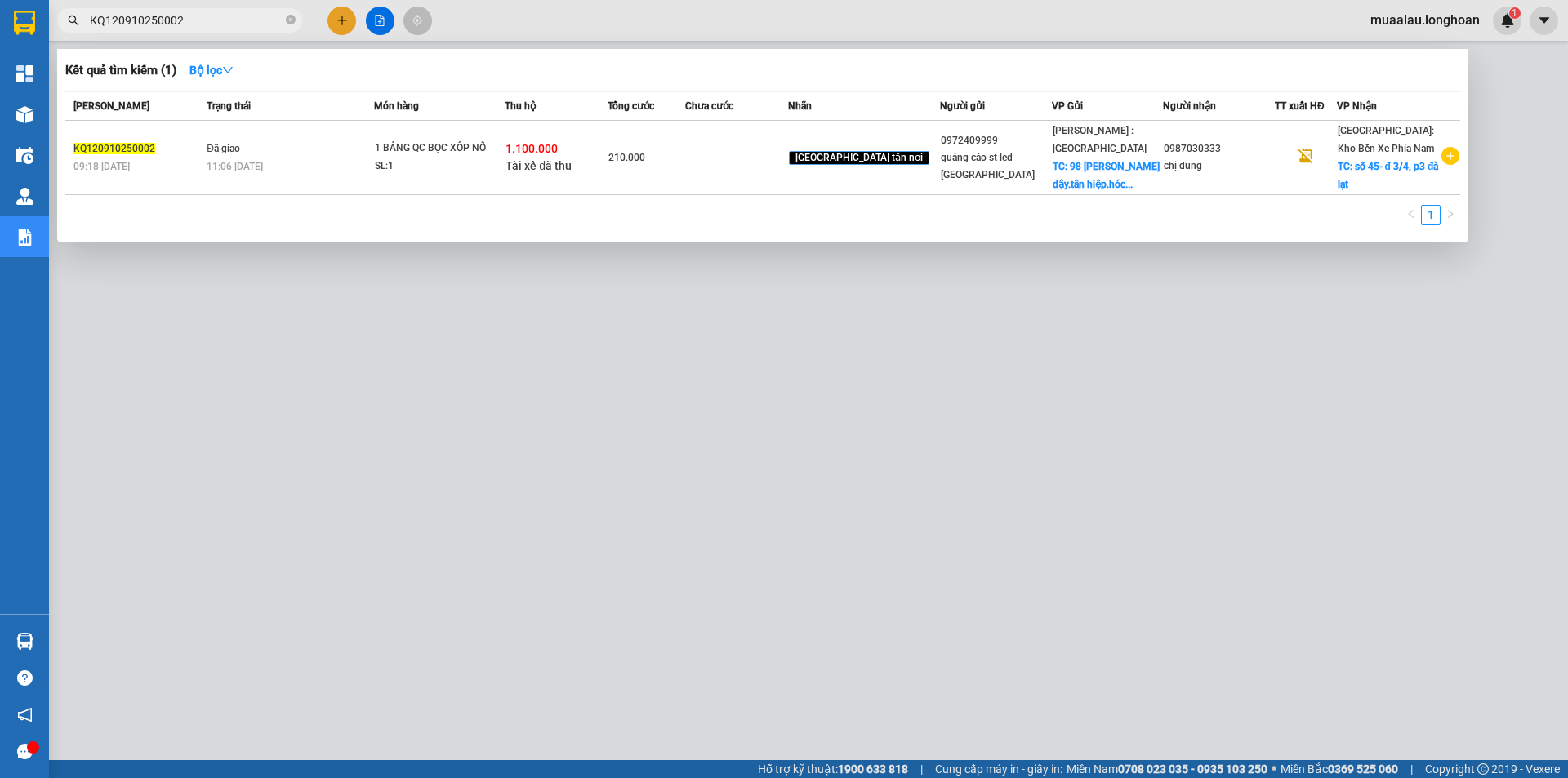
click at [222, 14] on input "KQ120910250002" at bounding box center [186, 21] width 193 height 18
paste input "HQTP1010250019"
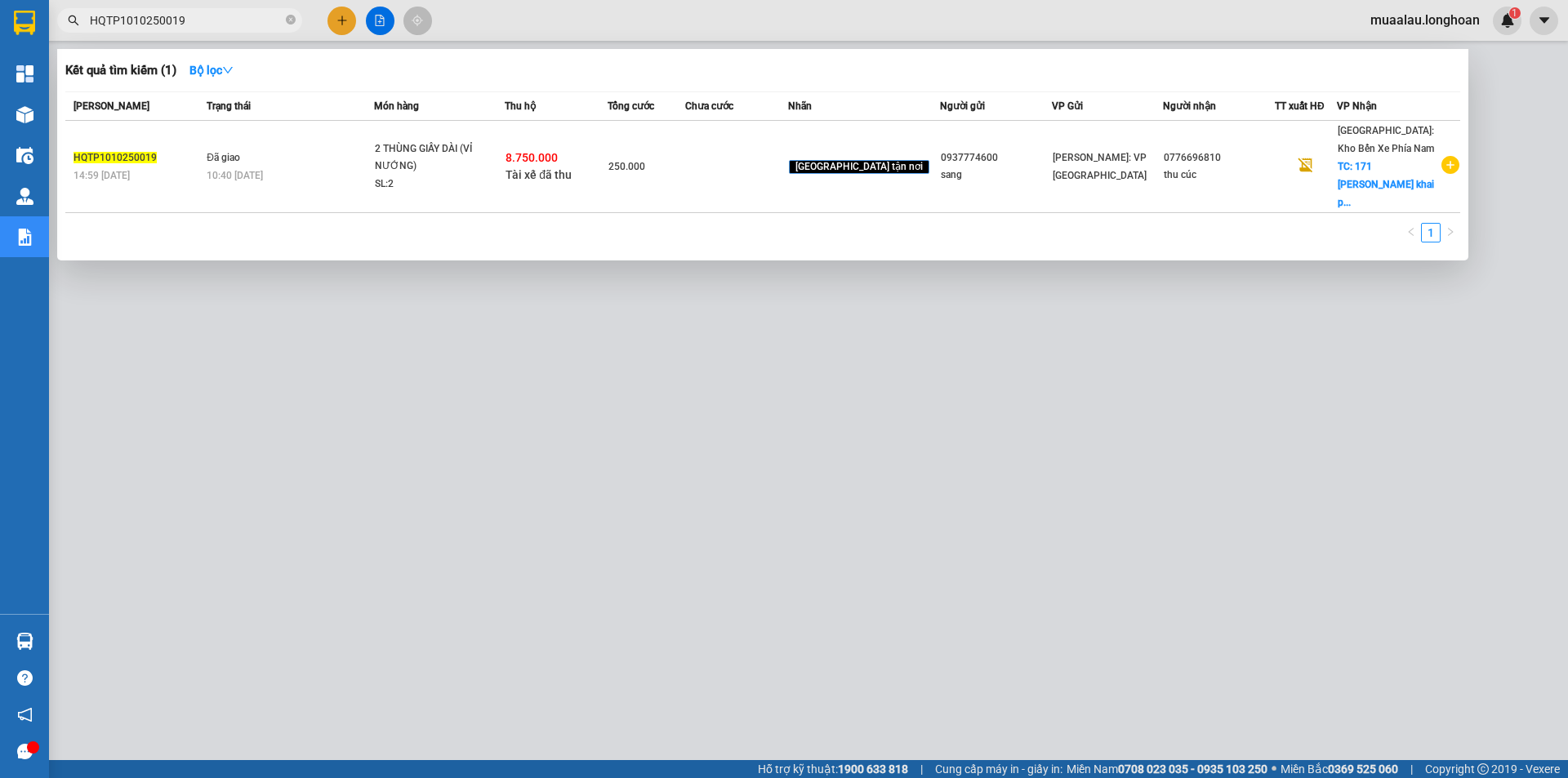
click at [734, 163] on td at bounding box center [737, 167] width 103 height 92
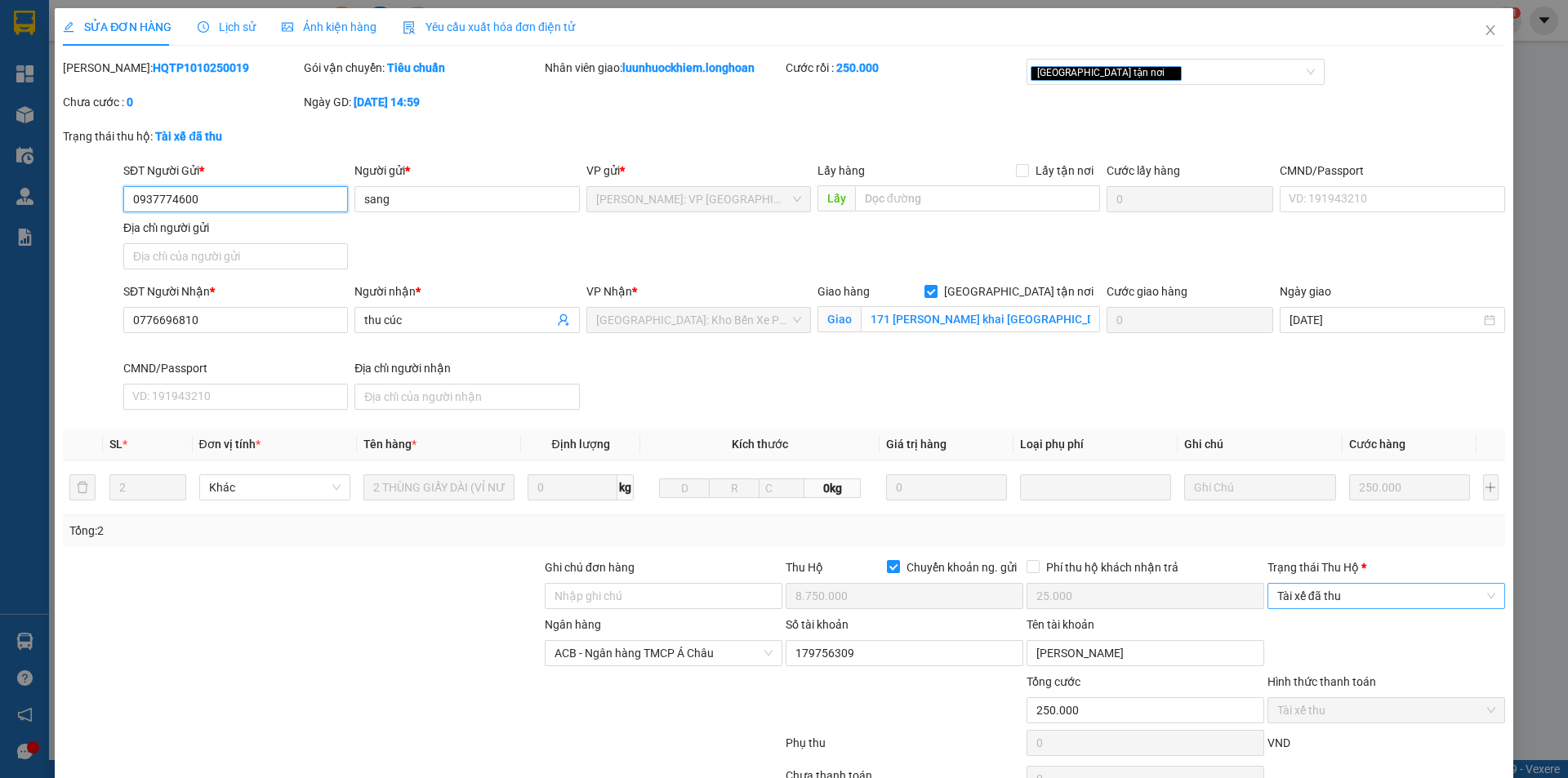
click at [1341, 593] on span "Tài xế đã thu" at bounding box center [1386, 595] width 218 height 25
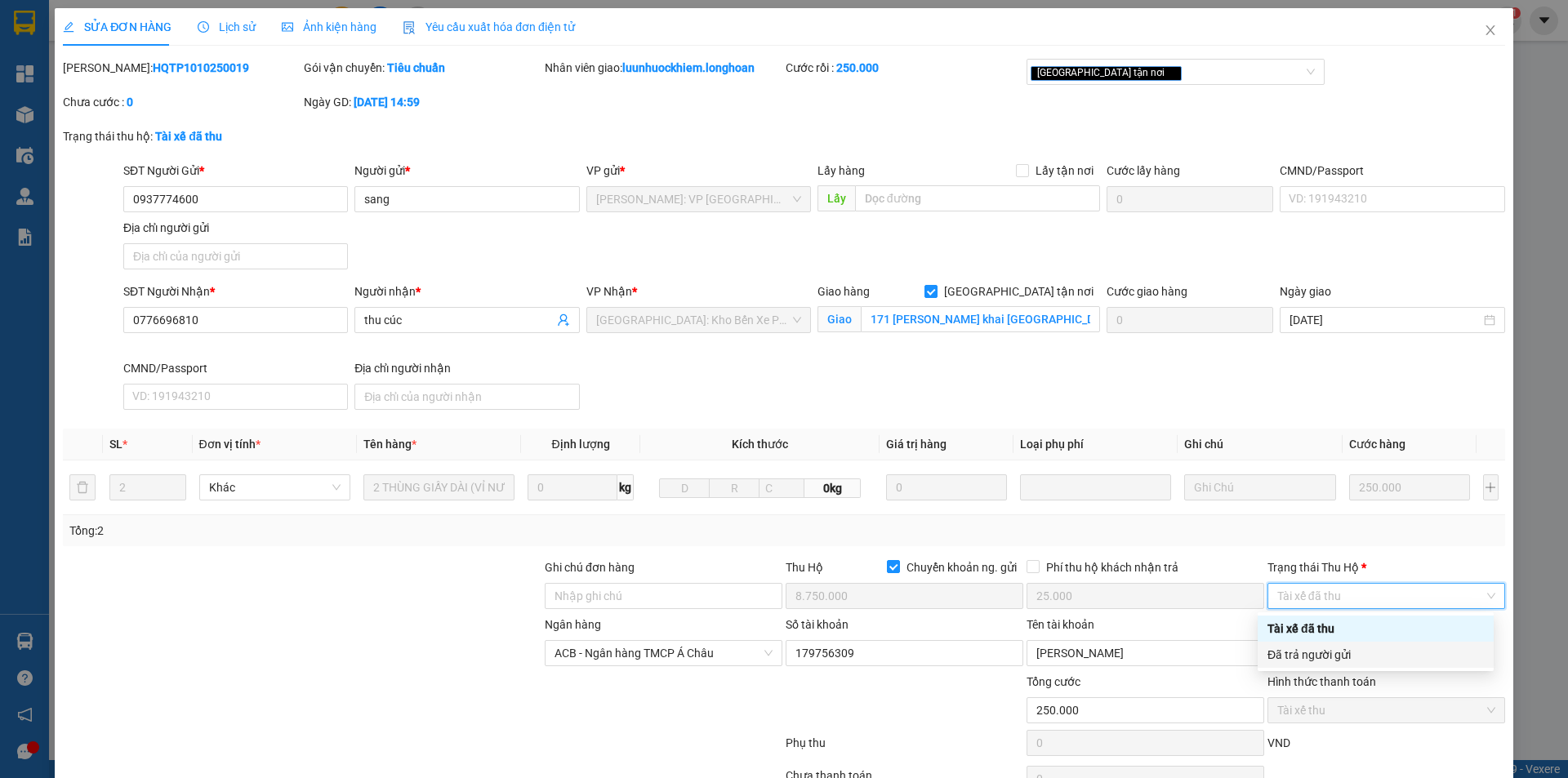
click at [1324, 648] on div "Đã trả người gửi" at bounding box center [1375, 655] width 216 height 18
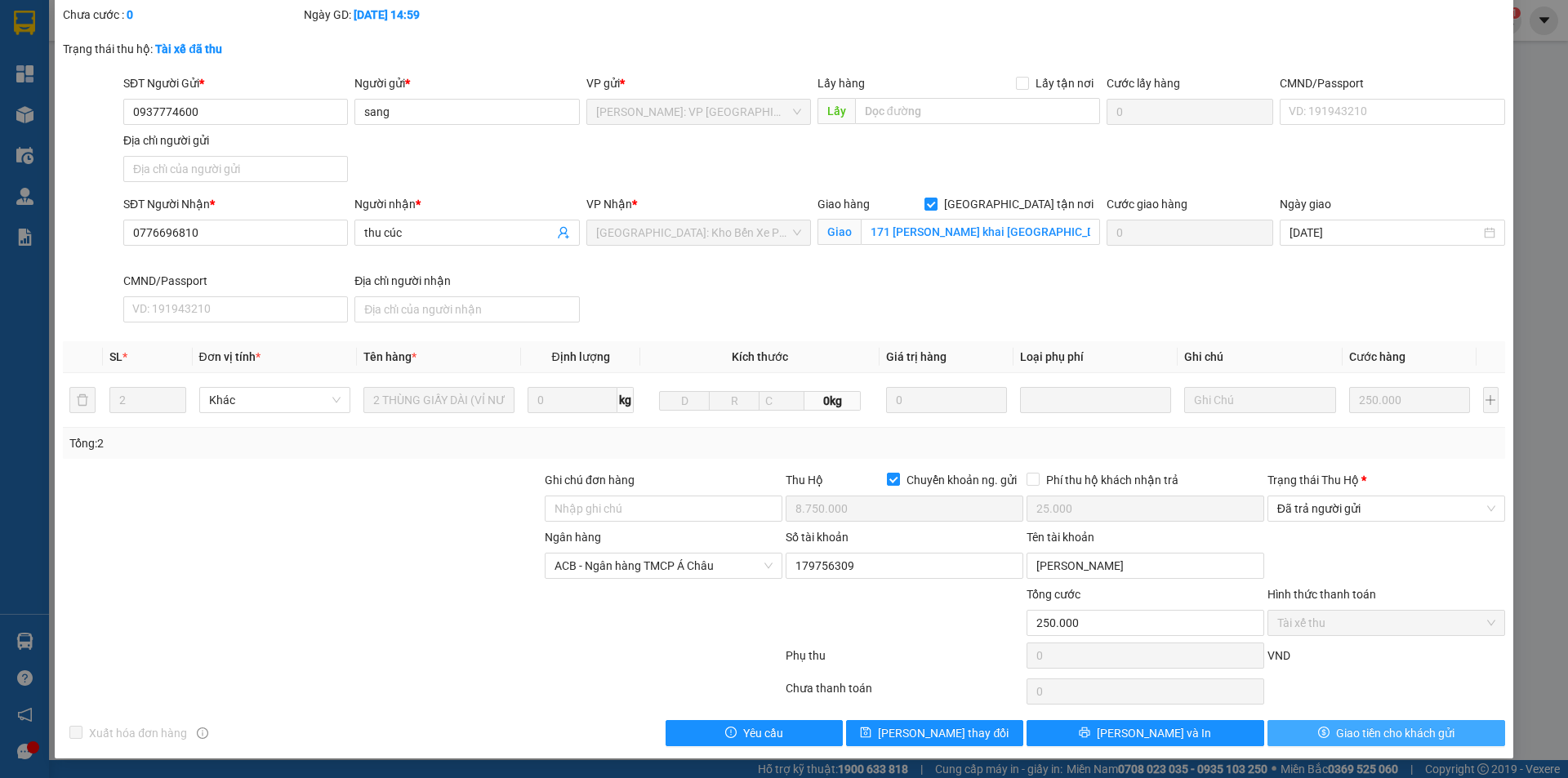
click at [1286, 732] on button "Giao tiền cho khách gửi" at bounding box center [1386, 733] width 238 height 27
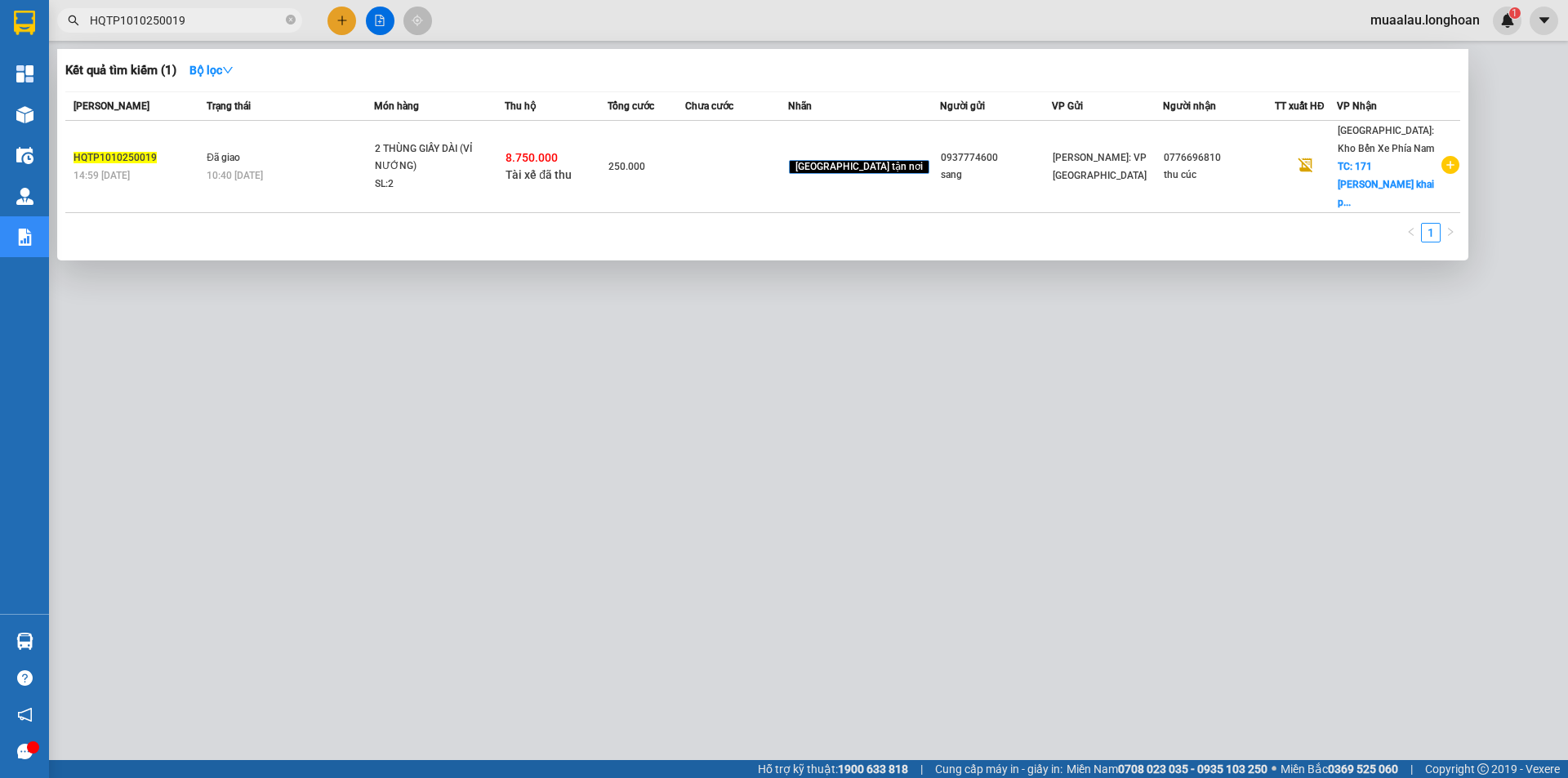
click at [213, 28] on input "HQTP1010250019" at bounding box center [186, 21] width 193 height 18
paste input "VPVD1010250017"
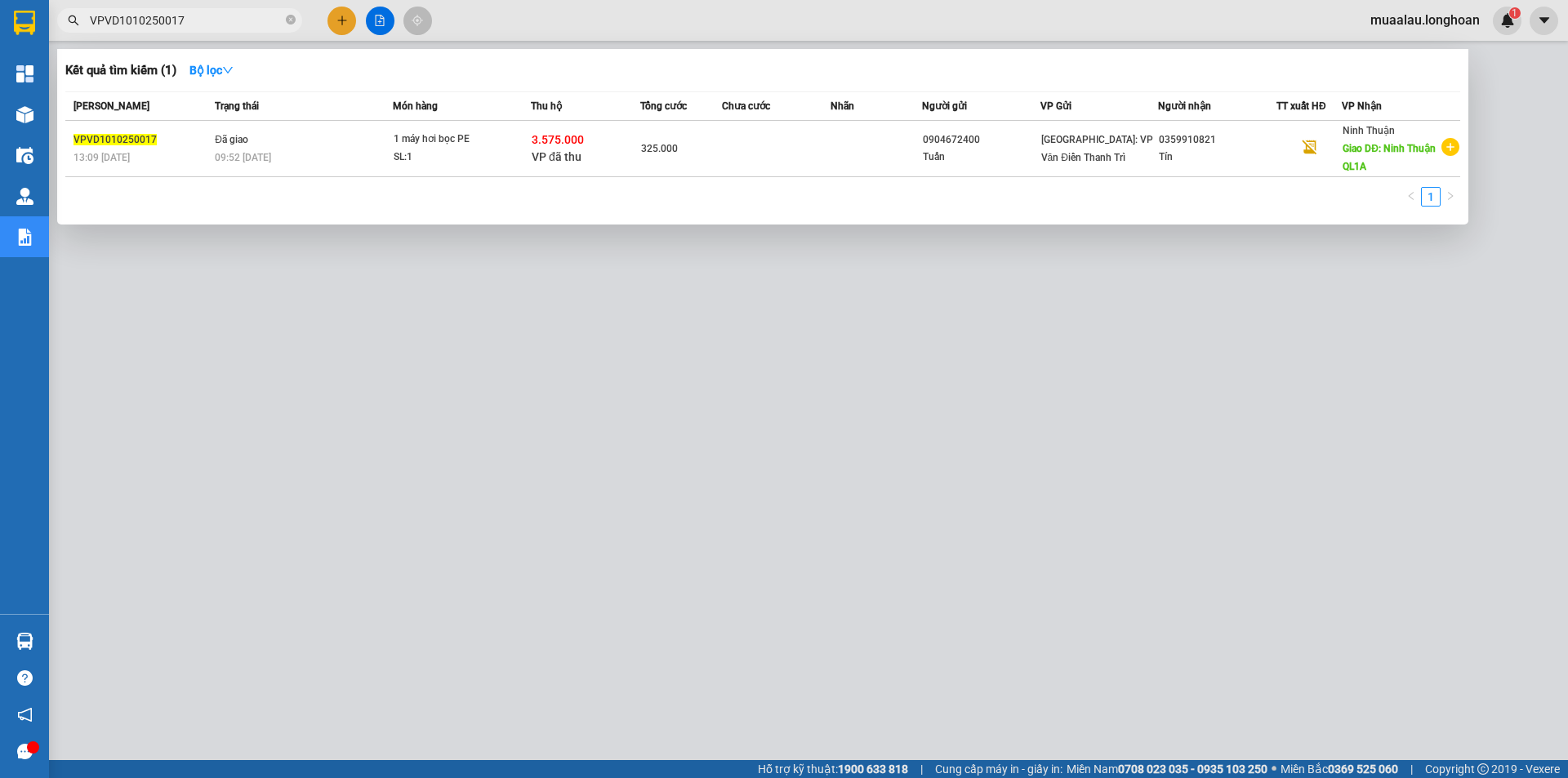
click at [758, 175] on td at bounding box center [776, 148] width 109 height 56
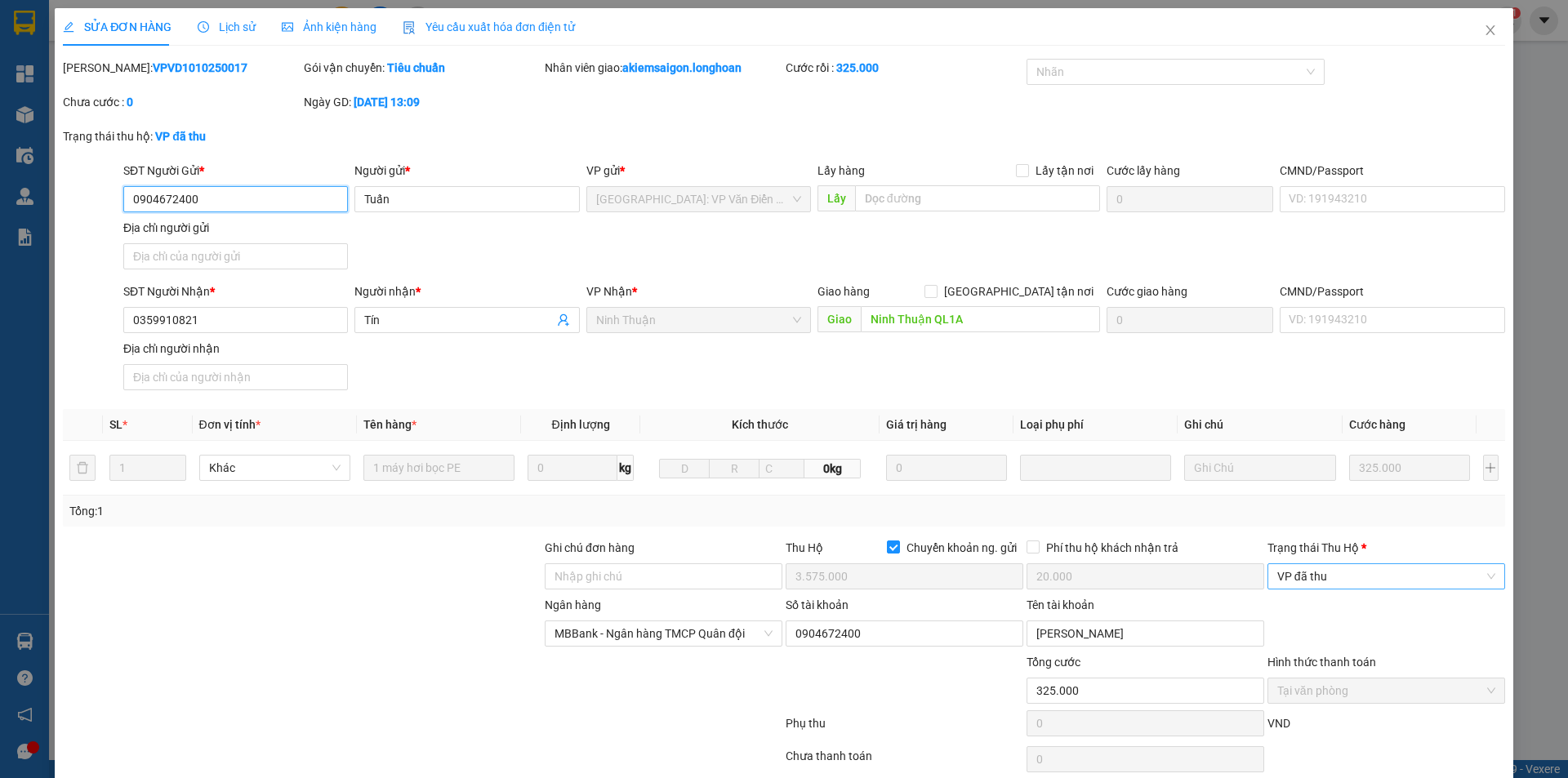
click at [1298, 580] on span "VP đã thu" at bounding box center [1386, 577] width 218 height 25
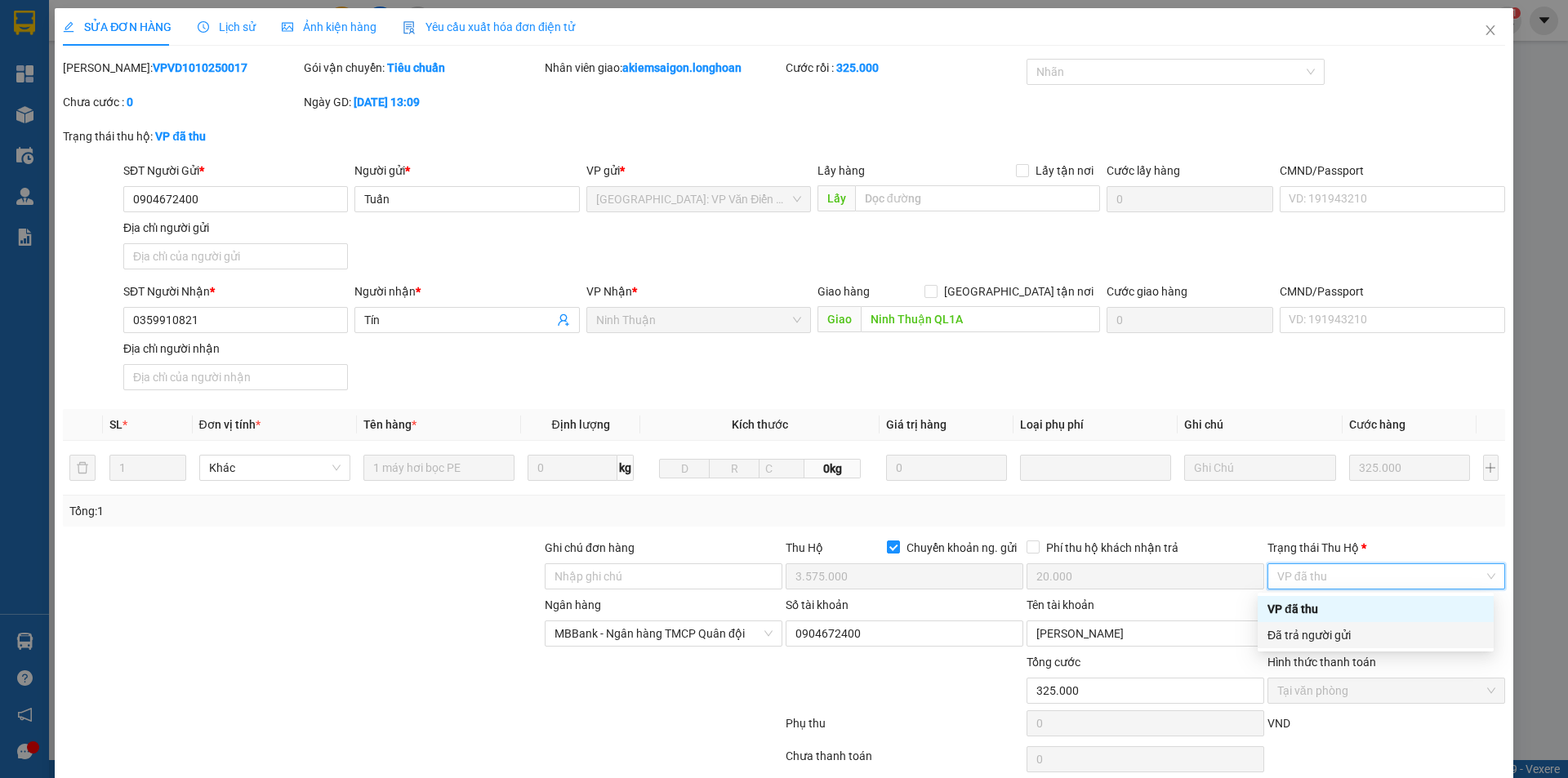
click at [1314, 632] on div "Đã trả người gửi" at bounding box center [1375, 636] width 216 height 18
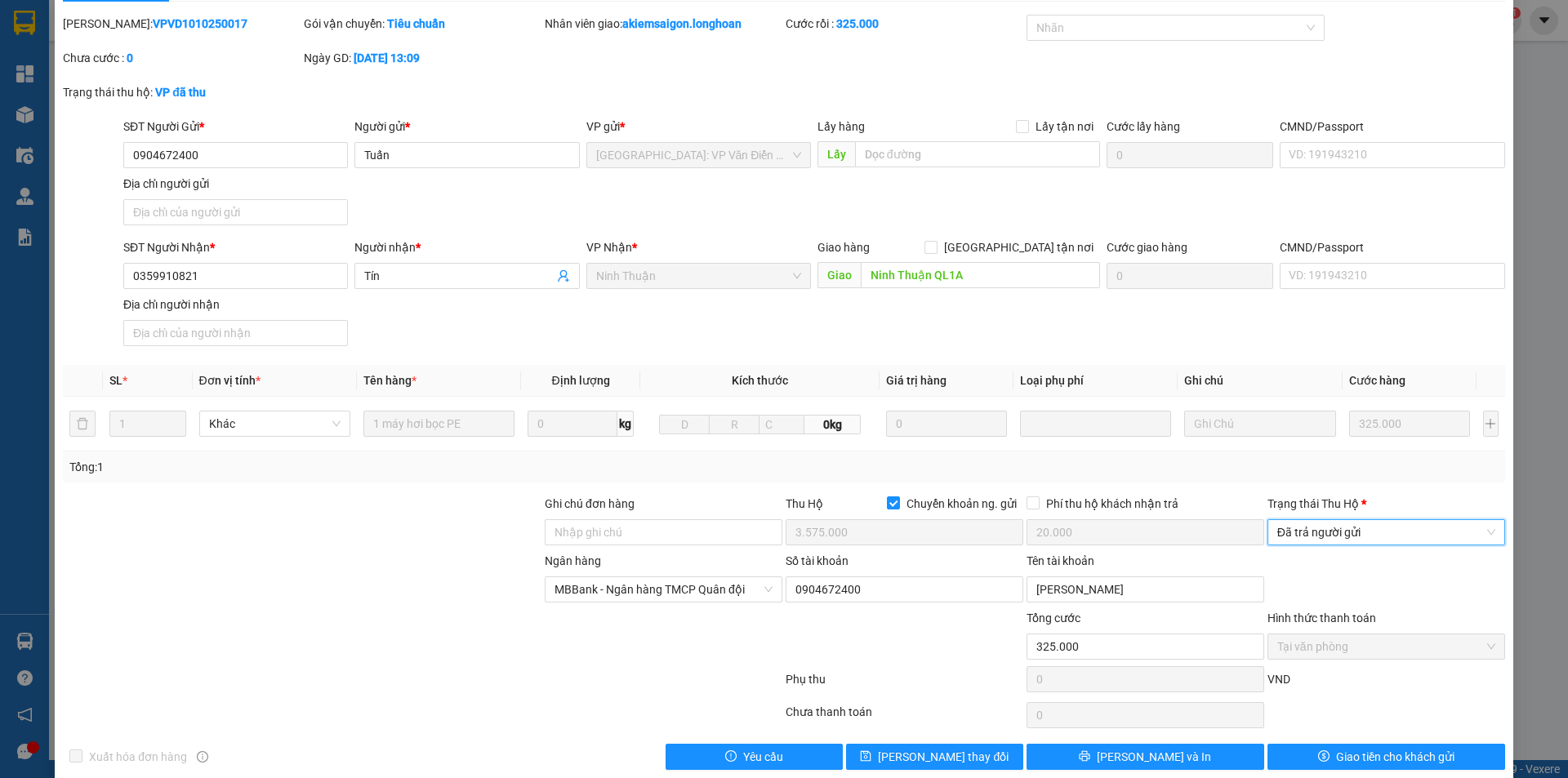
scroll to position [68, 0]
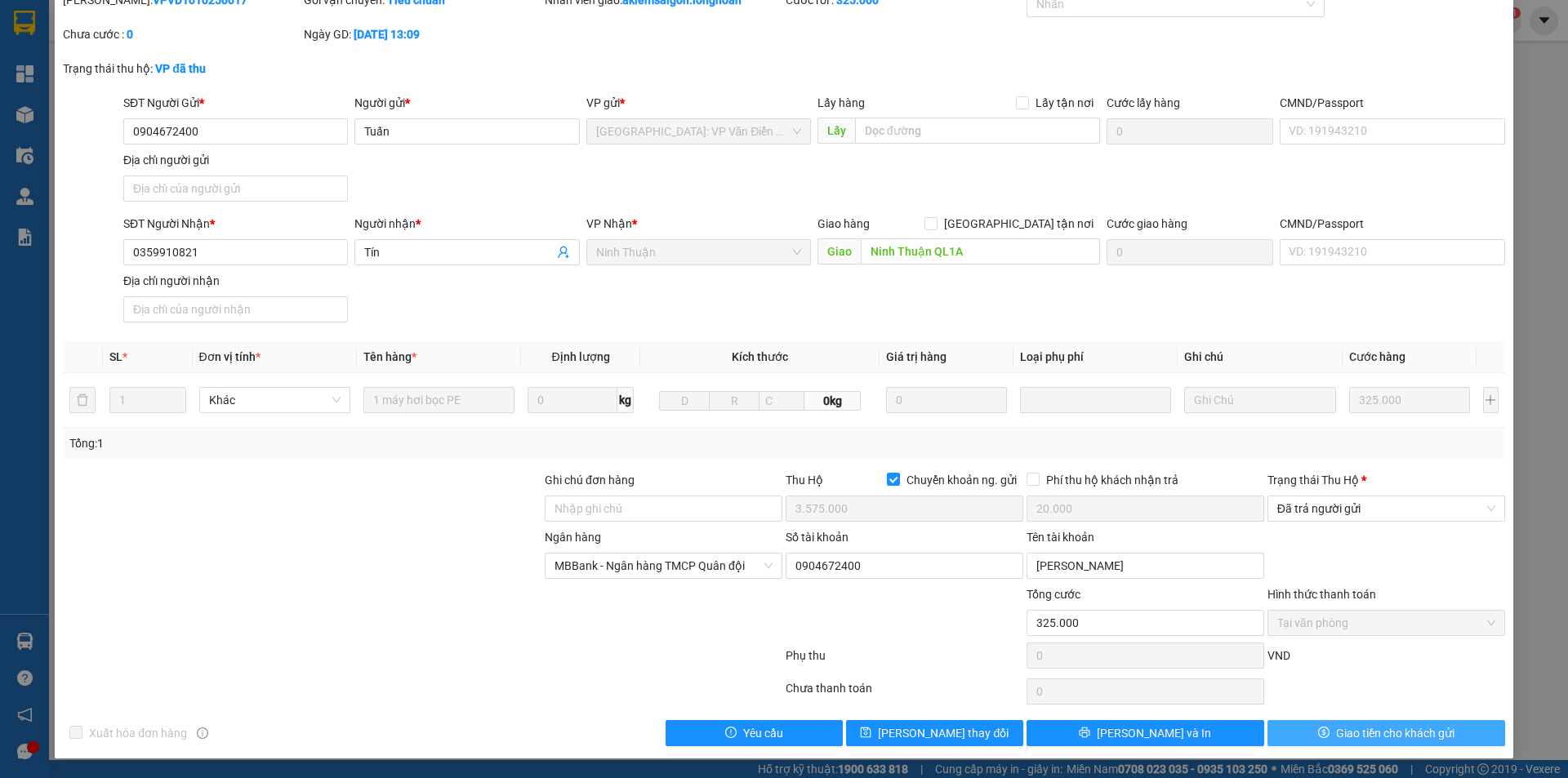
click at [1304, 722] on button "Giao tiền cho khách gửi" at bounding box center [1386, 733] width 238 height 27
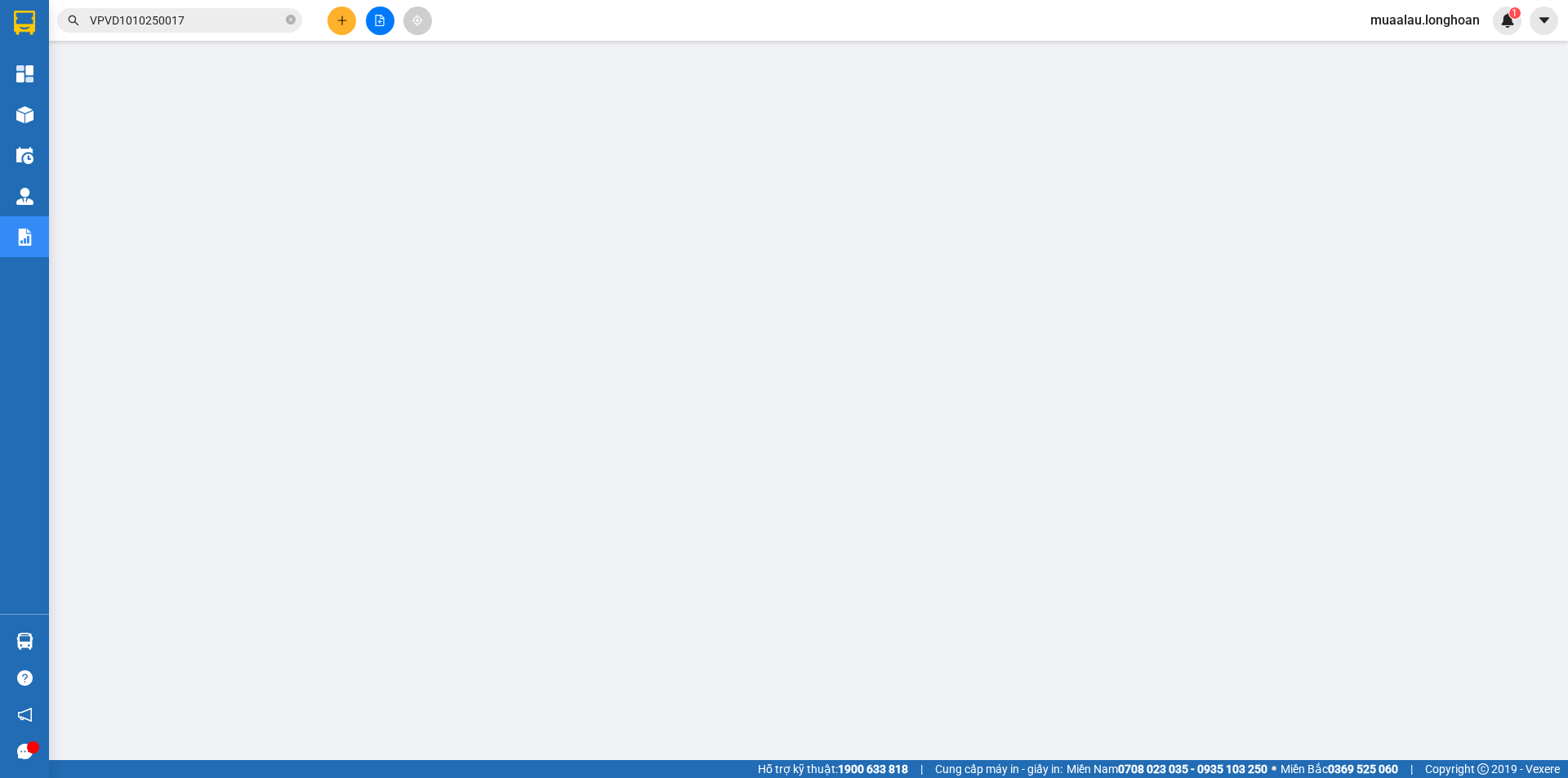
click at [207, 19] on input "VPVD1010250017" at bounding box center [186, 21] width 193 height 18
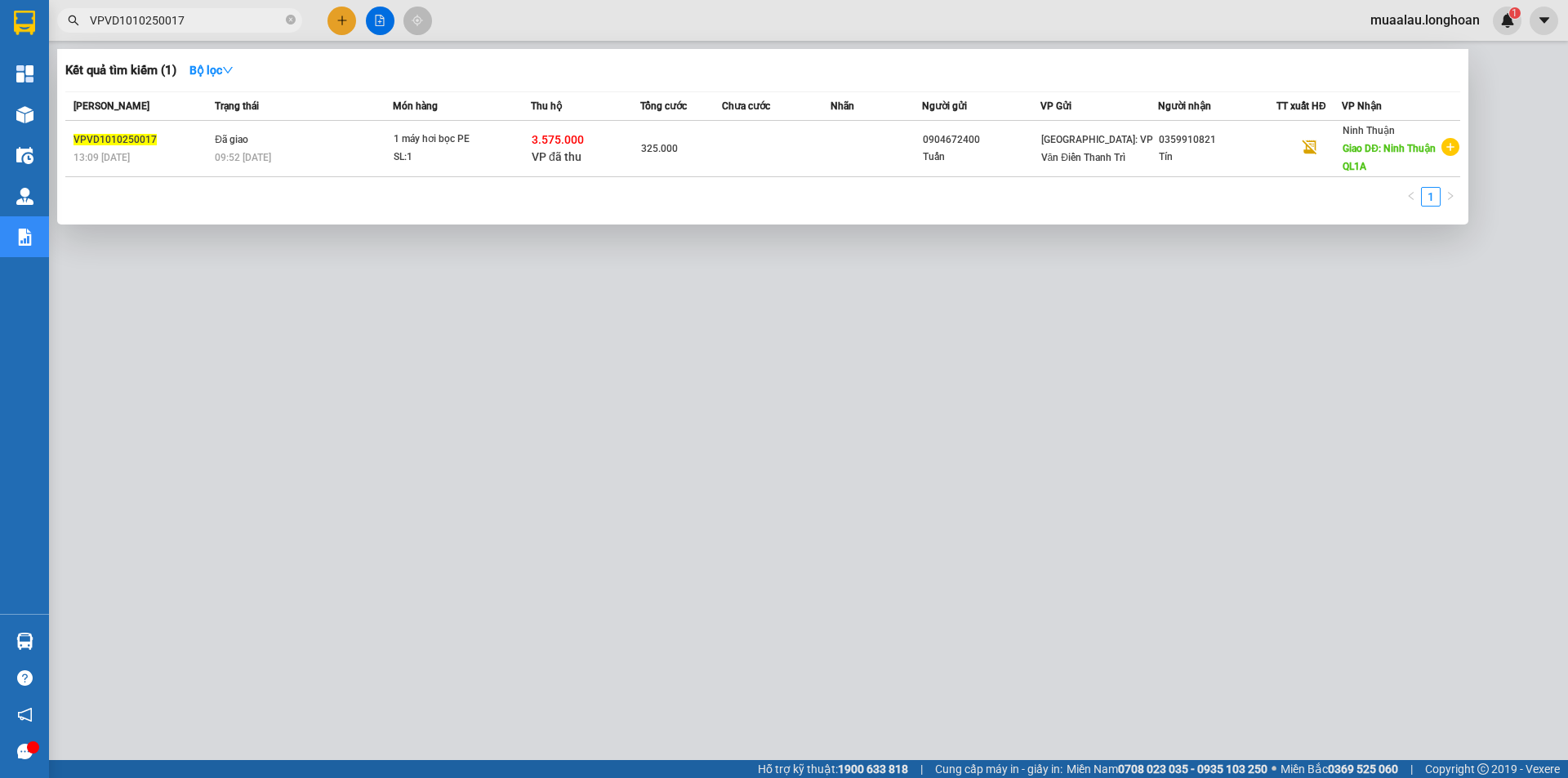
click at [207, 19] on input "VPVD1010250017" at bounding box center [186, 21] width 193 height 18
paste input "HNHD1010250002"
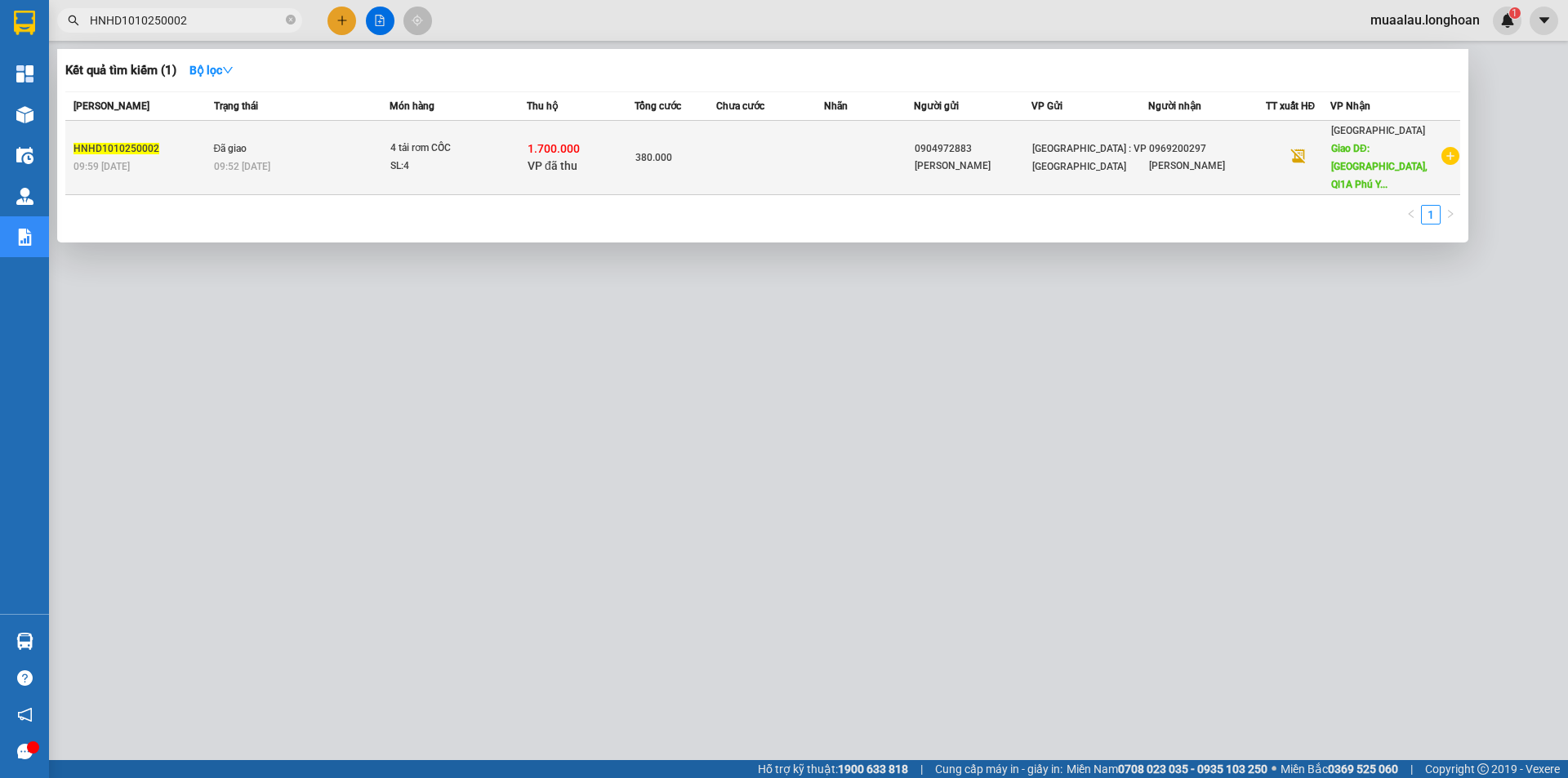
click at [739, 155] on td at bounding box center [770, 158] width 108 height 75
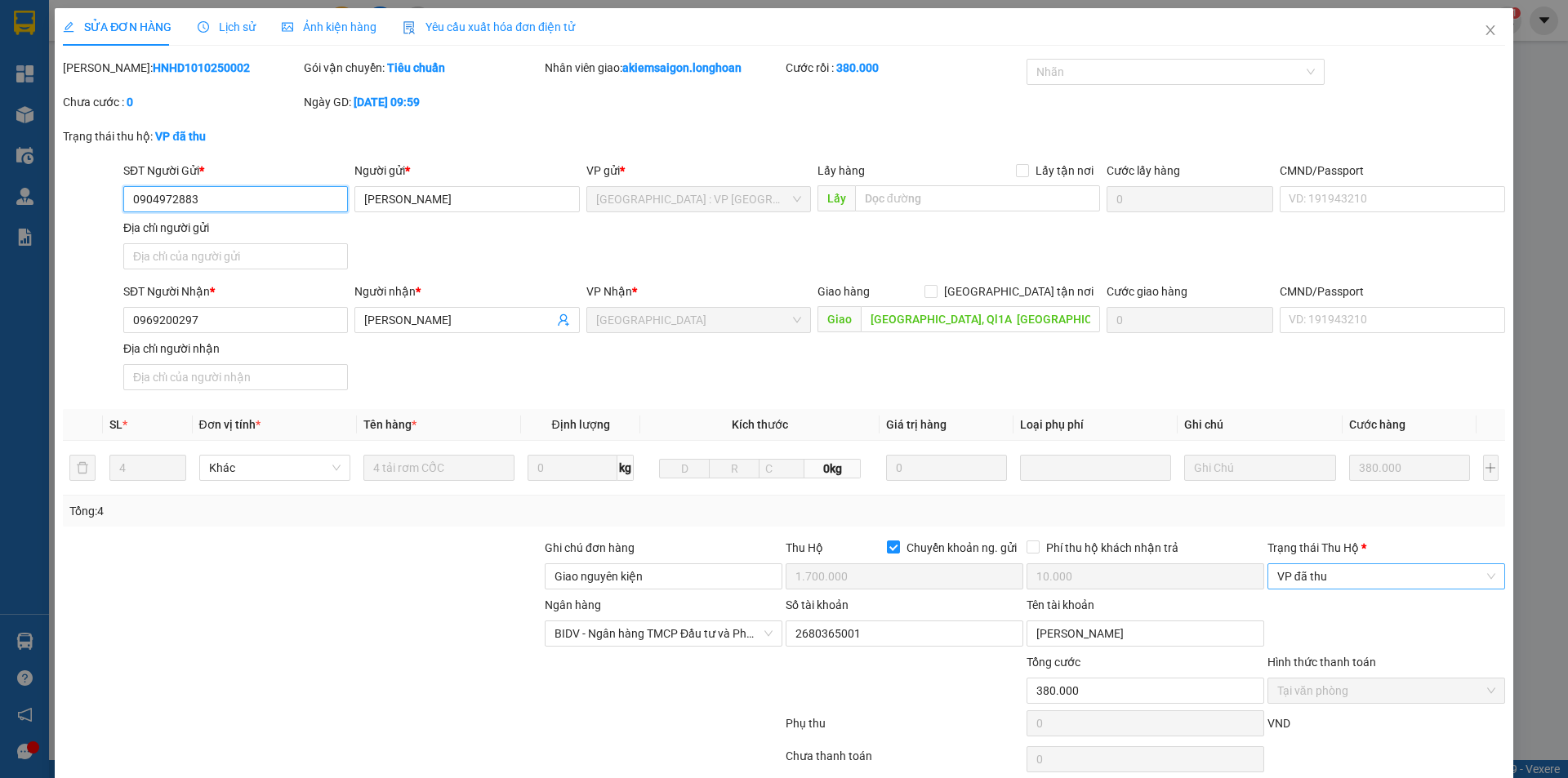
click at [1333, 580] on span "VP đã thu" at bounding box center [1386, 577] width 218 height 25
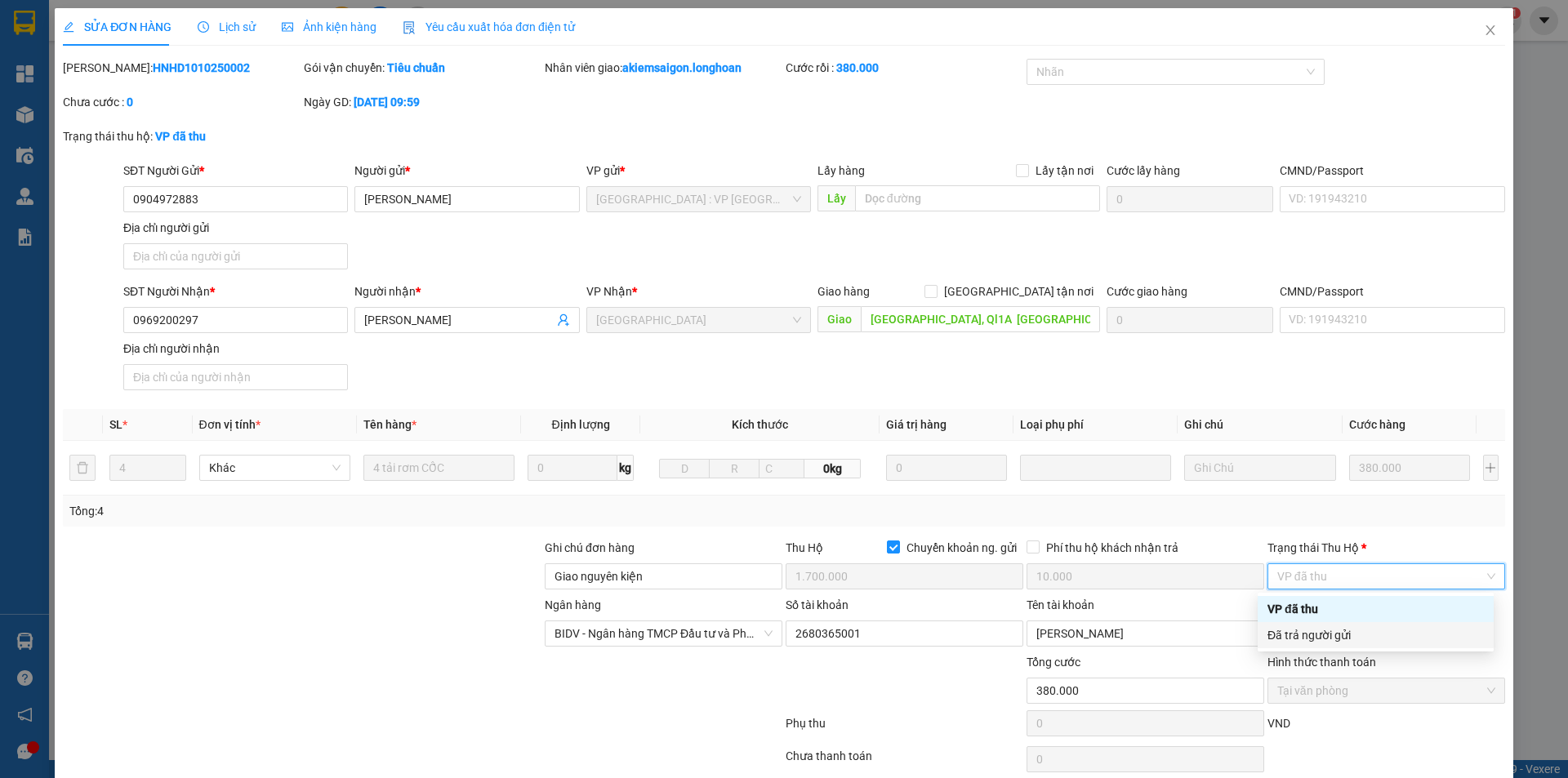
click at [1349, 631] on div "Đã trả người gửi" at bounding box center [1375, 636] width 216 height 18
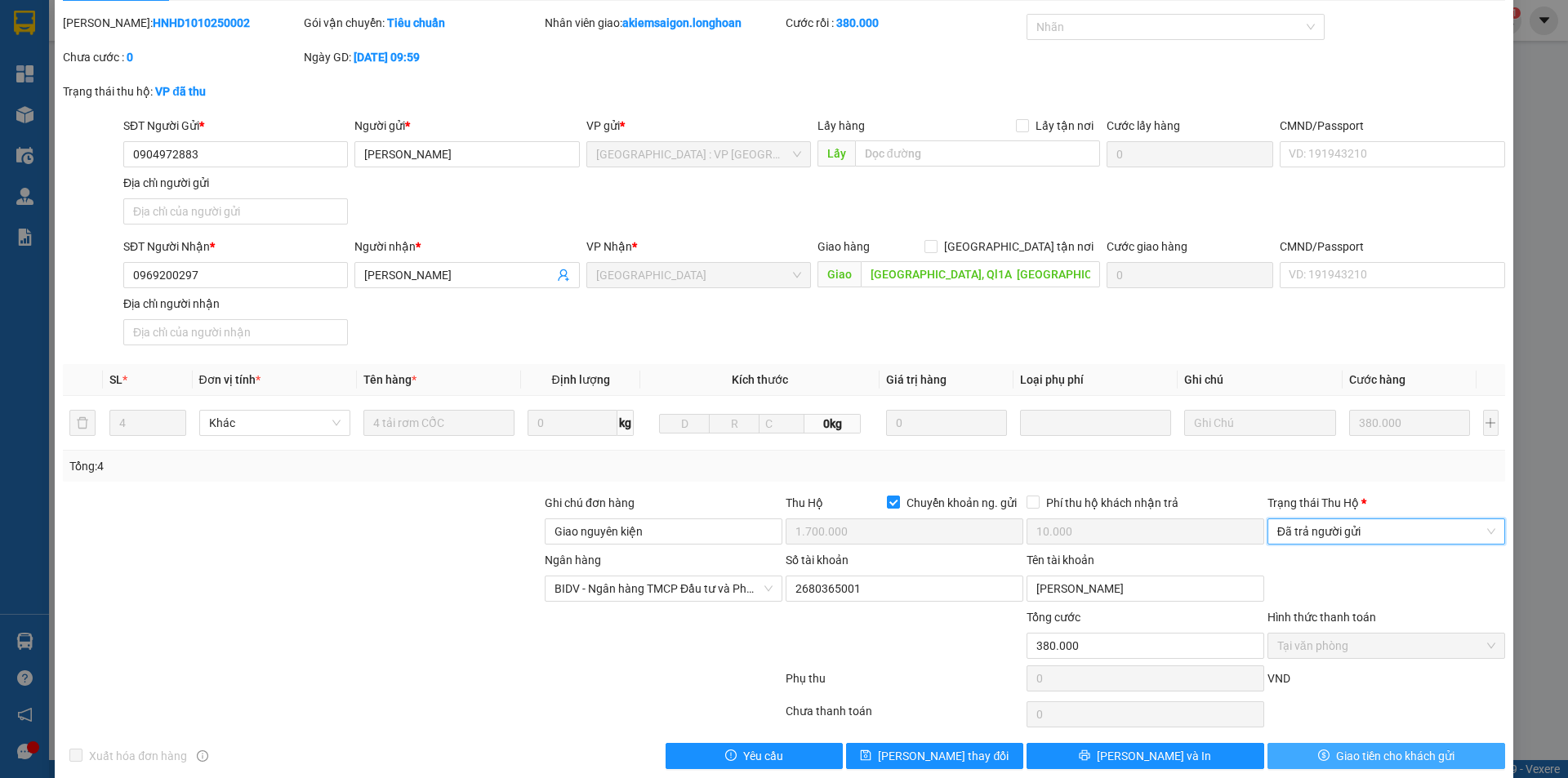
scroll to position [68, 0]
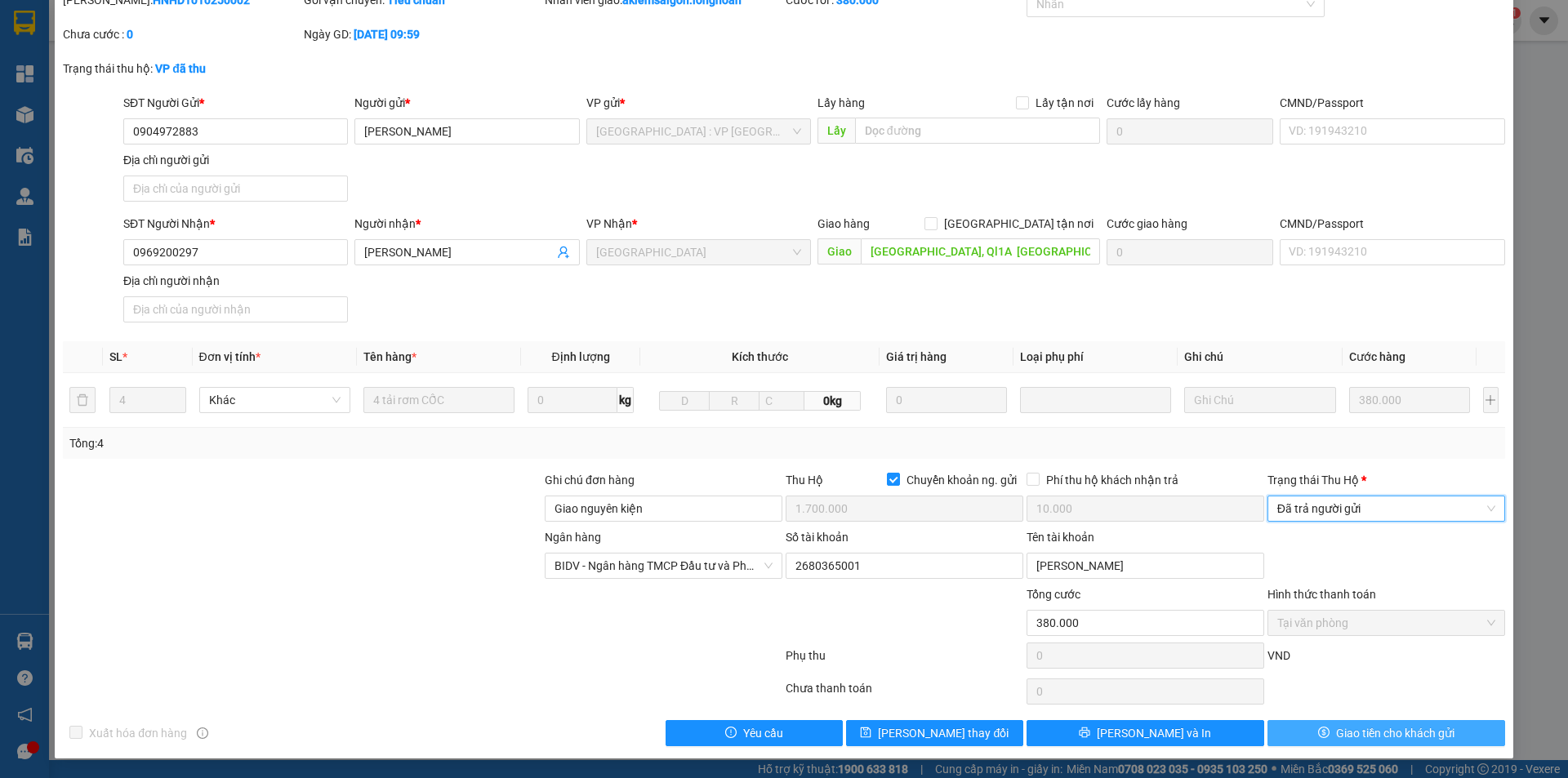
click at [1336, 739] on span "Giao tiền cho khách gửi" at bounding box center [1395, 733] width 119 height 18
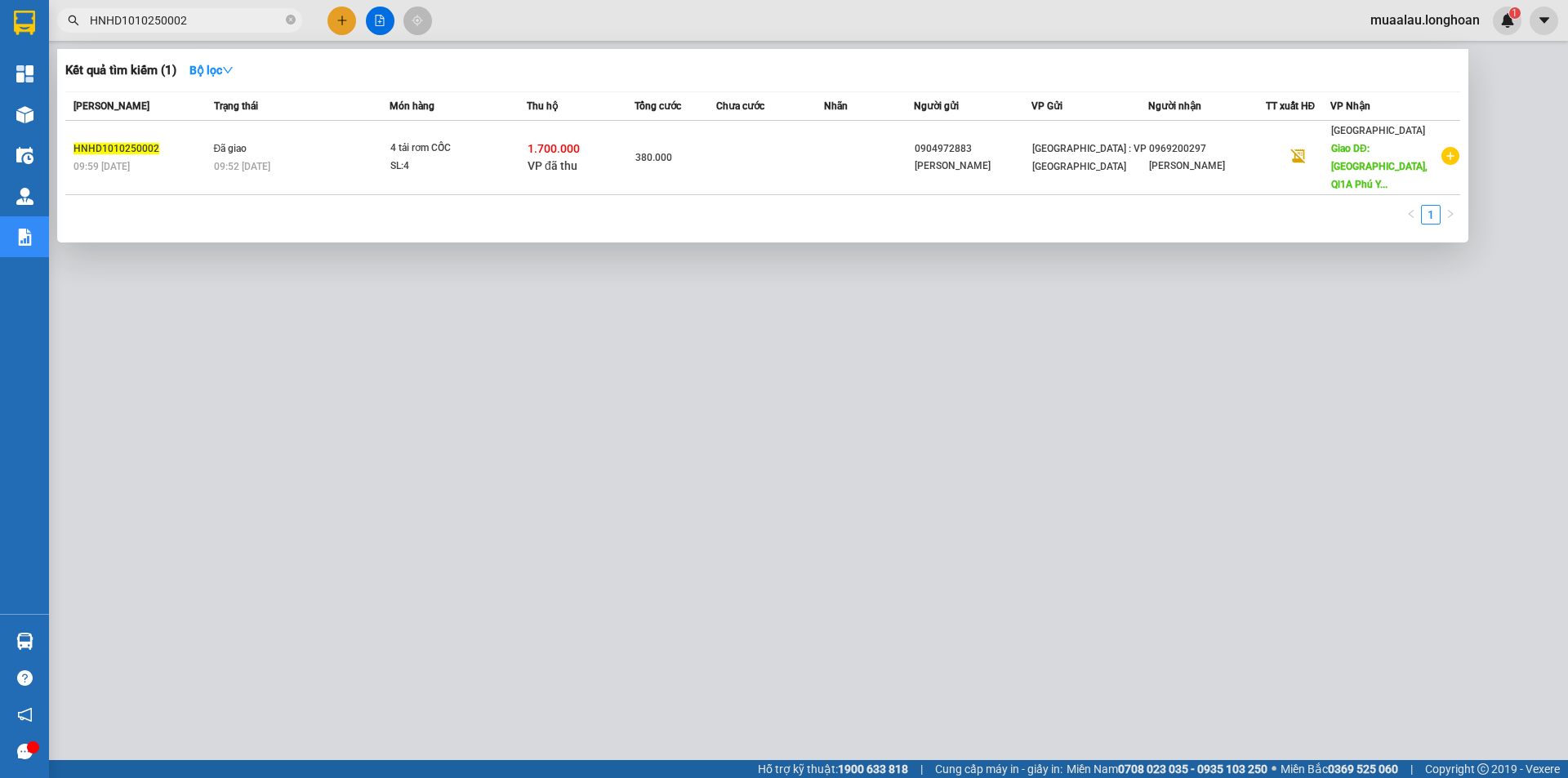
click at [192, 18] on input "HNHD1010250002" at bounding box center [186, 21] width 193 height 18
paste input "VPHM1010250019"
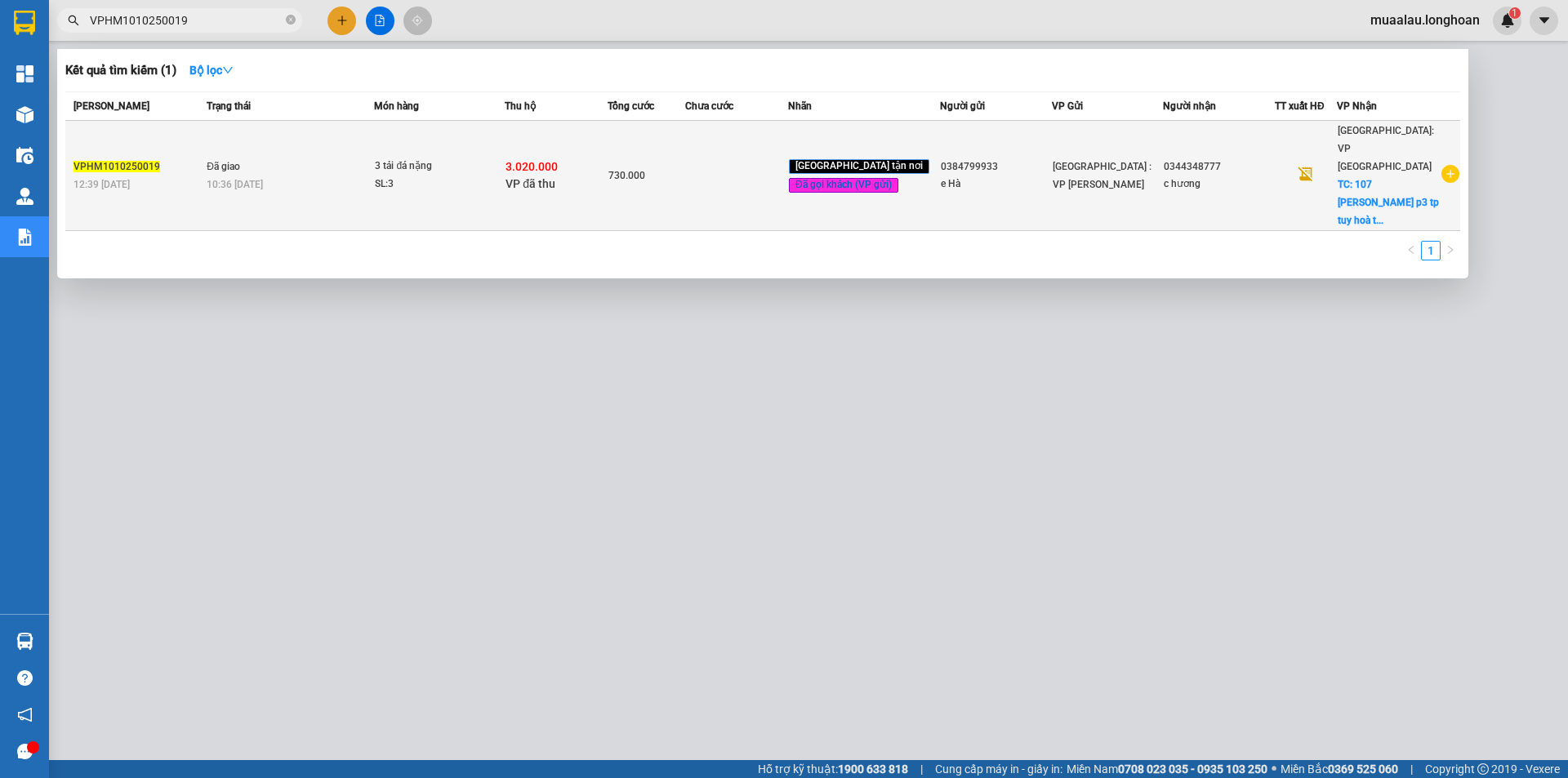
click at [787, 145] on td at bounding box center [737, 176] width 103 height 110
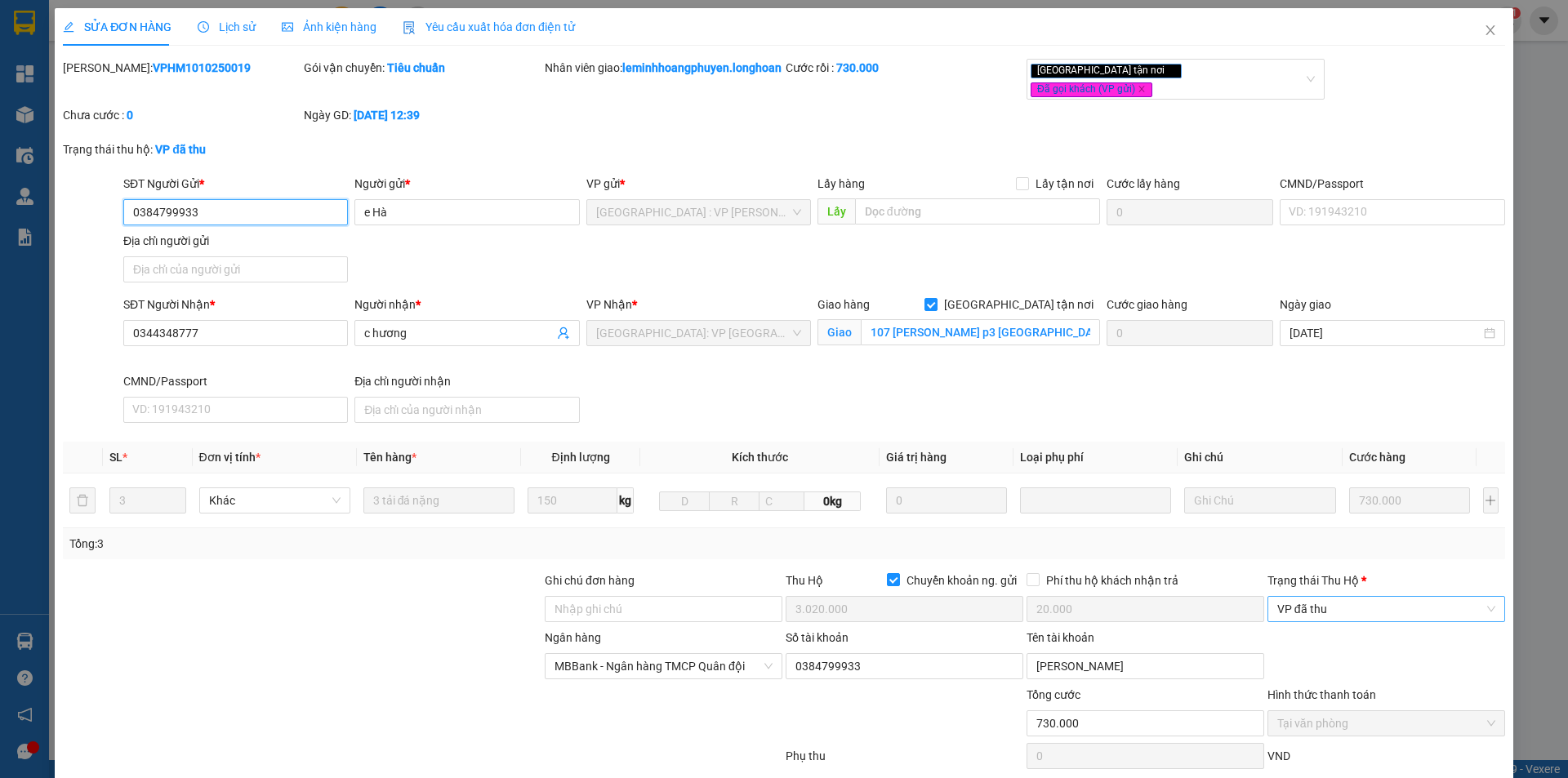
click at [1383, 611] on span "VP đã thu" at bounding box center [1386, 609] width 218 height 25
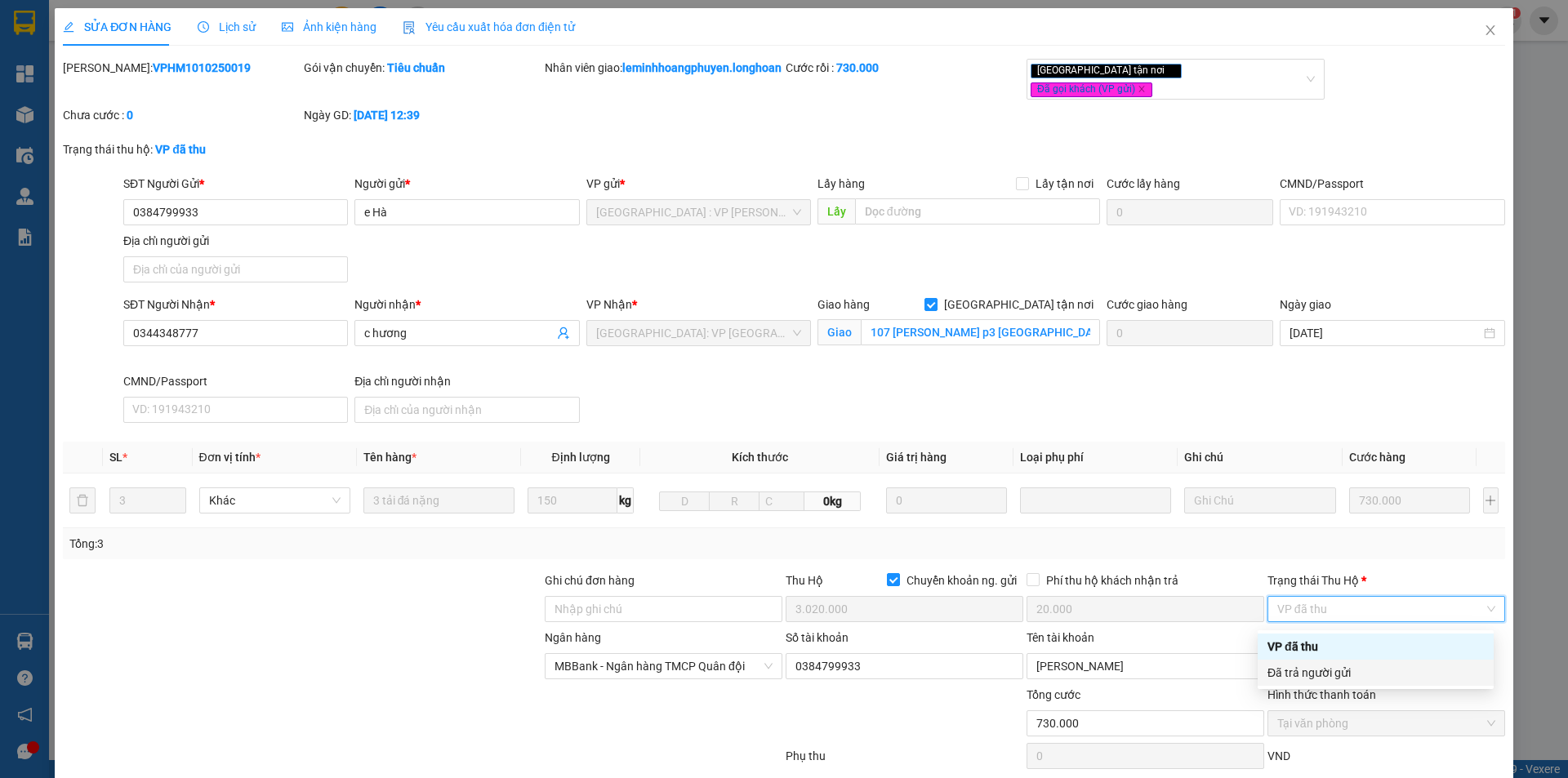
click at [1374, 669] on div "Đã trả người gửi" at bounding box center [1375, 673] width 216 height 18
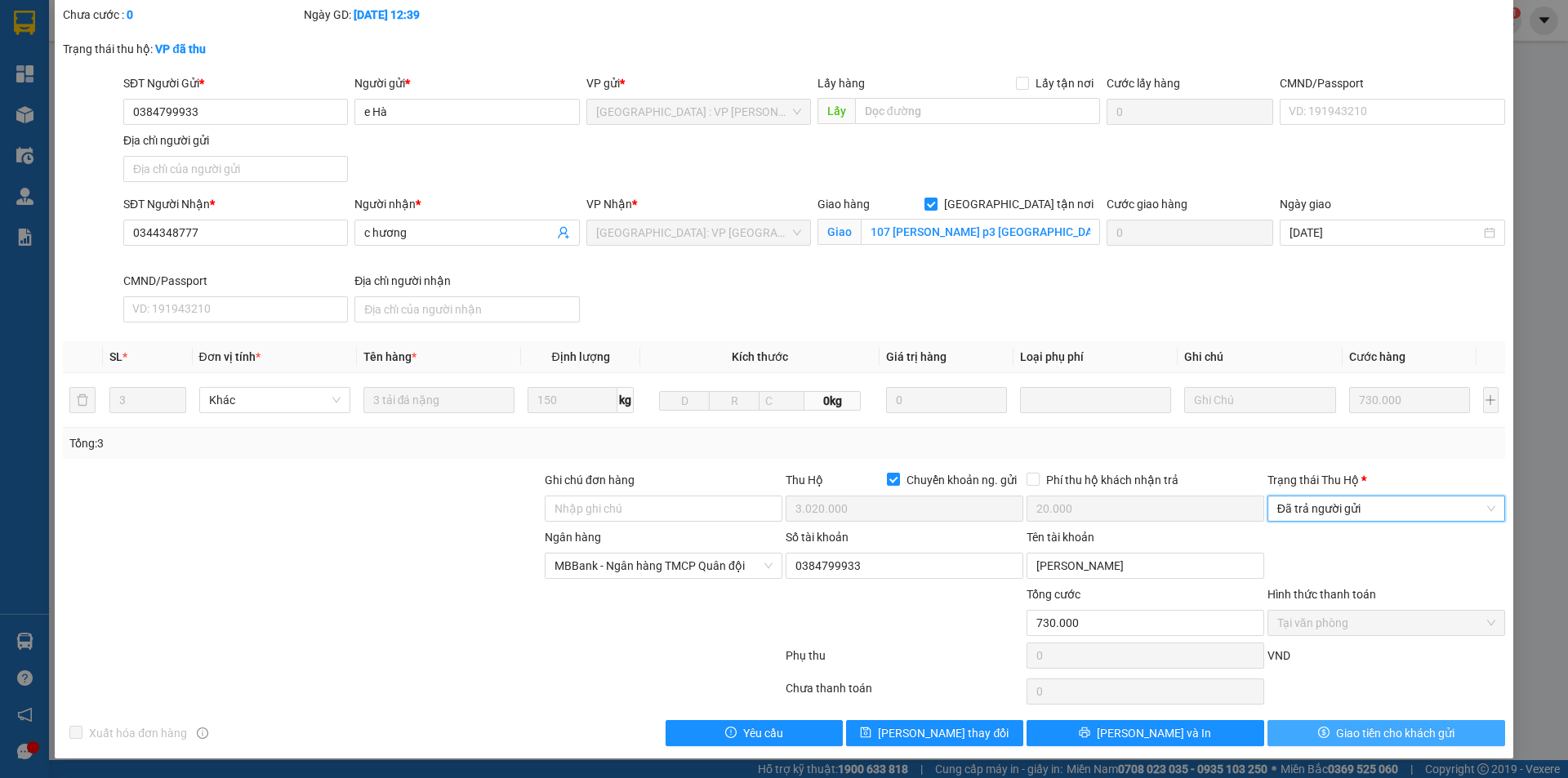
click at [1308, 725] on button "Giao tiền cho khách gửi" at bounding box center [1386, 733] width 238 height 27
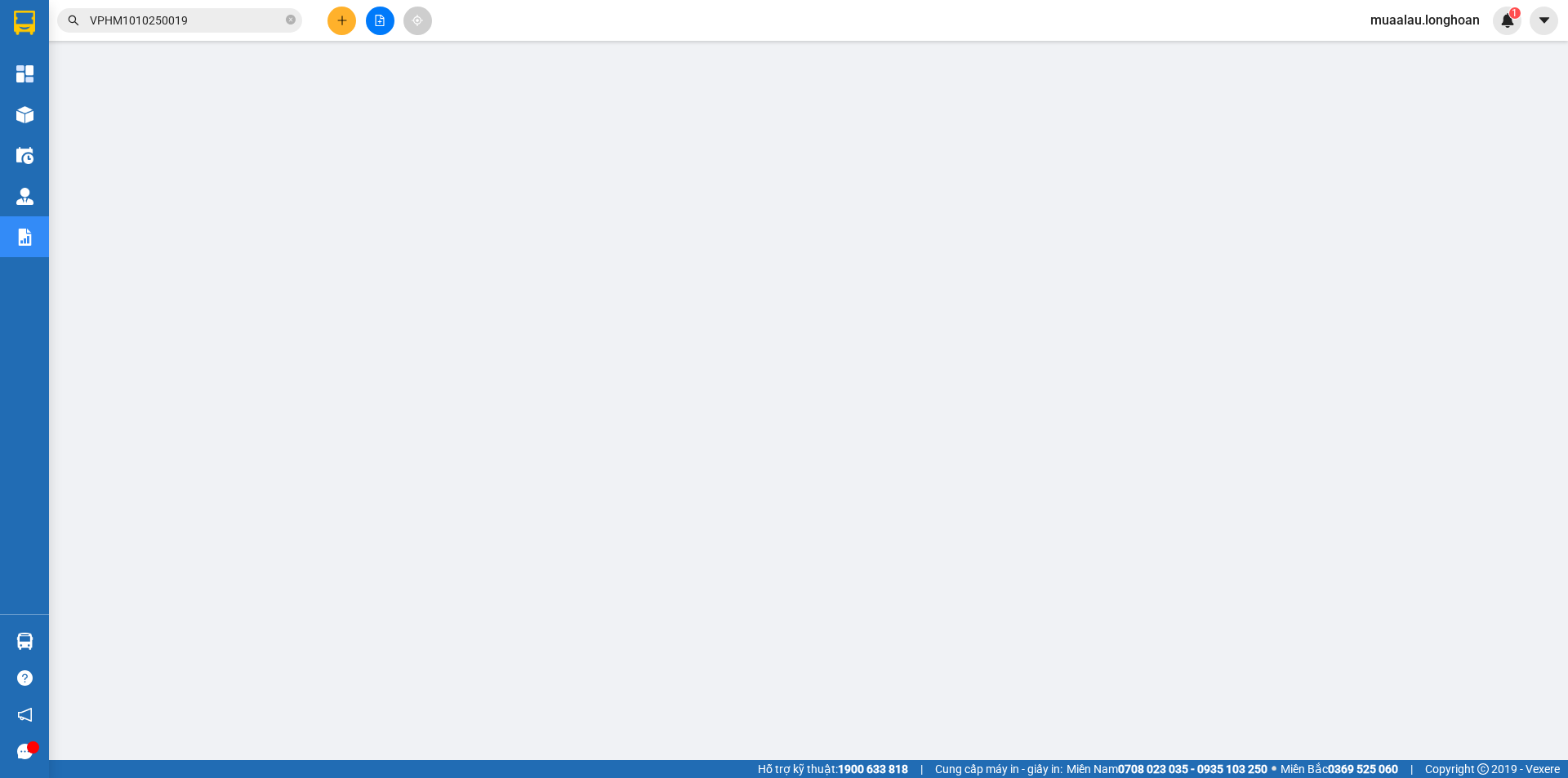
click at [207, 10] on span "VPHM1010250019" at bounding box center [179, 20] width 245 height 25
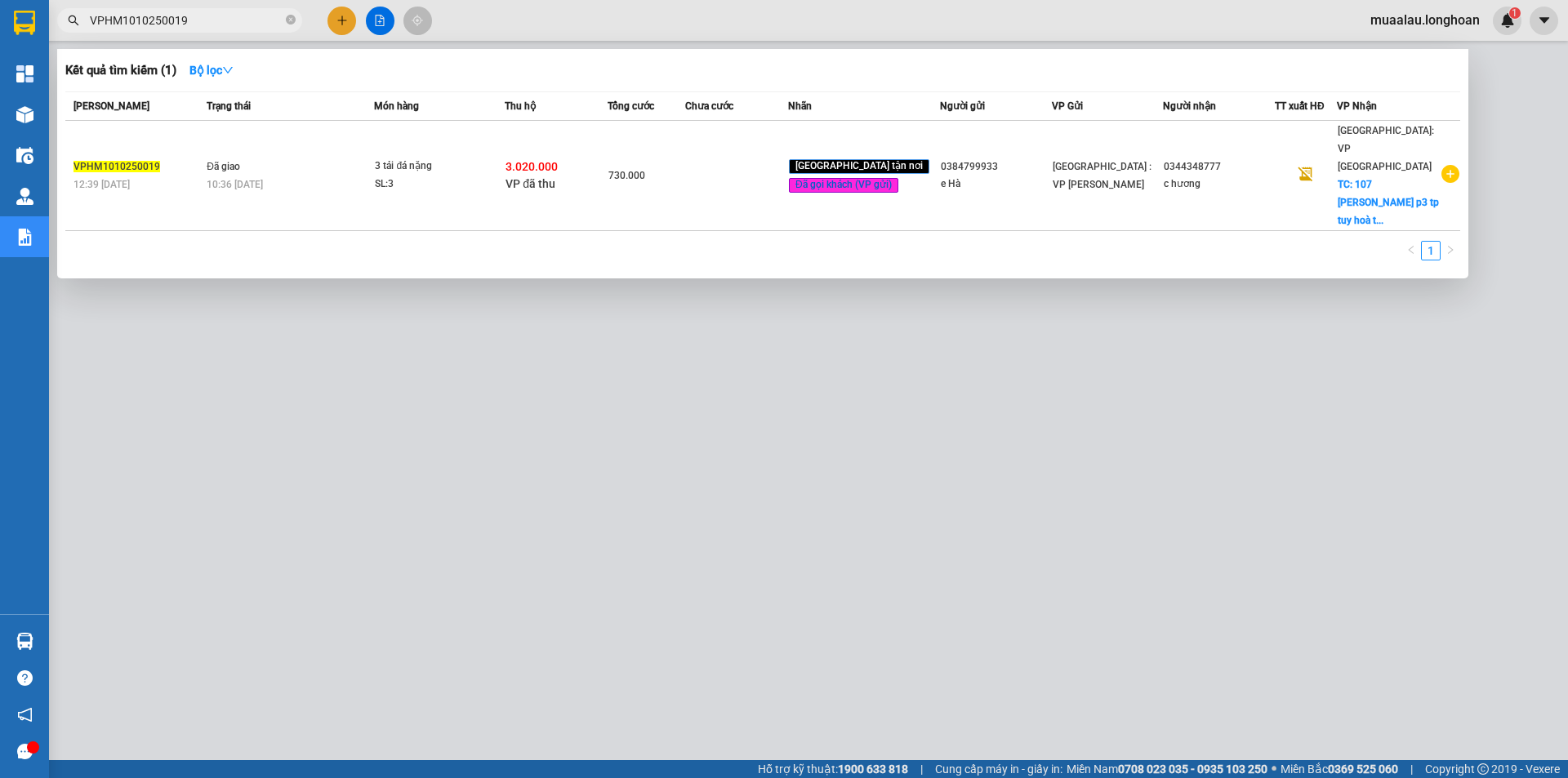
click at [207, 13] on input "VPHM1010250019" at bounding box center [186, 21] width 193 height 18
click at [206, 17] on input "VPHM1010250019" at bounding box center [186, 21] width 193 height 18
paste input "VD081025000"
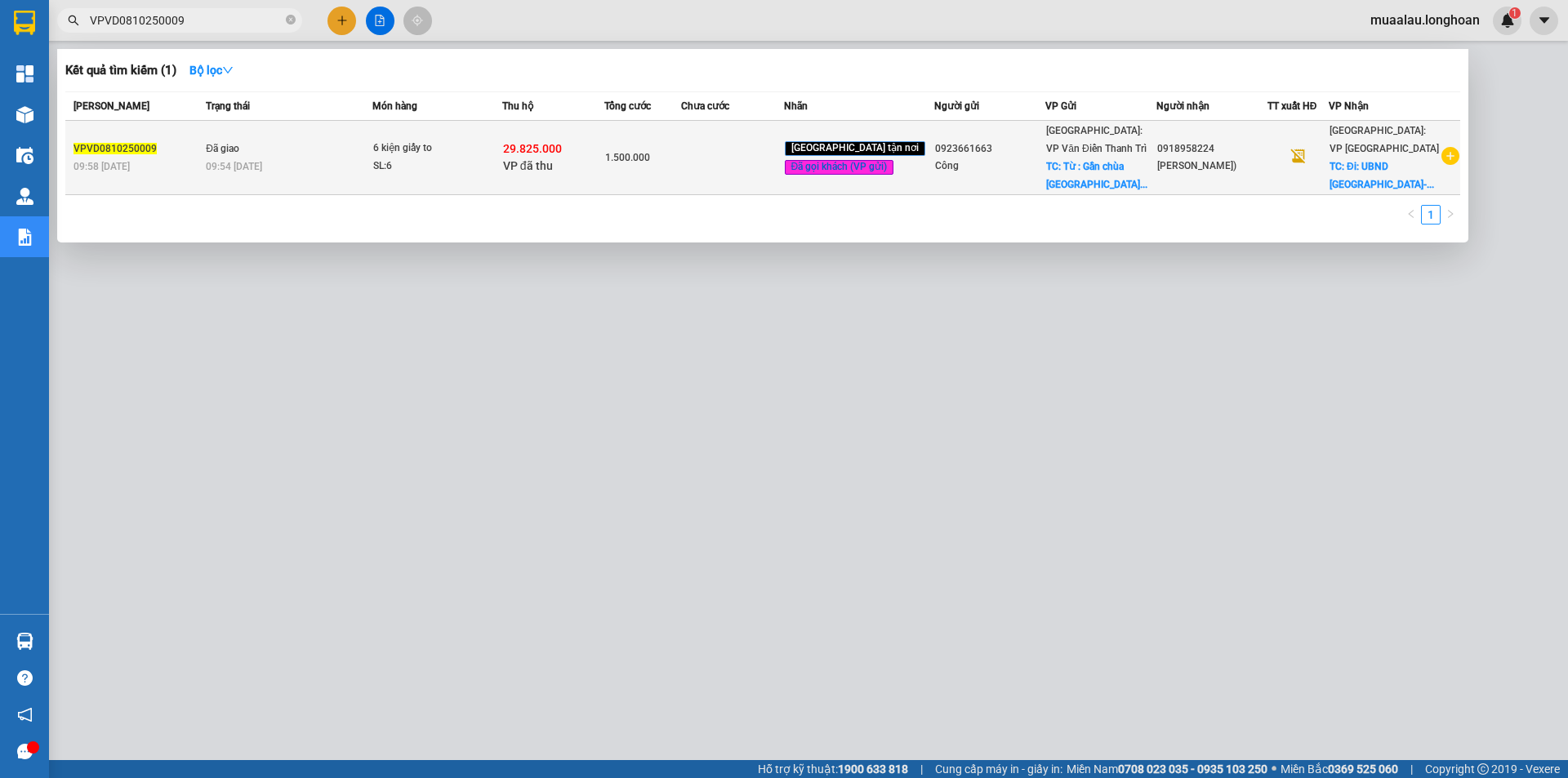
click at [736, 169] on td at bounding box center [732, 158] width 102 height 75
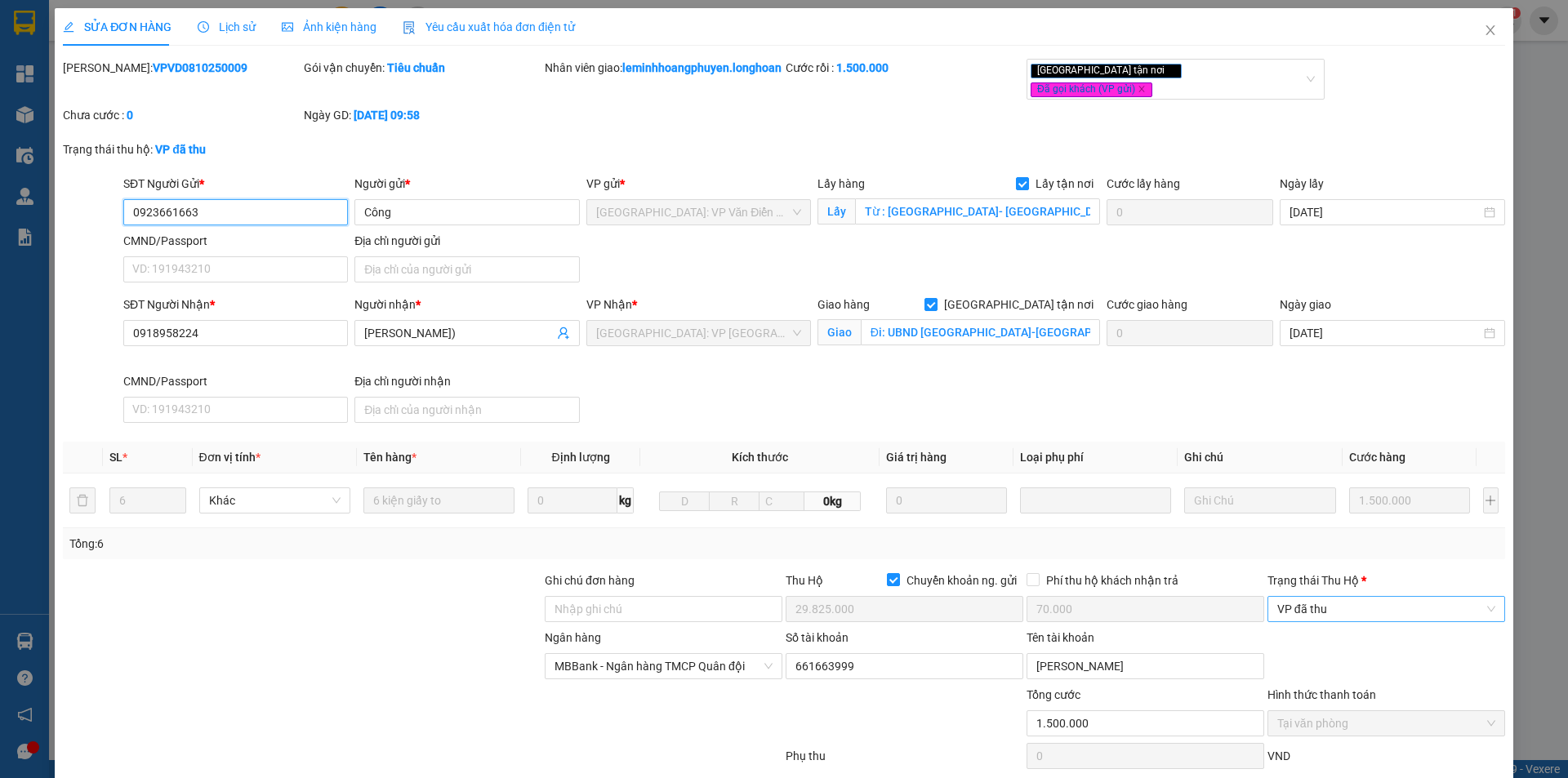
click at [1341, 606] on span "VP đã thu" at bounding box center [1386, 609] width 218 height 25
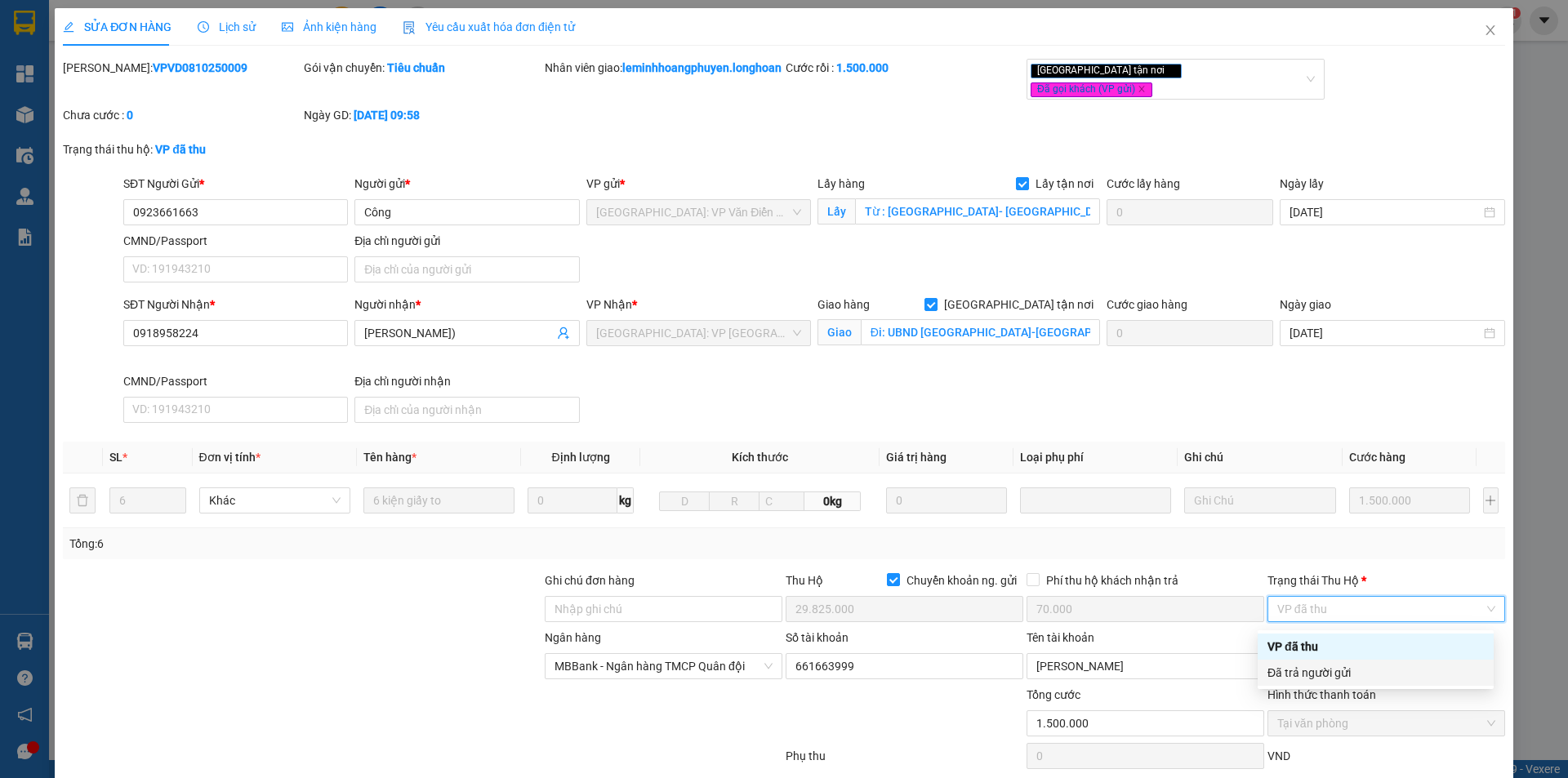
click at [1362, 671] on div "Đã trả người gửi" at bounding box center [1375, 673] width 216 height 18
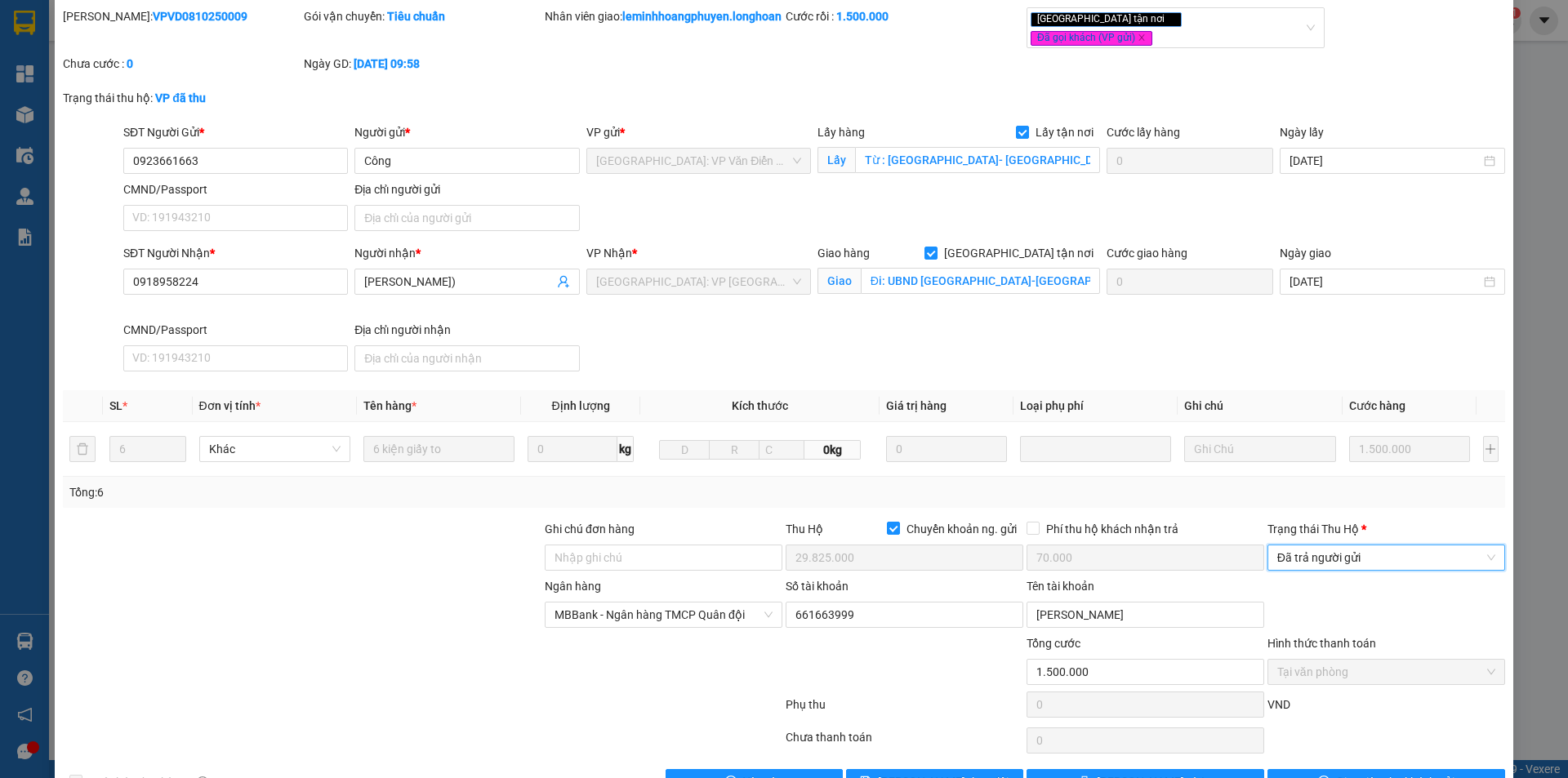
scroll to position [105, 0]
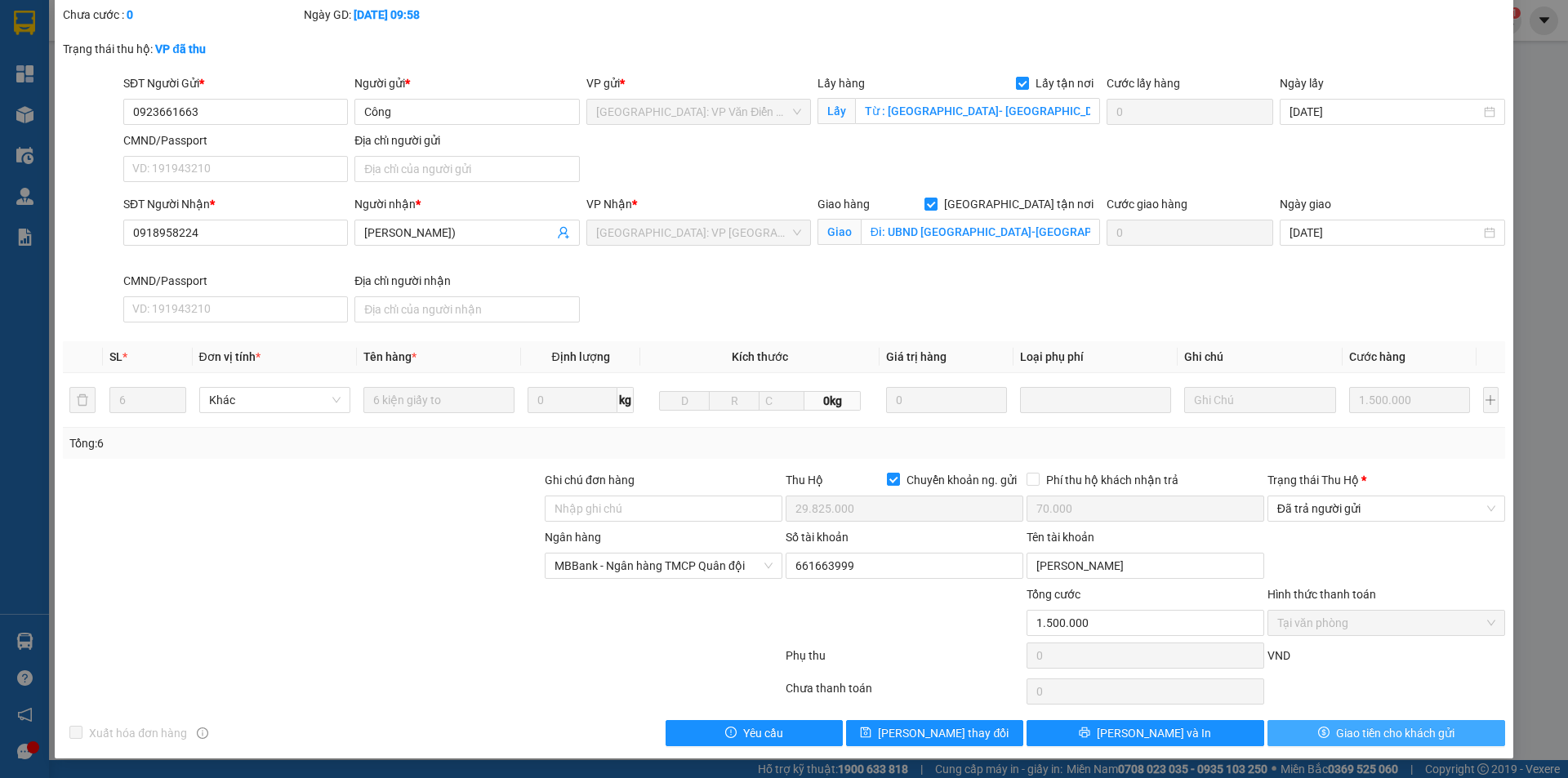
click at [1345, 729] on span "Giao tiền cho khách gửi" at bounding box center [1395, 733] width 119 height 18
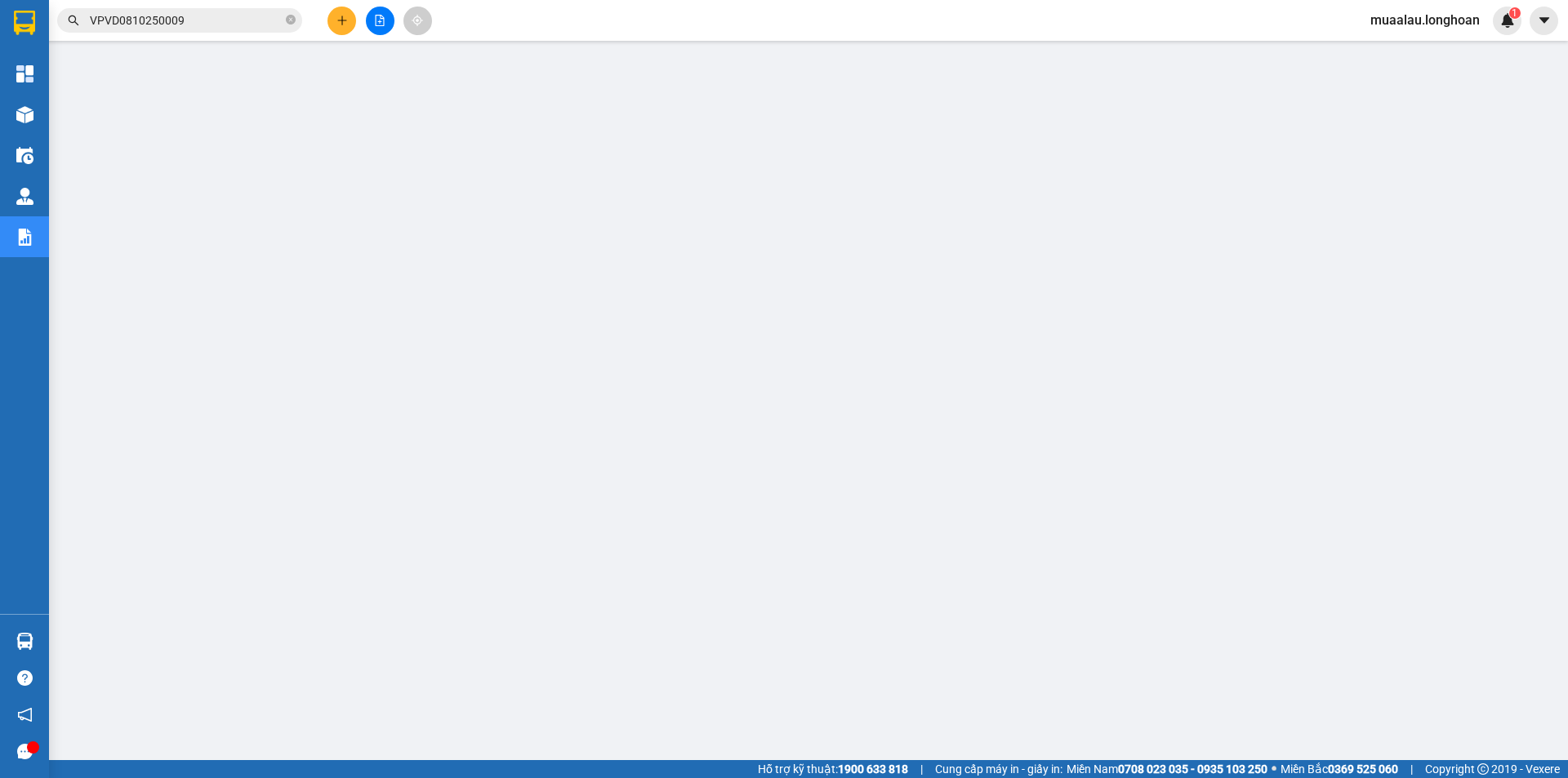
click at [186, 18] on input "VPVD0810250009" at bounding box center [186, 21] width 193 height 18
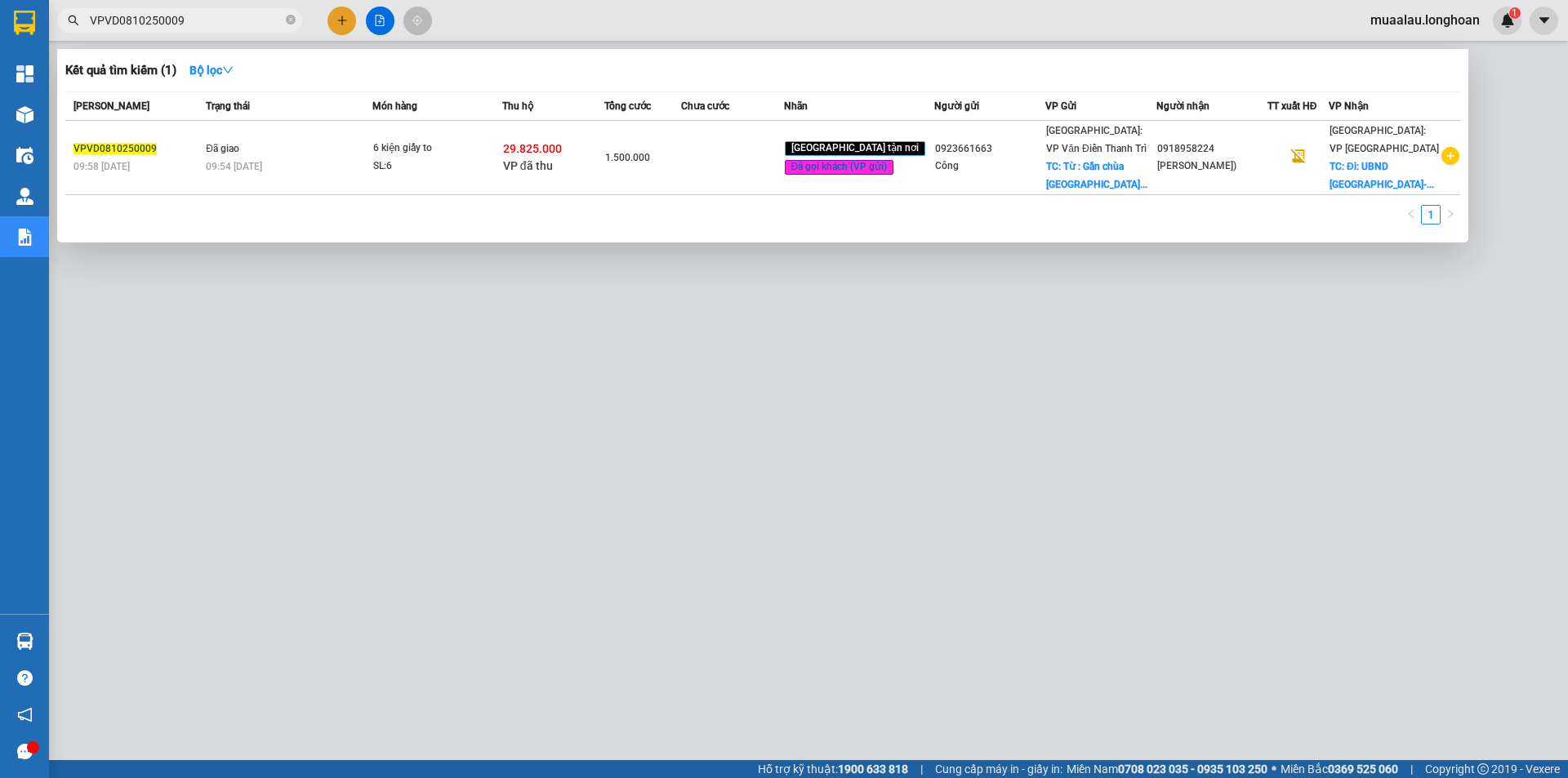
click at [186, 18] on input "VPVD0810250009" at bounding box center [186, 21] width 193 height 18
paste input "HNHD0910250055"
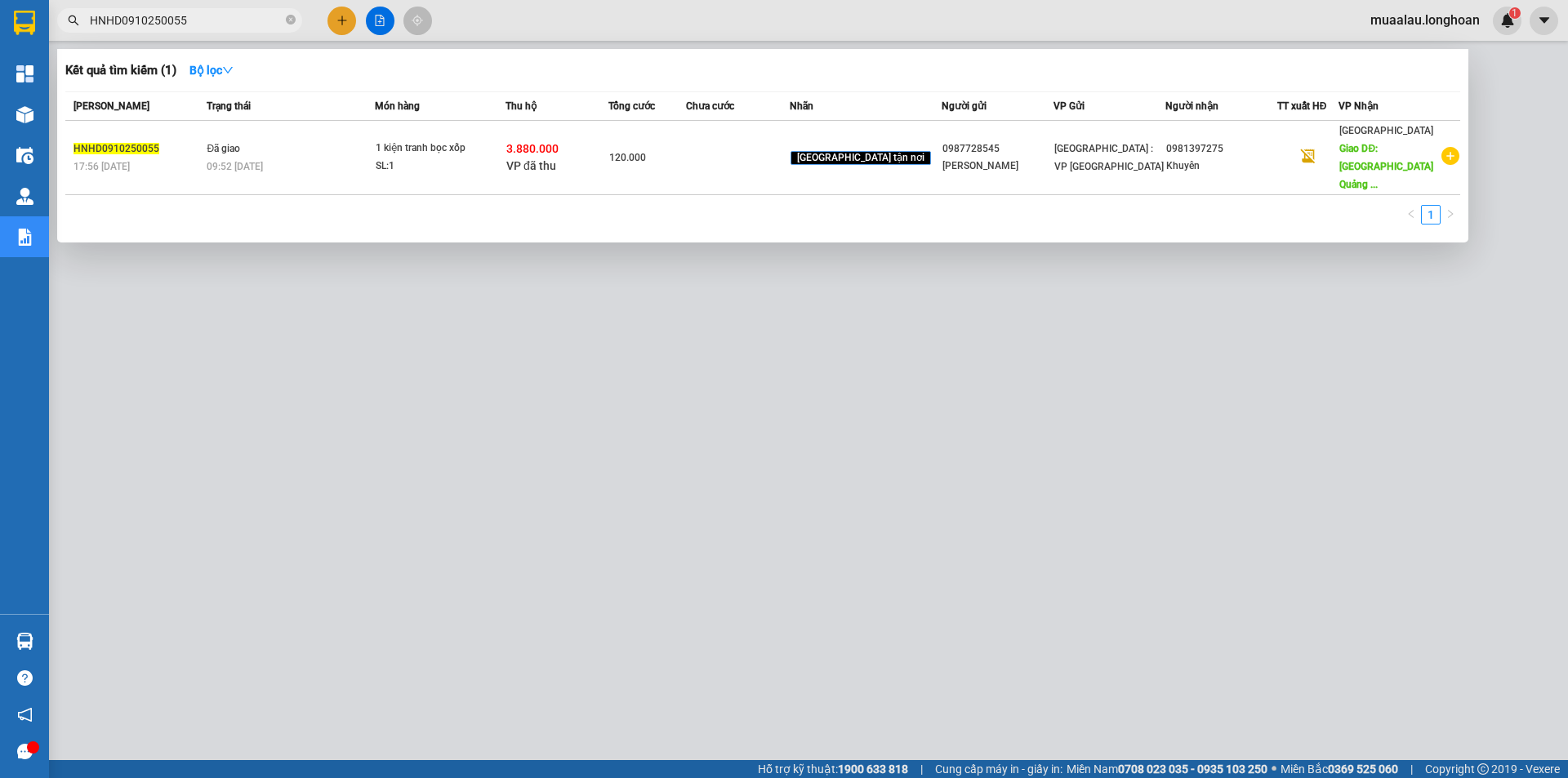
click at [655, 180] on div "Mã ĐH Trạng thái Món hàng Thu hộ Tổng cước Chưa cước Nhãn Người gửi VP Gửi Ngườ…" at bounding box center [763, 163] width 1395 height 143
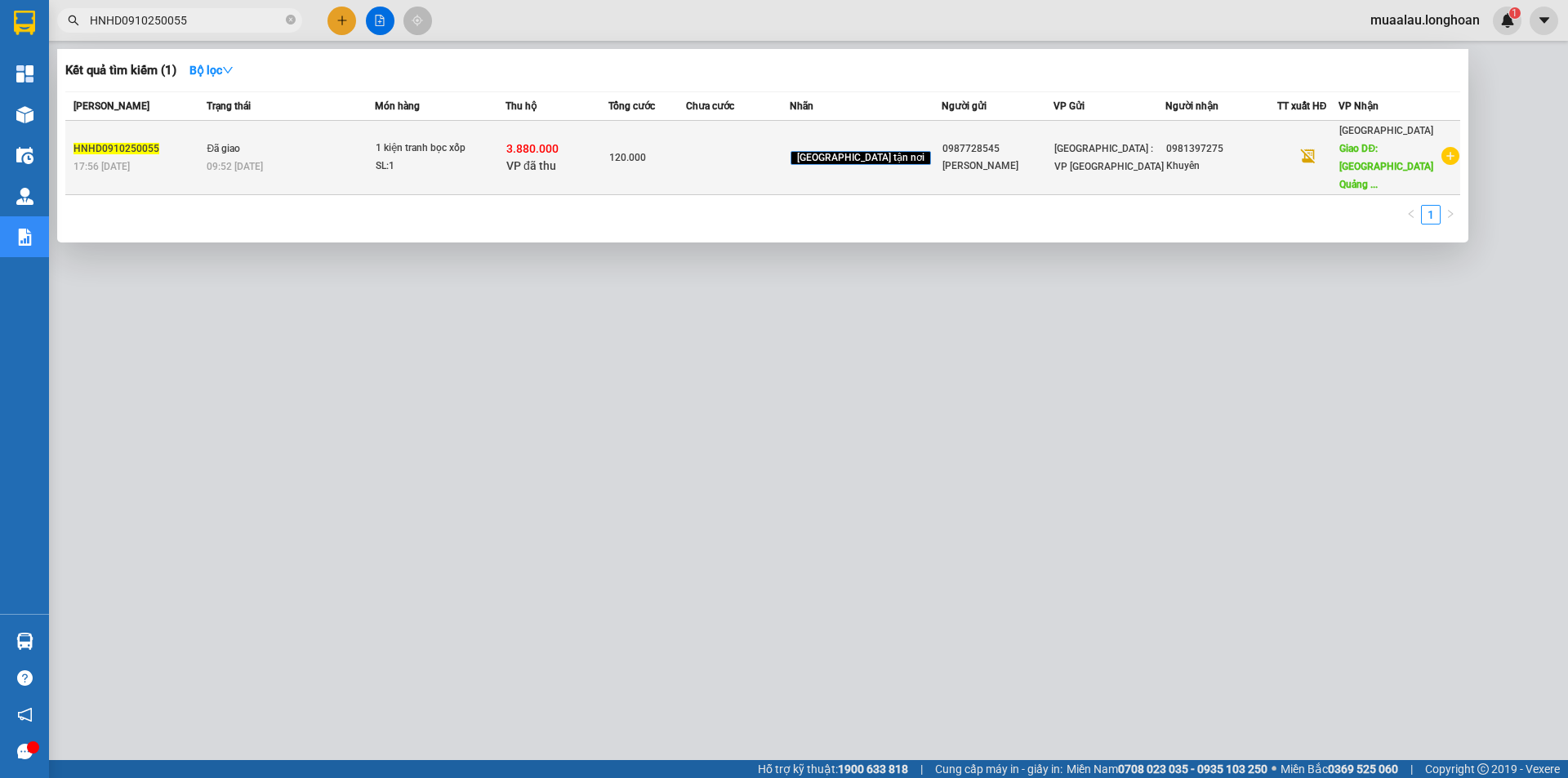
click at [664, 162] on td "120.000" at bounding box center [646, 158] width 78 height 75
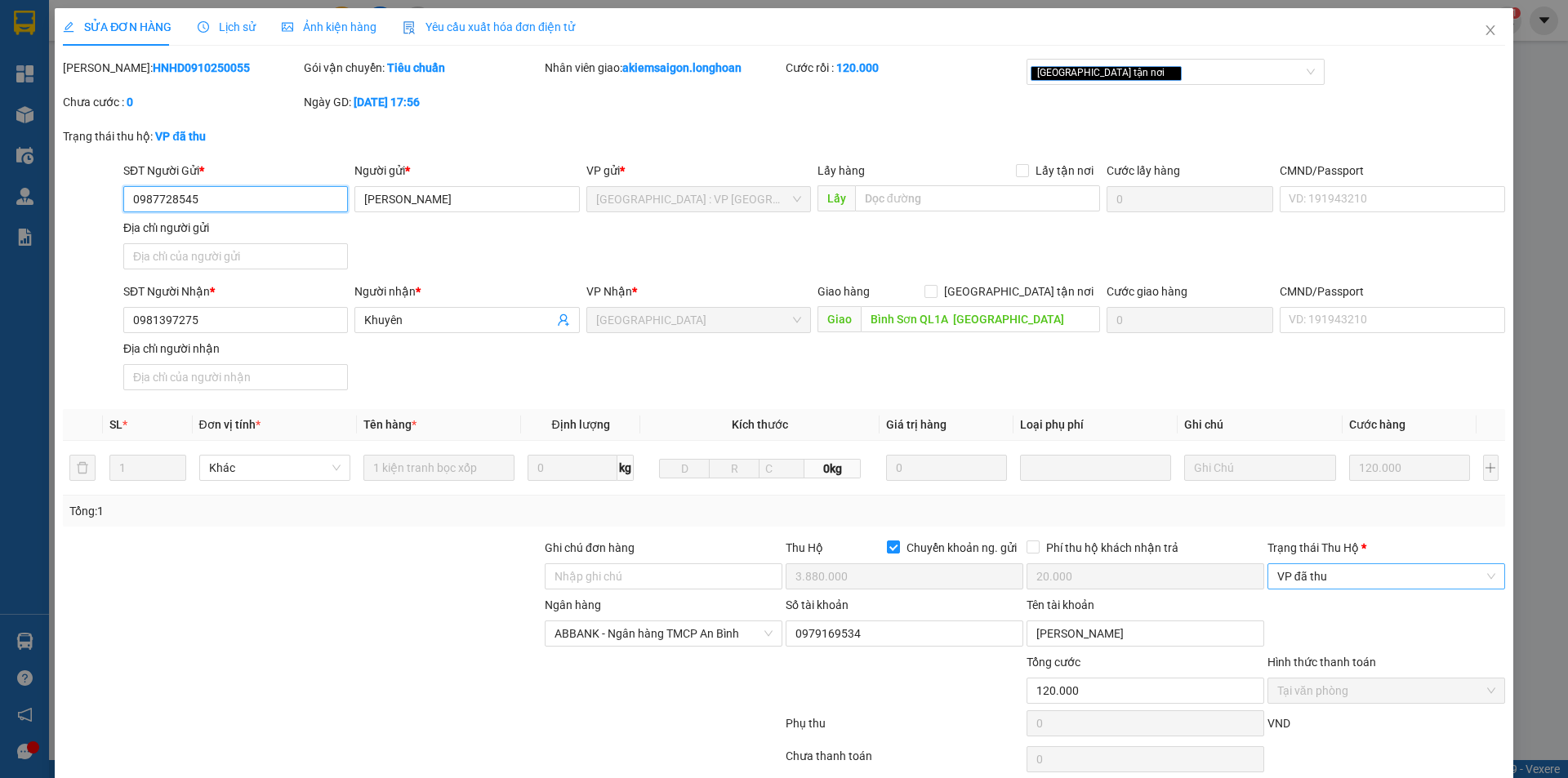
click at [1355, 584] on span "VP đã thu" at bounding box center [1386, 577] width 218 height 25
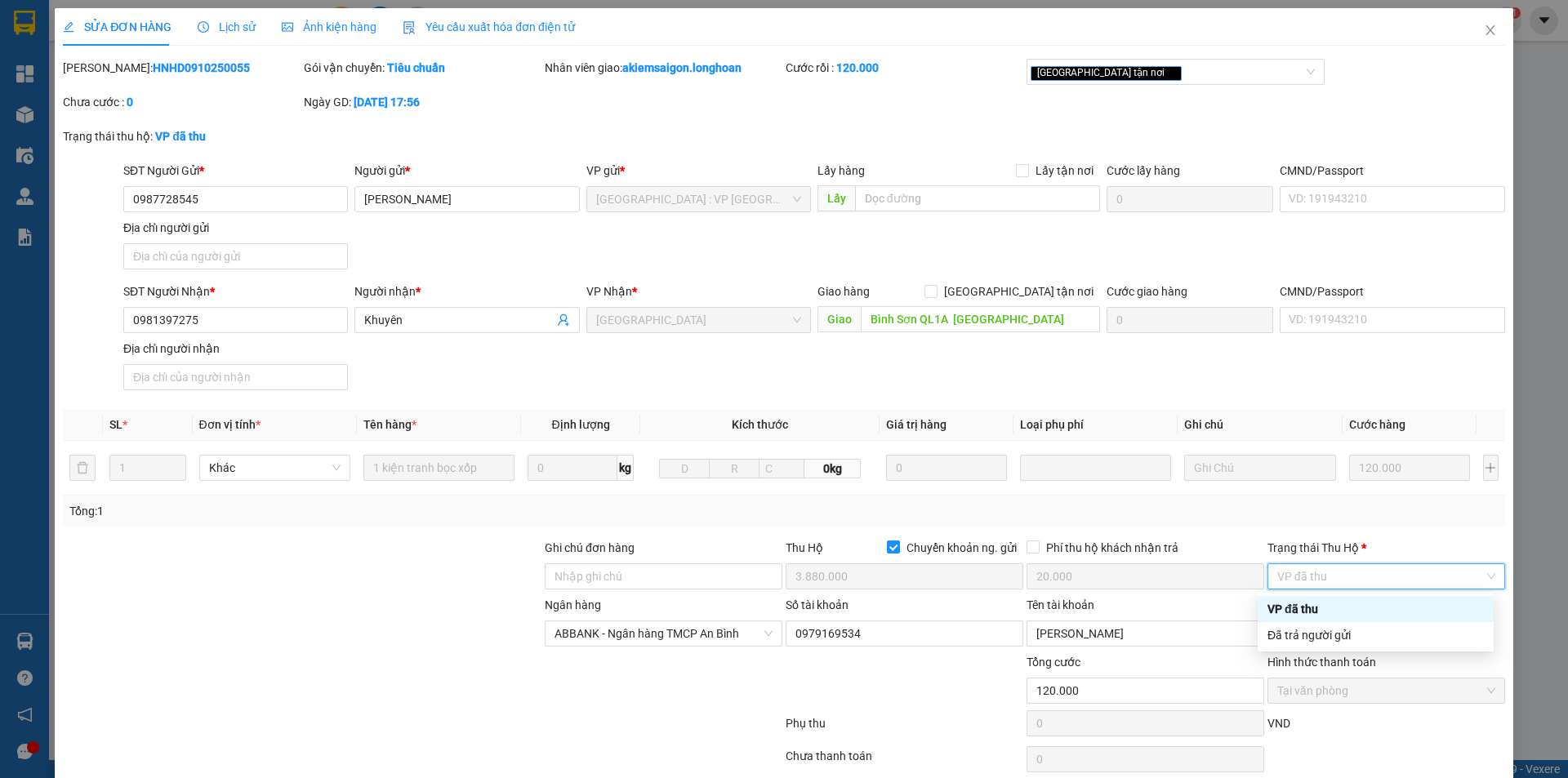
click at [1356, 620] on div "VP đã thu" at bounding box center [1375, 609] width 236 height 27
click at [1348, 587] on span "VP đã thu" at bounding box center [1386, 577] width 218 height 25
click at [1347, 631] on div "Đã trả người gửi" at bounding box center [1375, 636] width 216 height 18
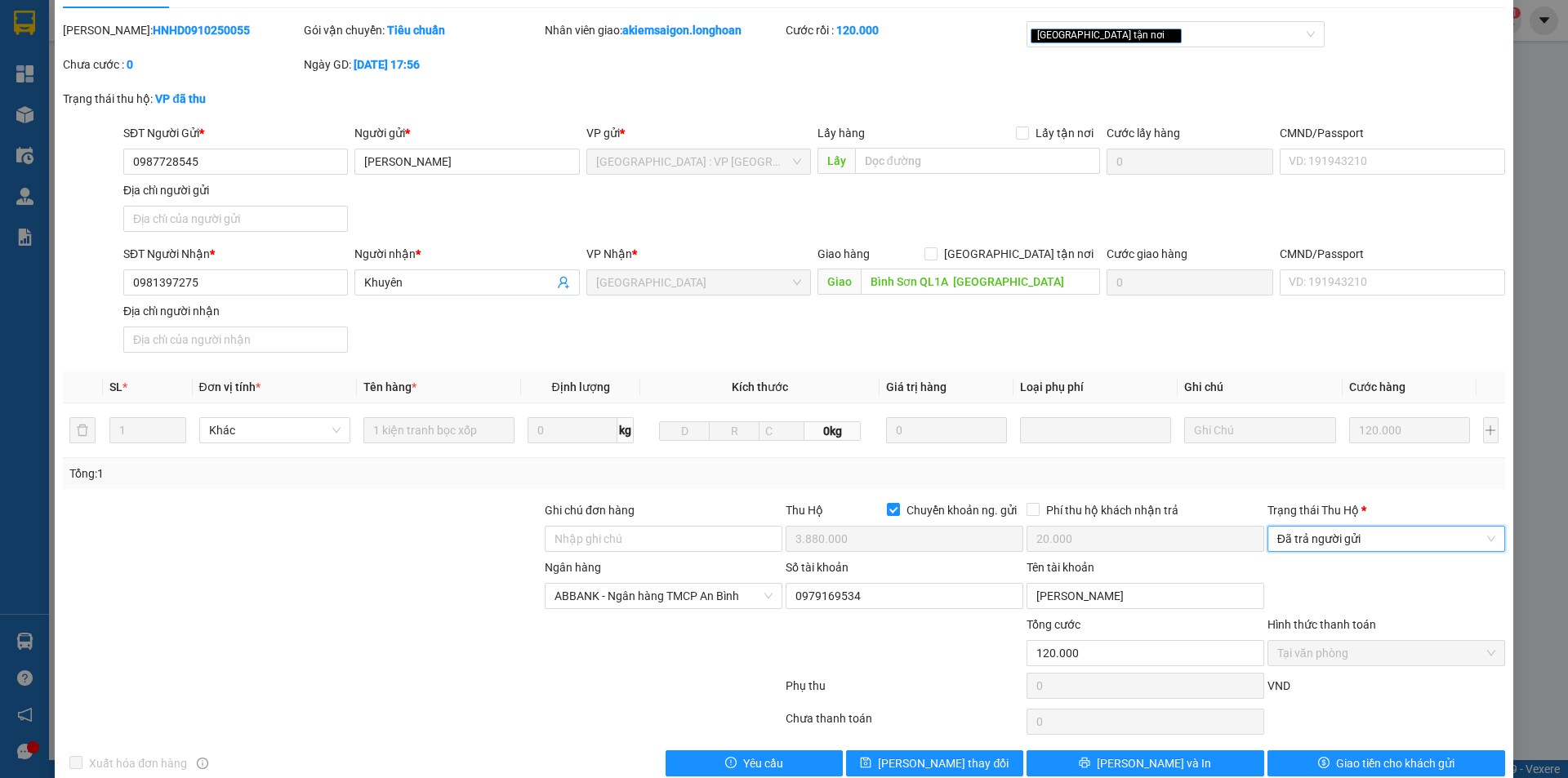
scroll to position [68, 0]
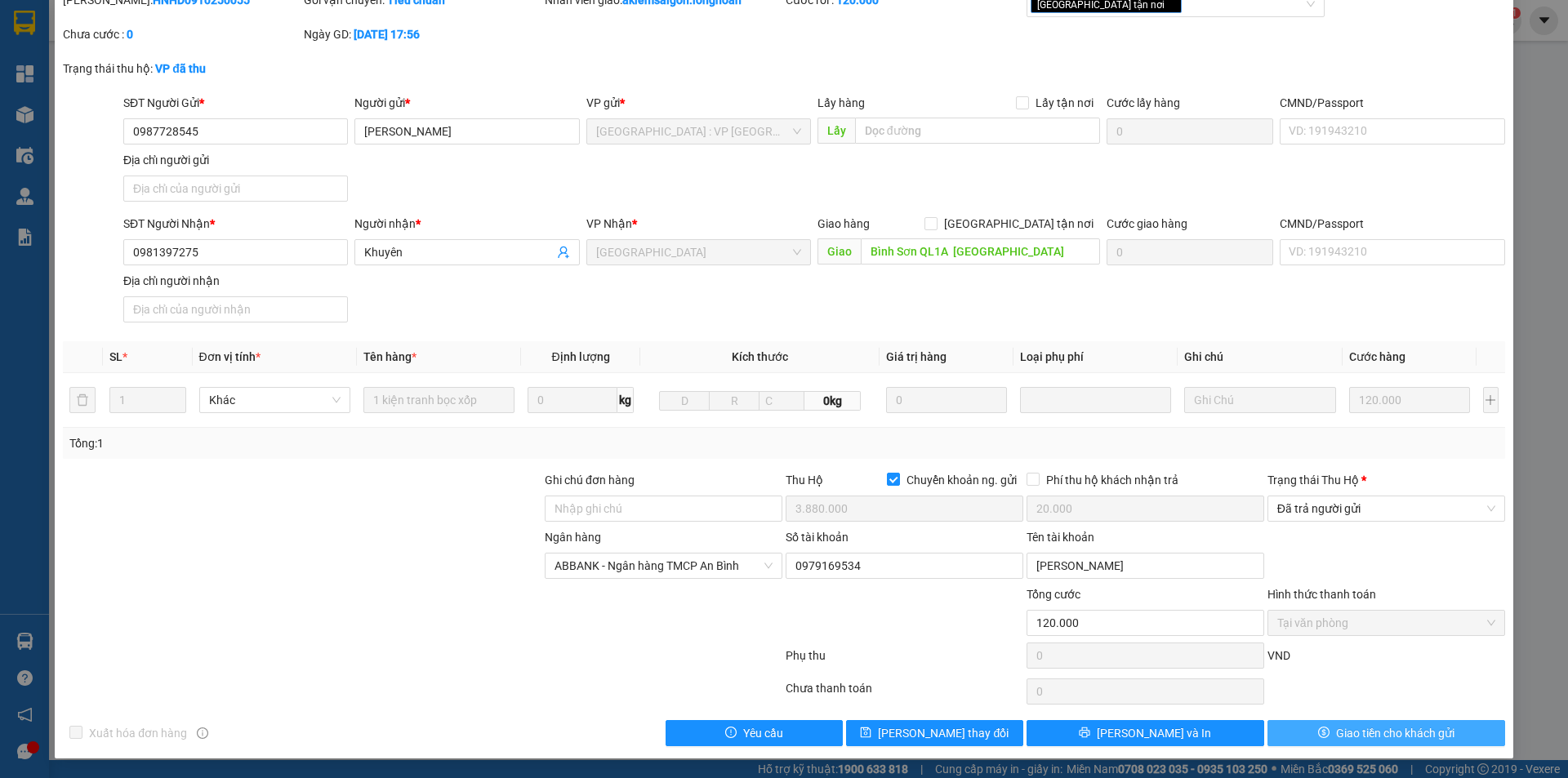
click at [1320, 730] on button "Giao tiền cho khách gửi" at bounding box center [1386, 733] width 238 height 27
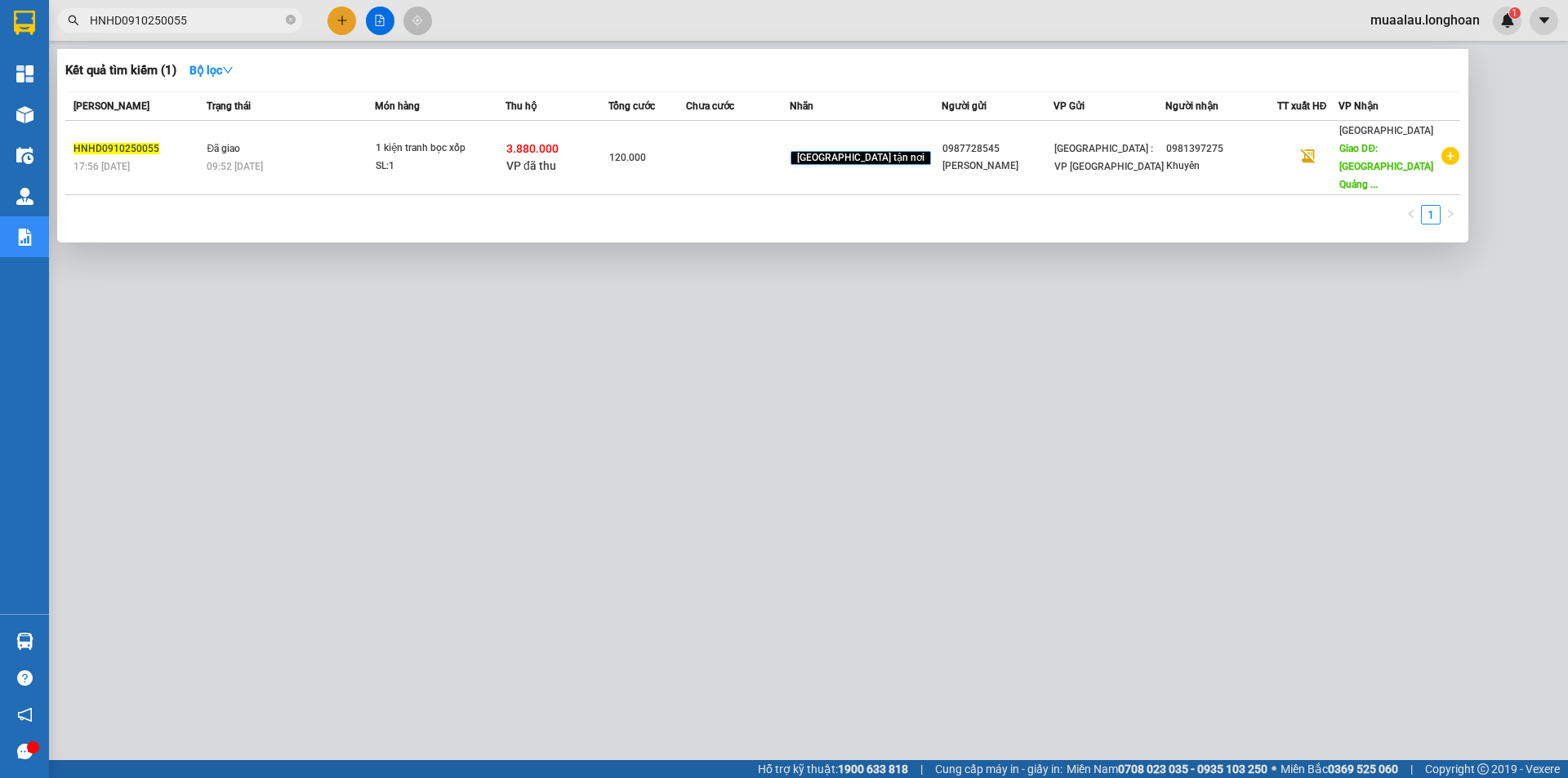
click at [236, 20] on input "HNHD0910250055" at bounding box center [186, 21] width 193 height 18
paste input "VPVD1010250039"
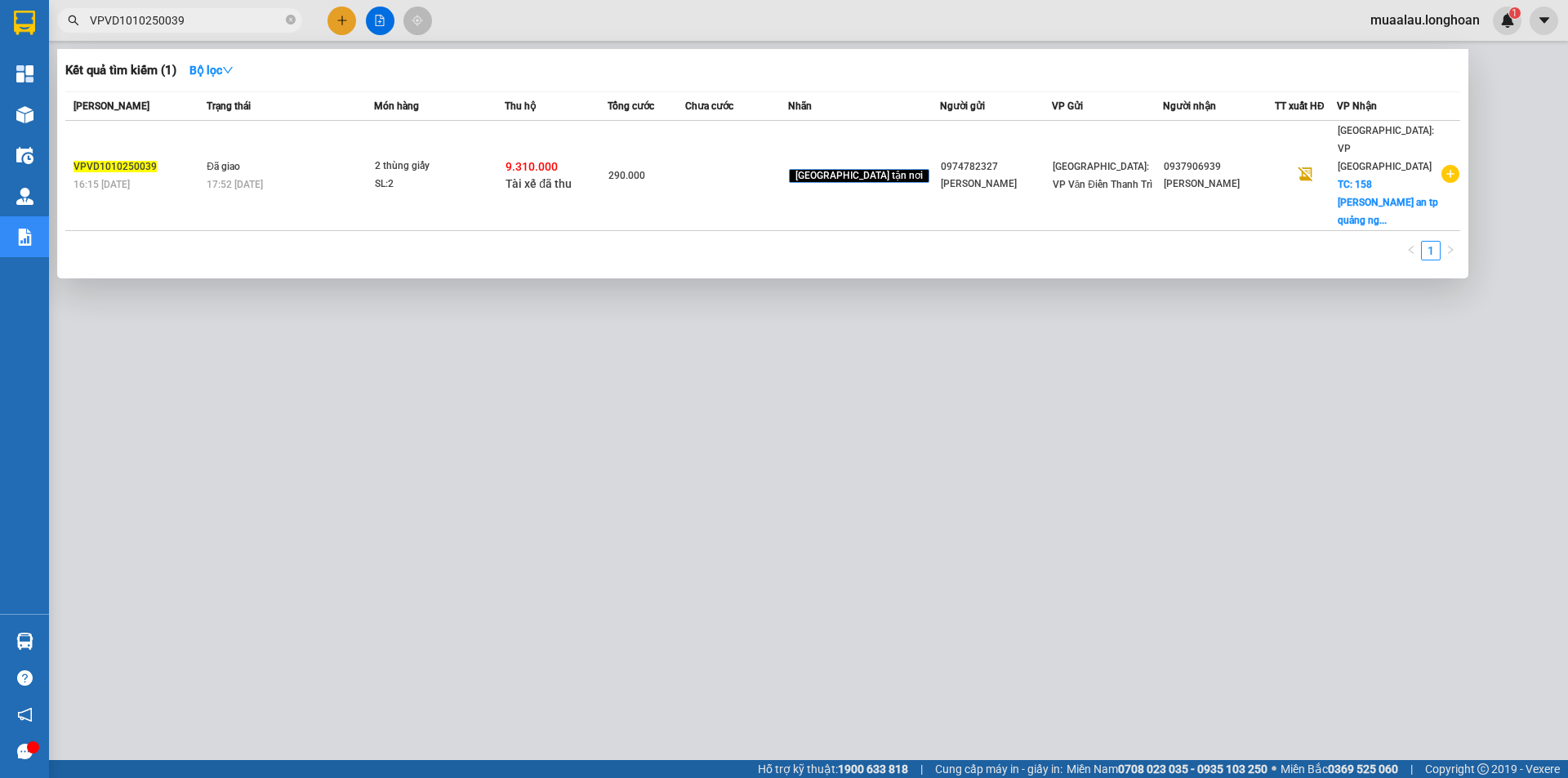
click at [743, 144] on td at bounding box center [737, 176] width 103 height 110
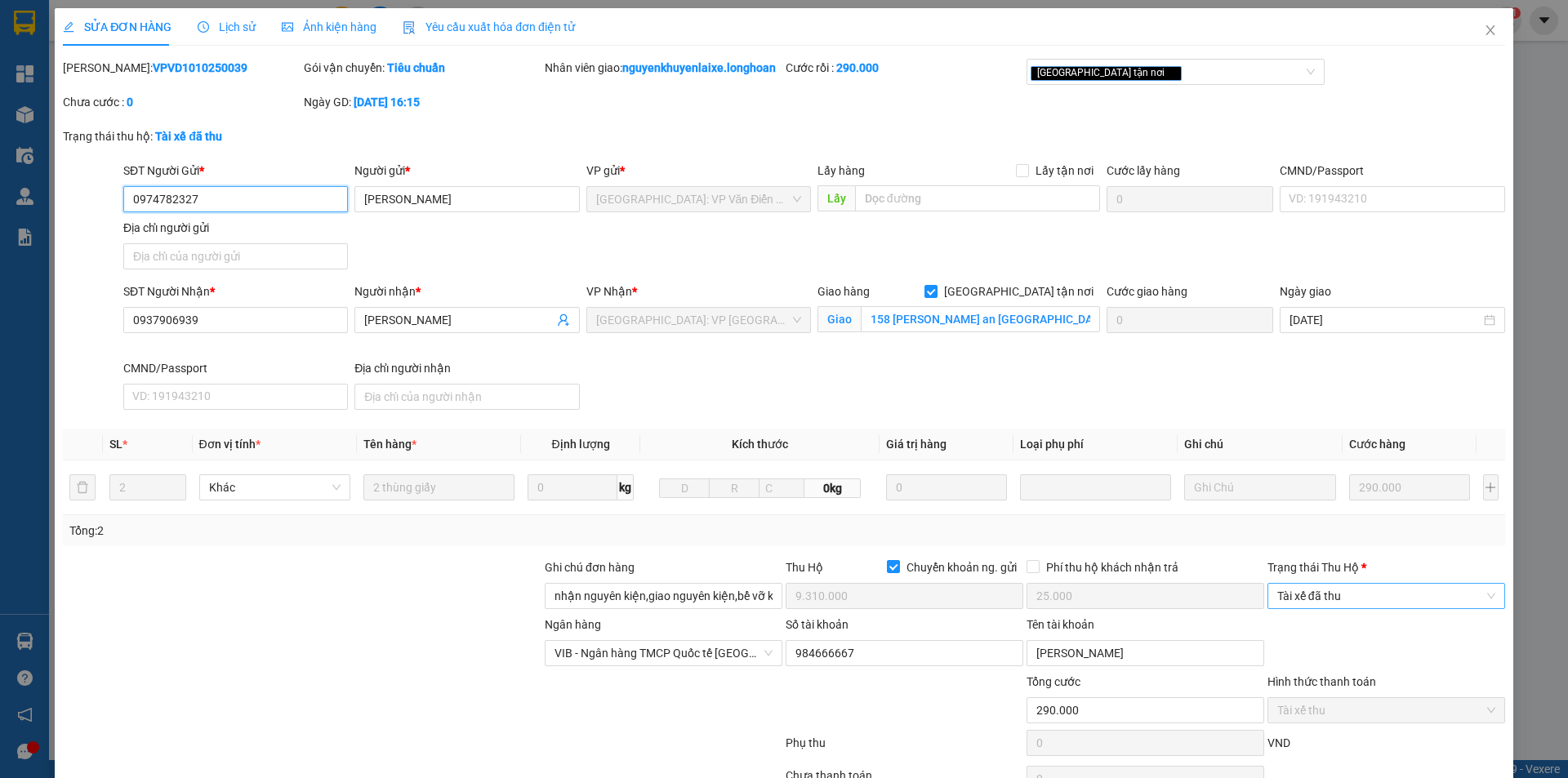
click at [1386, 608] on span "Tài xế đã thu" at bounding box center [1386, 595] width 218 height 25
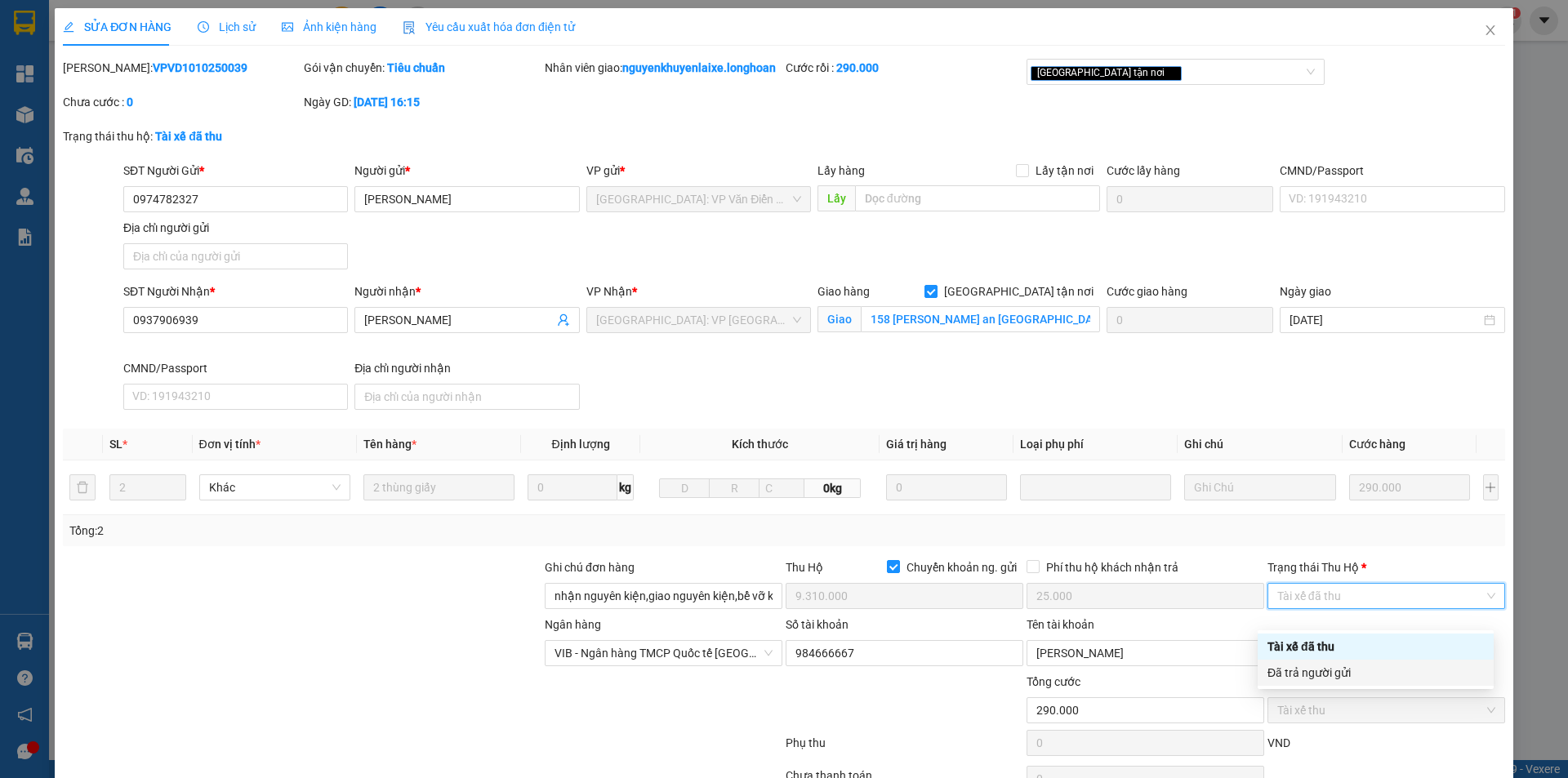
click at [1393, 685] on div "Đã trả người gửi" at bounding box center [1375, 673] width 236 height 27
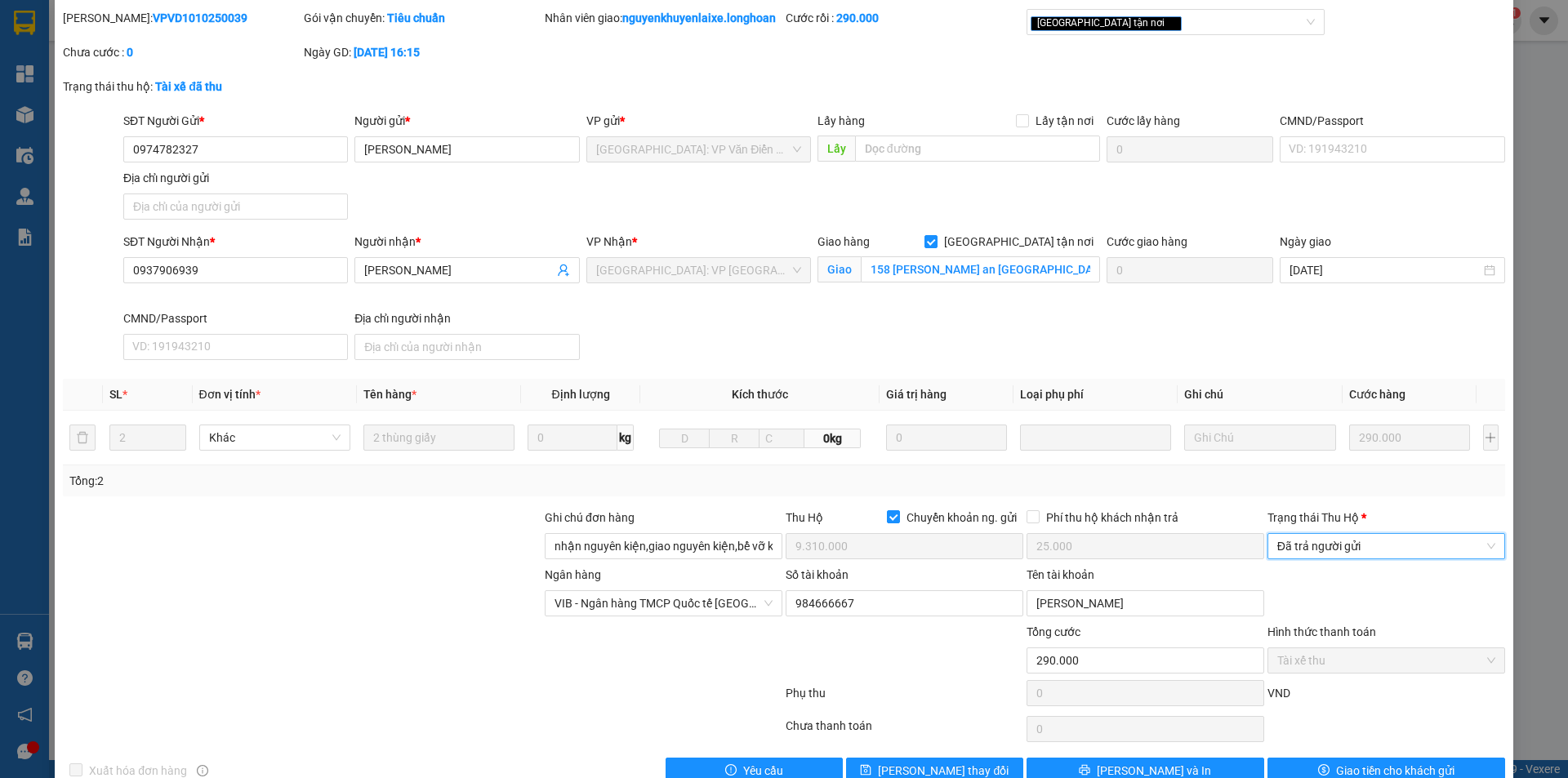
scroll to position [105, 0]
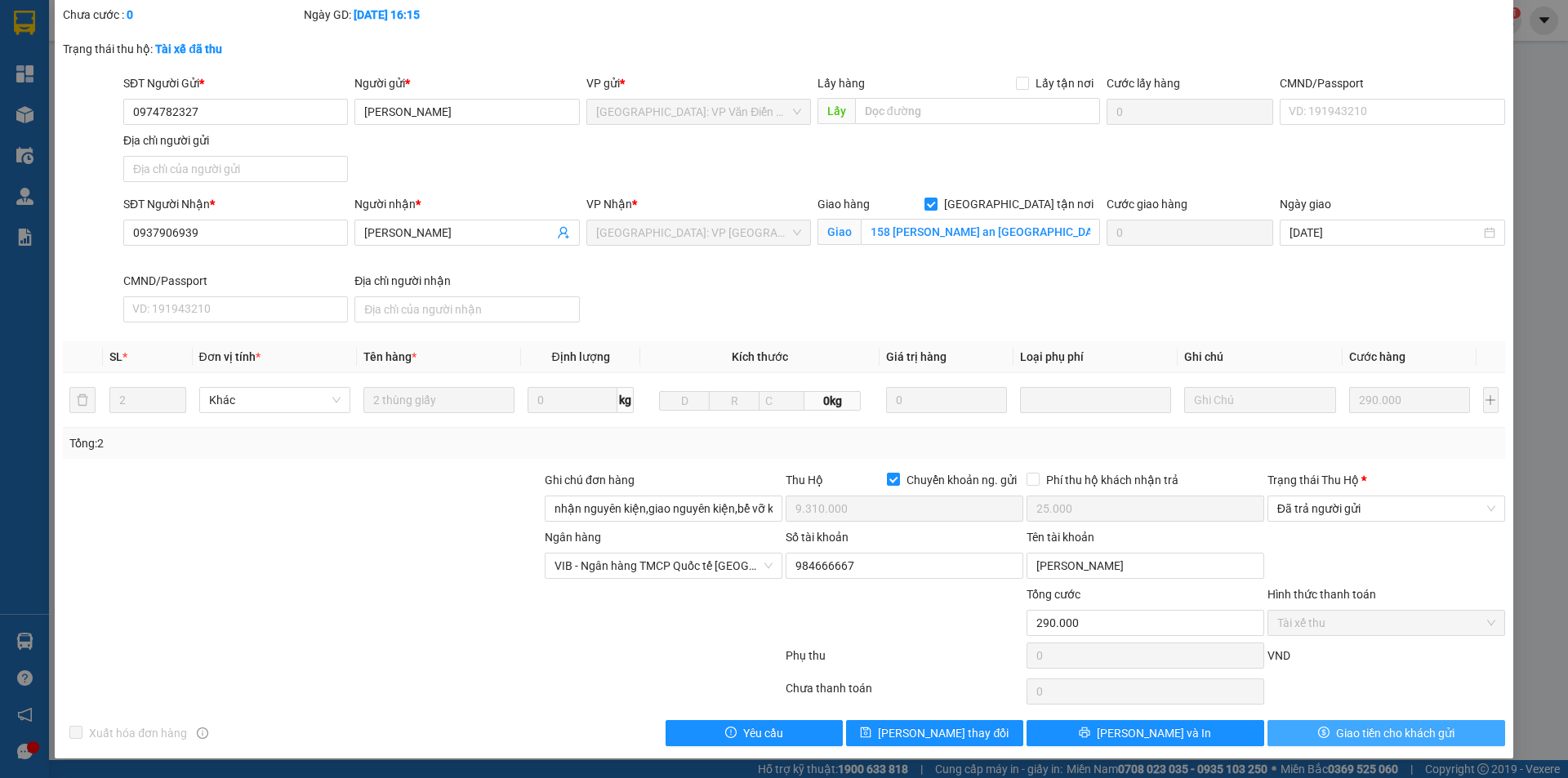
click at [1341, 734] on span "Giao tiền cho khách gửi" at bounding box center [1395, 733] width 119 height 18
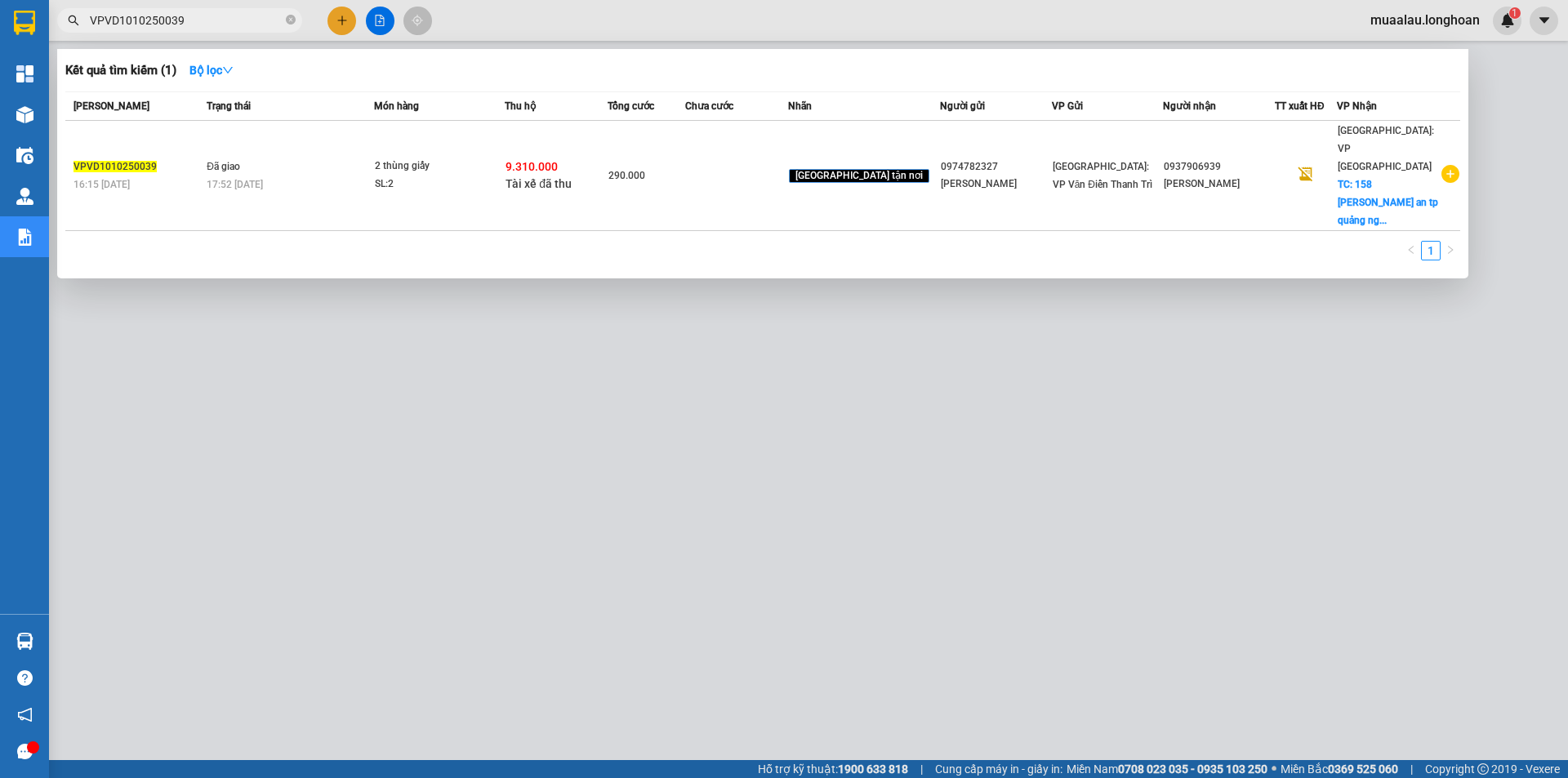
click at [230, 19] on input "VPVD1010250039" at bounding box center [186, 21] width 193 height 18
paste input "HQTP0910250018"
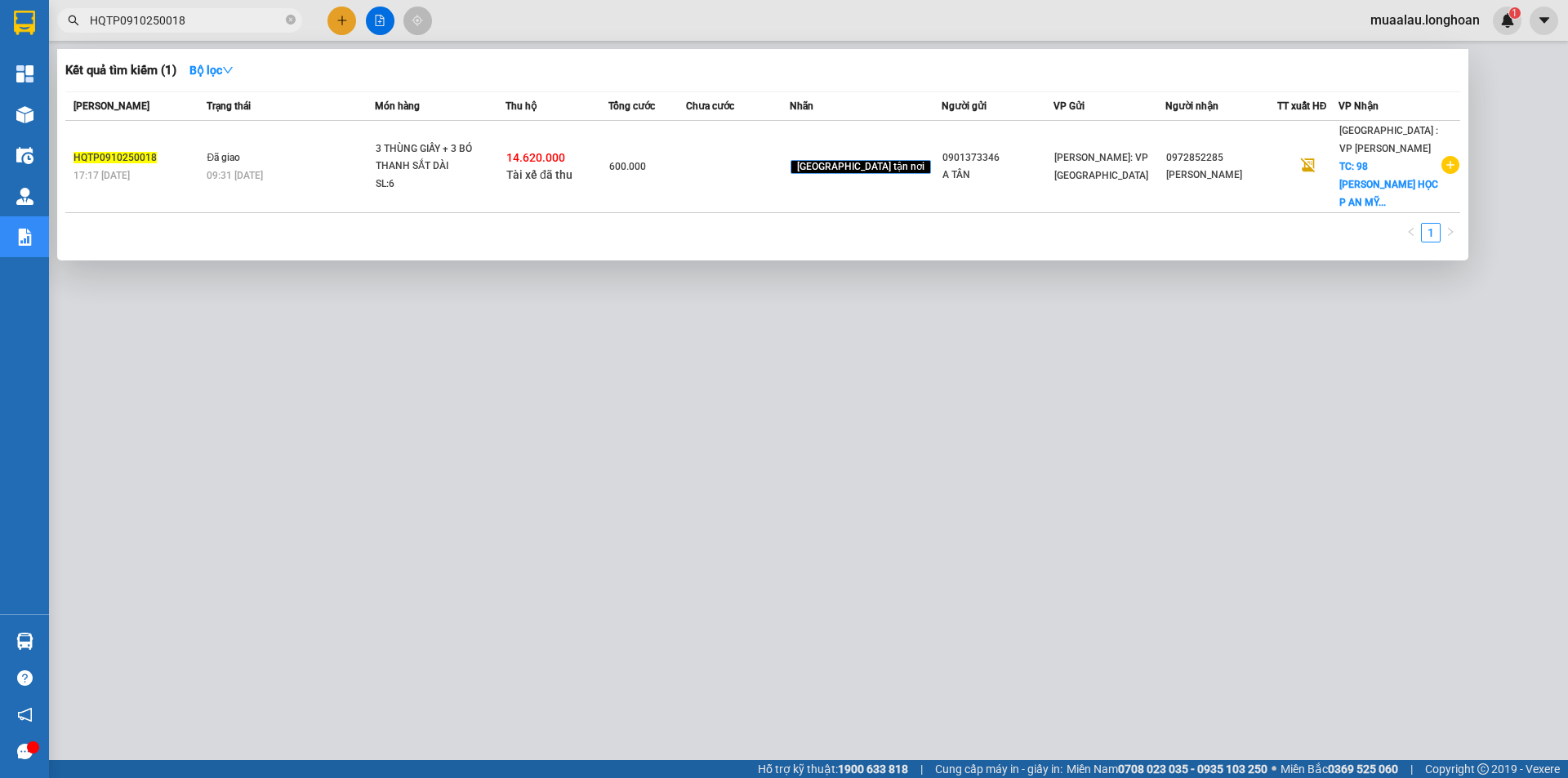
click at [731, 167] on td at bounding box center [737, 167] width 103 height 92
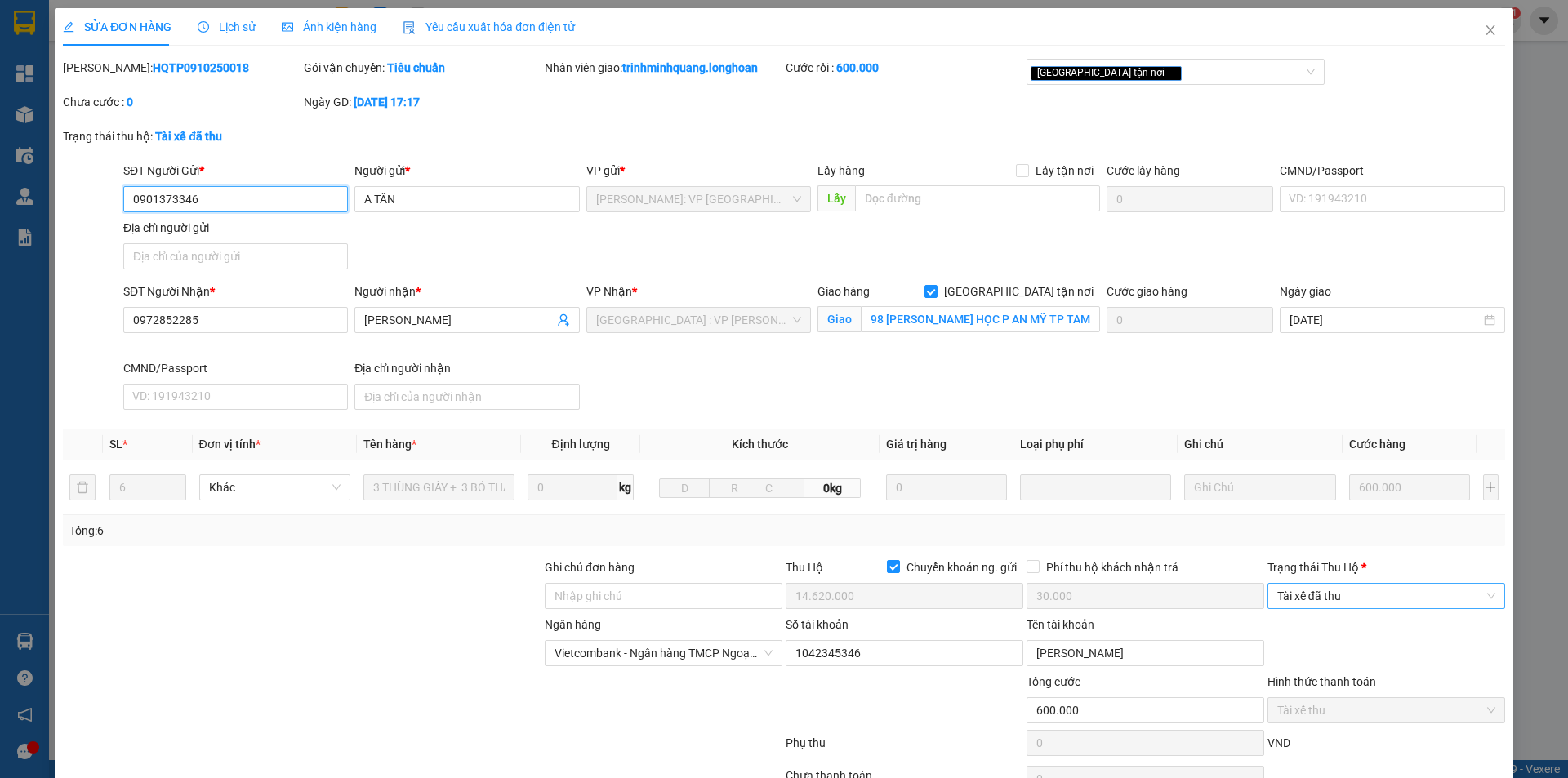
click at [1356, 584] on span "Tài xế đã thu" at bounding box center [1386, 595] width 218 height 25
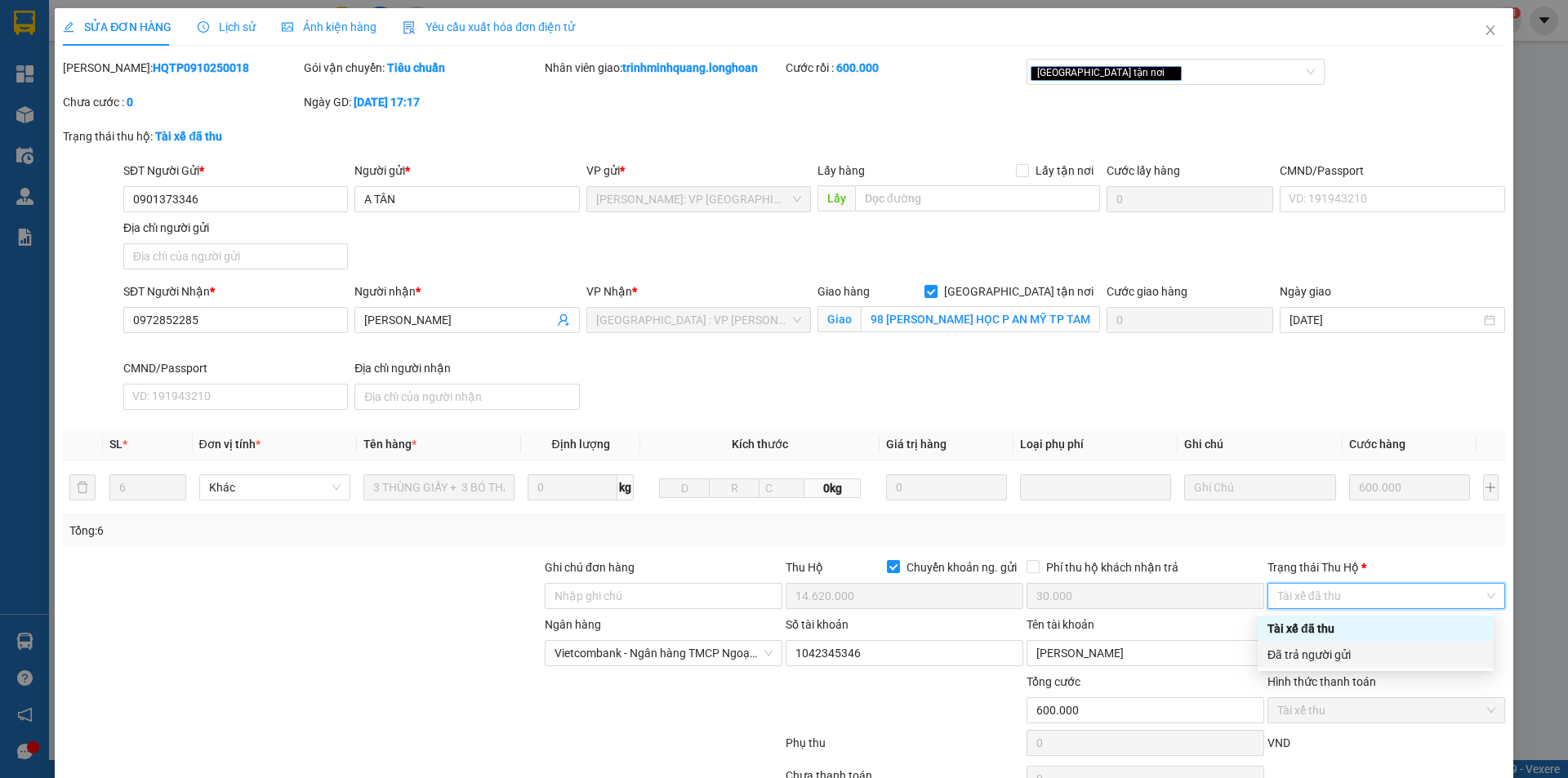
click at [1353, 653] on div "Đã trả người gửi" at bounding box center [1375, 655] width 216 height 18
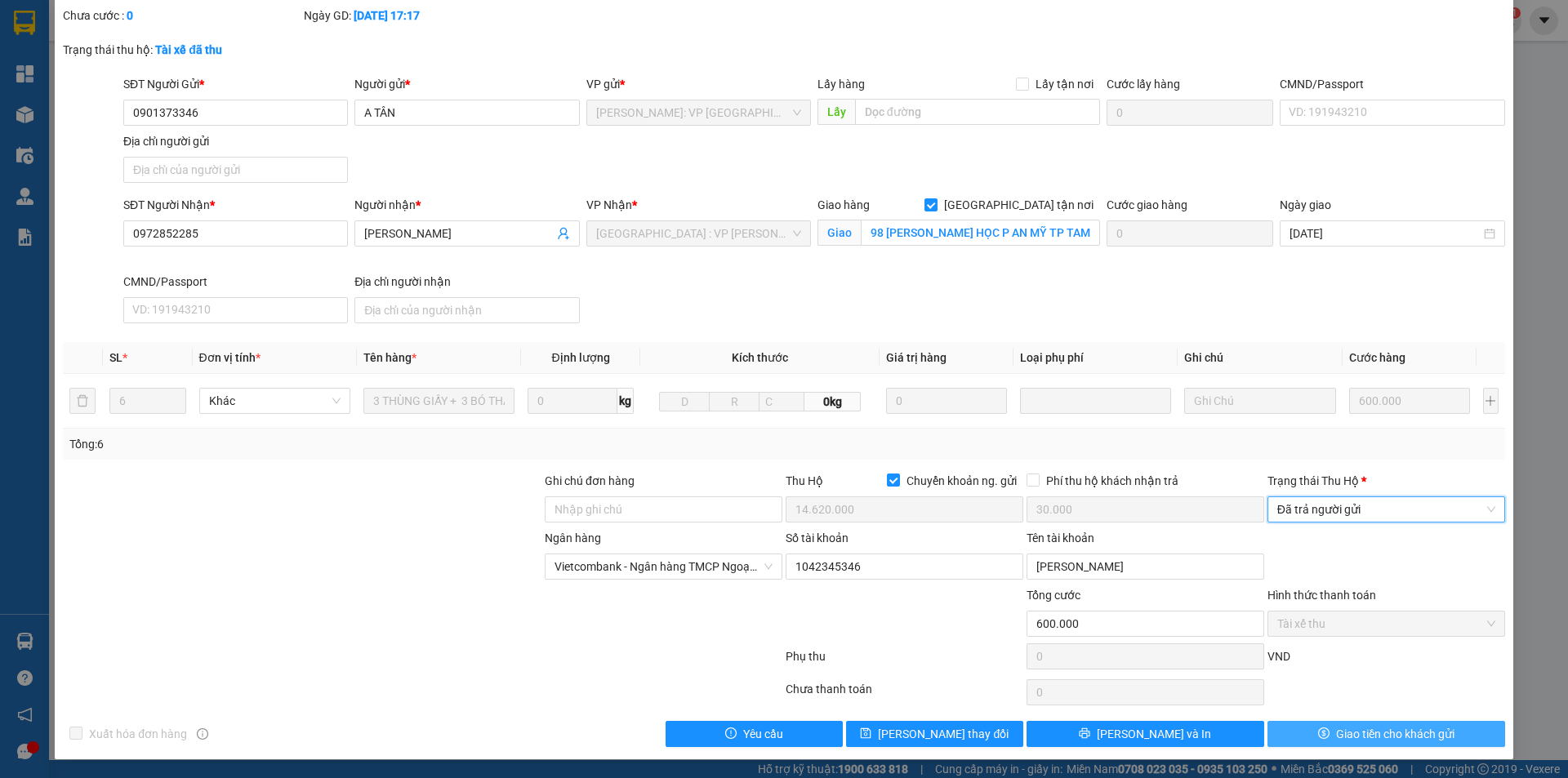
scroll to position [87, 0]
click at [1339, 739] on span "Giao tiền cho khách gửi" at bounding box center [1395, 733] width 119 height 18
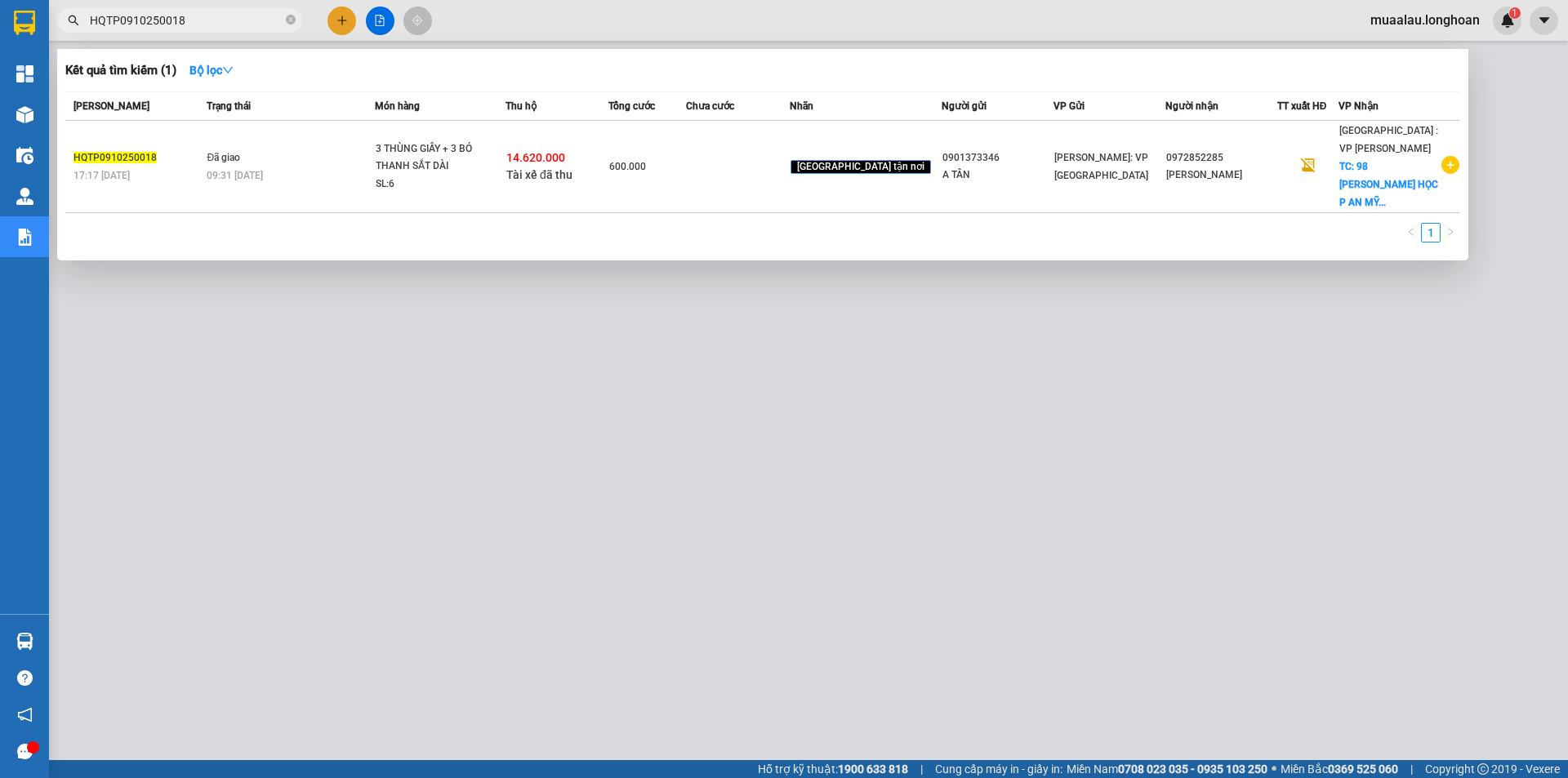
click at [190, 18] on input "HQTP0910250018" at bounding box center [186, 21] width 193 height 18
paste input "QU120910250006"
click at [686, 169] on div "500.000" at bounding box center [646, 166] width 76 height 18
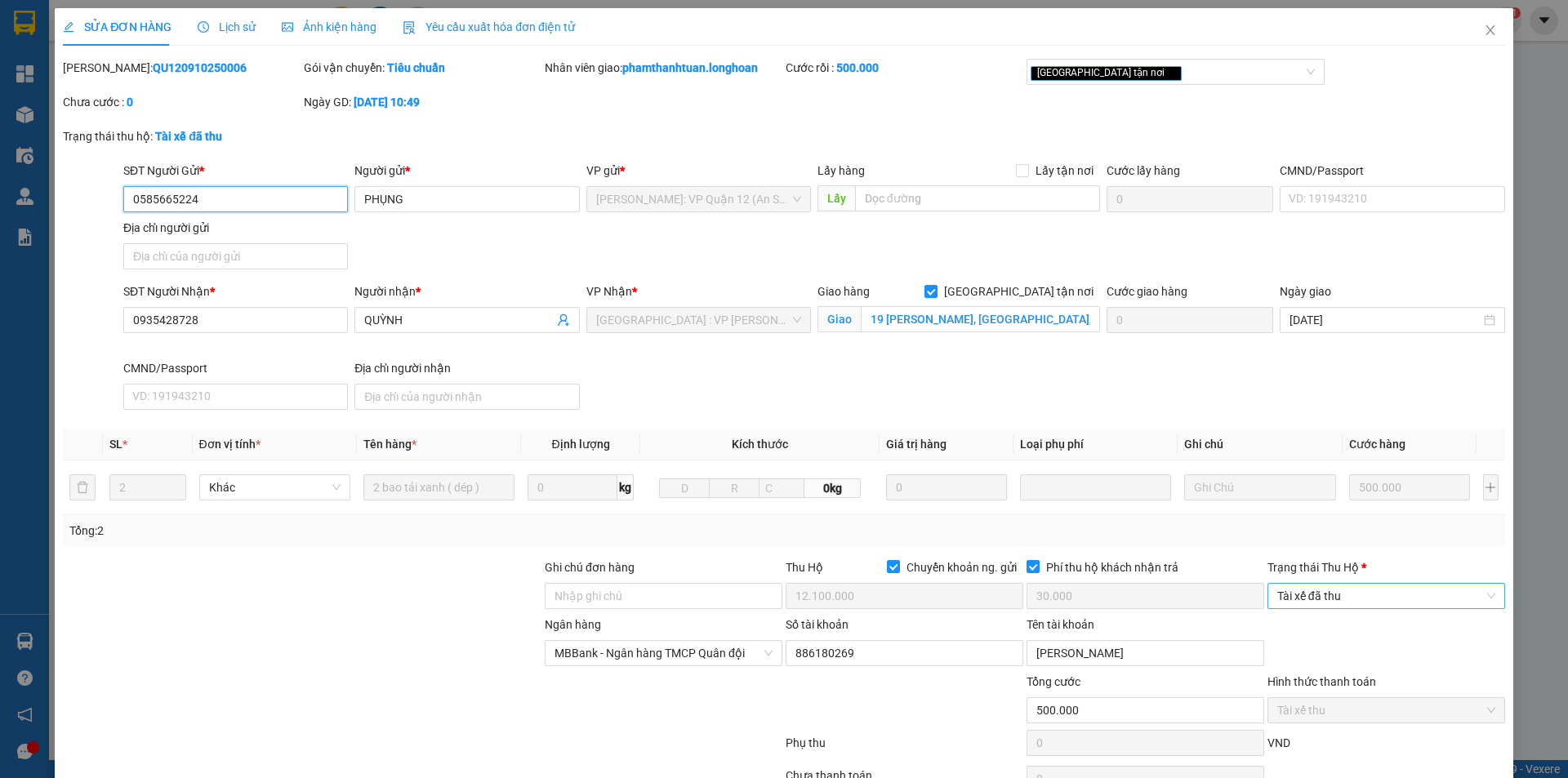
click at [1340, 590] on span "Tài xế đã thu" at bounding box center [1386, 595] width 218 height 25
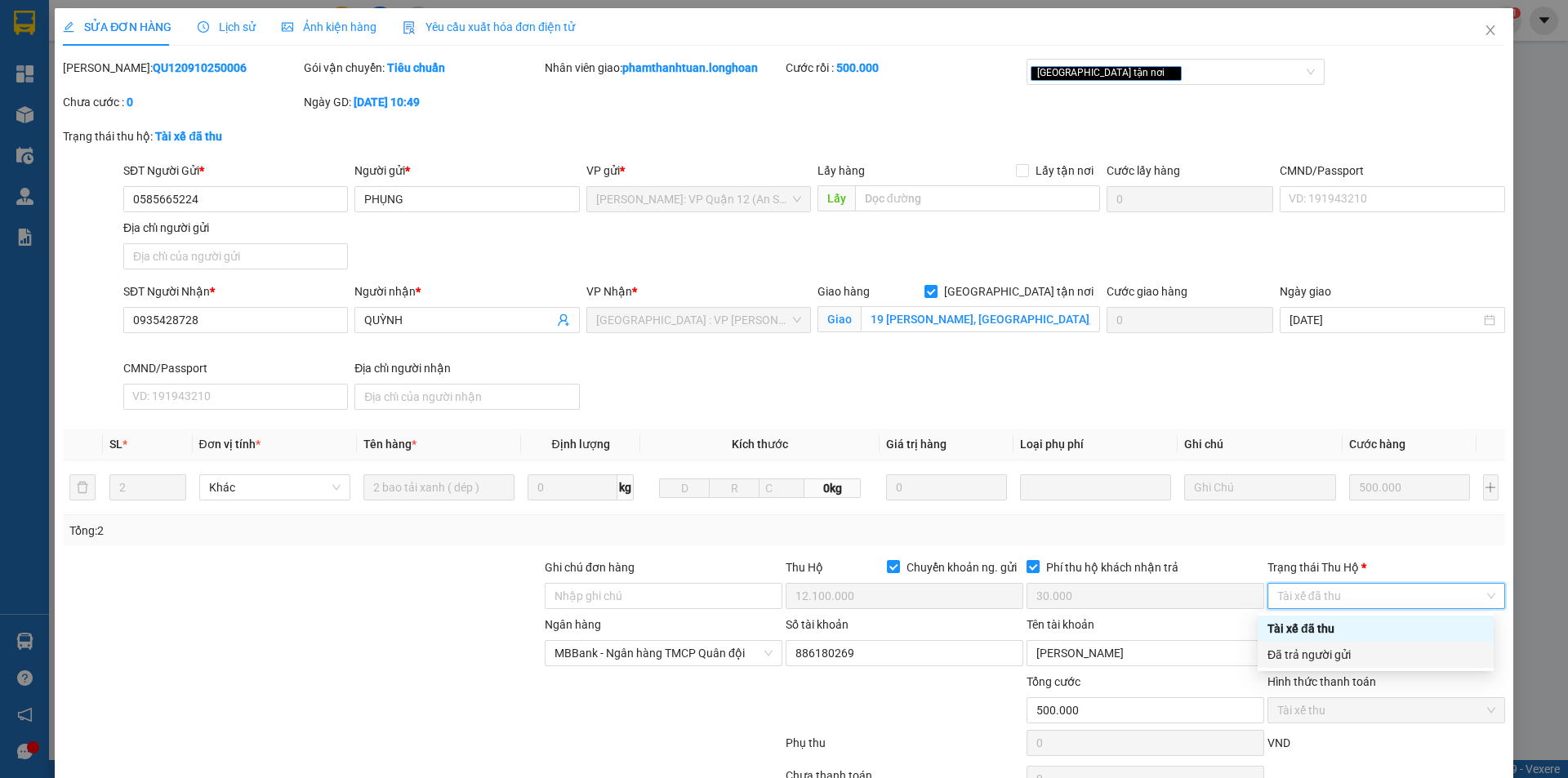
click at [1316, 649] on div "Đã trả người gửi" at bounding box center [1375, 655] width 216 height 18
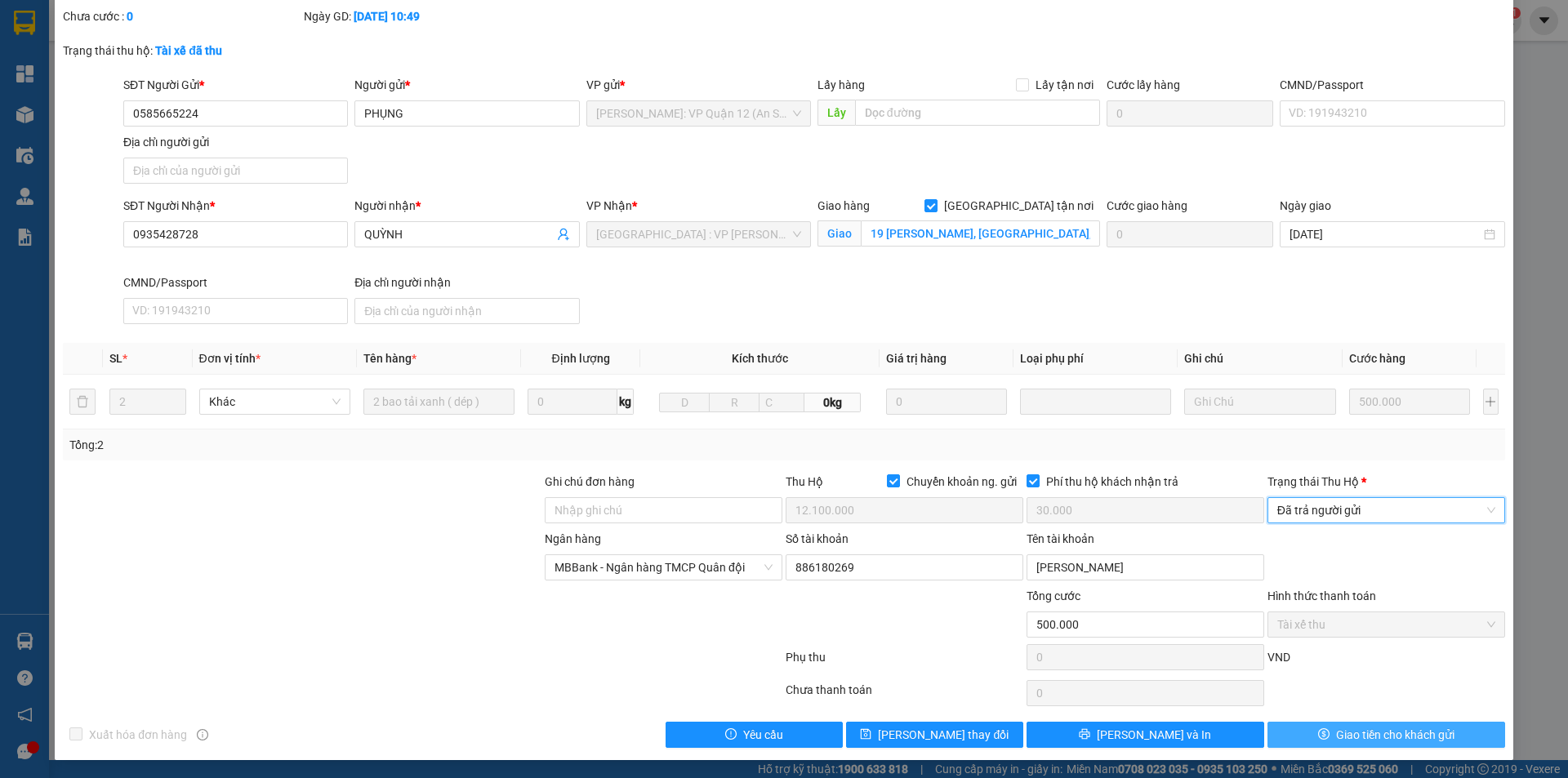
scroll to position [87, 0]
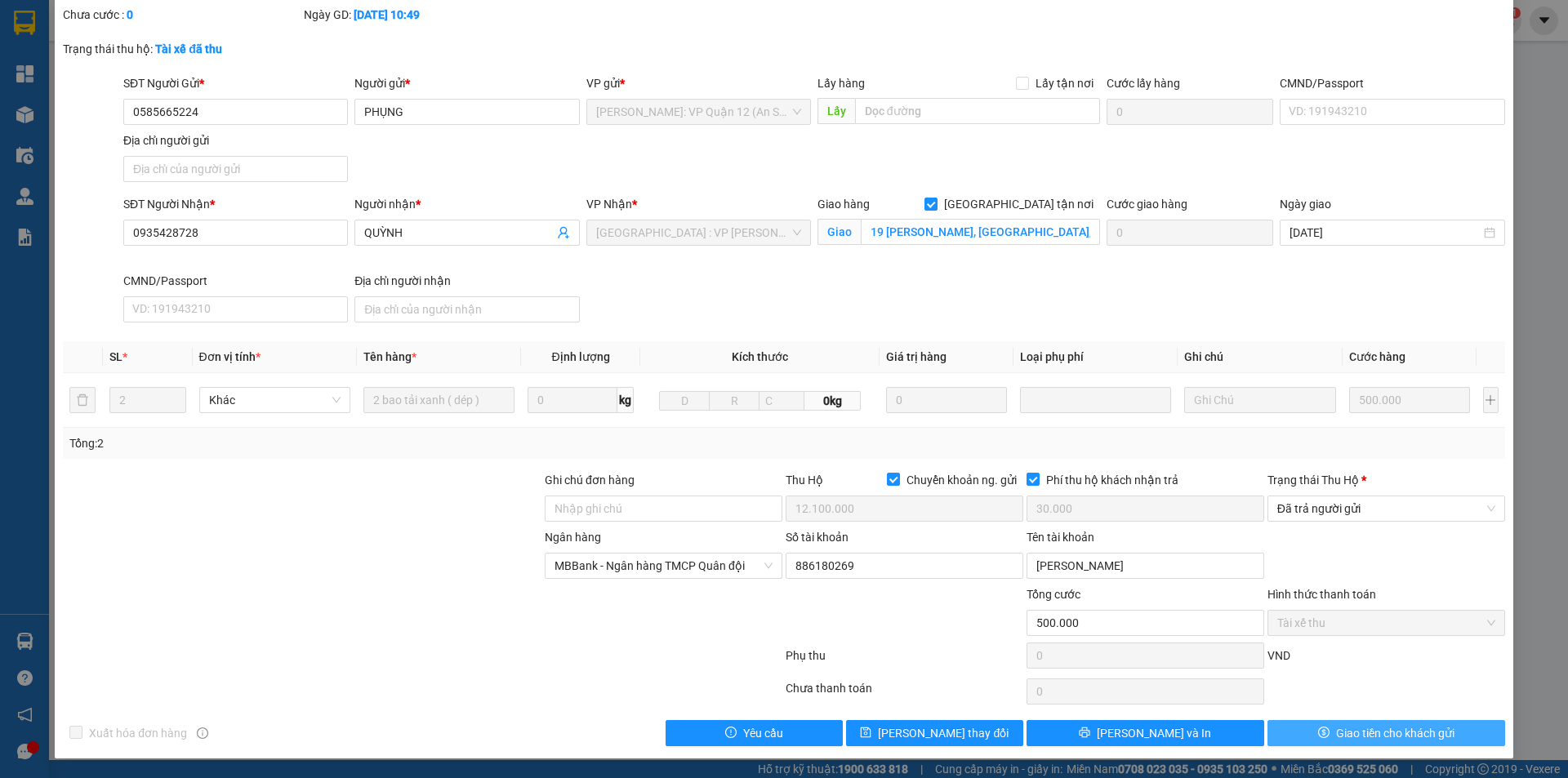
click at [1345, 739] on span "Giao tiền cho khách gửi" at bounding box center [1395, 733] width 119 height 18
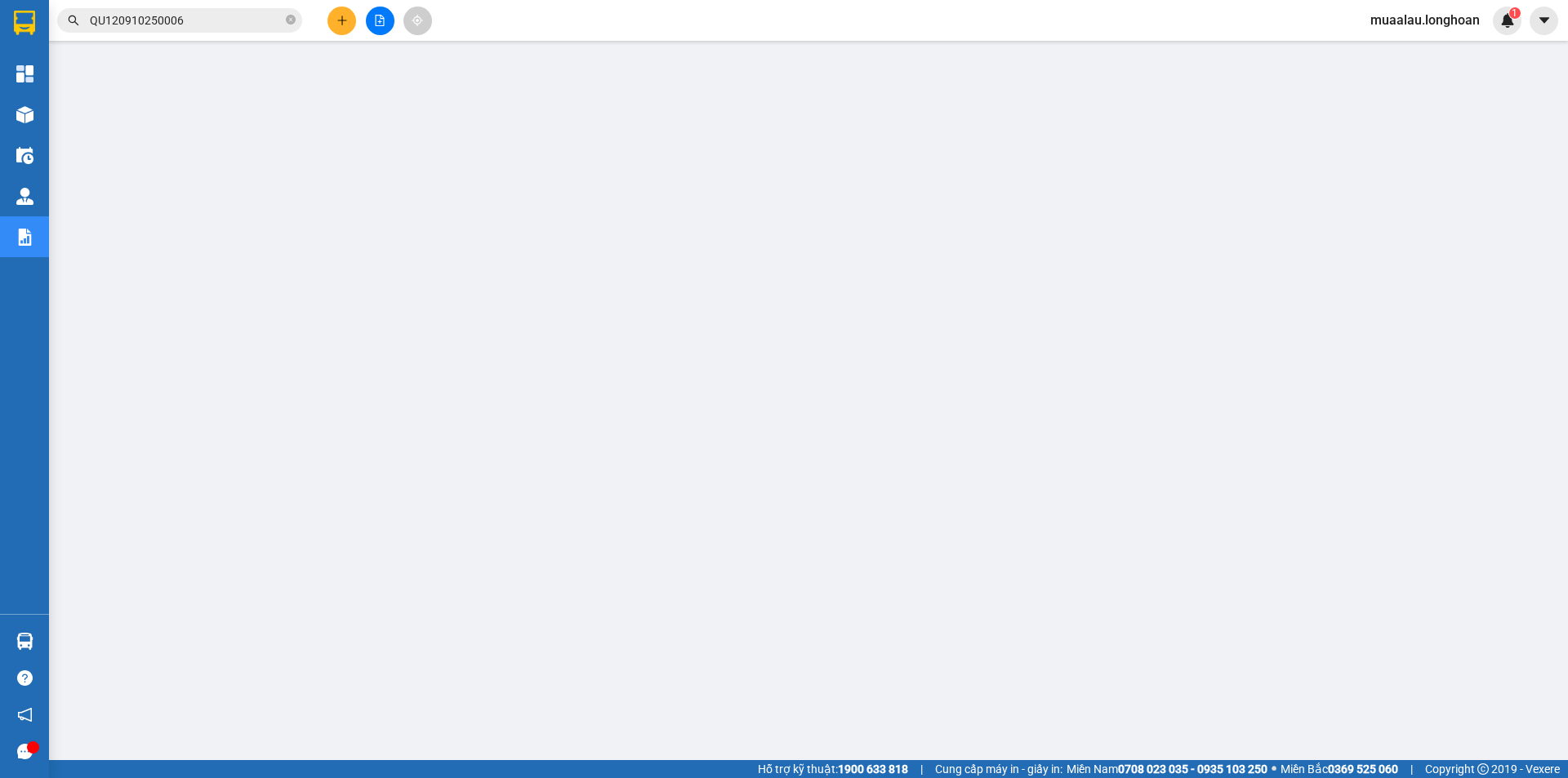
click at [241, 27] on input "QU120910250006" at bounding box center [186, 21] width 193 height 18
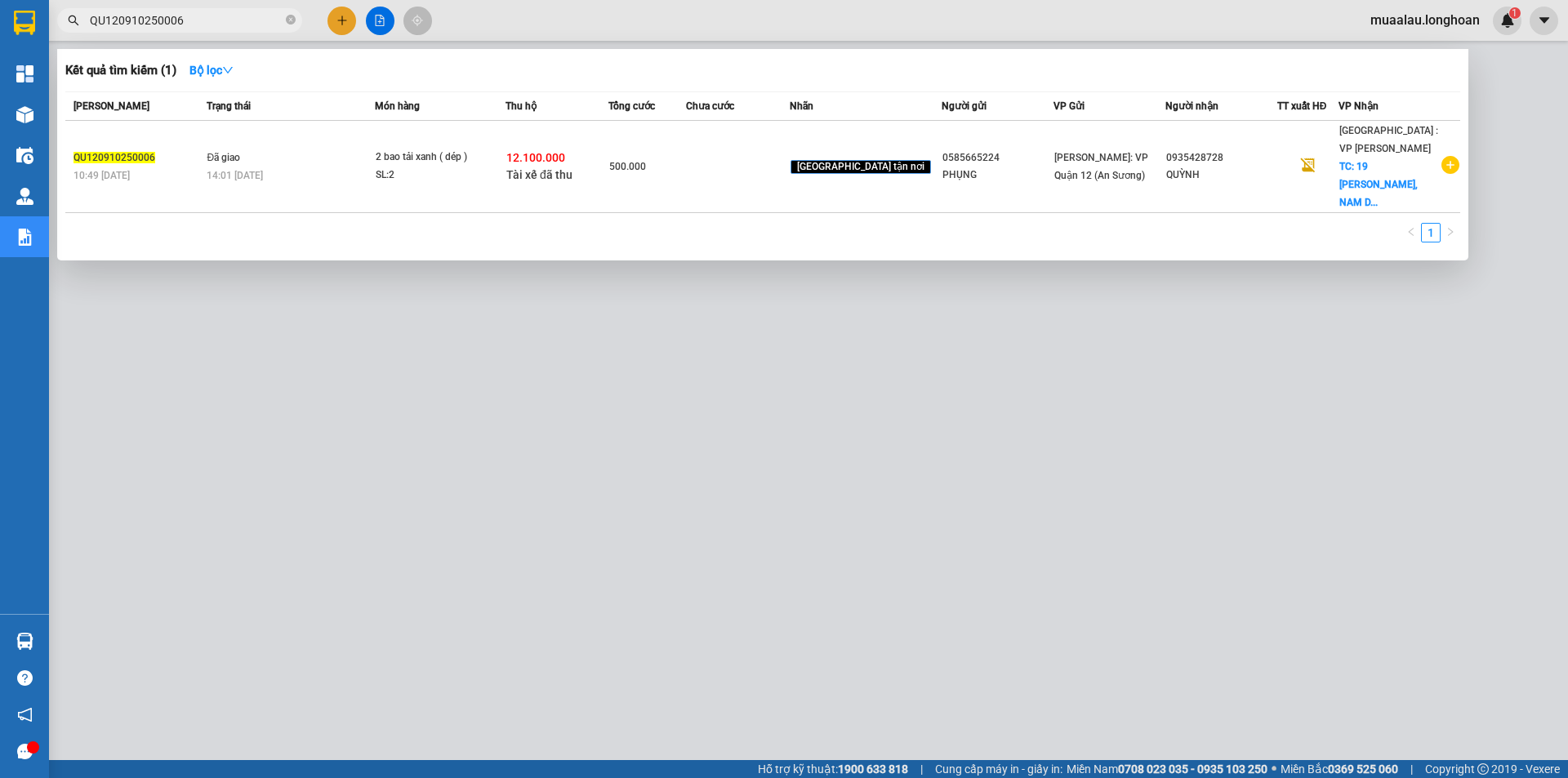
click at [241, 27] on input "QU120910250006" at bounding box center [186, 21] width 193 height 18
paste input "HCM90910250005"
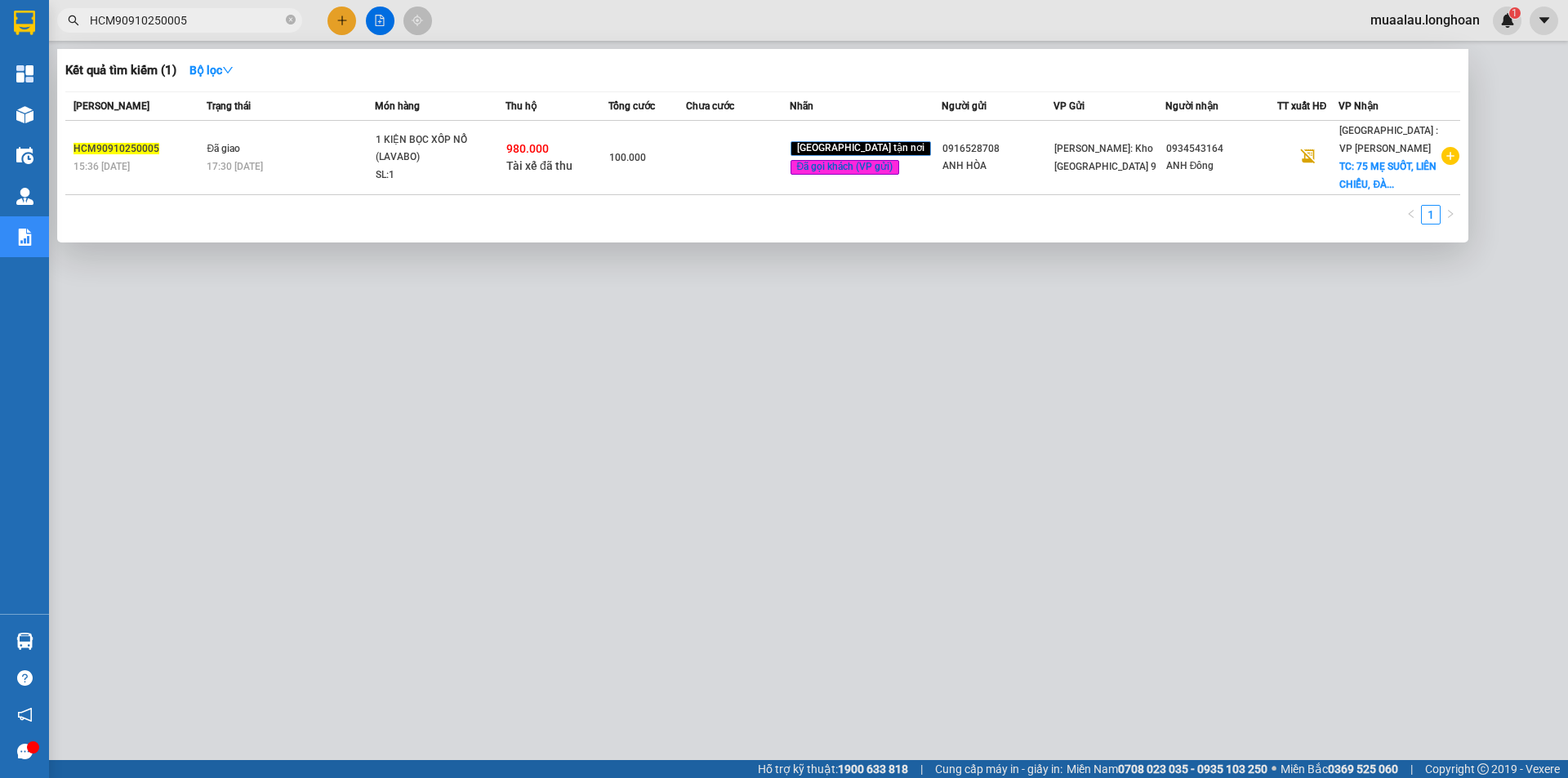
click at [789, 182] on td at bounding box center [737, 158] width 103 height 75
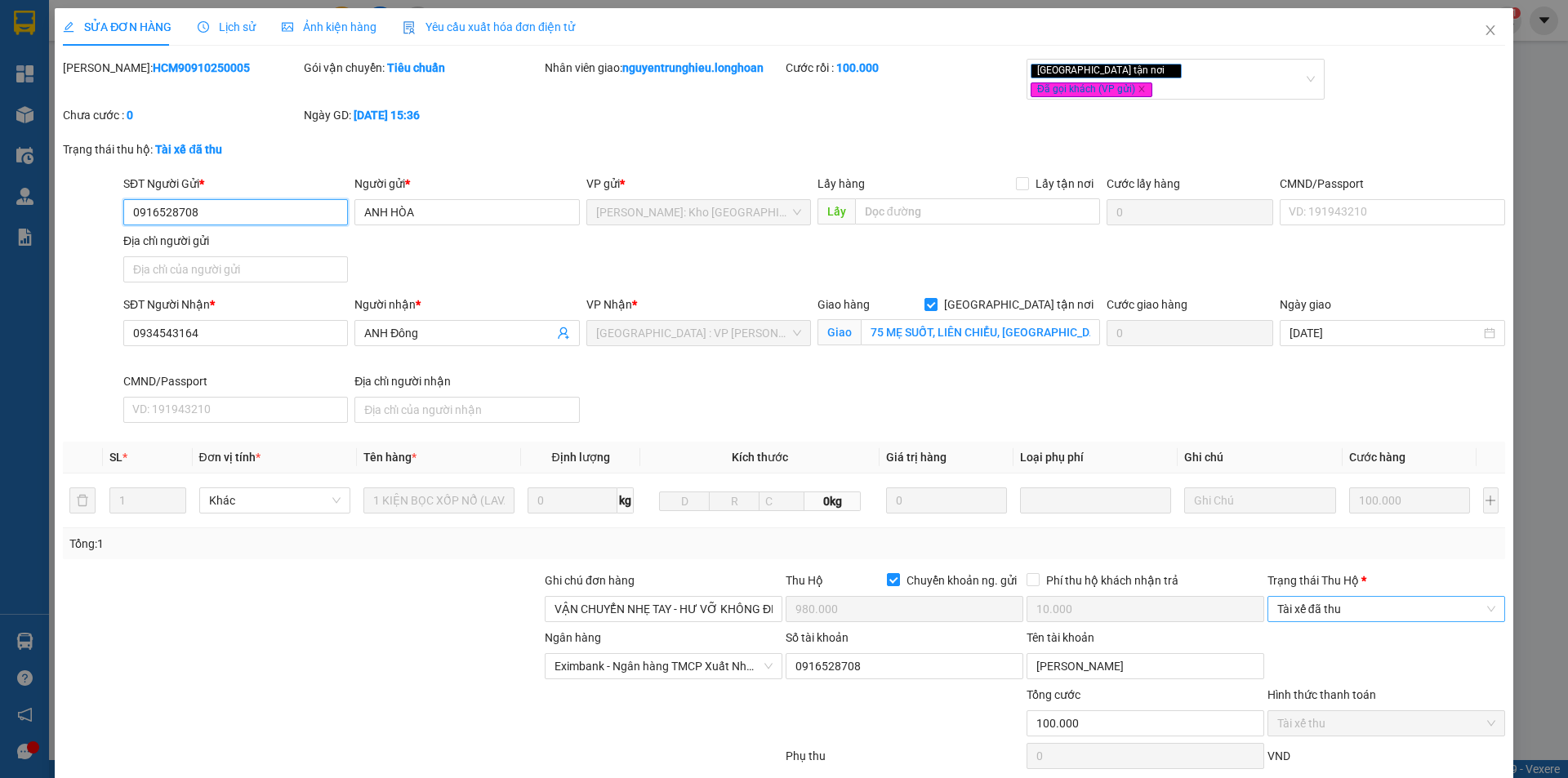
click at [1339, 598] on span "Tài xế đã thu" at bounding box center [1386, 609] width 218 height 25
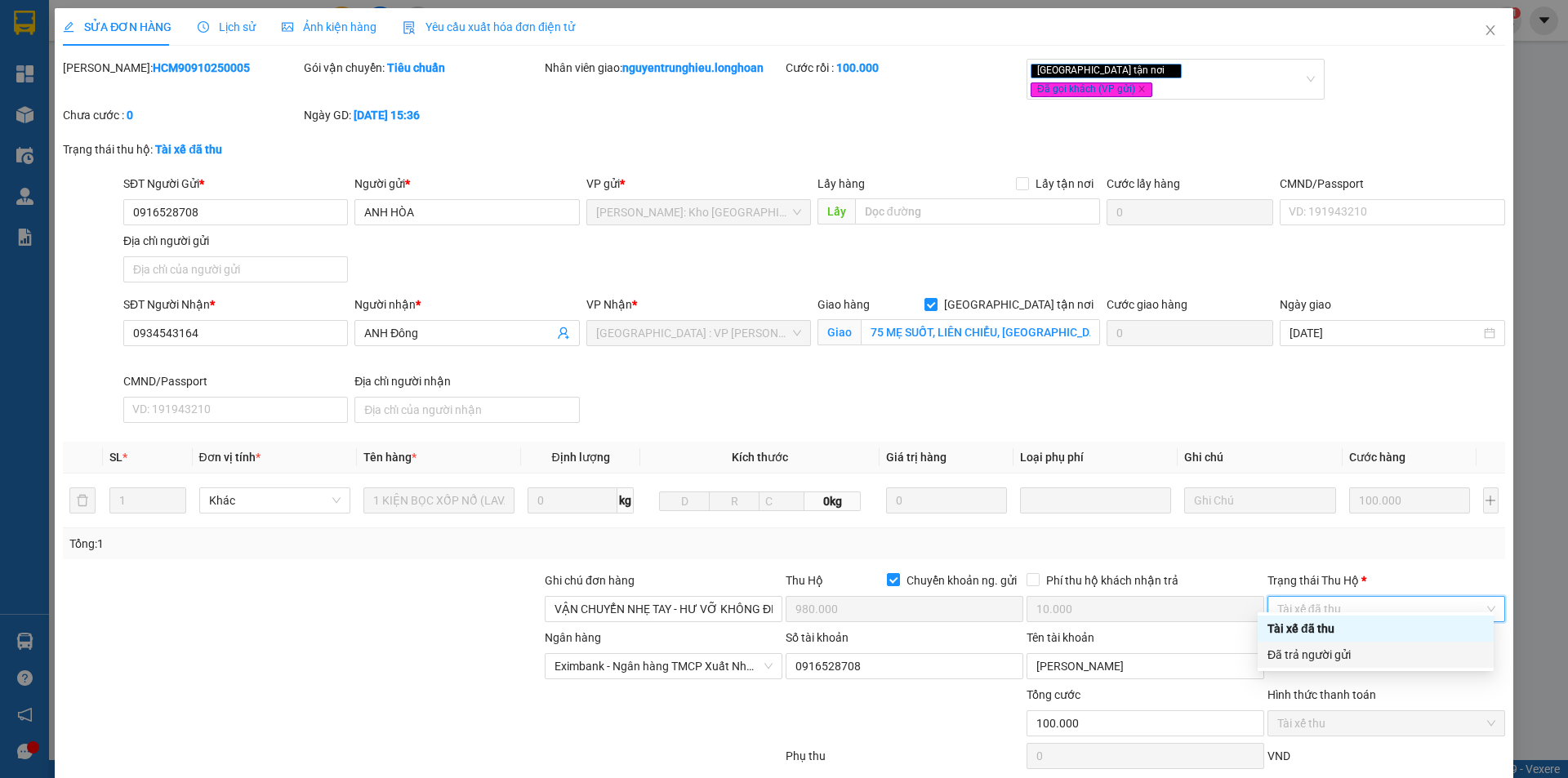
click at [1350, 652] on div "Đã trả người gửi" at bounding box center [1375, 655] width 216 height 18
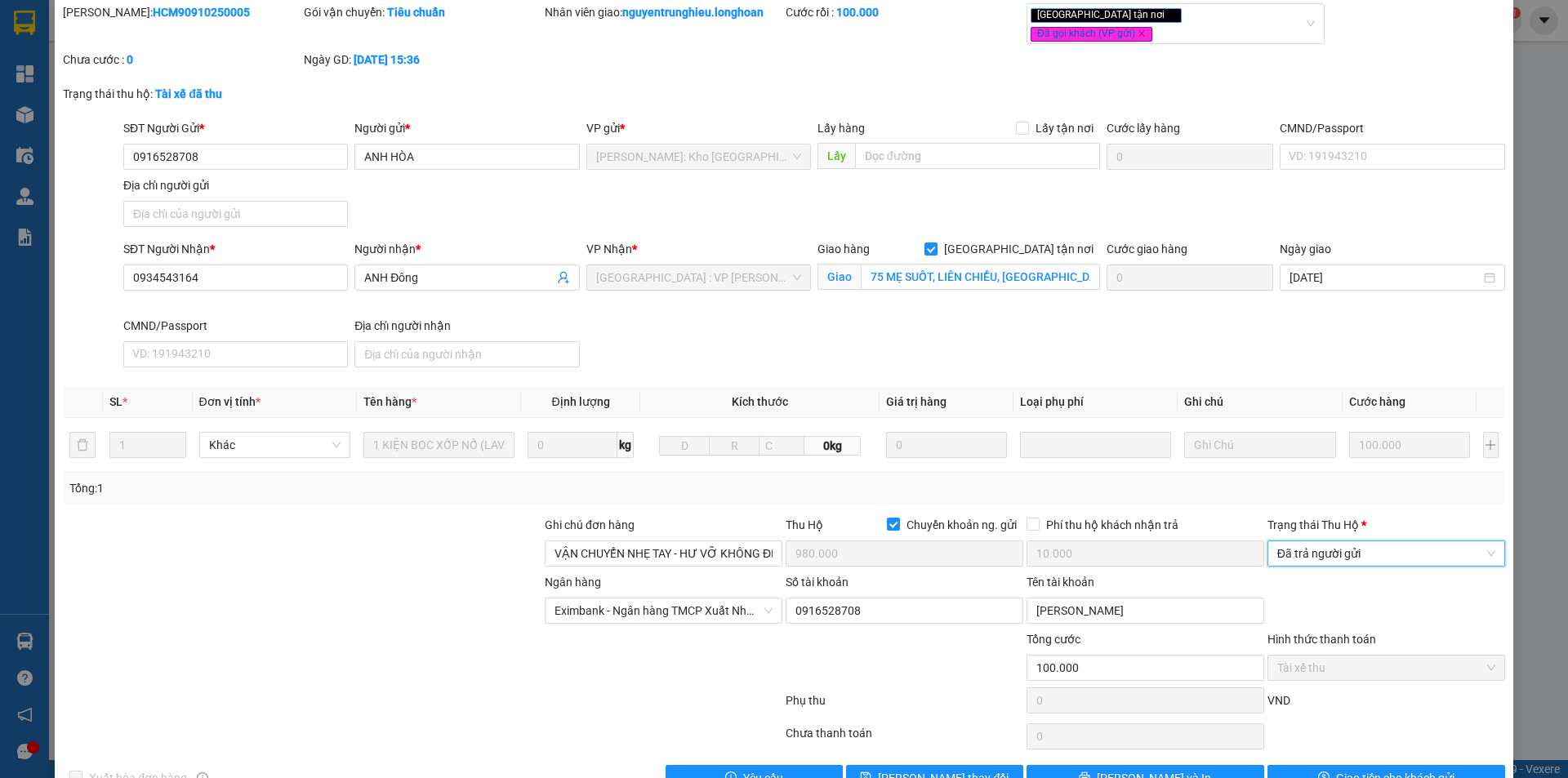
scroll to position [87, 0]
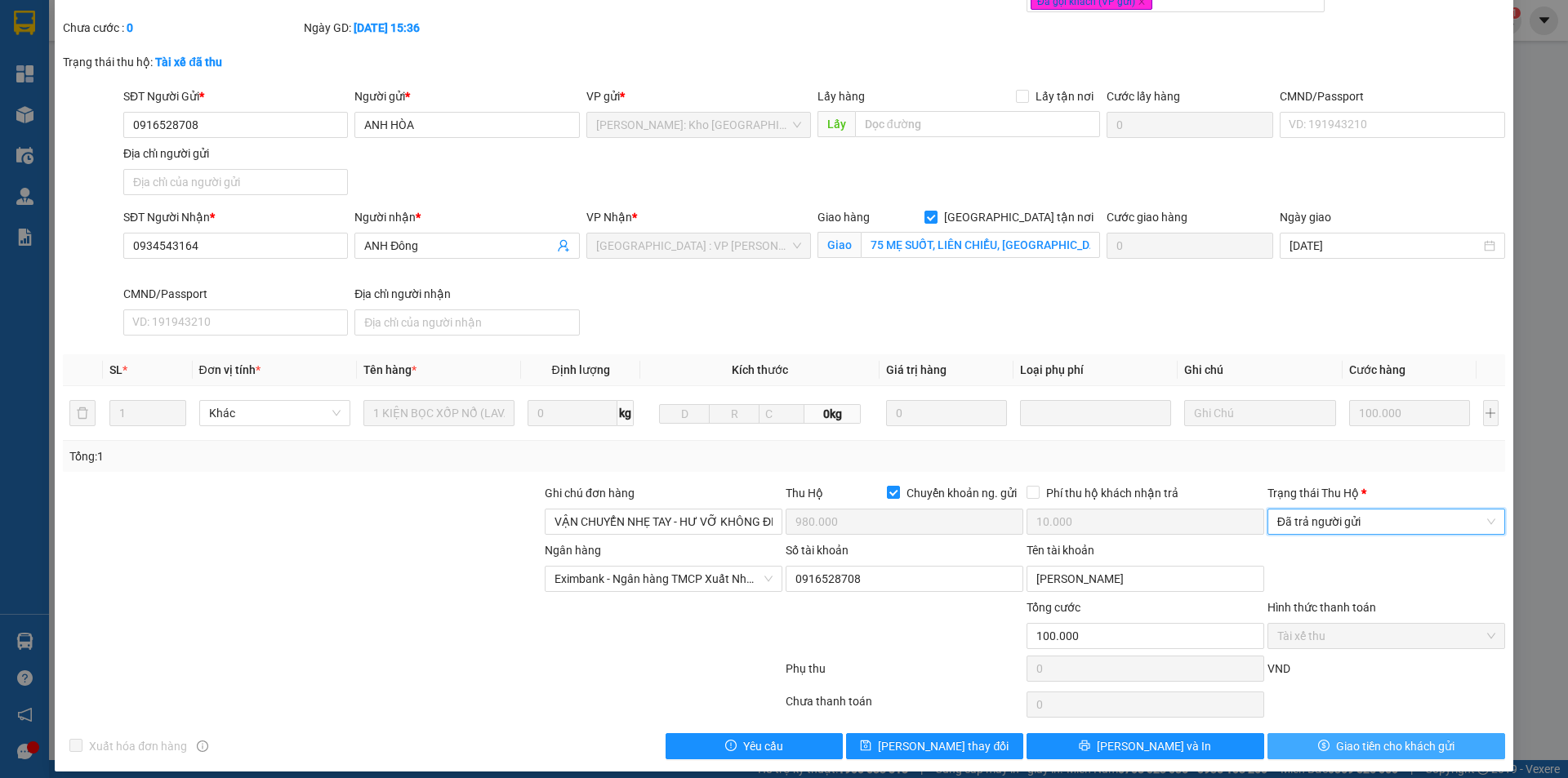
click at [1336, 738] on span "Giao tiền cho khách gửi" at bounding box center [1395, 747] width 119 height 18
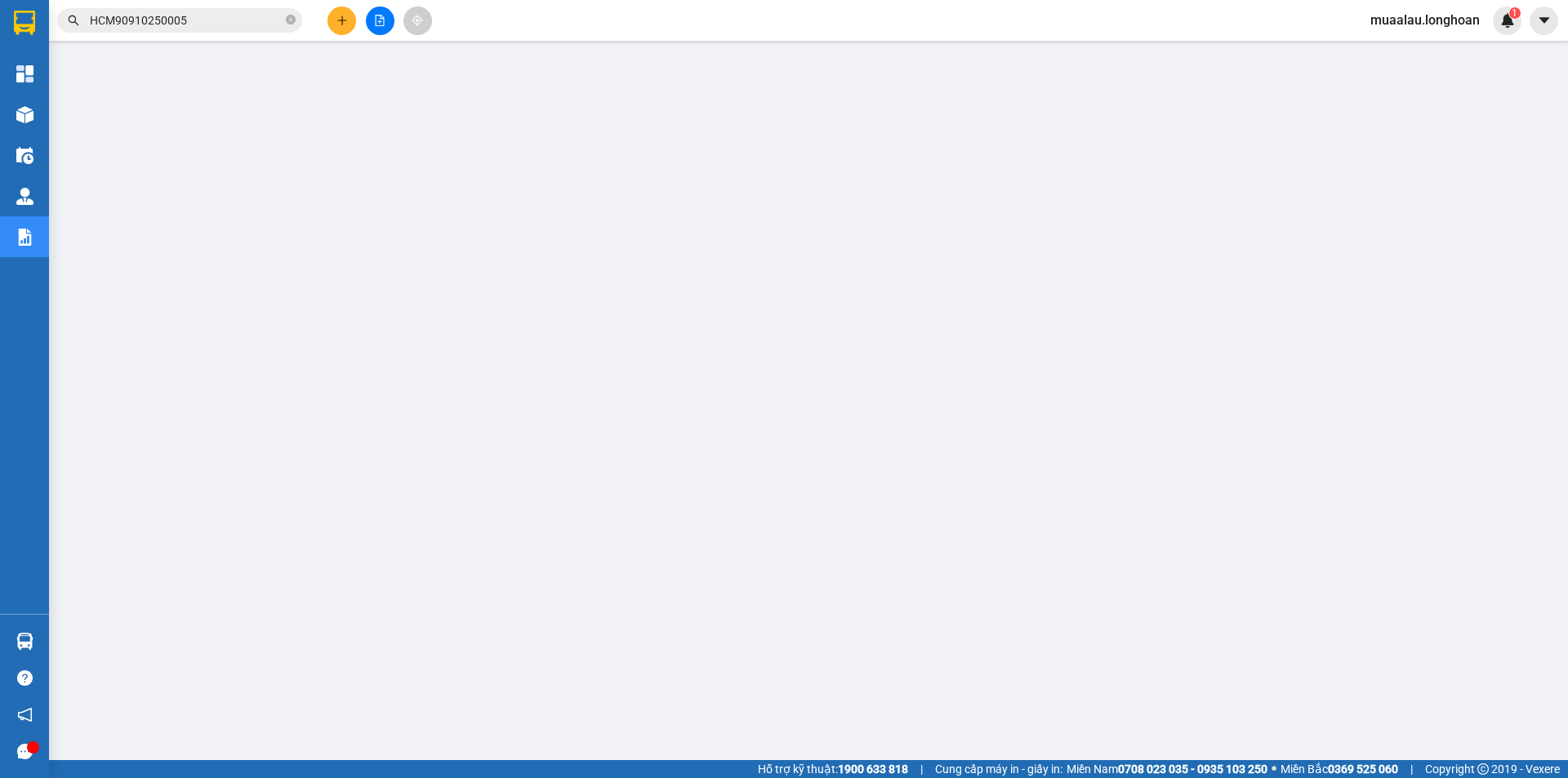
click at [185, 20] on input "HCM90910250005" at bounding box center [186, 21] width 193 height 18
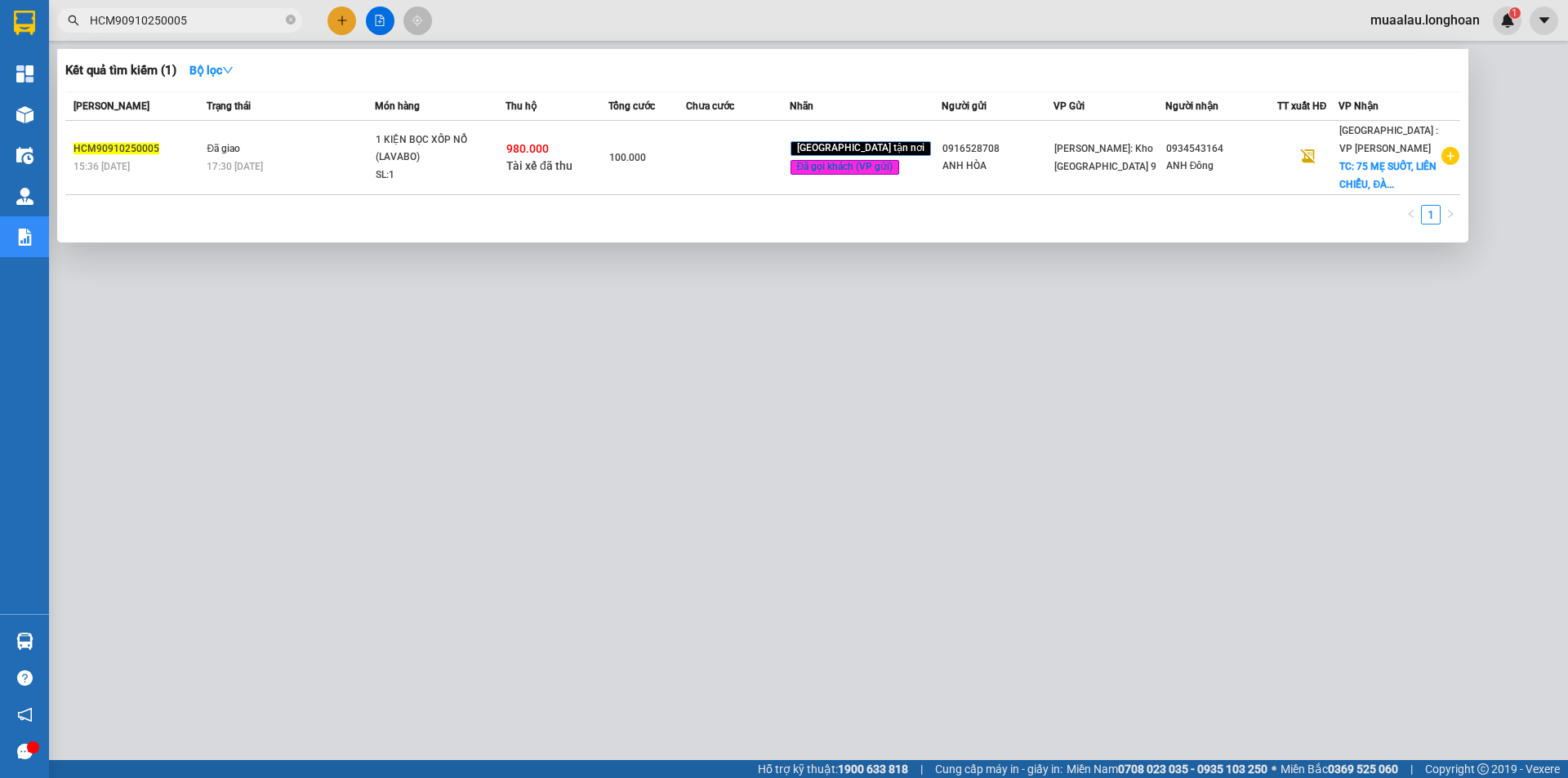
click at [185, 20] on input "HCM90910250005" at bounding box center [186, 21] width 193 height 18
paste input "QTP0910250020"
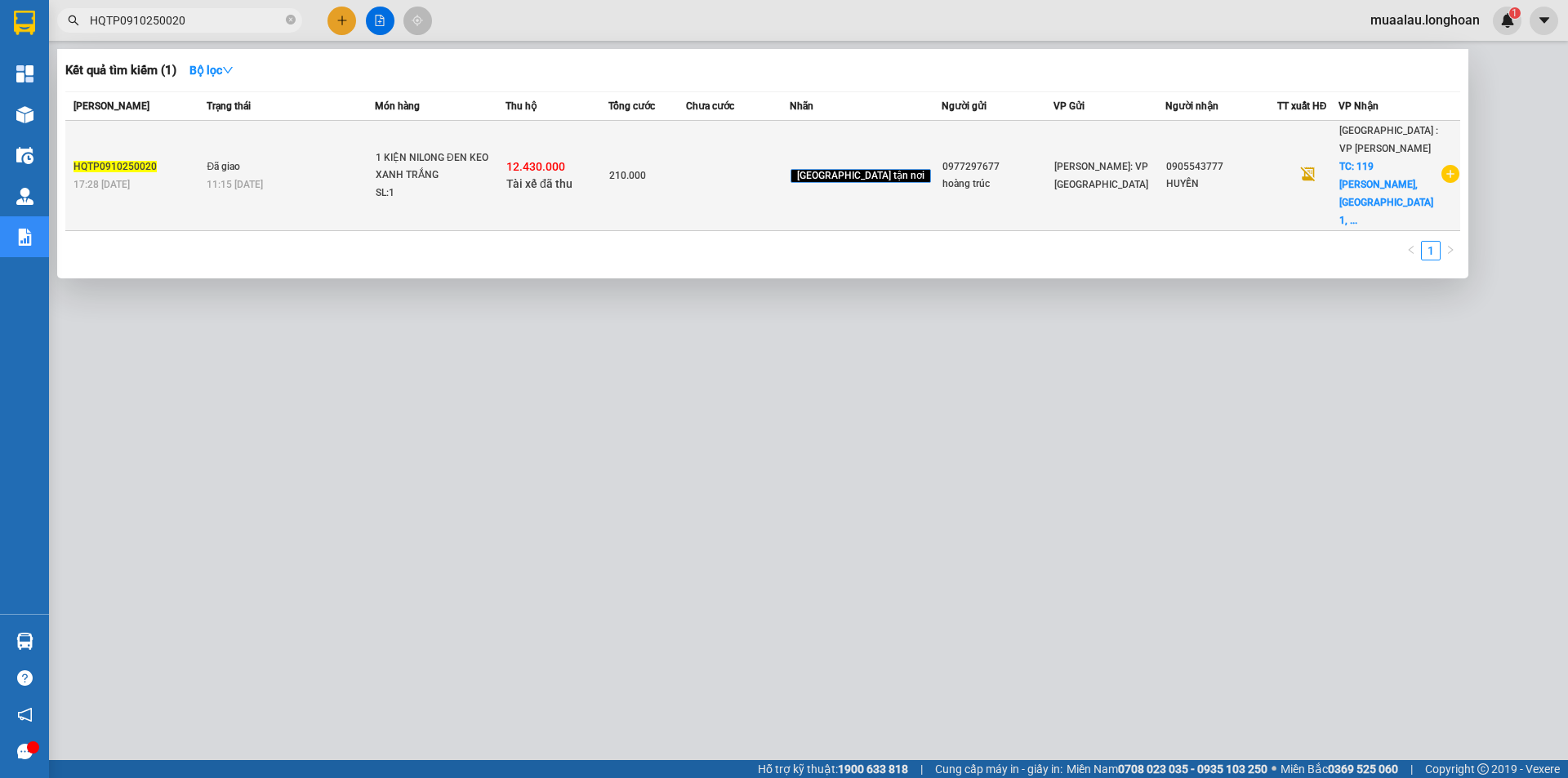
click at [748, 163] on td at bounding box center [737, 176] width 103 height 110
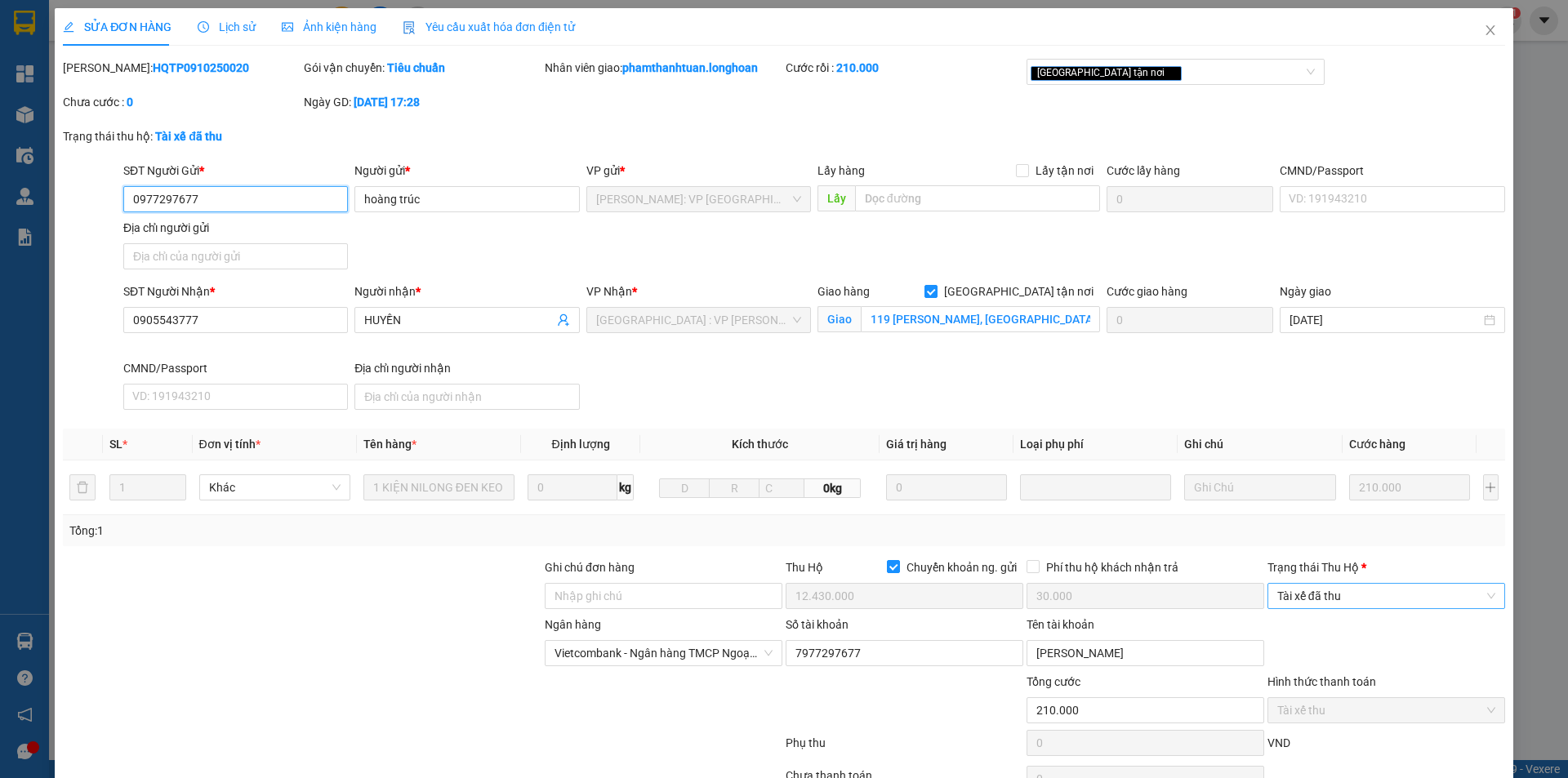
click at [1330, 590] on span "Tài xế đã thu" at bounding box center [1386, 595] width 218 height 25
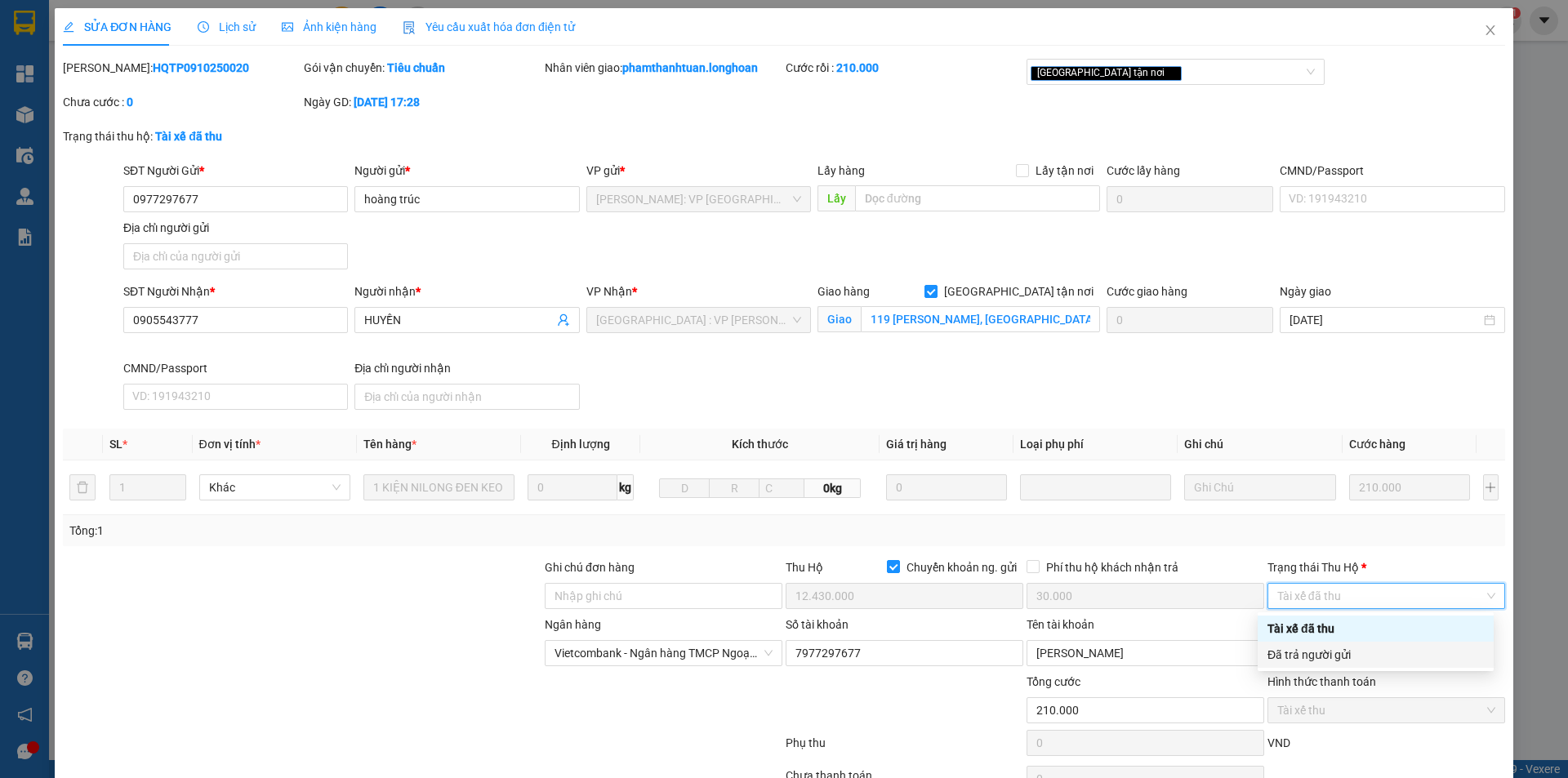
click at [1347, 652] on div "Đã trả người gửi" at bounding box center [1375, 655] width 216 height 18
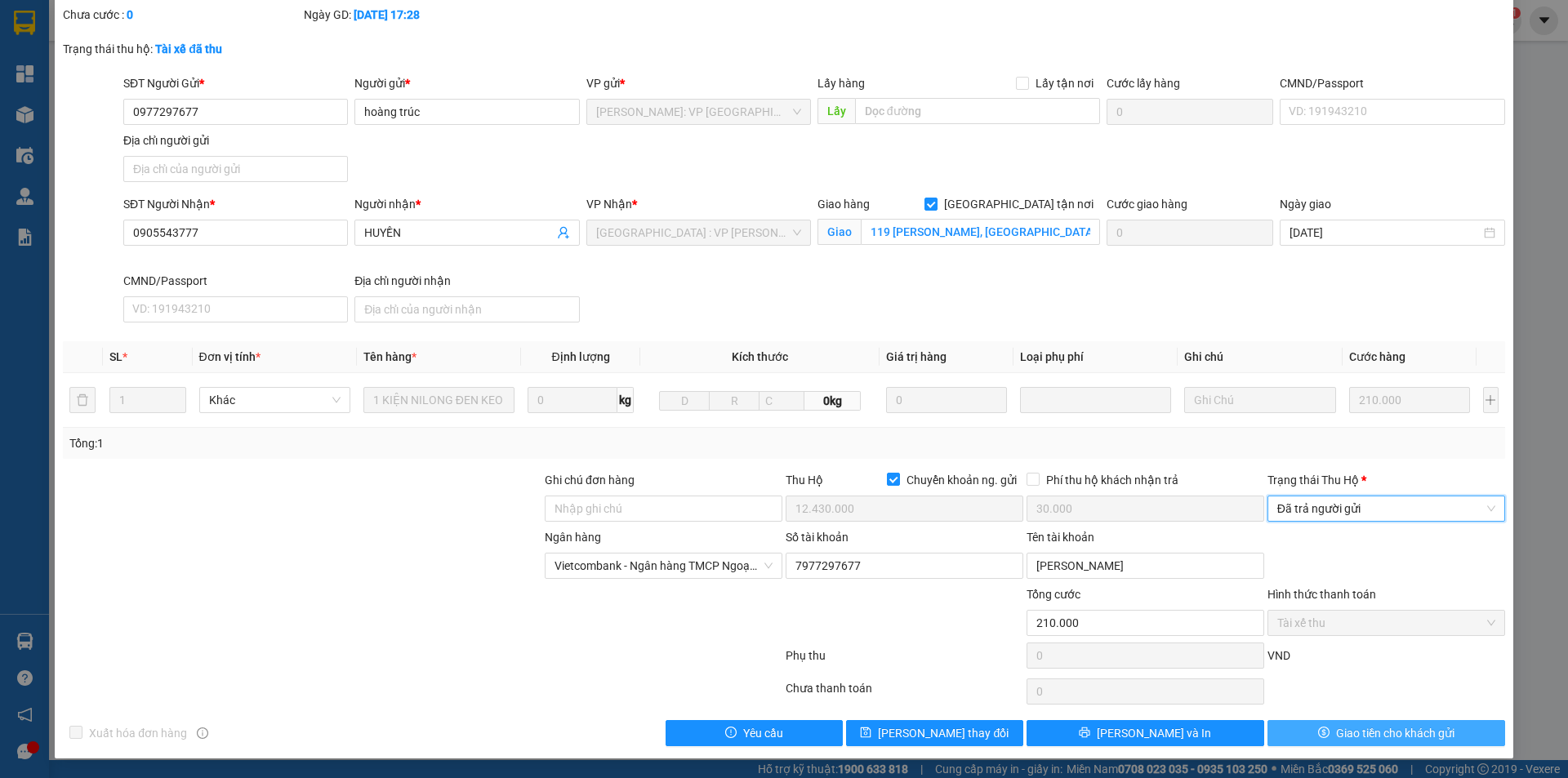
click at [1336, 724] on span "Giao tiền cho khách gửi" at bounding box center [1395, 733] width 119 height 18
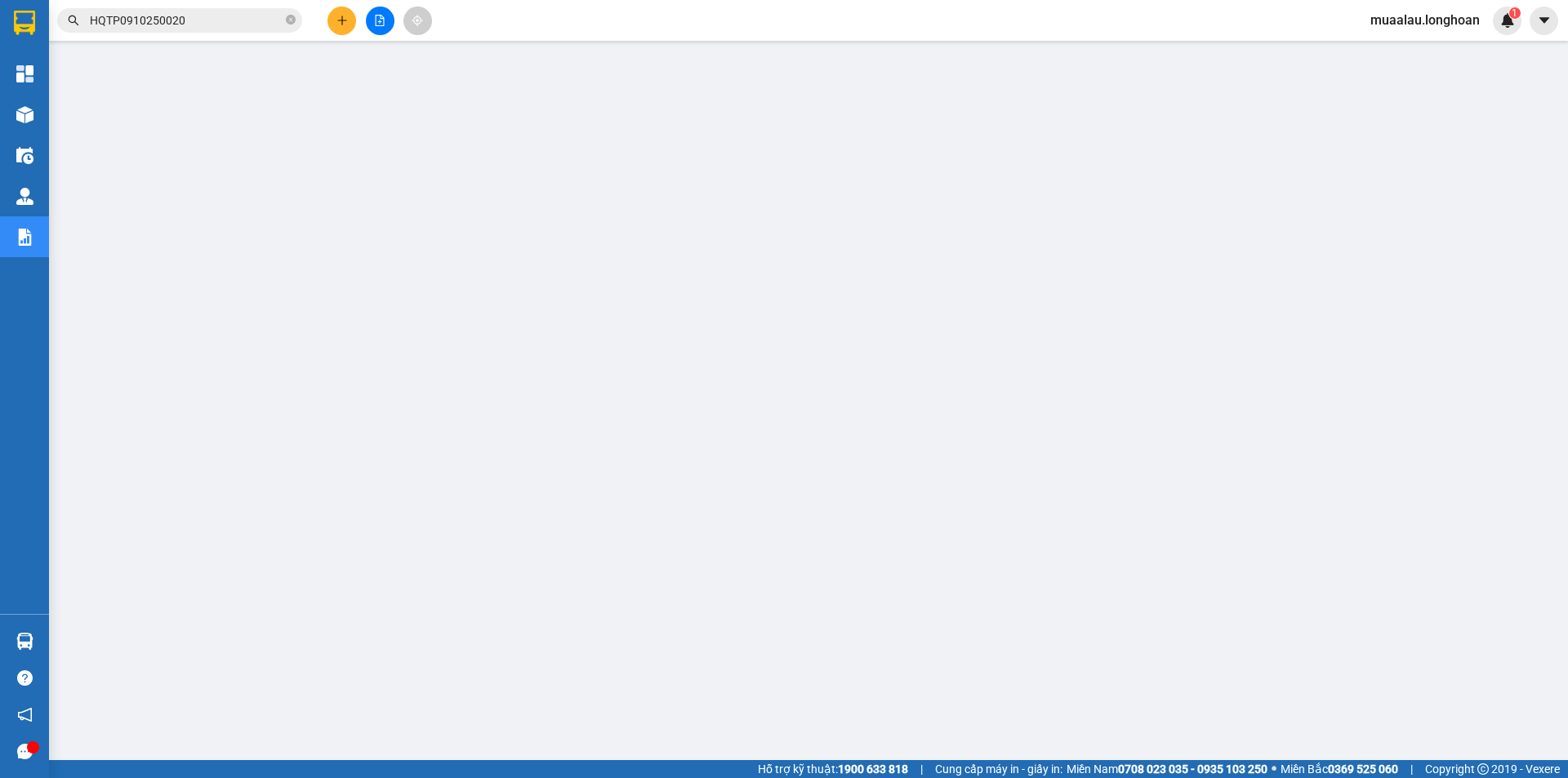
click at [202, 22] on input "HQTP0910250020" at bounding box center [186, 21] width 193 height 18
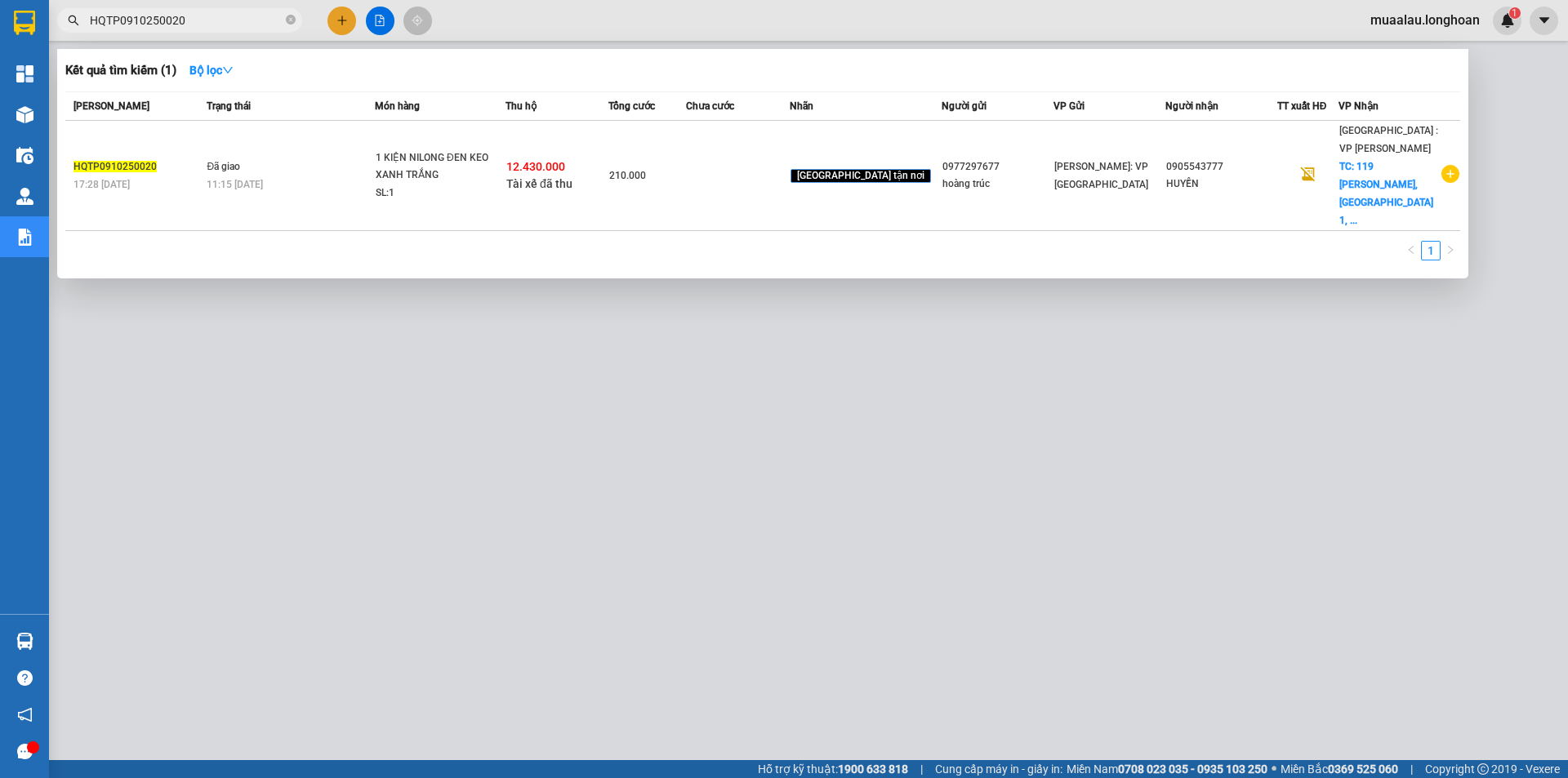
click at [202, 22] on input "HQTP0910250020" at bounding box center [186, 21] width 193 height 18
paste input "NHD0810250022"
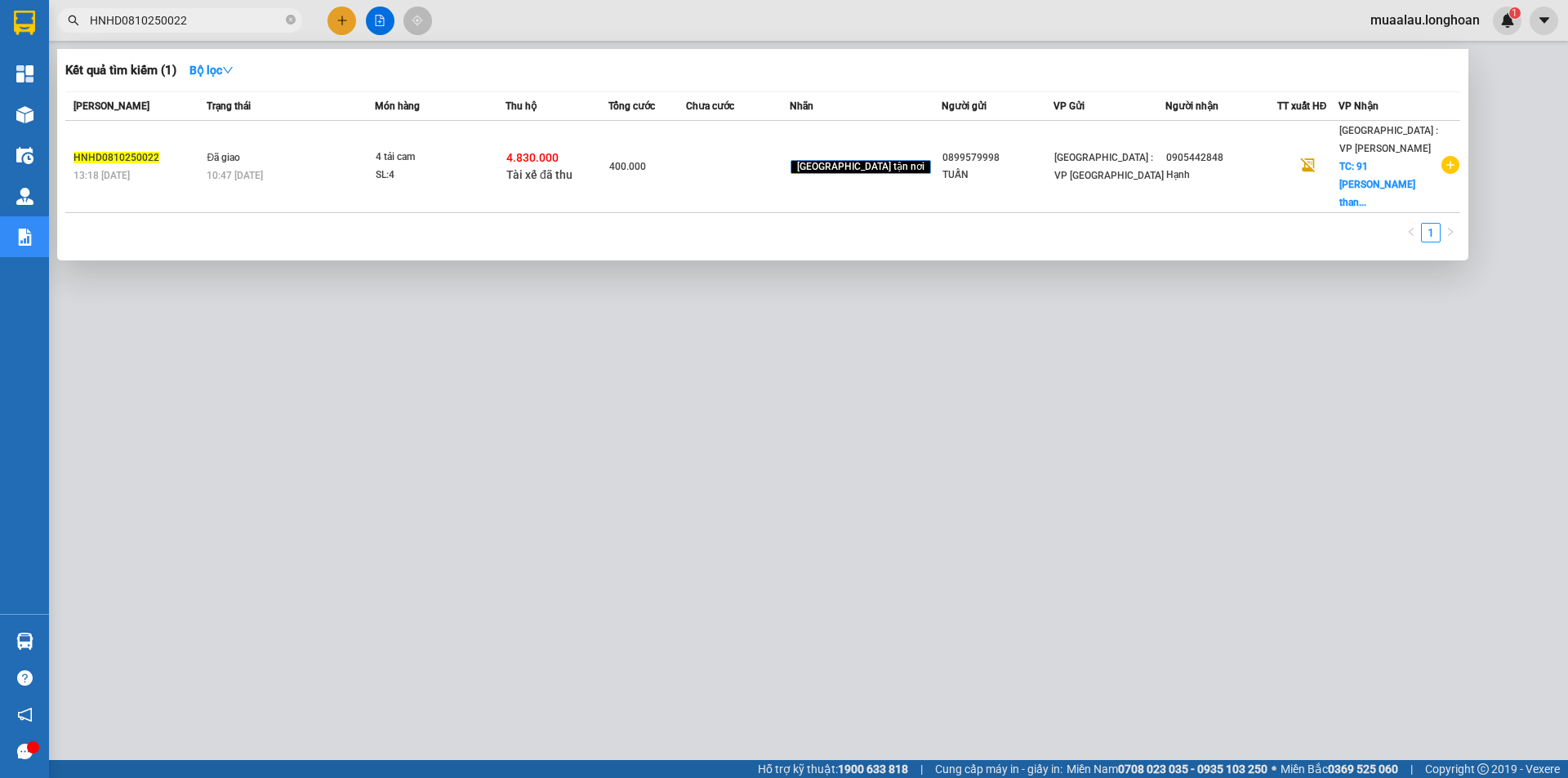
click at [752, 153] on td at bounding box center [737, 167] width 103 height 92
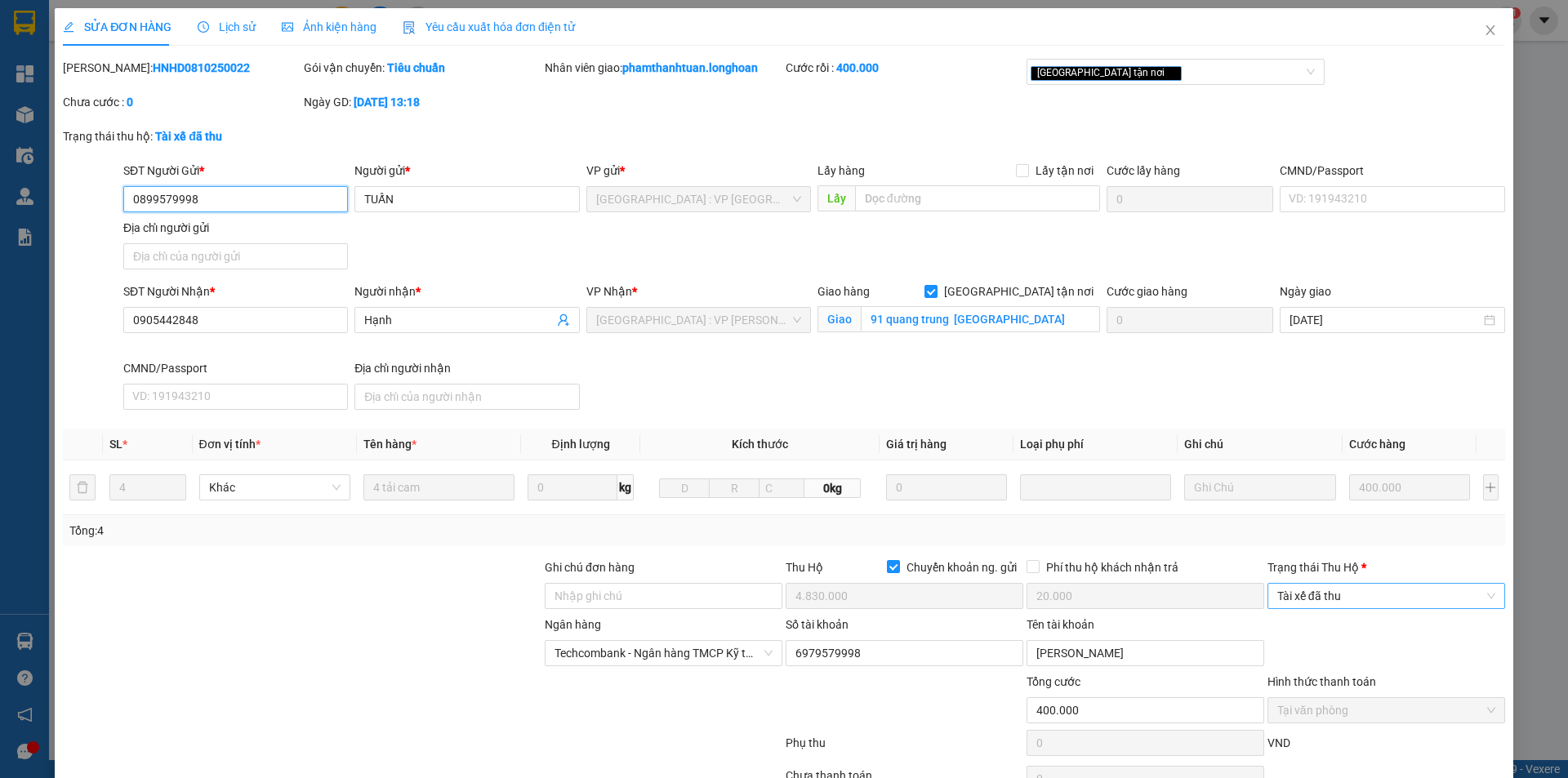
drag, startPoint x: 1327, startPoint y: 597, endPoint x: 1326, endPoint y: 607, distance: 10.0
click at [1327, 596] on span "Tài xế đã thu" at bounding box center [1386, 595] width 218 height 25
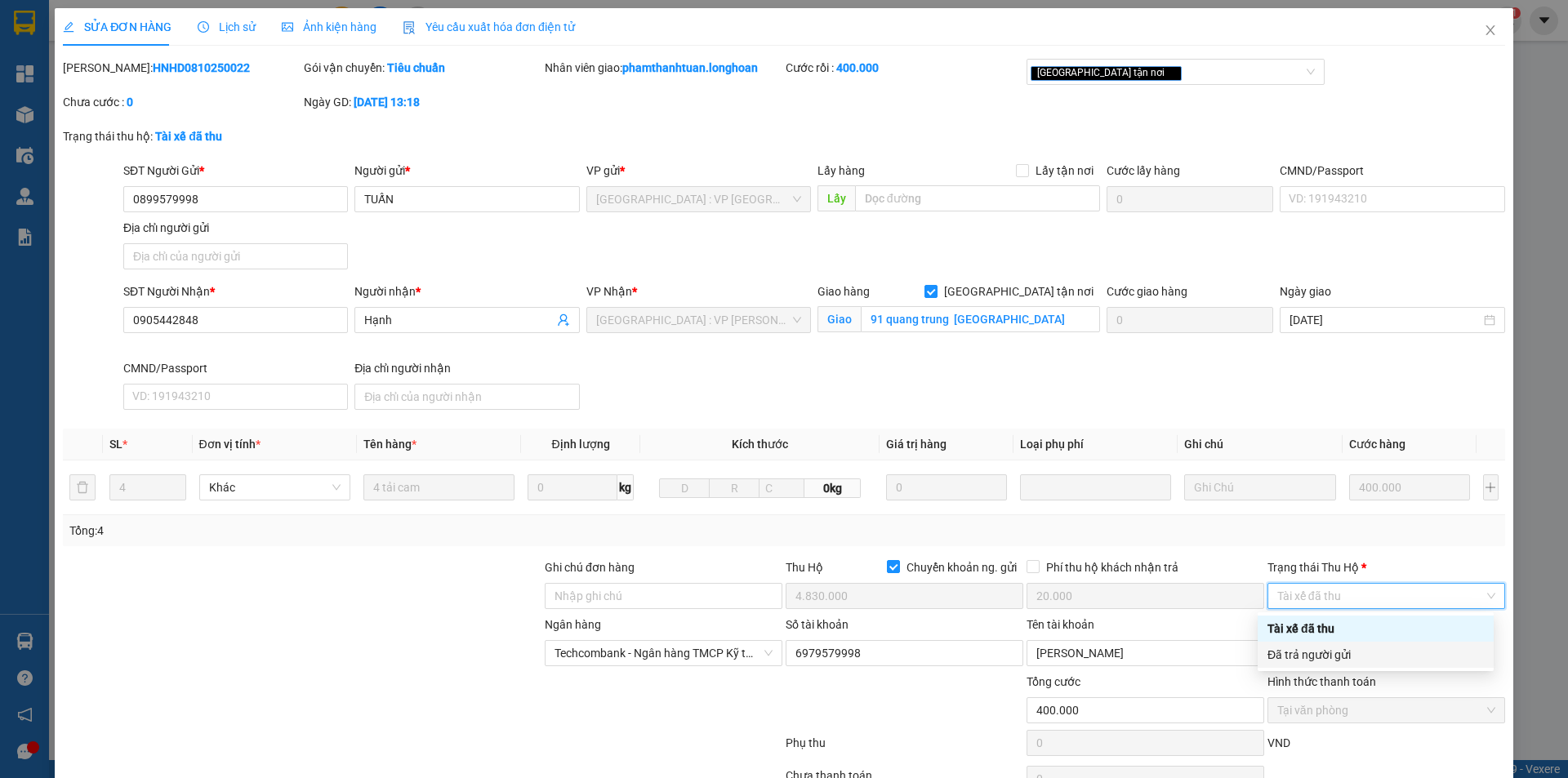
click at [1340, 663] on div "Đã trả người gửi" at bounding box center [1375, 655] width 216 height 18
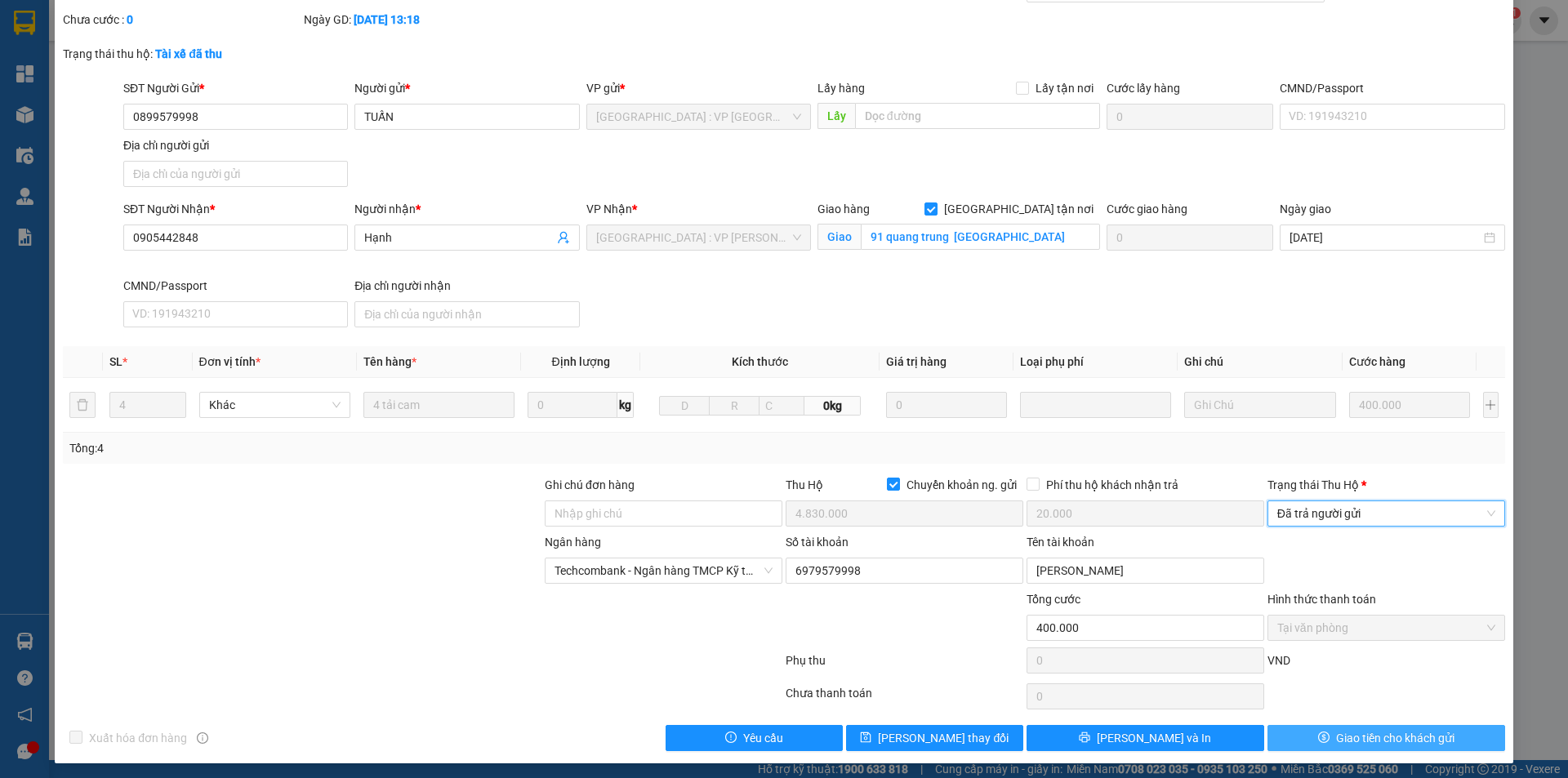
scroll to position [87, 0]
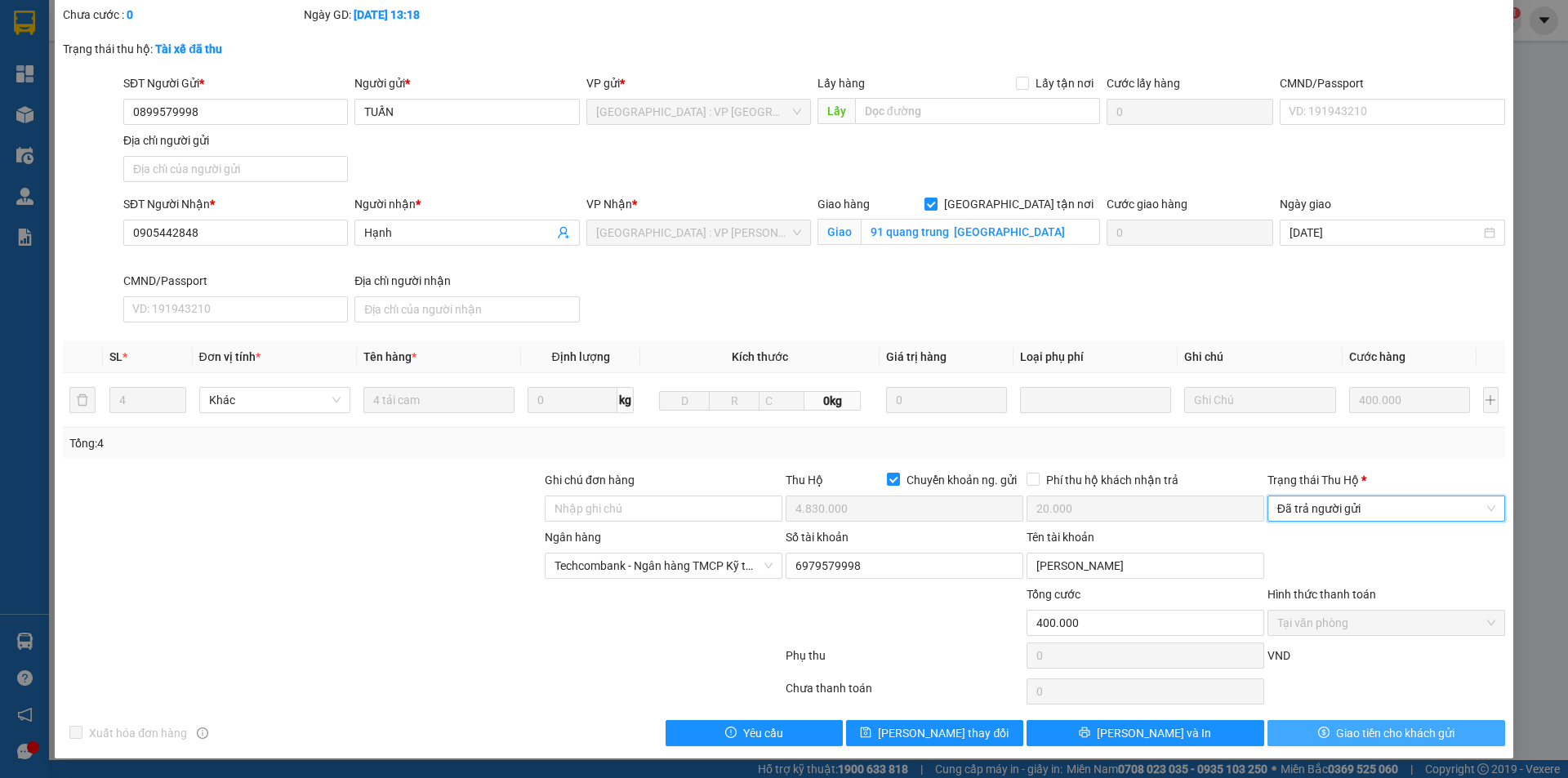
click at [1343, 736] on span "Giao tiền cho khách gửi" at bounding box center [1395, 733] width 119 height 18
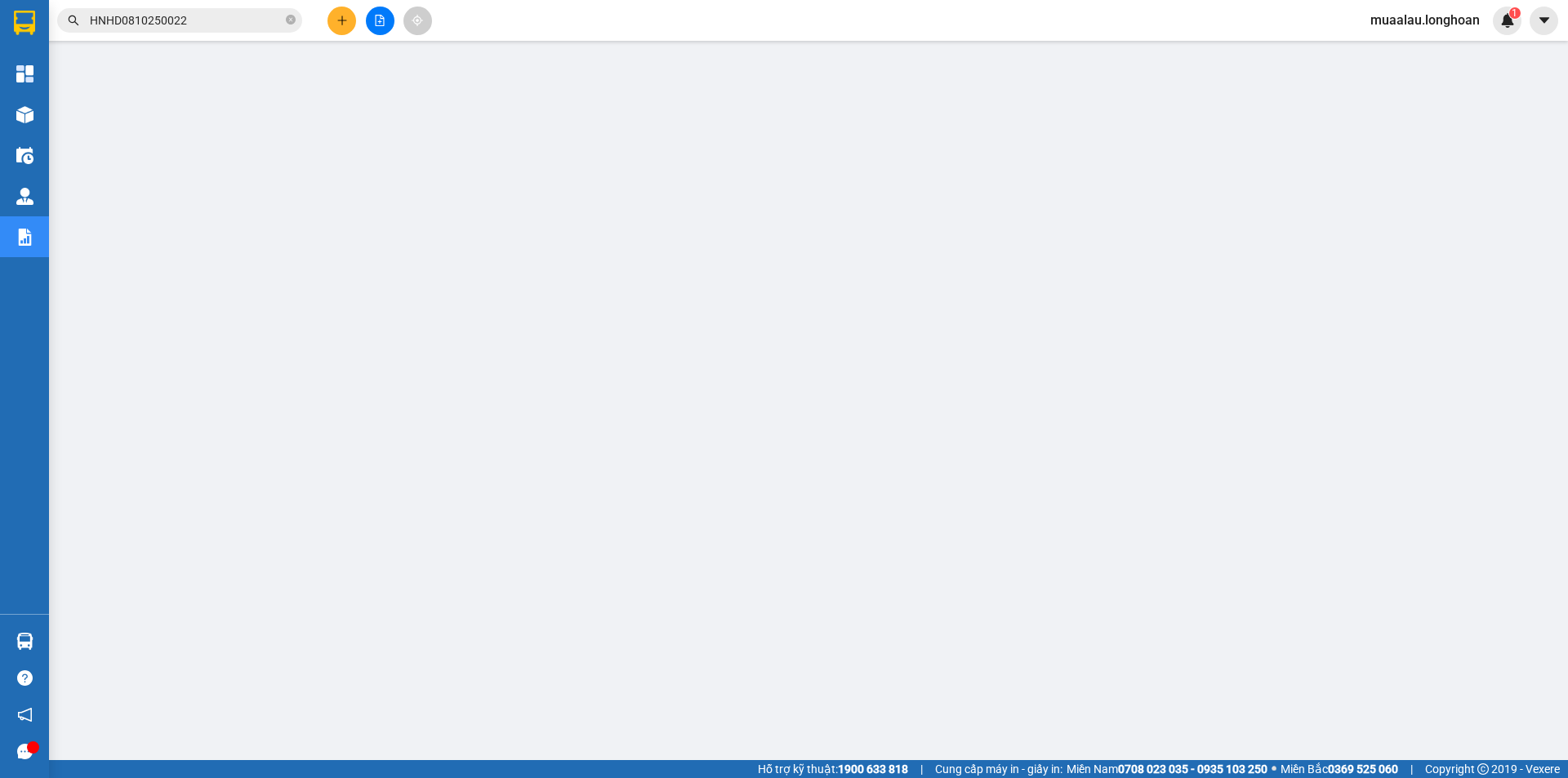
click at [199, 21] on input "HNHD0810250022" at bounding box center [186, 21] width 193 height 18
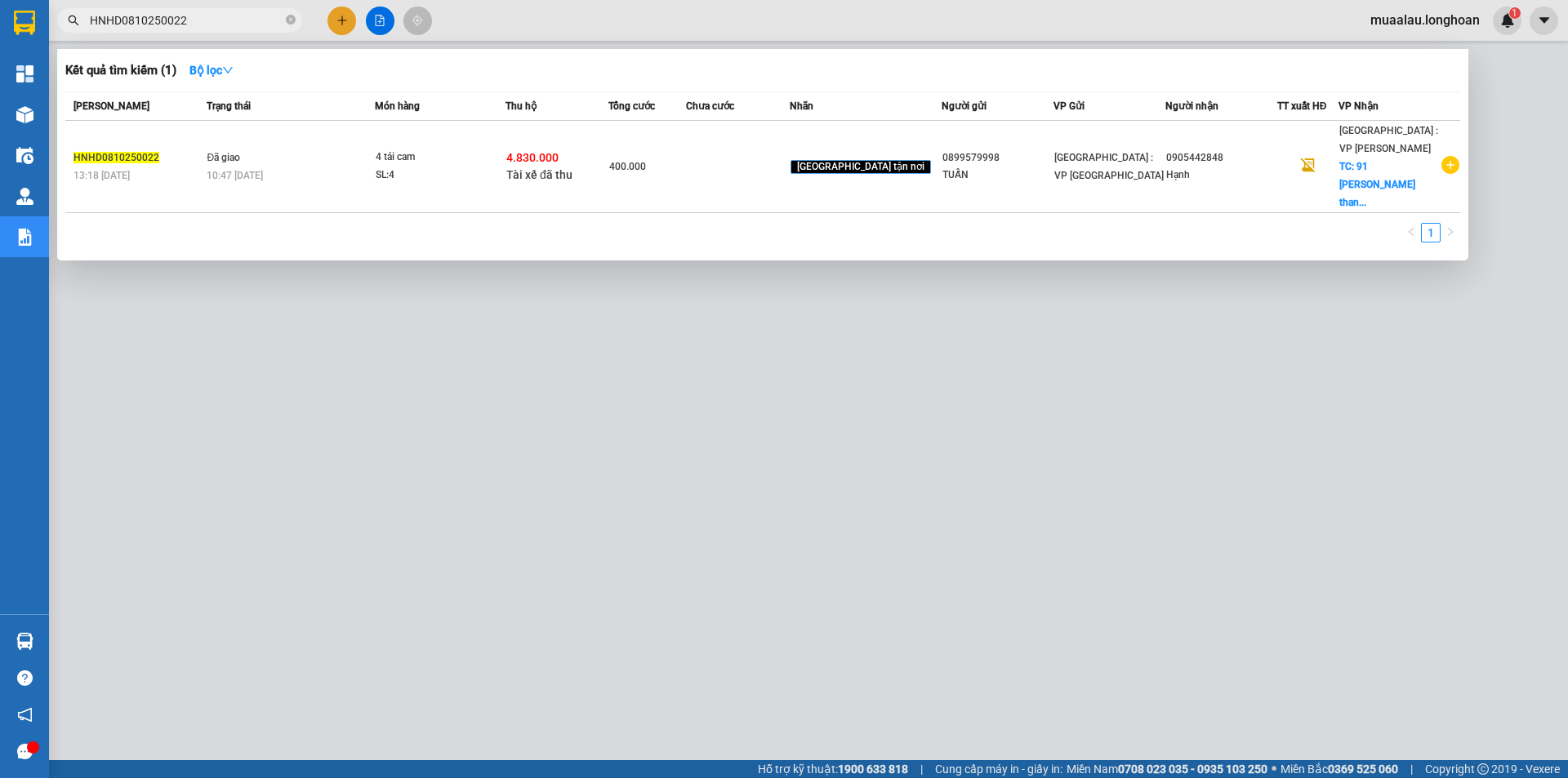
click at [196, 20] on input "HNHD0810250022" at bounding box center [186, 21] width 193 height 18
paste input "HNHD0210250071"
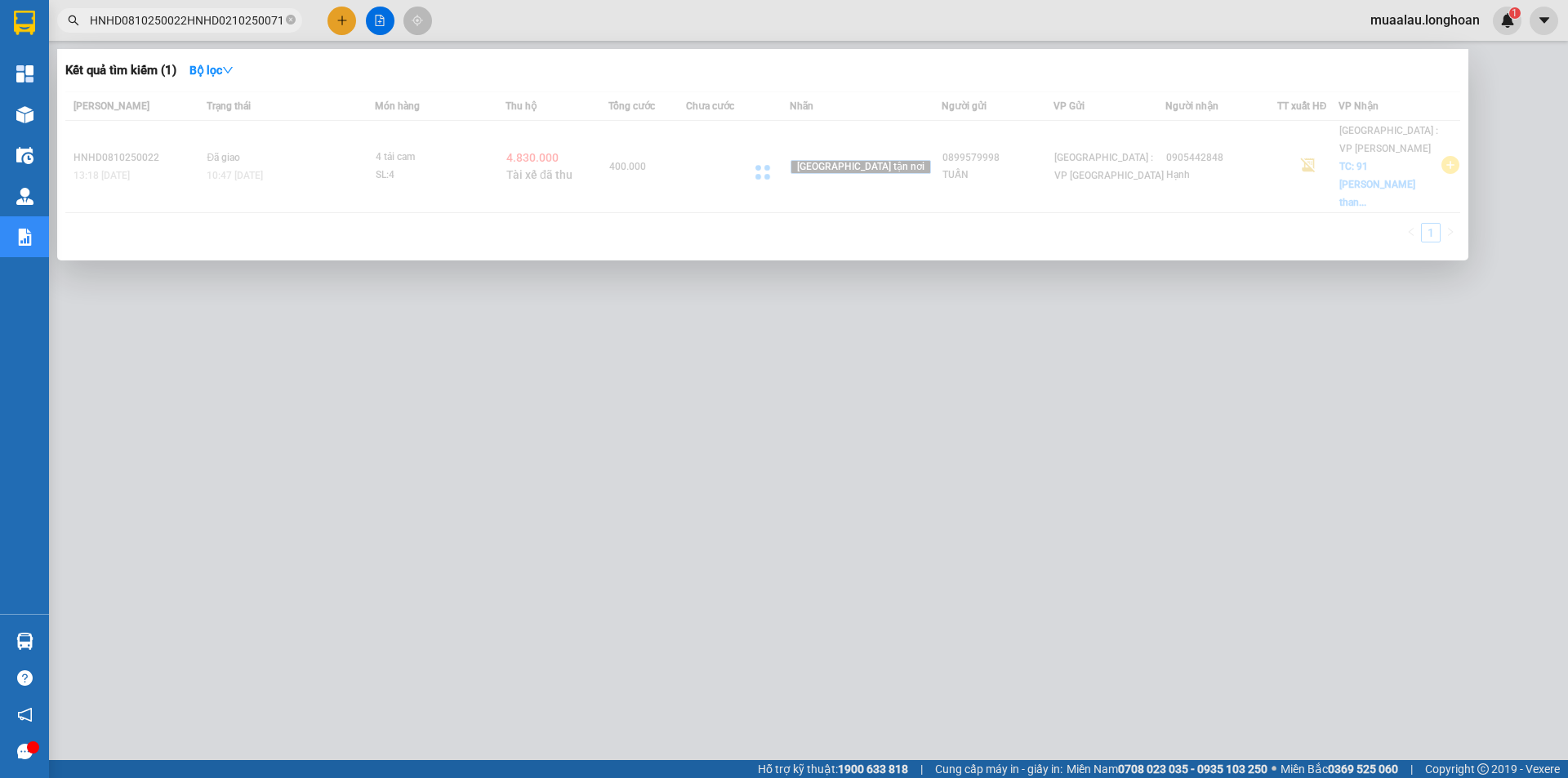
click at [196, 20] on input "HNHD0810250022HNHD0210250071" at bounding box center [186, 21] width 193 height 18
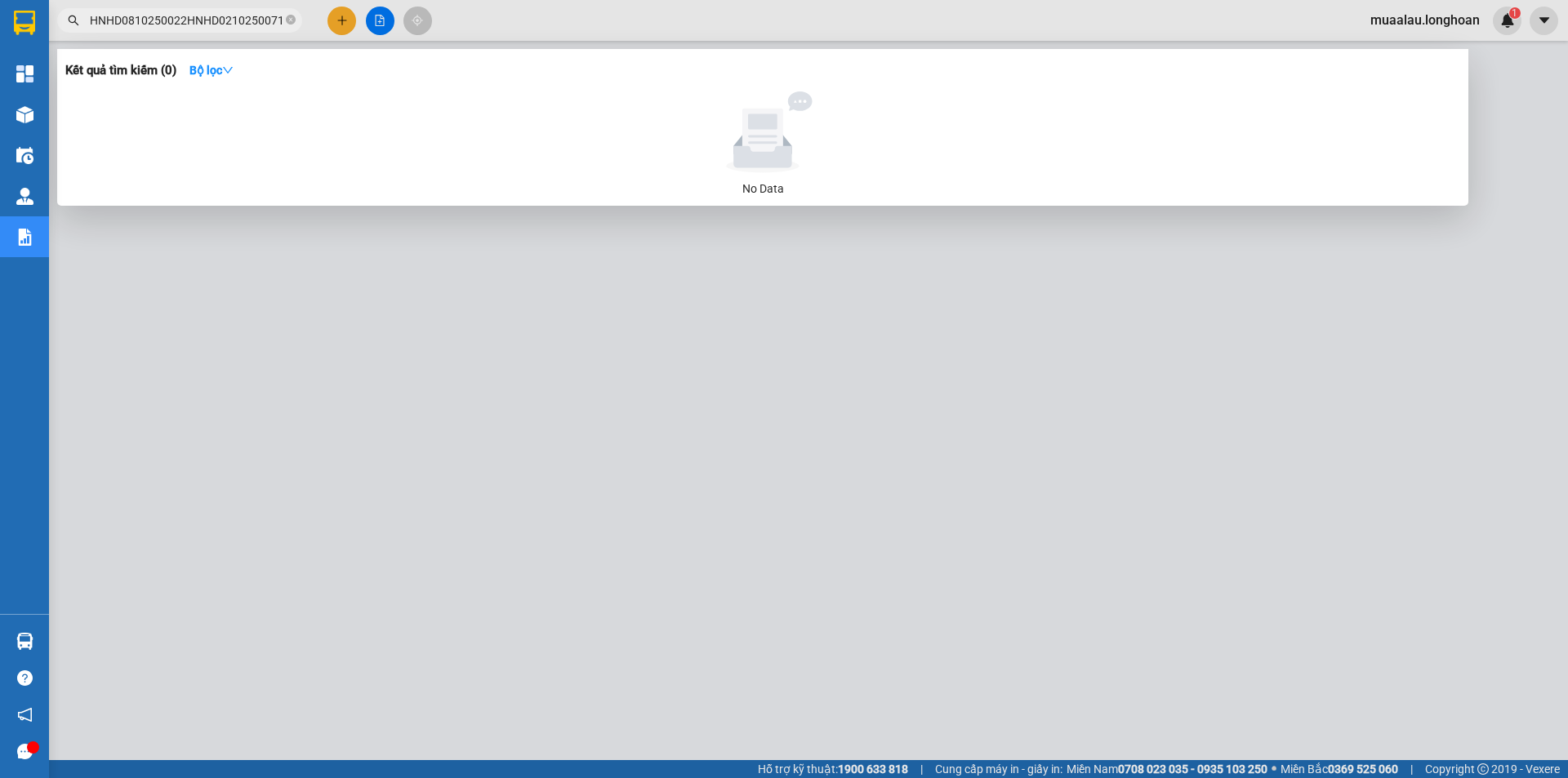
click at [196, 20] on input "HNHD0810250022HNHD0210250071" at bounding box center [186, 21] width 193 height 18
paste input "text"
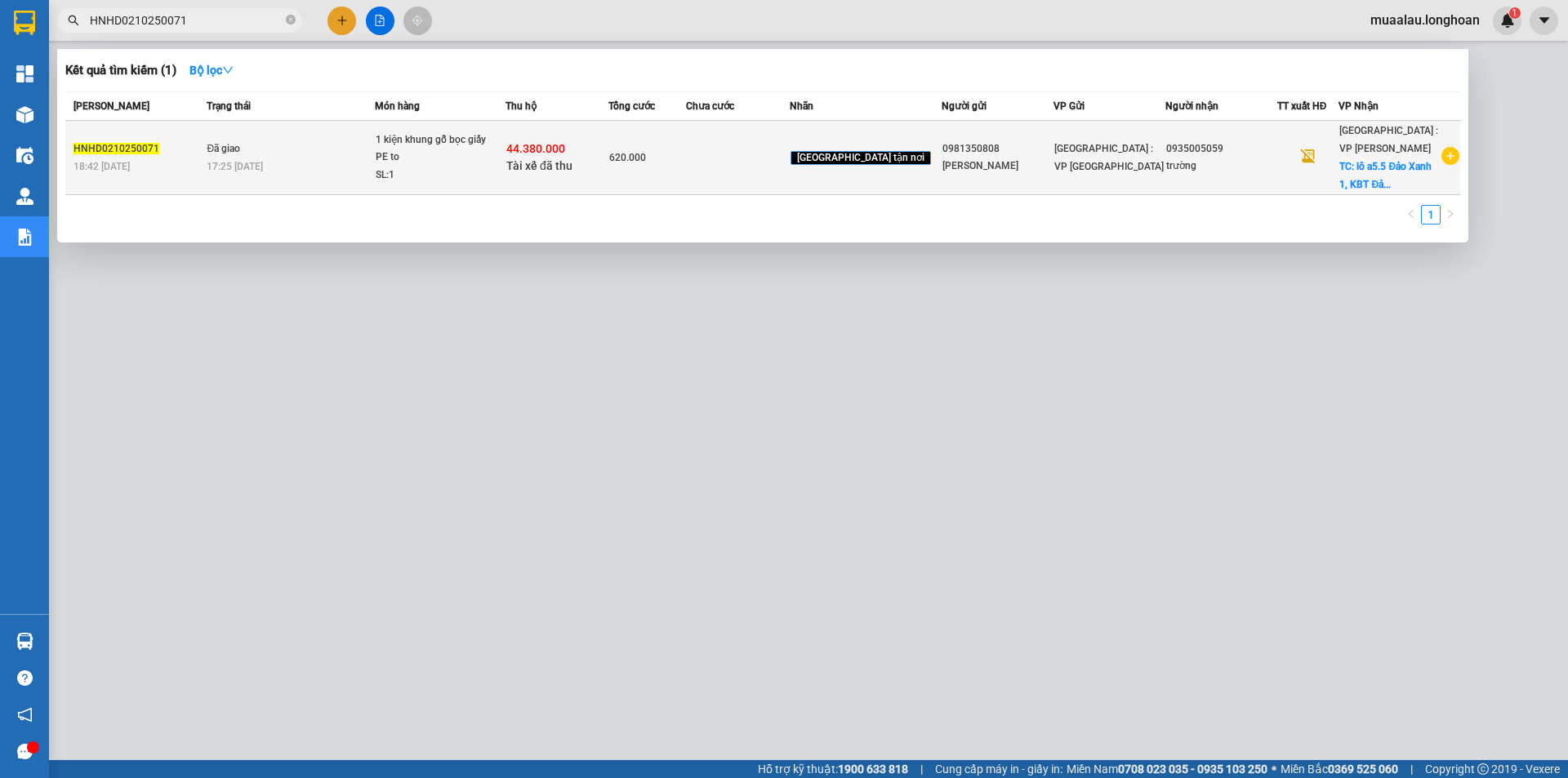
click at [678, 152] on div "620.000" at bounding box center [646, 157] width 76 height 18
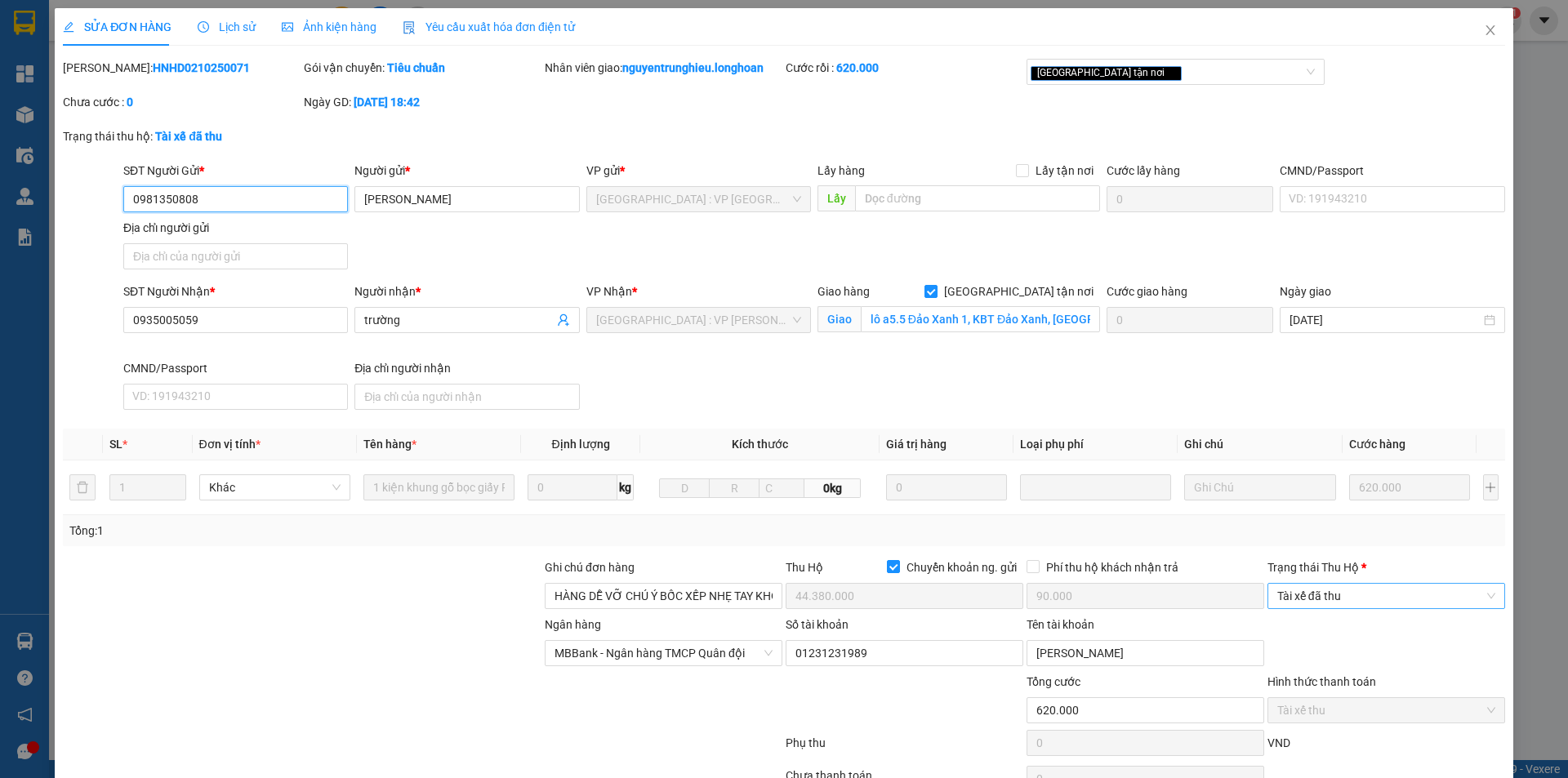
click at [1409, 606] on span "Tài xế đã thu" at bounding box center [1386, 595] width 218 height 25
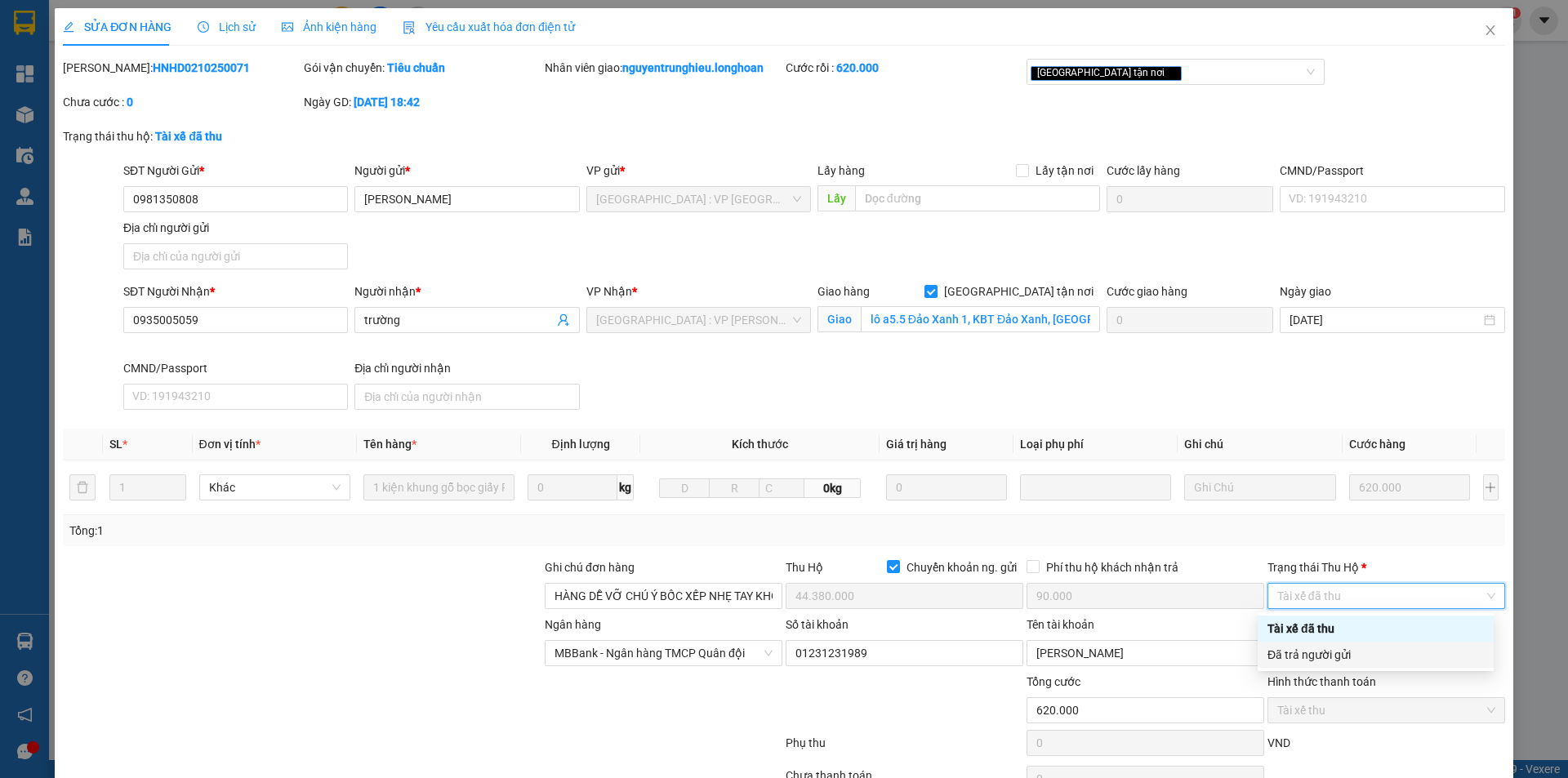
click at [1401, 655] on div "Đã trả người gửi" at bounding box center [1375, 655] width 216 height 18
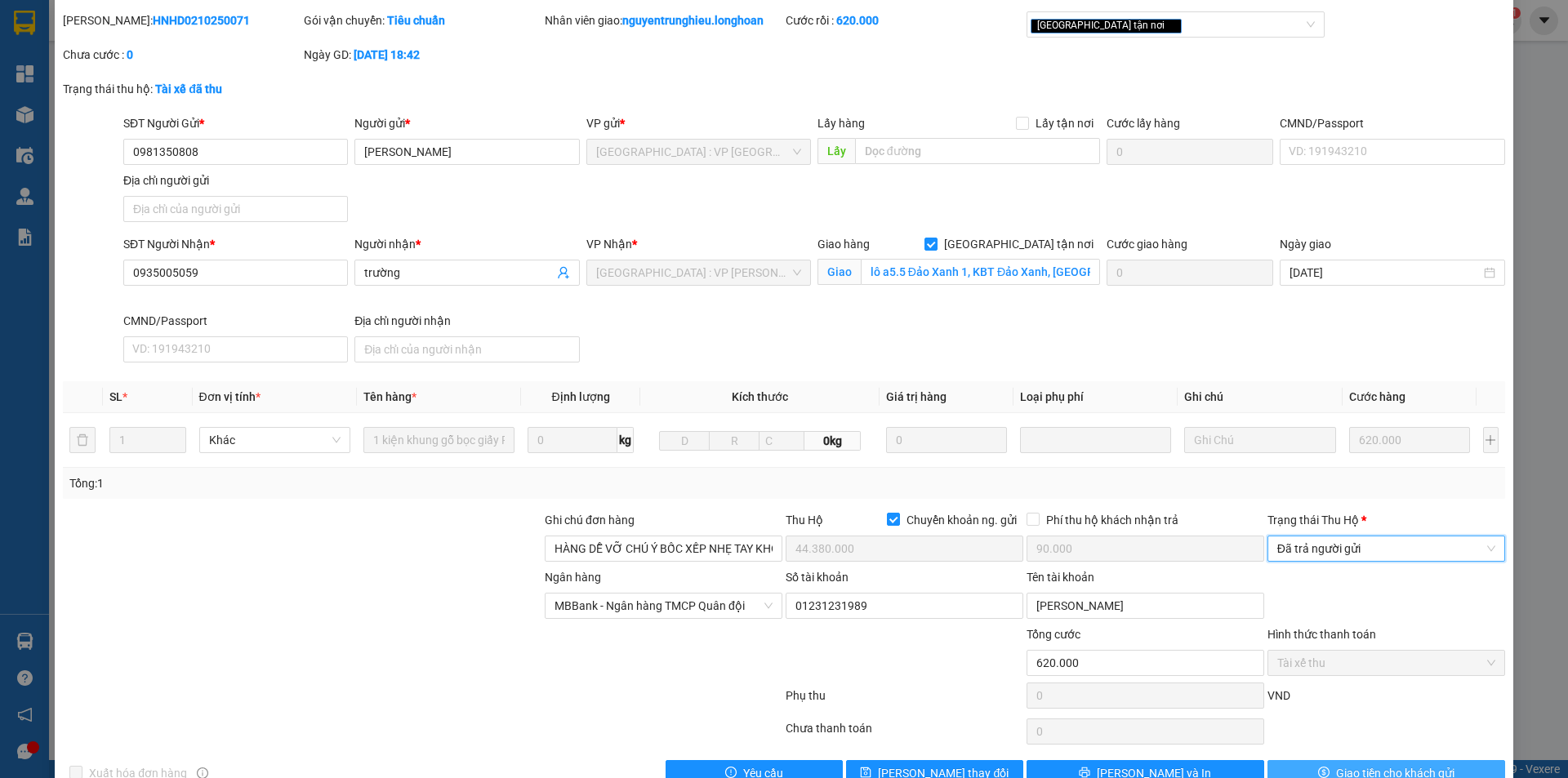
scroll to position [87, 0]
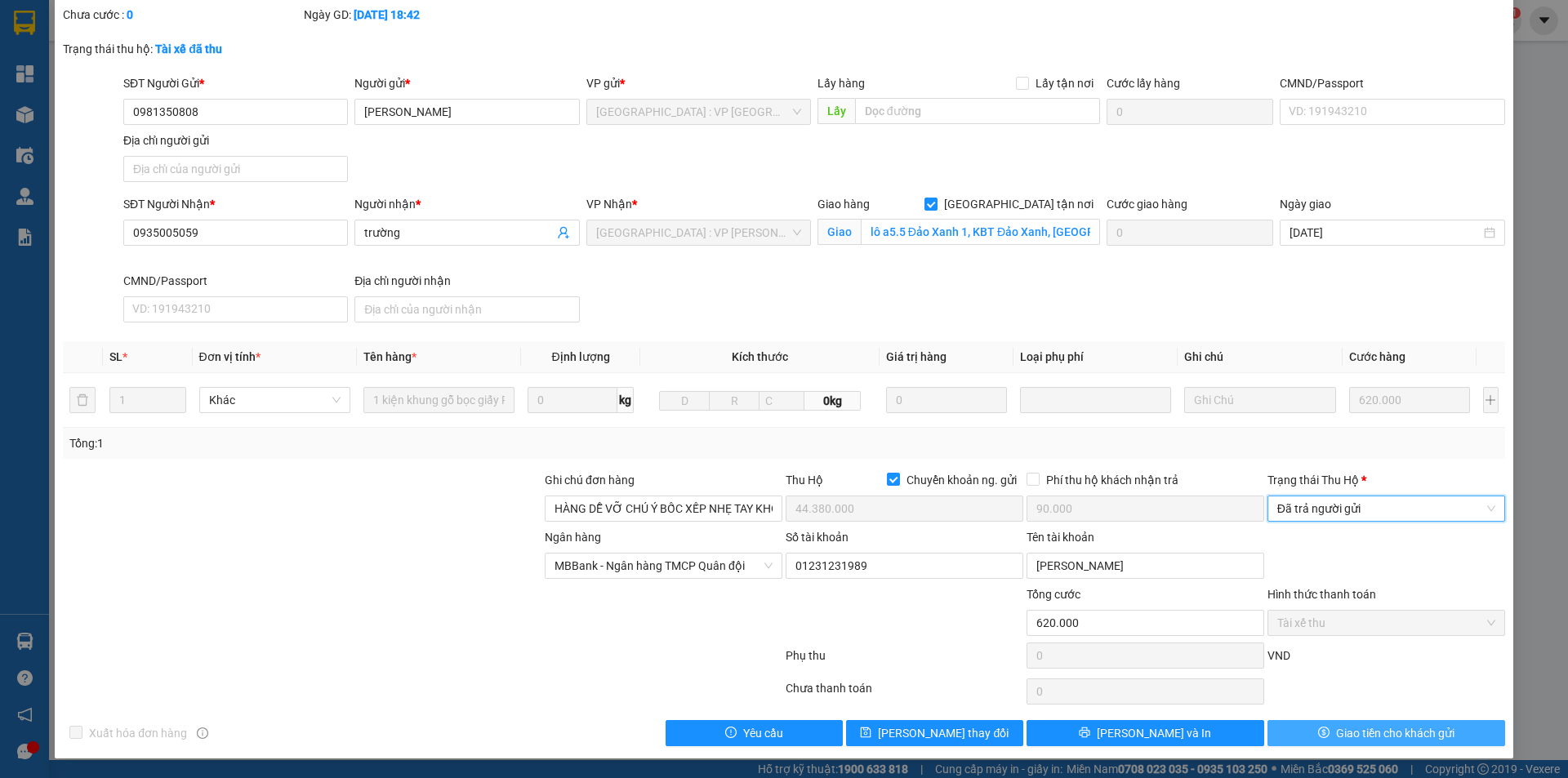
click at [1361, 743] on button "Giao tiền cho khách gửi" at bounding box center [1386, 733] width 238 height 27
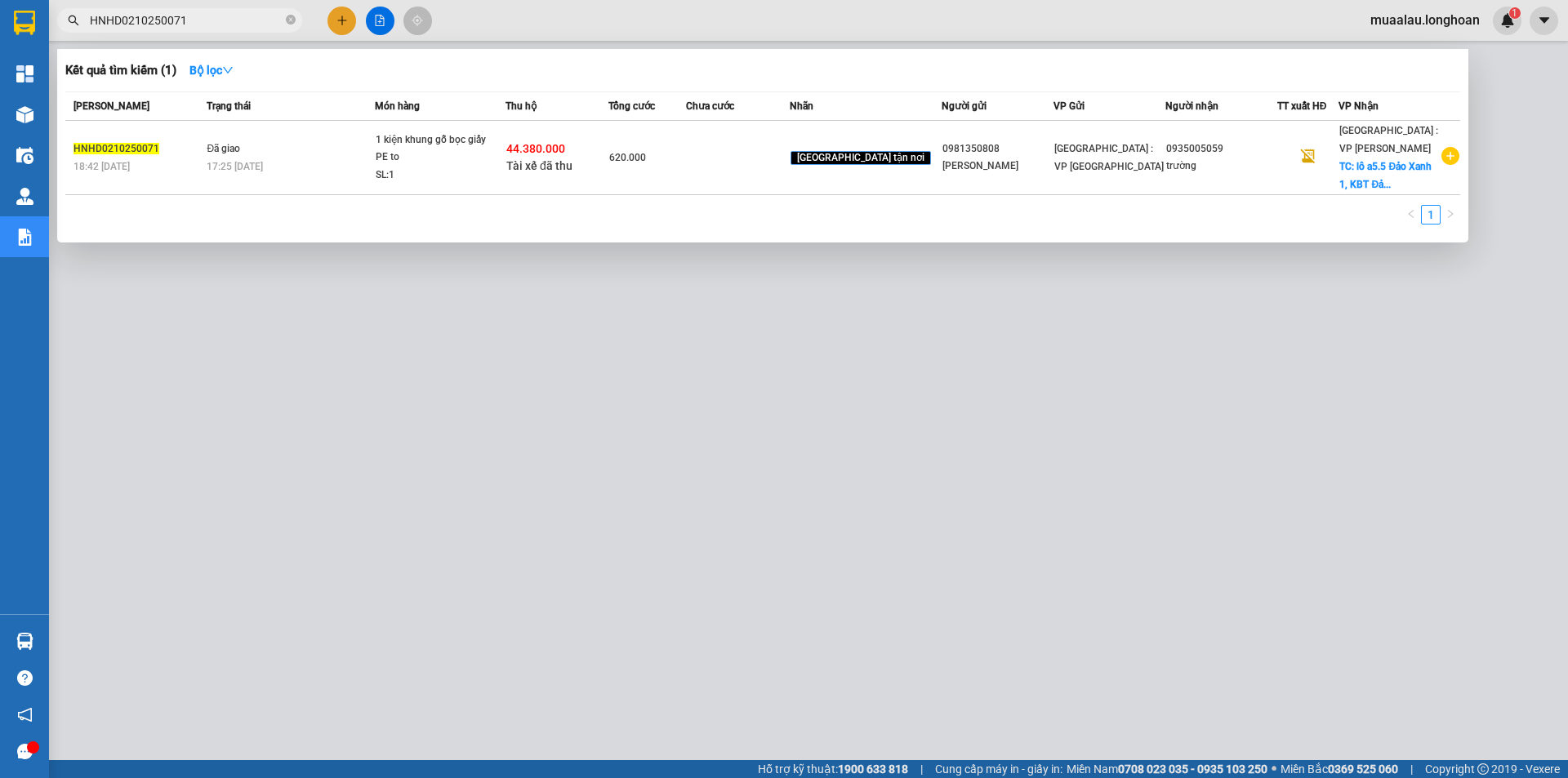
click at [235, 26] on input "HNHD0210250071" at bounding box center [186, 21] width 193 height 18
paste input "VPMD0910250053"
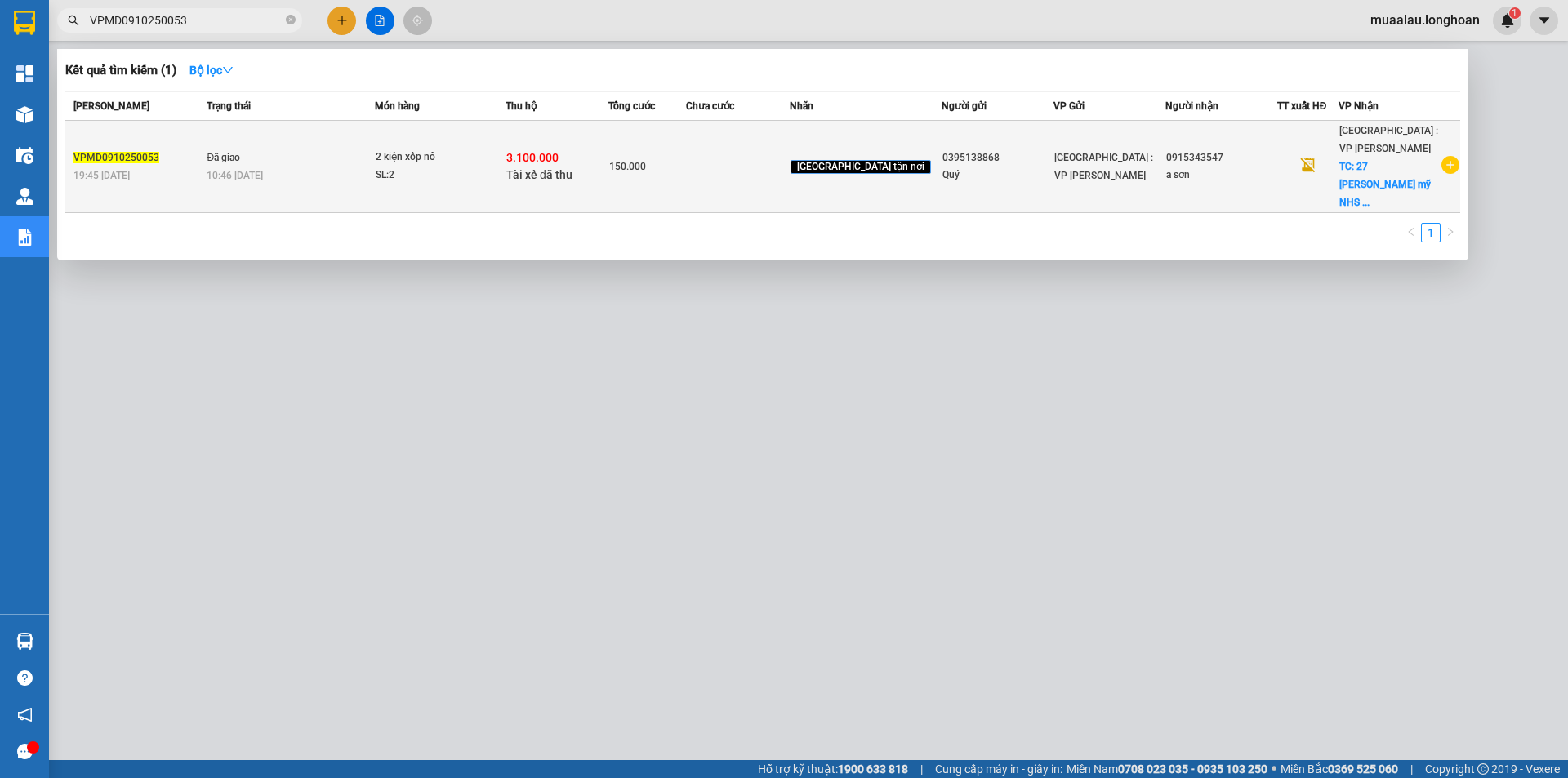
click at [559, 178] on td "3.100.000 Tài xế đã thu" at bounding box center [557, 167] width 103 height 92
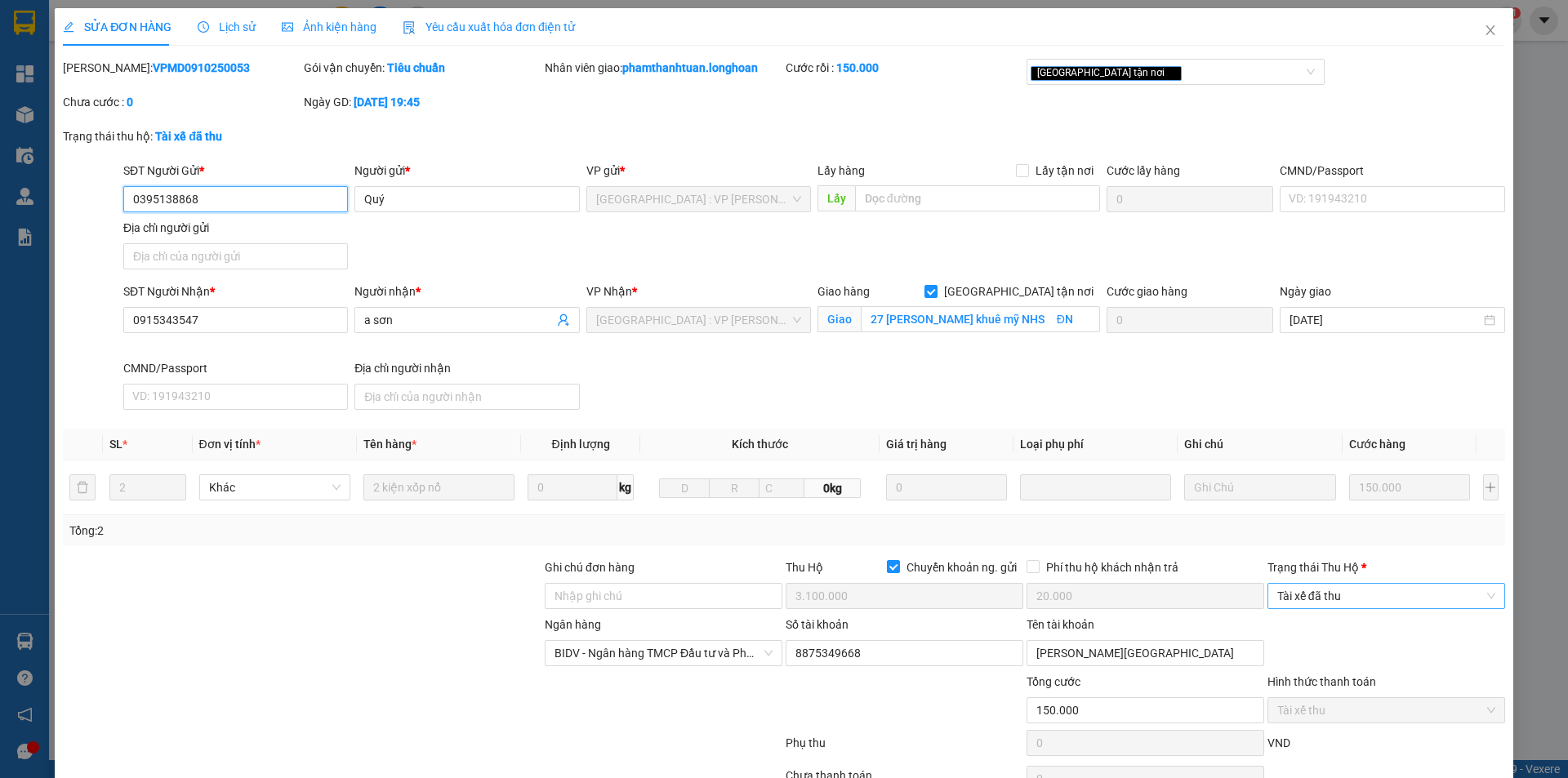
click at [1316, 605] on span "Tài xế đã thu" at bounding box center [1386, 595] width 218 height 25
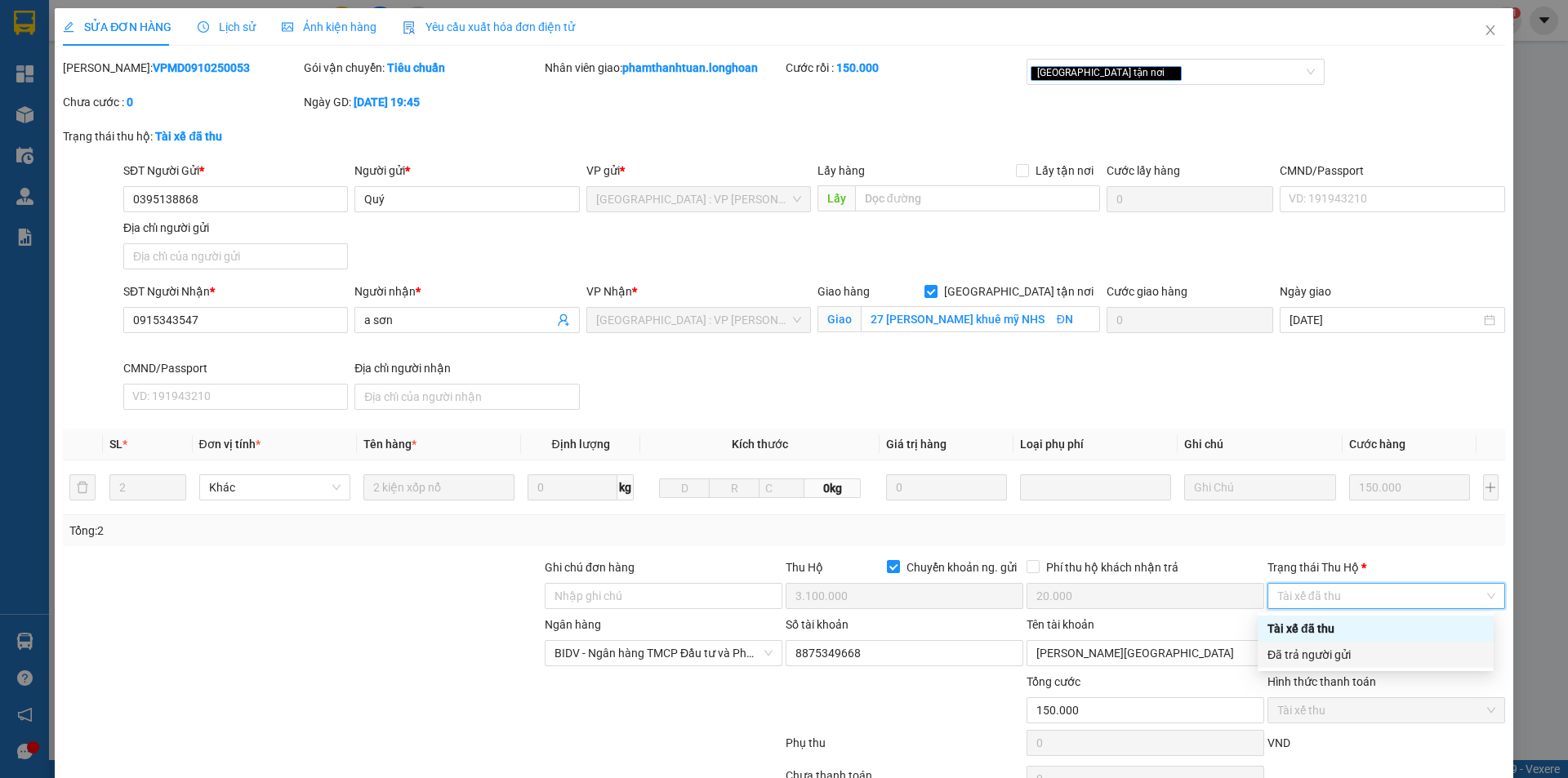
click at [1322, 653] on div "Đã trả người gửi" at bounding box center [1375, 655] width 216 height 18
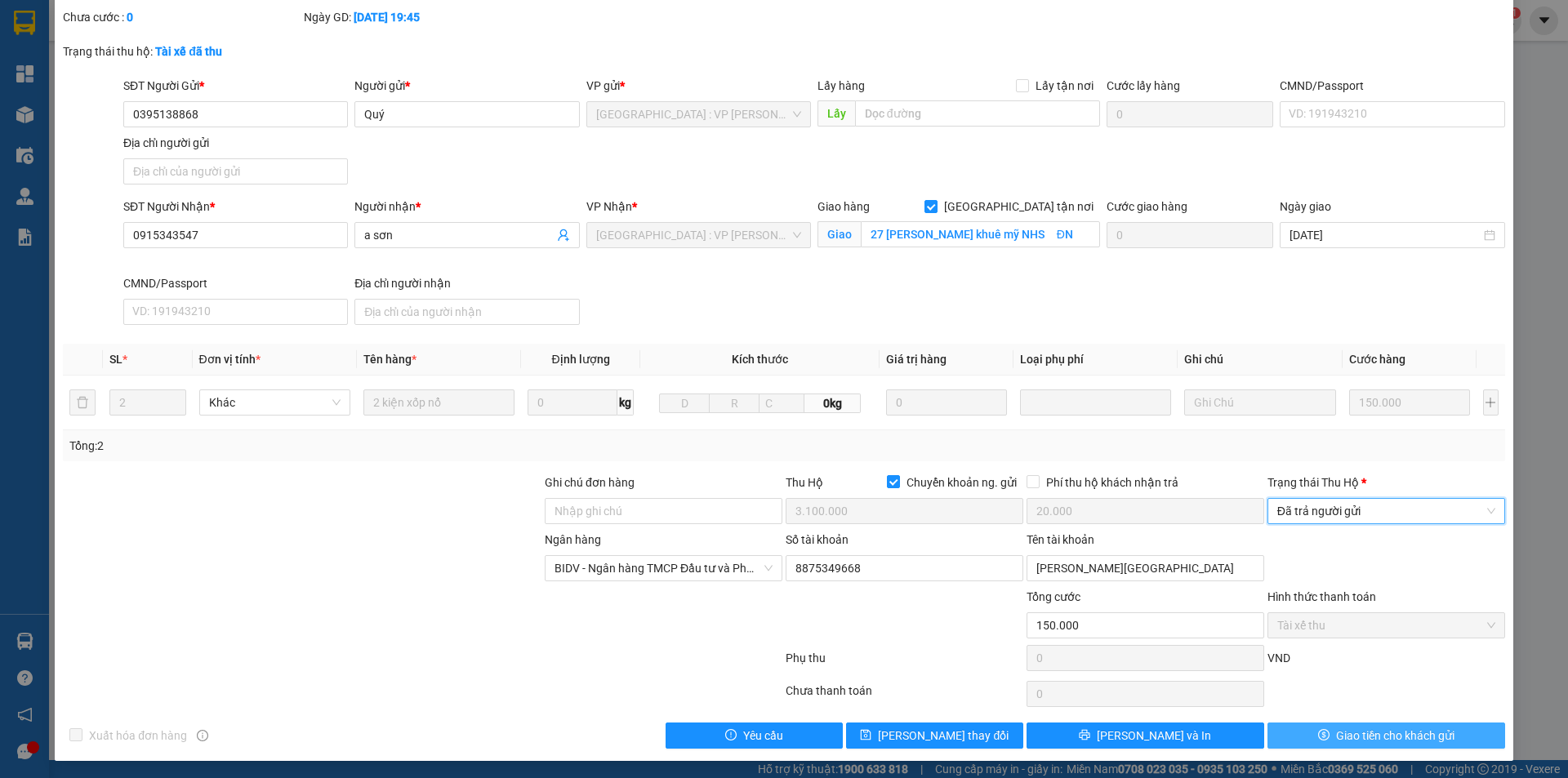
scroll to position [87, 0]
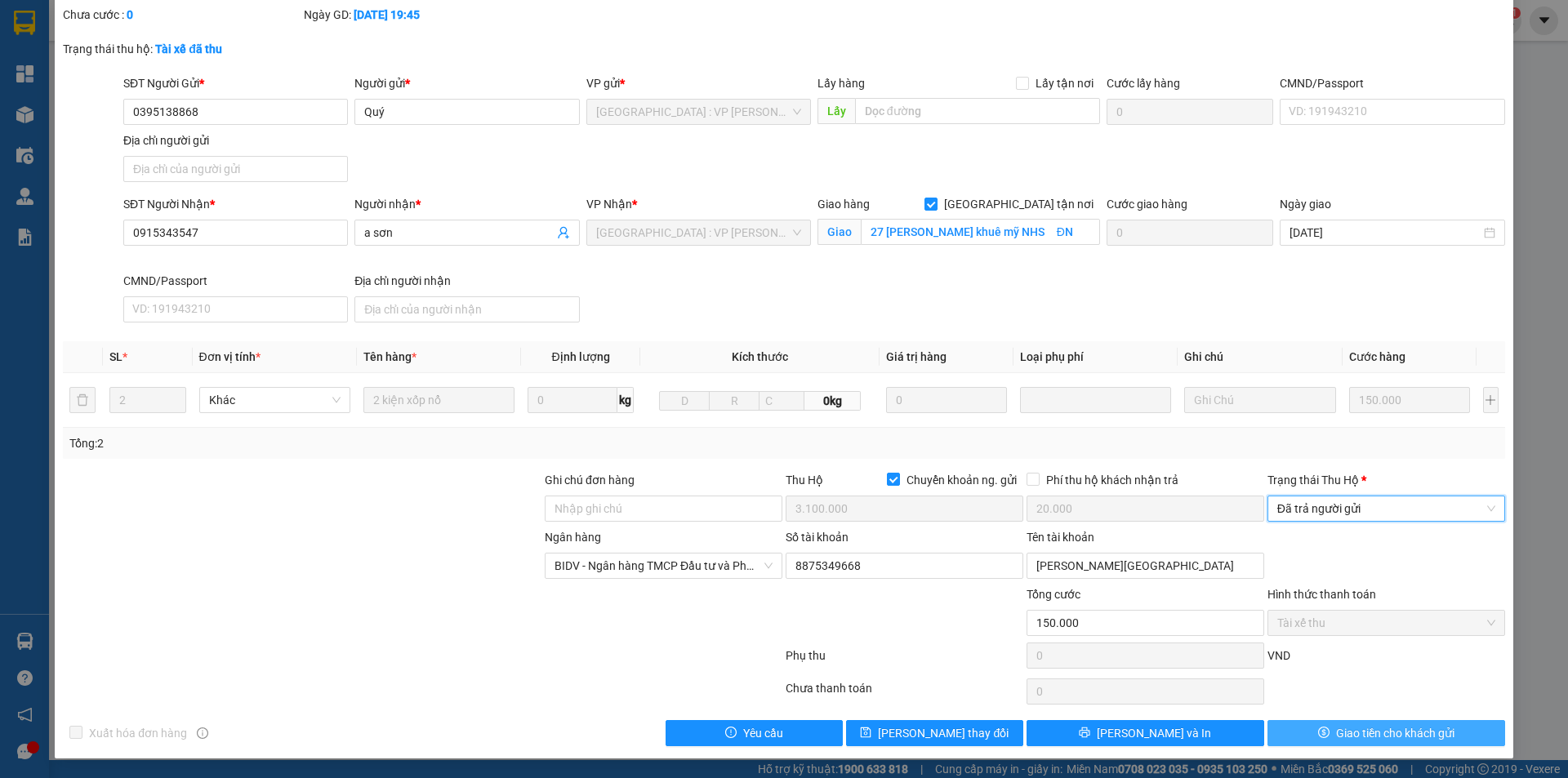
click at [1296, 727] on button "Giao tiền cho khách gửi" at bounding box center [1386, 733] width 238 height 27
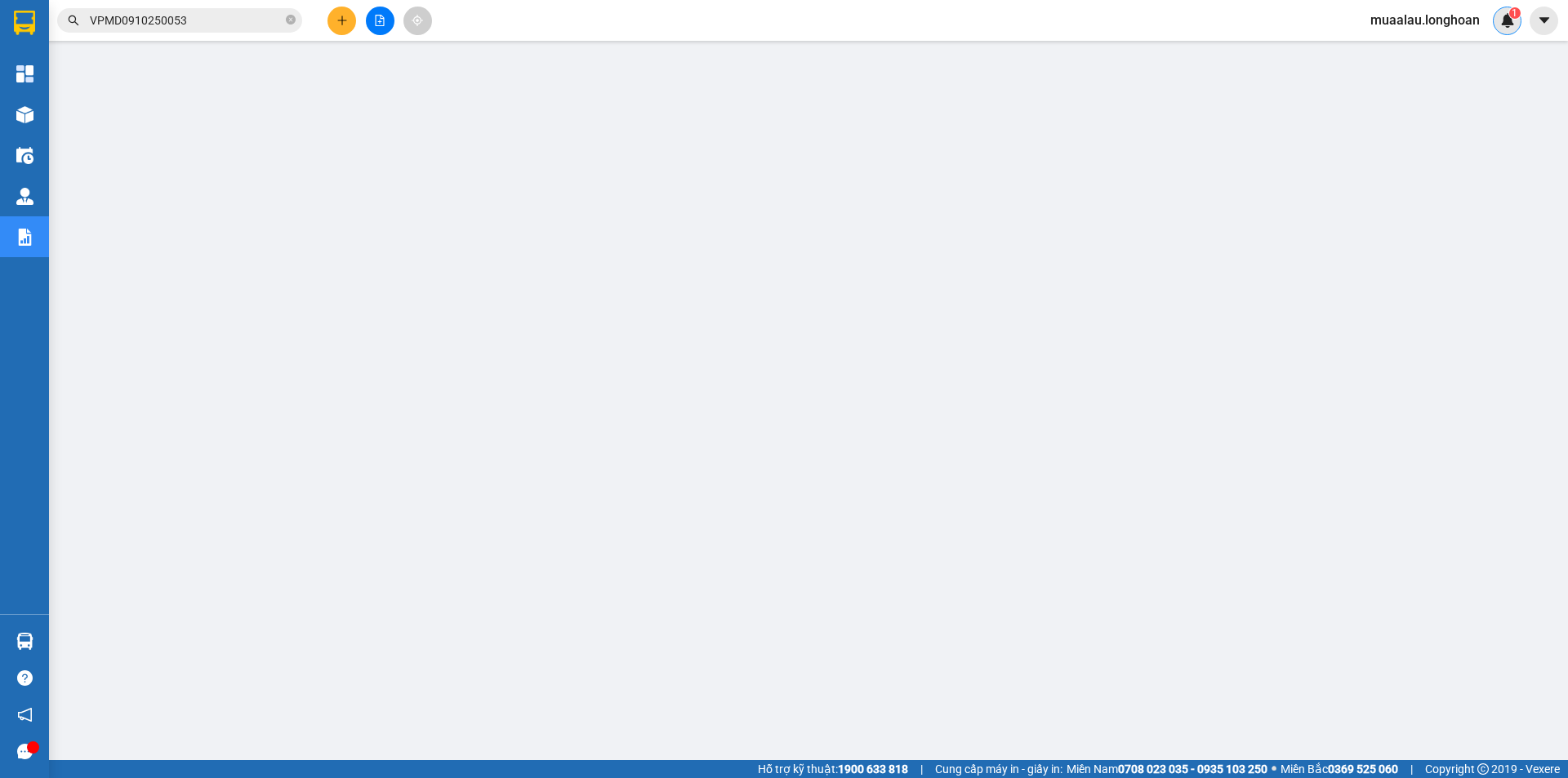
click at [1503, 28] on div "1" at bounding box center [1507, 21] width 28 height 28
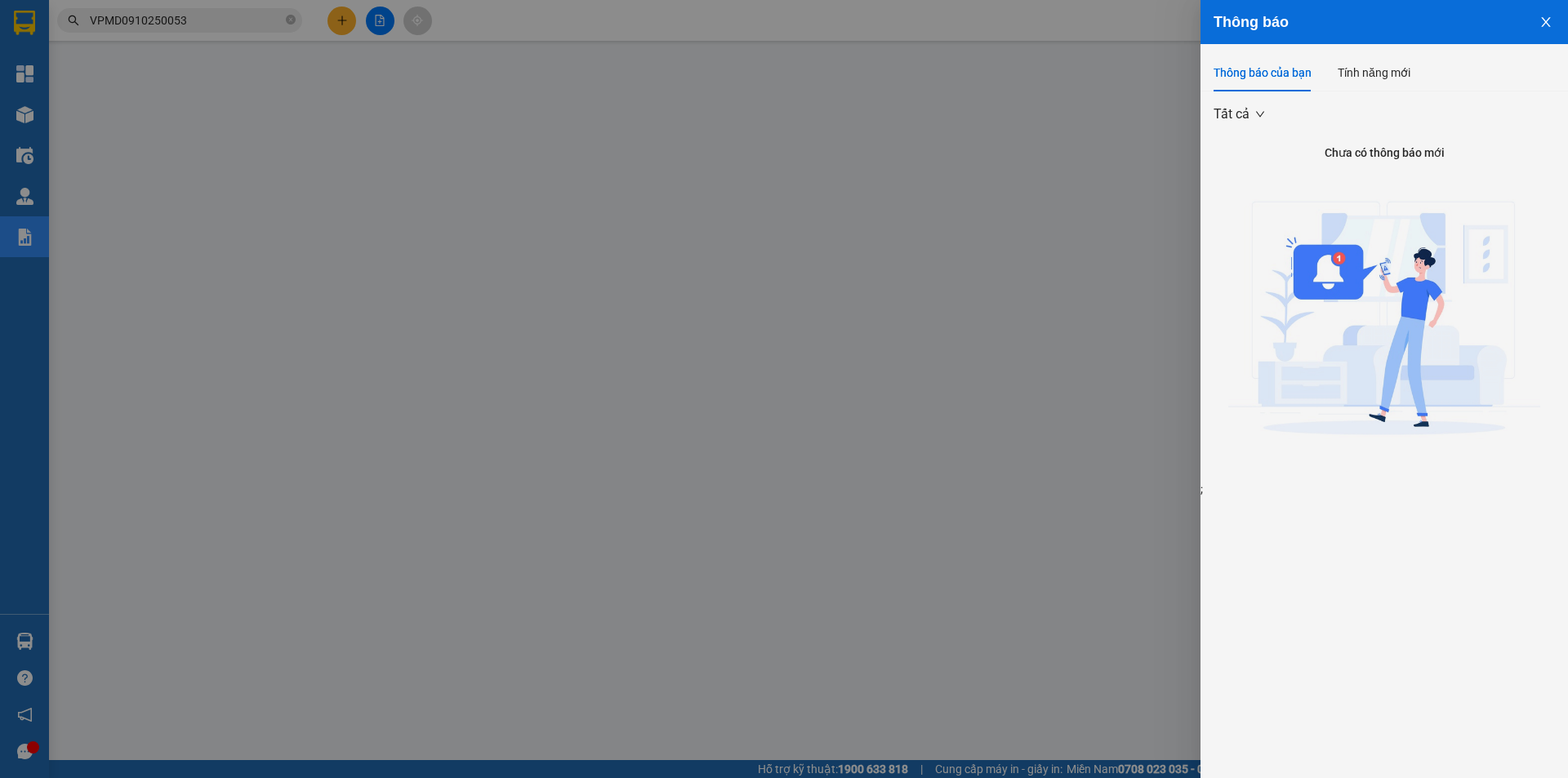
click at [968, 265] on div at bounding box center [784, 389] width 1568 height 778
